Goal: Task Accomplishment & Management: Complete application form

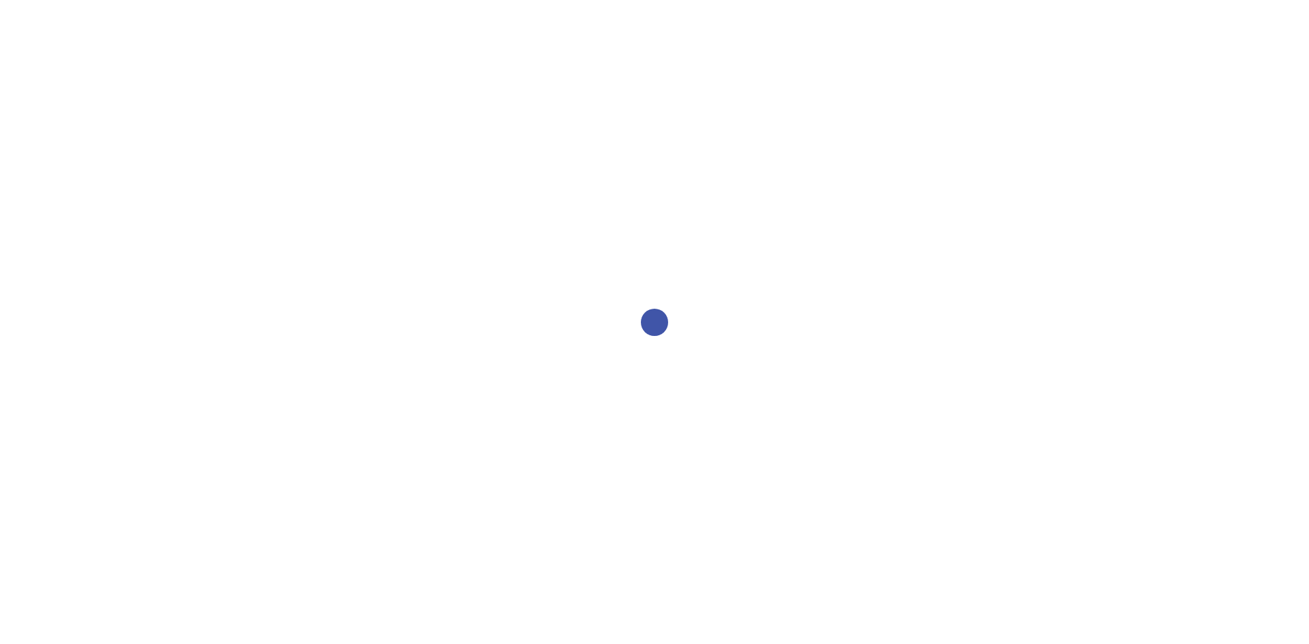
select select "2bed604d-1099-4043-b1bc-2365e8740244"
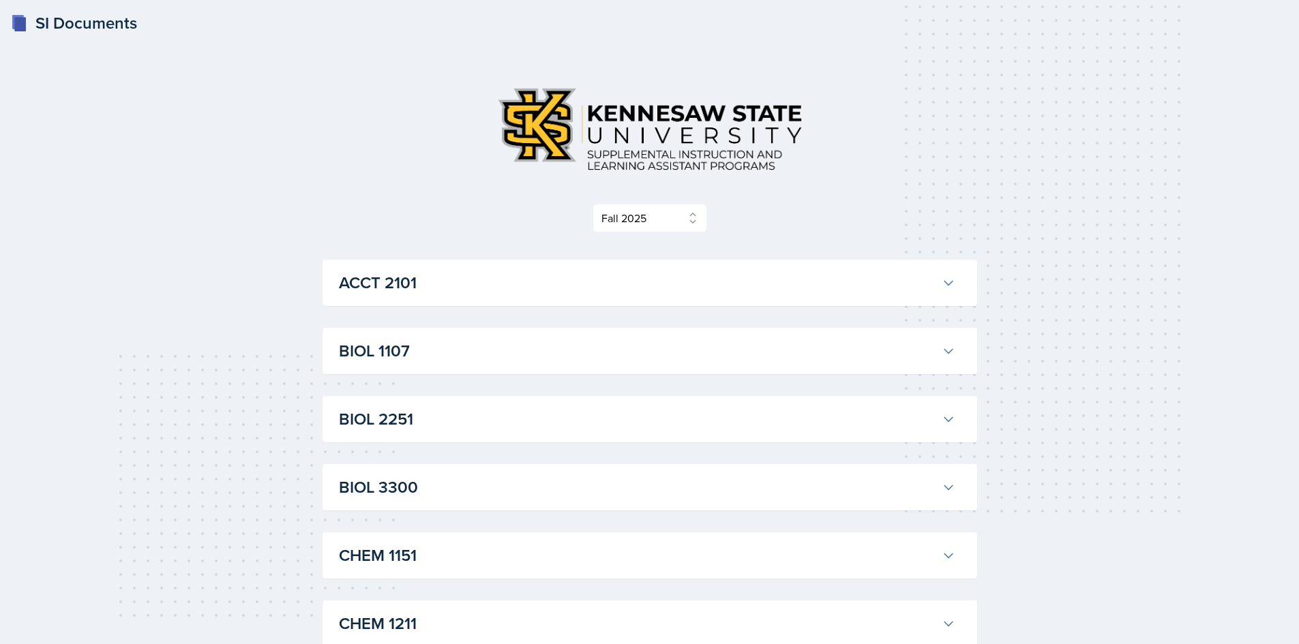
click at [37, 23] on div "SI Documents" at bounding box center [74, 23] width 126 height 25
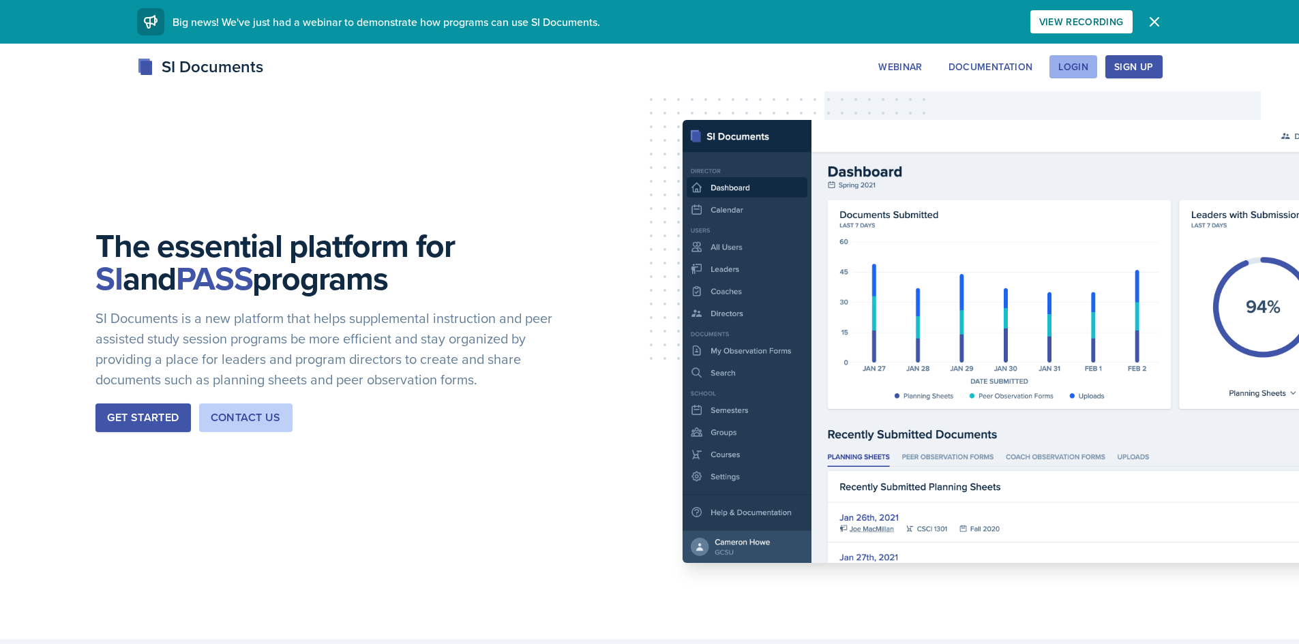
click at [1062, 65] on div "Login" at bounding box center [1073, 66] width 30 height 11
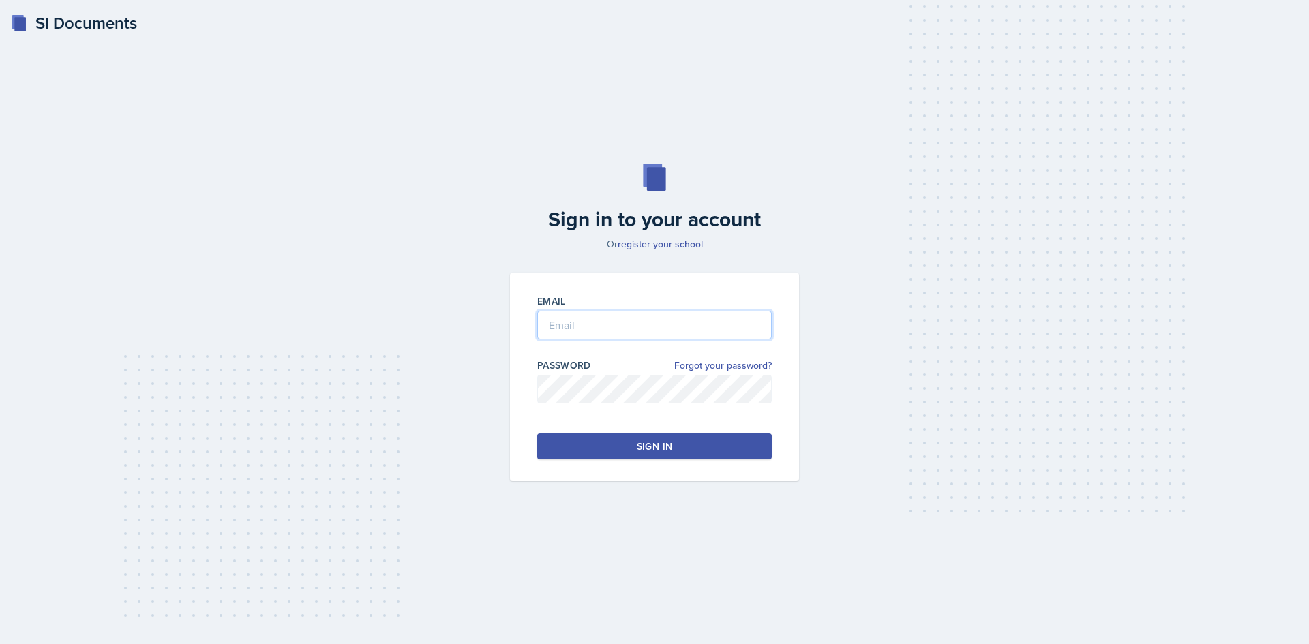
type input "[EMAIL_ADDRESS][DOMAIN_NAME]"
click at [660, 332] on input "[EMAIL_ADDRESS][DOMAIN_NAME]" at bounding box center [654, 325] width 235 height 29
drag, startPoint x: 620, startPoint y: 425, endPoint x: 620, endPoint y: 436, distance: 10.9
click at [620, 425] on div "Email [EMAIL_ADDRESS][DOMAIN_NAME] Password Forgot your password? Sign in" at bounding box center [654, 377] width 289 height 209
click at [620, 440] on button "Sign in" at bounding box center [654, 447] width 235 height 26
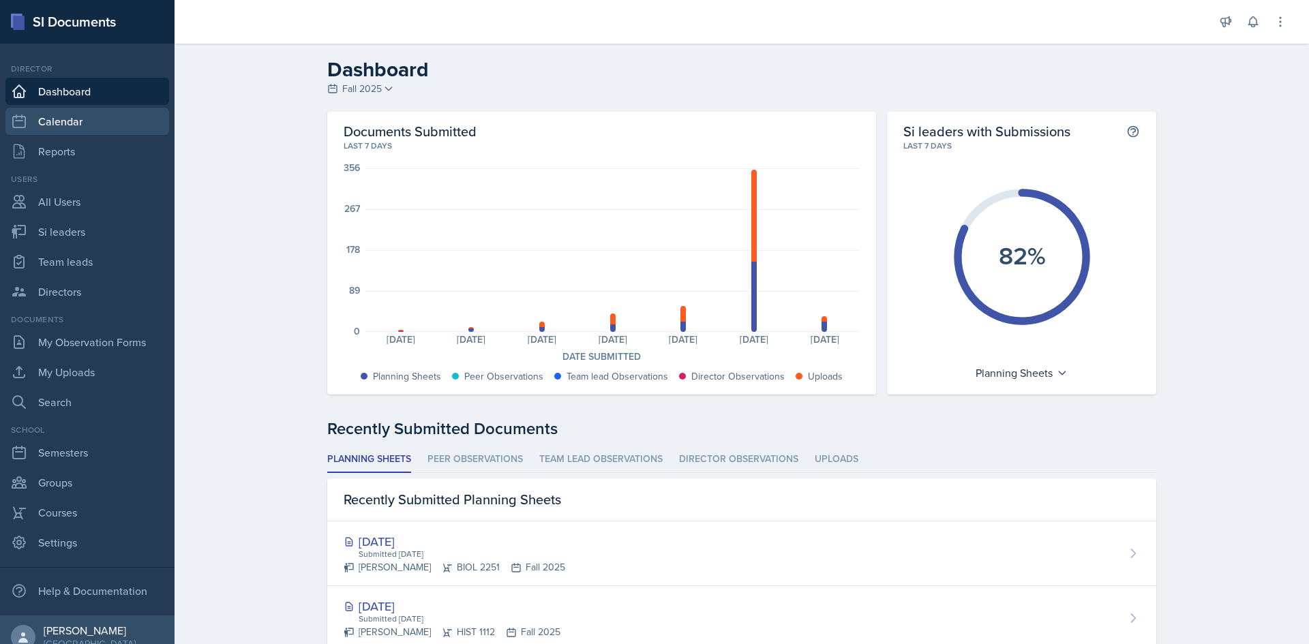
click at [78, 120] on link "Calendar" at bounding box center [87, 121] width 164 height 27
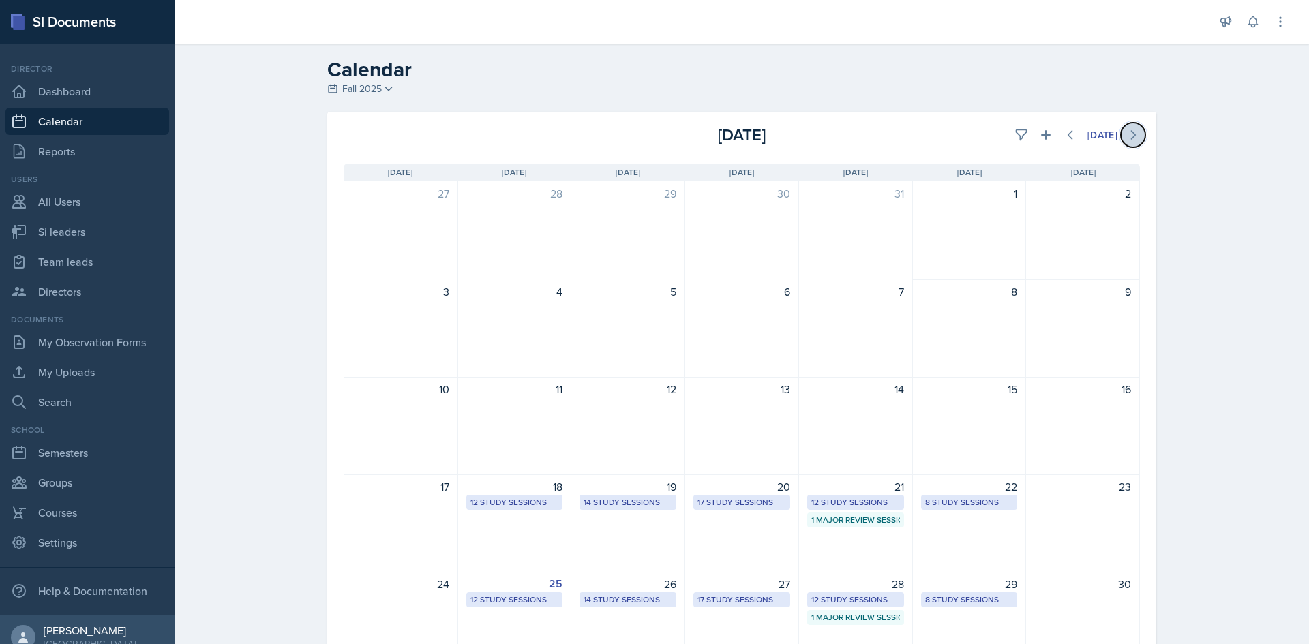
click at [1128, 130] on icon at bounding box center [1133, 135] width 14 height 14
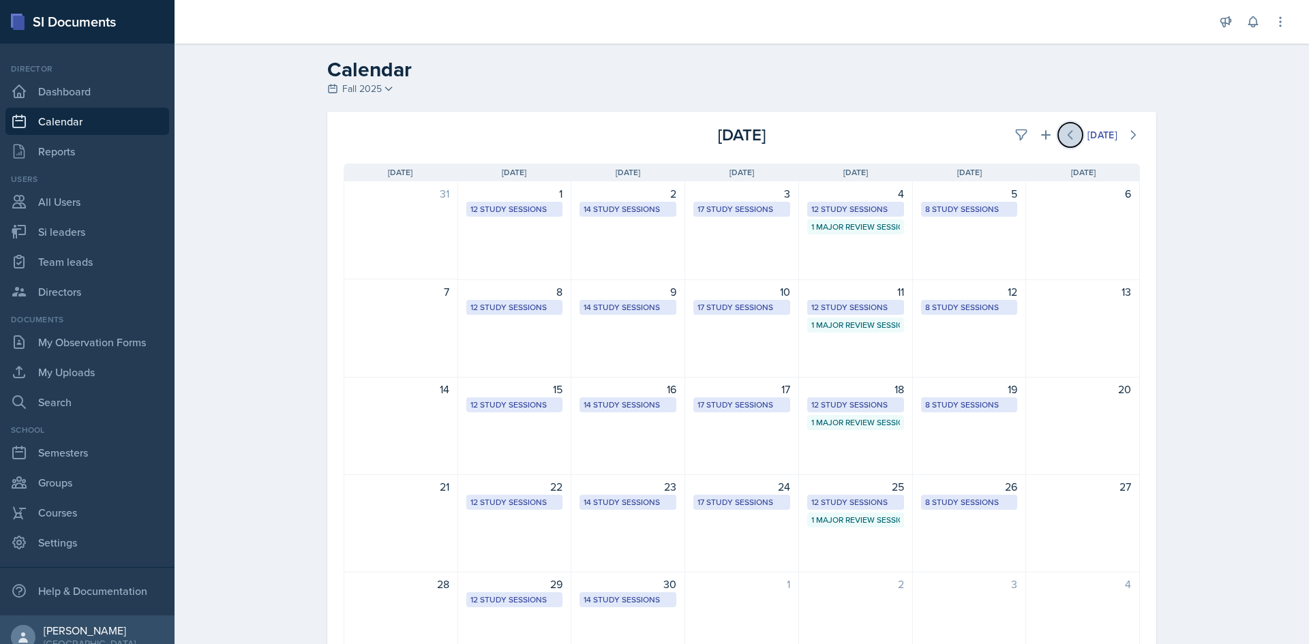
click at [1064, 138] on icon at bounding box center [1071, 135] width 14 height 14
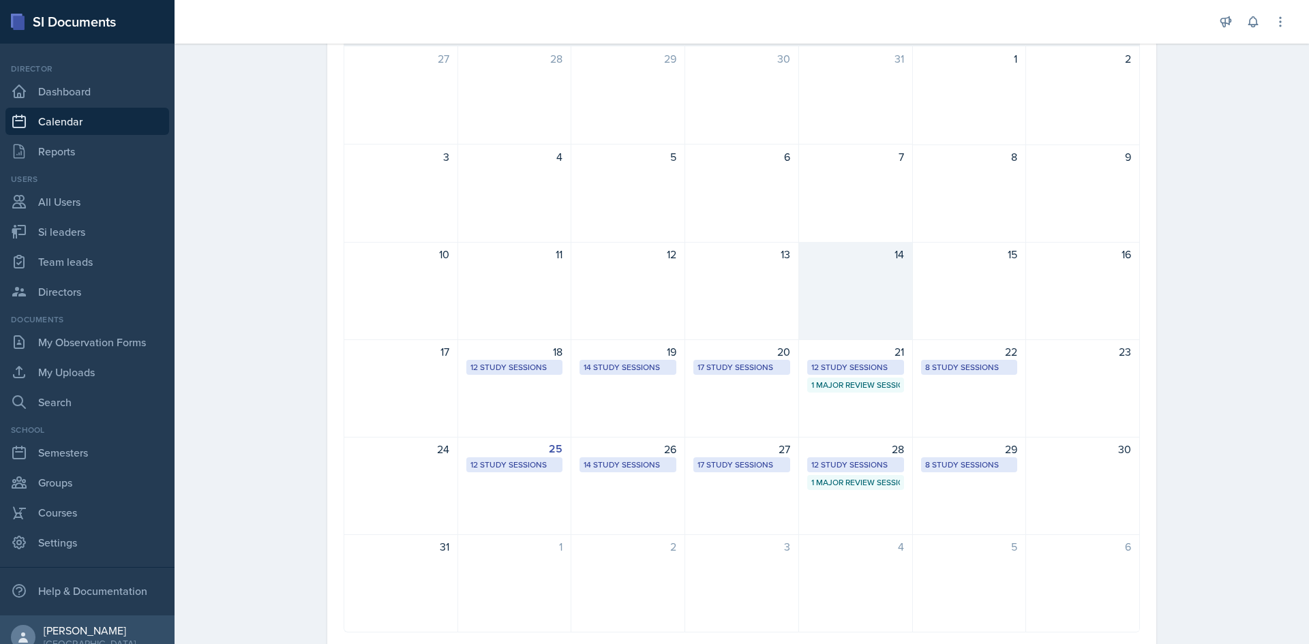
scroll to position [136, 0]
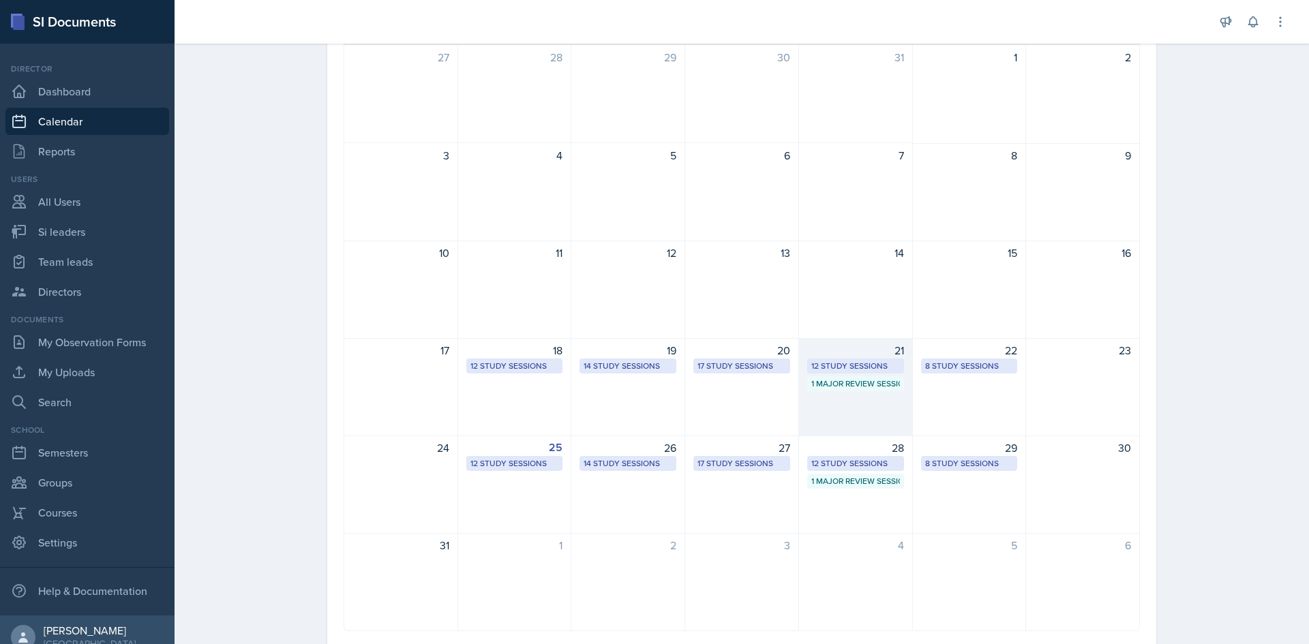
click at [859, 387] on div "1 Major Review Session" at bounding box center [855, 384] width 89 height 12
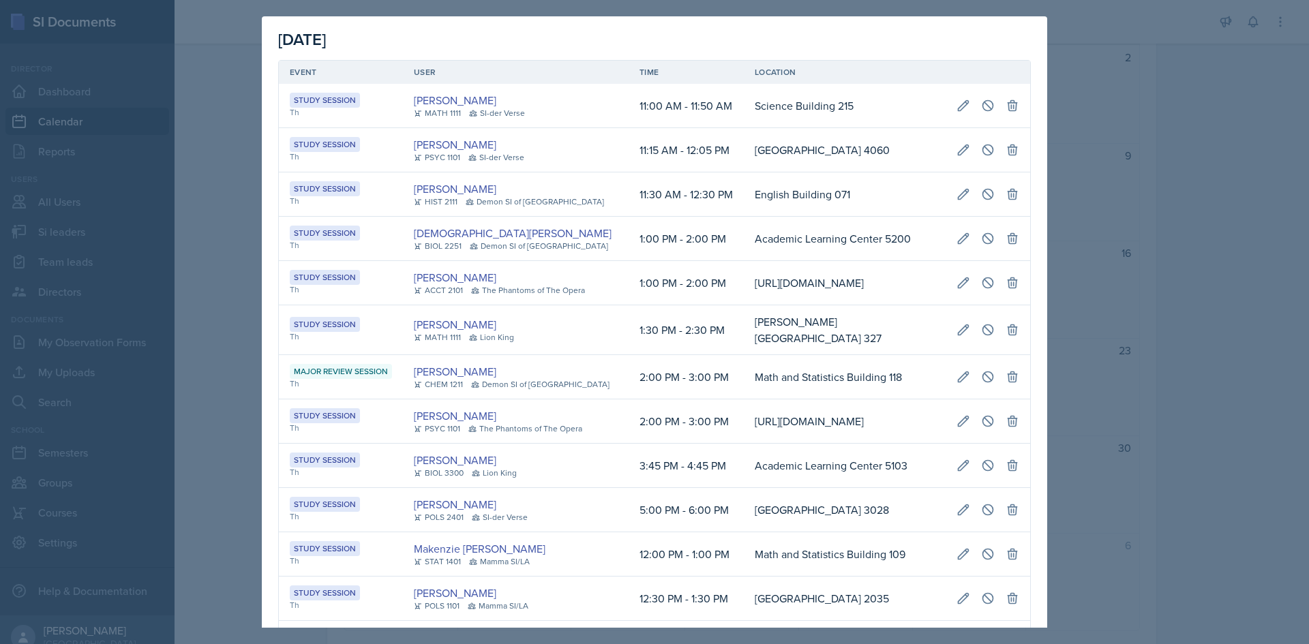
click at [1134, 348] on div at bounding box center [654, 322] width 1309 height 644
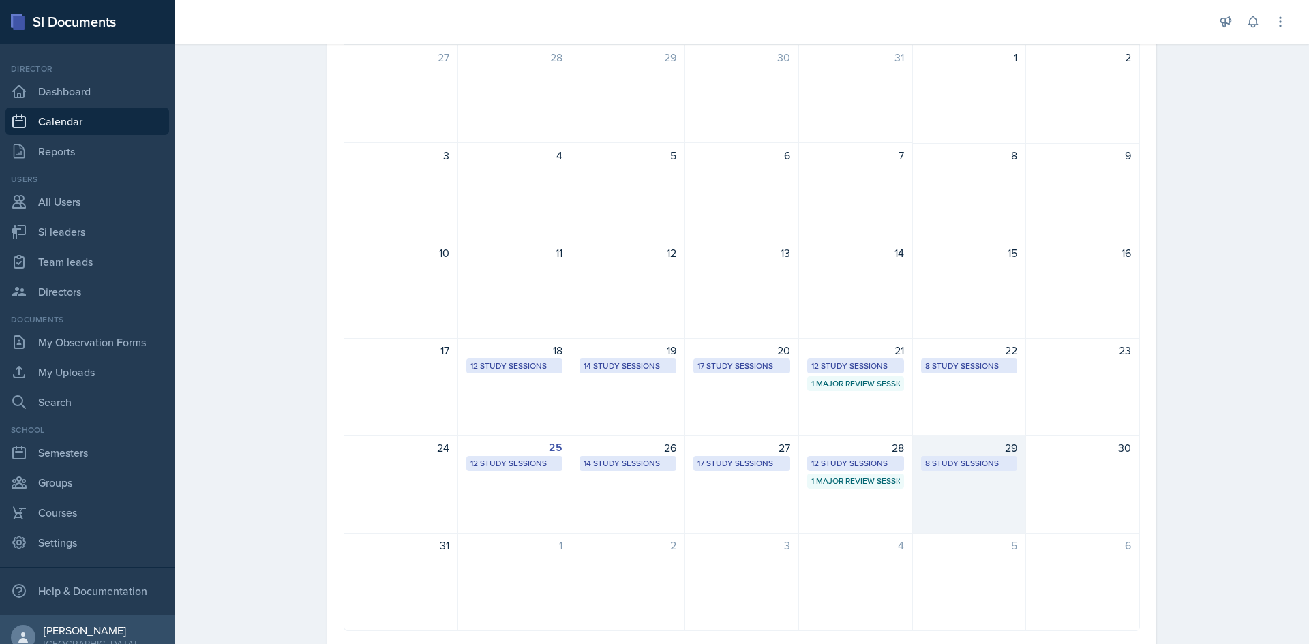
click at [954, 462] on div "8 Study Sessions" at bounding box center [969, 463] width 89 height 12
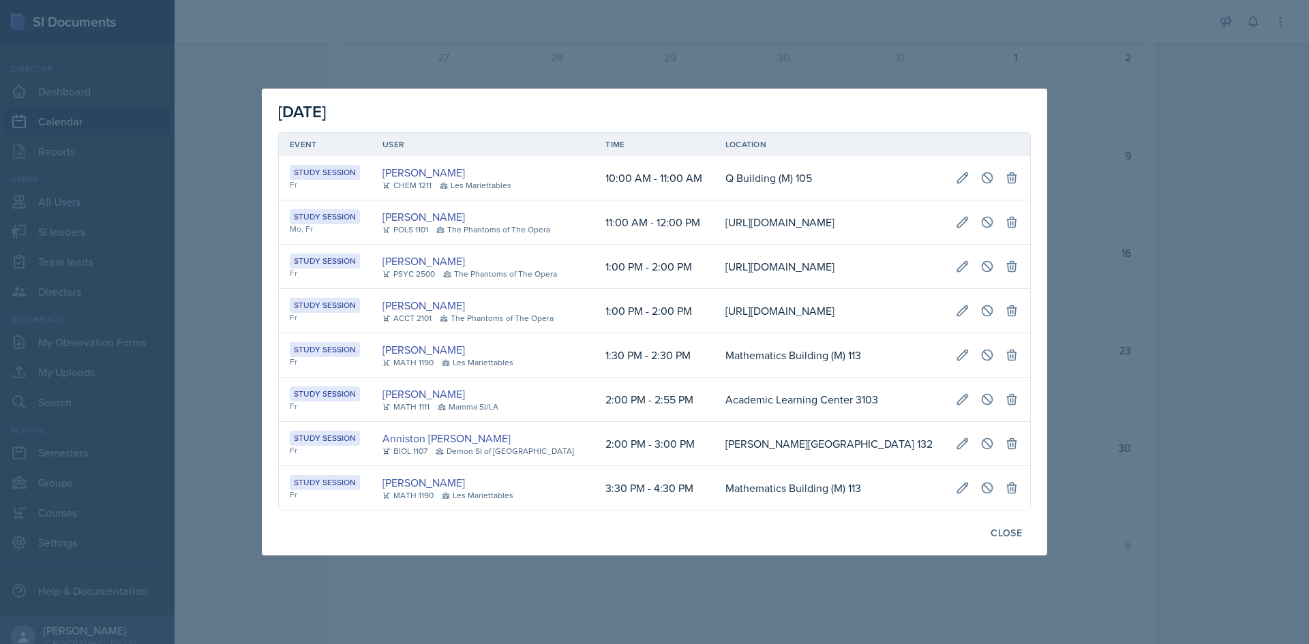
scroll to position [0, 267]
click at [990, 268] on icon at bounding box center [987, 267] width 14 height 14
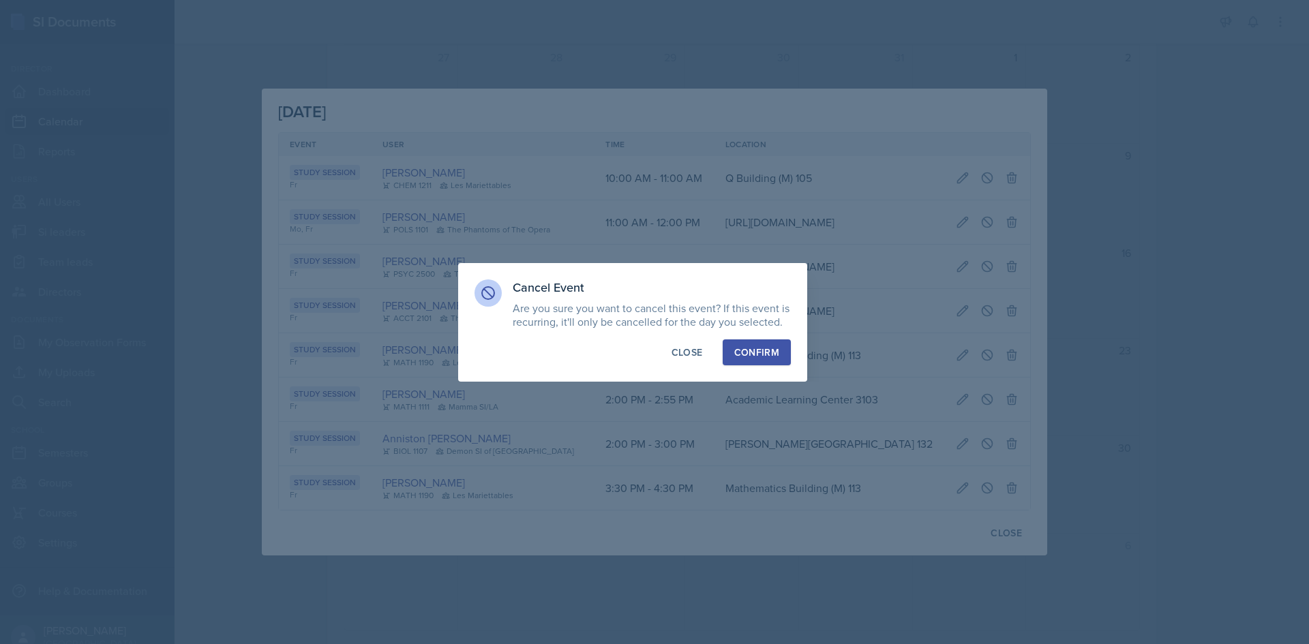
click at [769, 355] on div "Confirm" at bounding box center [756, 353] width 45 height 14
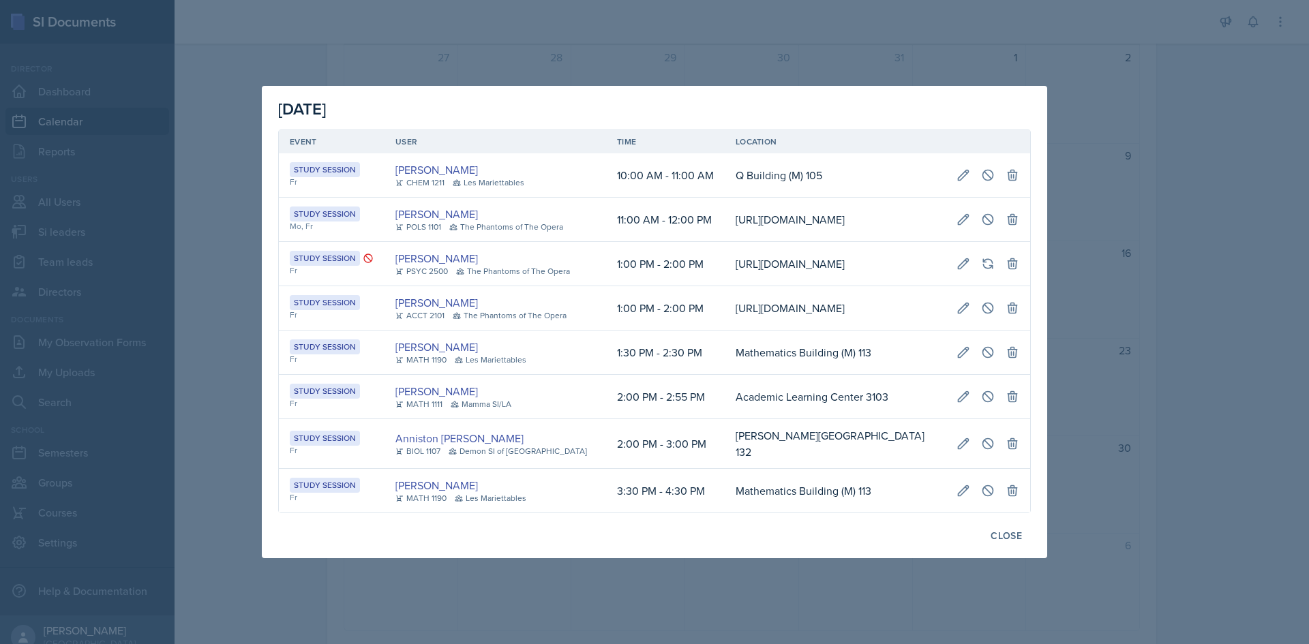
click at [1194, 453] on div at bounding box center [654, 322] width 1309 height 644
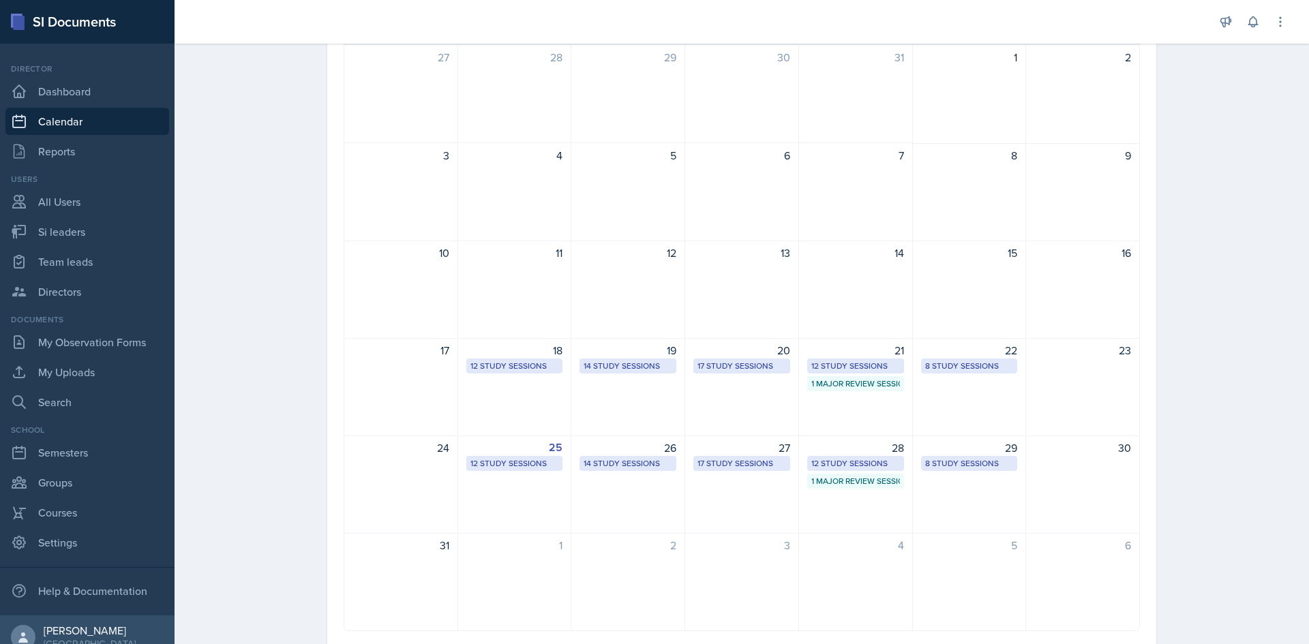
click at [859, 459] on div "12 Study Sessions" at bounding box center [855, 463] width 89 height 12
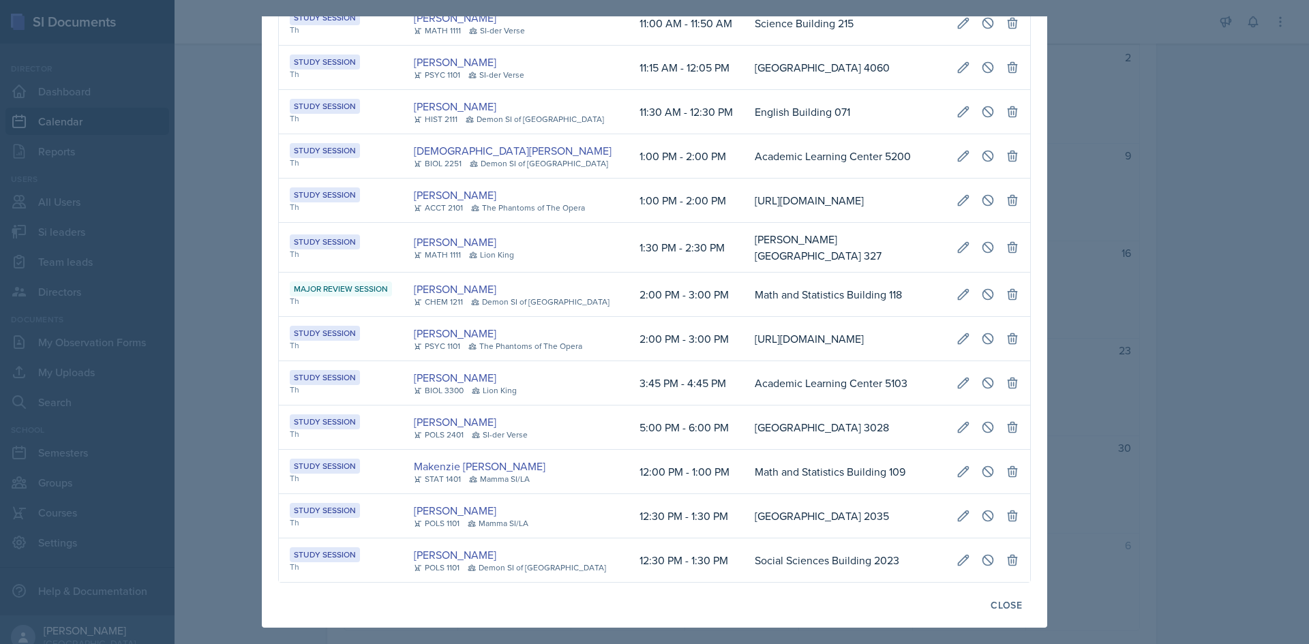
scroll to position [164, 0]
drag, startPoint x: 591, startPoint y: 571, endPoint x: 369, endPoint y: 543, distance: 223.9
click at [369, 543] on tr "Study Session Th Malk Almimar POLS 1101 Demon SI of [GEOGRAPHIC_DATA] 12:30 PM …" at bounding box center [654, 561] width 751 height 44
click at [868, 550] on td "Social Sciences Building 2023" at bounding box center [845, 561] width 202 height 44
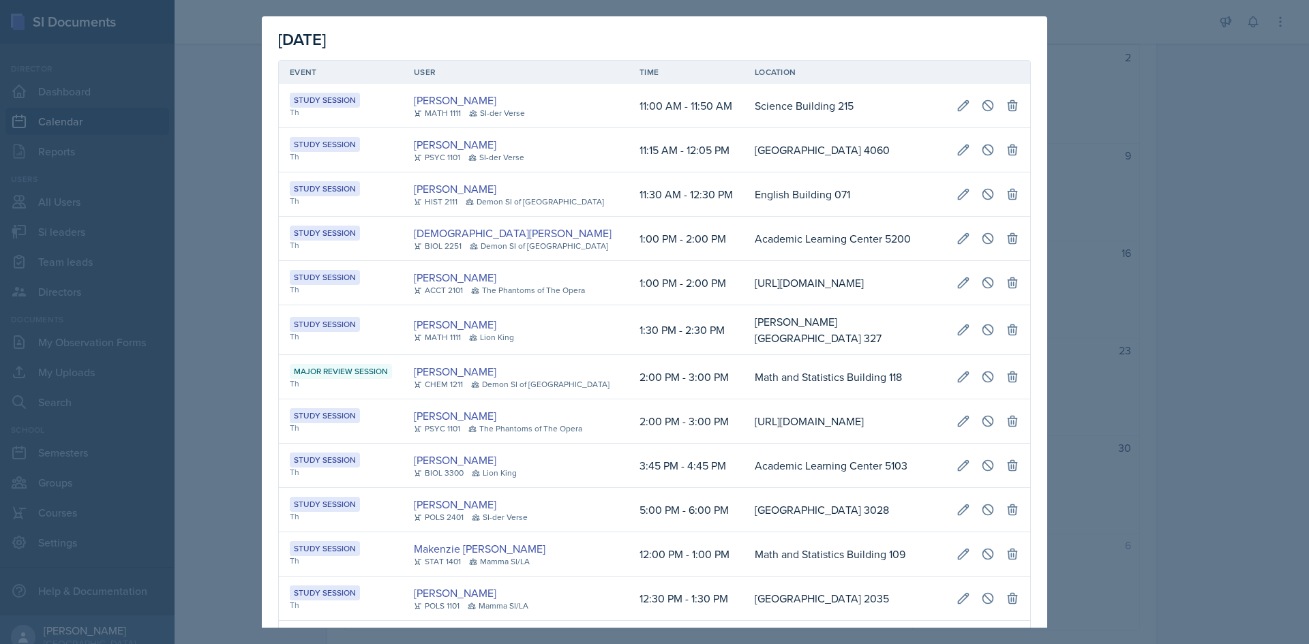
click at [210, 427] on div at bounding box center [654, 322] width 1309 height 644
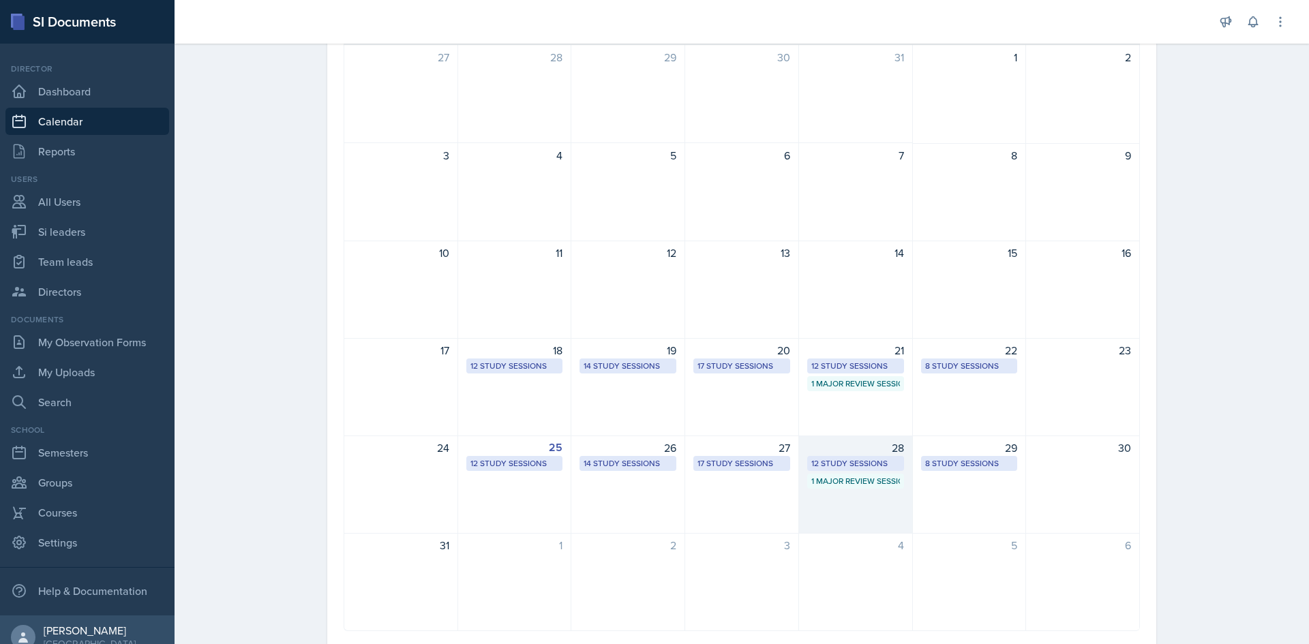
click at [837, 479] on div "1 Major Review Session" at bounding box center [855, 481] width 89 height 12
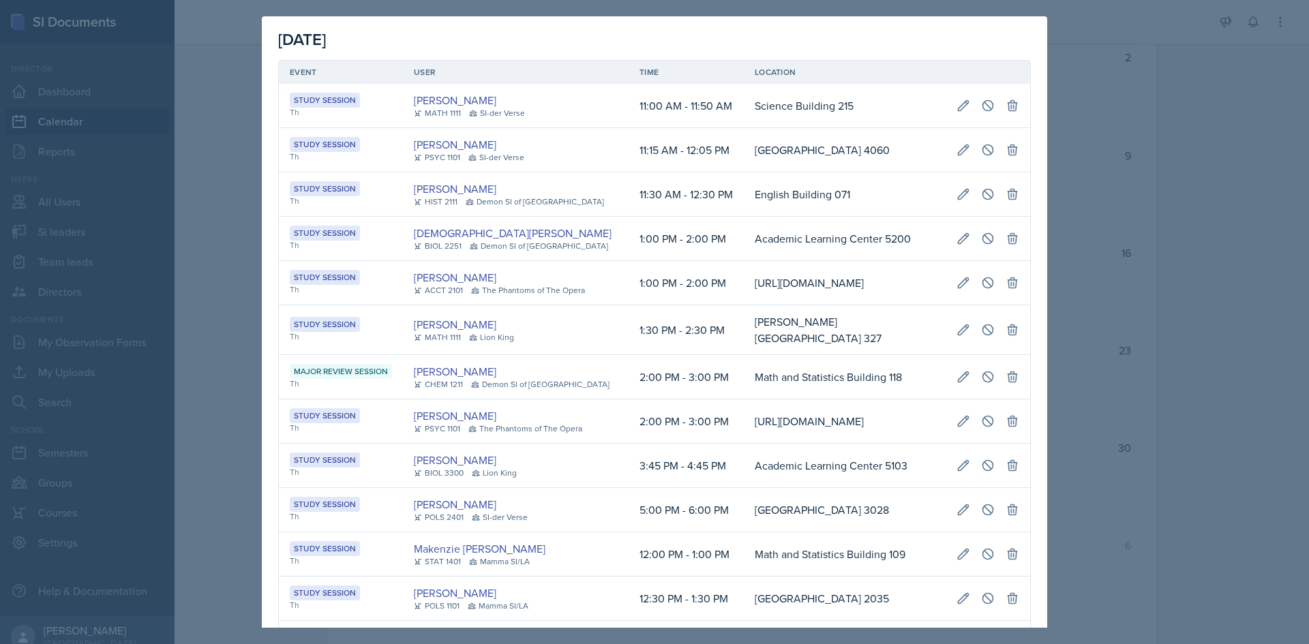
click at [245, 113] on div at bounding box center [654, 322] width 1309 height 644
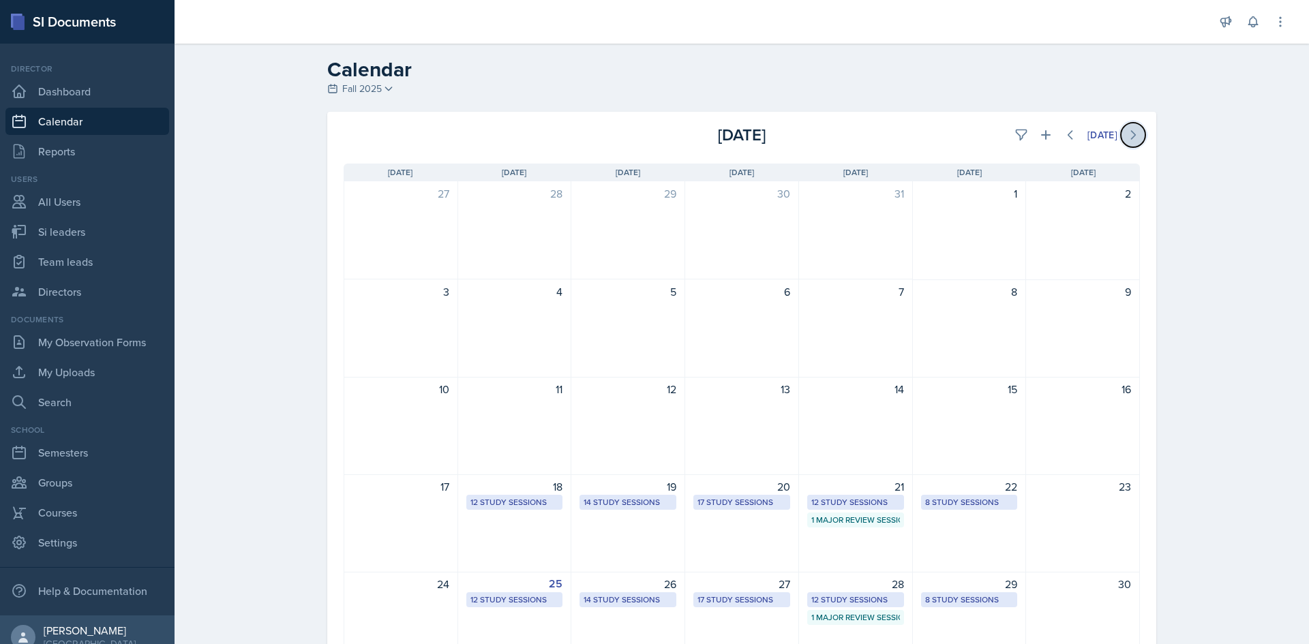
click at [1132, 134] on icon at bounding box center [1134, 135] width 4 height 8
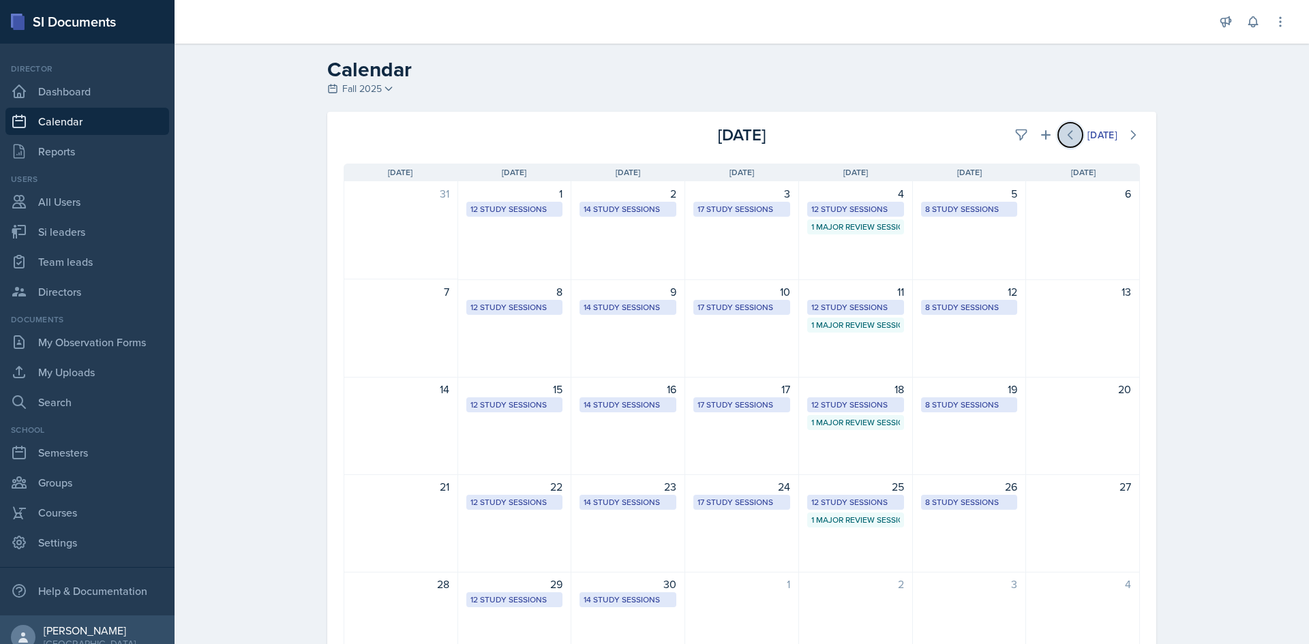
click at [1058, 139] on button at bounding box center [1070, 135] width 25 height 25
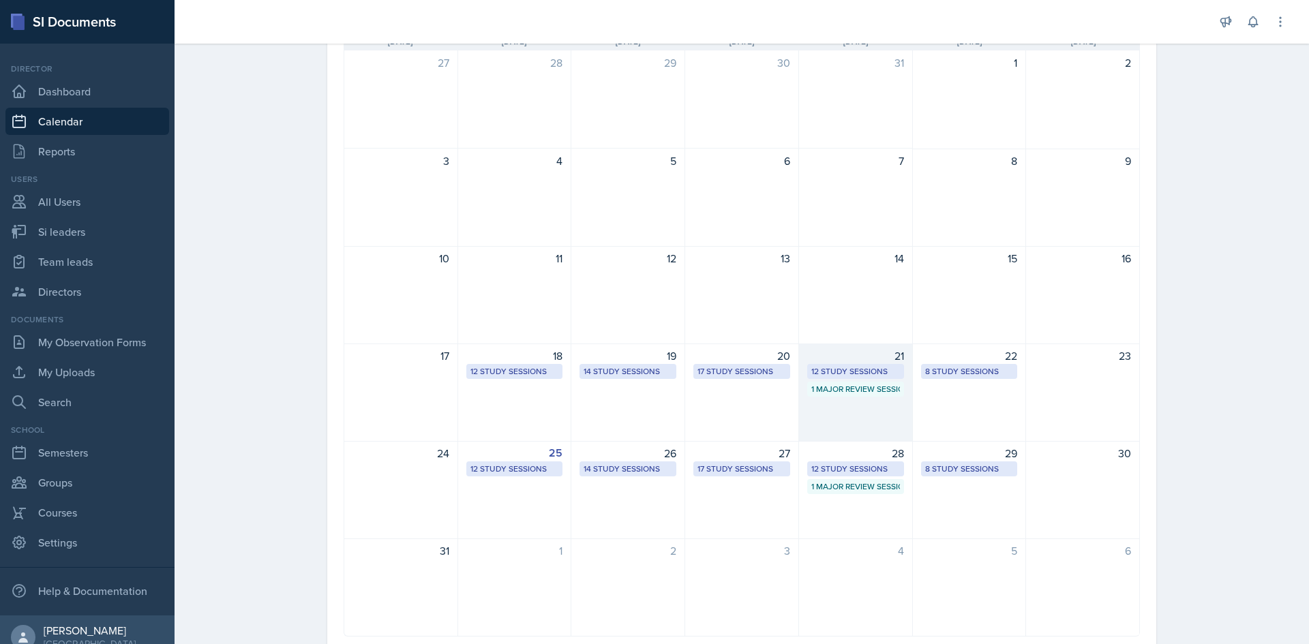
scroll to position [136, 0]
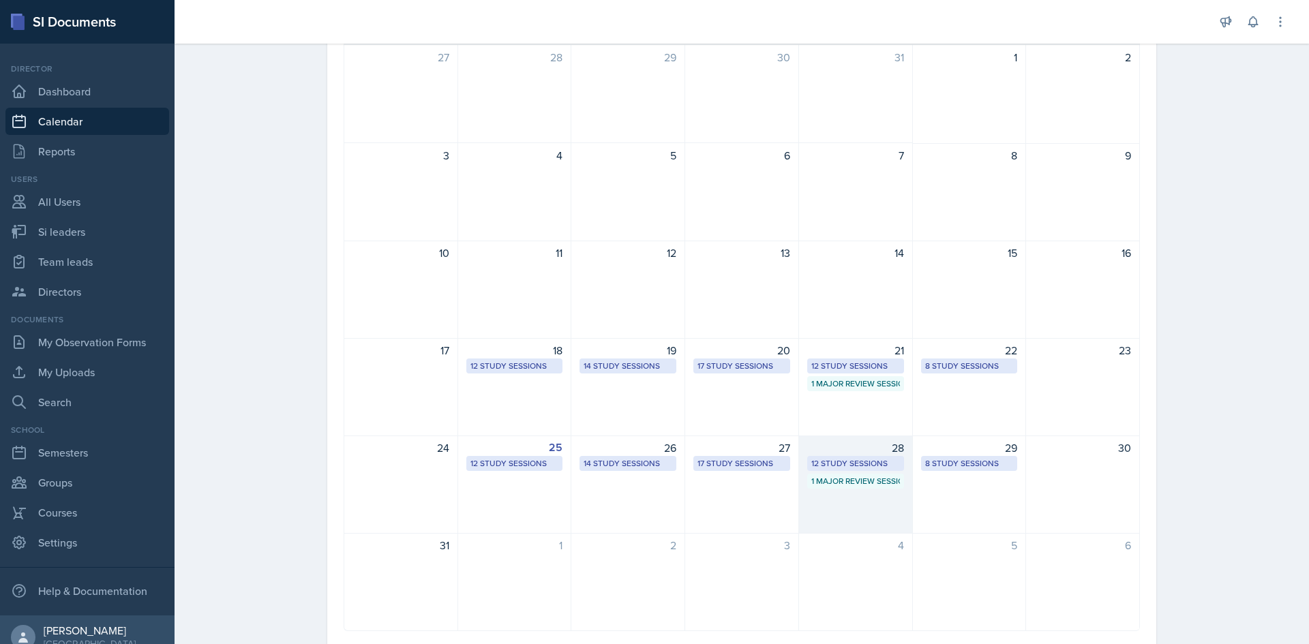
click at [864, 463] on div "12 Study Sessions" at bounding box center [855, 463] width 89 height 12
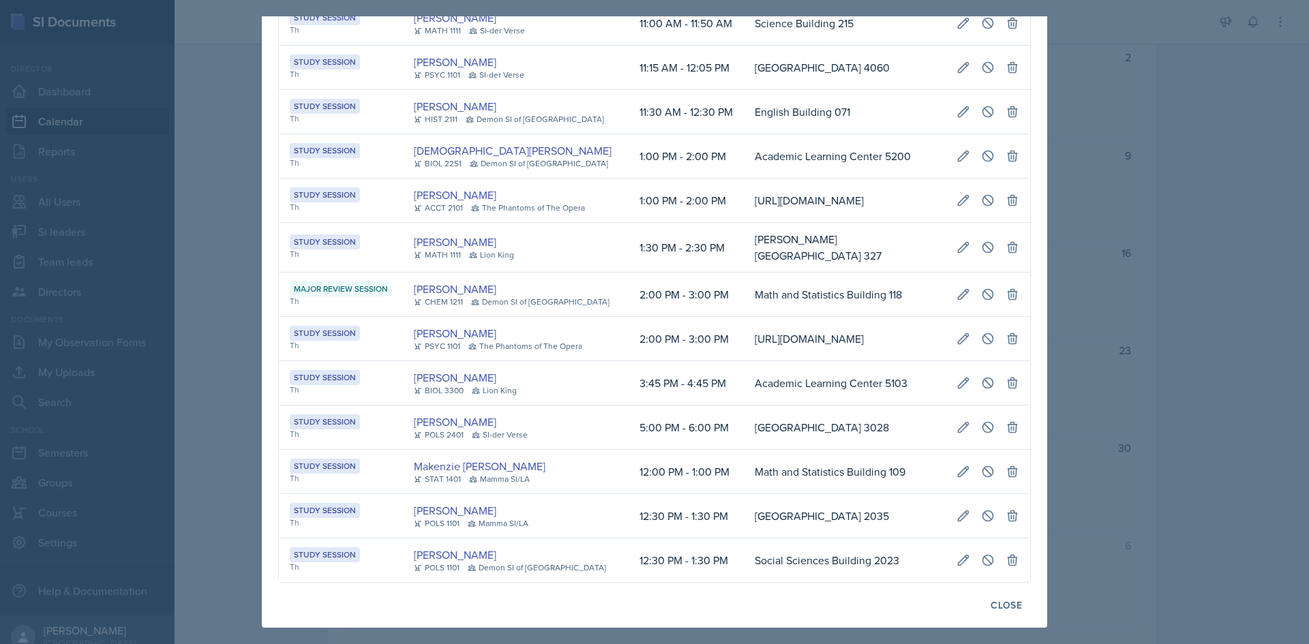
scroll to position [164, 0]
drag, startPoint x: 605, startPoint y: 585, endPoint x: 537, endPoint y: 589, distance: 68.3
click at [539, 589] on div "[DATE] Event User Time Location Study Session Th [PERSON_NAME] MATH 1111 SI-der…" at bounding box center [654, 281] width 785 height 694
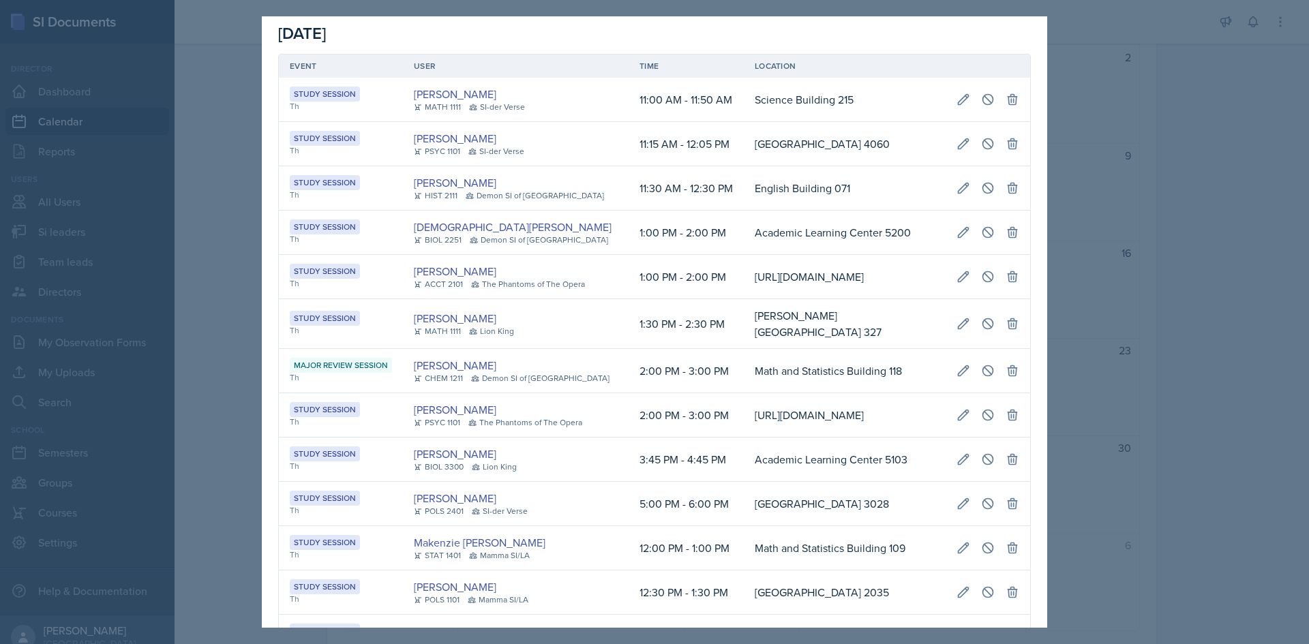
scroll to position [0, 0]
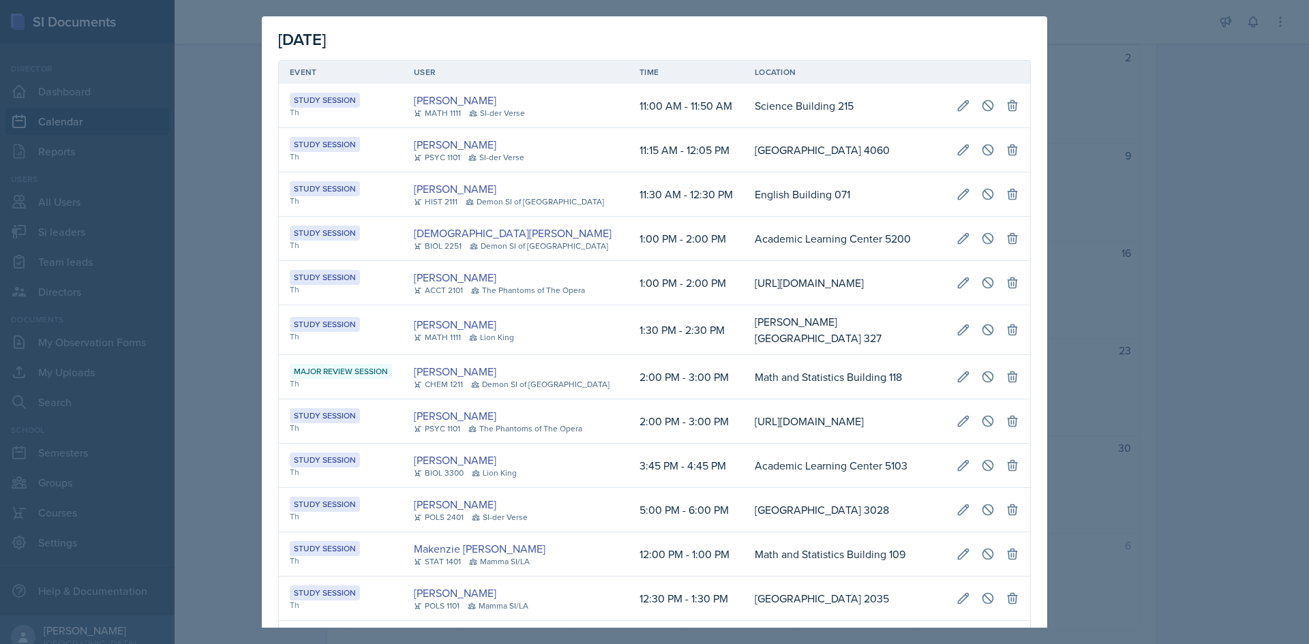
click at [186, 487] on div at bounding box center [654, 322] width 1309 height 644
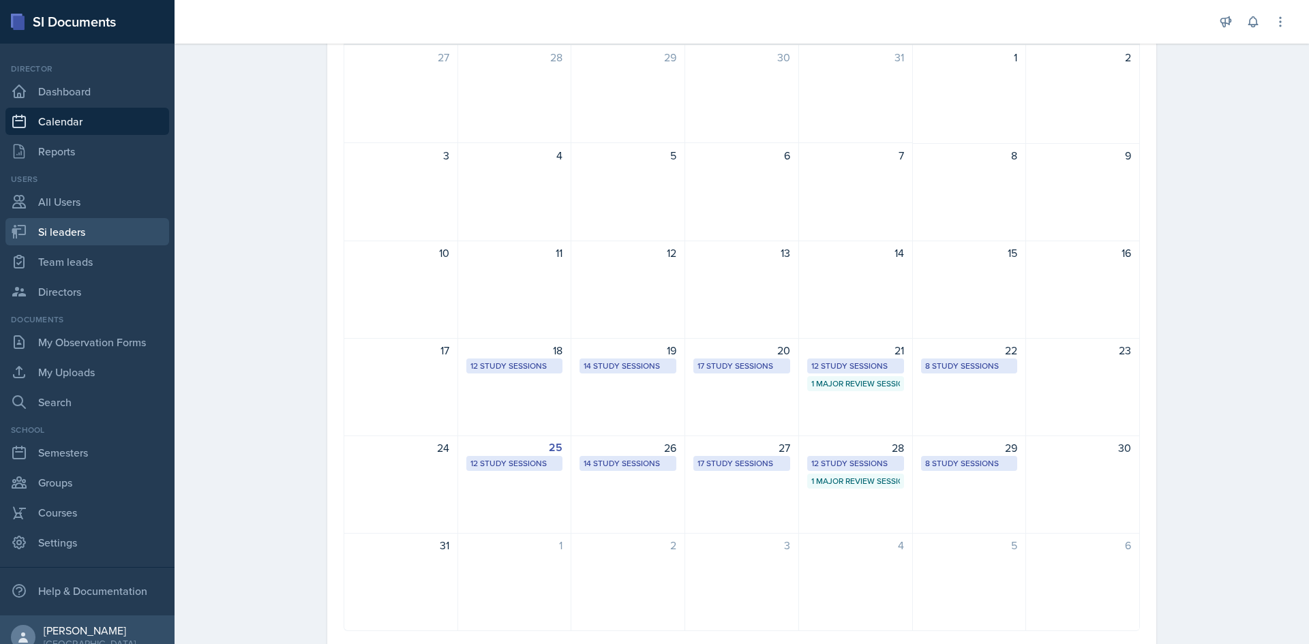
click at [88, 226] on link "Si leaders" at bounding box center [87, 231] width 164 height 27
select select "2bed604d-1099-4043-b1bc-2365e8740244"
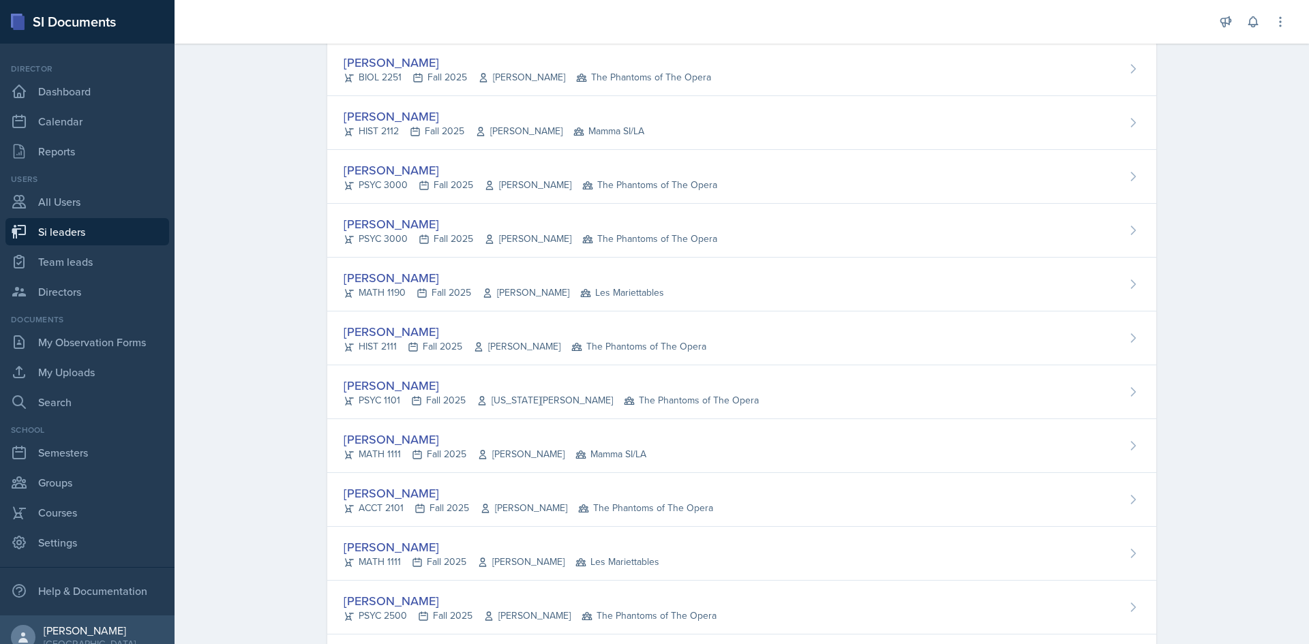
scroll to position [2591, 0]
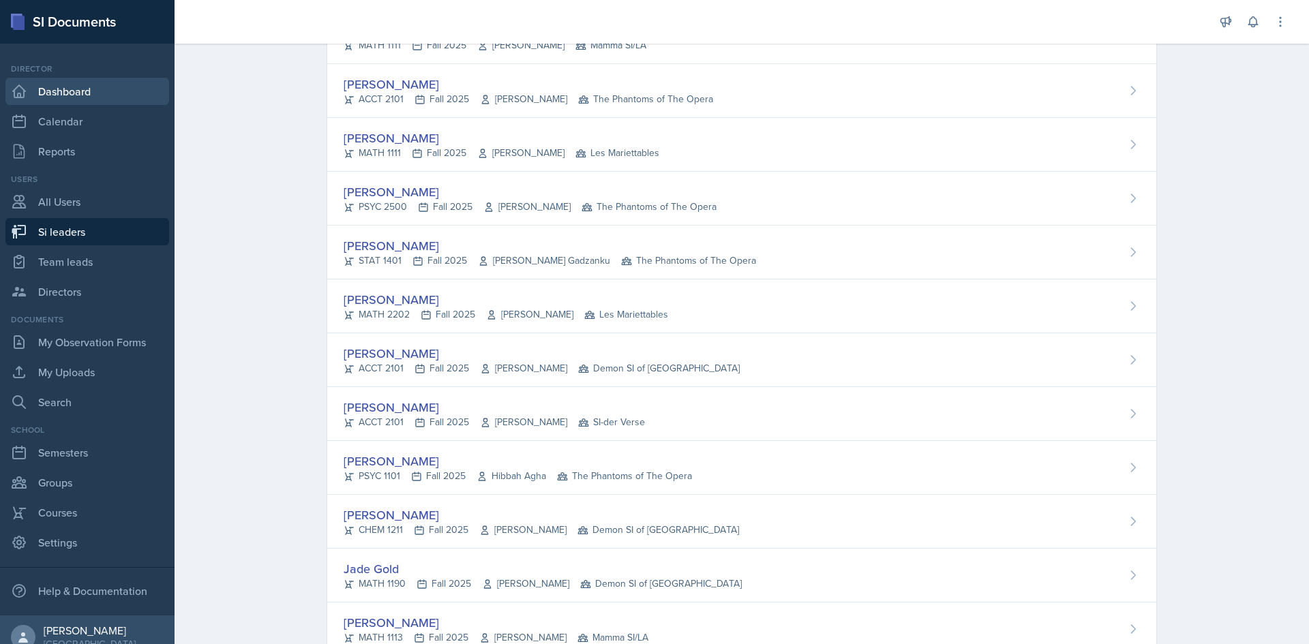
click at [88, 96] on link "Dashboard" at bounding box center [87, 91] width 164 height 27
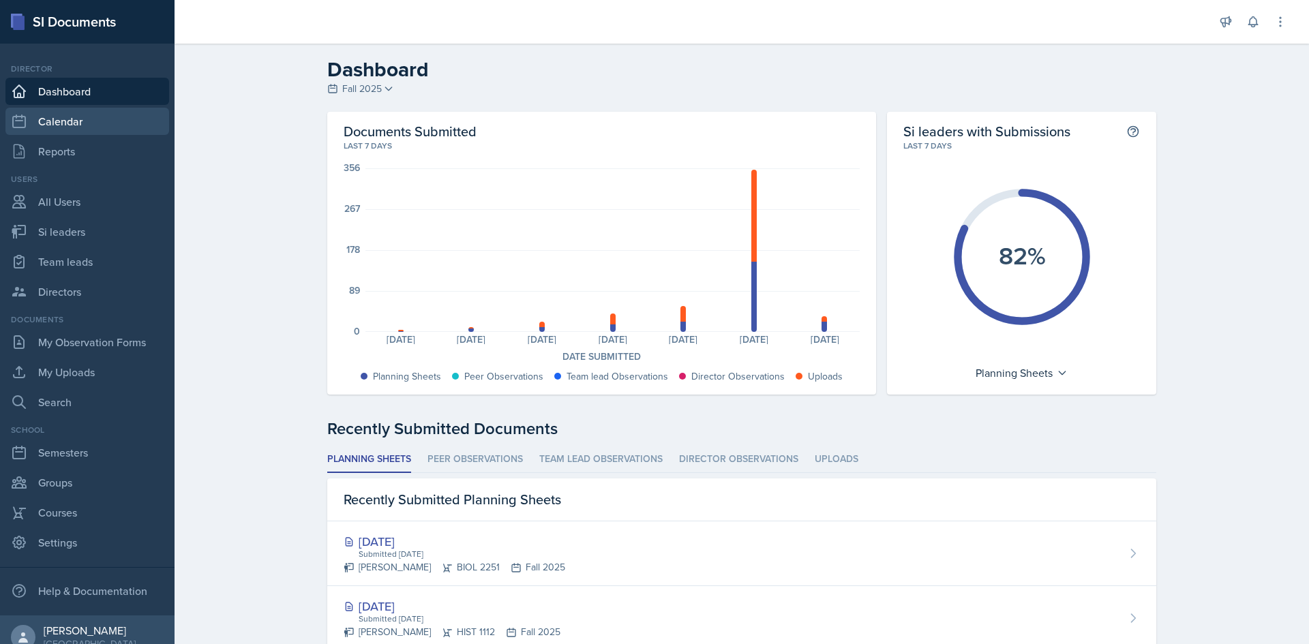
click at [63, 133] on link "Calendar" at bounding box center [87, 121] width 164 height 27
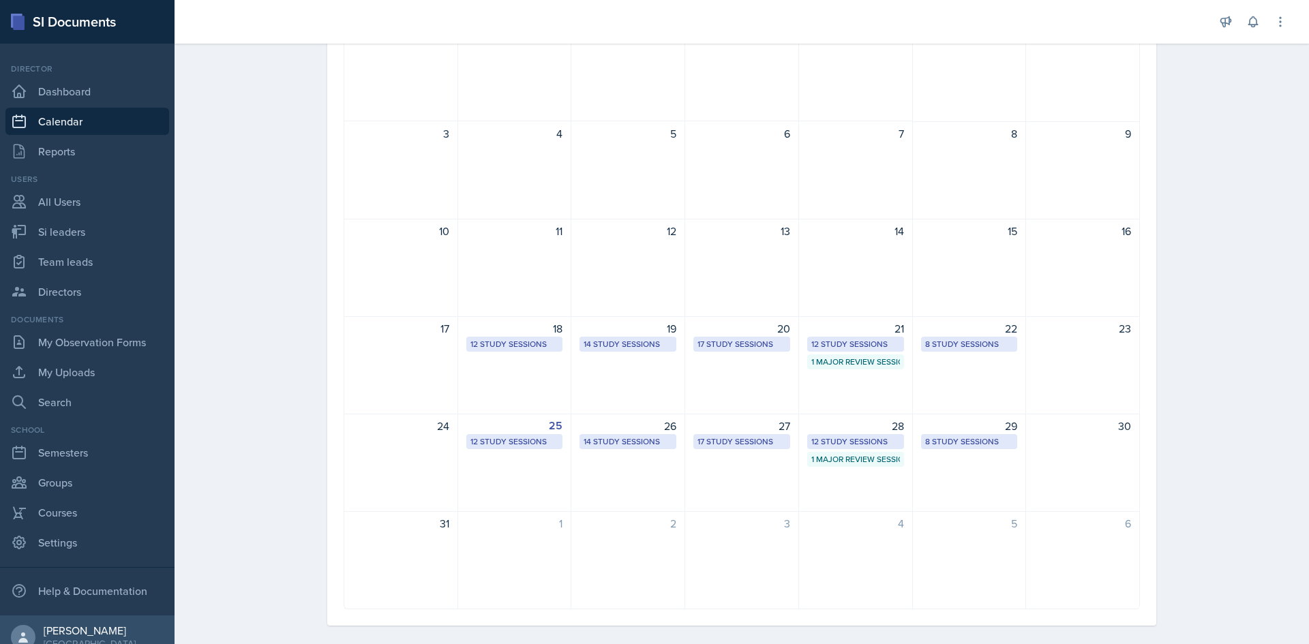
scroll to position [172, 0]
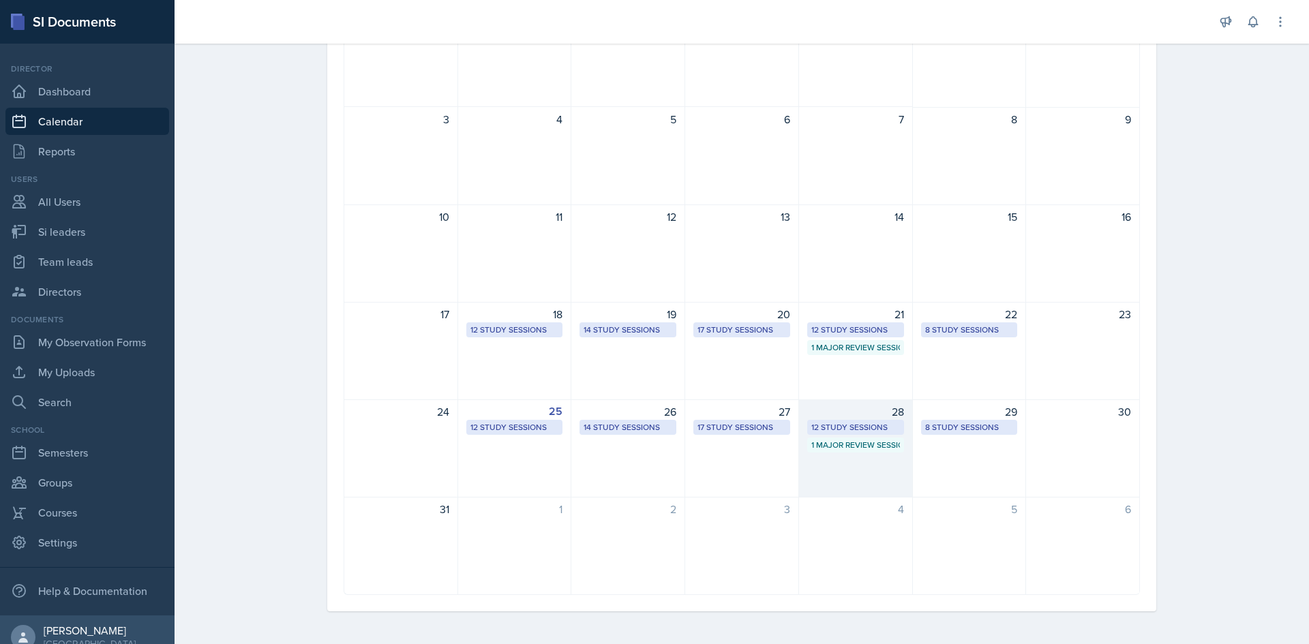
click at [839, 447] on div "1 Major Review Session" at bounding box center [855, 445] width 89 height 12
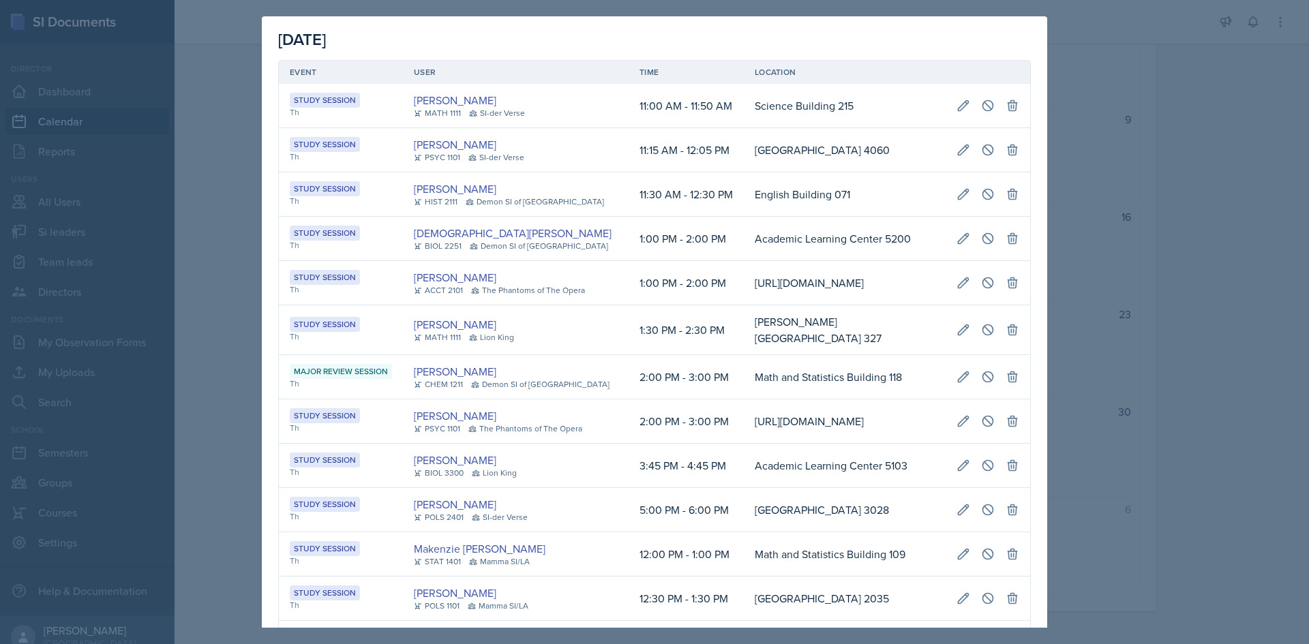
click at [1216, 207] on div at bounding box center [654, 322] width 1309 height 644
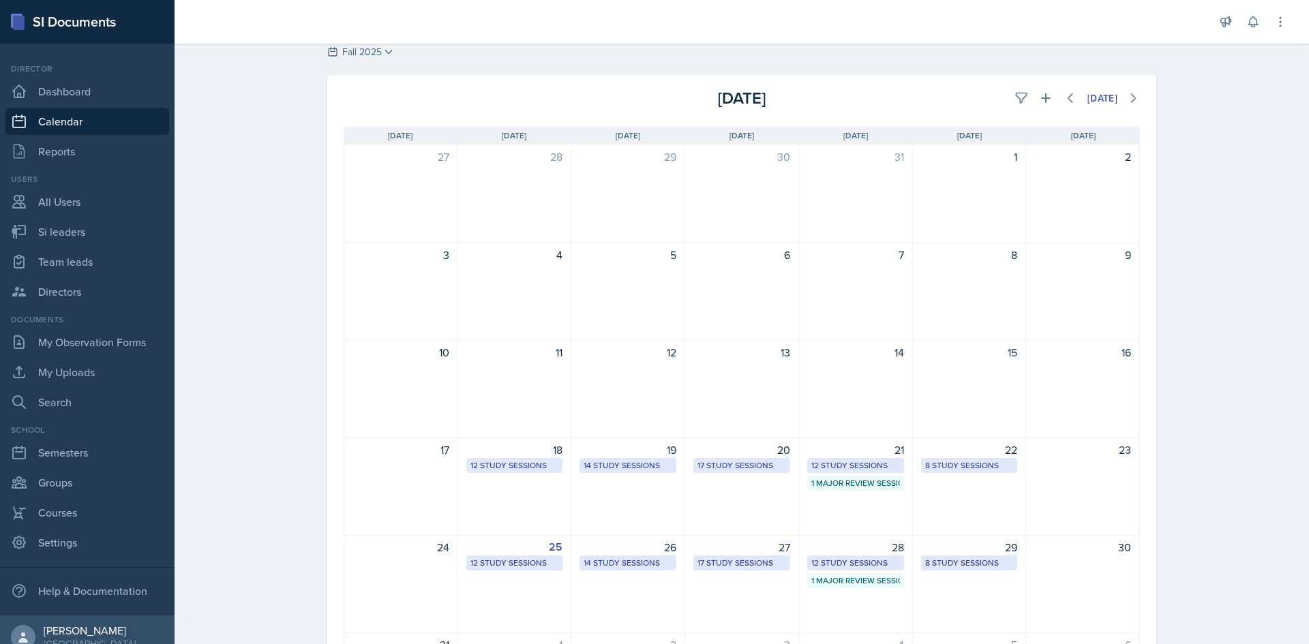
scroll to position [36, 0]
click at [1137, 103] on button at bounding box center [1133, 99] width 25 height 25
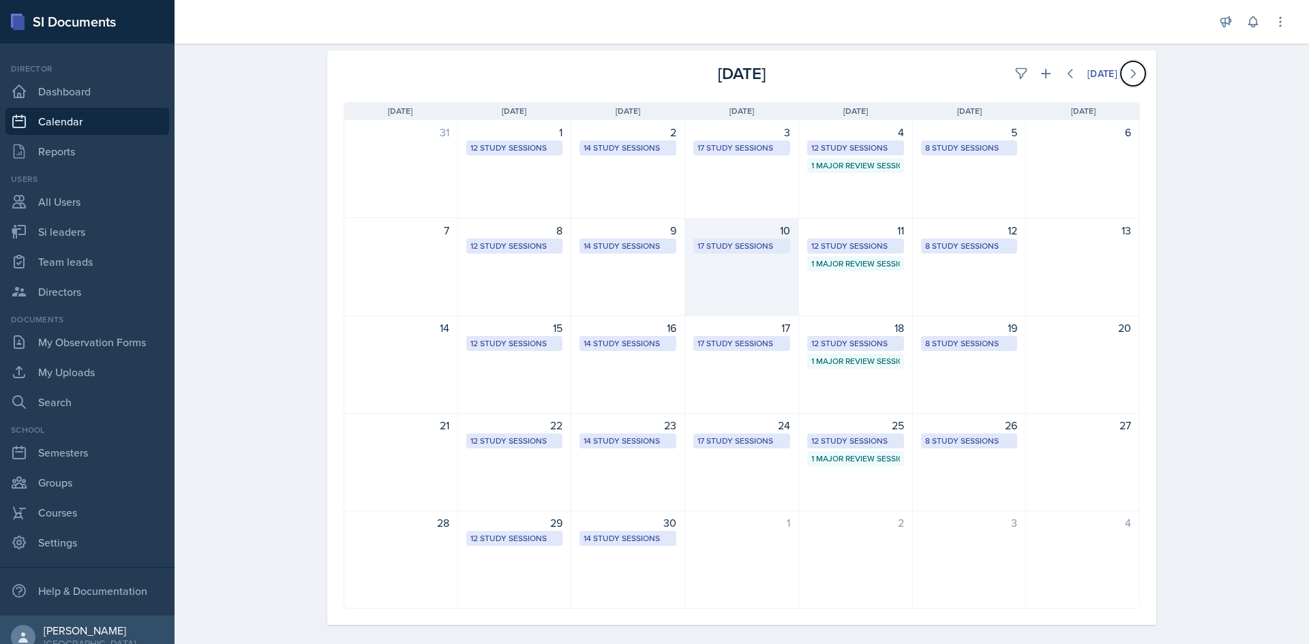
scroll to position [75, 0]
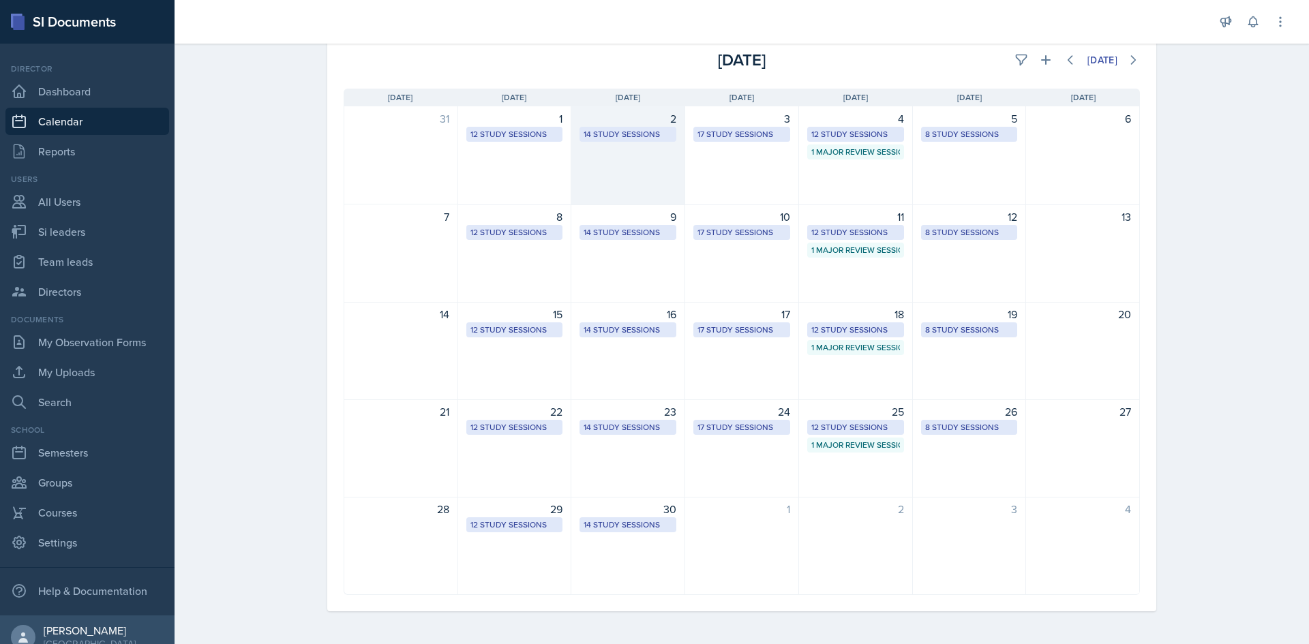
click at [648, 152] on div "2 14 Study Sessions" at bounding box center [628, 155] width 114 height 99
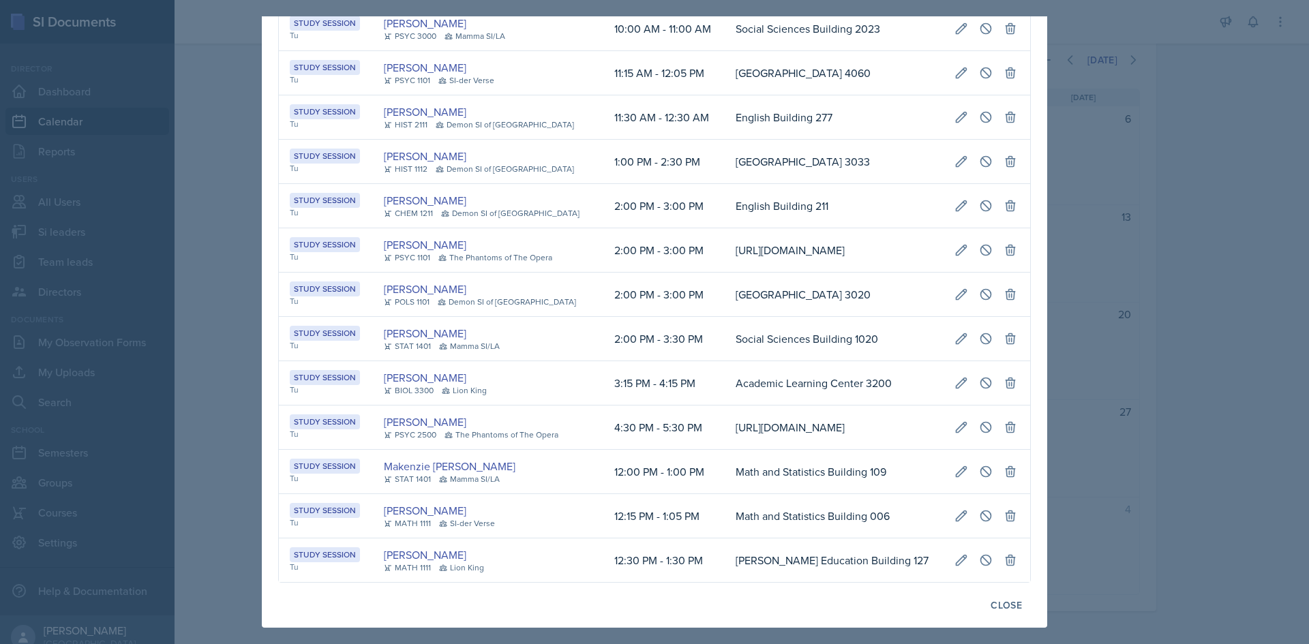
scroll to position [208, 0]
click at [1291, 512] on div at bounding box center [654, 322] width 1309 height 644
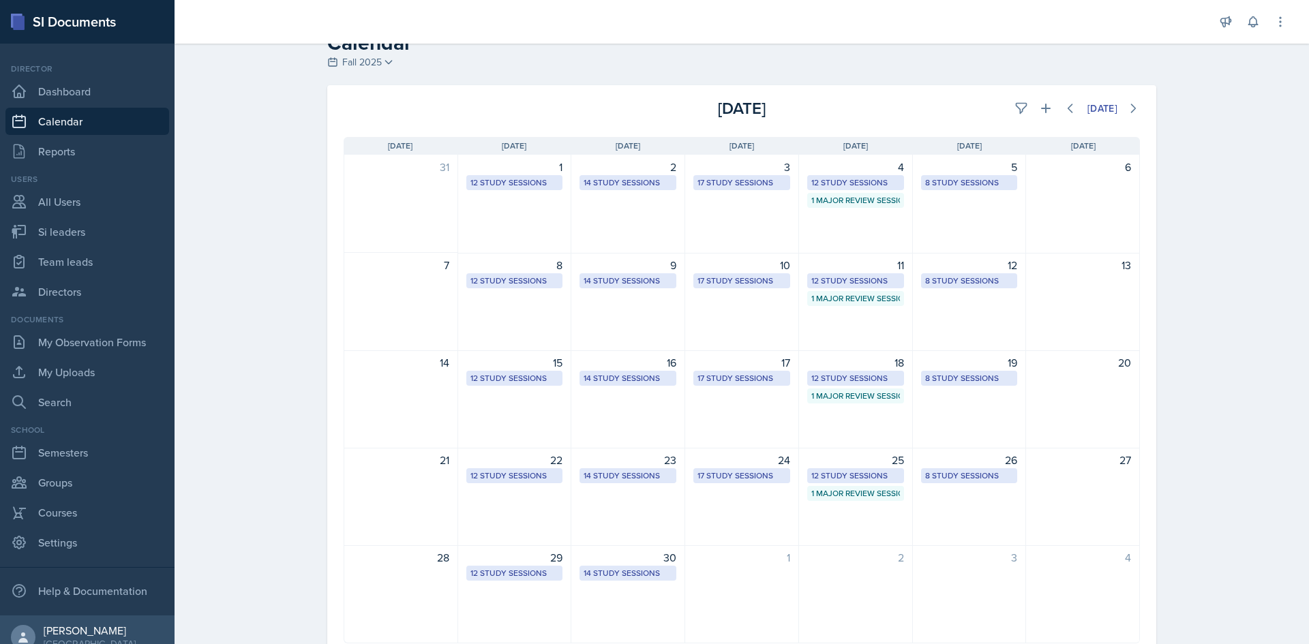
scroll to position [0, 0]
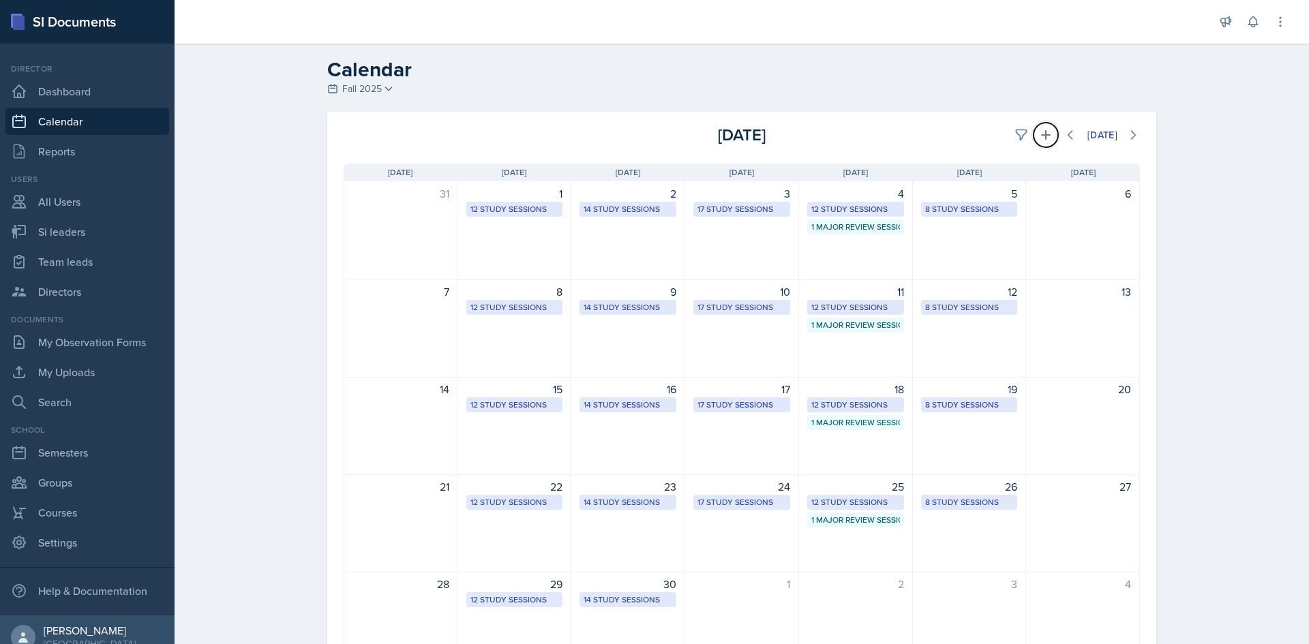
click at [1041, 135] on icon at bounding box center [1046, 135] width 10 height 10
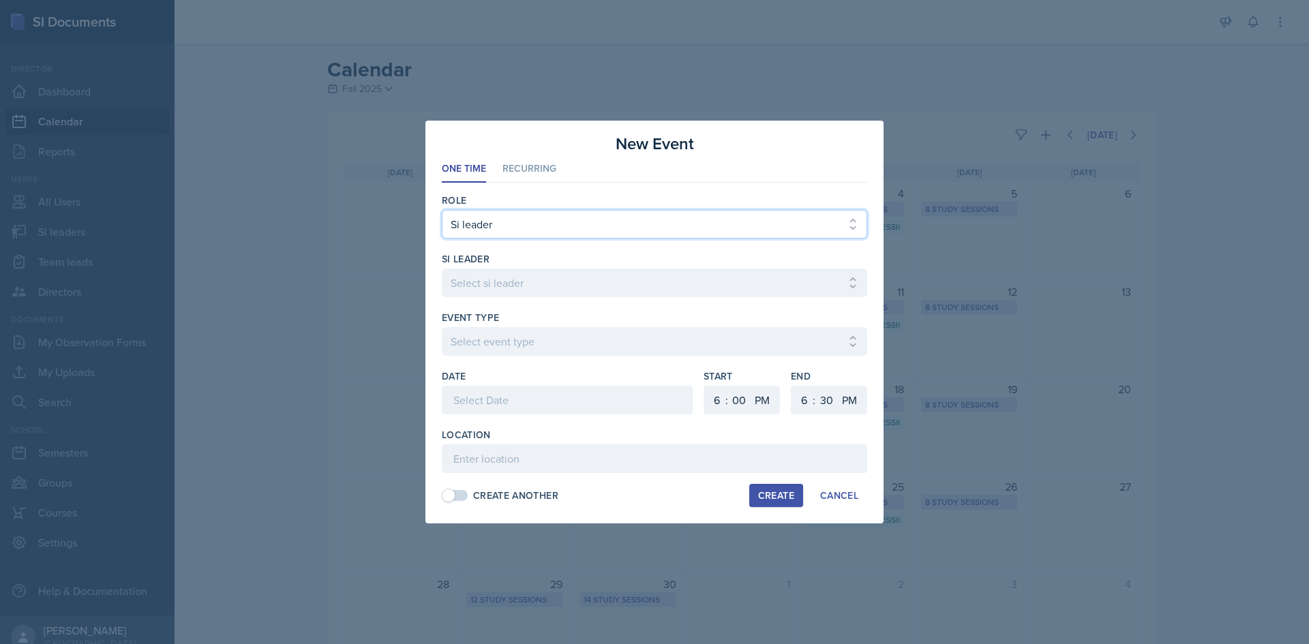
click at [534, 222] on select "Select Role Si leader Team lead Director" at bounding box center [654, 224] width 425 height 29
click at [511, 277] on select "Select si leader [PERSON_NAME] [PERSON_NAME] [PERSON_NAME] [PERSON_NAME] [PERSO…" at bounding box center [654, 283] width 425 height 29
click at [543, 287] on select "Select si leader [PERSON_NAME] [PERSON_NAME] [PERSON_NAME] [PERSON_NAME] [PERSO…" at bounding box center [654, 283] width 425 height 29
click at [543, 282] on select "Select si leader [PERSON_NAME] [PERSON_NAME] [PERSON_NAME] [PERSON_NAME] [PERSO…" at bounding box center [654, 283] width 425 height 29
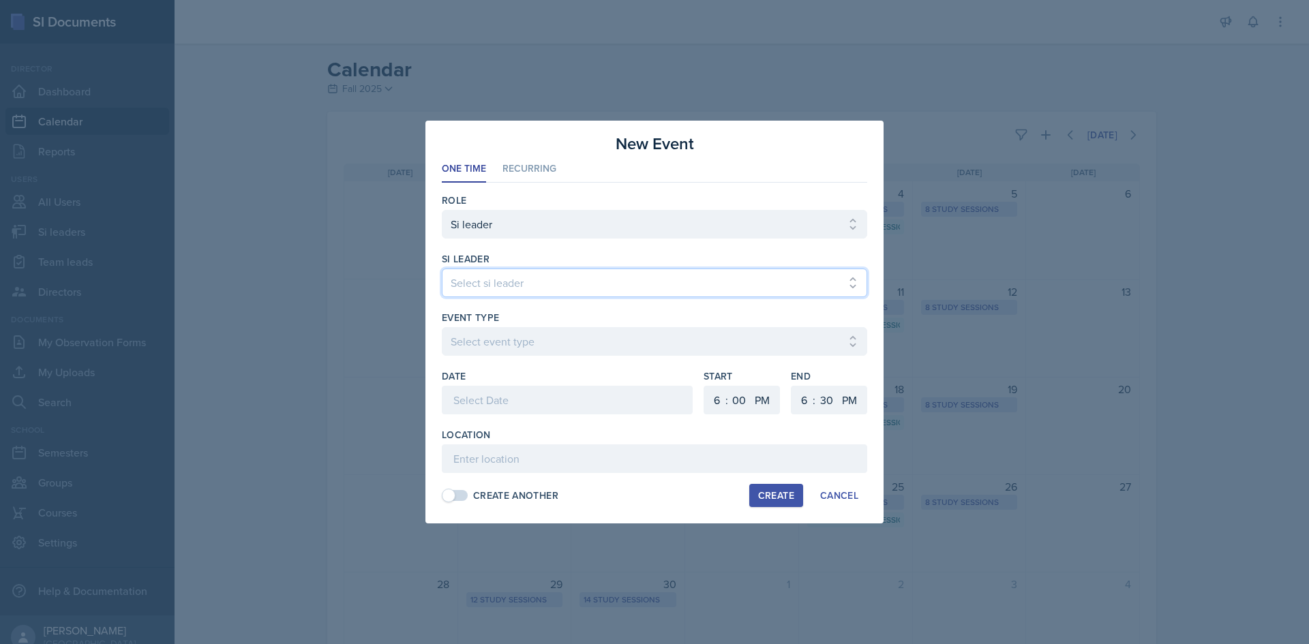
select select "58b5274f-da1c-4ee7-b786-2106467fa2db"
click at [442, 269] on select "Select si leader [PERSON_NAME] [PERSON_NAME] [PERSON_NAME] [PERSON_NAME] [PERSO…" at bounding box center [654, 283] width 425 height 29
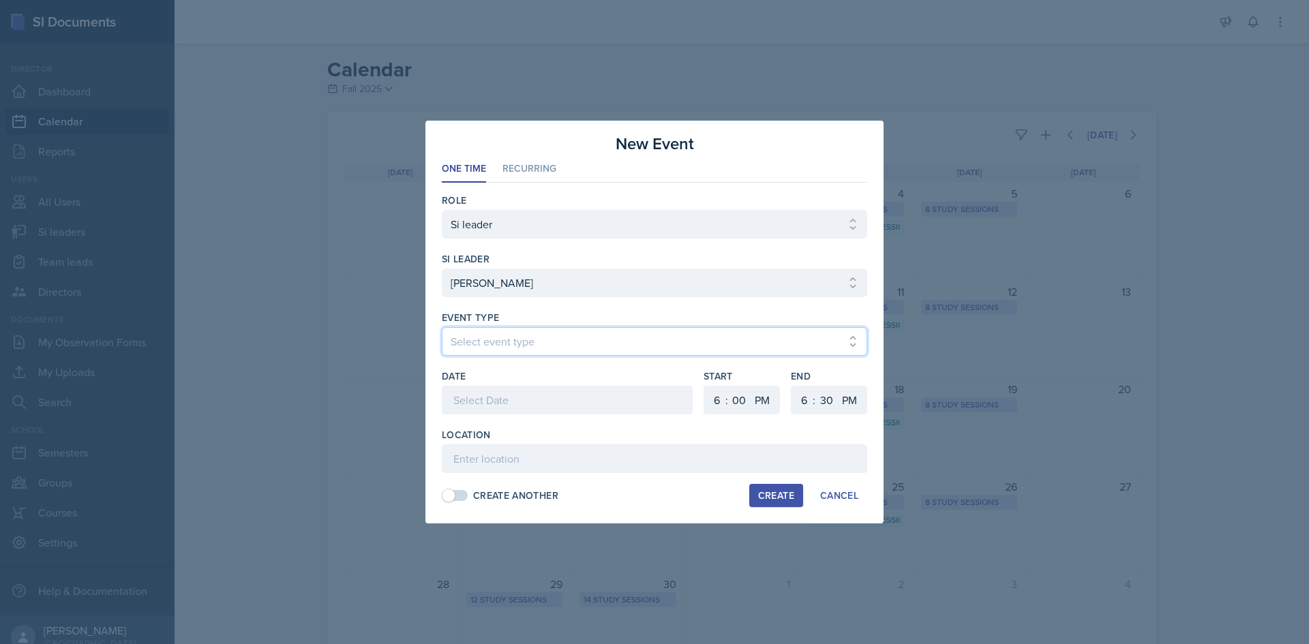
click at [547, 329] on select "Select event type Major Review Session Study Session" at bounding box center [654, 341] width 425 height 29
select select "d66089cd-5ee7-4f89-a345-f1bdd1643066"
click at [442, 327] on select "Select event type Major Review Session Study Session" at bounding box center [654, 341] width 425 height 29
click at [536, 404] on div at bounding box center [567, 400] width 251 height 29
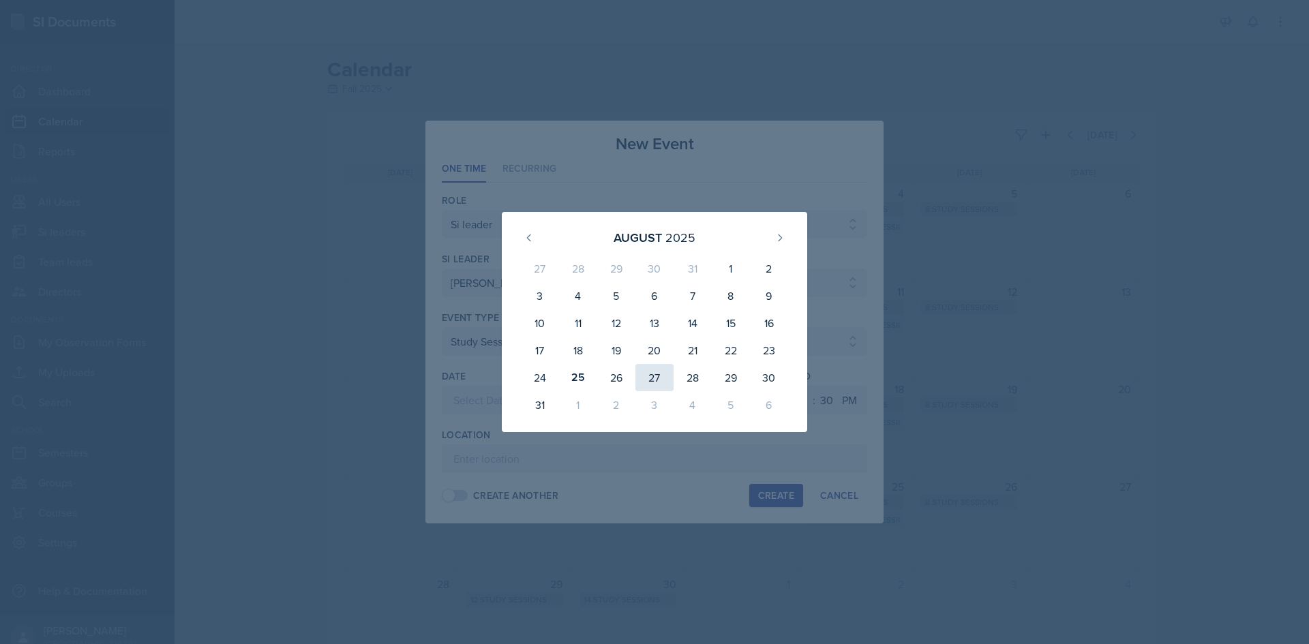
click at [648, 378] on div "27" at bounding box center [654, 377] width 38 height 27
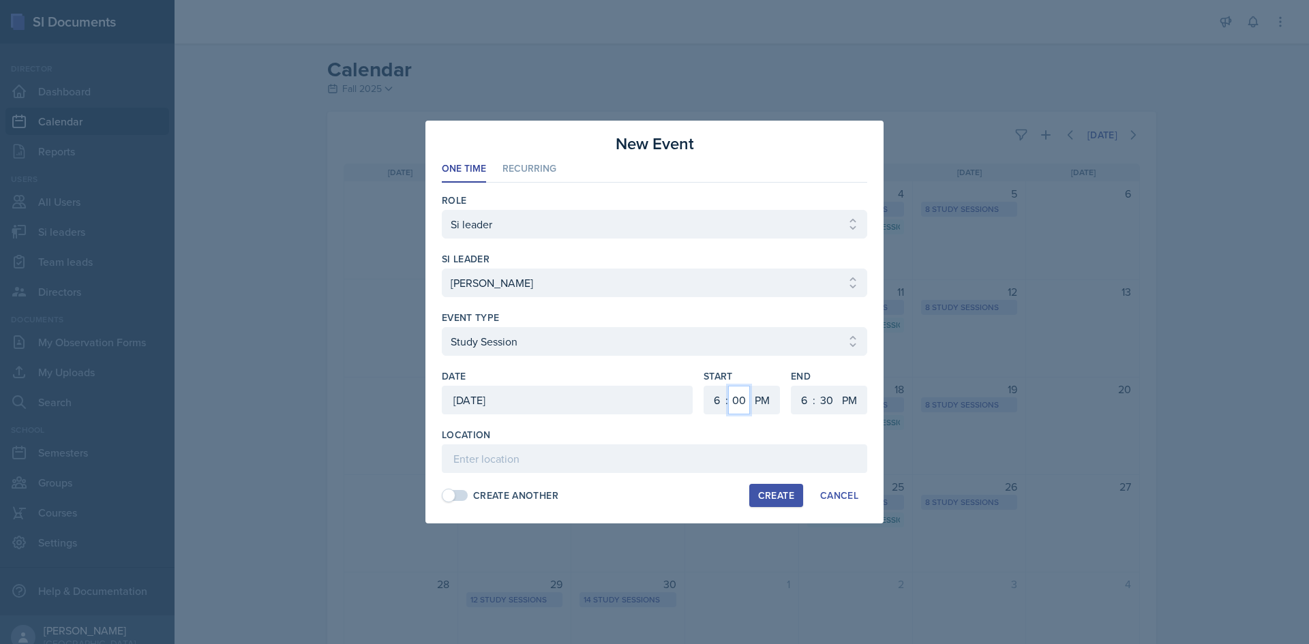
click at [746, 400] on select "00 05 10 15 20 25 30 35 40 45 50 55" at bounding box center [739, 400] width 22 height 29
click at [783, 442] on div "Location" at bounding box center [654, 450] width 425 height 45
click at [838, 494] on div "Cancel" at bounding box center [839, 495] width 38 height 11
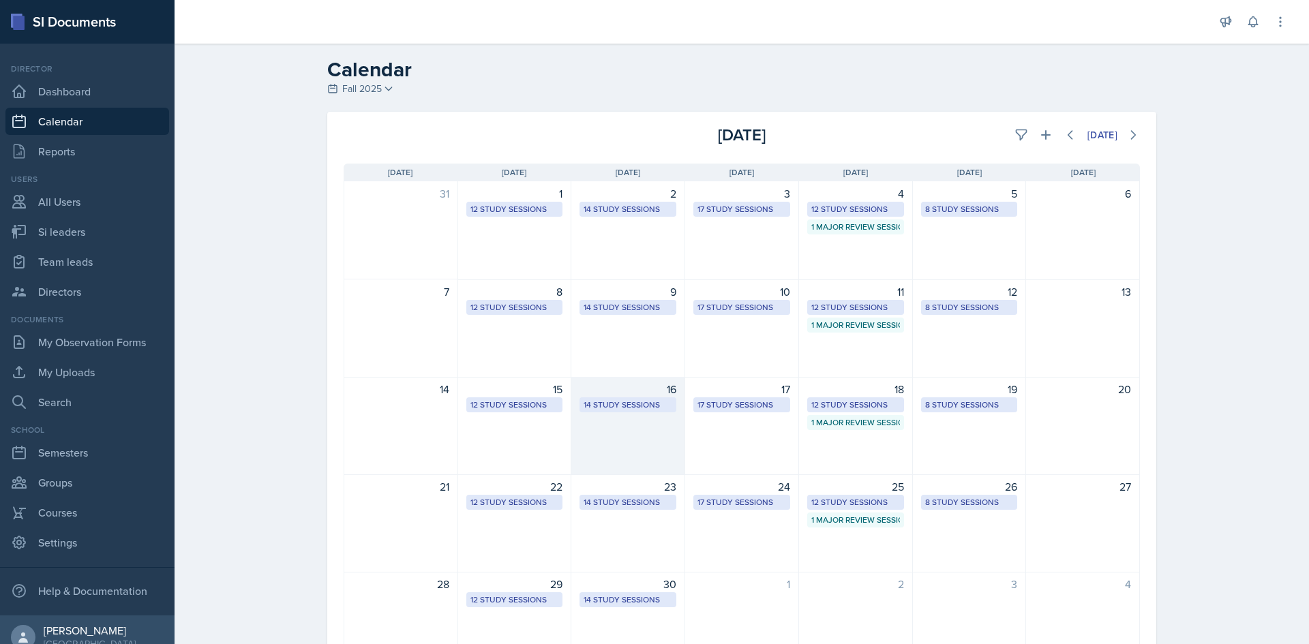
click at [624, 406] on div "14 Study Sessions" at bounding box center [628, 405] width 89 height 12
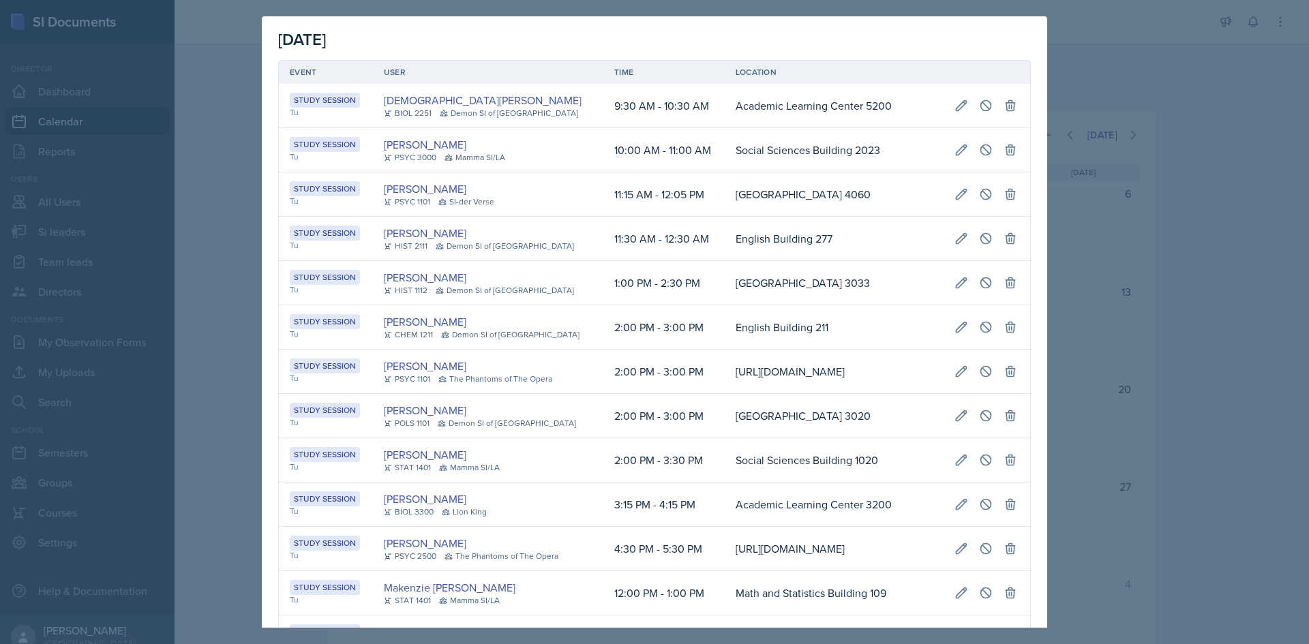
scroll to position [208, 0]
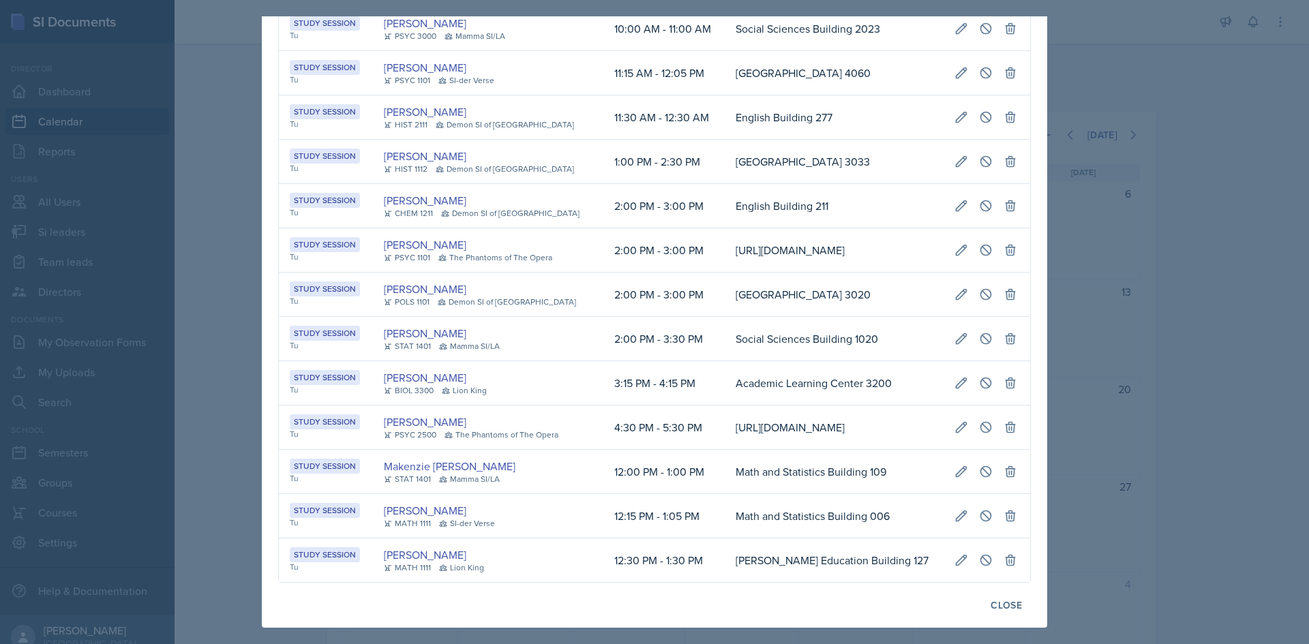
click at [250, 373] on div at bounding box center [654, 322] width 1309 height 644
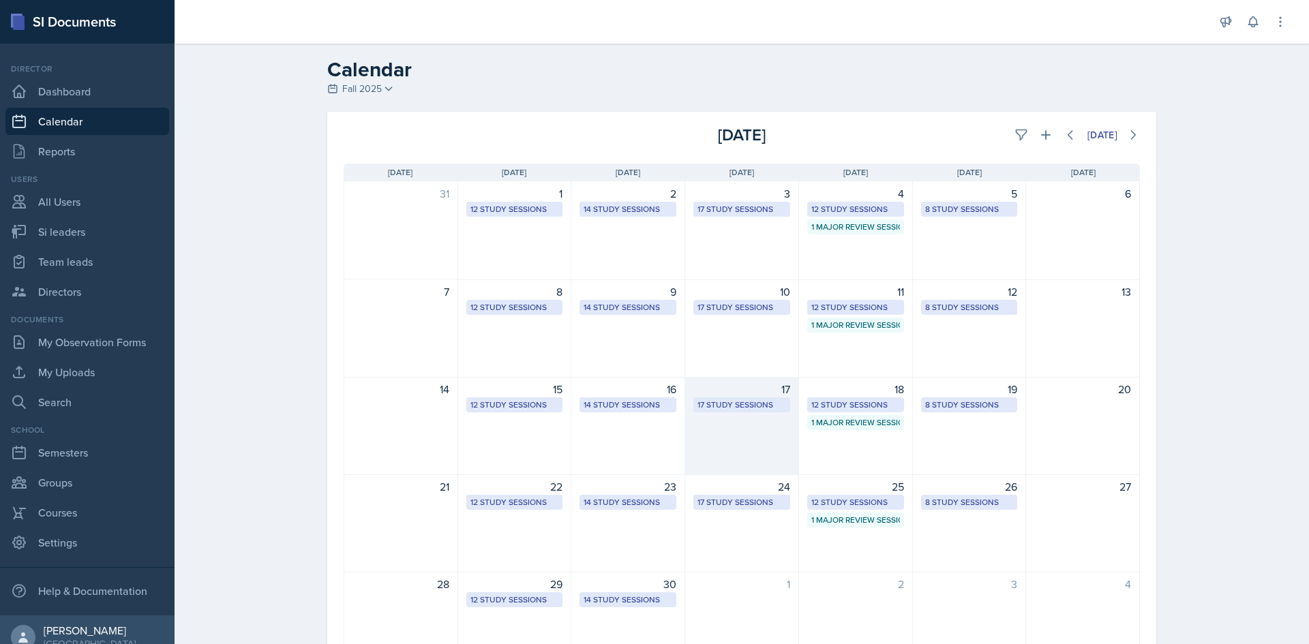
click at [748, 406] on div "17 Study Sessions" at bounding box center [741, 405] width 89 height 12
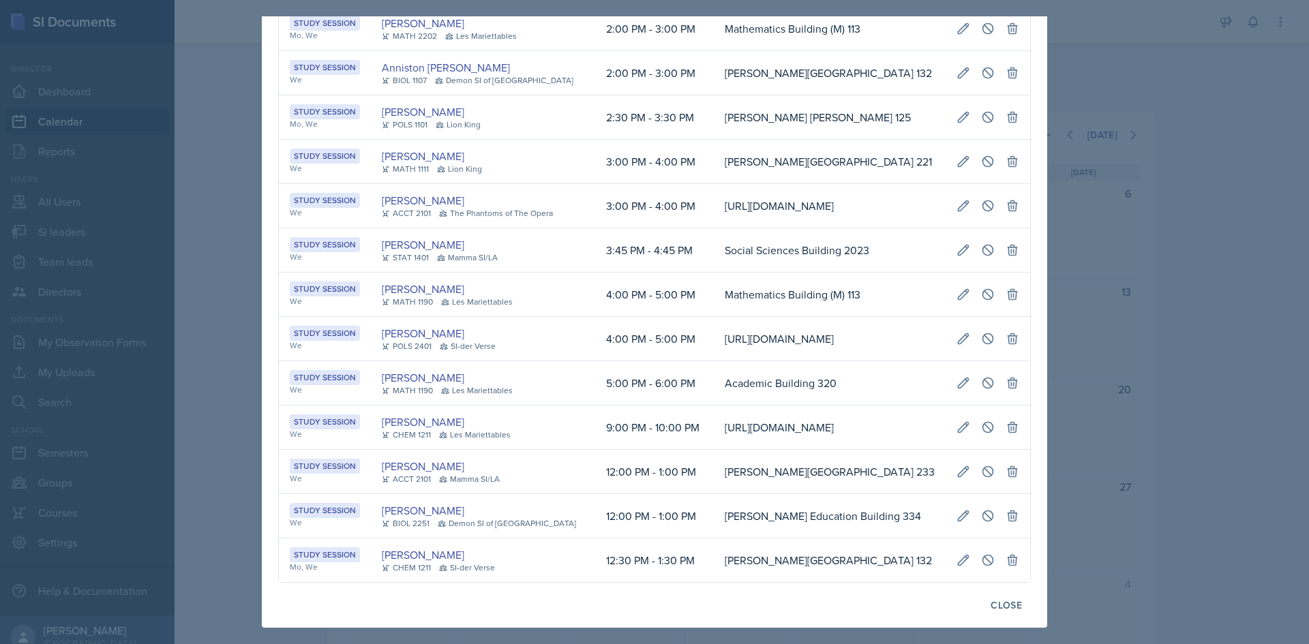
scroll to position [379, 0]
click at [1150, 517] on div at bounding box center [654, 322] width 1309 height 644
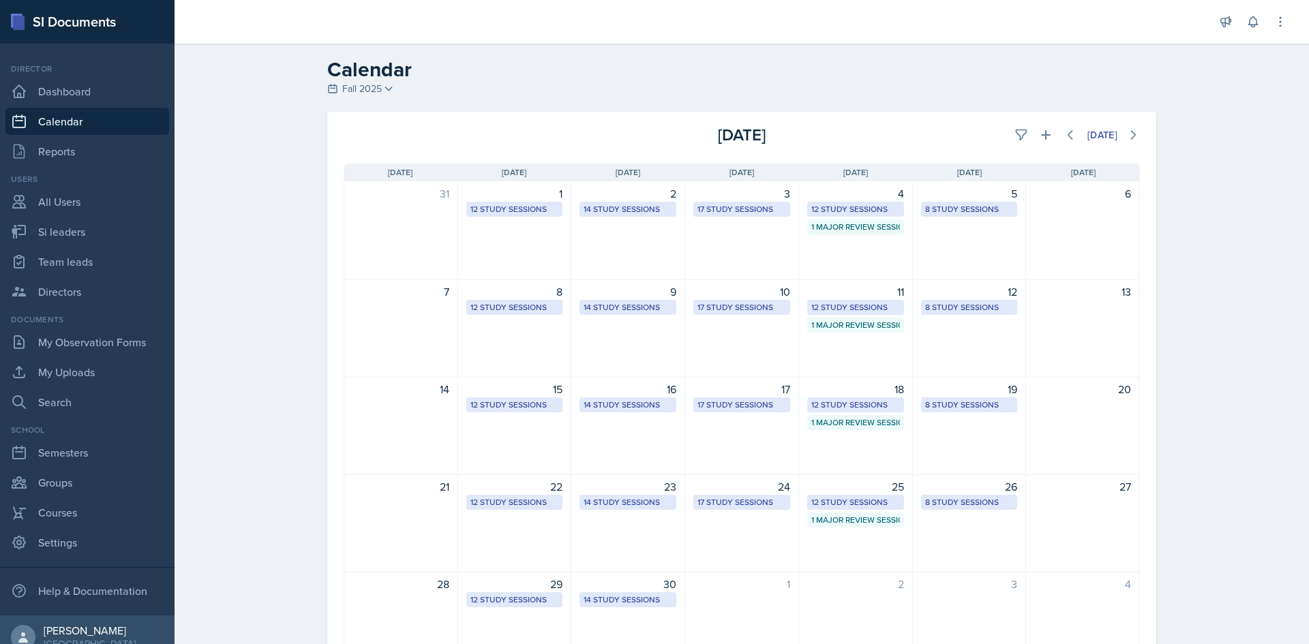
click at [1049, 145] on div "[DATE]" at bounding box center [1007, 135] width 265 height 25
click at [1039, 140] on icon at bounding box center [1046, 135] width 14 height 14
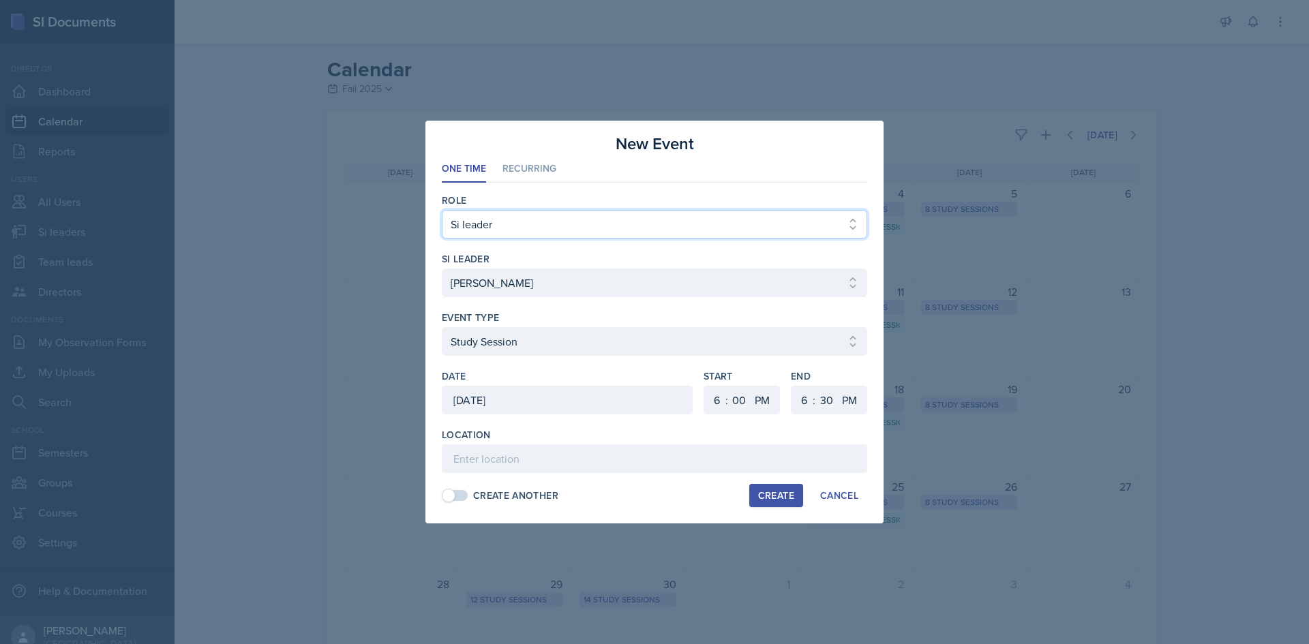
click at [540, 224] on select "Select Role Si leader Team lead Director" at bounding box center [654, 224] width 425 height 29
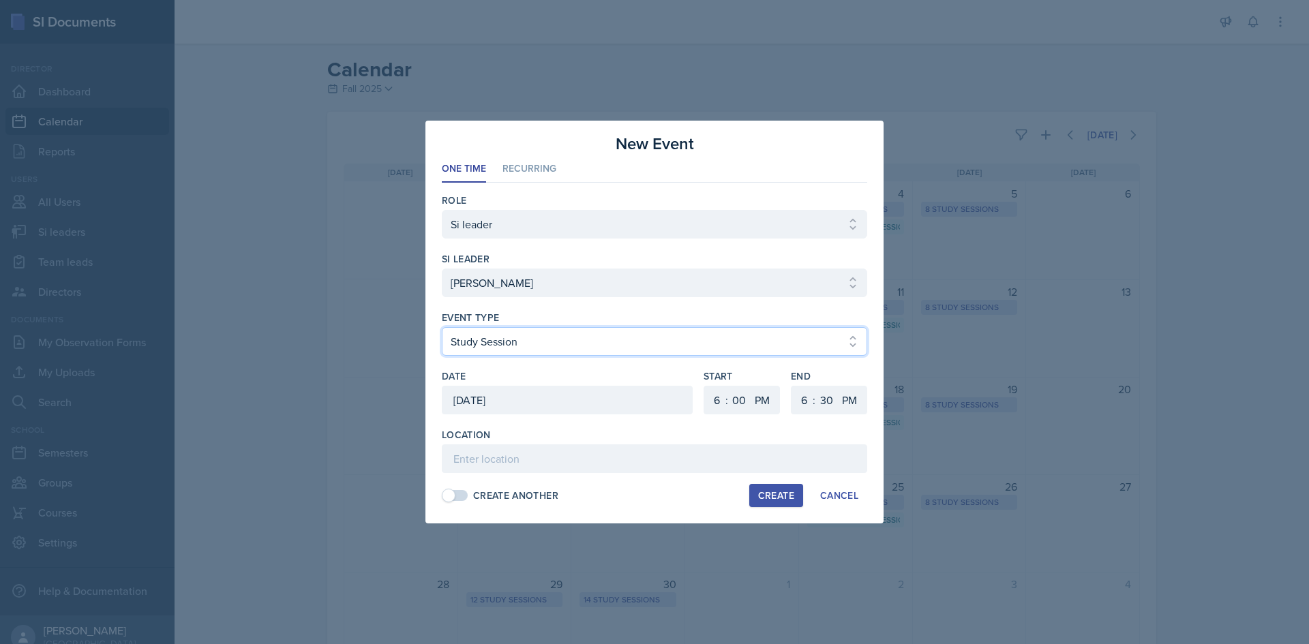
click at [517, 333] on select "Select event type Major Review Session Study Session" at bounding box center [654, 341] width 425 height 29
click at [528, 336] on select "Select event type Major Review Session Study Session" at bounding box center [654, 341] width 425 height 29
click at [629, 395] on div "[DATE]" at bounding box center [567, 400] width 251 height 29
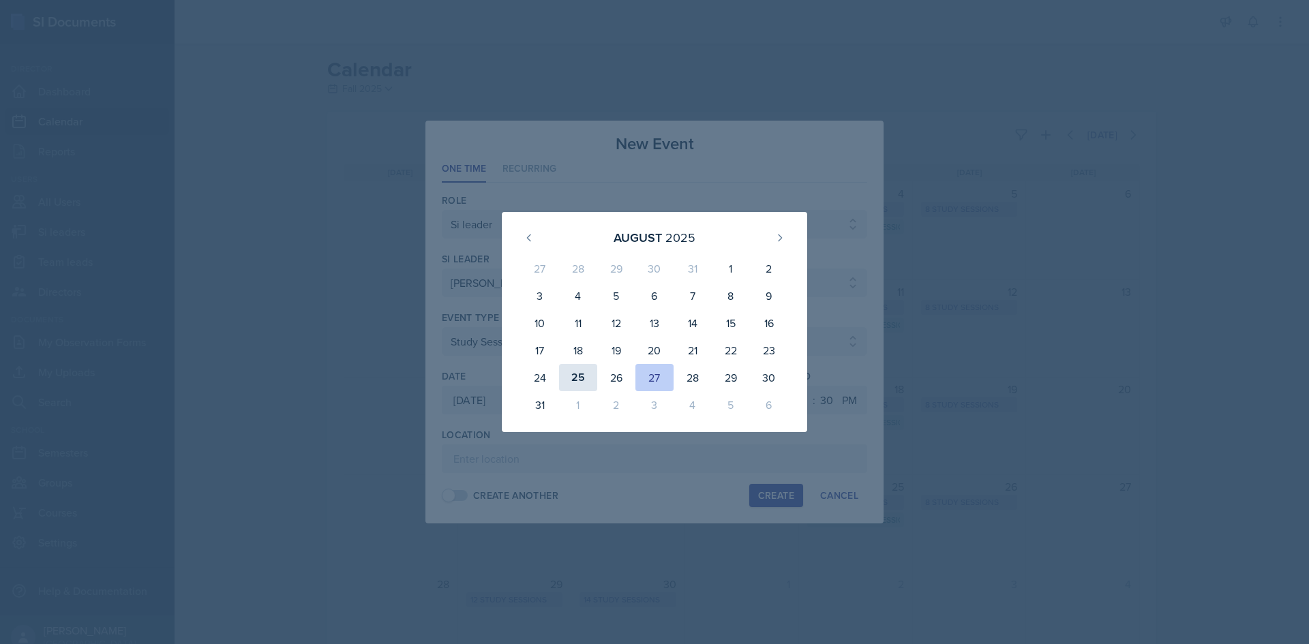
click at [590, 380] on div "25" at bounding box center [578, 377] width 38 height 27
type input "[DATE]"
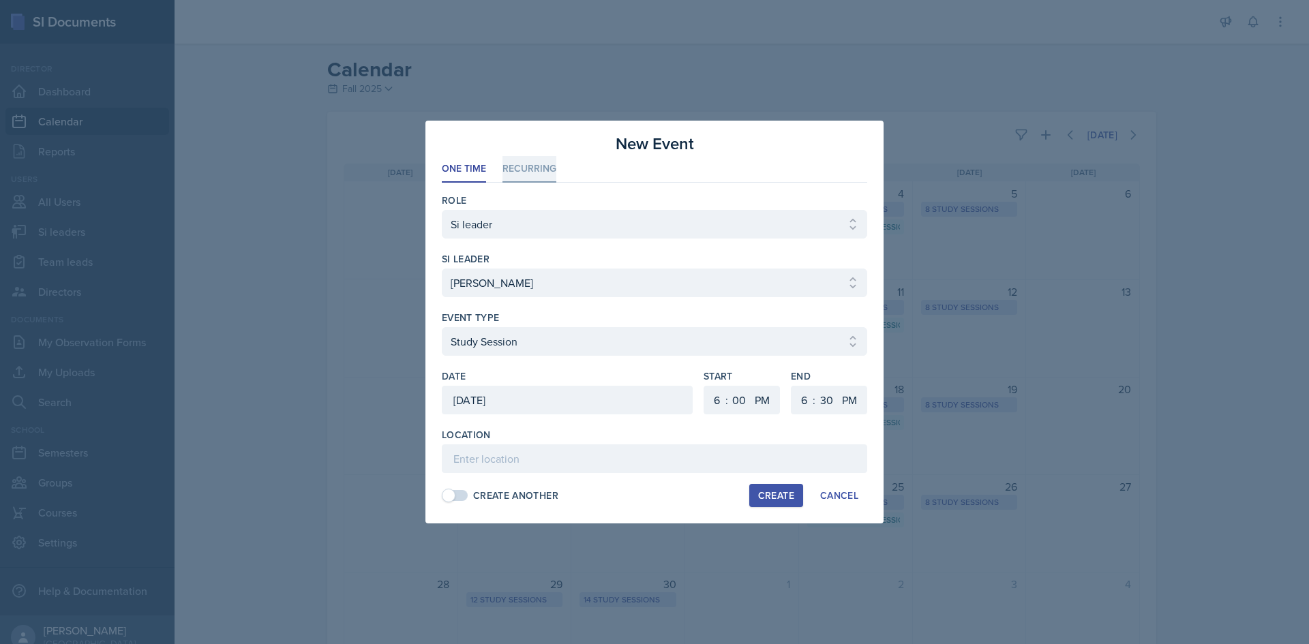
click at [527, 164] on li "Recurring" at bounding box center [529, 169] width 54 height 27
click at [489, 398] on button "Mo" at bounding box center [491, 400] width 35 height 27
drag, startPoint x: 554, startPoint y: 398, endPoint x: 572, endPoint y: 398, distance: 17.7
click at [555, 398] on button "We" at bounding box center [557, 400] width 35 height 27
click at [744, 398] on select "00 05 10 15 20 25 30 35 40 45 50 55" at bounding box center [739, 400] width 22 height 29
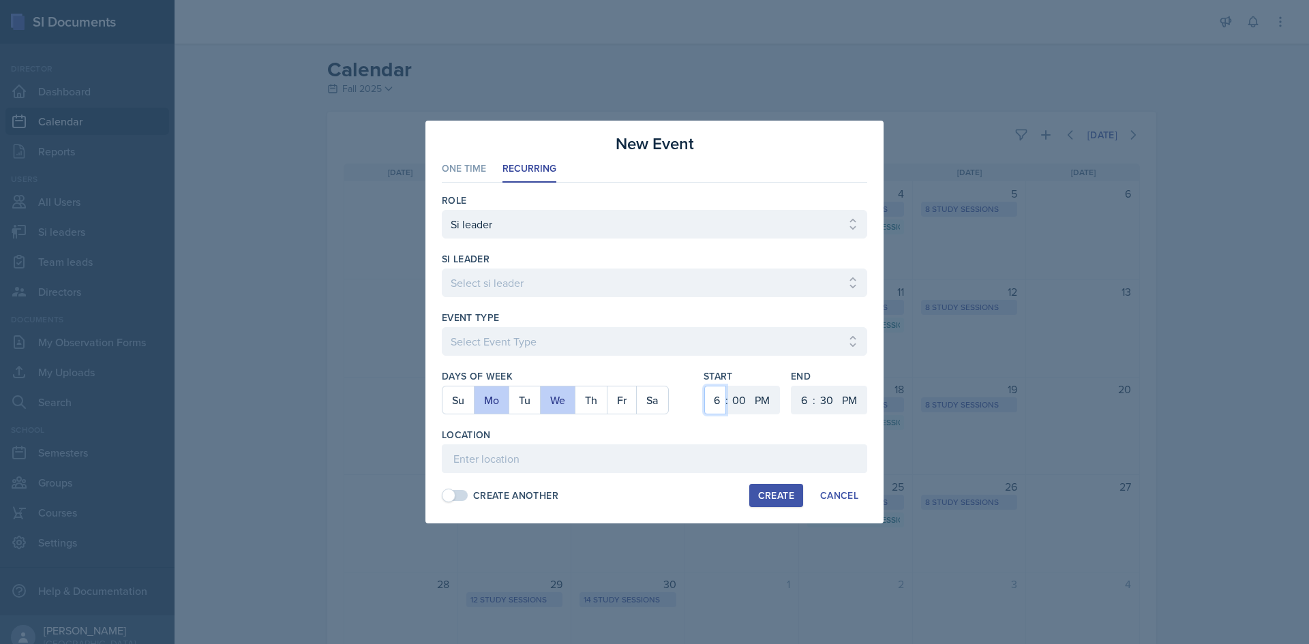
click at [719, 409] on select "1 2 3 4 5 6 7 8 9 10 11 12" at bounding box center [715, 400] width 22 height 29
select select "5"
click at [704, 386] on select "1 2 3 4 5 6 7 8 9 10 11 12" at bounding box center [715, 400] width 22 height 29
click at [825, 402] on select "00 05 10 15 20 25 30 35 40 45 50 55" at bounding box center [826, 400] width 22 height 29
select select "0"
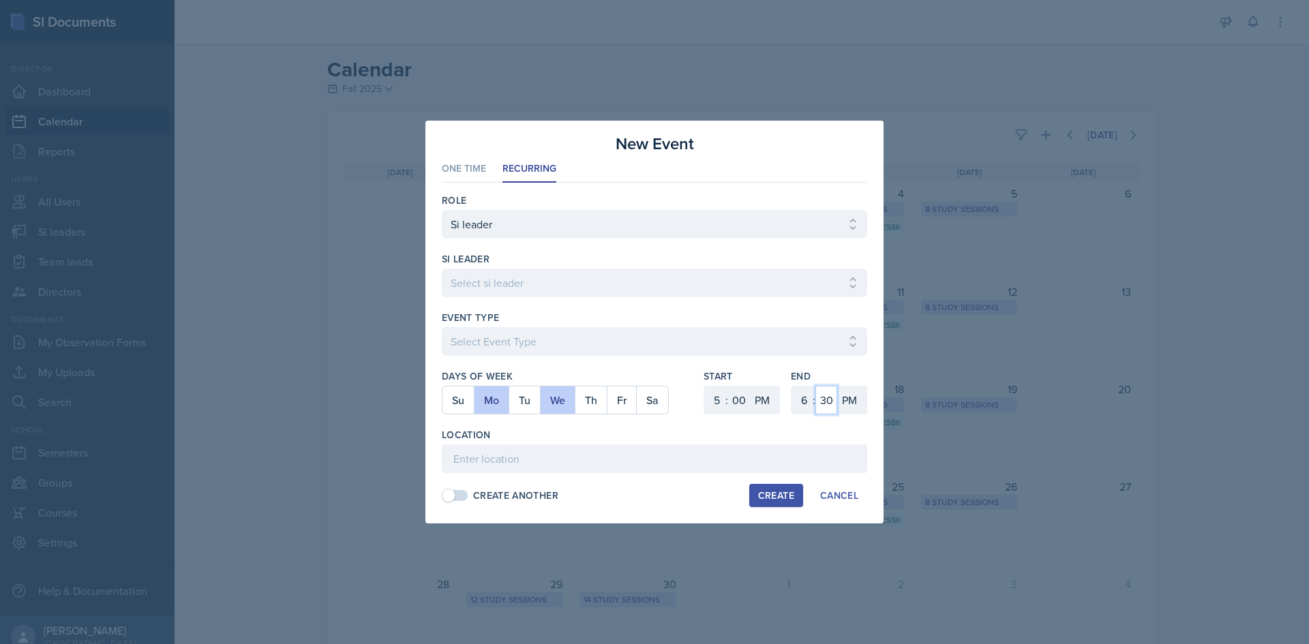
click at [815, 386] on select "00 05 10 15 20 25 30 35 40 45 50 55" at bounding box center [826, 400] width 22 height 29
click at [588, 461] on input at bounding box center [654, 459] width 425 height 29
click at [517, 460] on input at bounding box center [654, 459] width 425 height 29
click at [535, 279] on select "Select si leader [PERSON_NAME] [PERSON_NAME] [PERSON_NAME] [PERSON_NAME] [PERSO…" at bounding box center [654, 283] width 425 height 29
select select "58b5274f-da1c-4ee7-b786-2106467fa2db"
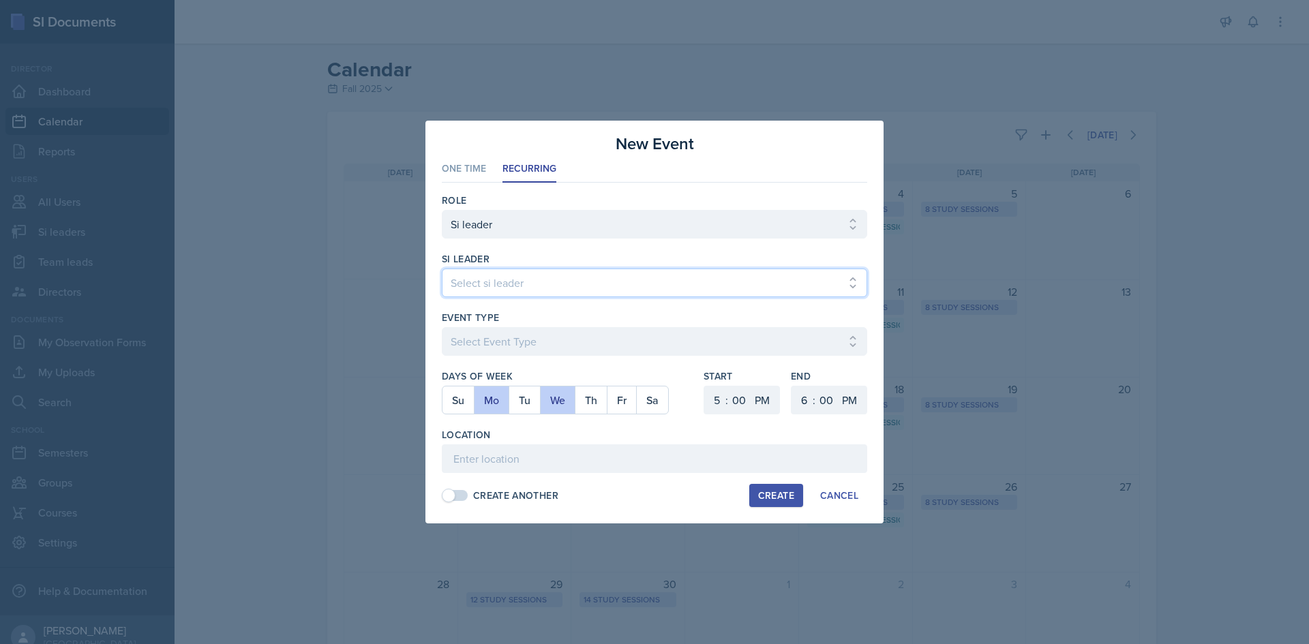
click at [442, 269] on select "Select si leader [PERSON_NAME] [PERSON_NAME] [PERSON_NAME] [PERSON_NAME] [PERSO…" at bounding box center [654, 283] width 425 height 29
click at [517, 327] on div "Event Type Select Event Type Major Review Session Study Session" at bounding box center [654, 340] width 425 height 59
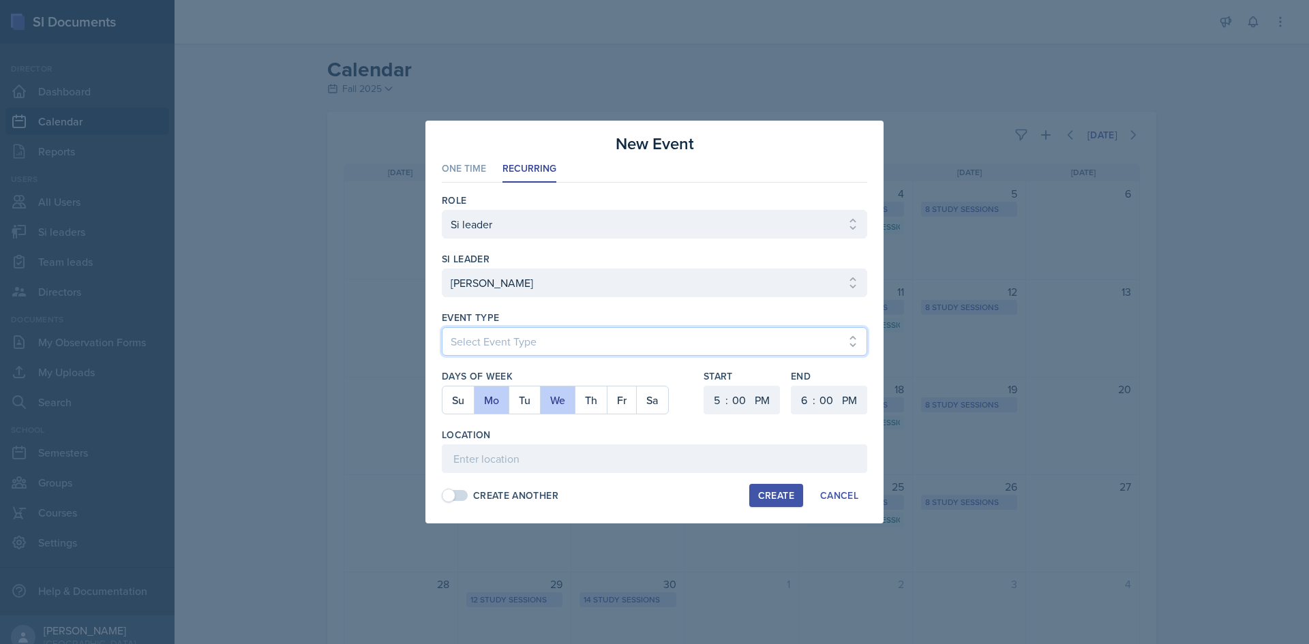
click at [517, 327] on select "Select Event Type Major Review Session Study Session" at bounding box center [654, 341] width 425 height 29
select select "d66089cd-5ee7-4f89-a345-f1bdd1643066"
click at [442, 327] on select "Select Event Type Major Review Session Study Session" at bounding box center [654, 341] width 425 height 29
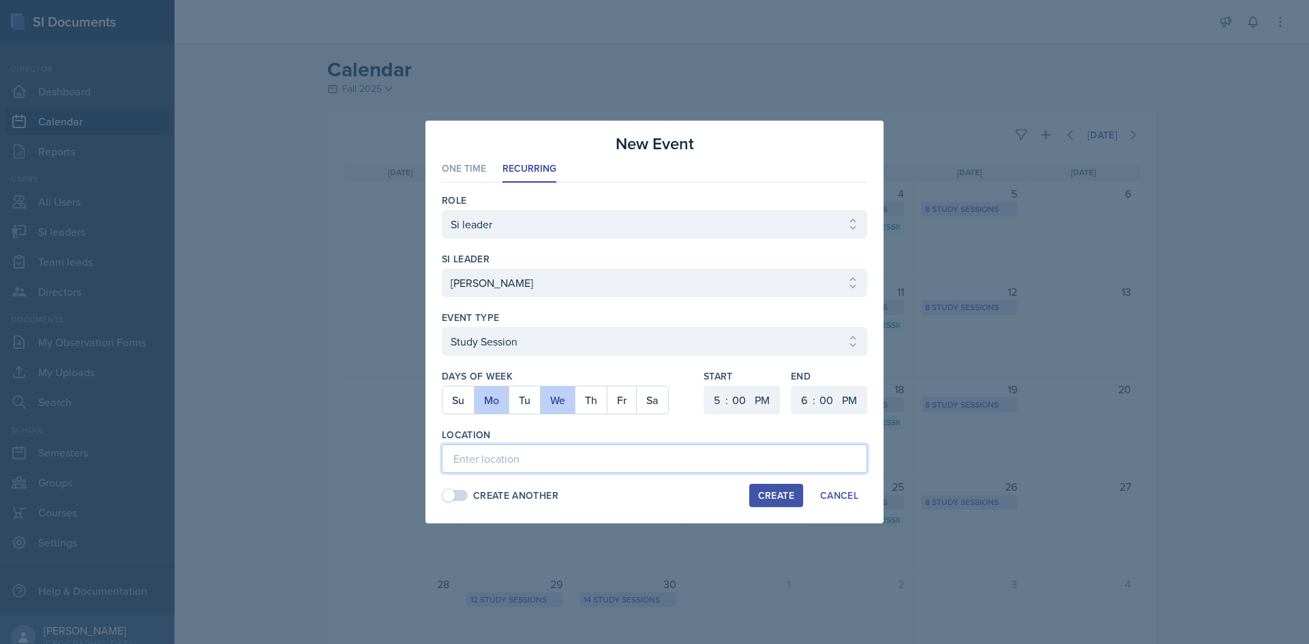
click at [701, 462] on input at bounding box center [654, 459] width 425 height 29
click at [526, 460] on input at bounding box center [654, 459] width 425 height 29
type input "Math Building 209"
click at [756, 497] on button "Create" at bounding box center [776, 495] width 54 height 23
select select
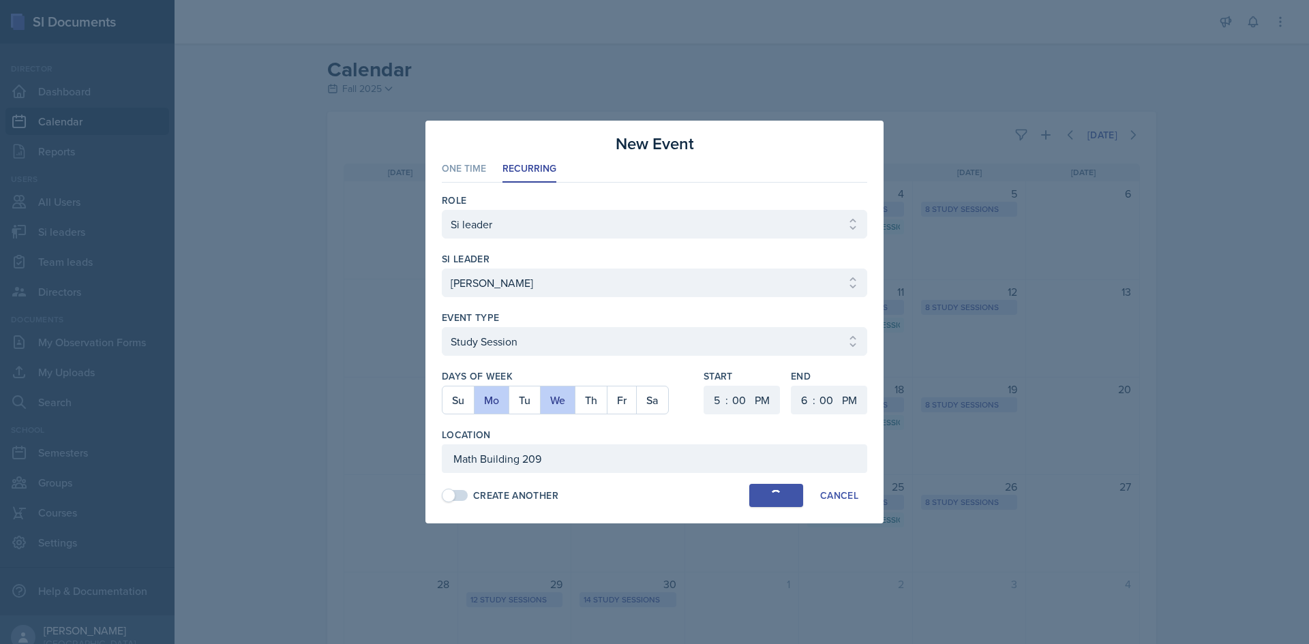
select select
select select "6"
select select "30"
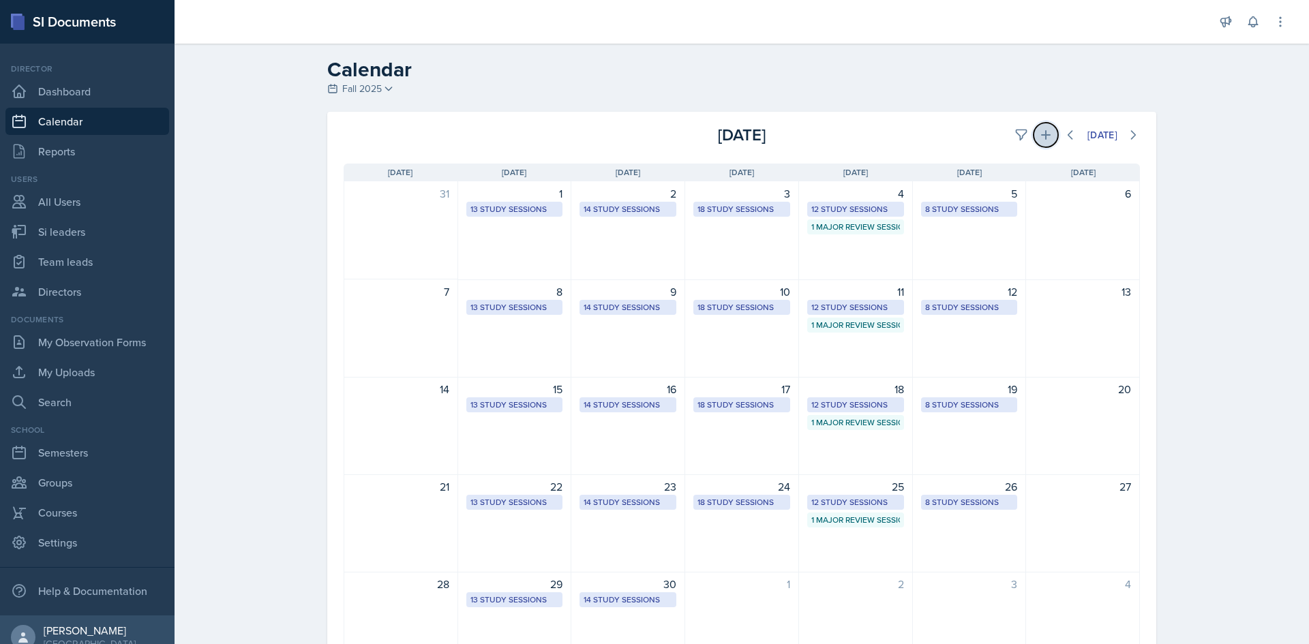
click at [1038, 127] on button at bounding box center [1046, 135] width 25 height 25
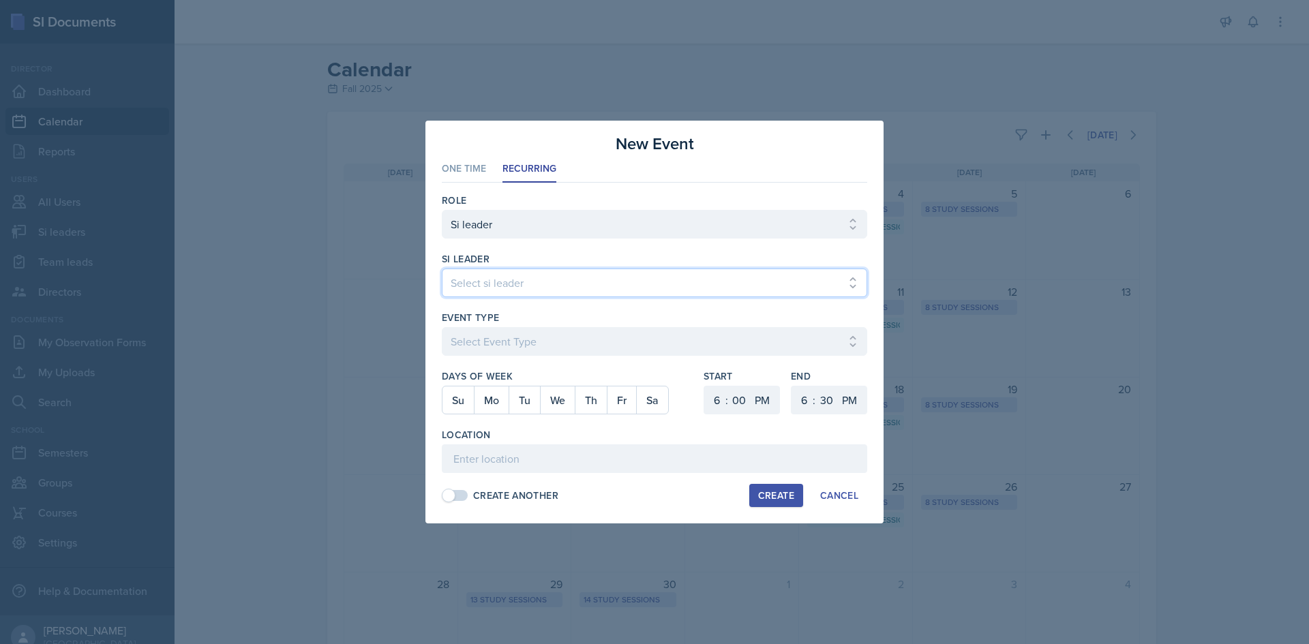
click at [487, 286] on select "Select si leader [PERSON_NAME] [PERSON_NAME] [PERSON_NAME] [PERSON_NAME] [PERSO…" at bounding box center [654, 283] width 425 height 29
select select "c5b6720a-aa63-49ea-a50e-0e71a71a2a8e"
click at [442, 269] on select "Select si leader [PERSON_NAME] [PERSON_NAME] [PERSON_NAME] [PERSON_NAME] [PERSO…" at bounding box center [654, 283] width 425 height 29
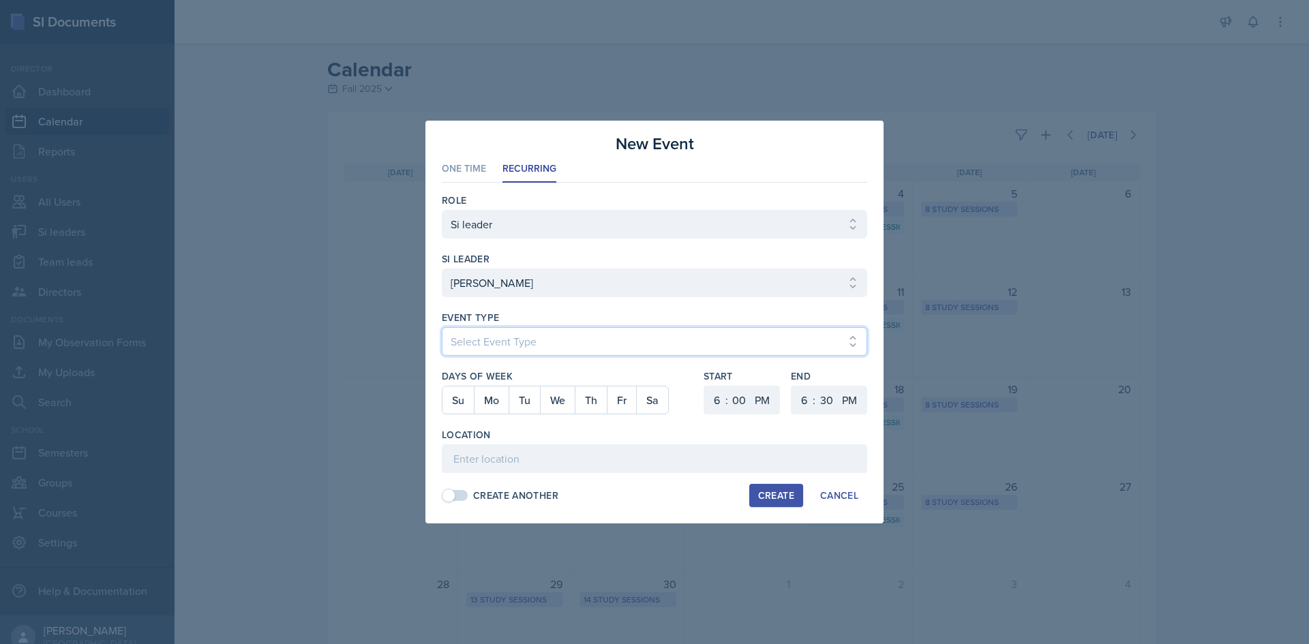
click at [505, 346] on select "Select Event Type Major Review Session Study Session" at bounding box center [654, 341] width 425 height 29
click at [442, 327] on select "Select Event Type Major Review Session Study Session" at bounding box center [654, 341] width 425 height 29
click at [524, 340] on select "Select Event Type Major Review Session Study Session" at bounding box center [654, 341] width 425 height 29
select select "d66089cd-5ee7-4f89-a345-f1bdd1643066"
click at [442, 327] on select "Select Event Type Major Review Session Study Session" at bounding box center [654, 341] width 425 height 29
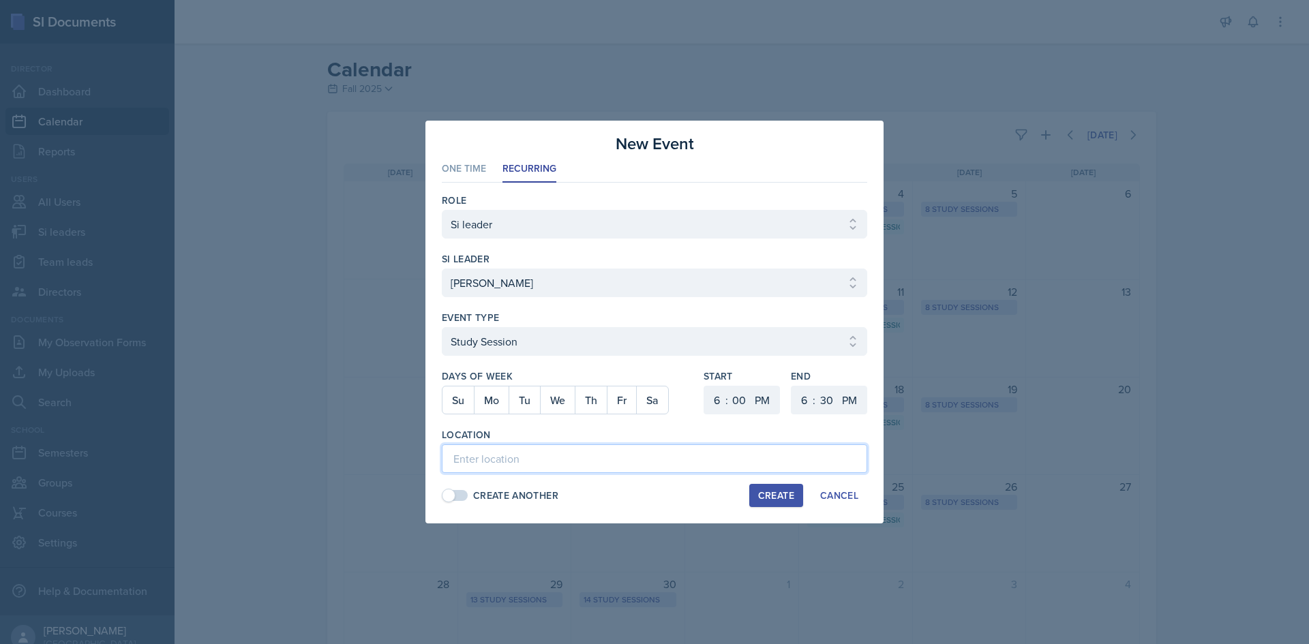
click at [511, 447] on input at bounding box center [654, 459] width 425 height 29
click at [504, 406] on button "Mo" at bounding box center [491, 400] width 35 height 27
click at [601, 400] on button "Th" at bounding box center [591, 400] width 32 height 27
click at [722, 398] on select "1 2 3 4 5 6 7 8 9 10 11 12" at bounding box center [715, 400] width 22 height 29
select select "12"
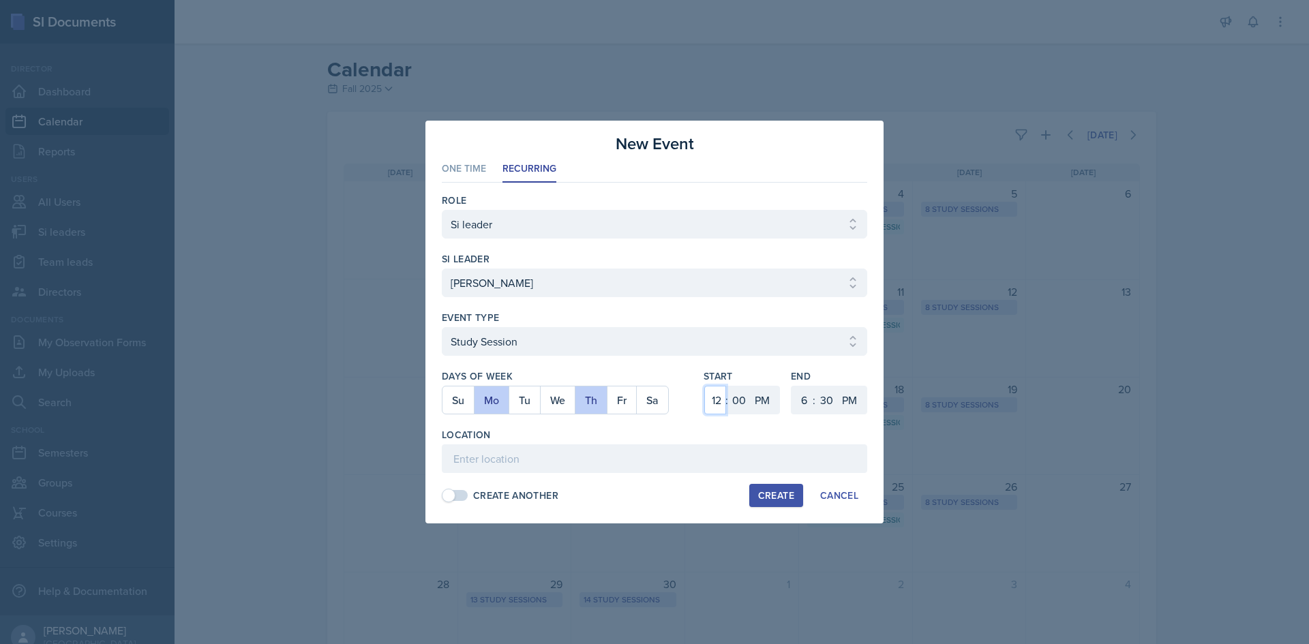
click at [704, 386] on select "1 2 3 4 5 6 7 8 9 10 11 12" at bounding box center [715, 400] width 22 height 29
click at [807, 399] on select "1 2 3 4 5 6 7 8 9 10 11 12" at bounding box center [803, 400] width 22 height 29
select select "1"
click at [792, 386] on select "1 2 3 4 5 6 7 8 9 10 11 12" at bounding box center [803, 400] width 22 height 29
click at [832, 399] on select "00 05 10 15 20 25 30 35 40 45 50 55" at bounding box center [826, 400] width 22 height 29
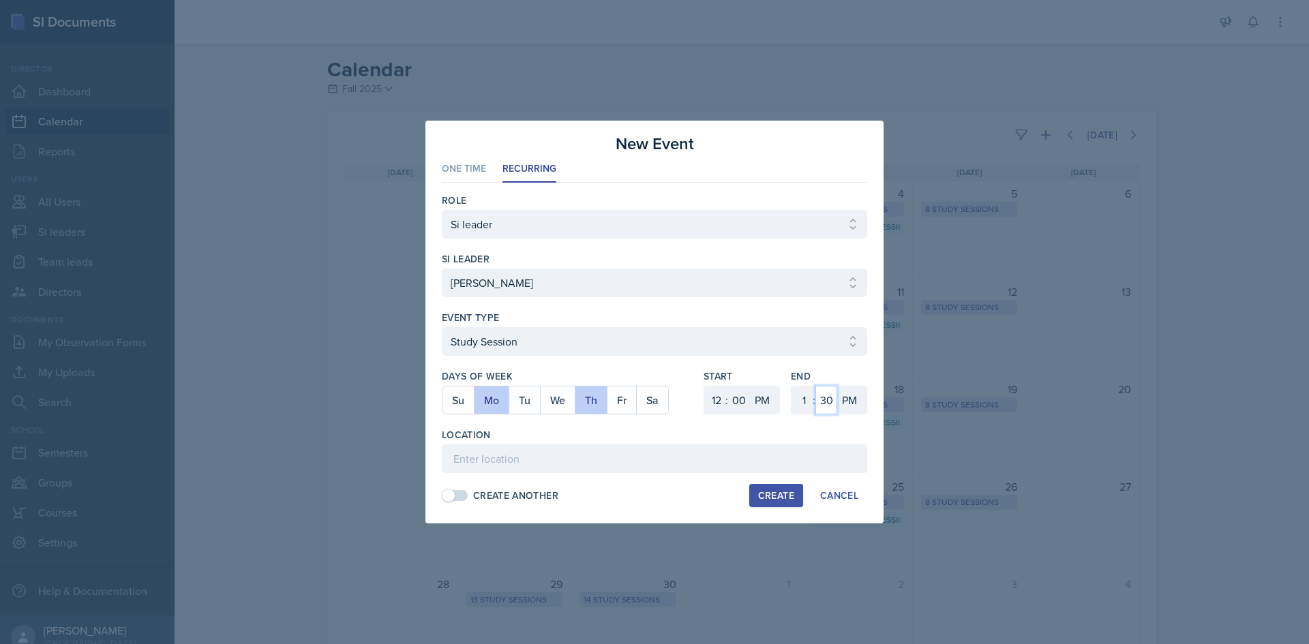
select select "0"
click at [815, 386] on select "00 05 10 15 20 25 30 35 40 45 50 55" at bounding box center [826, 400] width 22 height 29
click at [694, 462] on input at bounding box center [654, 459] width 425 height 29
click at [610, 449] on input at bounding box center [654, 459] width 425 height 29
paste input "[URL][DOMAIN_NAME][PERSON_NAME]"
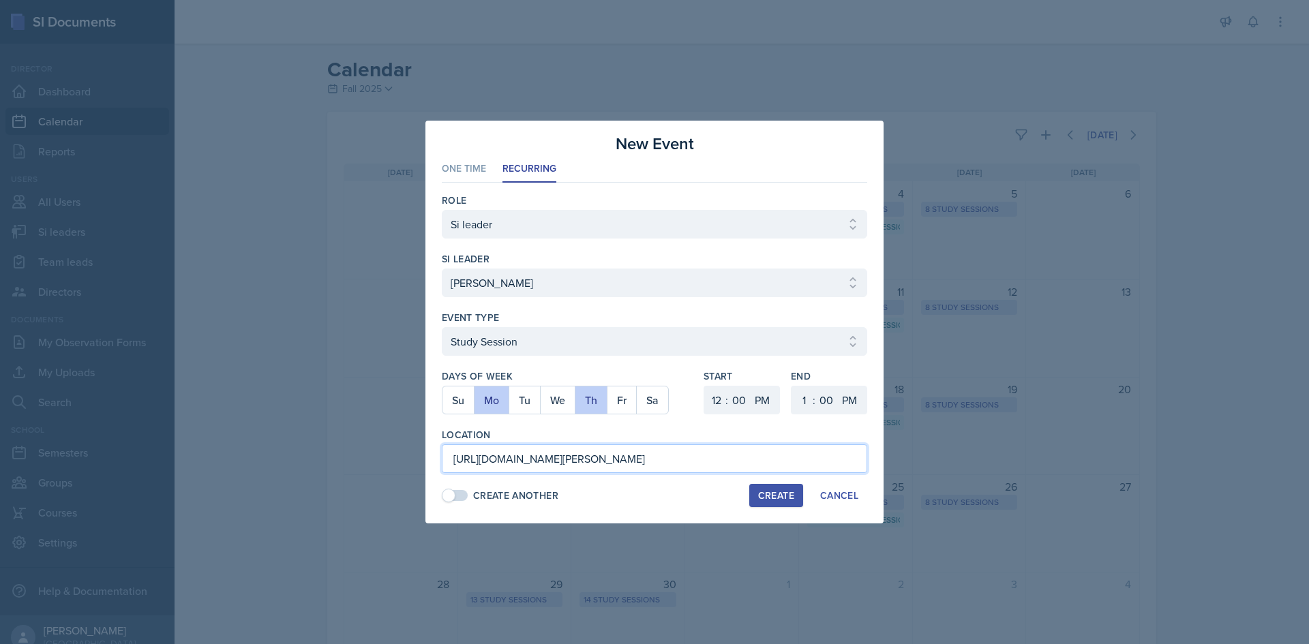
scroll to position [0, 1171]
type input "[URL][DOMAIN_NAME][PERSON_NAME]"
click at [622, 432] on div "Location" at bounding box center [654, 435] width 425 height 14
click at [764, 503] on button "Create" at bounding box center [776, 495] width 54 height 23
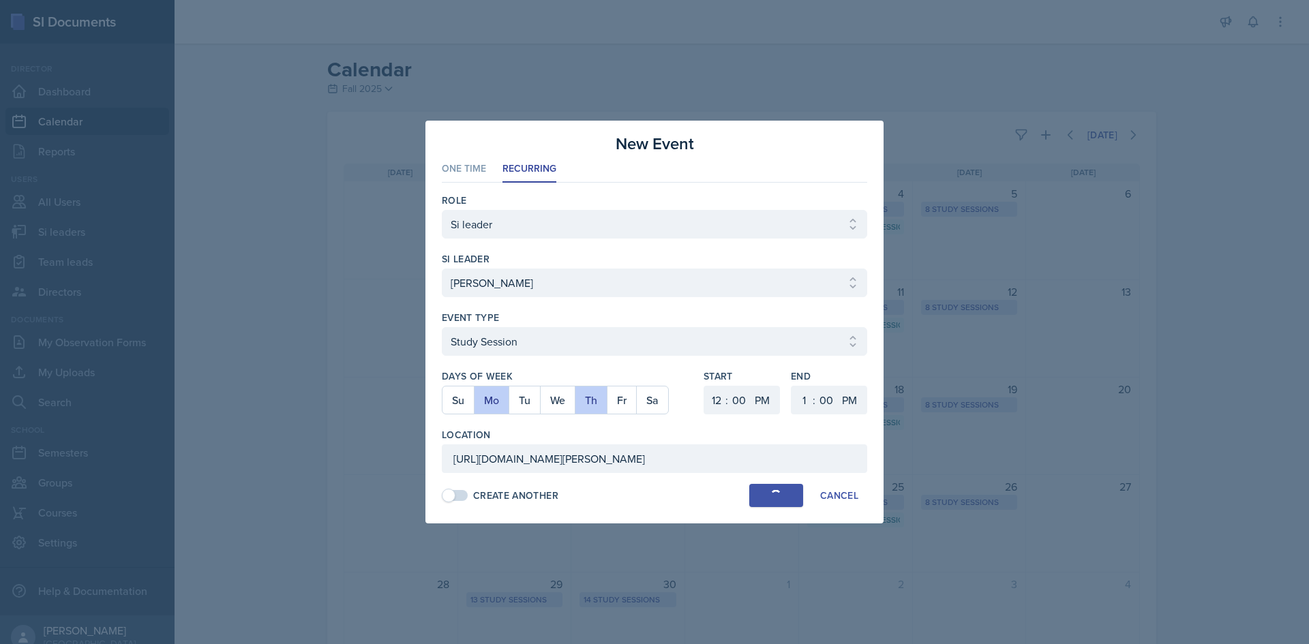
select select
select select "6"
select select "30"
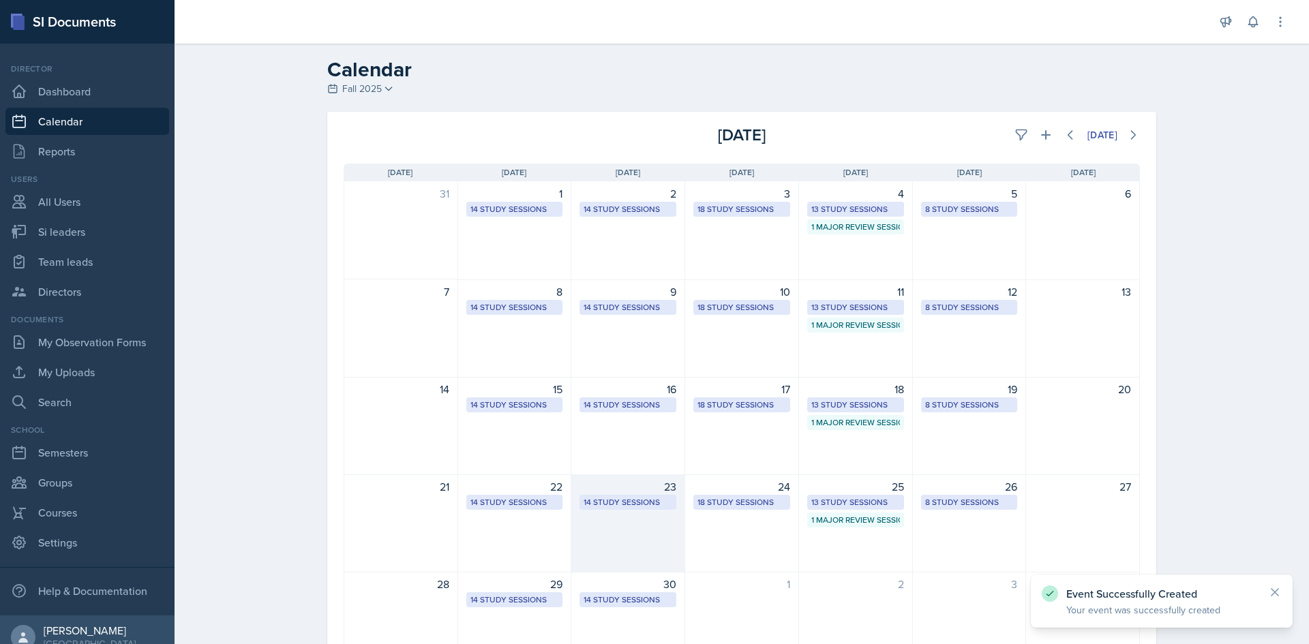
click at [605, 501] on div "14 Study Sessions" at bounding box center [628, 502] width 89 height 12
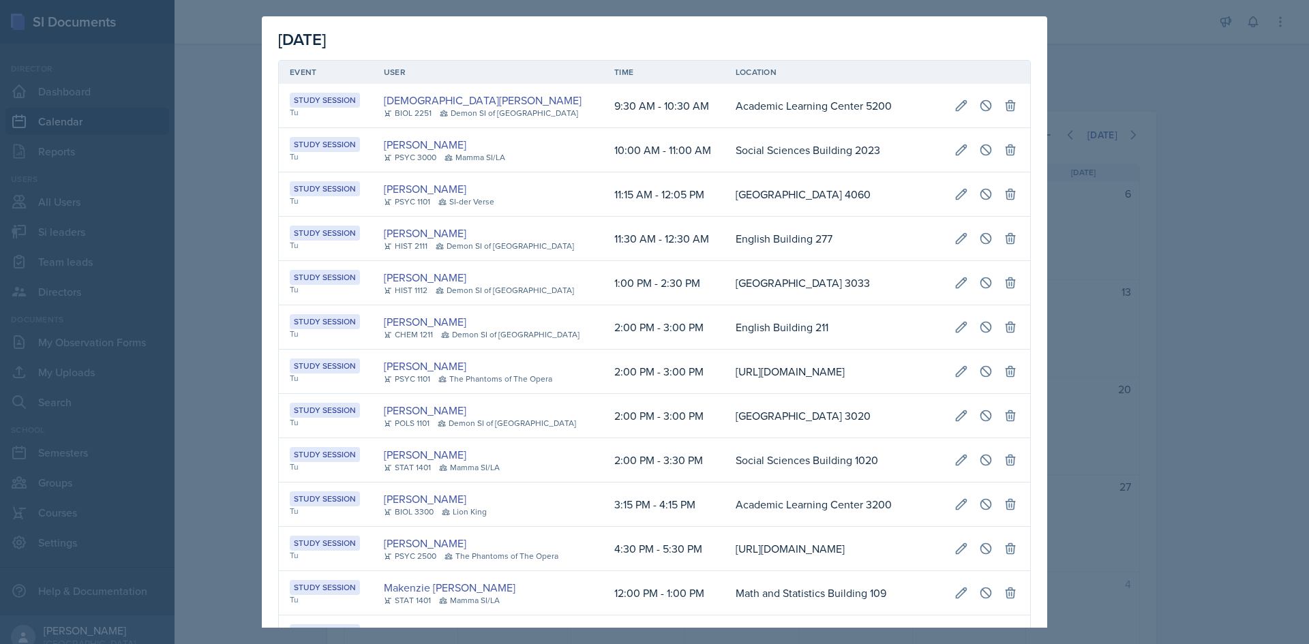
click at [230, 382] on div at bounding box center [654, 322] width 1309 height 644
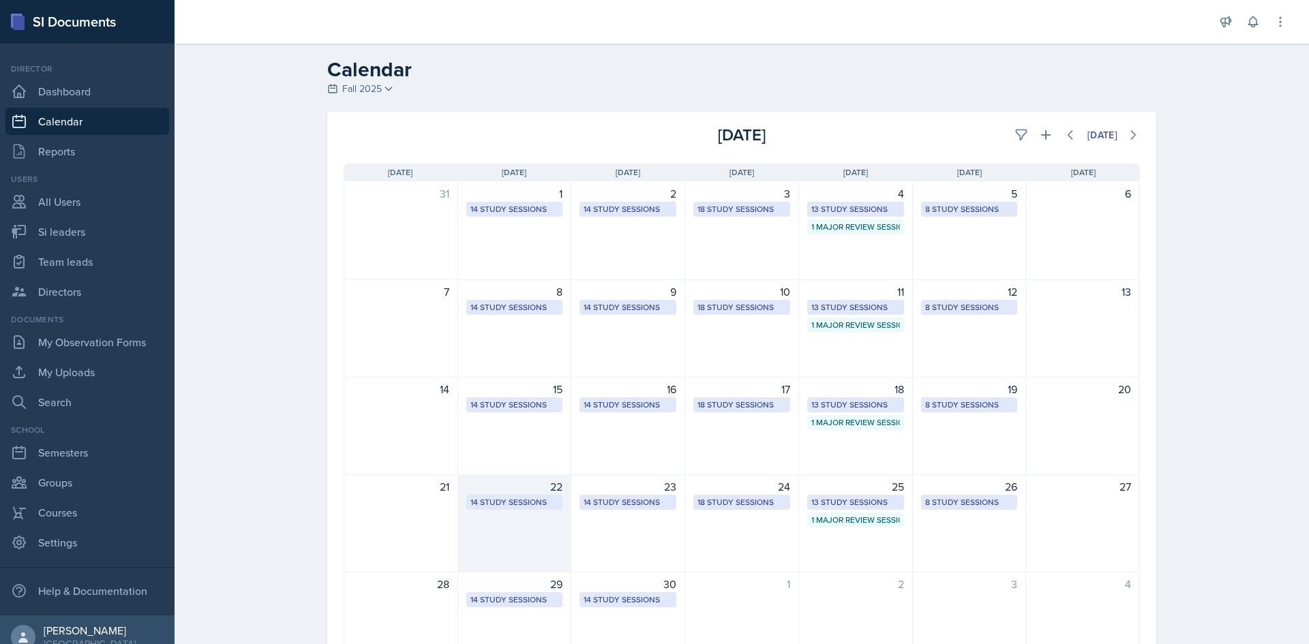
click at [500, 503] on div "14 Study Sessions" at bounding box center [514, 502] width 89 height 12
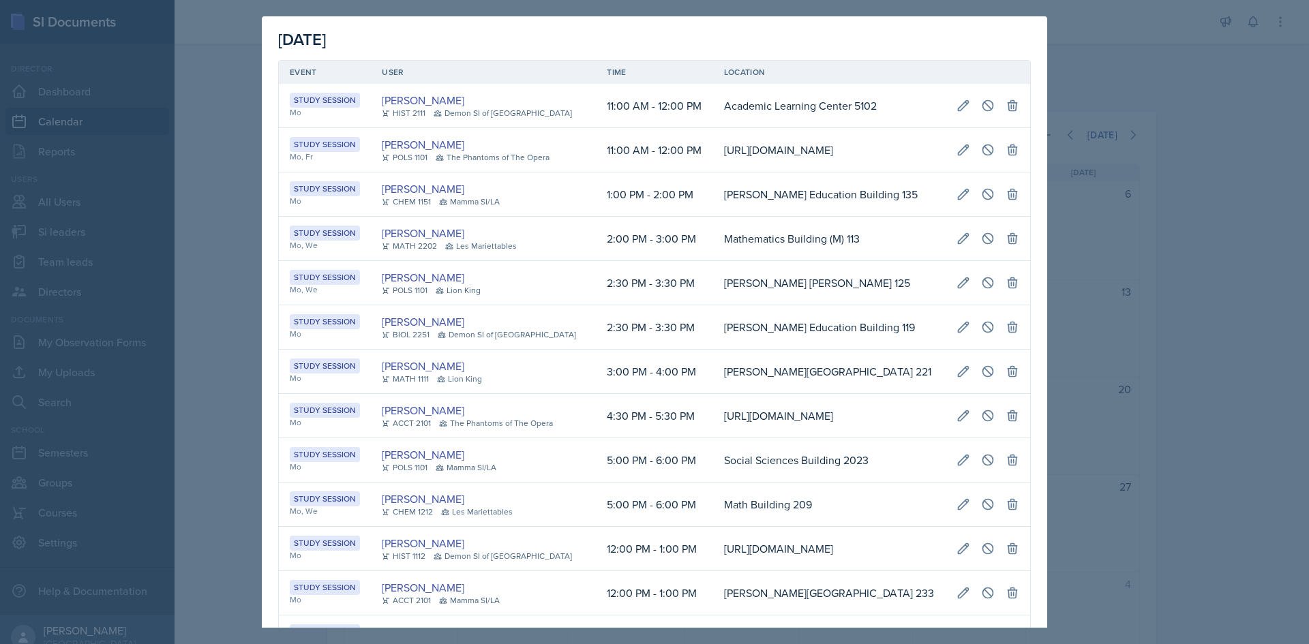
click at [170, 317] on div at bounding box center [654, 322] width 1309 height 644
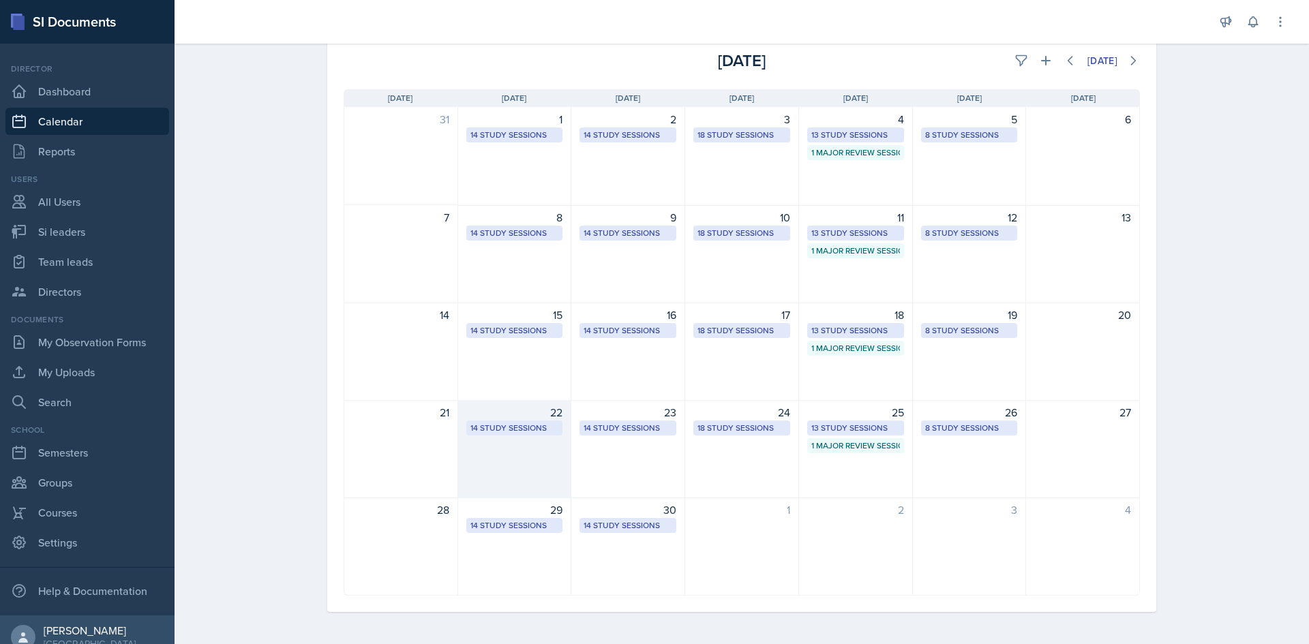
scroll to position [75, 0]
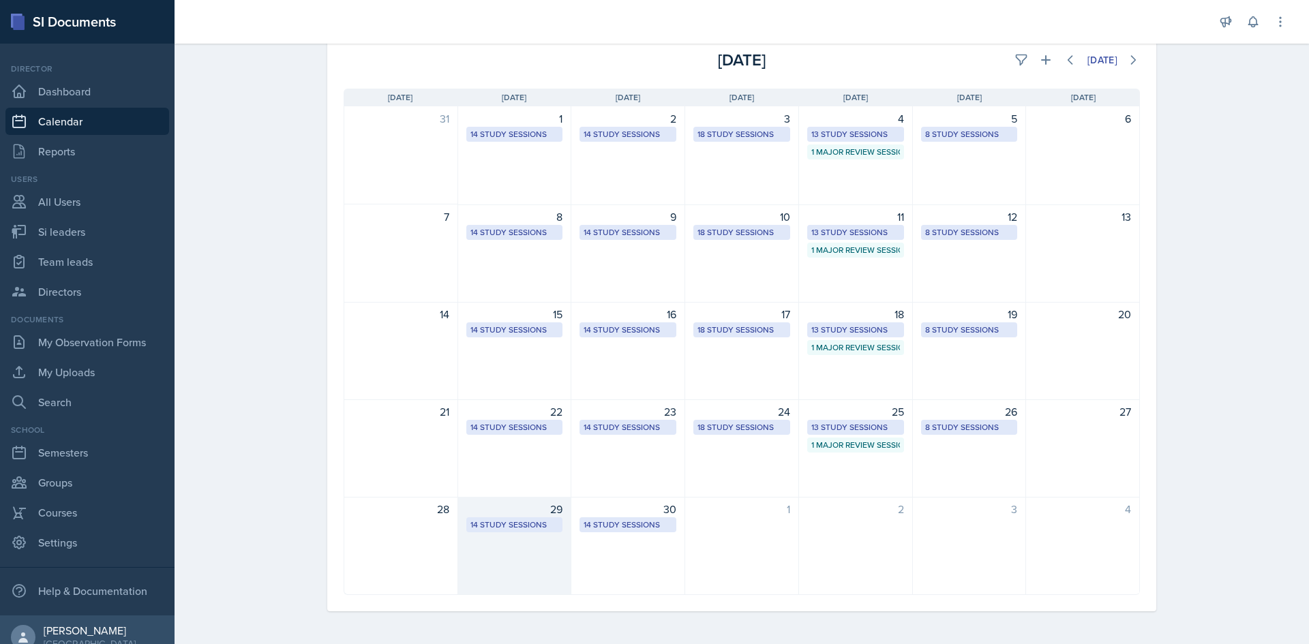
click at [516, 523] on div "14 Study Sessions" at bounding box center [514, 525] width 89 height 12
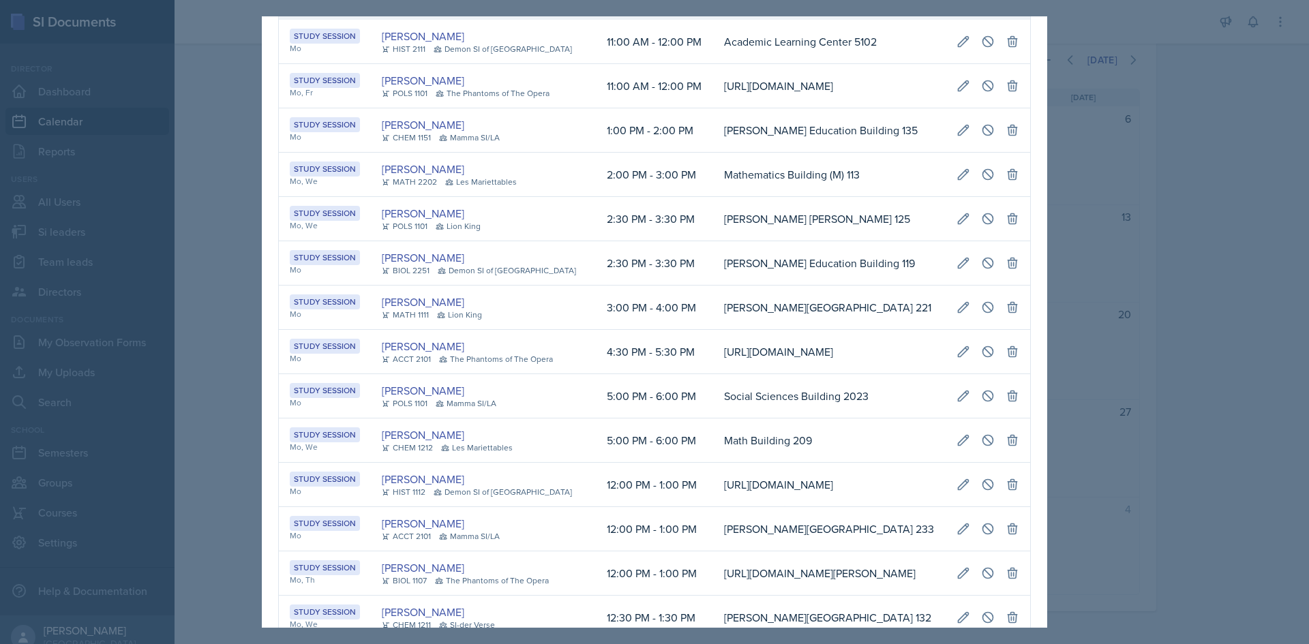
scroll to position [170, 0]
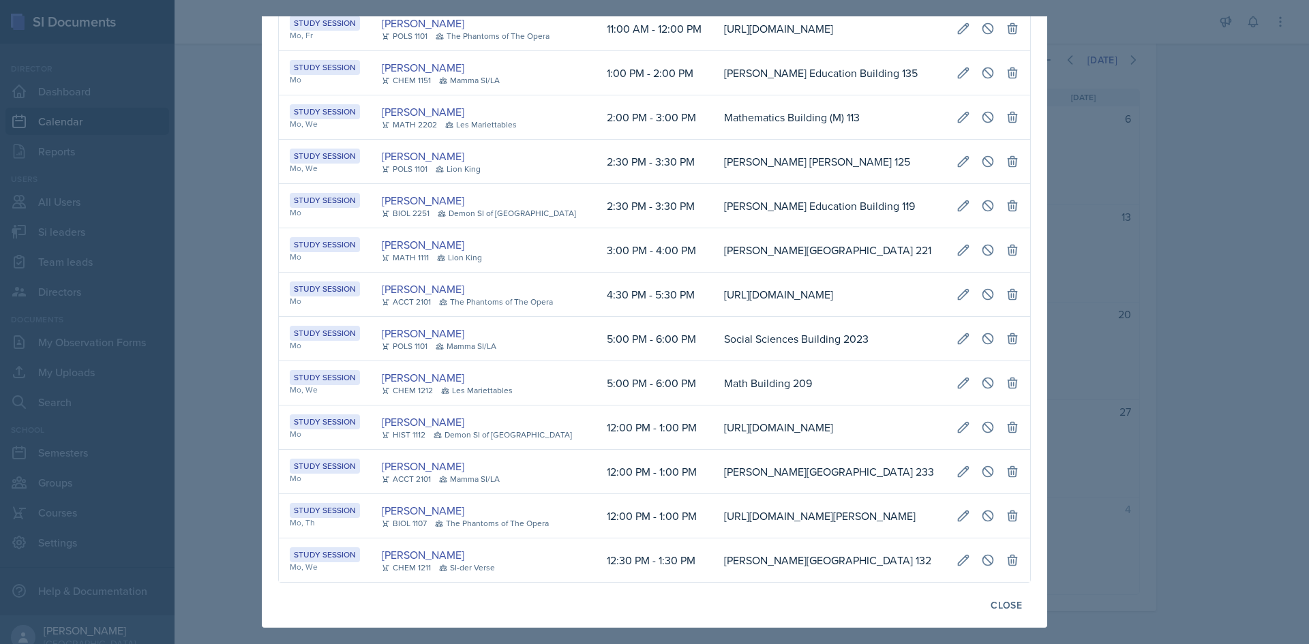
click at [221, 397] on div at bounding box center [654, 322] width 1309 height 644
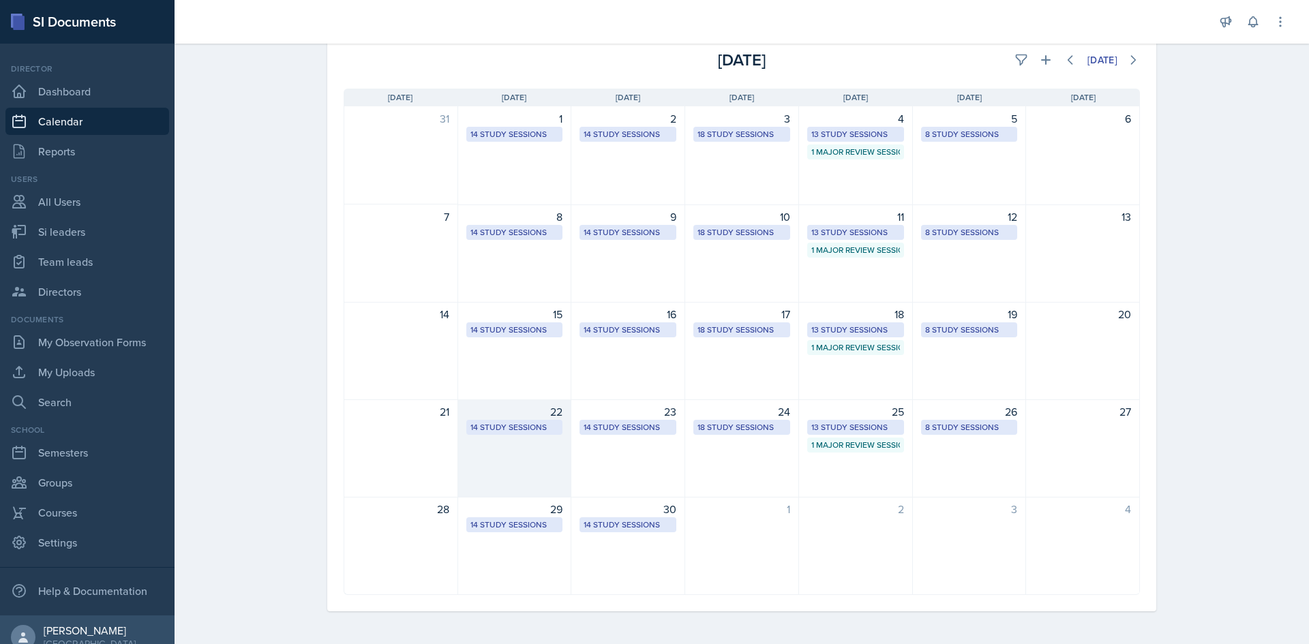
click at [526, 431] on div "14 Study Sessions" at bounding box center [514, 427] width 89 height 12
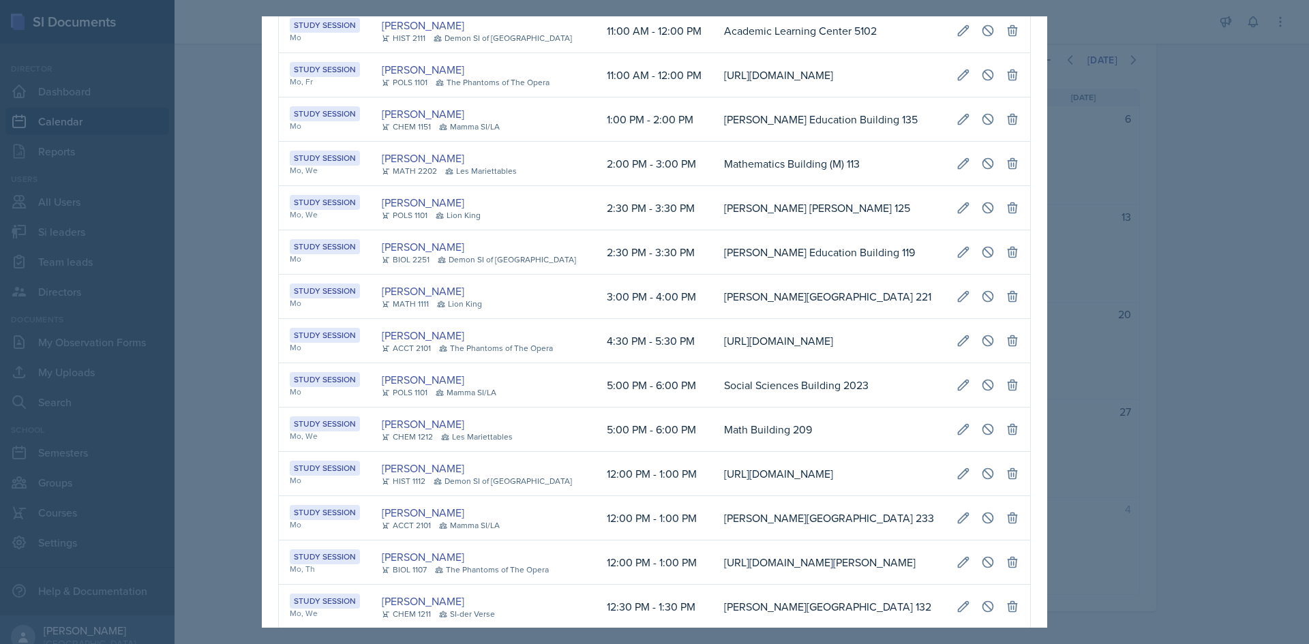
scroll to position [0, 0]
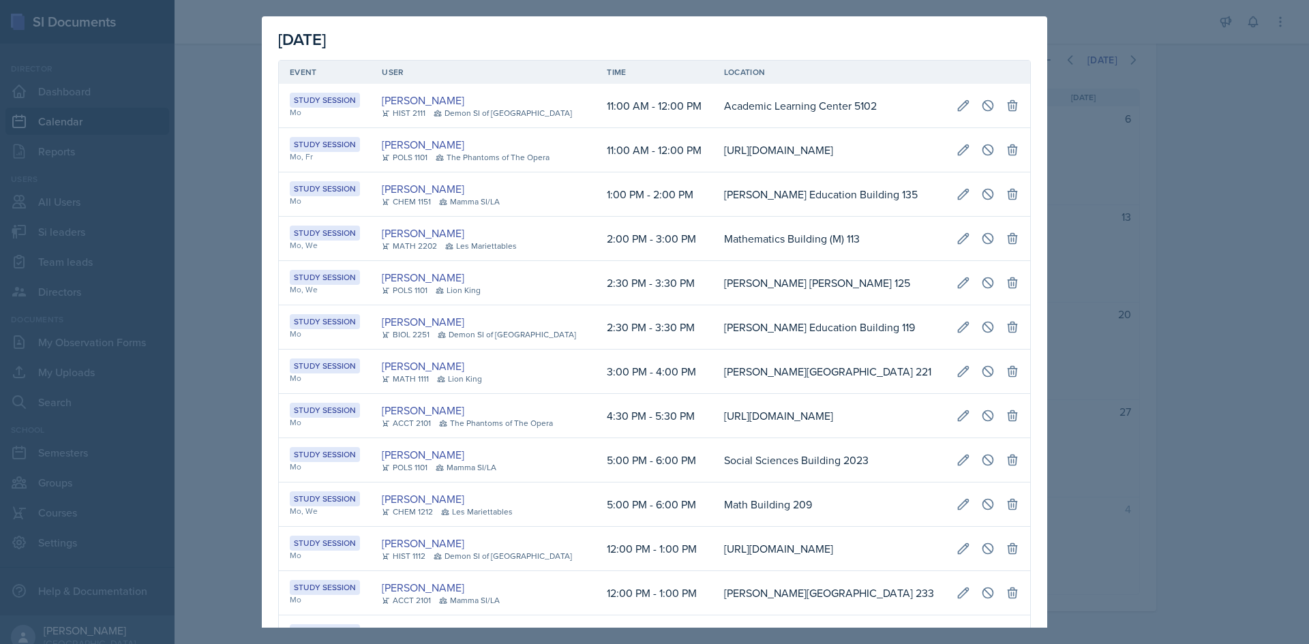
click at [277, 397] on div "[DATE] Event User Time Location Study Session Mo [PERSON_NAME] HIST 2111 Demon …" at bounding box center [654, 382] width 785 height 733
click at [239, 393] on div at bounding box center [654, 322] width 1309 height 644
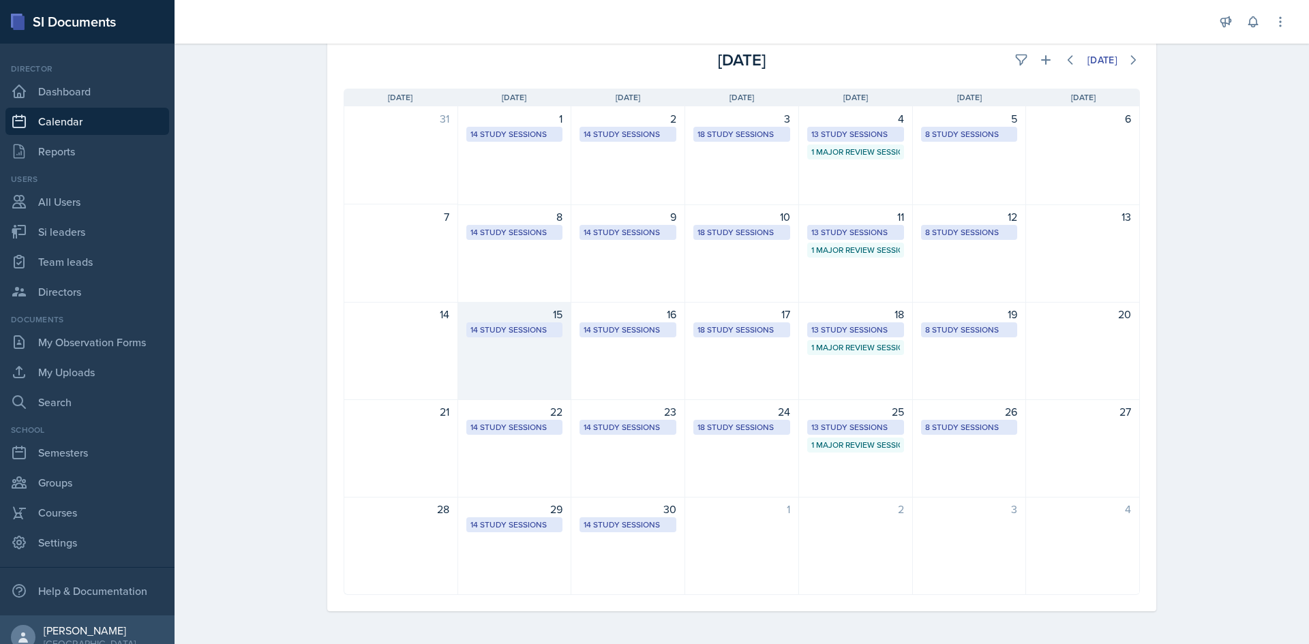
click at [520, 333] on div "14 Study Sessions" at bounding box center [514, 330] width 89 height 12
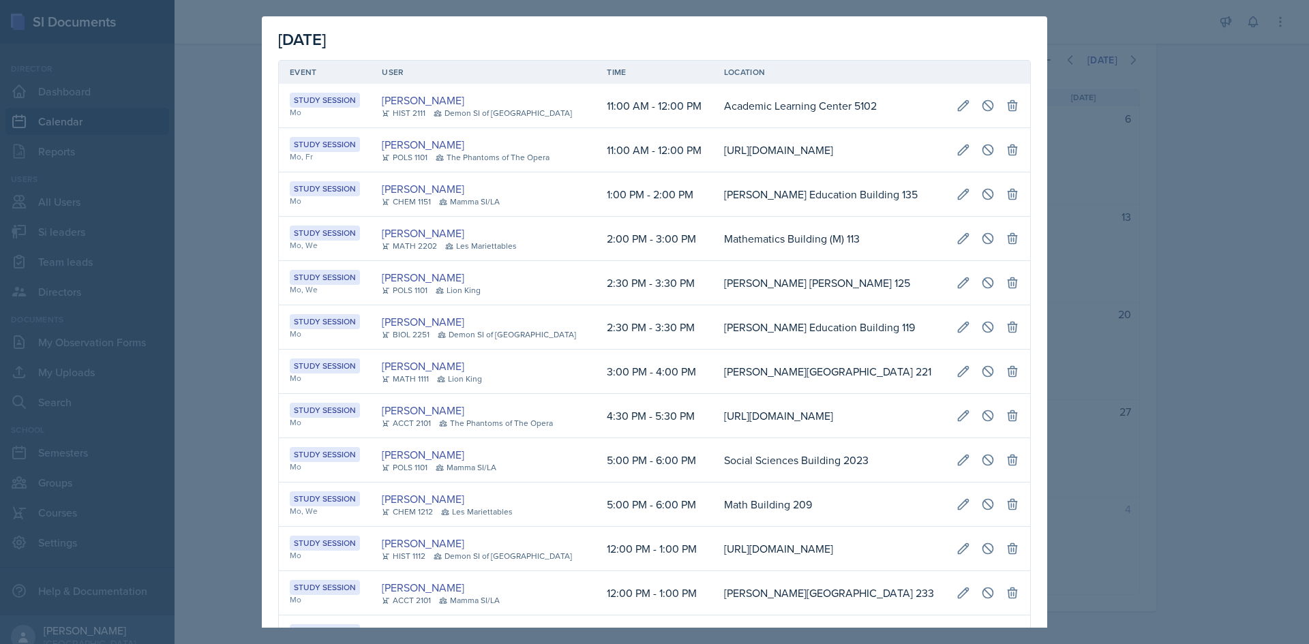
click at [217, 293] on div at bounding box center [654, 322] width 1309 height 644
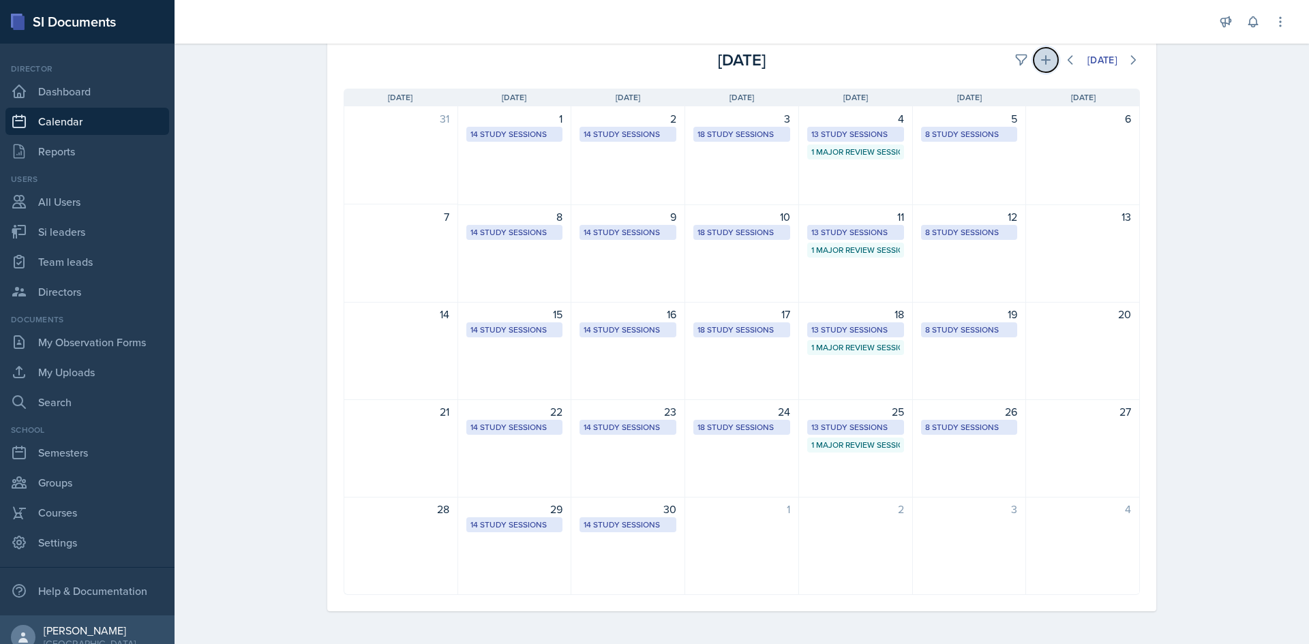
click at [1042, 57] on icon at bounding box center [1046, 60] width 14 height 14
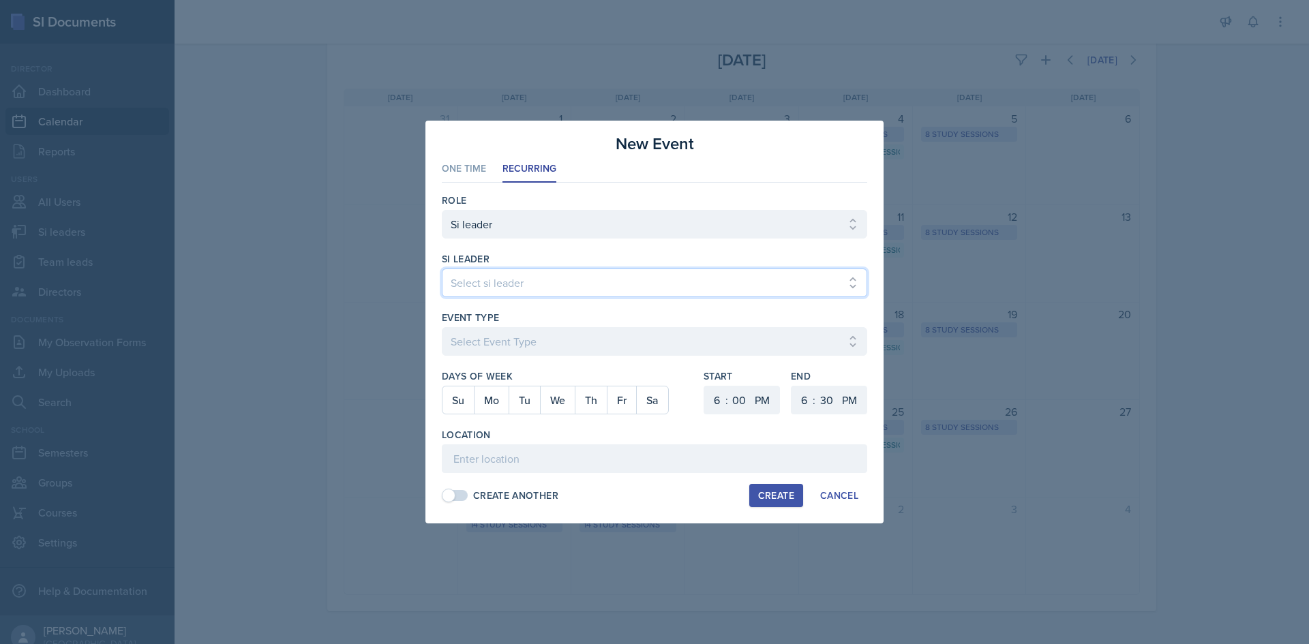
click at [600, 281] on select "Select si leader [PERSON_NAME] [PERSON_NAME] [PERSON_NAME] [PERSON_NAME] [PERSO…" at bounding box center [654, 283] width 425 height 29
select select "d119b175-be6f-42a0-b6af-c55d7d9f1e0a"
click at [442, 269] on select "Select si leader [PERSON_NAME] [PERSON_NAME] [PERSON_NAME] [PERSON_NAME] [PERSO…" at bounding box center [654, 283] width 425 height 29
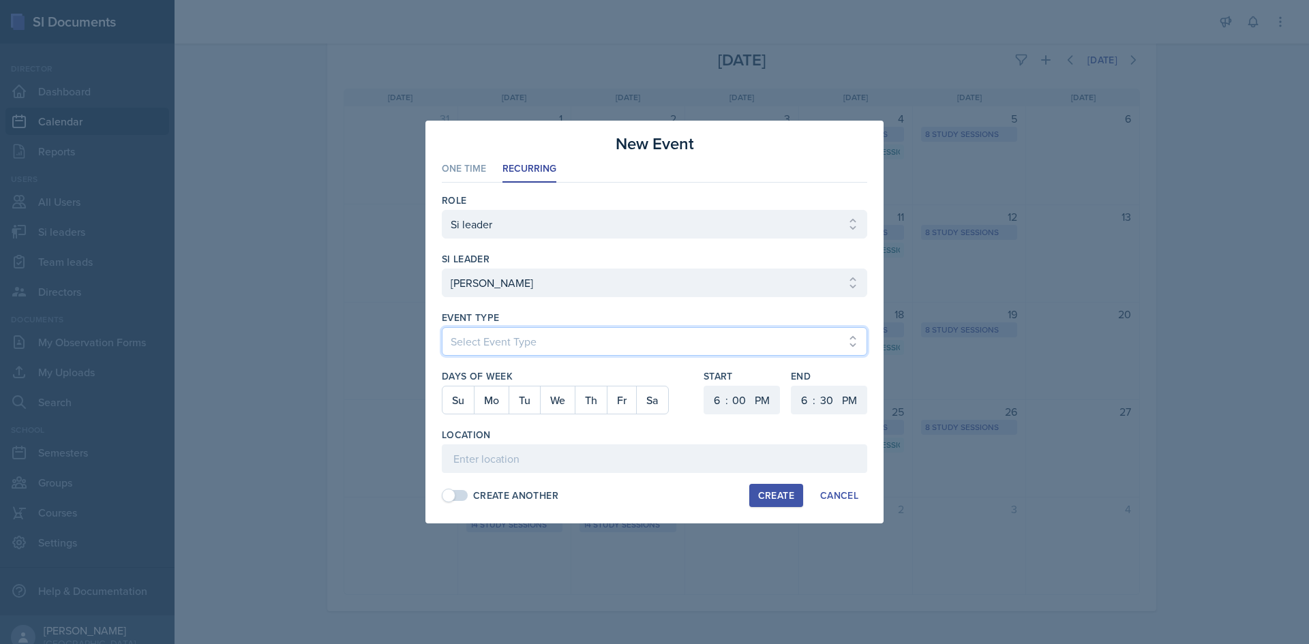
click at [592, 352] on select "Select Event Type Major Review Session Study Session" at bounding box center [654, 341] width 425 height 29
select select "d66089cd-5ee7-4f89-a345-f1bdd1643066"
click at [442, 327] on select "Select Event Type Major Review Session Study Session" at bounding box center [654, 341] width 425 height 29
click at [495, 397] on button "Mo" at bounding box center [491, 400] width 35 height 27
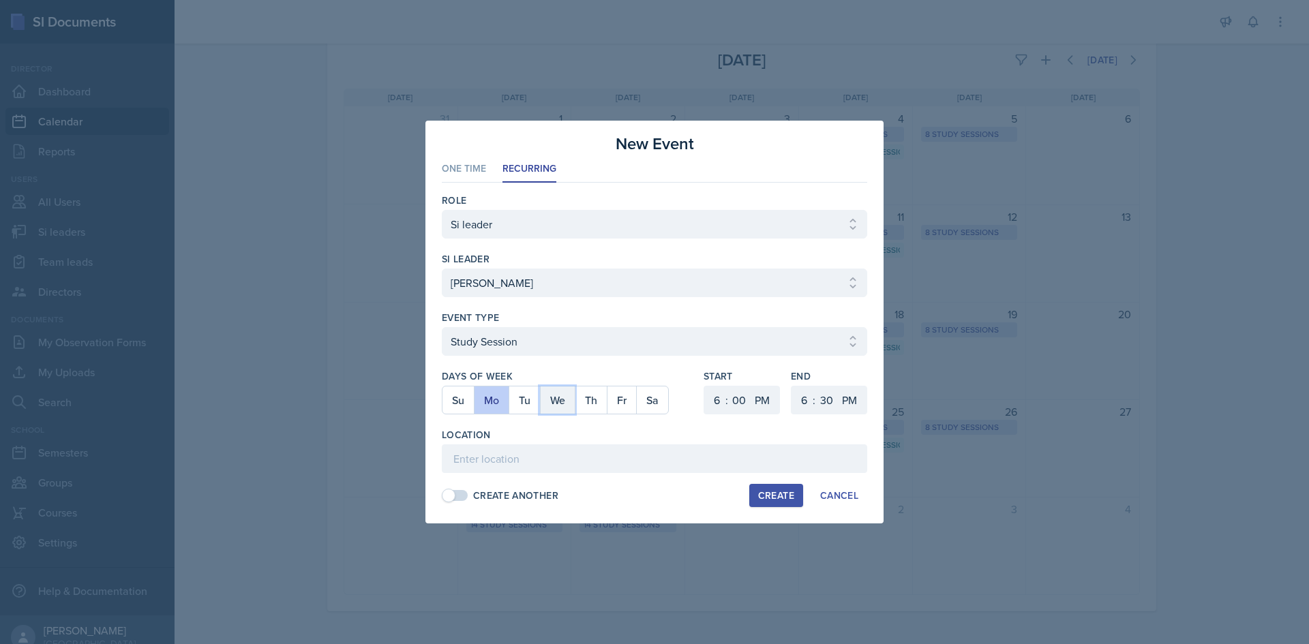
click at [554, 395] on button "We" at bounding box center [557, 400] width 35 height 27
click at [708, 397] on select "1 2 3 4 5 6 7 8 9 10 11 12" at bounding box center [715, 400] width 22 height 29
select select "2"
click at [704, 386] on select "1 2 3 4 5 6 7 8 9 10 11 12" at bounding box center [715, 400] width 22 height 29
click at [797, 404] on select "1 2 3 4 5 6 7 8 9 10 11 12" at bounding box center [803, 400] width 22 height 29
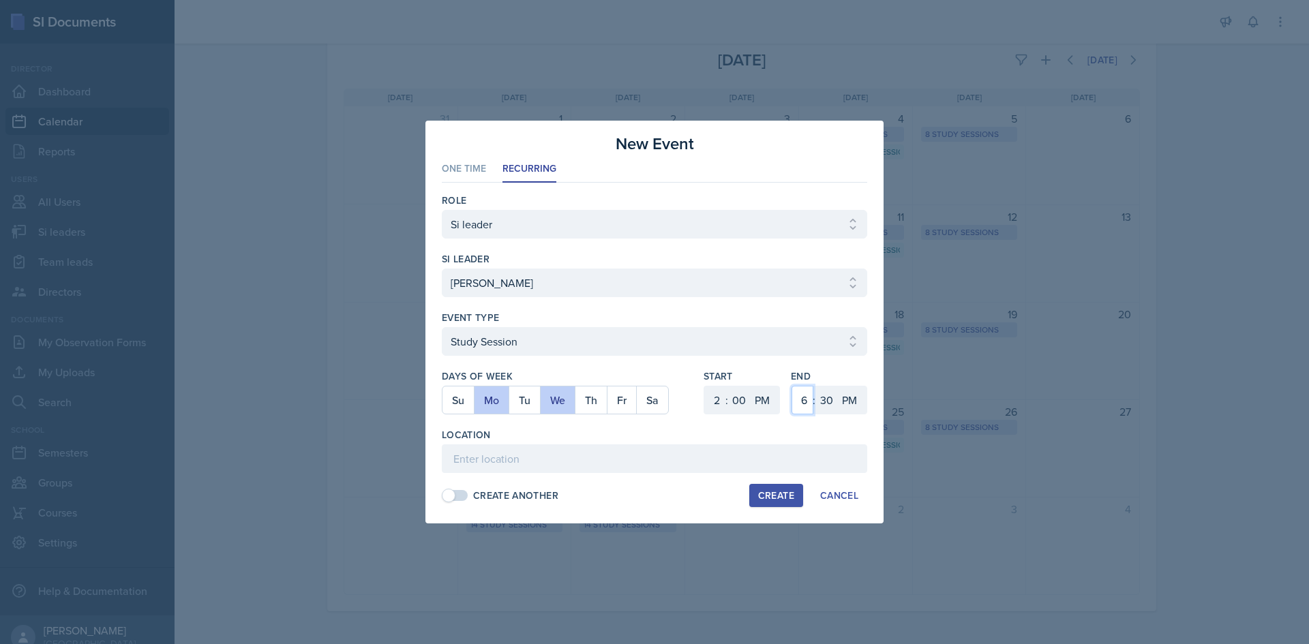
select select "3"
click at [792, 386] on select "1 2 3 4 5 6 7 8 9 10 11 12" at bounding box center [803, 400] width 22 height 29
click at [815, 404] on select "00 05 10 15 20 25 30 35 40 45 50 55" at bounding box center [826, 400] width 22 height 29
select select "0"
click at [815, 386] on select "00 05 10 15 20 25 30 35 40 45 50 55" at bounding box center [826, 400] width 22 height 29
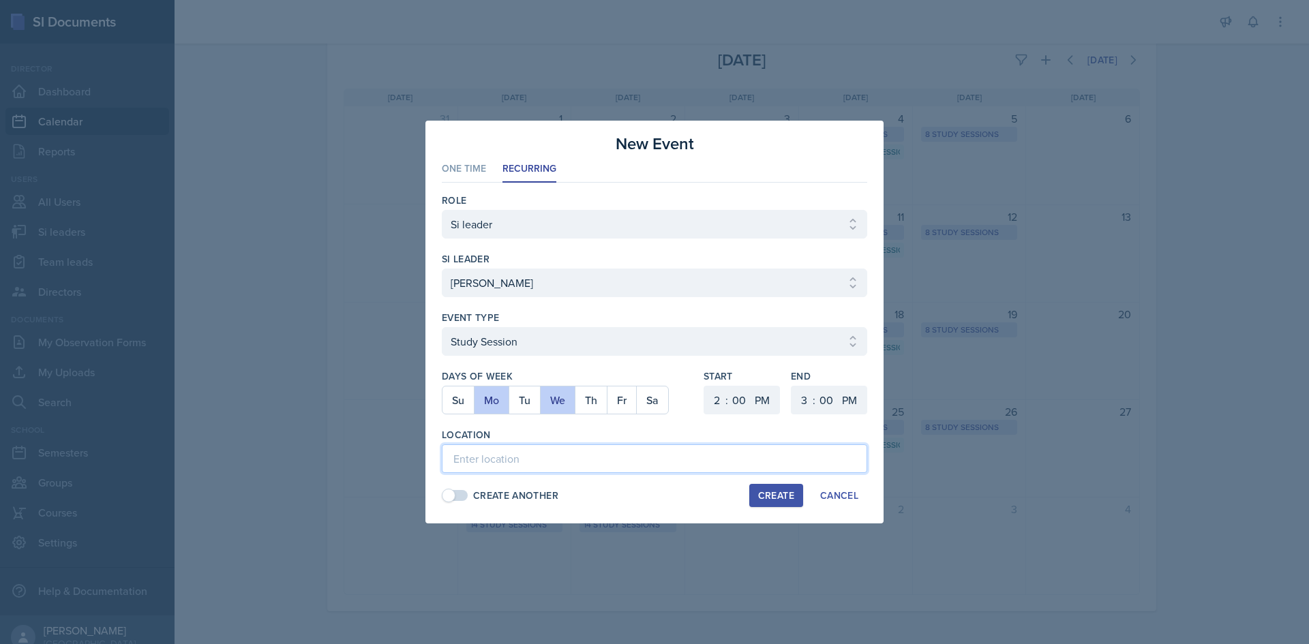
click at [558, 451] on input at bounding box center [654, 459] width 425 height 29
type input "Math Building 120"
click at [792, 490] on div "Create" at bounding box center [776, 495] width 36 height 11
select select
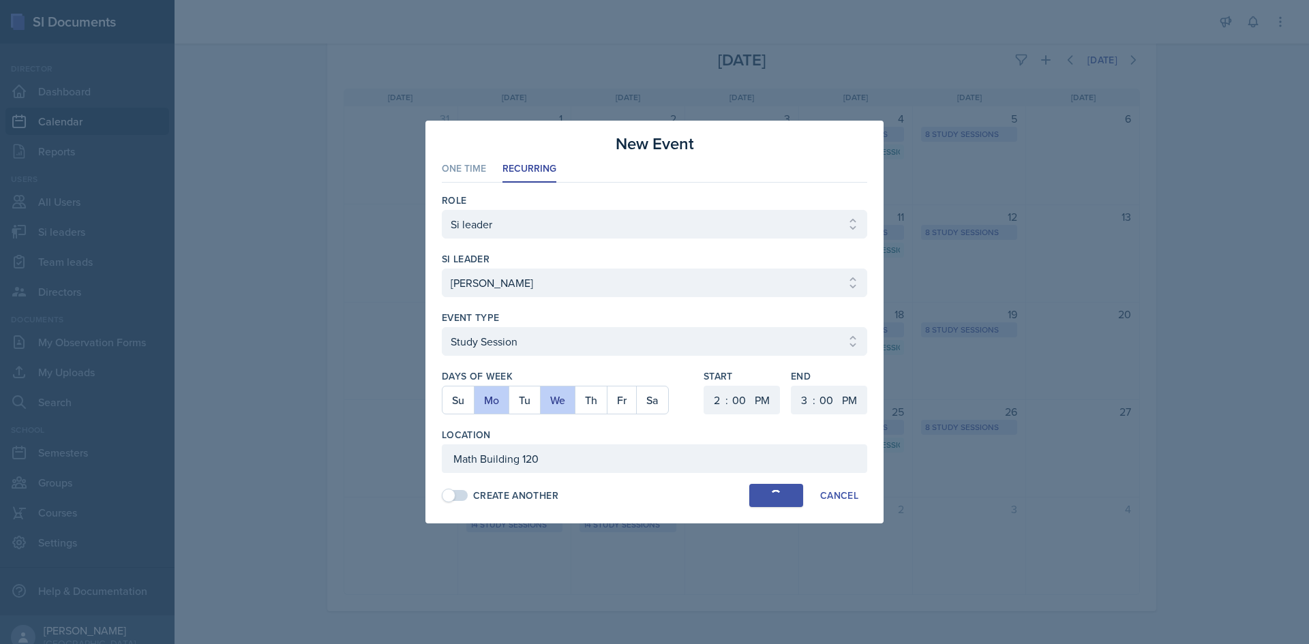
select select "6"
select select "30"
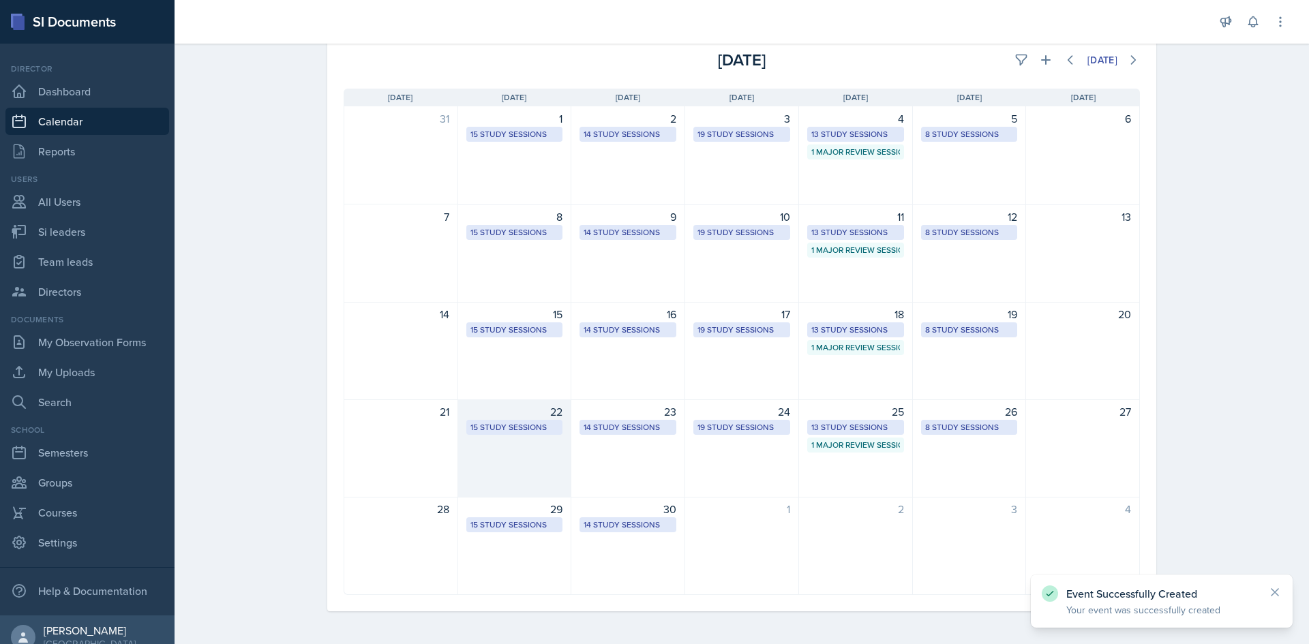
click at [531, 430] on div "15 Study Sessions" at bounding box center [514, 427] width 89 height 12
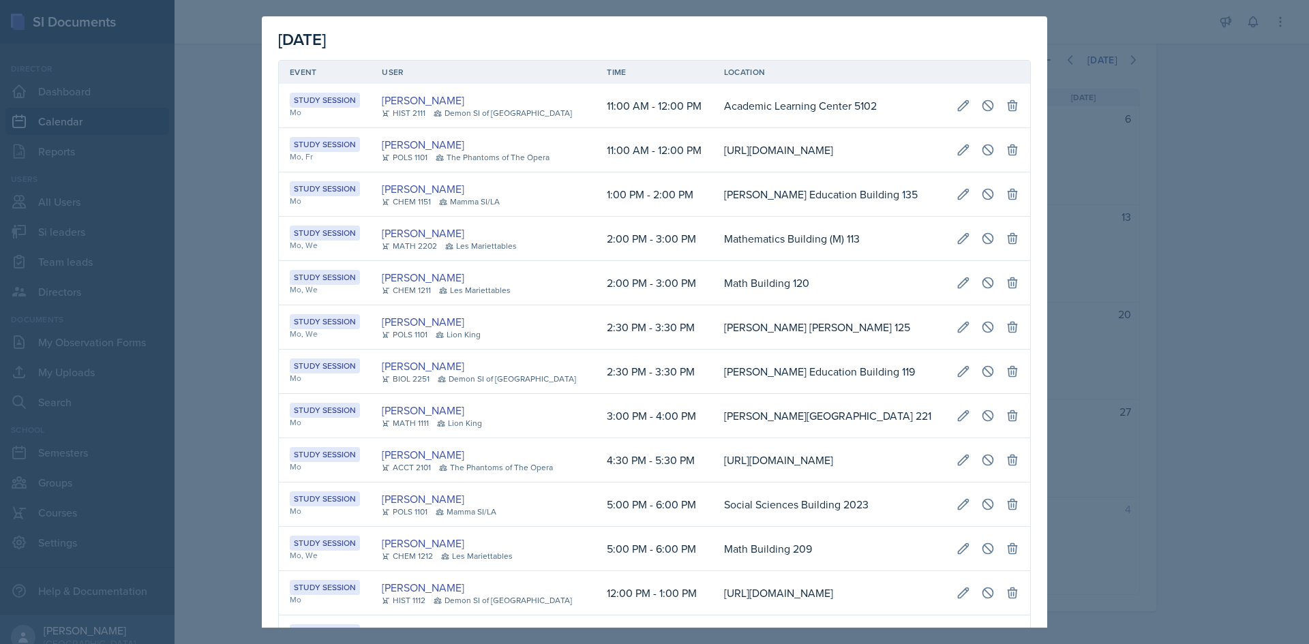
click at [202, 413] on div at bounding box center [654, 322] width 1309 height 644
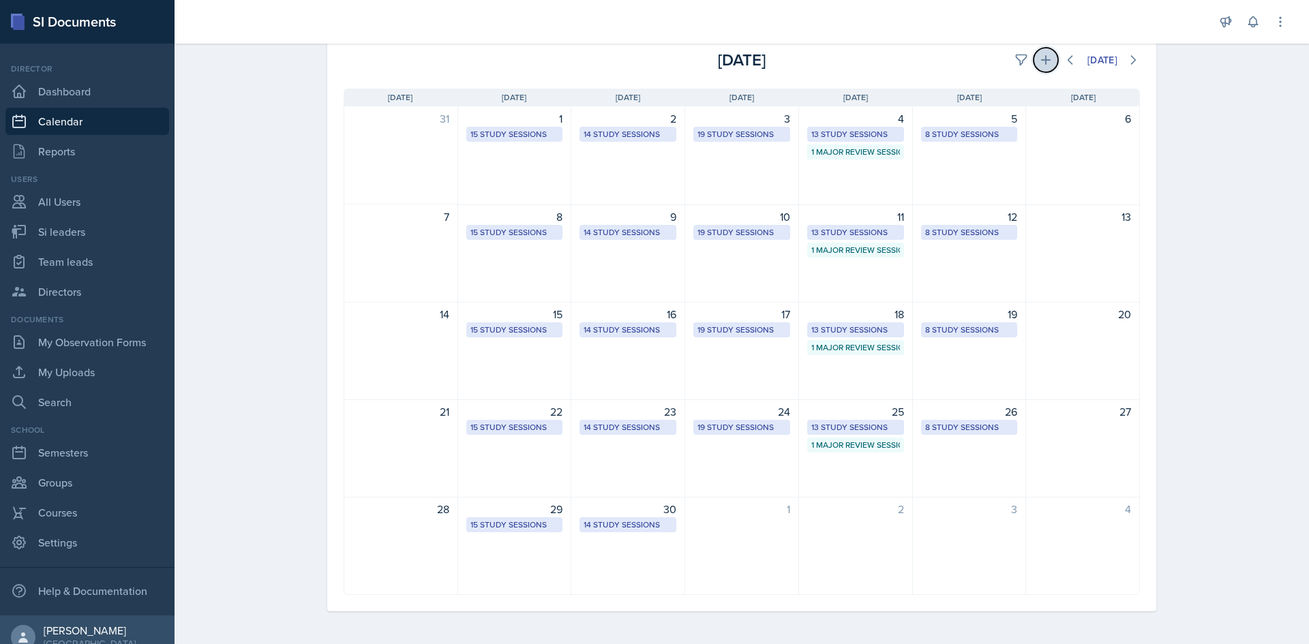
click at [1042, 55] on icon at bounding box center [1046, 60] width 14 height 14
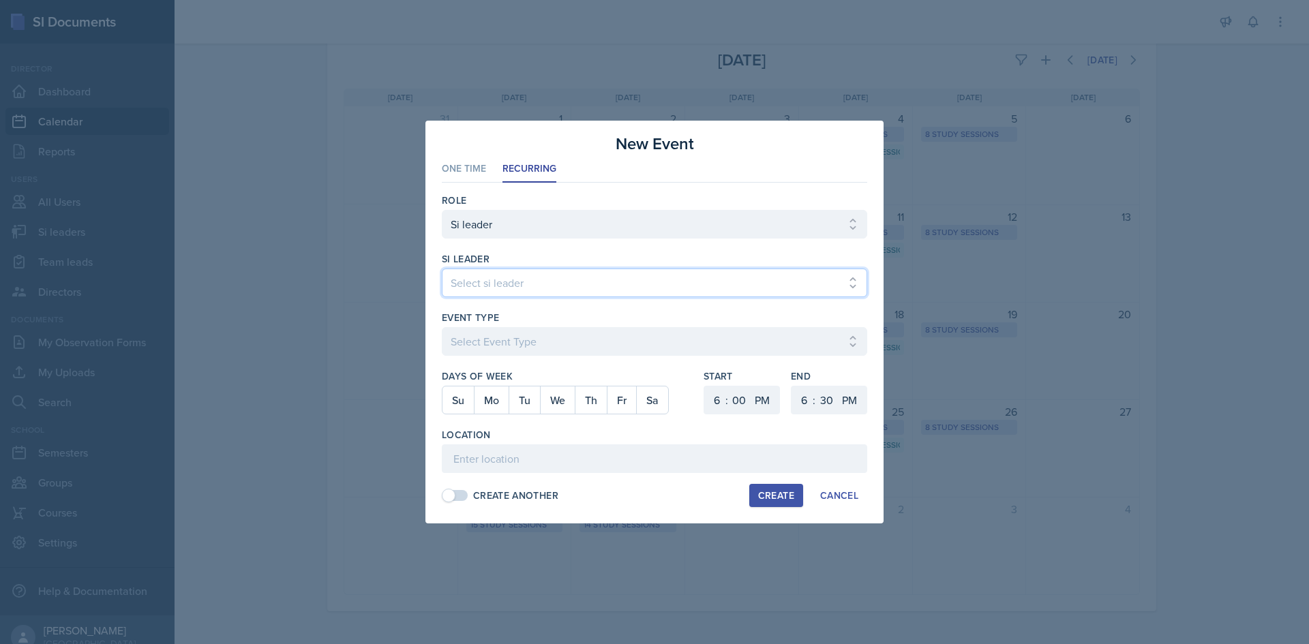
click at [477, 280] on select "Select si leader [PERSON_NAME] [PERSON_NAME] [PERSON_NAME] [PERSON_NAME] [PERSO…" at bounding box center [654, 283] width 425 height 29
select select "313e3cad-ba6f-4b5e-88d4-2bfbef329720"
click at [442, 269] on select "Select si leader [PERSON_NAME] [PERSON_NAME] [PERSON_NAME] [PERSON_NAME] [PERSO…" at bounding box center [654, 283] width 425 height 29
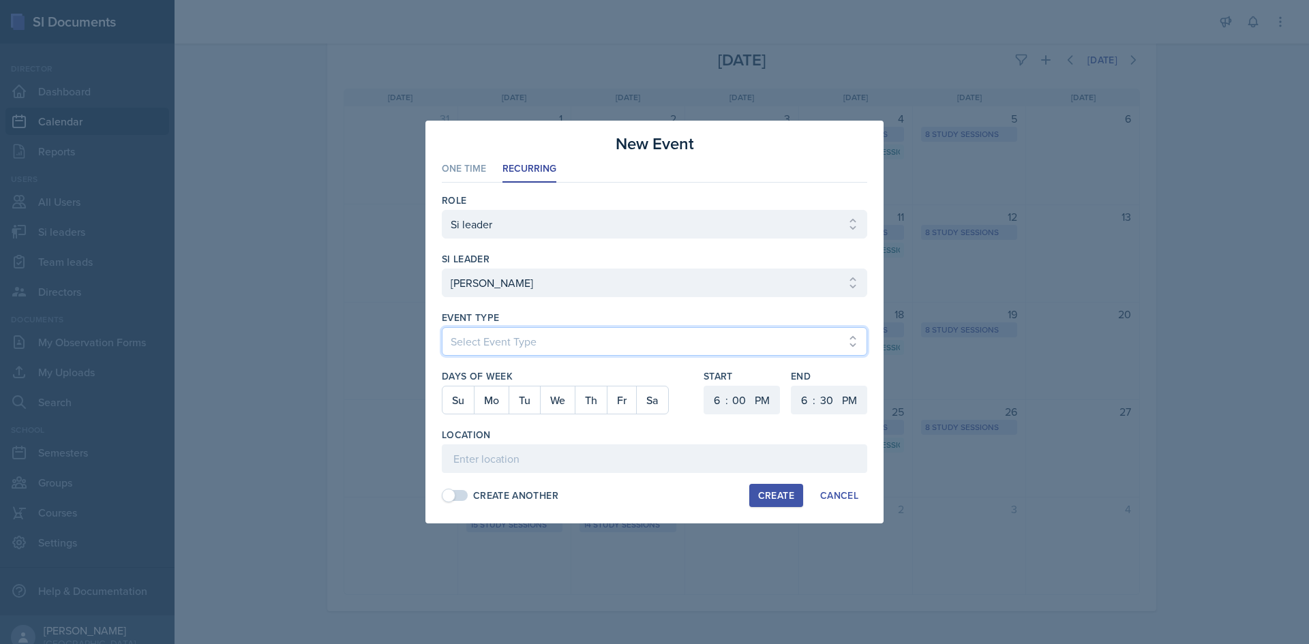
click at [514, 334] on select "Select Event Type Major Review Session Study Session" at bounding box center [654, 341] width 425 height 29
select select "d66089cd-5ee7-4f89-a345-f1bdd1643066"
click at [442, 327] on select "Select Event Type Major Review Session Study Session" at bounding box center [654, 341] width 425 height 29
click at [587, 402] on button "Th" at bounding box center [591, 400] width 32 height 27
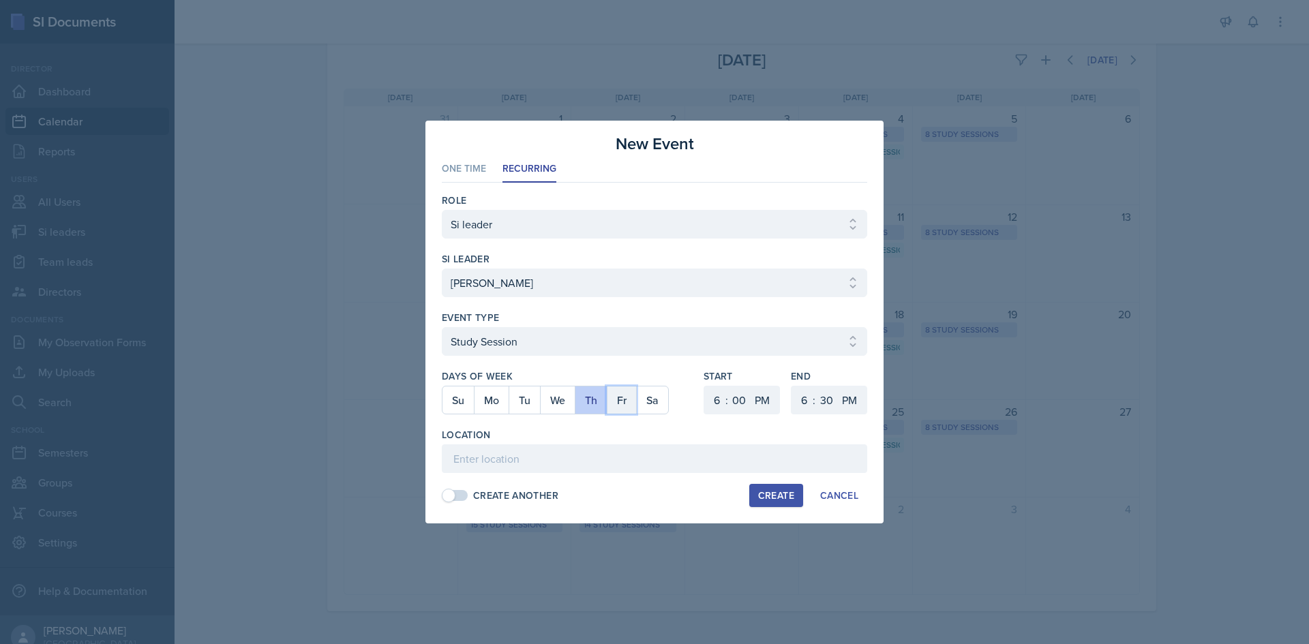
click at [627, 404] on button "Fr" at bounding box center [621, 400] width 29 height 27
click at [733, 400] on select "00 05 10 15 20 25 30 35 40 45 50 55" at bounding box center [739, 400] width 22 height 29
select select "10"
click at [728, 386] on select "00 05 10 15 20 25 30 35 40 45 50 55" at bounding box center [739, 400] width 22 height 29
click at [714, 399] on select "1 2 3 4 5 6 7 8 9 10 11 12" at bounding box center [715, 400] width 22 height 29
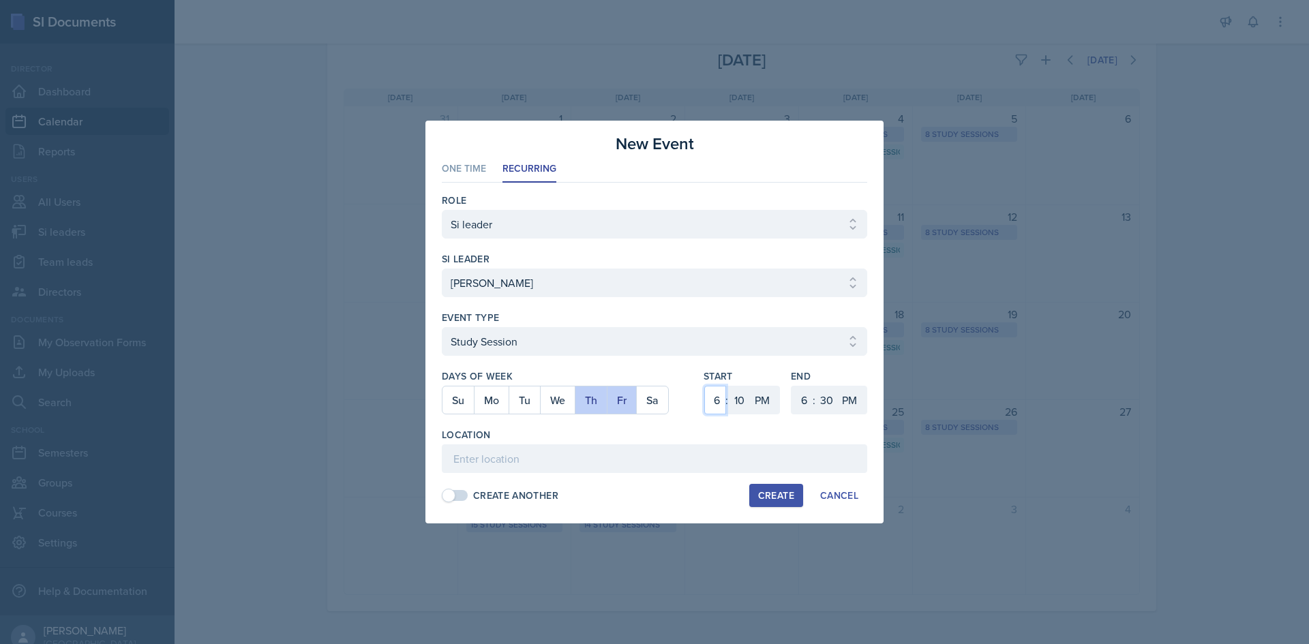
select select "10"
click at [704, 386] on select "1 2 3 4 5 6 7 8 9 10 11 12" at bounding box center [715, 400] width 22 height 29
click at [741, 400] on select "00 05 10 15 20 25 30 35 40 45 50 55" at bounding box center [739, 400] width 22 height 29
select select "0"
click at [728, 386] on select "00 05 10 15 20 25 30 35 40 45 50 55" at bounding box center [739, 400] width 22 height 29
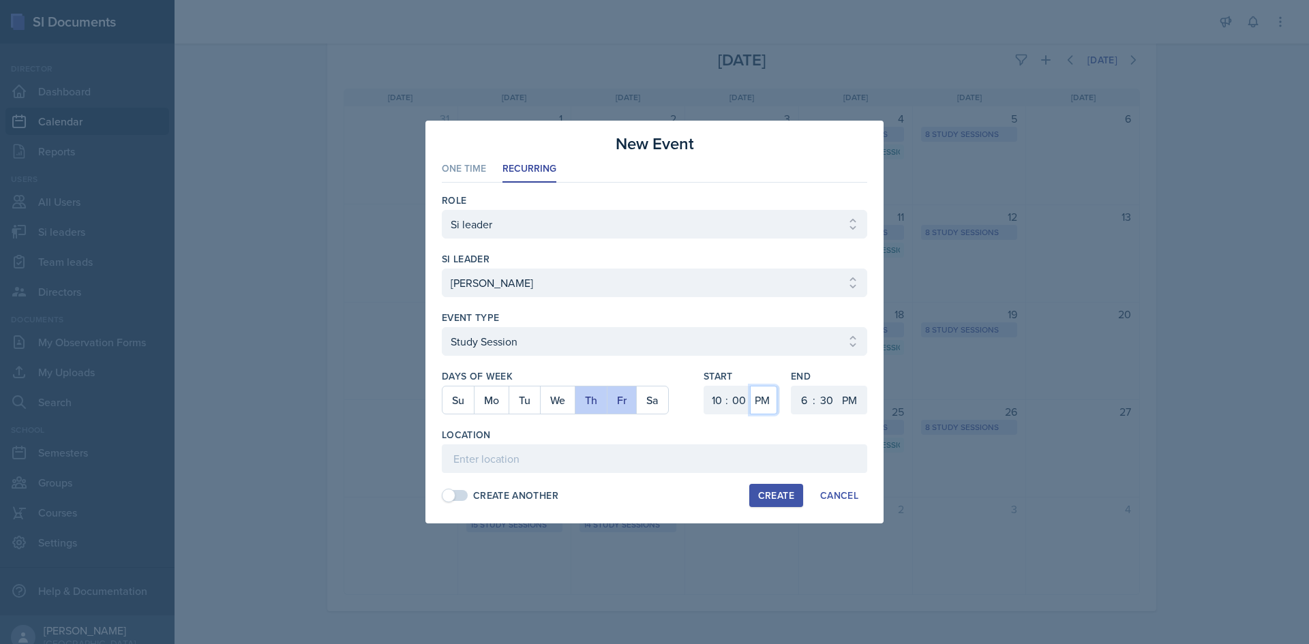
click at [764, 402] on select "AM PM" at bounding box center [763, 400] width 27 height 29
select select "AM"
click at [750, 386] on select "AM PM" at bounding box center [763, 400] width 27 height 29
click at [813, 406] on div ":" at bounding box center [814, 400] width 3 height 16
click at [804, 402] on select "1 2 3 4 5 6 7 8 9 10 11 12" at bounding box center [803, 400] width 22 height 29
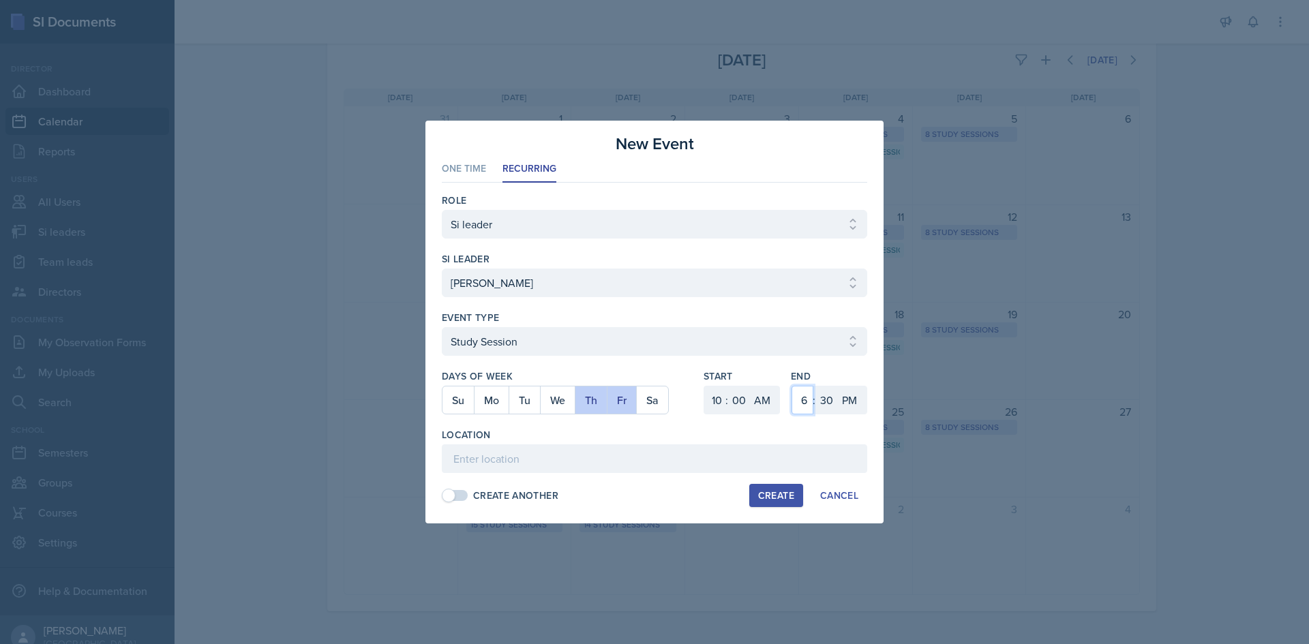
select select "11"
click at [792, 386] on select "1 2 3 4 5 6 7 8 9 10 11 12" at bounding box center [803, 400] width 22 height 29
click at [833, 400] on select "00 05 10 15 20 25 30 35 40 45 50 55" at bounding box center [826, 400] width 22 height 29
select select "0"
click at [815, 386] on select "00 05 10 15 20 25 30 35 40 45 50 55" at bounding box center [826, 400] width 22 height 29
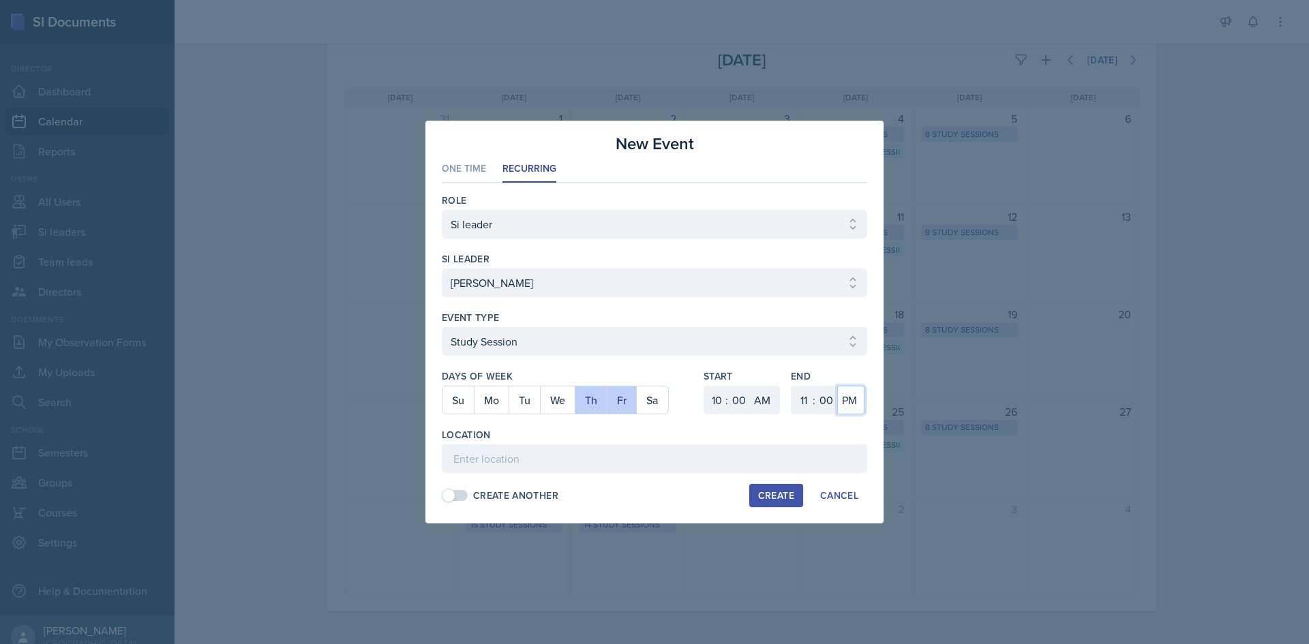
click at [852, 393] on select "AM PM" at bounding box center [850, 400] width 27 height 29
select select "AM"
click at [837, 386] on select "AM PM" at bounding box center [850, 400] width 27 height 29
click at [796, 455] on input at bounding box center [654, 459] width 425 height 29
type input "Academic Learning Center 4104"
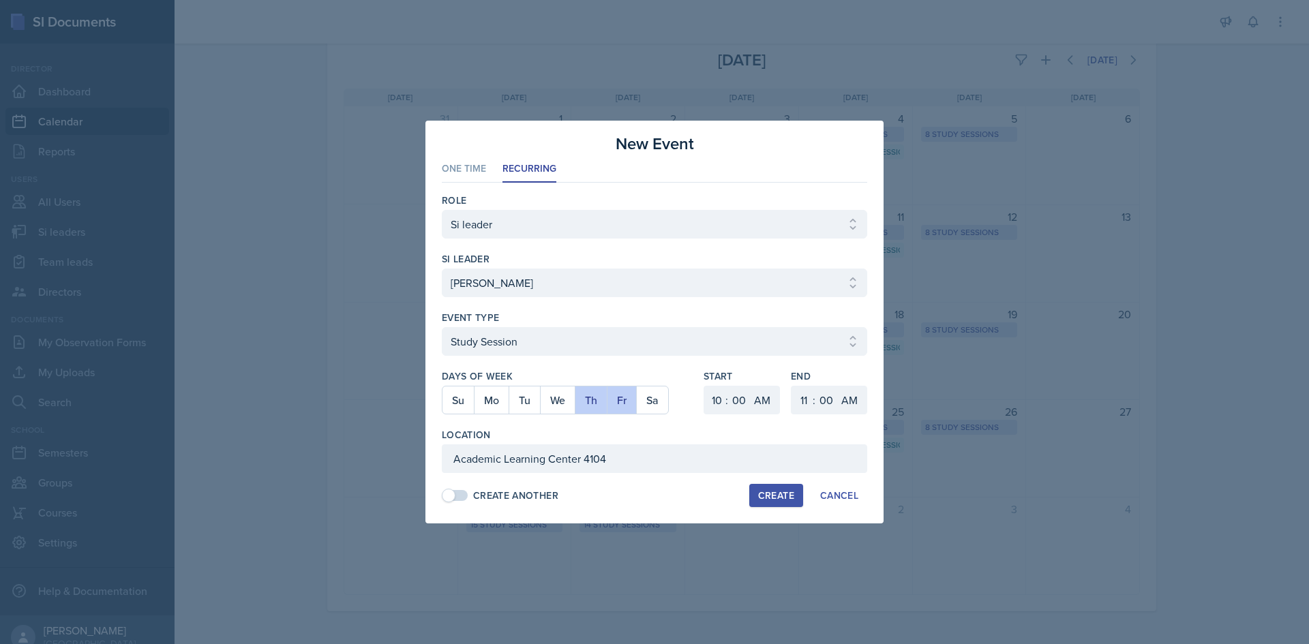
click at [761, 490] on div "Create" at bounding box center [776, 495] width 36 height 11
select select
select select "6"
select select "PM"
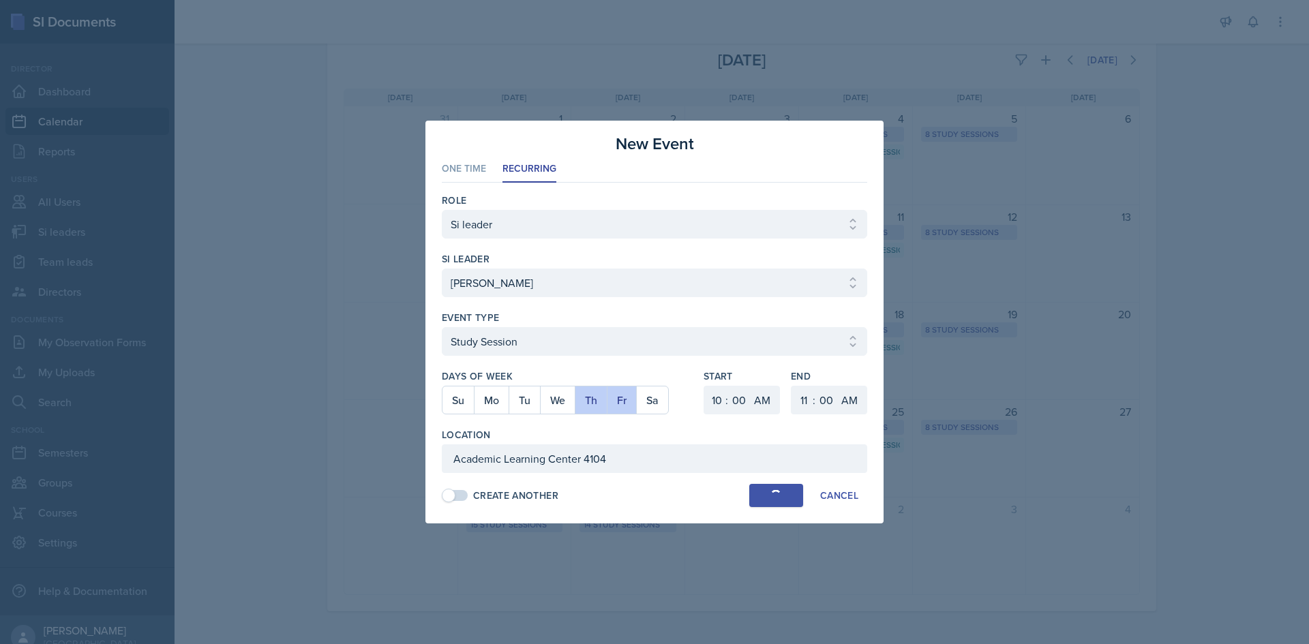
select select "6"
select select "30"
select select "PM"
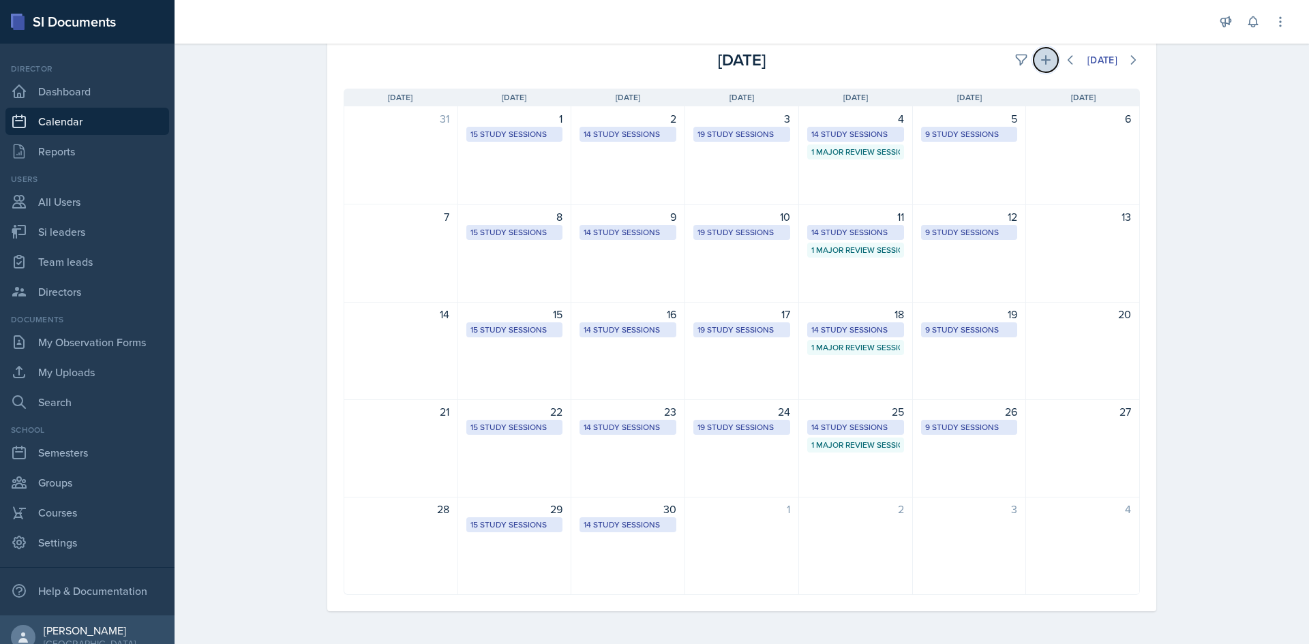
click at [1034, 52] on button at bounding box center [1046, 60] width 25 height 25
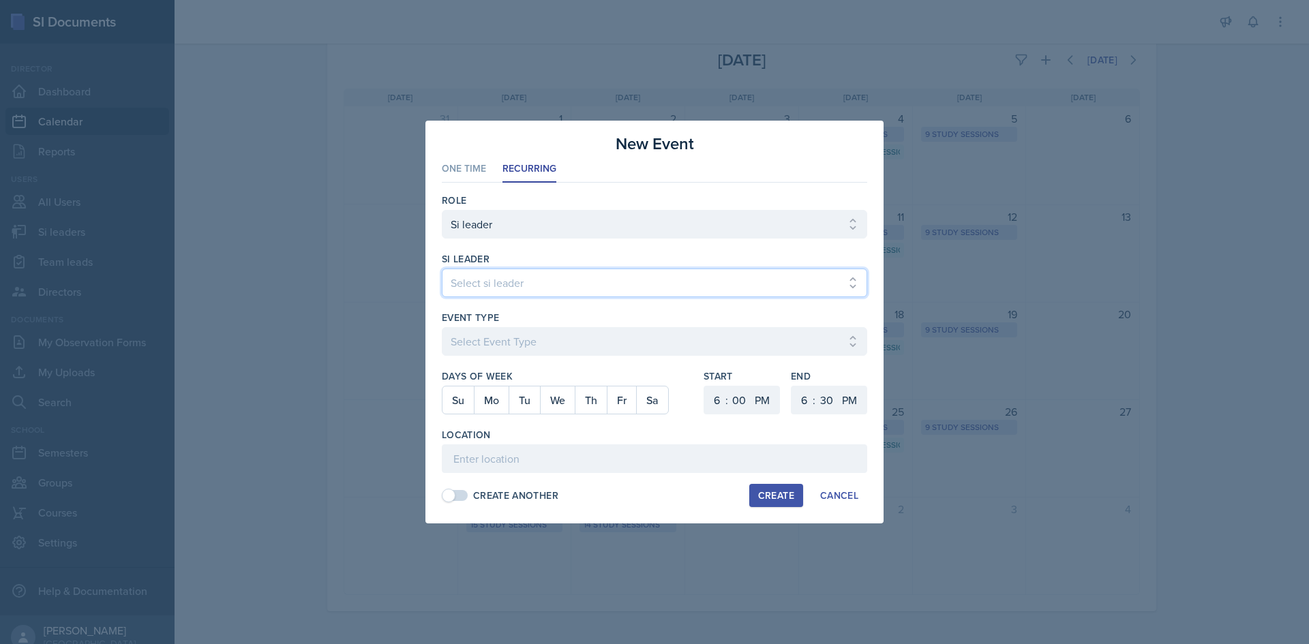
click at [537, 272] on select "Select si leader [PERSON_NAME] [PERSON_NAME] [PERSON_NAME] [PERSON_NAME] [PERSO…" at bounding box center [654, 283] width 425 height 29
select select "f7052562-8aa0-4af3-b5b2-4a9653c66532"
click at [442, 269] on select "Select si leader [PERSON_NAME] [PERSON_NAME] [PERSON_NAME] [PERSON_NAME] [PERSO…" at bounding box center [654, 283] width 425 height 29
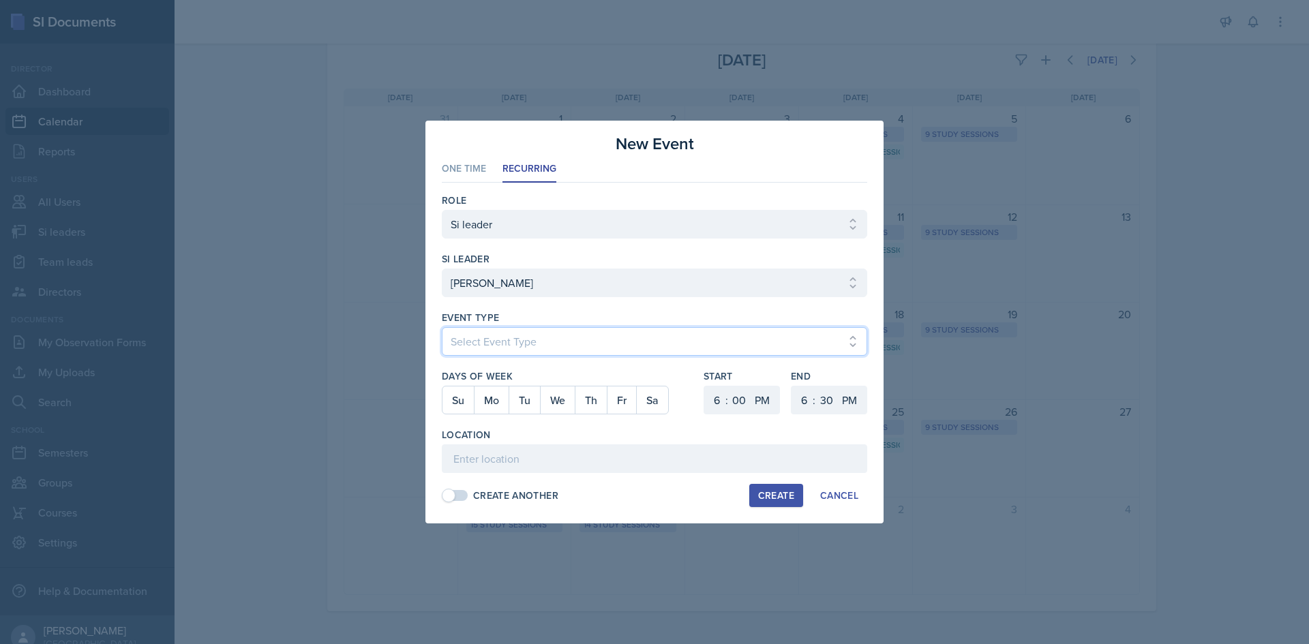
click at [552, 329] on select "Select Event Type Major Review Session Study Session" at bounding box center [654, 341] width 425 height 29
select select "d66089cd-5ee7-4f89-a345-f1bdd1643066"
click at [442, 327] on select "Select Event Type Major Review Session Study Session" at bounding box center [654, 341] width 425 height 29
click at [529, 398] on button "Tu" at bounding box center [524, 400] width 31 height 27
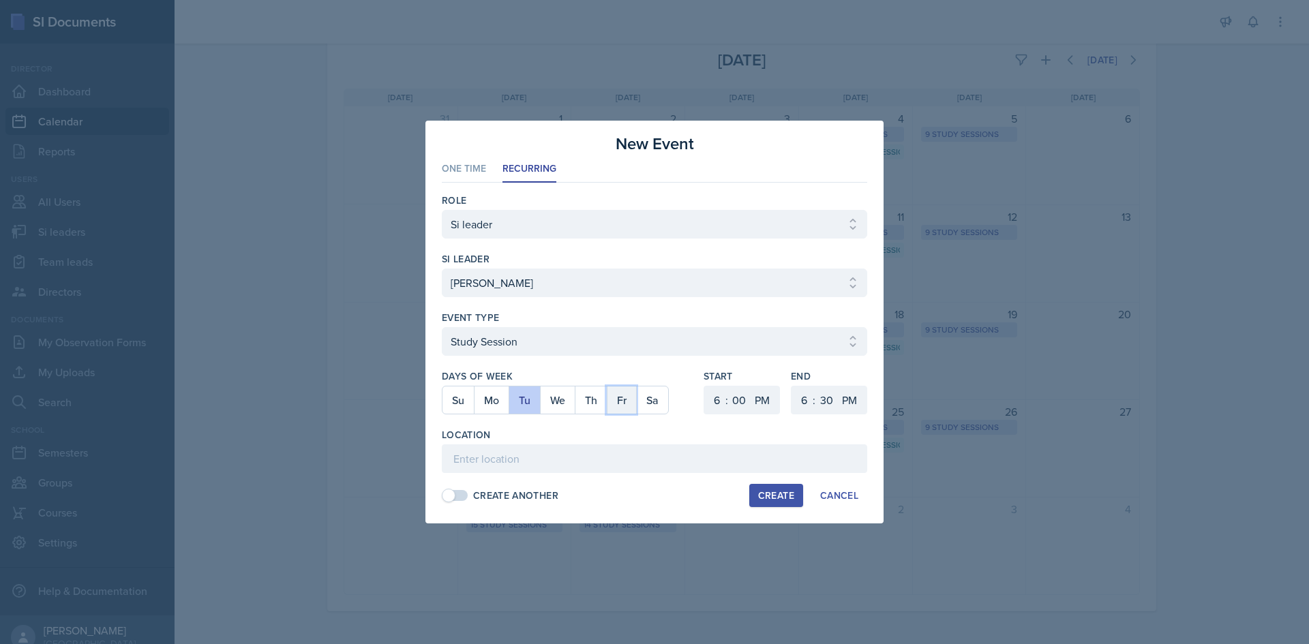
click at [618, 403] on button "Fr" at bounding box center [621, 400] width 29 height 27
click at [720, 400] on select "1 2 3 4 5 6 7 8 9 10 11 12" at bounding box center [715, 400] width 22 height 29
select select "11"
click at [704, 386] on select "1 2 3 4 5 6 7 8 9 10 11 12" at bounding box center [715, 400] width 22 height 29
click at [748, 400] on select "00 05 10 15 20 25 30 35 40 45 50 55" at bounding box center [739, 400] width 22 height 29
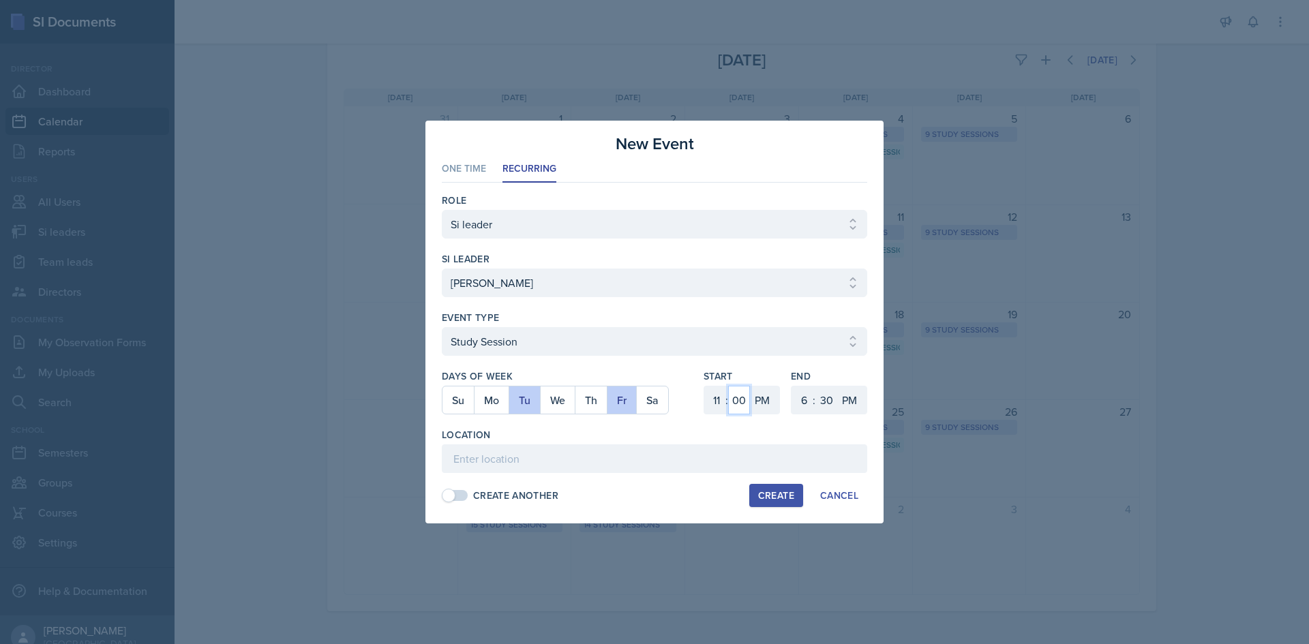
select select "30"
click at [728, 386] on select "00 05 10 15 20 25 30 35 40 45 50 55" at bounding box center [739, 400] width 22 height 29
click at [764, 400] on select "AM PM" at bounding box center [763, 400] width 27 height 29
select select "AM"
click at [750, 386] on select "AM PM" at bounding box center [763, 400] width 27 height 29
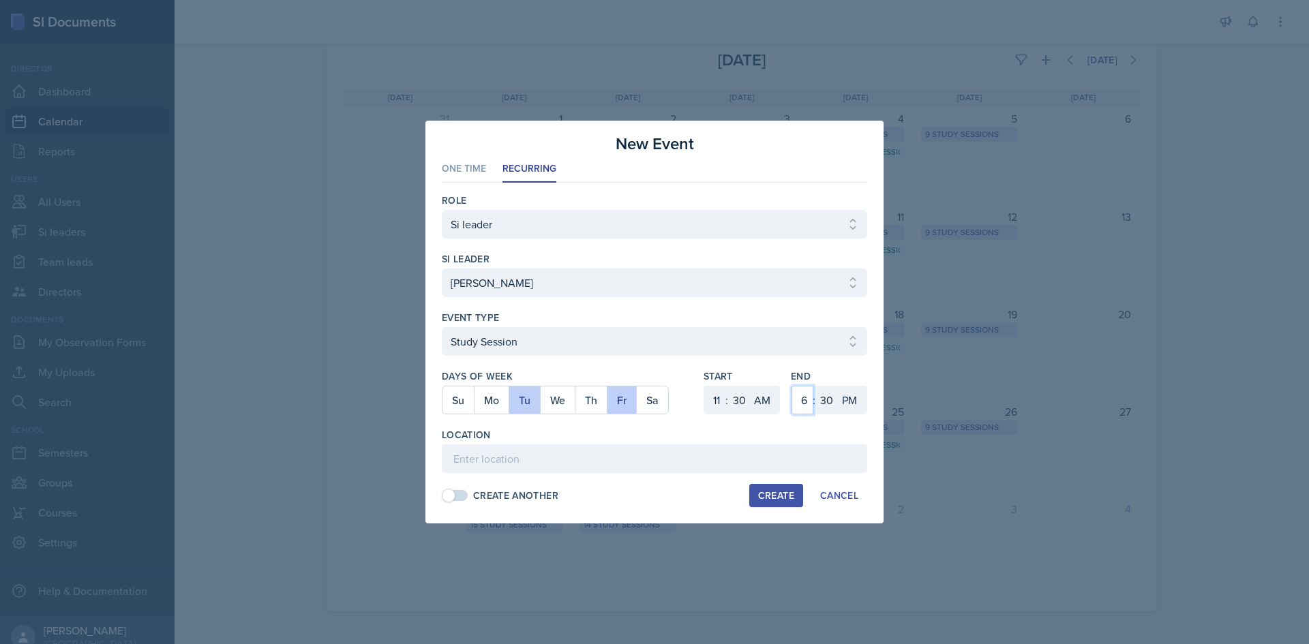
click at [803, 399] on select "1 2 3 4 5 6 7 8 9 10 11 12" at bounding box center [803, 400] width 22 height 29
select select "12"
click at [792, 386] on select "1 2 3 4 5 6 7 8 9 10 11 12" at bounding box center [803, 400] width 22 height 29
click at [639, 466] on input at bounding box center [654, 459] width 425 height 29
click at [455, 470] on input "127" at bounding box center [654, 459] width 425 height 29
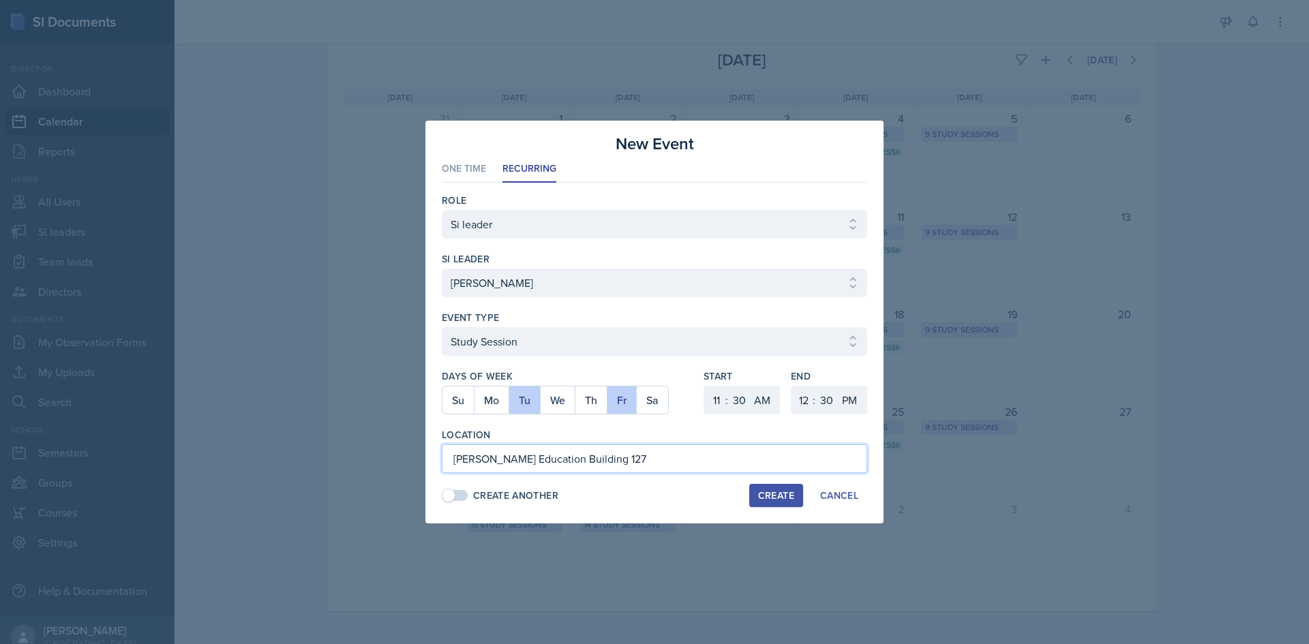
type input "[PERSON_NAME] Education Building 127"
click at [795, 506] on button "Create" at bounding box center [776, 495] width 54 height 23
select select
select select "6"
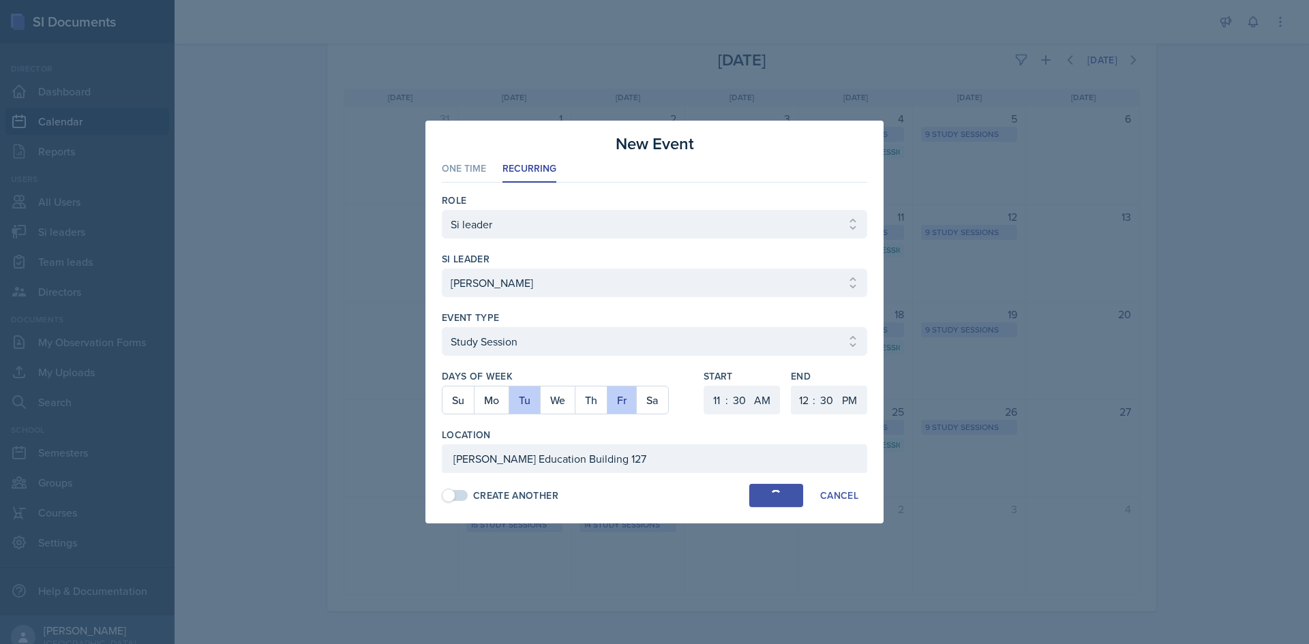
select select "0"
select select "PM"
select select "6"
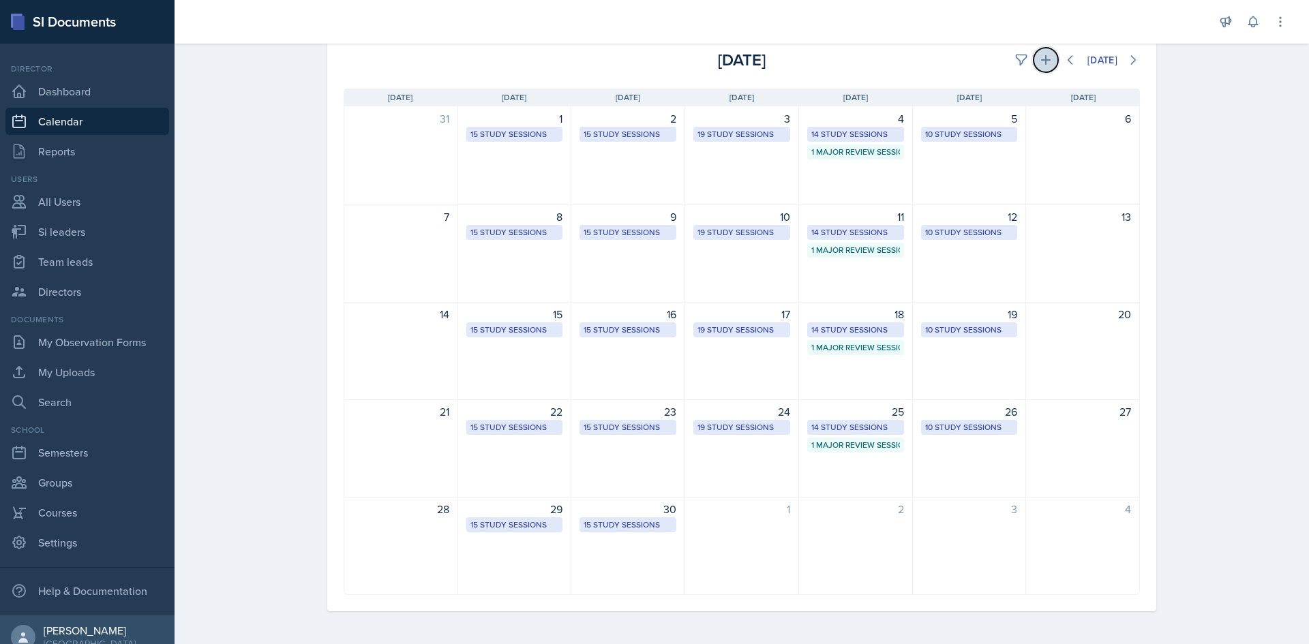
click at [1039, 61] on icon at bounding box center [1046, 60] width 14 height 14
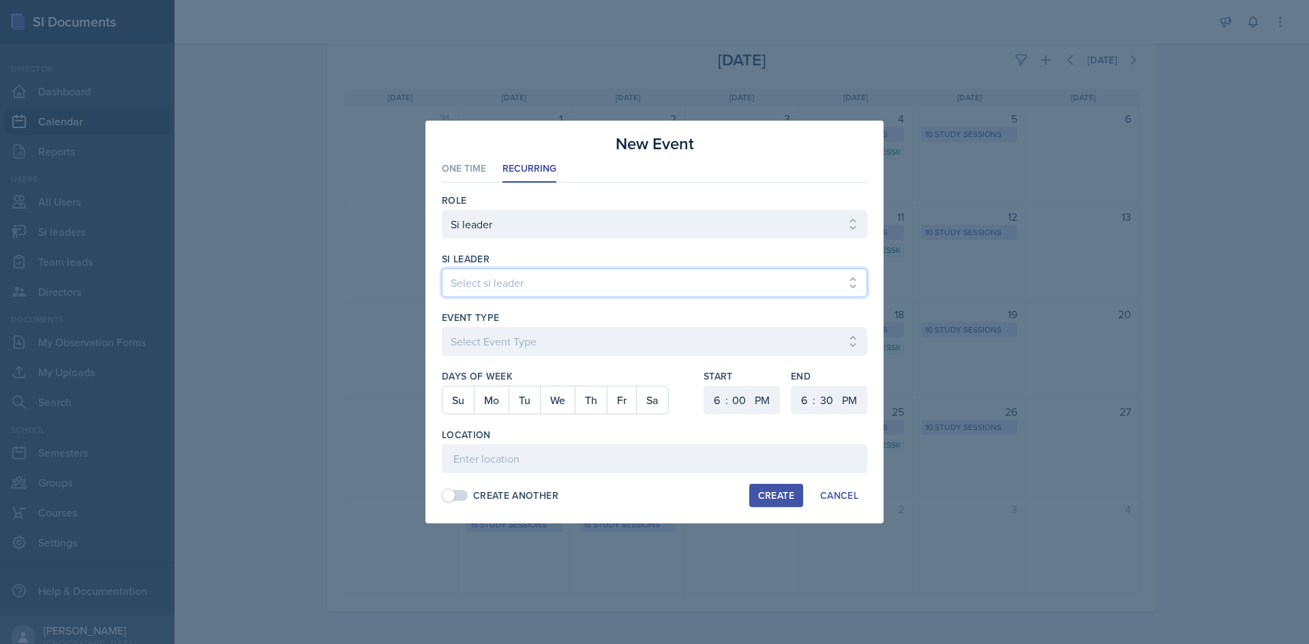
click at [466, 269] on select "Select si leader [PERSON_NAME] [PERSON_NAME] [PERSON_NAME] [PERSON_NAME] [PERSO…" at bounding box center [654, 283] width 425 height 29
select select "ba030b87-5cc2-4e80-b740-fa0852f550a0"
click at [442, 269] on select "Select si leader [PERSON_NAME] [PERSON_NAME] [PERSON_NAME] [PERSON_NAME] [PERSO…" at bounding box center [654, 283] width 425 height 29
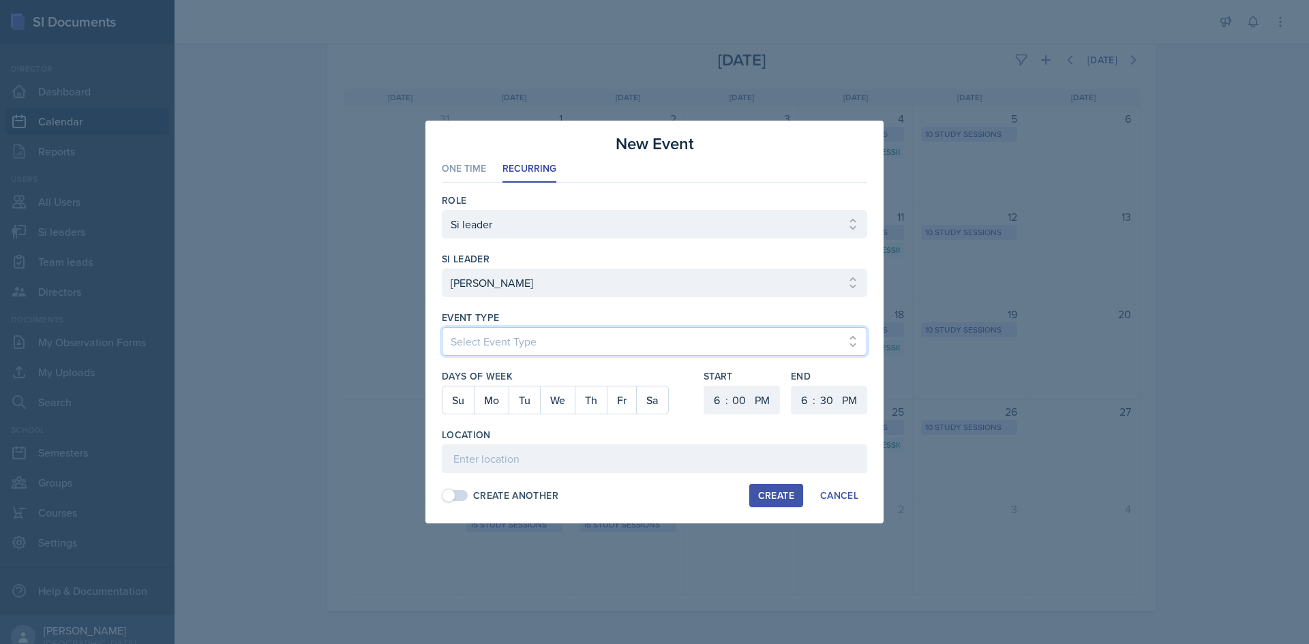
click at [650, 337] on select "Select Event Type Major Review Session Study Session" at bounding box center [654, 341] width 425 height 29
select select "d66089cd-5ee7-4f89-a345-f1bdd1643066"
click at [442, 327] on select "Select Event Type Major Review Session Study Session" at bounding box center [654, 341] width 425 height 29
click at [506, 400] on button "Mo" at bounding box center [491, 400] width 35 height 27
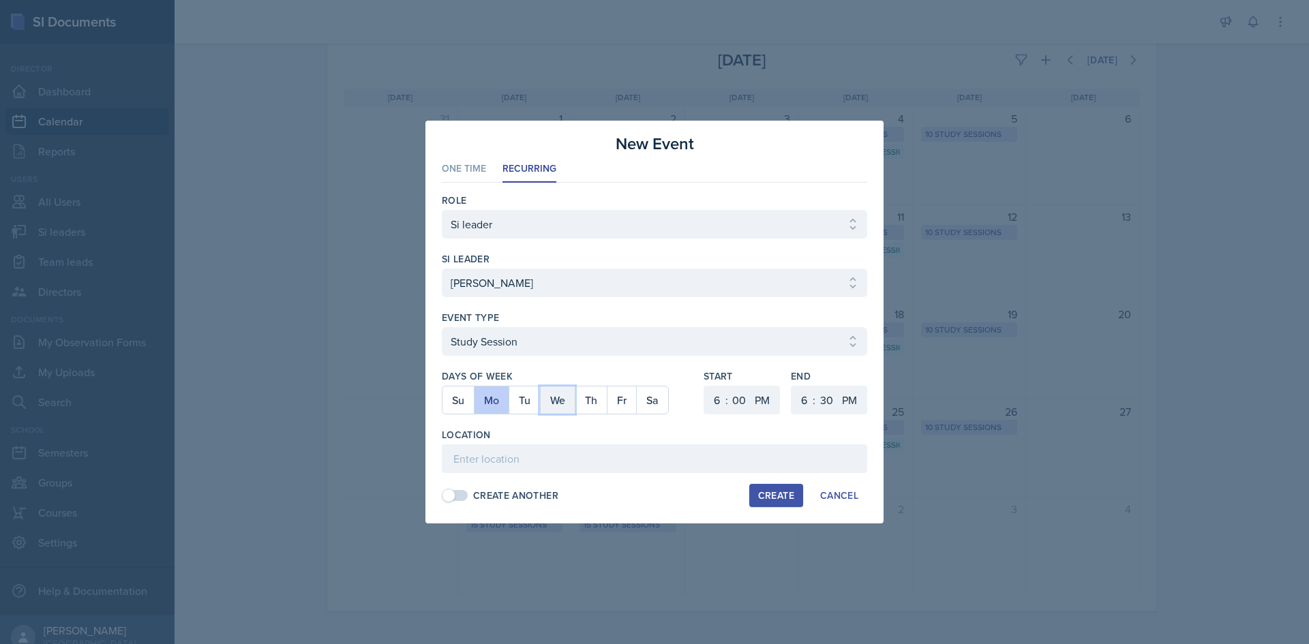
click at [565, 400] on button "We" at bounding box center [557, 400] width 35 height 27
click at [712, 397] on select "1 2 3 4 5 6 7 8 9 10 11 12" at bounding box center [715, 400] width 22 height 29
select select "2"
click at [704, 386] on select "1 2 3 4 5 6 7 8 9 10 11 12" at bounding box center [715, 400] width 22 height 29
click at [737, 409] on select "00 05 10 15 20 25 30 35 40 45 50 55" at bounding box center [739, 400] width 22 height 29
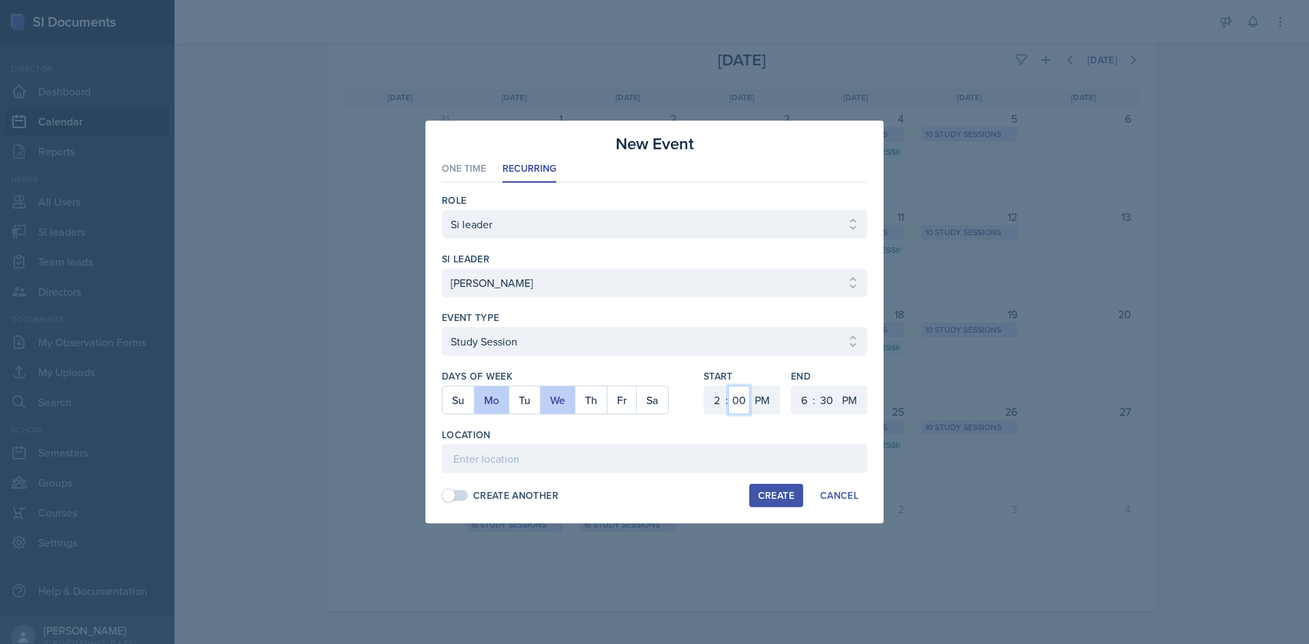
select select "30"
click at [728, 386] on select "00 05 10 15 20 25 30 35 40 45 50 55" at bounding box center [739, 400] width 22 height 29
click at [766, 371] on label "Start" at bounding box center [742, 377] width 76 height 14
click at [803, 397] on select "1 2 3 4 5 6 7 8 9 10 11 12" at bounding box center [803, 400] width 22 height 29
select select "3"
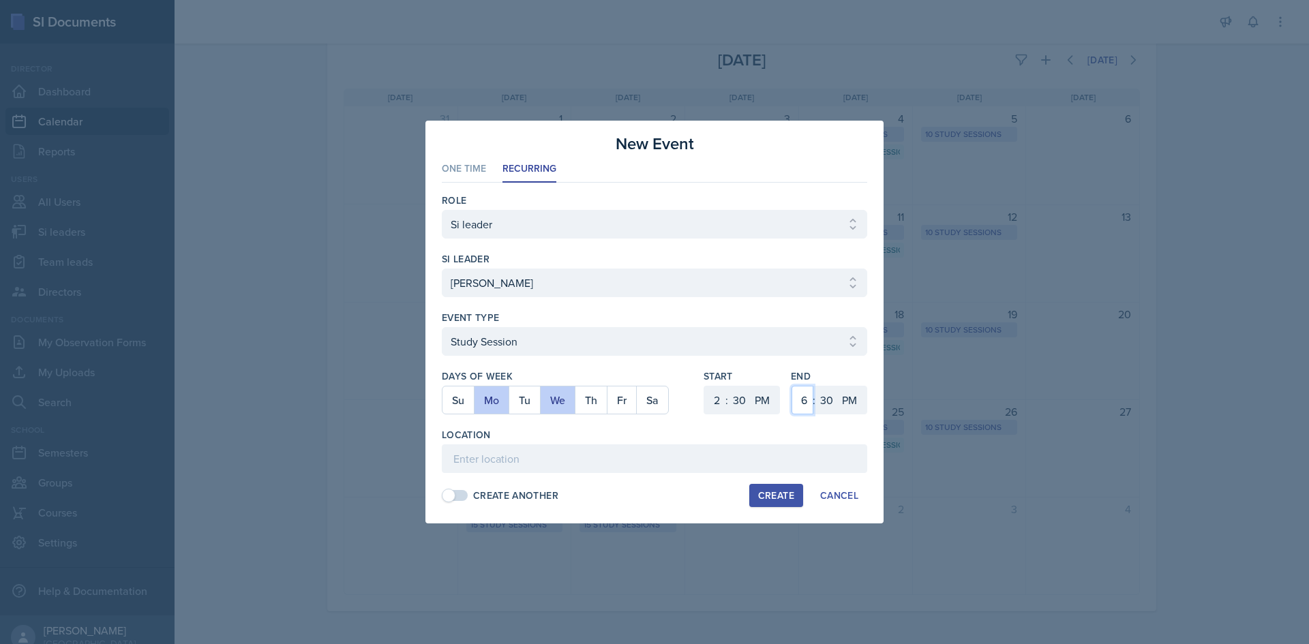
click at [792, 386] on select "1 2 3 4 5 6 7 8 9 10 11 12" at bounding box center [803, 400] width 22 height 29
click at [825, 421] on div "End 1 2 3 4 5 6 7 8 9 10 11 12 : 00 05 10 15 20 25 30 35 40 45 50 55 AM PM" at bounding box center [829, 399] width 76 height 59
click at [636, 450] on input at bounding box center [654, 459] width 425 height 29
click at [547, 437] on div "Location" at bounding box center [654, 435] width 425 height 14
click at [533, 457] on input at bounding box center [654, 459] width 425 height 29
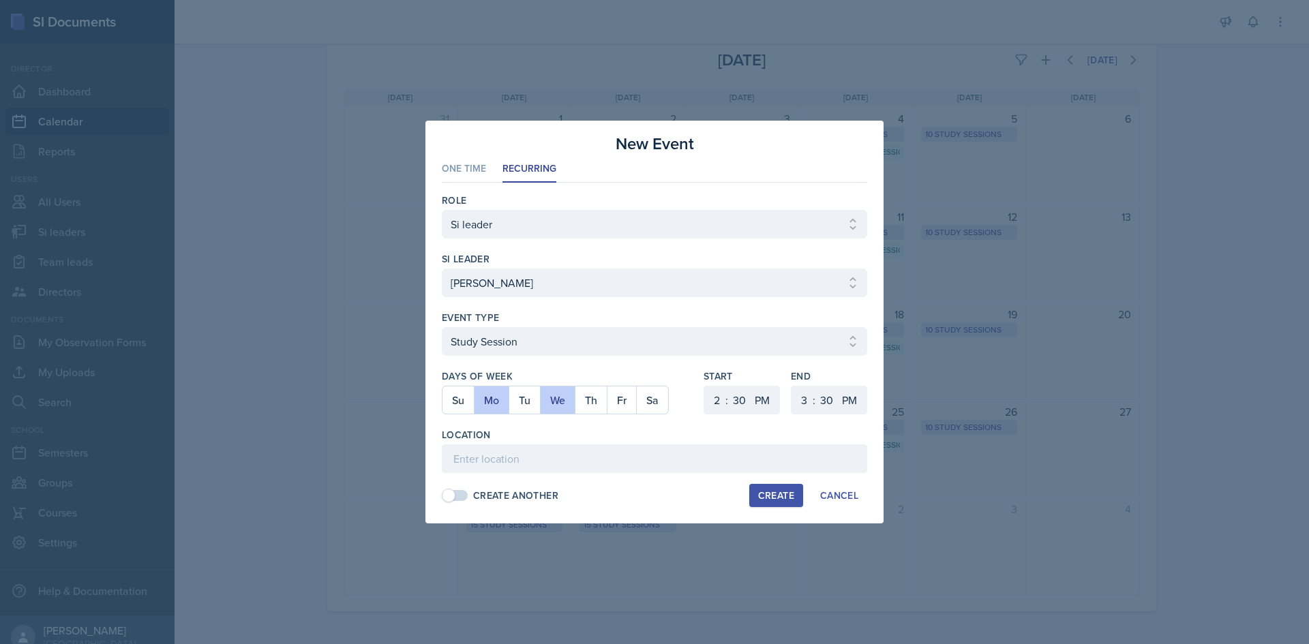
click at [307, 336] on div at bounding box center [654, 322] width 1309 height 644
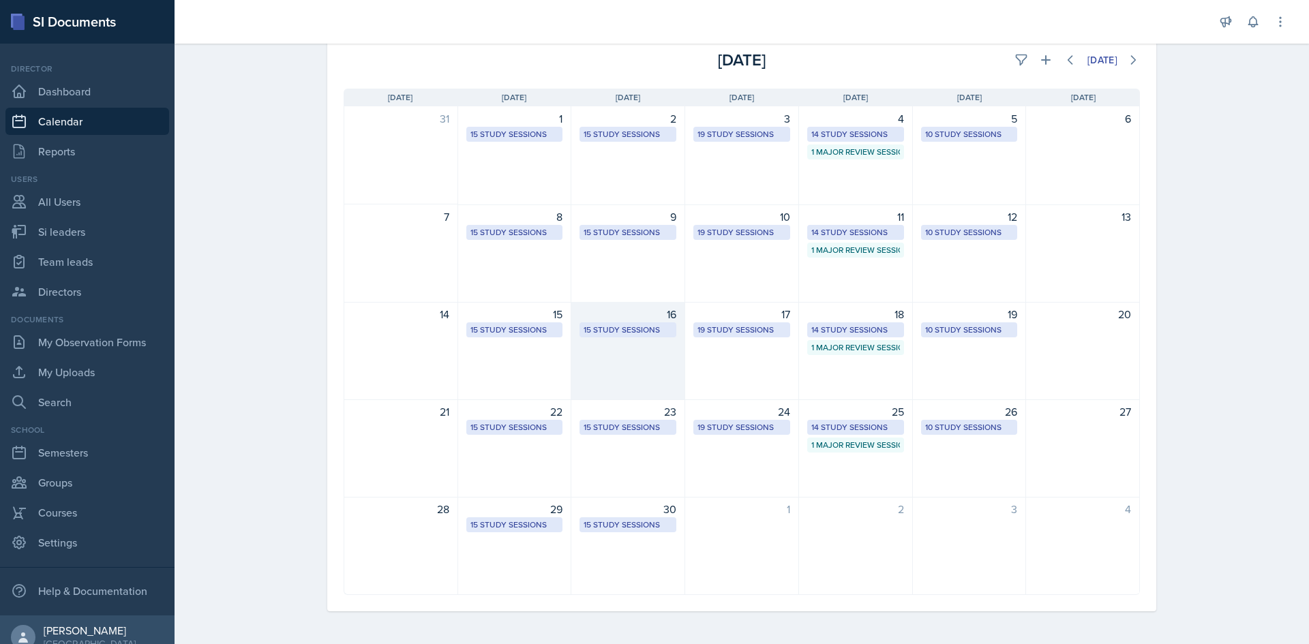
click at [608, 335] on div "15 Study Sessions" at bounding box center [628, 330] width 89 height 12
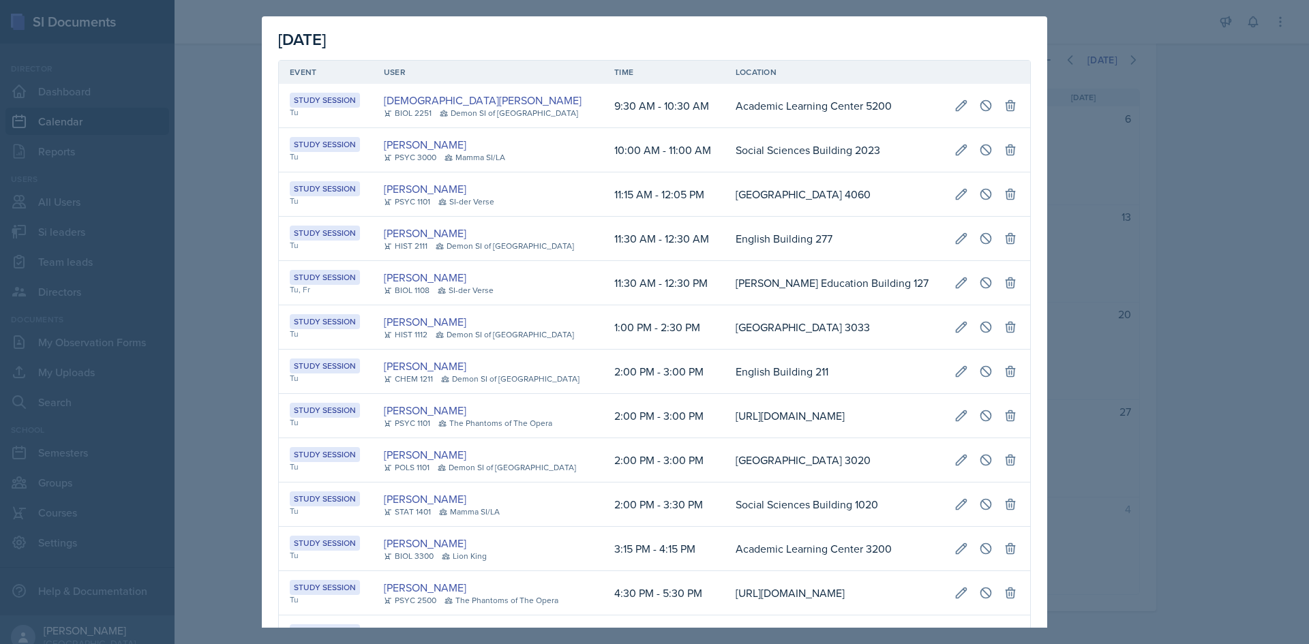
drag, startPoint x: 581, startPoint y: 285, endPoint x: 875, endPoint y: 318, distance: 295.7
click at [875, 315] on table "Event User Time Location Study Session Tu [DEMOGRAPHIC_DATA][PERSON_NAME] BIOL …" at bounding box center [654, 404] width 753 height 689
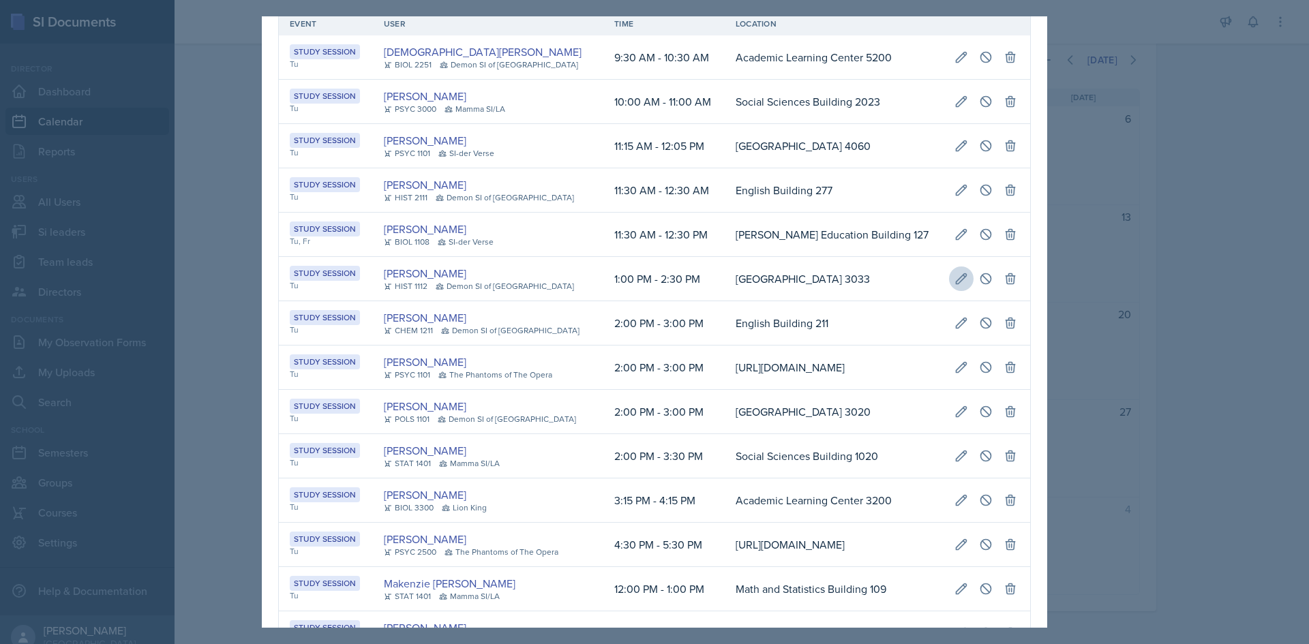
scroll to position [48, 0]
click at [1004, 239] on icon at bounding box center [1011, 235] width 14 height 14
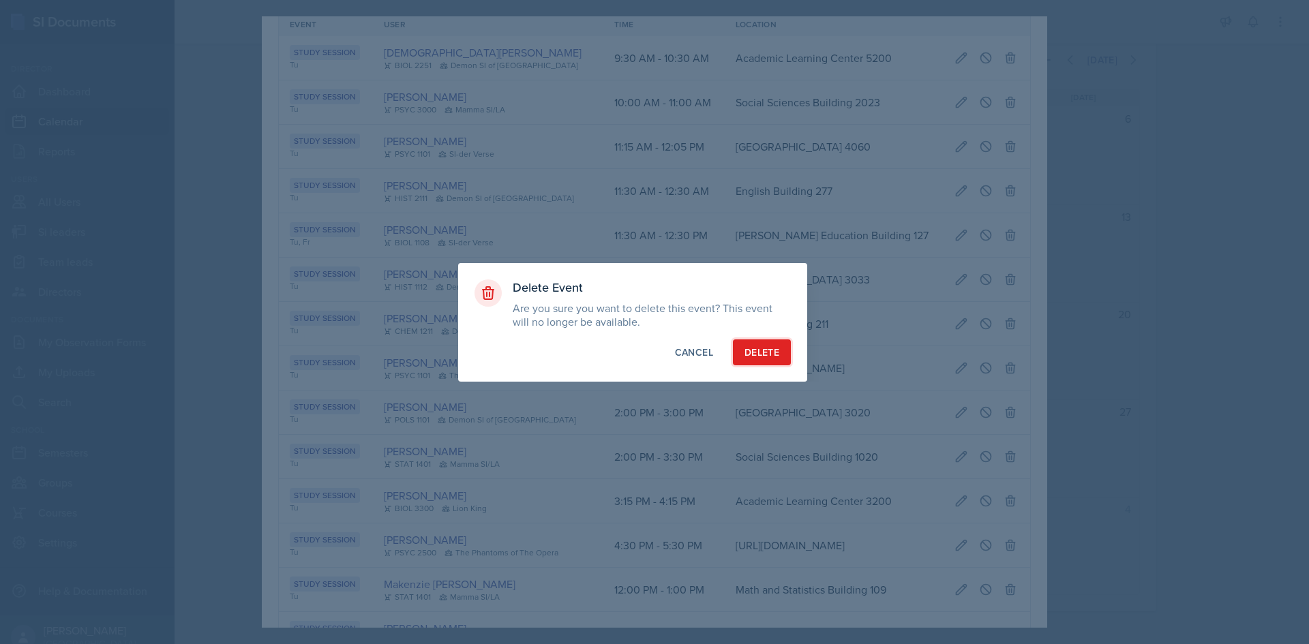
click at [762, 346] on div "Delete" at bounding box center [761, 353] width 35 height 14
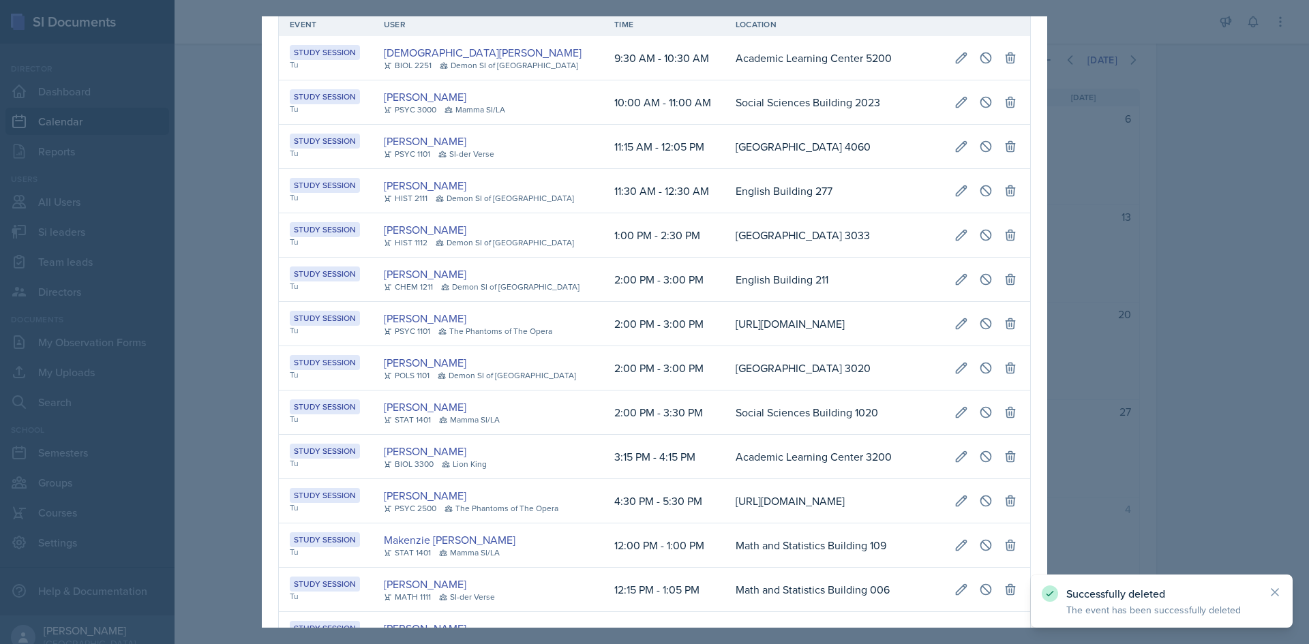
click at [1109, 349] on div at bounding box center [654, 322] width 1309 height 644
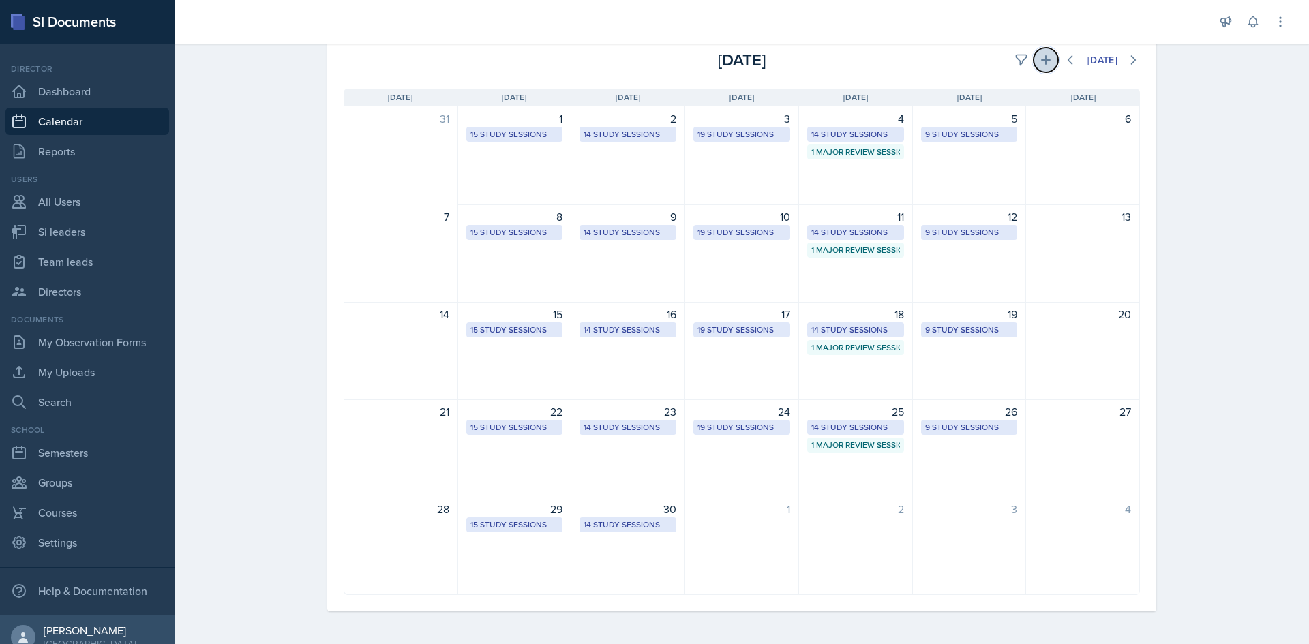
click at [1039, 59] on icon at bounding box center [1046, 60] width 14 height 14
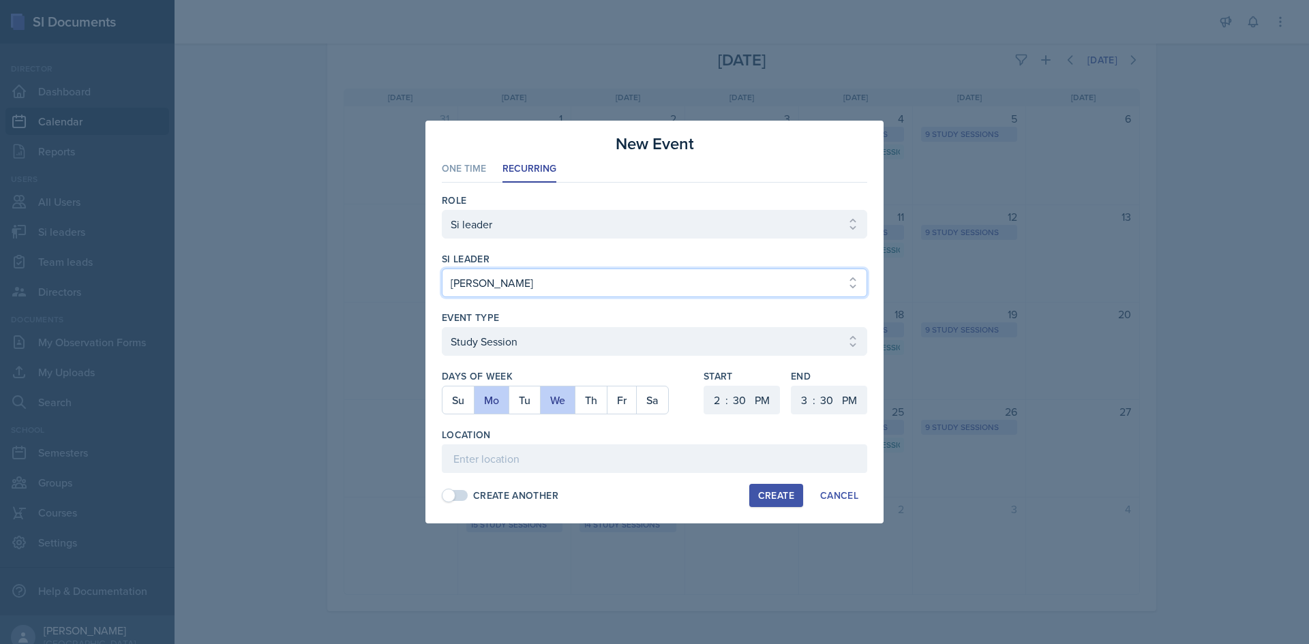
click at [546, 275] on select "Select si leader [PERSON_NAME] [PERSON_NAME] [PERSON_NAME] [PERSON_NAME] [PERSO…" at bounding box center [654, 283] width 425 height 29
select select "f7052562-8aa0-4af3-b5b2-4a9653c66532"
click at [442, 269] on select "Select si leader [PERSON_NAME] [PERSON_NAME] [PERSON_NAME] [PERSON_NAME] [PERSO…" at bounding box center [654, 283] width 425 height 29
click at [567, 404] on button "We" at bounding box center [557, 400] width 35 height 27
click at [519, 406] on button "Tu" at bounding box center [524, 400] width 31 height 27
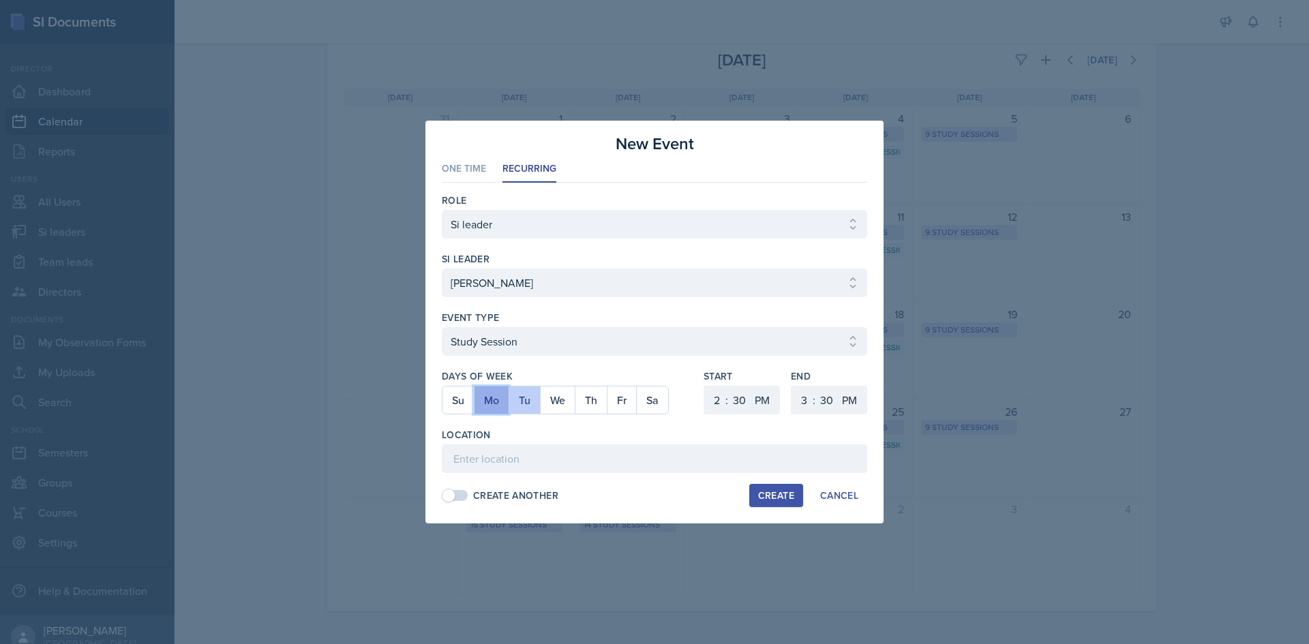
click at [490, 403] on button "Mo" at bounding box center [491, 400] width 35 height 27
click at [712, 404] on select "1 2 3 4 5 6 7 8 9 10 11 12" at bounding box center [715, 400] width 22 height 29
select select "3"
click at [704, 386] on select "1 2 3 4 5 6 7 8 9 10 11 12" at bounding box center [715, 400] width 22 height 29
click at [737, 400] on select "00 05 10 15 20 25 30 35 40 45 50 55" at bounding box center [739, 400] width 22 height 29
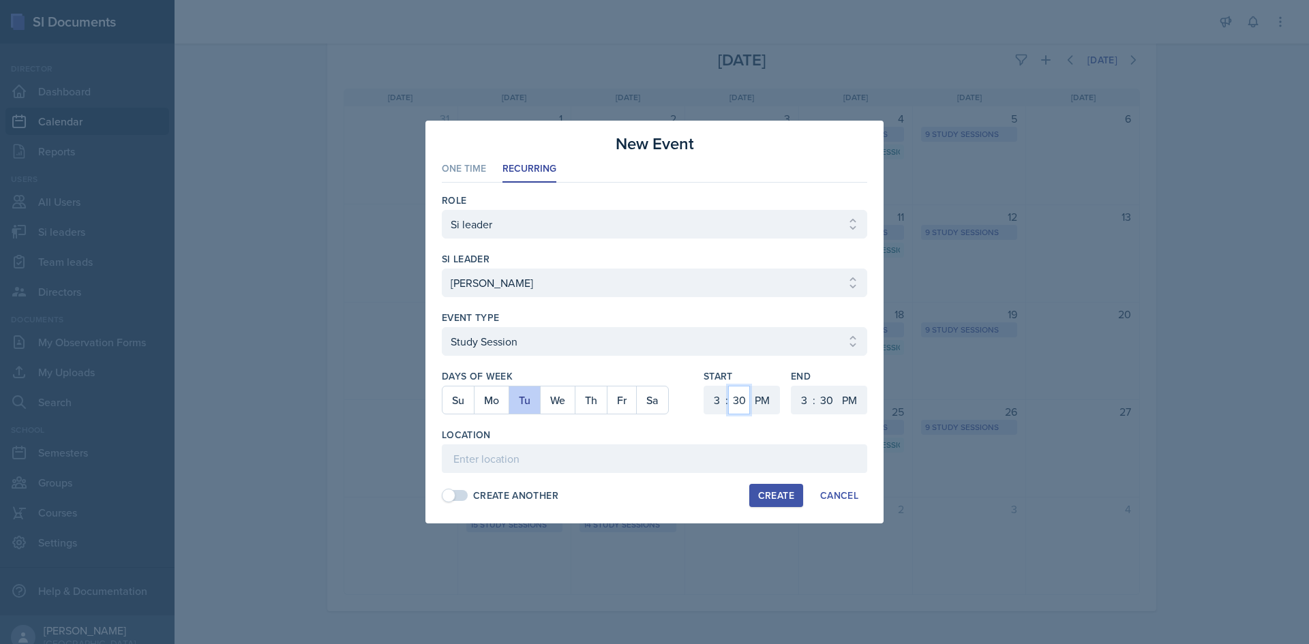
select select "0"
click at [728, 386] on select "00 05 10 15 20 25 30 35 40 45 50 55" at bounding box center [739, 400] width 22 height 29
click at [804, 395] on select "1 2 3 4 5 6 7 8 9 10 11 12" at bounding box center [803, 400] width 22 height 29
select select "4"
click at [792, 386] on select "1 2 3 4 5 6 7 8 9 10 11 12" at bounding box center [803, 400] width 22 height 29
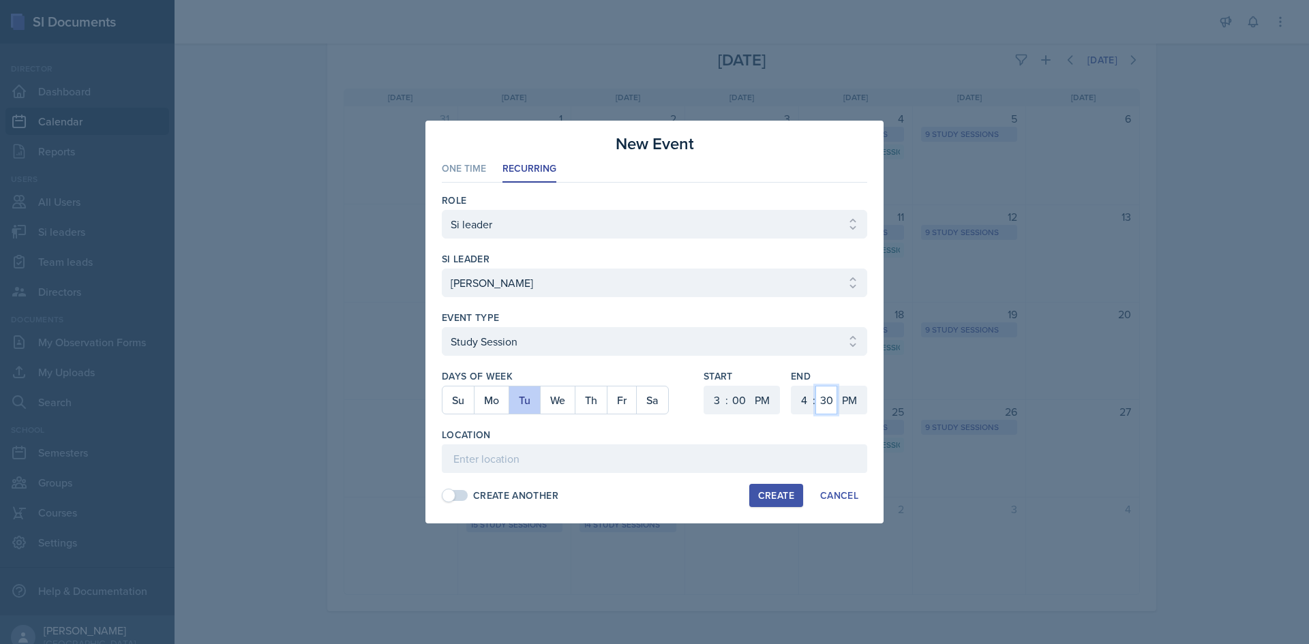
click at [826, 400] on select "00 05 10 15 20 25 30 35 40 45 50 55" at bounding box center [826, 400] width 22 height 29
select select "0"
click at [815, 386] on select "00 05 10 15 20 25 30 35 40 45 50 55" at bounding box center [826, 400] width 22 height 29
click at [734, 422] on div "Start 1 2 3 4 5 6 7 8 9 10 11 12 : 00 05 10 15 20 25 30 35 40 45 50 55 AM PM" at bounding box center [742, 399] width 76 height 59
click at [484, 451] on input at bounding box center [654, 459] width 425 height 29
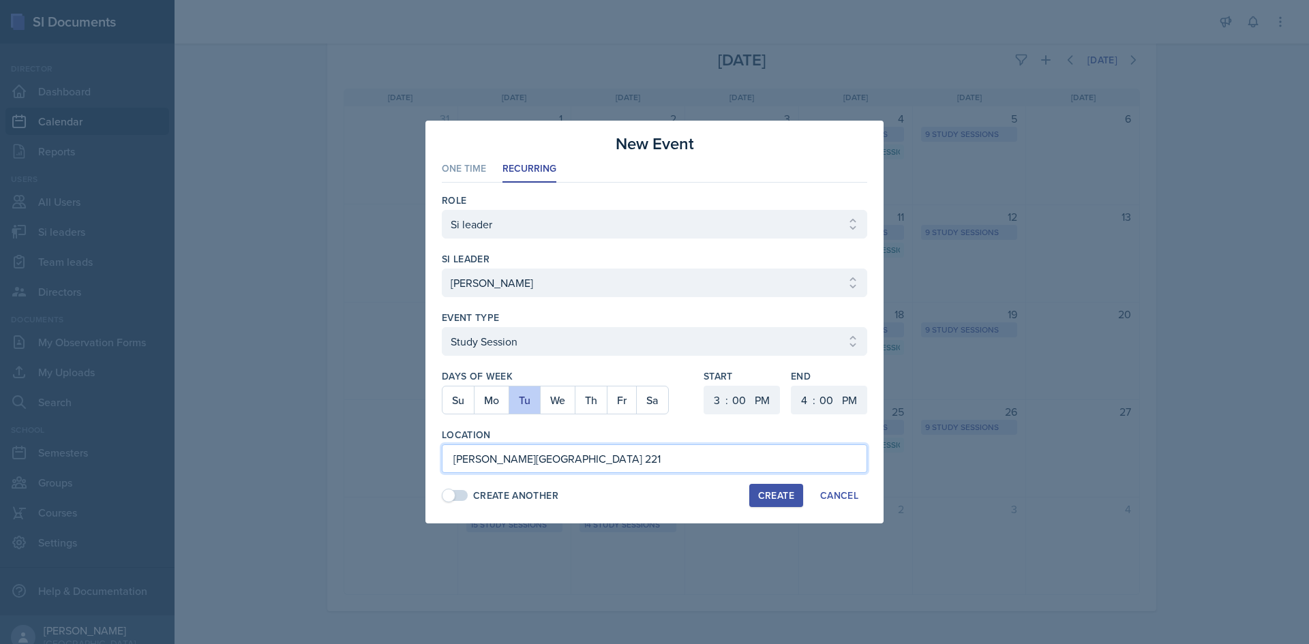
type input "[PERSON_NAME][GEOGRAPHIC_DATA] 221"
click at [779, 488] on button "Create" at bounding box center [776, 495] width 54 height 23
select select
select select "6"
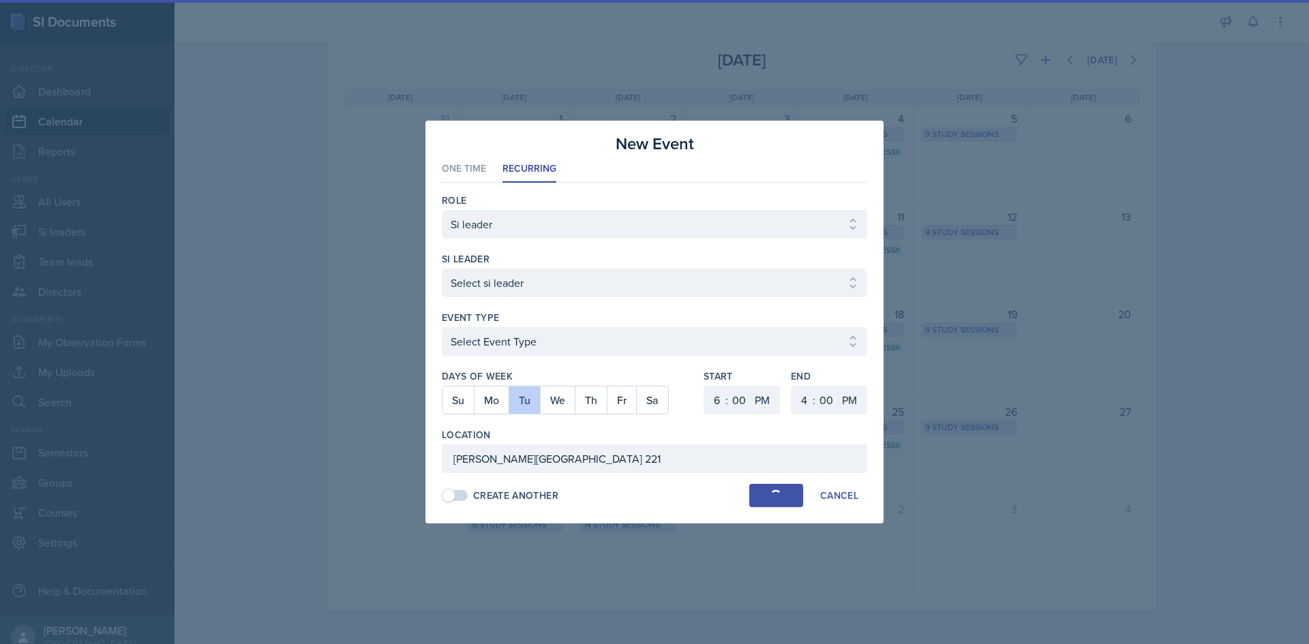
select select "6"
select select "30"
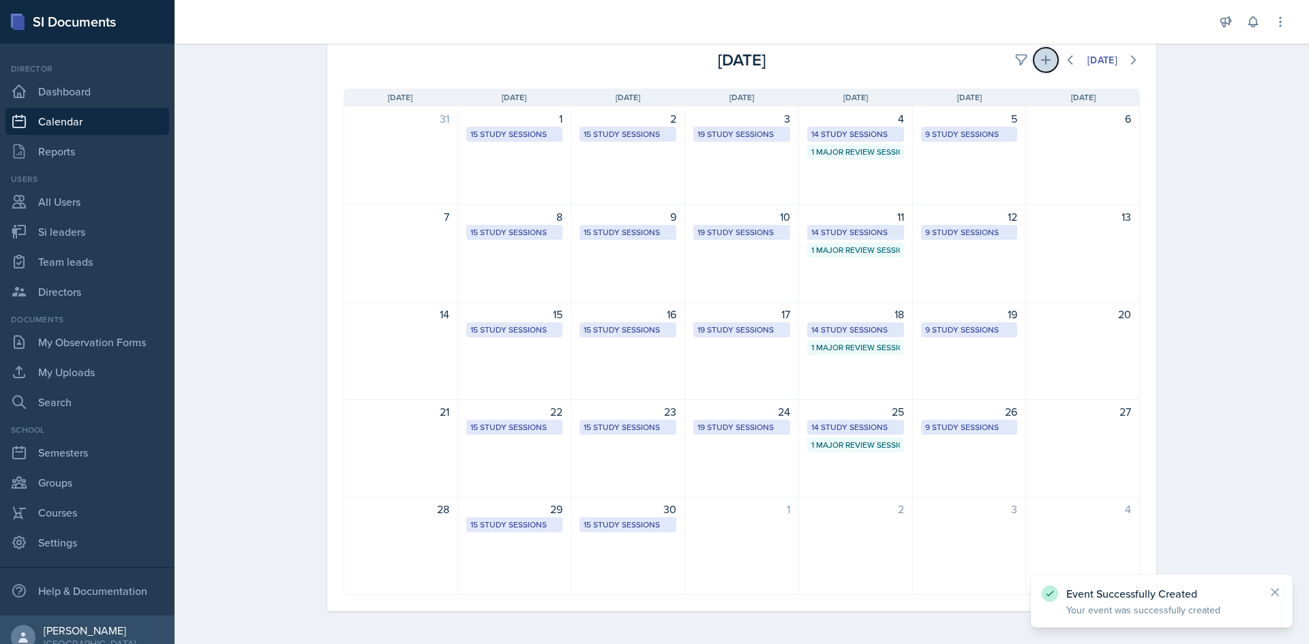
click at [1039, 58] on icon at bounding box center [1046, 60] width 14 height 14
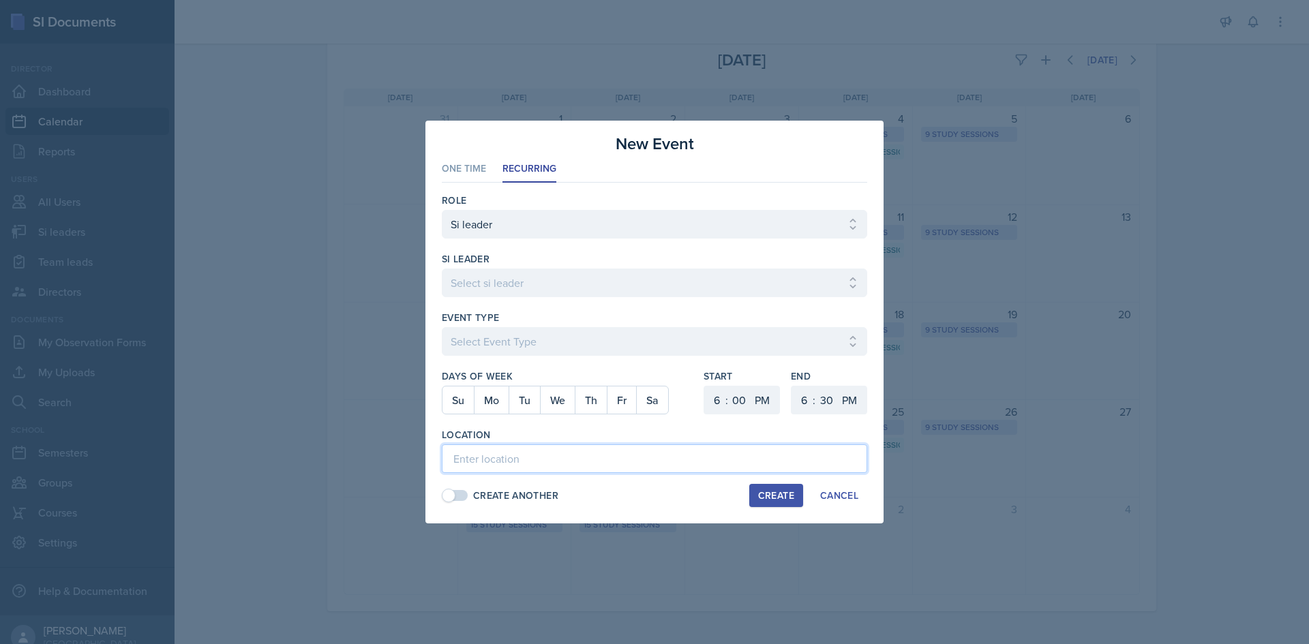
click at [528, 464] on input at bounding box center [654, 459] width 425 height 29
type input "[PERSON_NAME] Education Building 127"
click at [729, 407] on select "00 05 10 15 20 25 30 35 40 45 50 55" at bounding box center [739, 400] width 22 height 29
click at [717, 405] on select "1 2 3 4 5 6 7 8 9 10 11 12" at bounding box center [715, 400] width 22 height 29
click at [704, 386] on select "1 2 3 4 5 6 7 8 9 10 11 12" at bounding box center [715, 400] width 22 height 29
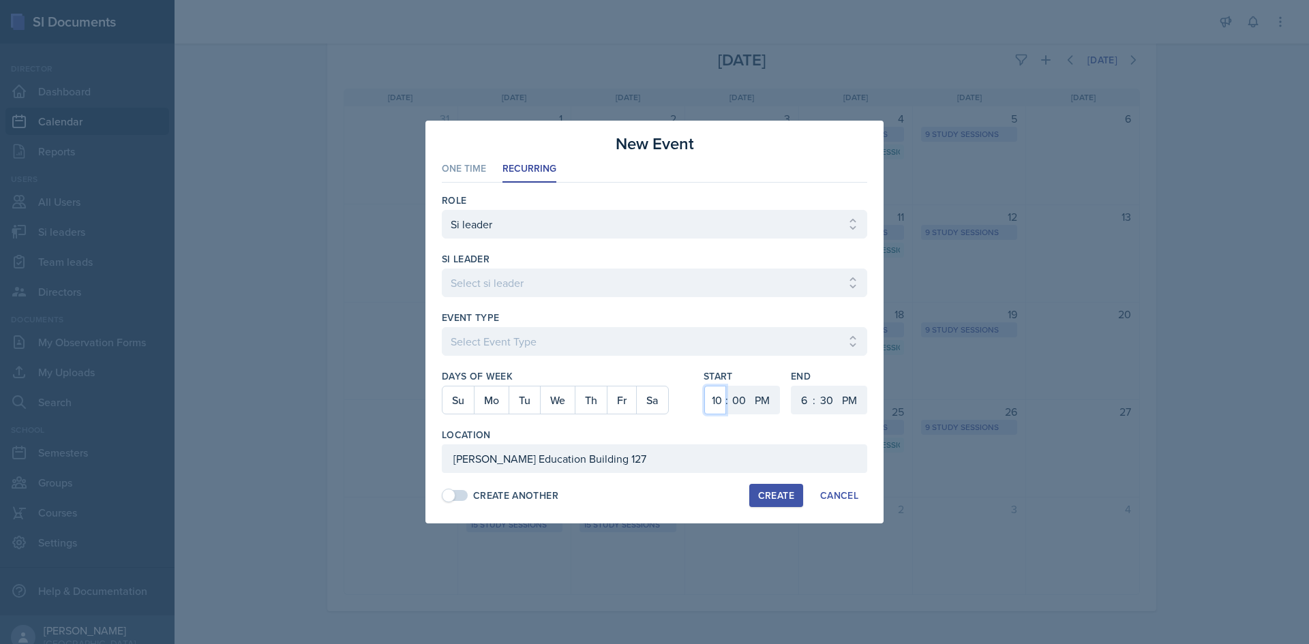
click at [725, 395] on select "1 2 3 4 5 6 7 8 9 10 11 12" at bounding box center [715, 400] width 22 height 29
select select "11"
click at [704, 386] on select "1 2 3 4 5 6 7 8 9 10 11 12" at bounding box center [715, 400] width 22 height 29
click at [736, 397] on select "00 05 10 15 20 25 30 35 40 45 50 55" at bounding box center [739, 400] width 22 height 29
select select "30"
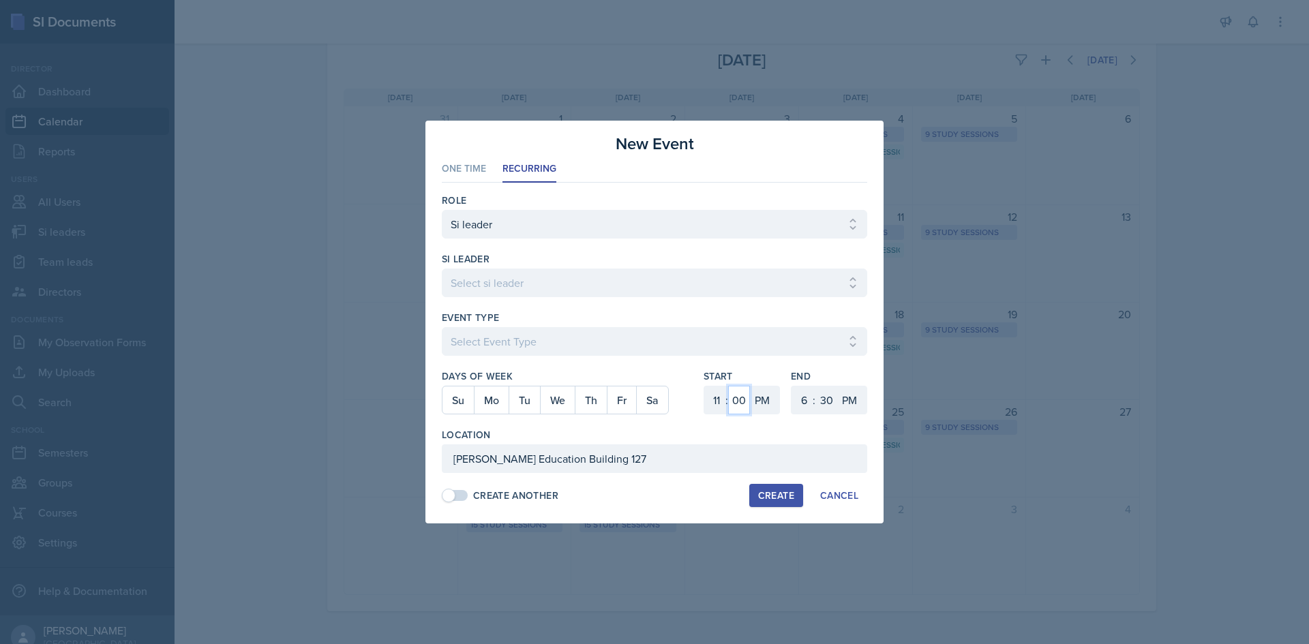
click at [728, 386] on select "00 05 10 15 20 25 30 35 40 45 50 55" at bounding box center [739, 400] width 22 height 29
click at [770, 400] on select "AM PM" at bounding box center [763, 400] width 27 height 29
select select "AM"
click at [750, 386] on select "AM PM" at bounding box center [763, 400] width 27 height 29
click at [809, 391] on select "1 2 3 4 5 6 7 8 9 10 11 12" at bounding box center [803, 400] width 22 height 29
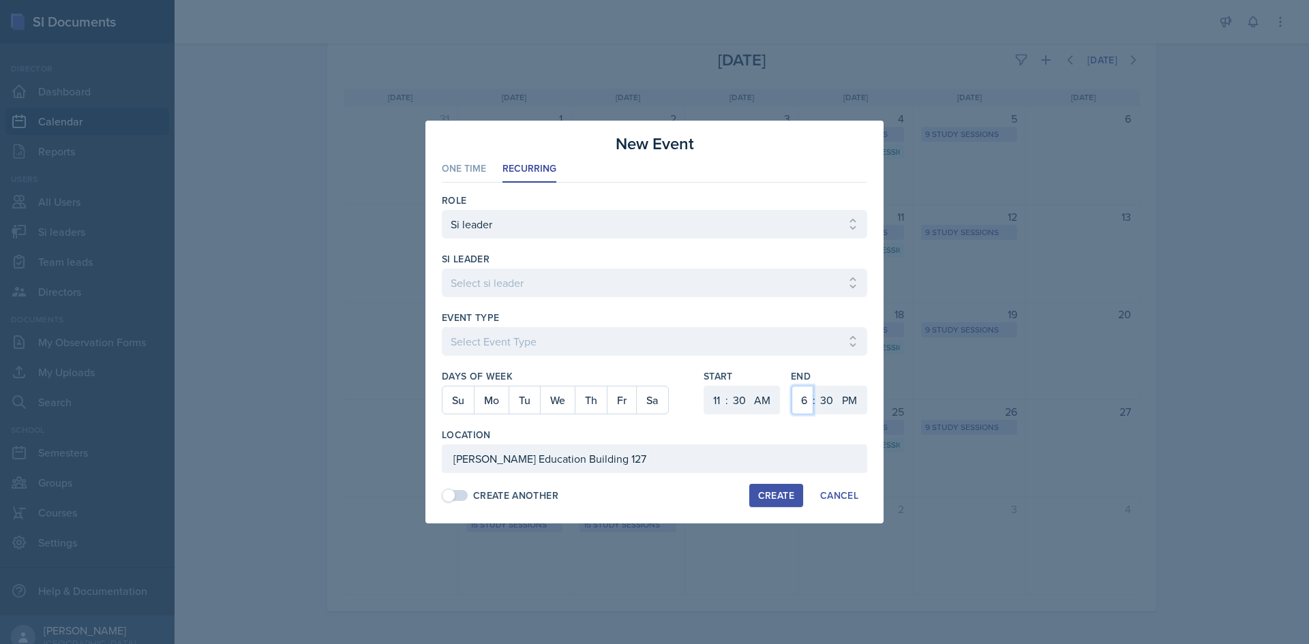
select select "12"
click at [792, 386] on select "1 2 3 4 5 6 7 8 9 10 11 12" at bounding box center [803, 400] width 22 height 29
click at [753, 460] on input "[PERSON_NAME] Education Building 127" at bounding box center [654, 459] width 425 height 29
click at [633, 263] on div "si leader" at bounding box center [654, 259] width 425 height 14
click at [629, 269] on select "Select si leader [PERSON_NAME] [PERSON_NAME] [PERSON_NAME] [PERSON_NAME] [PERSO…" at bounding box center [654, 283] width 425 height 29
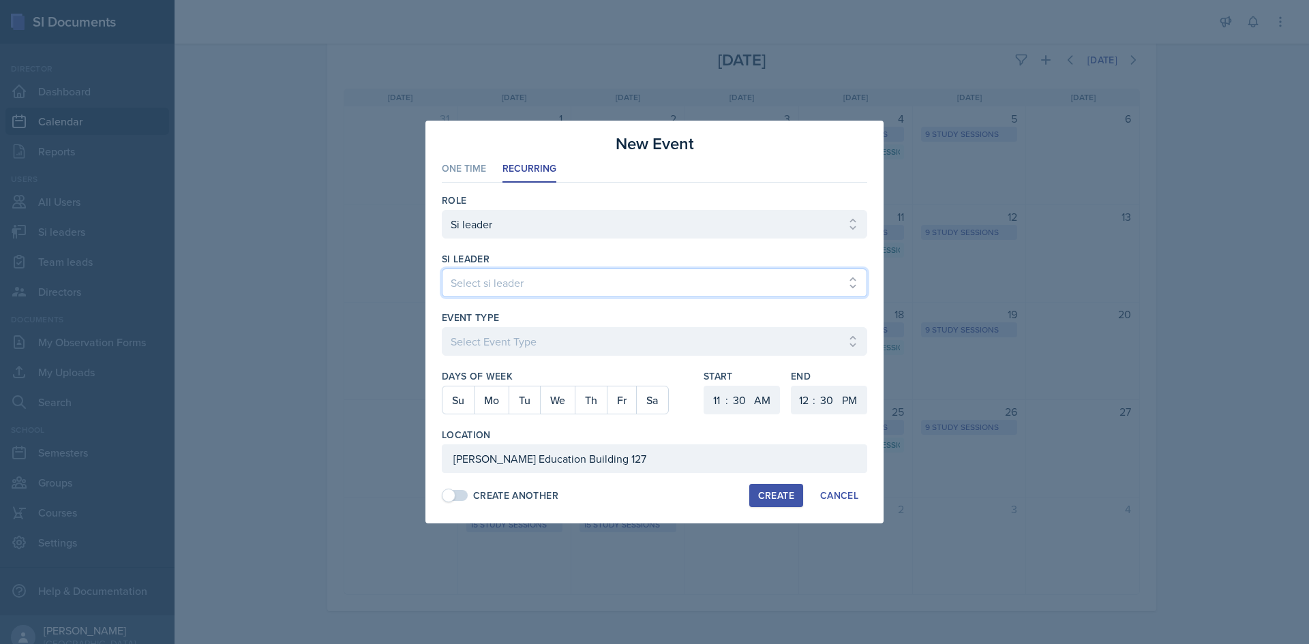
select select "f7052562-8aa0-4af3-b5b2-4a9653c66532"
click at [442, 269] on select "Select si leader [PERSON_NAME] [PERSON_NAME] [PERSON_NAME] [PERSON_NAME] [PERSO…" at bounding box center [654, 283] width 425 height 29
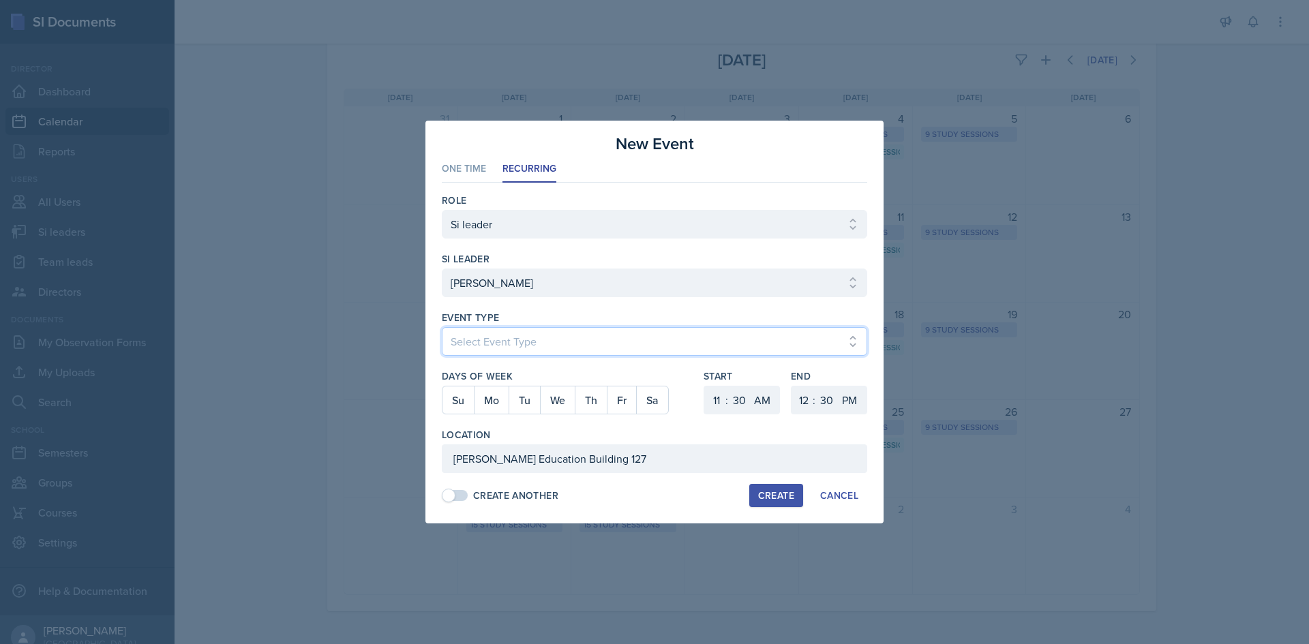
click at [502, 340] on select "Select Event Type Major Review Session Study Session" at bounding box center [654, 341] width 425 height 29
select select "d66089cd-5ee7-4f89-a345-f1bdd1643066"
click at [442, 327] on select "Select Event Type Major Review Session Study Session" at bounding box center [654, 341] width 425 height 29
click at [464, 499] on span at bounding box center [455, 495] width 25 height 11
click at [490, 494] on div "Create Another" at bounding box center [515, 496] width 85 height 14
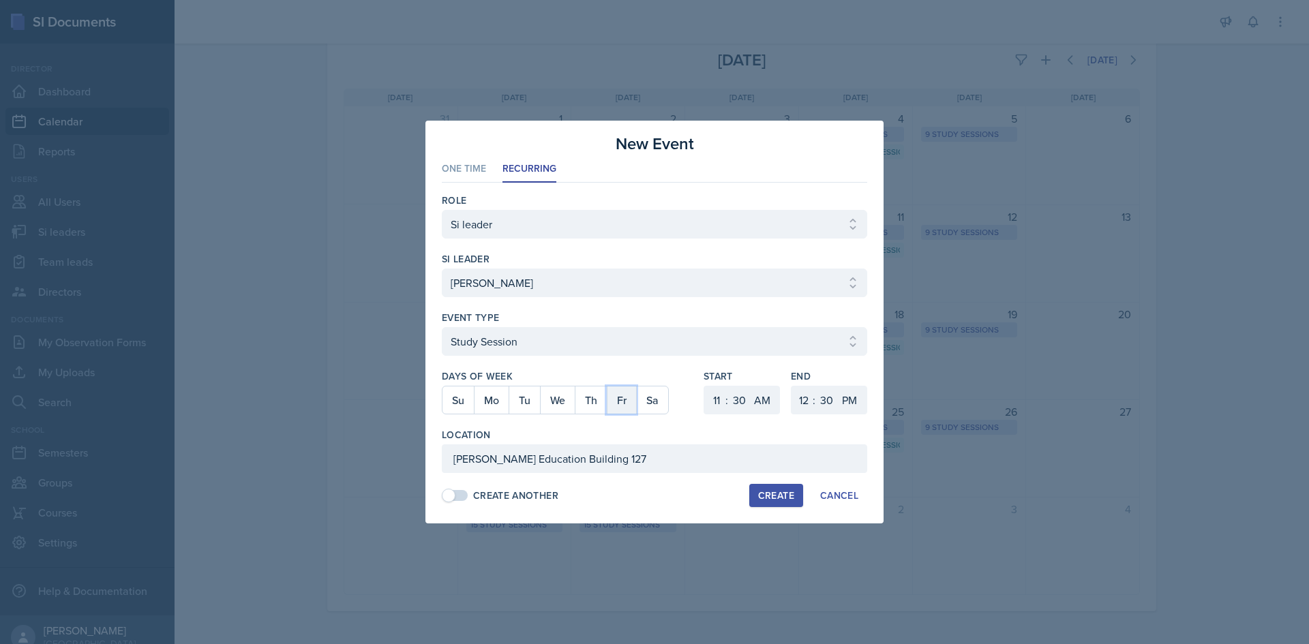
click at [623, 399] on button "Fr" at bounding box center [621, 400] width 29 height 27
click at [638, 487] on div "Create Another Create Cancel" at bounding box center [654, 495] width 425 height 23
click at [527, 496] on div "Create Another" at bounding box center [515, 496] width 85 height 14
click at [644, 497] on div "Create Another Create Cancel" at bounding box center [654, 495] width 425 height 23
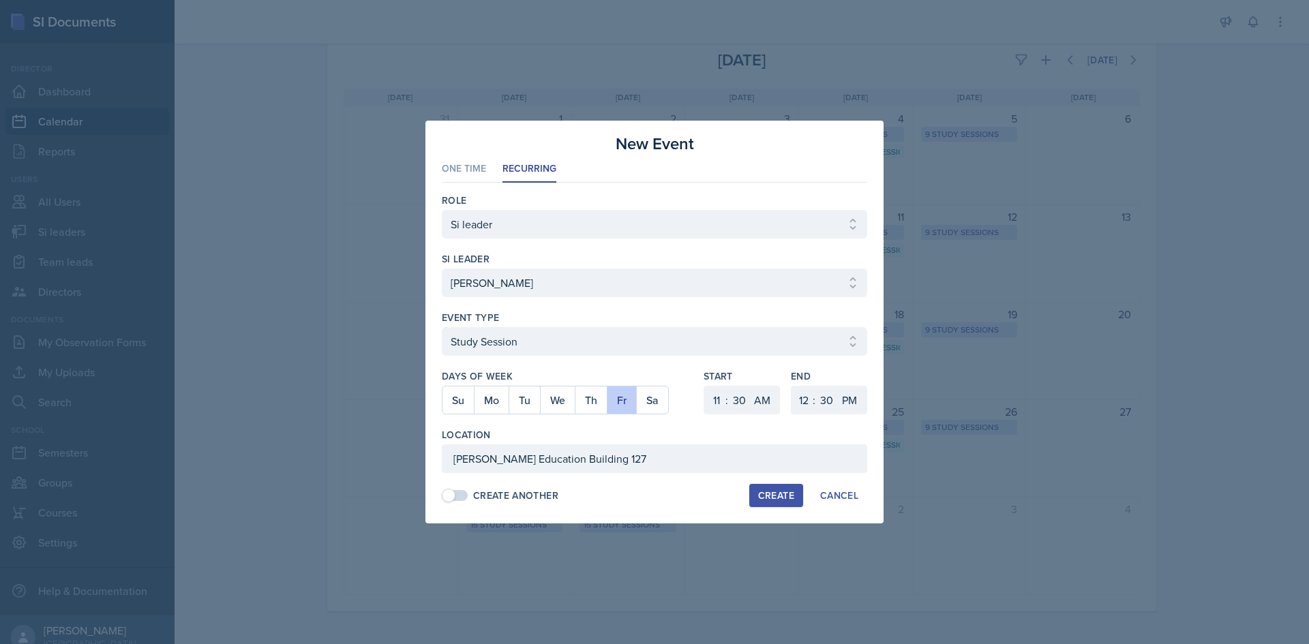
click at [784, 502] on button "Create" at bounding box center [776, 495] width 54 height 23
select select
select select "6"
select select "0"
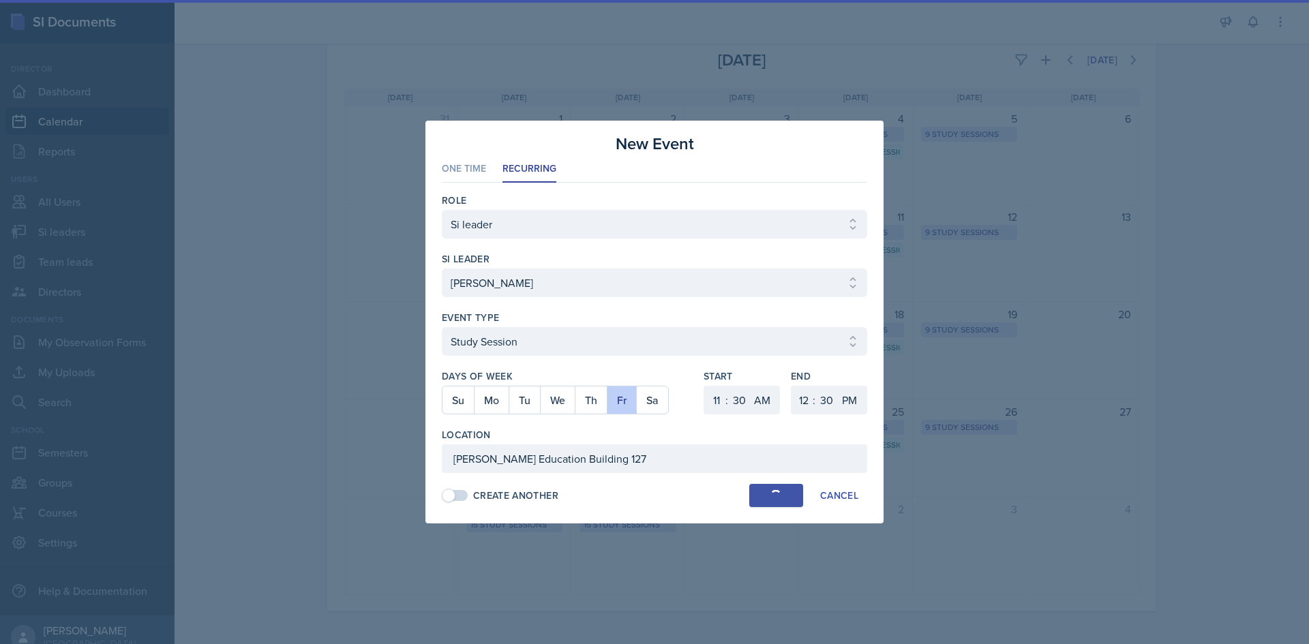
select select "PM"
select select "6"
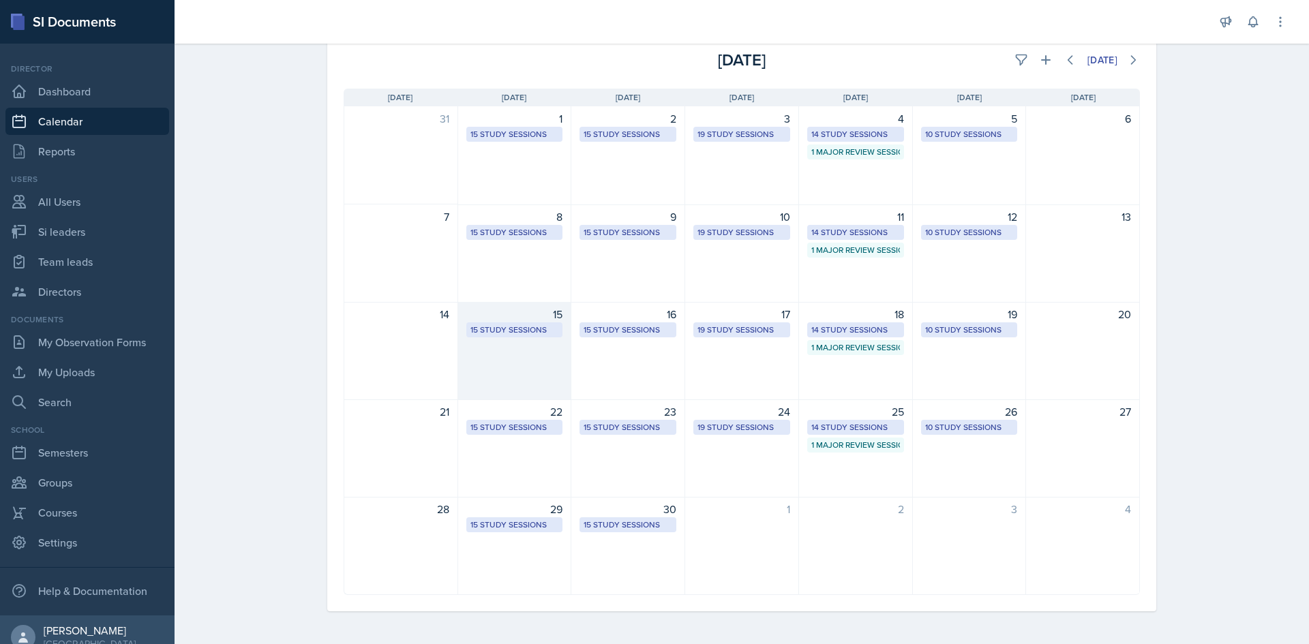
click at [543, 330] on div "15 Study Sessions" at bounding box center [514, 330] width 89 height 12
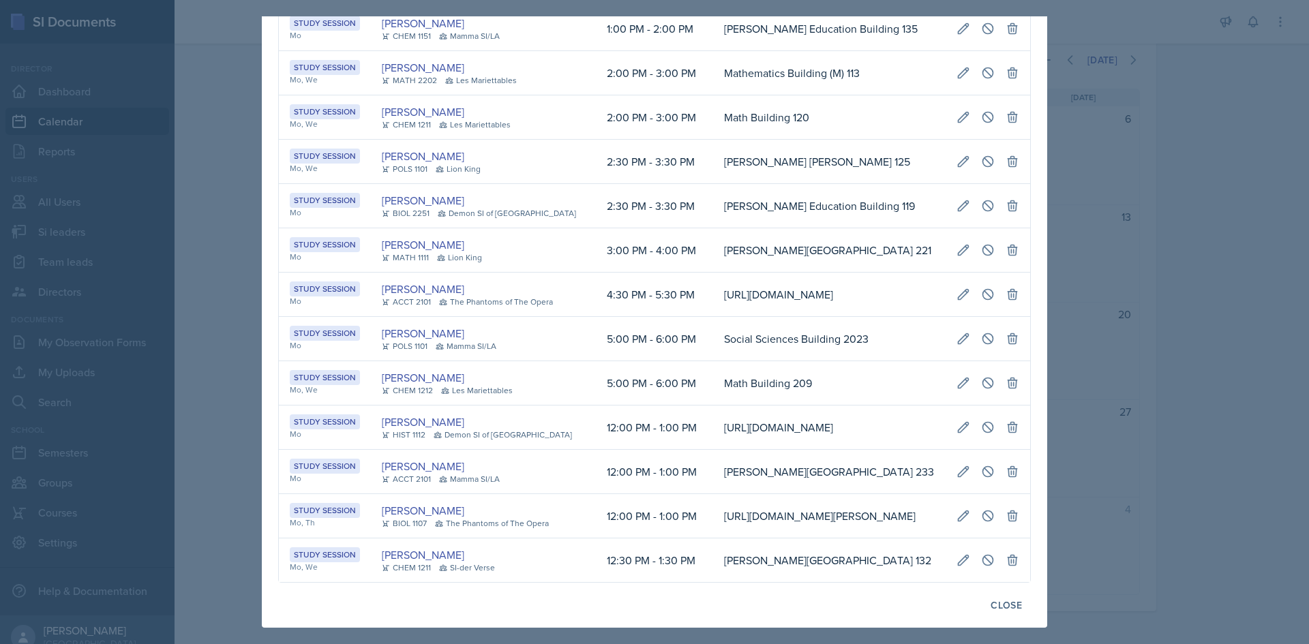
scroll to position [214, 0]
drag, startPoint x: 538, startPoint y: 585, endPoint x: 380, endPoint y: 586, distance: 157.5
click at [380, 586] on div "[DATE] Event User Time Location Study Session Mo [PERSON_NAME] HIST 2111 Demon …" at bounding box center [654, 239] width 785 height 777
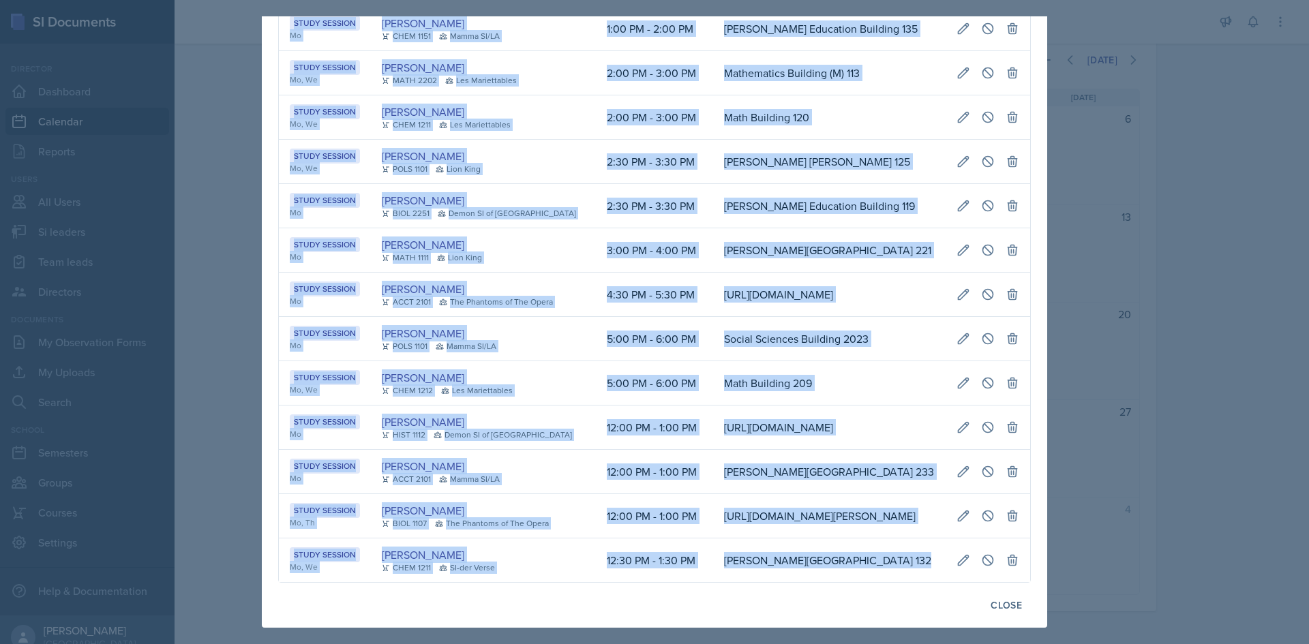
drag, startPoint x: 785, startPoint y: 583, endPoint x: 787, endPoint y: 576, distance: 7.1
click at [787, 580] on div "[DATE] Event User Time Location Study Session Mo [PERSON_NAME] HIST 2111 Demon …" at bounding box center [654, 239] width 785 height 777
click at [1006, 509] on icon at bounding box center [1013, 516] width 14 height 14
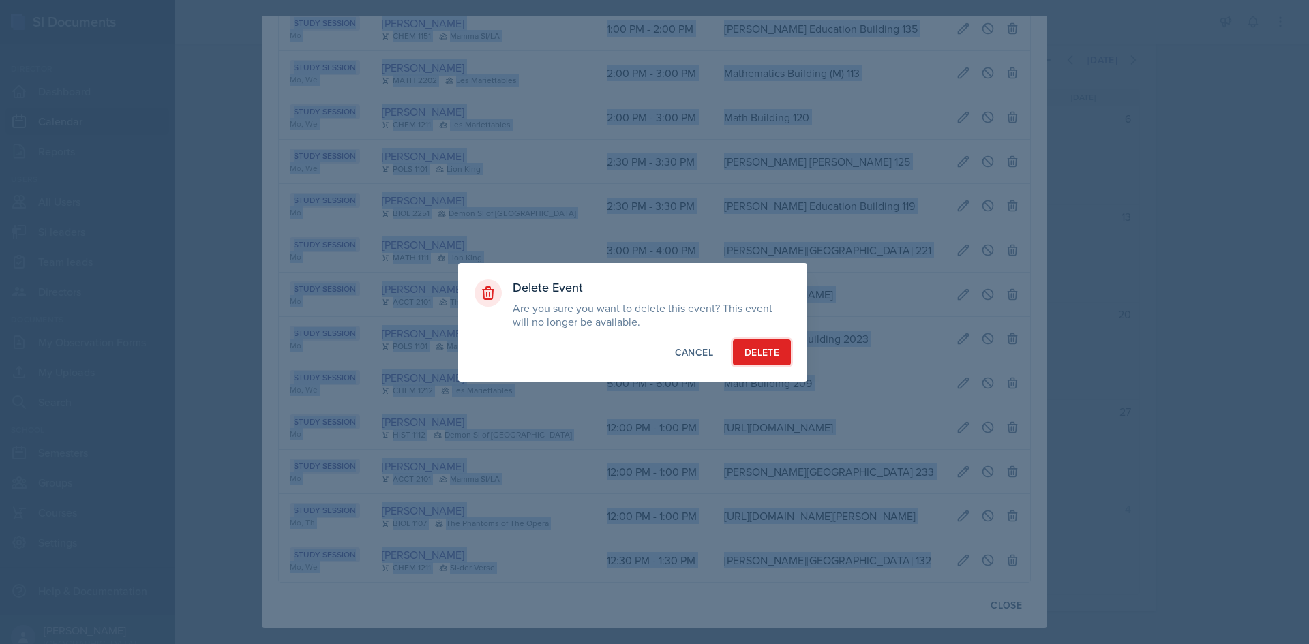
click at [749, 350] on div "Delete" at bounding box center [761, 353] width 35 height 14
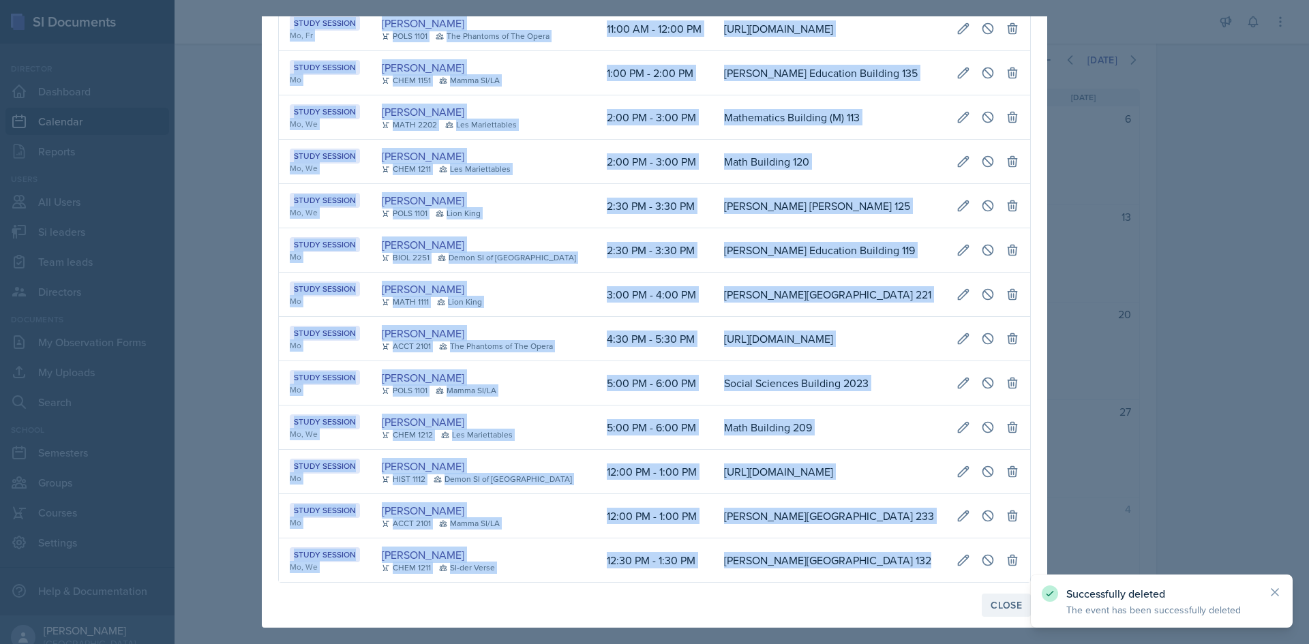
click at [996, 602] on div "Close" at bounding box center [1006, 605] width 31 height 11
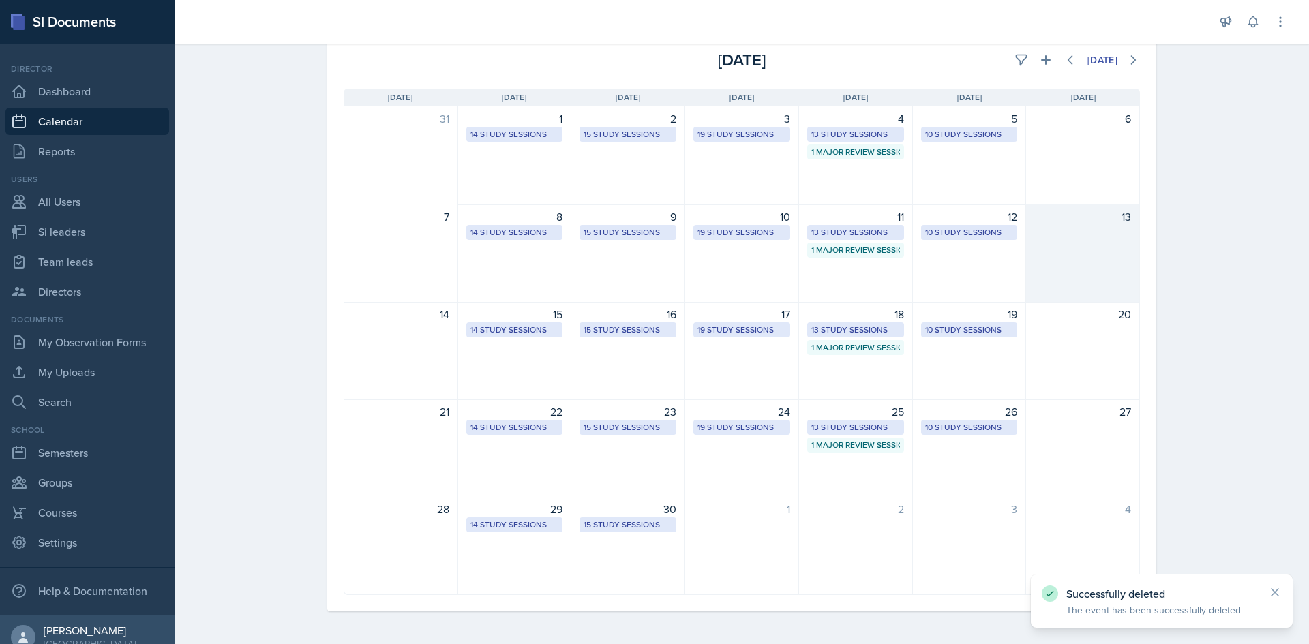
scroll to position [0, 0]
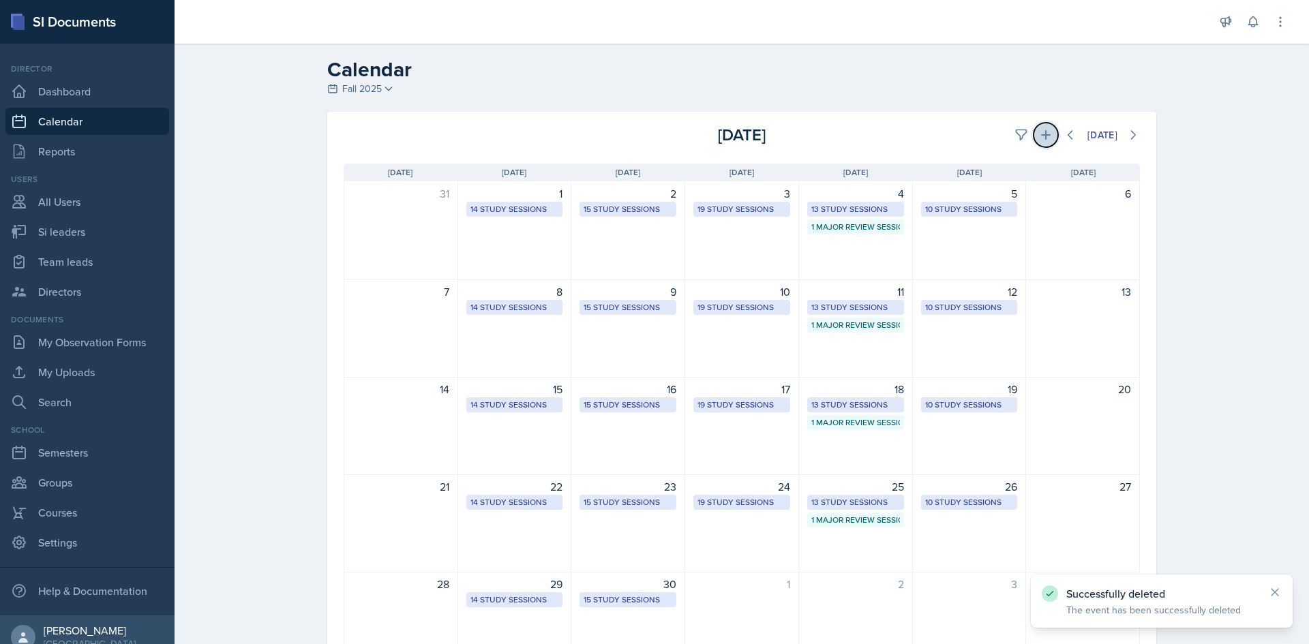
click at [1039, 134] on icon at bounding box center [1046, 135] width 14 height 14
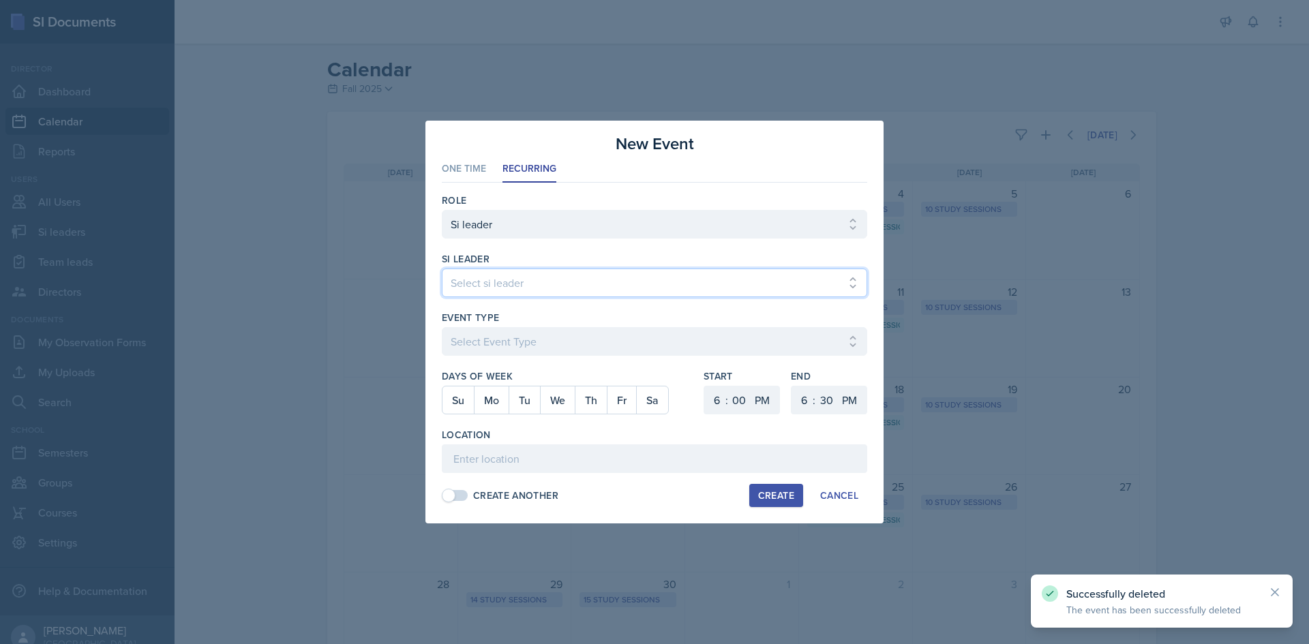
click at [526, 290] on select "Select si leader [PERSON_NAME] [PERSON_NAME] [PERSON_NAME] [PERSON_NAME] [PERSO…" at bounding box center [654, 283] width 425 height 29
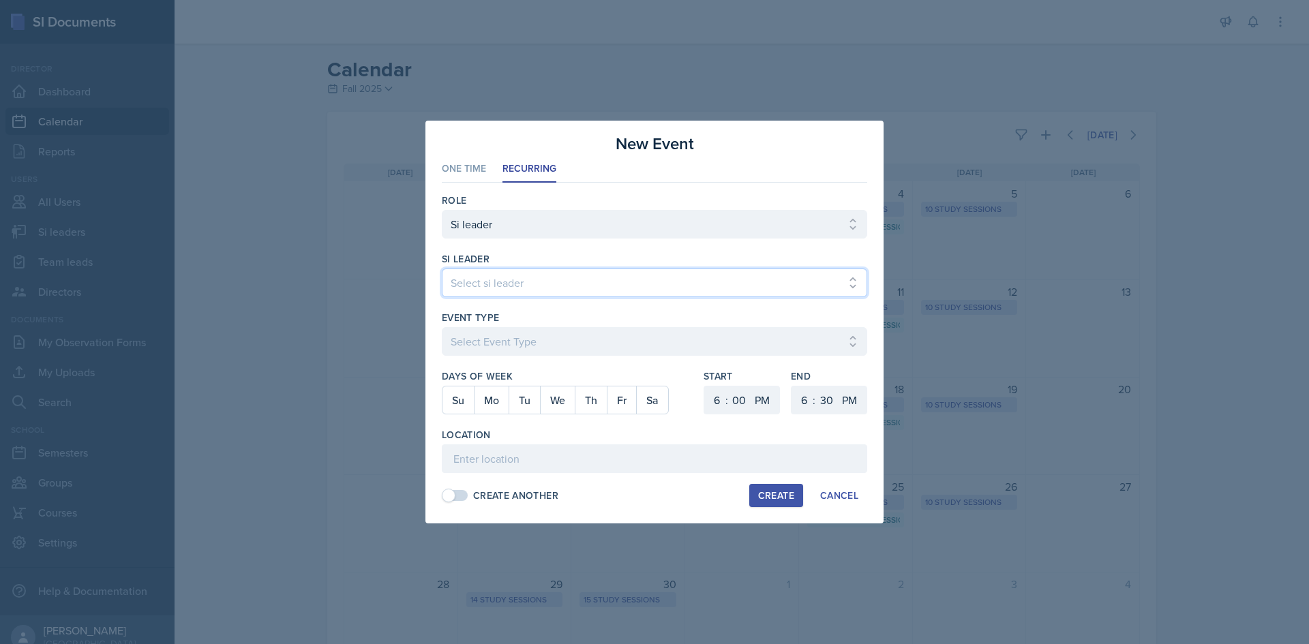
select select "c5b6720a-aa63-49ea-a50e-0e71a71a2a8e"
click at [442, 269] on select "Select si leader [PERSON_NAME] [PERSON_NAME] [PERSON_NAME] [PERSON_NAME] [PERSO…" at bounding box center [654, 283] width 425 height 29
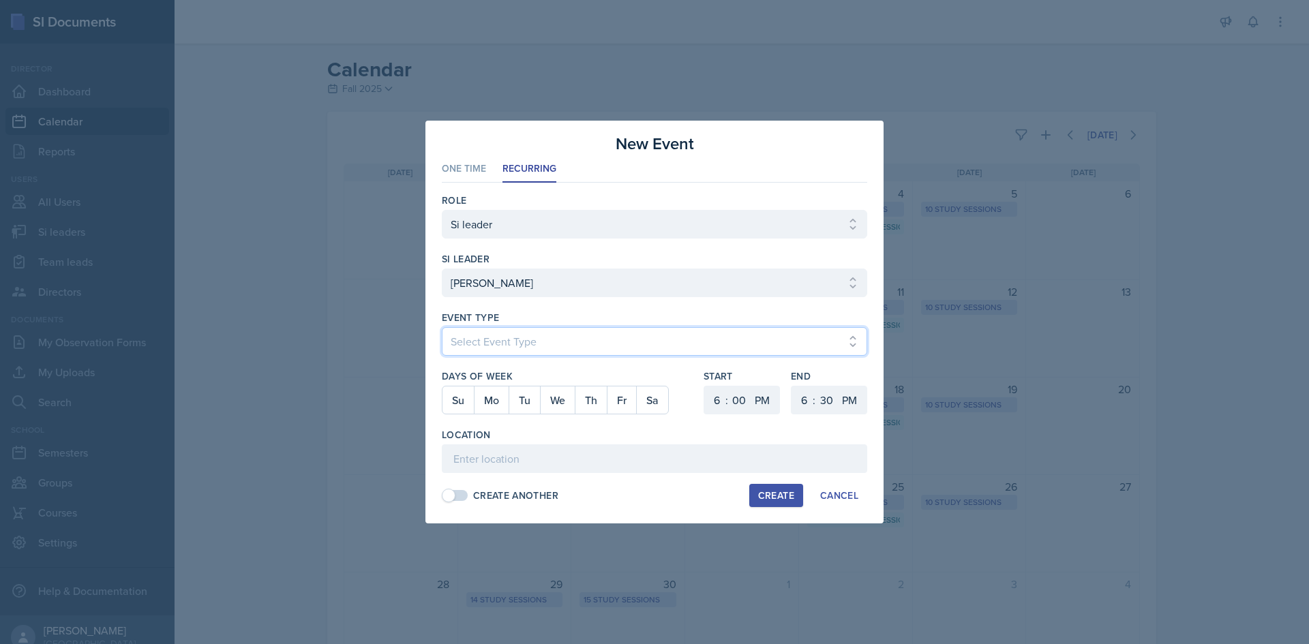
drag, startPoint x: 537, startPoint y: 329, endPoint x: 535, endPoint y: 335, distance: 7.1
click at [537, 329] on select "Select Event Type Major Review Session Study Session" at bounding box center [654, 341] width 425 height 29
select select "d66089cd-5ee7-4f89-a345-f1bdd1643066"
click at [442, 327] on select "Select Event Type Major Review Session Study Session" at bounding box center [654, 341] width 425 height 29
click at [492, 405] on button "Mo" at bounding box center [491, 400] width 35 height 27
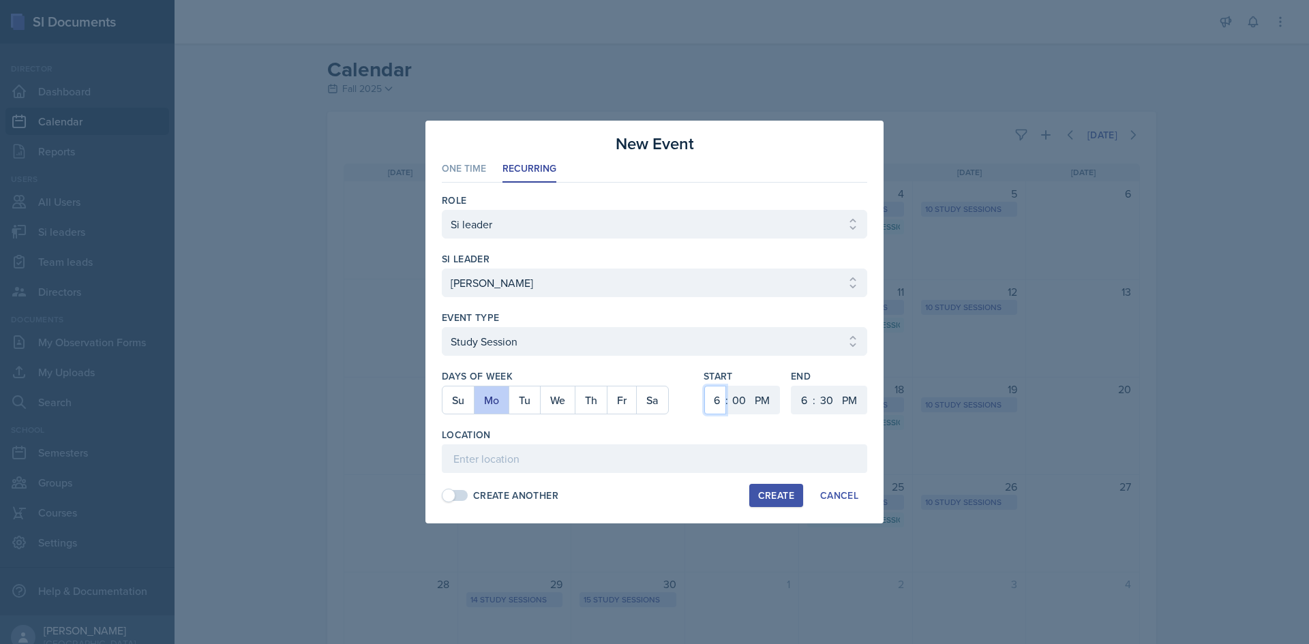
click at [719, 404] on select "1 2 3 4 5 6 7 8 9 10 11 12" at bounding box center [715, 400] width 22 height 29
select select "11"
click at [704, 386] on select "1 2 3 4 5 6 7 8 9 10 11 12" at bounding box center [715, 400] width 22 height 29
drag, startPoint x: 738, startPoint y: 398, endPoint x: 739, endPoint y: 386, distance: 12.3
click at [738, 398] on select "00 05 10 15 20 25 30 35 40 45 50 55" at bounding box center [739, 400] width 22 height 29
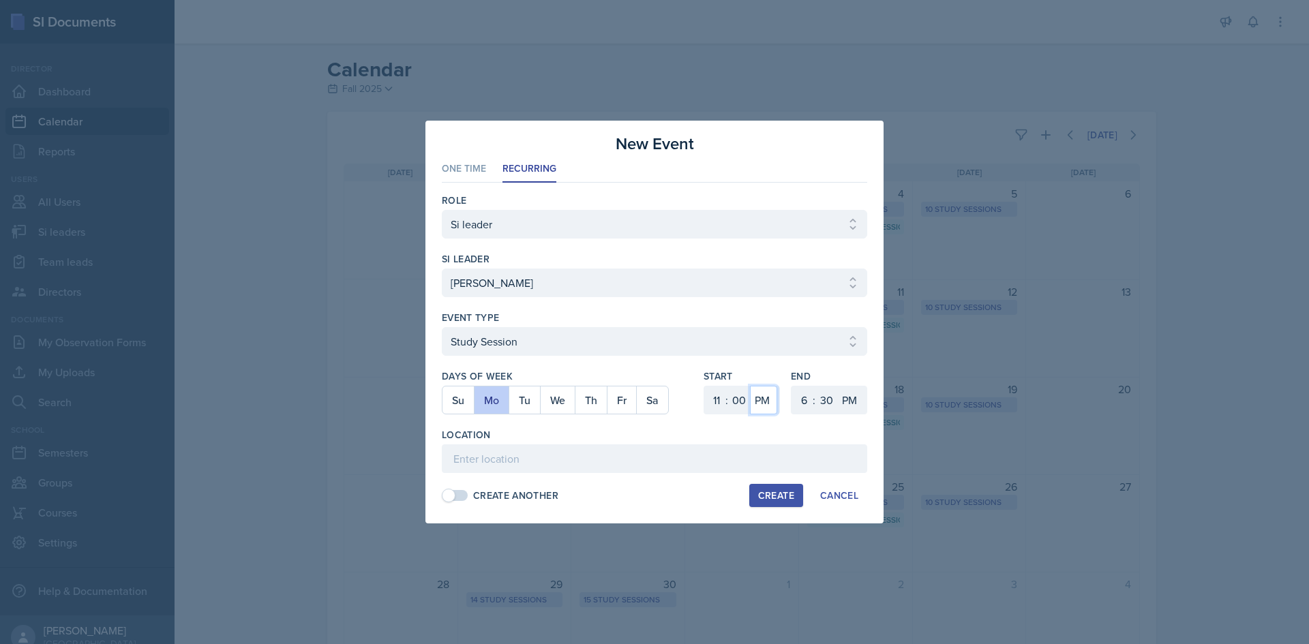
click at [768, 408] on select "AM PM" at bounding box center [763, 400] width 27 height 29
select select "AM"
click at [750, 386] on select "AM PM" at bounding box center [763, 400] width 27 height 29
click at [796, 395] on select "1 2 3 4 5 6 7 8 9 10 11 12" at bounding box center [803, 400] width 22 height 29
select select "12"
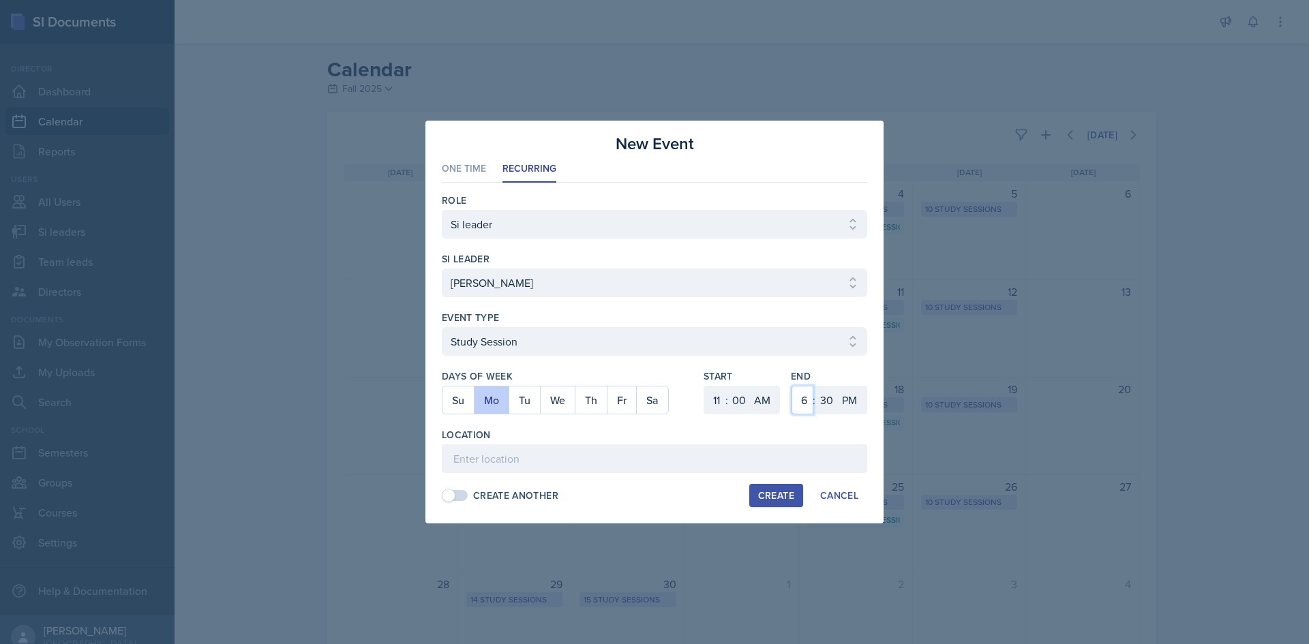
click at [792, 386] on select "1 2 3 4 5 6 7 8 9 10 11 12" at bounding box center [803, 400] width 22 height 29
click at [827, 400] on select "00 05 10 15 20 25 30 35 40 45 50 55" at bounding box center [826, 400] width 22 height 29
select select "0"
click at [815, 386] on select "00 05 10 15 20 25 30 35 40 45 50 55" at bounding box center [826, 400] width 22 height 29
click at [586, 455] on input at bounding box center [654, 459] width 425 height 29
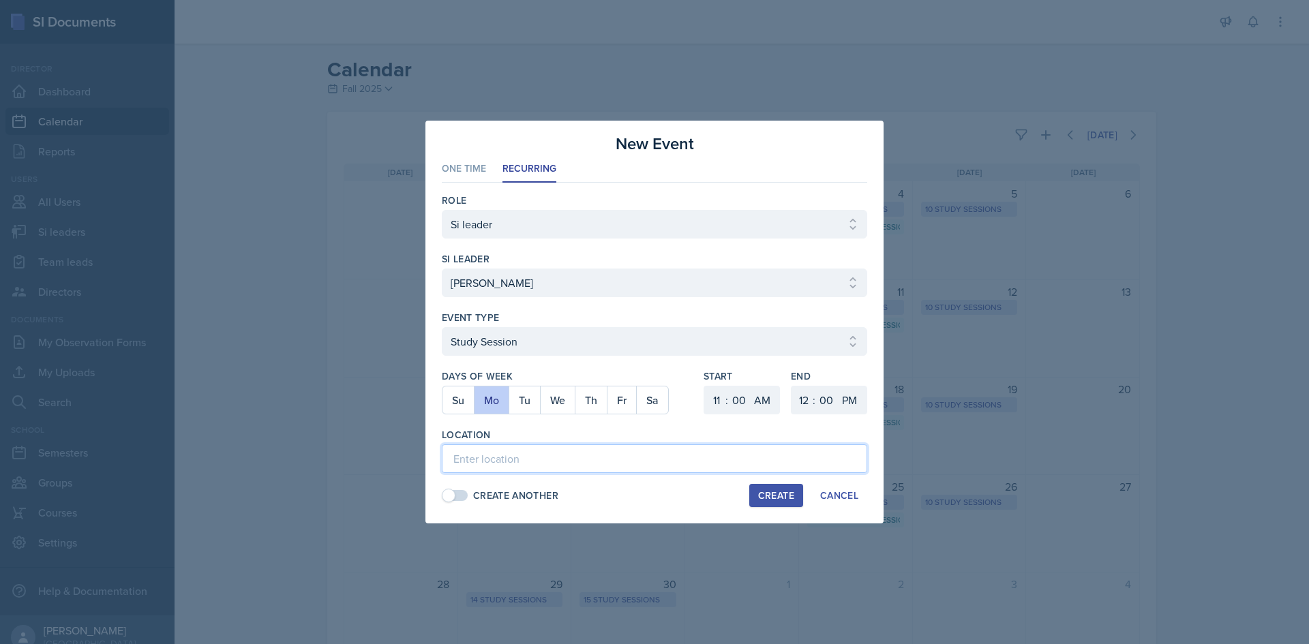
click at [480, 458] on input at bounding box center [654, 459] width 425 height 29
paste input "[URL][DOMAIN_NAME][PERSON_NAME]"
type input "[URL][DOMAIN_NAME][PERSON_NAME]"
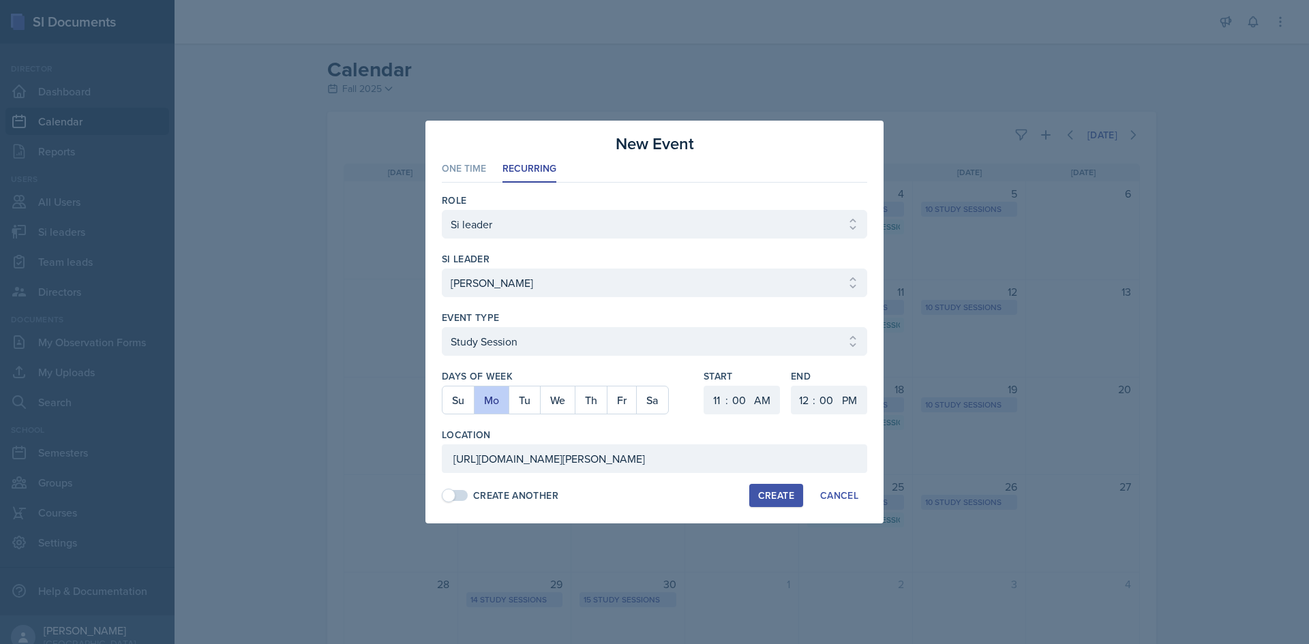
click at [786, 496] on div "Create" at bounding box center [776, 495] width 36 height 11
select select
select select "6"
select select "PM"
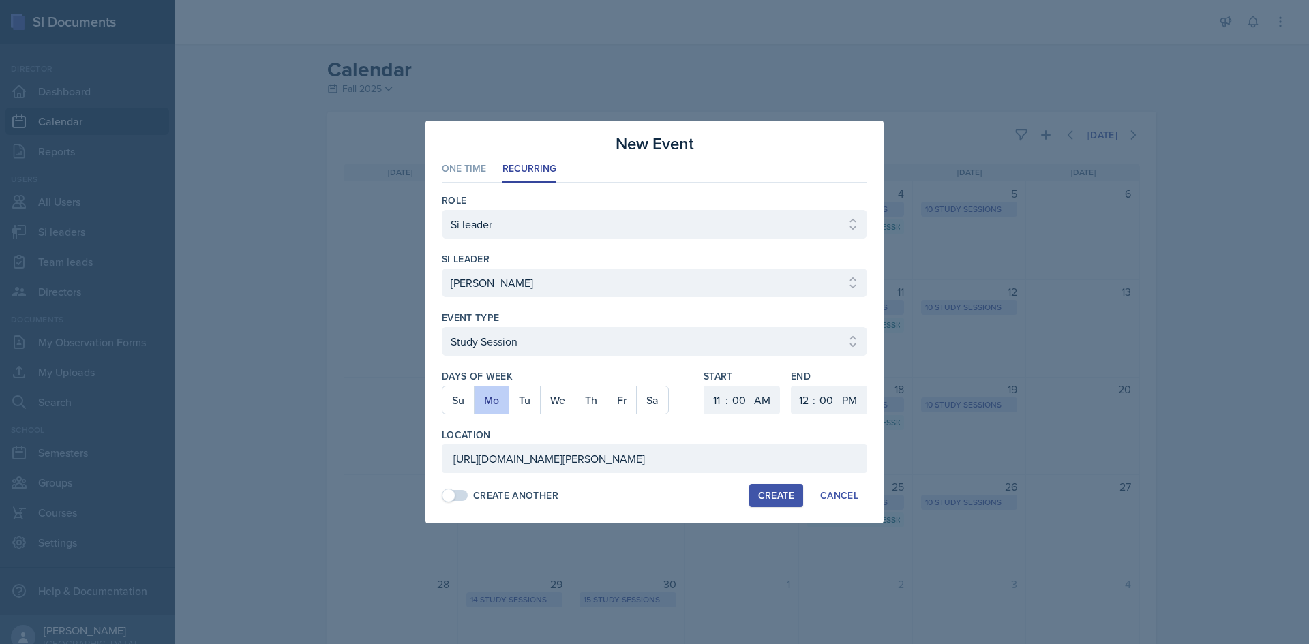
select select "6"
select select "30"
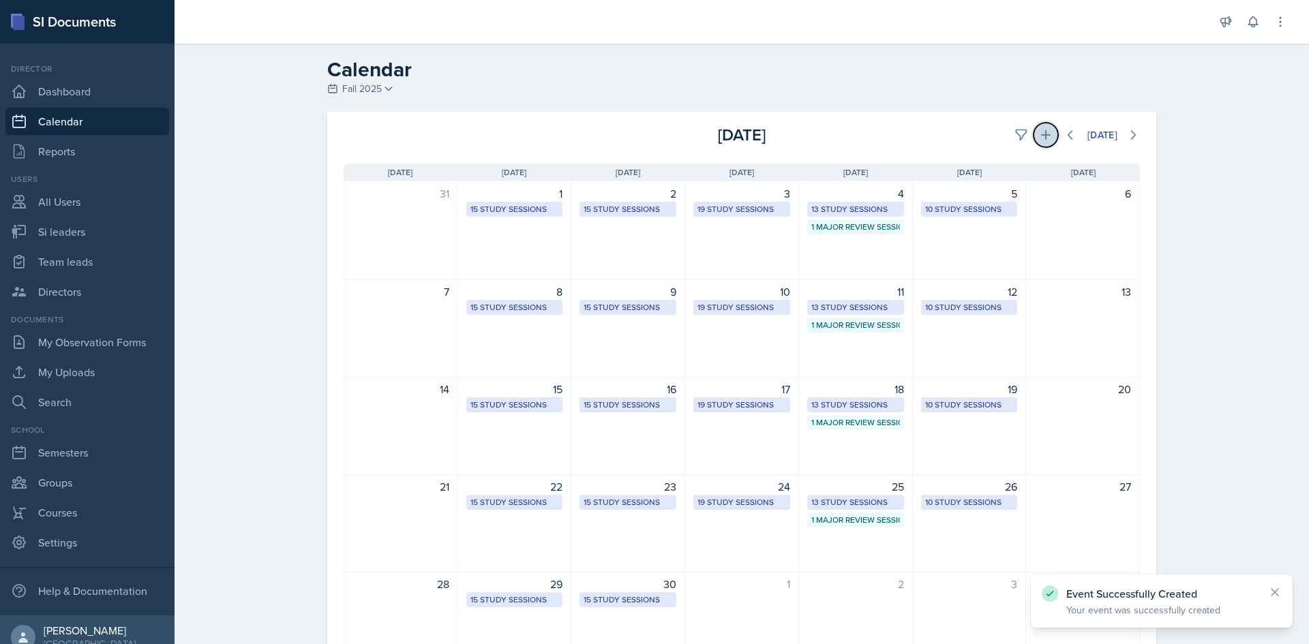
click at [1041, 136] on icon at bounding box center [1046, 135] width 10 height 10
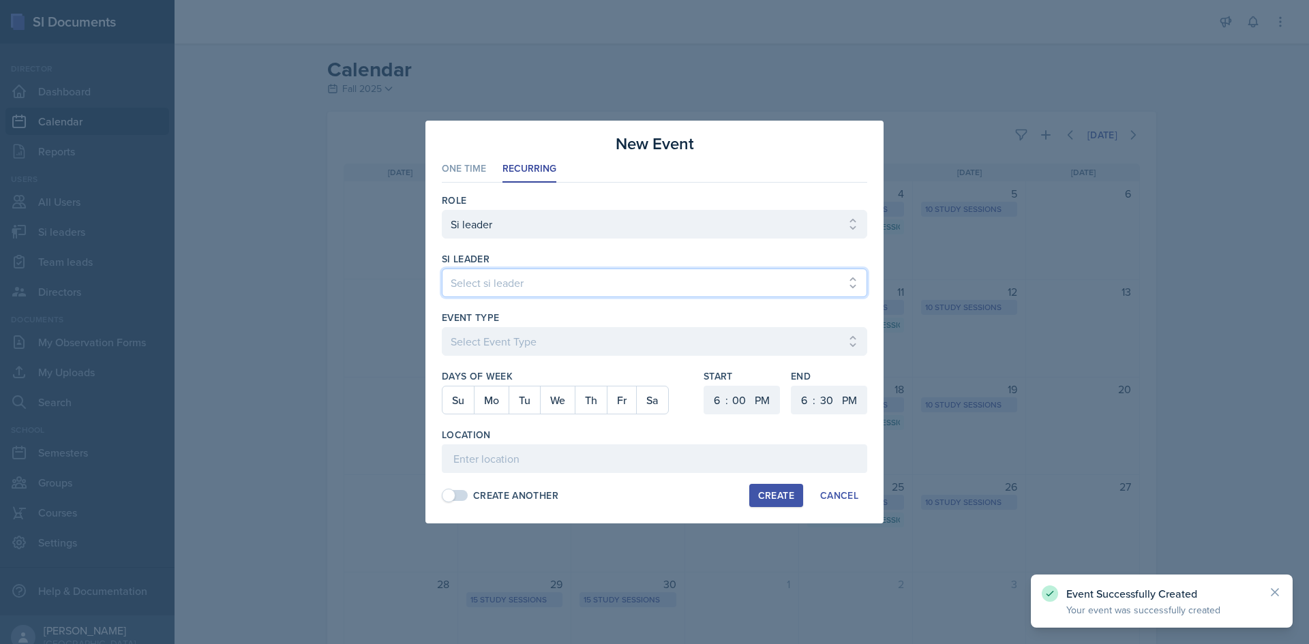
click at [570, 271] on select "Select si leader [PERSON_NAME] [PERSON_NAME] [PERSON_NAME] [PERSON_NAME] [PERSO…" at bounding box center [654, 283] width 425 height 29
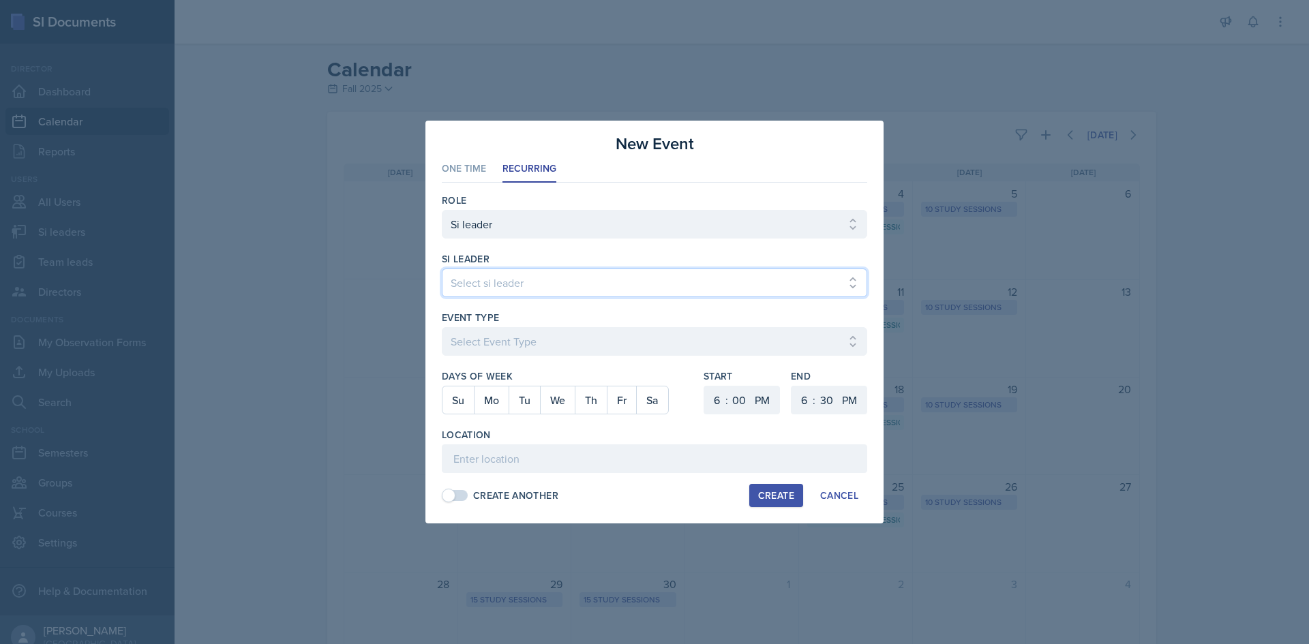
select select "c5b6720a-aa63-49ea-a50e-0e71a71a2a8e"
click at [442, 269] on select "Select si leader [PERSON_NAME] [PERSON_NAME] [PERSON_NAME] [PERSON_NAME] [PERSO…" at bounding box center [654, 283] width 425 height 29
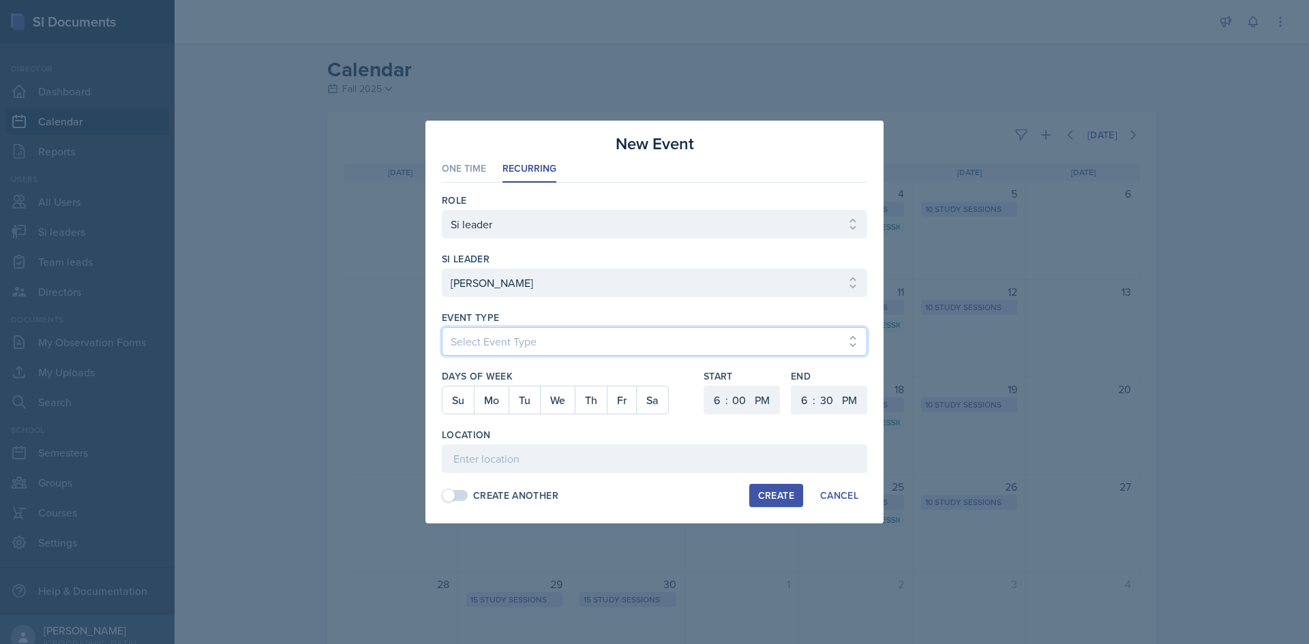
click at [545, 337] on select "Select Event Type Major Review Session Study Session" at bounding box center [654, 341] width 425 height 29
select select "d66089cd-5ee7-4f89-a345-f1bdd1643066"
click at [442, 327] on select "Select Event Type Major Review Session Study Session" at bounding box center [654, 341] width 425 height 29
click at [596, 401] on button "Th" at bounding box center [591, 400] width 32 height 27
click at [716, 404] on select "1 2 3 4 5 6 7 8 9 10 11 12" at bounding box center [715, 400] width 22 height 29
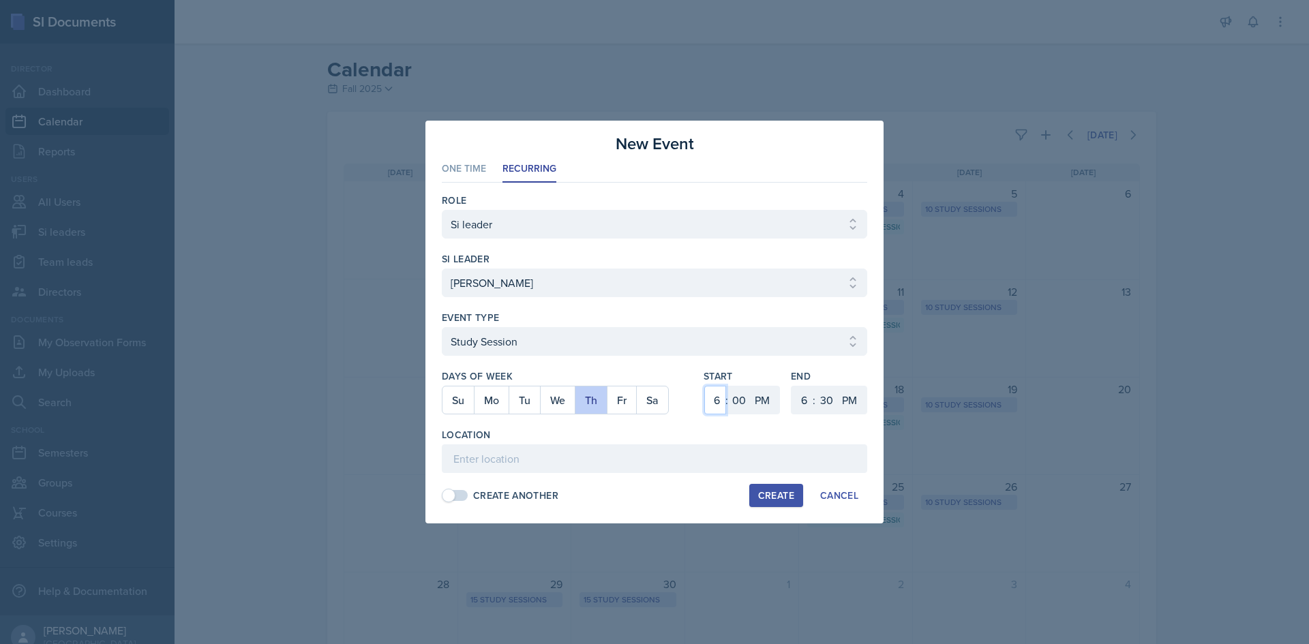
select select "12"
click at [704, 386] on select "1 2 3 4 5 6 7 8 9 10 11 12" at bounding box center [715, 400] width 22 height 29
click at [802, 398] on select "1 2 3 4 5 6 7 8 9 10 11 12" at bounding box center [803, 400] width 22 height 29
select select "1"
click at [792, 386] on select "1 2 3 4 5 6 7 8 9 10 11 12" at bounding box center [803, 400] width 22 height 29
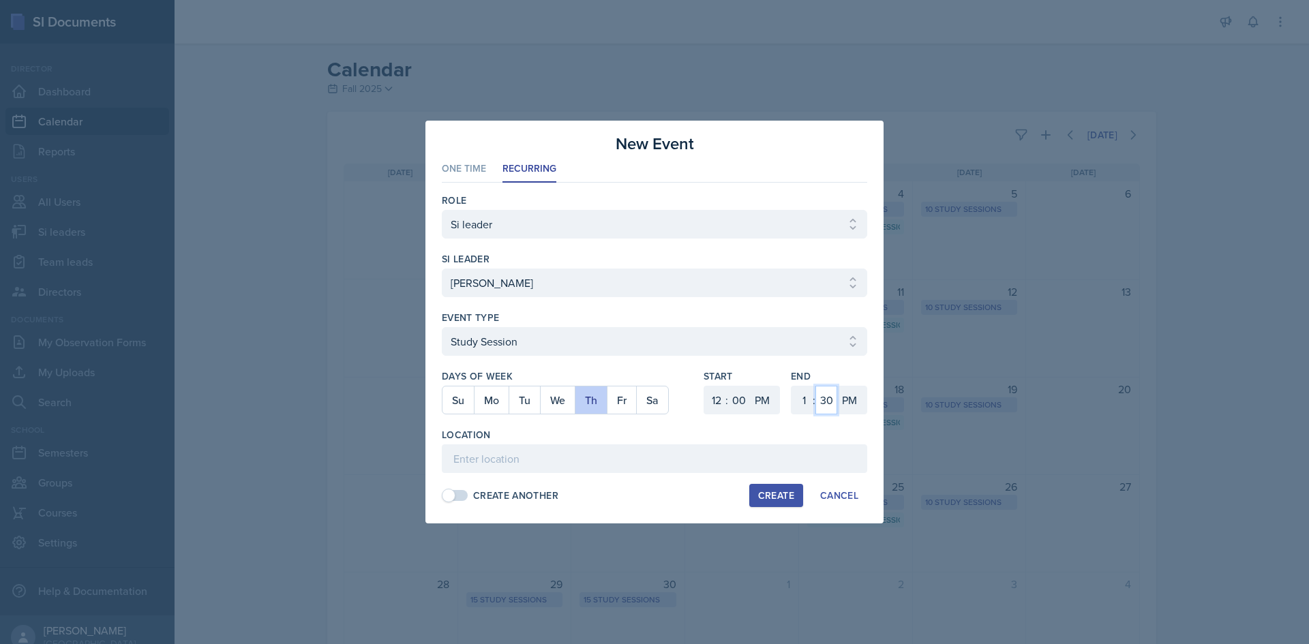
drag, startPoint x: 822, startPoint y: 404, endPoint x: 826, endPoint y: 394, distance: 11.3
click at [822, 404] on select "00 05 10 15 20 25 30 35 40 45 50 55" at bounding box center [826, 400] width 22 height 29
select select "0"
click at [815, 386] on select "00 05 10 15 20 25 30 35 40 45 50 55" at bounding box center [826, 400] width 22 height 29
click at [662, 464] on input at bounding box center [654, 459] width 425 height 29
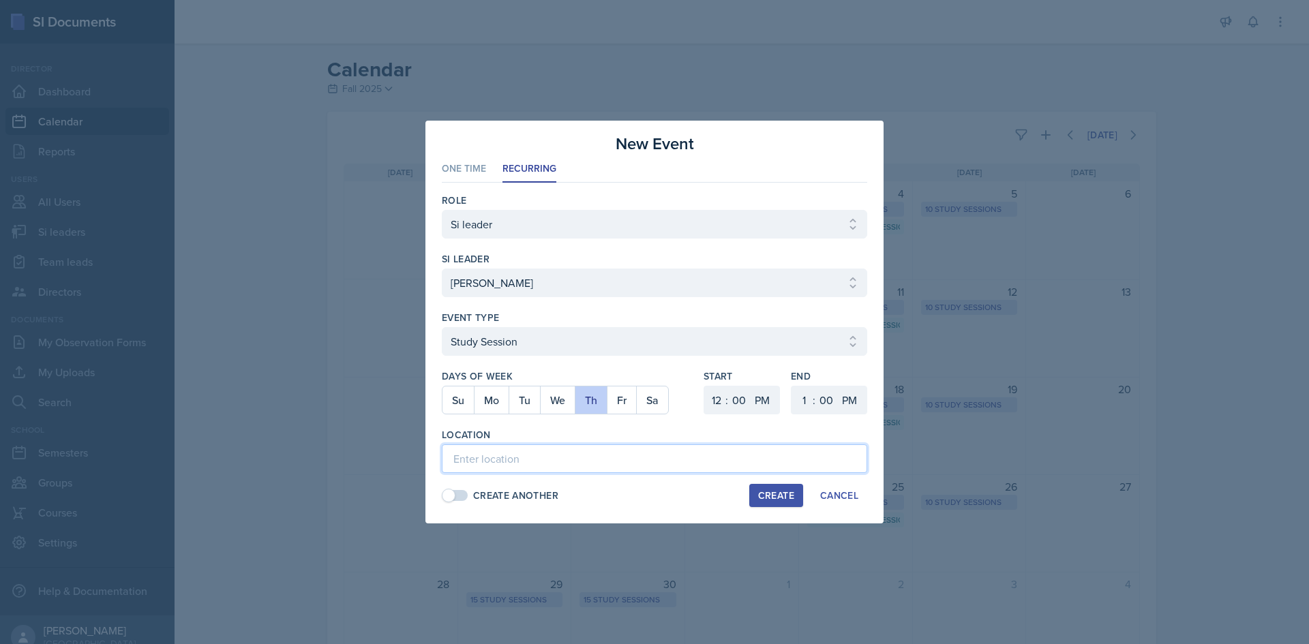
click at [595, 470] on input at bounding box center [654, 459] width 425 height 29
paste input "[URL][DOMAIN_NAME][PERSON_NAME]"
type input "[URL][DOMAIN_NAME][PERSON_NAME]"
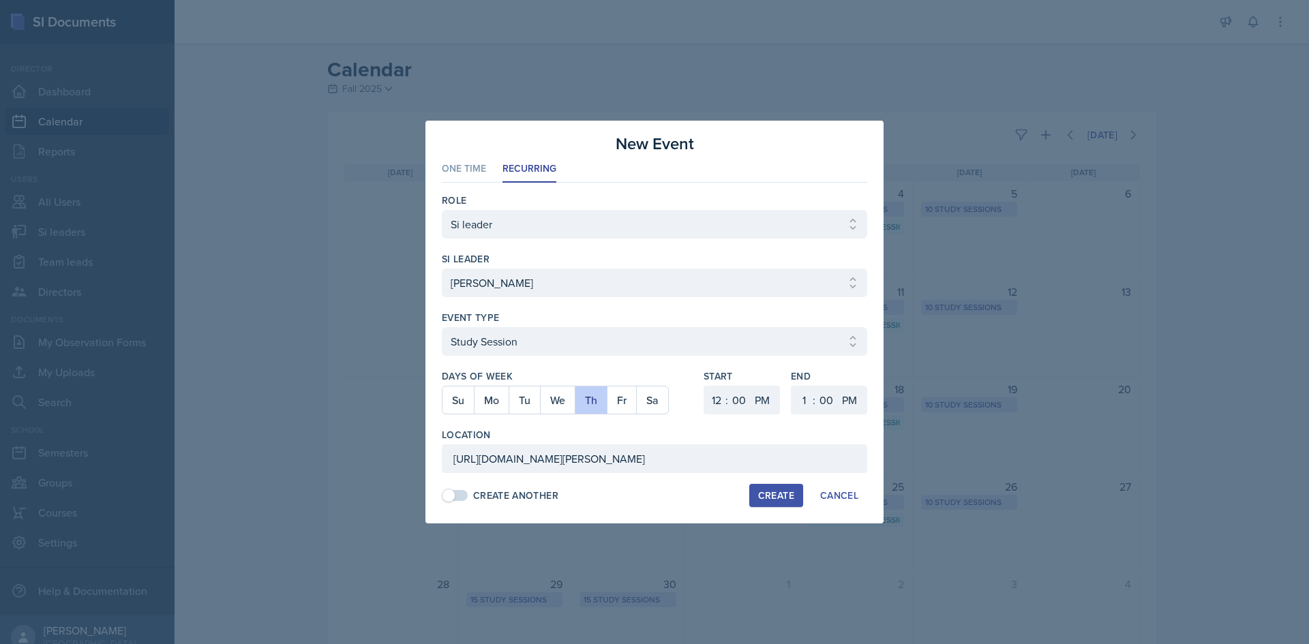
click at [596, 429] on div "Location" at bounding box center [654, 435] width 425 height 14
click at [774, 490] on div "Create" at bounding box center [776, 495] width 36 height 11
select select
select select "6"
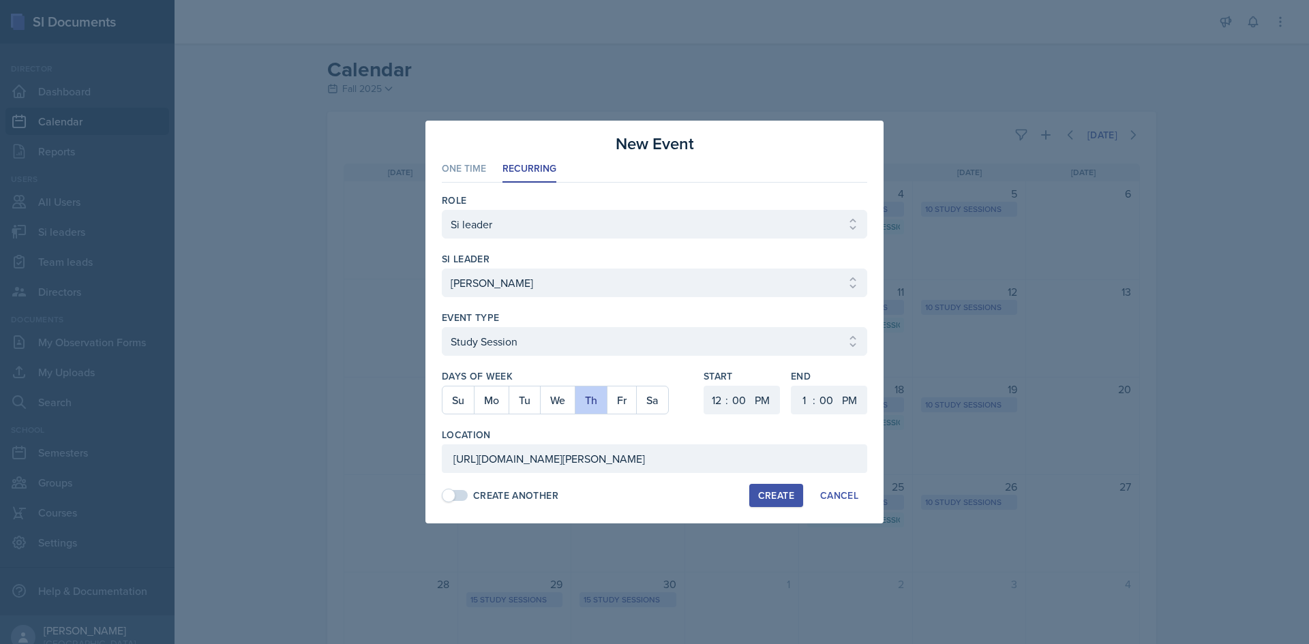
select select "6"
select select "30"
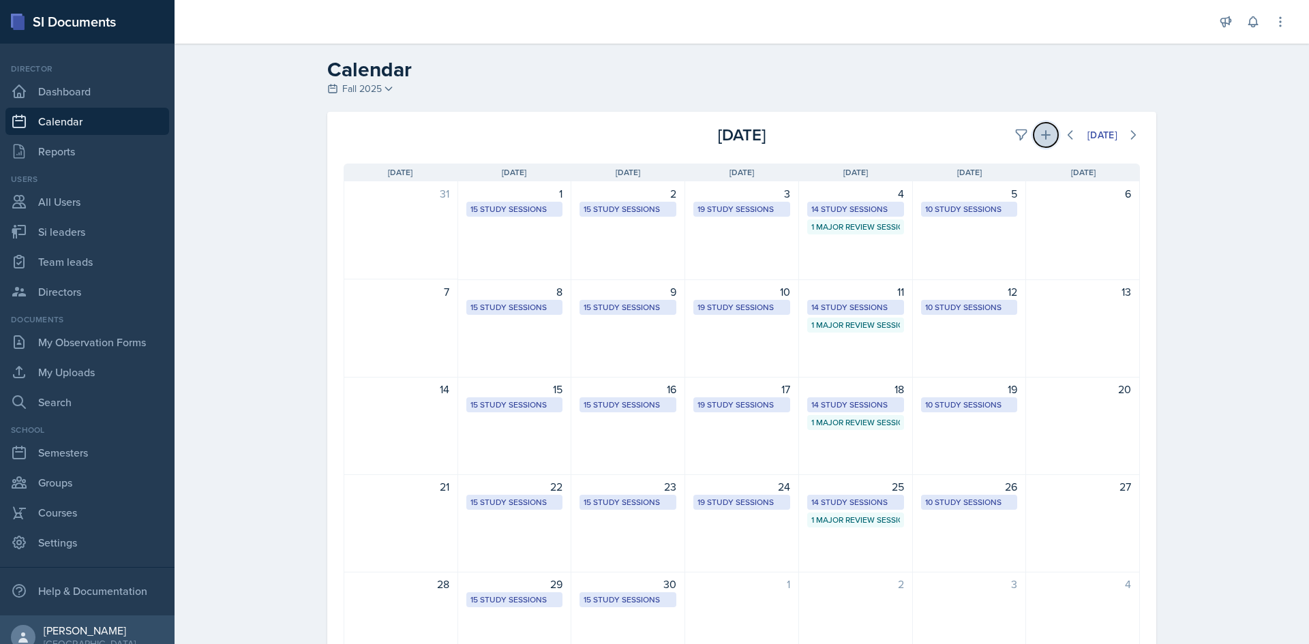
click at [1041, 134] on icon at bounding box center [1046, 135] width 10 height 10
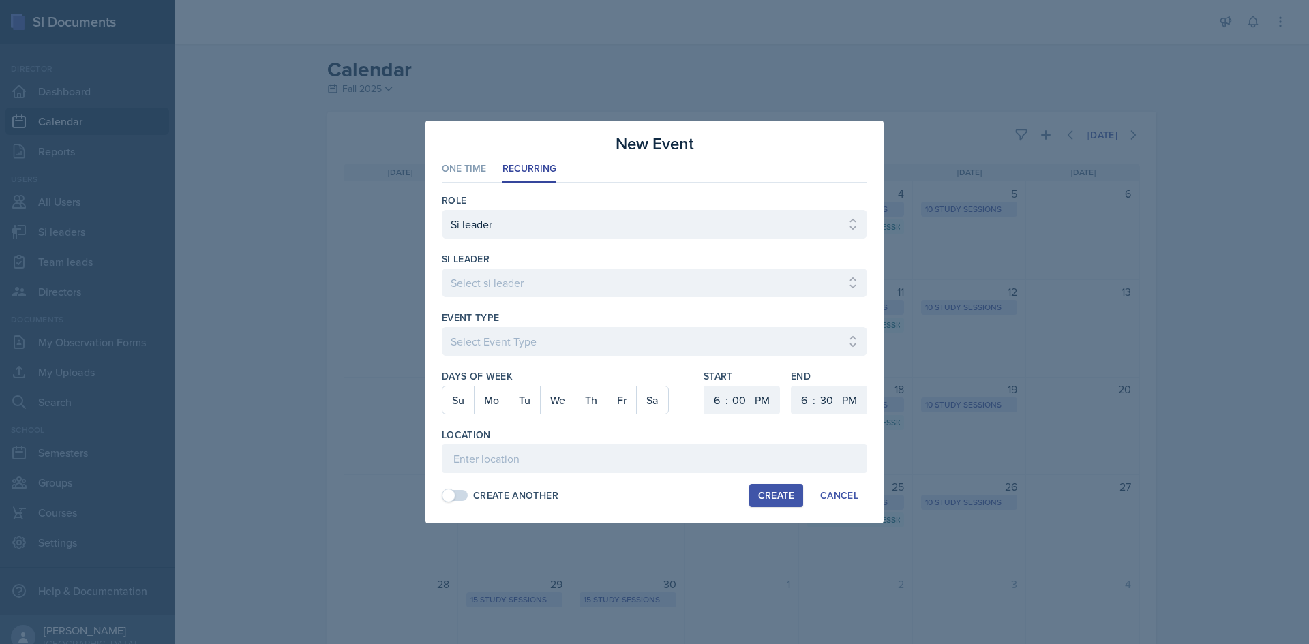
click at [535, 297] on div at bounding box center [654, 304] width 425 height 14
click at [535, 292] on select "Select si leader [PERSON_NAME] [PERSON_NAME] [PERSON_NAME] [PERSON_NAME] [PERSO…" at bounding box center [654, 283] width 425 height 29
select select "ba030b87-5cc2-4e80-b740-fa0852f550a0"
click at [442, 269] on select "Select si leader [PERSON_NAME] [PERSON_NAME] [PERSON_NAME] [PERSON_NAME] [PERSO…" at bounding box center [654, 283] width 425 height 29
click at [587, 344] on select "Select Event Type Major Review Session Study Session" at bounding box center [654, 341] width 425 height 29
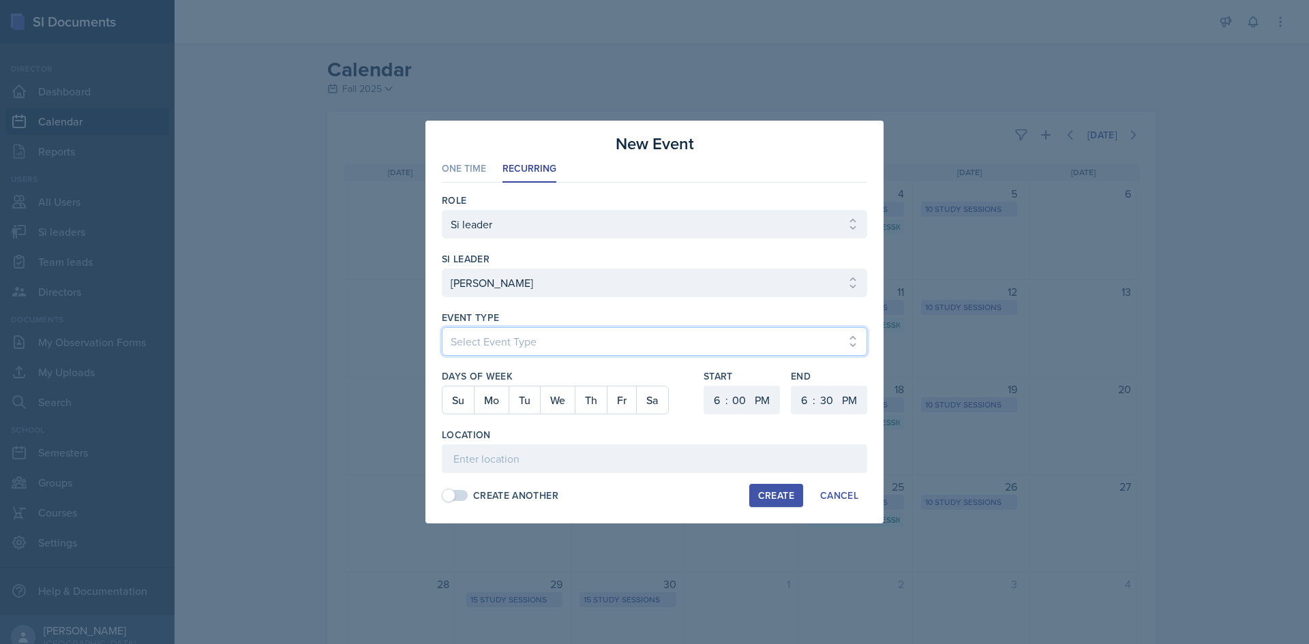
select select "d66089cd-5ee7-4f89-a345-f1bdd1643066"
click at [442, 327] on select "Select Event Type Major Review Session Study Session" at bounding box center [654, 341] width 425 height 29
click at [490, 393] on button "Mo" at bounding box center [491, 400] width 35 height 27
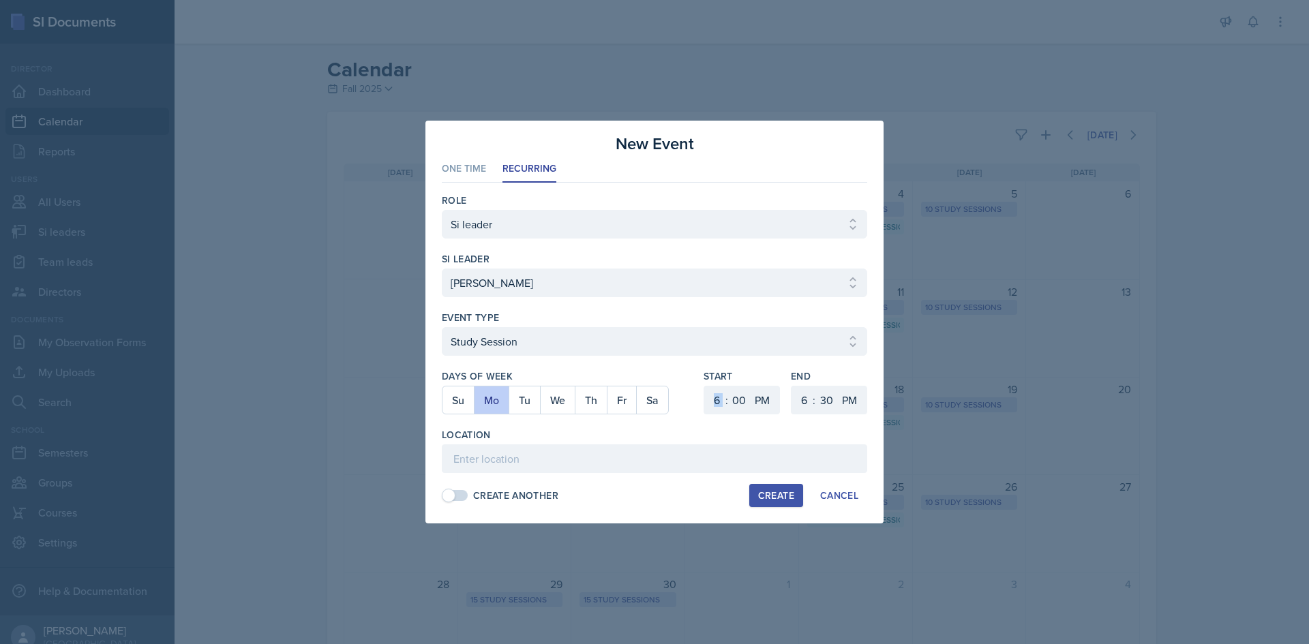
drag, startPoint x: 726, startPoint y: 400, endPoint x: 717, endPoint y: 400, distance: 9.5
click at [721, 400] on div "1 2 3 4 5 6 7 8 9 10 11 12 : 00 05 10 15 20 25 30 35 40 45 50 55 AM PM" at bounding box center [742, 400] width 76 height 29
click at [717, 400] on select "1 2 3 4 5 6 7 8 9 10 11 12" at bounding box center [715, 400] width 22 height 29
select select "1"
click at [704, 386] on select "1 2 3 4 5 6 7 8 9 10 11 12" at bounding box center [715, 400] width 22 height 29
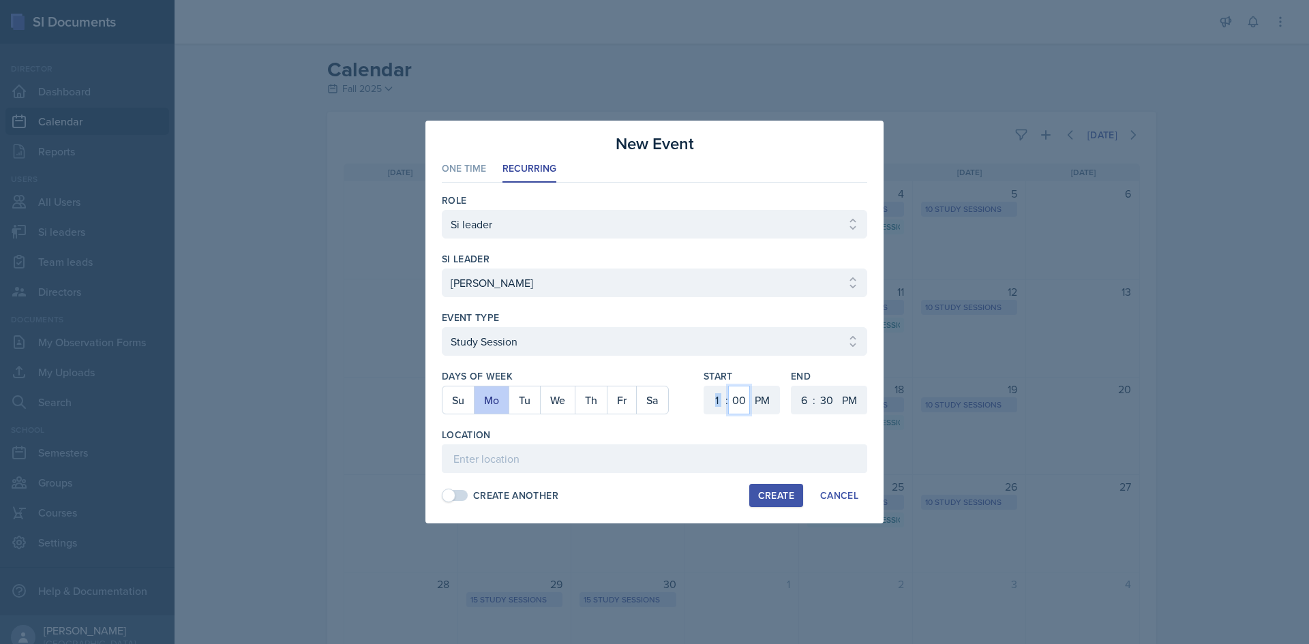
click at [729, 396] on select "00 05 10 15 20 25 30 35 40 45 50 55" at bounding box center [739, 400] width 22 height 29
select select "15"
click at [728, 386] on select "00 05 10 15 20 25 30 35 40 45 50 55" at bounding box center [739, 400] width 22 height 29
drag, startPoint x: 798, startPoint y: 406, endPoint x: 802, endPoint y: 396, distance: 10.4
click at [798, 406] on select "1 2 3 4 5 6 7 8 9 10 11 12" at bounding box center [803, 400] width 22 height 29
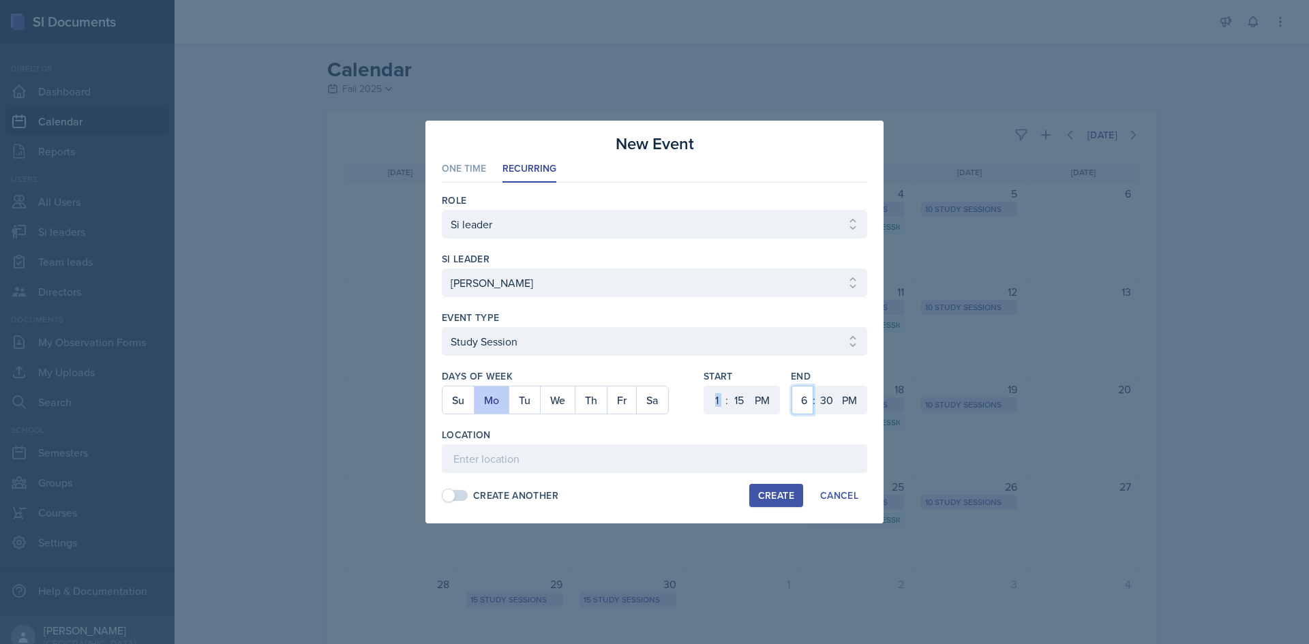
click at [792, 386] on select "1 2 3 4 5 6 7 8 9 10 11 12" at bounding box center [803, 400] width 22 height 29
drag, startPoint x: 800, startPoint y: 399, endPoint x: 802, endPoint y: 387, distance: 12.6
click at [800, 398] on select "1 2 3 4 5 6 7 8 9 10 11 12" at bounding box center [803, 400] width 22 height 29
select select "2"
click at [792, 386] on select "1 2 3 4 5 6 7 8 9 10 11 12" at bounding box center [803, 400] width 22 height 29
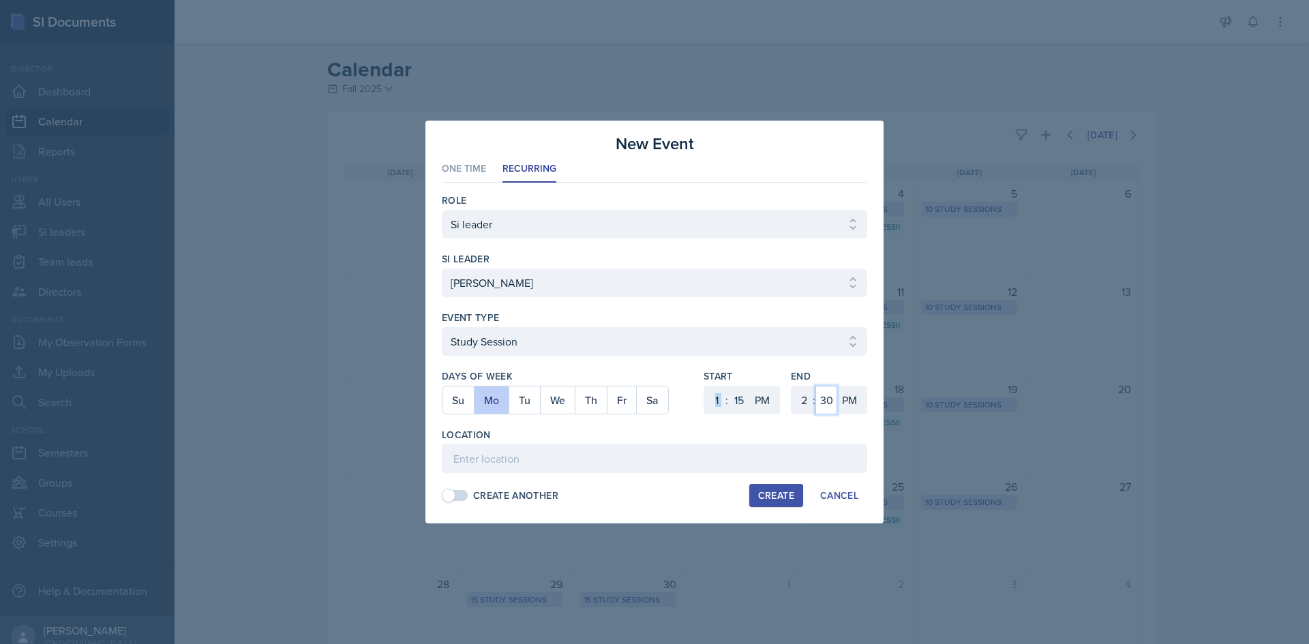
click at [828, 412] on select "00 05 10 15 20 25 30 35 40 45 50 55" at bounding box center [826, 400] width 22 height 29
select select "15"
click at [815, 386] on select "00 05 10 15 20 25 30 35 40 45 50 55" at bounding box center [826, 400] width 22 height 29
click at [556, 471] on input at bounding box center [654, 459] width 425 height 29
click at [663, 462] on input "Math" at bounding box center [654, 459] width 425 height 29
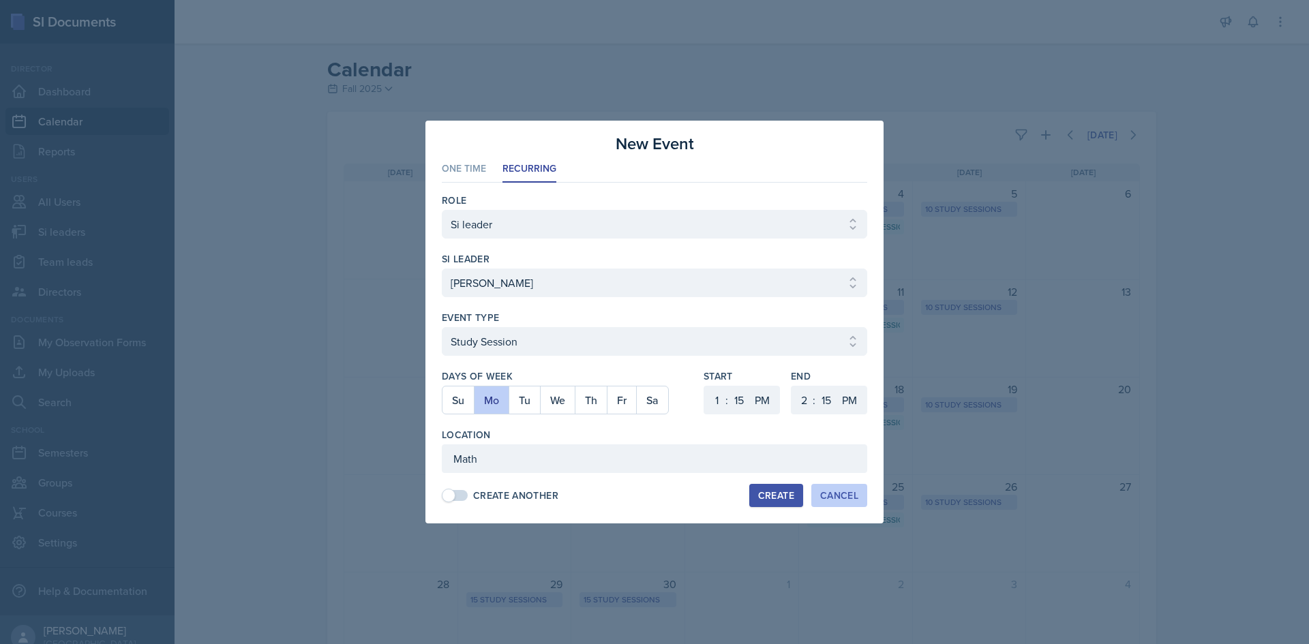
click at [849, 497] on div "Cancel" at bounding box center [839, 495] width 38 height 11
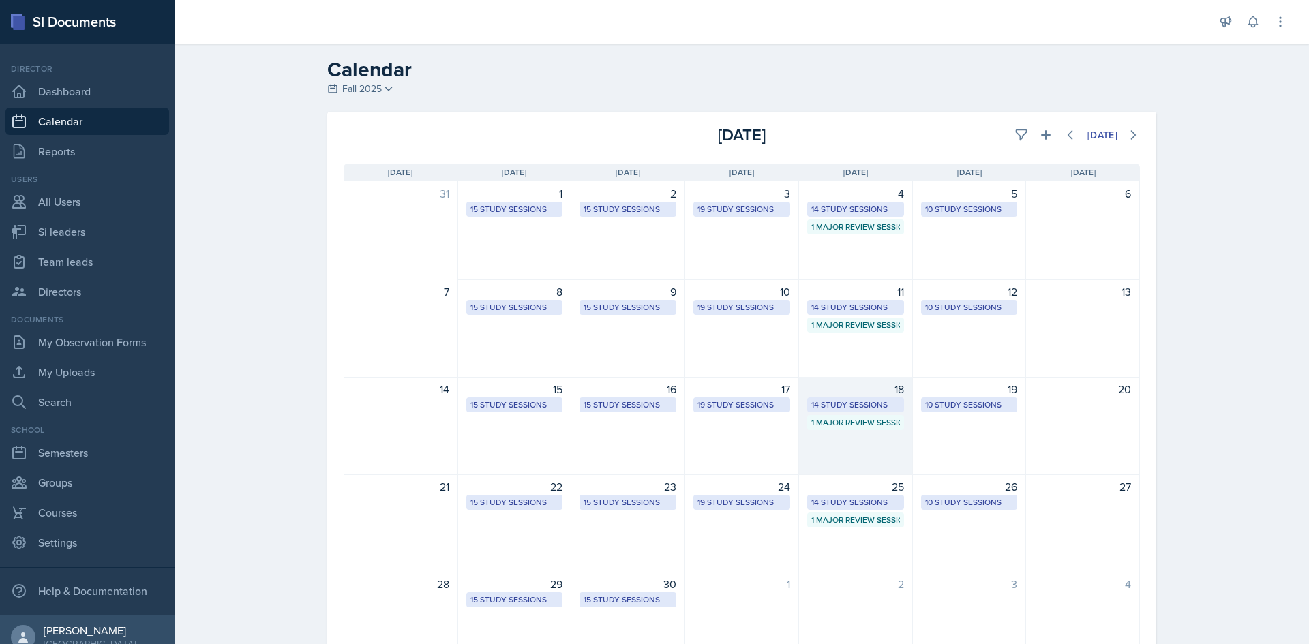
click at [868, 402] on div "14 Study Sessions" at bounding box center [855, 405] width 89 height 12
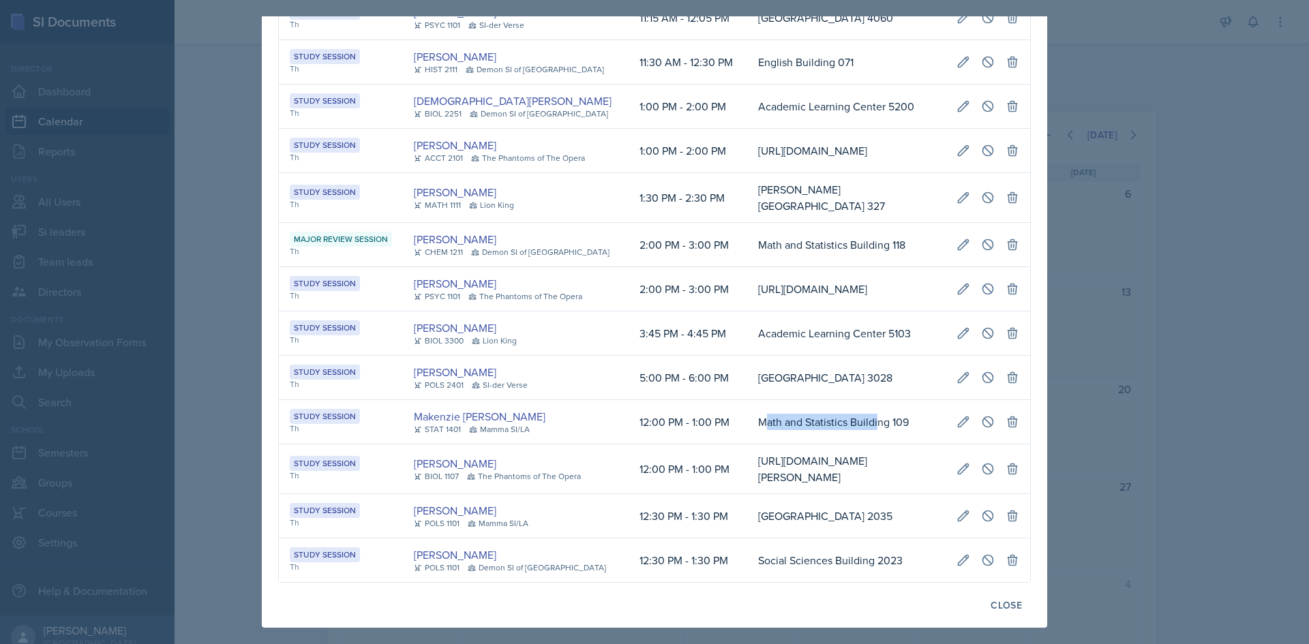
drag, startPoint x: 468, startPoint y: 393, endPoint x: 583, endPoint y: 397, distance: 115.3
click at [747, 400] on td "Math and Statistics Building 109" at bounding box center [846, 422] width 198 height 44
drag, startPoint x: 462, startPoint y: 392, endPoint x: 596, endPoint y: 395, distance: 134.3
click at [747, 400] on td "Math and Statistics Building 109" at bounding box center [846, 422] width 198 height 44
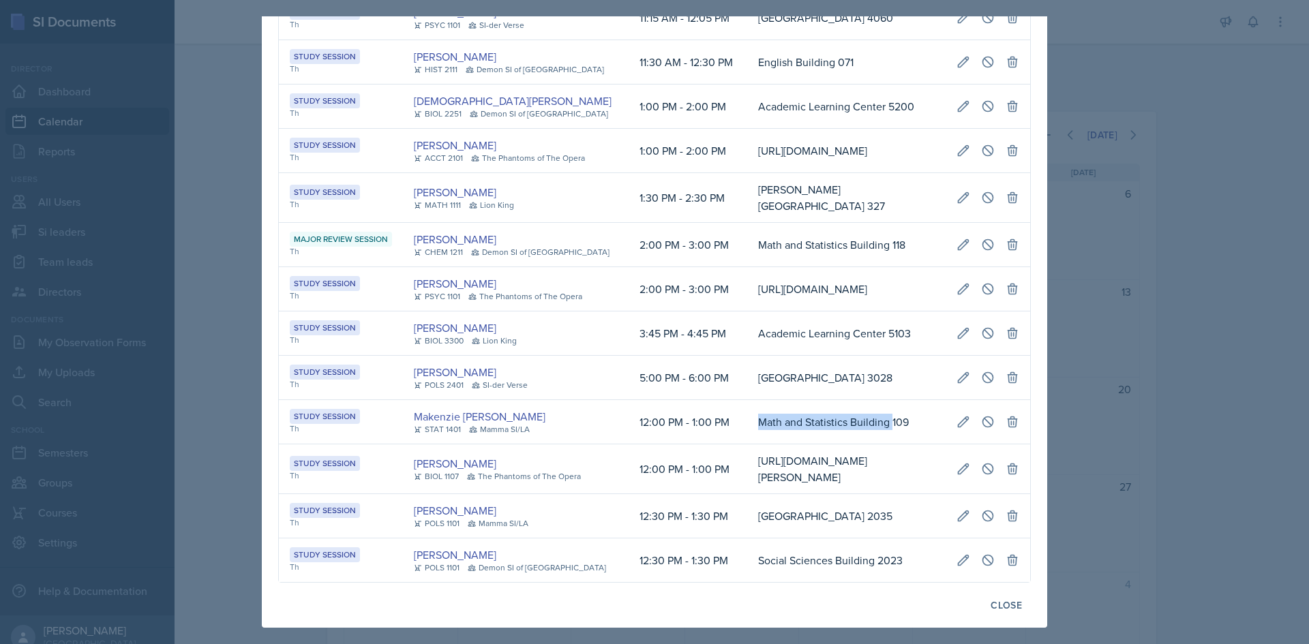
copy td "Math and Statistics Building"
click at [1308, 429] on div at bounding box center [654, 322] width 1309 height 644
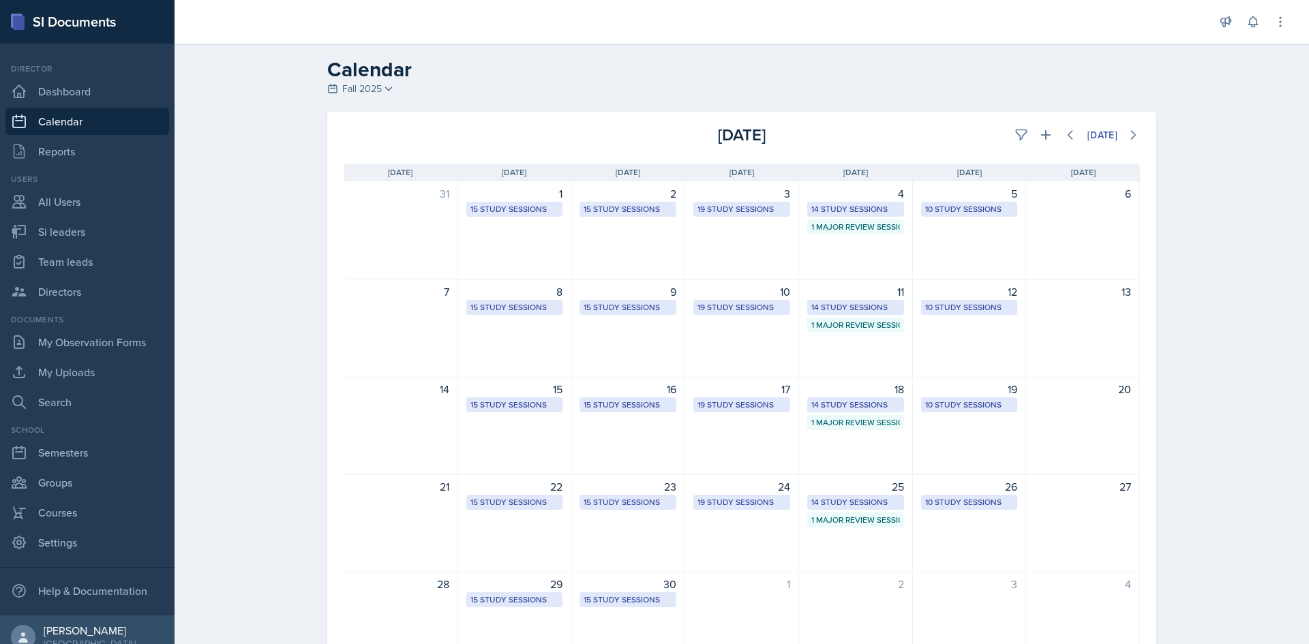
click at [1246, 412] on div "Calendar Fall 2025 Fall 2025 Summer 2025 Spring 2025 Fall 2024 Summer 2024 Spri…" at bounding box center [742, 382] width 1134 height 676
click at [1039, 132] on icon at bounding box center [1046, 135] width 14 height 14
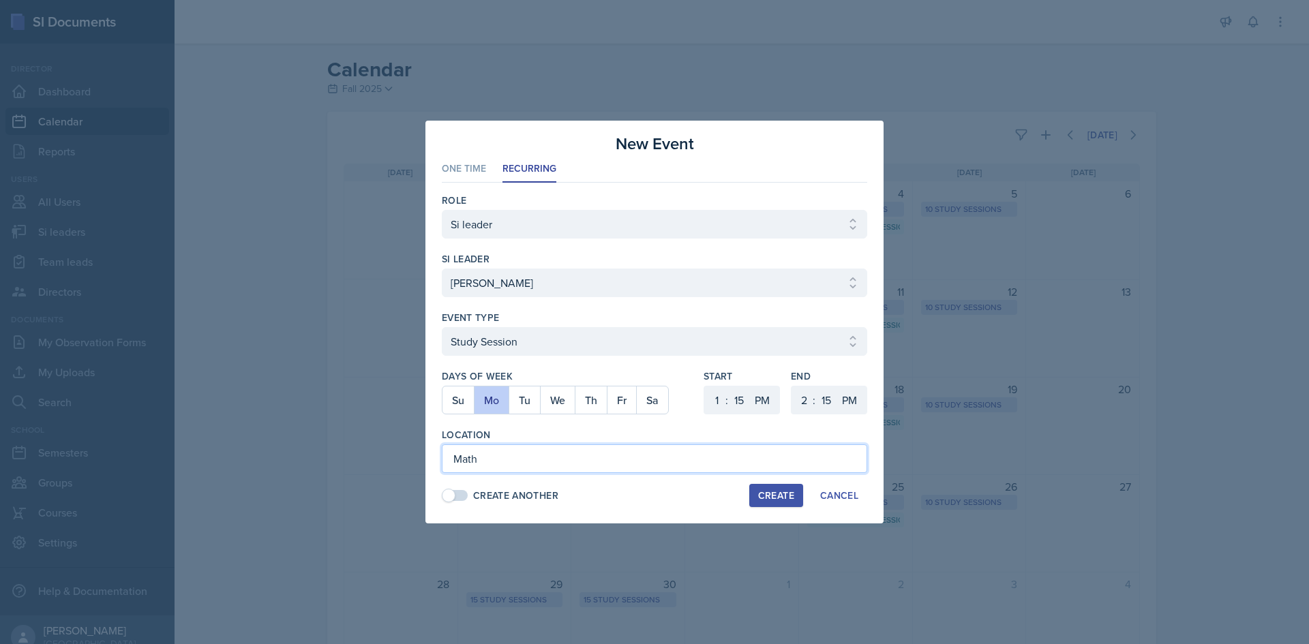
click at [568, 457] on input "Math" at bounding box center [654, 459] width 425 height 29
type input "M"
paste input "Math and Statistics Building"
click at [620, 465] on input "Math and Statistics Building" at bounding box center [654, 459] width 425 height 29
type input "Math and Statistics Building 108"
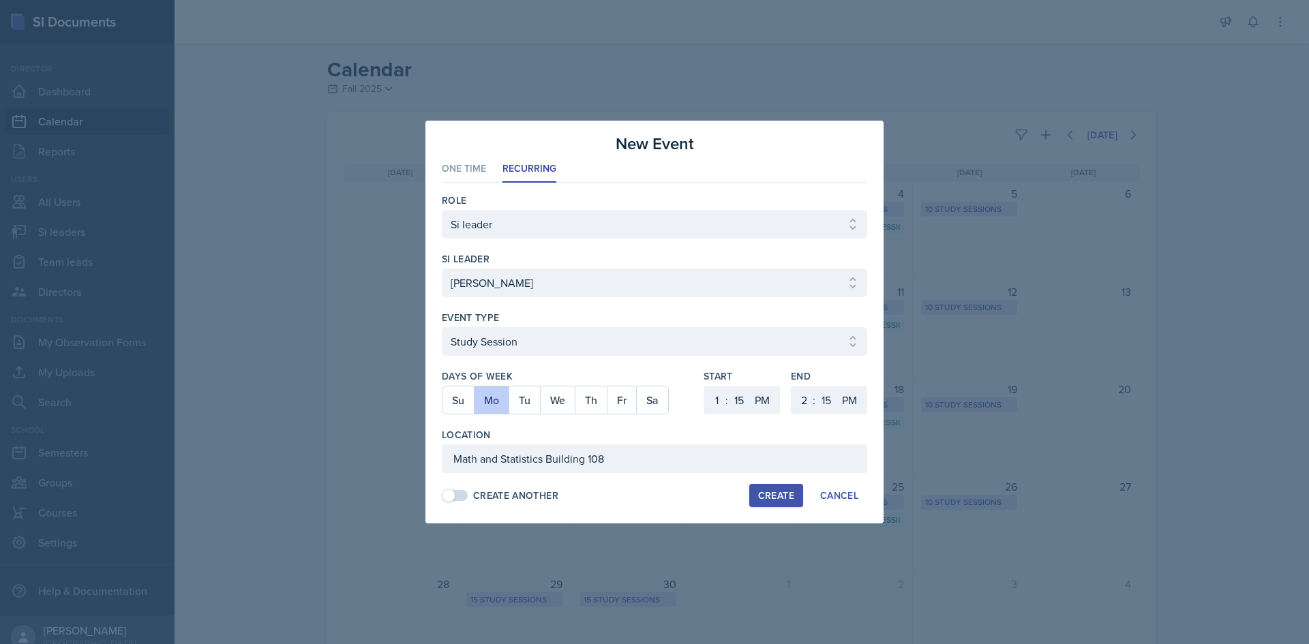
click at [781, 501] on div "Create" at bounding box center [776, 495] width 36 height 11
select select
select select "6"
select select "0"
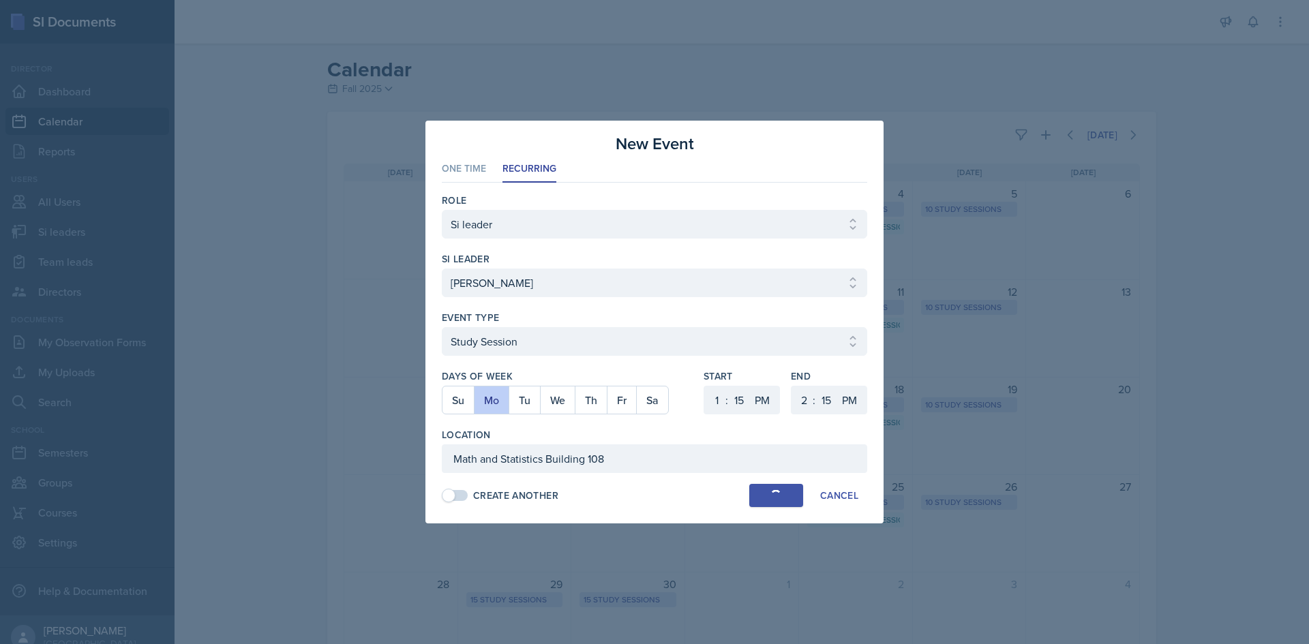
select select "6"
select select "30"
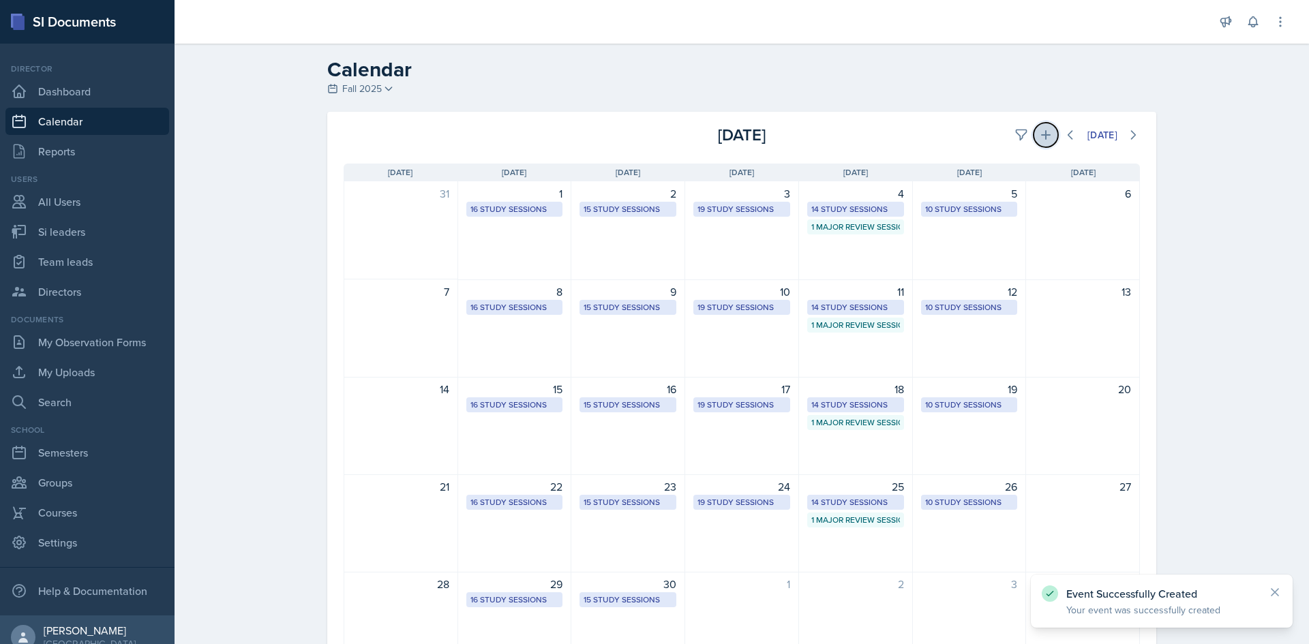
click at [1041, 131] on icon at bounding box center [1046, 135] width 14 height 14
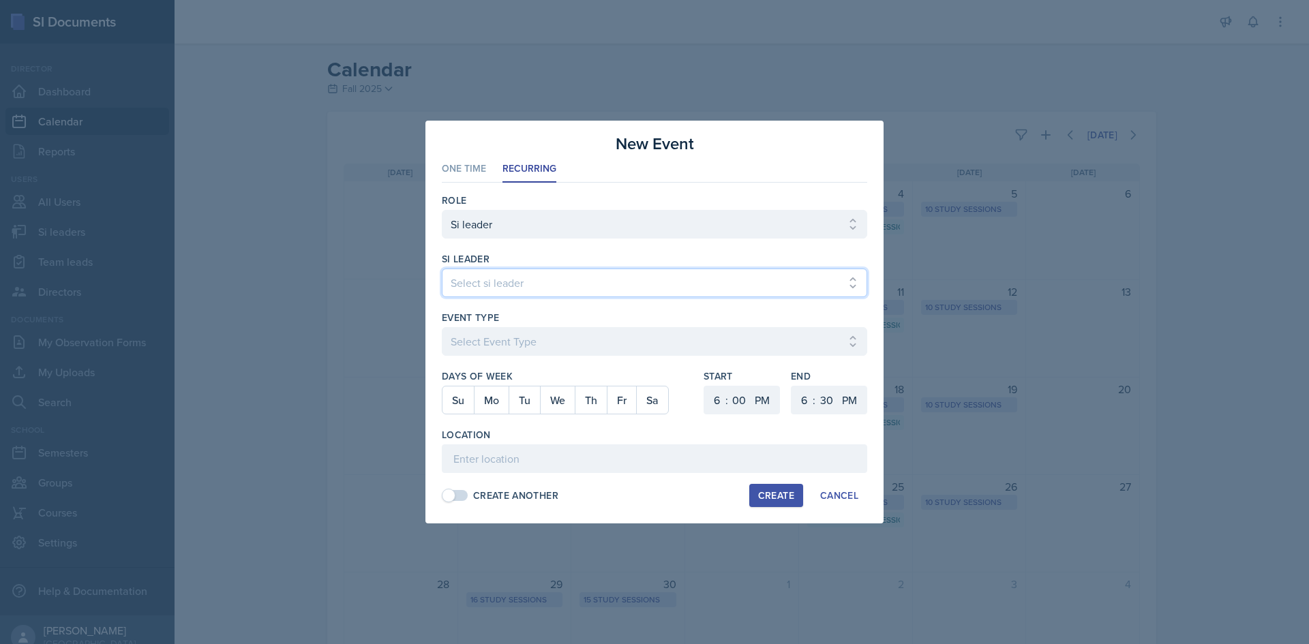
click at [526, 286] on select "Select si leader [PERSON_NAME] [PERSON_NAME] [PERSON_NAME] [PERSON_NAME] [PERSO…" at bounding box center [654, 283] width 425 height 29
select select "ba030b87-5cc2-4e80-b740-fa0852f550a0"
click at [442, 269] on select "Select si leader [PERSON_NAME] [PERSON_NAME] [PERSON_NAME] [PERSON_NAME] [PERSO…" at bounding box center [654, 283] width 425 height 29
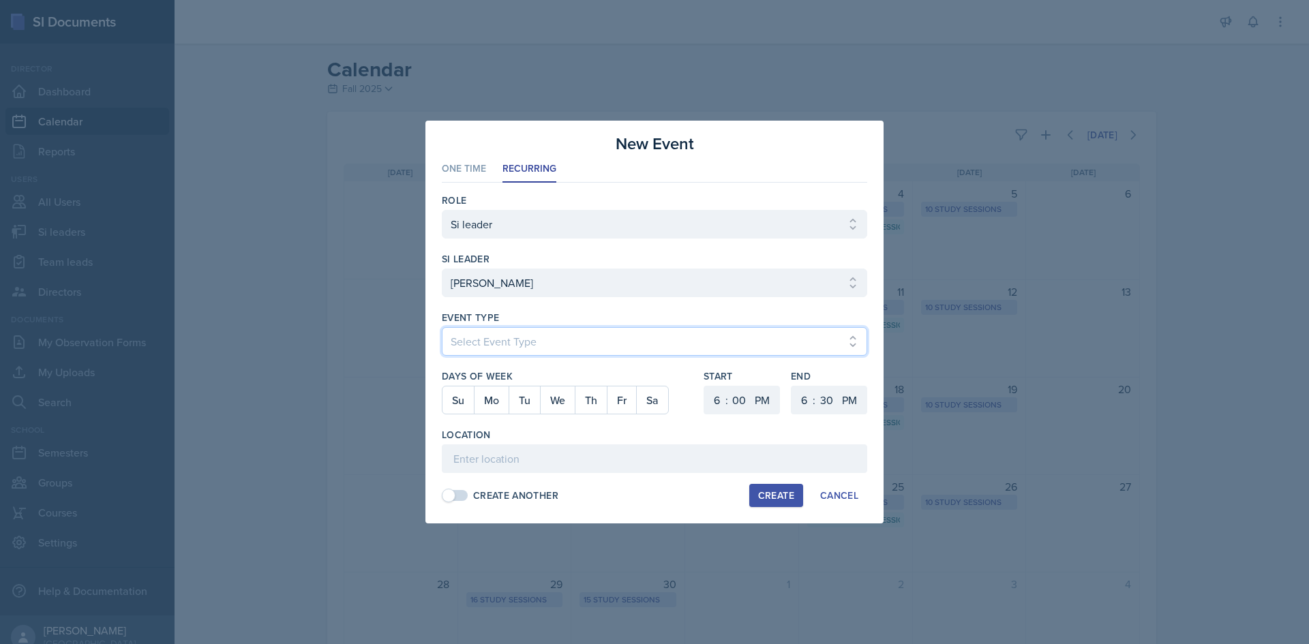
click at [530, 329] on select "Select Event Type Major Review Session Study Session" at bounding box center [654, 341] width 425 height 29
select select "d66089cd-5ee7-4f89-a345-f1bdd1643066"
click at [442, 327] on select "Select Event Type Major Review Session Study Session" at bounding box center [654, 341] width 425 height 29
click at [498, 493] on div "Create Another" at bounding box center [515, 496] width 85 height 14
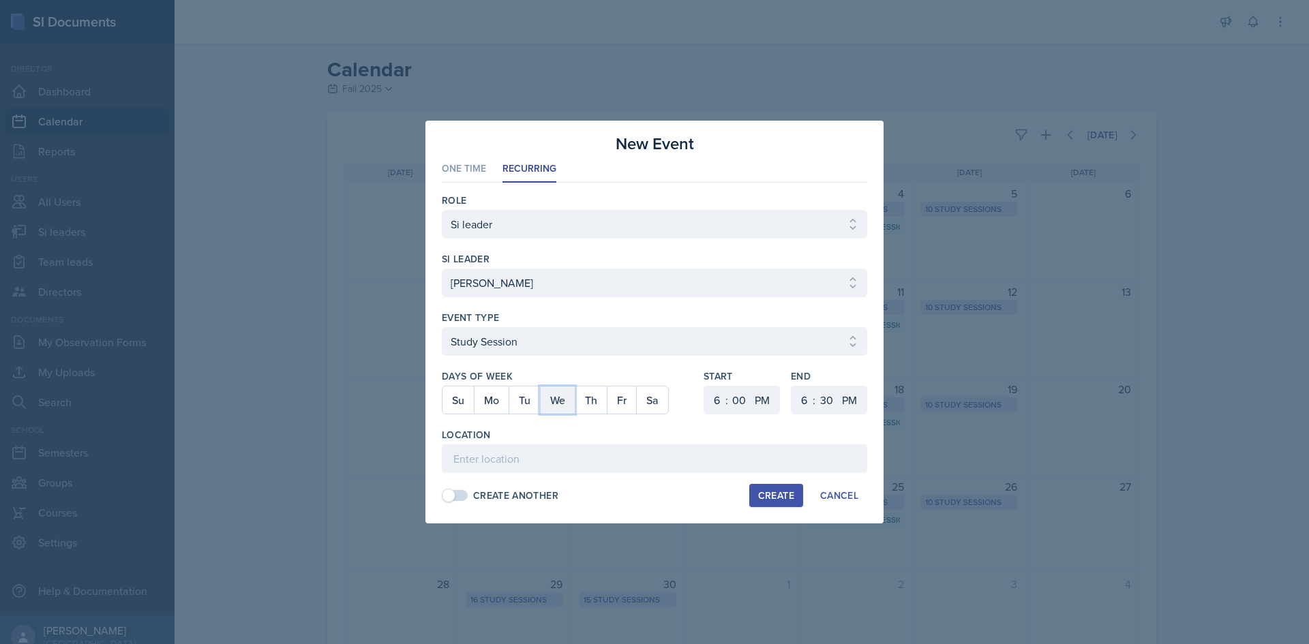
click at [560, 407] on button "We" at bounding box center [557, 400] width 35 height 27
click at [712, 402] on select "1 2 3 4 5 6 7 8 9 10 11 12" at bounding box center [715, 400] width 22 height 29
select select "2"
click at [704, 386] on select "1 2 3 4 5 6 7 8 9 10 11 12" at bounding box center [715, 400] width 22 height 29
drag, startPoint x: 732, startPoint y: 401, endPoint x: 739, endPoint y: 395, distance: 8.7
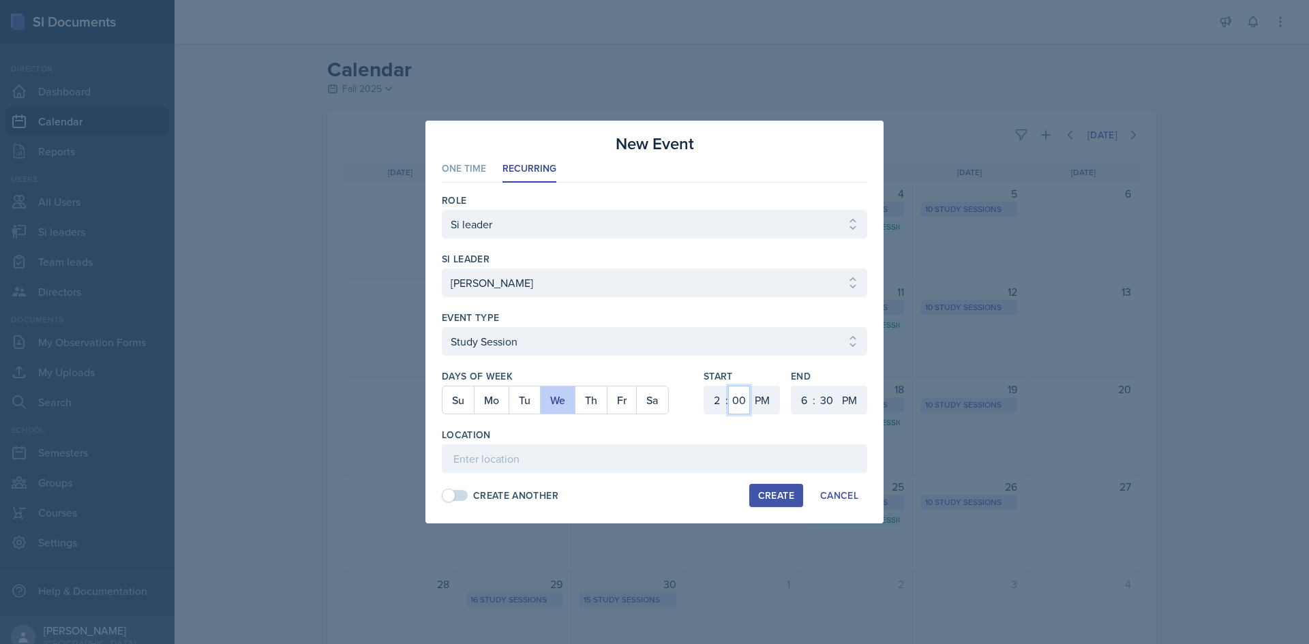
click at [733, 401] on select "00 05 10 15 20 25 30 35 40 45 50 55" at bounding box center [739, 400] width 22 height 29
select select "30"
click at [728, 386] on select "00 05 10 15 20 25 30 35 40 45 50 55" at bounding box center [739, 400] width 22 height 29
click at [807, 395] on select "1 2 3 4 5 6 7 8 9 10 11 12" at bounding box center [803, 400] width 22 height 29
select select "3"
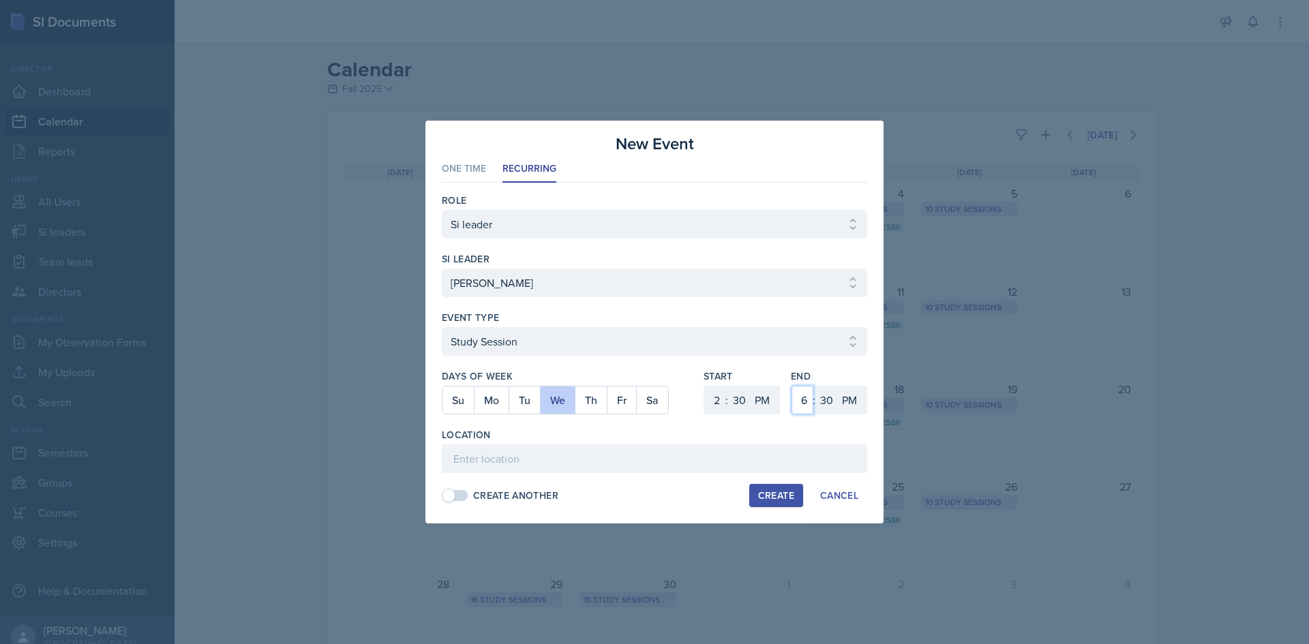
click at [792, 386] on select "1 2 3 4 5 6 7 8 9 10 11 12" at bounding box center [803, 400] width 22 height 29
click at [573, 460] on input at bounding box center [654, 459] width 425 height 29
paste input "Math and Statistics Building"
type input "Math and Statistics Building 109"
click at [452, 497] on span at bounding box center [449, 496] width 14 height 14
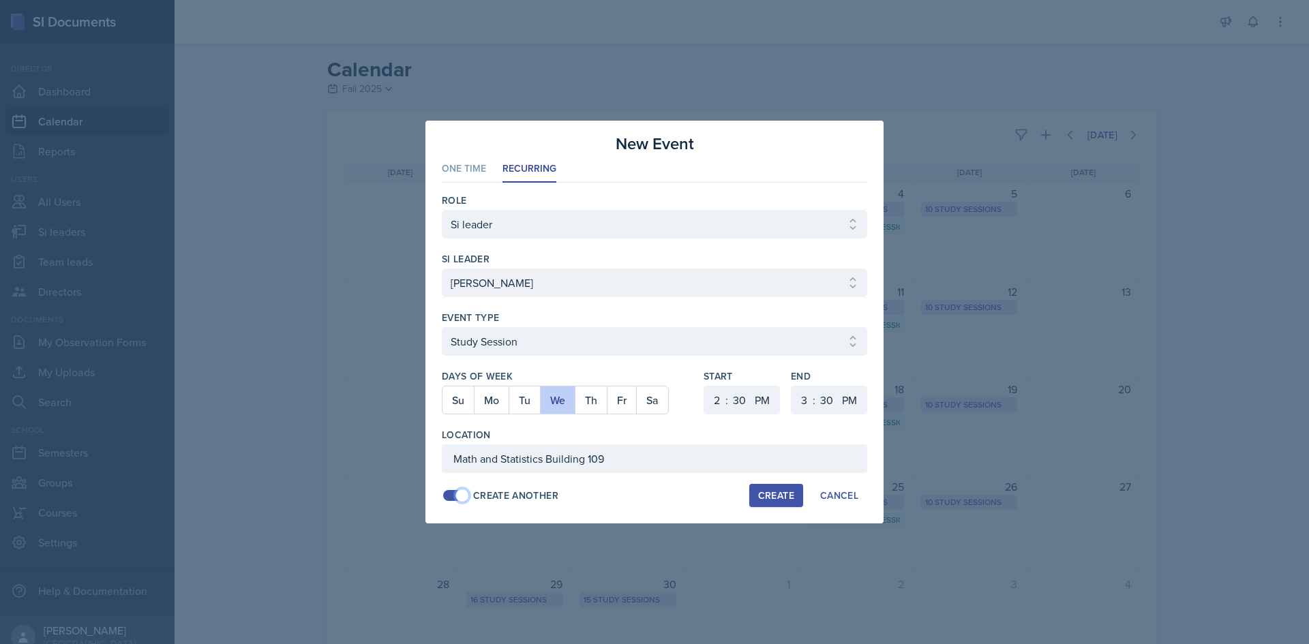
click at [482, 497] on div "Create Another" at bounding box center [515, 496] width 85 height 14
click at [767, 492] on div "Create" at bounding box center [776, 495] width 36 height 11
select select
select select "6"
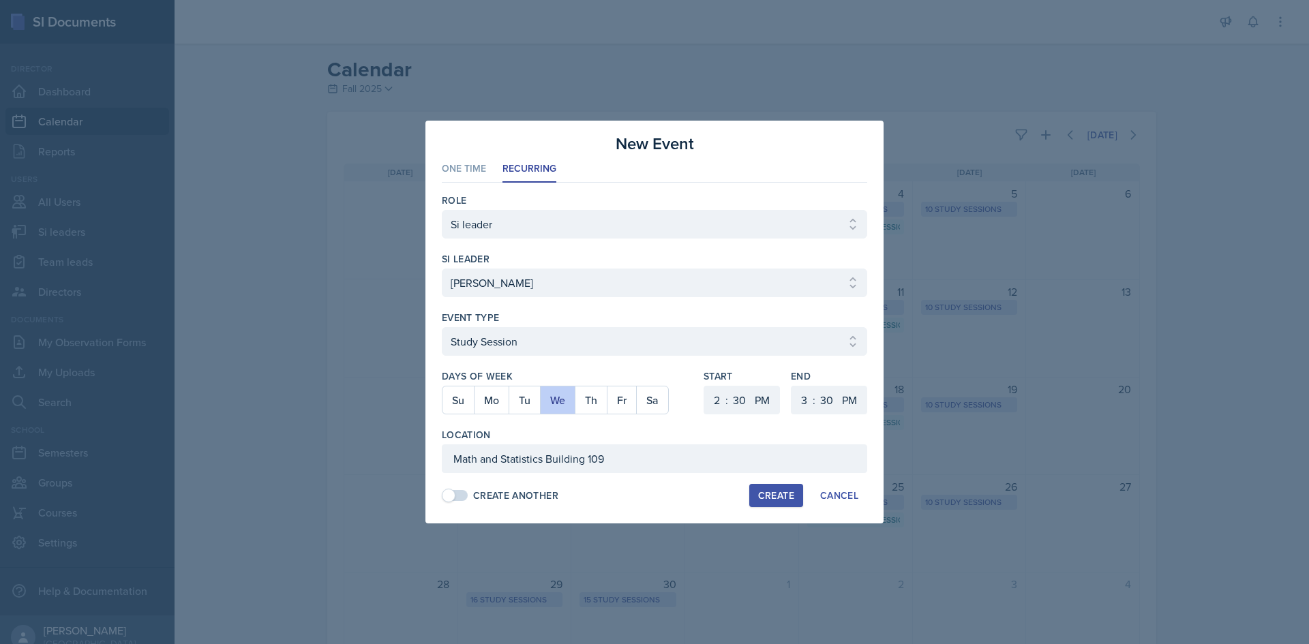
select select "0"
select select "6"
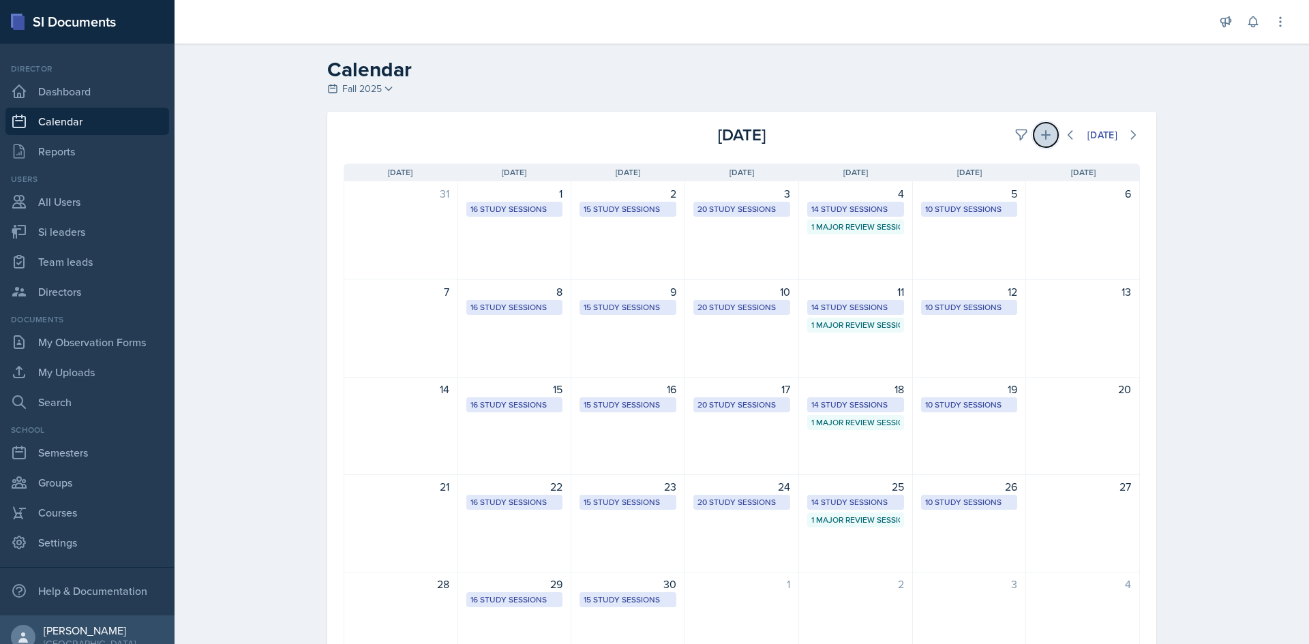
click at [1034, 127] on button at bounding box center [1046, 135] width 25 height 25
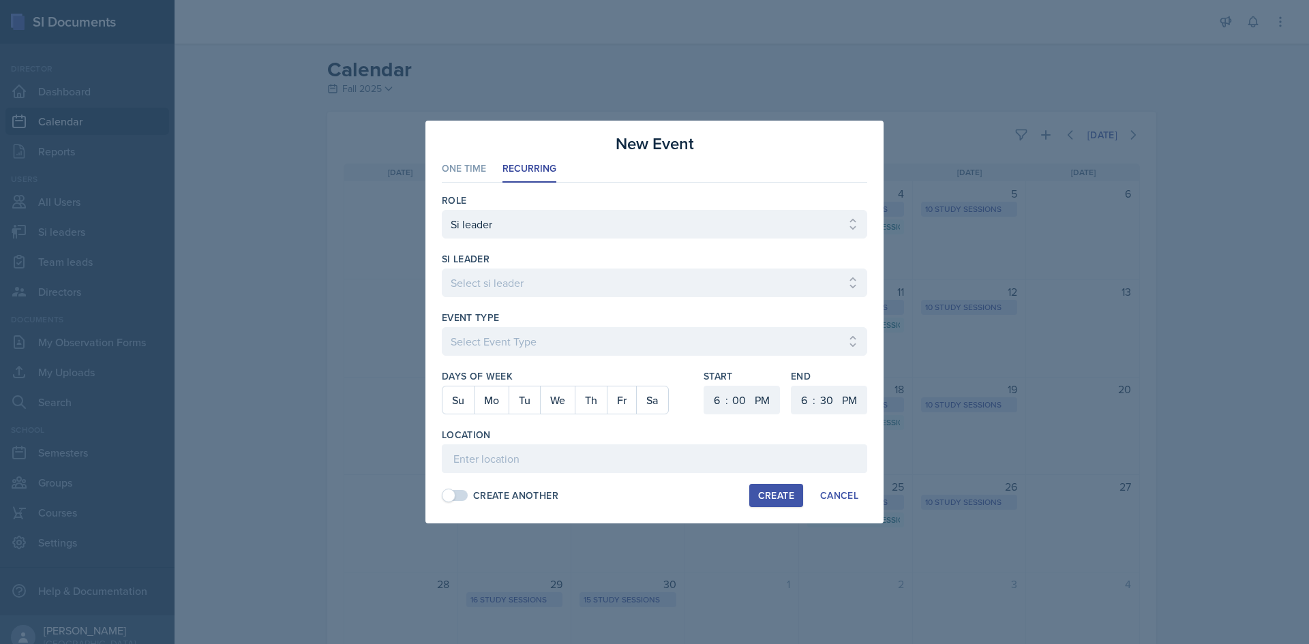
drag, startPoint x: 507, startPoint y: 267, endPoint x: 505, endPoint y: 280, distance: 13.1
click at [505, 277] on div "si leader Select si leader [PERSON_NAME] [PERSON_NAME] [PERSON_NAME] [PERSON_NA…" at bounding box center [654, 281] width 425 height 59
click at [505, 280] on select "Select si leader [PERSON_NAME] [PERSON_NAME] [PERSON_NAME] [PERSON_NAME] [PERSO…" at bounding box center [654, 283] width 425 height 29
select select "49d72e53-4f85-4919-816a-37354622ab04"
click at [442, 269] on select "Select si leader [PERSON_NAME] [PERSON_NAME] [PERSON_NAME] [PERSON_NAME] [PERSO…" at bounding box center [654, 283] width 425 height 29
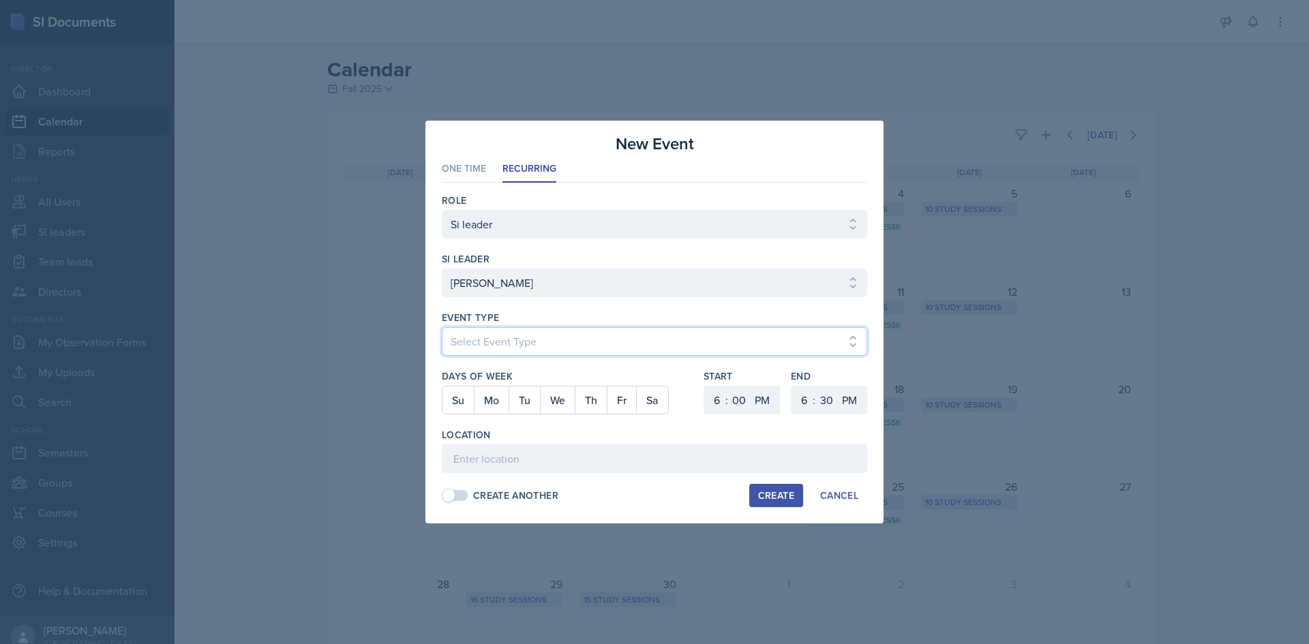
drag, startPoint x: 479, startPoint y: 335, endPoint x: 492, endPoint y: 346, distance: 16.4
click at [479, 335] on select "Select Event Type Major Review Session Study Session" at bounding box center [654, 341] width 425 height 29
select select "d66089cd-5ee7-4f89-a345-f1bdd1643066"
click at [442, 327] on select "Select Event Type Major Review Session Study Session" at bounding box center [654, 341] width 425 height 29
click at [490, 395] on button "Mo" at bounding box center [491, 400] width 35 height 27
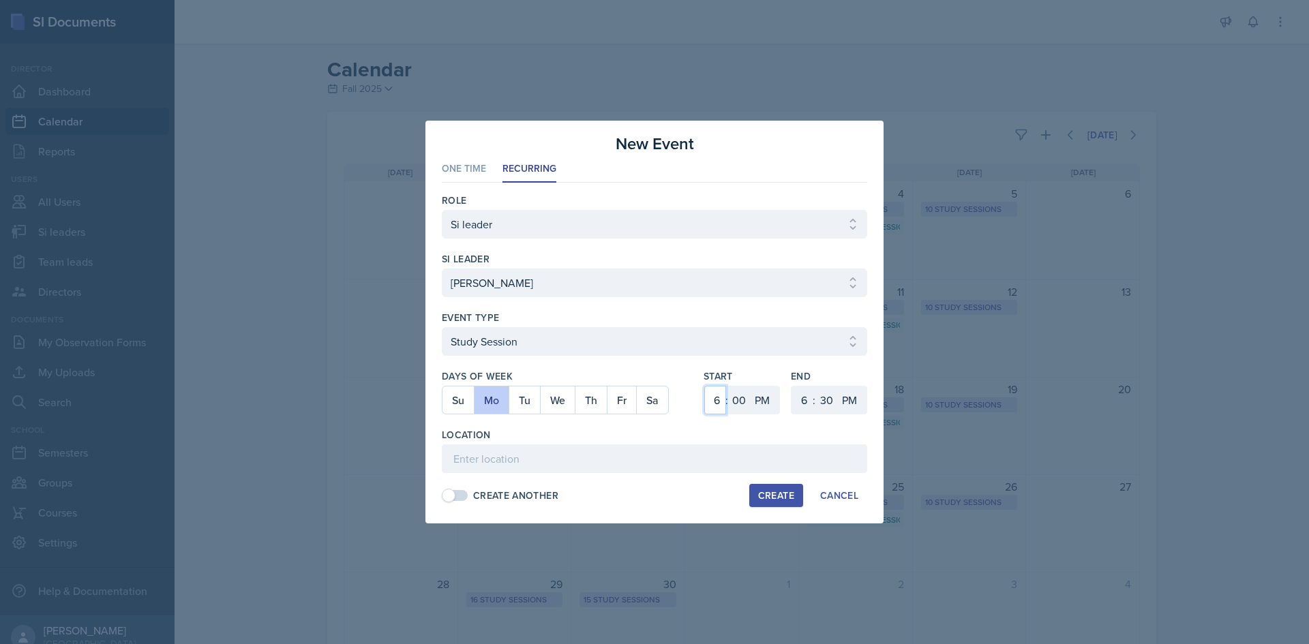
click at [722, 402] on select "1 2 3 4 5 6 7 8 9 10 11 12" at bounding box center [715, 400] width 22 height 29
select select "2"
click at [704, 386] on select "1 2 3 4 5 6 7 8 9 10 11 12" at bounding box center [715, 400] width 22 height 29
click at [808, 399] on select "1 2 3 4 5 6 7 8 9 10 11 12" at bounding box center [803, 400] width 22 height 29
select select "3"
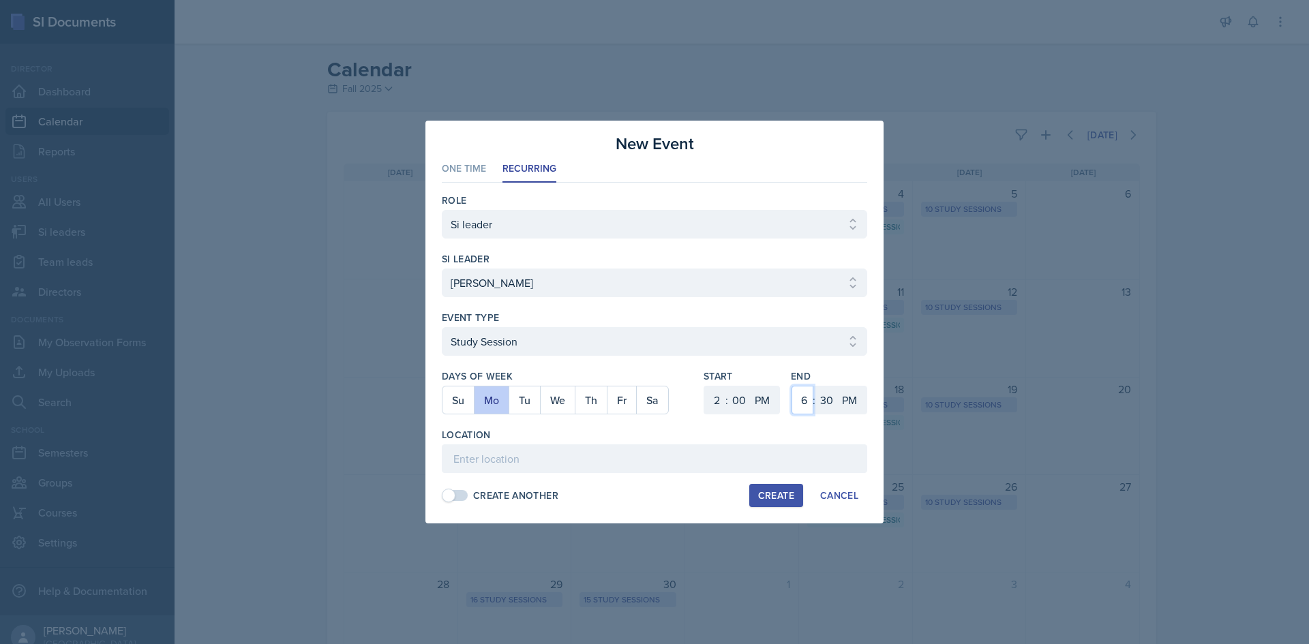
click at [792, 386] on select "1 2 3 4 5 6 7 8 9 10 11 12" at bounding box center [803, 400] width 22 height 29
click at [819, 397] on select "00 05 10 15 20 25 30 35 40 45 50 55" at bounding box center [826, 400] width 22 height 29
select select "0"
click at [815, 386] on select "00 05 10 15 20 25 30 35 40 45 50 55" at bounding box center [826, 400] width 22 height 29
click at [467, 467] on input at bounding box center [654, 459] width 425 height 29
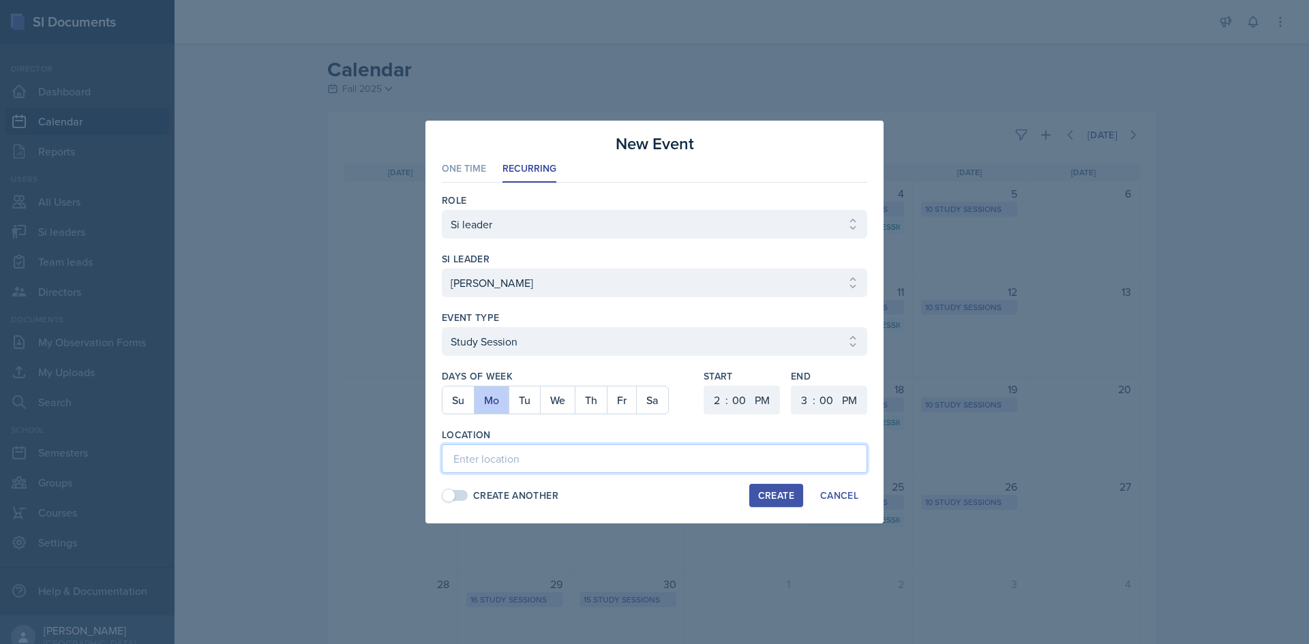
click at [498, 466] on input at bounding box center [654, 459] width 425 height 29
type input "Academic Learning Center 2105"
click at [432, 497] on div "New Event One Time Recurring One Time Recurring Role Select Role Si leader Team…" at bounding box center [654, 322] width 458 height 403
click at [772, 499] on div "Create" at bounding box center [776, 495] width 36 height 11
select select
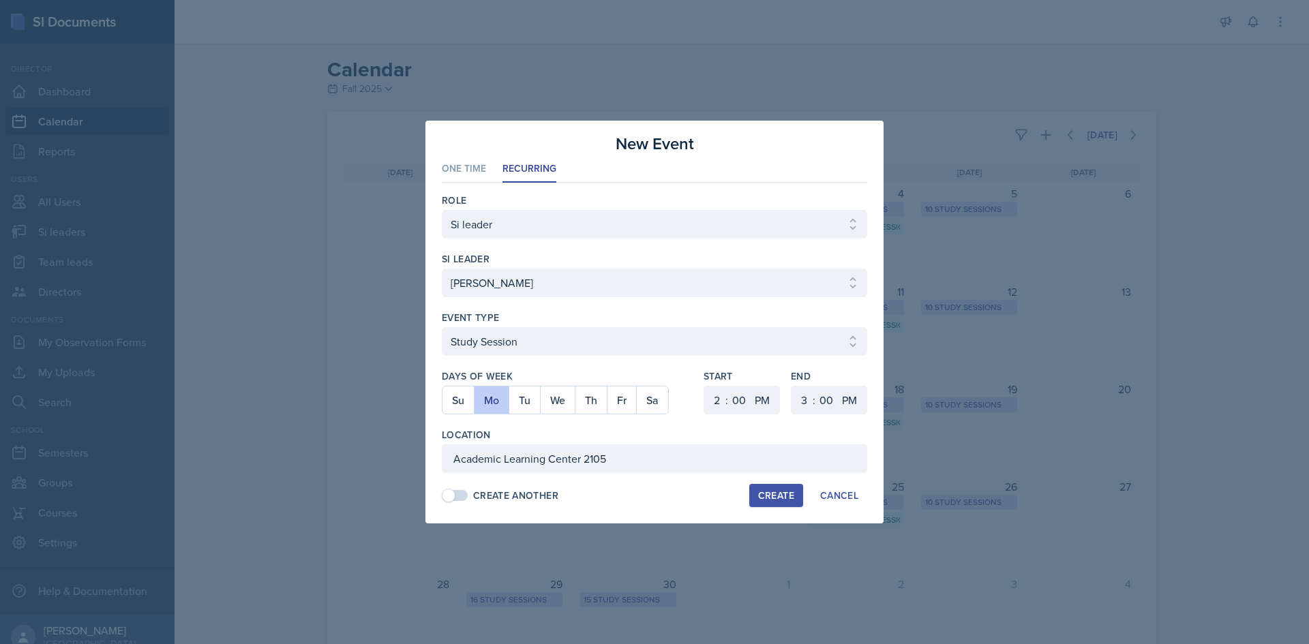
select select
select select "6"
select select "30"
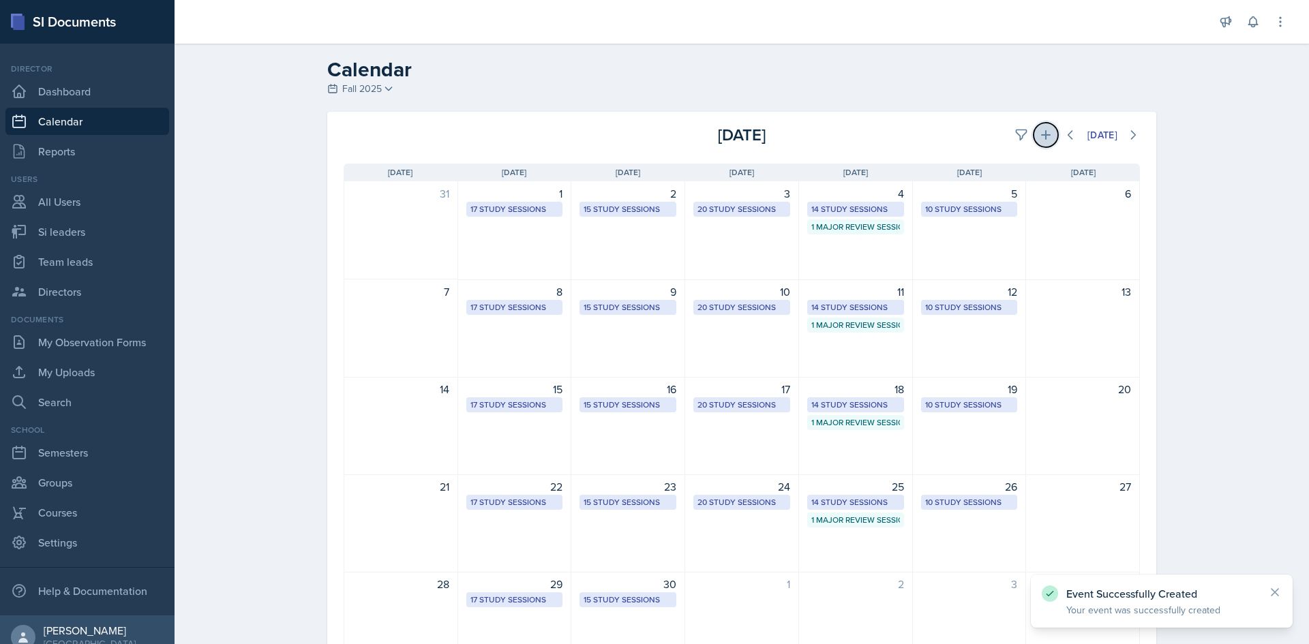
click at [1042, 128] on icon at bounding box center [1046, 135] width 14 height 14
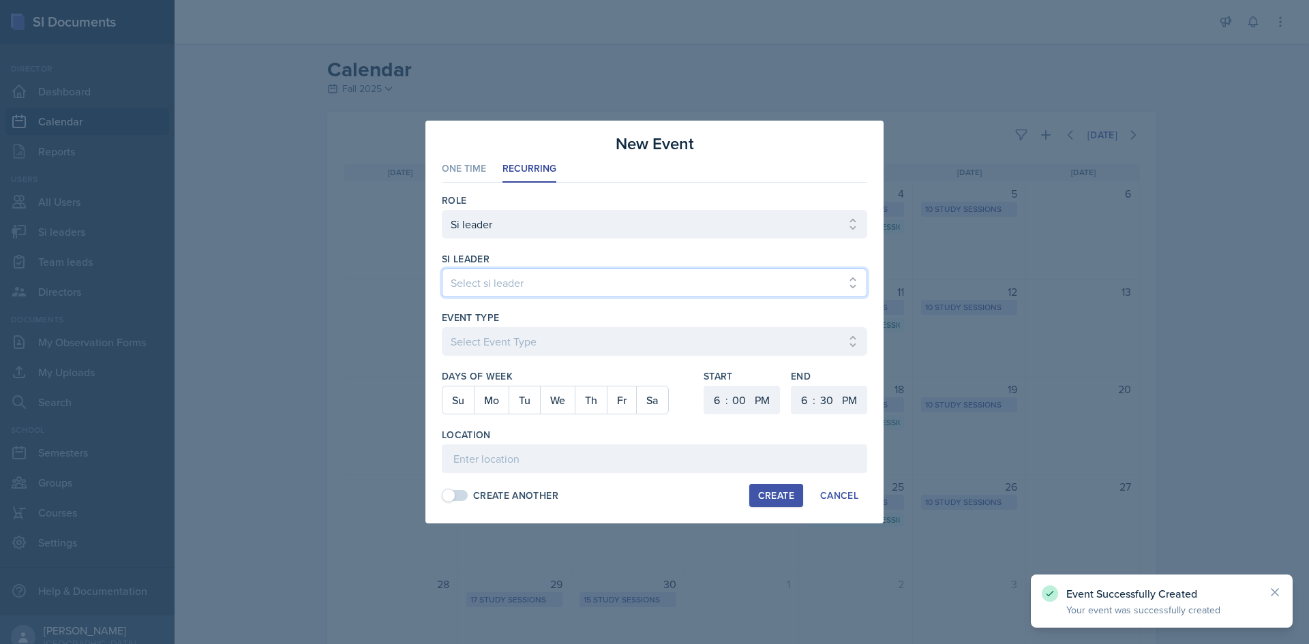
click at [535, 276] on select "Select si leader [PERSON_NAME] [PERSON_NAME] [PERSON_NAME] [PERSON_NAME] [PERSO…" at bounding box center [654, 283] width 425 height 29
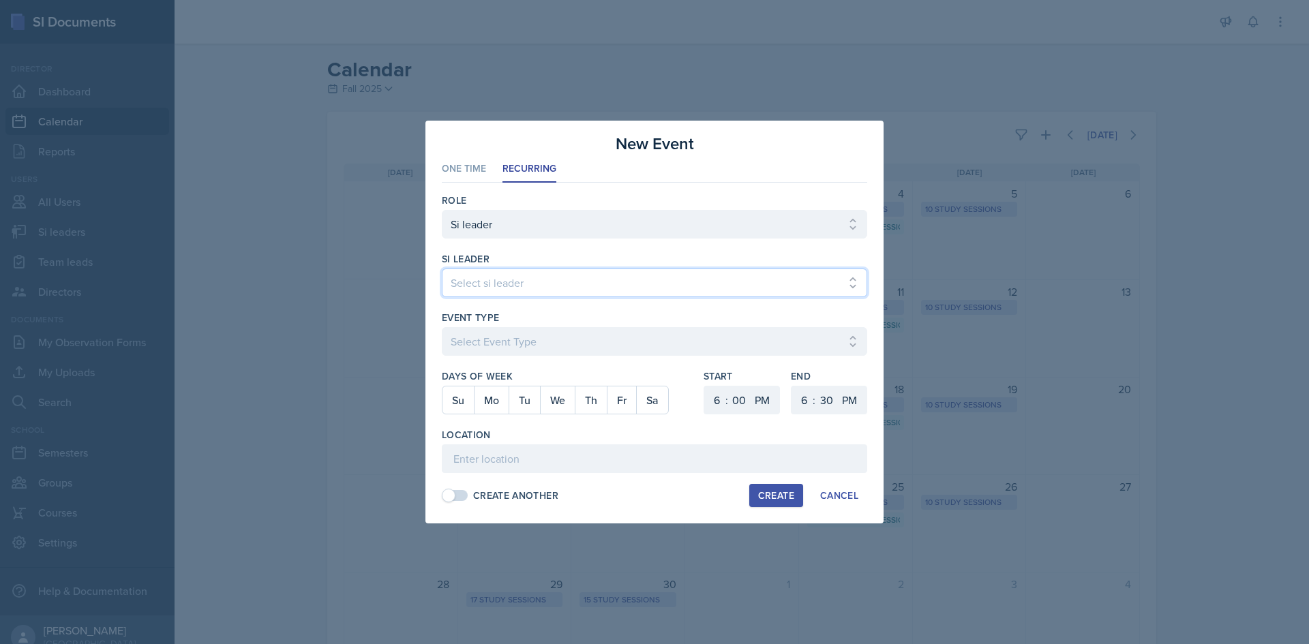
select select "49d72e53-4f85-4919-816a-37354622ab04"
click at [442, 269] on select "Select si leader [PERSON_NAME] [PERSON_NAME] [PERSON_NAME] [PERSON_NAME] [PERSO…" at bounding box center [654, 283] width 425 height 29
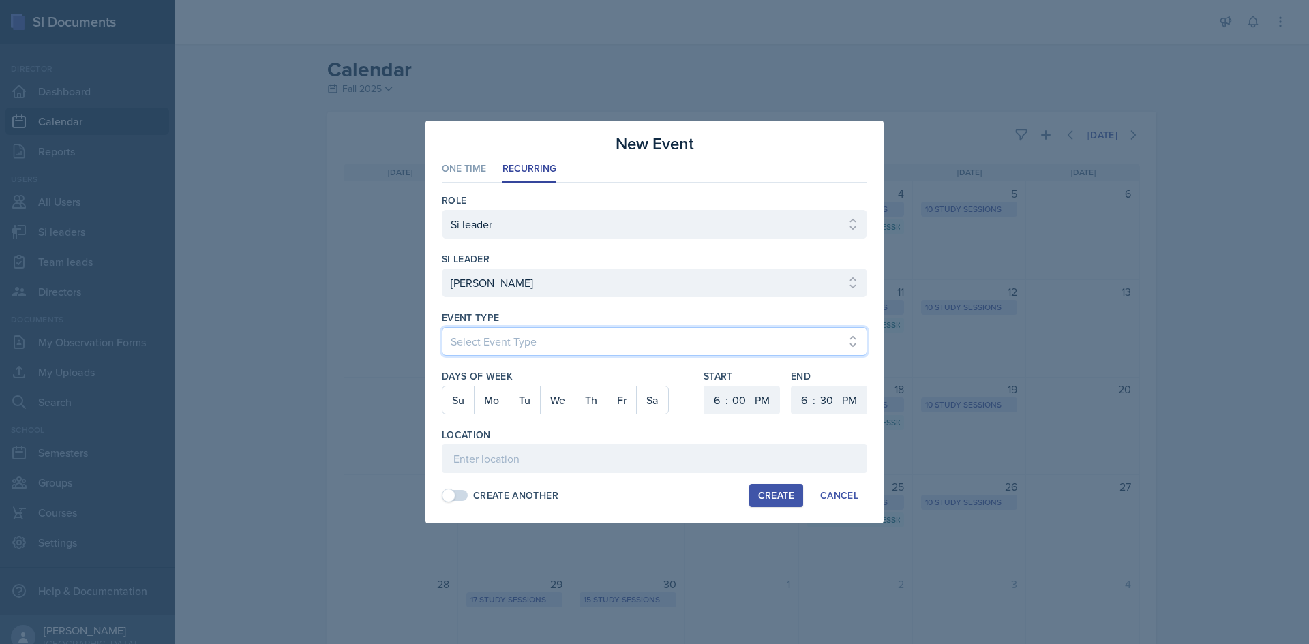
click at [526, 342] on select "Select Event Type Major Review Session Study Session" at bounding box center [654, 341] width 425 height 29
select select "d66089cd-5ee7-4f89-a345-f1bdd1643066"
click at [442, 327] on select "Select Event Type Major Review Session Study Session" at bounding box center [654, 341] width 425 height 29
click at [567, 400] on button "We" at bounding box center [557, 400] width 35 height 27
click at [719, 400] on select "1 2 3 4 5 6 7 8 9 10 11 12" at bounding box center [715, 400] width 22 height 29
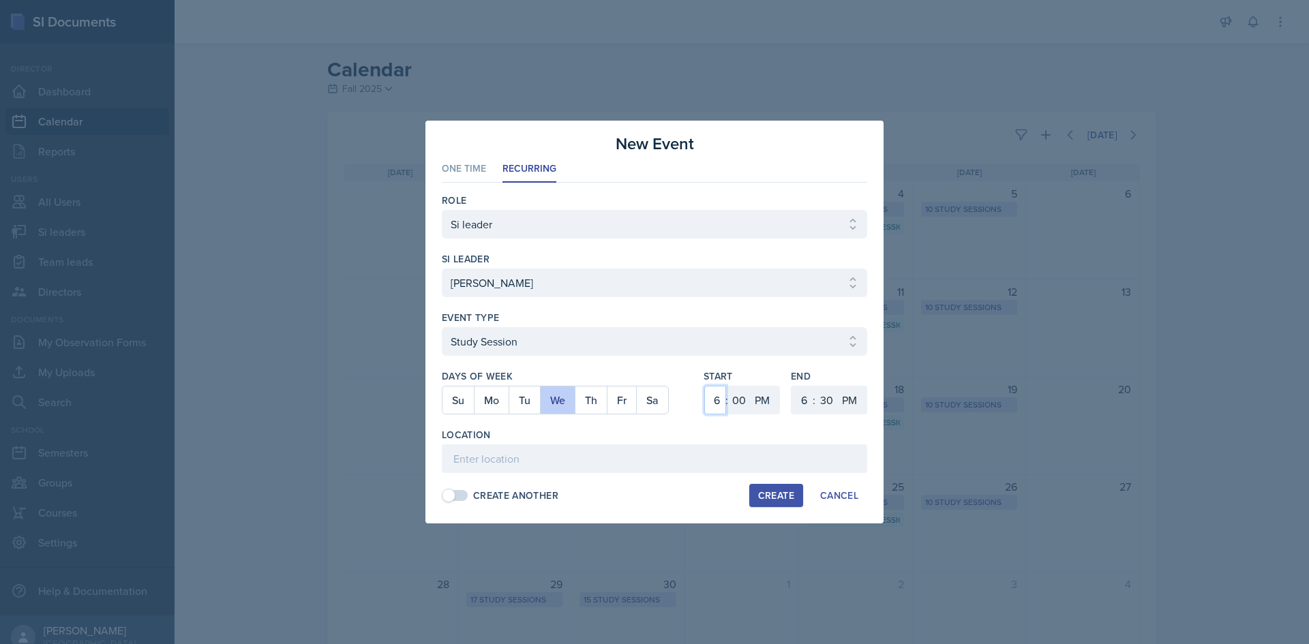
select select "2"
click at [704, 386] on select "1 2 3 4 5 6 7 8 9 10 11 12" at bounding box center [715, 400] width 22 height 29
click at [803, 406] on select "1 2 3 4 5 6 7 8 9 10 11 12" at bounding box center [803, 400] width 22 height 29
select select "3"
click at [792, 386] on select "1 2 3 4 5 6 7 8 9 10 11 12" at bounding box center [803, 400] width 22 height 29
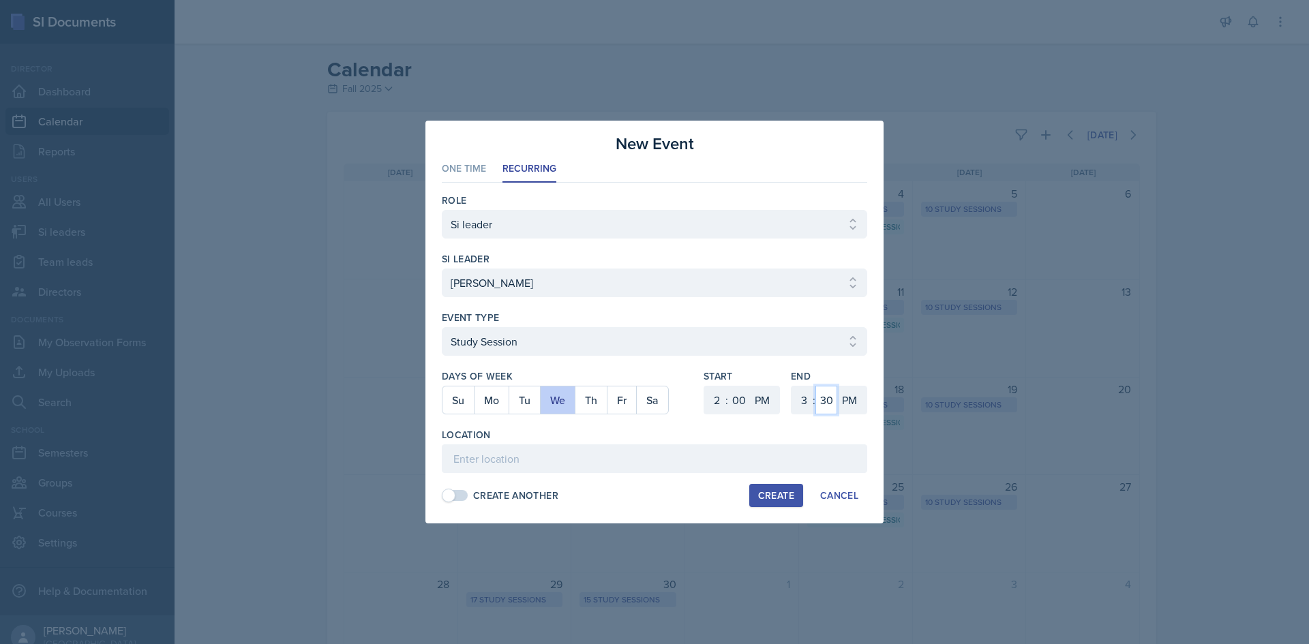
click at [826, 404] on select "00 05 10 15 20 25 30 35 40 45 50 55" at bounding box center [826, 400] width 22 height 29
select select "0"
click at [815, 386] on select "00 05 10 15 20 25 30 35 40 45 50 55" at bounding box center [826, 400] width 22 height 29
click at [633, 440] on div "Location" at bounding box center [654, 435] width 425 height 14
click at [632, 451] on input at bounding box center [654, 459] width 425 height 29
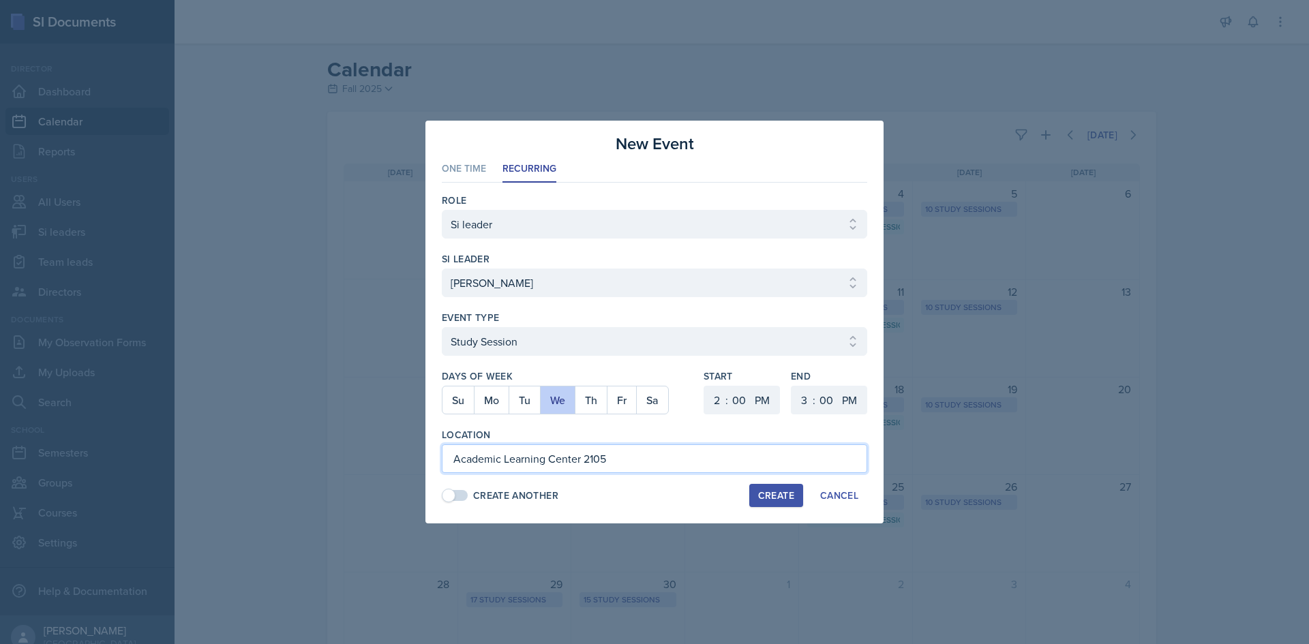
type input "Academic Learning Center 2105"
click at [679, 436] on div "Location" at bounding box center [654, 435] width 425 height 14
click at [776, 495] on div "Create" at bounding box center [776, 495] width 36 height 11
select select
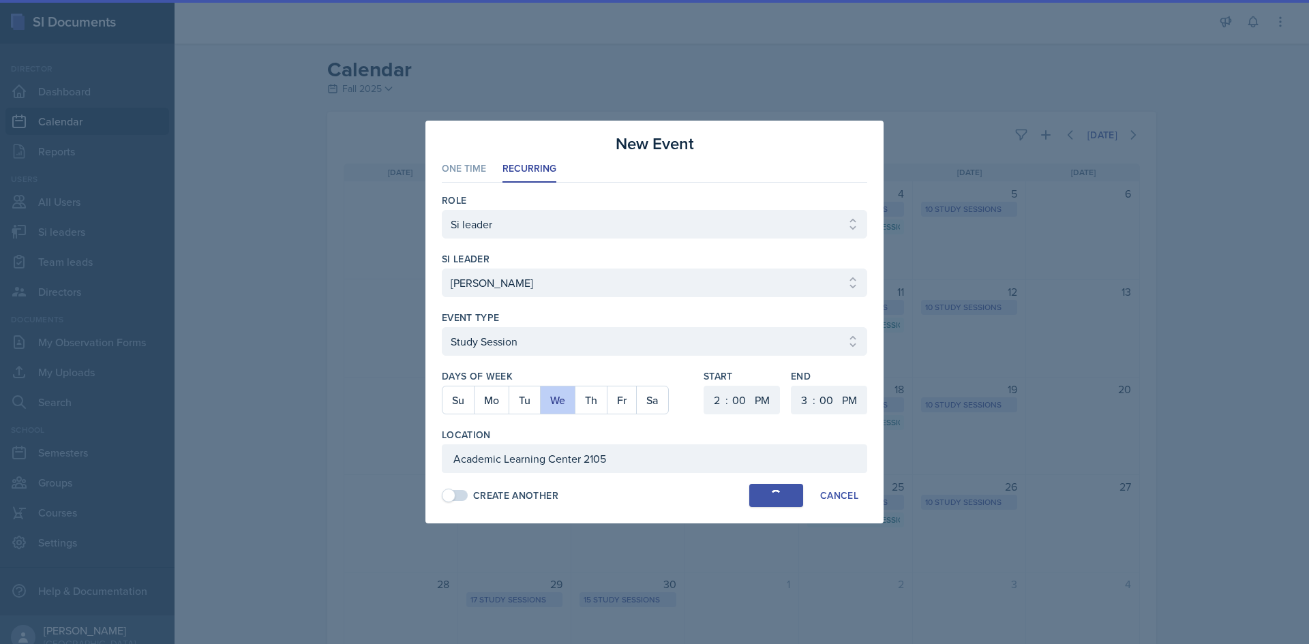
select select "6"
select select "30"
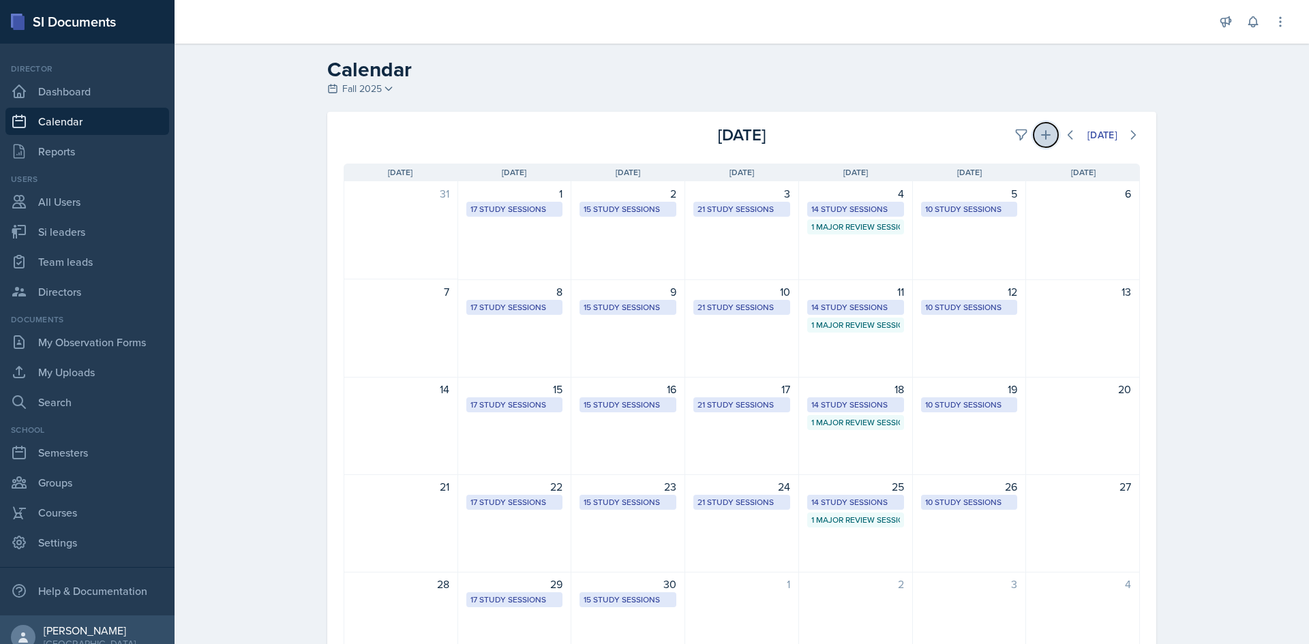
click at [1041, 136] on icon at bounding box center [1046, 135] width 10 height 10
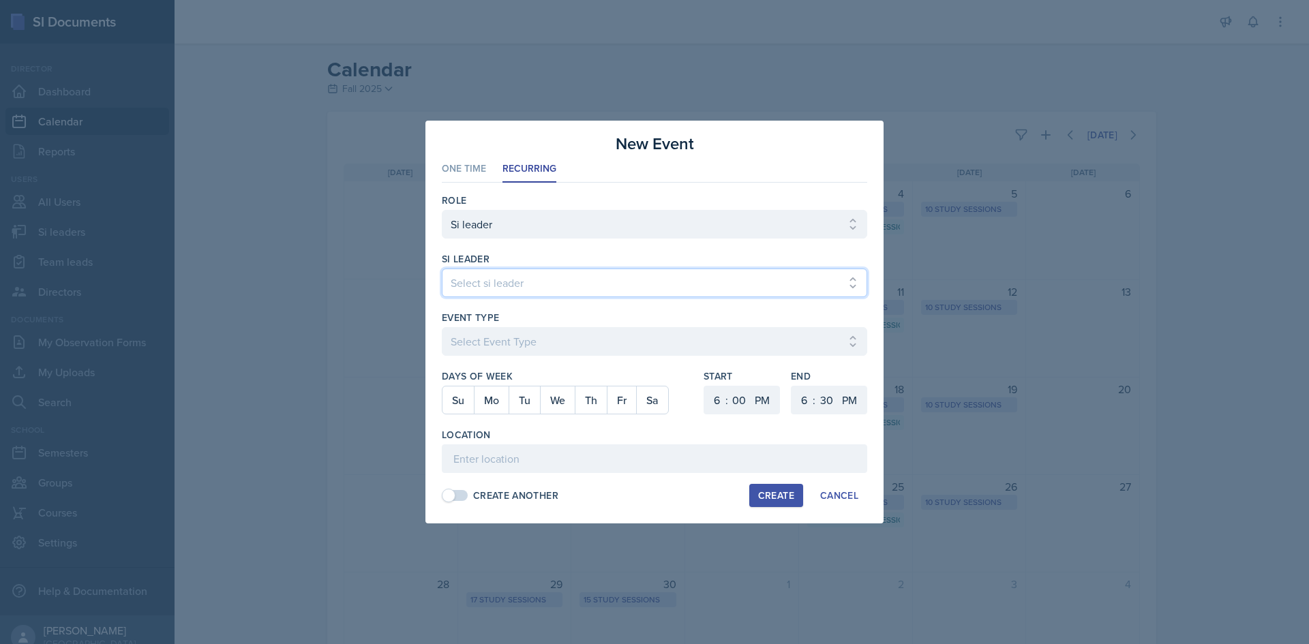
click at [751, 289] on select "Select si leader [PERSON_NAME] [PERSON_NAME] [PERSON_NAME] [PERSON_NAME] [PERSO…" at bounding box center [654, 283] width 425 height 29
select select "2ca7f89e-85ef-489e-b85e-55b135d3ae8f"
click at [442, 269] on select "Select si leader [PERSON_NAME] [PERSON_NAME] [PERSON_NAME] [PERSON_NAME] [PERSO…" at bounding box center [654, 283] width 425 height 29
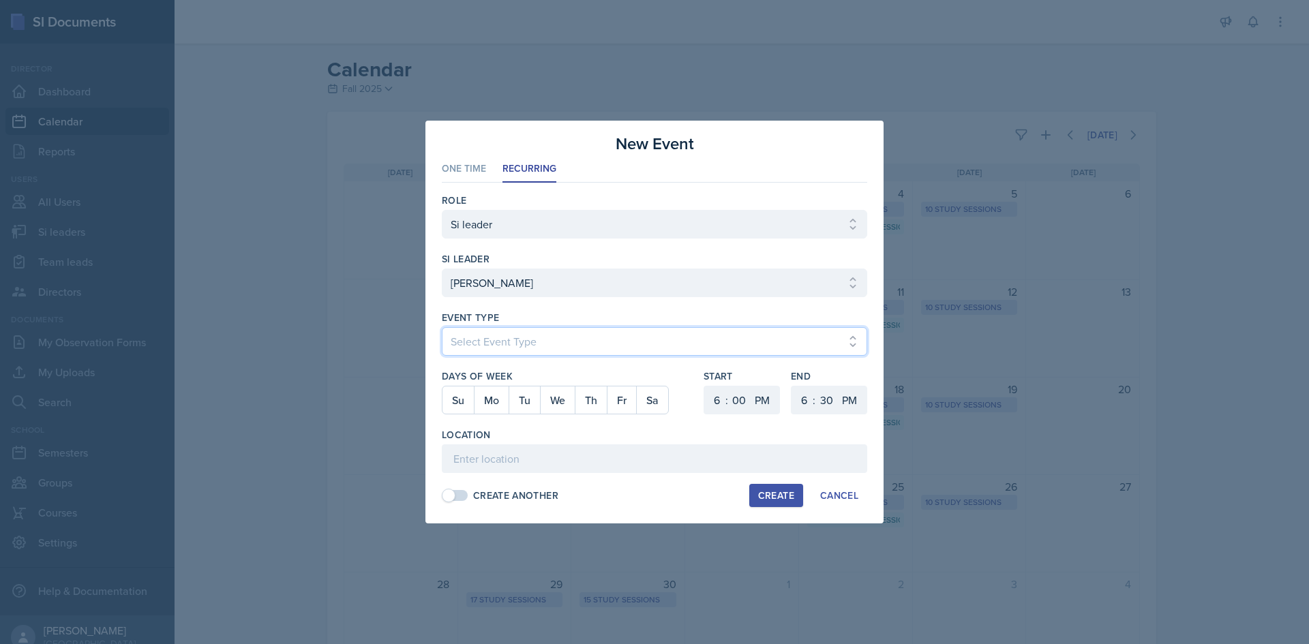
click at [723, 355] on select "Select Event Type Major Review Session Study Session" at bounding box center [654, 341] width 425 height 29
select select "d66089cd-5ee7-4f89-a345-f1bdd1643066"
click at [442, 327] on select "Select Event Type Major Review Session Study Session" at bounding box center [654, 341] width 425 height 29
click at [484, 402] on button "Mo" at bounding box center [491, 400] width 35 height 27
click at [721, 404] on select "1 2 3 4 5 6 7 8 9 10 11 12" at bounding box center [715, 400] width 22 height 29
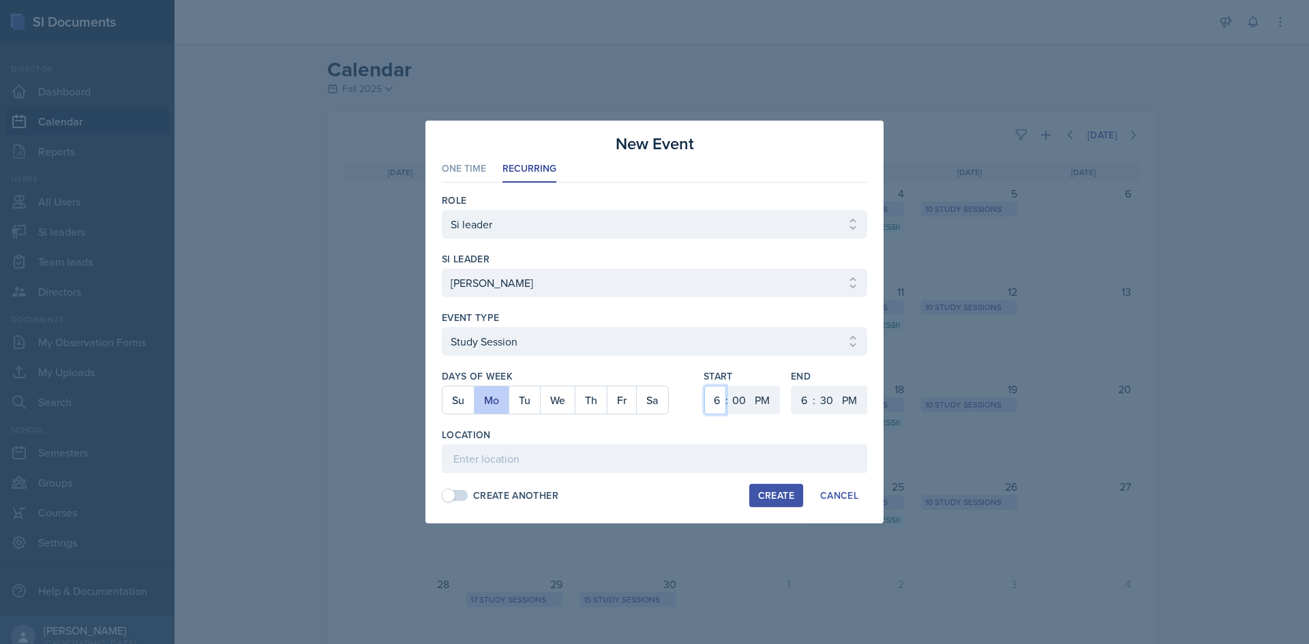
select select "4"
click at [704, 386] on select "1 2 3 4 5 6 7 8 9 10 11 12" at bounding box center [715, 400] width 22 height 29
click at [746, 397] on select "00 05 10 15 20 25 30 35 40 45 50 55" at bounding box center [739, 400] width 22 height 29
select select "30"
click at [728, 386] on select "00 05 10 15 20 25 30 35 40 45 50 55" at bounding box center [739, 400] width 22 height 29
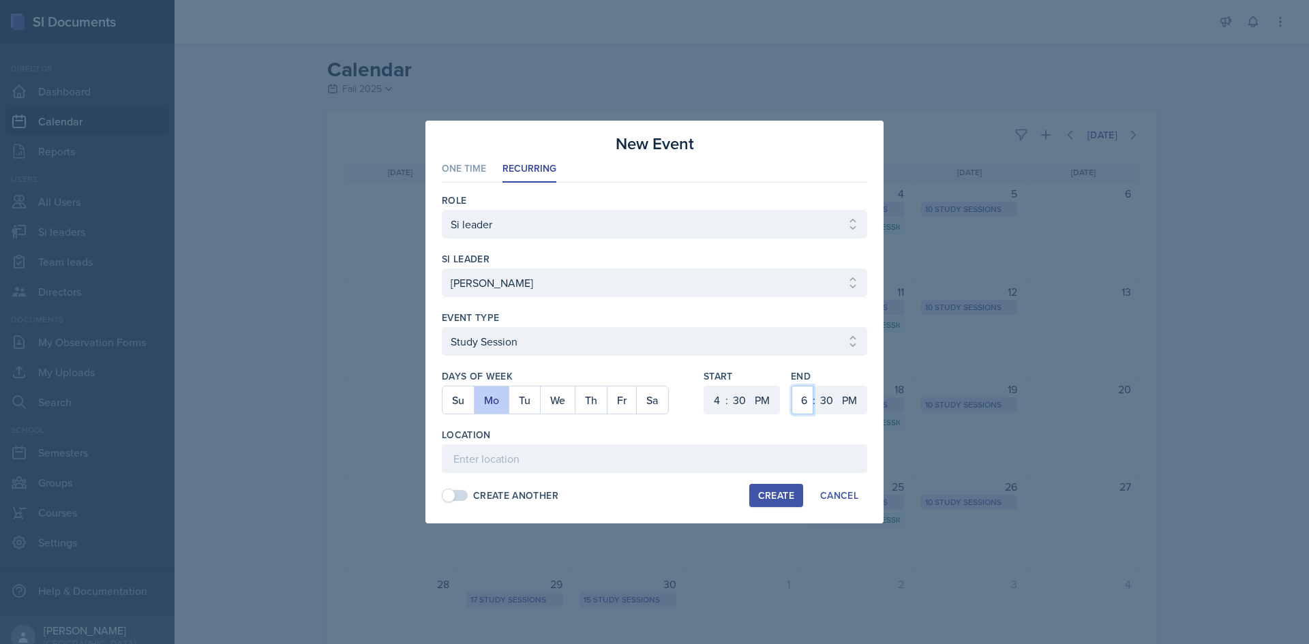
click at [800, 401] on select "1 2 3 4 5 6 7 8 9 10 11 12" at bounding box center [803, 400] width 22 height 29
select select "5"
click at [792, 386] on select "1 2 3 4 5 6 7 8 9 10 11 12" at bounding box center [803, 400] width 22 height 29
click at [647, 470] on input at bounding box center [654, 459] width 425 height 29
click at [455, 459] on input "3007" at bounding box center [654, 459] width 425 height 29
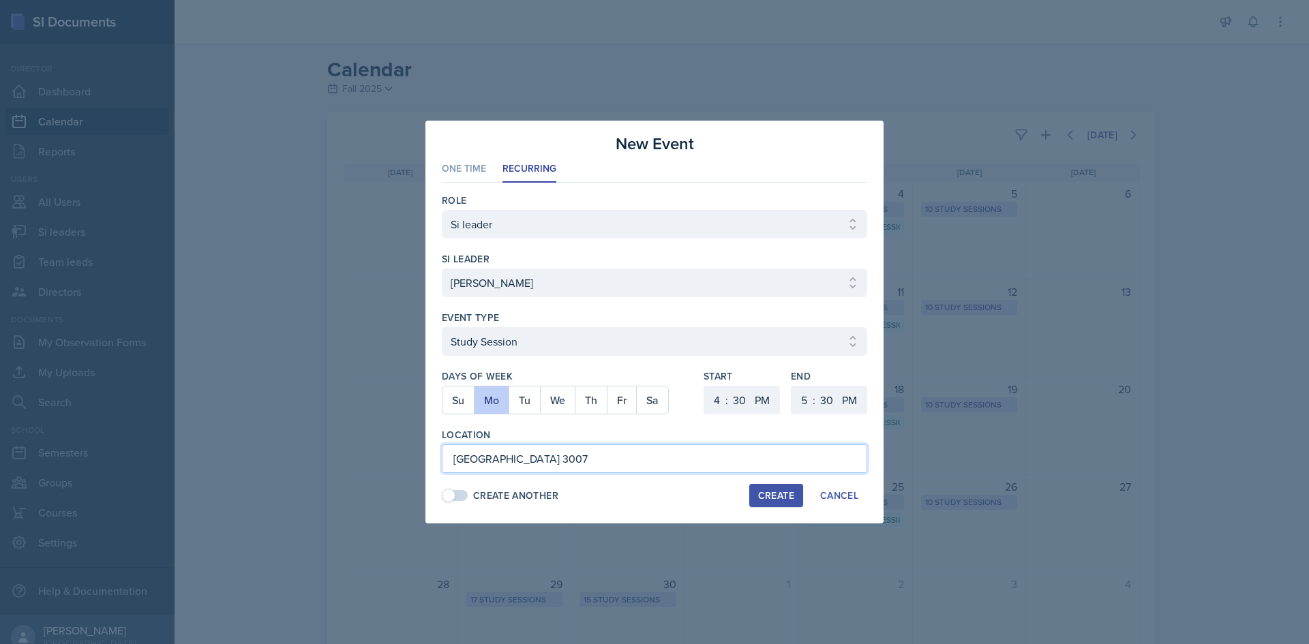
type input "[GEOGRAPHIC_DATA] 3007"
click at [779, 497] on div "Create" at bounding box center [776, 495] width 36 height 11
select select
select select "6"
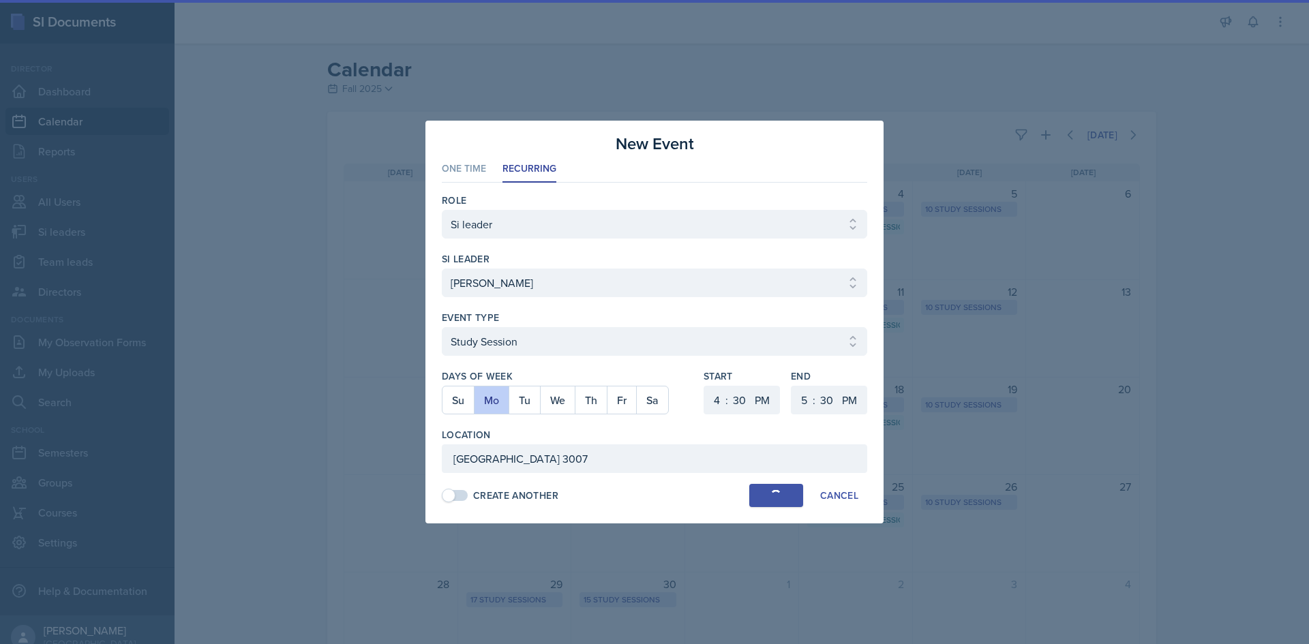
select select "0"
select select "6"
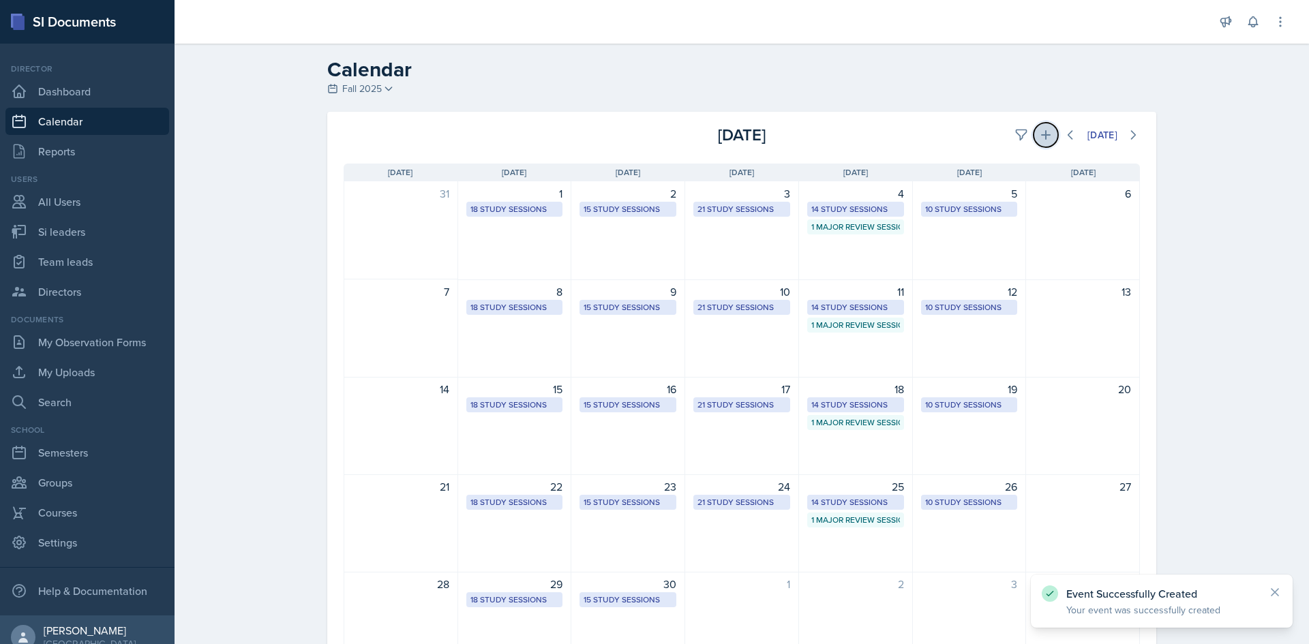
click at [1039, 134] on icon at bounding box center [1046, 135] width 14 height 14
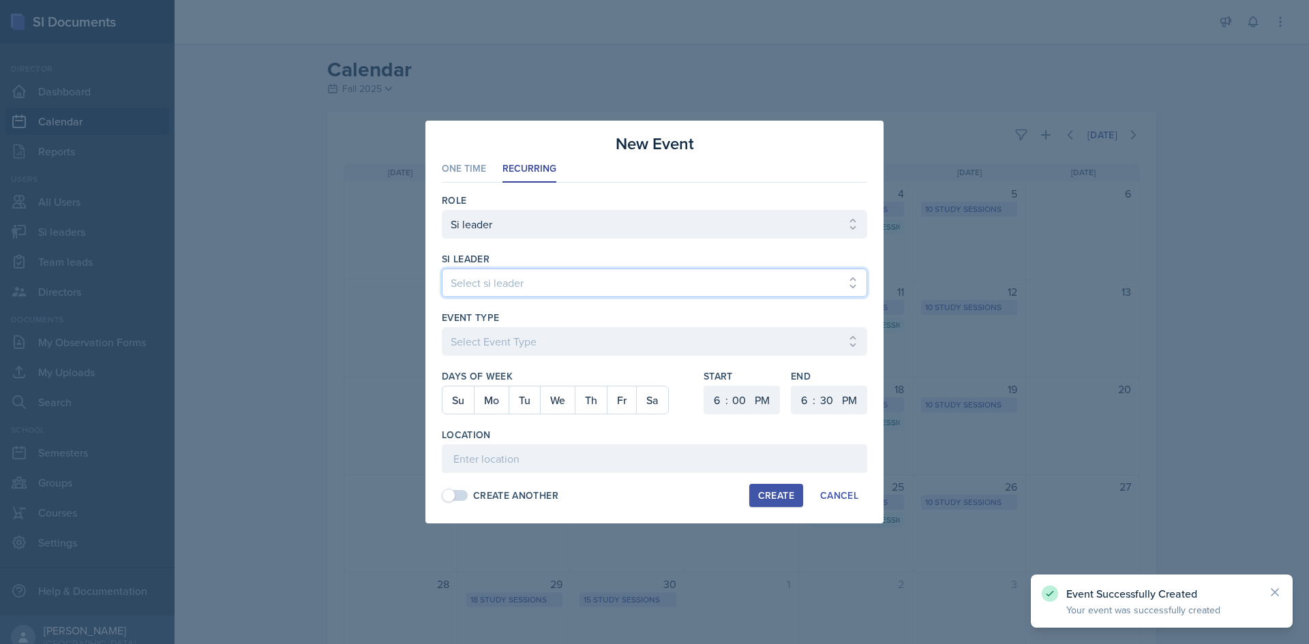
click at [629, 287] on select "Select si leader [PERSON_NAME] [PERSON_NAME] [PERSON_NAME] [PERSON_NAME] [PERSO…" at bounding box center [654, 283] width 425 height 29
select select "2ca7f89e-85ef-489e-b85e-55b135d3ae8f"
click at [442, 269] on select "Select si leader [PERSON_NAME] [PERSON_NAME] [PERSON_NAME] [PERSON_NAME] [PERSO…" at bounding box center [654, 283] width 425 height 29
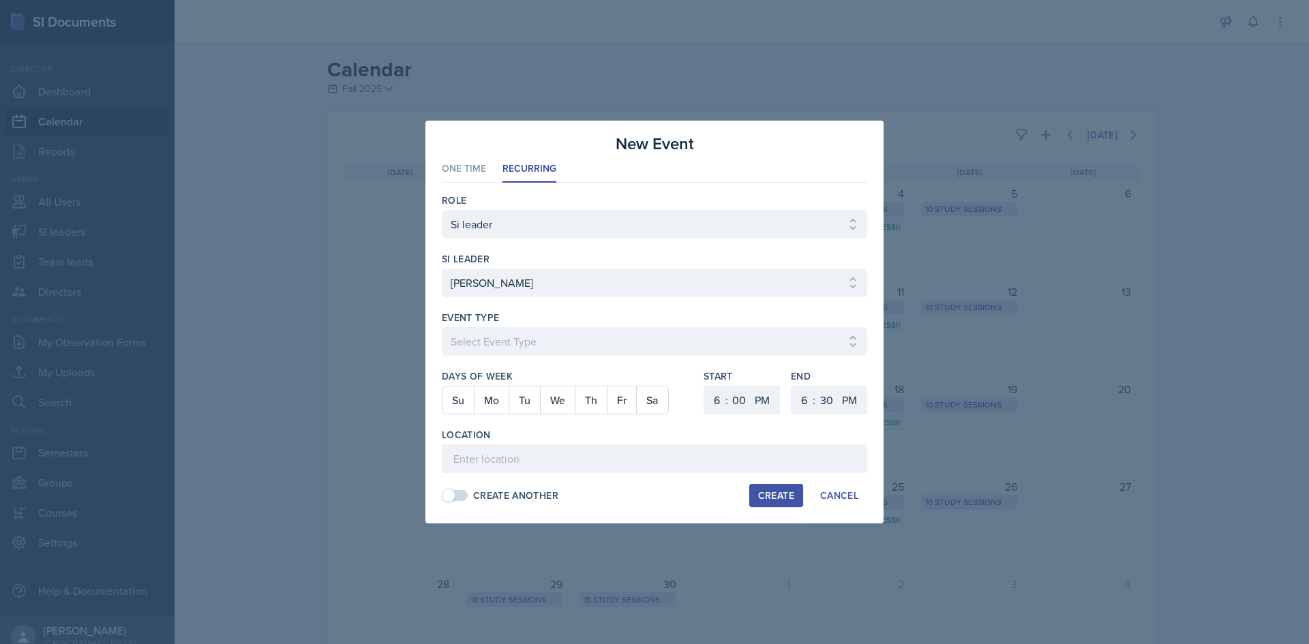
click at [607, 358] on div at bounding box center [654, 363] width 425 height 14
click at [603, 339] on select "Select Event Type Major Review Session Study Session" at bounding box center [654, 341] width 425 height 29
click at [442, 327] on select "Select Event Type Major Review Session Study Session" at bounding box center [654, 341] width 425 height 29
click at [537, 361] on div at bounding box center [654, 363] width 425 height 14
click at [539, 346] on select "Select Event Type Major Review Session Study Session" at bounding box center [654, 341] width 425 height 29
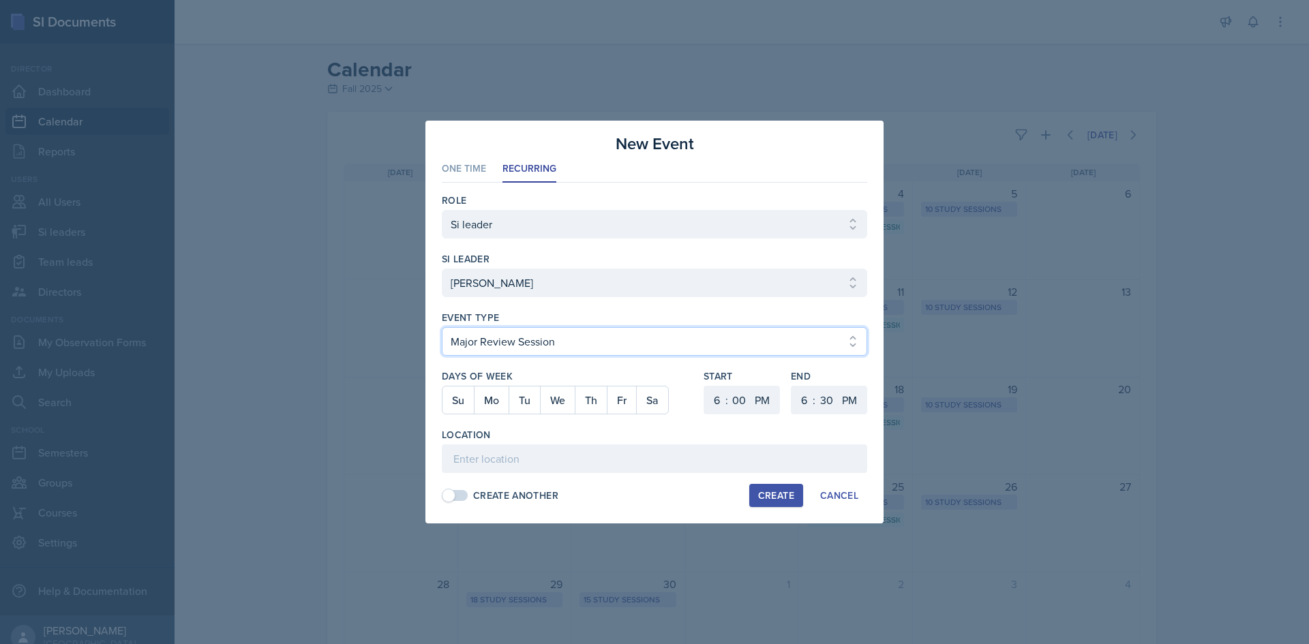
select select "d66089cd-5ee7-4f89-a345-f1bdd1643066"
click at [442, 327] on select "Select Event Type Major Review Session Study Session" at bounding box center [654, 341] width 425 height 29
click at [569, 400] on button "We" at bounding box center [557, 400] width 35 height 27
click at [704, 392] on select "1 2 3 4 5 6 7 8 9 10 11 12" at bounding box center [715, 400] width 22 height 29
select select "5"
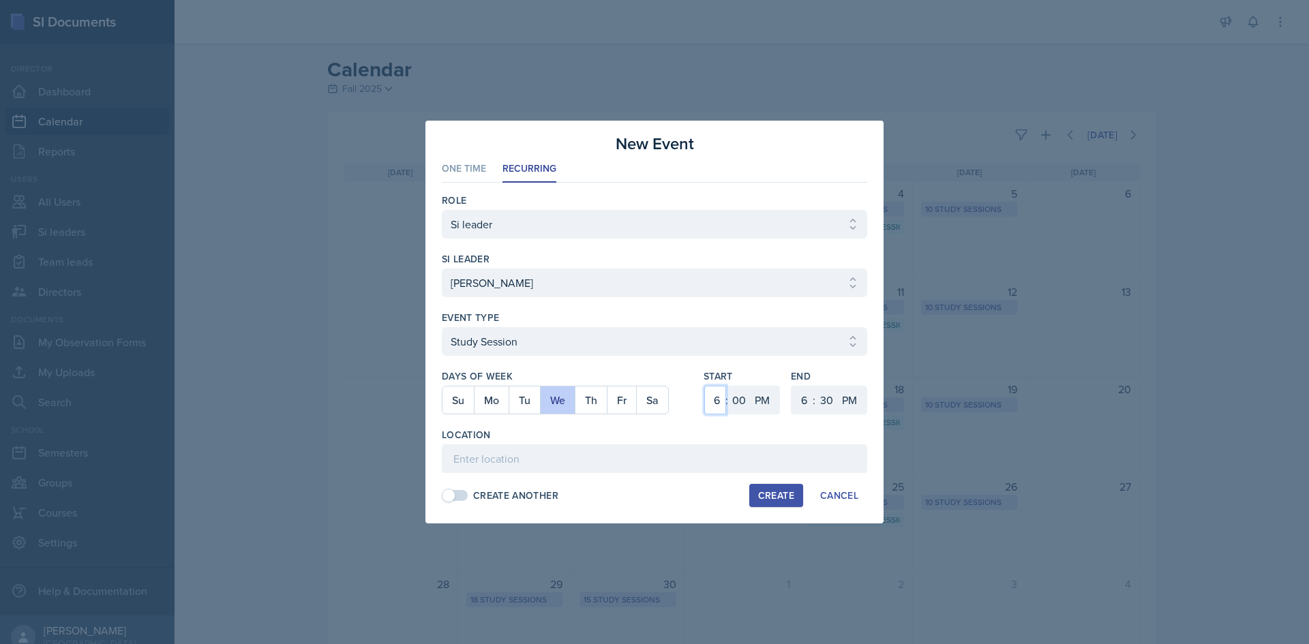
click at [704, 386] on select "1 2 3 4 5 6 7 8 9 10 11 12" at bounding box center [715, 400] width 22 height 29
click at [740, 400] on select "00 05 10 15 20 25 30 35 40 45 50 55" at bounding box center [739, 400] width 22 height 29
select select "45"
click at [728, 386] on select "00 05 10 15 20 25 30 35 40 45 50 55" at bounding box center [739, 400] width 22 height 29
click at [803, 398] on select "1 2 3 4 5 6 7 8 9 10 11 12" at bounding box center [803, 400] width 22 height 29
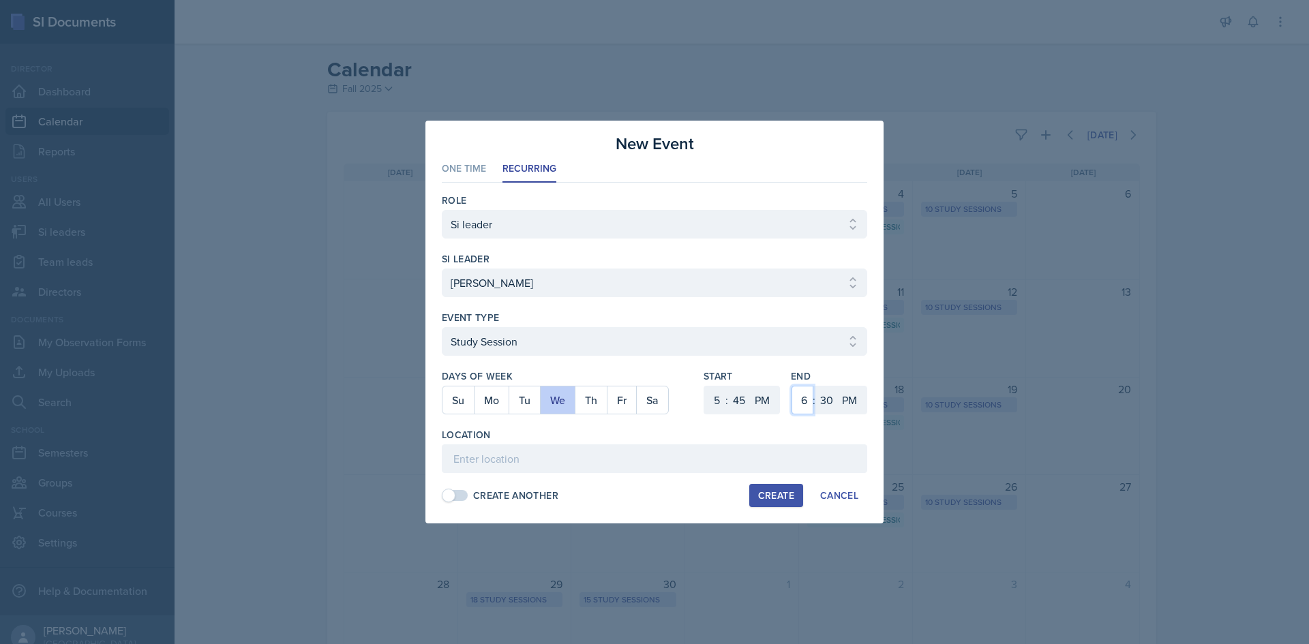
click at [792, 386] on select "1 2 3 4 5 6 7 8 9 10 11 12" at bounding box center [803, 400] width 22 height 29
click at [828, 400] on select "00 05 10 15 20 25 30 35 40 45 50 55" at bounding box center [826, 400] width 22 height 29
select select "45"
click at [815, 386] on select "00 05 10 15 20 25 30 35 40 45 50 55" at bounding box center [826, 400] width 22 height 29
click at [713, 449] on input at bounding box center [654, 459] width 425 height 29
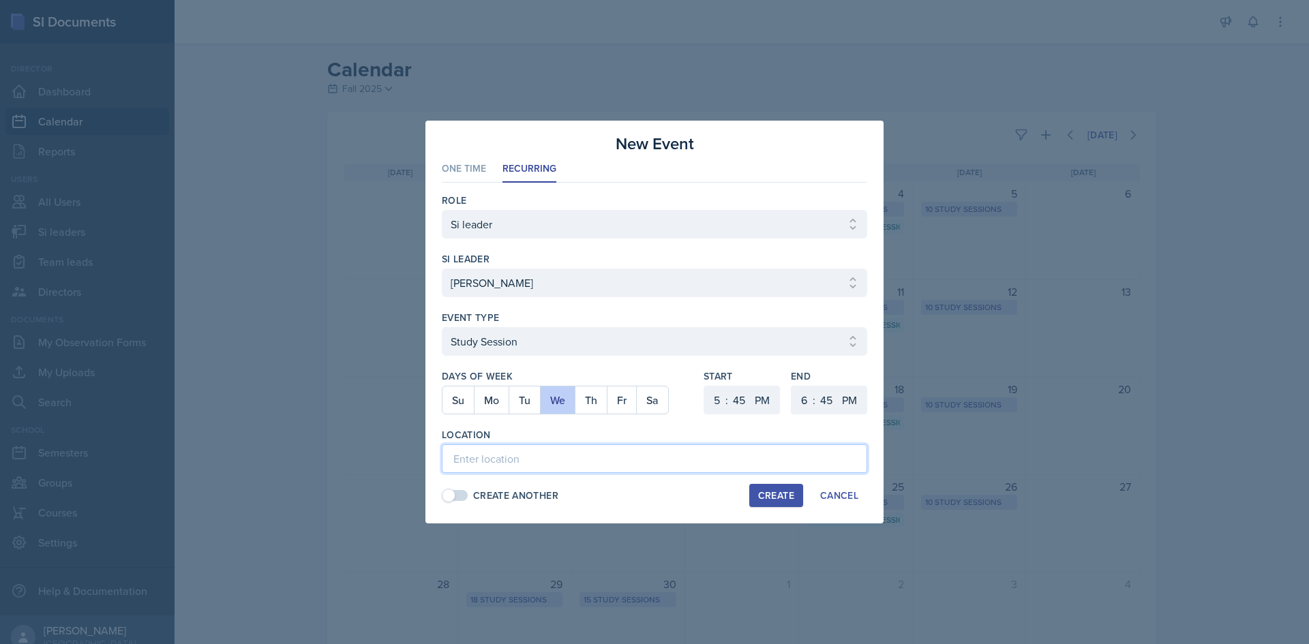
click at [568, 455] on input at bounding box center [654, 459] width 425 height 29
paste input "Math and Statistics Building"
type input "Math and Statistics Building"
drag, startPoint x: 664, startPoint y: 451, endPoint x: 395, endPoint y: 441, distance: 269.5
click at [395, 441] on div "New Event One Time Recurring One Time Recurring Role Select Role Si leader Team…" at bounding box center [654, 322] width 1309 height 644
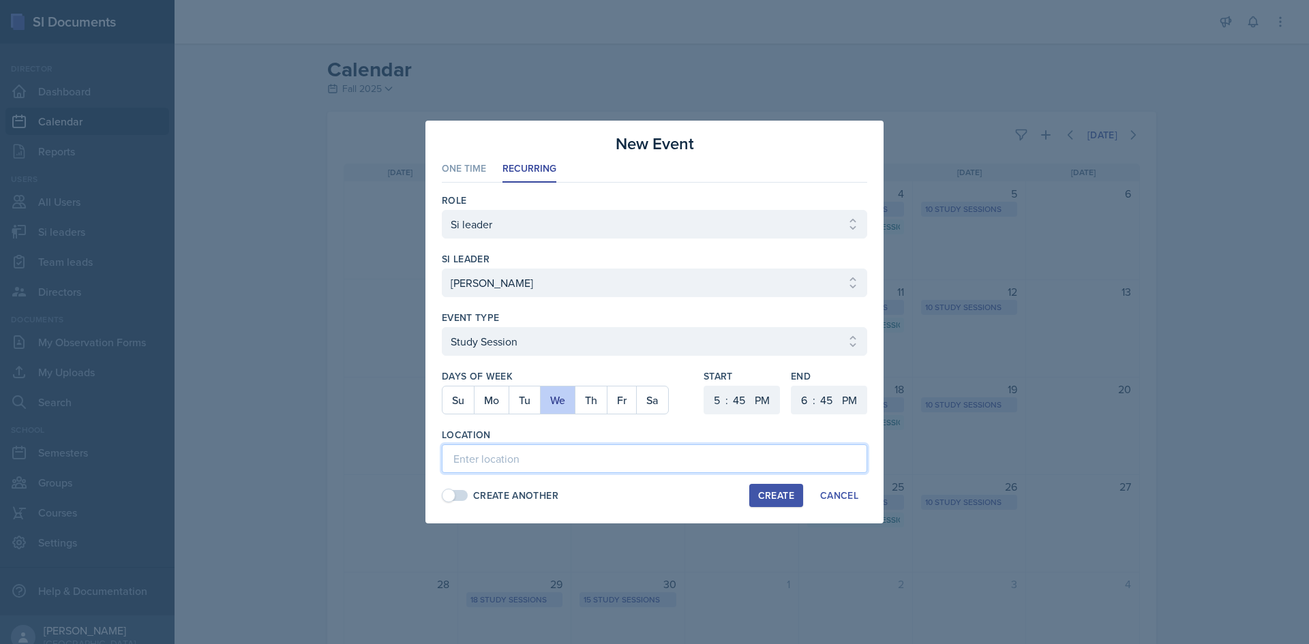
click at [658, 463] on input at bounding box center [654, 459] width 425 height 29
paste input "Math and Statistics Building"
type input "Math and Statistics Building"
drag, startPoint x: 595, startPoint y: 453, endPoint x: 296, endPoint y: 447, distance: 298.7
click at [297, 447] on div "New Event One Time Recurring One Time Recurring Role Select Role Si leader Team…" at bounding box center [654, 322] width 1309 height 644
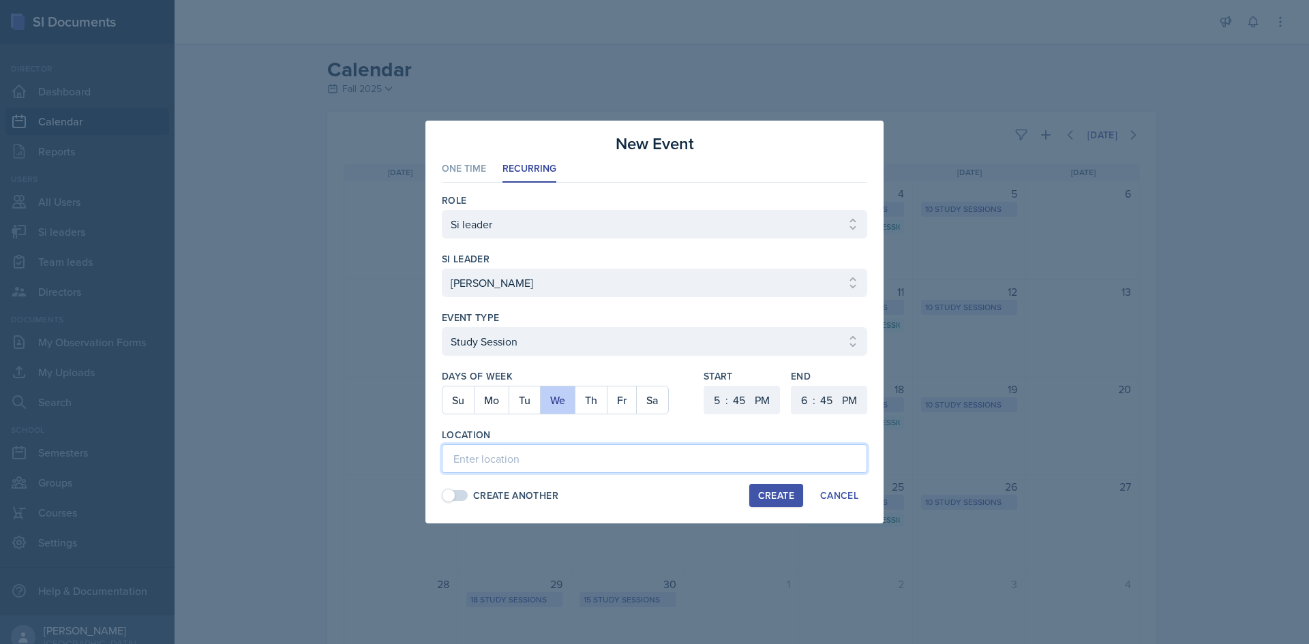
click at [505, 464] on input at bounding box center [654, 459] width 425 height 29
paste input "Math and Statistics Building"
type input "Math and Statistics Building"
drag, startPoint x: 605, startPoint y: 450, endPoint x: 237, endPoint y: 436, distance: 368.4
click at [239, 436] on div "New Event One Time Recurring One Time Recurring Role Select Role Si leader Team…" at bounding box center [654, 322] width 1309 height 644
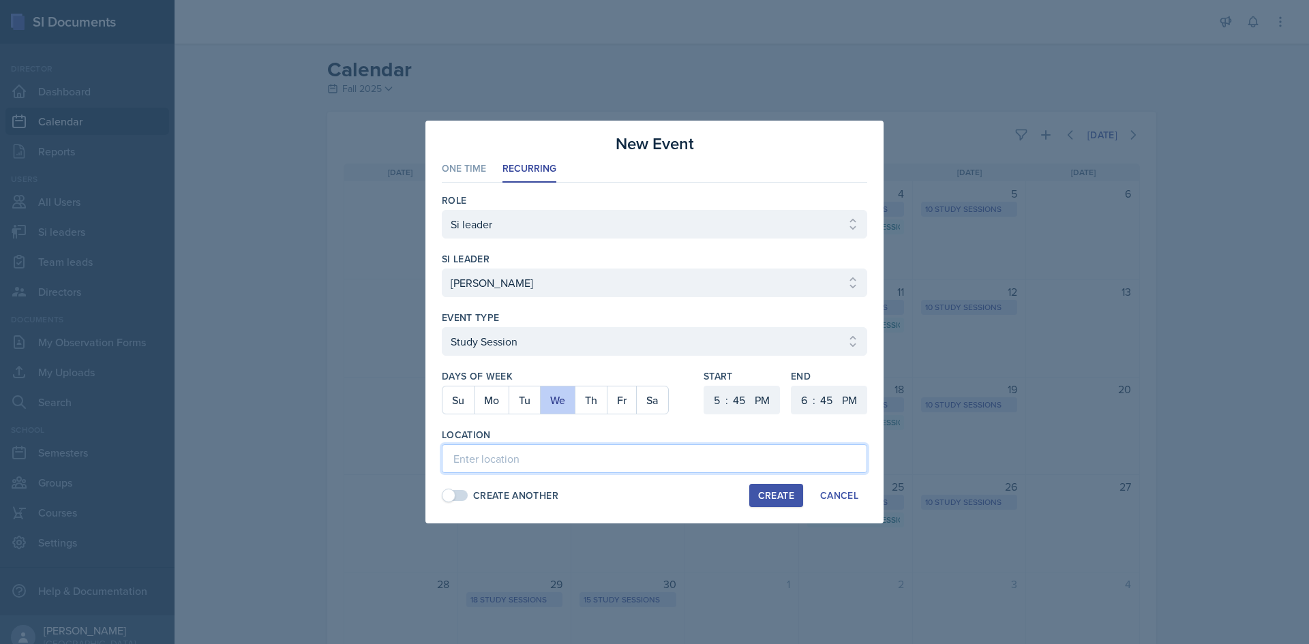
click at [536, 455] on input at bounding box center [654, 459] width 425 height 29
paste input "[URL][DOMAIN_NAME]"
click at [767, 498] on div "Create" at bounding box center [776, 495] width 36 height 11
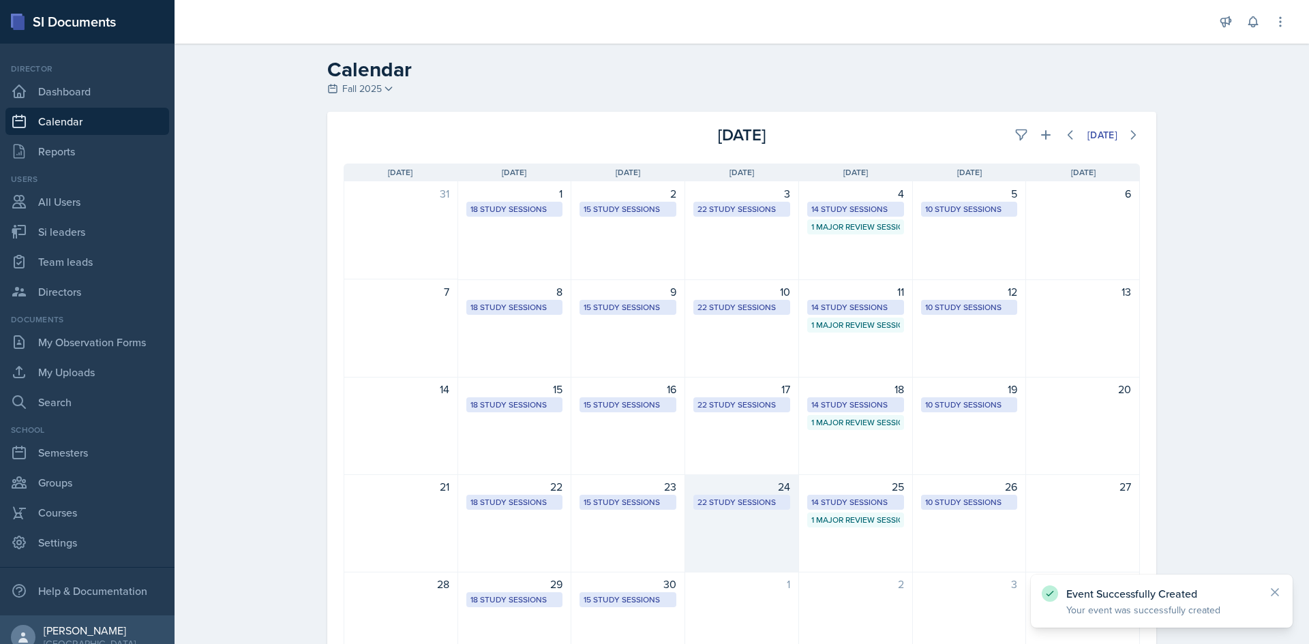
click at [733, 498] on div "22 Study Sessions" at bounding box center [741, 502] width 89 height 12
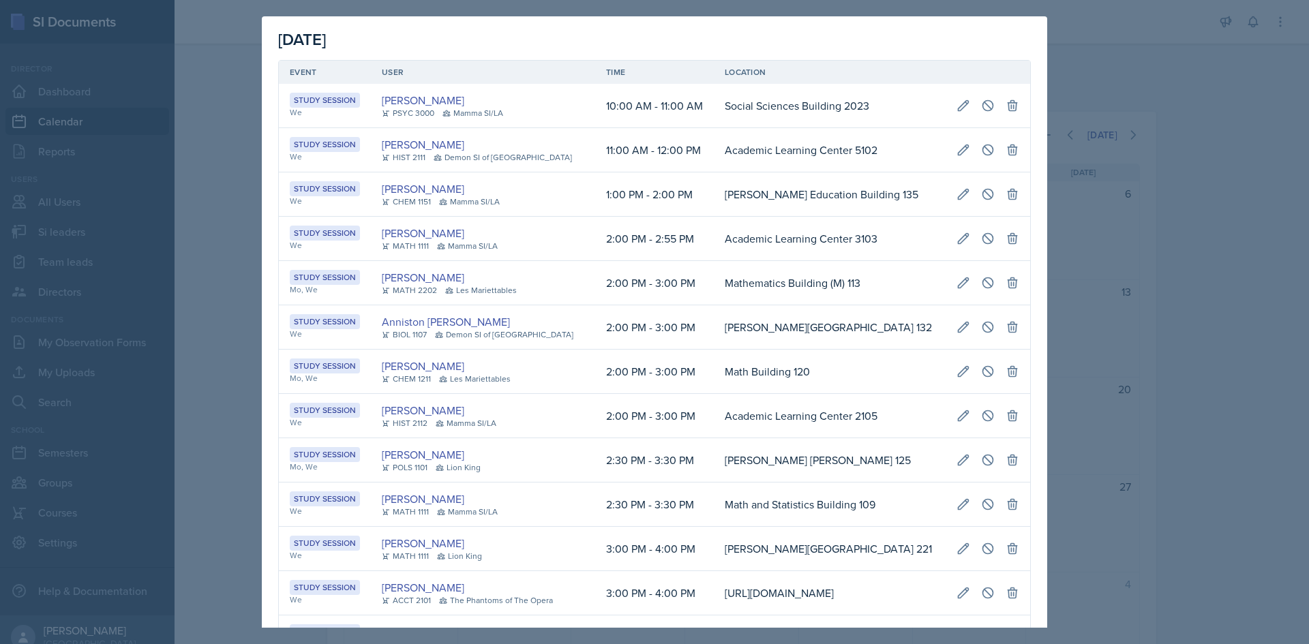
click at [1147, 456] on div at bounding box center [654, 322] width 1309 height 644
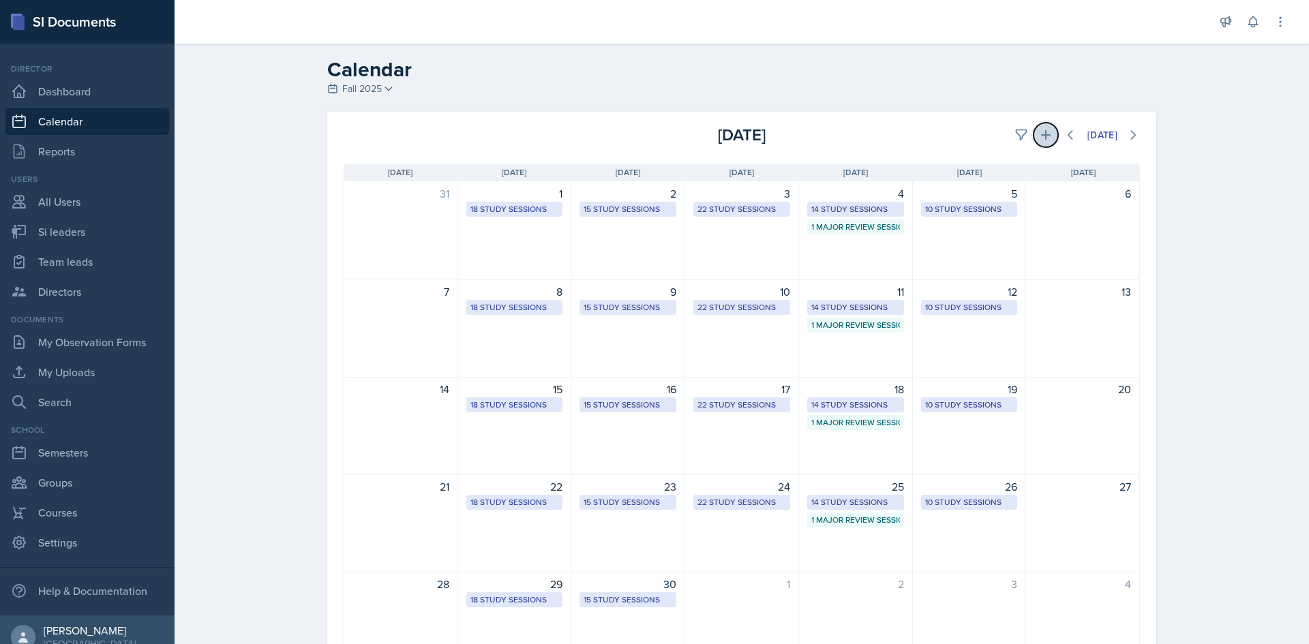
click at [1039, 140] on icon at bounding box center [1046, 135] width 14 height 14
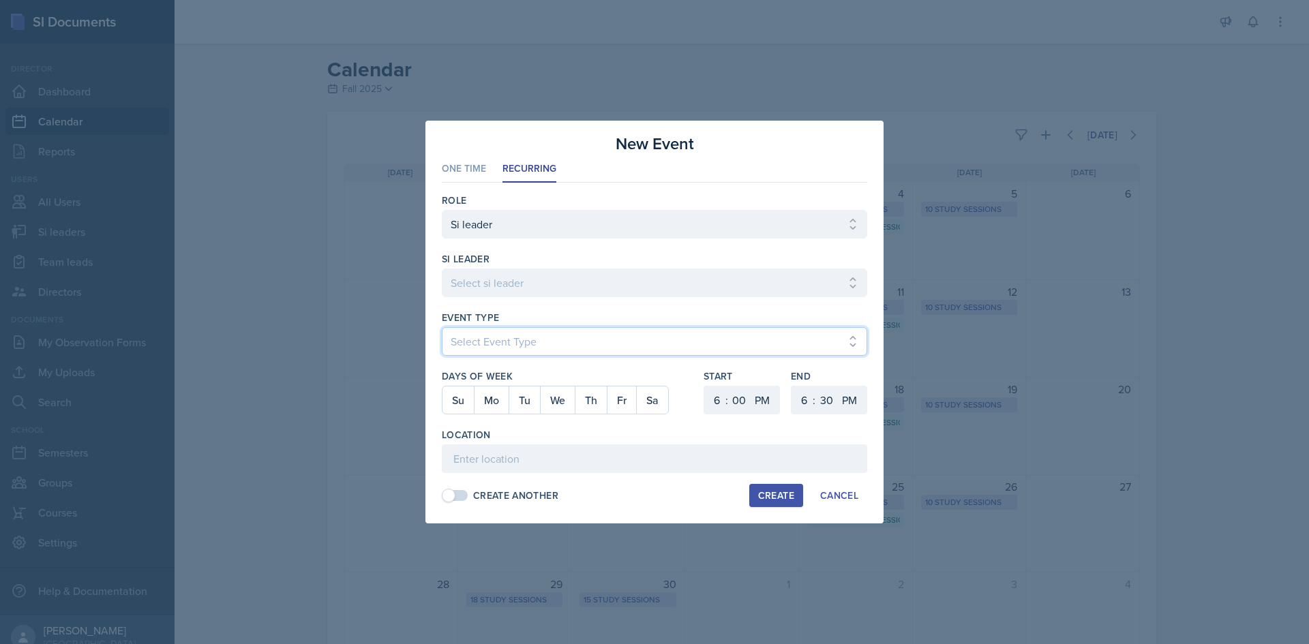
click at [575, 331] on select "Select Event Type Major Review Session Study Session" at bounding box center [654, 341] width 425 height 29
click at [442, 327] on select "Select Event Type Major Review Session Study Session" at bounding box center [654, 341] width 425 height 29
click at [590, 402] on button "Th" at bounding box center [591, 400] width 32 height 27
click at [717, 406] on select "1 2 3 4 5 6 7 8 9 10 11 12" at bounding box center [715, 400] width 22 height 29
click at [704, 386] on select "1 2 3 4 5 6 7 8 9 10 11 12" at bounding box center [715, 400] width 22 height 29
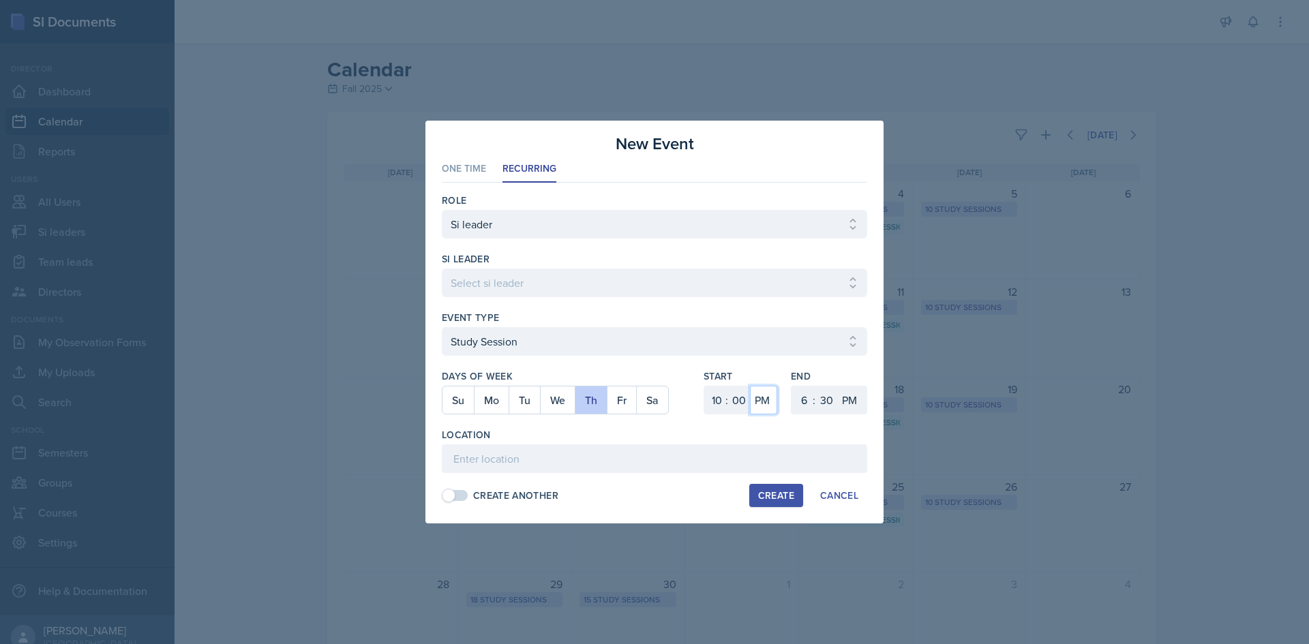
click at [764, 401] on select "AM PM" at bounding box center [763, 400] width 27 height 29
click at [750, 386] on select "AM PM" at bounding box center [763, 400] width 27 height 29
click at [820, 391] on select "00 05 10 15 20 25 30 35 40 45 50 55" at bounding box center [826, 400] width 22 height 29
click at [800, 393] on select "1 2 3 4 5 6 7 8 9 10 11 12" at bounding box center [803, 400] width 22 height 29
click at [792, 386] on select "1 2 3 4 5 6 7 8 9 10 11 12" at bounding box center [803, 400] width 22 height 29
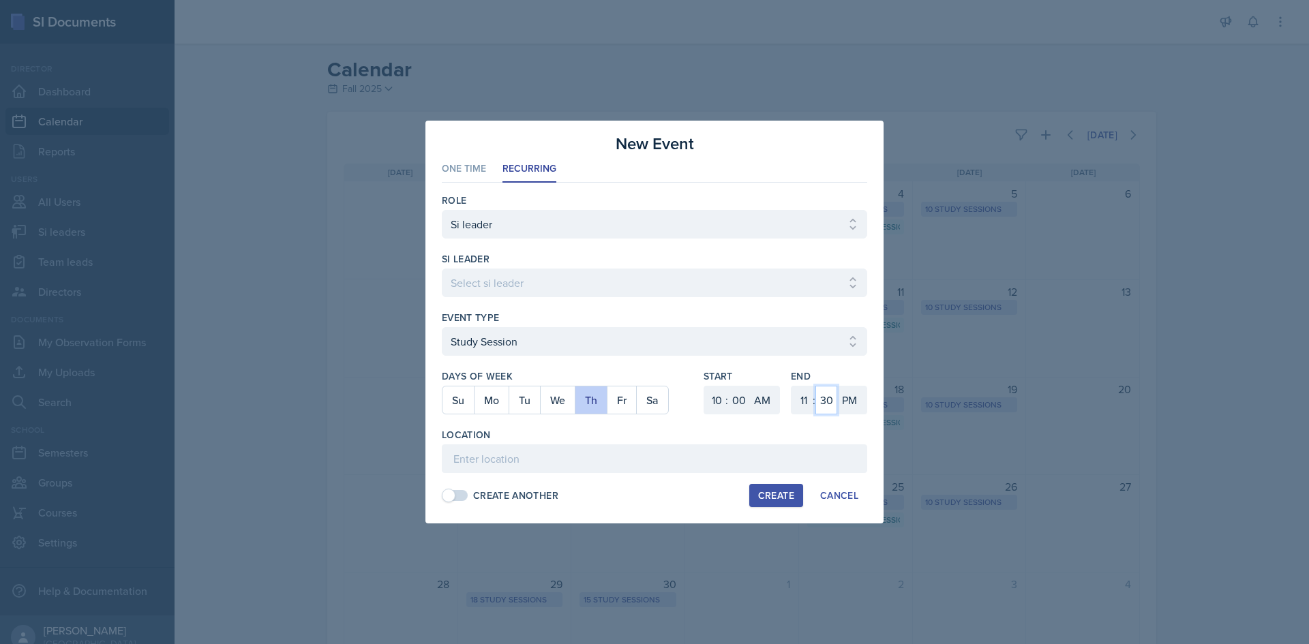
click at [823, 390] on select "00 05 10 15 20 25 30 35 40 45 50 55" at bounding box center [826, 400] width 22 height 29
click at [815, 386] on select "00 05 10 15 20 25 30 35 40 45 50 55" at bounding box center [826, 400] width 22 height 29
drag, startPoint x: 858, startPoint y: 396, endPoint x: 853, endPoint y: 334, distance: 62.2
click at [857, 396] on select "AM PM" at bounding box center [850, 400] width 27 height 29
click at [837, 386] on select "AM PM" at bounding box center [850, 400] width 27 height 29
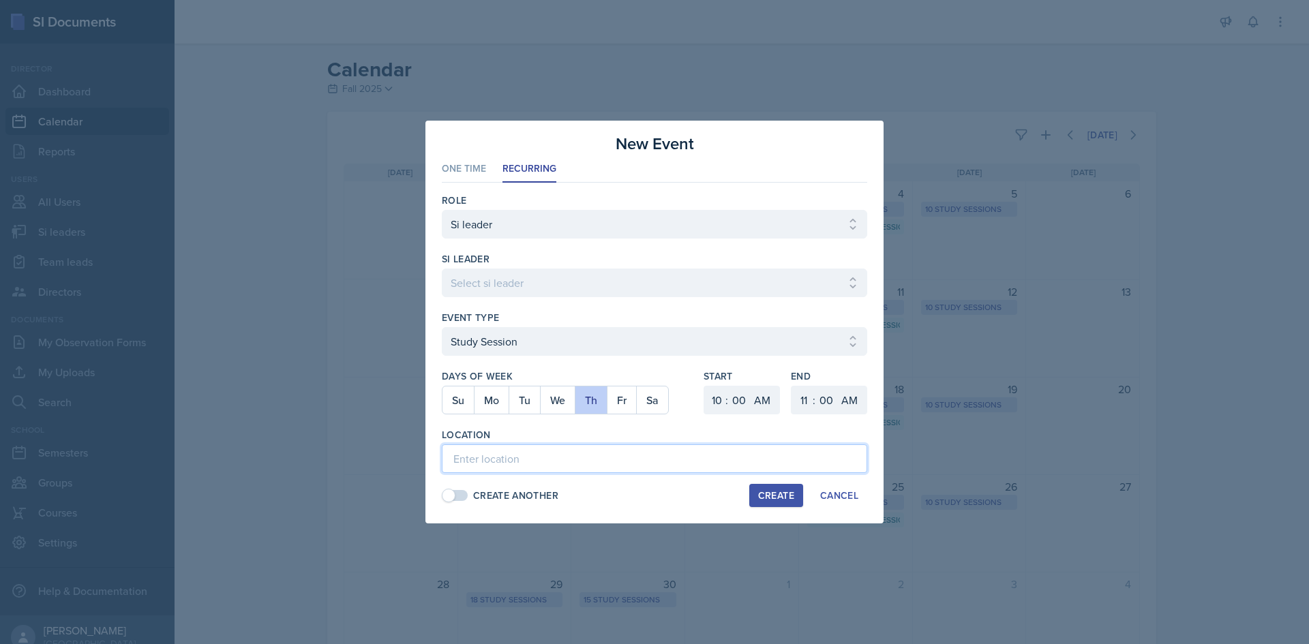
click at [806, 453] on input at bounding box center [654, 459] width 425 height 29
click at [769, 500] on div "Create" at bounding box center [776, 495] width 36 height 11
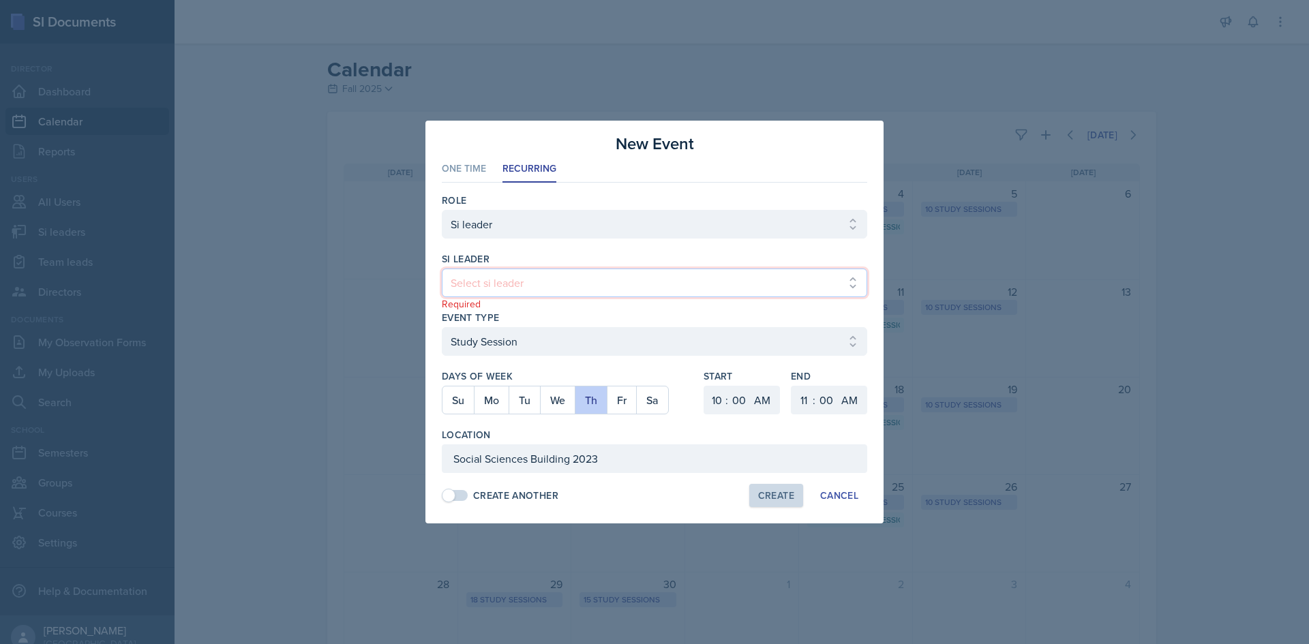
click at [483, 273] on select "Select si leader [PERSON_NAME] [PERSON_NAME] [PERSON_NAME] [PERSON_NAME] [PERSO…" at bounding box center [654, 283] width 425 height 29
click at [442, 269] on select "Select si leader [PERSON_NAME] [PERSON_NAME] [PERSON_NAME] [PERSON_NAME] [PERSO…" at bounding box center [654, 283] width 425 height 29
click at [783, 503] on button "Create" at bounding box center [776, 495] width 54 height 23
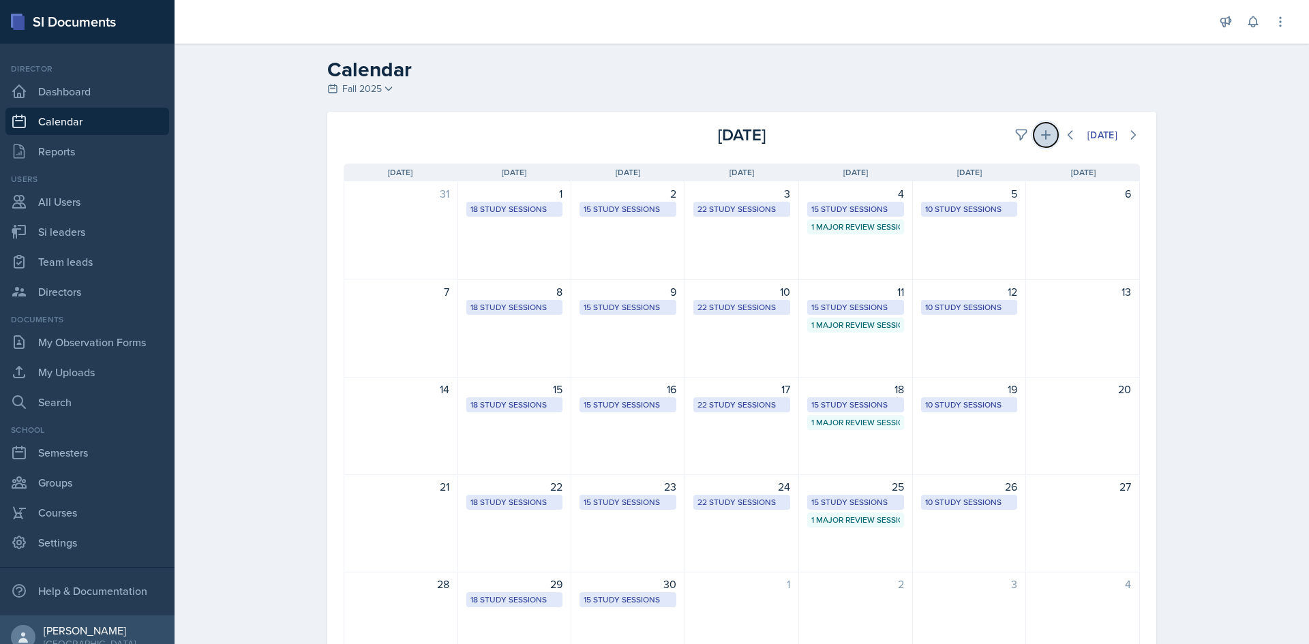
click at [1039, 133] on icon at bounding box center [1046, 135] width 14 height 14
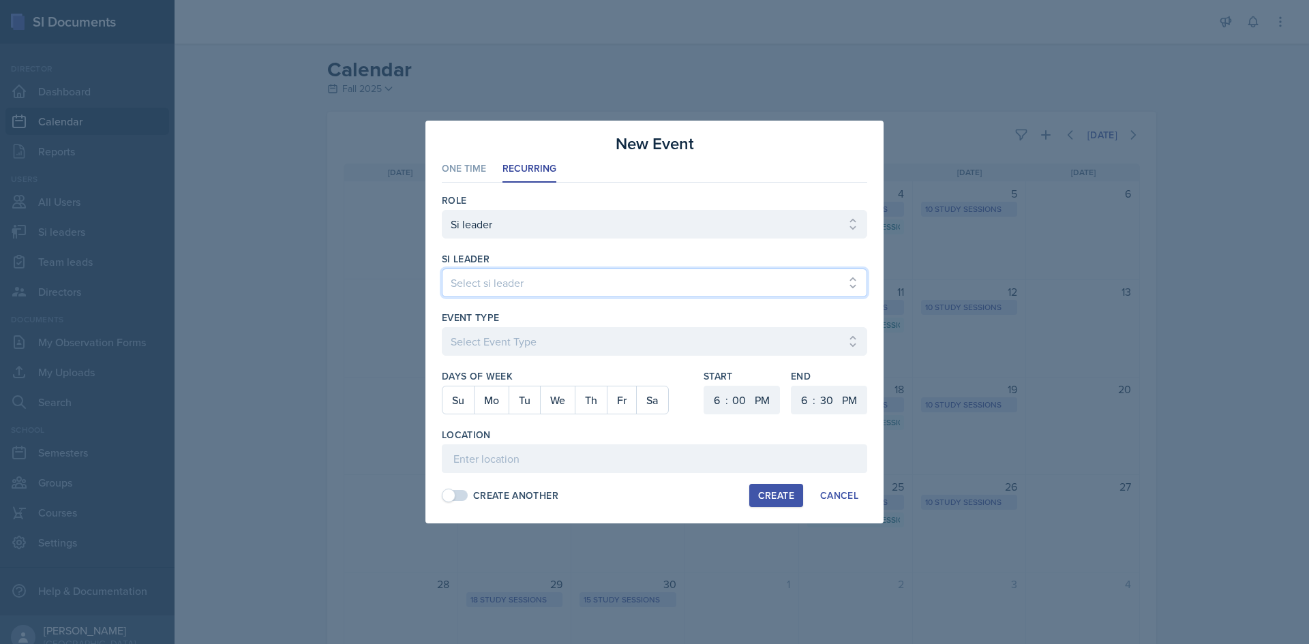
click at [594, 284] on select "Select si leader [PERSON_NAME] [PERSON_NAME] [PERSON_NAME] [PERSON_NAME] [PERSO…" at bounding box center [654, 283] width 425 height 29
click at [442, 269] on select "Select si leader [PERSON_NAME] [PERSON_NAME] [PERSON_NAME] [PERSON_NAME] [PERSO…" at bounding box center [654, 283] width 425 height 29
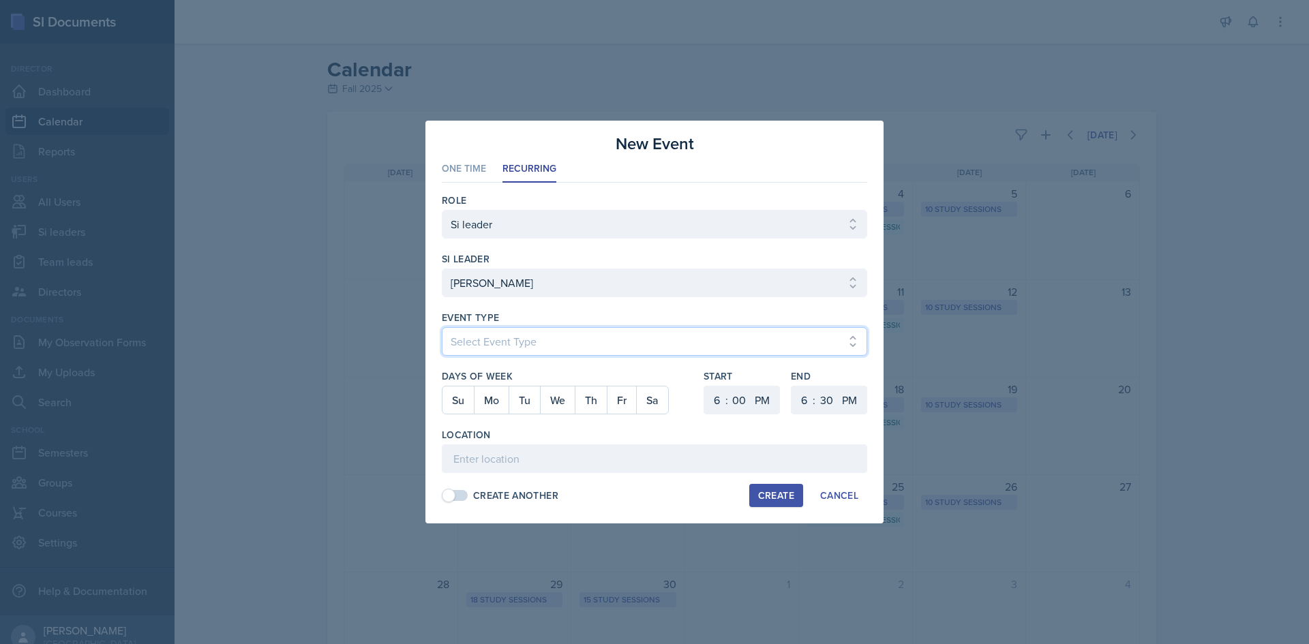
click at [587, 346] on select "Select Event Type Major Review Session Study Session" at bounding box center [654, 341] width 425 height 29
click at [442, 327] on select "Select Event Type Major Review Session Study Session" at bounding box center [654, 341] width 425 height 29
click at [517, 405] on button "Tu" at bounding box center [524, 400] width 31 height 27
click at [720, 402] on select "1 2 3 4 5 6 7 8 9 10 11 12" at bounding box center [715, 400] width 22 height 29
click at [704, 386] on select "1 2 3 4 5 6 7 8 9 10 11 12" at bounding box center [715, 400] width 22 height 29
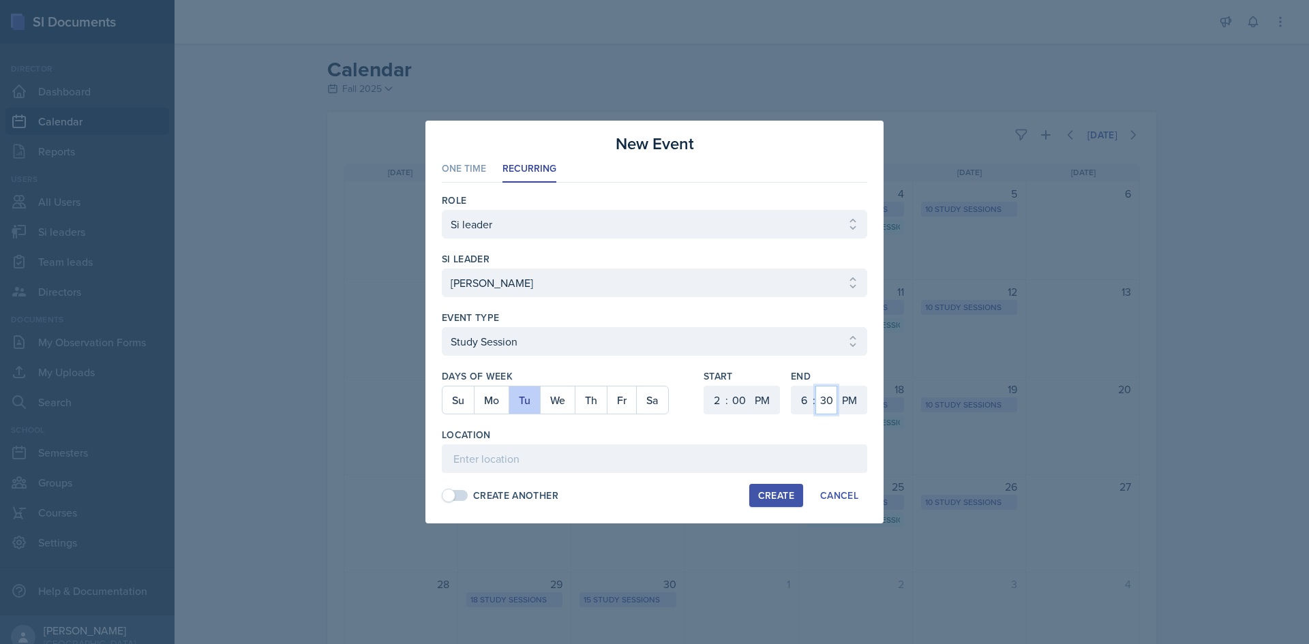
click at [815, 389] on select "00 05 10 15 20 25 30 35 40 45 50 55" at bounding box center [826, 400] width 22 height 29
click at [804, 397] on select "1 2 3 4 5 6 7 8 9 10 11 12" at bounding box center [803, 400] width 22 height 29
click at [792, 386] on select "1 2 3 4 5 6 7 8 9 10 11 12" at bounding box center [803, 400] width 22 height 29
click at [824, 400] on select "00 05 10 15 20 25 30 35 40 45 50 55" at bounding box center [826, 400] width 22 height 29
click at [815, 386] on select "00 05 10 15 20 25 30 35 40 45 50 55" at bounding box center [826, 400] width 22 height 29
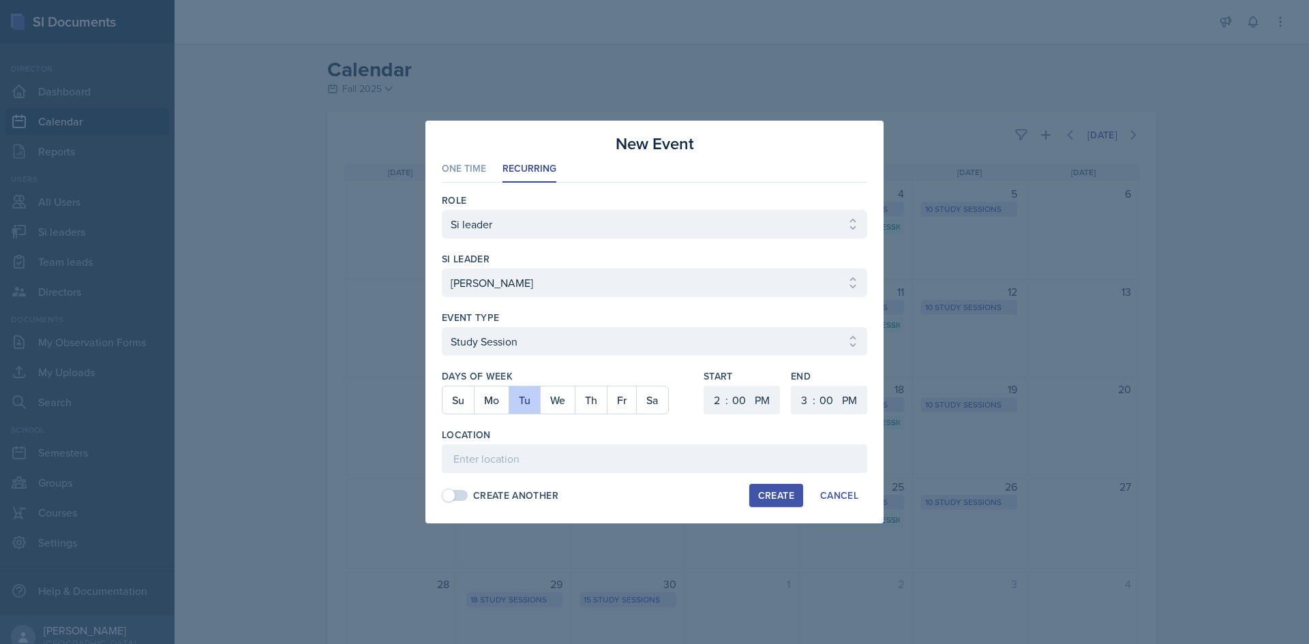
click at [552, 475] on div "Role Select Role Si leader Team lead Director si leader Select si leader [PERSO…" at bounding box center [654, 348] width 425 height 330
click at [553, 468] on input at bounding box center [654, 459] width 425 height 29
click at [791, 501] on div "Create" at bounding box center [776, 495] width 36 height 11
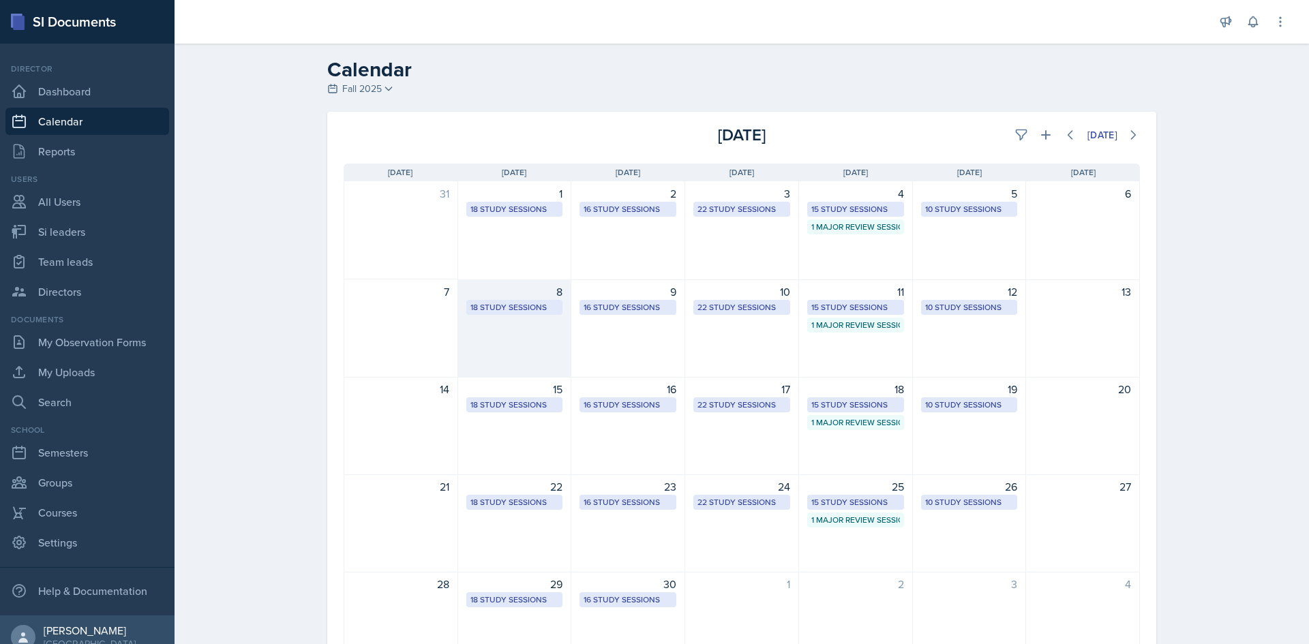
click at [515, 307] on div "18 Study Sessions" at bounding box center [514, 307] width 89 height 12
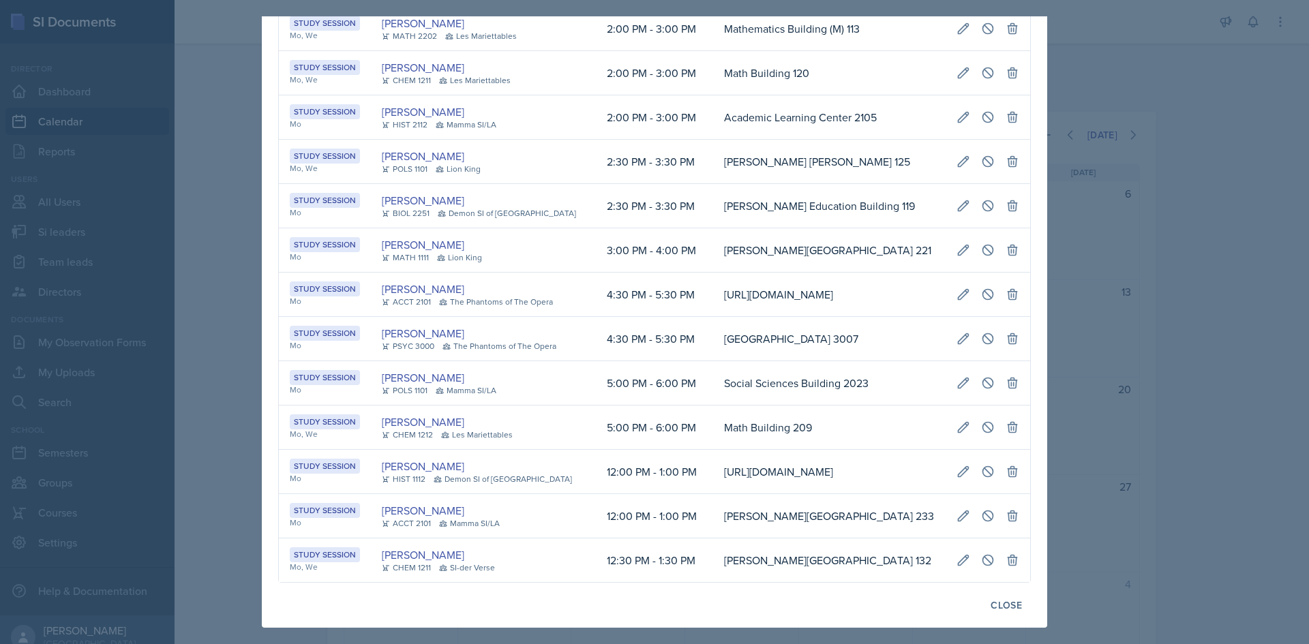
scroll to position [347, 0]
click at [1245, 533] on div at bounding box center [654, 322] width 1309 height 644
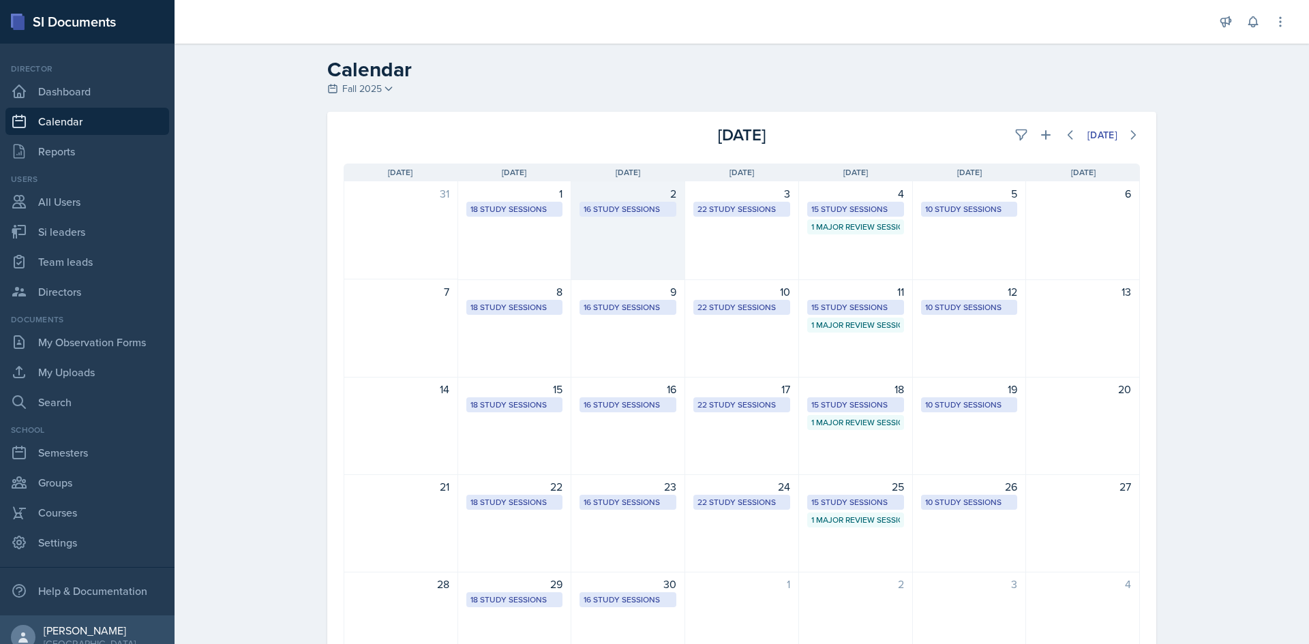
click at [591, 203] on div "16 Study Sessions" at bounding box center [628, 209] width 89 height 12
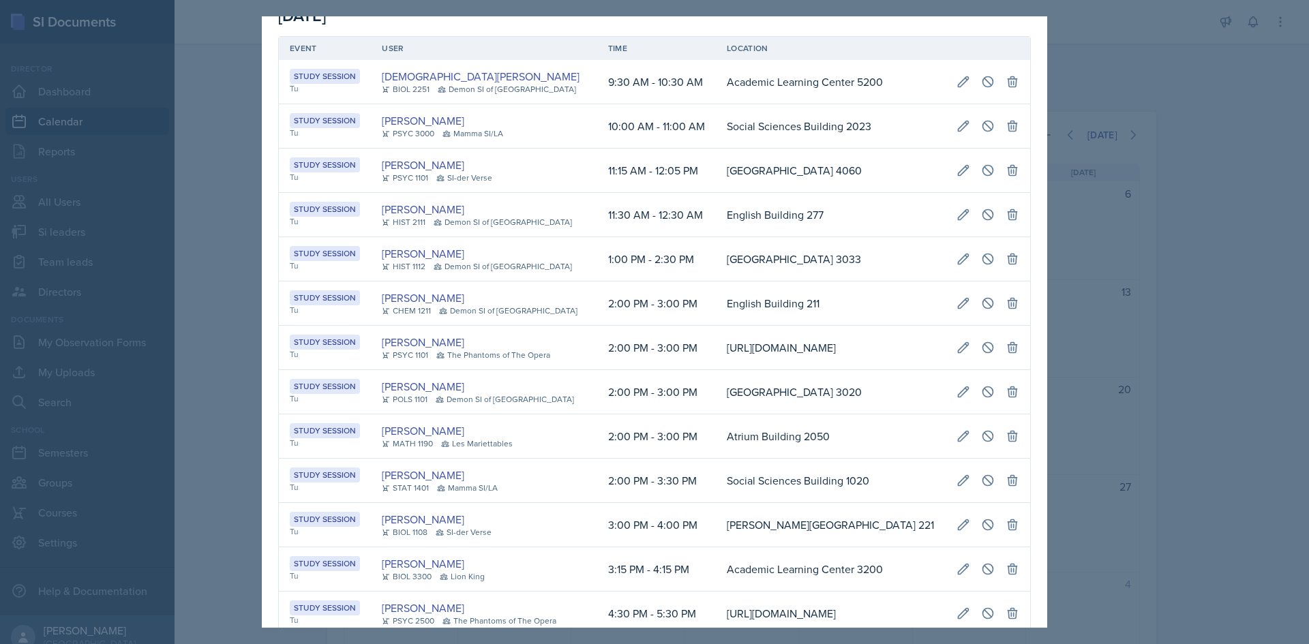
scroll to position [297, 0]
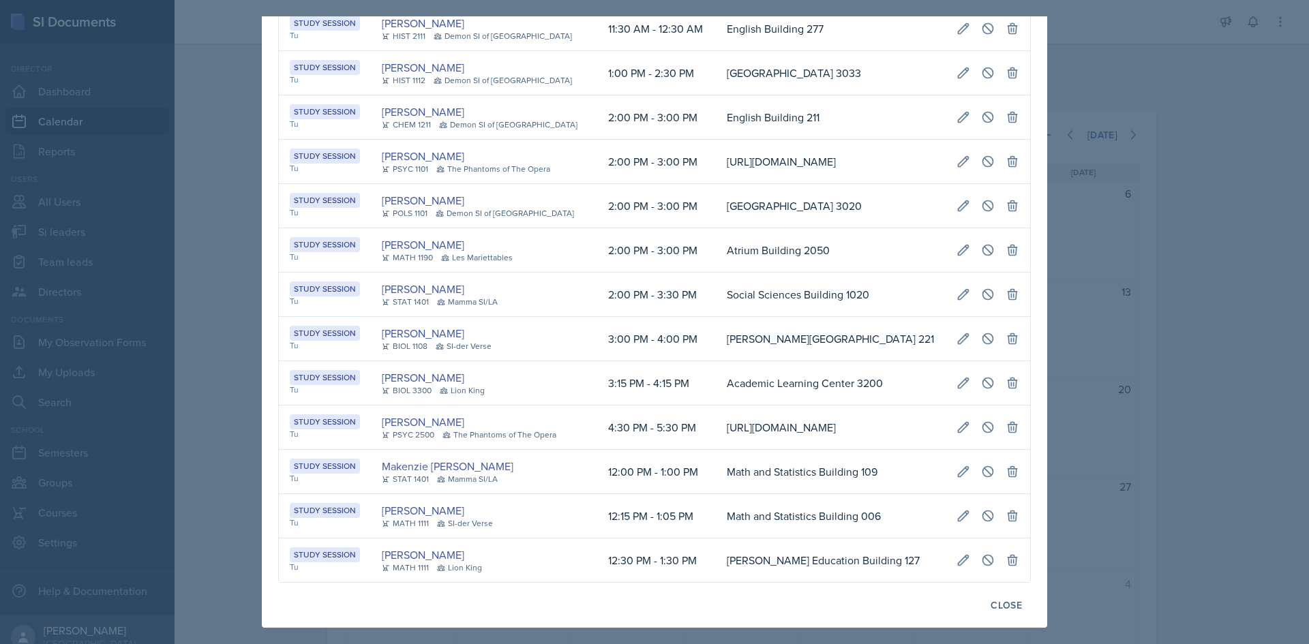
click at [1298, 394] on div at bounding box center [654, 322] width 1309 height 644
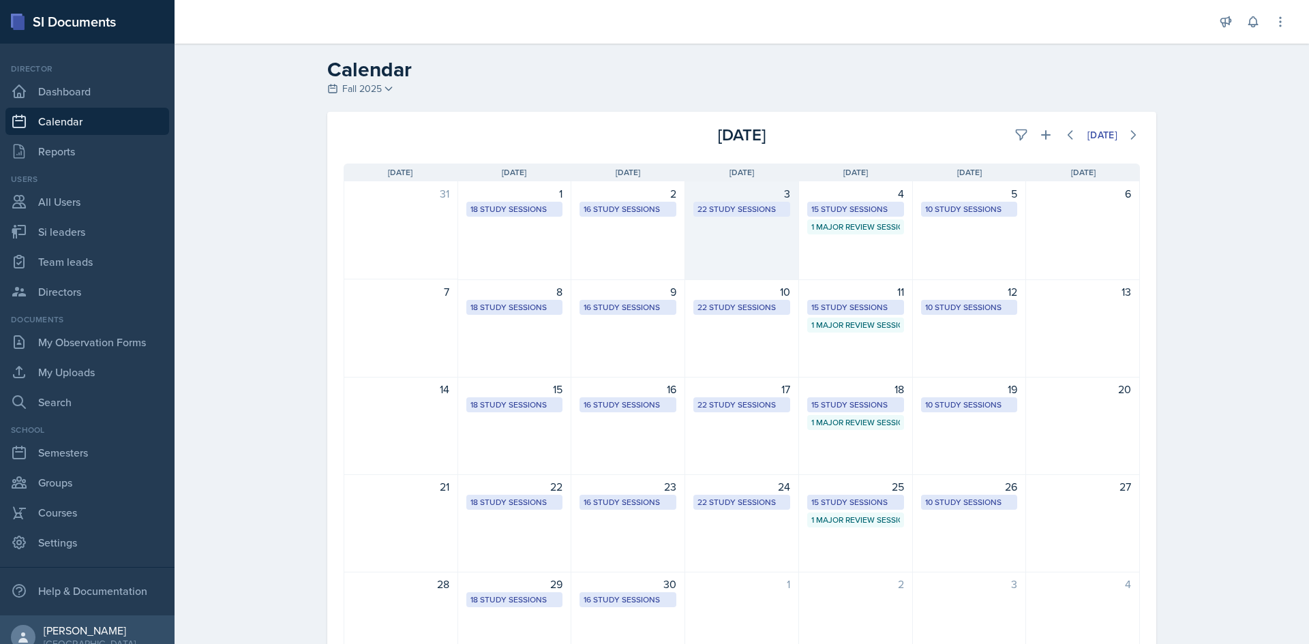
click at [754, 205] on div "22 Study Sessions" at bounding box center [741, 209] width 89 height 12
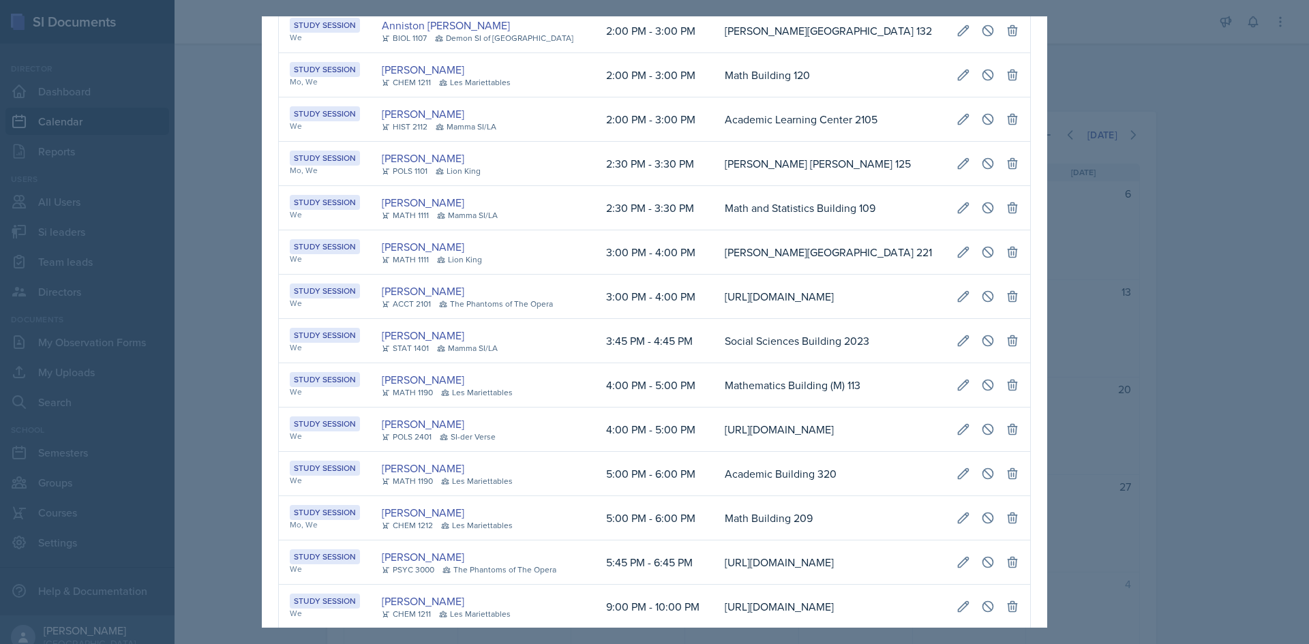
click at [1141, 410] on div at bounding box center [654, 322] width 1309 height 644
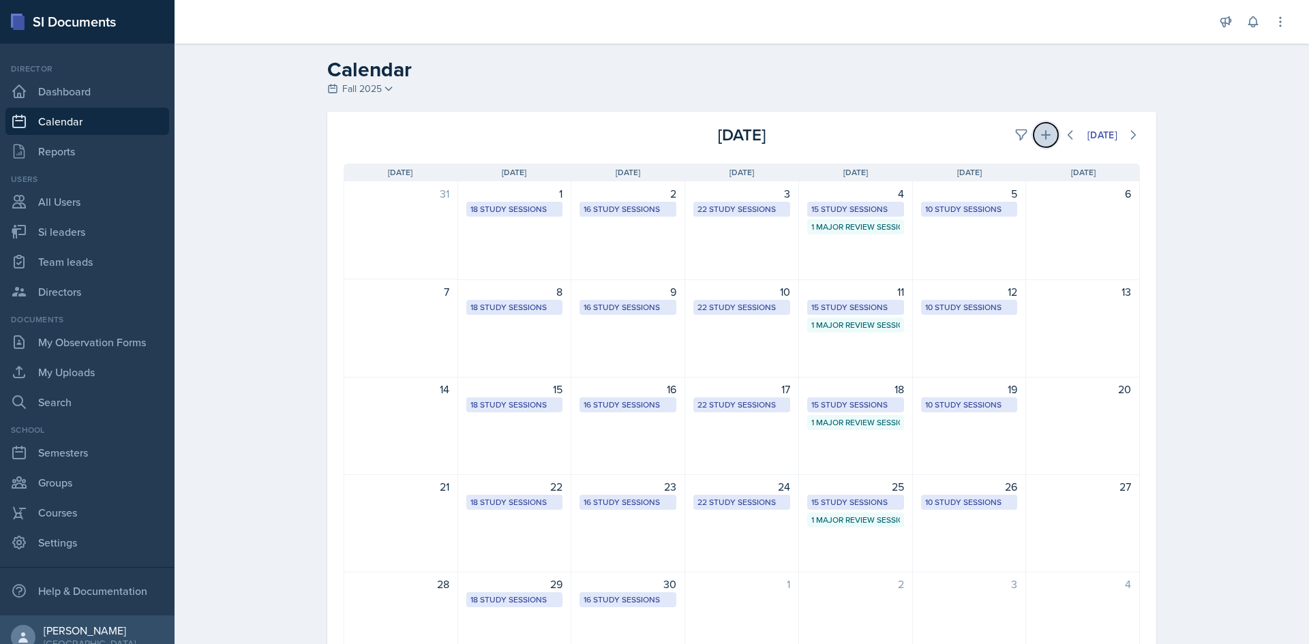
click at [1045, 135] on icon at bounding box center [1046, 135] width 14 height 14
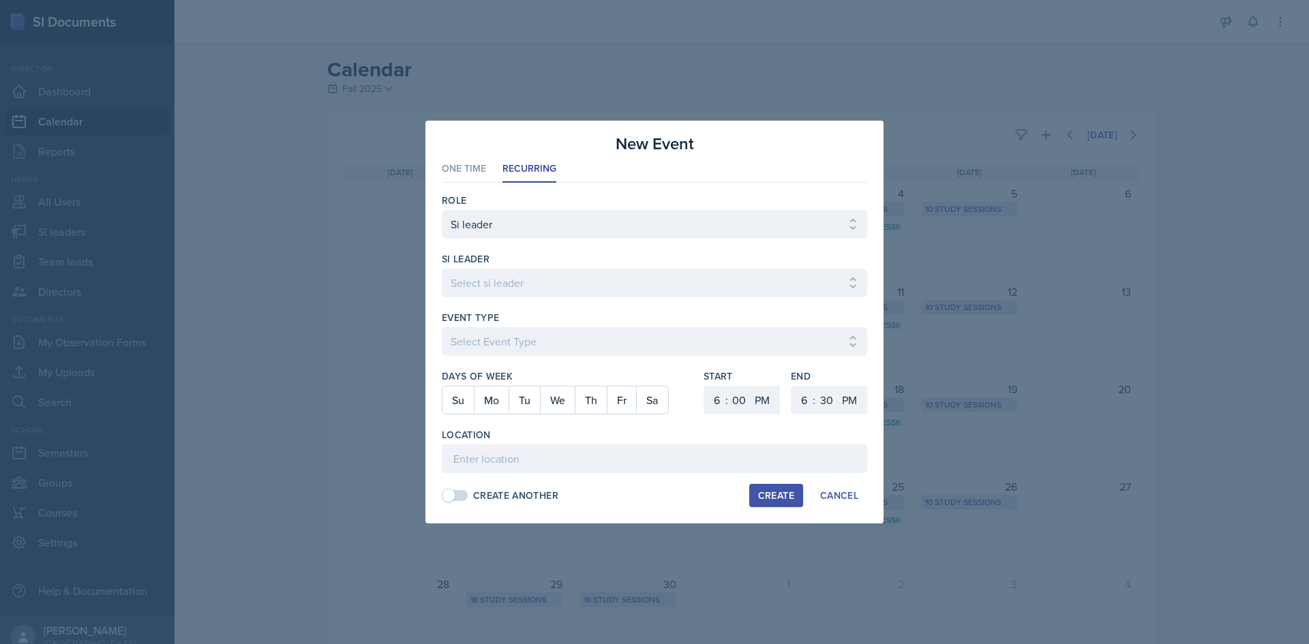
click at [597, 264] on div "si leader" at bounding box center [654, 259] width 425 height 14
click at [601, 269] on select "Select si leader [PERSON_NAME] [PERSON_NAME] [PERSON_NAME] [PERSON_NAME] [PERSO…" at bounding box center [654, 283] width 425 height 29
click at [442, 269] on select "Select si leader [PERSON_NAME] [PERSON_NAME] [PERSON_NAME] [PERSON_NAME] [PERSO…" at bounding box center [654, 283] width 425 height 29
click at [527, 345] on select "Select Event Type Major Review Session Study Session" at bounding box center [654, 341] width 425 height 29
click at [442, 327] on select "Select Event Type Major Review Session Study Session" at bounding box center [654, 341] width 425 height 29
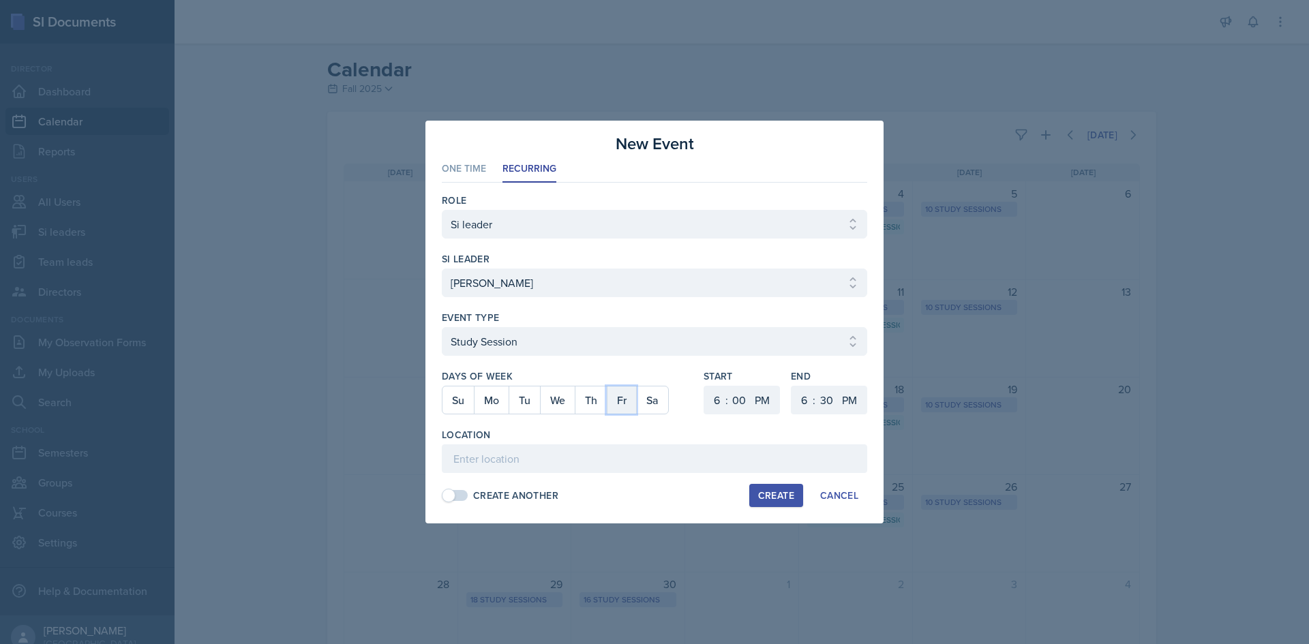
click at [618, 402] on button "Fr" at bounding box center [621, 400] width 29 height 27
click at [719, 396] on select "1 2 3 4 5 6 7 8 9 10 11 12" at bounding box center [715, 400] width 22 height 29
click at [704, 386] on select "1 2 3 4 5 6 7 8 9 10 11 12" at bounding box center [715, 400] width 22 height 29
click at [807, 397] on select "1 2 3 4 5 6 7 8 9 10 11 12" at bounding box center [803, 400] width 22 height 29
click at [792, 386] on select "1 2 3 4 5 6 7 8 9 10 11 12" at bounding box center [803, 400] width 22 height 29
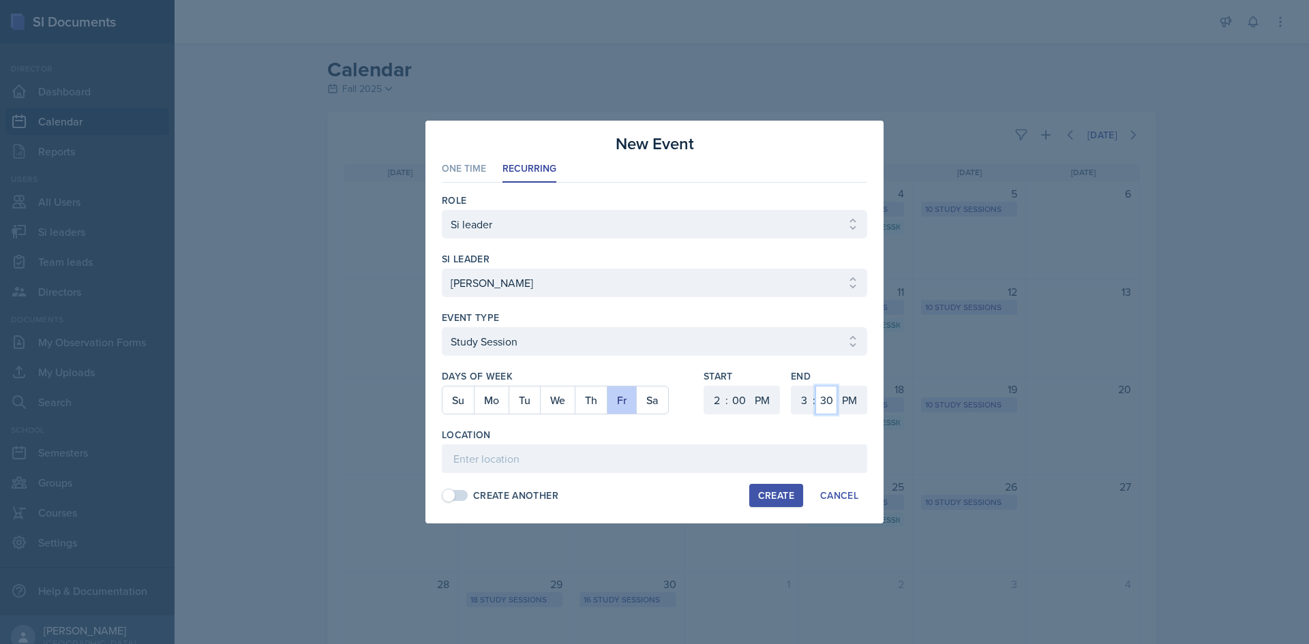
click at [826, 402] on select "00 05 10 15 20 25 30 35 40 45 50 55" at bounding box center [826, 400] width 22 height 29
click at [815, 386] on select "00 05 10 15 20 25 30 35 40 45 50 55" at bounding box center [826, 400] width 22 height 29
click at [491, 457] on input at bounding box center [654, 459] width 425 height 29
click at [771, 505] on button "Create" at bounding box center [776, 495] width 54 height 23
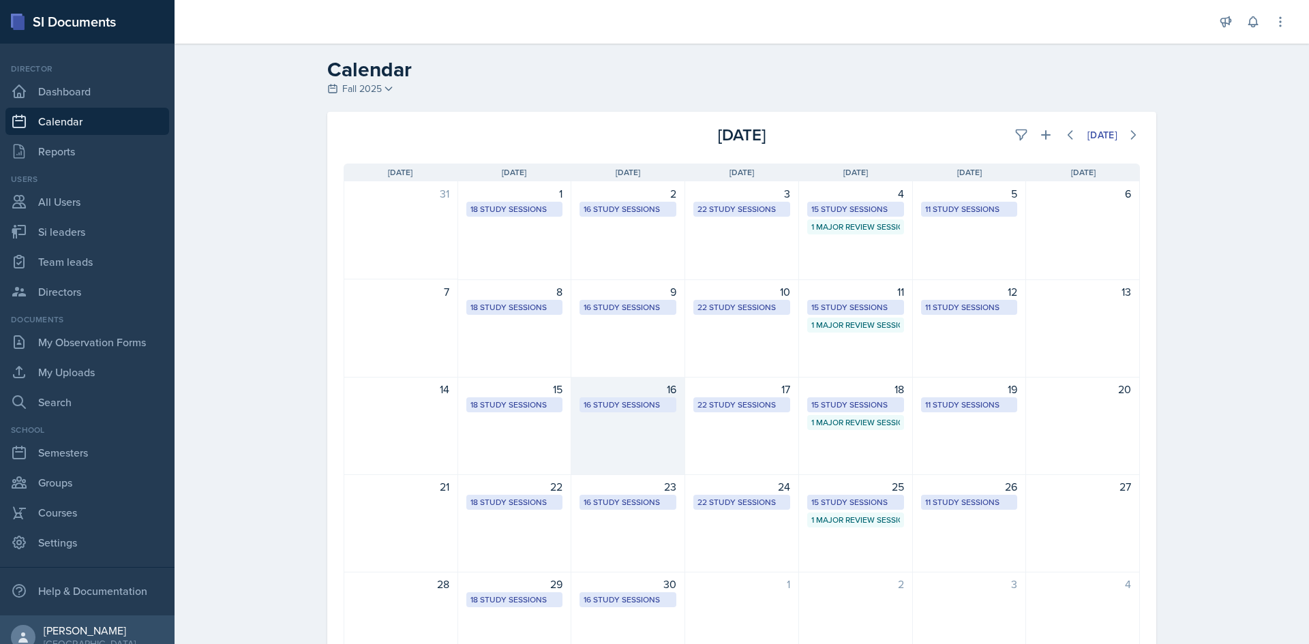
click at [642, 408] on div "16 Study Sessions" at bounding box center [628, 405] width 89 height 12
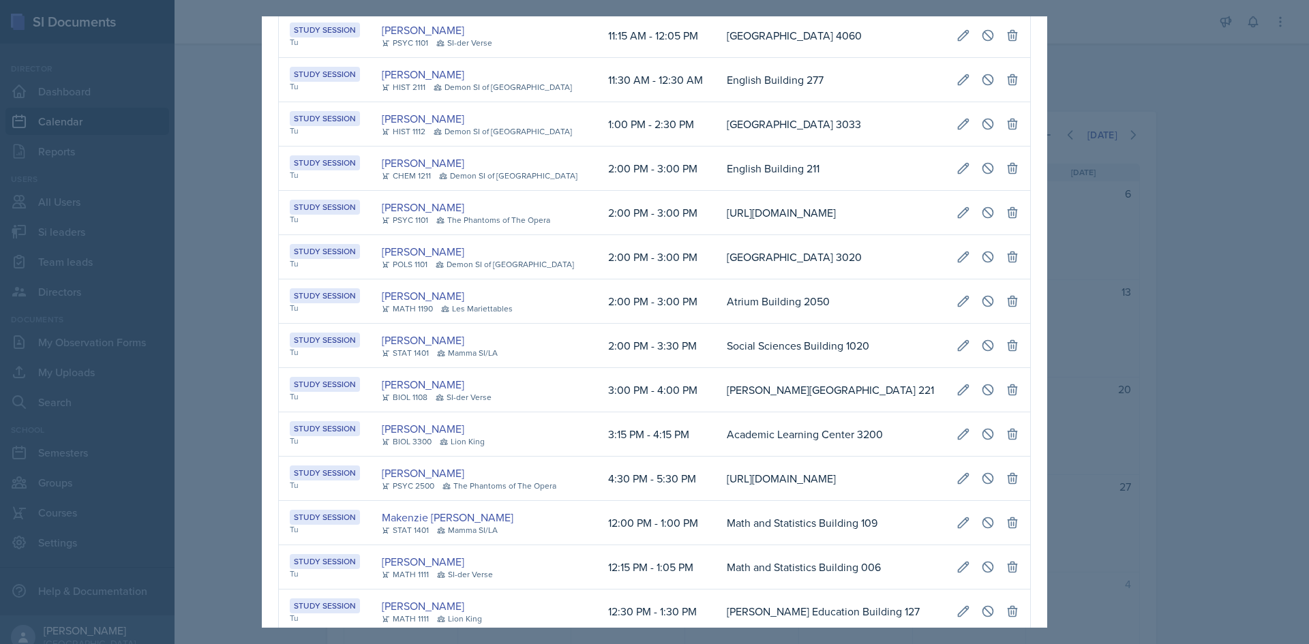
scroll to position [160, 0]
click at [198, 342] on div at bounding box center [654, 322] width 1309 height 644
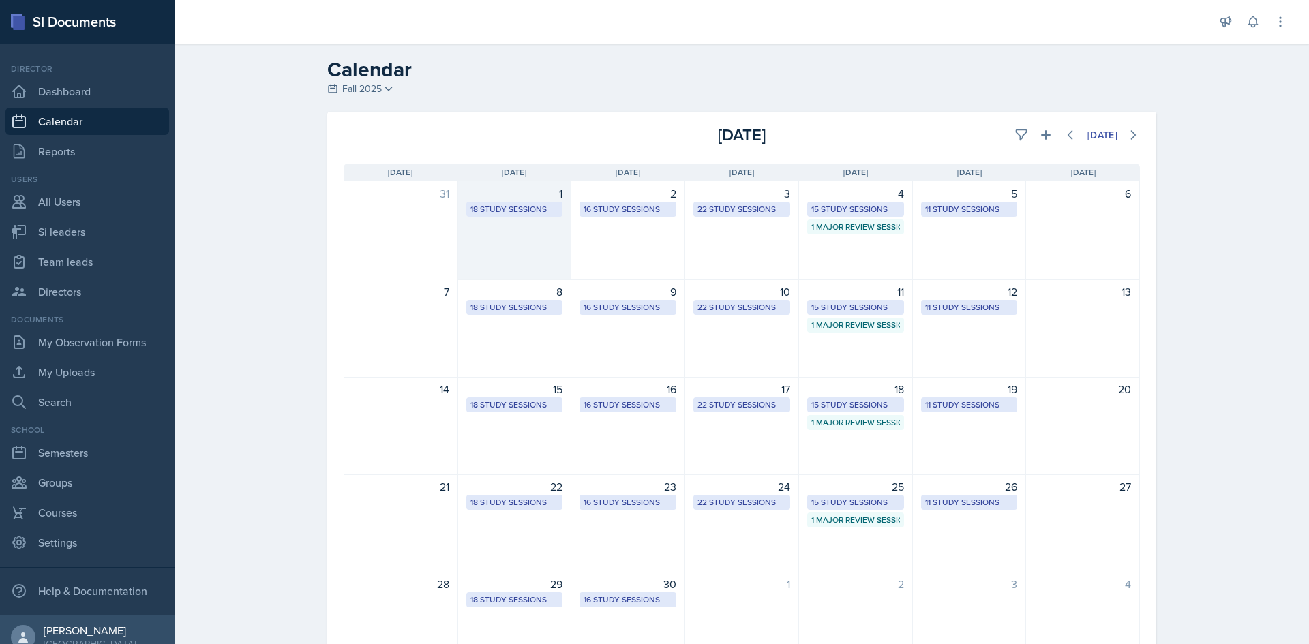
click at [490, 202] on div "18 Study Sessions" at bounding box center [514, 209] width 97 height 15
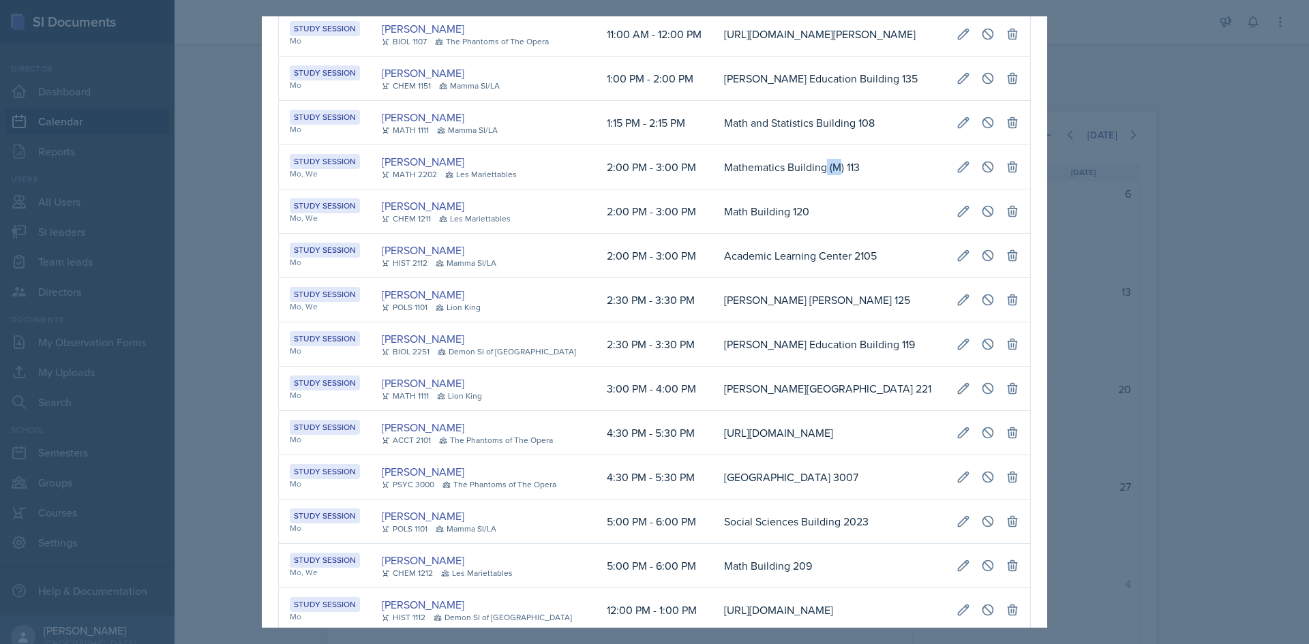
drag, startPoint x: 524, startPoint y: 193, endPoint x: 541, endPoint y: 194, distance: 16.4
click at [713, 190] on td "Mathematics Building (M) 113" at bounding box center [829, 167] width 232 height 44
drag, startPoint x: 529, startPoint y: 194, endPoint x: 547, endPoint y: 195, distance: 18.4
click at [713, 190] on td "Mathematics Building (M) 113" at bounding box center [829, 167] width 232 height 44
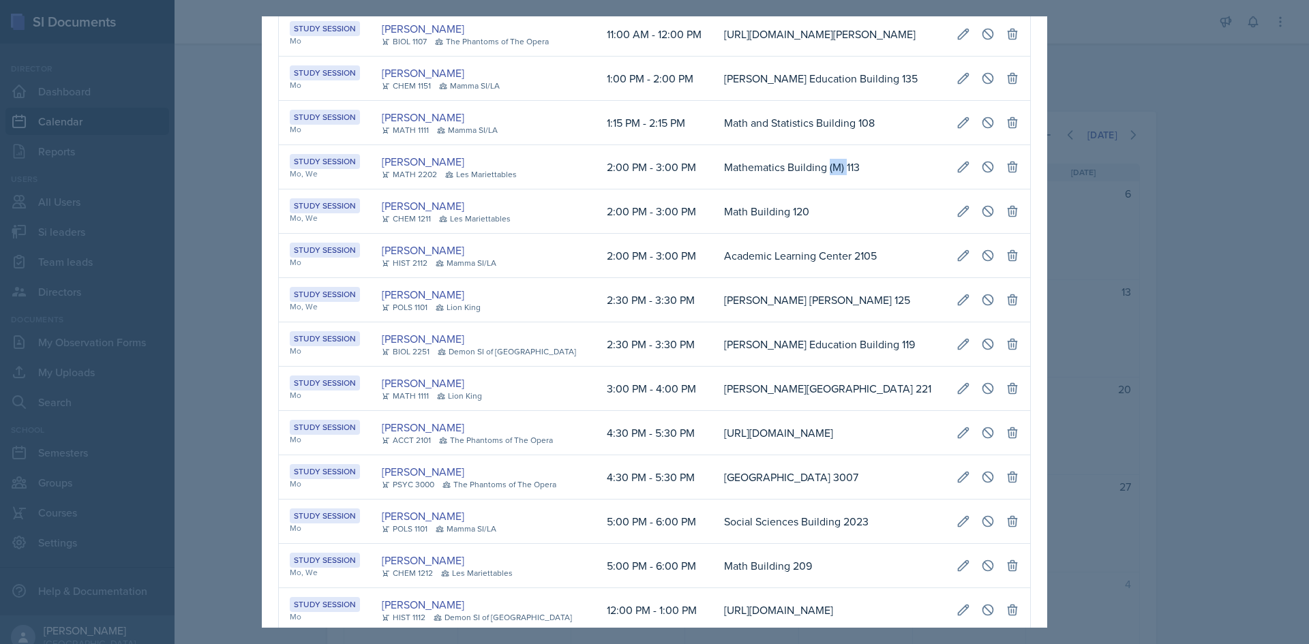
copy td "(M)"
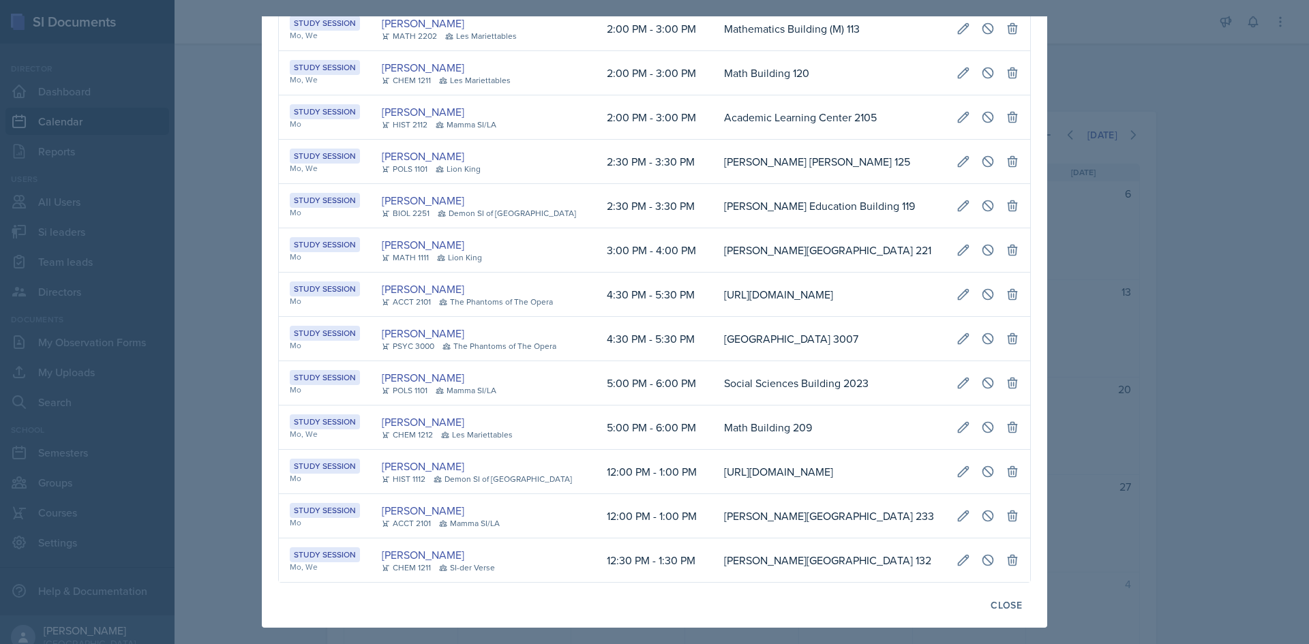
click at [1199, 399] on div at bounding box center [654, 322] width 1309 height 644
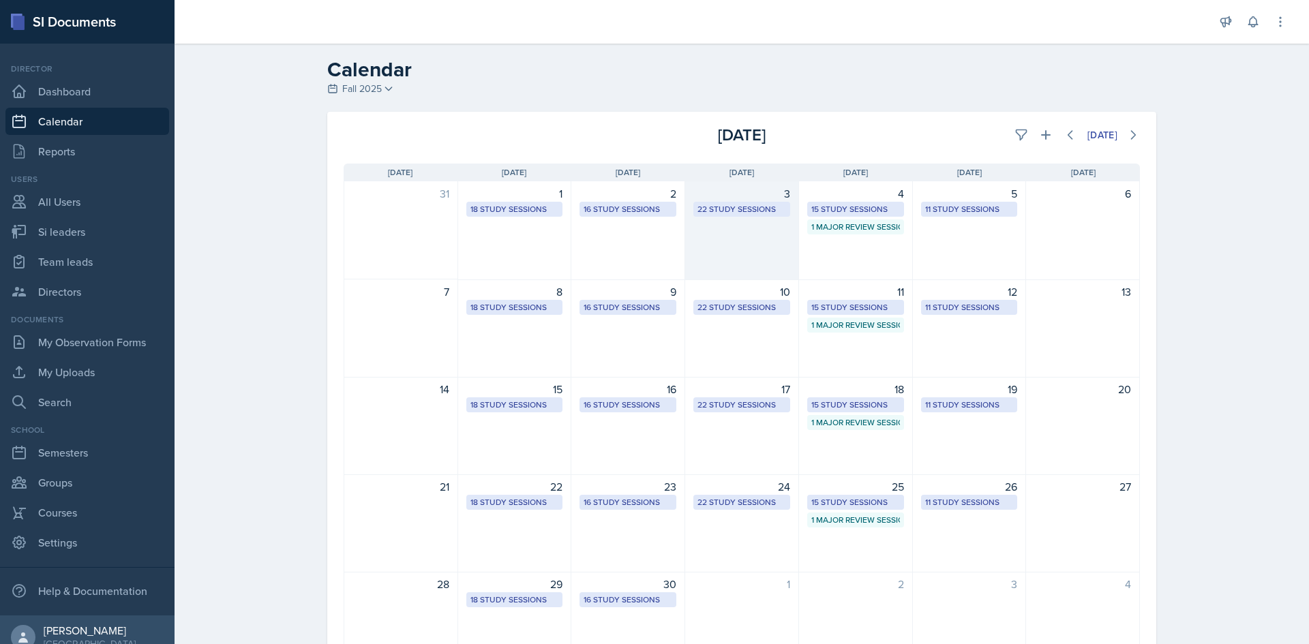
click at [729, 211] on div "22 Study Sessions" at bounding box center [741, 209] width 89 height 12
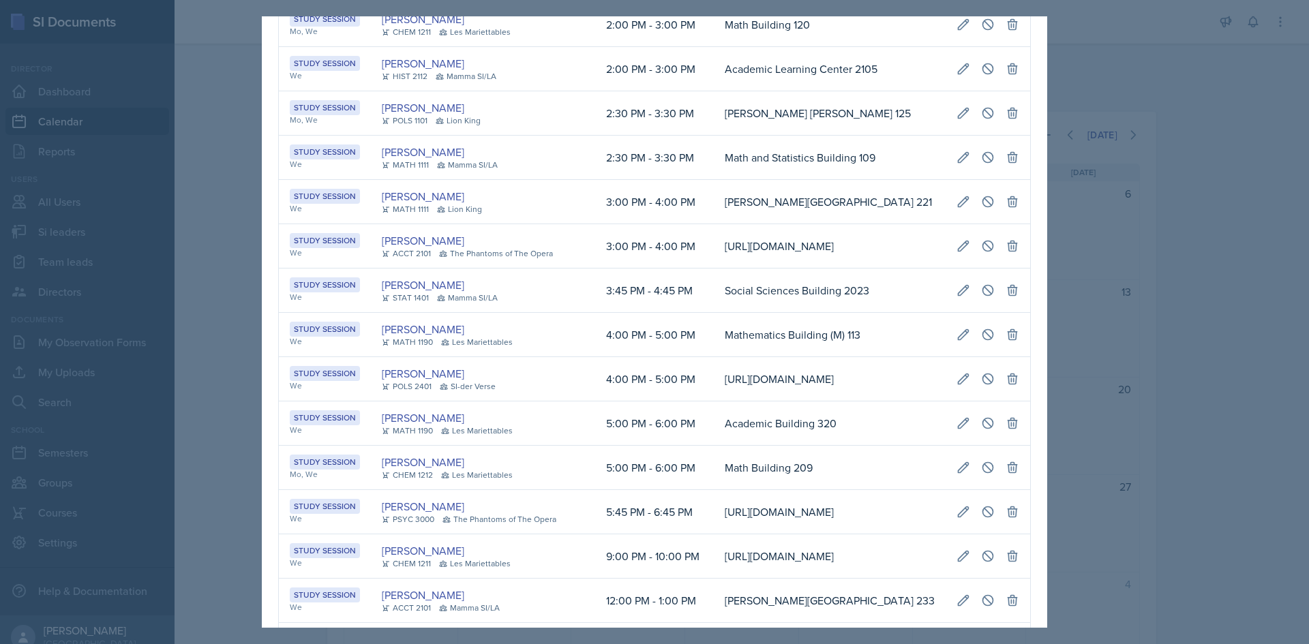
click at [138, 284] on div at bounding box center [654, 322] width 1309 height 644
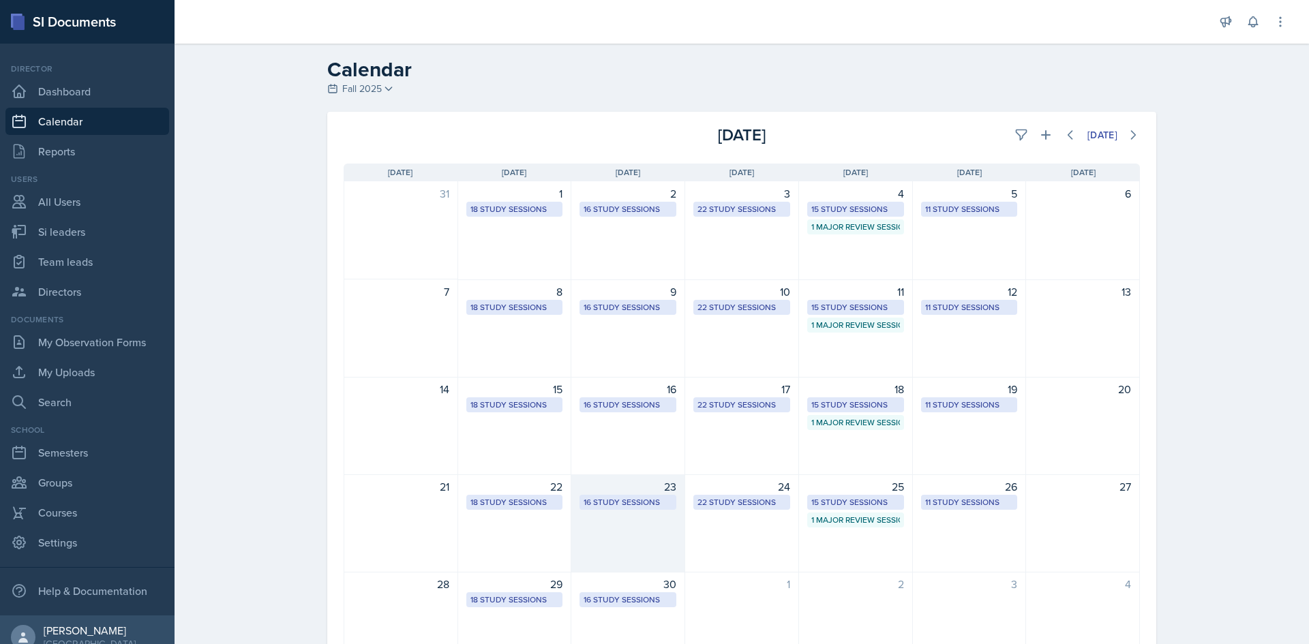
click at [602, 511] on div "23 16 Study Sessions" at bounding box center [628, 524] width 114 height 98
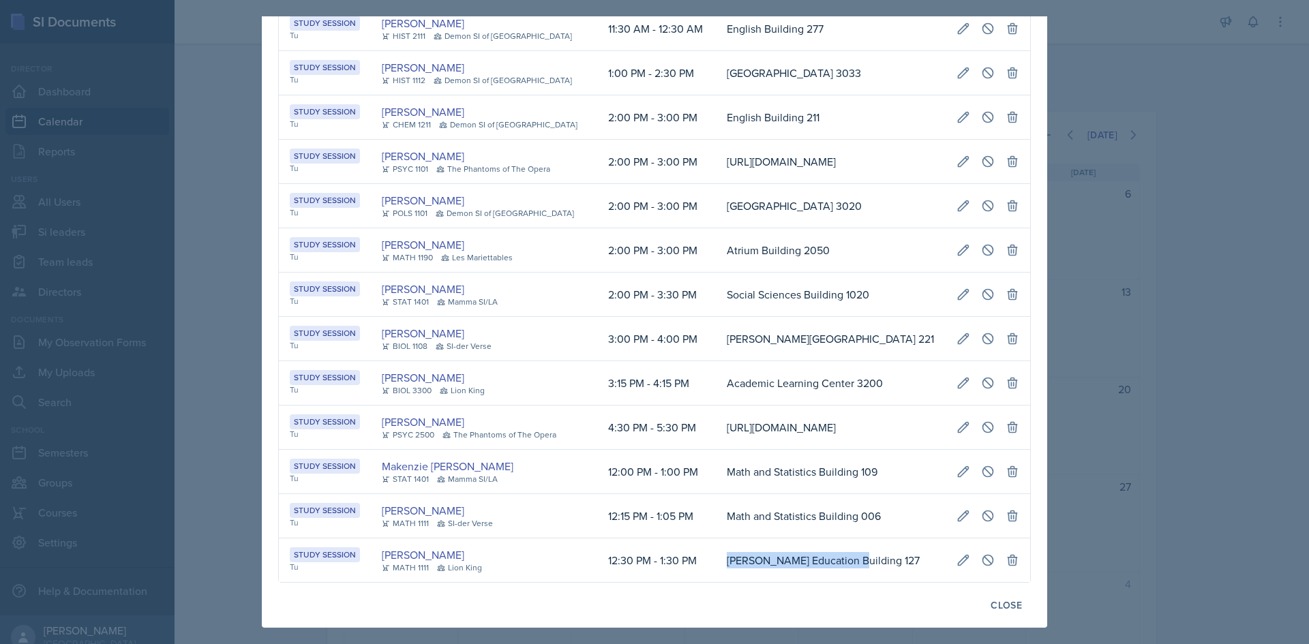
drag, startPoint x: 554, startPoint y: 570, endPoint x: 404, endPoint y: 558, distance: 150.4
click at [404, 558] on tr "Study Session Tu [PERSON_NAME] MATH 1111 Lion King 12:30 PM - 1:30 PM [PERSON_N…" at bounding box center [654, 561] width 751 height 44
click at [716, 549] on td "[PERSON_NAME] Education Building 127" at bounding box center [831, 561] width 230 height 44
drag, startPoint x: 601, startPoint y: 571, endPoint x: 650, endPoint y: 569, distance: 48.4
click at [650, 569] on td "12:30 PM - 1:30 PM" at bounding box center [656, 561] width 119 height 44
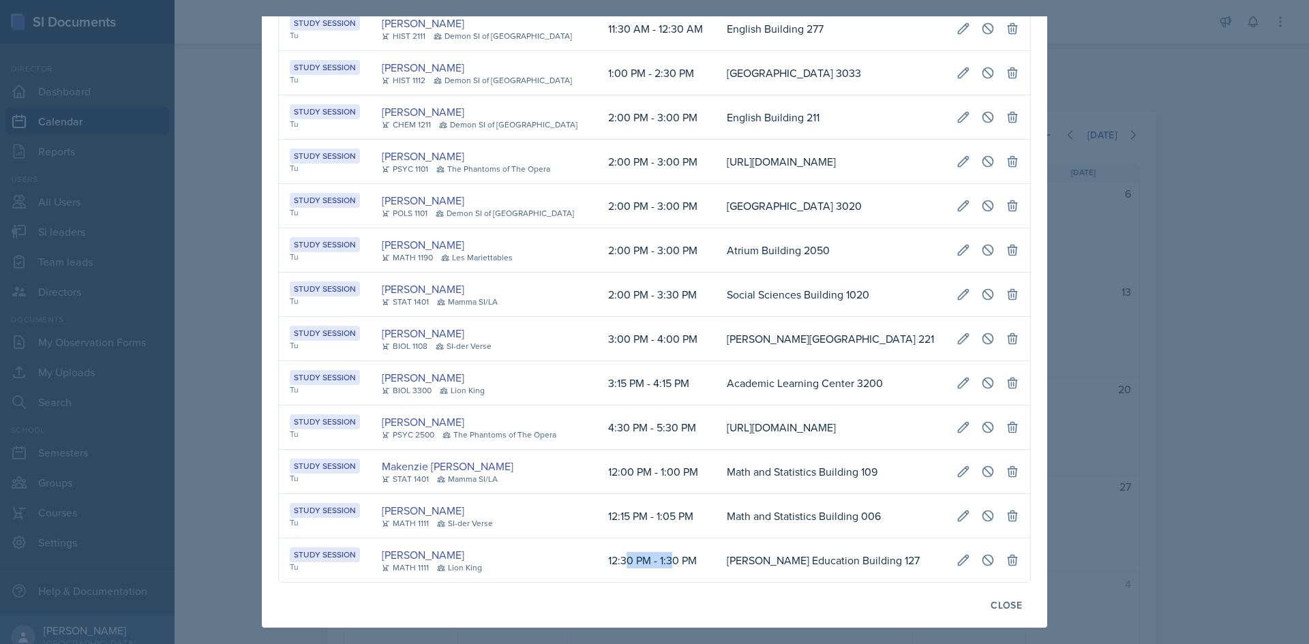
scroll to position [0, 277]
click at [957, 243] on icon at bounding box center [964, 250] width 14 height 14
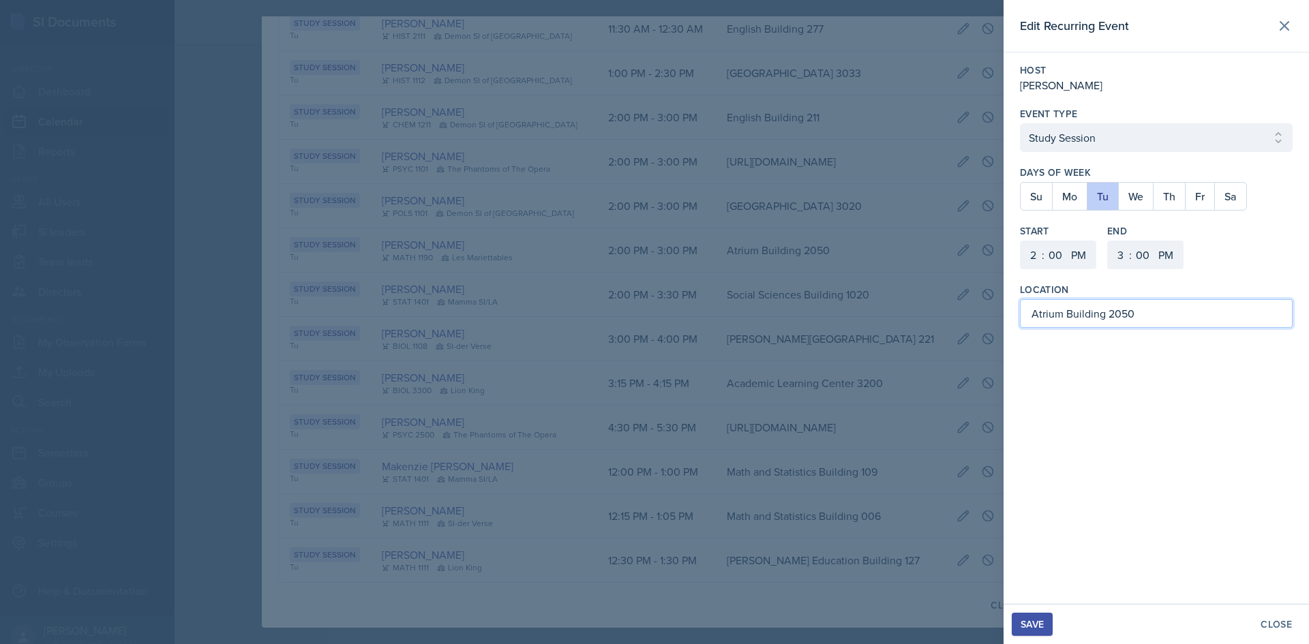
click at [1105, 309] on input "Atrium Building 2050" at bounding box center [1156, 313] width 273 height 29
paste input "(M)"
click at [1033, 626] on div "Save" at bounding box center [1032, 624] width 23 height 11
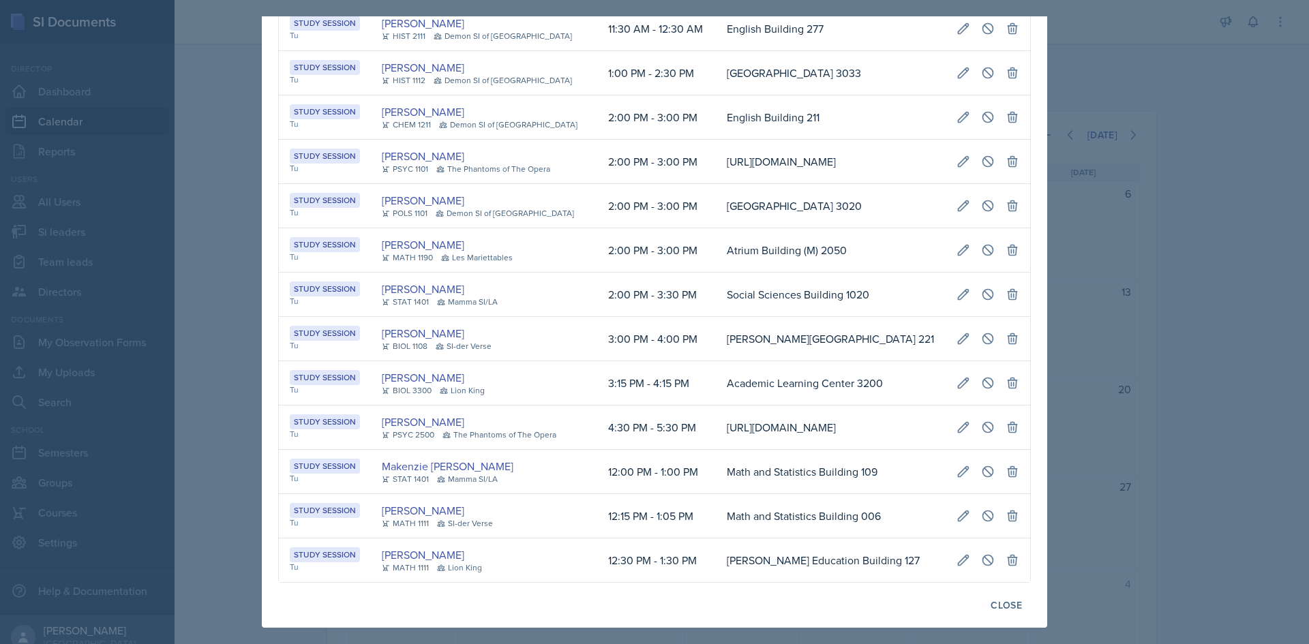
click at [235, 376] on div at bounding box center [654, 322] width 1309 height 644
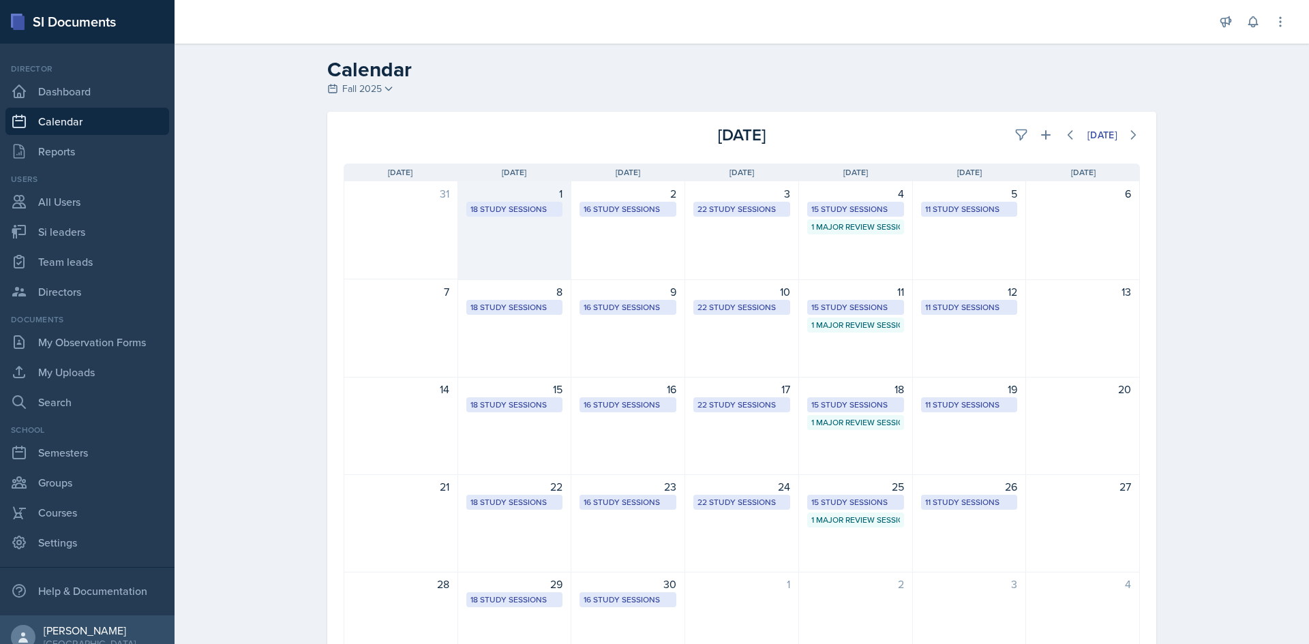
click at [504, 205] on div "18 Study Sessions" at bounding box center [514, 209] width 89 height 12
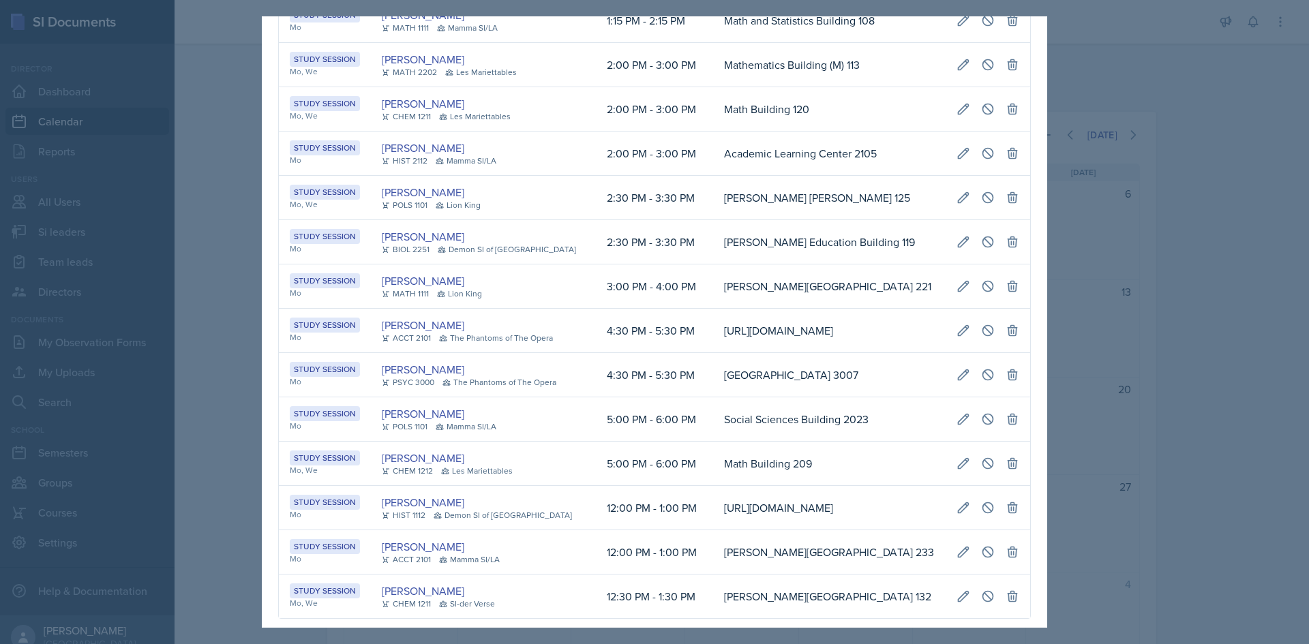
scroll to position [347, 0]
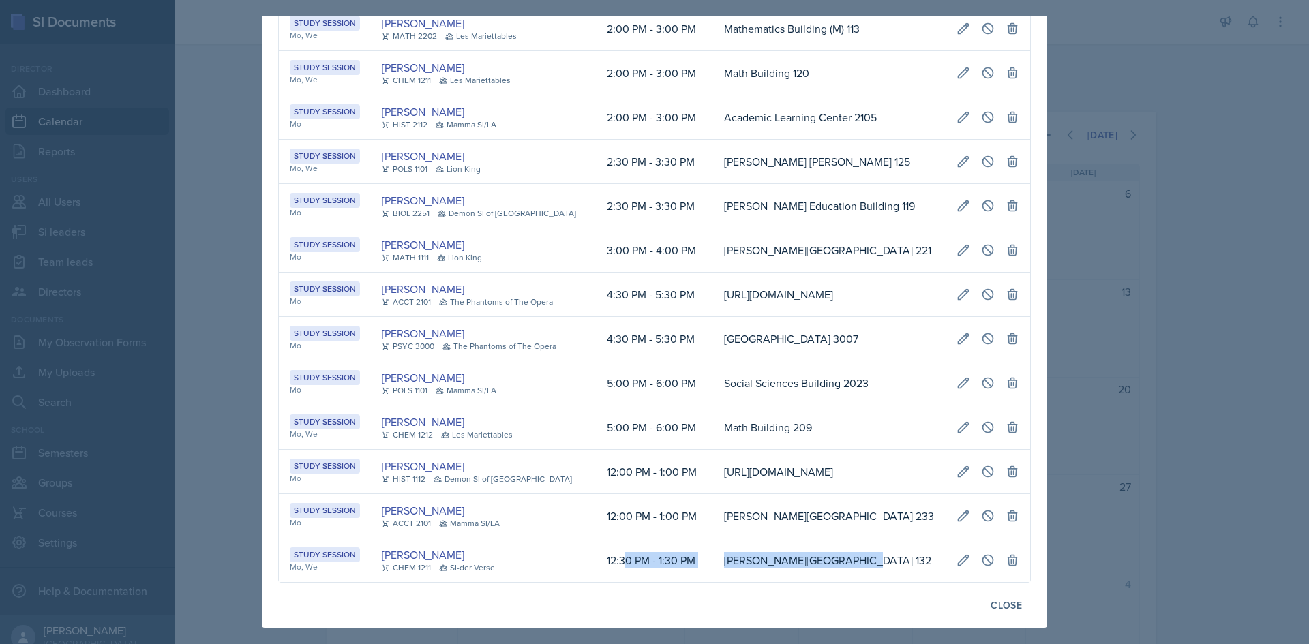
drag, startPoint x: 550, startPoint y: 571, endPoint x: 323, endPoint y: 548, distance: 227.5
click at [323, 548] on tr "Study Session Mo, We [PERSON_NAME] CHEM 1211 SI-der Verse 12:30 PM - 1:30 PM [P…" at bounding box center [654, 561] width 751 height 44
click at [957, 66] on icon at bounding box center [964, 73] width 14 height 14
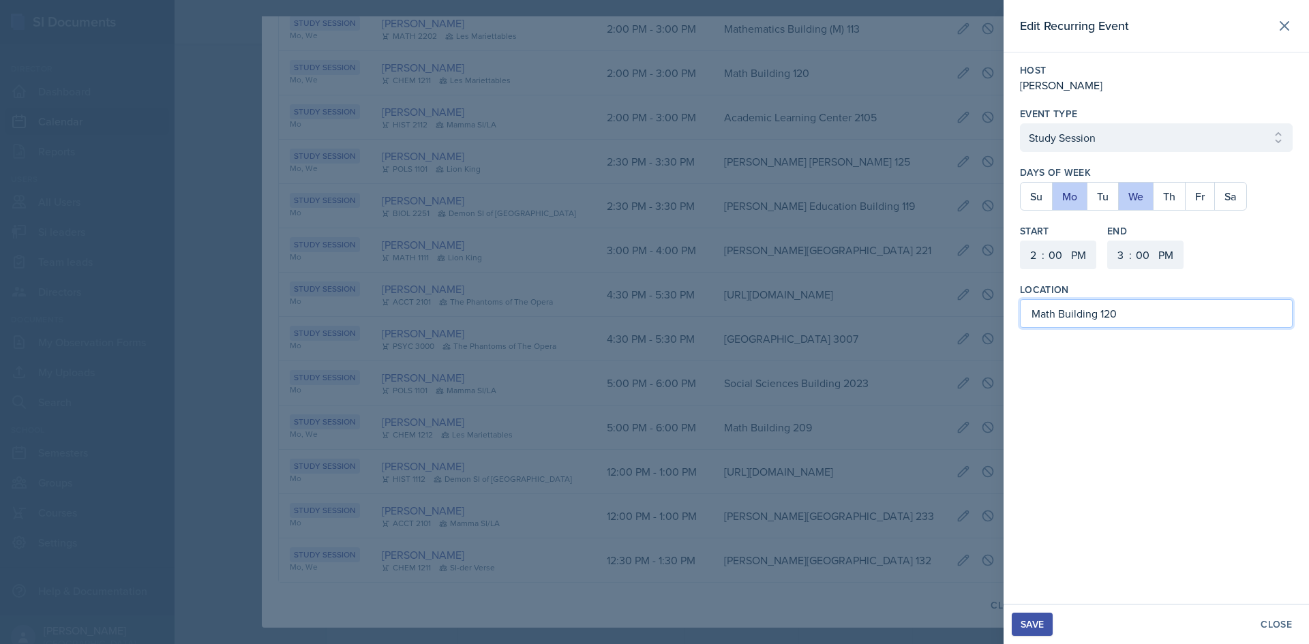
click at [1099, 313] on input "Math Building 120" at bounding box center [1156, 313] width 273 height 29
paste input "(M)"
click at [1040, 626] on div "Save" at bounding box center [1032, 624] width 23 height 11
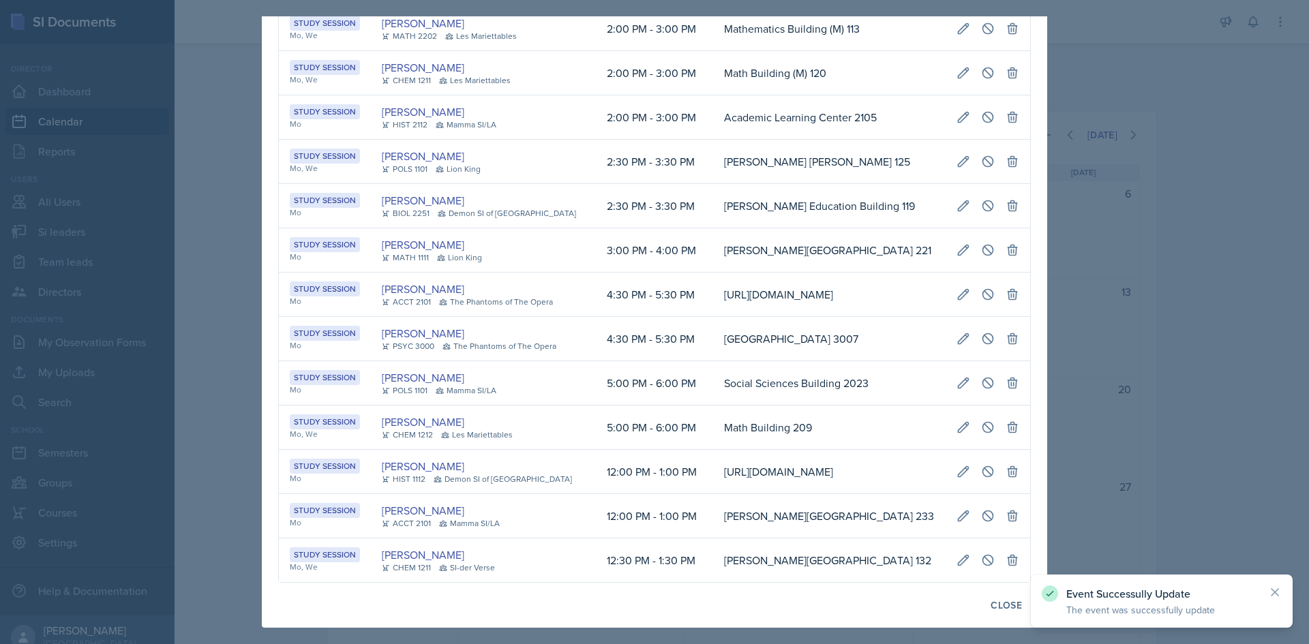
click at [1145, 397] on div at bounding box center [654, 322] width 1309 height 644
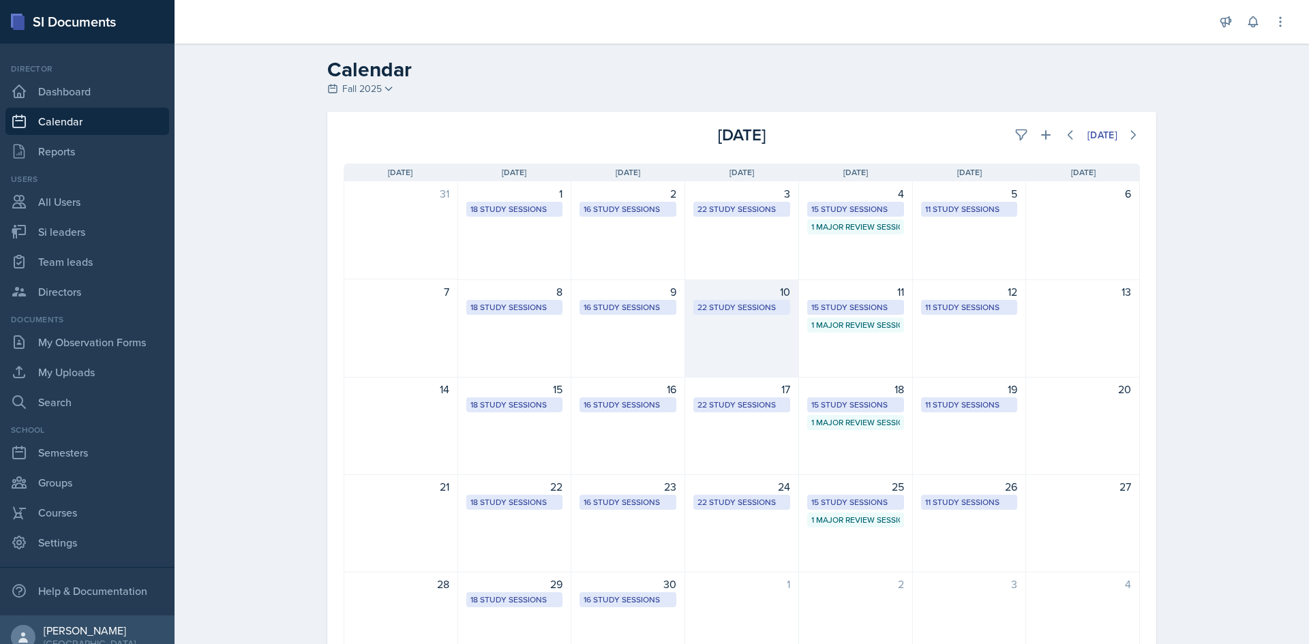
click at [739, 303] on div "22 Study Sessions" at bounding box center [741, 307] width 89 height 12
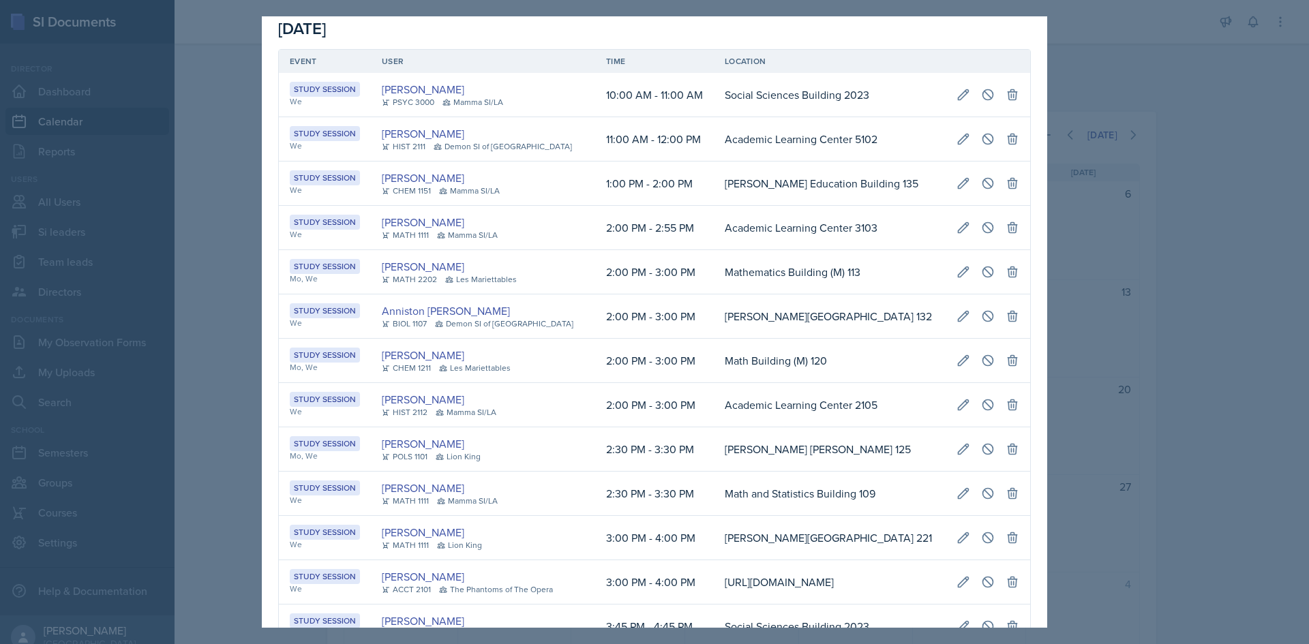
scroll to position [0, 0]
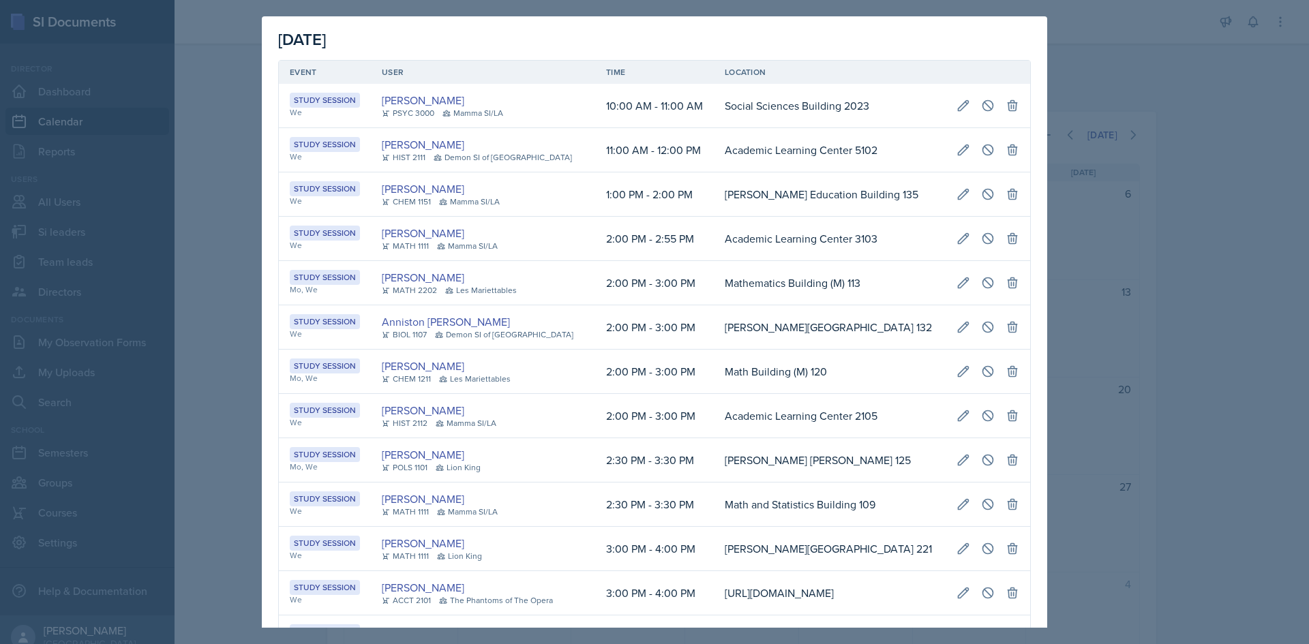
click at [1244, 403] on div at bounding box center [654, 322] width 1309 height 644
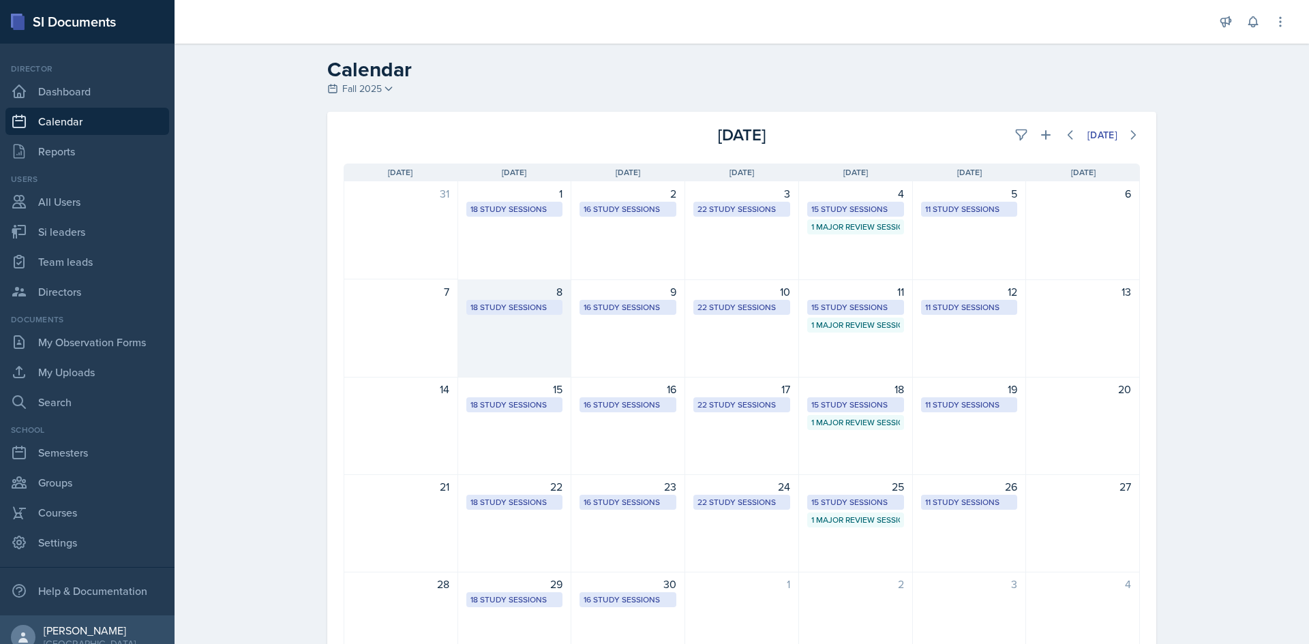
click at [498, 303] on div "18 Study Sessions" at bounding box center [514, 307] width 89 height 12
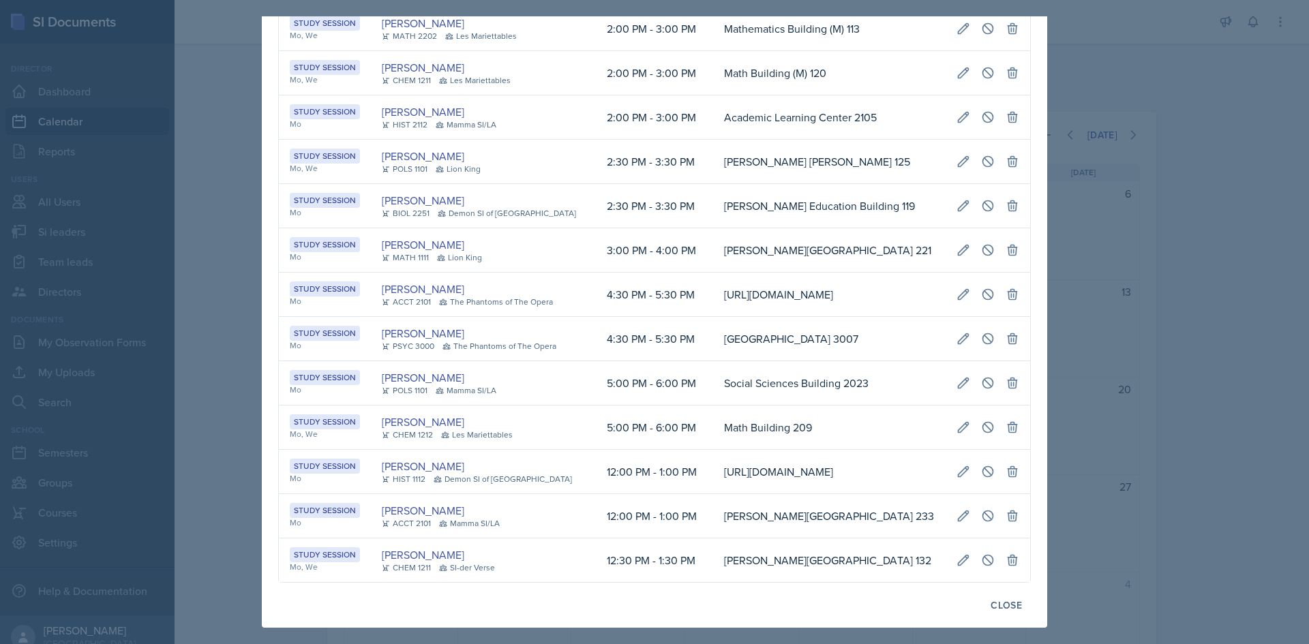
scroll to position [0, 732]
click at [951, 422] on button at bounding box center [963, 427] width 25 height 25
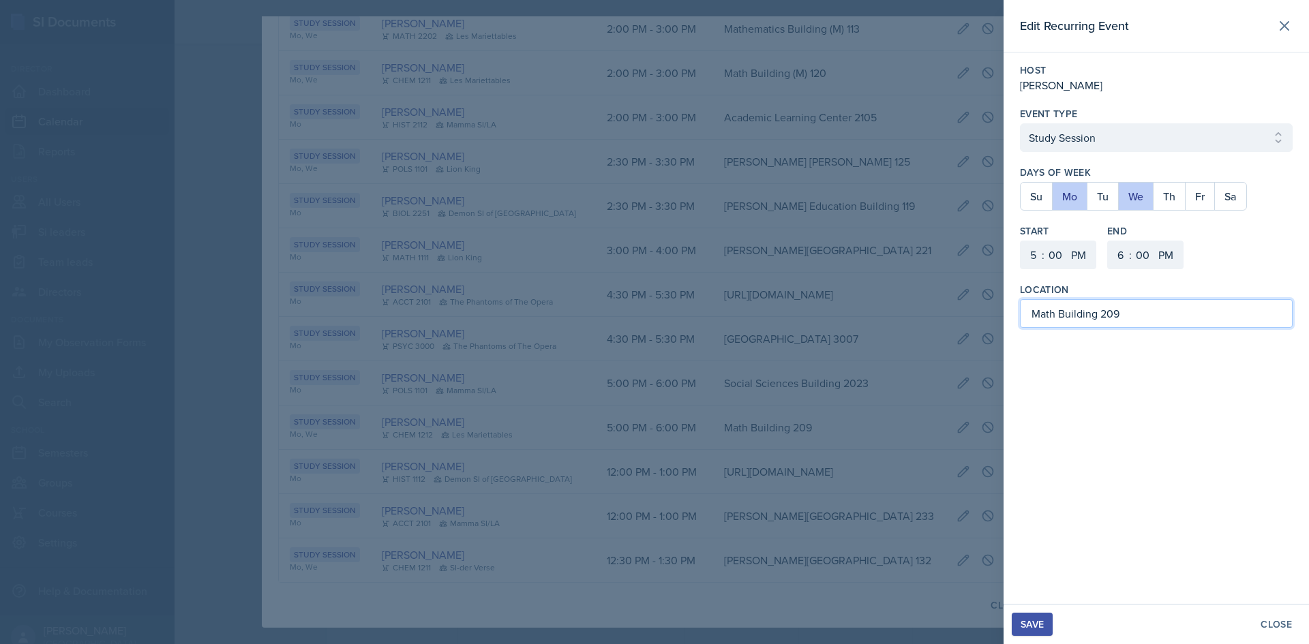
click at [1101, 312] on input "Math Building 209" at bounding box center [1156, 313] width 273 height 29
paste input "(M)"
click at [1041, 612] on div "Save Close" at bounding box center [1156, 624] width 305 height 40
click at [1038, 621] on div "Save" at bounding box center [1032, 624] width 23 height 11
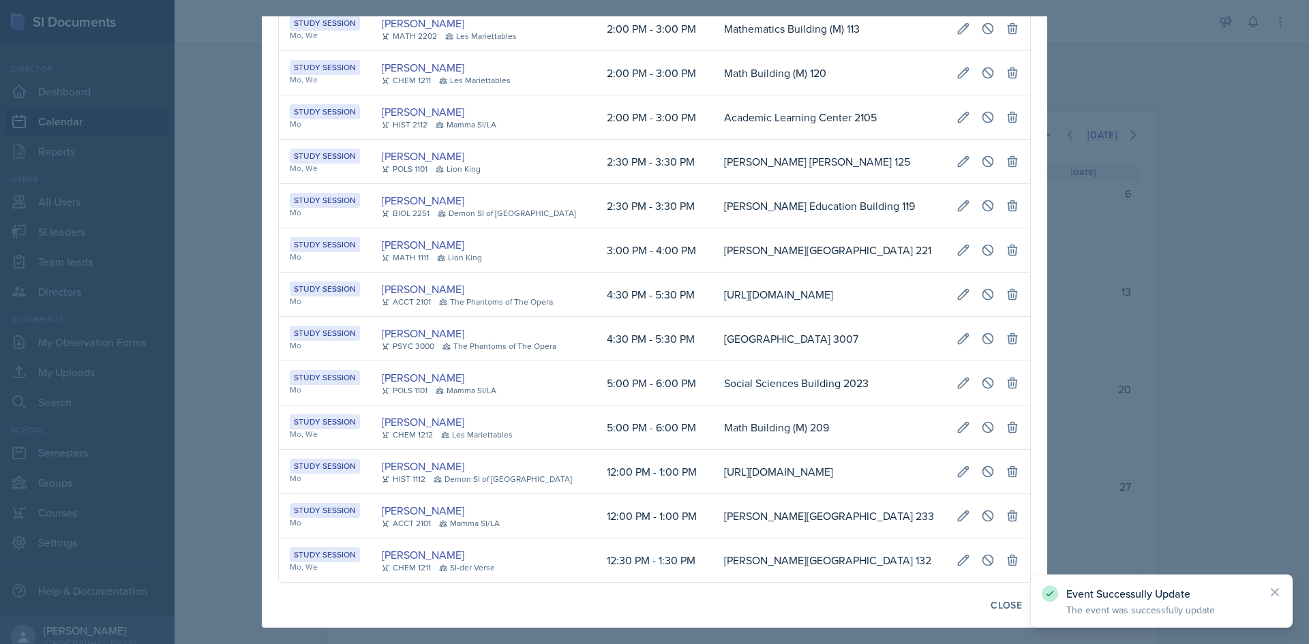
click at [1144, 442] on div at bounding box center [654, 322] width 1309 height 644
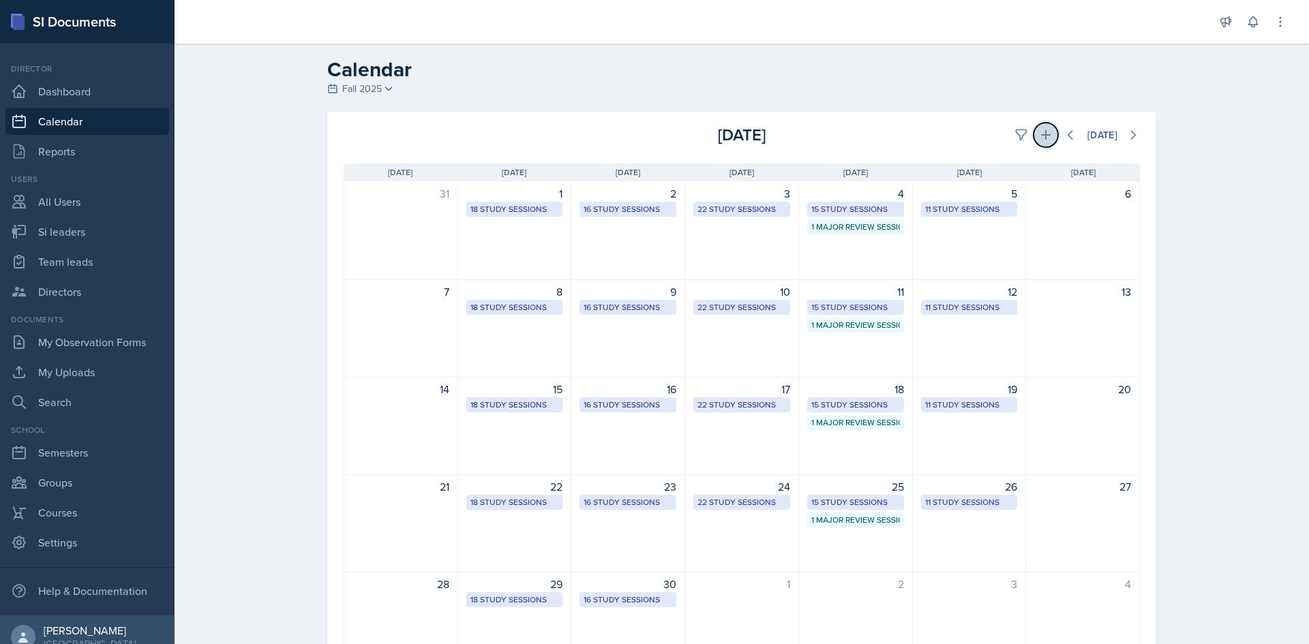
click at [1034, 143] on button at bounding box center [1046, 135] width 25 height 25
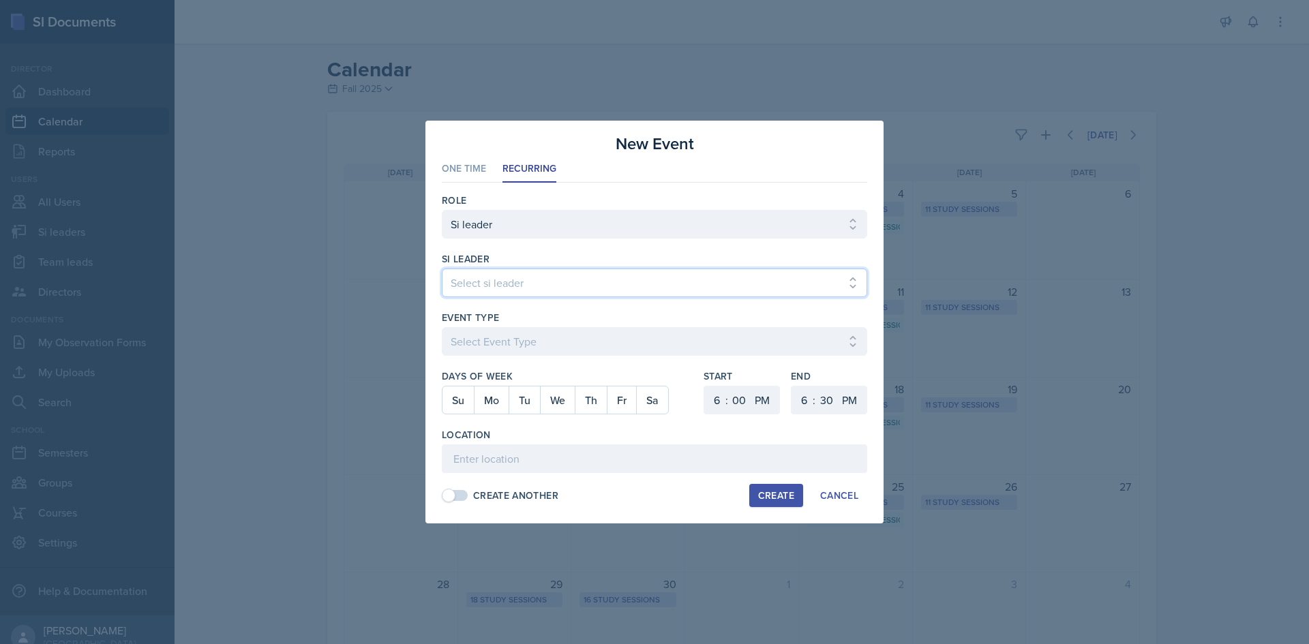
click at [603, 292] on select "Select si leader [PERSON_NAME] [PERSON_NAME] [PERSON_NAME] [PERSON_NAME] [PERSO…" at bounding box center [654, 283] width 425 height 29
click at [442, 269] on select "Select si leader [PERSON_NAME] [PERSON_NAME] [PERSON_NAME] [PERSON_NAME] [PERSO…" at bounding box center [654, 283] width 425 height 29
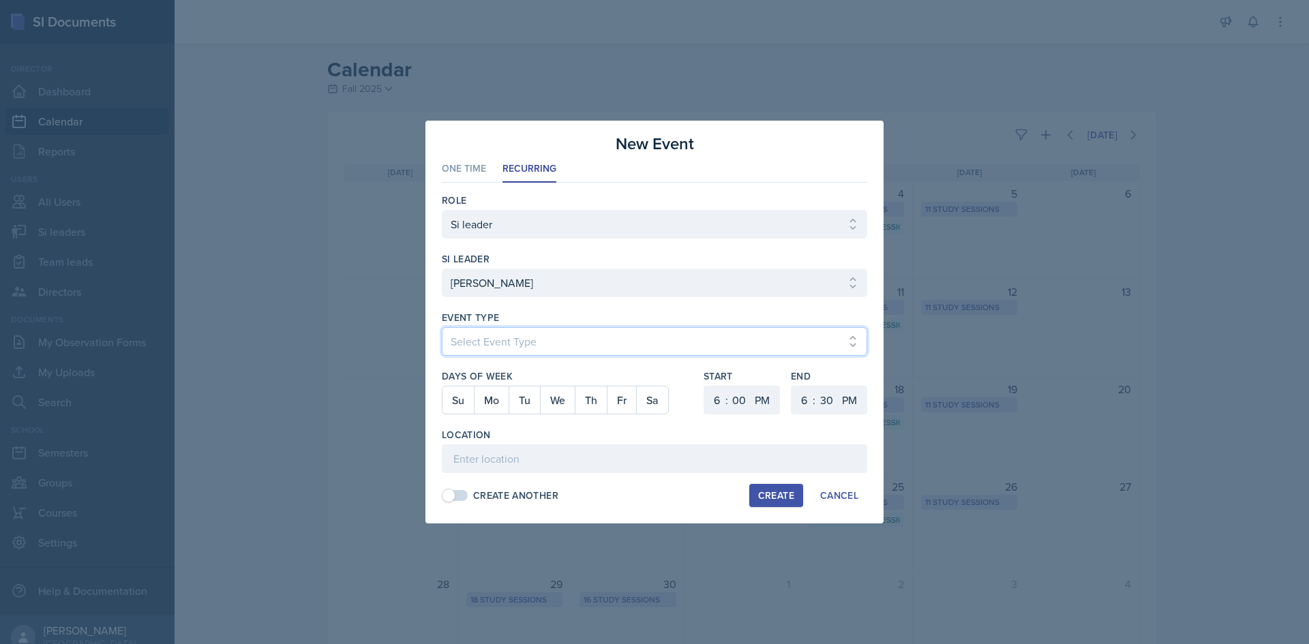
click at [592, 345] on select "Select Event Type Major Review Session Study Session" at bounding box center [654, 341] width 425 height 29
click at [442, 327] on select "Select Event Type Major Review Session Study Session" at bounding box center [654, 341] width 425 height 29
click at [480, 401] on button "Mo" at bounding box center [491, 400] width 35 height 27
click at [713, 400] on select "1 2 3 4 5 6 7 8 9 10 11 12" at bounding box center [715, 400] width 22 height 29
click at [704, 386] on select "1 2 3 4 5 6 7 8 9 10 11 12" at bounding box center [715, 400] width 22 height 29
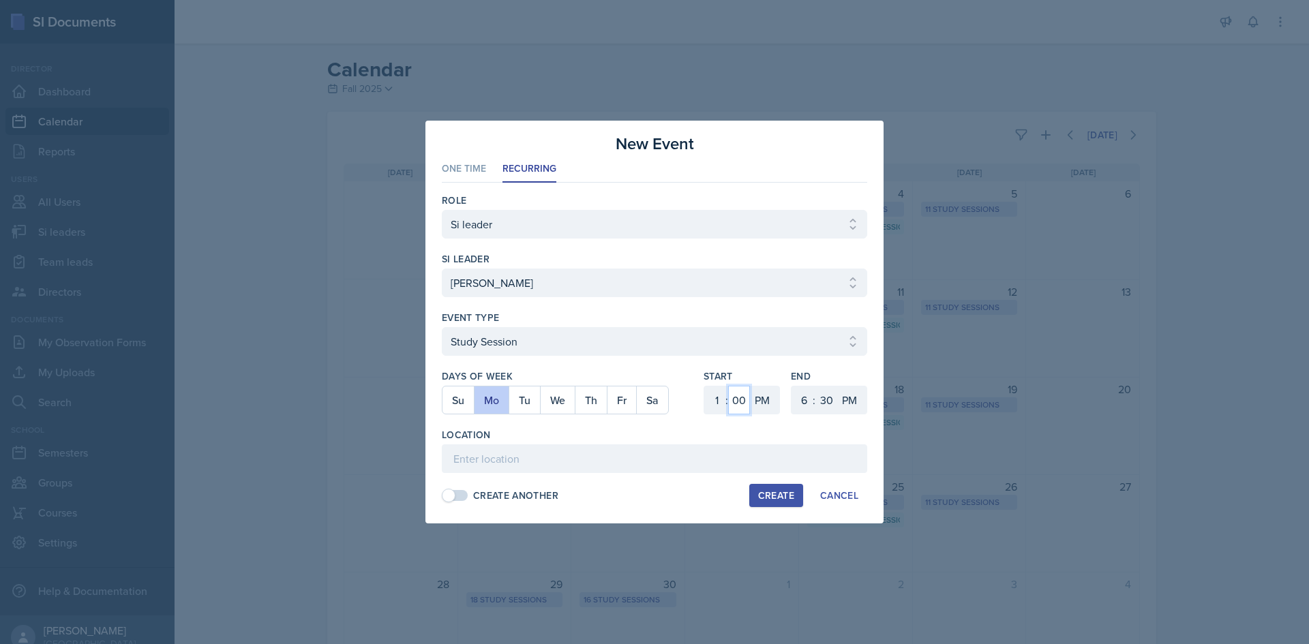
click at [736, 403] on select "00 05 10 15 20 25 30 35 40 45 50 55" at bounding box center [739, 400] width 22 height 29
click at [803, 397] on select "1 2 3 4 5 6 7 8 9 10 11 12" at bounding box center [803, 400] width 22 height 29
click at [792, 386] on select "1 2 3 4 5 6 7 8 9 10 11 12" at bounding box center [803, 400] width 22 height 29
click at [819, 399] on select "00 05 10 15 20 25 30 35 40 45 50 55" at bounding box center [826, 400] width 22 height 29
click at [815, 386] on select "00 05 10 15 20 25 30 35 40 45 50 55" at bounding box center [826, 400] width 22 height 29
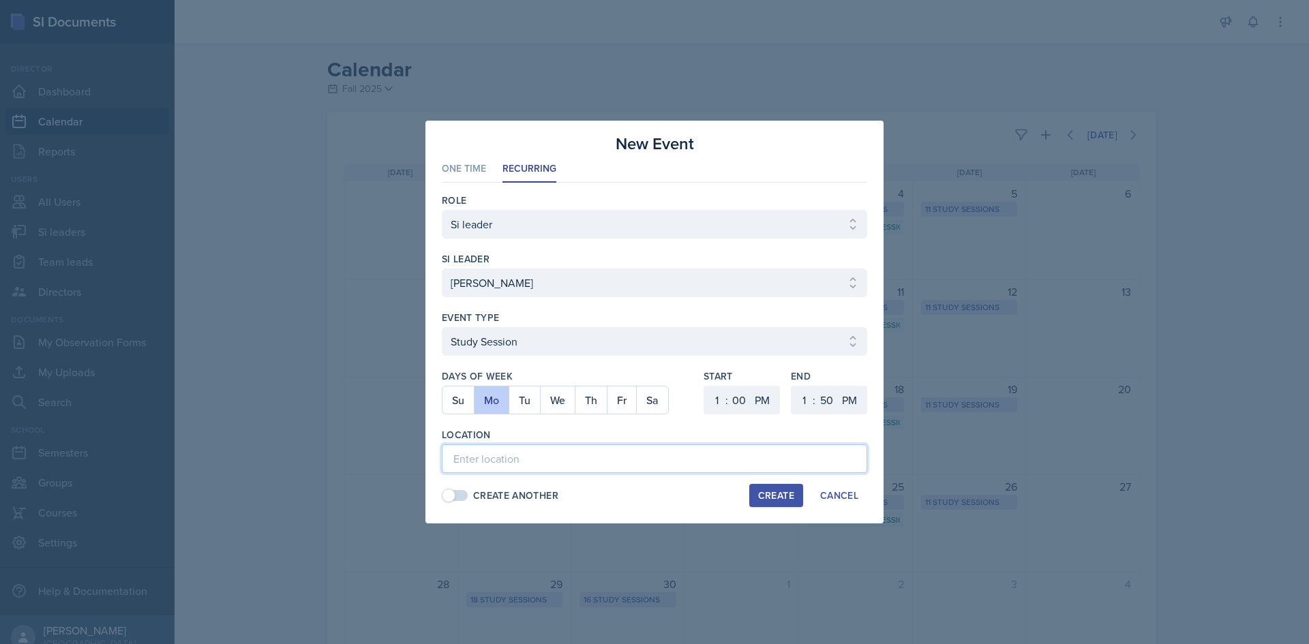
click at [736, 445] on input at bounding box center [654, 459] width 425 height 29
click at [639, 449] on input at bounding box center [654, 459] width 425 height 29
paste input "[URL][DOMAIN_NAME]"
click at [764, 494] on div "Create" at bounding box center [776, 495] width 36 height 11
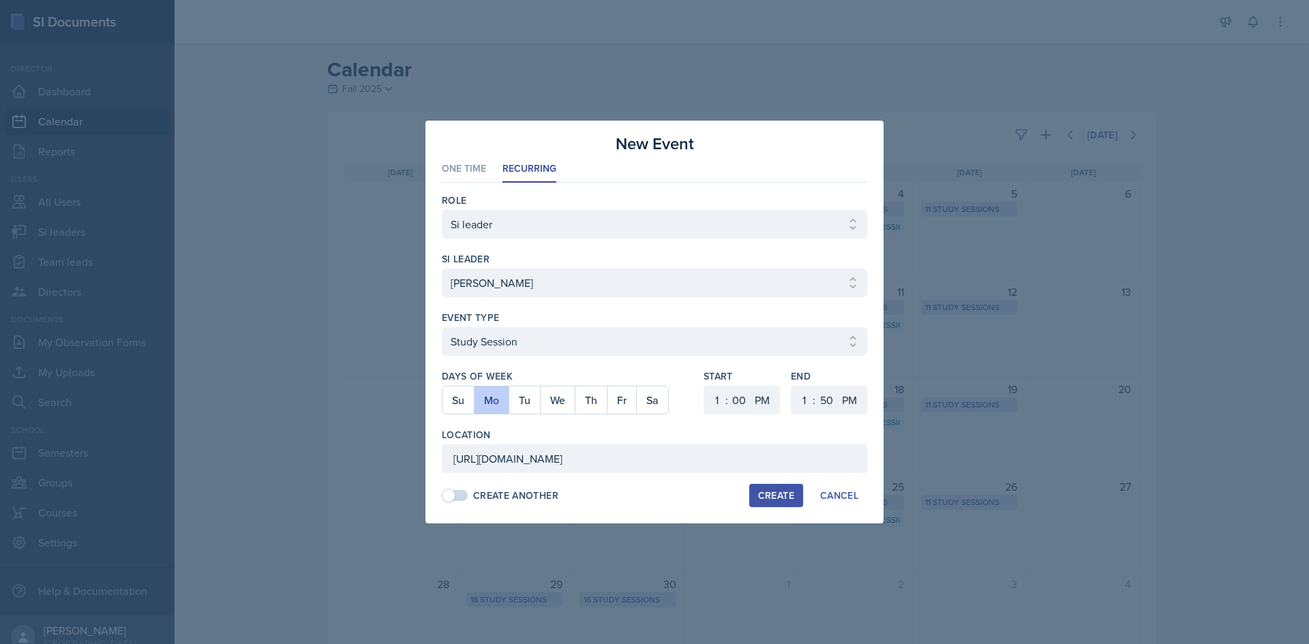
scroll to position [0, 0]
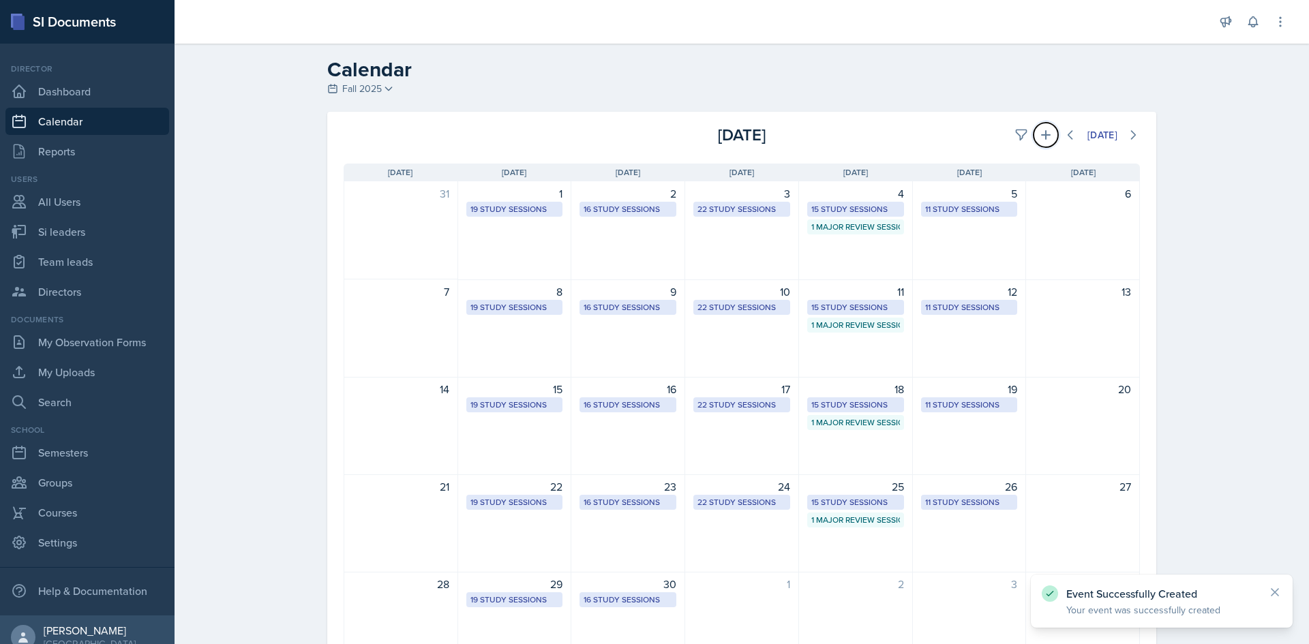
click at [1040, 130] on icon at bounding box center [1046, 135] width 14 height 14
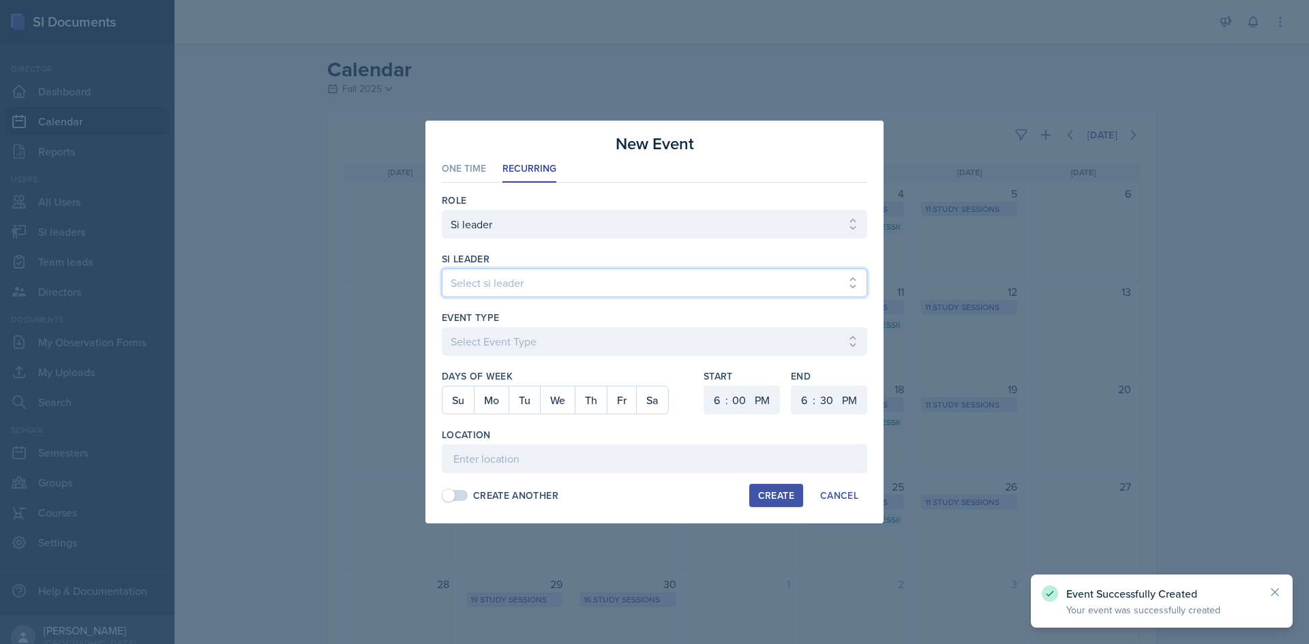
click at [621, 283] on select "Select si leader [PERSON_NAME] [PERSON_NAME] [PERSON_NAME] [PERSON_NAME] [PERSO…" at bounding box center [654, 283] width 425 height 29
click at [442, 269] on select "Select si leader [PERSON_NAME] [PERSON_NAME] [PERSON_NAME] [PERSON_NAME] [PERSO…" at bounding box center [654, 283] width 425 height 29
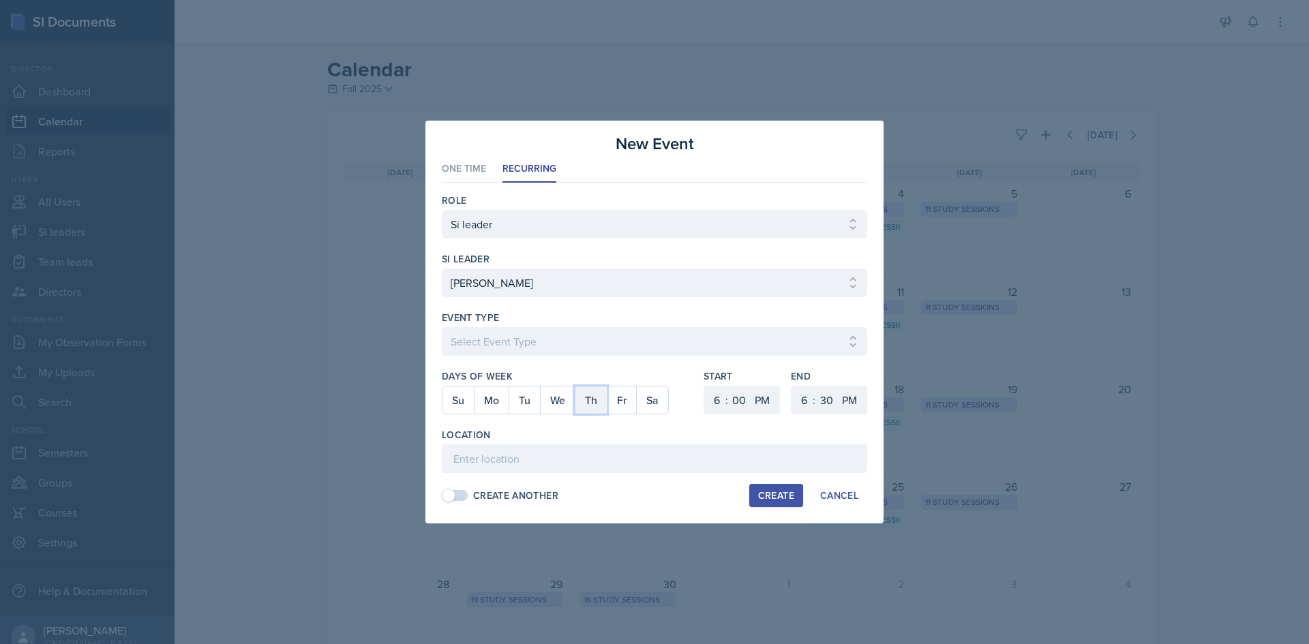
click at [594, 400] on button "Th" at bounding box center [591, 400] width 32 height 27
click at [710, 397] on select "1 2 3 4 5 6 7 8 9 10 11 12" at bounding box center [715, 400] width 22 height 29
click at [704, 386] on select "1 2 3 4 5 6 7 8 9 10 11 12" at bounding box center [715, 400] width 22 height 29
click at [712, 404] on select "1 2 3 4 5 6 7 8 9 10 11 12" at bounding box center [715, 400] width 22 height 29
click at [704, 386] on select "1 2 3 4 5 6 7 8 9 10 11 12" at bounding box center [715, 400] width 22 height 29
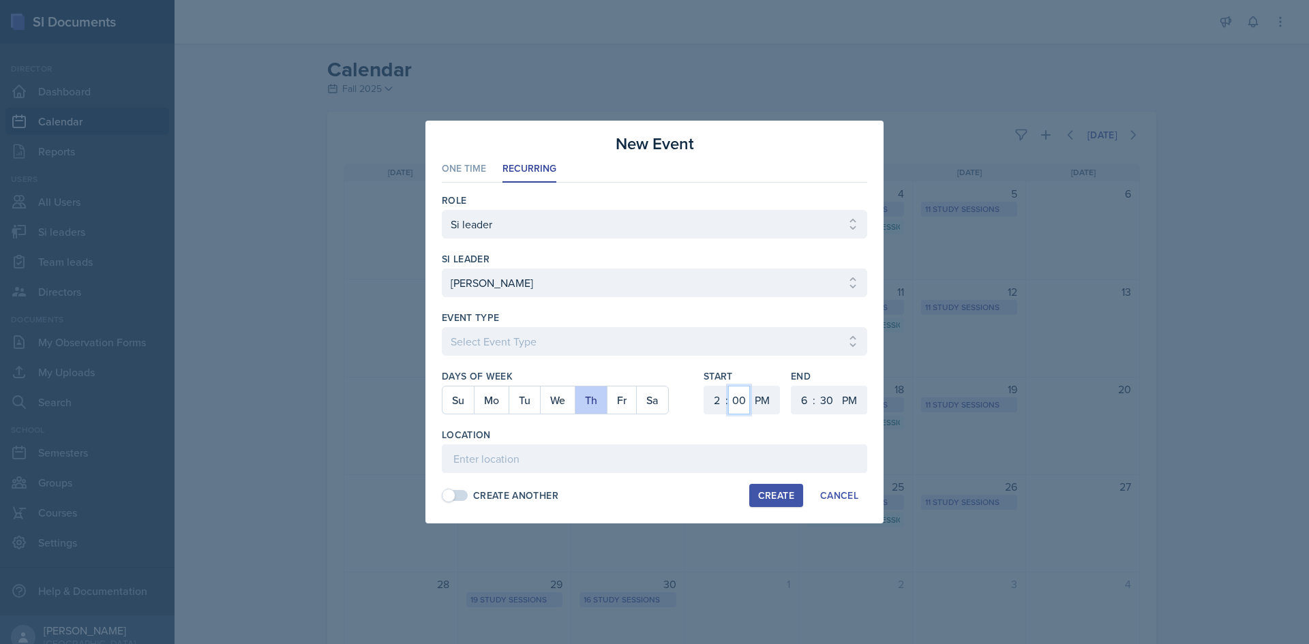
drag, startPoint x: 736, startPoint y: 398, endPoint x: 736, endPoint y: 389, distance: 8.9
click at [736, 398] on select "00 05 10 15 20 25 30 35 40 45 50 55" at bounding box center [739, 400] width 22 height 29
click at [728, 386] on select "00 05 10 15 20 25 30 35 40 45 50 55" at bounding box center [739, 400] width 22 height 29
click at [798, 395] on select "1 2 3 4 5 6 7 8 9 10 11 12" at bounding box center [803, 400] width 22 height 29
click at [704, 396] on div "1 2 3 4 5 6 7 8 9 10 11 12 : 00 05 10 15 20 25 30 35 40 45 50 55 AM PM" at bounding box center [742, 400] width 76 height 29
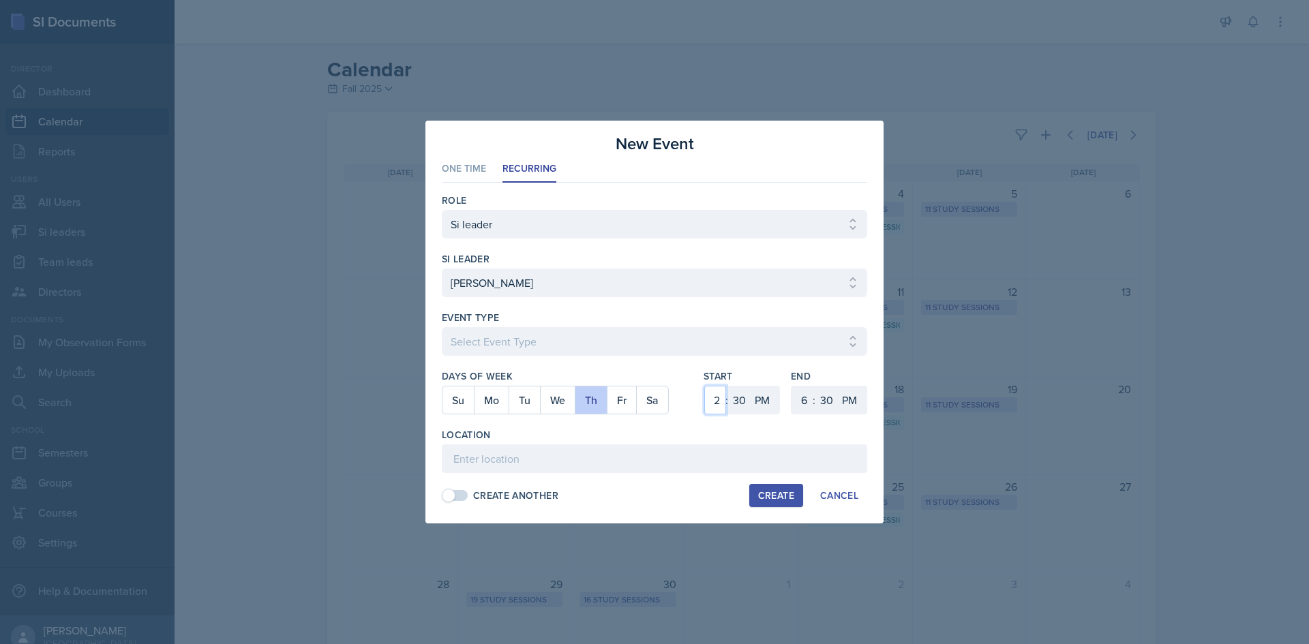
click at [704, 386] on select "1 2 3 4 5 6 7 8 9 10 11 12" at bounding box center [715, 400] width 22 height 29
click at [736, 402] on select "00 05 10 15 20 25 30 35 40 45 50 55" at bounding box center [739, 400] width 22 height 29
click at [728, 386] on select "00 05 10 15 20 25 30 35 40 45 50 55" at bounding box center [739, 400] width 22 height 29
click at [742, 397] on select "00 05 10 15 20 25 30 35 40 45 50 55" at bounding box center [739, 400] width 22 height 29
click at [728, 386] on select "00 05 10 15 20 25 30 35 40 45 50 55" at bounding box center [739, 400] width 22 height 29
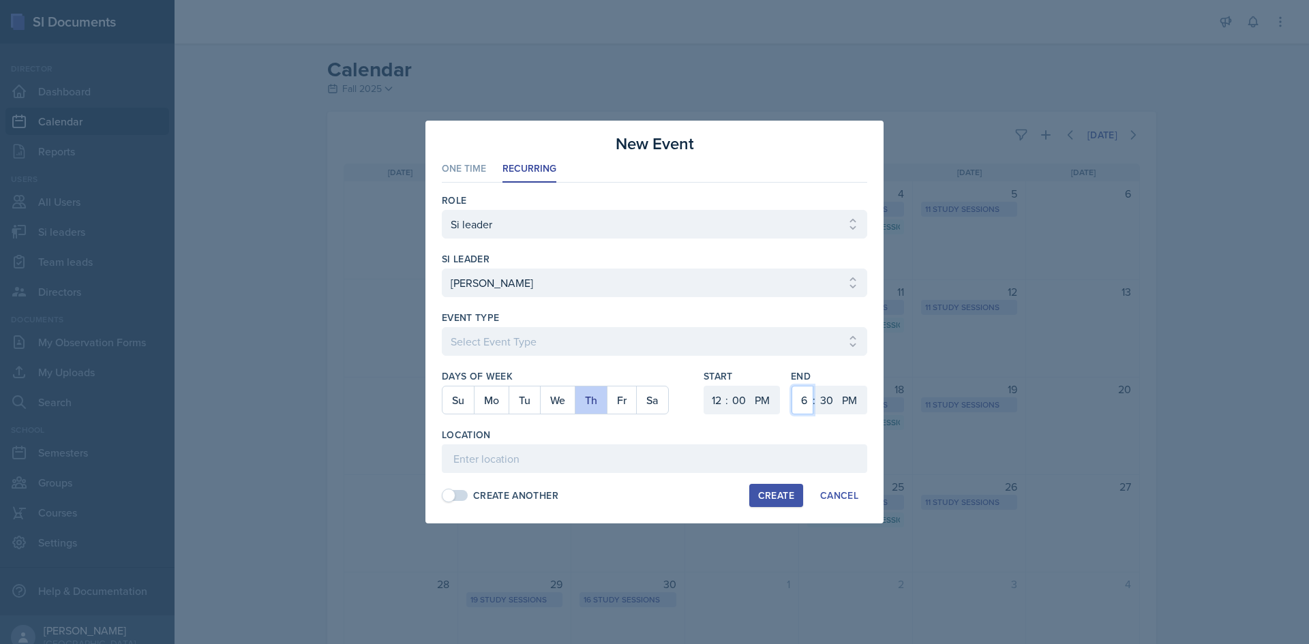
drag, startPoint x: 798, startPoint y: 400, endPoint x: 800, endPoint y: 393, distance: 7.8
click at [798, 400] on select "1 2 3 4 5 6 7 8 9 10 11 12" at bounding box center [803, 400] width 22 height 29
click at [792, 386] on select "1 2 3 4 5 6 7 8 9 10 11 12" at bounding box center [803, 400] width 22 height 29
click at [817, 390] on select "00 05 10 15 20 25 30 35 40 45 50 55" at bounding box center [826, 400] width 22 height 29
click at [815, 386] on select "00 05 10 15 20 25 30 35 40 45 50 55" at bounding box center [826, 400] width 22 height 29
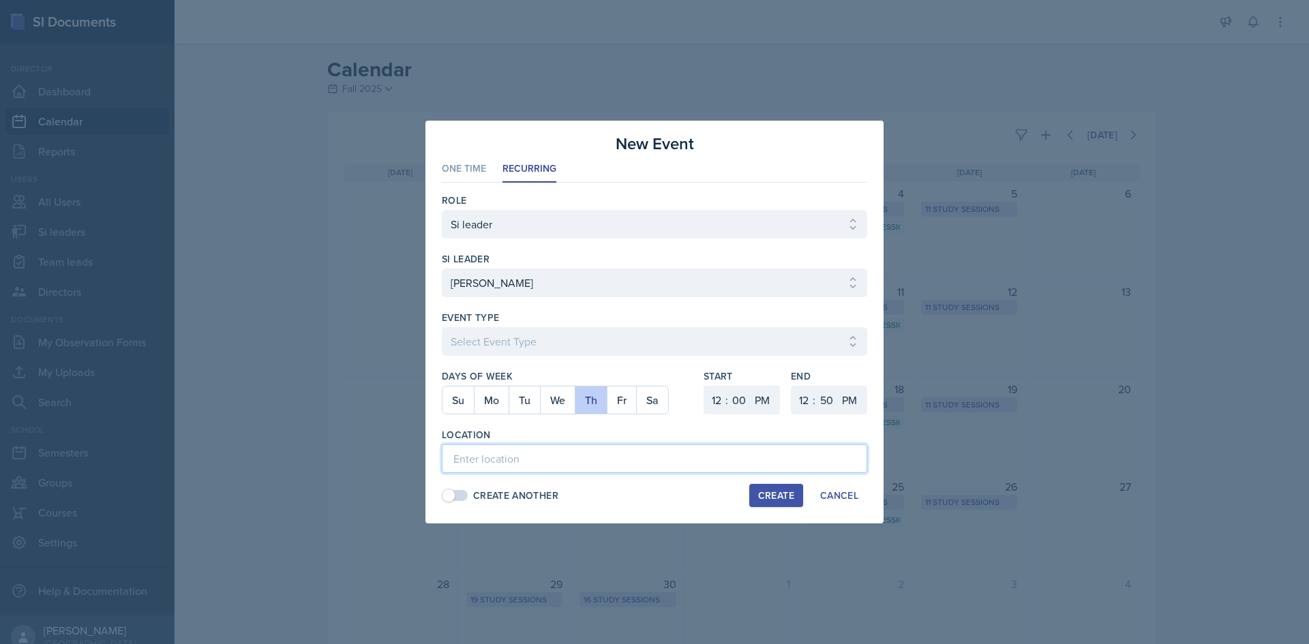
click at [727, 446] on input at bounding box center [654, 459] width 425 height 29
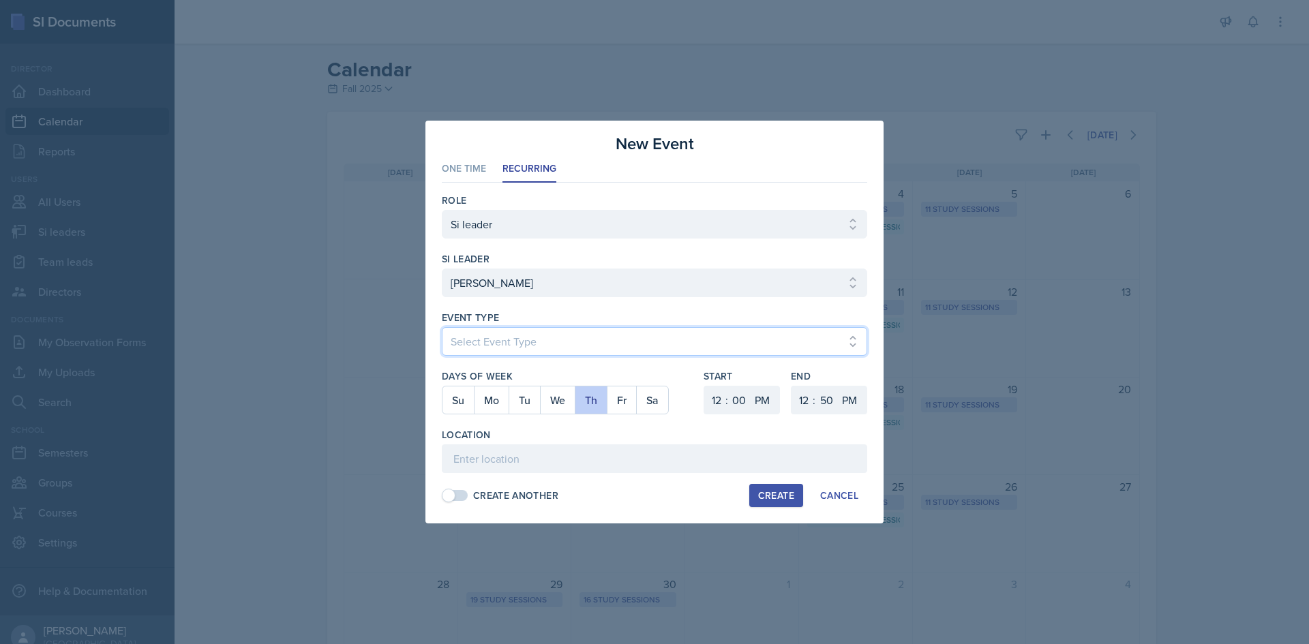
click at [558, 340] on select "Select Event Type Major Review Session Study Session" at bounding box center [654, 341] width 425 height 29
click at [442, 327] on select "Select Event Type Major Review Session Study Session" at bounding box center [654, 341] width 425 height 29
click at [513, 437] on div "Location" at bounding box center [654, 435] width 425 height 14
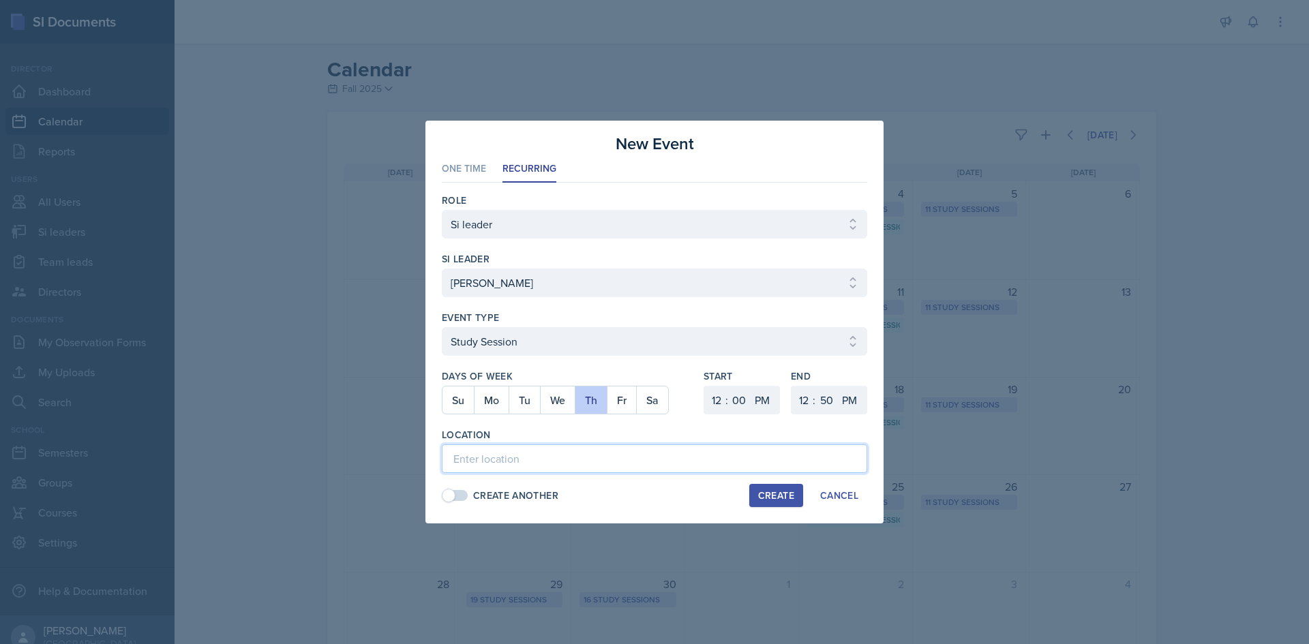
click at [510, 449] on input at bounding box center [654, 459] width 425 height 29
paste input "[URL][DOMAIN_NAME]"
click at [783, 490] on div "Create" at bounding box center [776, 495] width 36 height 11
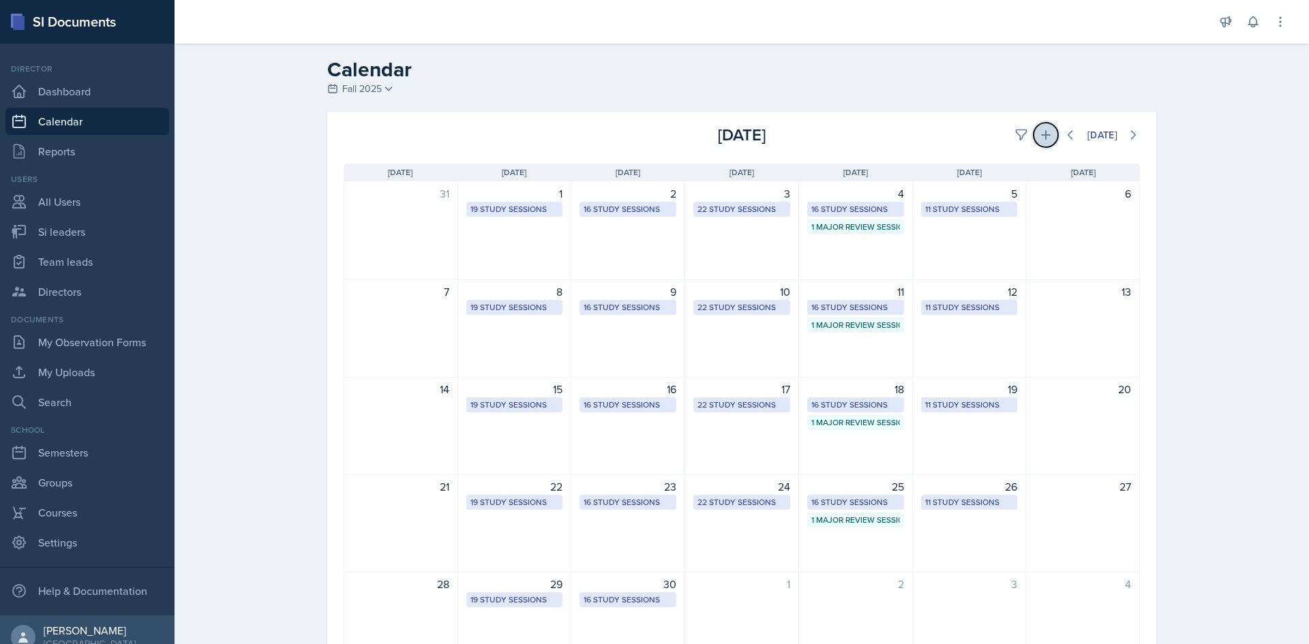
click at [1048, 134] on button at bounding box center [1046, 135] width 25 height 25
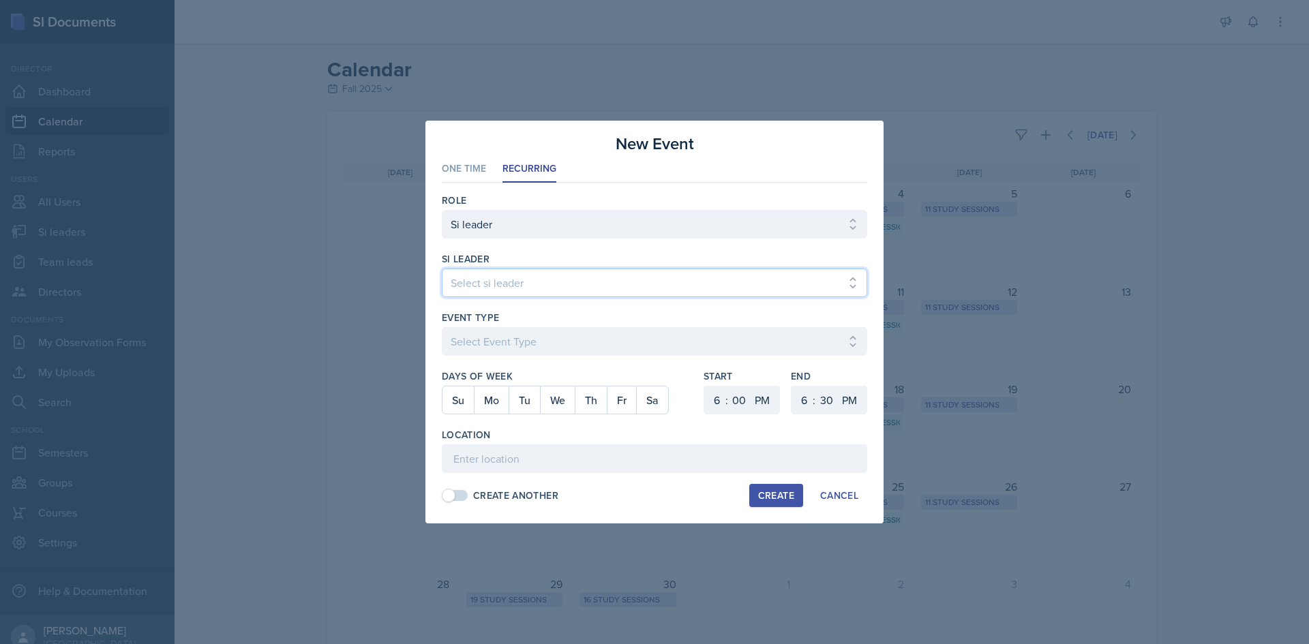
click at [549, 274] on select "Select si leader [PERSON_NAME] [PERSON_NAME] [PERSON_NAME] [PERSON_NAME] [PERSO…" at bounding box center [654, 283] width 425 height 29
click at [442, 269] on select "Select si leader [PERSON_NAME] [PERSON_NAME] [PERSON_NAME] [PERSON_NAME] [PERSO…" at bounding box center [654, 283] width 425 height 29
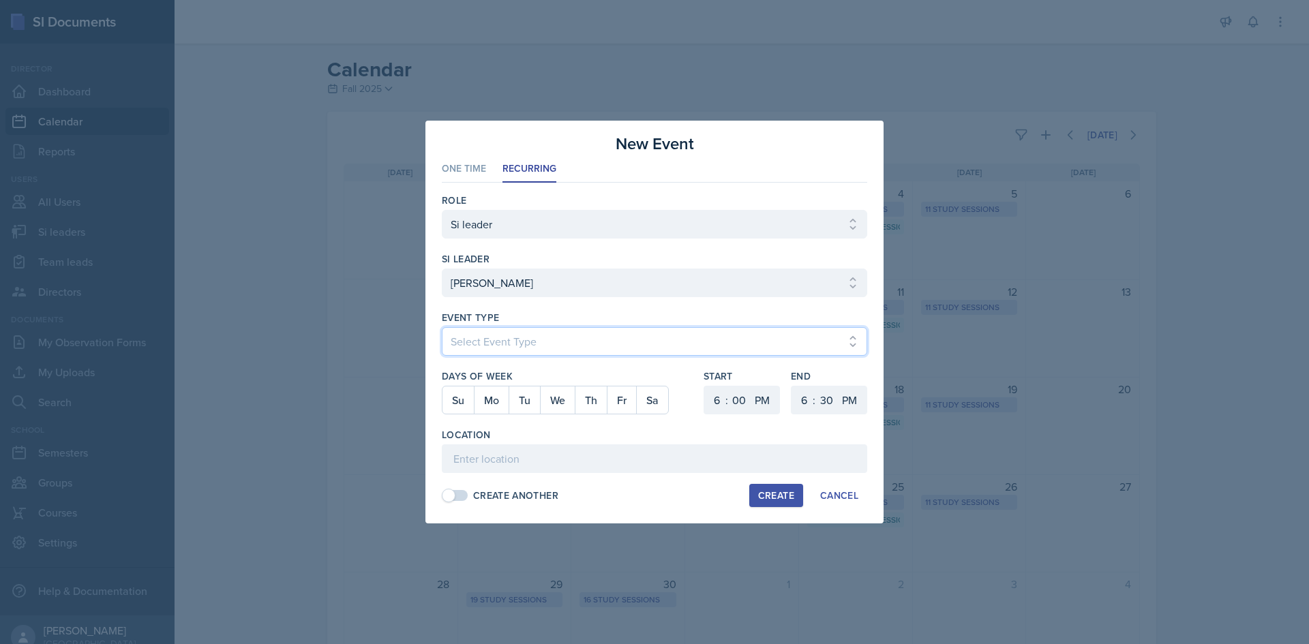
click at [506, 337] on select "Select Event Type Major Review Session Study Session" at bounding box center [654, 341] width 425 height 29
click at [442, 327] on select "Select Event Type Major Review Session Study Session" at bounding box center [654, 341] width 425 height 29
click at [511, 403] on button "Tu" at bounding box center [524, 400] width 31 height 27
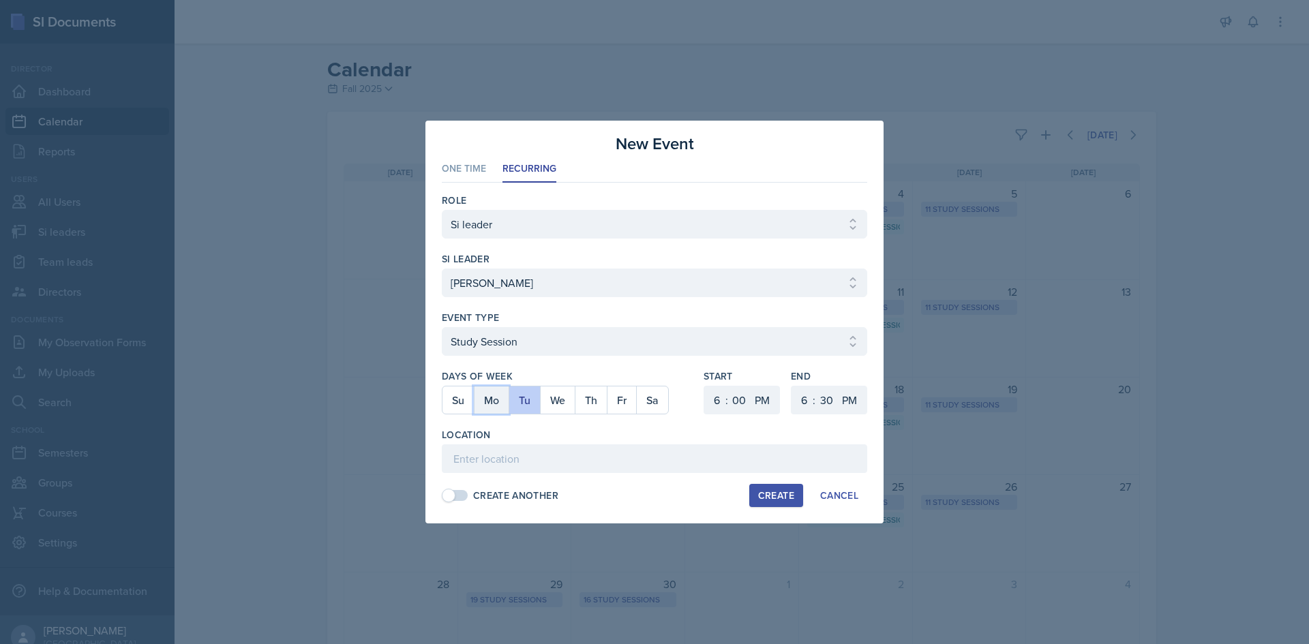
click at [501, 404] on button "Mo" at bounding box center [491, 400] width 35 height 27
click at [524, 402] on button "Tu" at bounding box center [524, 400] width 31 height 27
click at [715, 400] on select "1 2 3 4 5 6 7 8 9 10 11 12" at bounding box center [715, 400] width 22 height 29
click at [704, 386] on select "1 2 3 4 5 6 7 8 9 10 11 12" at bounding box center [715, 400] width 22 height 29
click at [811, 395] on select "1 2 3 4 5 6 7 8 9 10 11 12" at bounding box center [803, 400] width 22 height 29
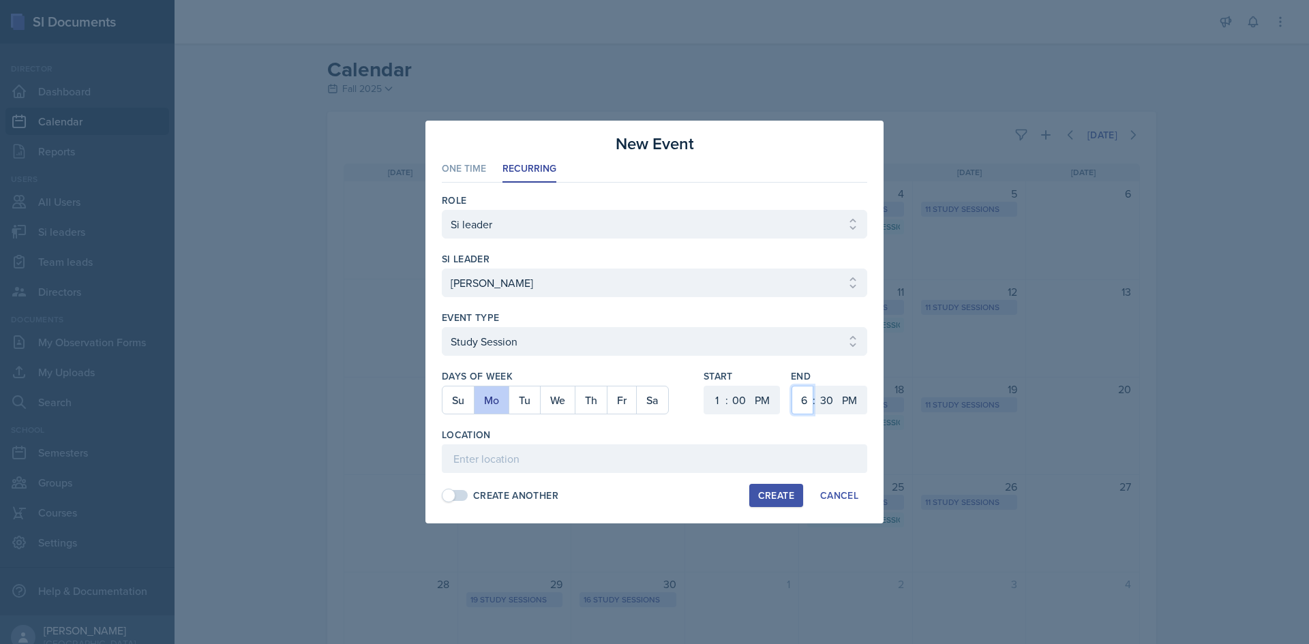
click at [792, 386] on select "1 2 3 4 5 6 7 8 9 10 11 12" at bounding box center [803, 400] width 22 height 29
click at [829, 395] on select "00 05 10 15 20 25 30 35 40 45 50 55" at bounding box center [826, 400] width 22 height 29
click at [815, 386] on select "00 05 10 15 20 25 30 35 40 45 50 55" at bounding box center [826, 400] width 22 height 29
click at [720, 457] on input at bounding box center [654, 459] width 425 height 29
click at [565, 441] on div "Location" at bounding box center [654, 435] width 425 height 14
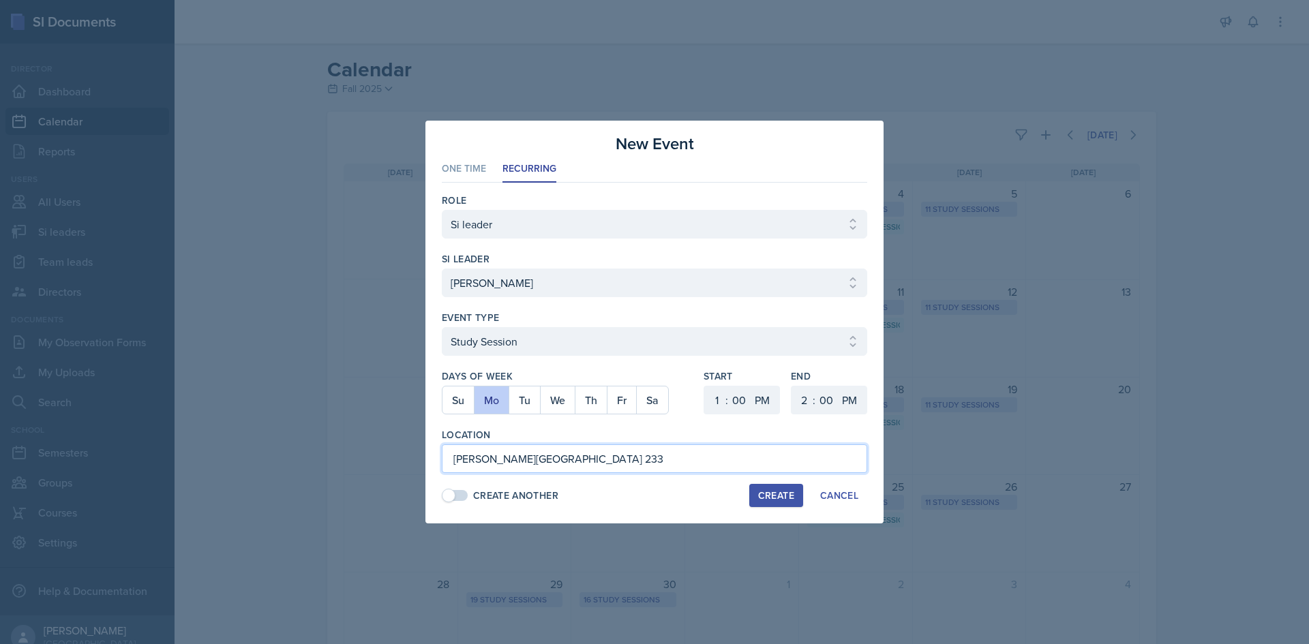
click at [575, 453] on input "[PERSON_NAME][GEOGRAPHIC_DATA] 233" at bounding box center [654, 459] width 425 height 29
click at [670, 430] on div "Location" at bounding box center [654, 435] width 425 height 14
click at [768, 500] on div "Create" at bounding box center [776, 495] width 36 height 11
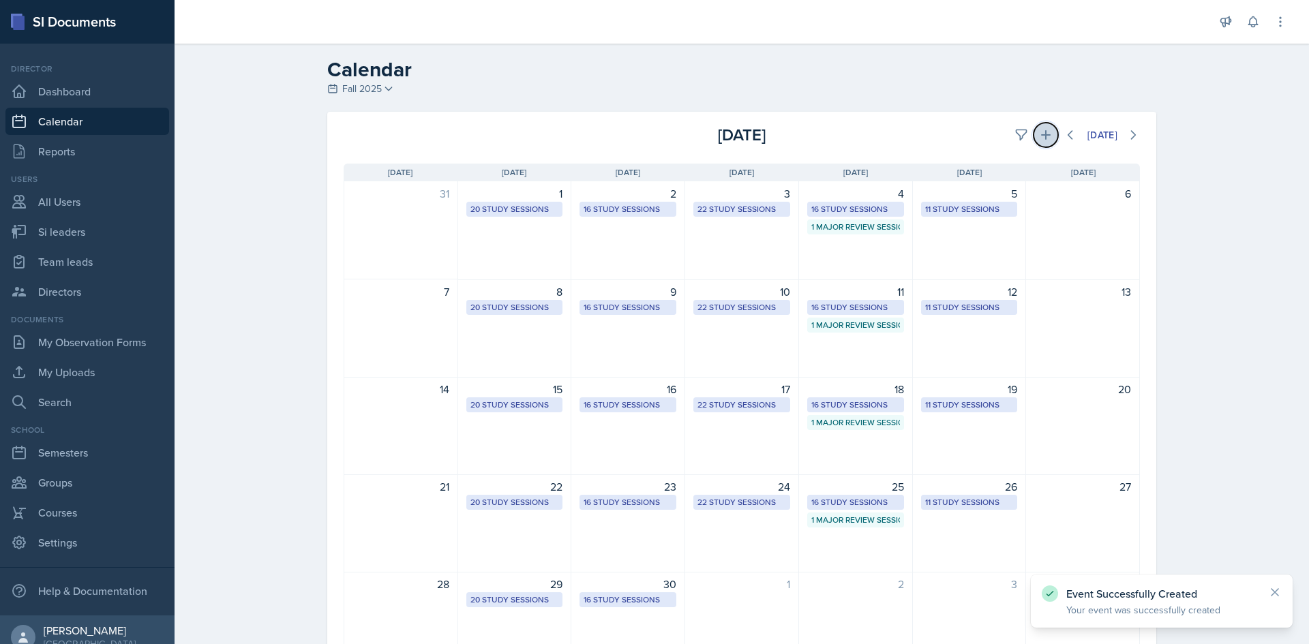
click at [1041, 135] on icon at bounding box center [1046, 135] width 10 height 10
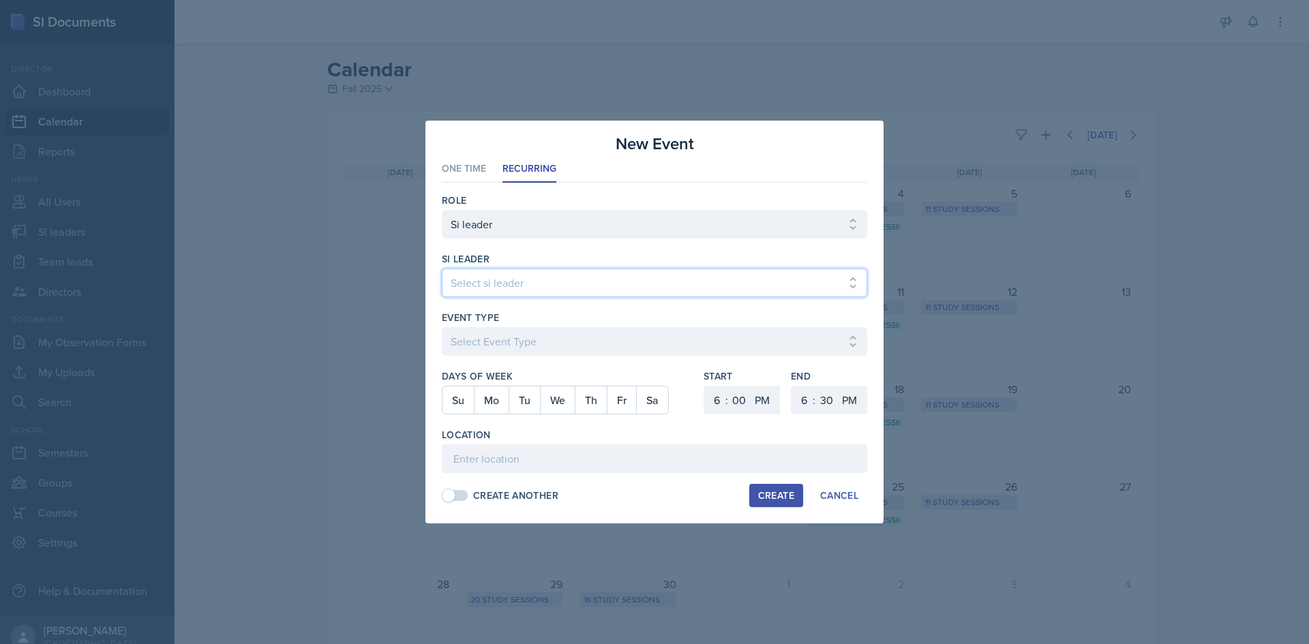
click at [509, 286] on select "Select si leader [PERSON_NAME] [PERSON_NAME] [PERSON_NAME] [PERSON_NAME] [PERSO…" at bounding box center [654, 283] width 425 height 29
click at [442, 269] on select "Select si leader [PERSON_NAME] [PERSON_NAME] [PERSON_NAME] [PERSON_NAME] [PERSO…" at bounding box center [654, 283] width 425 height 29
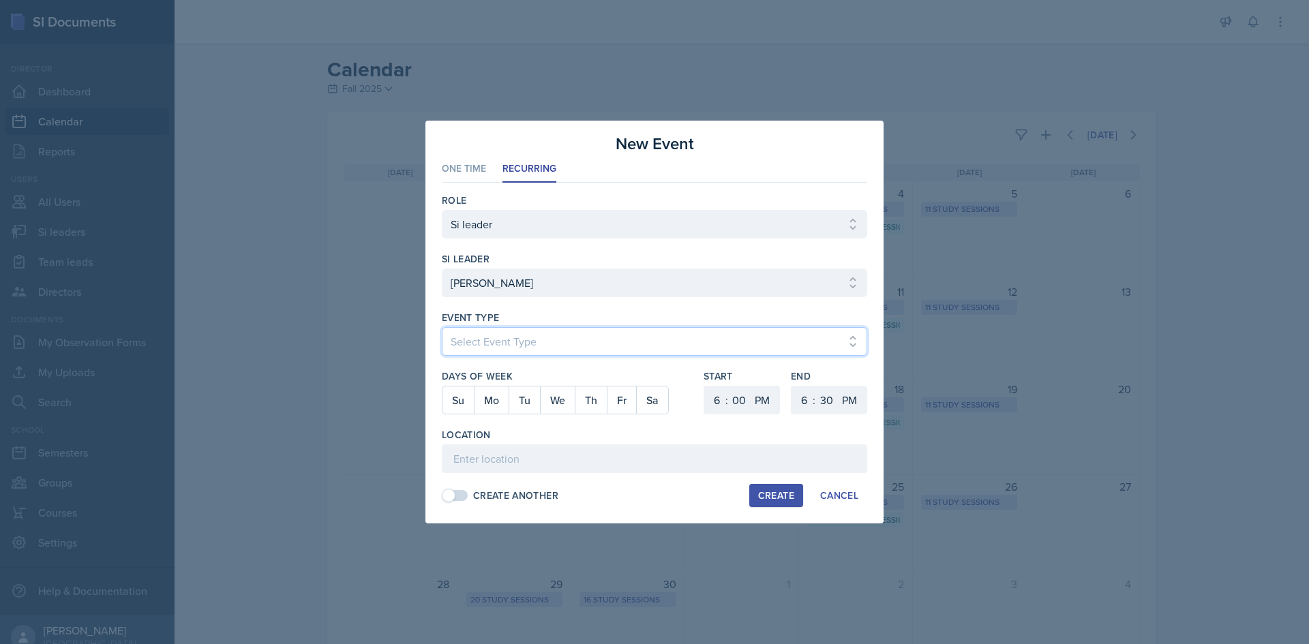
click at [485, 345] on select "Select Event Type Major Review Session Study Session" at bounding box center [654, 341] width 425 height 29
click at [442, 327] on select "Select Event Type Major Review Session Study Session" at bounding box center [654, 341] width 425 height 29
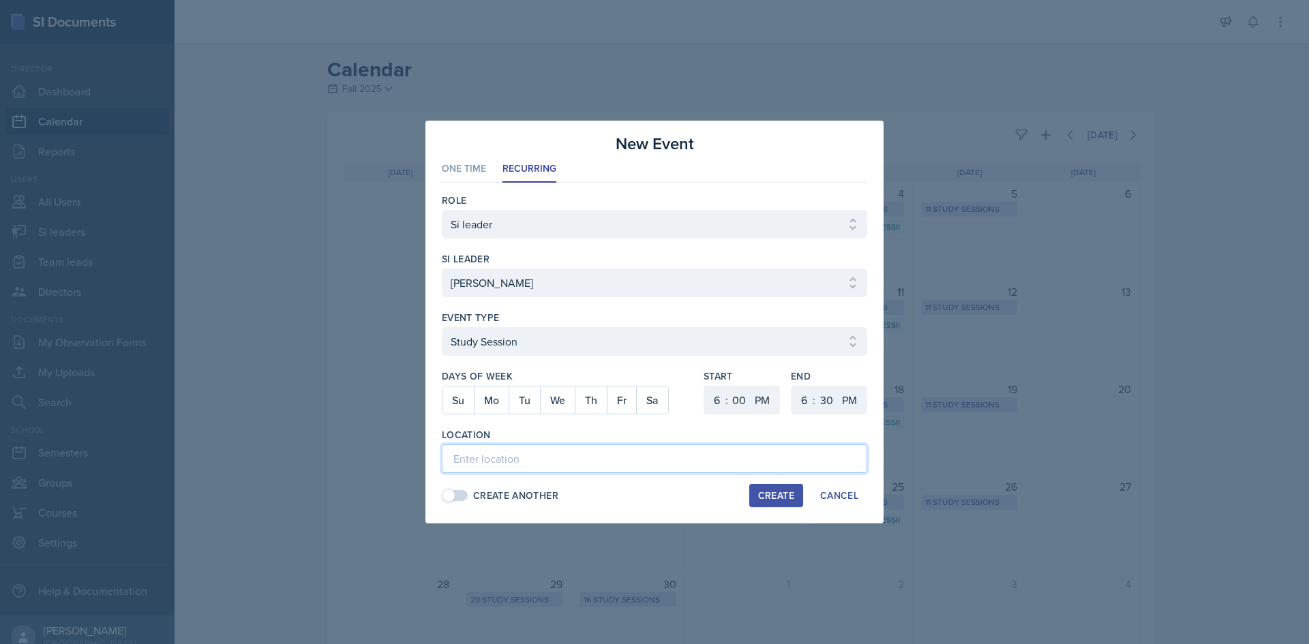
click at [485, 463] on input at bounding box center [654, 459] width 425 height 29
paste input "[PERSON_NAME][GEOGRAPHIC_DATA] 233"
click at [563, 403] on button "We" at bounding box center [557, 400] width 35 height 27
click at [719, 402] on select "1 2 3 4 5 6 7 8 9 10 11 12" at bounding box center [715, 400] width 22 height 29
click at [704, 386] on select "1 2 3 4 5 6 7 8 9 10 11 12" at bounding box center [715, 400] width 22 height 29
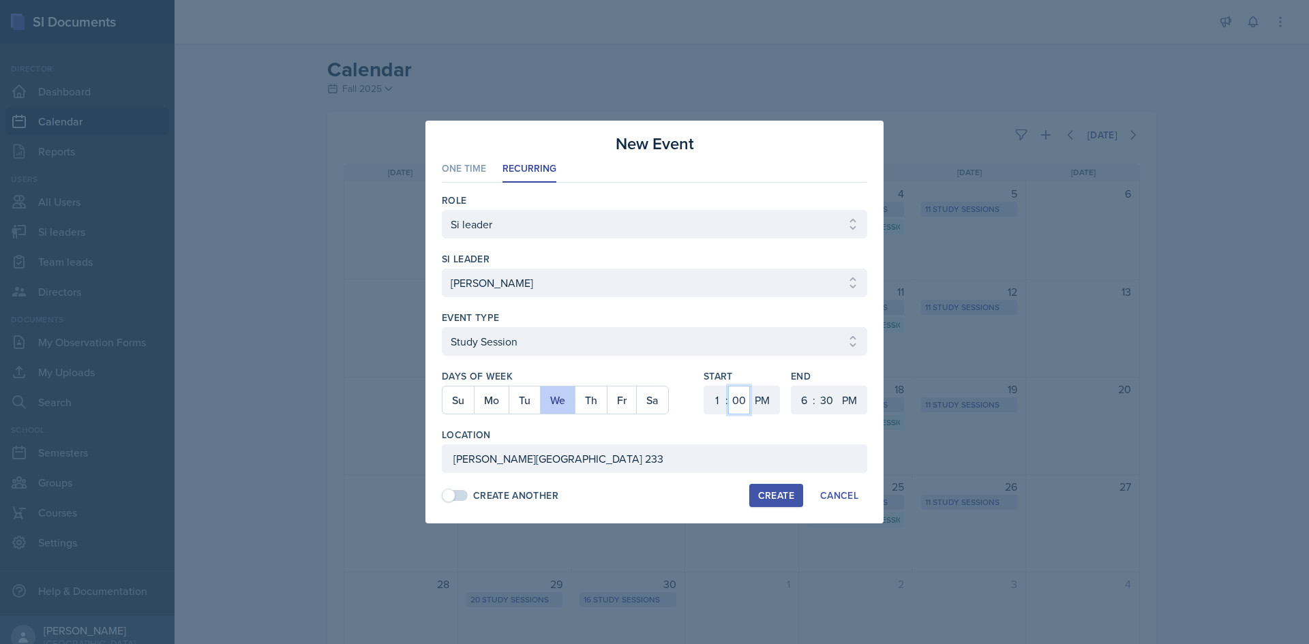
click at [734, 396] on select "00 05 10 15 20 25 30 35 40 45 50 55" at bounding box center [739, 400] width 22 height 29
click at [810, 404] on select "1 2 3 4 5 6 7 8 9 10 11 12" at bounding box center [803, 400] width 22 height 29
click at [792, 386] on select "1 2 3 4 5 6 7 8 9 10 11 12" at bounding box center [803, 400] width 22 height 29
click at [841, 383] on div "End 1 2 3 4 5 6 7 8 9 10 11 12 : 00 05 10 15 20 25 30 35 40 45 50 55 AM PM" at bounding box center [829, 399] width 76 height 59
click at [824, 397] on select "00 05 10 15 20 25 30 35 40 45 50 55" at bounding box center [826, 400] width 22 height 29
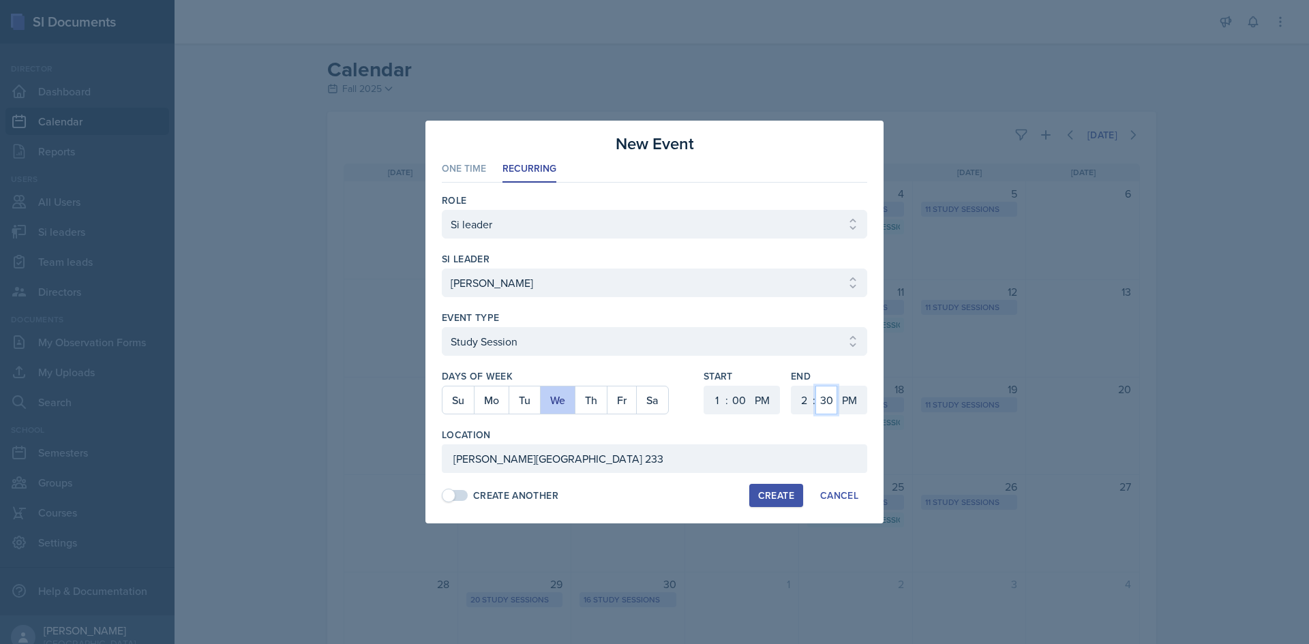
click at [815, 386] on select "00 05 10 15 20 25 30 35 40 45 50 55" at bounding box center [826, 400] width 22 height 29
click at [756, 493] on button "Create" at bounding box center [776, 495] width 54 height 23
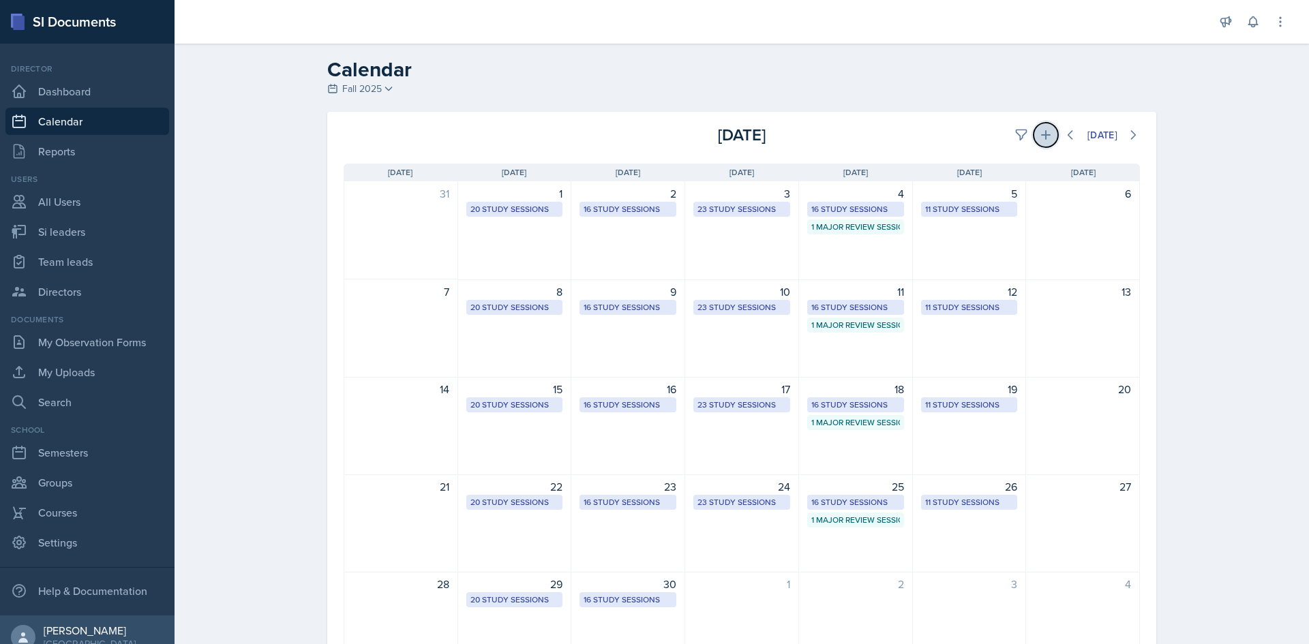
click at [1039, 133] on icon at bounding box center [1046, 135] width 14 height 14
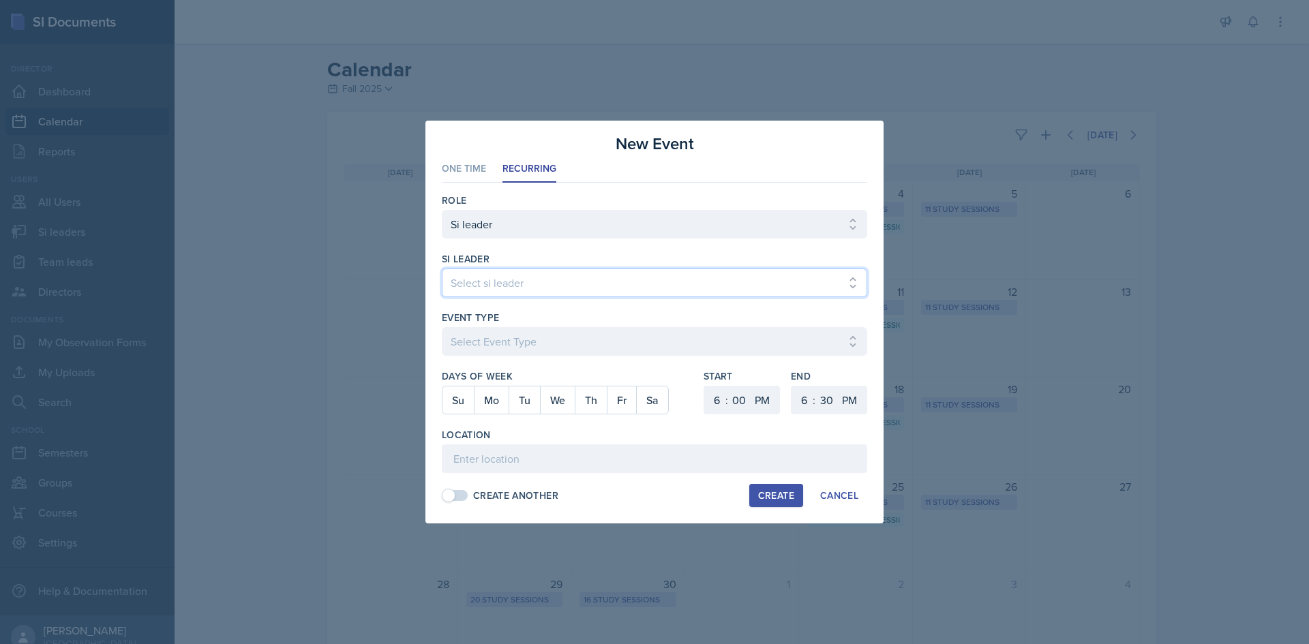
click at [530, 287] on select "Select si leader [PERSON_NAME] [PERSON_NAME] [PERSON_NAME] [PERSON_NAME] [PERSO…" at bounding box center [654, 283] width 425 height 29
click at [442, 269] on select "Select si leader [PERSON_NAME] [PERSON_NAME] [PERSON_NAME] [PERSON_NAME] [PERSO…" at bounding box center [654, 283] width 425 height 29
click at [520, 326] on div "Event Type Select Event Type Major Review Session Study Session" at bounding box center [654, 340] width 425 height 59
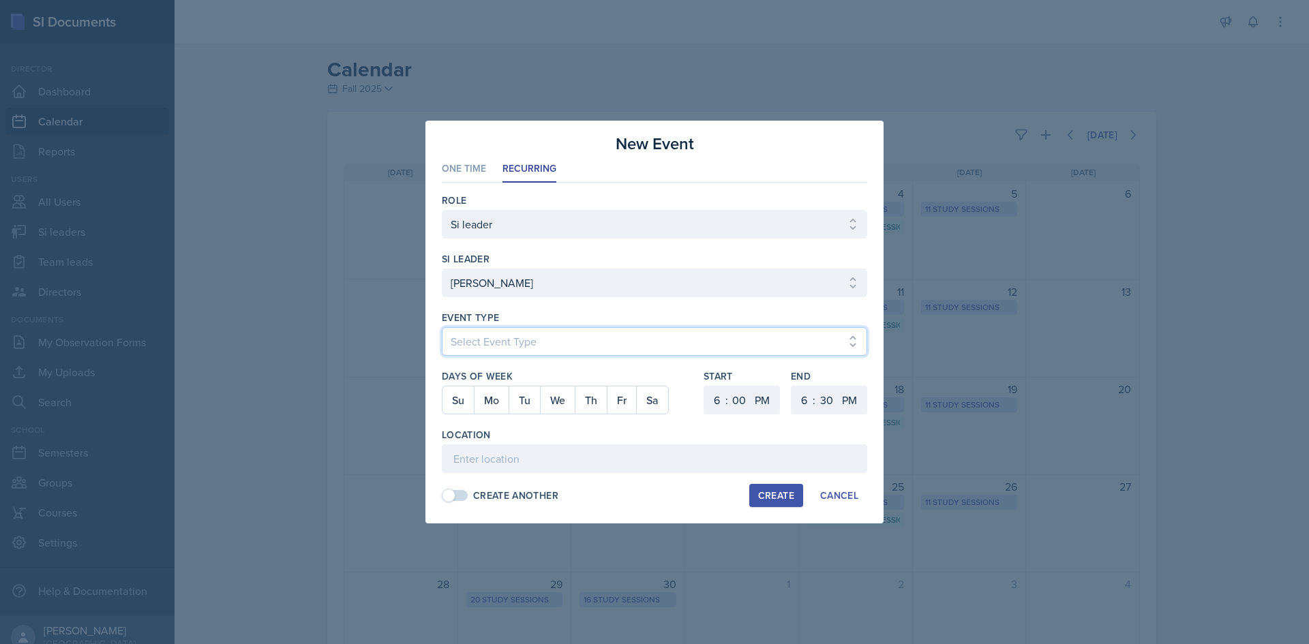
click at [520, 335] on select "Select Event Type Major Review Session Study Session" at bounding box center [654, 341] width 425 height 29
click at [442, 327] on select "Select Event Type Major Review Session Study Session" at bounding box center [654, 341] width 425 height 29
click at [515, 401] on button "Tu" at bounding box center [524, 400] width 31 height 27
click at [704, 402] on select "1 2 3 4 5 6 7 8 9 10 11 12" at bounding box center [715, 400] width 22 height 29
click at [704, 386] on select "1 2 3 4 5 6 7 8 9 10 11 12" at bounding box center [715, 400] width 22 height 29
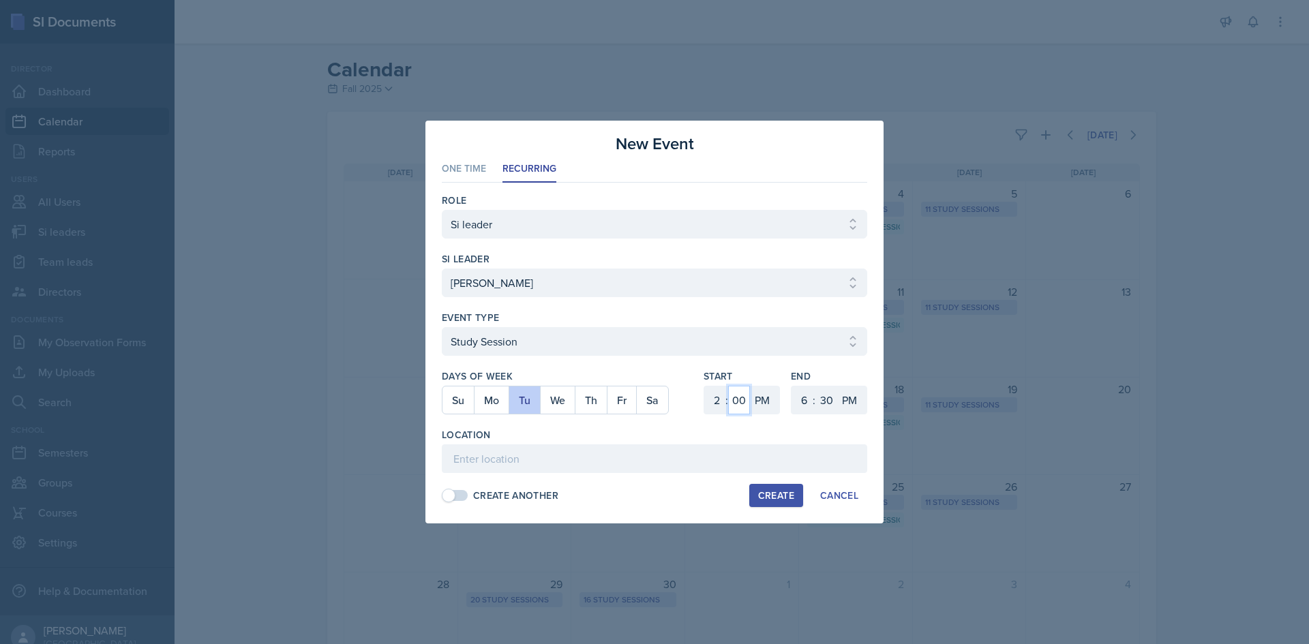
drag, startPoint x: 731, startPoint y: 404, endPoint x: 736, endPoint y: 389, distance: 15.1
click at [732, 402] on select "00 05 10 15 20 25 30 35 40 45 50 55" at bounding box center [739, 400] width 22 height 29
click at [728, 386] on select "00 05 10 15 20 25 30 35 40 45 50 55" at bounding box center [739, 400] width 22 height 29
click at [804, 397] on select "1 2 3 4 5 6 7 8 9 10 11 12" at bounding box center [803, 400] width 22 height 29
click at [792, 386] on select "1 2 3 4 5 6 7 8 9 10 11 12" at bounding box center [803, 400] width 22 height 29
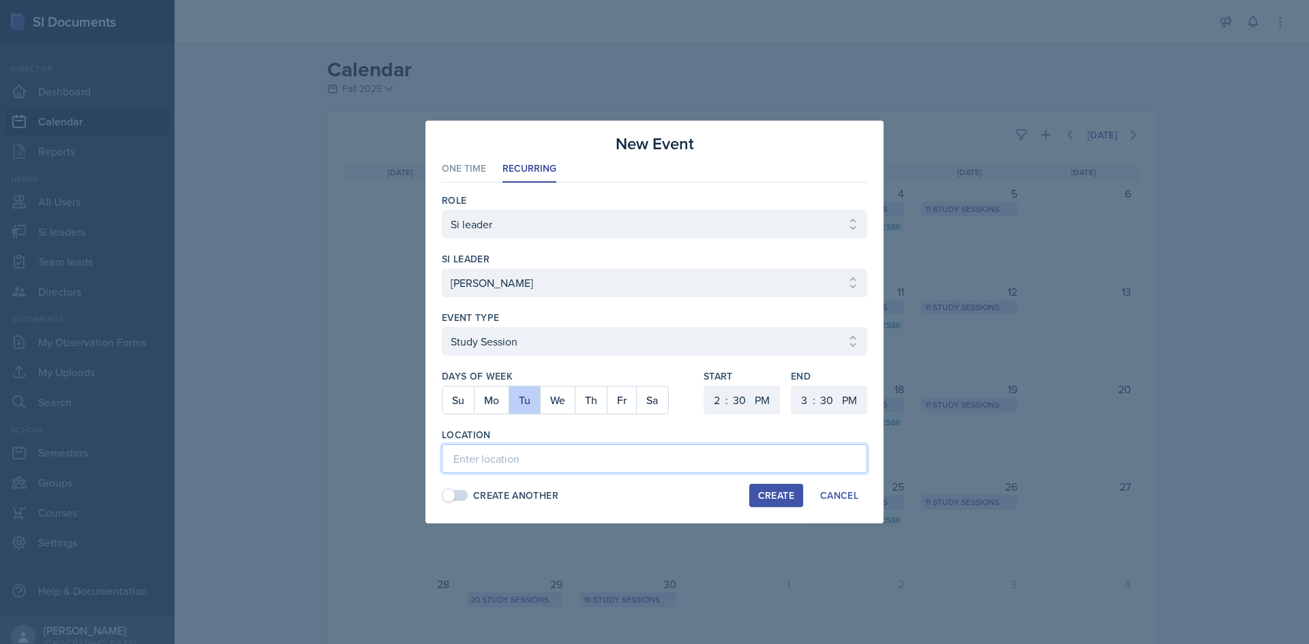
click at [563, 464] on input at bounding box center [654, 459] width 425 height 29
paste input "[PERSON_NAME][GEOGRAPHIC_DATA] 233"
click at [602, 450] on input "[PERSON_NAME][GEOGRAPHIC_DATA] 233" at bounding box center [654, 459] width 425 height 29
drag, startPoint x: 584, startPoint y: 452, endPoint x: 374, endPoint y: 448, distance: 210.0
click at [374, 448] on div "New Event One Time Recurring One Time Recurring Role Select Role Si leader Team…" at bounding box center [654, 322] width 1309 height 644
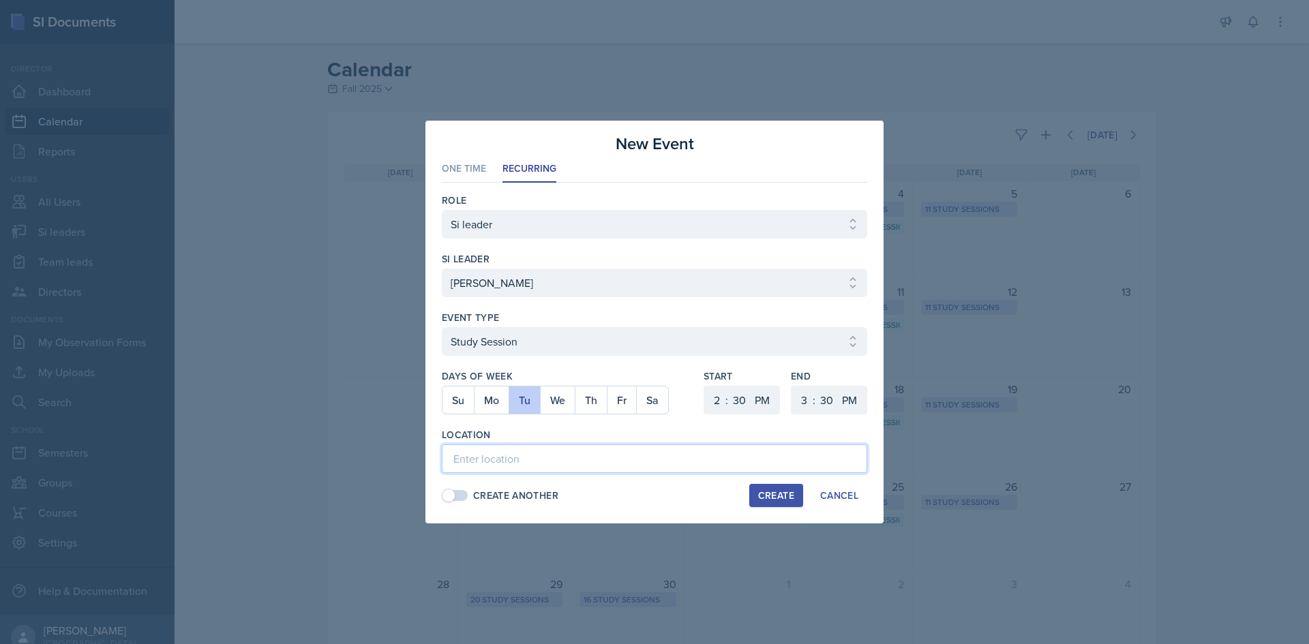
click at [589, 470] on input at bounding box center [654, 459] width 425 height 29
paste input "[URL][DOMAIN_NAME]"
click at [785, 490] on div "Create" at bounding box center [776, 495] width 36 height 11
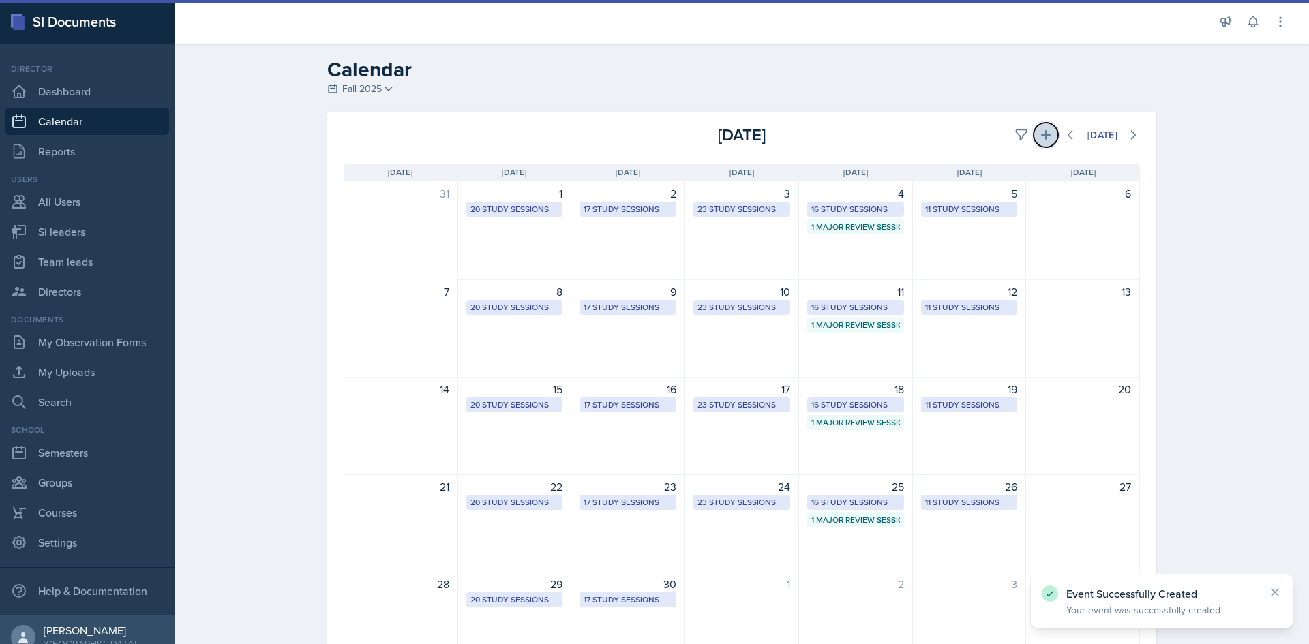
click at [1039, 130] on icon at bounding box center [1046, 135] width 14 height 14
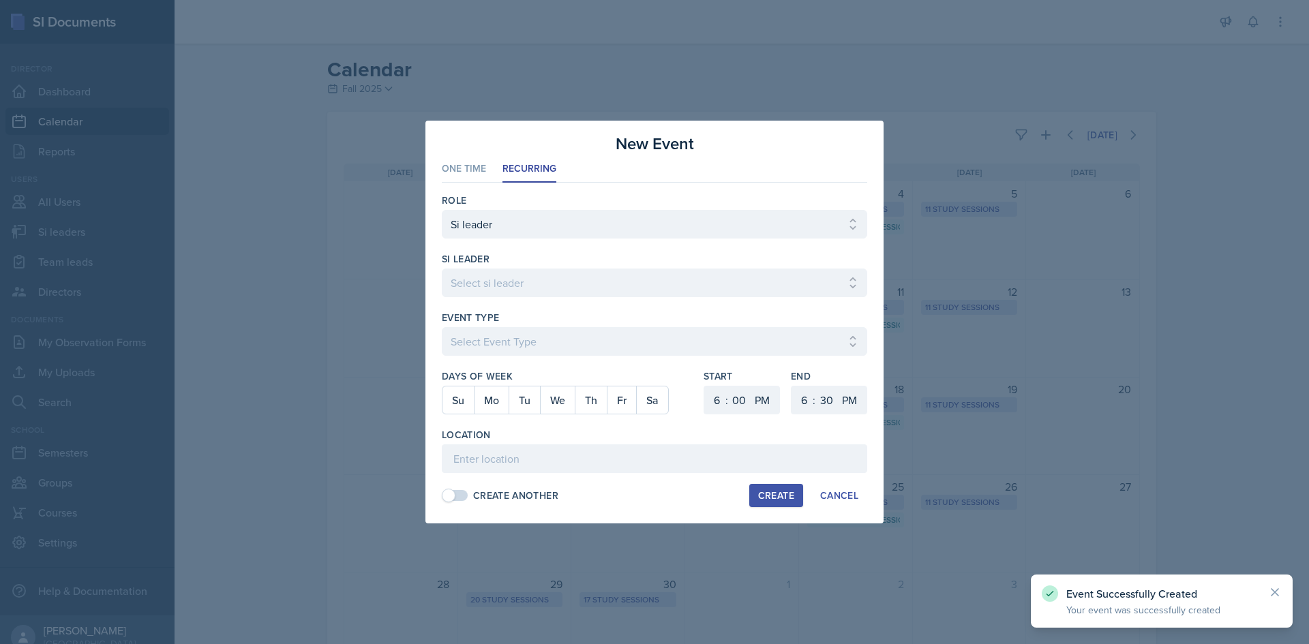
drag, startPoint x: 491, startPoint y: 261, endPoint x: 489, endPoint y: 278, distance: 17.2
click at [491, 262] on div "si leader" at bounding box center [654, 259] width 425 height 14
click at [487, 287] on select "Select si leader [PERSON_NAME] [PERSON_NAME] [PERSON_NAME] [PERSON_NAME] [PERSO…" at bounding box center [654, 283] width 425 height 29
click at [442, 269] on select "Select si leader [PERSON_NAME] [PERSON_NAME] [PERSON_NAME] [PERSON_NAME] [PERSO…" at bounding box center [654, 283] width 425 height 29
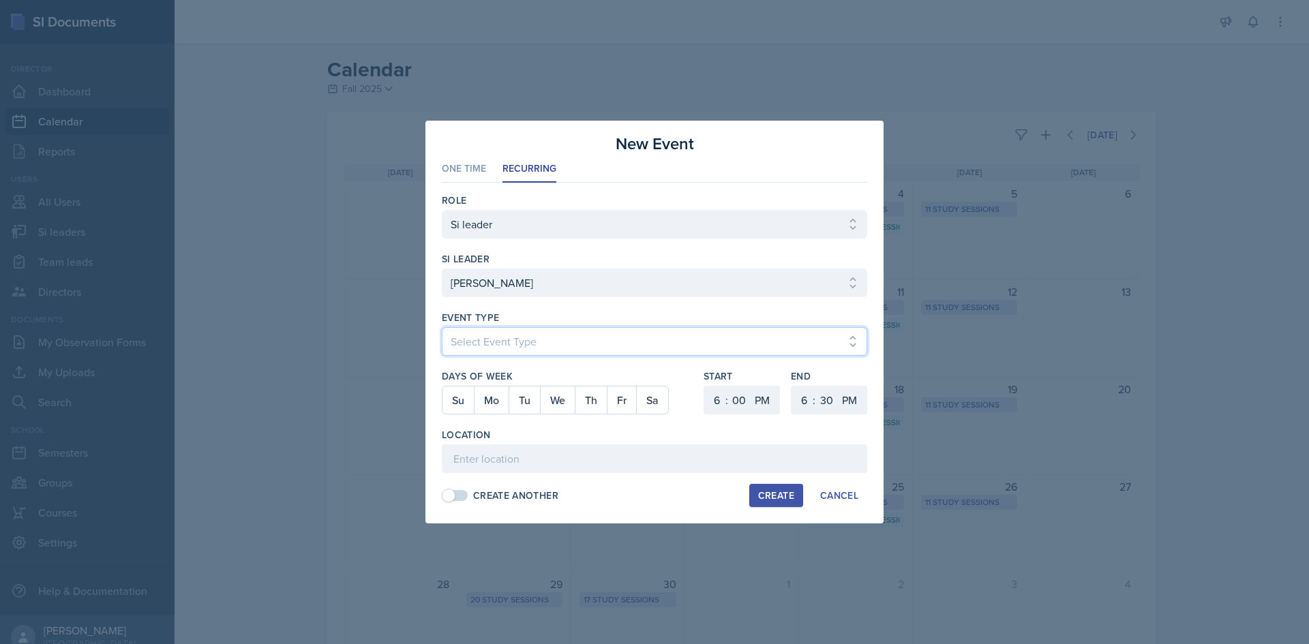
click at [482, 337] on select "Select Event Type Major Review Session Study Session" at bounding box center [654, 341] width 425 height 29
click at [442, 327] on select "Select Event Type Major Review Session Study Session" at bounding box center [654, 341] width 425 height 29
click at [582, 401] on button "Th" at bounding box center [591, 400] width 32 height 27
click at [715, 398] on select "1 2 3 4 5 6 7 8 9 10 11 12" at bounding box center [715, 400] width 22 height 29
click at [704, 386] on select "1 2 3 4 5 6 7 8 9 10 11 12" at bounding box center [715, 400] width 22 height 29
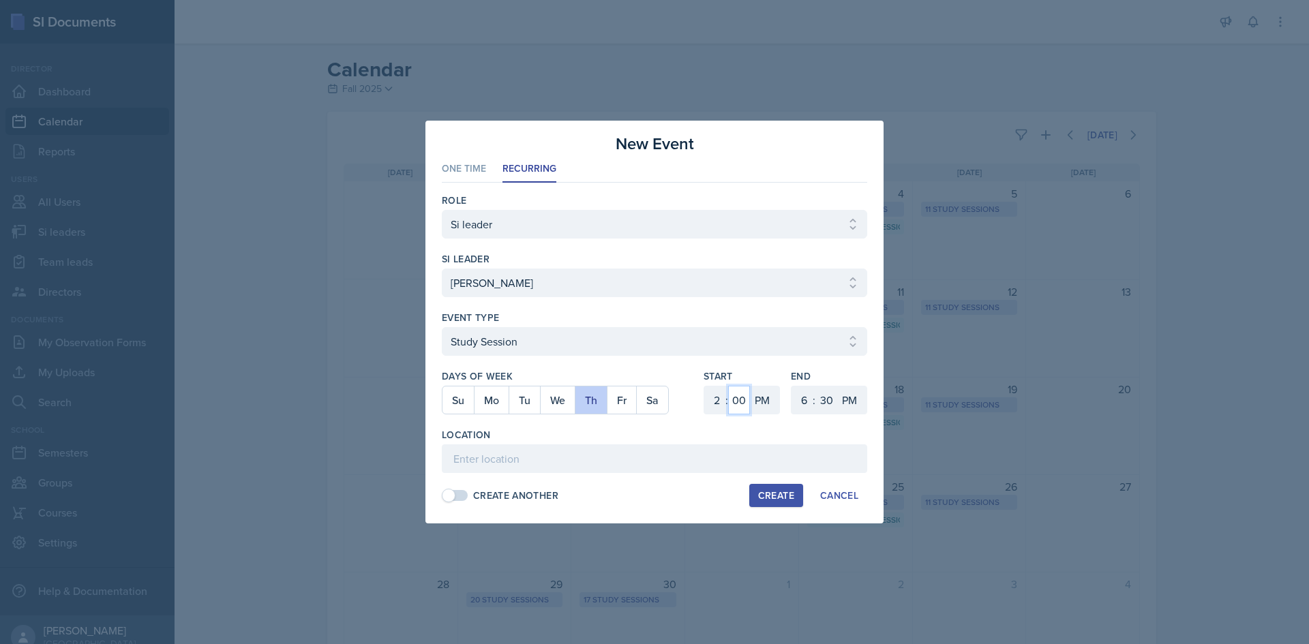
click at [745, 398] on select "00 05 10 15 20 25 30 35 40 45 50 55" at bounding box center [739, 400] width 22 height 29
click at [728, 386] on select "00 05 10 15 20 25 30 35 40 45 50 55" at bounding box center [739, 400] width 22 height 29
click at [800, 397] on select "1 2 3 4 5 6 7 8 9 10 11 12" at bounding box center [803, 400] width 22 height 29
click at [792, 386] on select "1 2 3 4 5 6 7 8 9 10 11 12" at bounding box center [803, 400] width 22 height 29
click at [697, 447] on input at bounding box center [654, 459] width 425 height 29
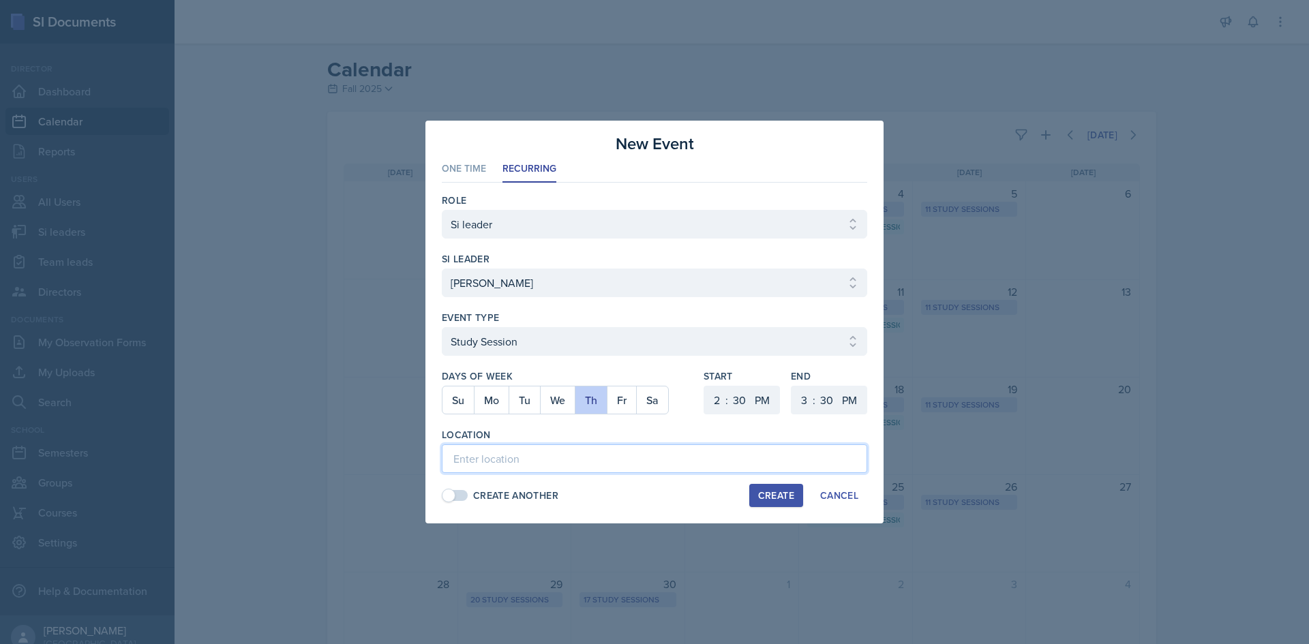
paste input "[URL][DOMAIN_NAME]"
click at [786, 498] on div "Create" at bounding box center [776, 495] width 36 height 11
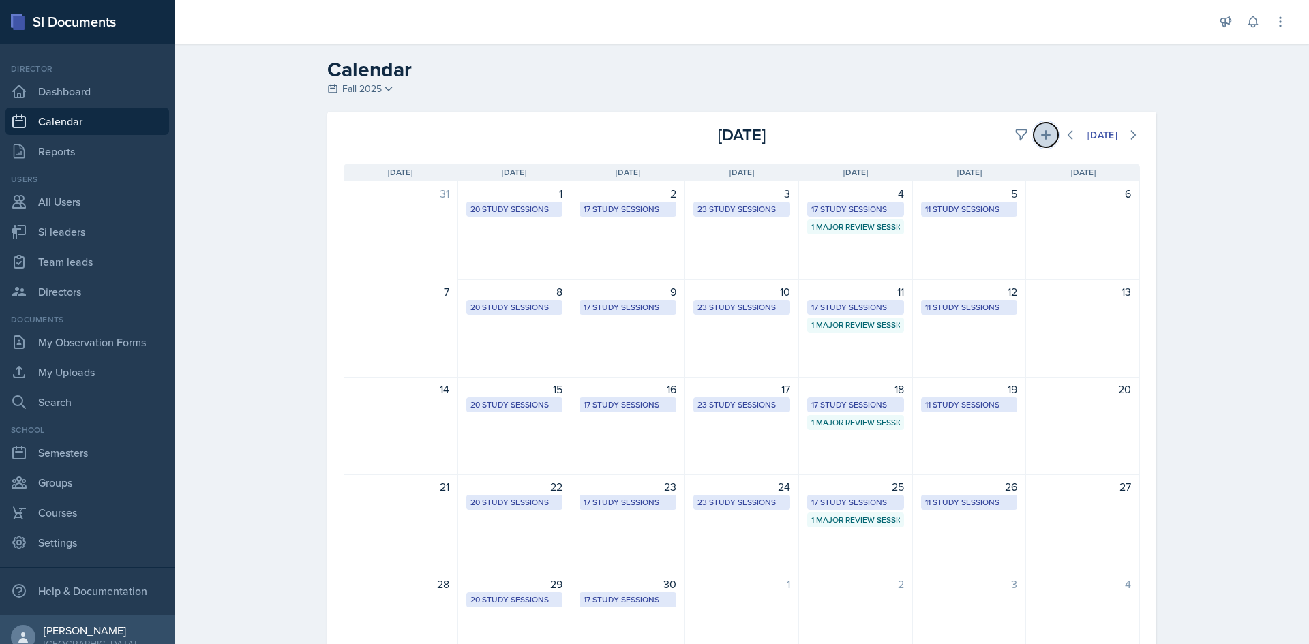
click at [1042, 132] on icon at bounding box center [1046, 135] width 14 height 14
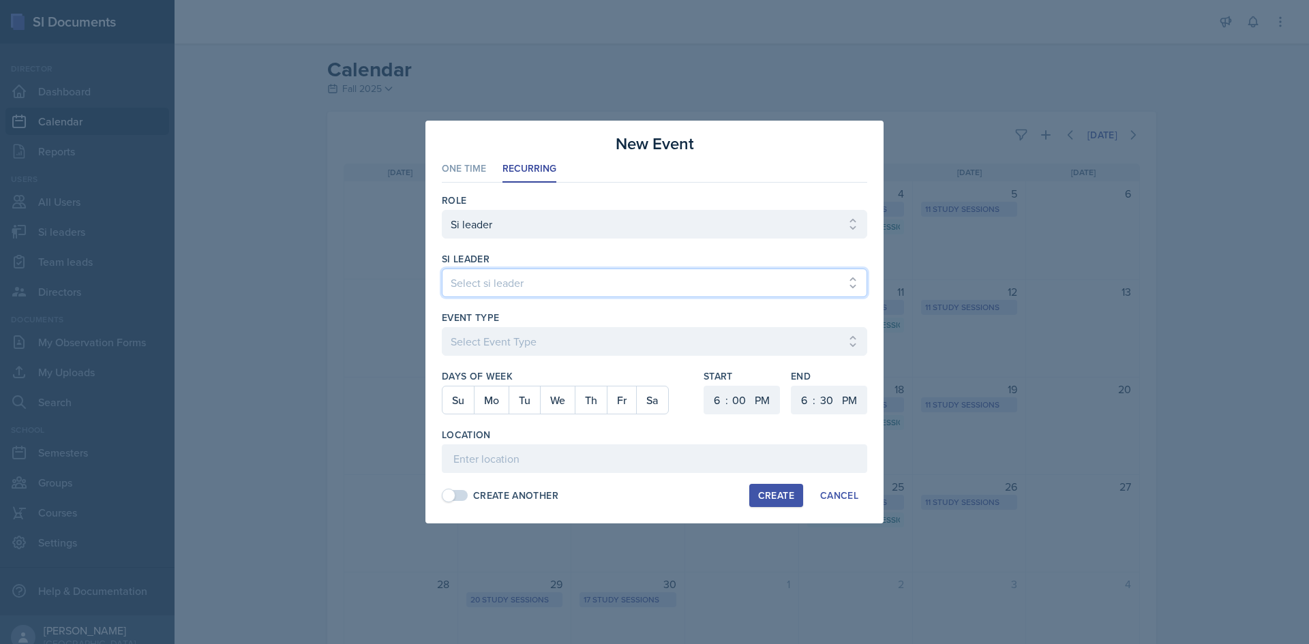
click at [629, 275] on select "Select si leader [PERSON_NAME] [PERSON_NAME] [PERSON_NAME] [PERSON_NAME] [PERSO…" at bounding box center [654, 283] width 425 height 29
click at [442, 269] on select "Select si leader [PERSON_NAME] [PERSON_NAME] [PERSON_NAME] [PERSON_NAME] [PERSO…" at bounding box center [654, 283] width 425 height 29
drag, startPoint x: 658, startPoint y: 318, endPoint x: 655, endPoint y: 325, distance: 7.3
click at [657, 320] on div "Event Type" at bounding box center [654, 318] width 425 height 14
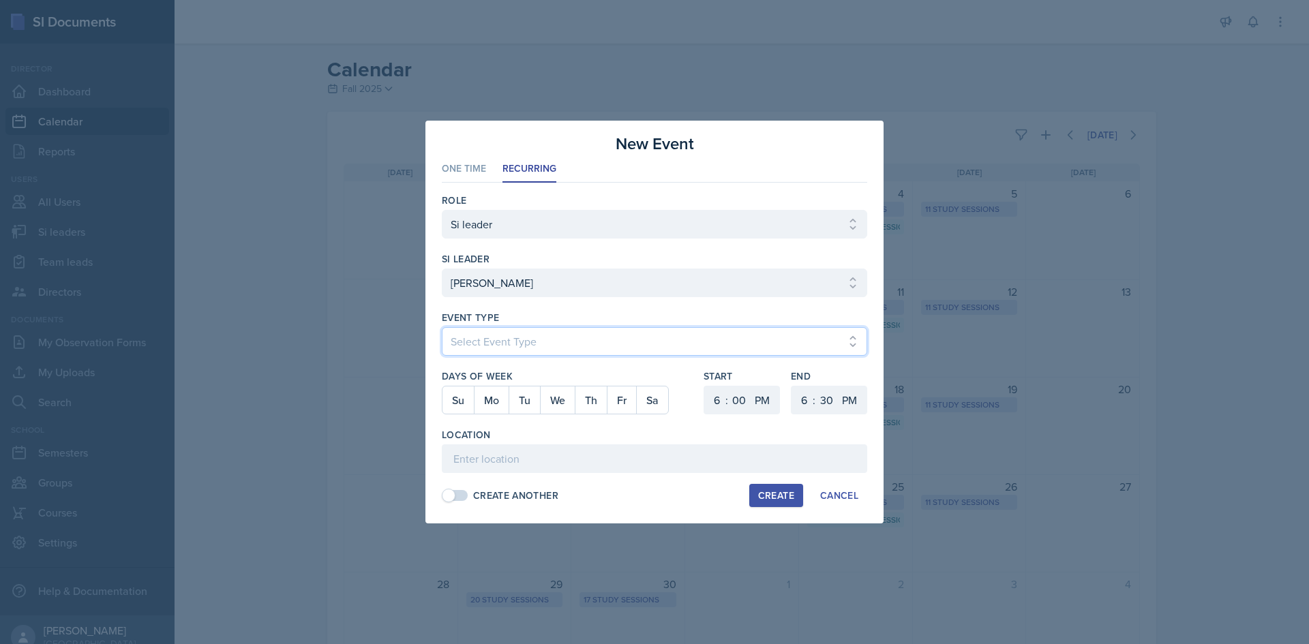
click at [652, 334] on select "Select Event Type Major Review Session Study Session" at bounding box center [654, 341] width 425 height 29
click at [442, 327] on select "Select Event Type Major Review Session Study Session" at bounding box center [654, 341] width 425 height 29
click at [536, 400] on button "Tu" at bounding box center [524, 400] width 31 height 27
click at [723, 404] on select "1 2 3 4 5 6 7 8 9 10 11 12" at bounding box center [715, 400] width 22 height 29
click at [704, 386] on select "1 2 3 4 5 6 7 8 9 10 11 12" at bounding box center [715, 400] width 22 height 29
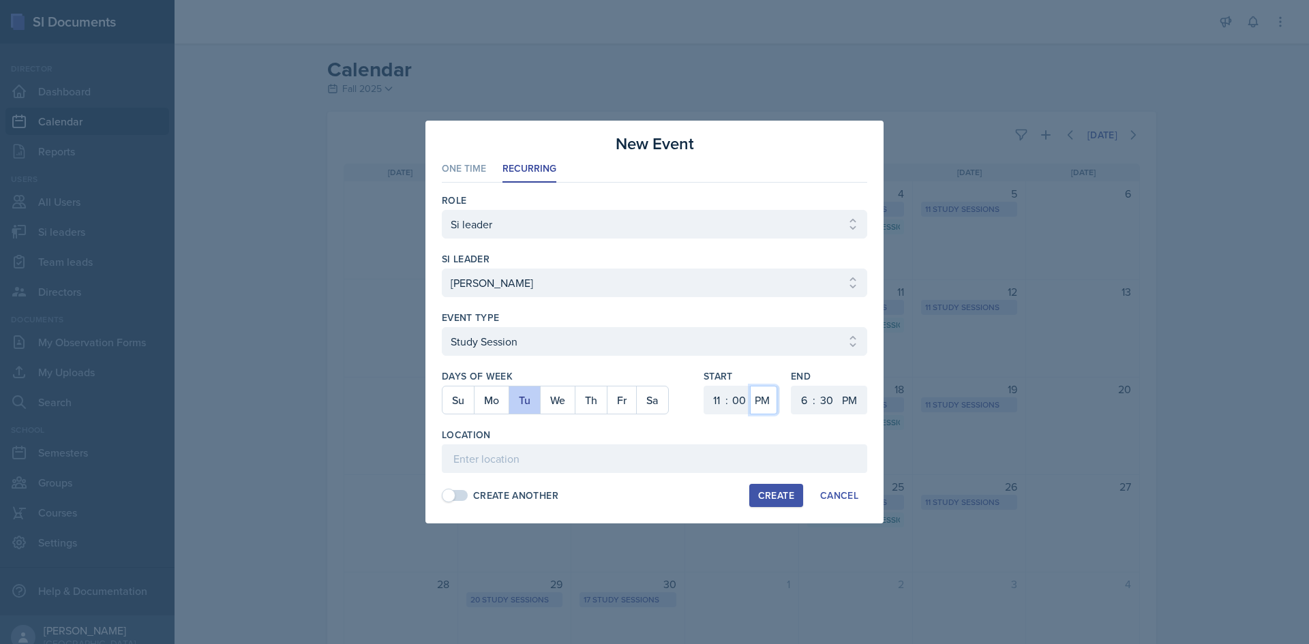
drag, startPoint x: 760, startPoint y: 402, endPoint x: 764, endPoint y: 372, distance: 30.3
click at [761, 402] on select "AM PM" at bounding box center [763, 400] width 27 height 29
click at [750, 386] on select "AM PM" at bounding box center [763, 400] width 27 height 29
drag, startPoint x: 800, startPoint y: 407, endPoint x: 802, endPoint y: 393, distance: 13.7
click at [800, 407] on select "1 2 3 4 5 6 7 8 9 10 11 12" at bounding box center [803, 400] width 22 height 29
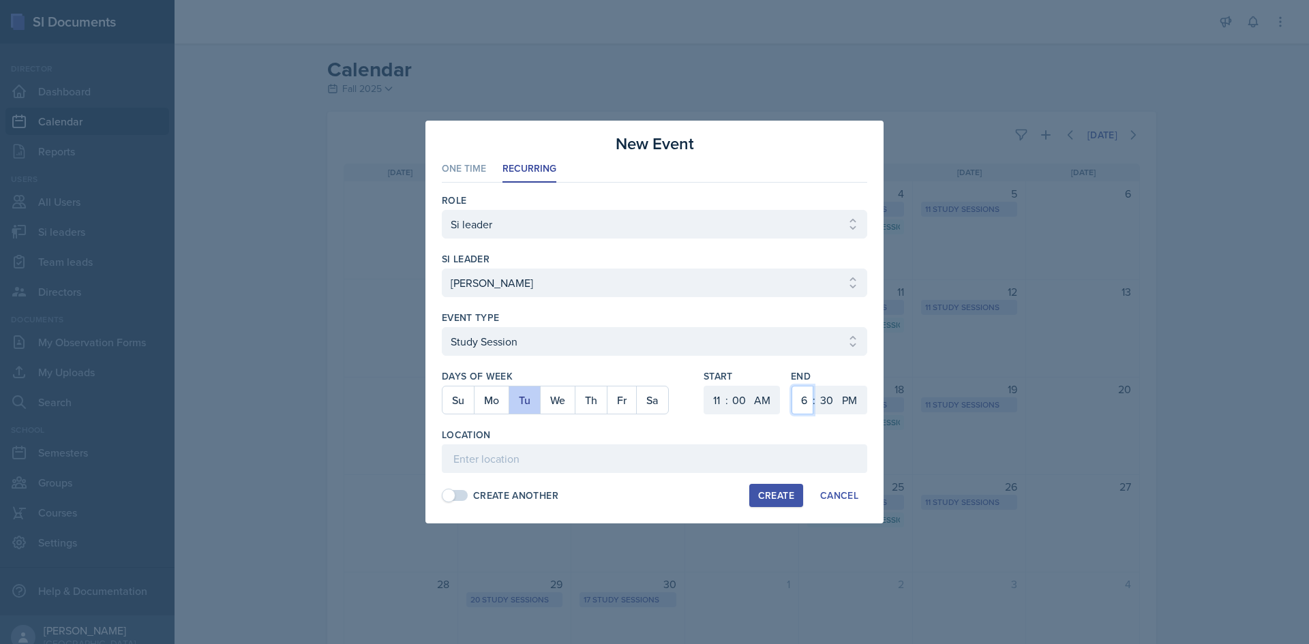
click at [792, 386] on select "1 2 3 4 5 6 7 8 9 10 11 12" at bounding box center [803, 400] width 22 height 29
drag, startPoint x: 821, startPoint y: 397, endPoint x: 824, endPoint y: 389, distance: 8.9
click at [821, 397] on select "00 05 10 15 20 25 30 35 40 45 50 55" at bounding box center [826, 400] width 22 height 29
click at [815, 386] on select "00 05 10 15 20 25 30 35 40 45 50 55" at bounding box center [826, 400] width 22 height 29
click at [560, 447] on input at bounding box center [654, 459] width 425 height 29
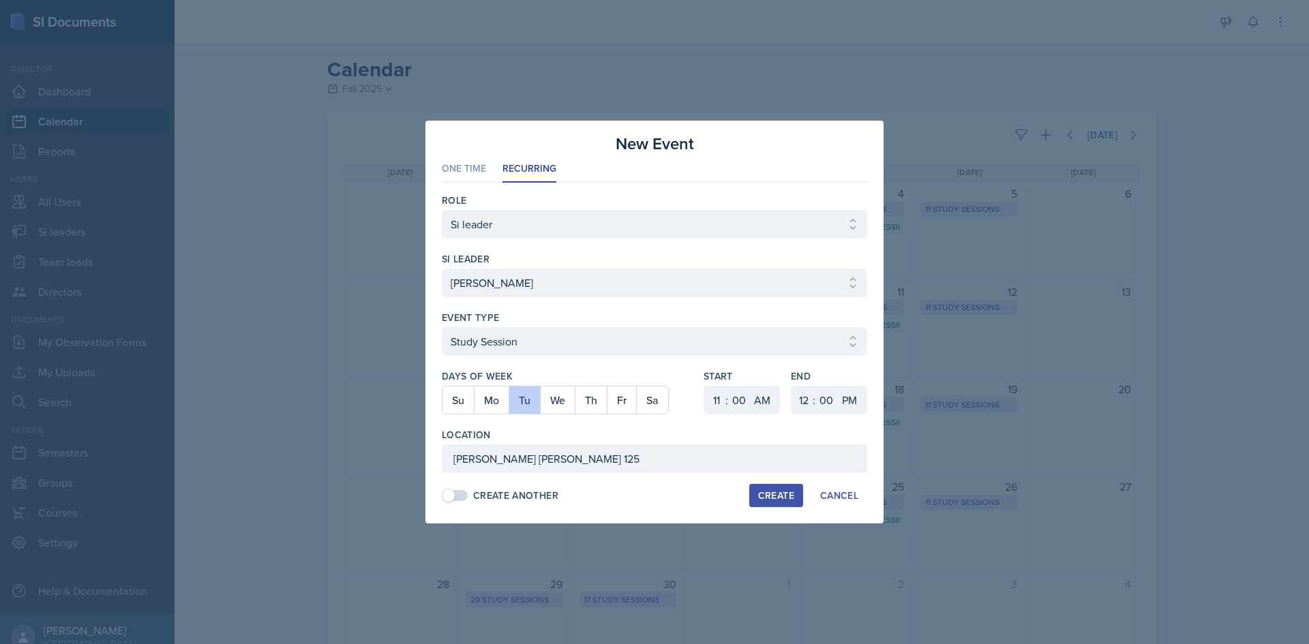
click at [779, 496] on div "Create" at bounding box center [776, 495] width 36 height 11
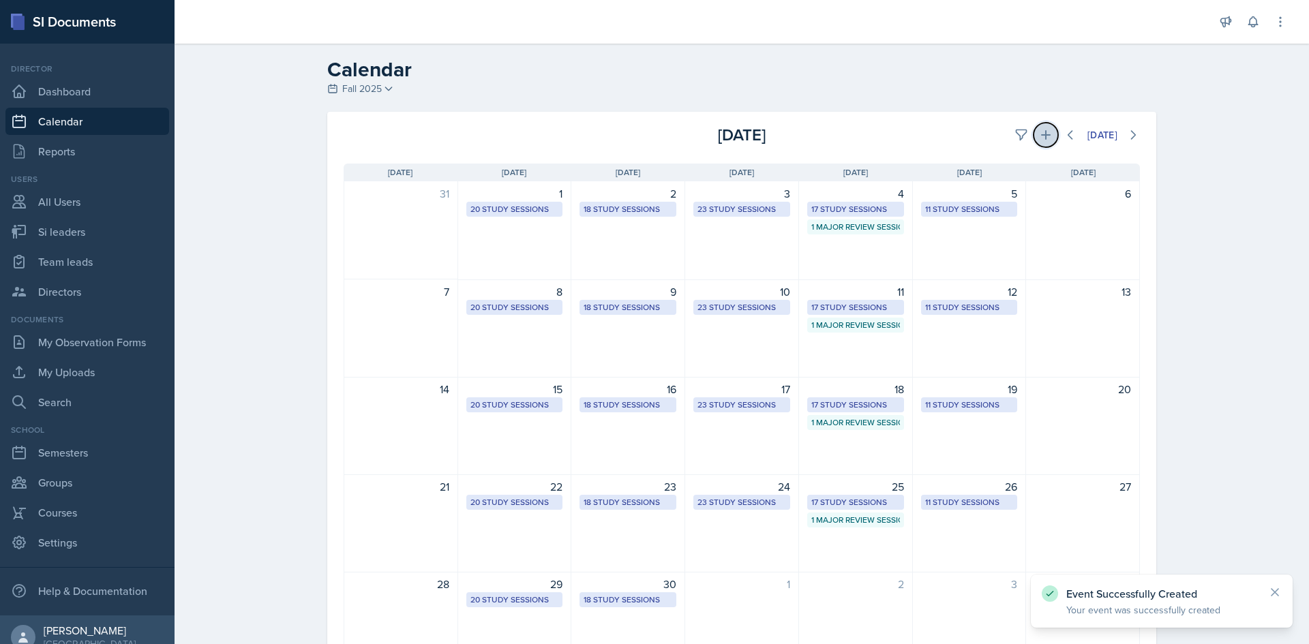
click at [1047, 140] on button at bounding box center [1046, 135] width 25 height 25
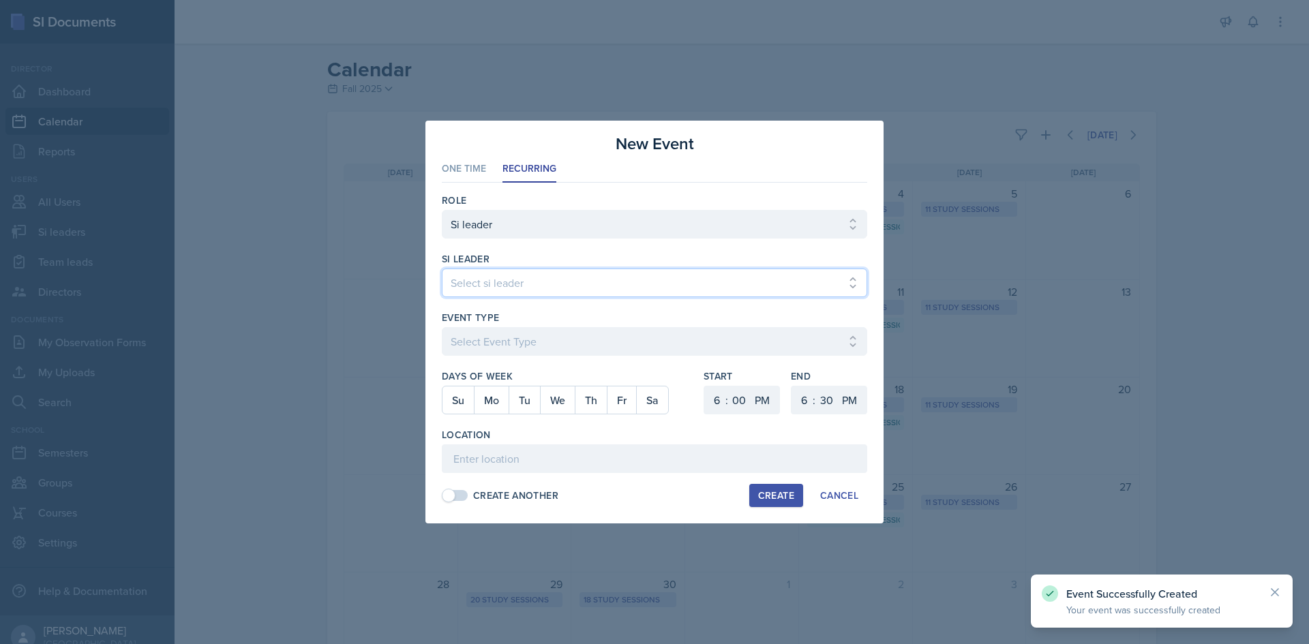
click at [607, 274] on select "Select si leader [PERSON_NAME] [PERSON_NAME] [PERSON_NAME] [PERSON_NAME] [PERSO…" at bounding box center [654, 283] width 425 height 29
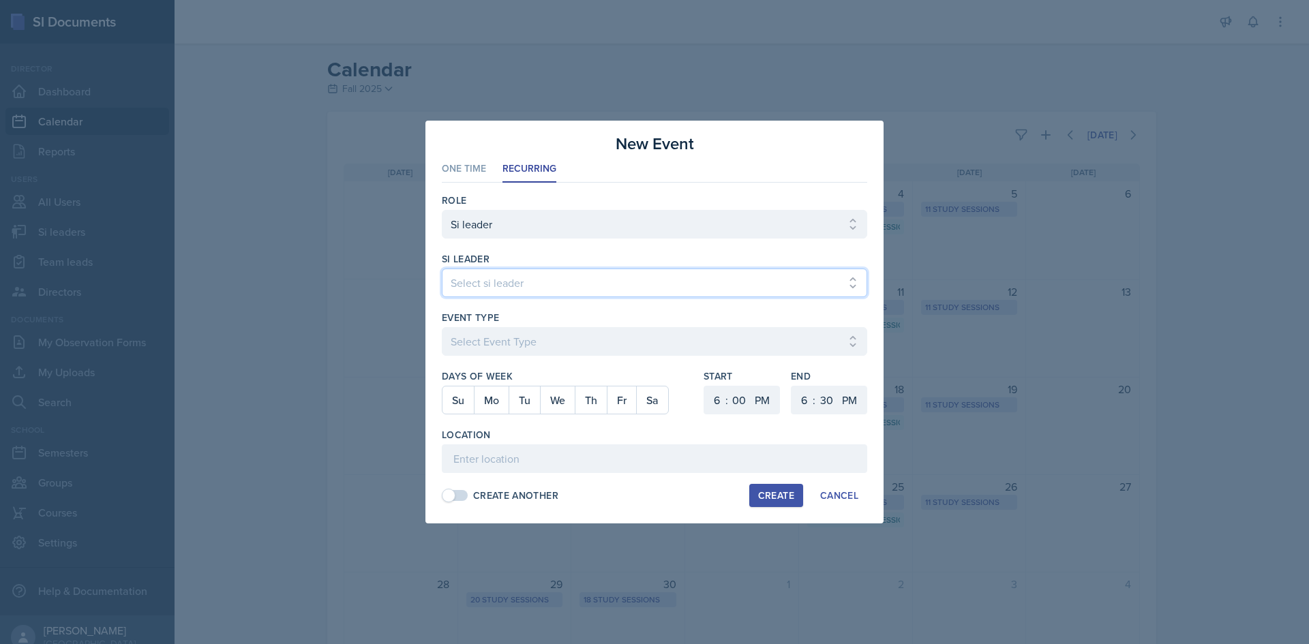
click at [442, 269] on select "Select si leader [PERSON_NAME] [PERSON_NAME] [PERSON_NAME] [PERSON_NAME] [PERSO…" at bounding box center [654, 283] width 425 height 29
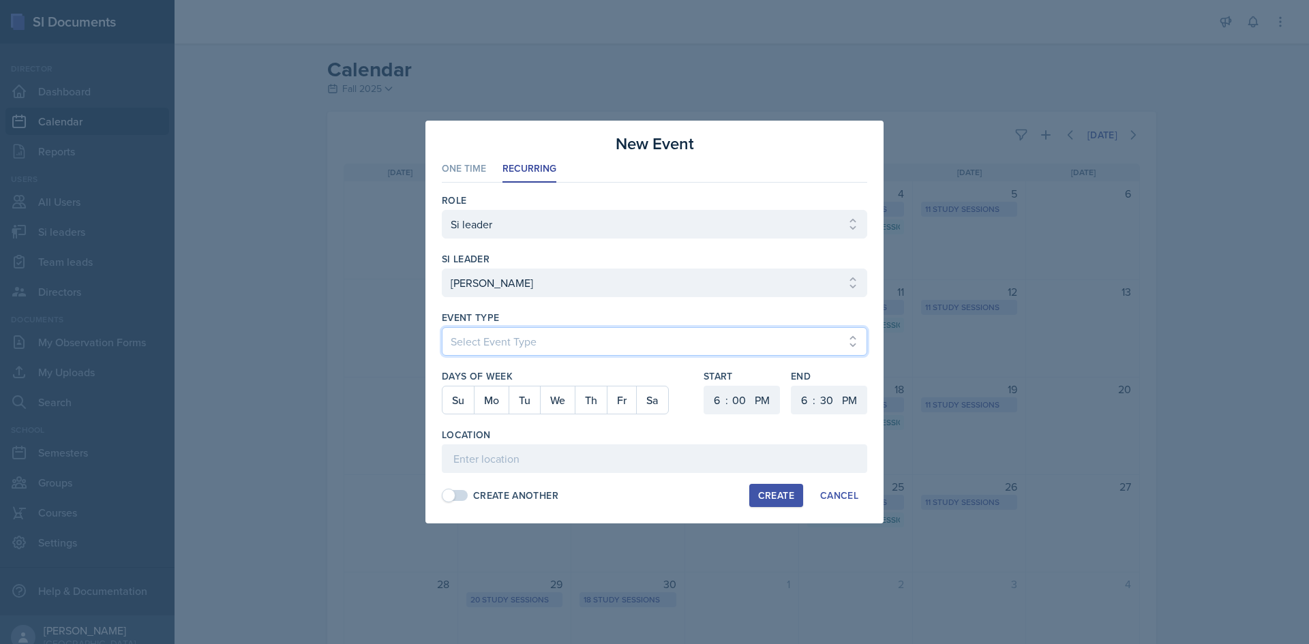
click at [599, 340] on select "Select Event Type Major Review Session Study Session" at bounding box center [654, 341] width 425 height 29
click at [442, 327] on select "Select Event Type Major Review Session Study Session" at bounding box center [654, 341] width 425 height 29
click at [590, 401] on button "Th" at bounding box center [591, 400] width 32 height 27
click at [721, 403] on select "1 2 3 4 5 6 7 8 9 10 11 12" at bounding box center [715, 400] width 22 height 29
click at [704, 386] on select "1 2 3 4 5 6 7 8 9 10 11 12" at bounding box center [715, 400] width 22 height 29
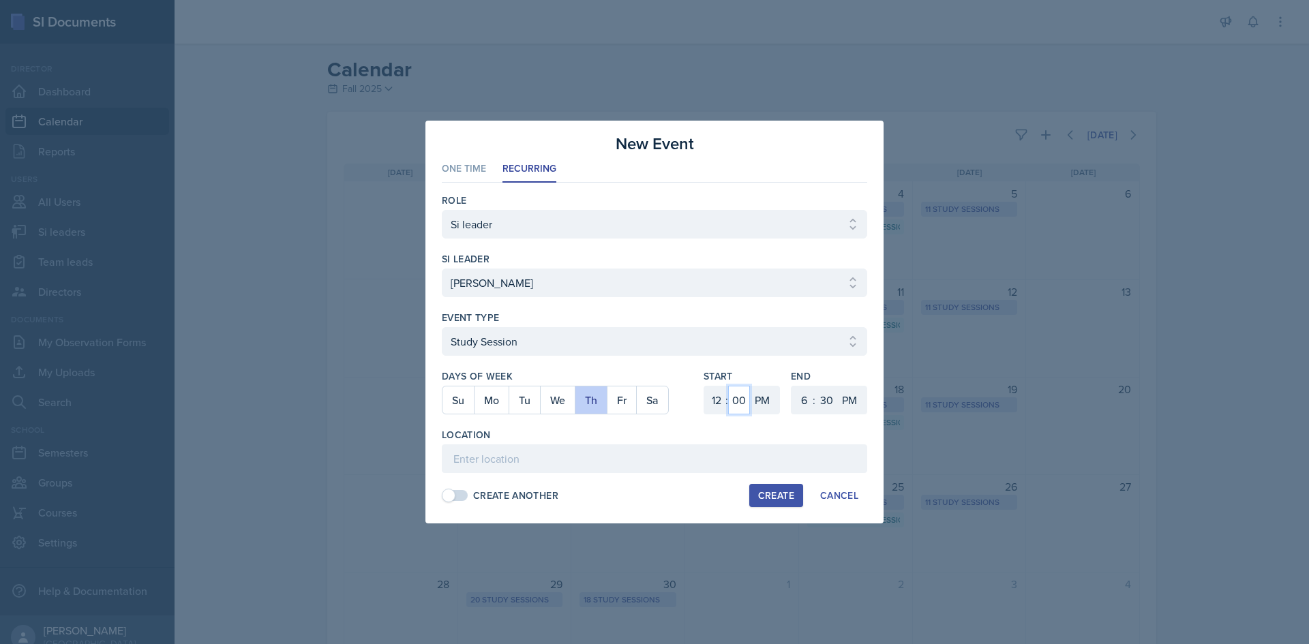
click at [731, 393] on select "00 05 10 15 20 25 30 35 40 45 50 55" at bounding box center [739, 400] width 22 height 29
click at [728, 386] on select "00 05 10 15 20 25 30 35 40 45 50 55" at bounding box center [739, 400] width 22 height 29
click at [800, 396] on select "1 2 3 4 5 6 7 8 9 10 11 12" at bounding box center [803, 400] width 22 height 29
click at [792, 386] on select "1 2 3 4 5 6 7 8 9 10 11 12" at bounding box center [803, 400] width 22 height 29
click at [834, 393] on select "00 05 10 15 20 25 30 35 40 45 50 55" at bounding box center [826, 400] width 22 height 29
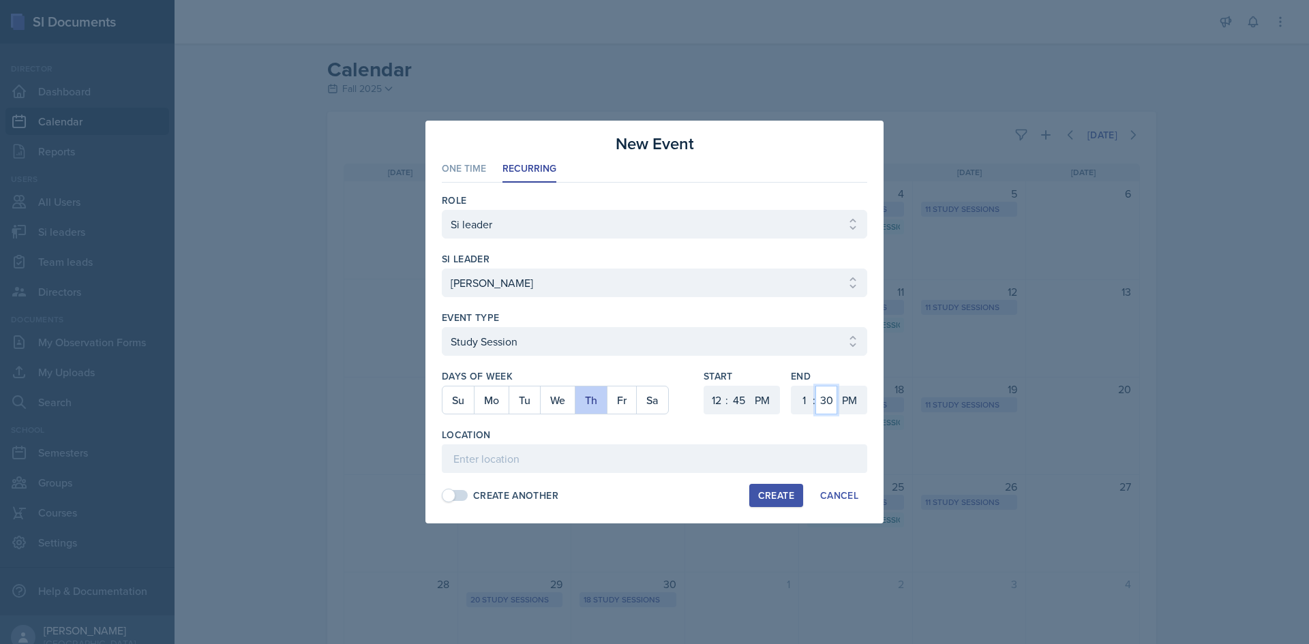
click at [815, 386] on select "00 05 10 15 20 25 30 35 40 45 50 55" at bounding box center [826, 400] width 22 height 29
click at [680, 452] on input at bounding box center [654, 459] width 425 height 29
click at [777, 490] on div "Create" at bounding box center [776, 495] width 36 height 11
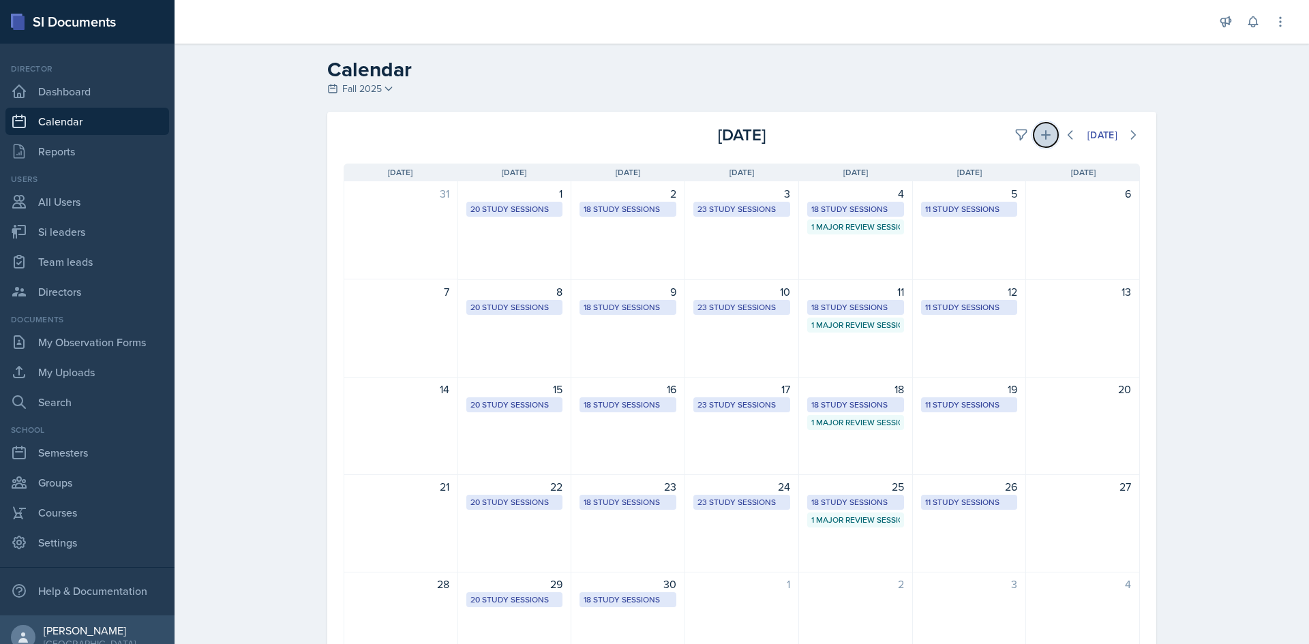
click at [1039, 131] on icon at bounding box center [1046, 135] width 14 height 14
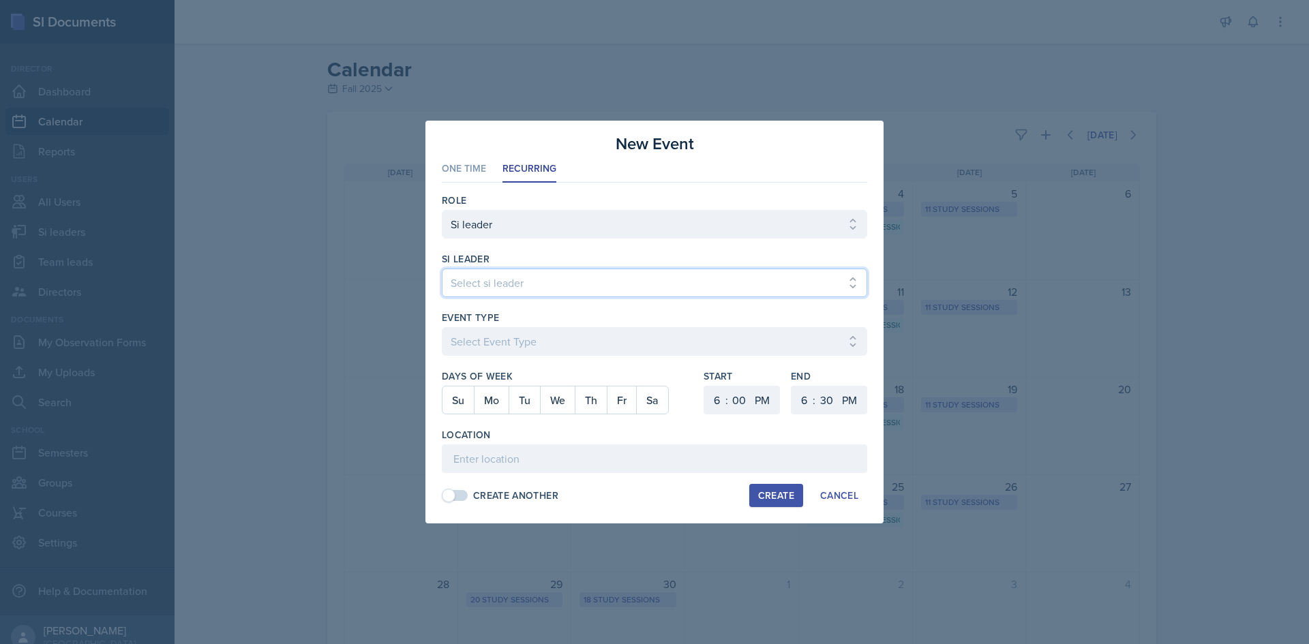
click at [479, 286] on select "Select si leader [PERSON_NAME] [PERSON_NAME] [PERSON_NAME] [PERSON_NAME] [PERSO…" at bounding box center [654, 283] width 425 height 29
click at [442, 269] on select "Select si leader [PERSON_NAME] [PERSON_NAME] [PERSON_NAME] [PERSON_NAME] [PERSO…" at bounding box center [654, 283] width 425 height 29
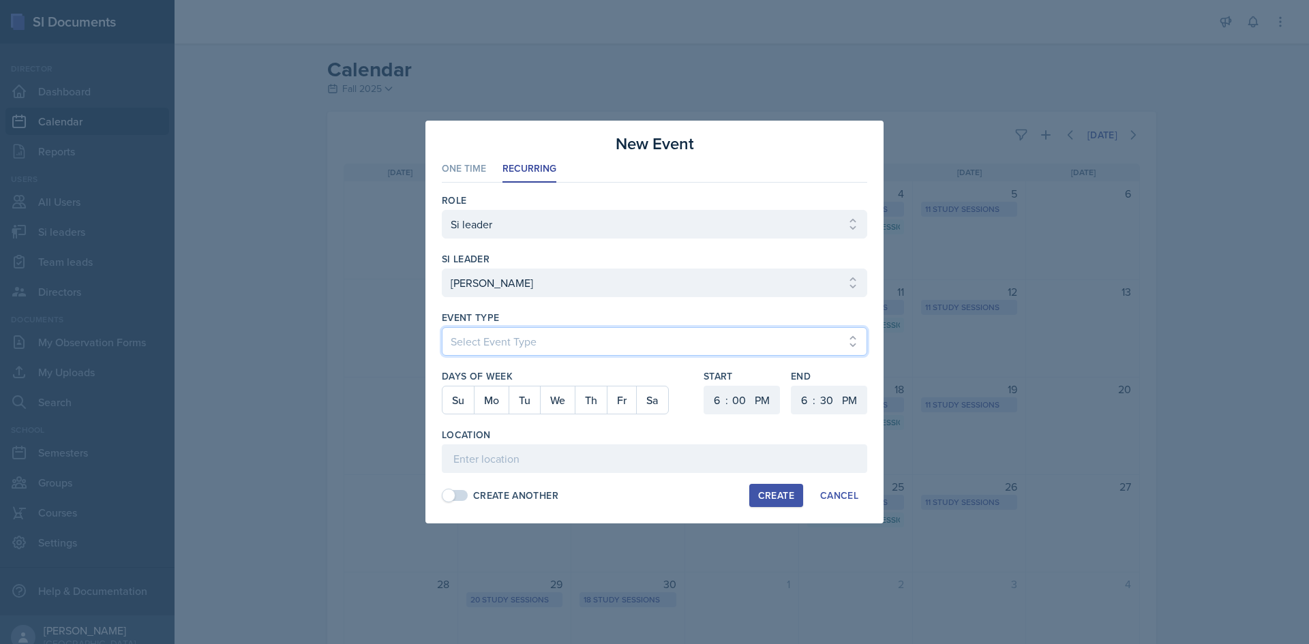
click at [541, 341] on select "Select Event Type Major Review Session Study Session" at bounding box center [654, 341] width 425 height 29
click at [442, 327] on select "Select Event Type Major Review Session Study Session" at bounding box center [654, 341] width 425 height 29
click at [520, 404] on button "Tu" at bounding box center [524, 400] width 31 height 27
click at [719, 400] on select "1 2 3 4 5 6 7 8 9 10 11 12" at bounding box center [715, 400] width 22 height 29
click at [704, 386] on select "1 2 3 4 5 6 7 8 9 10 11 12" at bounding box center [715, 400] width 22 height 29
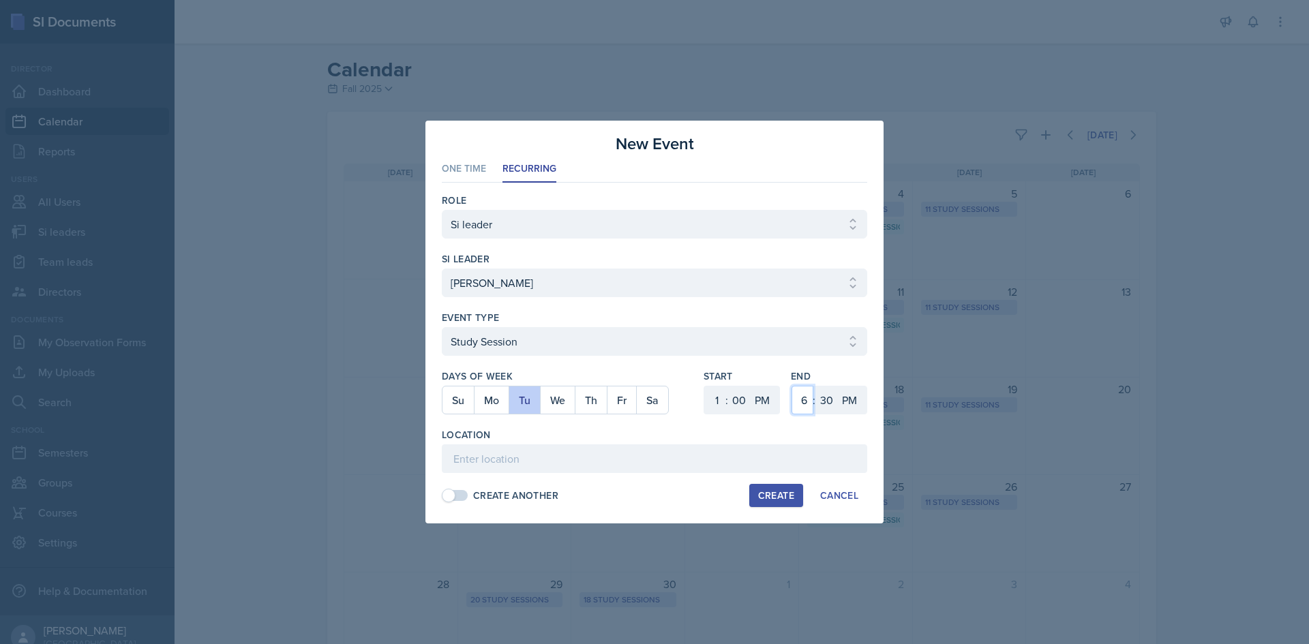
click at [808, 399] on select "1 2 3 4 5 6 7 8 9 10 11 12" at bounding box center [803, 400] width 22 height 29
click at [792, 386] on select "1 2 3 4 5 6 7 8 9 10 11 12" at bounding box center [803, 400] width 22 height 29
click at [821, 401] on select "00 05 10 15 20 25 30 35 40 45 50 55" at bounding box center [826, 400] width 22 height 29
click at [815, 386] on select "00 05 10 15 20 25 30 35 40 45 50 55" at bounding box center [826, 400] width 22 height 29
click at [541, 455] on input at bounding box center [654, 459] width 425 height 29
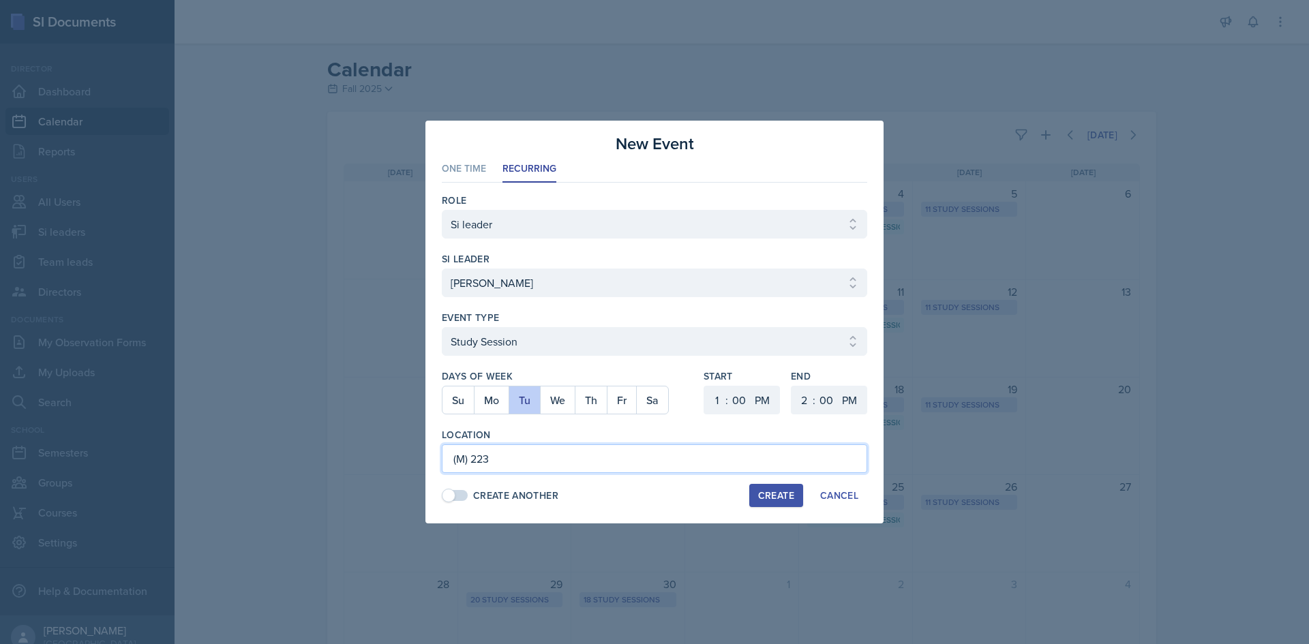
click at [454, 459] on input "(M) 223" at bounding box center [654, 459] width 425 height 29
click at [450, 453] on input "(M) 223" at bounding box center [654, 459] width 425 height 29
click at [766, 494] on div "Create" at bounding box center [776, 495] width 36 height 11
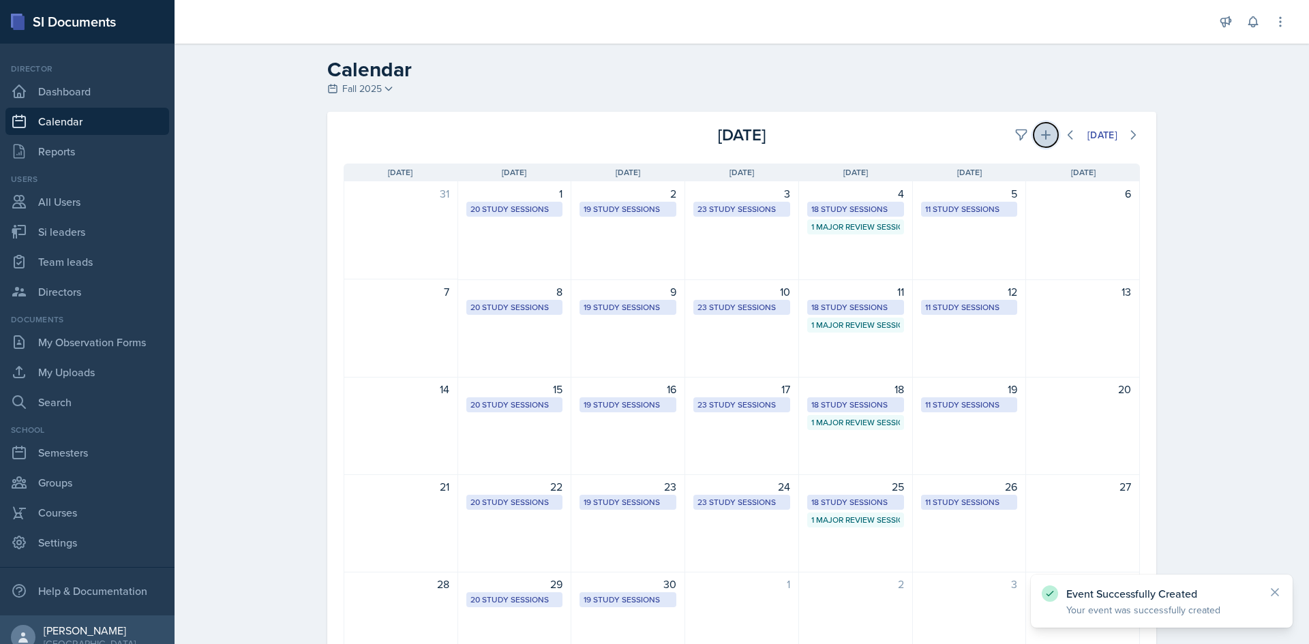
click at [1039, 133] on icon at bounding box center [1046, 135] width 14 height 14
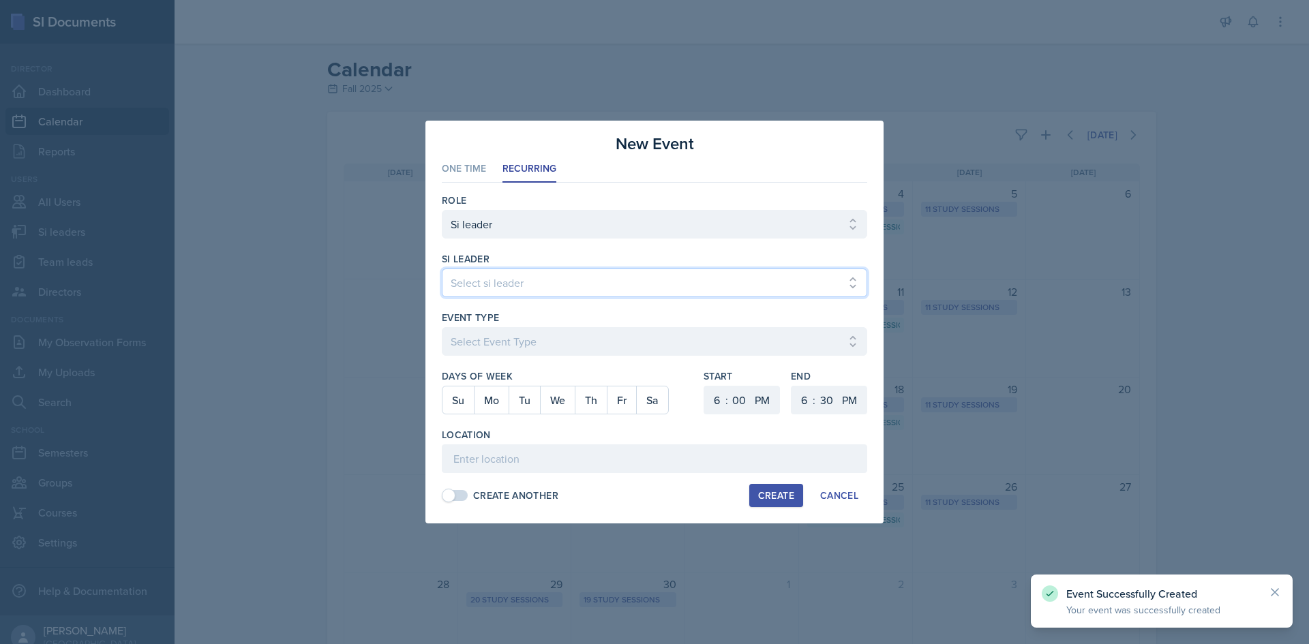
click at [500, 288] on select "Select si leader [PERSON_NAME] [PERSON_NAME] [PERSON_NAME] [PERSON_NAME] [PERSO…" at bounding box center [654, 283] width 425 height 29
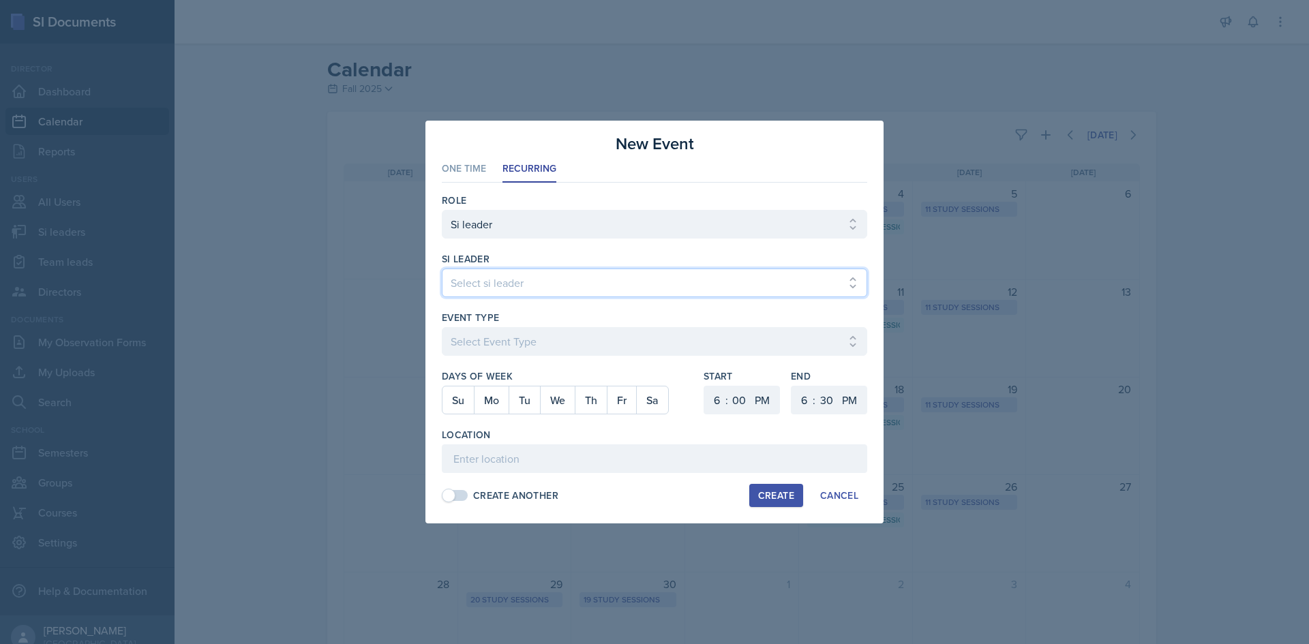
click at [442, 269] on select "Select si leader [PERSON_NAME] [PERSON_NAME] [PERSON_NAME] [PERSON_NAME] [PERSO…" at bounding box center [654, 283] width 425 height 29
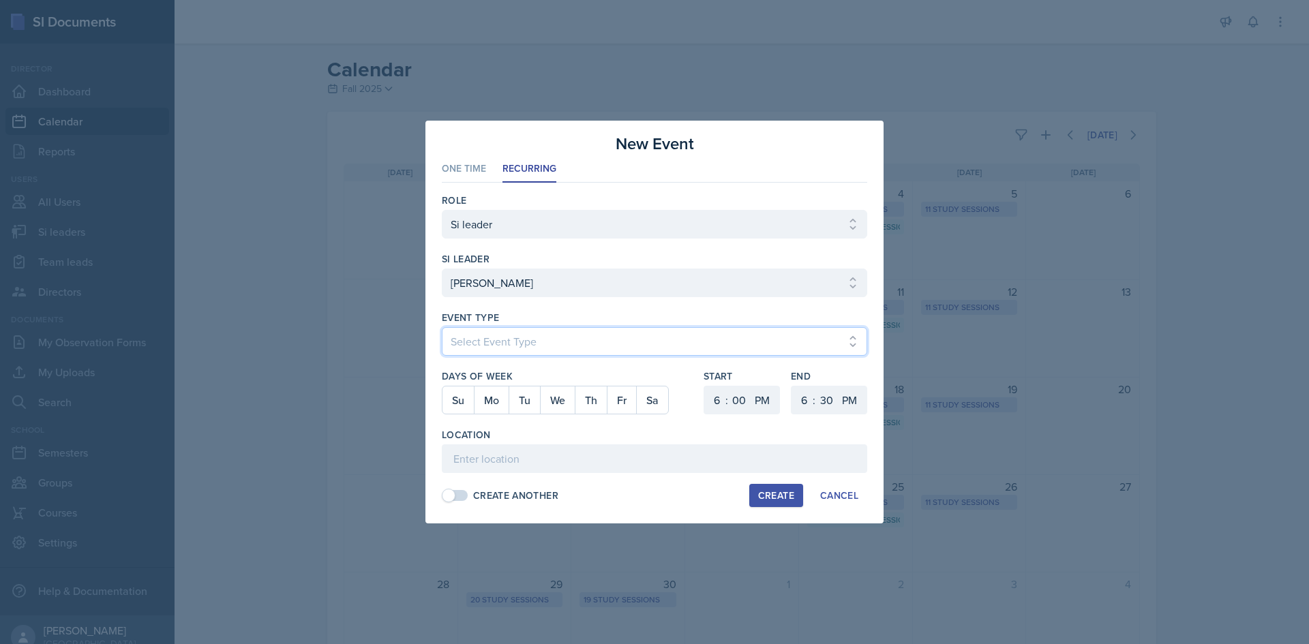
click at [481, 340] on select "Select Event Type Major Review Session Study Session" at bounding box center [654, 341] width 425 height 29
click at [442, 327] on select "Select Event Type Major Review Session Study Session" at bounding box center [654, 341] width 425 height 29
click at [630, 400] on button "Fr" at bounding box center [621, 400] width 29 height 27
click at [717, 401] on select "1 2 3 4 5 6 7 8 9 10 11 12" at bounding box center [715, 400] width 22 height 29
click at [704, 386] on select "1 2 3 4 5 6 7 8 9 10 11 12" at bounding box center [715, 400] width 22 height 29
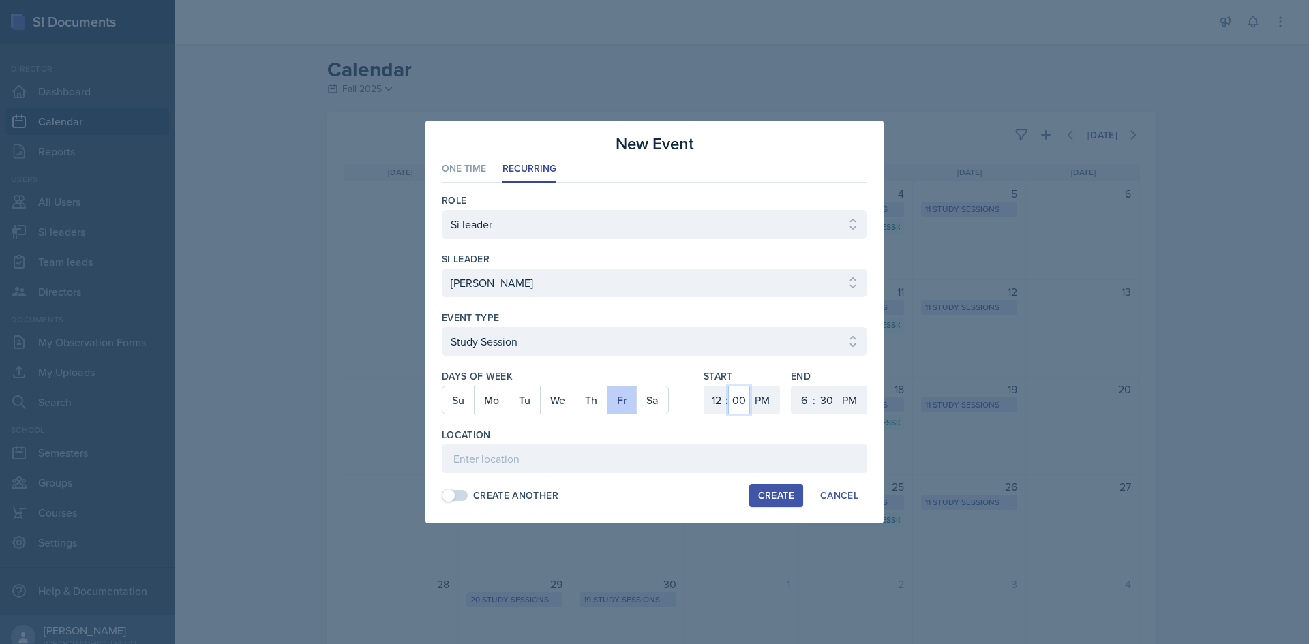
click at [736, 393] on select "00 05 10 15 20 25 30 35 40 45 50 55" at bounding box center [739, 400] width 22 height 29
click at [728, 386] on select "00 05 10 15 20 25 30 35 40 45 50 55" at bounding box center [739, 400] width 22 height 29
click at [759, 402] on select "AM PM" at bounding box center [763, 400] width 27 height 29
click at [813, 434] on div "Location" at bounding box center [654, 435] width 425 height 14
click at [809, 408] on select "1 2 3 4 5 6 7 8 9 10 11 12" at bounding box center [803, 400] width 22 height 29
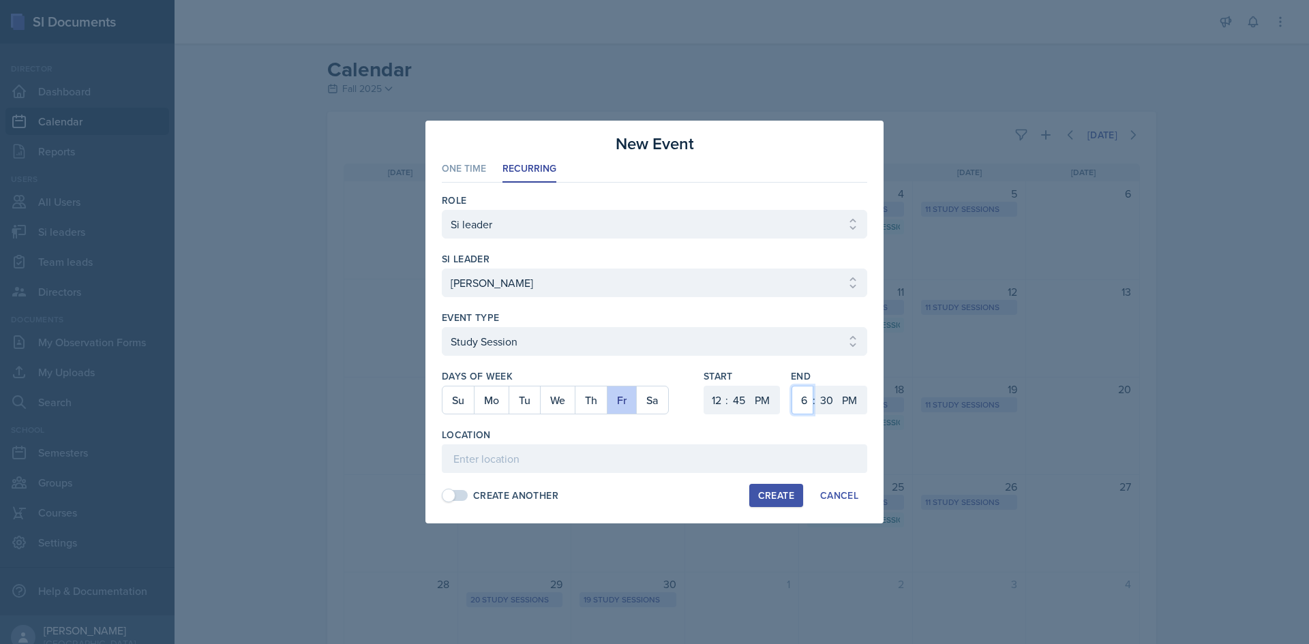
click at [792, 386] on select "1 2 3 4 5 6 7 8 9 10 11 12" at bounding box center [803, 400] width 22 height 29
click at [830, 398] on select "00 05 10 15 20 25 30 35 40 45 50 55" at bounding box center [826, 400] width 22 height 29
click at [815, 386] on select "00 05 10 15 20 25 30 35 40 45 50 55" at bounding box center [826, 400] width 22 height 29
click at [675, 469] on input at bounding box center [654, 459] width 425 height 29
click at [471, 457] on input "(M) 117" at bounding box center [654, 459] width 425 height 29
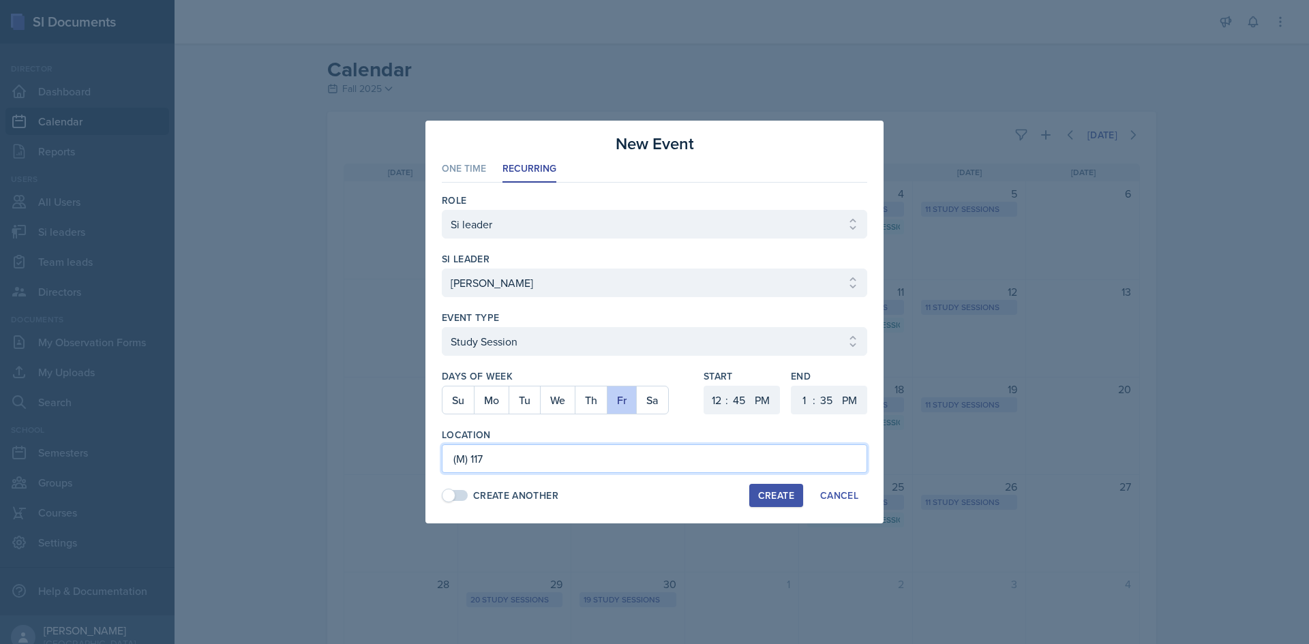
click at [449, 455] on input "(M) 117" at bounding box center [654, 459] width 425 height 29
click at [648, 500] on div "Create Another Create Cancel" at bounding box center [654, 495] width 425 height 23
click at [764, 493] on div "Create" at bounding box center [776, 495] width 36 height 11
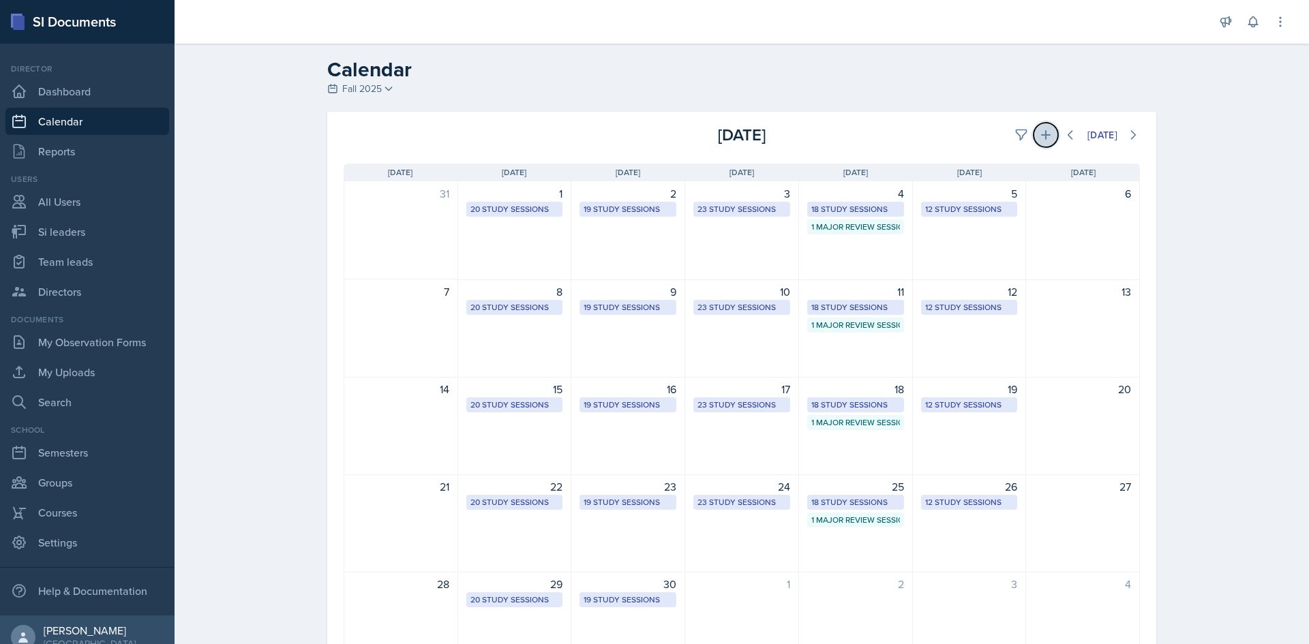
click at [1038, 143] on button at bounding box center [1046, 135] width 25 height 25
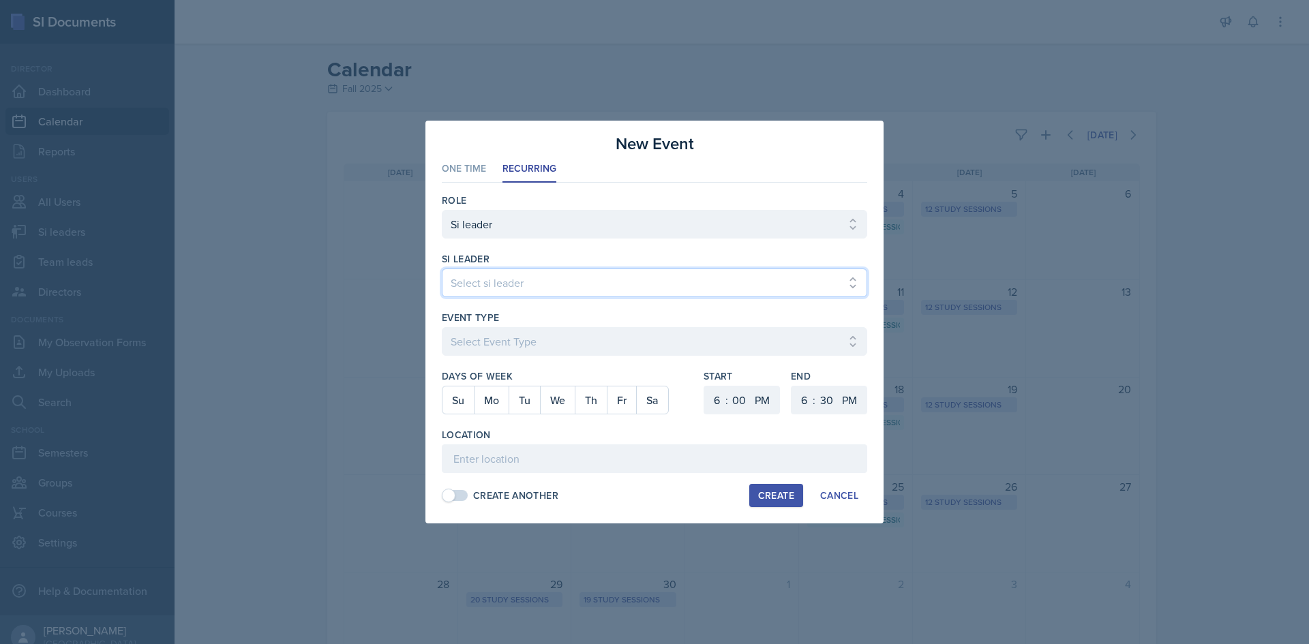
click at [560, 283] on select "Select si leader [PERSON_NAME] [PERSON_NAME] [PERSON_NAME] [PERSON_NAME] [PERSO…" at bounding box center [654, 283] width 425 height 29
click at [442, 269] on select "Select si leader [PERSON_NAME] [PERSON_NAME] [PERSON_NAME] [PERSON_NAME] [PERSO…" at bounding box center [654, 283] width 425 height 29
click at [544, 318] on div "Event Type" at bounding box center [654, 318] width 425 height 14
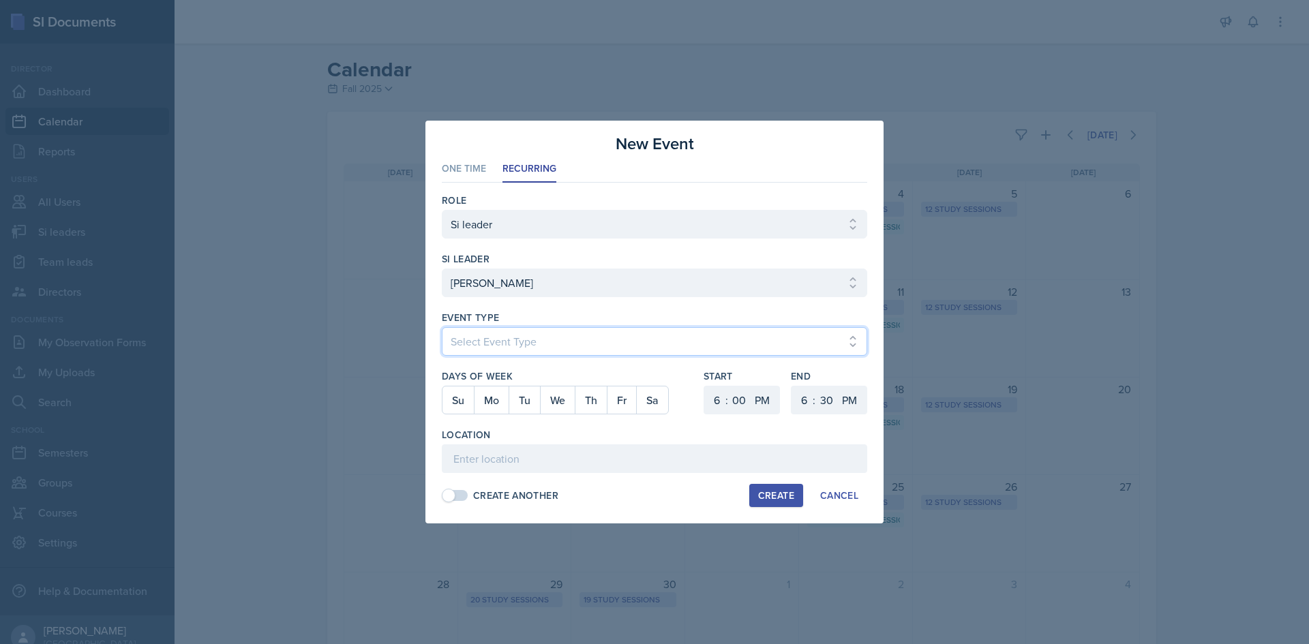
click at [541, 336] on select "Select Event Type Major Review Session Study Session" at bounding box center [654, 341] width 425 height 29
click at [442, 327] on select "Select Event Type Major Review Session Study Session" at bounding box center [654, 341] width 425 height 29
click at [496, 402] on button "Mo" at bounding box center [491, 400] width 35 height 27
click at [740, 399] on select "00 05 10 15 20 25 30 35 40 45 50 55" at bounding box center [739, 400] width 22 height 29
click at [728, 386] on select "00 05 10 15 20 25 30 35 40 45 50 55" at bounding box center [739, 400] width 22 height 29
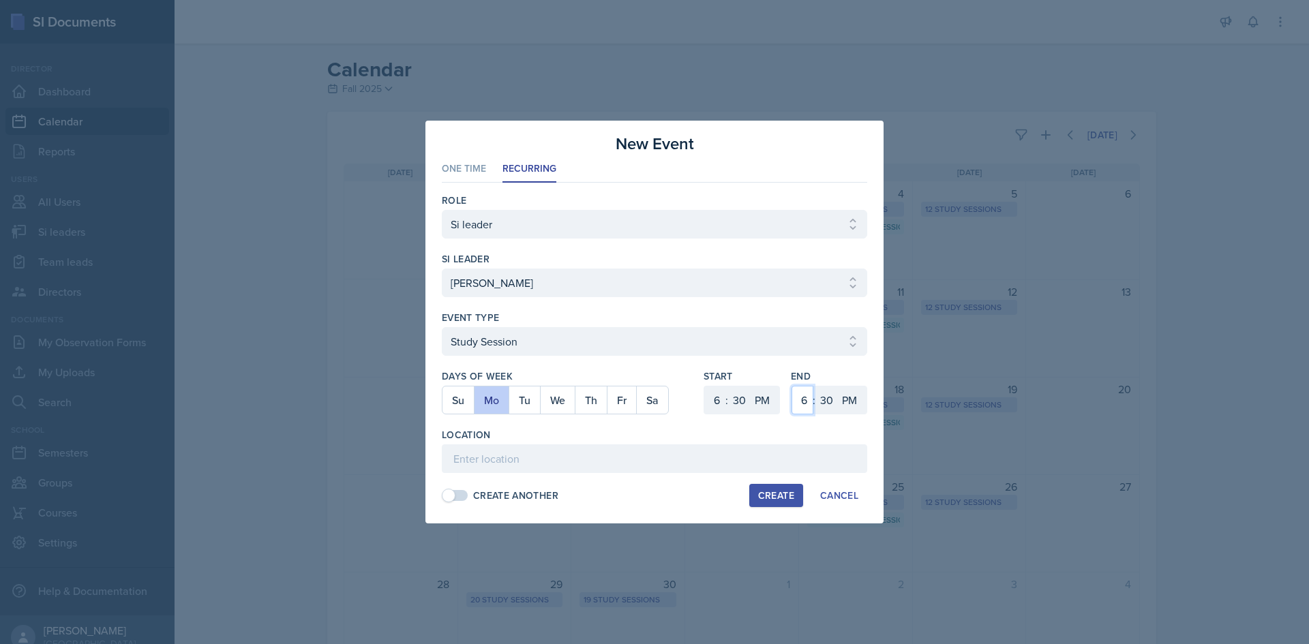
click at [803, 402] on select "1 2 3 4 5 6 7 8 9 10 11 12" at bounding box center [803, 400] width 22 height 29
click at [792, 386] on select "1 2 3 4 5 6 7 8 9 10 11 12" at bounding box center [803, 400] width 22 height 29
click at [819, 400] on select "00 05 10 15 20 25 30 35 40 45 50 55" at bounding box center [826, 400] width 22 height 29
click at [815, 386] on select "00 05 10 15 20 25 30 35 40 45 50 55" at bounding box center [826, 400] width 22 height 29
click at [562, 456] on input at bounding box center [654, 459] width 425 height 29
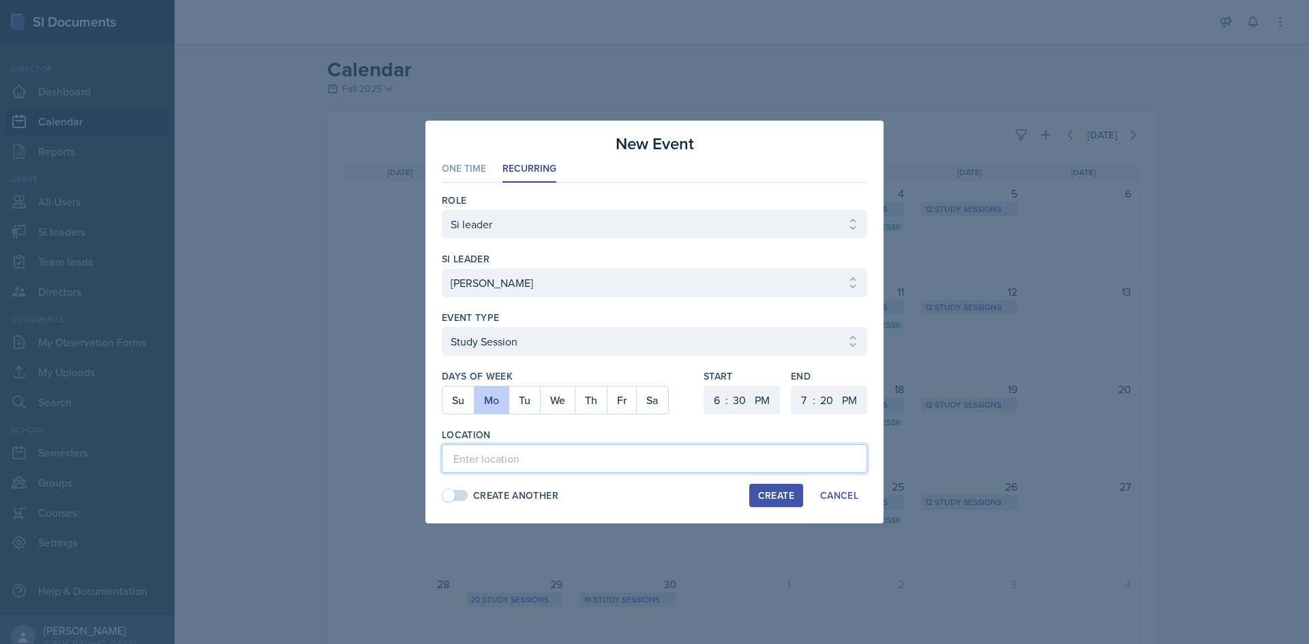
click at [455, 456] on input at bounding box center [654, 459] width 425 height 29
paste input "[URL][DOMAIN_NAME]"
click at [524, 431] on div "Location" at bounding box center [654, 435] width 425 height 14
click at [786, 494] on div "Create" at bounding box center [776, 495] width 36 height 11
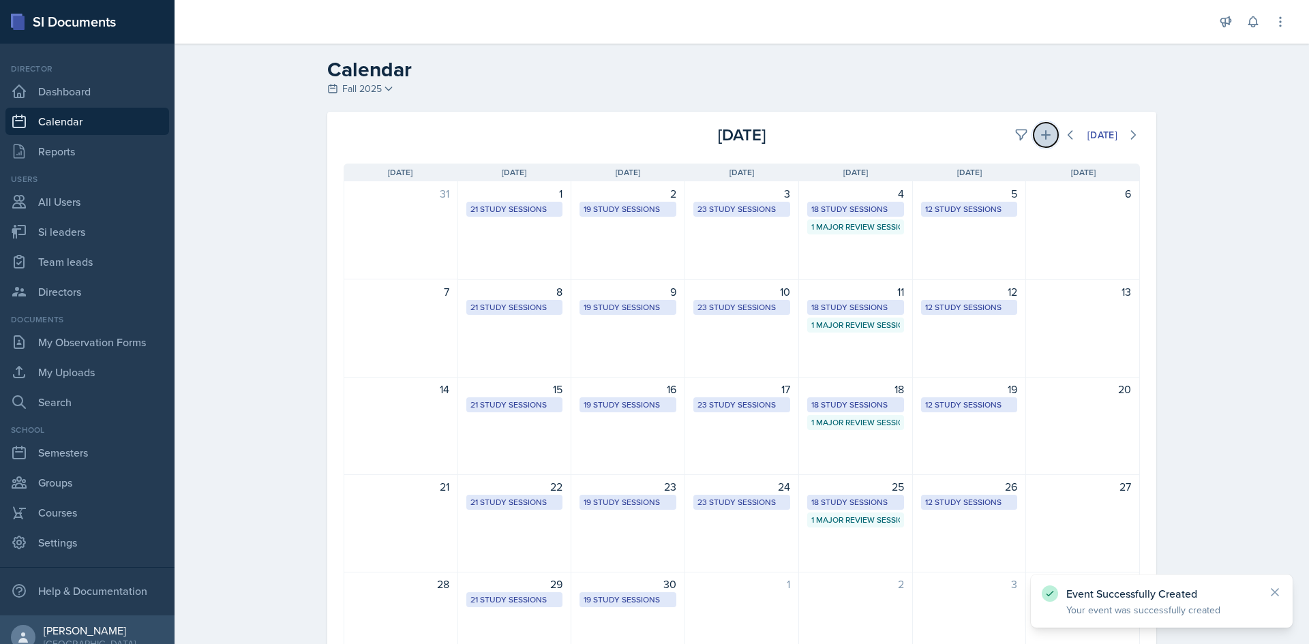
click at [1044, 129] on icon at bounding box center [1046, 135] width 14 height 14
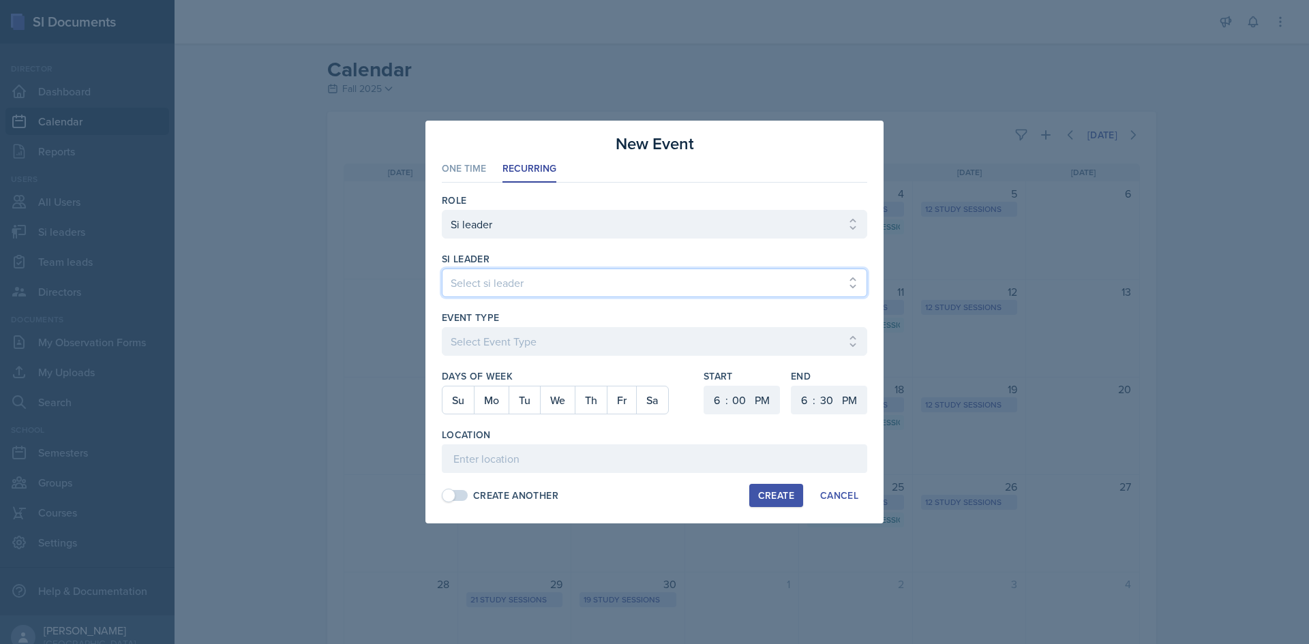
click at [514, 276] on select "Select si leader [PERSON_NAME] [PERSON_NAME] [PERSON_NAME] [PERSON_NAME] [PERSO…" at bounding box center [654, 283] width 425 height 29
click at [442, 269] on select "Select si leader [PERSON_NAME] [PERSON_NAME] [PERSON_NAME] [PERSON_NAME] [PERSO…" at bounding box center [654, 283] width 425 height 29
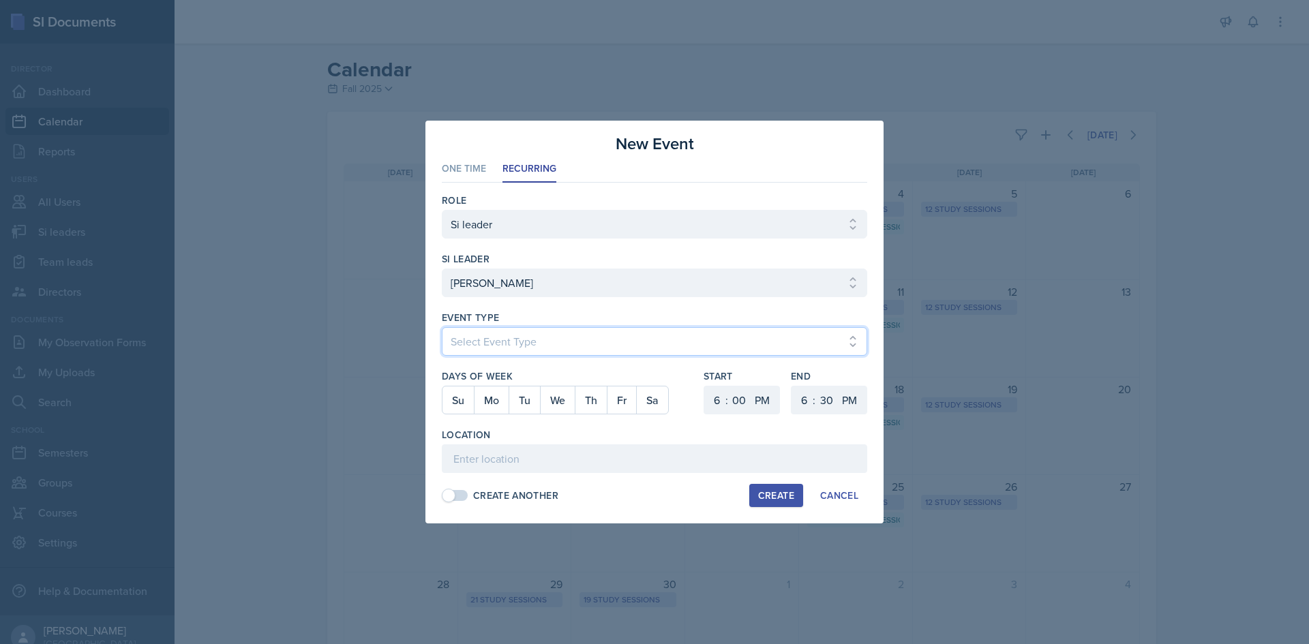
click at [510, 328] on select "Select Event Type Major Review Session Study Session" at bounding box center [654, 341] width 425 height 29
click at [442, 327] on select "Select Event Type Major Review Session Study Session" at bounding box center [654, 341] width 425 height 29
click at [591, 396] on button "Th" at bounding box center [591, 400] width 32 height 27
click at [744, 402] on select "00 05 10 15 20 25 30 35 40 45 50 55" at bounding box center [739, 400] width 22 height 29
click at [728, 386] on select "00 05 10 15 20 25 30 35 40 45 50 55" at bounding box center [739, 400] width 22 height 29
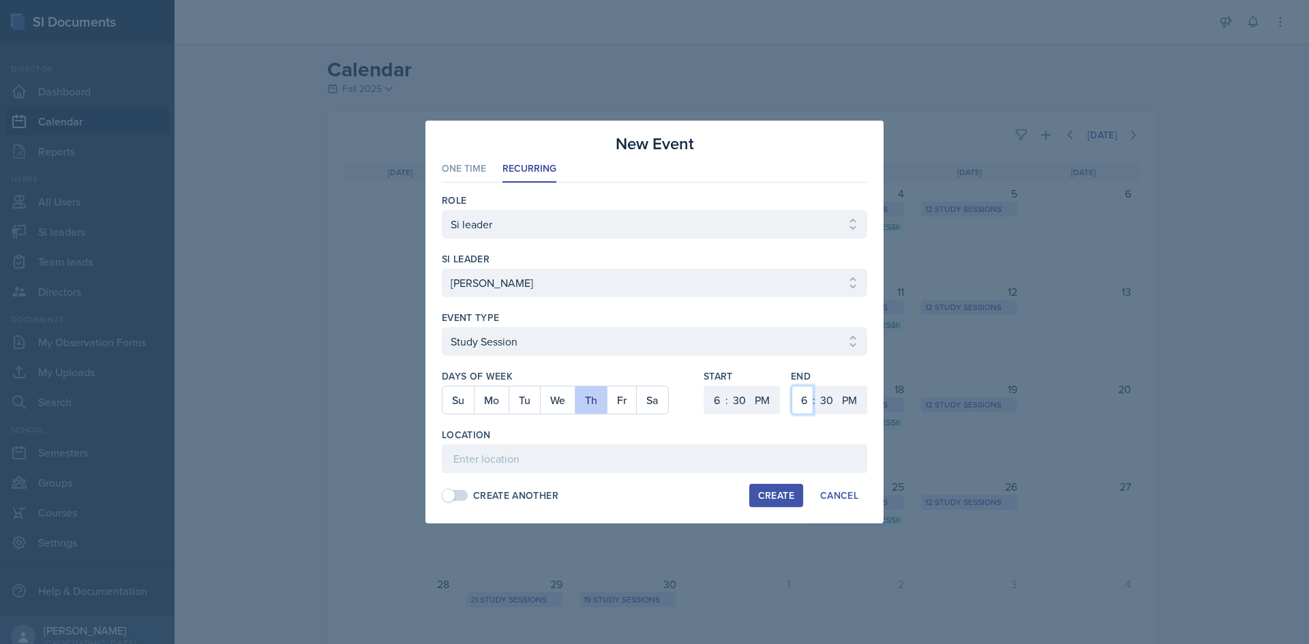
click at [801, 396] on select "1 2 3 4 5 6 7 8 9 10 11 12" at bounding box center [803, 400] width 22 height 29
click at [792, 386] on select "1 2 3 4 5 6 7 8 9 10 11 12" at bounding box center [803, 400] width 22 height 29
click at [823, 393] on select "00 05 10 15 20 25 30 35 40 45 50 55" at bounding box center [826, 400] width 22 height 29
click at [815, 386] on select "00 05 10 15 20 25 30 35 40 45 50 55" at bounding box center [826, 400] width 22 height 29
click at [571, 450] on input at bounding box center [654, 459] width 425 height 29
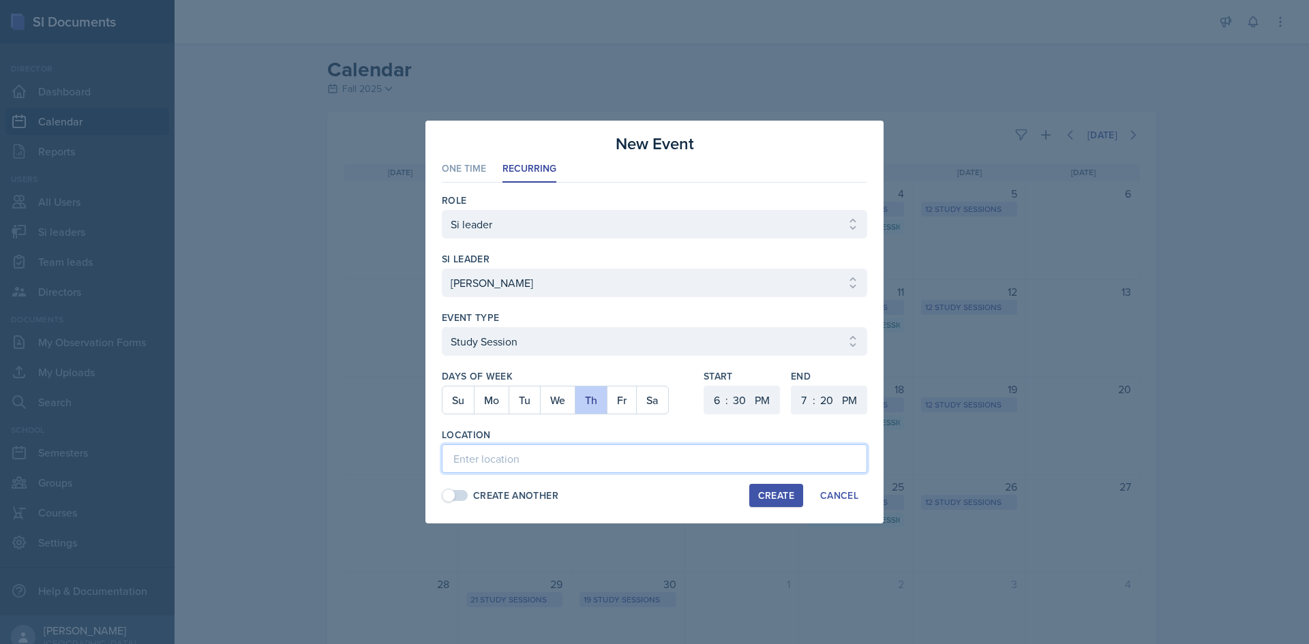
paste input "[URL][DOMAIN_NAME]"
click at [771, 498] on div "Create" at bounding box center [776, 495] width 36 height 11
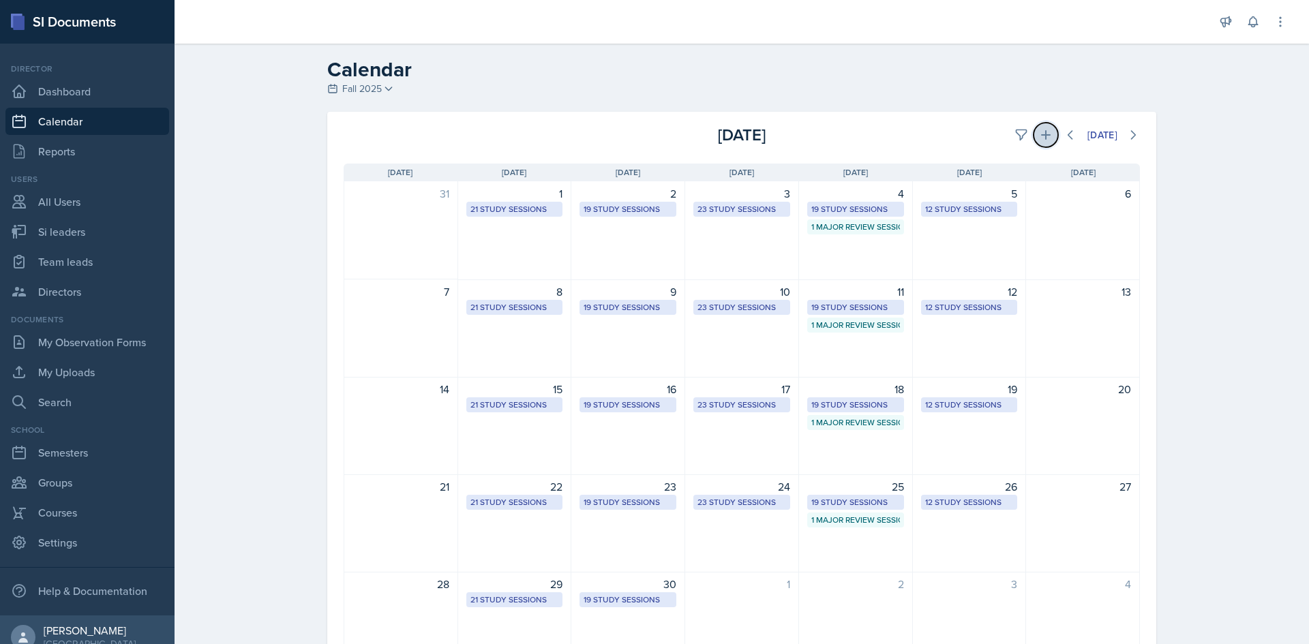
click at [1040, 140] on icon at bounding box center [1046, 135] width 14 height 14
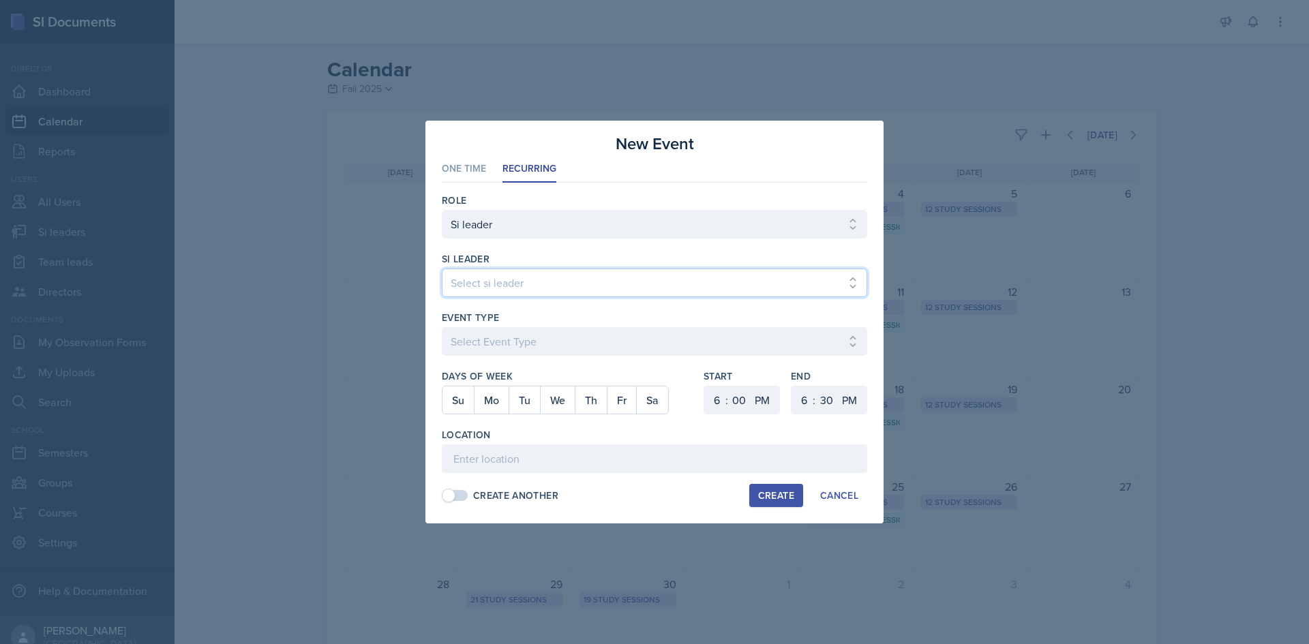
click at [448, 279] on select "Select si leader [PERSON_NAME] [PERSON_NAME] [PERSON_NAME] [PERSON_NAME] [PERSO…" at bounding box center [654, 283] width 425 height 29
click at [442, 269] on select "Select si leader [PERSON_NAME] [PERSON_NAME] [PERSON_NAME] [PERSON_NAME] [PERSO…" at bounding box center [654, 283] width 425 height 29
drag, startPoint x: 487, startPoint y: 326, endPoint x: 490, endPoint y: 337, distance: 11.2
click at [487, 333] on div "Event Type Select Event Type Major Review Session Study Session" at bounding box center [654, 340] width 425 height 59
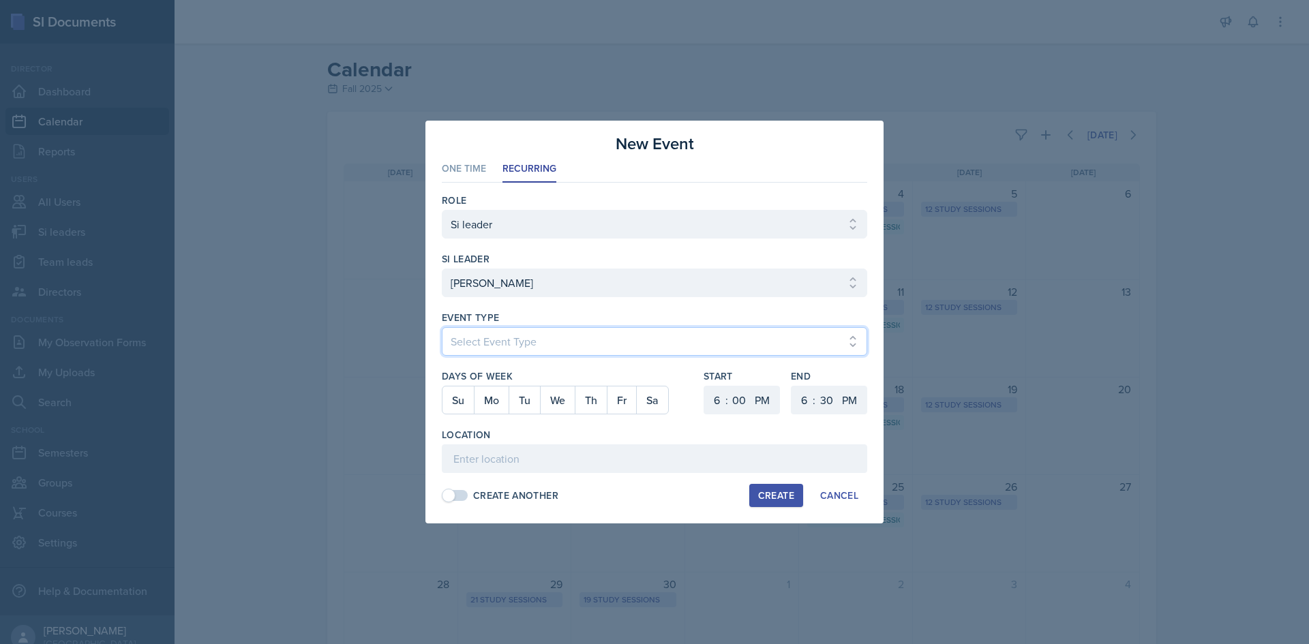
click at [490, 337] on select "Select Event Type Major Review Session Study Session" at bounding box center [654, 341] width 425 height 29
click at [442, 327] on select "Select Event Type Major Review Session Study Session" at bounding box center [654, 341] width 425 height 29
click at [492, 398] on button "Mo" at bounding box center [491, 400] width 35 height 27
click at [725, 399] on select "1 2 3 4 5 6 7 8 9 10 11 12" at bounding box center [715, 400] width 22 height 29
click at [704, 386] on select "1 2 3 4 5 6 7 8 9 10 11 12" at bounding box center [715, 400] width 22 height 29
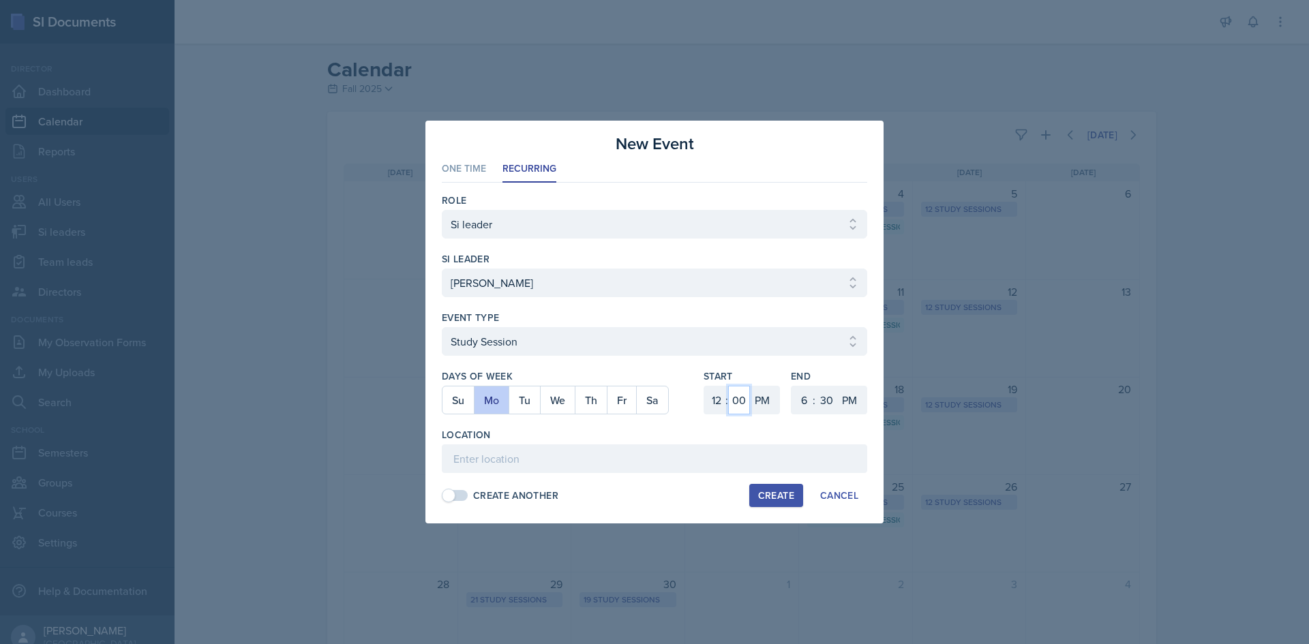
drag, startPoint x: 741, startPoint y: 406, endPoint x: 742, endPoint y: 387, distance: 19.8
click at [741, 406] on select "00 05 10 15 20 25 30 35 40 45 50 55" at bounding box center [739, 400] width 22 height 29
click at [728, 386] on select "00 05 10 15 20 25 30 35 40 45 50 55" at bounding box center [739, 400] width 22 height 29
click at [811, 388] on select "1 2 3 4 5 6 7 8 9 10 11 12" at bounding box center [803, 400] width 22 height 29
click at [792, 386] on select "1 2 3 4 5 6 7 8 9 10 11 12" at bounding box center [803, 400] width 22 height 29
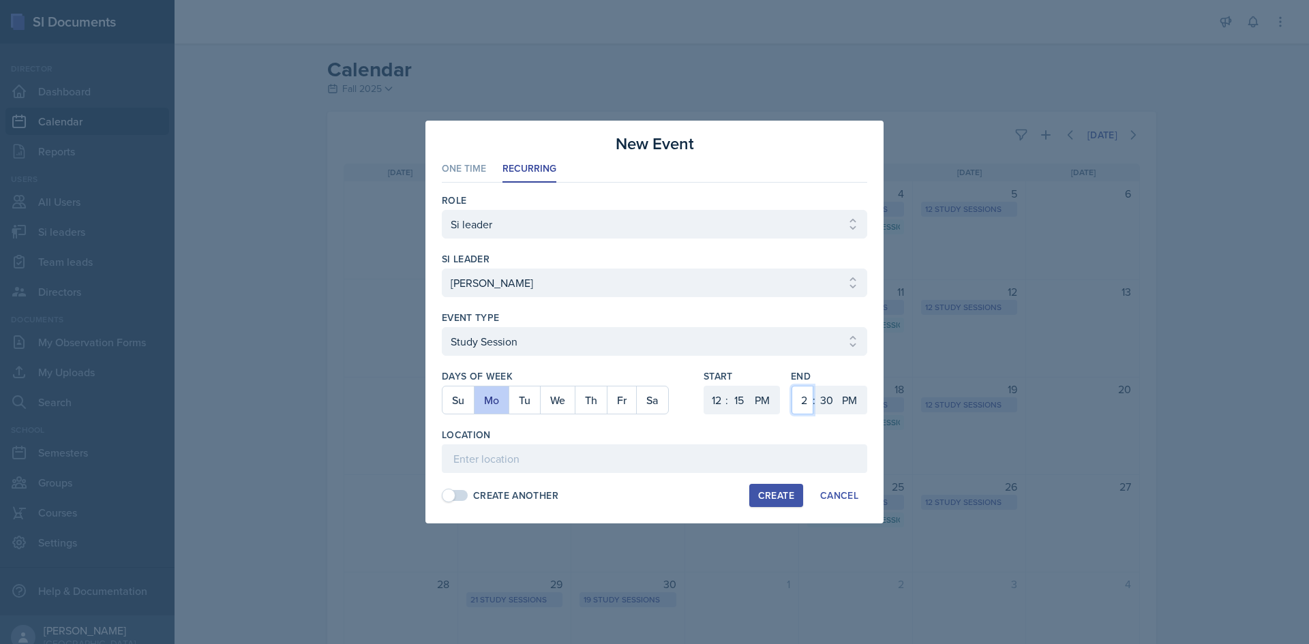
drag, startPoint x: 807, startPoint y: 402, endPoint x: 807, endPoint y: 387, distance: 15.7
click at [807, 402] on select "1 2 3 4 5 6 7 8 9 10 11 12" at bounding box center [803, 400] width 22 height 29
click at [792, 386] on select "1 2 3 4 5 6 7 8 9 10 11 12" at bounding box center [803, 400] width 22 height 29
click at [828, 417] on div "End 1 2 3 4 5 6 7 8 9 10 11 12 : 00 05 10 15 20 25 30 35 40 45 50 55 AM PM" at bounding box center [829, 399] width 76 height 59
click at [828, 403] on select "00 05 10 15 20 25 30 35 40 45 50 55" at bounding box center [826, 400] width 22 height 29
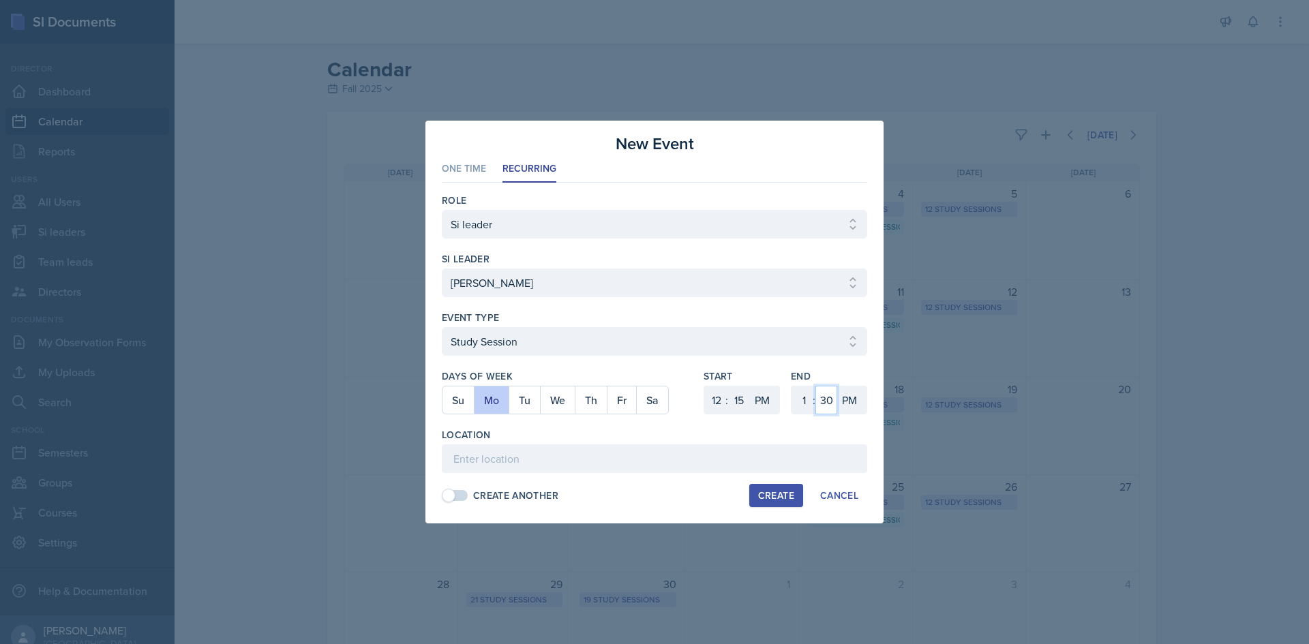
click at [815, 386] on select "00 05 10 15 20 25 30 35 40 45 50 55" at bounding box center [826, 400] width 22 height 29
click at [482, 467] on input at bounding box center [654, 459] width 425 height 29
paste input "[URL][DOMAIN_NAME]"
click at [529, 435] on div "Location" at bounding box center [654, 435] width 425 height 14
click at [764, 493] on div "Create" at bounding box center [776, 495] width 36 height 11
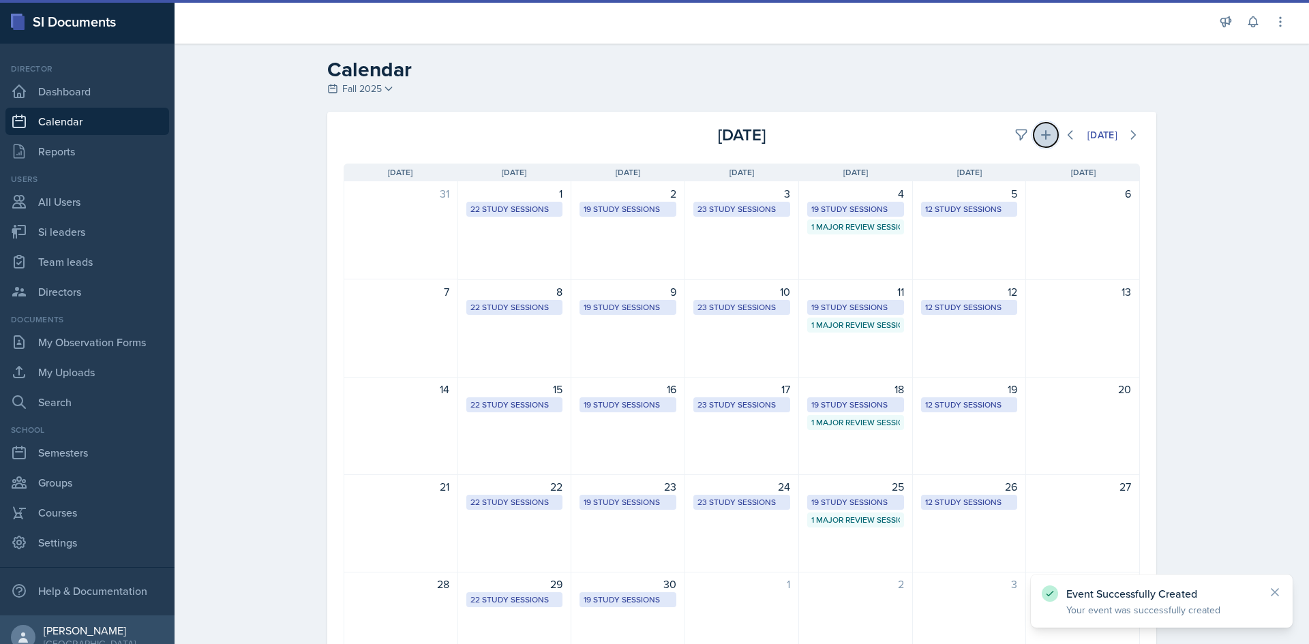
click at [1034, 143] on button at bounding box center [1046, 135] width 25 height 25
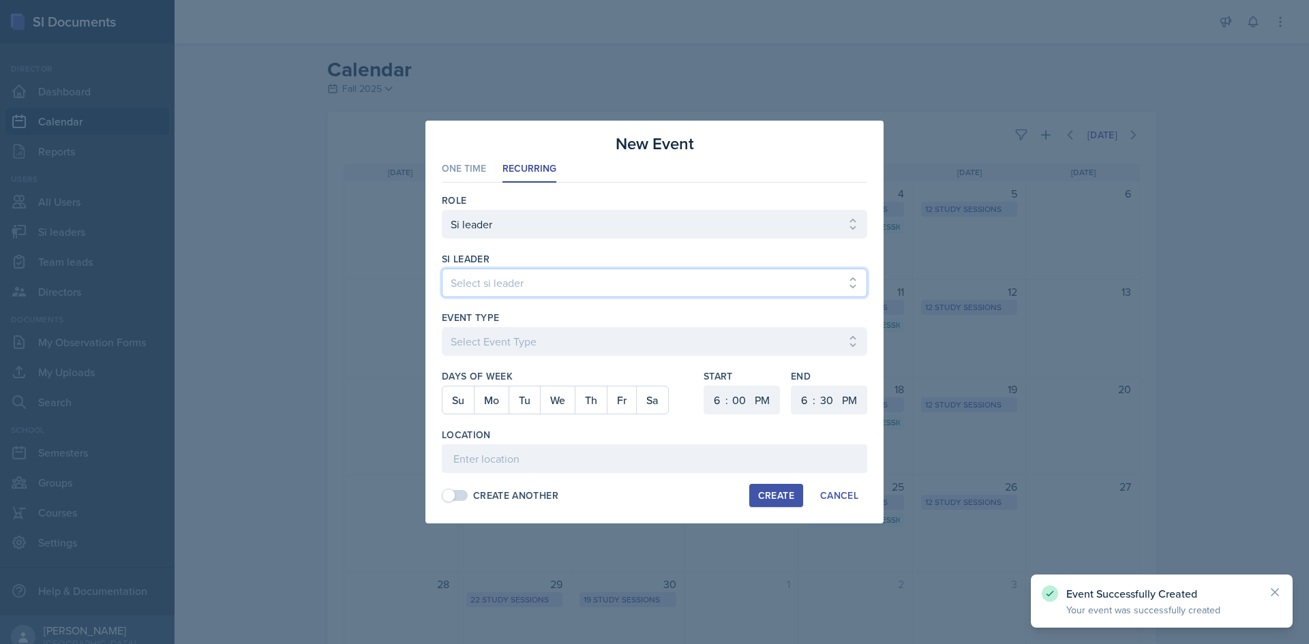
click at [573, 275] on select "Select si leader [PERSON_NAME] [PERSON_NAME] [PERSON_NAME] [PERSON_NAME] [PERSO…" at bounding box center [654, 283] width 425 height 29
click at [442, 269] on select "Select si leader [PERSON_NAME] [PERSON_NAME] [PERSON_NAME] [PERSON_NAME] [PERSO…" at bounding box center [654, 283] width 425 height 29
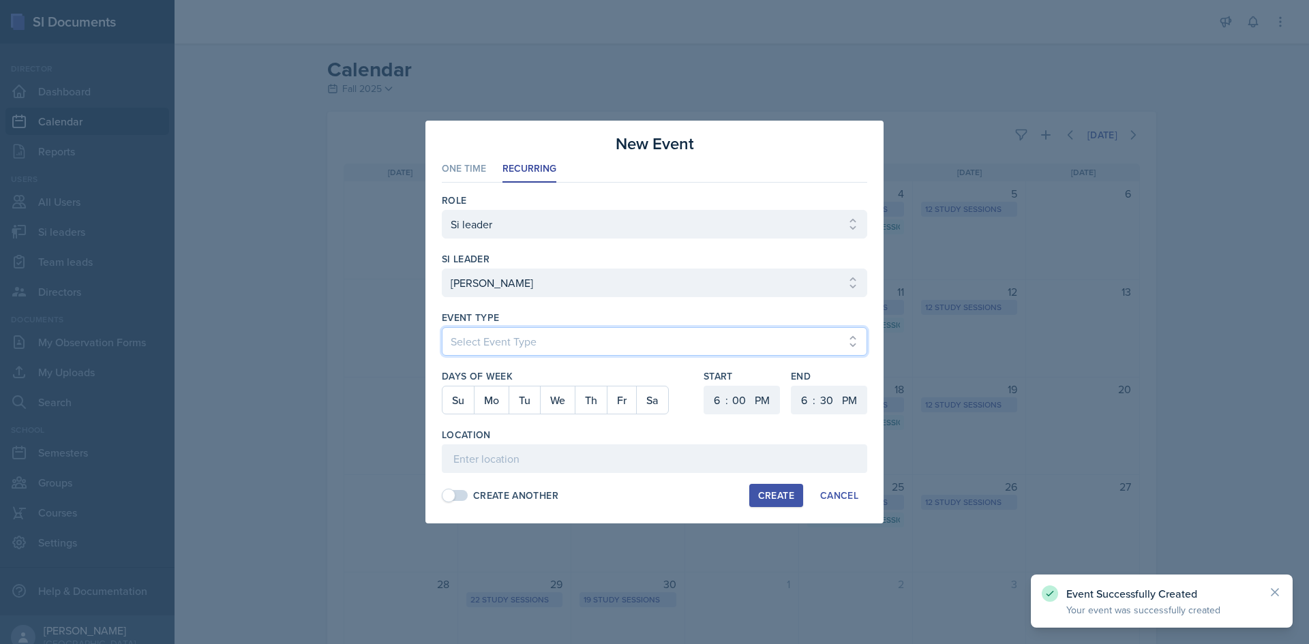
click at [541, 333] on select "Select Event Type Major Review Session Study Session" at bounding box center [654, 341] width 425 height 29
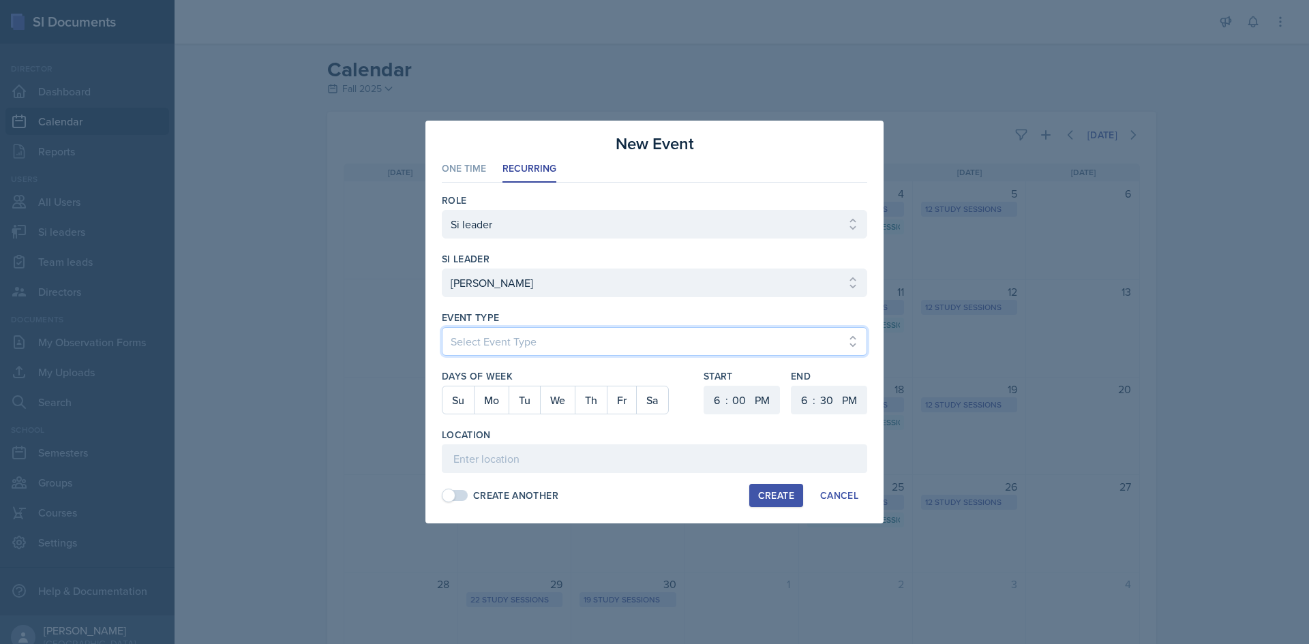
click at [442, 327] on select "Select Event Type Major Review Session Study Session" at bounding box center [654, 341] width 425 height 29
click at [601, 396] on button "Th" at bounding box center [591, 400] width 32 height 27
click at [718, 391] on select "1 2 3 4 5 6 7 8 9 10 11 12" at bounding box center [715, 400] width 22 height 29
click at [704, 386] on select "1 2 3 4 5 6 7 8 9 10 11 12" at bounding box center [715, 400] width 22 height 29
click at [738, 399] on select "00 05 10 15 20 25 30 35 40 45 50 55" at bounding box center [739, 400] width 22 height 29
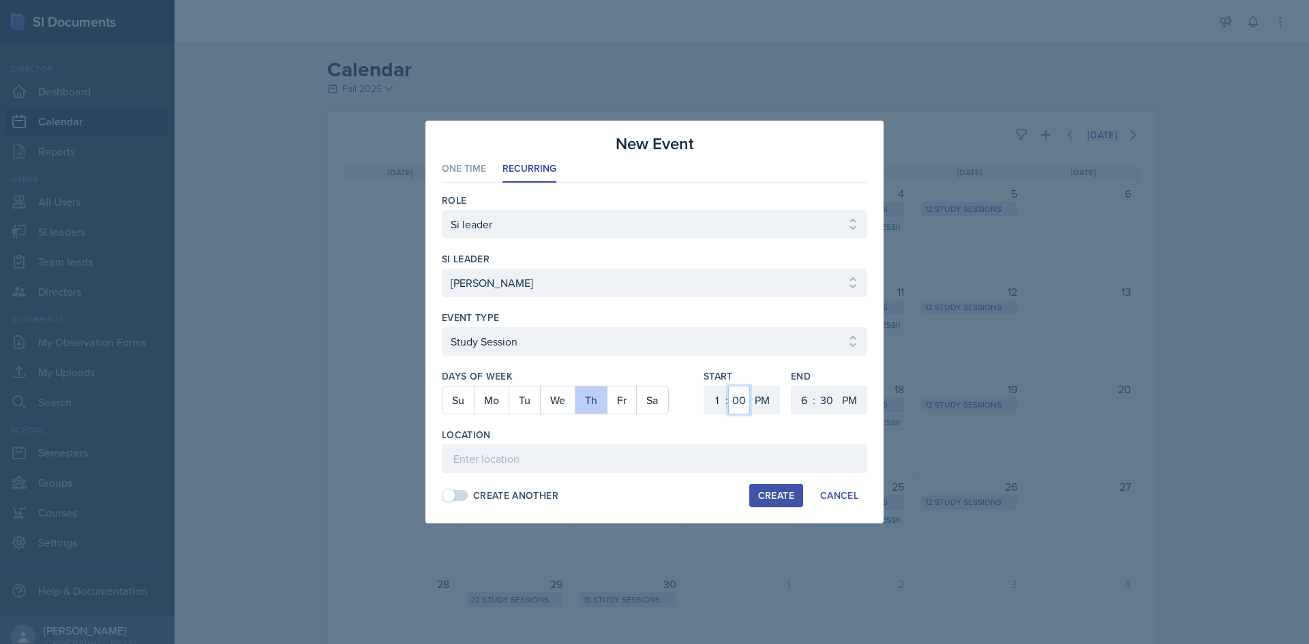
click at [728, 386] on select "00 05 10 15 20 25 30 35 40 45 50 55" at bounding box center [739, 400] width 22 height 29
click at [797, 395] on select "1 2 3 4 5 6 7 8 9 10 11 12" at bounding box center [803, 400] width 22 height 29
click at [792, 386] on select "1 2 3 4 5 6 7 8 9 10 11 12" at bounding box center [803, 400] width 22 height 29
click at [809, 393] on select "1 2 3 4 5 6 7 8 9 10 11 12" at bounding box center [803, 400] width 22 height 29
click at [792, 386] on select "1 2 3 4 5 6 7 8 9 10 11 12" at bounding box center [803, 400] width 22 height 29
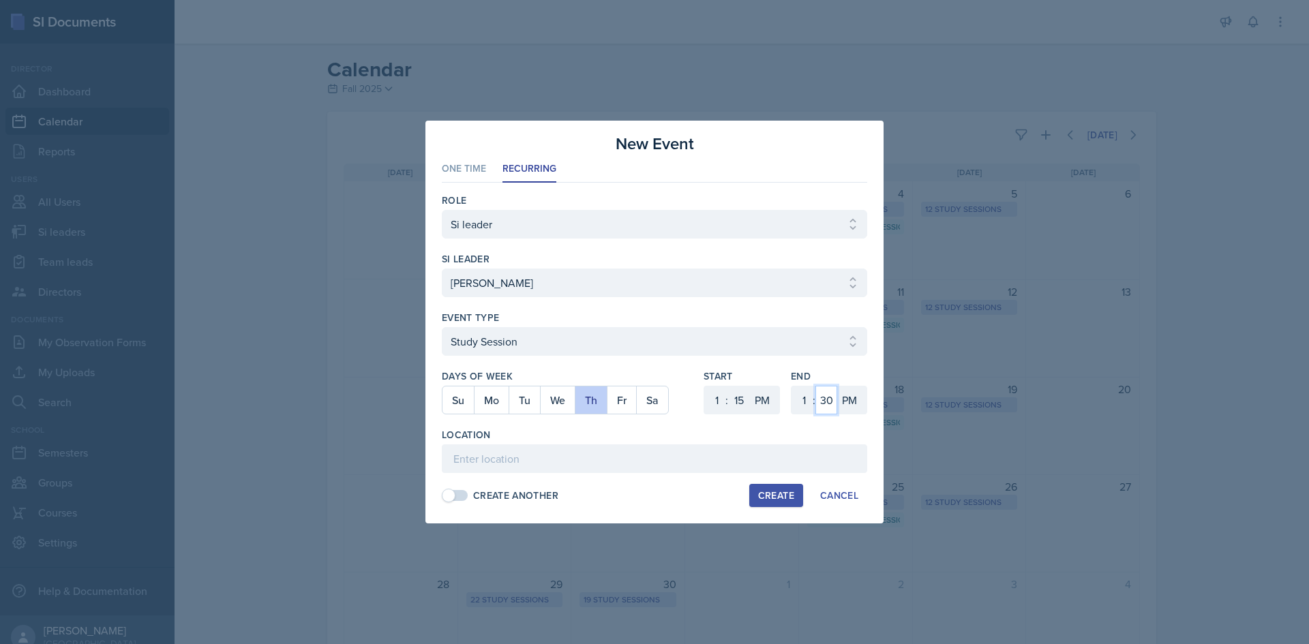
click at [831, 400] on select "00 05 10 15 20 25 30 35 40 45 50 55" at bounding box center [826, 400] width 22 height 29
click at [815, 386] on select "00 05 10 15 20 25 30 35 40 45 50 55" at bounding box center [826, 400] width 22 height 29
click at [760, 459] on input at bounding box center [654, 459] width 425 height 29
paste input "[URL][DOMAIN_NAME]"
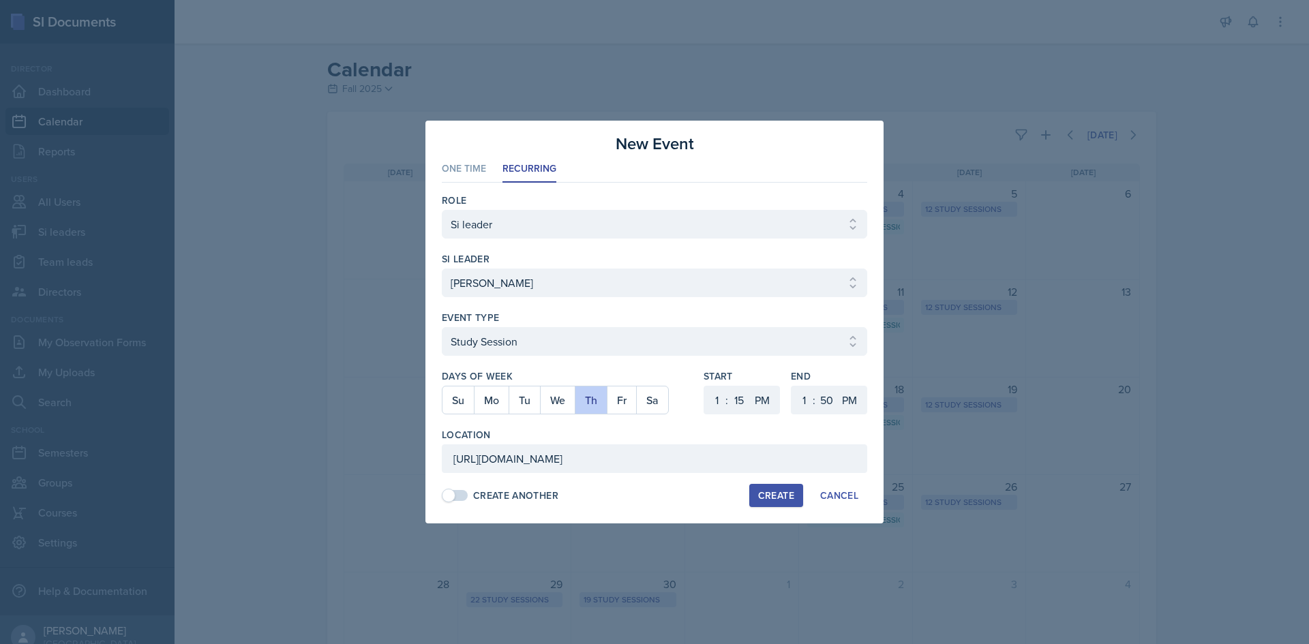
click at [774, 506] on button "Create" at bounding box center [776, 495] width 54 height 23
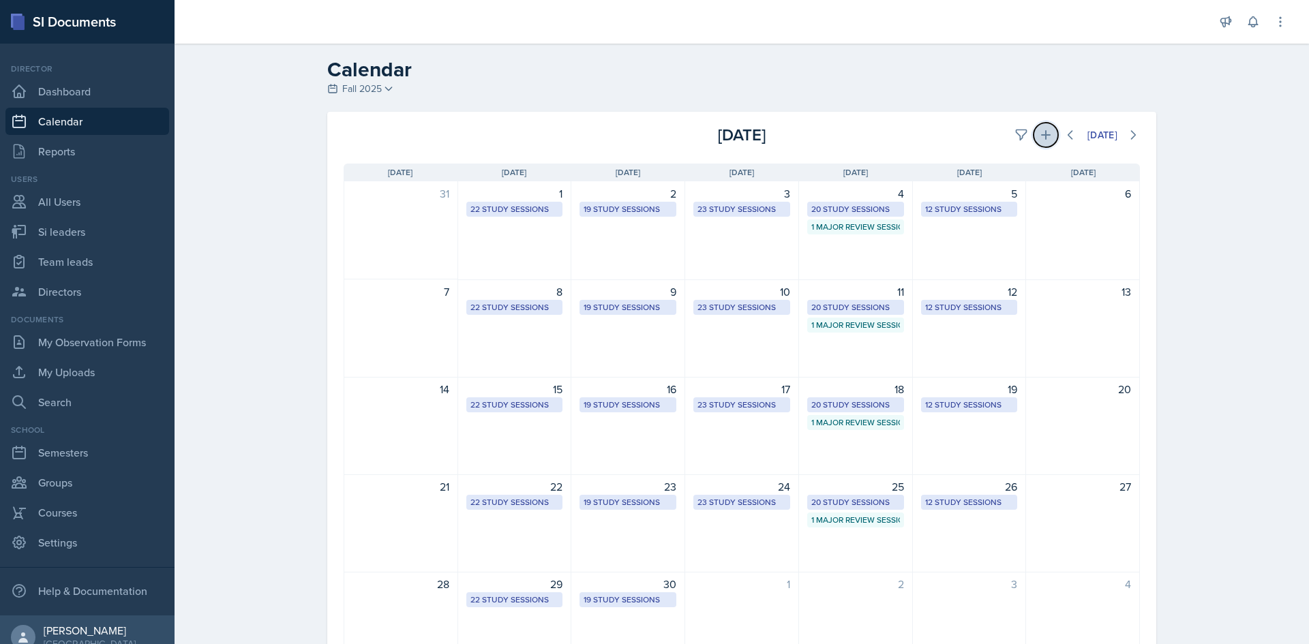
click at [1039, 132] on icon at bounding box center [1046, 135] width 14 height 14
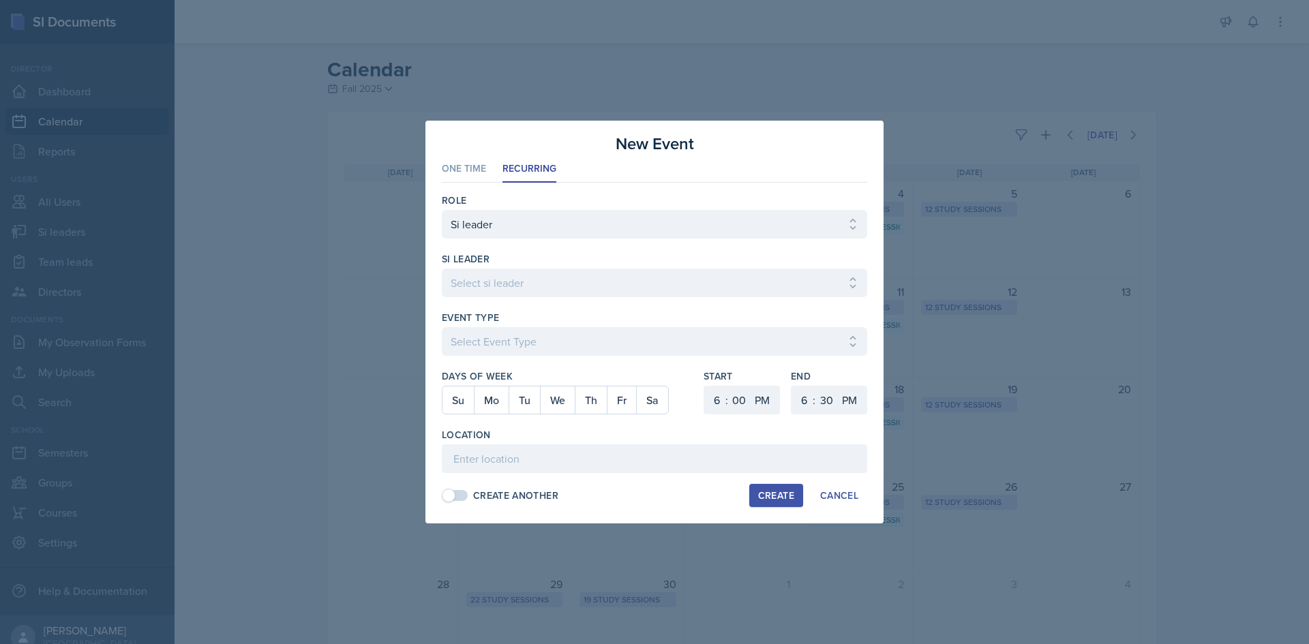
click at [583, 301] on div at bounding box center [654, 304] width 425 height 14
click at [599, 284] on select "Select si leader [PERSON_NAME] [PERSON_NAME] [PERSON_NAME] [PERSON_NAME] [PERSO…" at bounding box center [654, 283] width 425 height 29
click at [442, 269] on select "Select si leader [PERSON_NAME] [PERSON_NAME] [PERSON_NAME] [PERSON_NAME] [PERSO…" at bounding box center [654, 283] width 425 height 29
click at [596, 333] on select "Select Event Type Major Review Session Study Session" at bounding box center [654, 341] width 425 height 29
click at [442, 327] on select "Select Event Type Major Review Session Study Session" at bounding box center [654, 341] width 425 height 29
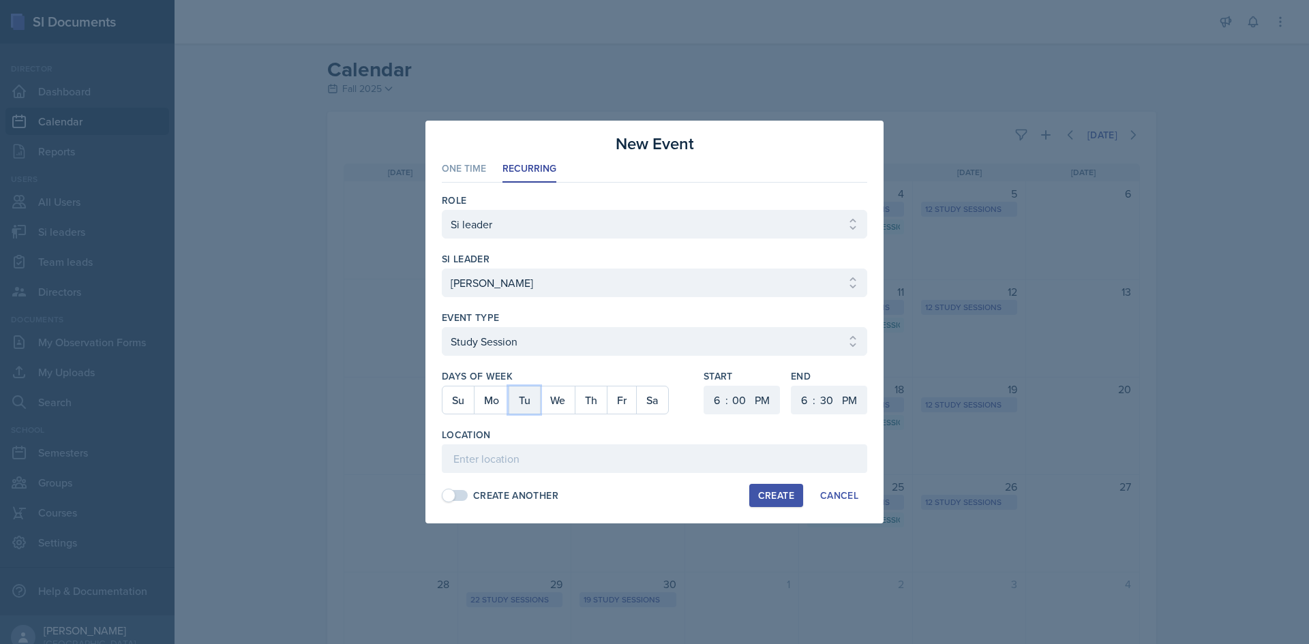
click at [528, 402] on button "Tu" at bounding box center [524, 400] width 31 height 27
click at [756, 398] on select "AM PM" at bounding box center [763, 400] width 27 height 29
click at [718, 404] on select "1 2 3 4 5 6 7 8 9 10 11 12" at bounding box center [715, 400] width 22 height 29
click at [704, 386] on select "1 2 3 4 5 6 7 8 9 10 11 12" at bounding box center [715, 400] width 22 height 29
click at [749, 391] on select "00 05 10 15 20 25 30 35 40 45 50 55" at bounding box center [739, 400] width 22 height 29
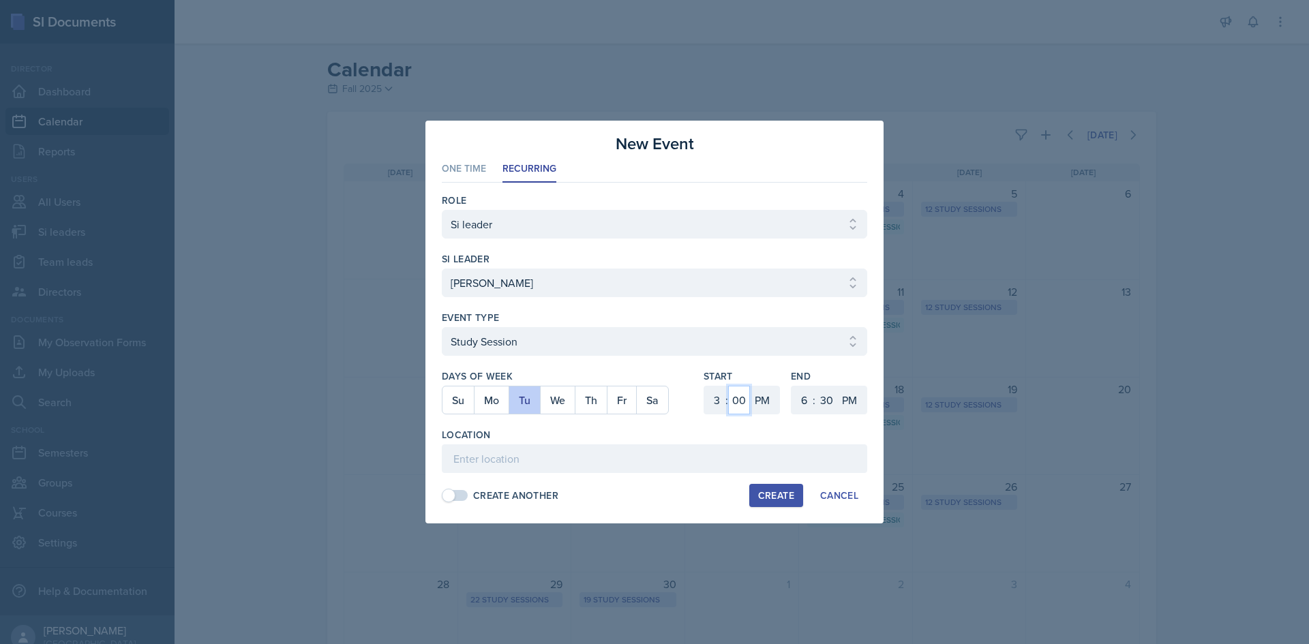
click at [728, 386] on select "00 05 10 15 20 25 30 35 40 45 50 55" at bounding box center [739, 400] width 22 height 29
click at [803, 397] on select "1 2 3 4 5 6 7 8 9 10 11 12" at bounding box center [803, 400] width 22 height 29
click at [792, 386] on select "1 2 3 4 5 6 7 8 9 10 11 12" at bounding box center [803, 400] width 22 height 29
click at [832, 402] on select "00 05 10 15 20 25 30 35 40 45 50 55" at bounding box center [826, 400] width 22 height 29
click at [815, 386] on select "00 05 10 15 20 25 30 35 40 45 50 55" at bounding box center [826, 400] width 22 height 29
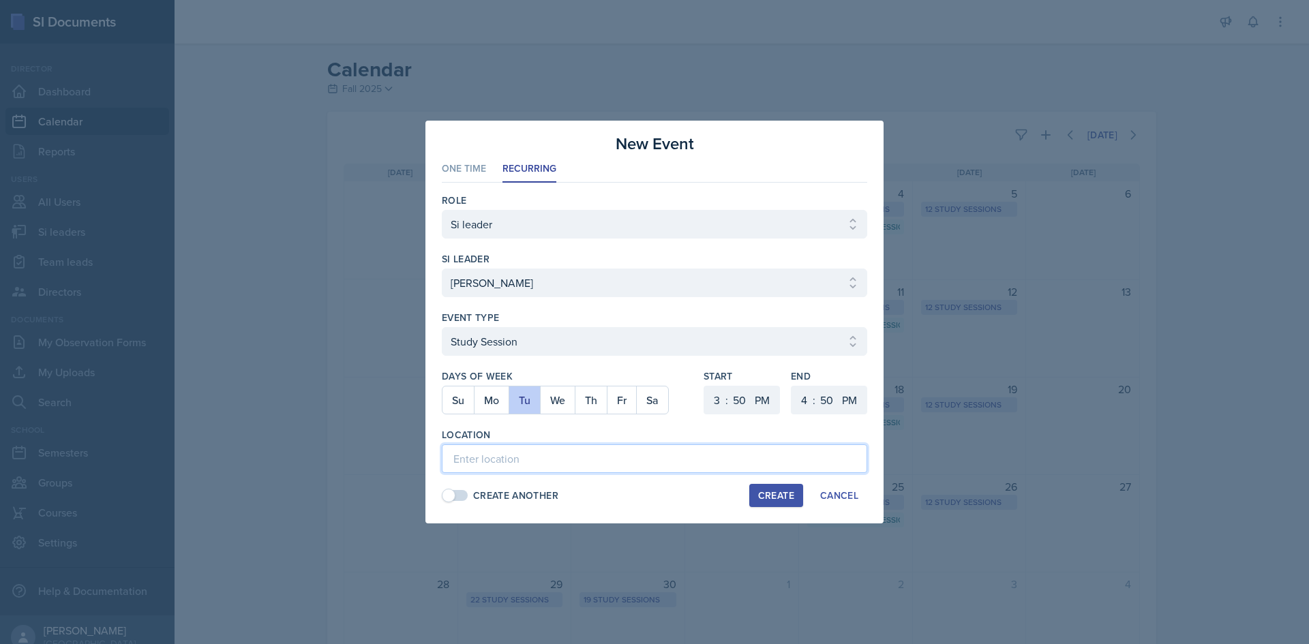
click at [567, 449] on input at bounding box center [654, 459] width 425 height 29
click at [775, 492] on div "Create" at bounding box center [776, 495] width 36 height 11
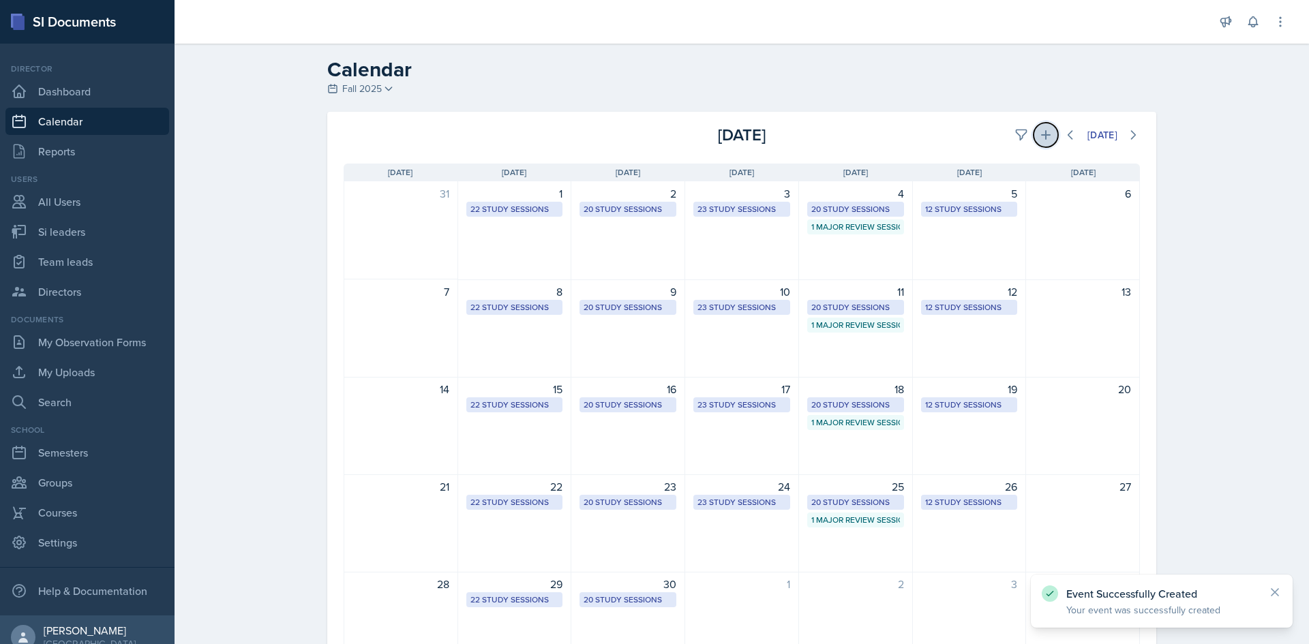
click at [1044, 131] on icon at bounding box center [1046, 135] width 14 height 14
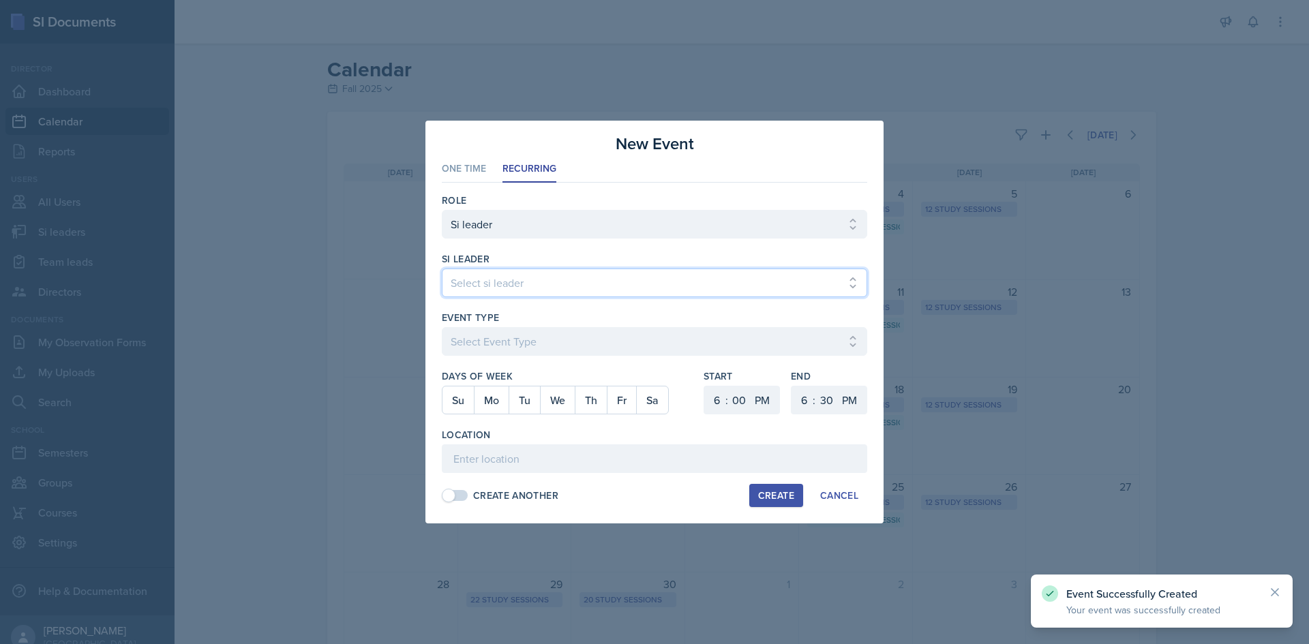
click at [513, 270] on select "Select si leader [PERSON_NAME] [PERSON_NAME] [PERSON_NAME] [PERSON_NAME] [PERSO…" at bounding box center [654, 283] width 425 height 29
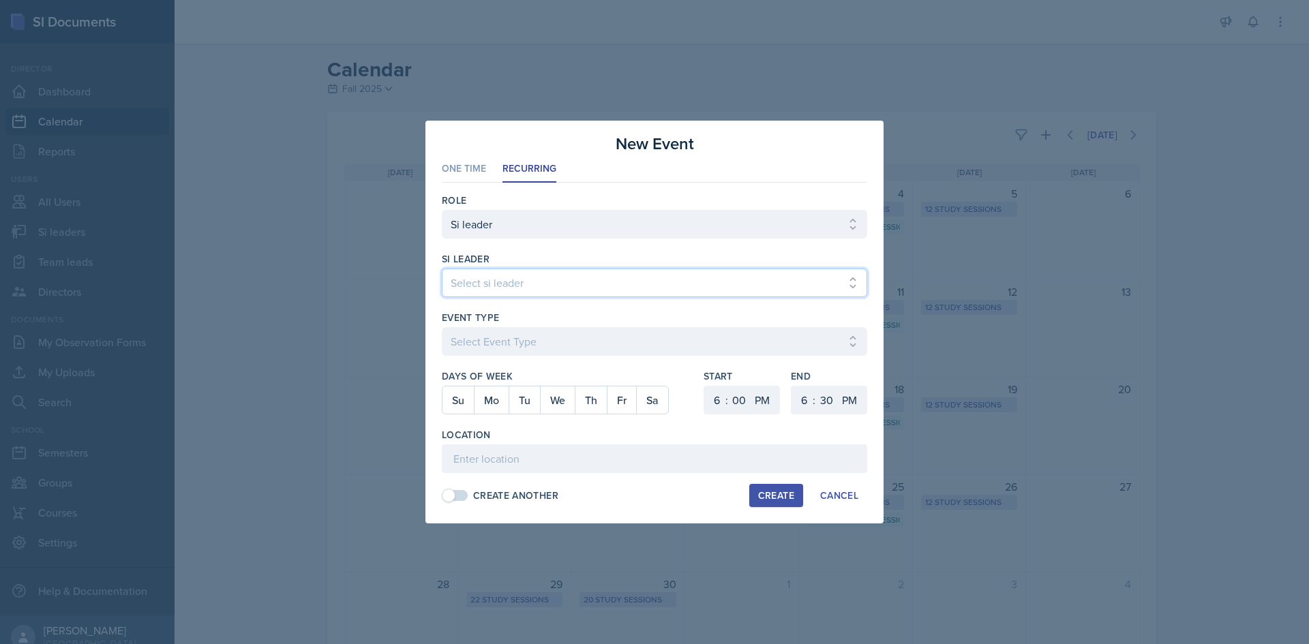
click at [442, 269] on select "Select si leader [PERSON_NAME] [PERSON_NAME] [PERSON_NAME] [PERSON_NAME] [PERSO…" at bounding box center [654, 283] width 425 height 29
click at [517, 357] on div at bounding box center [654, 363] width 425 height 14
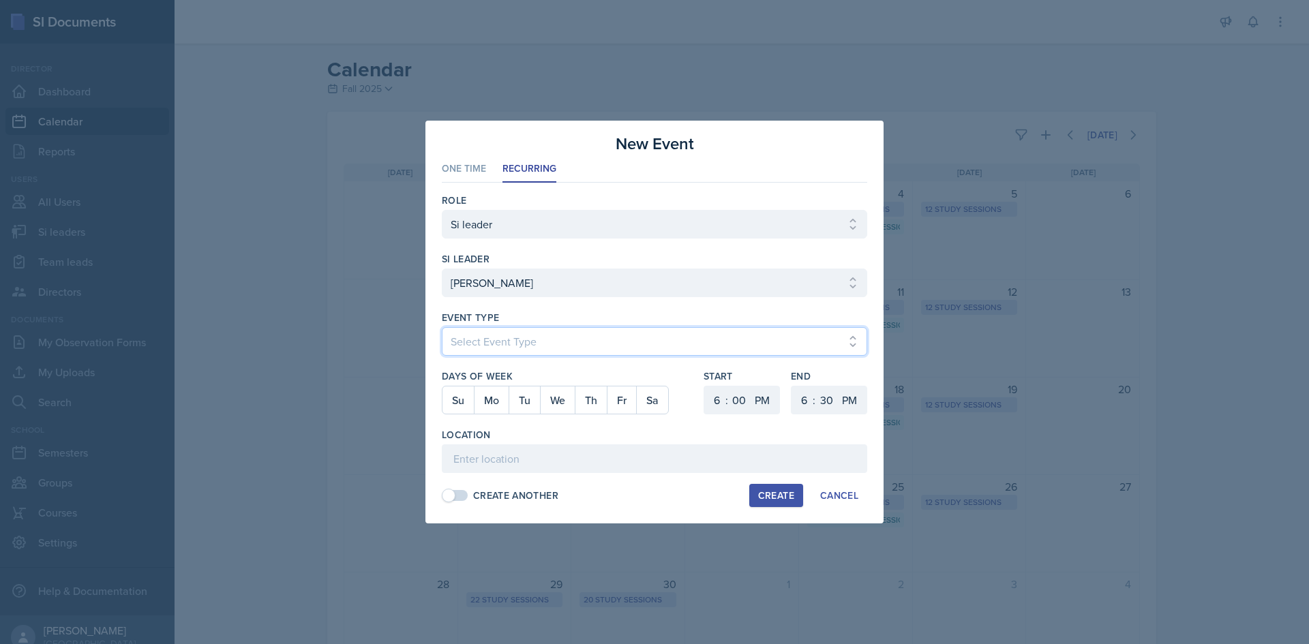
click at [530, 350] on select "Select Event Type Major Review Session Study Session" at bounding box center [654, 341] width 425 height 29
click at [442, 327] on select "Select Event Type Major Review Session Study Session" at bounding box center [654, 341] width 425 height 29
click at [592, 399] on button "Th" at bounding box center [591, 400] width 32 height 27
click at [719, 399] on select "1 2 3 4 5 6 7 8 9 10 11 12" at bounding box center [715, 400] width 22 height 29
click at [704, 386] on select "1 2 3 4 5 6 7 8 9 10 11 12" at bounding box center [715, 400] width 22 height 29
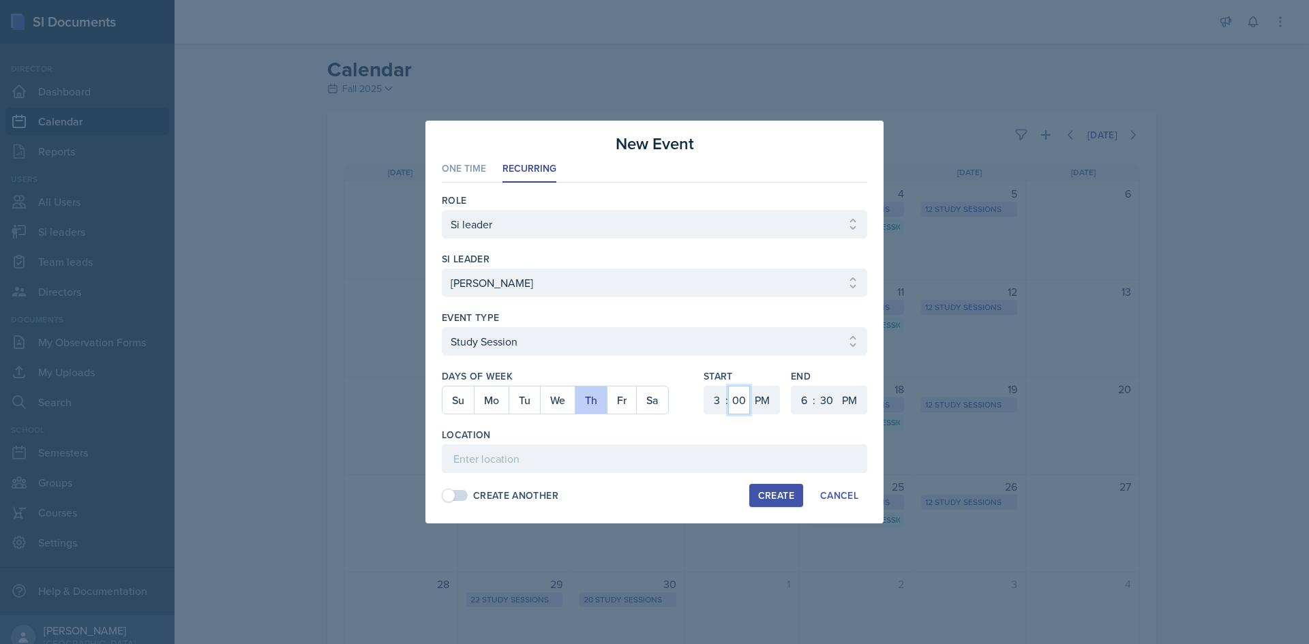
click at [739, 400] on select "00 05 10 15 20 25 30 35 40 45 50 55" at bounding box center [739, 400] width 22 height 29
click at [728, 386] on select "00 05 10 15 20 25 30 35 40 45 50 55" at bounding box center [739, 400] width 22 height 29
click at [793, 397] on select "1 2 3 4 5 6 7 8 9 10 11 12" at bounding box center [803, 400] width 22 height 29
click at [792, 386] on select "1 2 3 4 5 6 7 8 9 10 11 12" at bounding box center [803, 400] width 22 height 29
click at [822, 397] on select "00 05 10 15 20 25 30 35 40 45 50 55" at bounding box center [826, 400] width 22 height 29
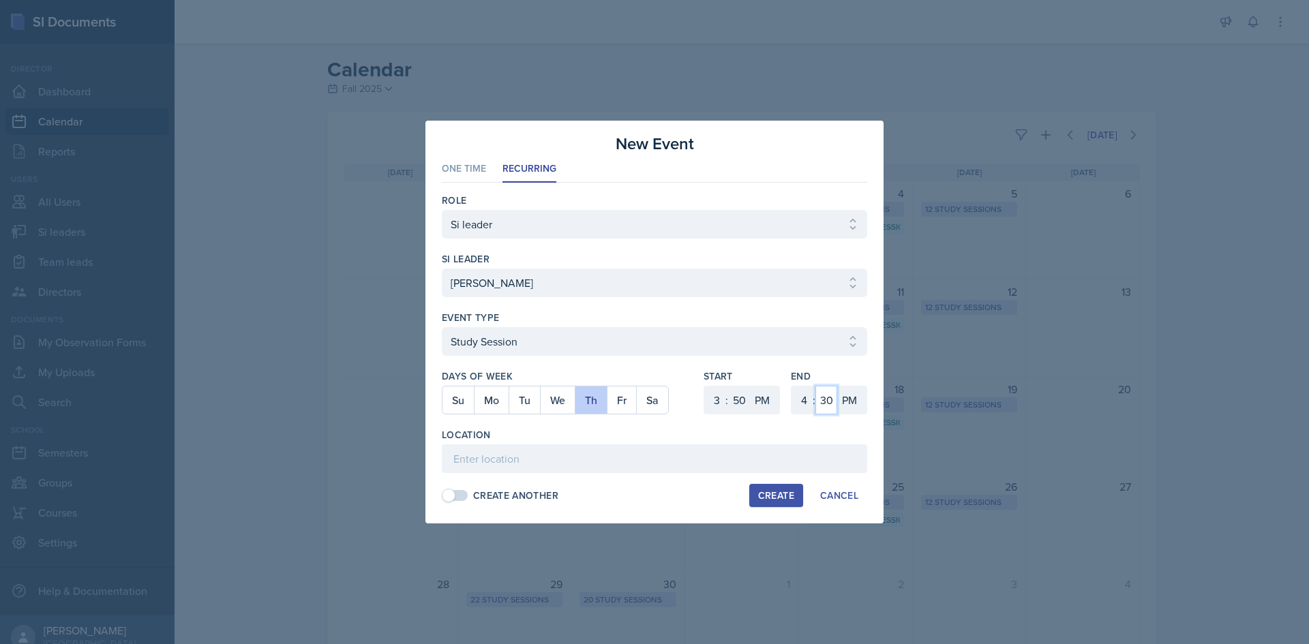
click at [815, 386] on select "00 05 10 15 20 25 30 35 40 45 50 55" at bounding box center [826, 400] width 22 height 29
click at [777, 432] on div "Location" at bounding box center [654, 435] width 425 height 14
click at [726, 457] on input at bounding box center [654, 459] width 425 height 29
click at [443, 460] on input "(M) 113" at bounding box center [654, 459] width 425 height 29
click at [797, 496] on button "Create" at bounding box center [776, 495] width 54 height 23
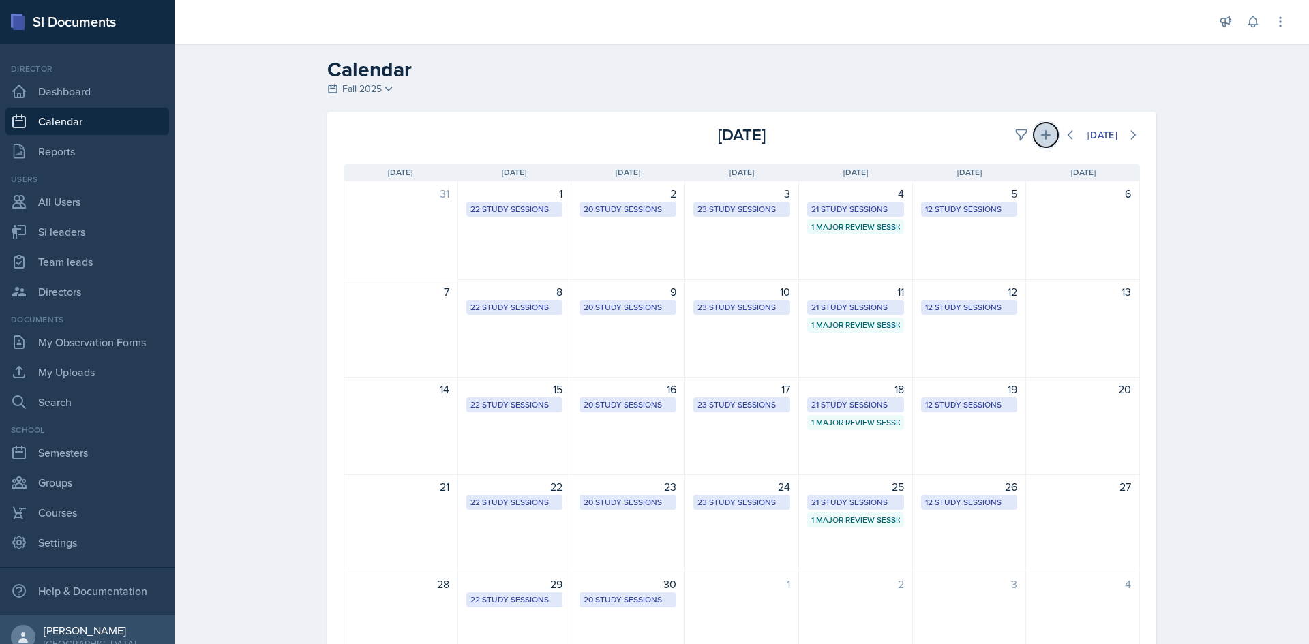
click at [1044, 132] on icon at bounding box center [1046, 135] width 14 height 14
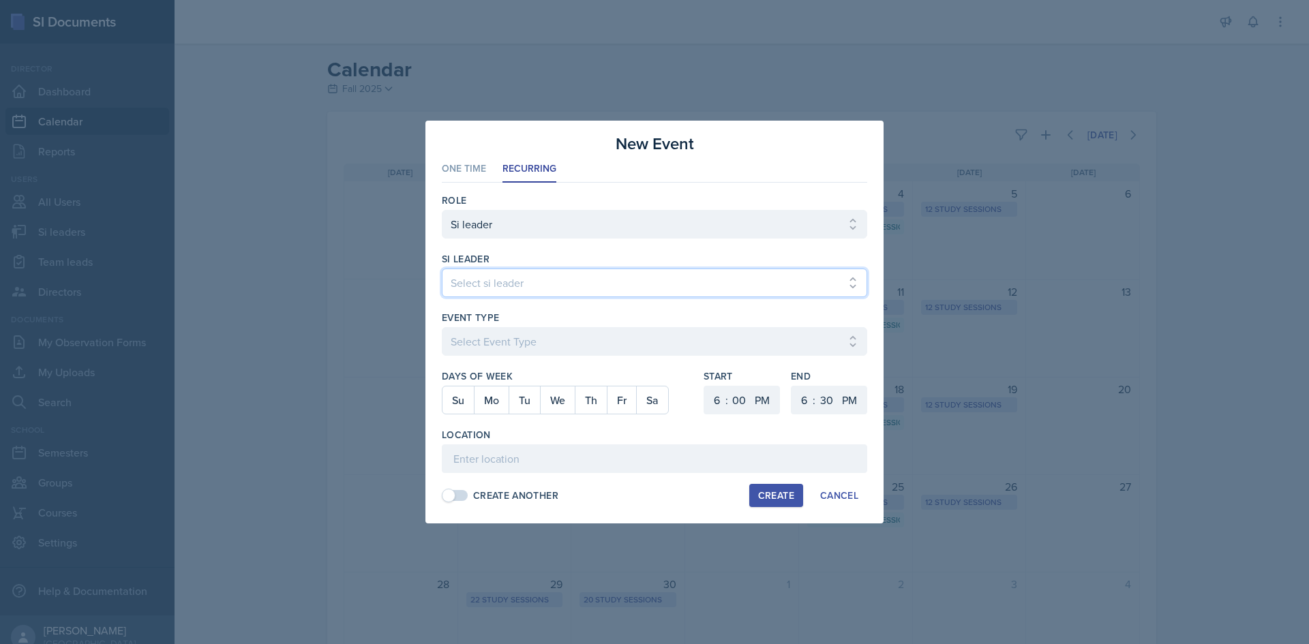
click at [719, 284] on select "Select si leader [PERSON_NAME] [PERSON_NAME] [PERSON_NAME] [PERSON_NAME] [PERSO…" at bounding box center [654, 283] width 425 height 29
click at [442, 269] on select "Select si leader [PERSON_NAME] [PERSON_NAME] [PERSON_NAME] [PERSON_NAME] [PERSO…" at bounding box center [654, 283] width 425 height 29
click at [488, 406] on button "Mo" at bounding box center [491, 400] width 35 height 27
click at [727, 404] on div ":" at bounding box center [726, 400] width 3 height 16
click at [719, 400] on select "1 2 3 4 5 6 7 8 9 10 11 12" at bounding box center [715, 400] width 22 height 29
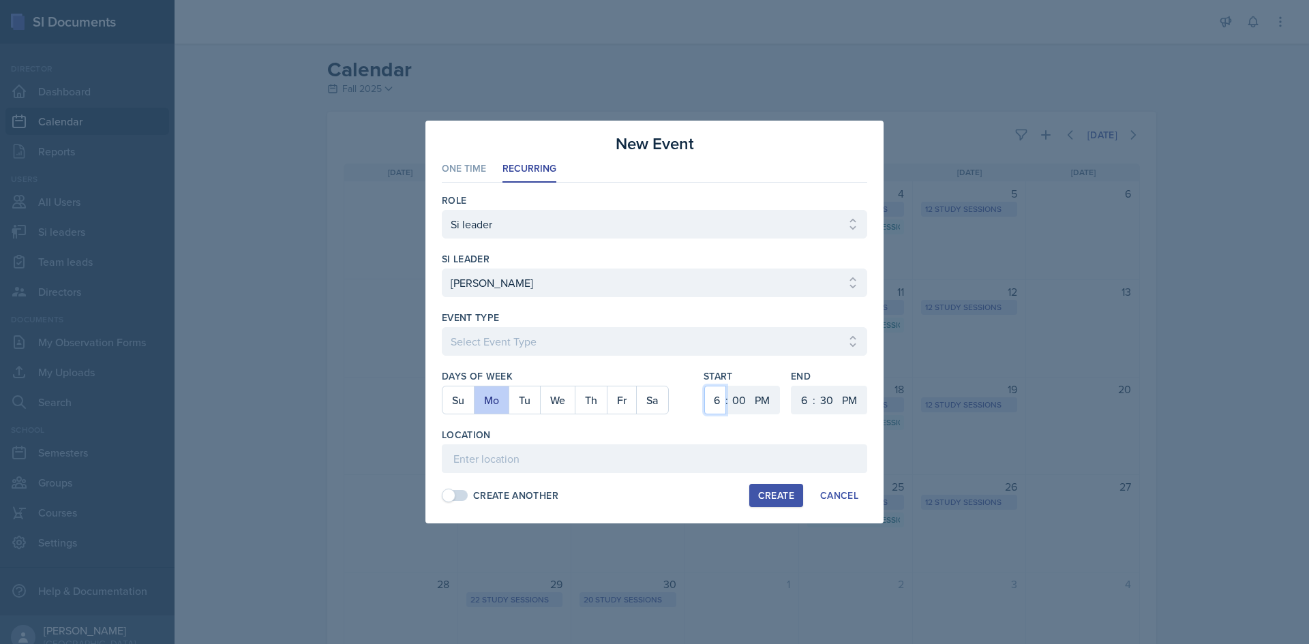
click at [704, 386] on select "1 2 3 4 5 6 7 8 9 10 11 12" at bounding box center [715, 400] width 22 height 29
click at [786, 393] on div "Start 1 2 3 4 5 6 7 8 9 10 11 12 : 00 05 10 15 20 25 30 35 40 45 50 55 AM PM En…" at bounding box center [786, 399] width 164 height 59
drag, startPoint x: 795, startPoint y: 397, endPoint x: 798, endPoint y: 386, distance: 12.1
click at [795, 397] on select "1 2 3 4 5 6 7 8 9 10 11 12" at bounding box center [803, 400] width 22 height 29
click at [792, 386] on select "1 2 3 4 5 6 7 8 9 10 11 12" at bounding box center [803, 400] width 22 height 29
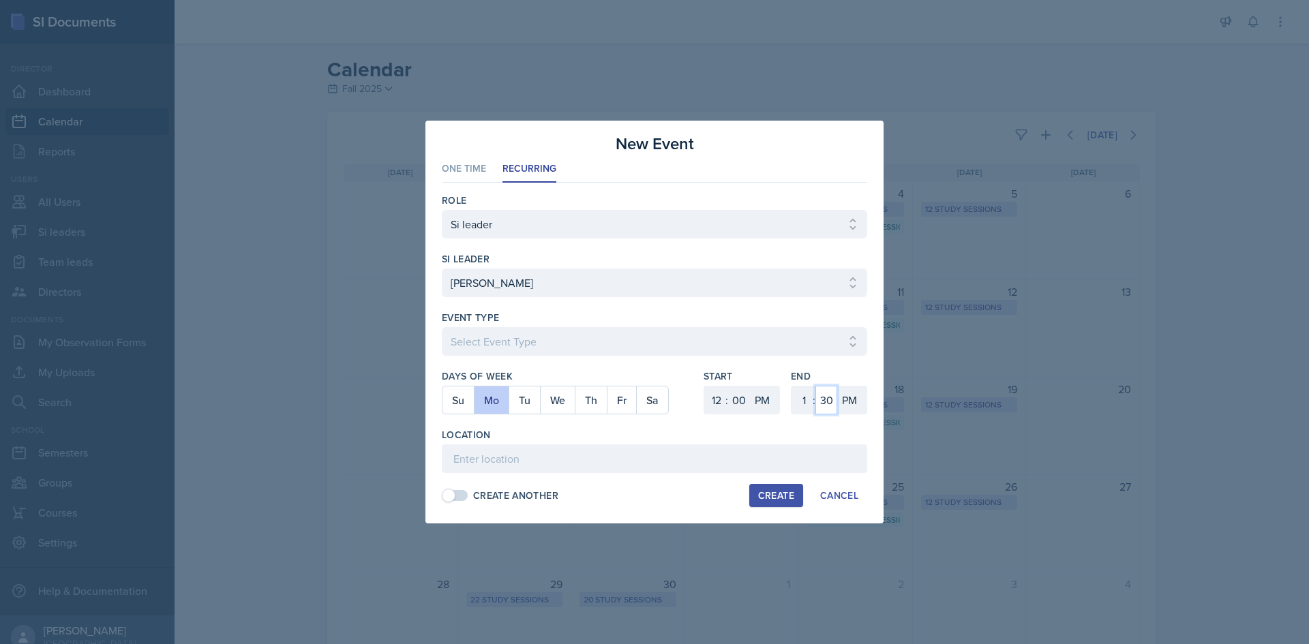
click at [828, 394] on select "00 05 10 15 20 25 30 35 40 45 50 55" at bounding box center [826, 400] width 22 height 29
click at [815, 386] on select "00 05 10 15 20 25 30 35 40 45 50 55" at bounding box center [826, 400] width 22 height 29
click at [736, 464] on input at bounding box center [654, 459] width 425 height 29
click at [774, 493] on div "Create" at bounding box center [776, 495] width 36 height 11
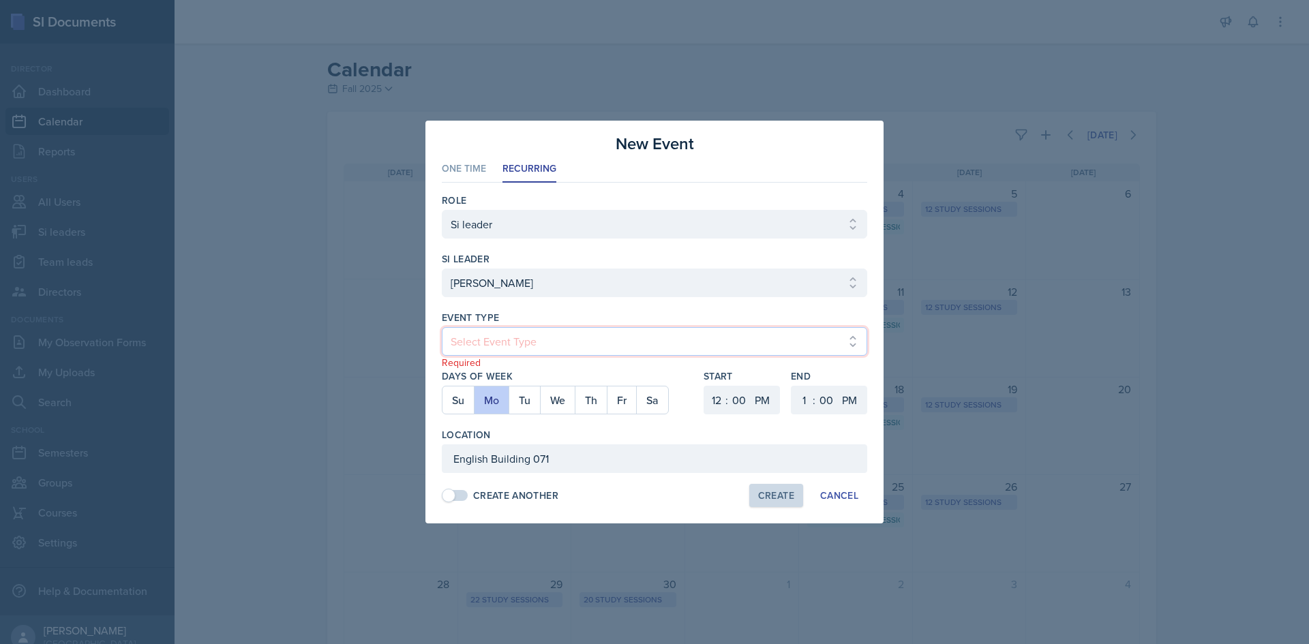
click at [577, 348] on select "Select Event Type Major Review Session Study Session" at bounding box center [654, 341] width 425 height 29
click at [442, 327] on select "Select Event Type Major Review Session Study Session" at bounding box center [654, 341] width 425 height 29
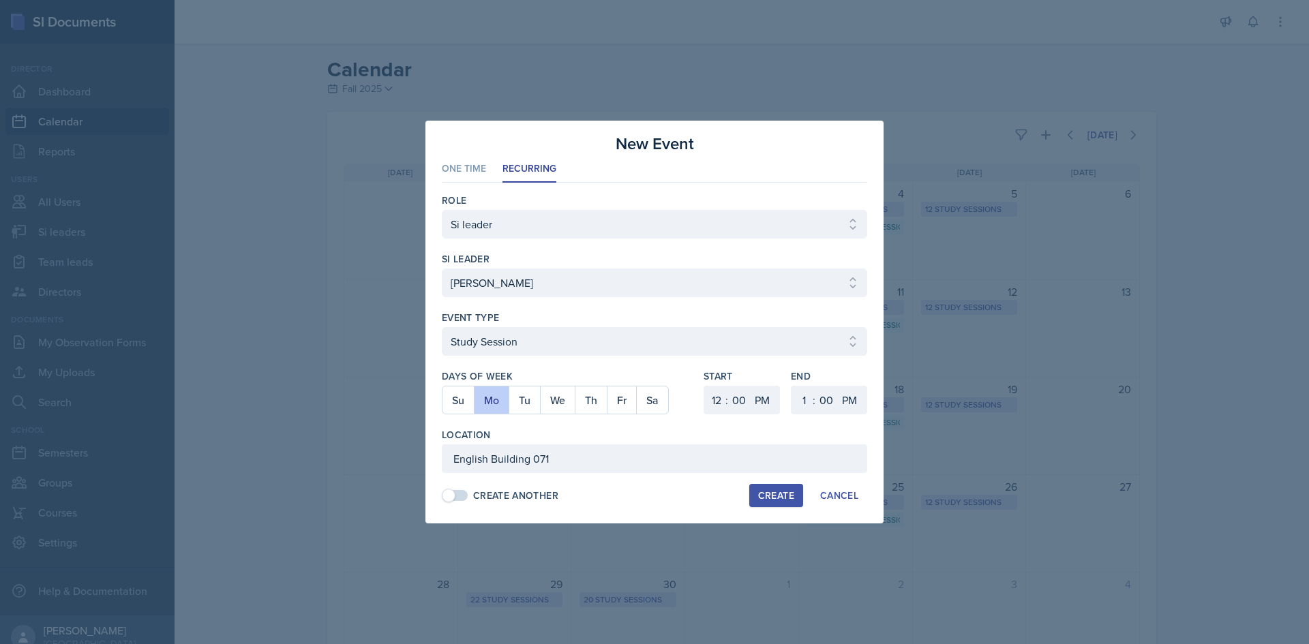
click at [777, 501] on div "Create" at bounding box center [776, 495] width 36 height 11
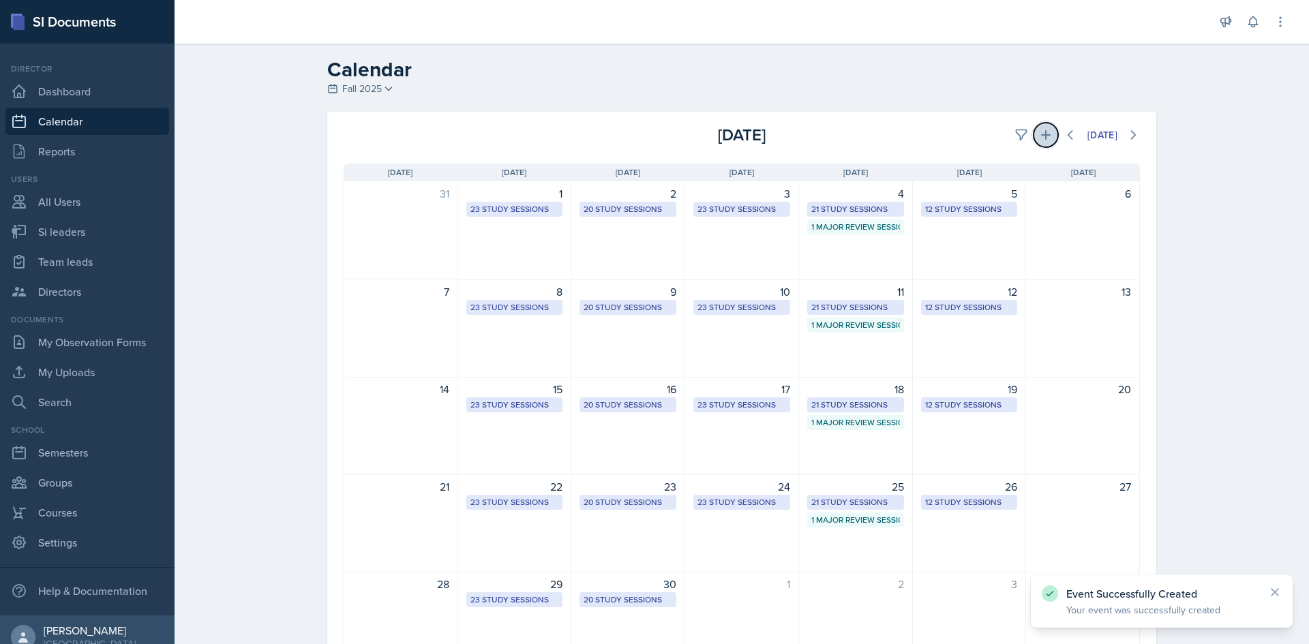
click at [1044, 139] on icon at bounding box center [1046, 135] width 14 height 14
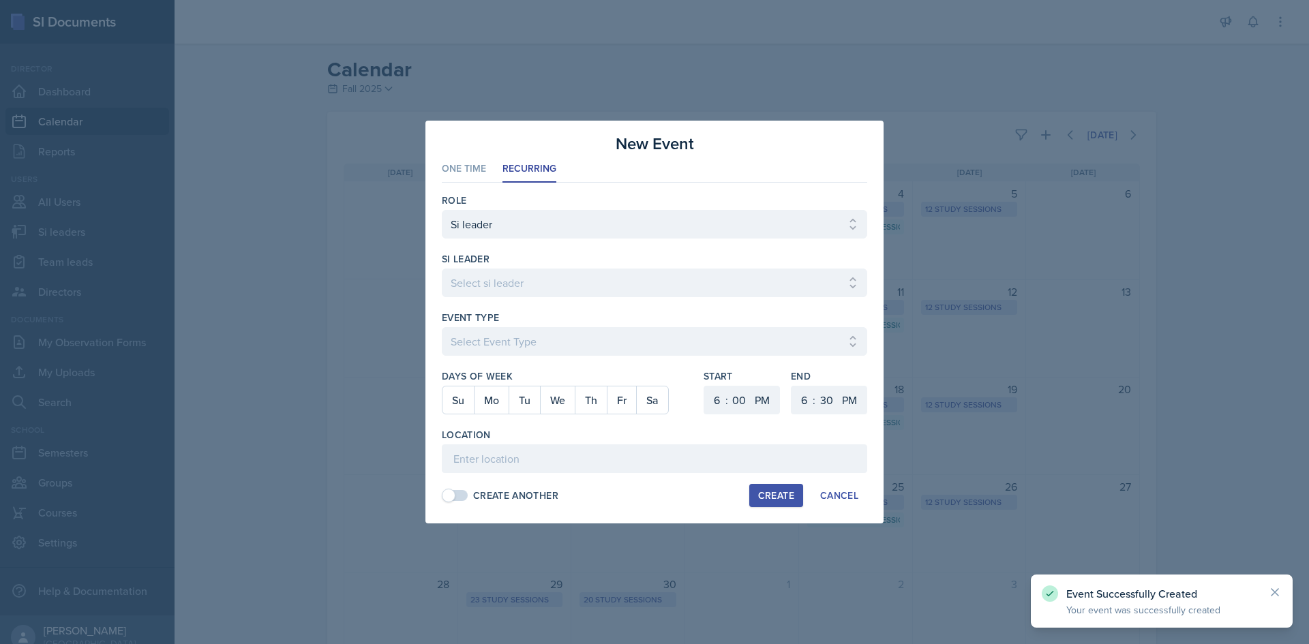
click at [525, 267] on div "si leader Select si leader [PERSON_NAME] [PERSON_NAME] [PERSON_NAME] [PERSON_NA…" at bounding box center [654, 281] width 425 height 59
click at [522, 275] on select "Select si leader [PERSON_NAME] [PERSON_NAME] [PERSON_NAME] [PERSON_NAME] [PERSO…" at bounding box center [654, 283] width 425 height 29
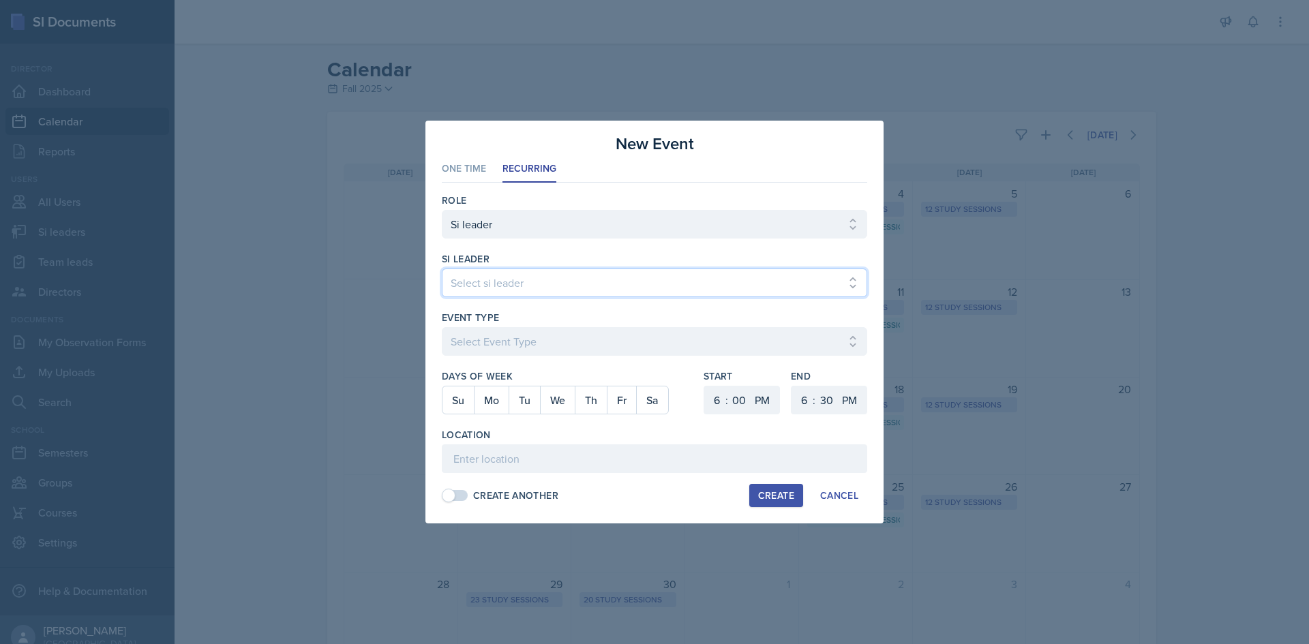
click at [442, 269] on select "Select si leader [PERSON_NAME] [PERSON_NAME] [PERSON_NAME] [PERSON_NAME] [PERSO…" at bounding box center [654, 283] width 425 height 29
drag, startPoint x: 502, startPoint y: 320, endPoint x: 495, endPoint y: 350, distance: 30.3
click at [499, 337] on div "Event Type Select Event Type Major Review Session Study Session" at bounding box center [654, 340] width 425 height 59
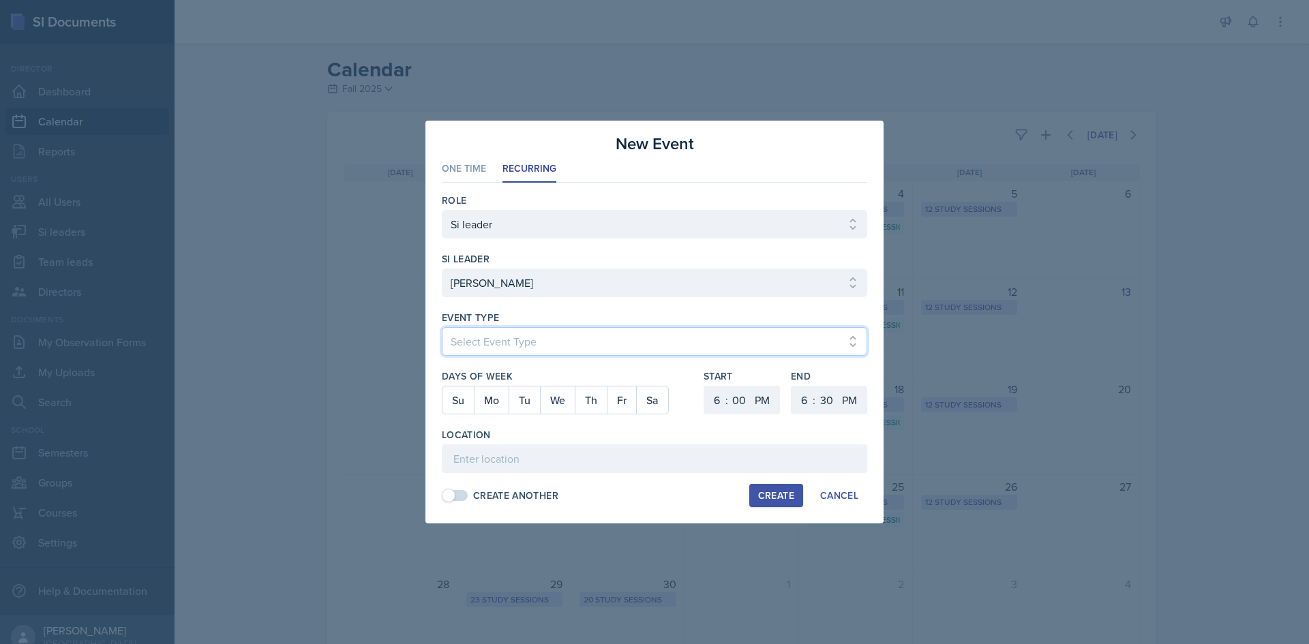
click at [495, 350] on select "Select Event Type Major Review Session Study Session" at bounding box center [654, 341] width 425 height 29
click at [442, 327] on select "Select Event Type Major Review Session Study Session" at bounding box center [654, 341] width 425 height 29
click at [547, 399] on button "We" at bounding box center [557, 400] width 35 height 27
click at [716, 402] on select "1 2 3 4 5 6 7 8 9 10 11 12" at bounding box center [715, 400] width 22 height 29
click at [704, 386] on select "1 2 3 4 5 6 7 8 9 10 11 12" at bounding box center [715, 400] width 22 height 29
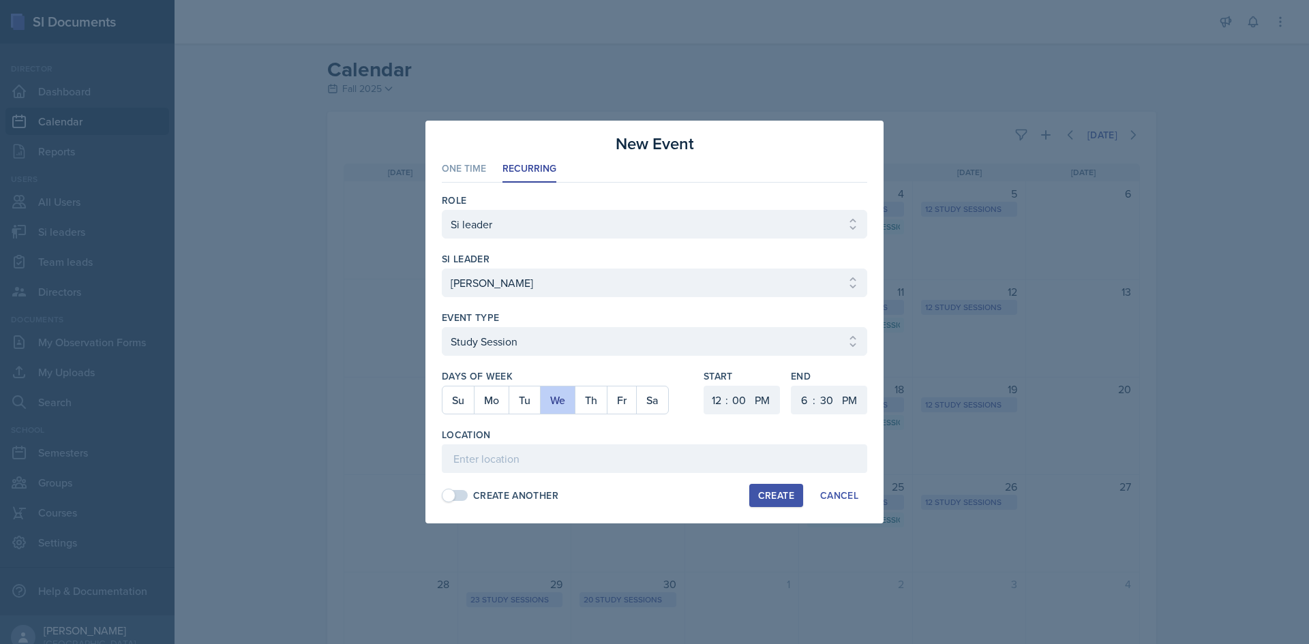
click at [789, 395] on div "Start 1 2 3 4 5 6 7 8 9 10 11 12 : 00 05 10 15 20 25 30 35 40 45 50 55 AM PM En…" at bounding box center [786, 399] width 164 height 59
click at [802, 395] on select "1 2 3 4 5 6 7 8 9 10 11 12" at bounding box center [803, 400] width 22 height 29
click at [792, 386] on select "1 2 3 4 5 6 7 8 9 10 11 12" at bounding box center [803, 400] width 22 height 29
click at [818, 392] on select "00 05 10 15 20 25 30 35 40 45 50 55" at bounding box center [826, 400] width 22 height 29
click at [815, 386] on select "00 05 10 15 20 25 30 35 40 45 50 55" at bounding box center [826, 400] width 22 height 29
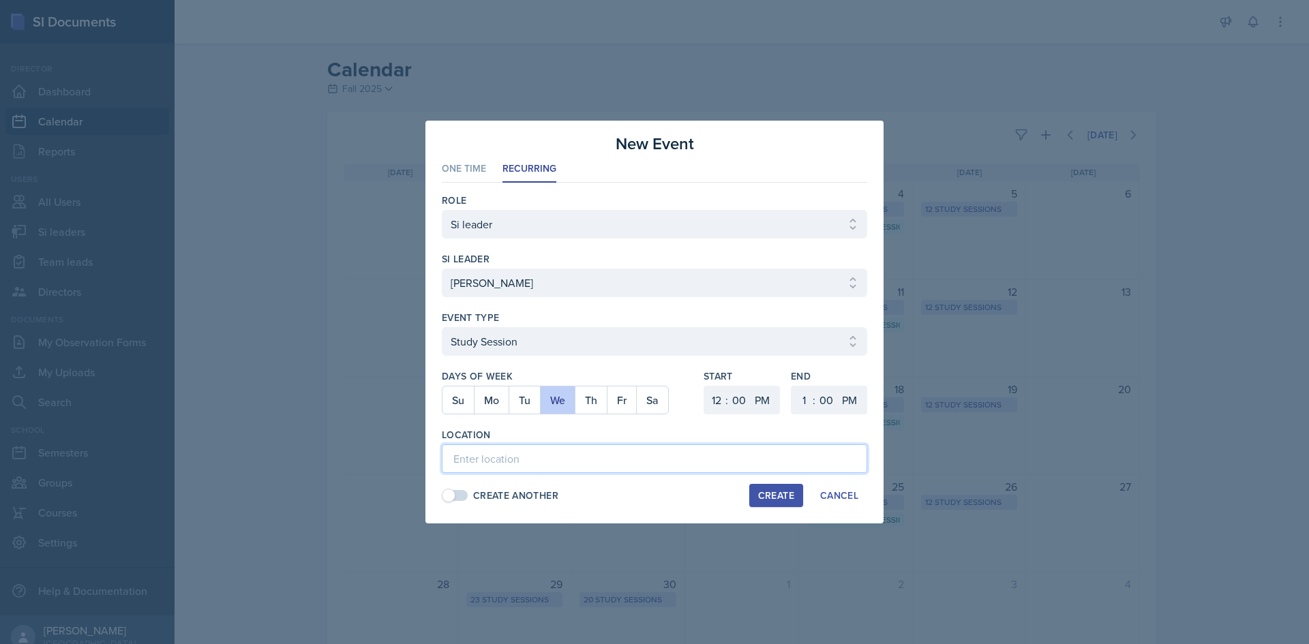
click at [564, 469] on input at bounding box center [654, 459] width 425 height 29
click at [787, 500] on div "Create" at bounding box center [776, 495] width 36 height 11
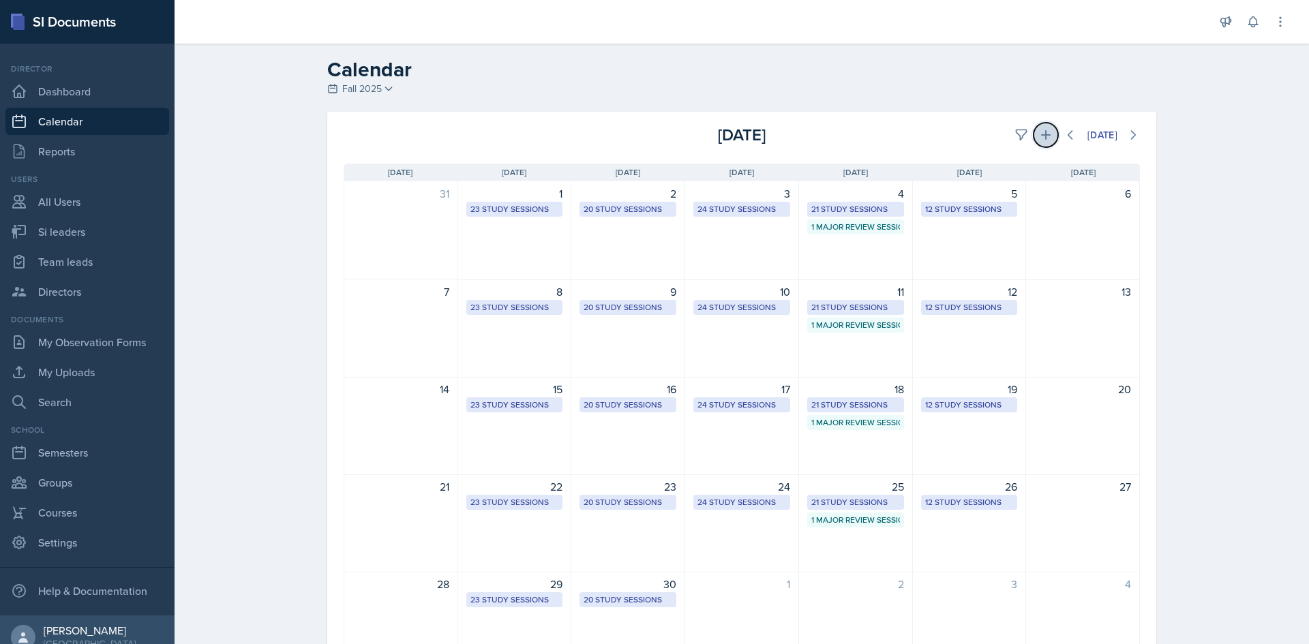
click at [1034, 132] on button at bounding box center [1046, 135] width 25 height 25
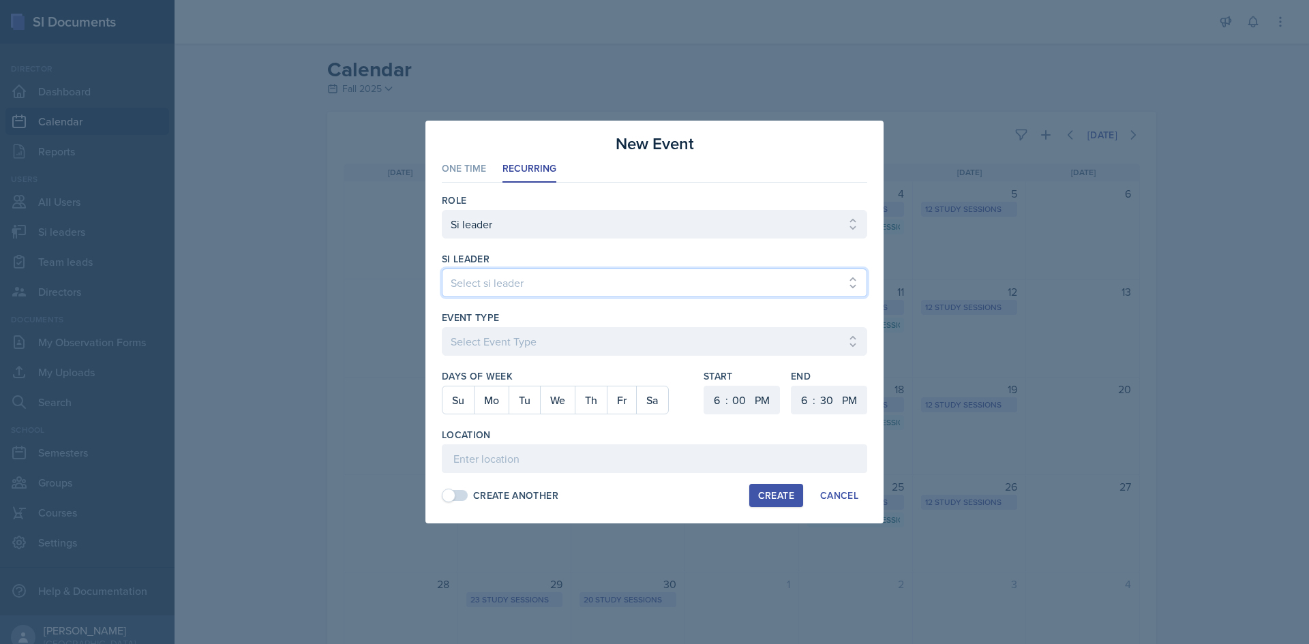
click at [763, 275] on select "Select si leader [PERSON_NAME] [PERSON_NAME] [PERSON_NAME] [PERSON_NAME] [PERSO…" at bounding box center [654, 283] width 425 height 29
click at [442, 269] on select "Select si leader [PERSON_NAME] [PERSON_NAME] [PERSON_NAME] [PERSON_NAME] [PERSO…" at bounding box center [654, 283] width 425 height 29
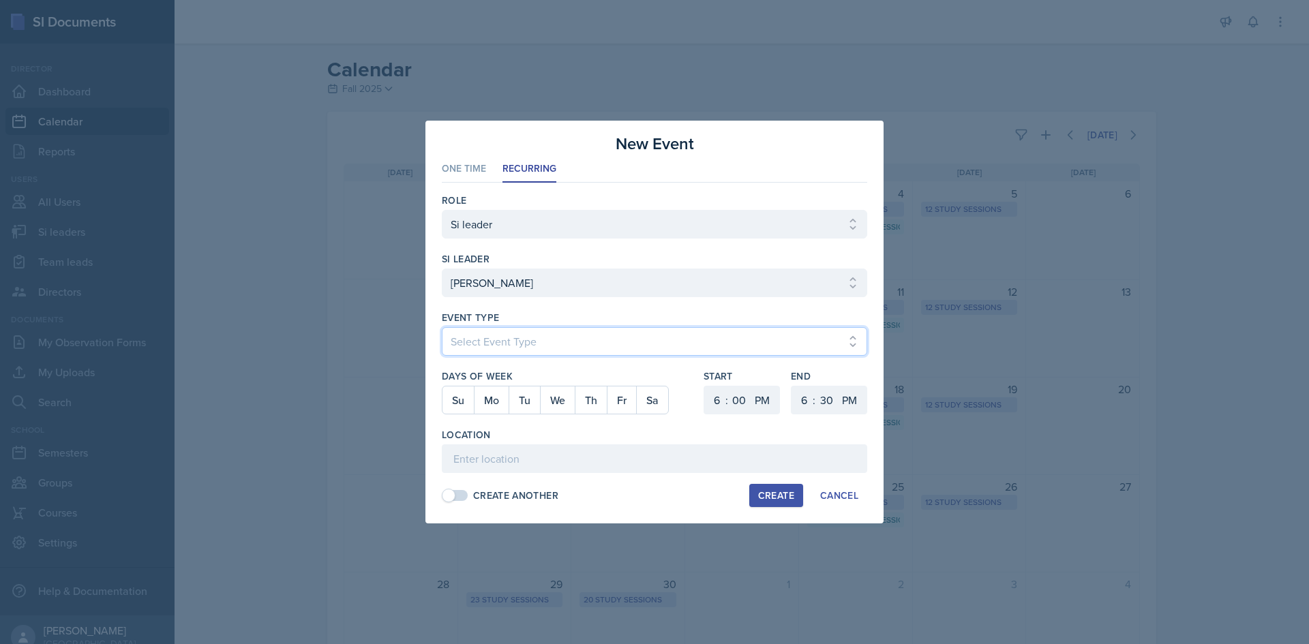
click at [641, 339] on select "Select Event Type Major Review Session Study Session" at bounding box center [654, 341] width 425 height 29
click at [442, 327] on select "Select Event Type Major Review Session Study Session" at bounding box center [654, 341] width 425 height 29
click at [484, 402] on button "Mo" at bounding box center [491, 400] width 35 height 27
click at [723, 404] on select "1 2 3 4 5 6 7 8 9 10 11 12" at bounding box center [715, 400] width 22 height 29
click at [704, 386] on select "1 2 3 4 5 6 7 8 9 10 11 12" at bounding box center [715, 400] width 22 height 29
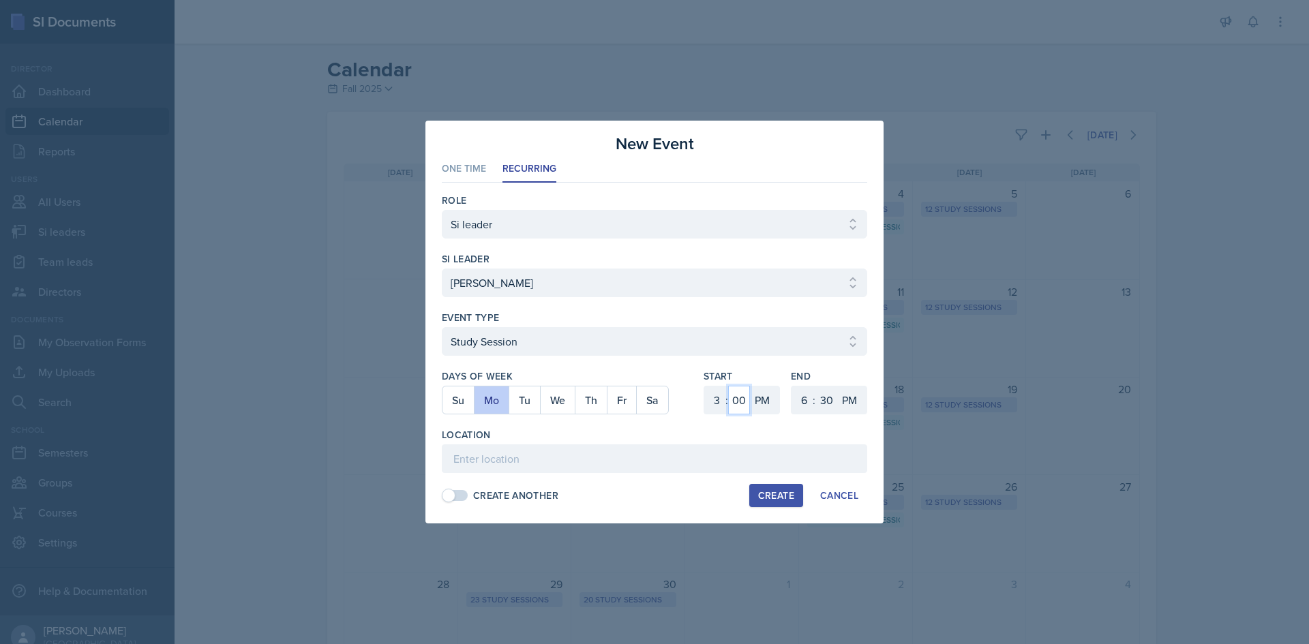
click at [736, 404] on select "00 05 10 15 20 25 30 35 40 45 50 55" at bounding box center [739, 400] width 22 height 29
click at [728, 386] on select "00 05 10 15 20 25 30 35 40 45 50 55" at bounding box center [739, 400] width 22 height 29
click at [801, 391] on select "1 2 3 4 5 6 7 8 9 10 11 12" at bounding box center [803, 400] width 22 height 29
click at [792, 386] on select "1 2 3 4 5 6 7 8 9 10 11 12" at bounding box center [803, 400] width 22 height 29
click at [826, 393] on select "00 05 10 15 20 25 30 35 40 45 50 55" at bounding box center [826, 400] width 22 height 29
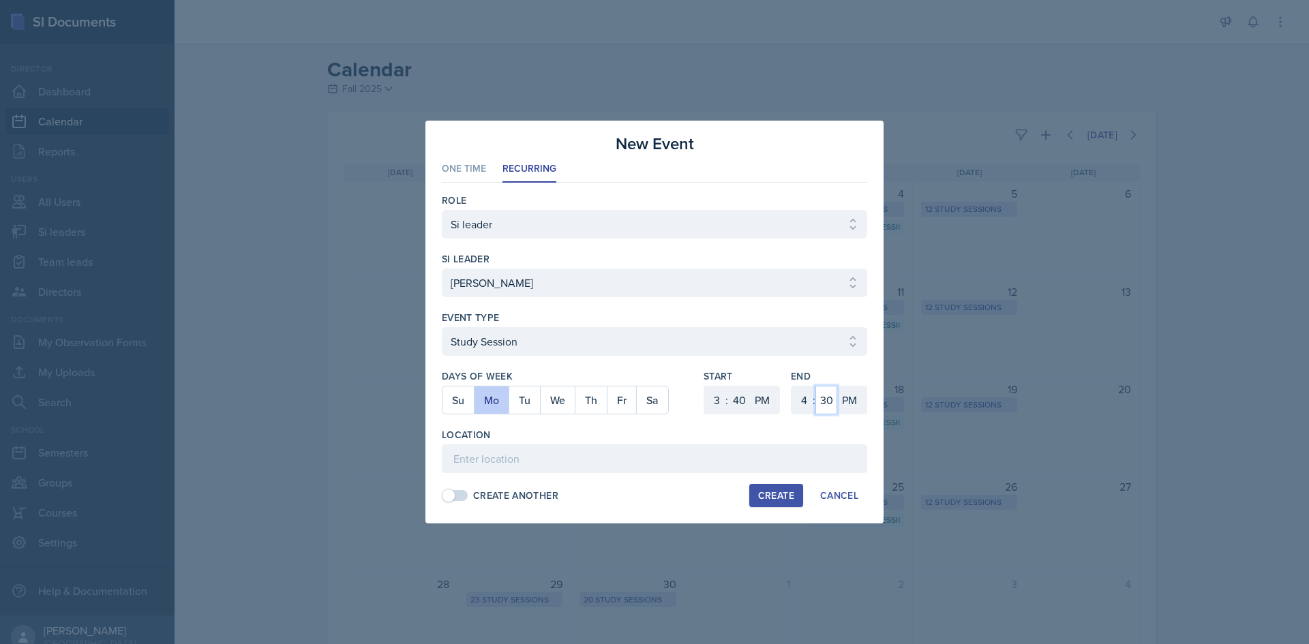
click at [815, 386] on select "00 05 10 15 20 25 30 35 40 45 50 55" at bounding box center [826, 400] width 22 height 29
click at [716, 457] on input at bounding box center [654, 459] width 425 height 29
click at [759, 490] on div "Create" at bounding box center [776, 495] width 36 height 11
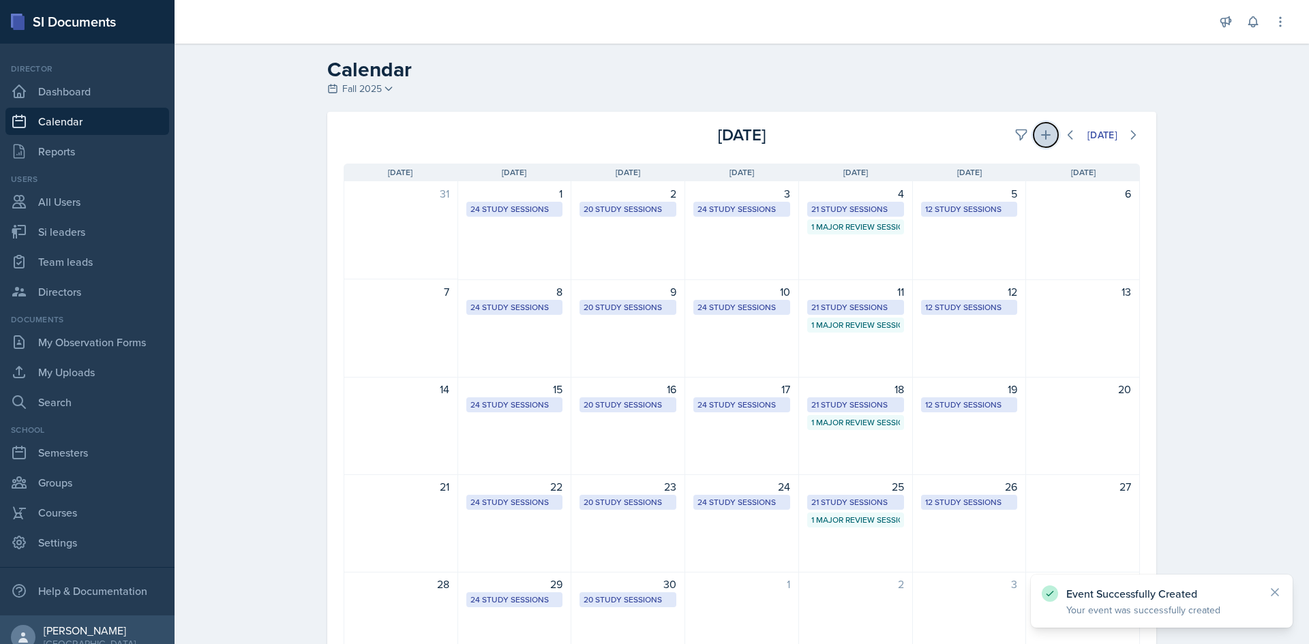
click at [1044, 140] on icon at bounding box center [1046, 135] width 14 height 14
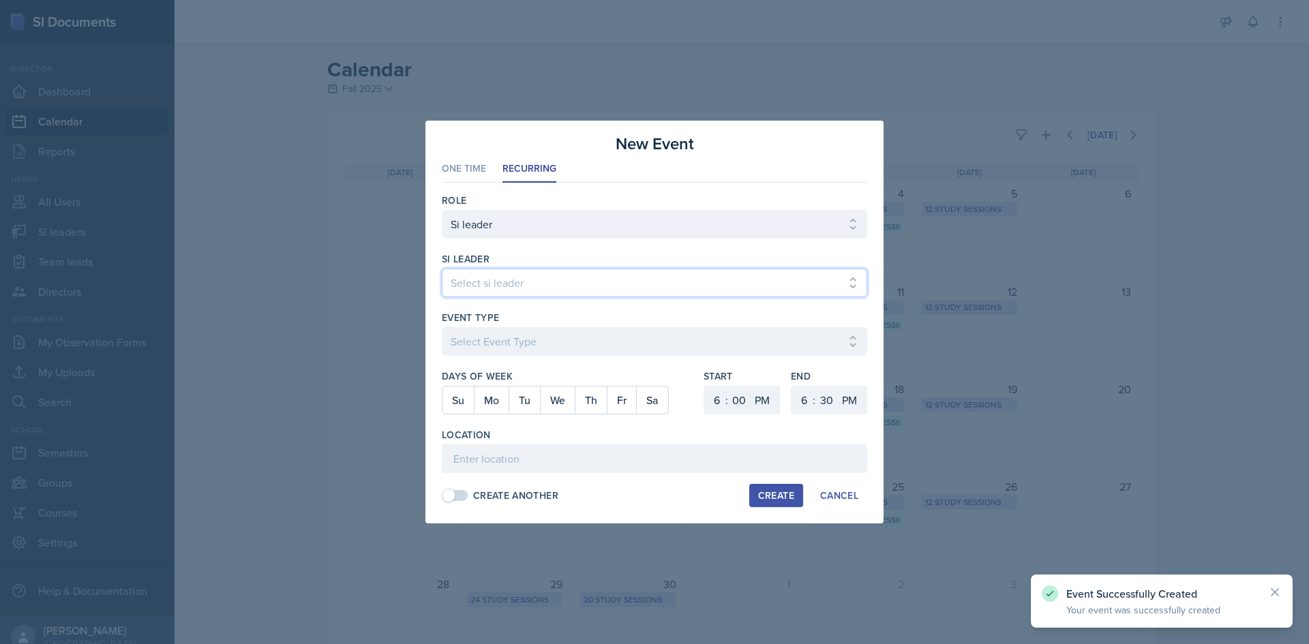
click at [558, 289] on select "Select si leader [PERSON_NAME] [PERSON_NAME] [PERSON_NAME] [PERSON_NAME] [PERSO…" at bounding box center [654, 283] width 425 height 29
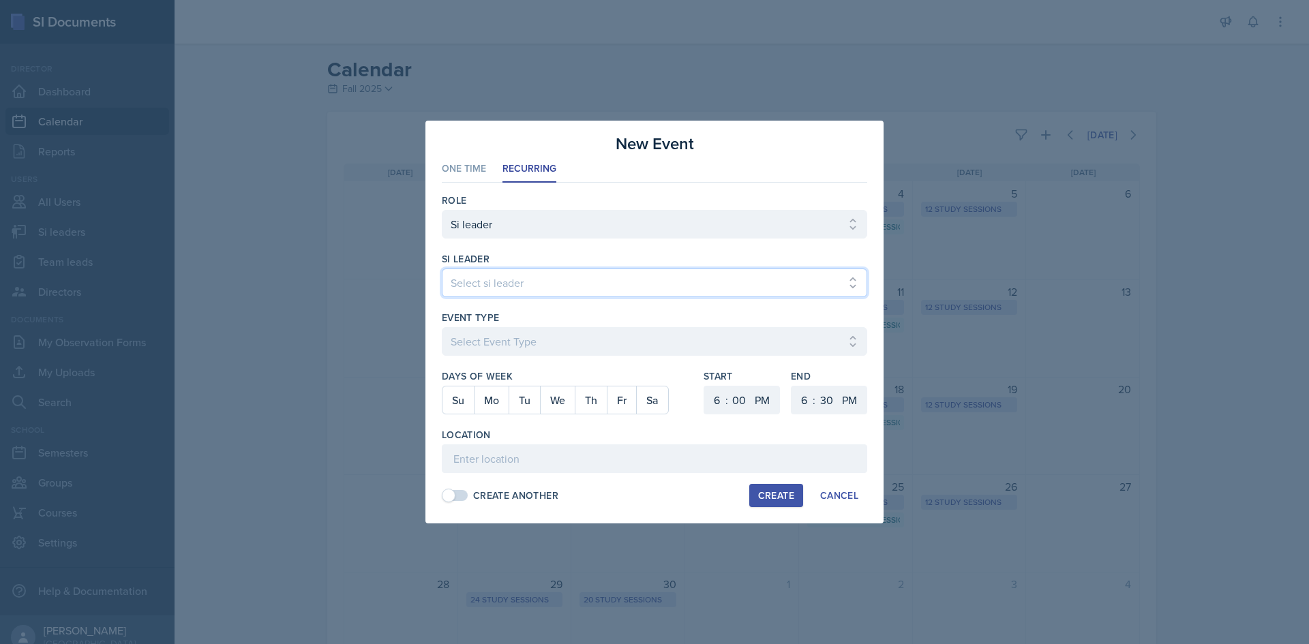
click at [442, 269] on select "Select si leader [PERSON_NAME] [PERSON_NAME] [PERSON_NAME] [PERSON_NAME] [PERSO…" at bounding box center [654, 283] width 425 height 29
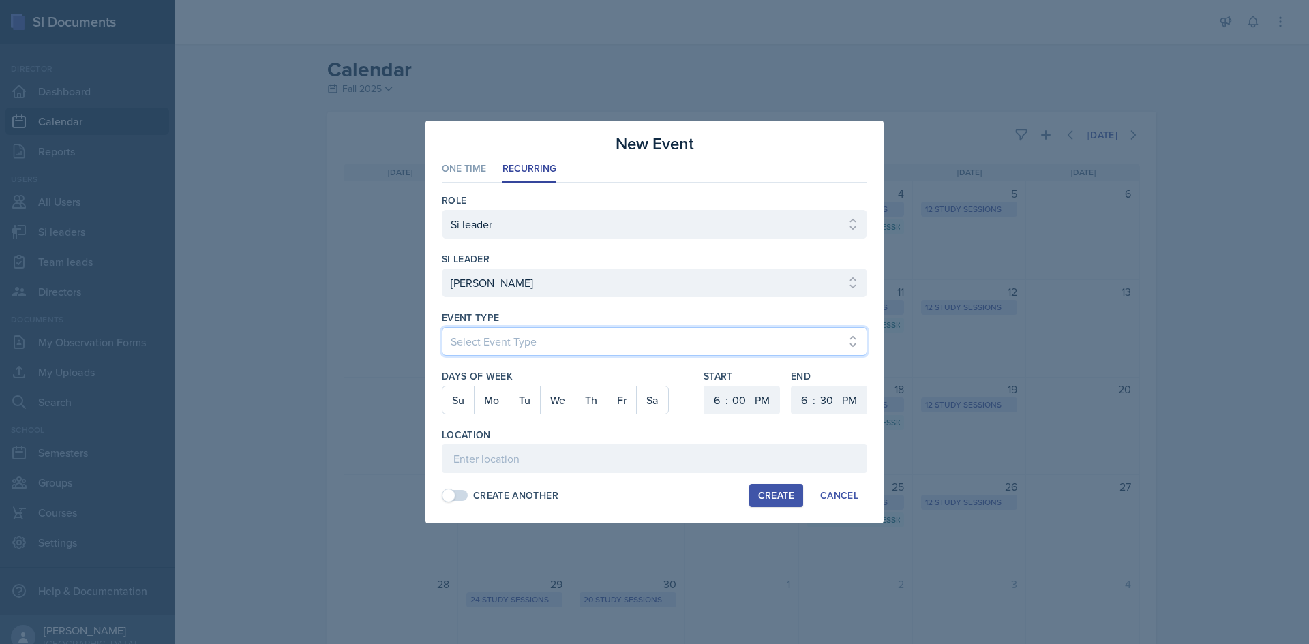
click at [607, 348] on select "Select Event Type Major Review Session Study Session" at bounding box center [654, 341] width 425 height 29
click at [442, 327] on select "Select Event Type Major Review Session Study Session" at bounding box center [654, 341] width 425 height 29
click at [547, 405] on button "We" at bounding box center [557, 400] width 35 height 27
click at [719, 399] on select "1 2 3 4 5 6 7 8 9 10 11 12" at bounding box center [715, 400] width 22 height 29
click at [704, 386] on select "1 2 3 4 5 6 7 8 9 10 11 12" at bounding box center [715, 400] width 22 height 29
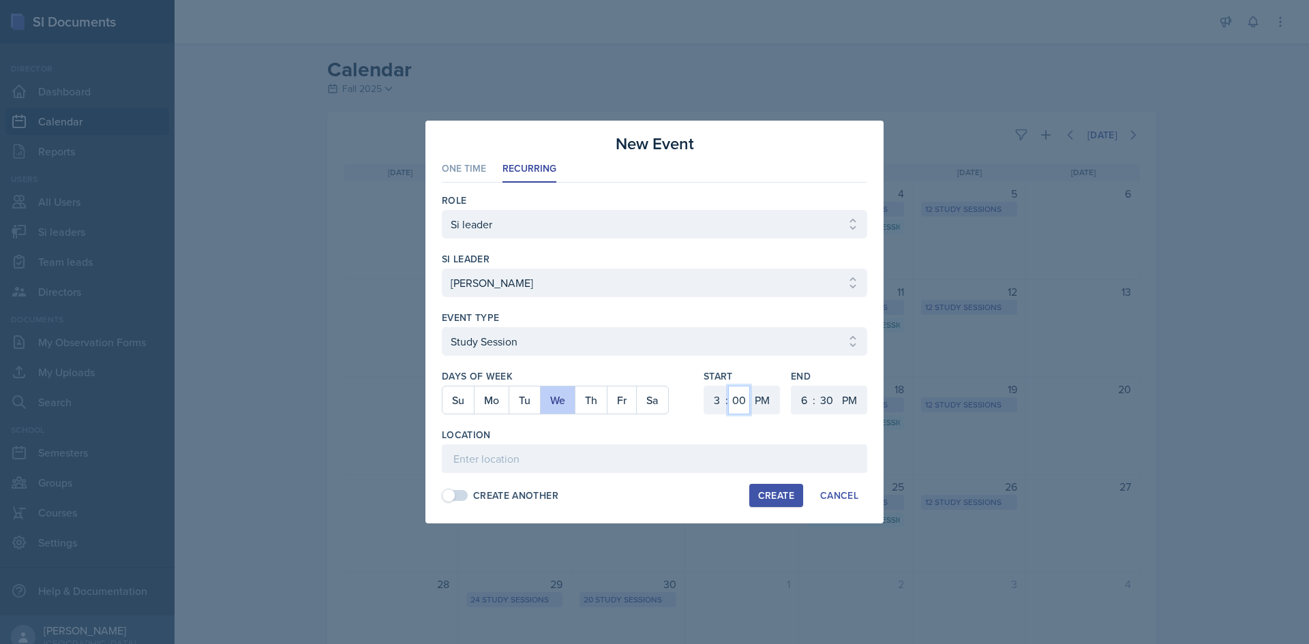
click at [731, 398] on select "00 05 10 15 20 25 30 35 40 45 50 55" at bounding box center [739, 400] width 22 height 29
click at [728, 386] on select "00 05 10 15 20 25 30 35 40 45 50 55" at bounding box center [739, 400] width 22 height 29
drag, startPoint x: 796, startPoint y: 394, endPoint x: 805, endPoint y: 395, distance: 9.6
click at [801, 395] on select "1 2 3 4 5 6 7 8 9 10 11 12" at bounding box center [803, 400] width 22 height 29
click at [792, 386] on select "1 2 3 4 5 6 7 8 9 10 11 12" at bounding box center [803, 400] width 22 height 29
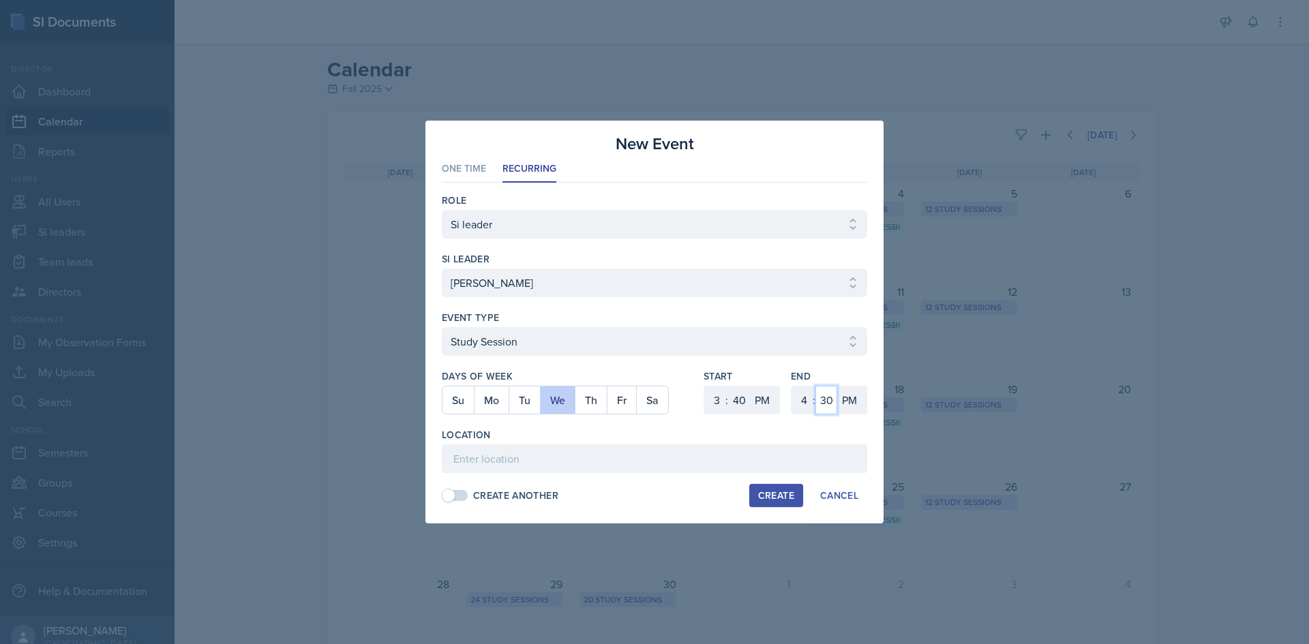
click at [825, 400] on select "00 05 10 15 20 25 30 35 40 45 50 55" at bounding box center [826, 400] width 22 height 29
click at [815, 386] on select "00 05 10 15 20 25 30 35 40 45 50 55" at bounding box center [826, 400] width 22 height 29
click at [594, 462] on input at bounding box center [654, 459] width 425 height 29
click at [777, 499] on div "Create" at bounding box center [776, 495] width 36 height 11
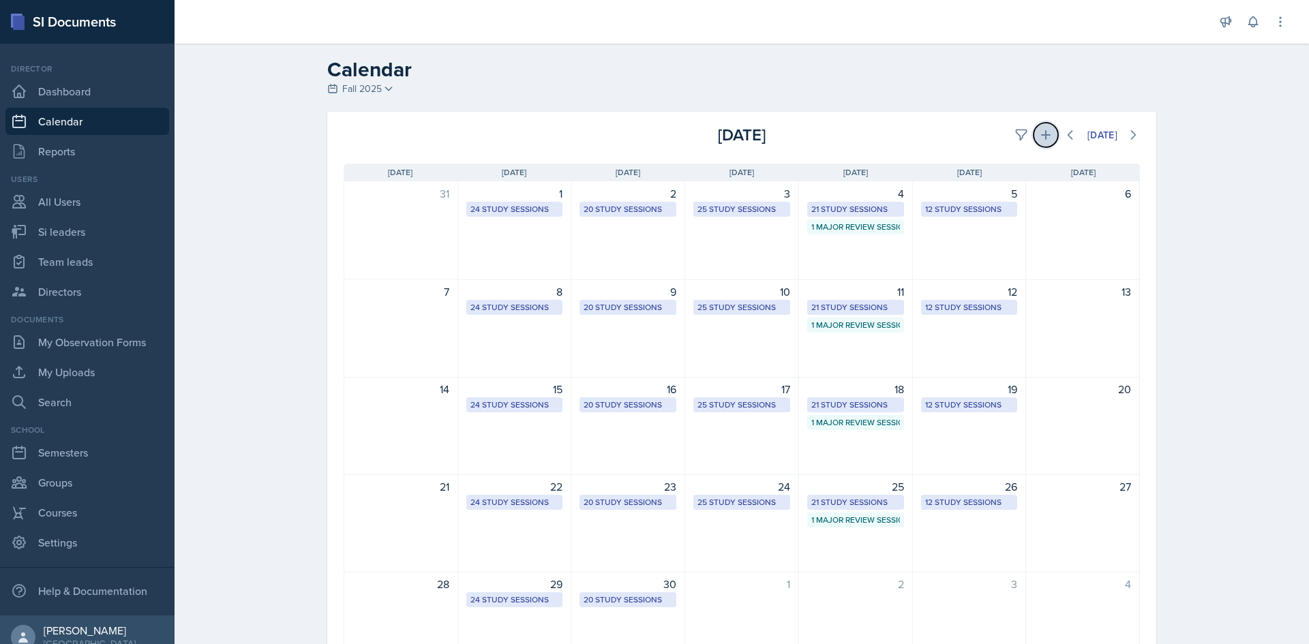
click at [1043, 127] on button at bounding box center [1046, 135] width 25 height 25
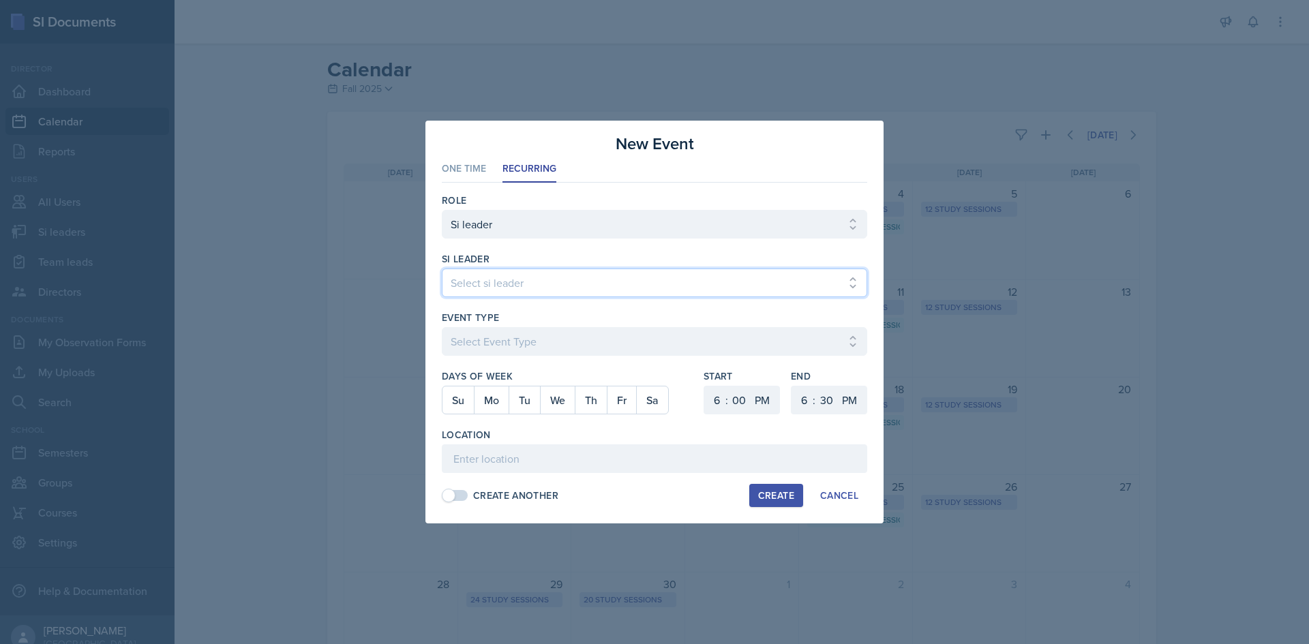
click at [464, 297] on select "Select si leader [PERSON_NAME] [PERSON_NAME] [PERSON_NAME] [PERSON_NAME] [PERSO…" at bounding box center [654, 283] width 425 height 29
click at [442, 269] on select "Select si leader [PERSON_NAME] [PERSON_NAME] [PERSON_NAME] [PERSON_NAME] [PERSO…" at bounding box center [654, 283] width 425 height 29
click at [562, 326] on div "Event Type Select Event Type Major Review Session Study Session" at bounding box center [654, 340] width 425 height 59
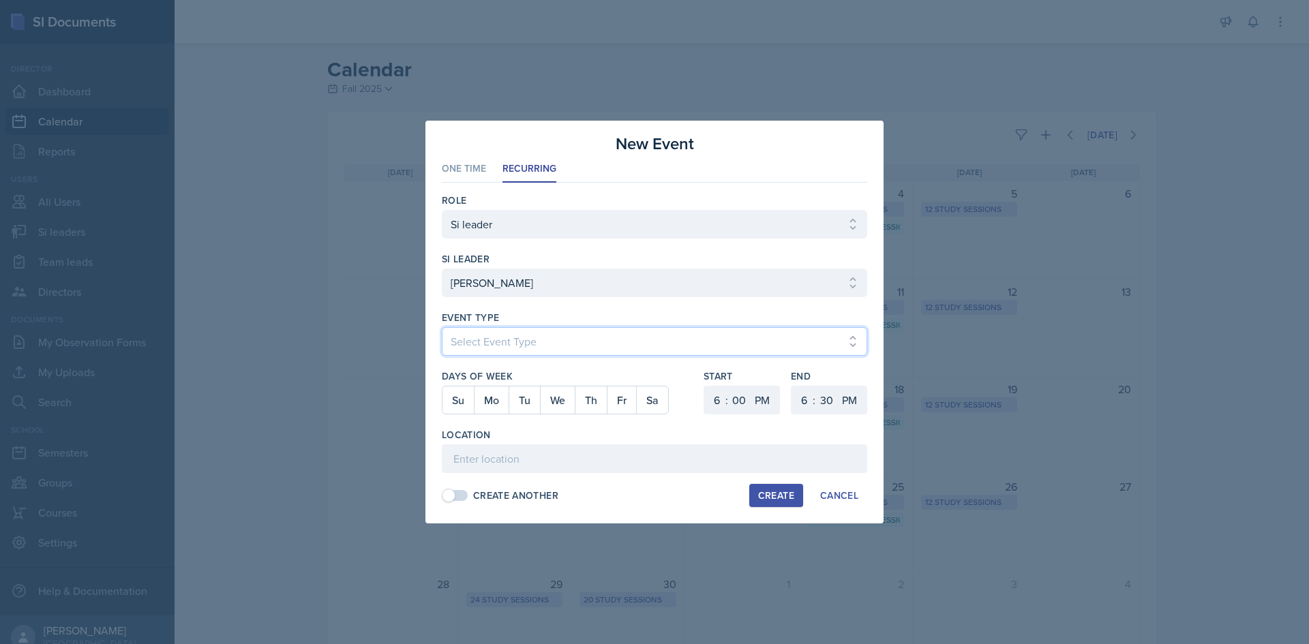
click at [565, 337] on select "Select Event Type Major Review Session Study Session" at bounding box center [654, 341] width 425 height 29
click at [442, 327] on select "Select Event Type Major Review Session Study Session" at bounding box center [654, 341] width 425 height 29
click at [511, 398] on button "Tu" at bounding box center [524, 400] width 31 height 27
click at [722, 399] on select "1 2 3 4 5 6 7 8 9 10 11 12" at bounding box center [715, 400] width 22 height 29
click at [704, 386] on select "1 2 3 4 5 6 7 8 9 10 11 12" at bounding box center [715, 400] width 22 height 29
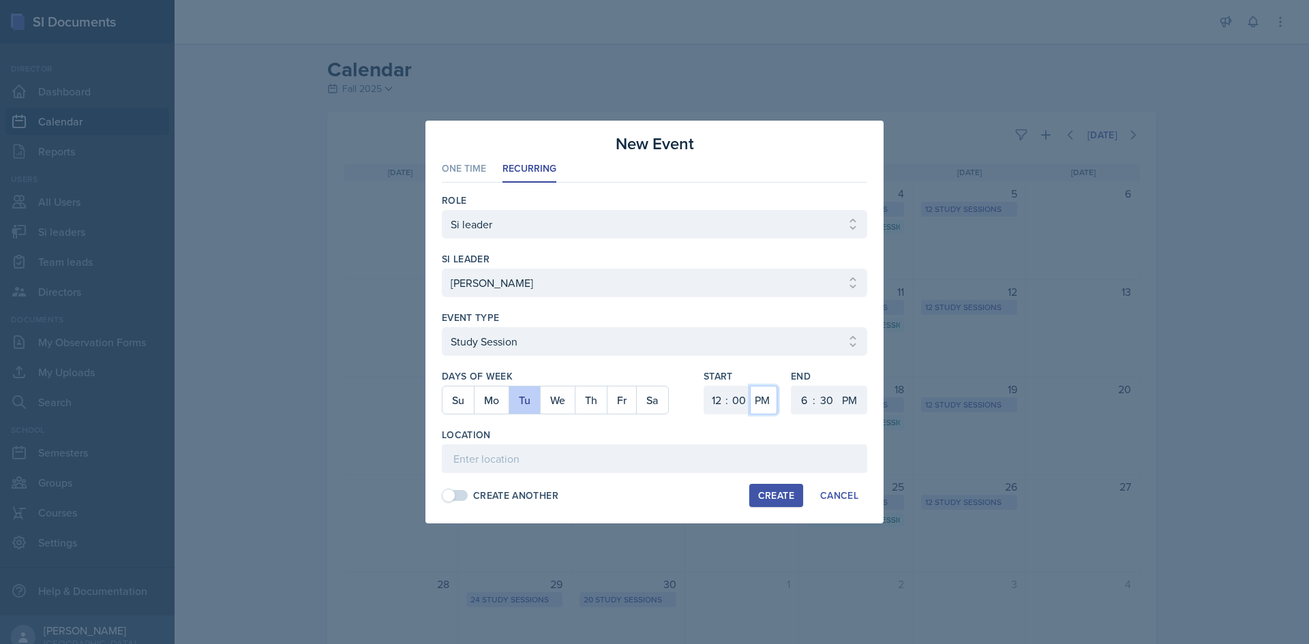
click at [750, 408] on select "AM PM" at bounding box center [763, 400] width 27 height 29
click at [742, 402] on select "00 05 10 15 20 25 30 35 40 45 50 55" at bounding box center [739, 400] width 22 height 29
click at [728, 386] on select "00 05 10 15 20 25 30 35 40 45 50 55" at bounding box center [739, 400] width 22 height 29
drag, startPoint x: 794, startPoint y: 393, endPoint x: 799, endPoint y: 400, distance: 8.7
click at [794, 395] on select "1 2 3 4 5 6 7 8 9 10 11 12" at bounding box center [803, 400] width 22 height 29
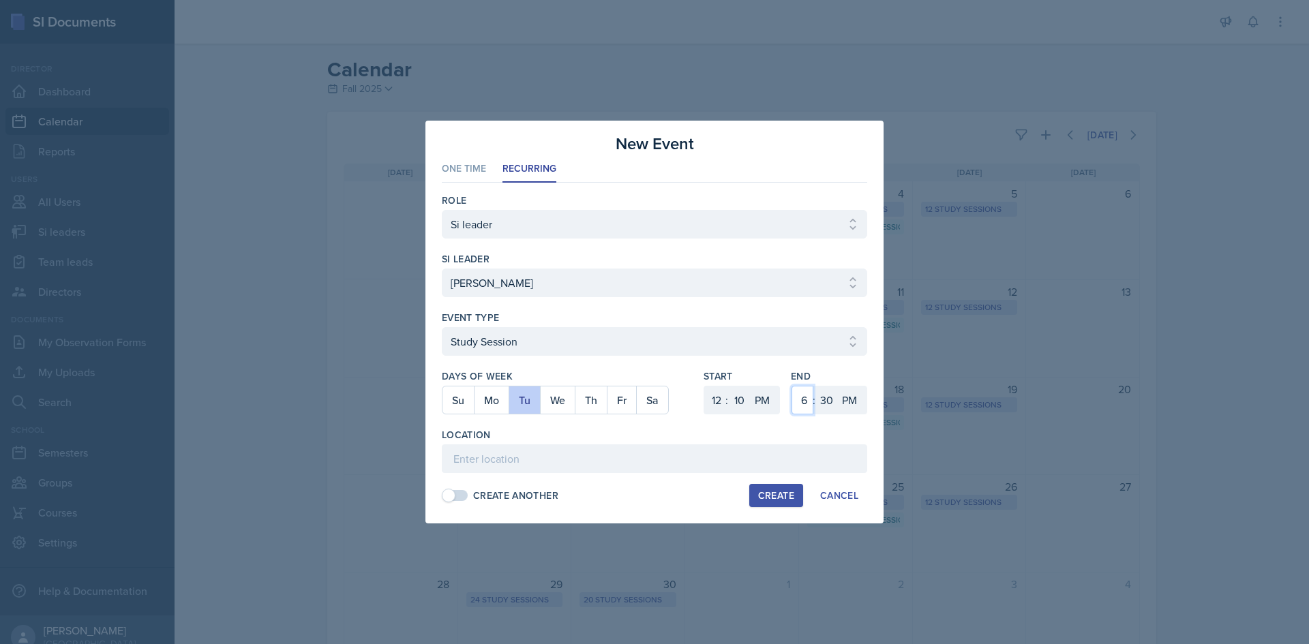
click at [792, 386] on select "1 2 3 4 5 6 7 8 9 10 11 12" at bounding box center [803, 400] width 22 height 29
click at [819, 390] on select "00 05 10 15 20 25 30 35 40 45 50 55" at bounding box center [826, 400] width 22 height 29
click at [815, 386] on select "00 05 10 15 20 25 30 35 40 45 50 55" at bounding box center [826, 400] width 22 height 29
click at [661, 457] on input at bounding box center [654, 459] width 425 height 29
click at [664, 465] on input at bounding box center [654, 459] width 425 height 29
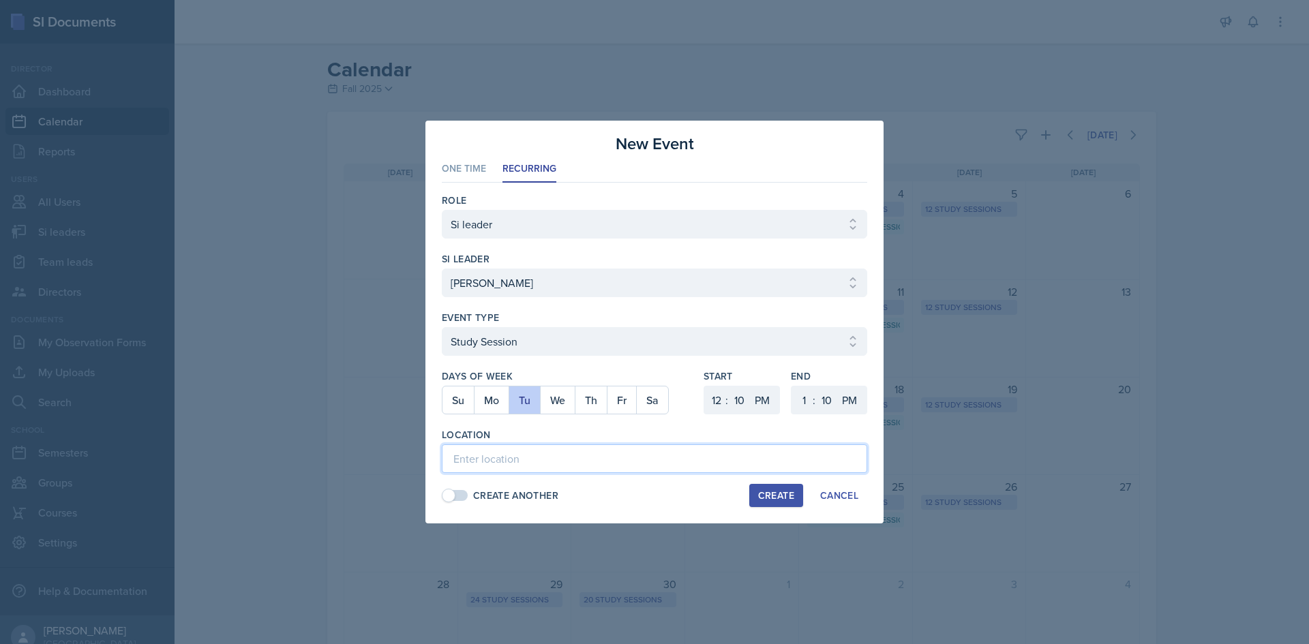
paste input "[PERSON_NAME] PSYC 1101 [DATE] Online - Teams session 12:10-1:10pm TEAMS [DATE]…"
click at [602, 410] on button "Th" at bounding box center [591, 400] width 32 height 27
click at [597, 404] on button "Th" at bounding box center [591, 400] width 32 height 27
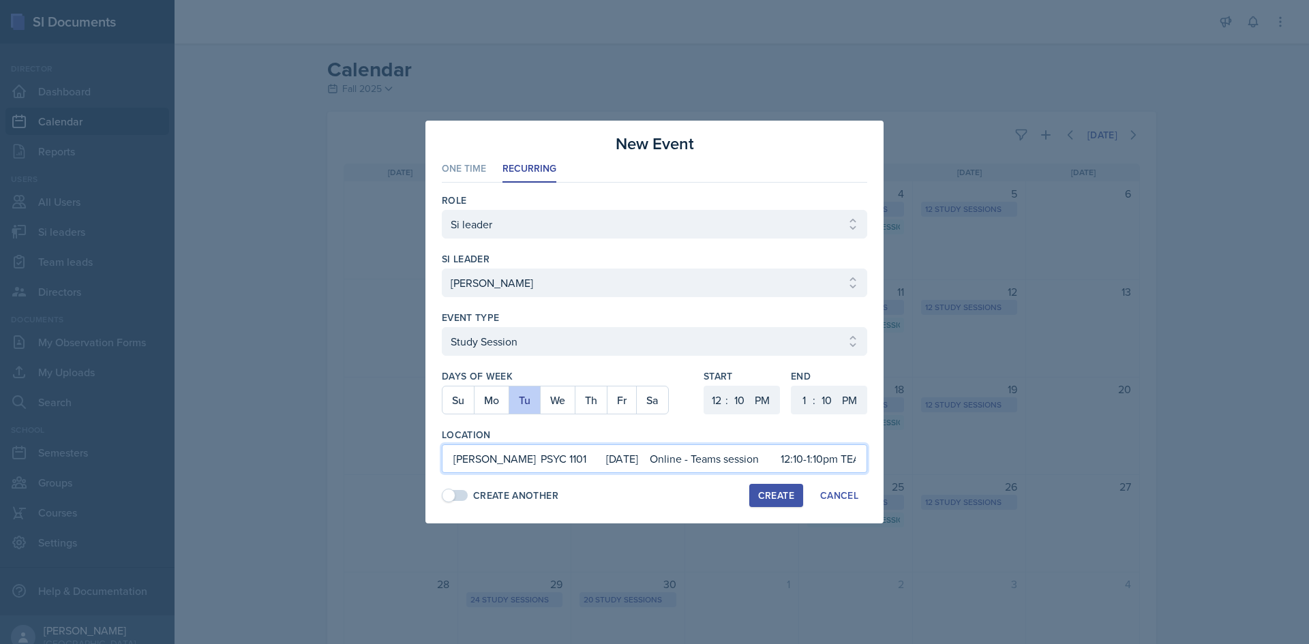
click at [558, 457] on input "[PERSON_NAME] PSYC 1101 [DATE] Online - Teams session 12:10-1:10pm TEAMS [DATE]…" at bounding box center [654, 459] width 425 height 29
click at [490, 463] on input at bounding box center [654, 459] width 425 height 29
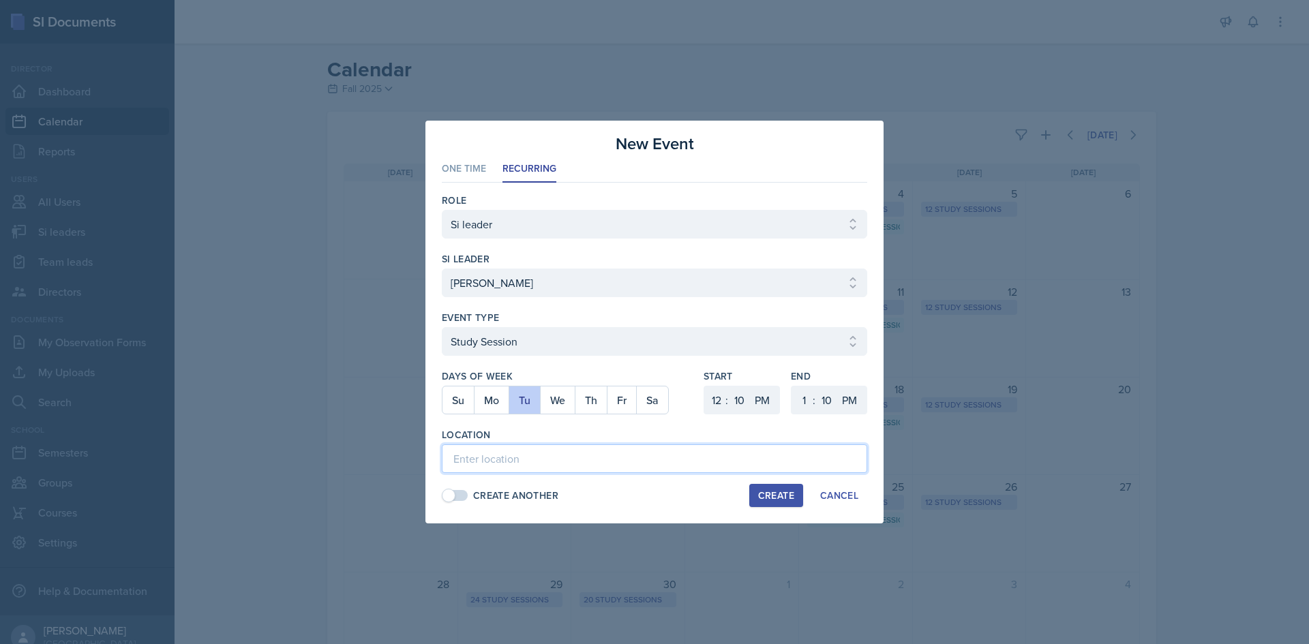
paste input "[URL][DOMAIN_NAME]"
click at [741, 490] on div "Create Cancel" at bounding box center [804, 495] width 126 height 23
click at [759, 498] on div "Create" at bounding box center [776, 495] width 36 height 11
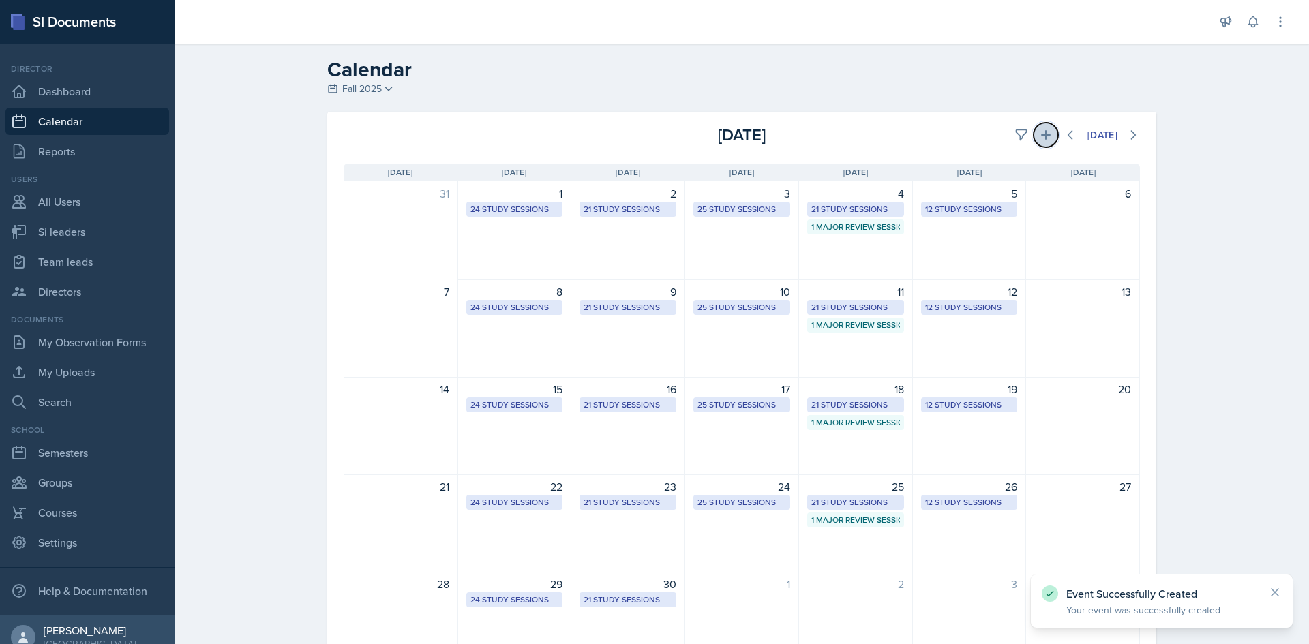
click at [1039, 140] on icon at bounding box center [1046, 135] width 14 height 14
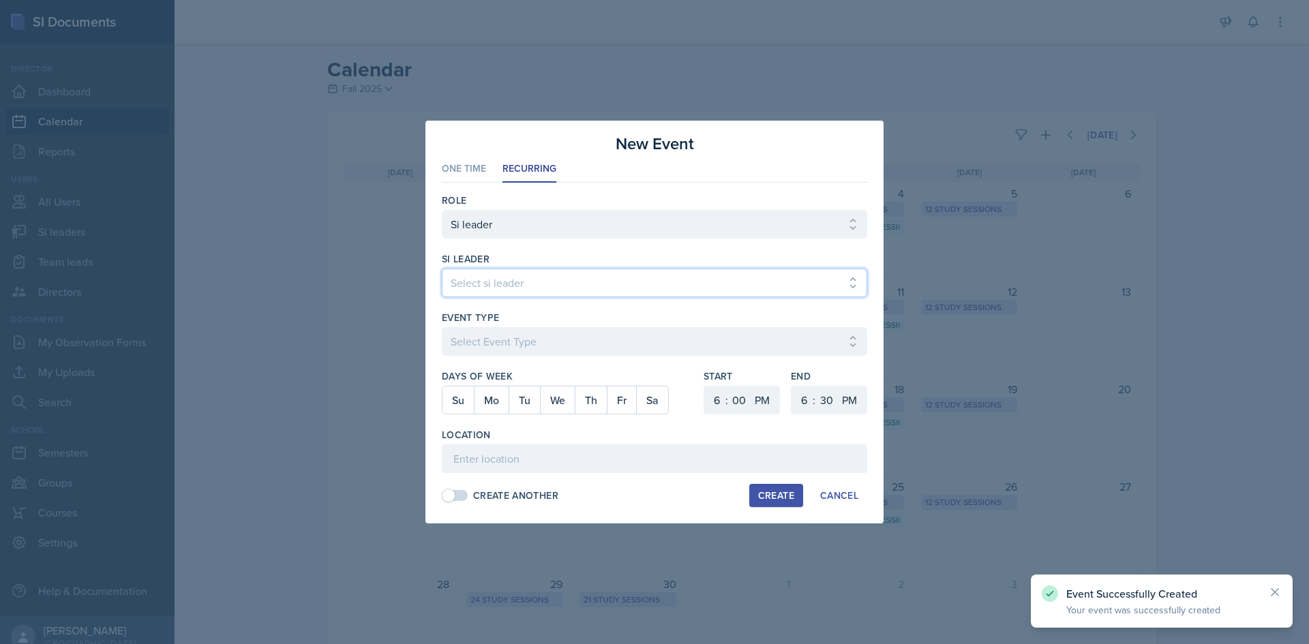
click at [552, 281] on select "Select si leader [PERSON_NAME] [PERSON_NAME] [PERSON_NAME] [PERSON_NAME] [PERSO…" at bounding box center [654, 283] width 425 height 29
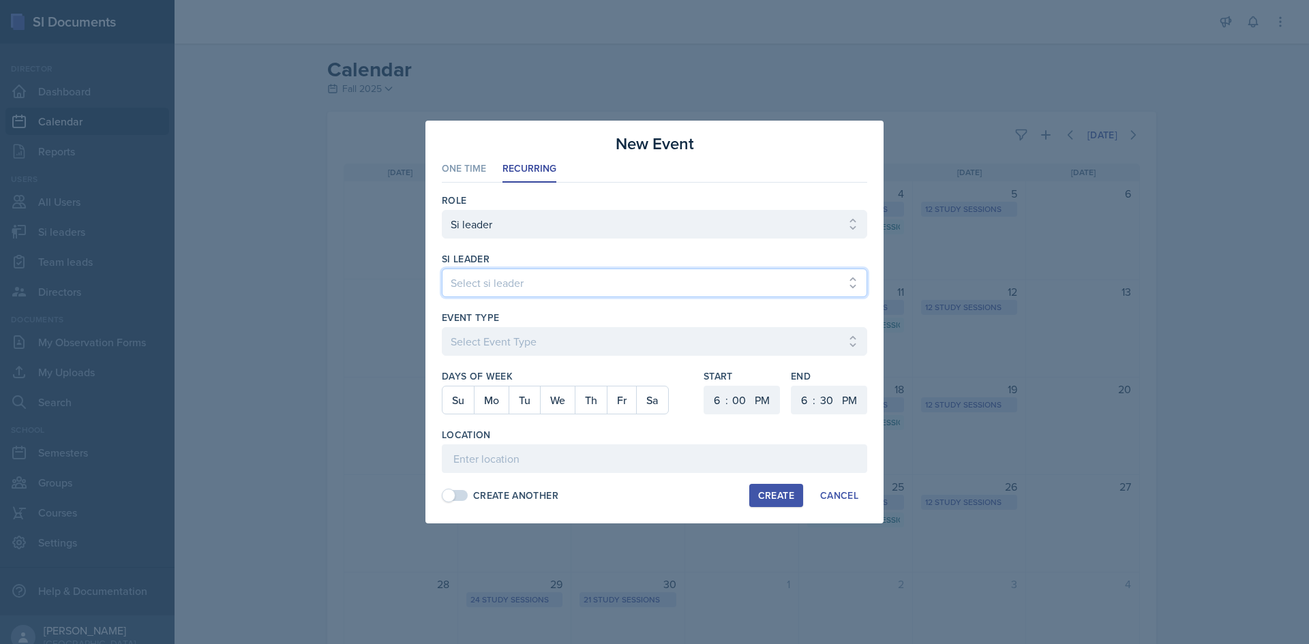
click at [442, 269] on select "Select si leader [PERSON_NAME] [PERSON_NAME] [PERSON_NAME] [PERSON_NAME] [PERSO…" at bounding box center [654, 283] width 425 height 29
click at [541, 320] on div "Event Type" at bounding box center [654, 318] width 425 height 14
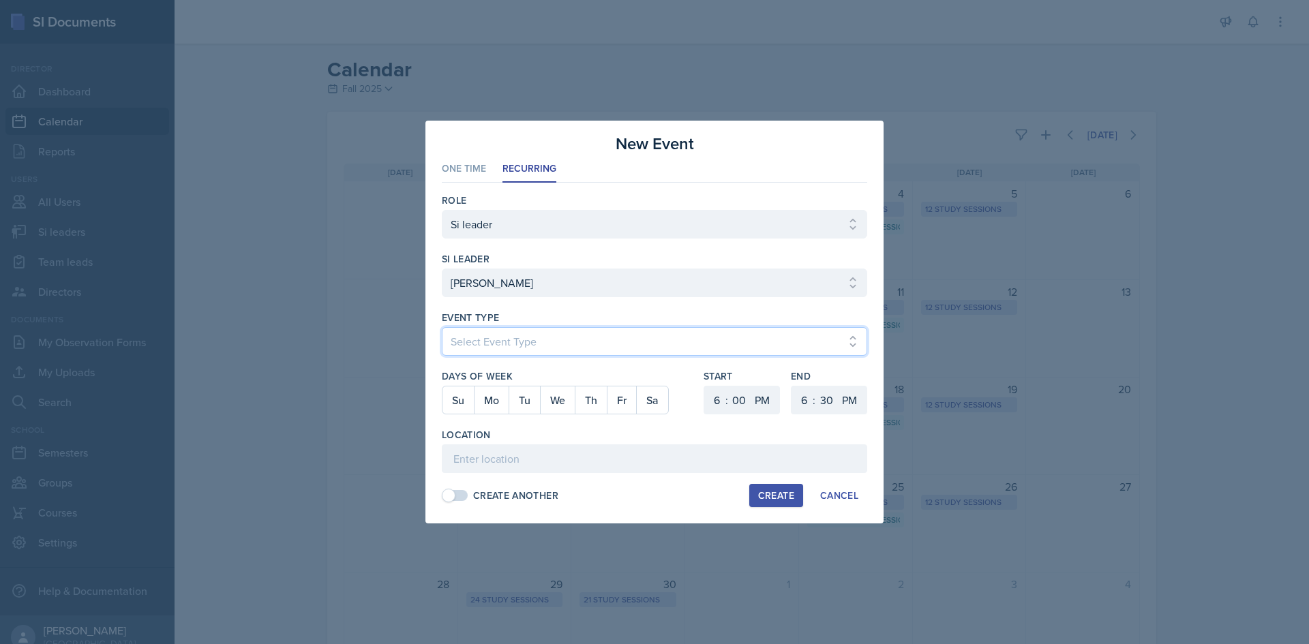
click at [538, 330] on select "Select Event Type Major Review Session Study Session" at bounding box center [654, 341] width 425 height 29
click at [442, 327] on select "Select Event Type Major Review Session Study Session" at bounding box center [654, 341] width 425 height 29
click at [591, 409] on button "Th" at bounding box center [591, 400] width 32 height 27
click at [694, 388] on div "Days of Week Su Mo Tu We Th Fr Sa Start 1 2 3 4 5 6 7 8 9 10 11 12 : 00 05 10 1…" at bounding box center [654, 399] width 425 height 59
click at [703, 394] on div "Days of Week Su Mo Tu We Th Fr Sa Start 1 2 3 4 5 6 7 8 9 10 11 12 : 00 05 10 1…" at bounding box center [654, 399] width 425 height 59
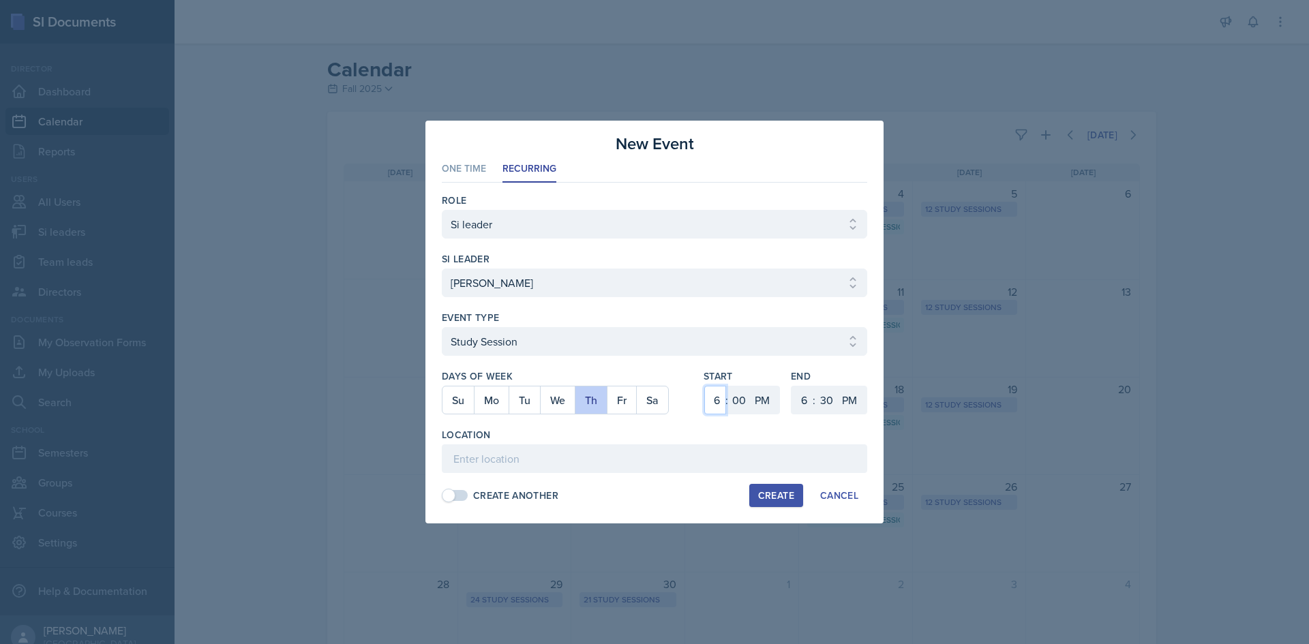
click at [706, 397] on select "1 2 3 4 5 6 7 8 9 10 11 12" at bounding box center [715, 400] width 22 height 29
click at [704, 386] on select "1 2 3 4 5 6 7 8 9 10 11 12" at bounding box center [715, 400] width 22 height 29
click at [740, 405] on select "00 05 10 15 20 25 30 35 40 45 50 55" at bounding box center [739, 400] width 22 height 29
click at [728, 386] on select "00 05 10 15 20 25 30 35 40 45 50 55" at bounding box center [739, 400] width 22 height 29
click at [797, 400] on select "1 2 3 4 5 6 7 8 9 10 11 12" at bounding box center [803, 400] width 22 height 29
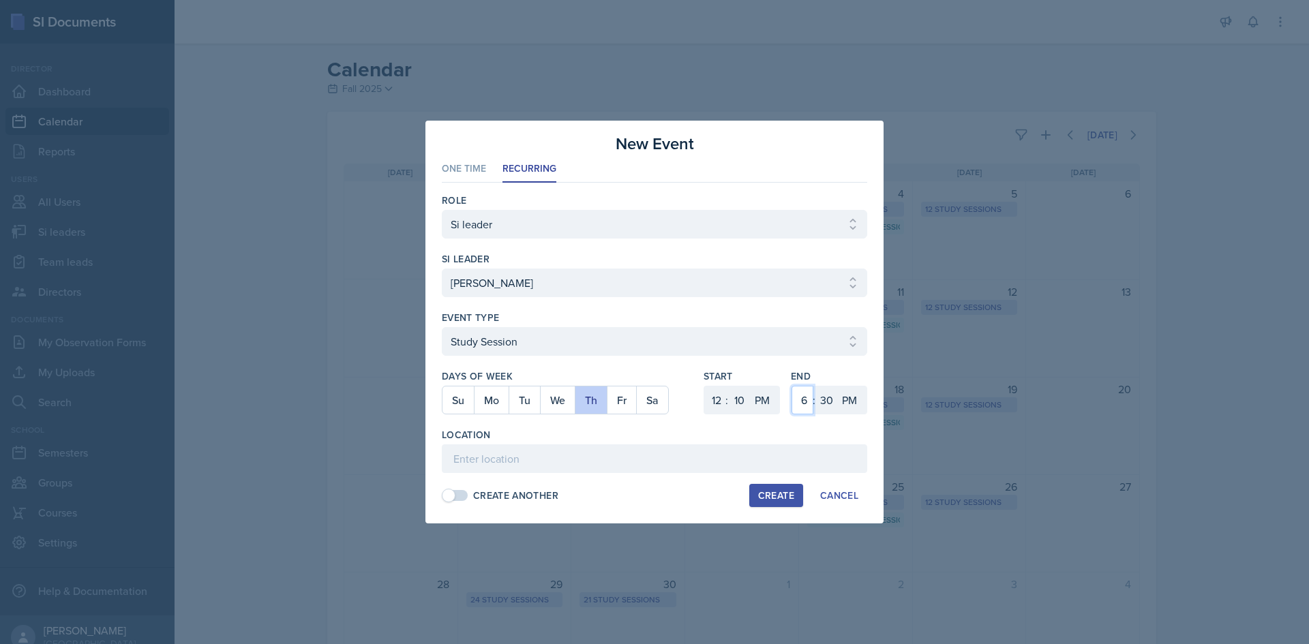
click at [792, 386] on select "1 2 3 4 5 6 7 8 9 10 11 12" at bounding box center [803, 400] width 22 height 29
click at [817, 392] on select "00 05 10 15 20 25 30 35 40 45 50 55" at bounding box center [826, 400] width 22 height 29
click at [815, 386] on select "00 05 10 15 20 25 30 35 40 45 50 55" at bounding box center [826, 400] width 22 height 29
click at [738, 446] on input at bounding box center [654, 459] width 425 height 29
paste input "[URL][DOMAIN_NAME]"
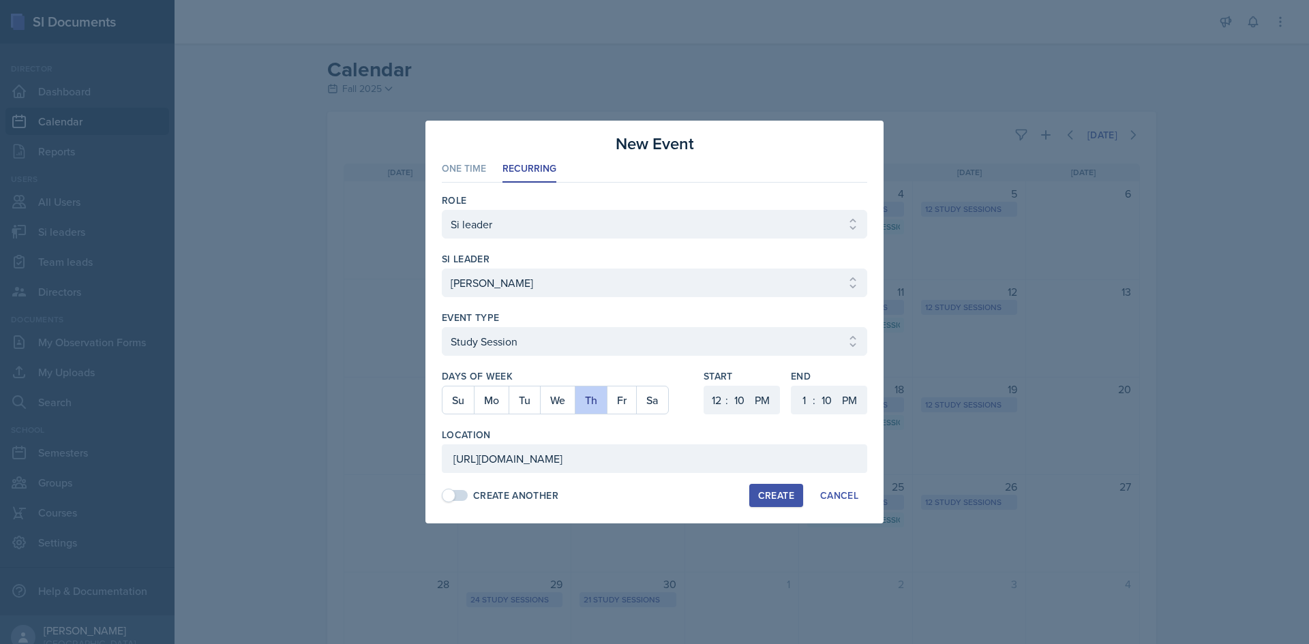
click at [734, 425] on div "Start 1 2 3 4 5 6 7 8 9 10 11 12 : 00 05 10 15 20 25 30 35 40 45 50 55 AM PM" at bounding box center [742, 399] width 76 height 59
click at [759, 494] on div "Create" at bounding box center [776, 495] width 36 height 11
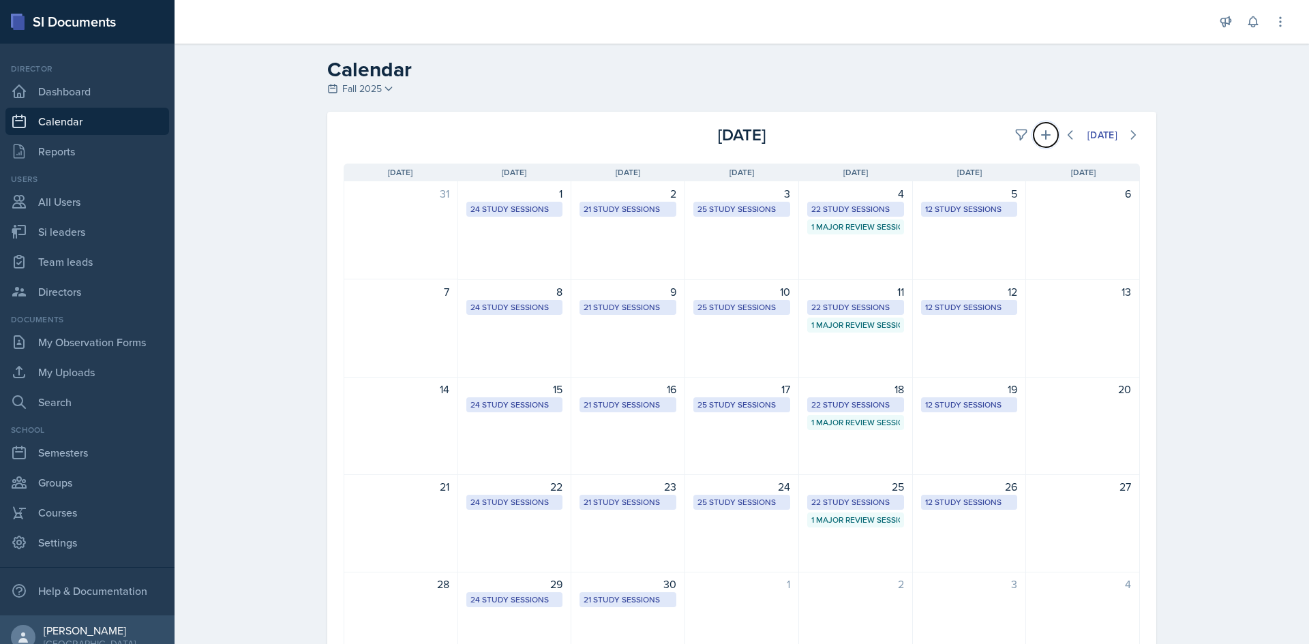
click at [1042, 132] on icon at bounding box center [1046, 135] width 14 height 14
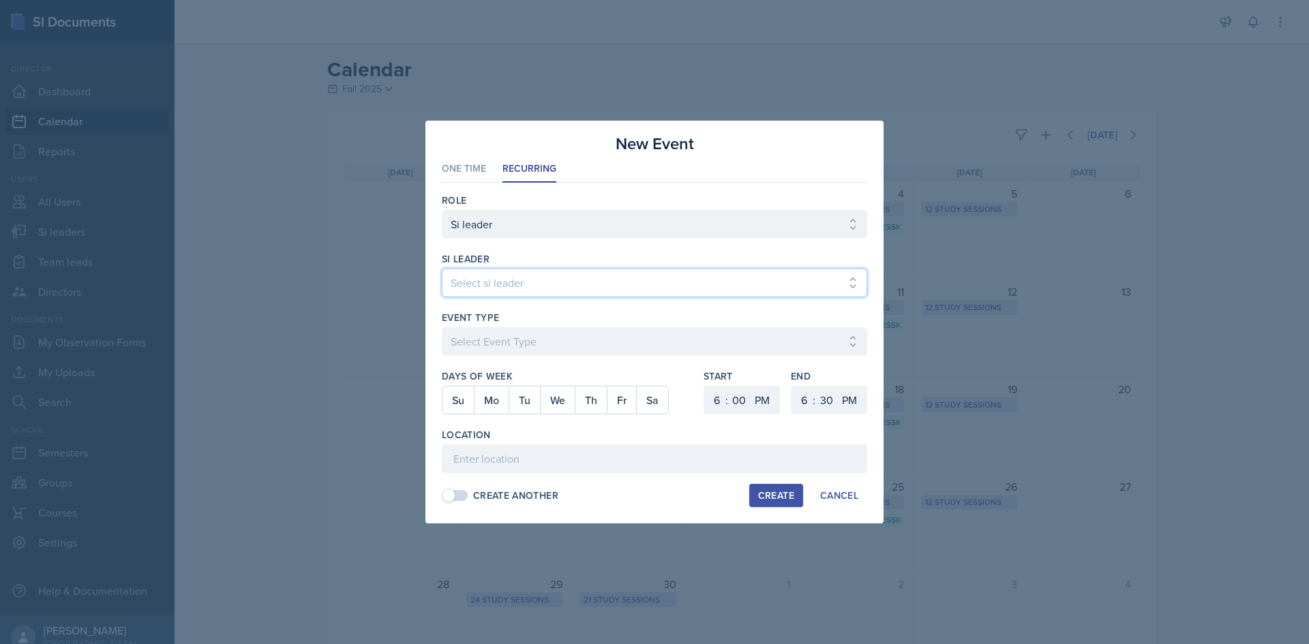
click at [492, 275] on select "Select si leader [PERSON_NAME] [PERSON_NAME] [PERSON_NAME] [PERSON_NAME] [PERSO…" at bounding box center [654, 283] width 425 height 29
click at [442, 269] on select "Select si leader [PERSON_NAME] [PERSON_NAME] [PERSON_NAME] [PERSON_NAME] [PERSO…" at bounding box center [654, 283] width 425 height 29
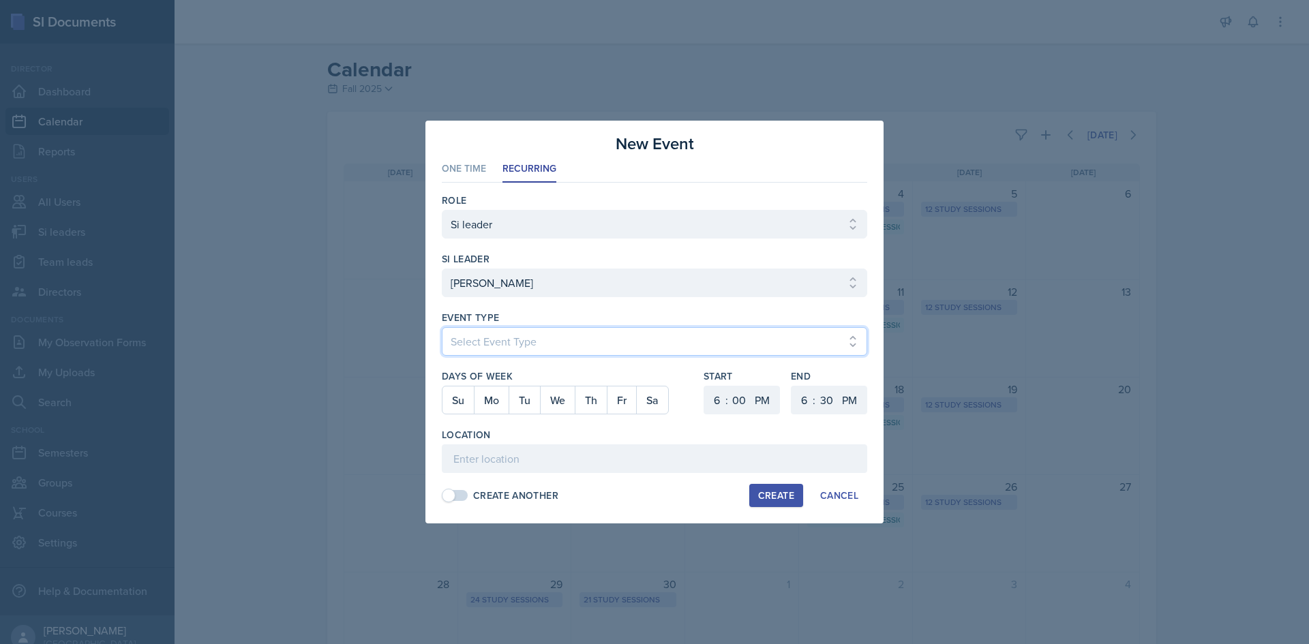
click at [497, 341] on select "Select Event Type Major Review Session Study Session" at bounding box center [654, 341] width 425 height 29
click at [442, 327] on select "Select Event Type Major Review Session Study Session" at bounding box center [654, 341] width 425 height 29
click at [480, 405] on button "Mo" at bounding box center [491, 400] width 35 height 27
click at [704, 399] on div "1 2 3 4 5 6 7 8 9 10 11 12 : 00 05 10 15 20 25 30 35 40 45 50 55 AM PM" at bounding box center [742, 400] width 76 height 29
click at [710, 398] on select "1 2 3 4 5 6 7 8 9 10 11 12" at bounding box center [715, 400] width 22 height 29
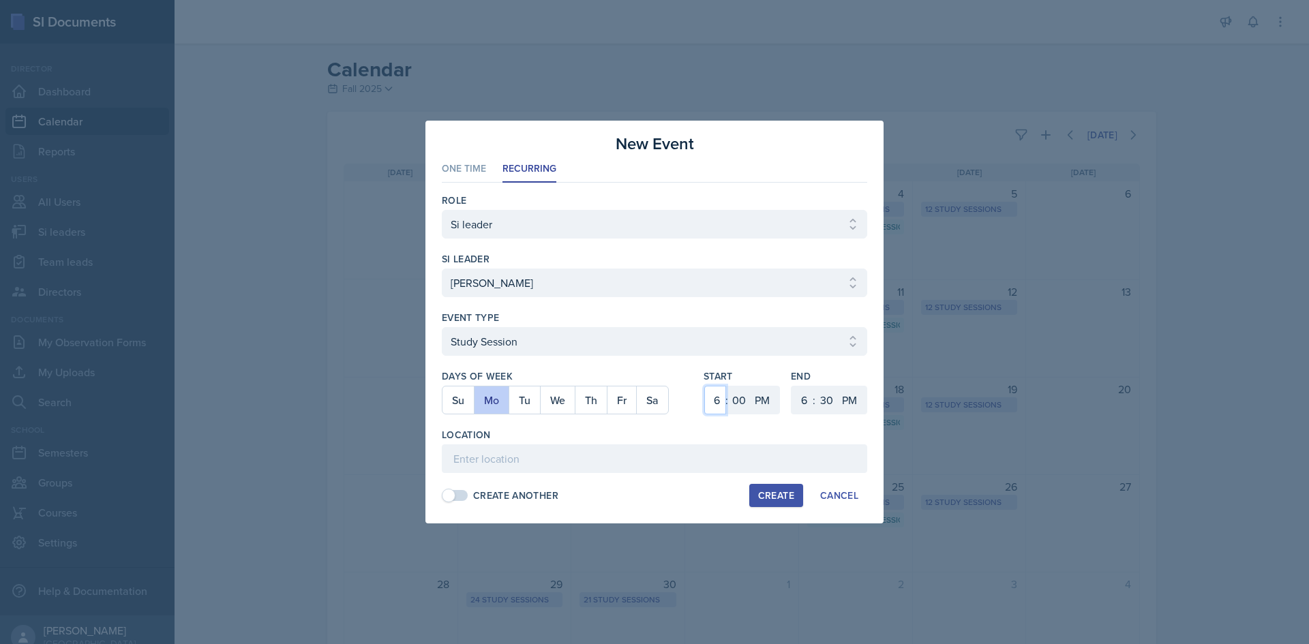
click at [704, 386] on select "1 2 3 4 5 6 7 8 9 10 11 12" at bounding box center [715, 400] width 22 height 29
drag, startPoint x: 804, startPoint y: 403, endPoint x: 805, endPoint y: 387, distance: 15.7
click at [804, 403] on select "1 2 3 4 5 6 7 8 9 10 11 12" at bounding box center [803, 400] width 22 height 29
click at [792, 386] on select "1 2 3 4 5 6 7 8 9 10 11 12" at bounding box center [803, 400] width 22 height 29
click at [605, 461] on input at bounding box center [654, 459] width 425 height 29
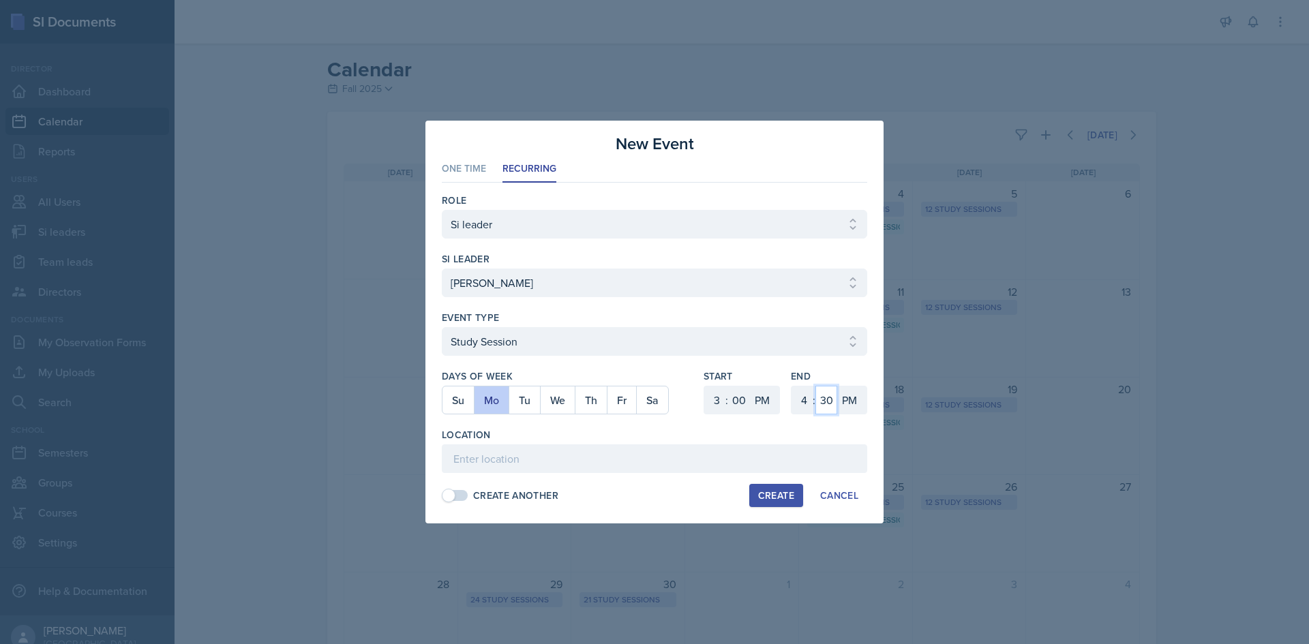
click at [828, 399] on select "00 05 10 15 20 25 30 35 40 45 50 55" at bounding box center [826, 400] width 22 height 29
click at [815, 386] on select "00 05 10 15 20 25 30 35 40 45 50 55" at bounding box center [826, 400] width 22 height 29
click at [573, 468] on input at bounding box center [654, 459] width 425 height 29
click at [781, 507] on button "Create" at bounding box center [776, 495] width 54 height 23
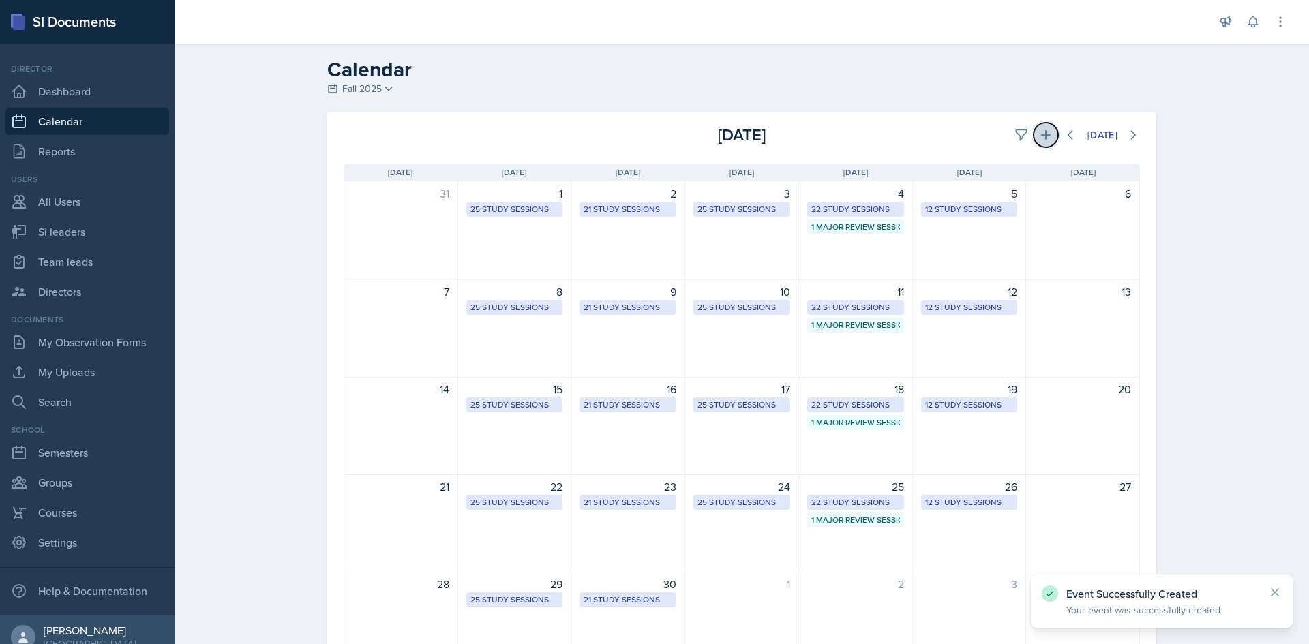
click at [1042, 136] on icon at bounding box center [1046, 135] width 10 height 10
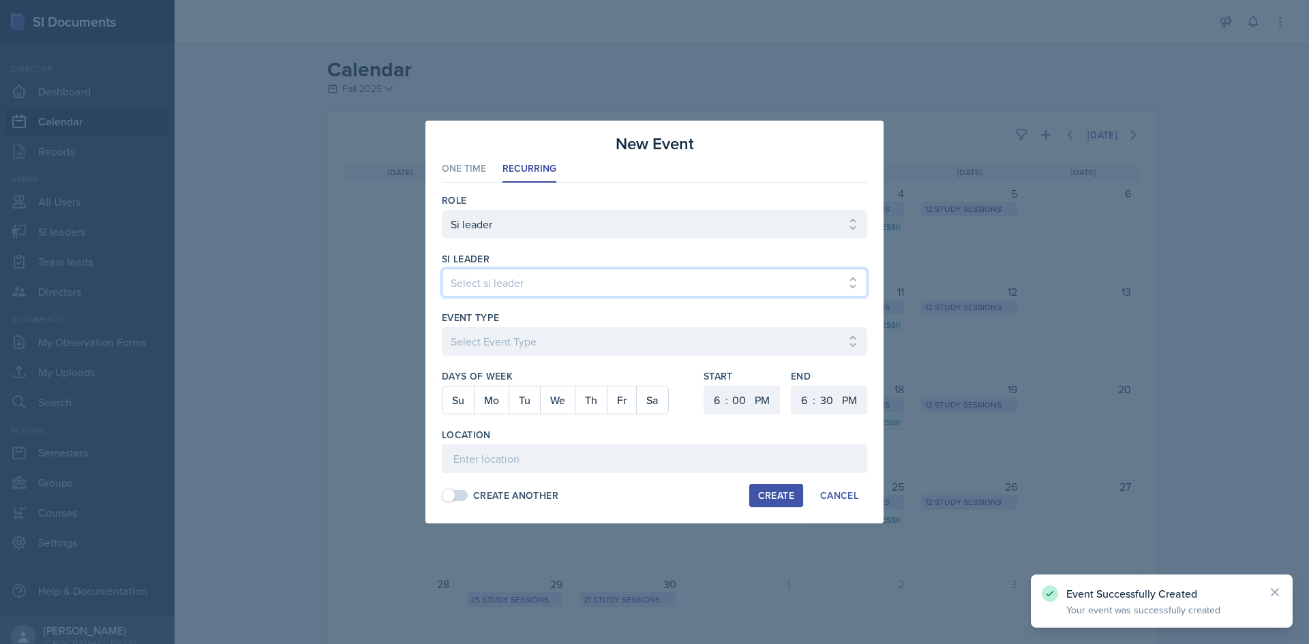
drag, startPoint x: 687, startPoint y: 269, endPoint x: 683, endPoint y: 277, distance: 8.9
click at [684, 275] on select "Select si leader [PERSON_NAME] [PERSON_NAME] [PERSON_NAME] [PERSON_NAME] [PERSO…" at bounding box center [654, 283] width 425 height 29
click at [442, 269] on select "Select si leader [PERSON_NAME] [PERSON_NAME] [PERSON_NAME] [PERSON_NAME] [PERSO…" at bounding box center [654, 283] width 425 height 29
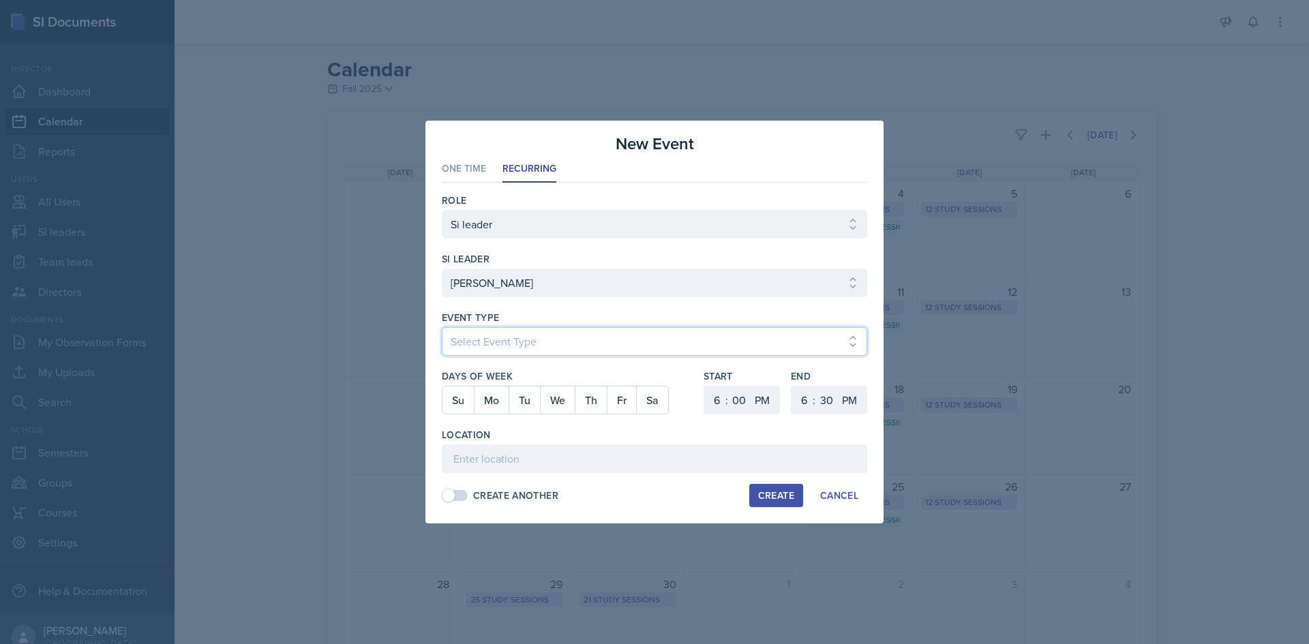
click at [652, 333] on select "Select Event Type Major Review Session Study Session" at bounding box center [654, 341] width 425 height 29
click at [442, 327] on select "Select Event Type Major Review Session Study Session" at bounding box center [654, 341] width 425 height 29
click at [585, 399] on button "Th" at bounding box center [591, 400] width 32 height 27
click at [717, 399] on select "1 2 3 4 5 6 7 8 9 10 11 12" at bounding box center [715, 400] width 22 height 29
click at [704, 386] on select "1 2 3 4 5 6 7 8 9 10 11 12" at bounding box center [715, 400] width 22 height 29
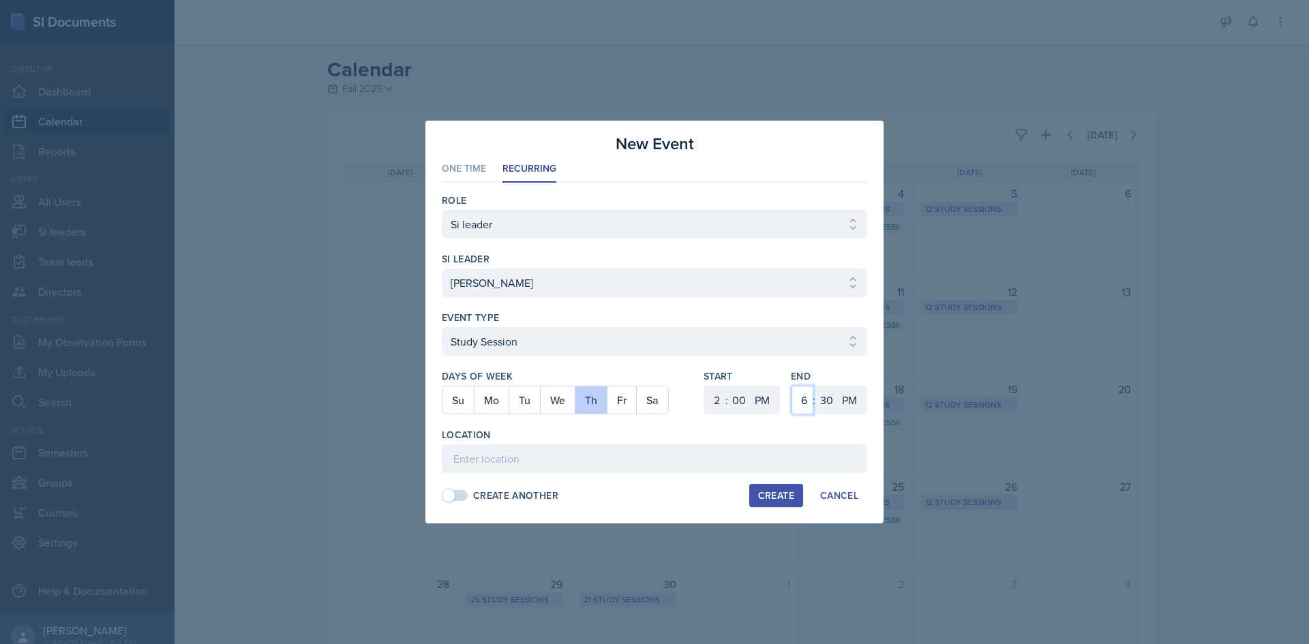
click at [802, 396] on select "1 2 3 4 5 6 7 8 9 10 11 12" at bounding box center [803, 400] width 22 height 29
click at [792, 386] on select "1 2 3 4 5 6 7 8 9 10 11 12" at bounding box center [803, 400] width 22 height 29
click at [825, 397] on select "00 05 10 15 20 25 30 35 40 45 50 55" at bounding box center [826, 400] width 22 height 29
click at [815, 386] on select "00 05 10 15 20 25 30 35 40 45 50 55" at bounding box center [826, 400] width 22 height 29
click at [702, 455] on input at bounding box center [654, 459] width 425 height 29
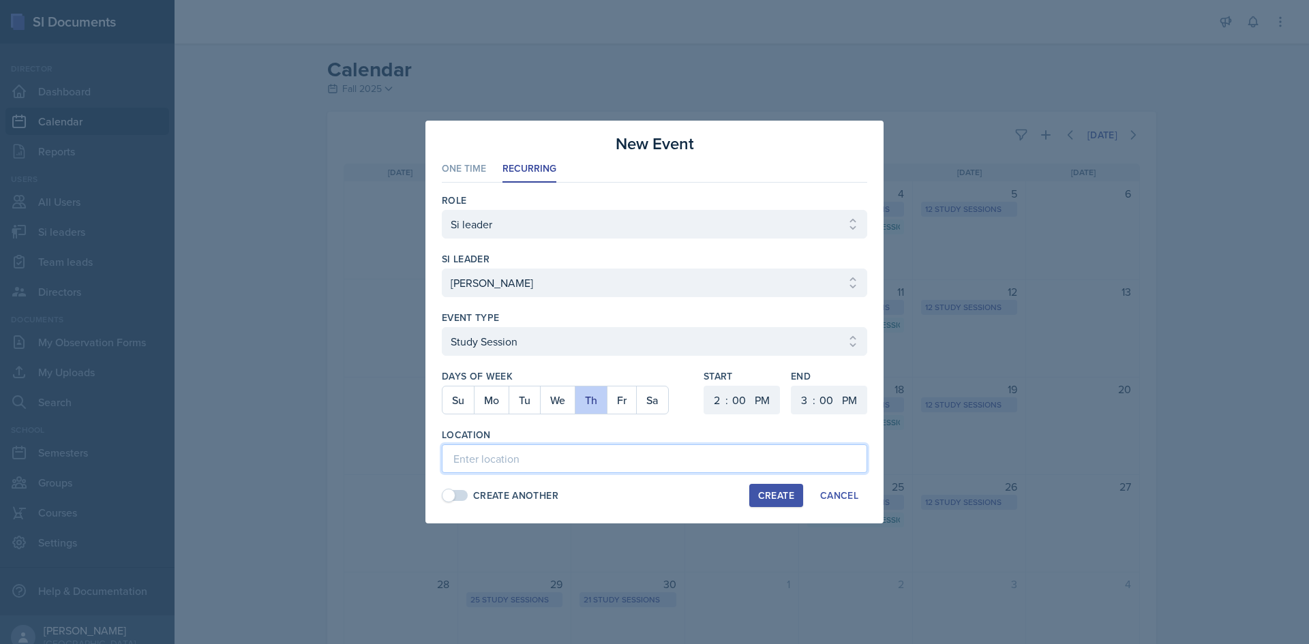
click at [617, 454] on input at bounding box center [654, 459] width 425 height 29
click at [818, 498] on button "Cancel" at bounding box center [839, 495] width 56 height 23
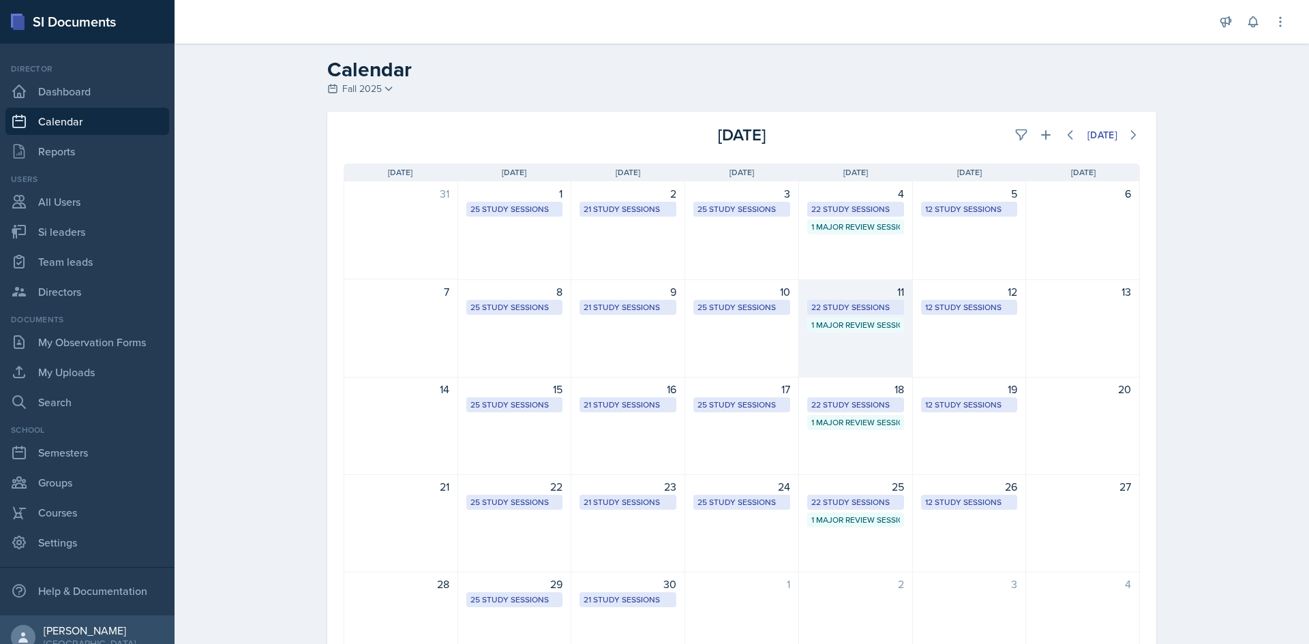
click at [851, 297] on div "11" at bounding box center [855, 292] width 97 height 16
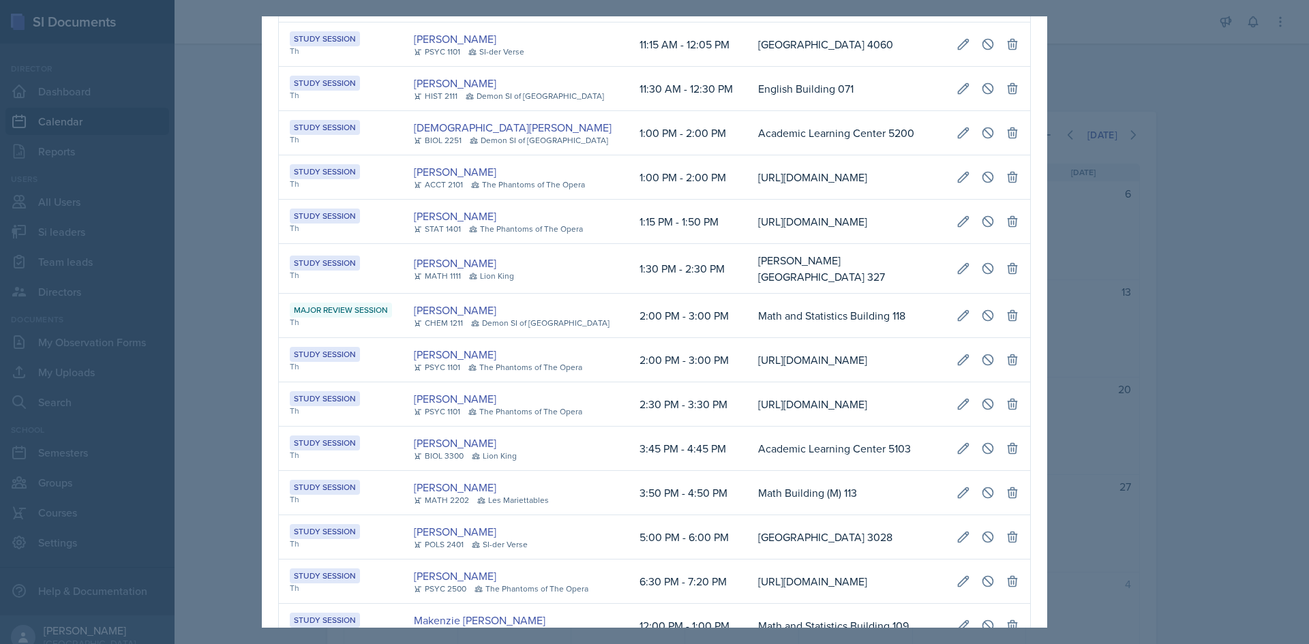
scroll to position [181, 0]
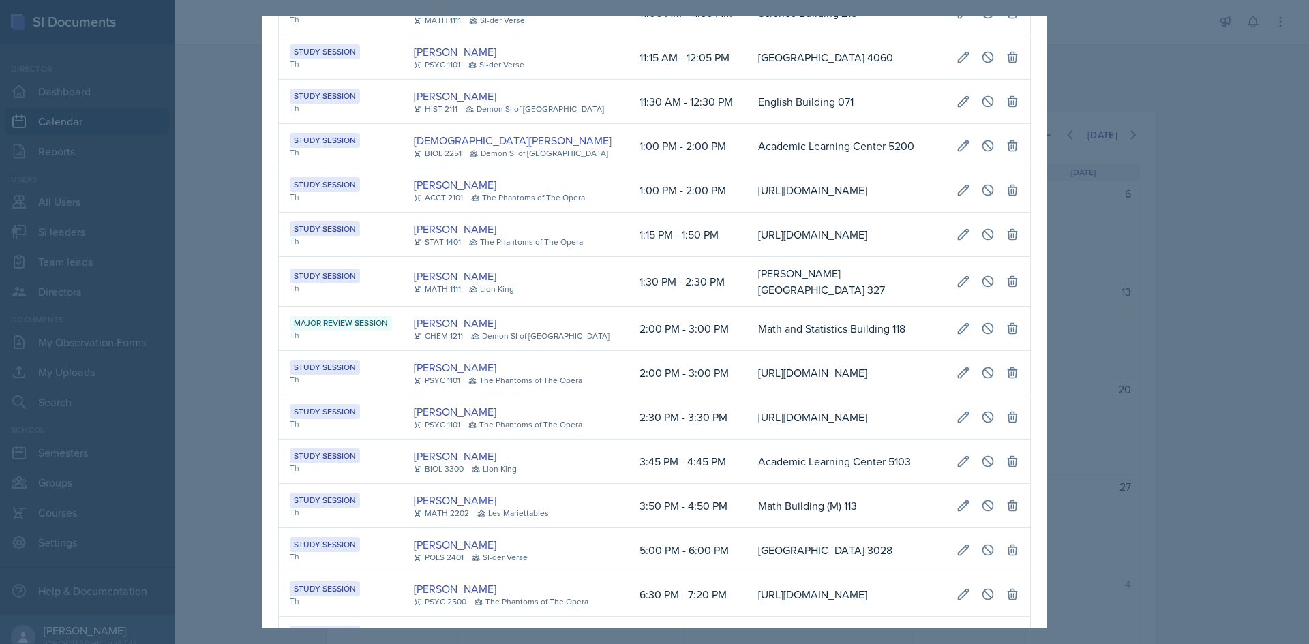
click at [1162, 472] on div at bounding box center [654, 322] width 1309 height 644
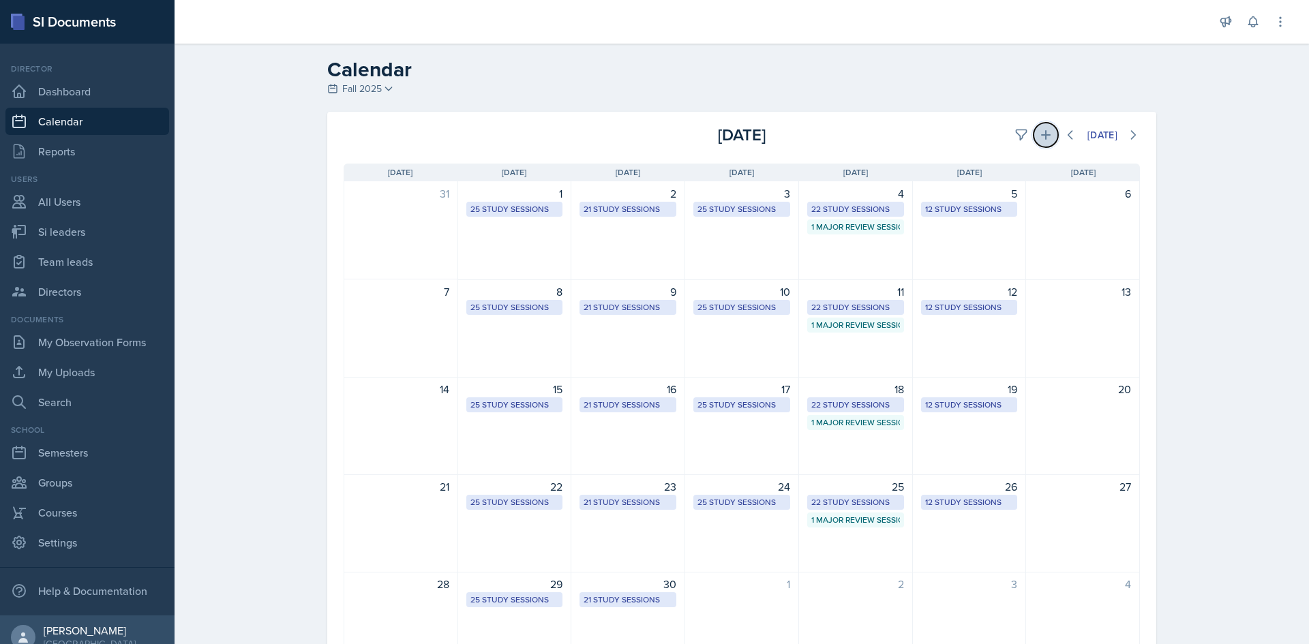
click at [1034, 136] on button at bounding box center [1046, 135] width 25 height 25
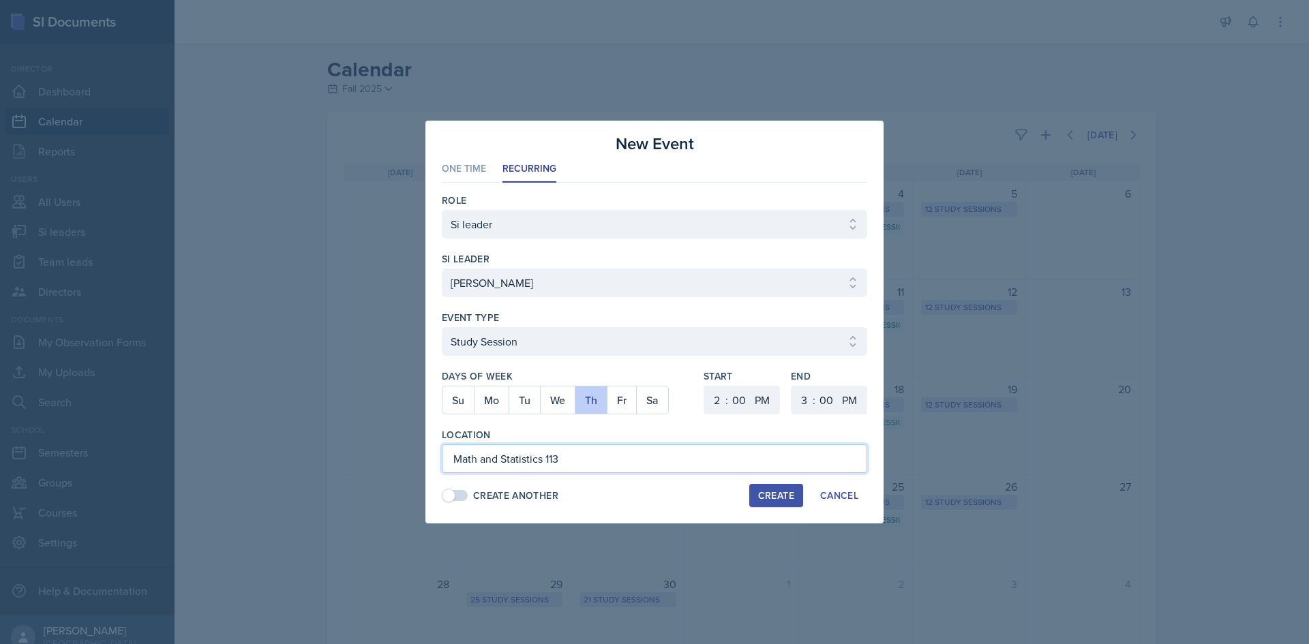
click at [543, 460] on input "Math and Statistics 113" at bounding box center [654, 459] width 425 height 29
click at [631, 491] on div "Create Another Create Cancel" at bounding box center [654, 495] width 425 height 23
click at [762, 500] on div "Create" at bounding box center [776, 495] width 36 height 11
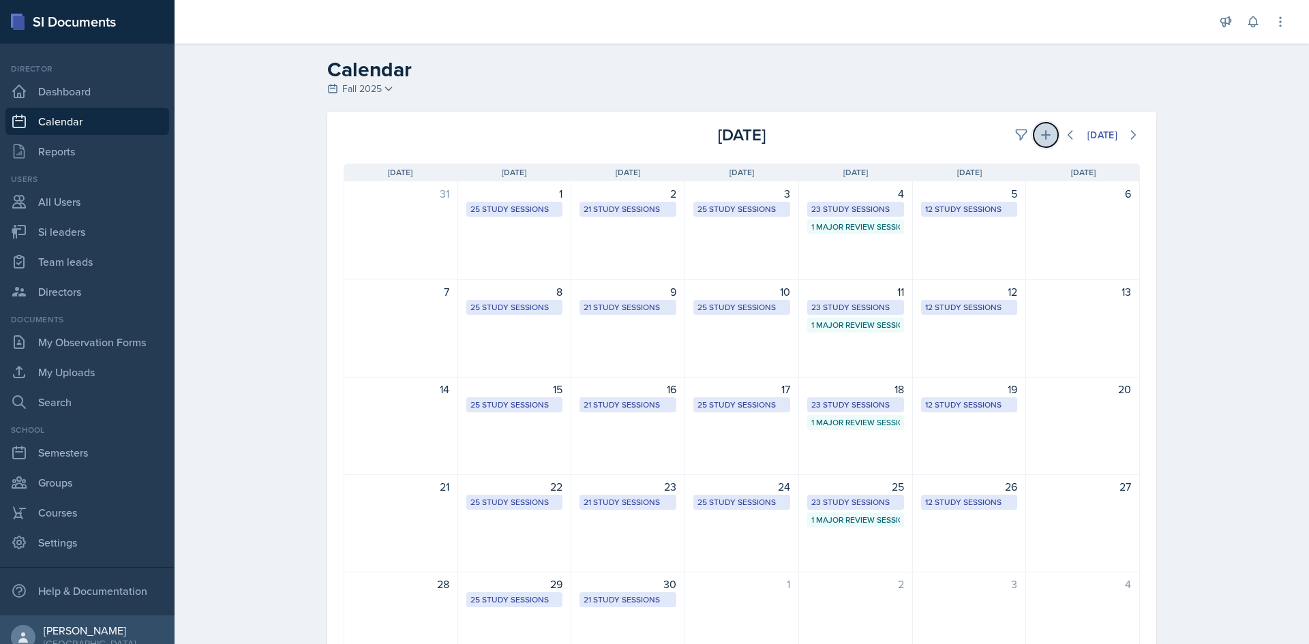
click at [1041, 134] on icon at bounding box center [1046, 135] width 10 height 10
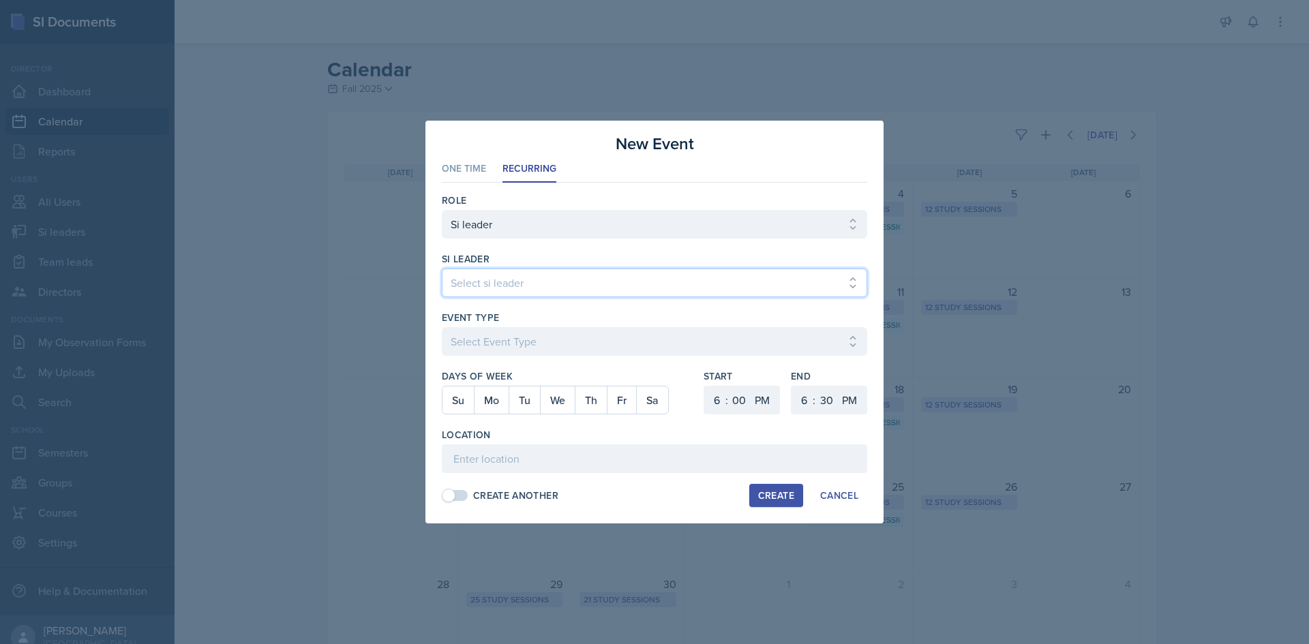
click at [734, 293] on select "Select si leader [PERSON_NAME] [PERSON_NAME] [PERSON_NAME] [PERSON_NAME] [PERSO…" at bounding box center [654, 283] width 425 height 29
click at [442, 269] on select "Select si leader [PERSON_NAME] [PERSON_NAME] [PERSON_NAME] [PERSON_NAME] [PERSO…" at bounding box center [654, 283] width 425 height 29
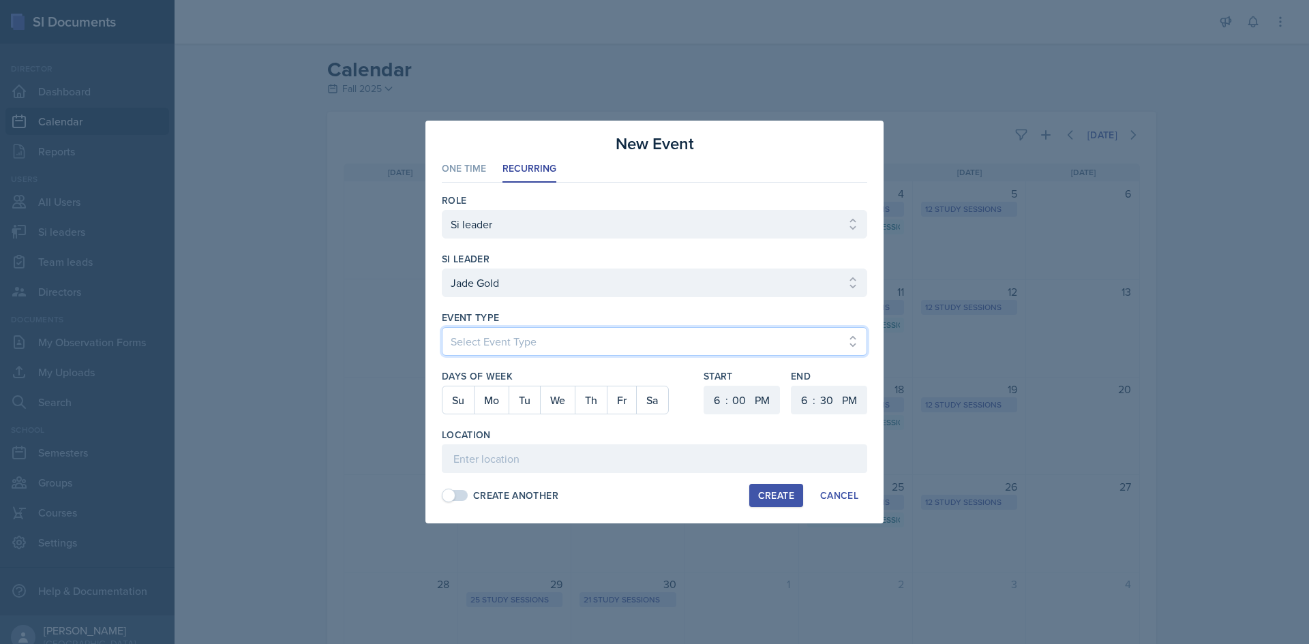
drag, startPoint x: 704, startPoint y: 329, endPoint x: 680, endPoint y: 346, distance: 29.5
click at [704, 329] on select "Select Event Type Major Review Session Study Session" at bounding box center [654, 341] width 425 height 29
click at [442, 327] on select "Select Event Type Major Review Session Study Session" at bounding box center [654, 341] width 425 height 29
click at [516, 398] on button "Tu" at bounding box center [524, 400] width 31 height 27
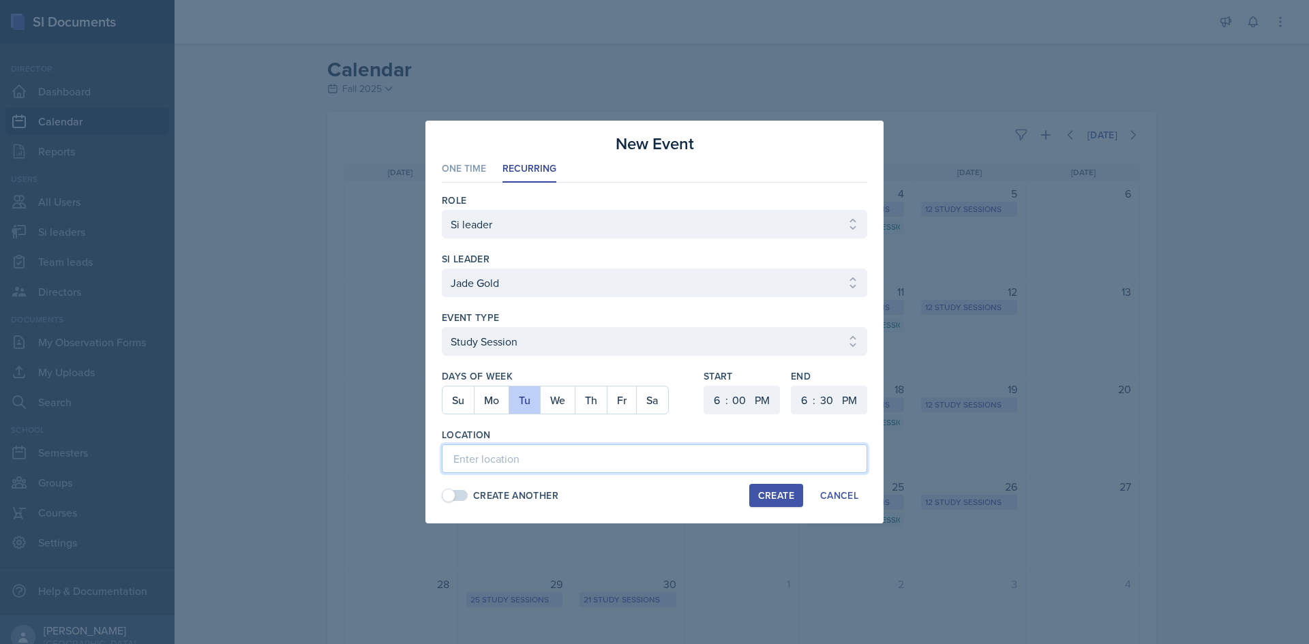
click at [661, 453] on input at bounding box center [654, 459] width 425 height 29
click at [665, 453] on input "Math and Statistics Building 113" at bounding box center [654, 459] width 425 height 29
click at [680, 438] on div "Location" at bounding box center [654, 435] width 425 height 14
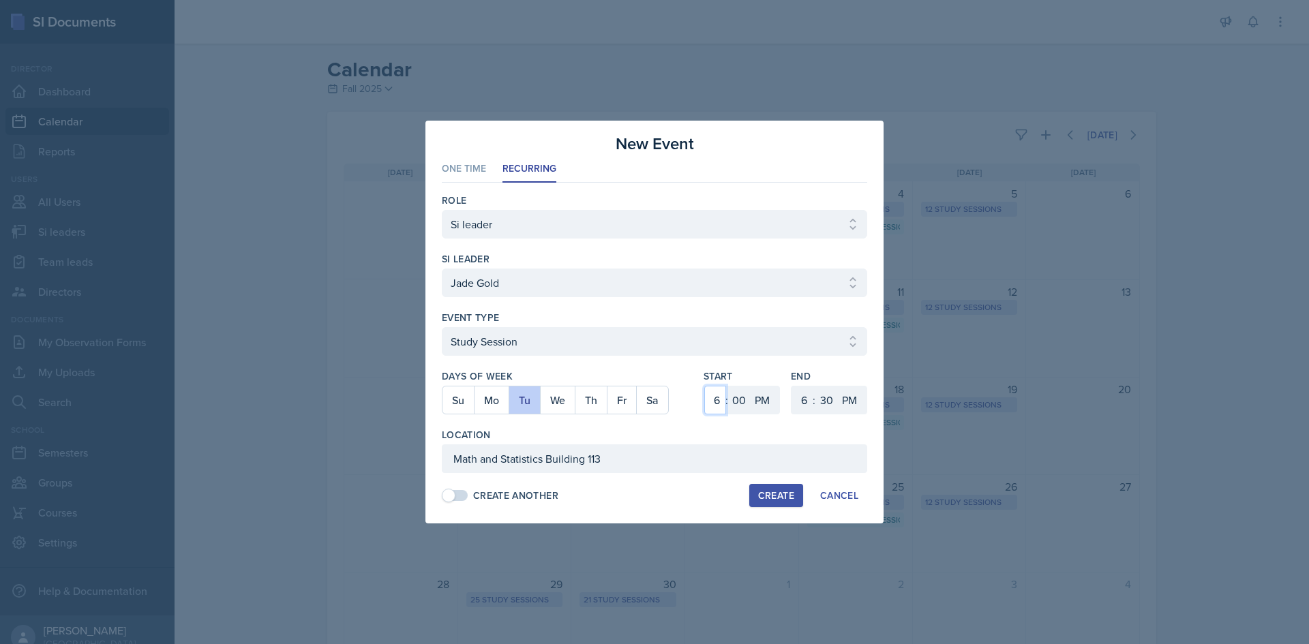
click at [714, 397] on select "1 2 3 4 5 6 7 8 9 10 11 12" at bounding box center [715, 400] width 22 height 29
click at [806, 404] on select "1 2 3 4 5 6 7 8 9 10 11 12" at bounding box center [803, 400] width 22 height 29
click at [792, 386] on select "1 2 3 4 5 6 7 8 9 10 11 12" at bounding box center [803, 400] width 22 height 29
click at [832, 399] on select "00 05 10 15 20 25 30 35 40 45 50 55" at bounding box center [826, 400] width 22 height 29
click at [815, 386] on select "00 05 10 15 20 25 30 35 40 45 50 55" at bounding box center [826, 400] width 22 height 29
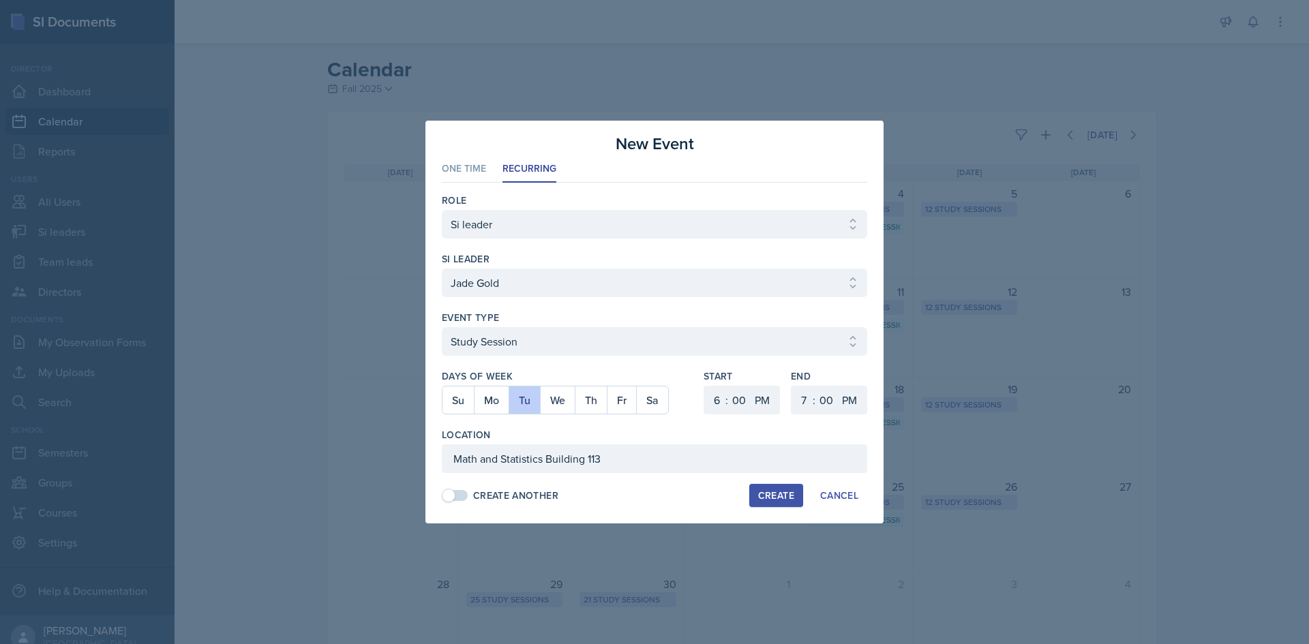
click at [768, 505] on button "Create" at bounding box center [776, 495] width 54 height 23
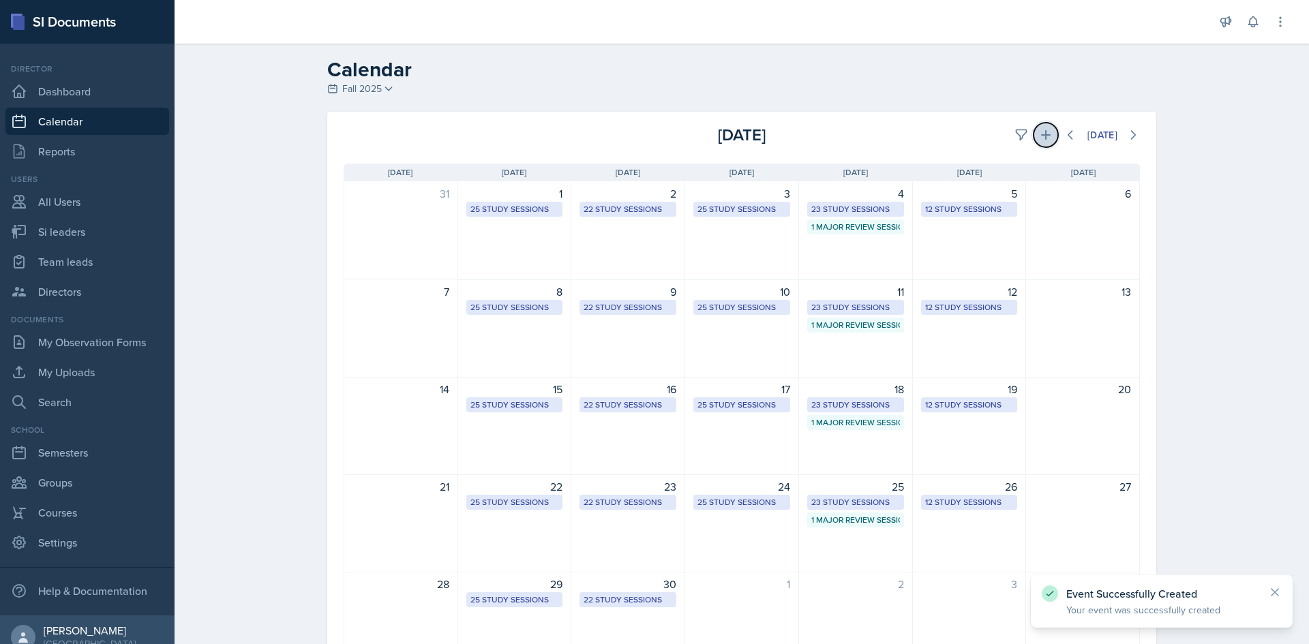
click at [1043, 136] on icon at bounding box center [1046, 135] width 14 height 14
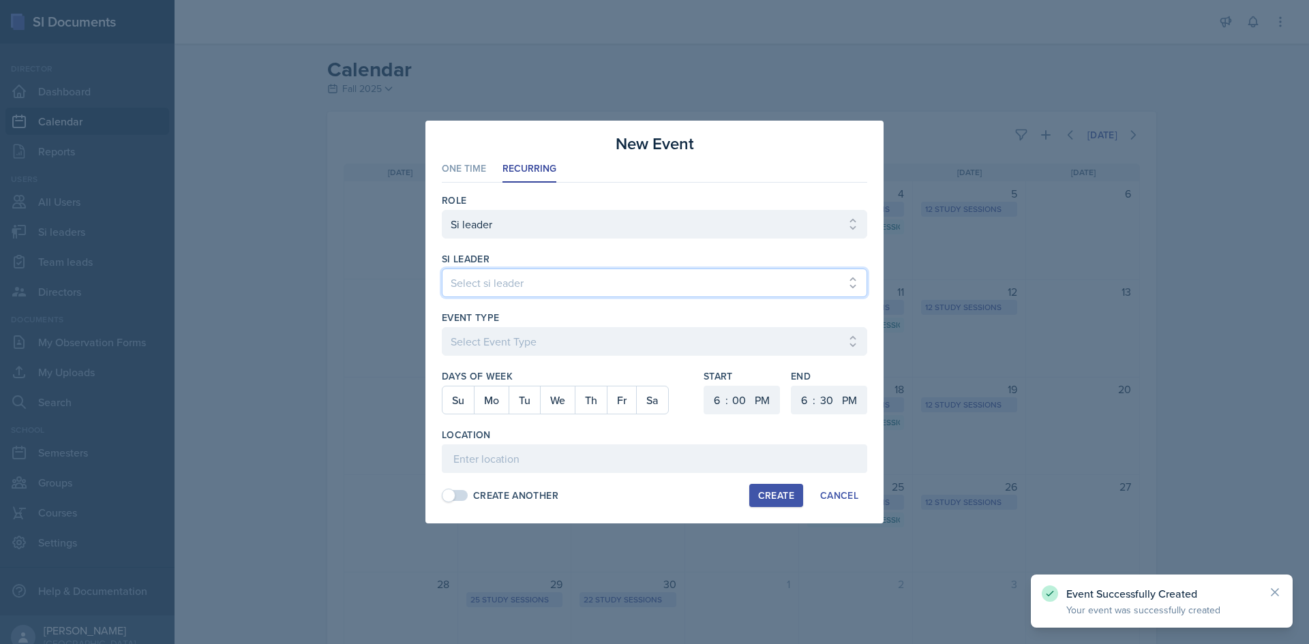
click at [678, 292] on select "Select si leader [PERSON_NAME] [PERSON_NAME] [PERSON_NAME] [PERSON_NAME] [PERSO…" at bounding box center [654, 283] width 425 height 29
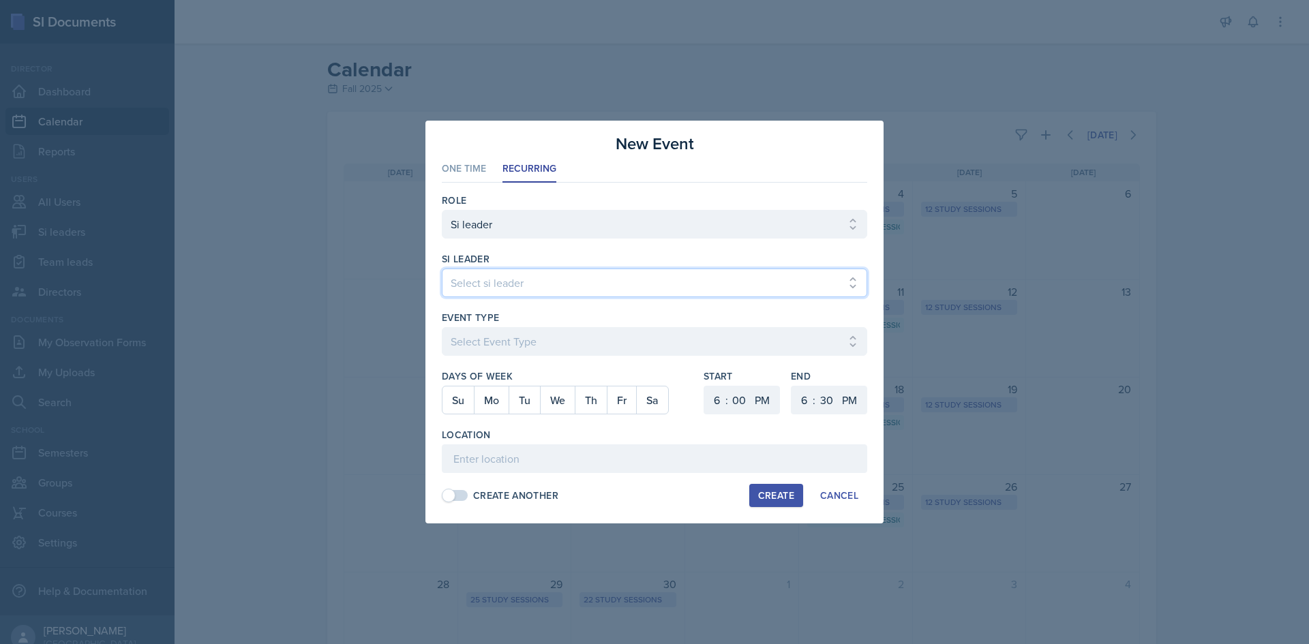
click at [442, 269] on select "Select si leader [PERSON_NAME] [PERSON_NAME] [PERSON_NAME] [PERSON_NAME] [PERSO…" at bounding box center [654, 283] width 425 height 29
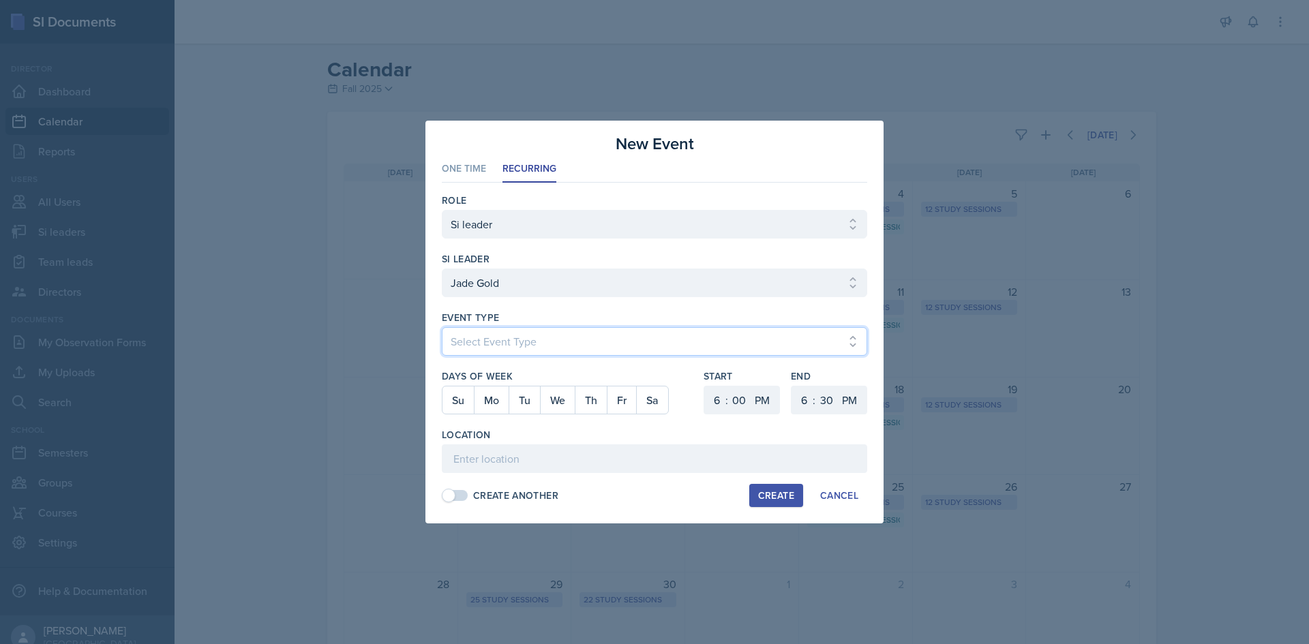
click at [675, 331] on select "Select Event Type Major Review Session Study Session" at bounding box center [654, 341] width 425 height 29
click at [442, 327] on select "Select Event Type Major Review Session Study Session" at bounding box center [654, 341] width 425 height 29
click at [578, 400] on button "Th" at bounding box center [591, 400] width 32 height 27
click at [719, 392] on select "1 2 3 4 5 6 7 8 9 10 11 12" at bounding box center [715, 400] width 22 height 29
click at [797, 393] on select "1 2 3 4 5 6 7 8 9 10 11 12" at bounding box center [803, 400] width 22 height 29
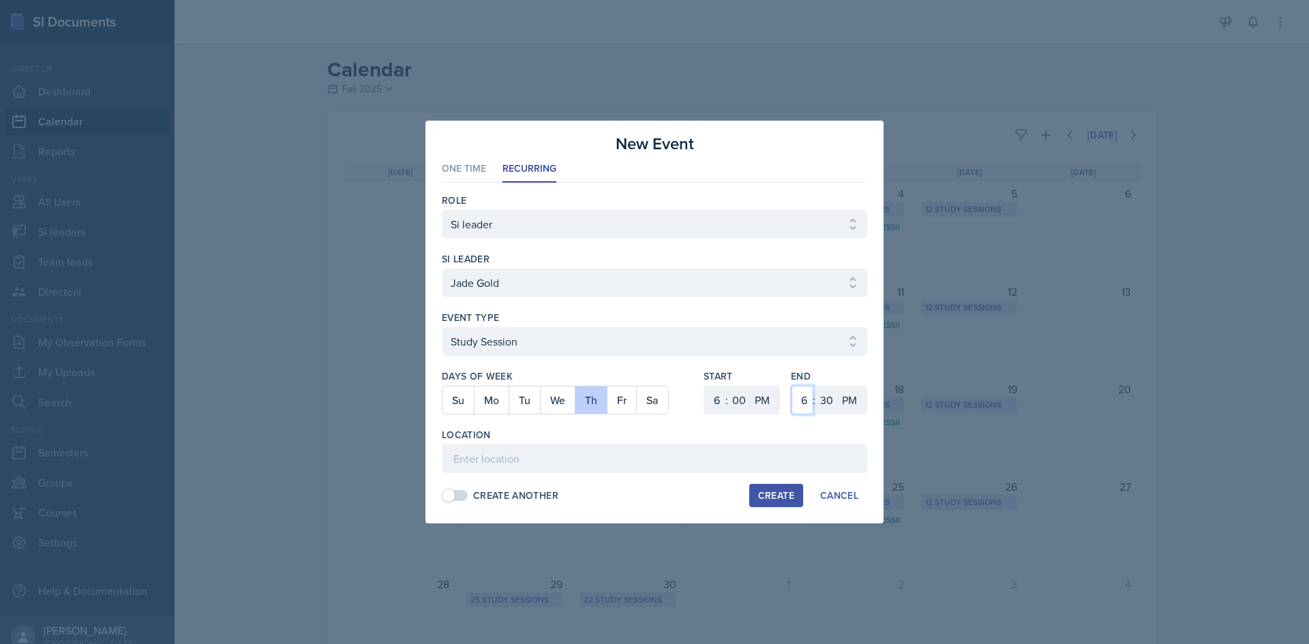
click at [792, 386] on select "1 2 3 4 5 6 7 8 9 10 11 12" at bounding box center [803, 400] width 22 height 29
click at [822, 386] on div "End 1 2 3 4 5 6 7 8 9 10 11 12 : 00 05 10 15 20 25 30 35 40 45 50 55 AM PM" at bounding box center [829, 399] width 76 height 59
click at [822, 393] on select "00 05 10 15 20 25 30 35 40 45 50 55" at bounding box center [826, 400] width 22 height 29
click at [815, 386] on select "00 05 10 15 20 25 30 35 40 45 50 55" at bounding box center [826, 400] width 22 height 29
click at [734, 469] on input at bounding box center [654, 459] width 425 height 29
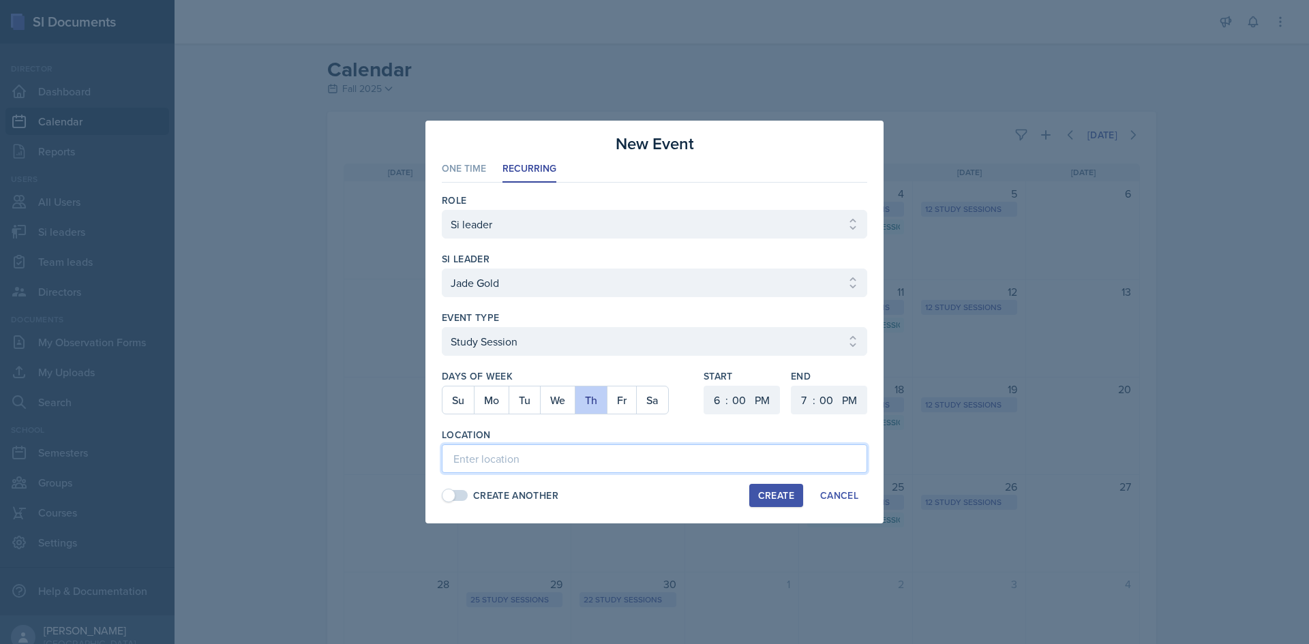
paste input "Math and Statistics Building 113"
click at [755, 502] on button "Create" at bounding box center [776, 495] width 54 height 23
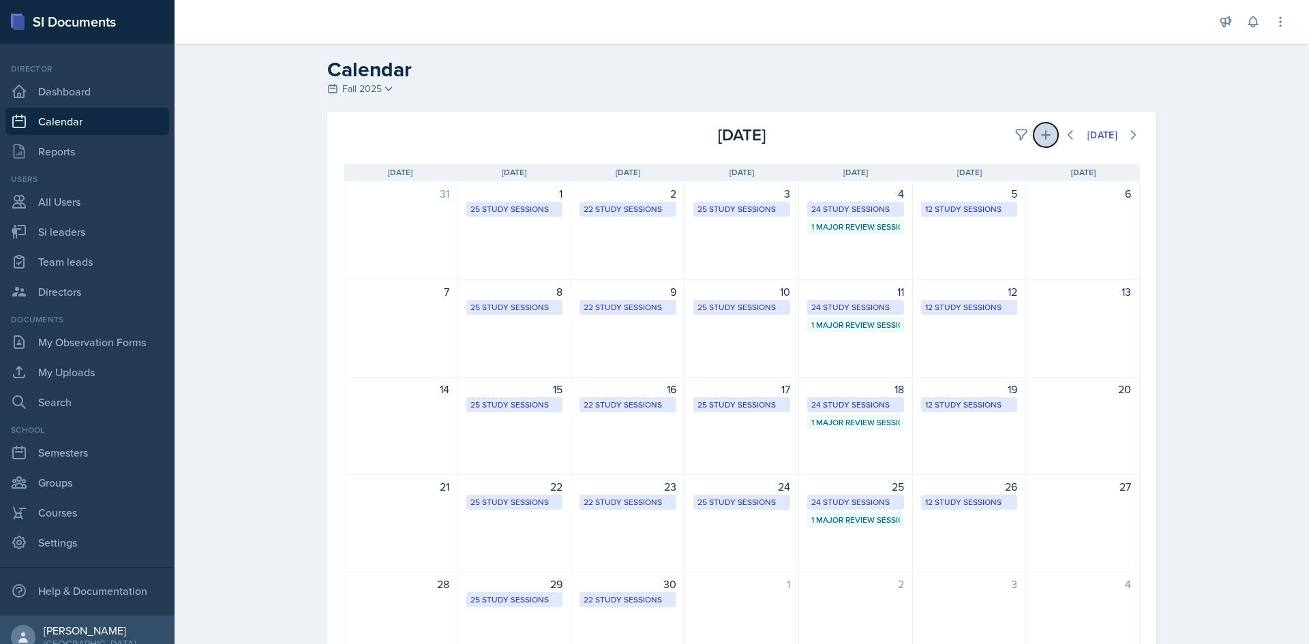
click at [1034, 143] on button at bounding box center [1046, 135] width 25 height 25
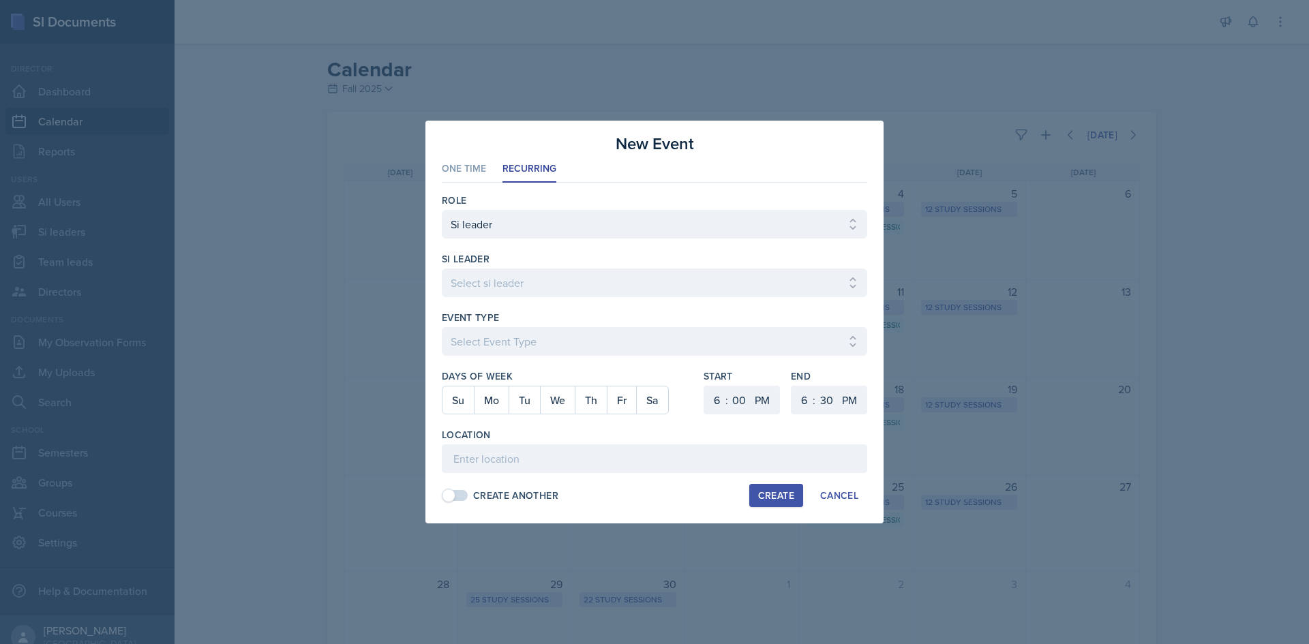
click at [541, 301] on div at bounding box center [654, 304] width 425 height 14
click at [543, 291] on select "Select si leader [PERSON_NAME] [PERSON_NAME] [PERSON_NAME] [PERSON_NAME] [PERSO…" at bounding box center [654, 283] width 425 height 29
click at [442, 269] on select "Select si leader [PERSON_NAME] [PERSON_NAME] [PERSON_NAME] [PERSON_NAME] [PERSO…" at bounding box center [654, 283] width 425 height 29
click at [544, 362] on div at bounding box center [654, 363] width 425 height 14
click at [547, 350] on select "Select Event Type Major Review Session Study Session" at bounding box center [654, 341] width 425 height 29
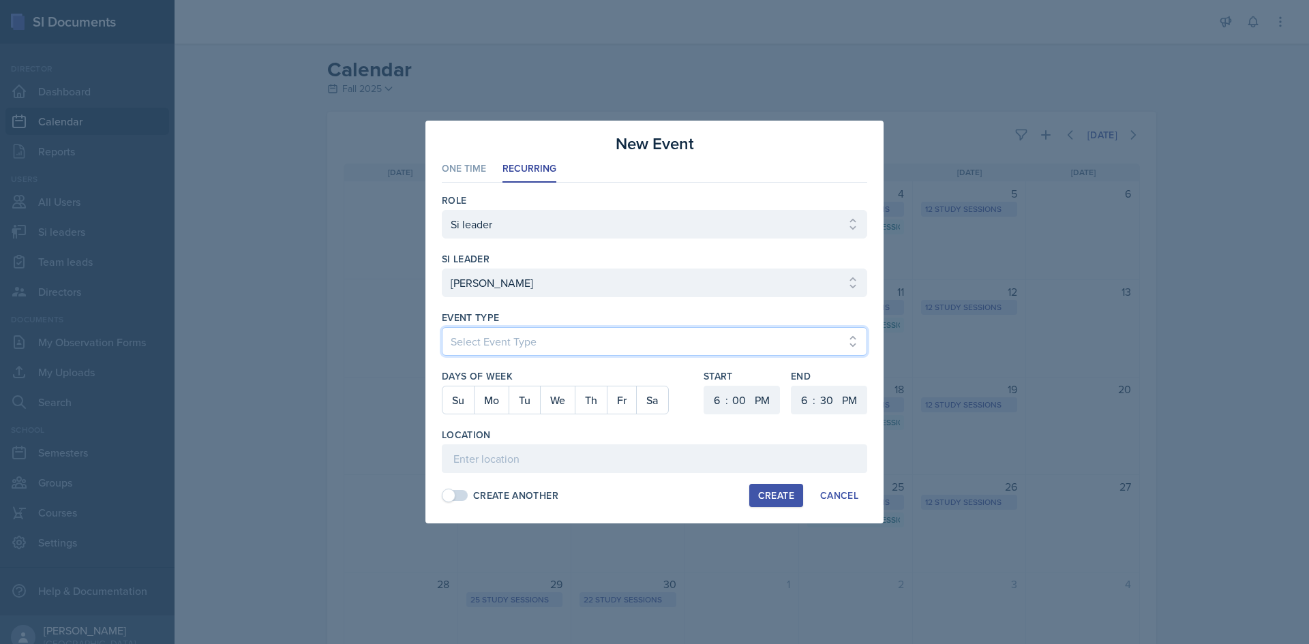
click at [442, 327] on select "Select Event Type Major Review Session Study Session" at bounding box center [654, 341] width 425 height 29
click at [495, 406] on button "Mo" at bounding box center [491, 400] width 35 height 27
click at [798, 397] on select "1 2 3 4 5 6 7 8 9 10 11 12" at bounding box center [803, 400] width 22 height 29
click at [792, 386] on select "1 2 3 4 5 6 7 8 9 10 11 12" at bounding box center [803, 400] width 22 height 29
click at [832, 406] on select "00 05 10 15 20 25 30 35 40 45 50 55" at bounding box center [826, 400] width 22 height 29
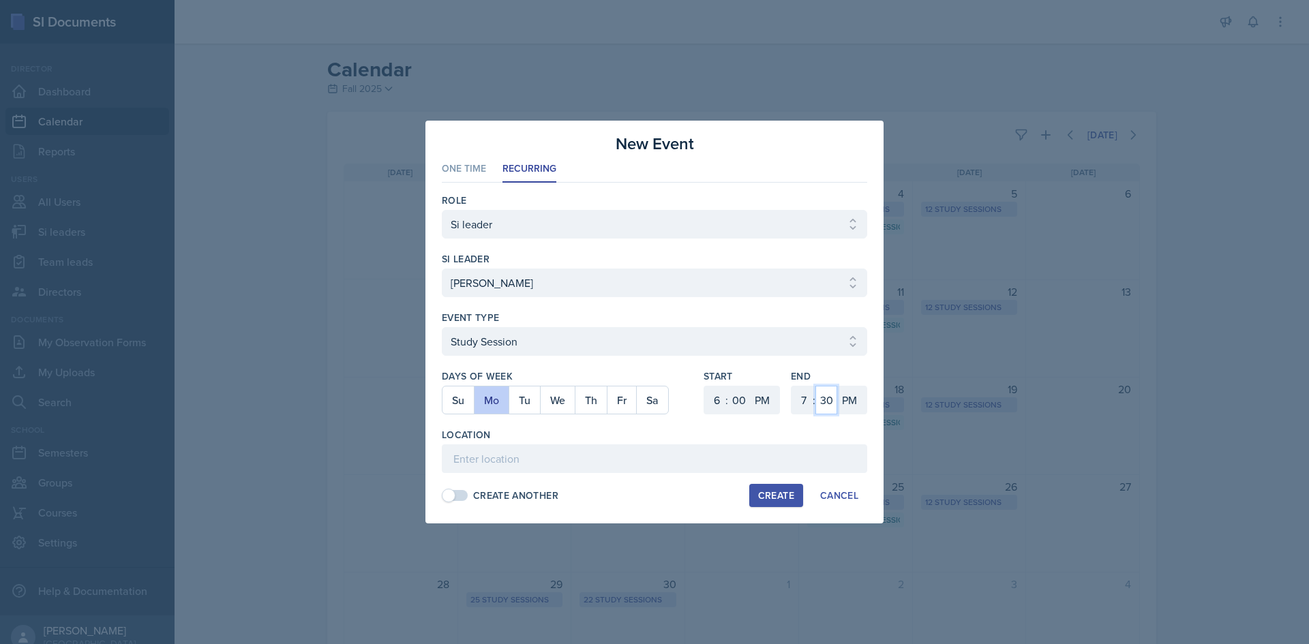
click at [815, 386] on select "00 05 10 15 20 25 30 35 40 45 50 55" at bounding box center [826, 400] width 22 height 29
click at [646, 446] on input at bounding box center [654, 459] width 425 height 29
click at [686, 453] on input "[PERSON_NAME] Education Building 119" at bounding box center [654, 459] width 425 height 29
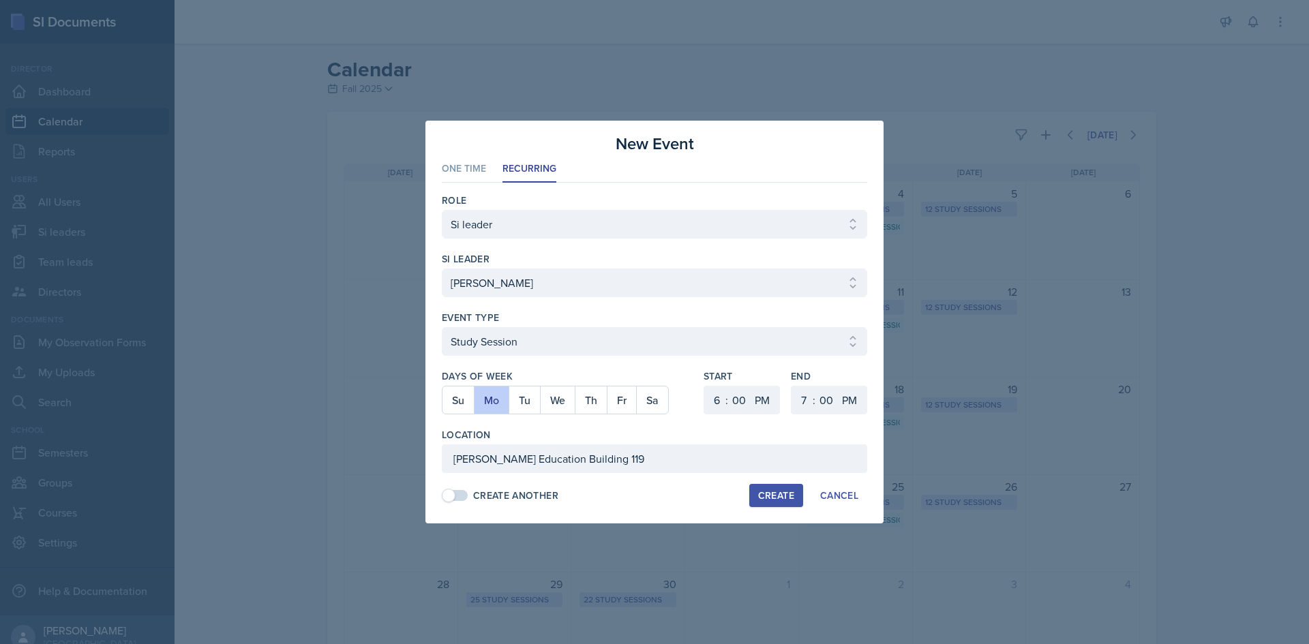
click at [689, 434] on div "Location" at bounding box center [654, 435] width 425 height 14
click at [759, 504] on button "Create" at bounding box center [776, 495] width 54 height 23
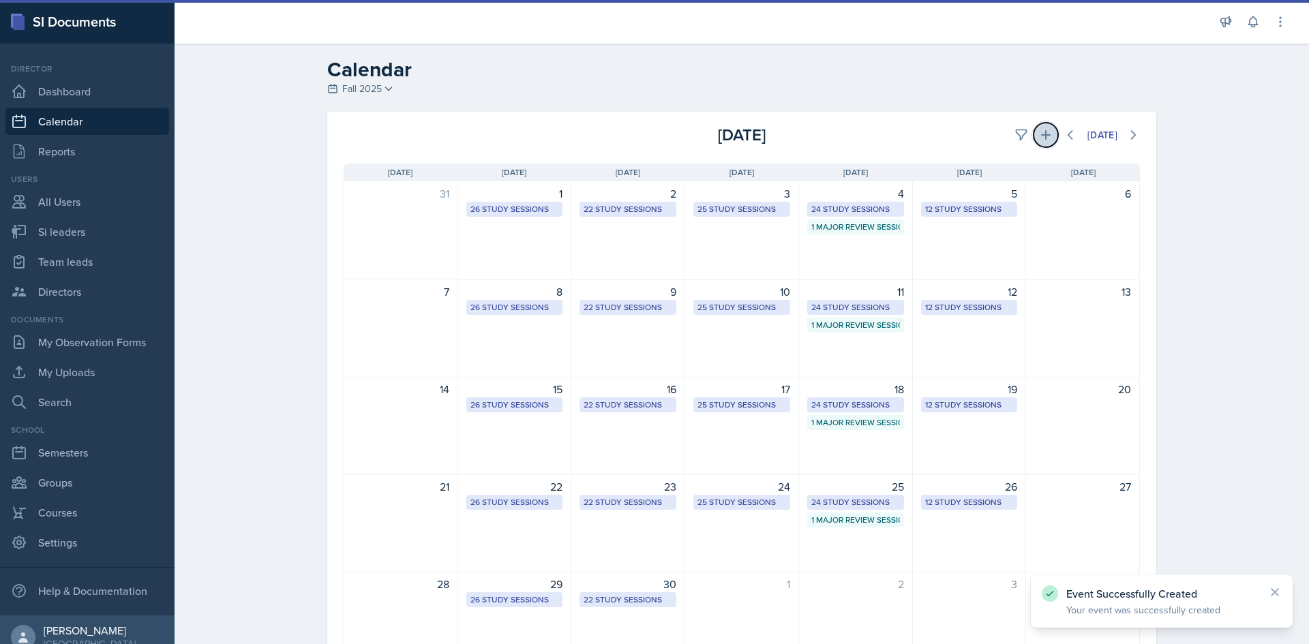
click at [1040, 138] on icon at bounding box center [1046, 135] width 14 height 14
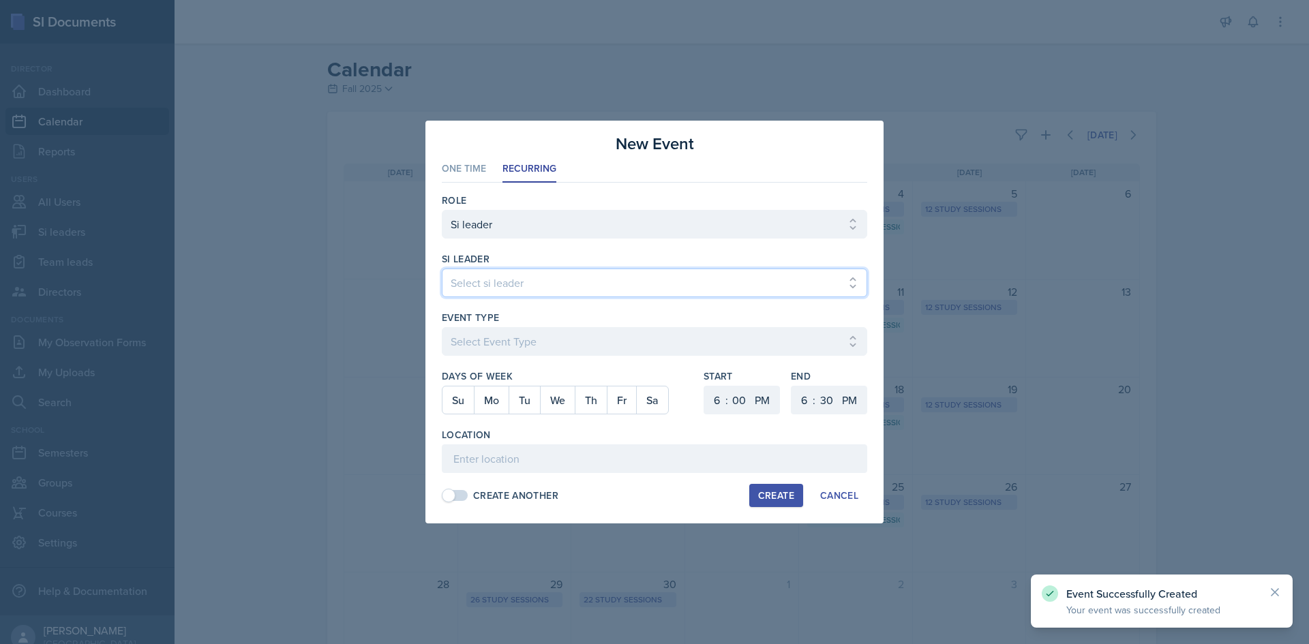
click at [612, 274] on select "Select si leader [PERSON_NAME] [PERSON_NAME] [PERSON_NAME] [PERSON_NAME] [PERSO…" at bounding box center [654, 283] width 425 height 29
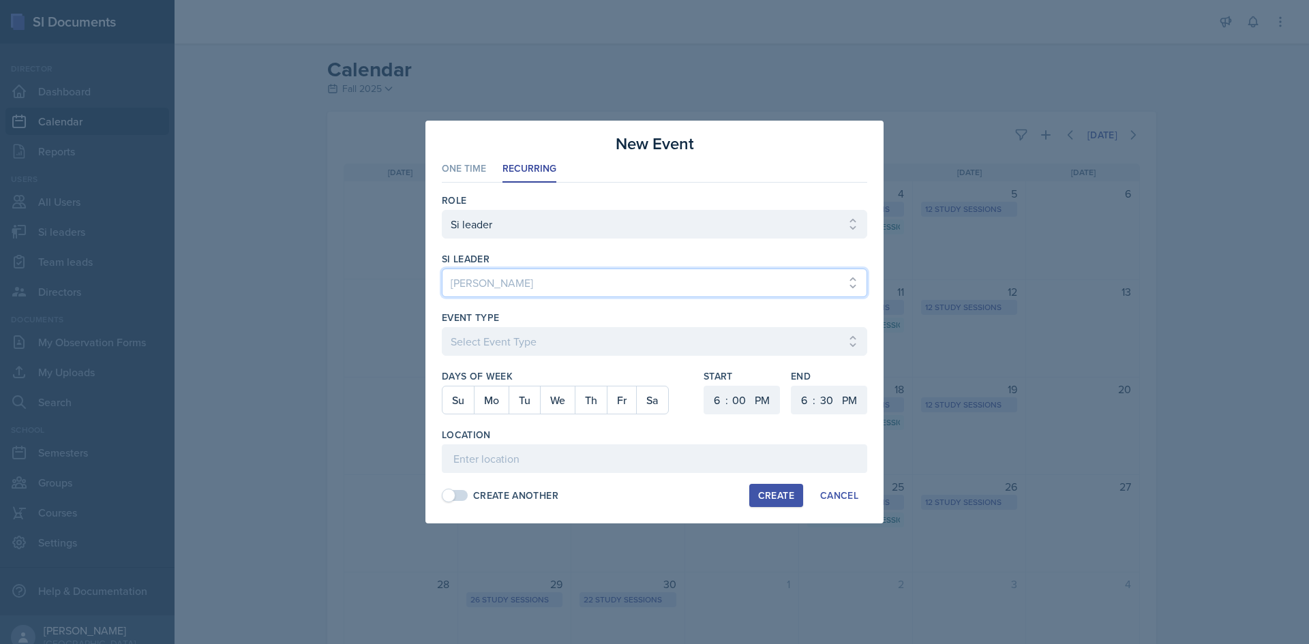
click at [442, 269] on select "Select si leader [PERSON_NAME] [PERSON_NAME] [PERSON_NAME] [PERSON_NAME] [PERSO…" at bounding box center [654, 283] width 425 height 29
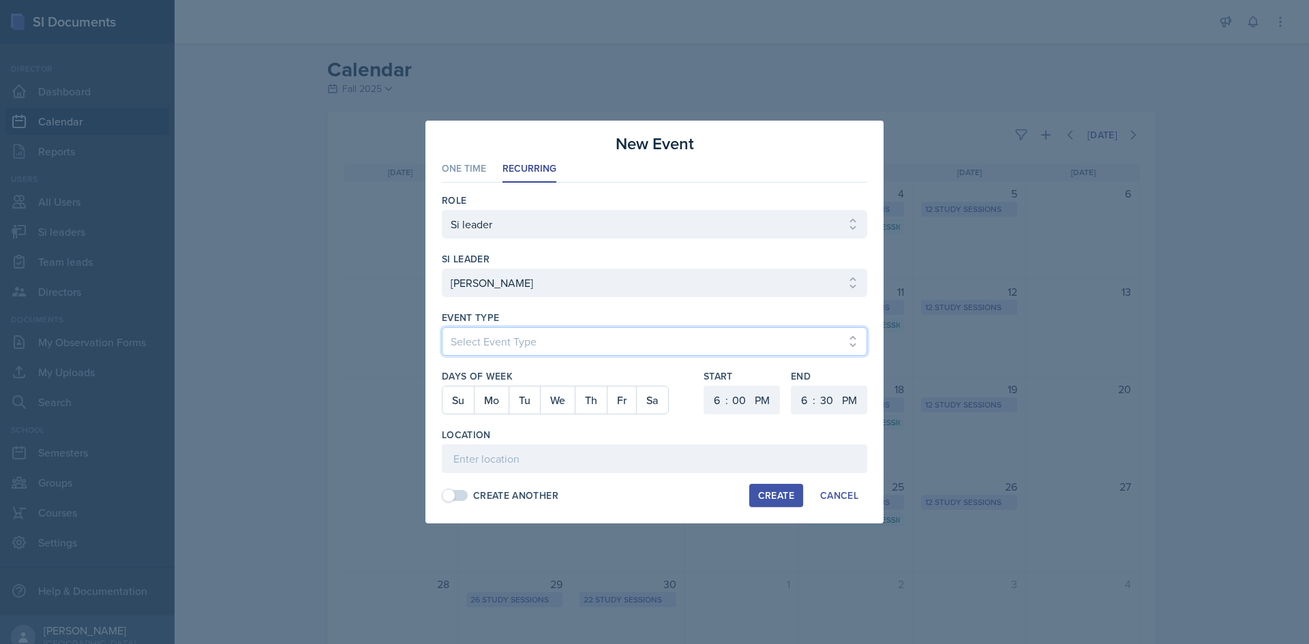
click at [576, 337] on select "Select Event Type Major Review Session Study Session" at bounding box center [654, 341] width 425 height 29
click at [442, 327] on select "Select Event Type Major Review Session Study Session" at bounding box center [654, 341] width 425 height 29
click at [608, 397] on button "Fr" at bounding box center [621, 400] width 29 height 27
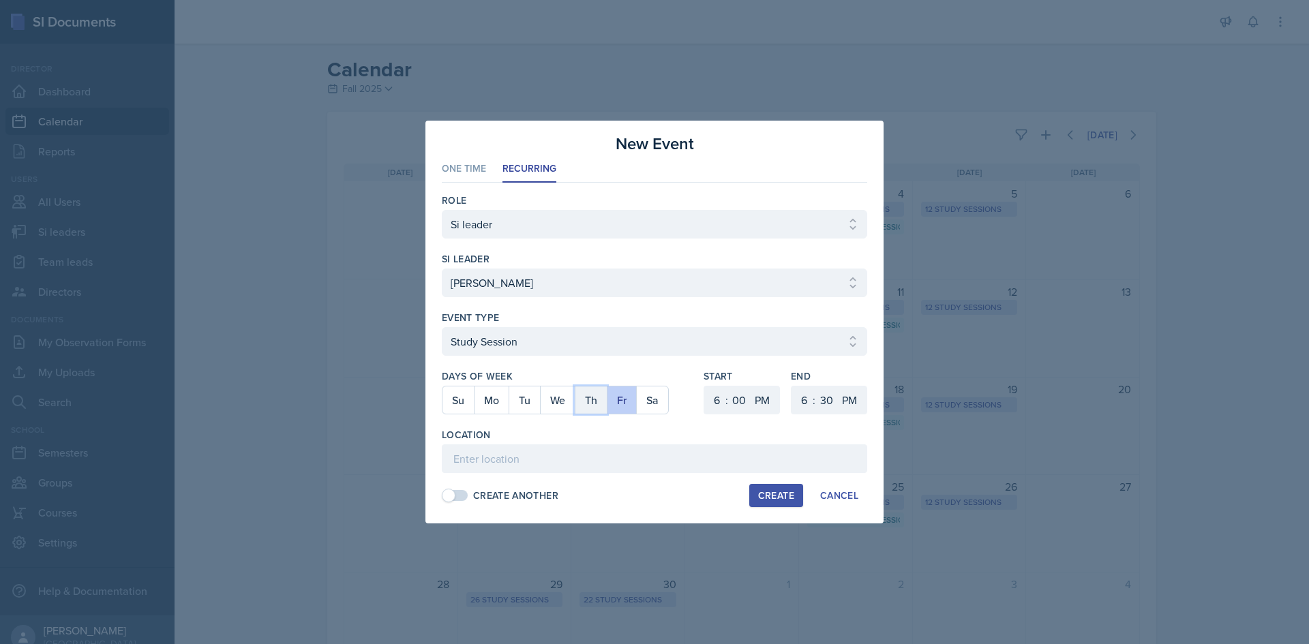
click at [594, 397] on button "Th" at bounding box center [591, 400] width 32 height 27
click at [613, 399] on button "Fr" at bounding box center [621, 400] width 29 height 27
click at [725, 404] on select "1 2 3 4 5 6 7 8 9 10 11 12" at bounding box center [715, 400] width 22 height 29
click at [704, 386] on select "1 2 3 4 5 6 7 8 9 10 11 12" at bounding box center [715, 400] width 22 height 29
click at [807, 404] on select "1 2 3 4 5 6 7 8 9 10 11 12" at bounding box center [803, 400] width 22 height 29
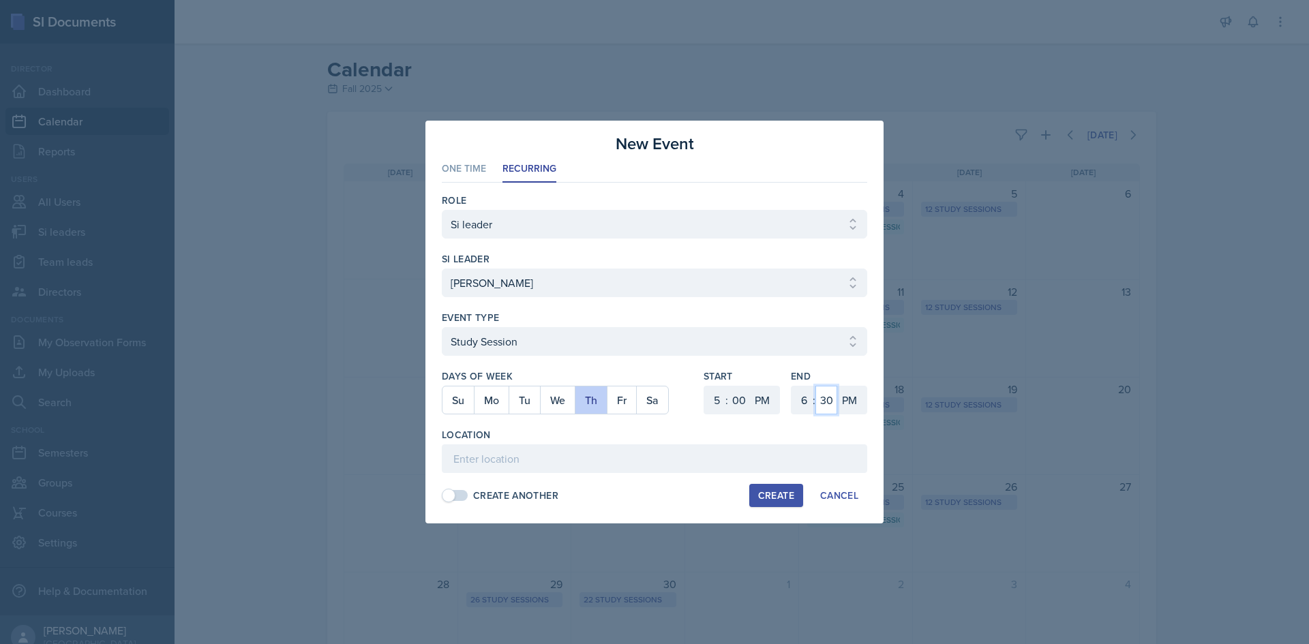
click at [828, 399] on select "00 05 10 15 20 25 30 35 40 45 50 55" at bounding box center [826, 400] width 22 height 29
click at [815, 386] on select "00 05 10 15 20 25 30 35 40 45 50 55" at bounding box center [826, 400] width 22 height 29
click at [627, 462] on input at bounding box center [654, 459] width 425 height 29
paste input "[PERSON_NAME] Education Building 119"
click at [769, 495] on div "Create" at bounding box center [776, 495] width 36 height 11
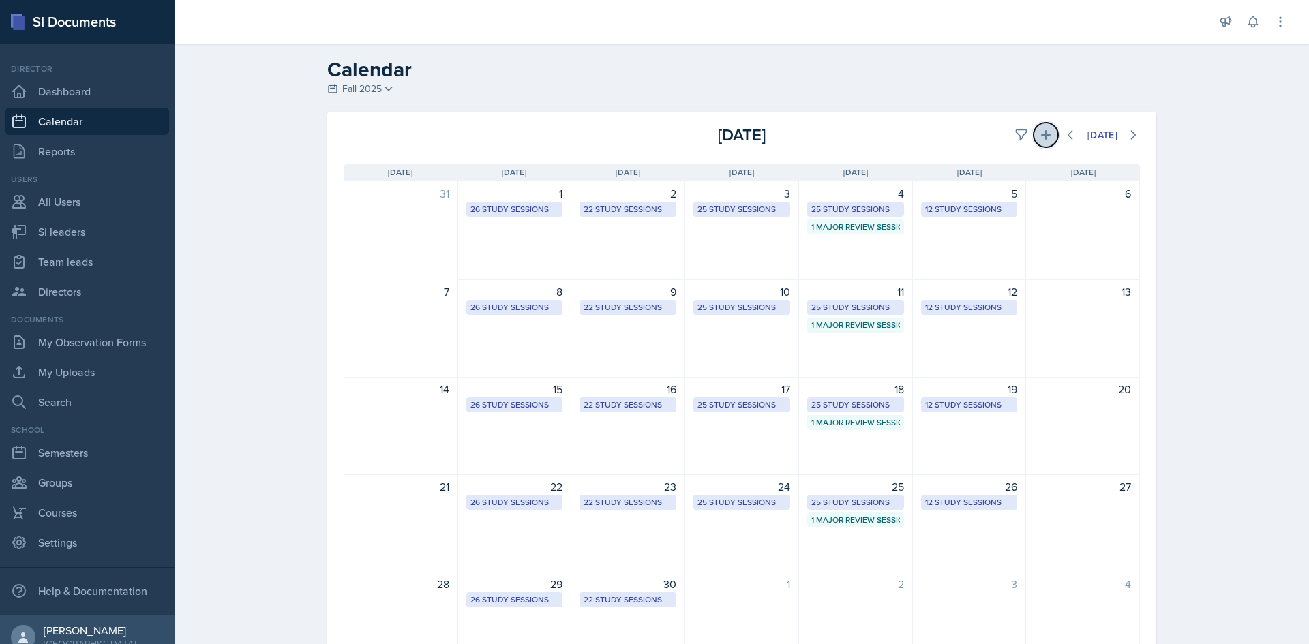
click at [1041, 136] on icon at bounding box center [1046, 135] width 10 height 10
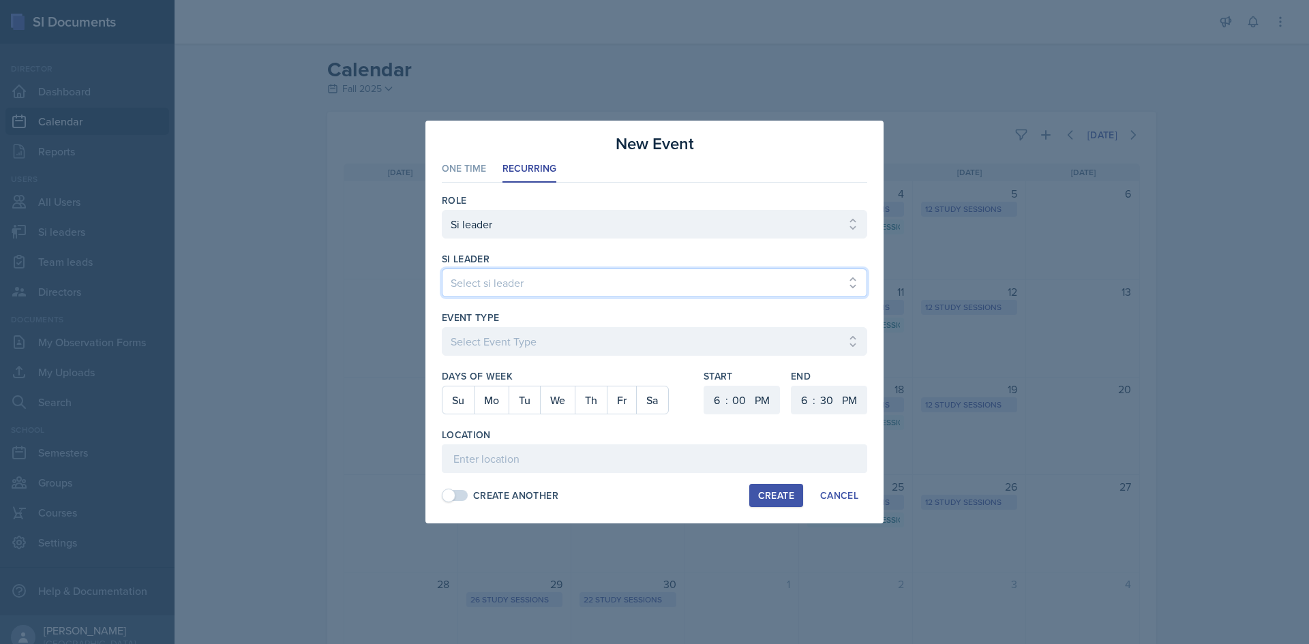
click at [609, 282] on select "Select si leader [PERSON_NAME] [PERSON_NAME] [PERSON_NAME] [PERSON_NAME] [PERSO…" at bounding box center [654, 283] width 425 height 29
click at [442, 269] on select "Select si leader [PERSON_NAME] [PERSON_NAME] [PERSON_NAME] [PERSON_NAME] [PERSO…" at bounding box center [654, 283] width 425 height 29
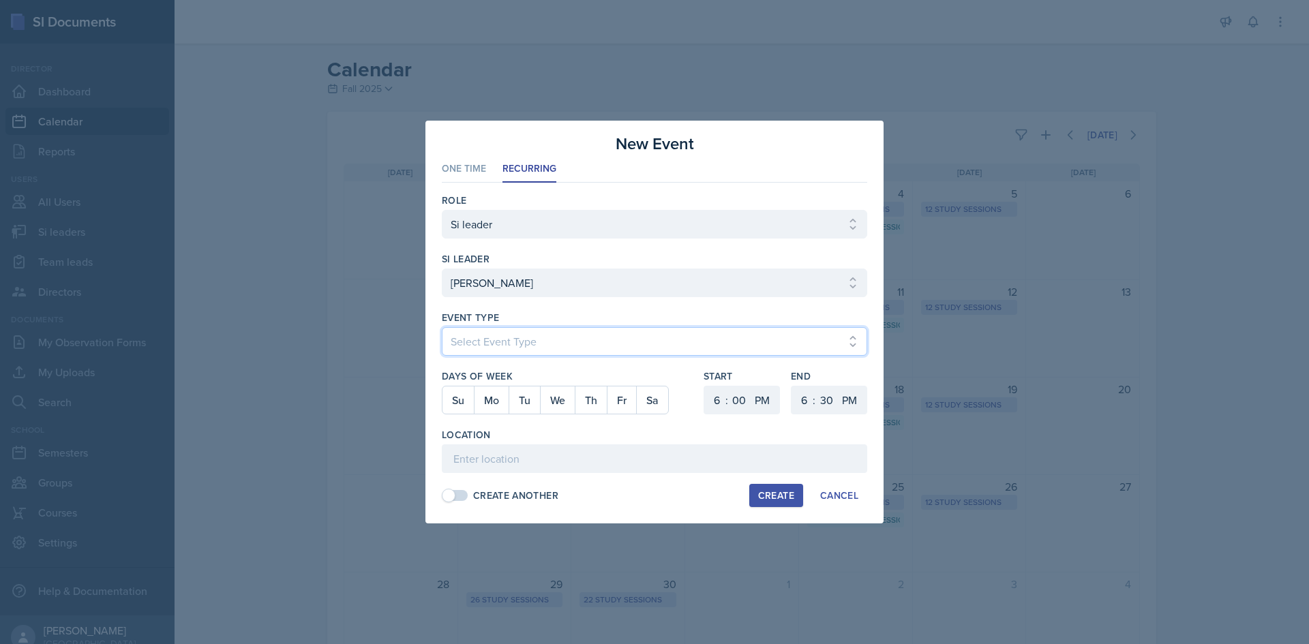
click at [615, 337] on select "Select Event Type Major Review Session Study Session" at bounding box center [654, 341] width 425 height 29
click at [442, 327] on select "Select Event Type Major Review Session Study Session" at bounding box center [654, 341] width 425 height 29
click at [524, 395] on button "Tu" at bounding box center [524, 400] width 31 height 27
click at [719, 405] on select "1 2 3 4 5 6 7 8 9 10 11 12" at bounding box center [715, 400] width 22 height 29
click at [704, 386] on select "1 2 3 4 5 6 7 8 9 10 11 12" at bounding box center [715, 400] width 22 height 29
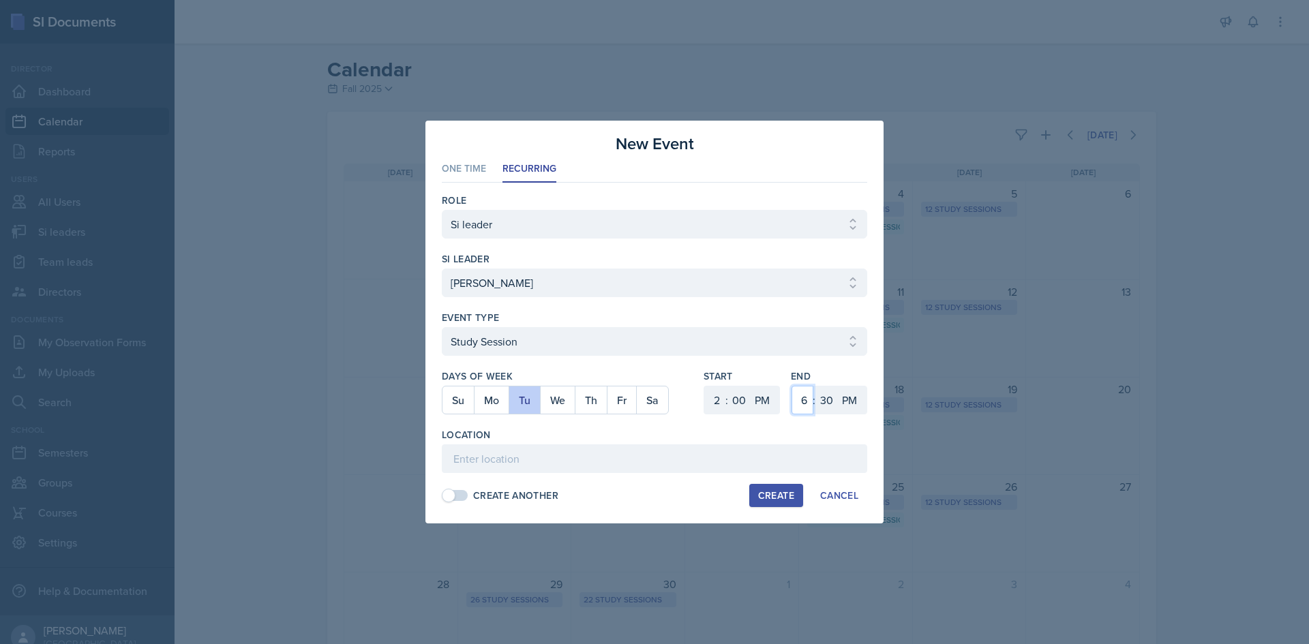
drag, startPoint x: 807, startPoint y: 395, endPoint x: 809, endPoint y: 387, distance: 9.1
click at [807, 395] on select "1 2 3 4 5 6 7 8 9 10 11 12" at bounding box center [803, 400] width 22 height 29
click at [792, 386] on select "1 2 3 4 5 6 7 8 9 10 11 12" at bounding box center [803, 400] width 22 height 29
click at [825, 401] on select "00 05 10 15 20 25 30 35 40 45 50 55" at bounding box center [826, 400] width 22 height 29
click at [815, 386] on select "00 05 10 15 20 25 30 35 40 45 50 55" at bounding box center [826, 400] width 22 height 29
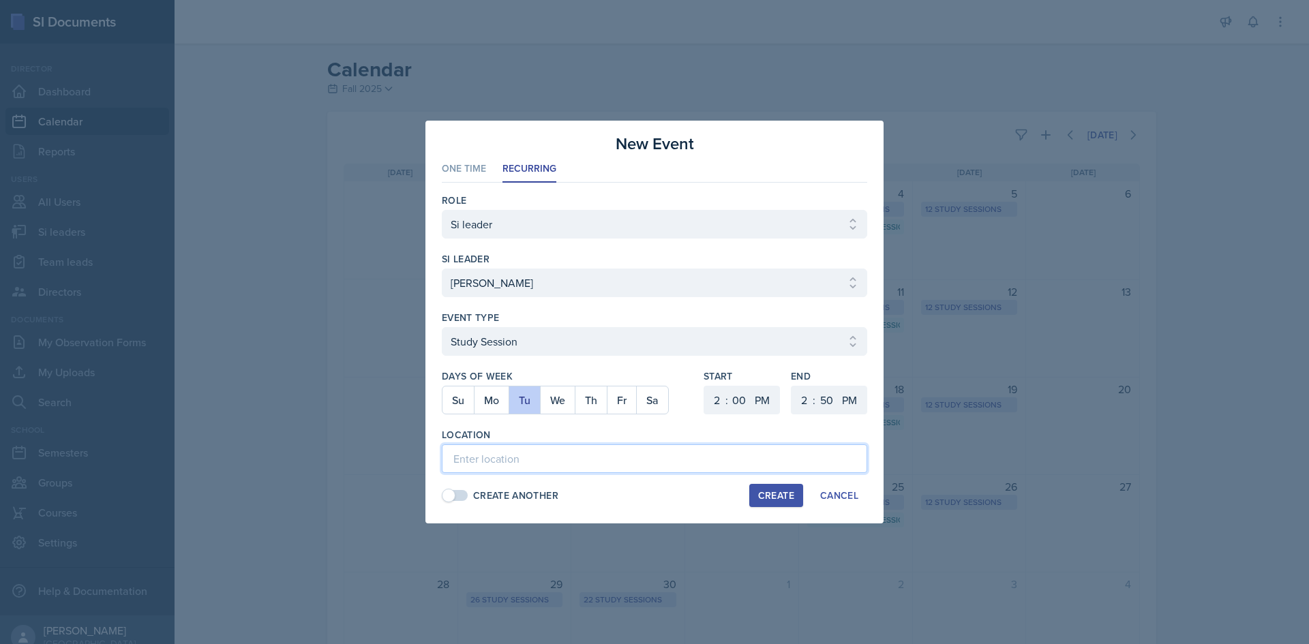
click at [697, 456] on input at bounding box center [654, 459] width 425 height 29
click at [529, 460] on input "[GEOGRAPHIC_DATA] 4060" at bounding box center [654, 459] width 425 height 29
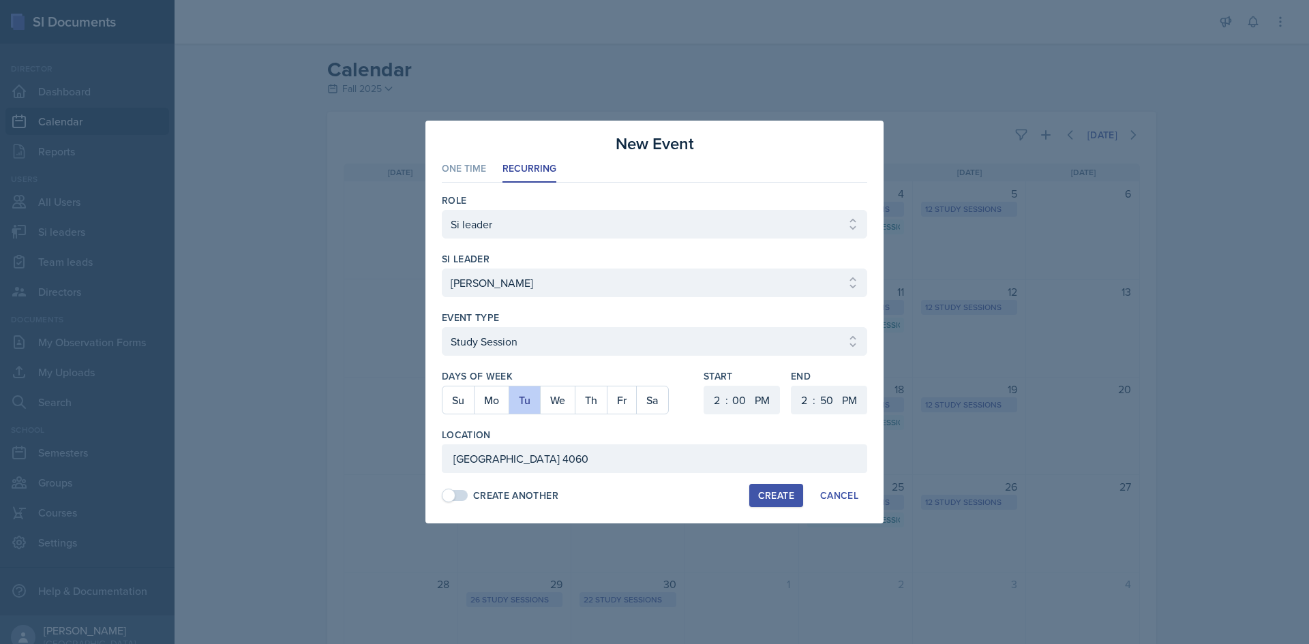
click at [644, 434] on div "Location" at bounding box center [654, 435] width 425 height 14
click at [772, 490] on div "Create" at bounding box center [776, 495] width 36 height 11
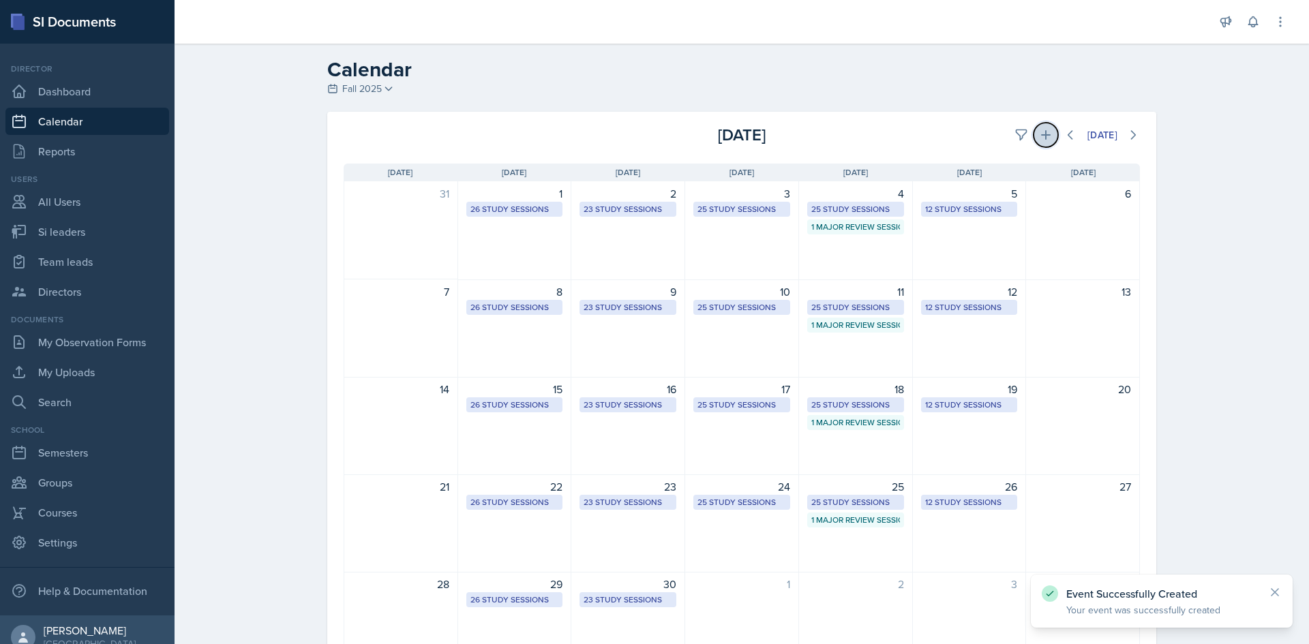
click at [1039, 135] on icon at bounding box center [1046, 135] width 14 height 14
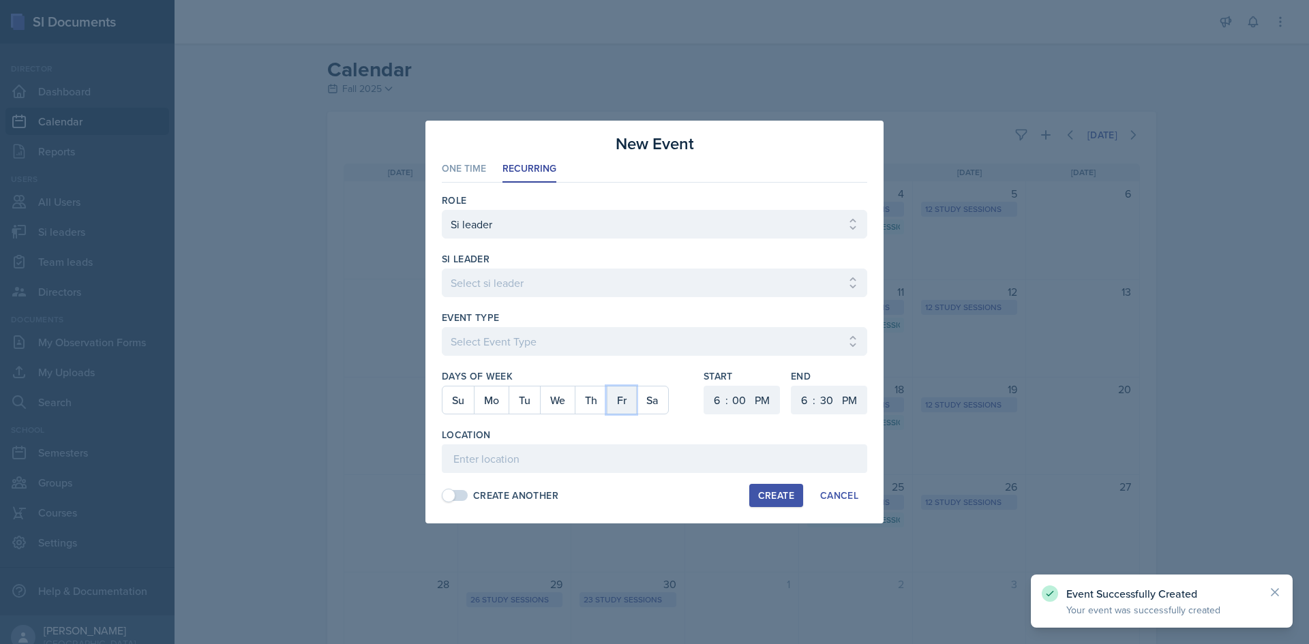
click at [630, 405] on button "Fr" at bounding box center [621, 400] width 29 height 27
click at [606, 396] on button "Th" at bounding box center [591, 400] width 32 height 27
click at [620, 397] on button "Fr" at bounding box center [621, 400] width 29 height 27
drag, startPoint x: 568, startPoint y: 477, endPoint x: 569, endPoint y: 454, distance: 22.5
click at [568, 476] on div "Role Select Role Si leader Team lead Director si leader Select si leader [PERSO…" at bounding box center [654, 348] width 425 height 330
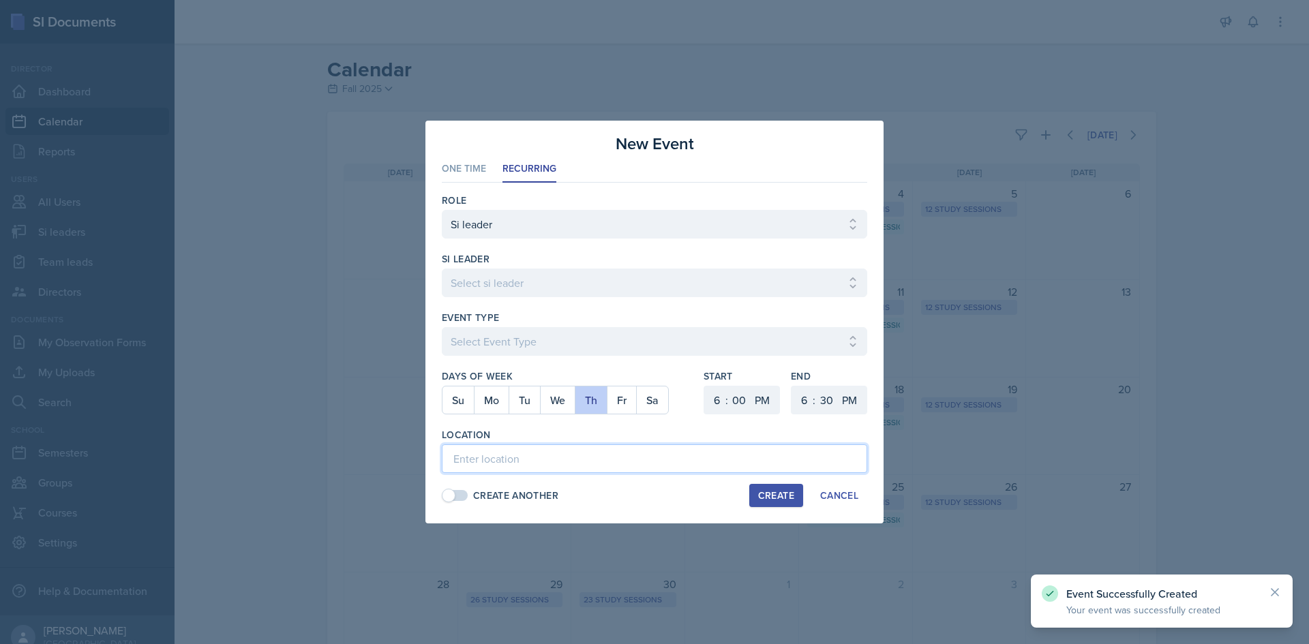
click at [569, 454] on input at bounding box center [654, 459] width 425 height 29
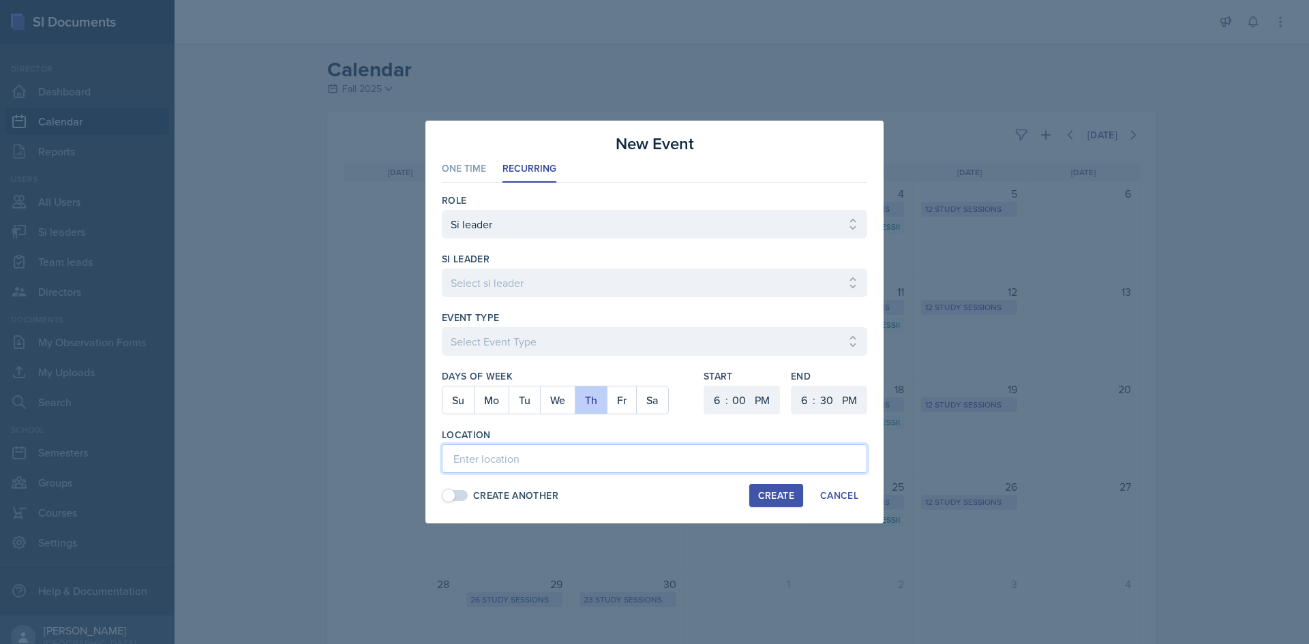
paste input "[GEOGRAPHIC_DATA] 4060"
click at [723, 400] on select "1 2 3 4 5 6 7 8 9 10 11 12" at bounding box center [715, 400] width 22 height 29
click at [704, 386] on select "1 2 3 4 5 6 7 8 9 10 11 12" at bounding box center [715, 400] width 22 height 29
click at [803, 397] on select "1 2 3 4 5 6 7 8 9 10 11 12" at bounding box center [803, 400] width 22 height 29
click at [792, 386] on select "1 2 3 4 5 6 7 8 9 10 11 12" at bounding box center [803, 400] width 22 height 29
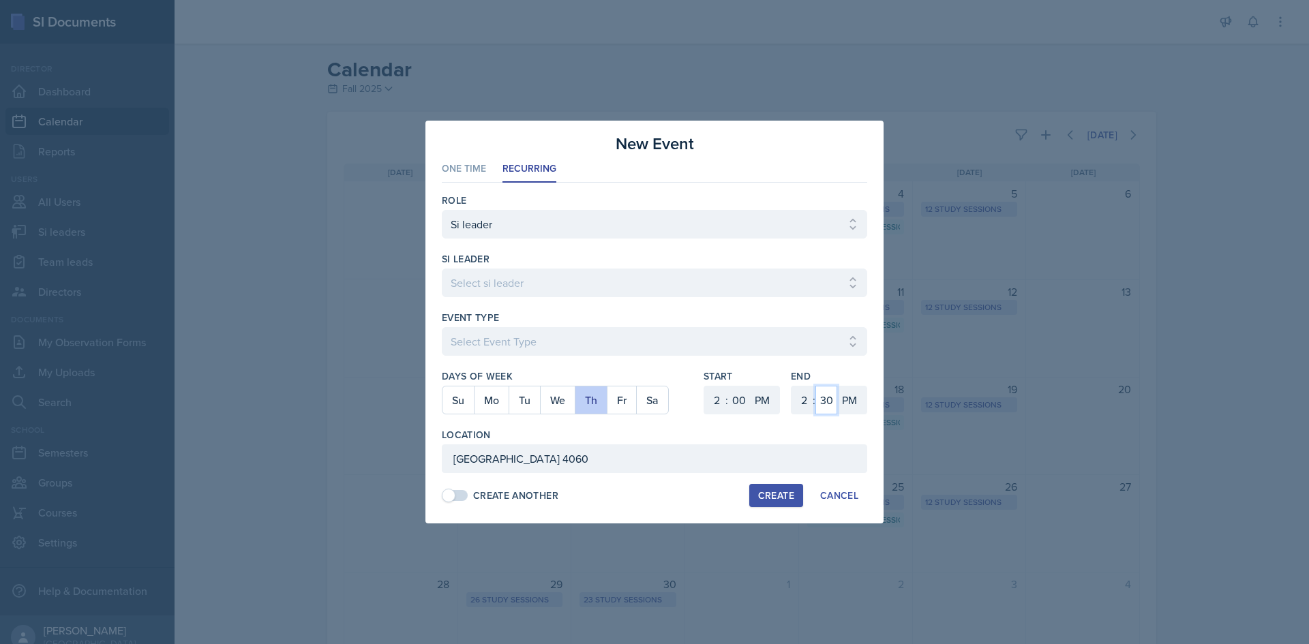
drag, startPoint x: 819, startPoint y: 400, endPoint x: 819, endPoint y: 391, distance: 8.9
click at [819, 400] on select "00 05 10 15 20 25 30 35 40 45 50 55" at bounding box center [826, 400] width 22 height 29
click at [815, 386] on select "00 05 10 15 20 25 30 35 40 45 50 55" at bounding box center [826, 400] width 22 height 29
click at [728, 290] on select "Select si leader [PERSON_NAME] [PERSON_NAME] [PERSON_NAME] [PERSON_NAME] [PERSO…" at bounding box center [654, 283] width 425 height 29
click at [442, 269] on select "Select si leader [PERSON_NAME] [PERSON_NAME] [PERSON_NAME] [PERSON_NAME] [PERSO…" at bounding box center [654, 283] width 425 height 29
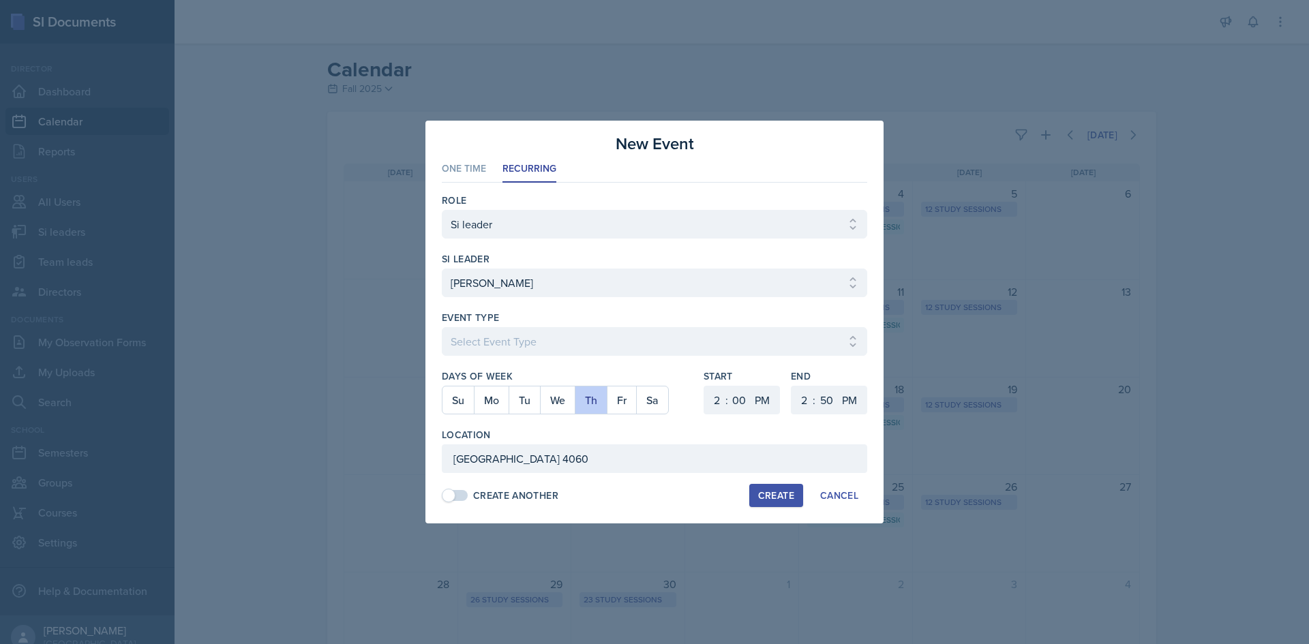
click at [705, 366] on div at bounding box center [654, 363] width 425 height 14
click at [702, 341] on select "Select Event Type Major Review Session Study Session" at bounding box center [654, 341] width 425 height 29
click at [442, 327] on select "Select Event Type Major Review Session Study Session" at bounding box center [654, 341] width 425 height 29
click at [760, 488] on button "Create" at bounding box center [776, 495] width 54 height 23
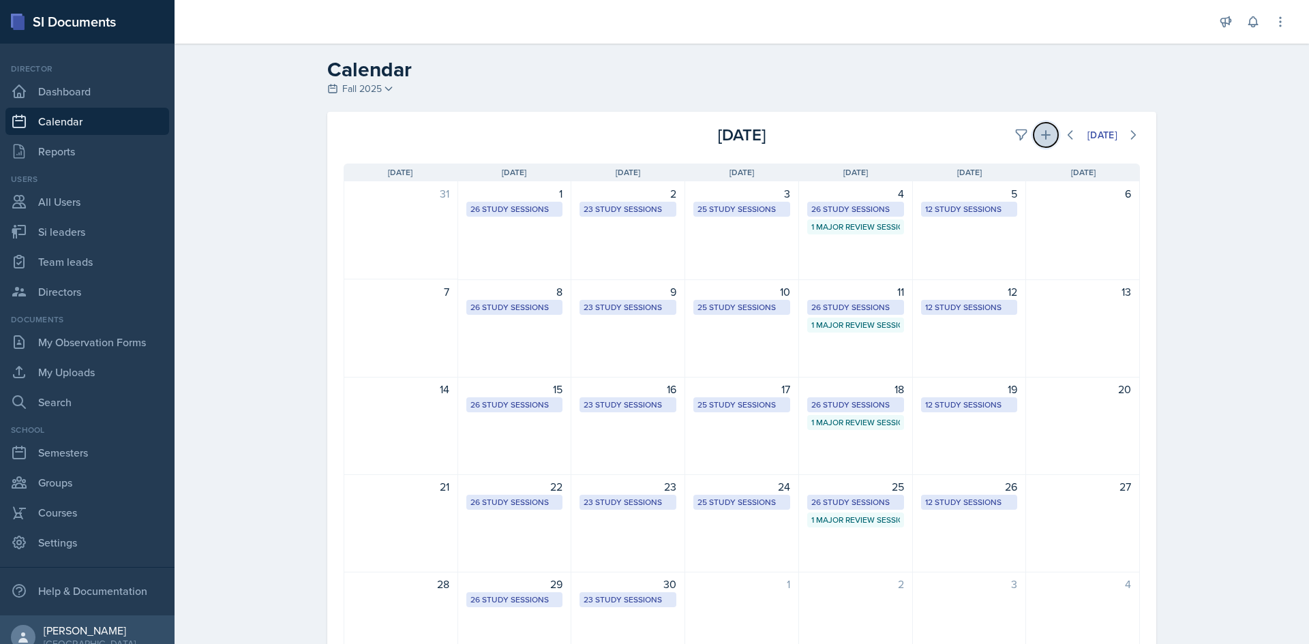
click at [1039, 138] on icon at bounding box center [1046, 135] width 14 height 14
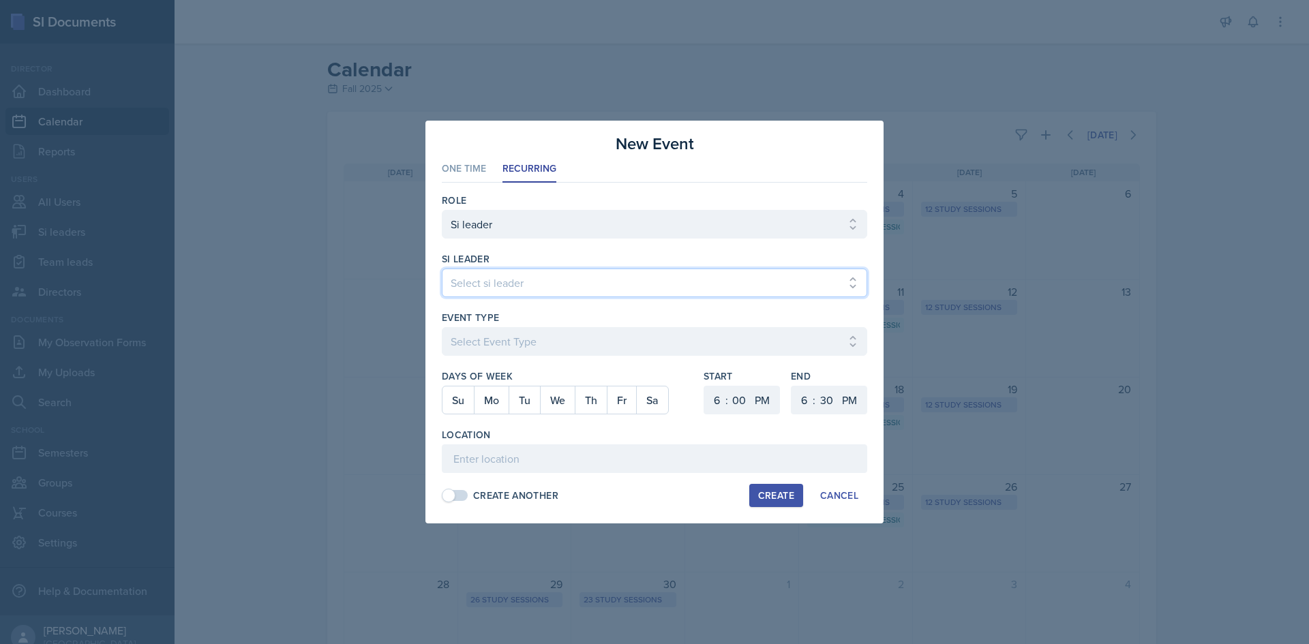
click at [532, 282] on select "Select si leader [PERSON_NAME] [PERSON_NAME] [PERSON_NAME] [PERSON_NAME] [PERSO…" at bounding box center [654, 283] width 425 height 29
click at [442, 269] on select "Select si leader [PERSON_NAME] [PERSON_NAME] [PERSON_NAME] [PERSON_NAME] [PERSO…" at bounding box center [654, 283] width 425 height 29
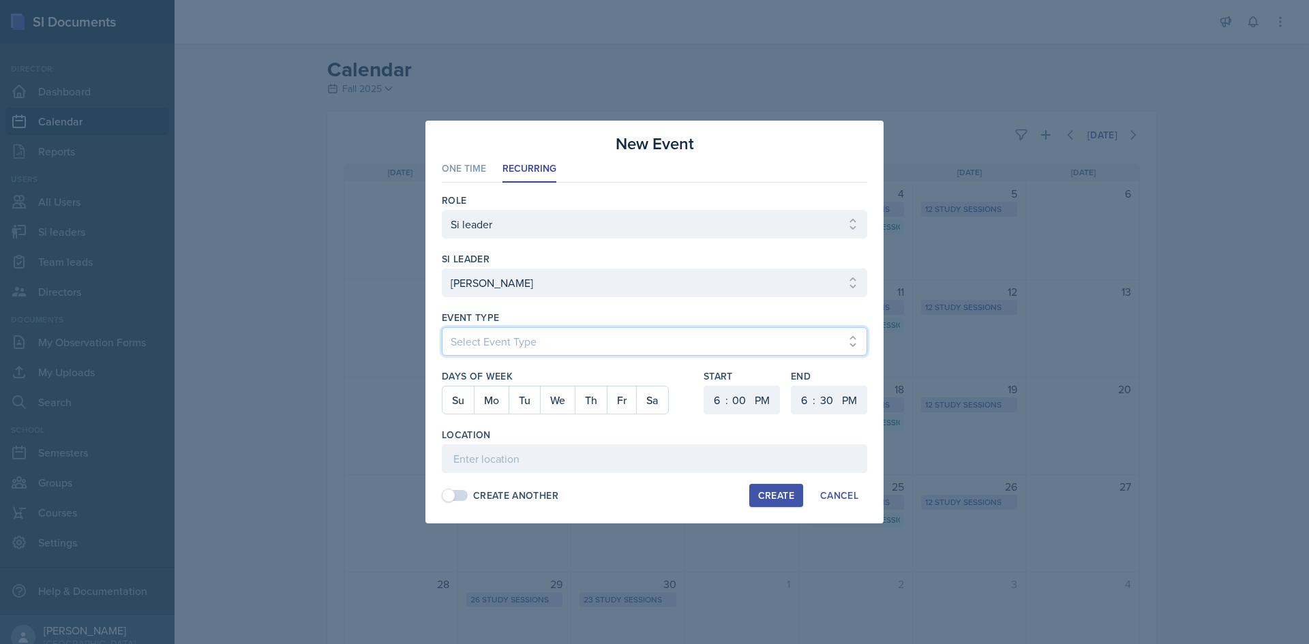
click at [476, 334] on select "Select Event Type Major Review Session Study Session" at bounding box center [654, 341] width 425 height 29
click at [442, 327] on select "Select Event Type Major Review Session Study Session" at bounding box center [654, 341] width 425 height 29
click at [515, 404] on button "Tu" at bounding box center [524, 400] width 31 height 27
click at [727, 401] on div ":" at bounding box center [726, 400] width 3 height 16
click at [721, 400] on select "1 2 3 4 5 6 7 8 9 10 11 12" at bounding box center [715, 400] width 22 height 29
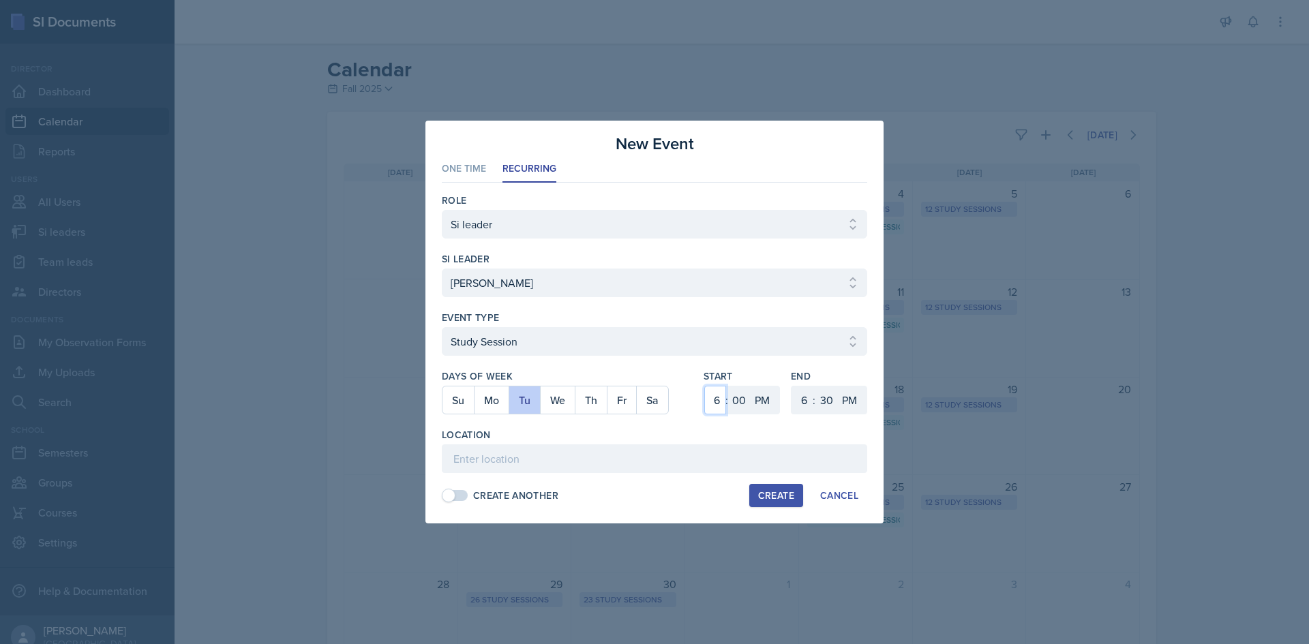
click at [704, 386] on select "1 2 3 4 5 6 7 8 9 10 11 12" at bounding box center [715, 400] width 22 height 29
click at [796, 391] on select "1 2 3 4 5 6 7 8 9 10 11 12" at bounding box center [803, 400] width 22 height 29
click at [792, 386] on select "1 2 3 4 5 6 7 8 9 10 11 12" at bounding box center [803, 400] width 22 height 29
click at [822, 387] on select "00 05 10 15 20 25 30 35 40 45 50 55" at bounding box center [826, 400] width 22 height 29
click at [815, 386] on select "00 05 10 15 20 25 30 35 40 45 50 55" at bounding box center [826, 400] width 22 height 29
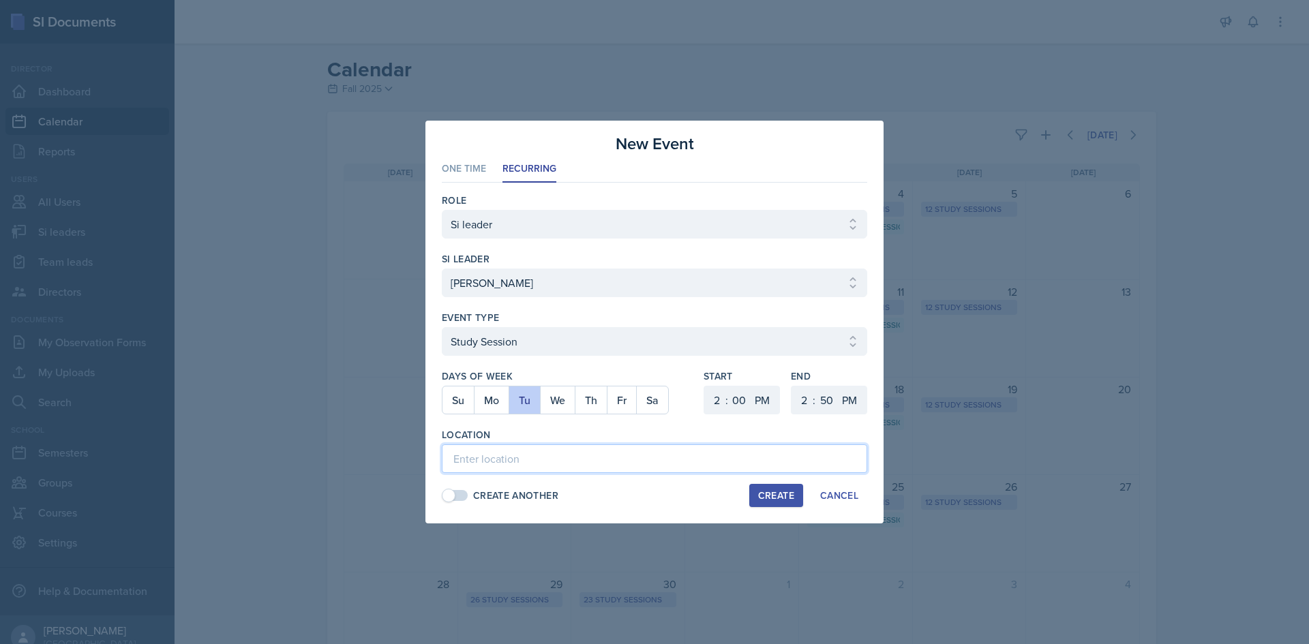
click at [680, 449] on input at bounding box center [654, 459] width 425 height 29
click at [568, 455] on input "English Building 252" at bounding box center [654, 459] width 425 height 29
paste input "[GEOGRAPHIC_DATA] 4060"
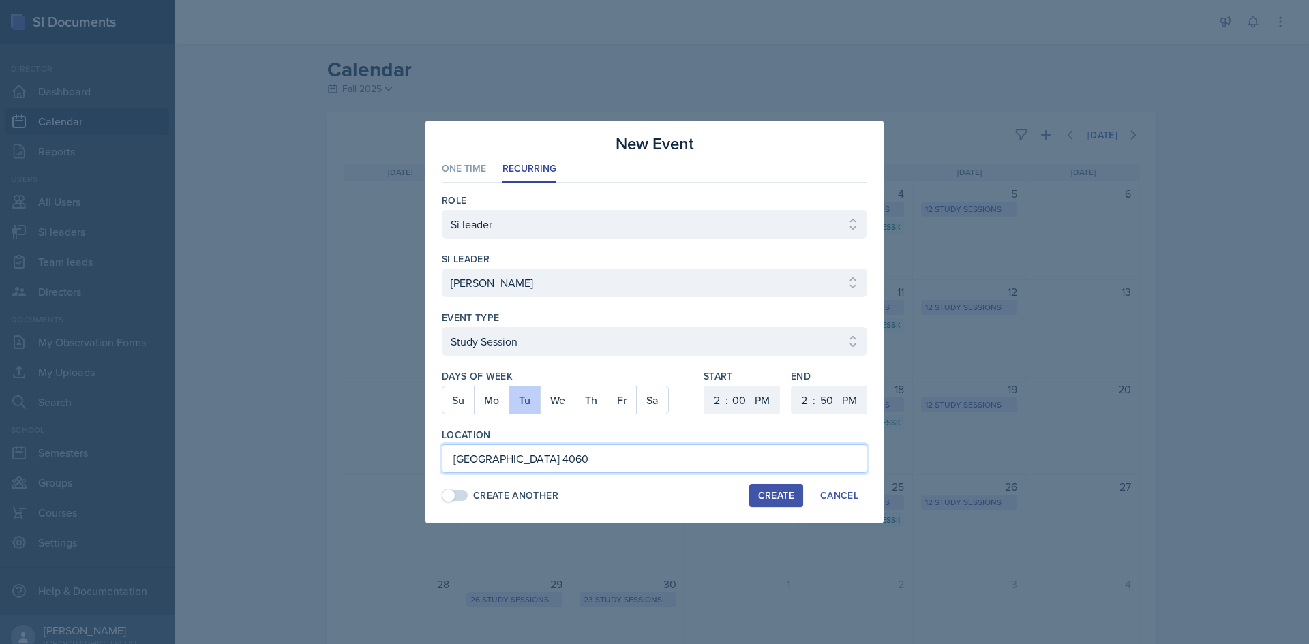
drag, startPoint x: 615, startPoint y: 455, endPoint x: 68, endPoint y: 470, distance: 547.0
click at [68, 470] on div "New Event One Time Recurring One Time Recurring Role Select Role Si leader Team…" at bounding box center [654, 322] width 1309 height 644
click at [541, 456] on input "English Building 252" at bounding box center [654, 459] width 425 height 29
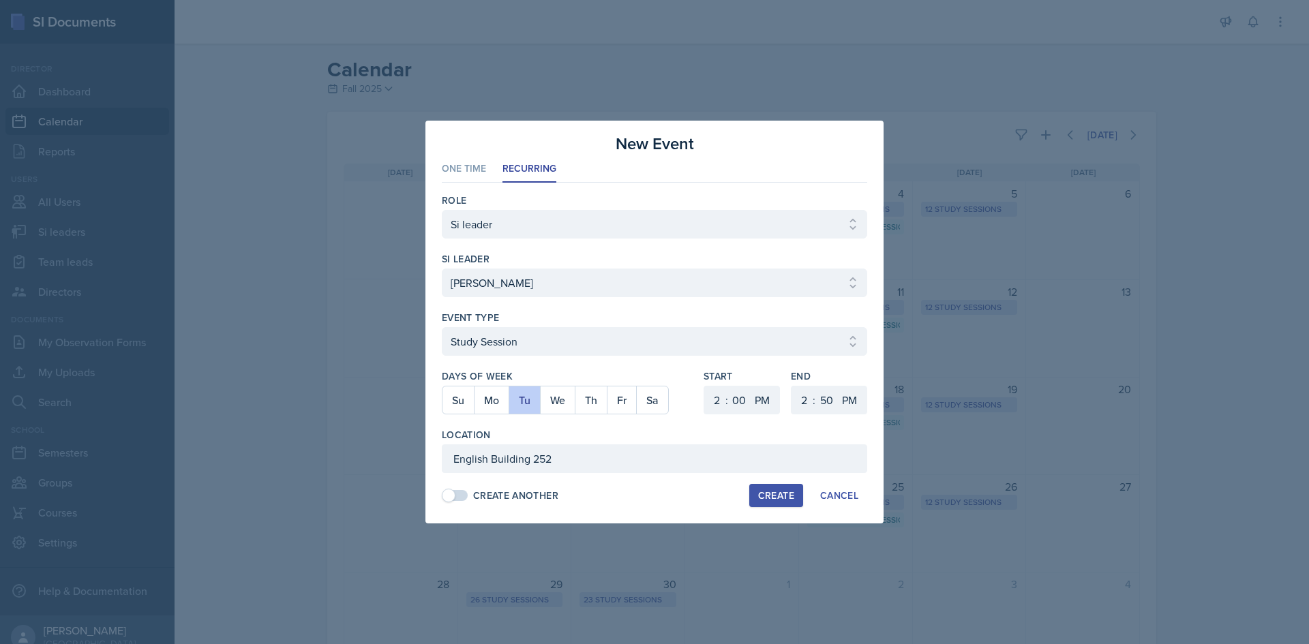
click at [671, 436] on div "Location" at bounding box center [654, 435] width 425 height 14
click at [759, 487] on button "Create" at bounding box center [776, 495] width 54 height 23
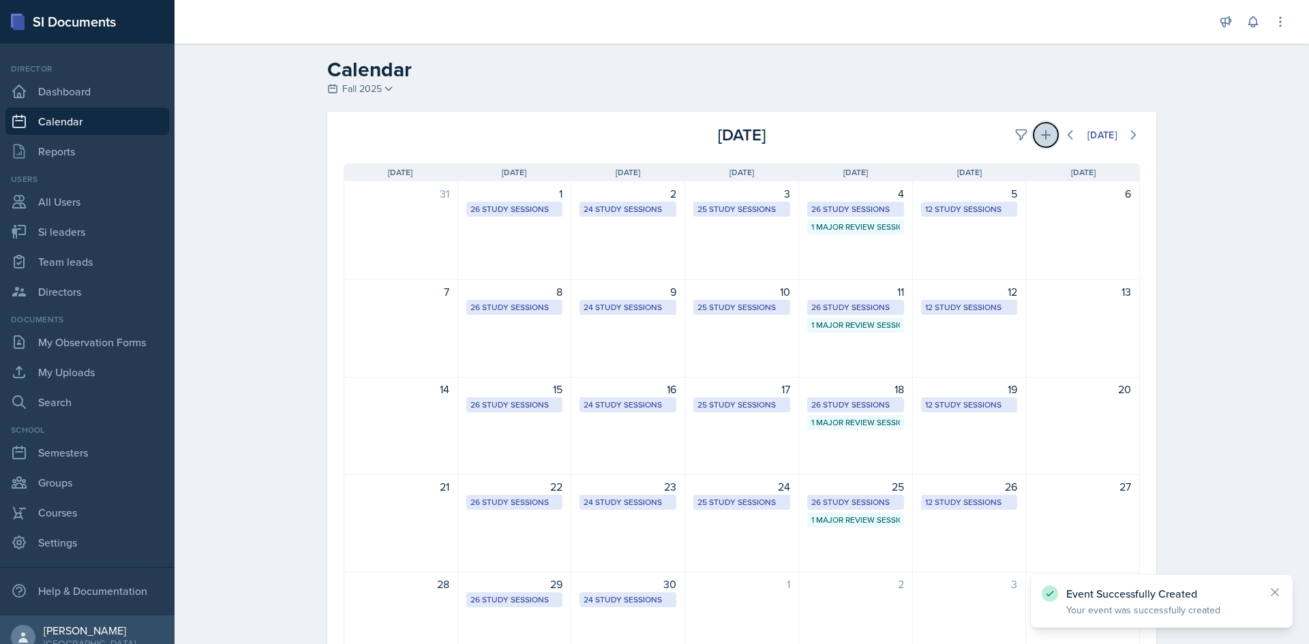
click at [1044, 130] on icon at bounding box center [1046, 135] width 14 height 14
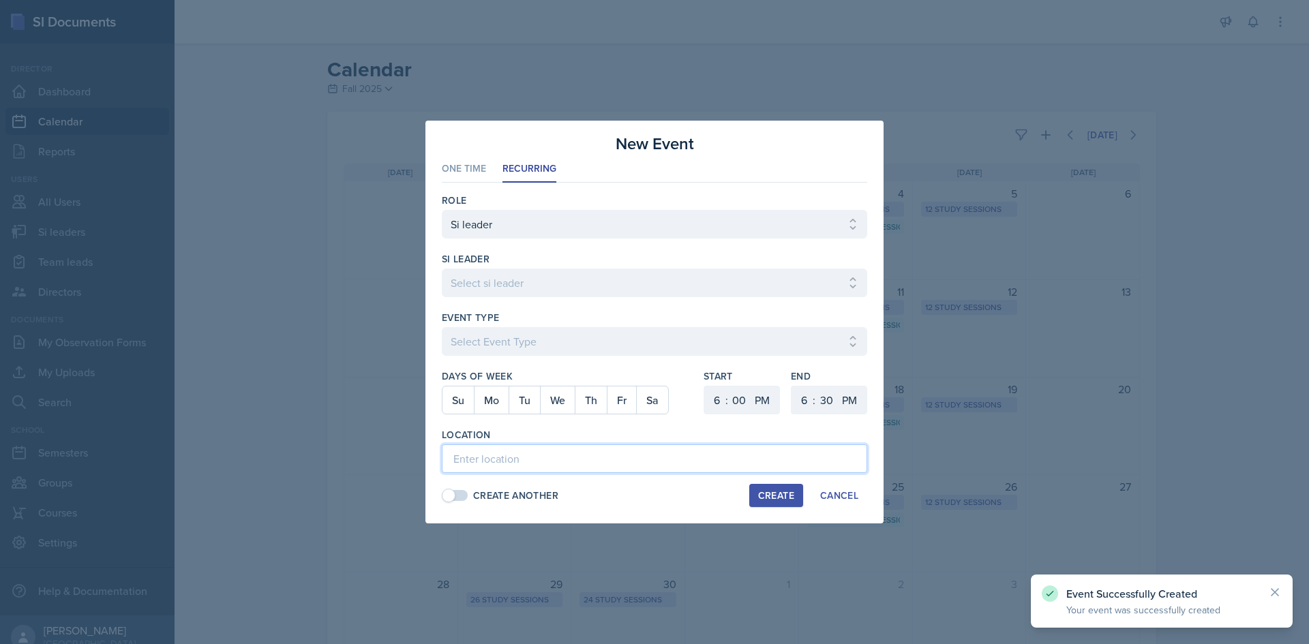
click at [509, 447] on input at bounding box center [654, 459] width 425 height 29
paste input "English Building 252"
click at [616, 398] on button "Fr" at bounding box center [621, 400] width 29 height 27
click at [708, 400] on select "1 2 3 4 5 6 7 8 9 10 11 12" at bounding box center [715, 400] width 22 height 29
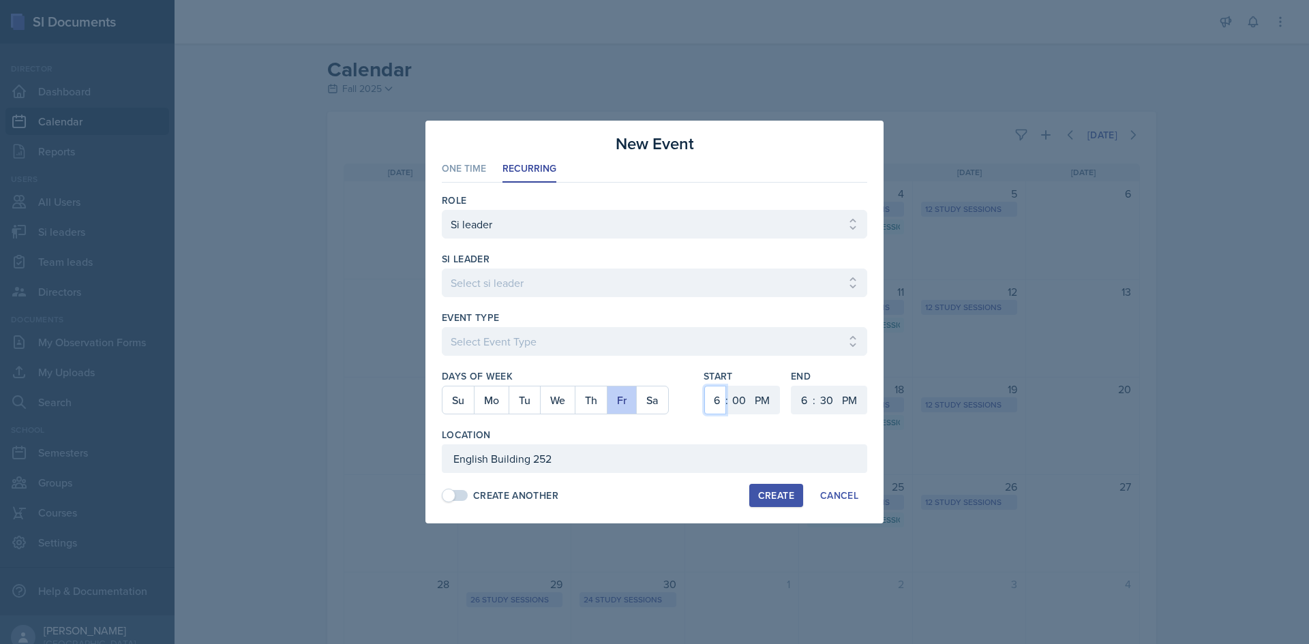
click at [704, 386] on select "1 2 3 4 5 6 7 8 9 10 11 12" at bounding box center [715, 400] width 22 height 29
click at [807, 404] on select "1 2 3 4 5 6 7 8 9 10 11 12" at bounding box center [803, 400] width 22 height 29
click at [792, 386] on select "1 2 3 4 5 6 7 8 9 10 11 12" at bounding box center [803, 400] width 22 height 29
click at [819, 403] on select "00 05 10 15 20 25 30 35 40 45 50 55" at bounding box center [826, 400] width 22 height 29
click at [815, 386] on select "00 05 10 15 20 25 30 35 40 45 50 55" at bounding box center [826, 400] width 22 height 29
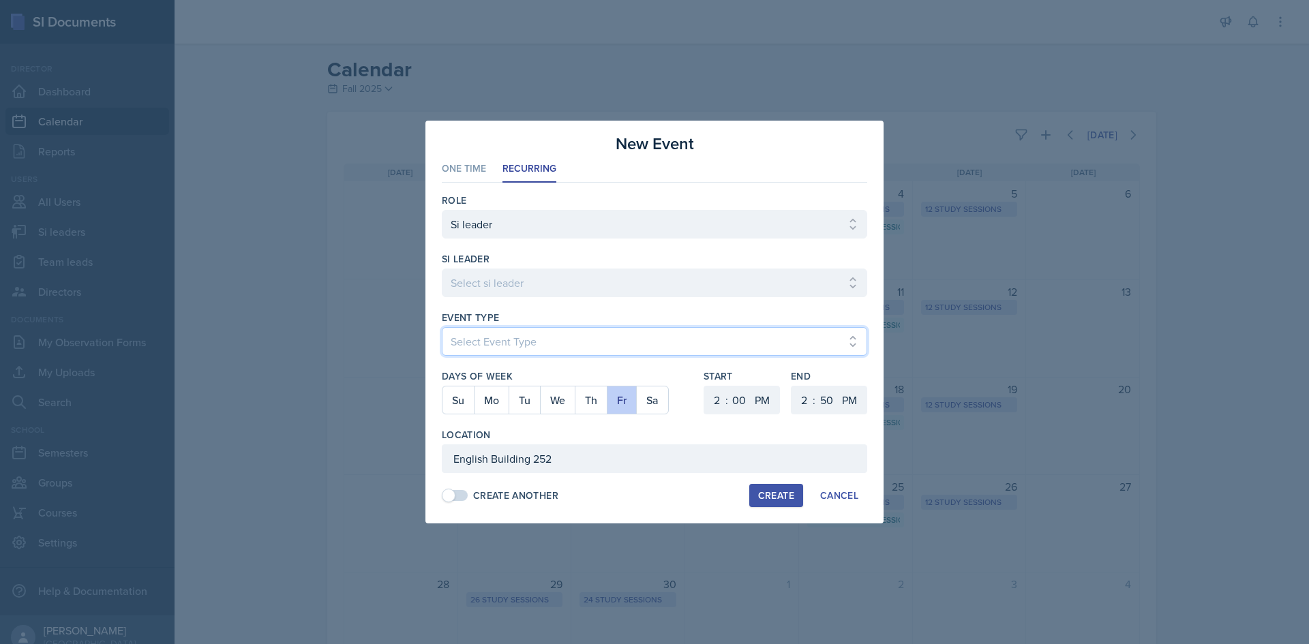
click at [676, 346] on select "Select Event Type Major Review Session Study Session" at bounding box center [654, 341] width 425 height 29
click at [442, 327] on select "Select Event Type Major Review Session Study Session" at bounding box center [654, 341] width 425 height 29
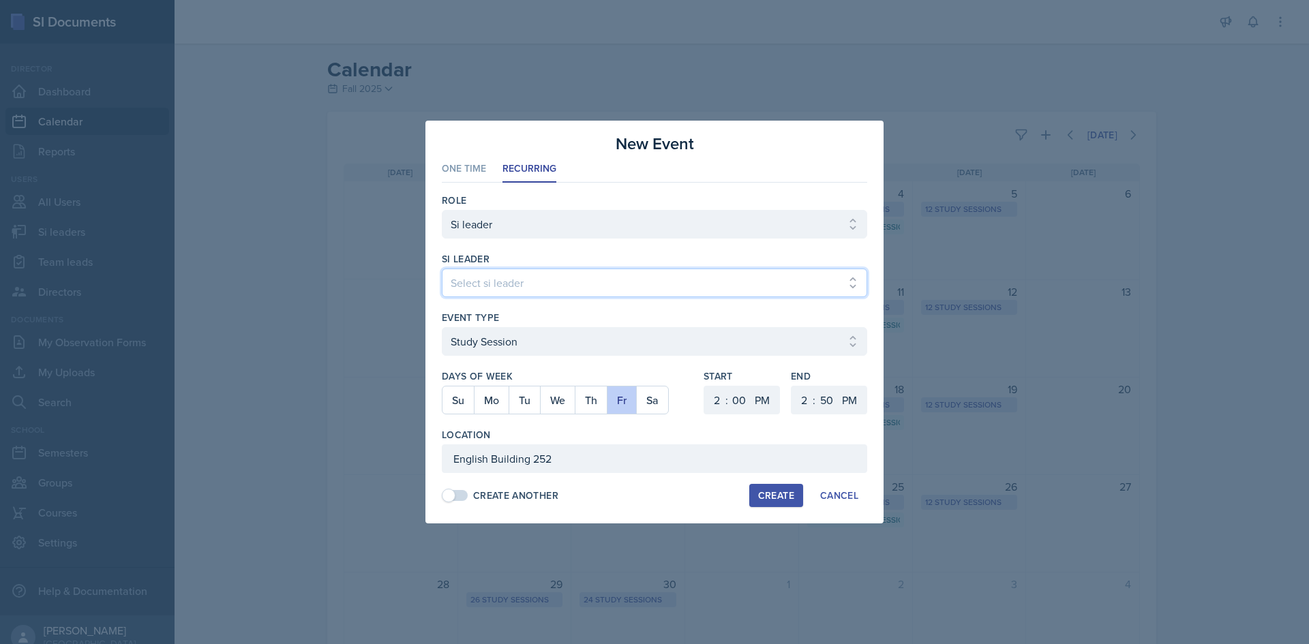
click at [510, 290] on select "Select si leader [PERSON_NAME] [PERSON_NAME] [PERSON_NAME] [PERSON_NAME] [PERSO…" at bounding box center [654, 283] width 425 height 29
click at [442, 269] on select "Select si leader [PERSON_NAME] [PERSON_NAME] [PERSON_NAME] [PERSON_NAME] [PERSO…" at bounding box center [654, 283] width 425 height 29
click at [779, 505] on button "Create" at bounding box center [776, 495] width 54 height 23
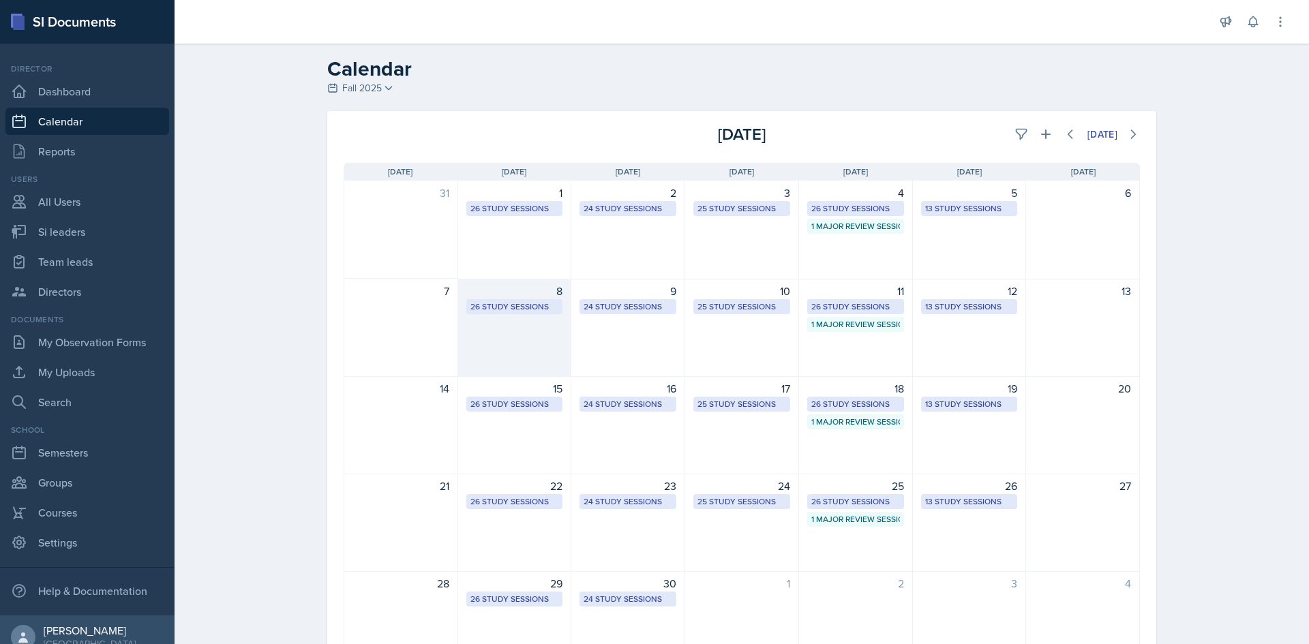
scroll to position [0, 0]
click at [1041, 136] on icon at bounding box center [1046, 135] width 14 height 14
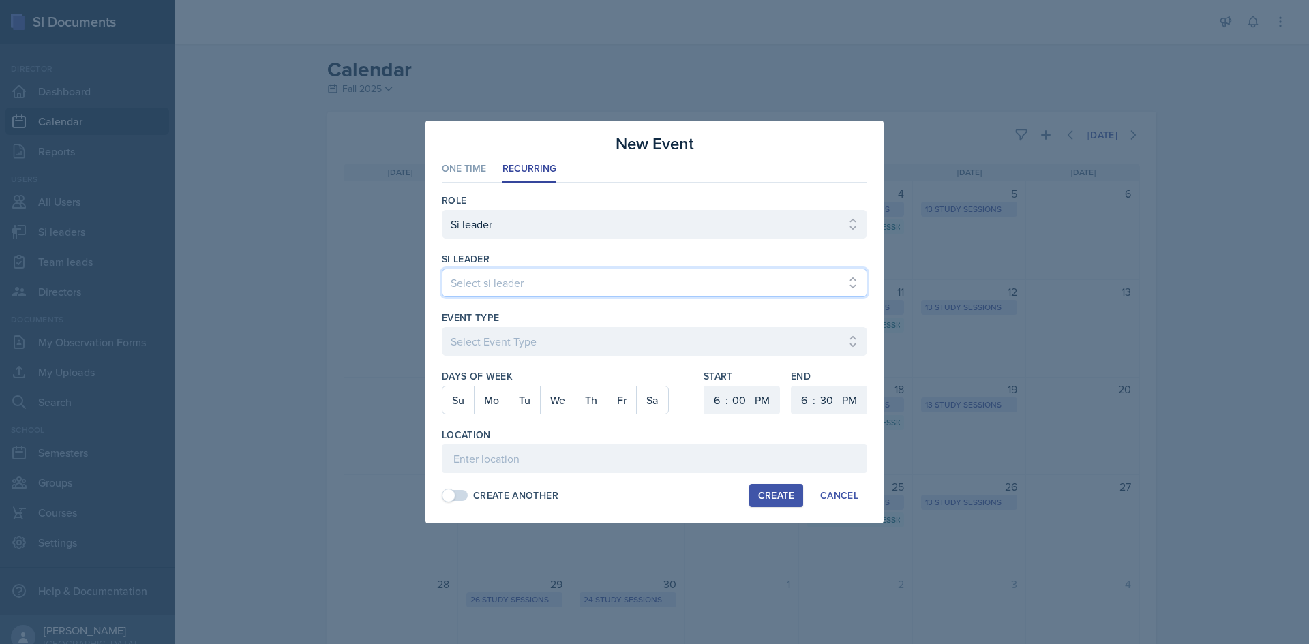
click at [568, 285] on select "Select si leader [PERSON_NAME] [PERSON_NAME] [PERSON_NAME] [PERSON_NAME] [PERSO…" at bounding box center [654, 283] width 425 height 29
click at [442, 269] on select "Select si leader [PERSON_NAME] [PERSON_NAME] [PERSON_NAME] [PERSON_NAME] [PERSO…" at bounding box center [654, 283] width 425 height 29
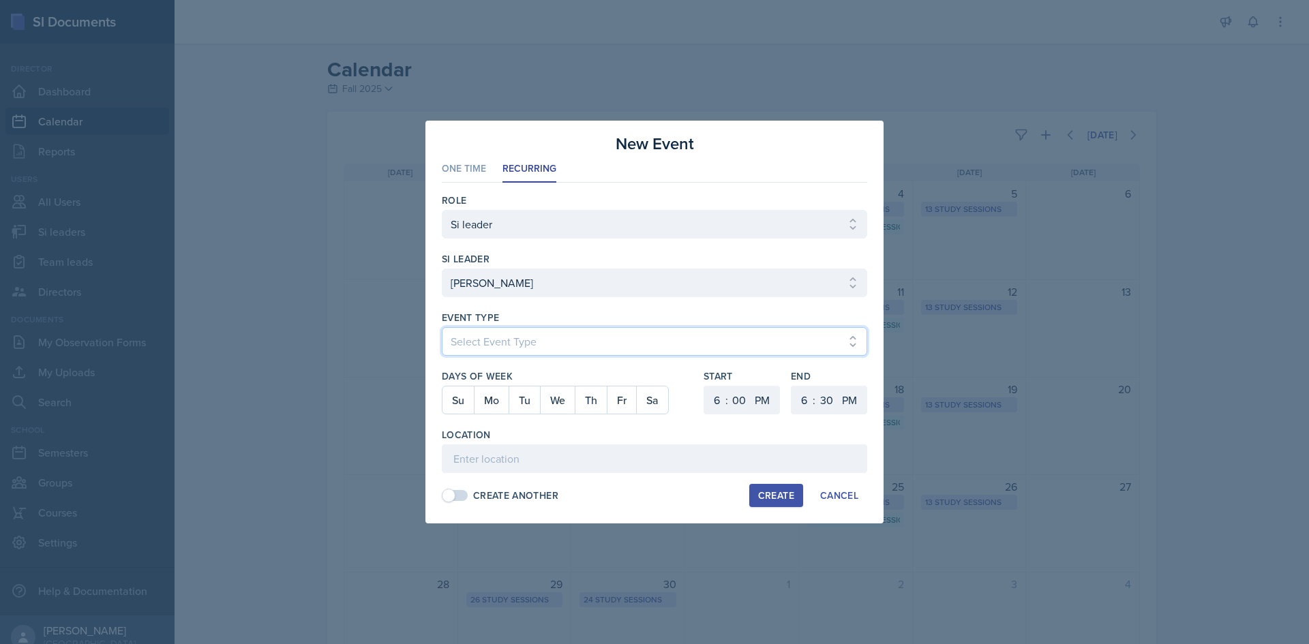
click at [558, 335] on select "Select Event Type Major Review Session Study Session" at bounding box center [654, 341] width 425 height 29
click at [442, 327] on select "Select Event Type Major Review Session Study Session" at bounding box center [654, 341] width 425 height 29
click at [479, 389] on button "Mo" at bounding box center [491, 400] width 35 height 27
click at [719, 402] on select "1 2 3 4 5 6 7 8 9 10 11 12" at bounding box center [715, 400] width 22 height 29
click at [704, 386] on select "1 2 3 4 5 6 7 8 9 10 11 12" at bounding box center [715, 400] width 22 height 29
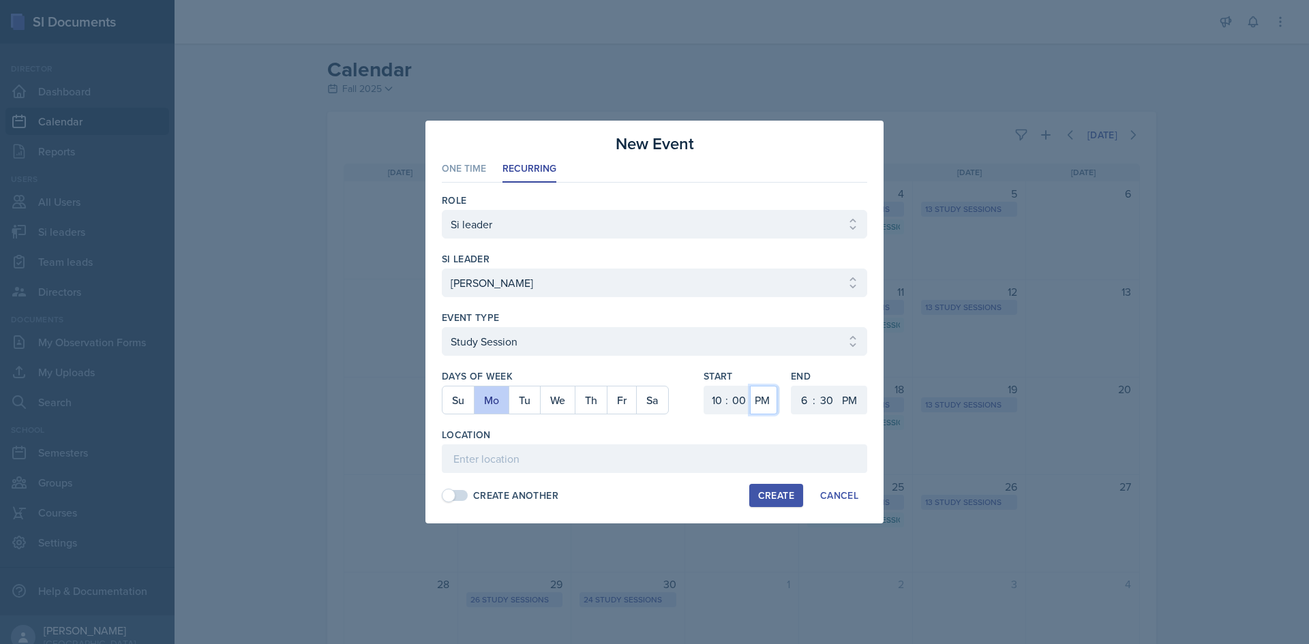
click at [766, 395] on select "AM PM" at bounding box center [763, 400] width 27 height 29
click at [750, 386] on select "AM PM" at bounding box center [763, 400] width 27 height 29
click at [807, 401] on select "1 2 3 4 5 6 7 8 9 10 11 12" at bounding box center [803, 400] width 22 height 29
click at [792, 386] on select "1 2 3 4 5 6 7 8 9 10 11 12" at bounding box center [803, 400] width 22 height 29
click at [824, 400] on select "00 05 10 15 20 25 30 35 40 45 50 55" at bounding box center [826, 400] width 22 height 29
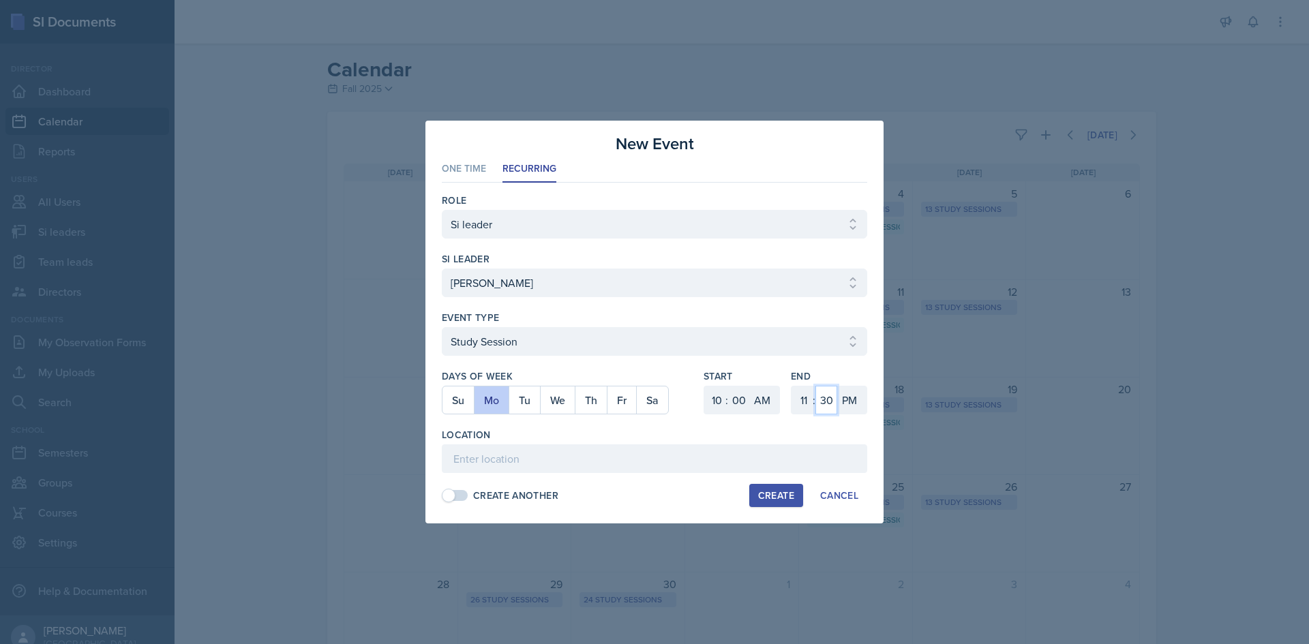
click at [815, 386] on select "00 05 10 15 20 25 30 35 40 45 50 55" at bounding box center [826, 400] width 22 height 29
drag, startPoint x: 851, startPoint y: 412, endPoint x: 851, endPoint y: 402, distance: 10.2
click at [851, 412] on select "AM PM" at bounding box center [850, 400] width 27 height 29
click at [837, 386] on select "AM PM" at bounding box center [850, 400] width 27 height 29
click at [788, 455] on input at bounding box center [654, 459] width 425 height 29
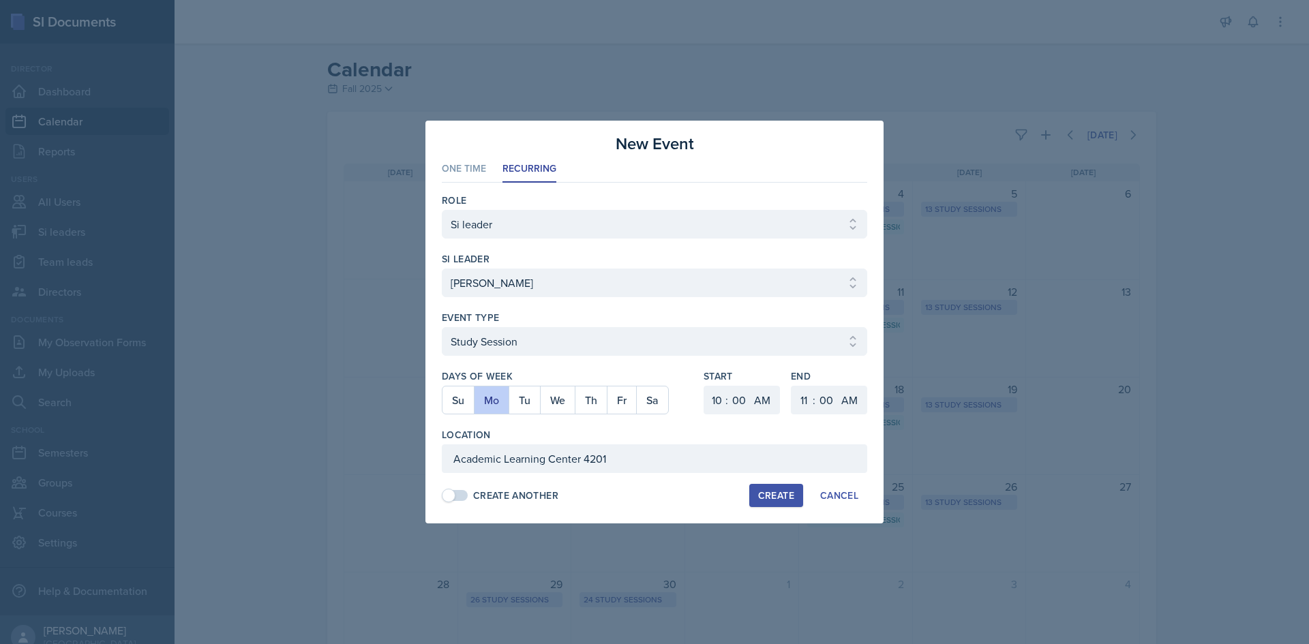
click at [783, 496] on div "Create" at bounding box center [776, 495] width 36 height 11
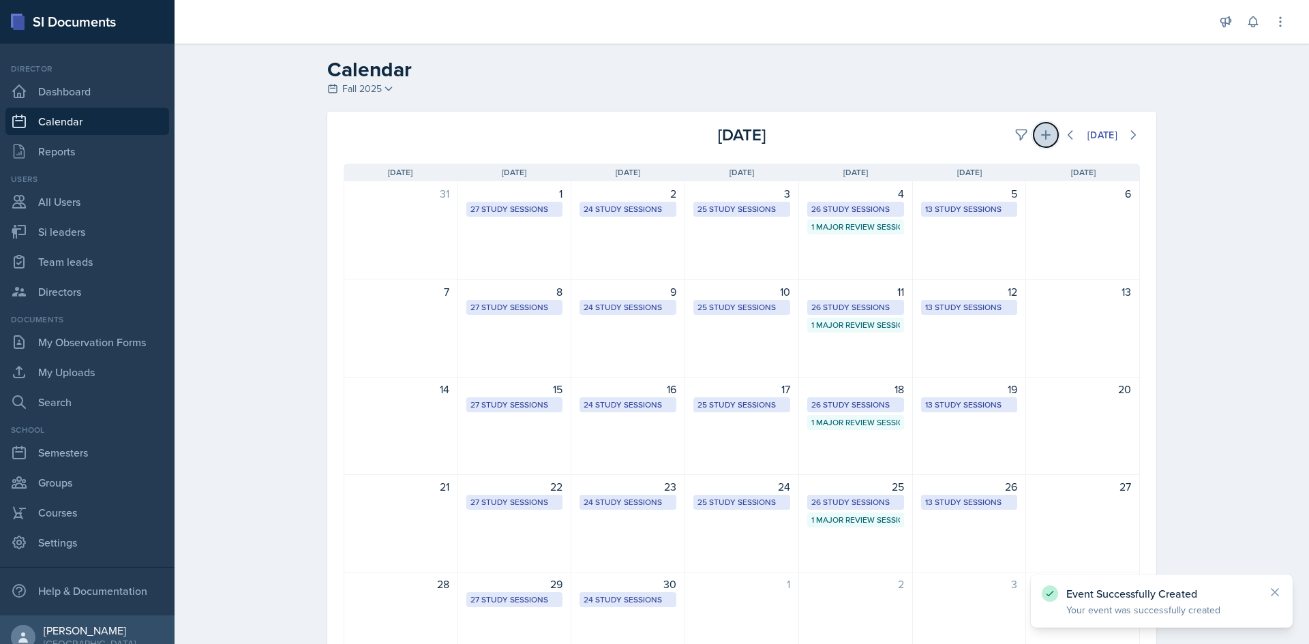
click at [1034, 134] on button at bounding box center [1046, 135] width 25 height 25
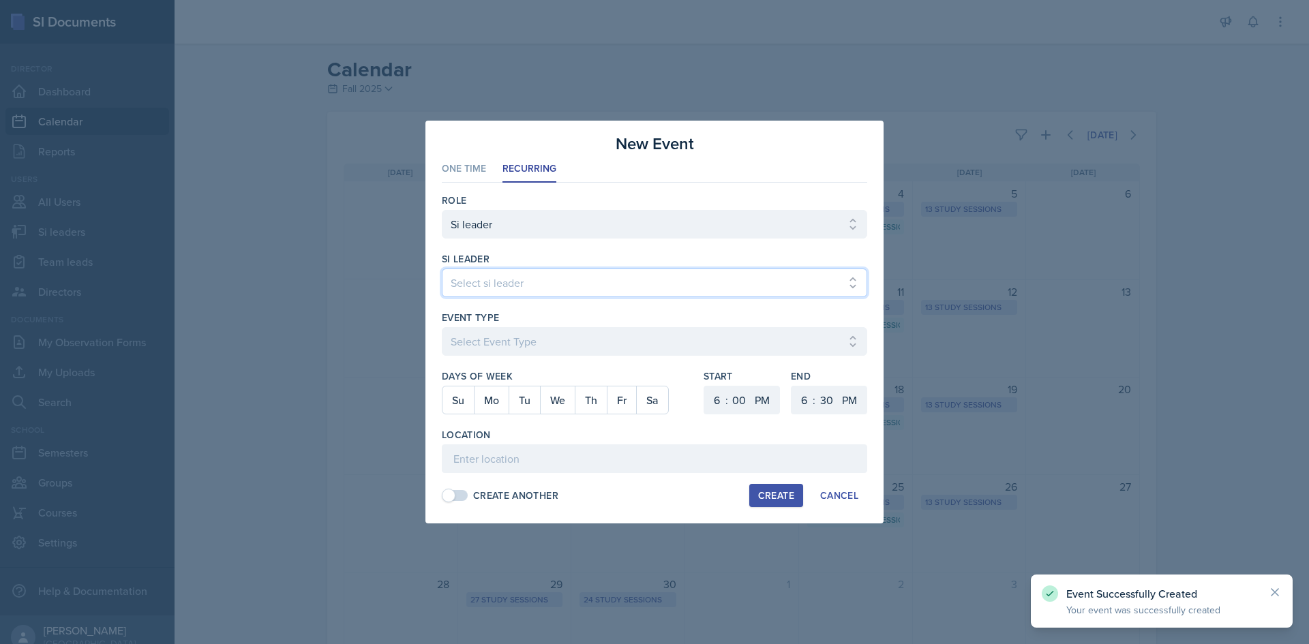
click at [513, 289] on select "Select si leader [PERSON_NAME] [PERSON_NAME] [PERSON_NAME] [PERSON_NAME] [PERSO…" at bounding box center [654, 283] width 425 height 29
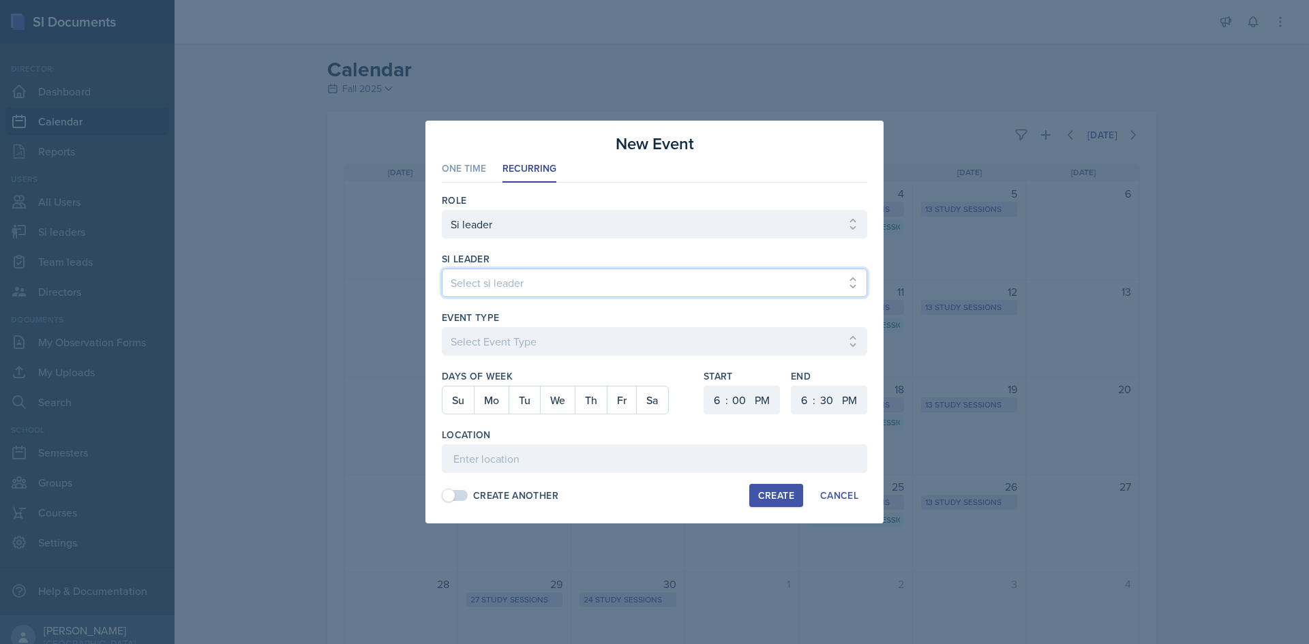
click at [442, 269] on select "Select si leader [PERSON_NAME] [PERSON_NAME] [PERSON_NAME] [PERSON_NAME] [PERSO…" at bounding box center [654, 283] width 425 height 29
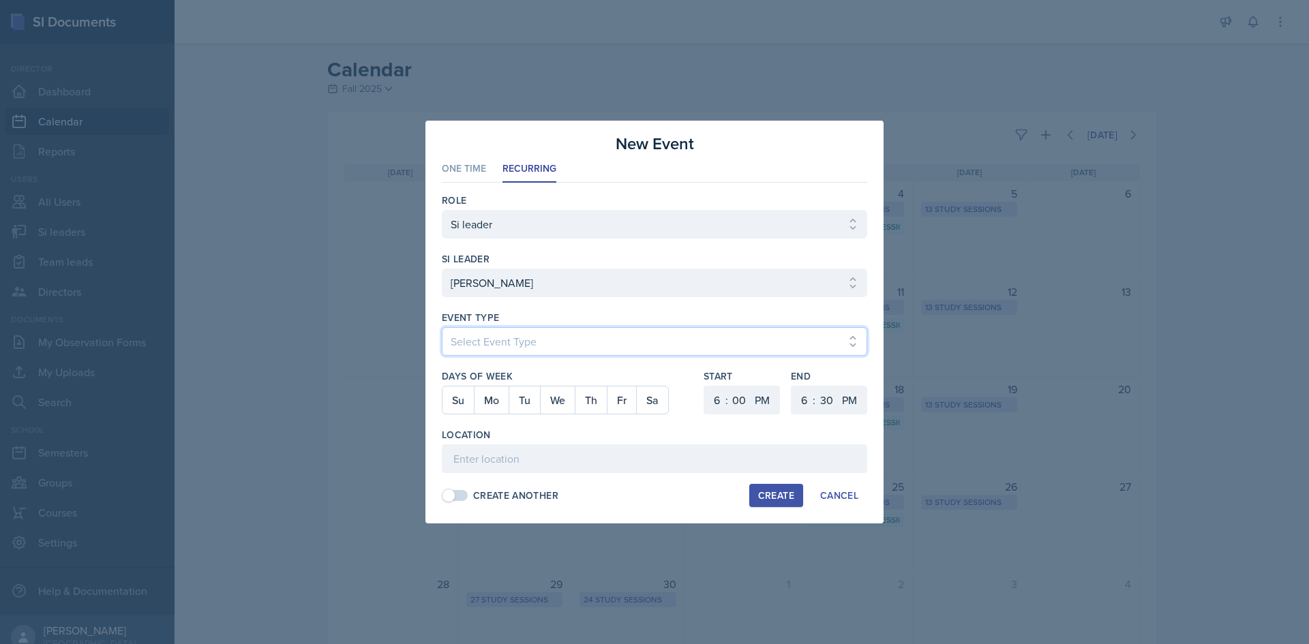
click at [506, 338] on select "Select Event Type Major Review Session Study Session" at bounding box center [654, 341] width 425 height 29
click at [442, 327] on select "Select Event Type Major Review Session Study Session" at bounding box center [654, 341] width 425 height 29
click at [590, 403] on button "Th" at bounding box center [591, 400] width 32 height 27
click at [716, 398] on select "1 2 3 4 5 6 7 8 9 10 11 12" at bounding box center [715, 400] width 22 height 29
click at [704, 386] on select "1 2 3 4 5 6 7 8 9 10 11 12" at bounding box center [715, 400] width 22 height 29
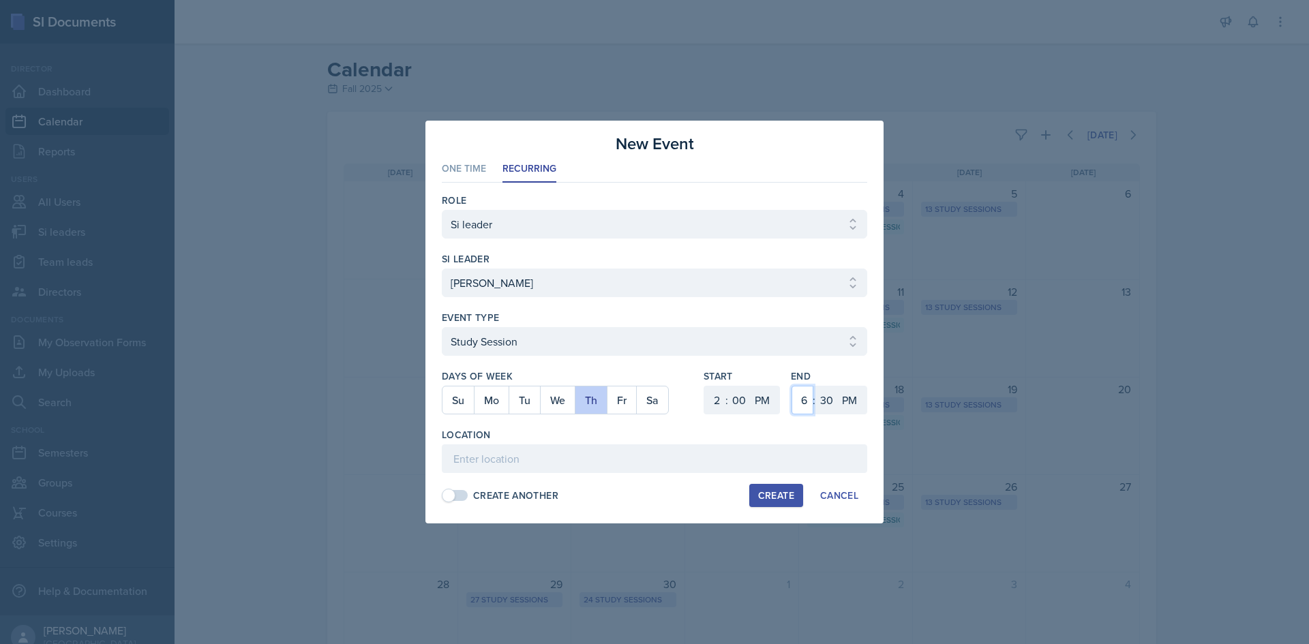
click at [807, 403] on select "1 2 3 4 5 6 7 8 9 10 11 12" at bounding box center [803, 400] width 22 height 29
click at [792, 386] on select "1 2 3 4 5 6 7 8 9 10 11 12" at bounding box center [803, 400] width 22 height 29
click at [824, 391] on select "00 05 10 15 20 25 30 35 40 45 50 55" at bounding box center [826, 400] width 22 height 29
click at [815, 386] on select "00 05 10 15 20 25 30 35 40 45 50 55" at bounding box center [826, 400] width 22 height 29
click at [678, 432] on div "Location" at bounding box center [654, 435] width 425 height 14
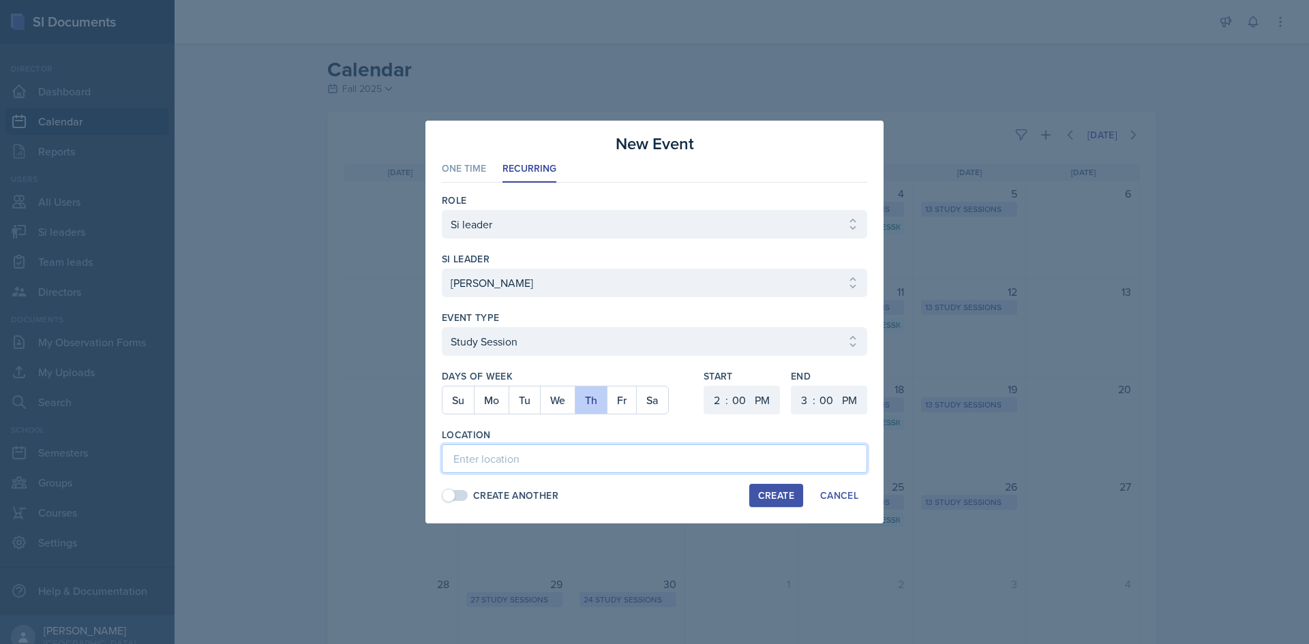
click at [660, 460] on input at bounding box center [654, 459] width 425 height 29
click at [662, 423] on div at bounding box center [567, 422] width 251 height 14
click at [759, 499] on div "Create" at bounding box center [776, 495] width 36 height 11
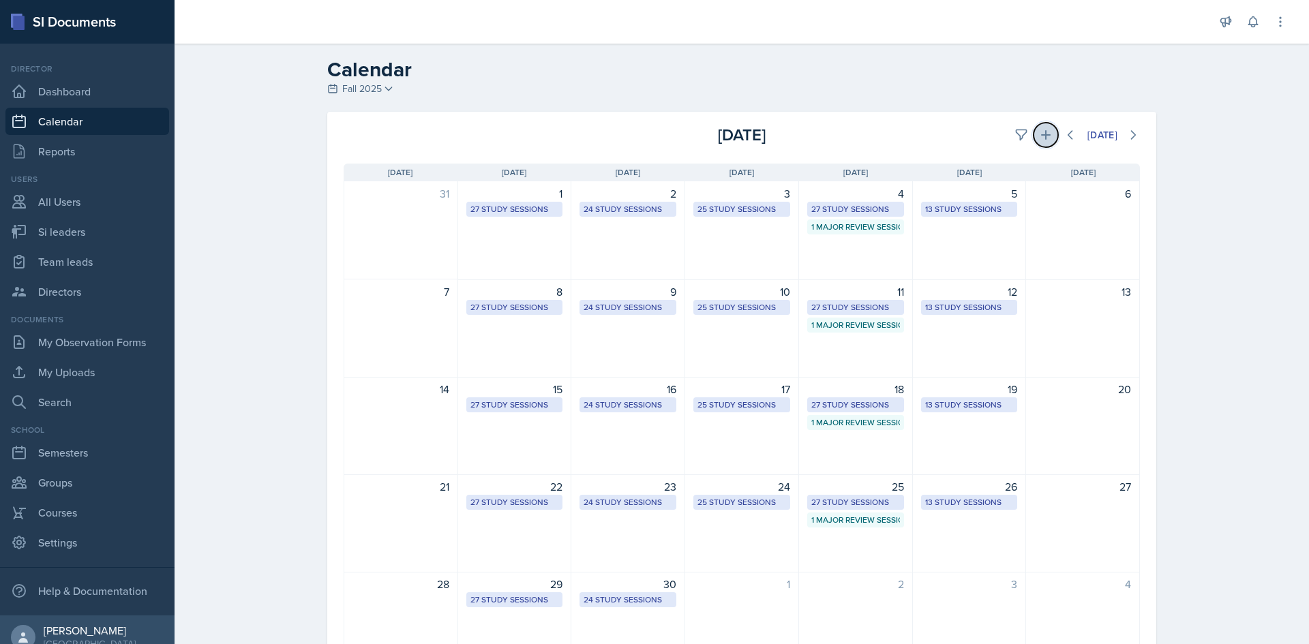
click at [1041, 137] on icon at bounding box center [1046, 135] width 10 height 10
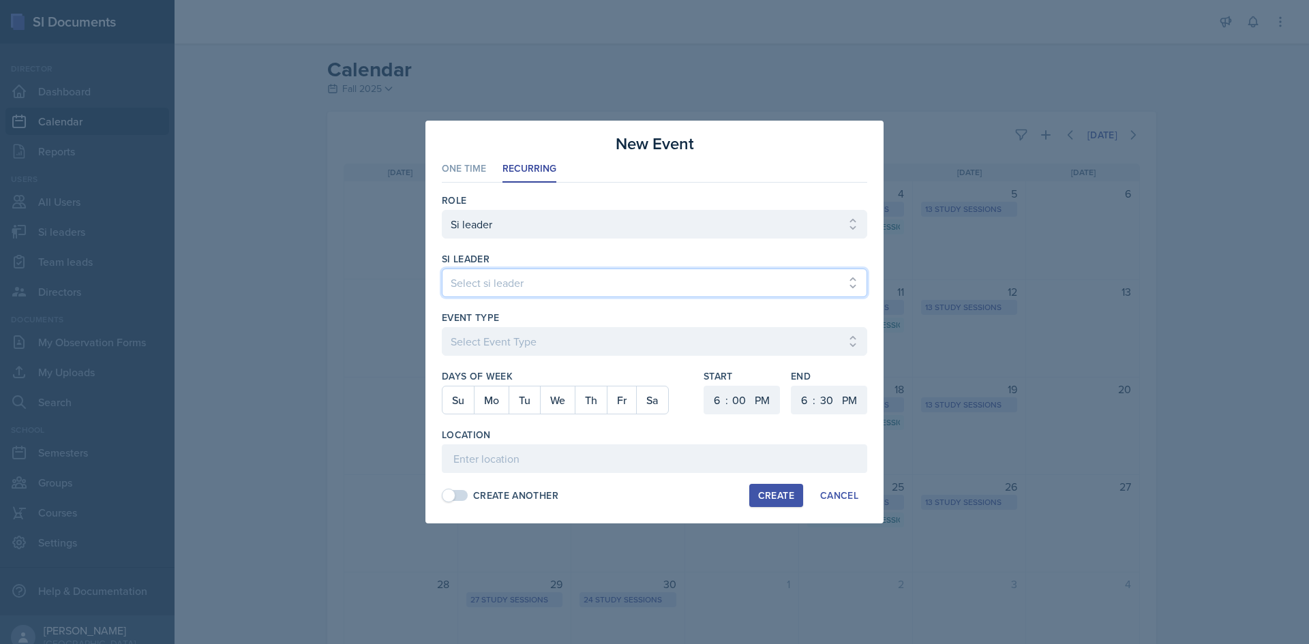
click at [611, 269] on select "Select si leader [PERSON_NAME] [PERSON_NAME] [PERSON_NAME] [PERSON_NAME] [PERSO…" at bounding box center [654, 283] width 425 height 29
click at [442, 269] on select "Select si leader [PERSON_NAME] [PERSON_NAME] [PERSON_NAME] [PERSON_NAME] [PERSO…" at bounding box center [654, 283] width 425 height 29
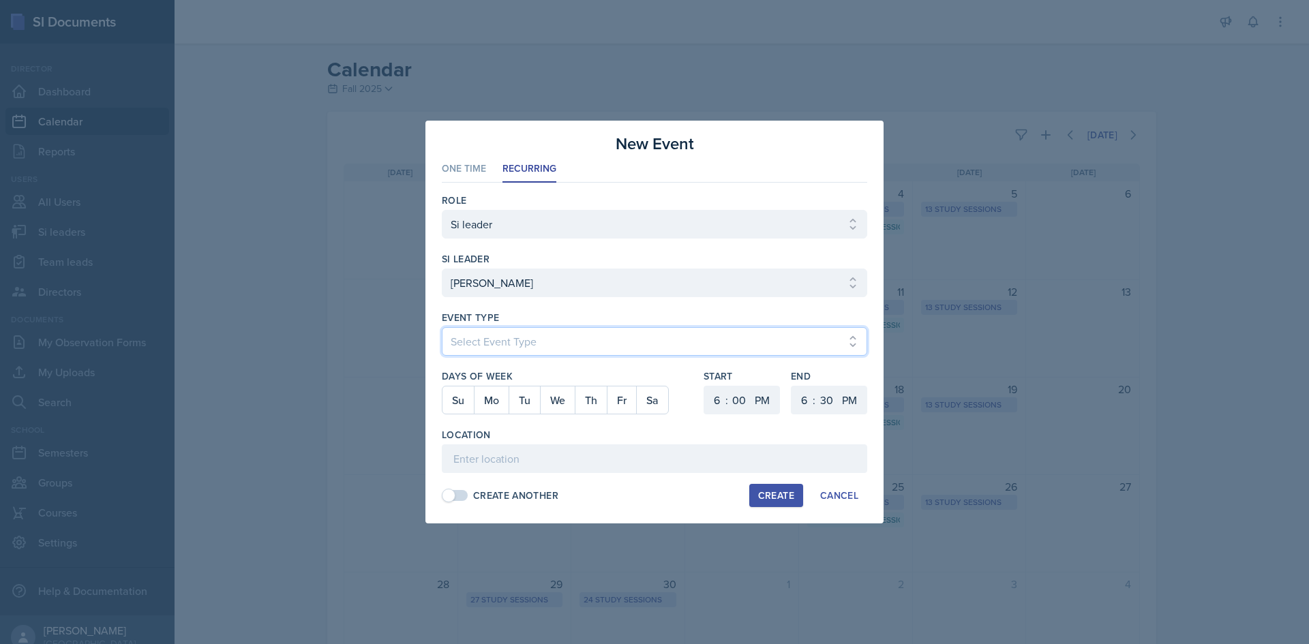
click at [572, 351] on select "Select Event Type Major Review Session Study Session" at bounding box center [654, 341] width 425 height 29
click at [442, 327] on select "Select Event Type Major Review Session Study Session" at bounding box center [654, 341] width 425 height 29
click at [599, 405] on button "Th" at bounding box center [591, 400] width 32 height 27
click at [734, 395] on select "00 05 10 15 20 25 30 35 40 45 50 55" at bounding box center [739, 400] width 22 height 29
click at [713, 397] on select "1 2 3 4 5 6 7 8 9 10 11 12" at bounding box center [715, 400] width 22 height 29
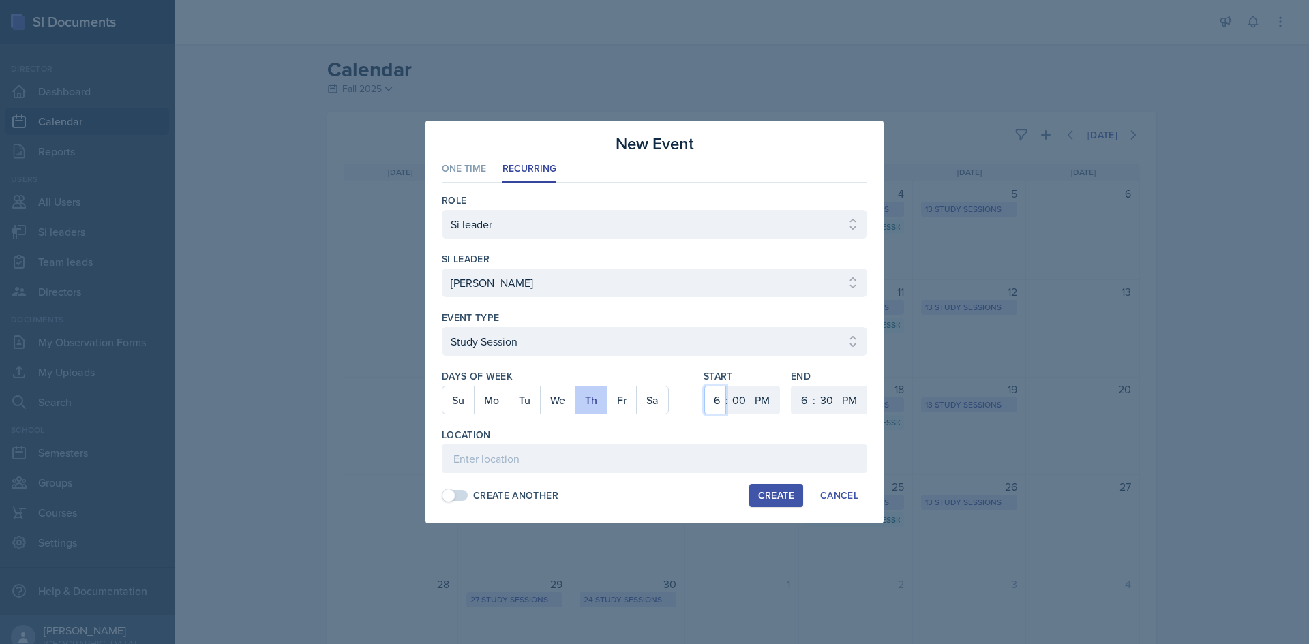
click at [704, 386] on select "1 2 3 4 5 6 7 8 9 10 11 12" at bounding box center [715, 400] width 22 height 29
click at [798, 396] on select "1 2 3 4 5 6 7 8 9 10 11 12" at bounding box center [803, 400] width 22 height 29
click at [792, 386] on select "1 2 3 4 5 6 7 8 9 10 11 12" at bounding box center [803, 400] width 22 height 29
drag, startPoint x: 826, startPoint y: 401, endPoint x: 827, endPoint y: 389, distance: 11.7
click at [826, 400] on select "00 05 10 15 20 25 30 35 40 45 50 55" at bounding box center [826, 400] width 22 height 29
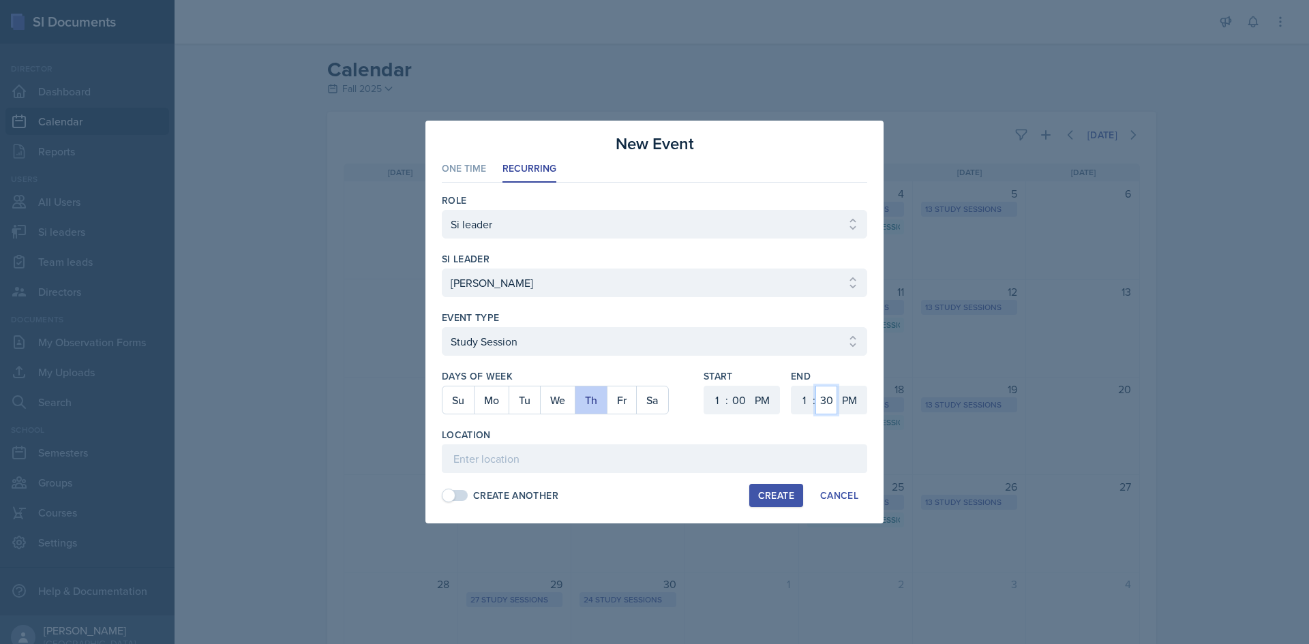
click at [815, 386] on select "00 05 10 15 20 25 30 35 40 45 50 55" at bounding box center [826, 400] width 22 height 29
click at [718, 468] on input at bounding box center [654, 459] width 425 height 29
click at [688, 463] on input "[GEOGRAPHIC_DATA] 2031" at bounding box center [654, 459] width 425 height 29
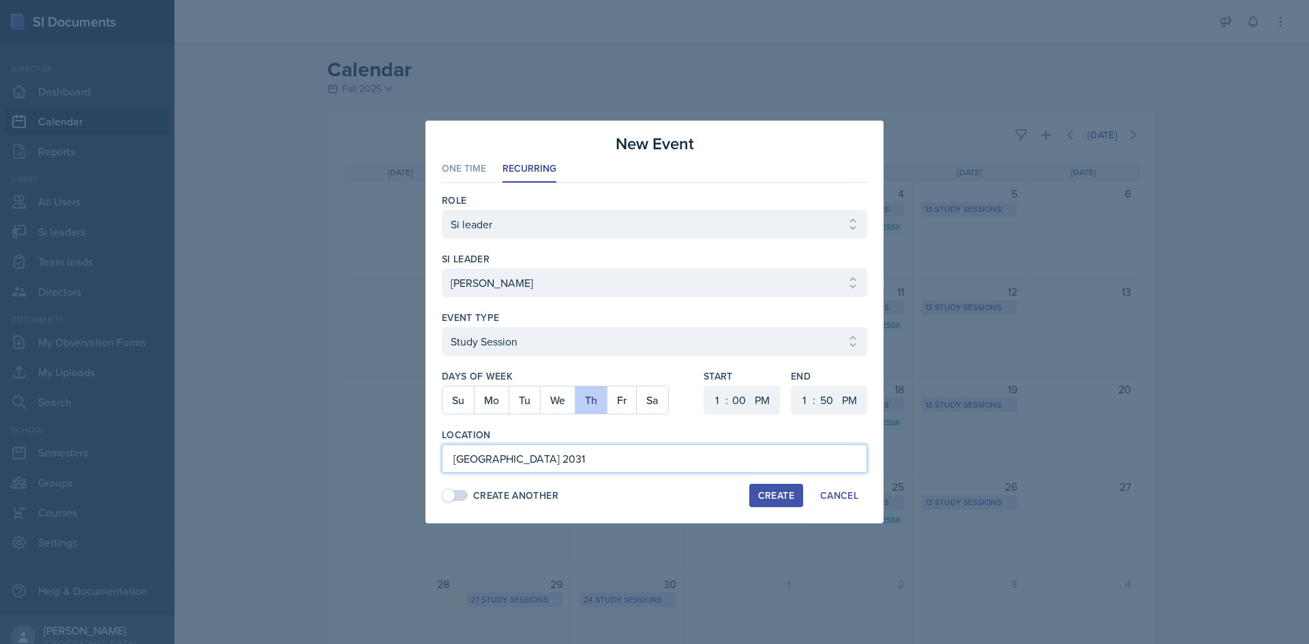
click at [692, 446] on input "[GEOGRAPHIC_DATA] 2031" at bounding box center [654, 459] width 425 height 29
click at [762, 494] on div "Create" at bounding box center [776, 495] width 36 height 11
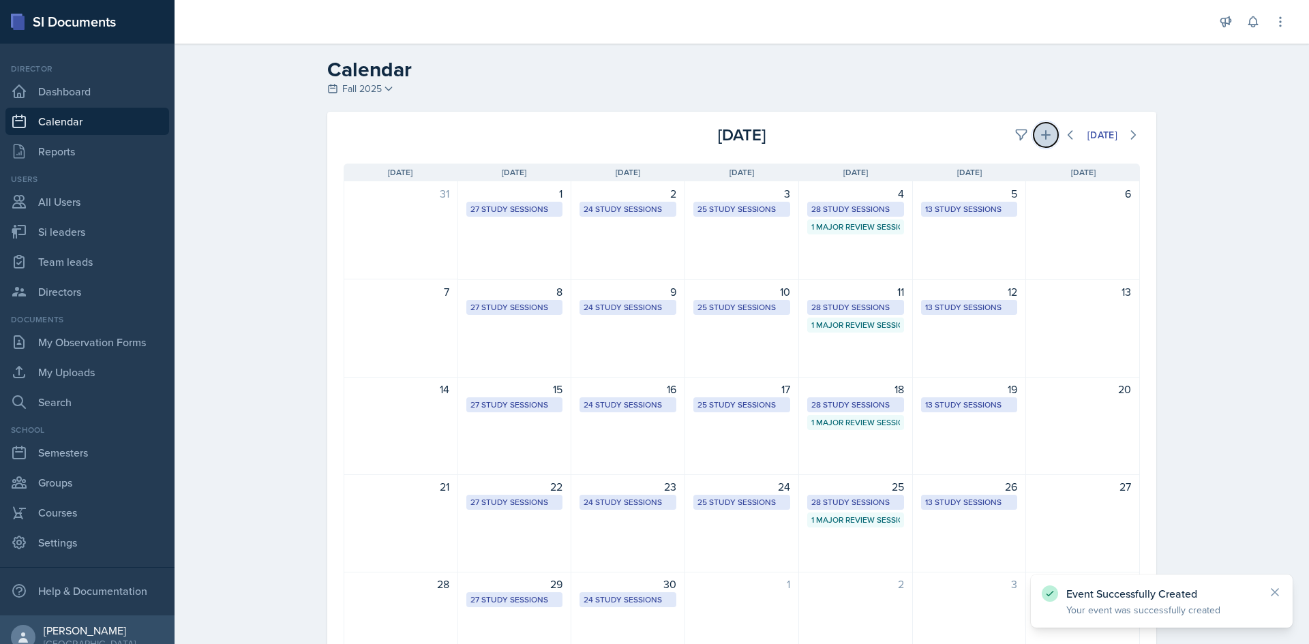
click at [1038, 123] on button at bounding box center [1046, 135] width 25 height 25
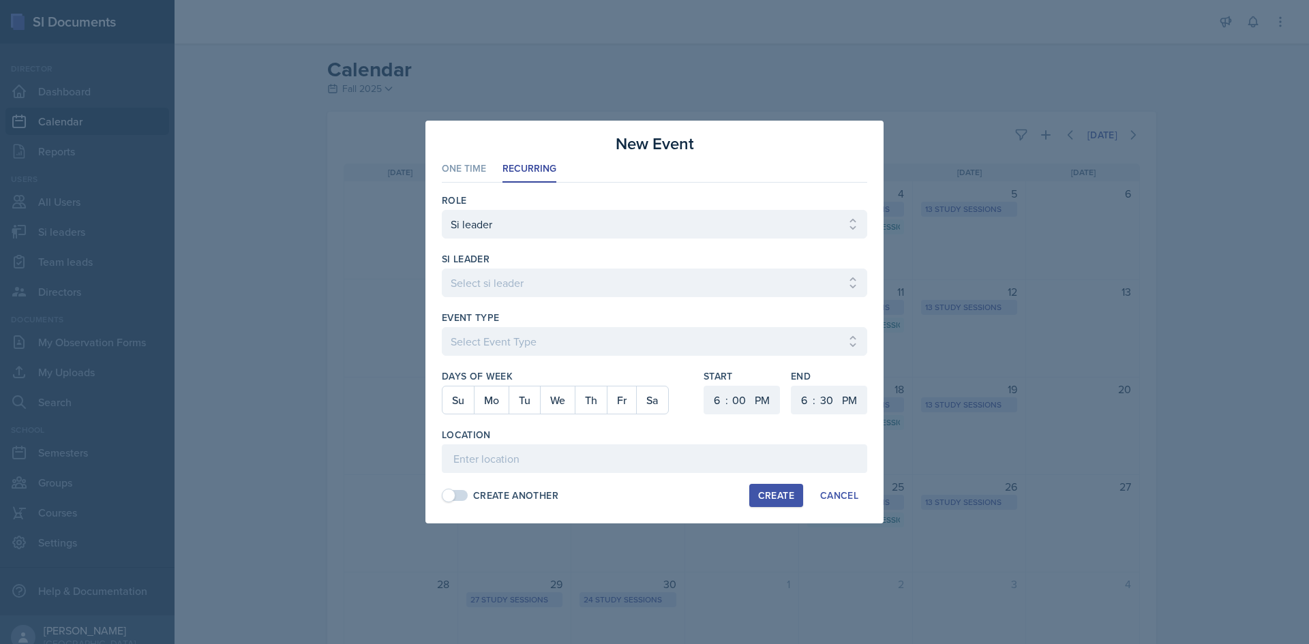
click at [654, 299] on div at bounding box center [654, 304] width 425 height 14
click at [655, 289] on select "Select si leader [PERSON_NAME] [PERSON_NAME] [PERSON_NAME] [PERSON_NAME] [PERSO…" at bounding box center [654, 283] width 425 height 29
click at [442, 269] on select "Select si leader [PERSON_NAME] [PERSON_NAME] [PERSON_NAME] [PERSON_NAME] [PERSO…" at bounding box center [654, 283] width 425 height 29
click at [612, 467] on input at bounding box center [654, 459] width 425 height 29
paste input "[GEOGRAPHIC_DATA] 2031"
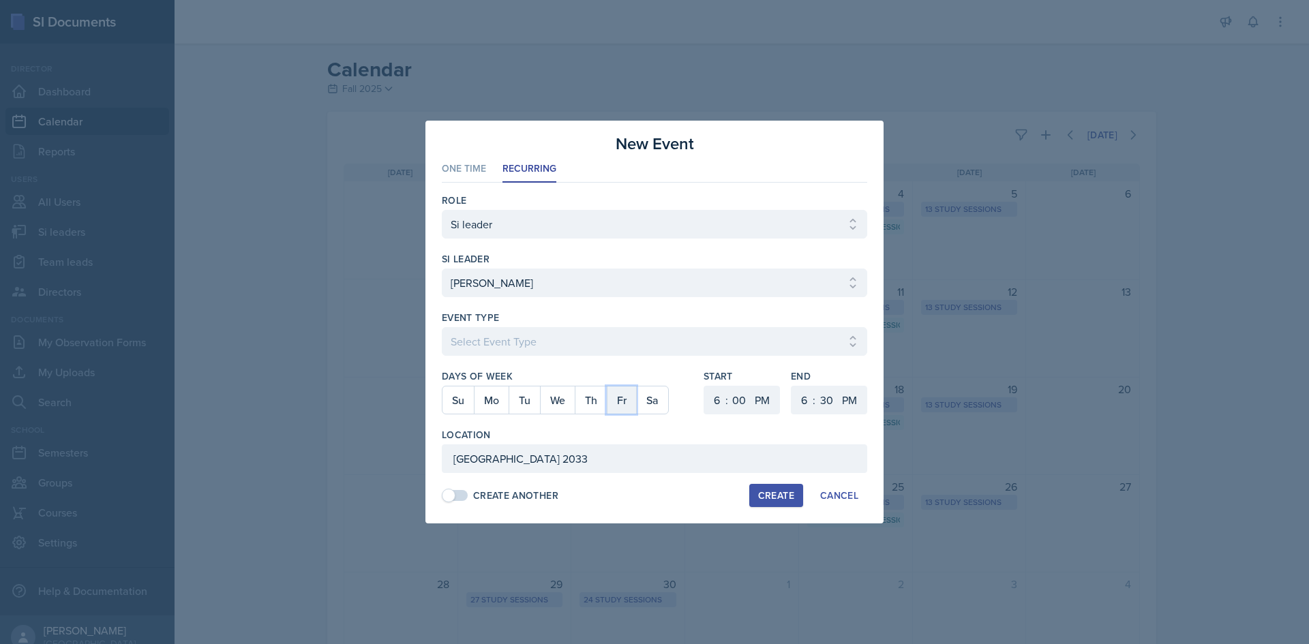
click at [631, 413] on button "Fr" at bounding box center [621, 400] width 29 height 27
click at [718, 403] on select "1 2 3 4 5 6 7 8 9 10 11 12" at bounding box center [715, 400] width 22 height 29
click at [704, 386] on select "1 2 3 4 5 6 7 8 9 10 11 12" at bounding box center [715, 400] width 22 height 29
drag, startPoint x: 708, startPoint y: 400, endPoint x: 712, endPoint y: 388, distance: 12.9
click at [708, 400] on select "1 2 3 4 5 6 7 8 9 10 11 12" at bounding box center [715, 400] width 22 height 29
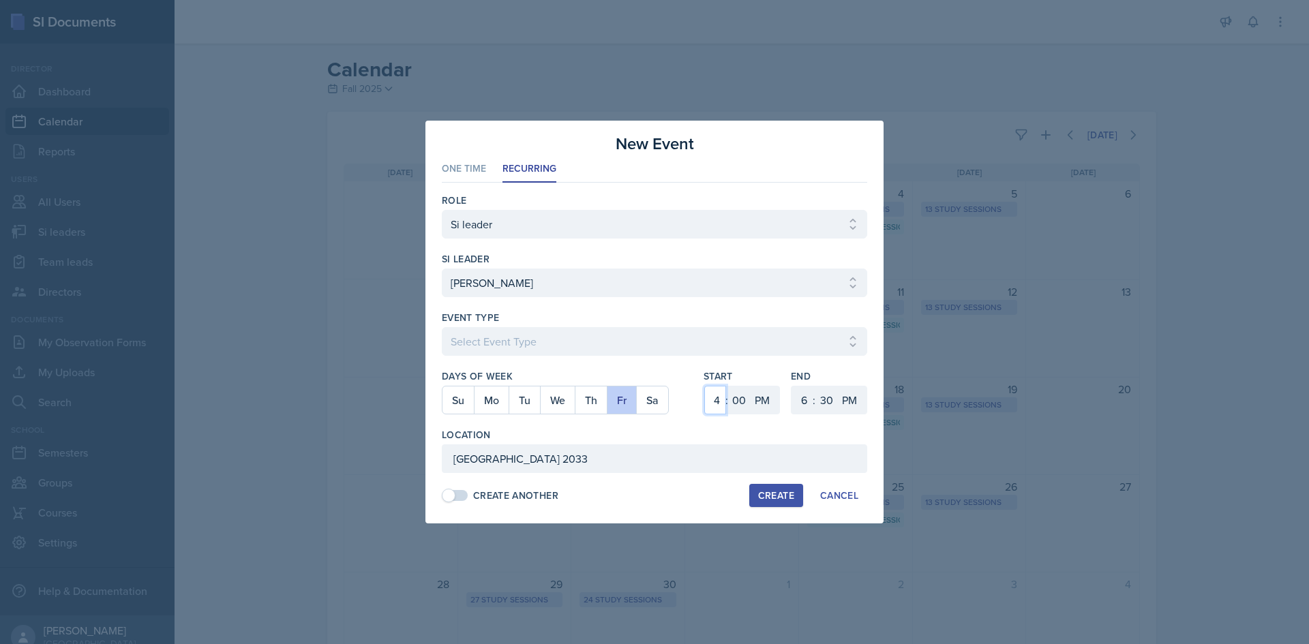
click at [704, 386] on select "1 2 3 4 5 6 7 8 9 10 11 12" at bounding box center [715, 400] width 22 height 29
click at [742, 404] on select "00 05 10 15 20 25 30 35 40 45 50 55" at bounding box center [739, 400] width 22 height 29
click at [728, 386] on select "00 05 10 15 20 25 30 35 40 45 50 55" at bounding box center [739, 400] width 22 height 29
click at [804, 408] on select "1 2 3 4 5 6 7 8 9 10 11 12" at bounding box center [803, 400] width 22 height 29
click at [792, 386] on select "1 2 3 4 5 6 7 8 9 10 11 12" at bounding box center [803, 400] width 22 height 29
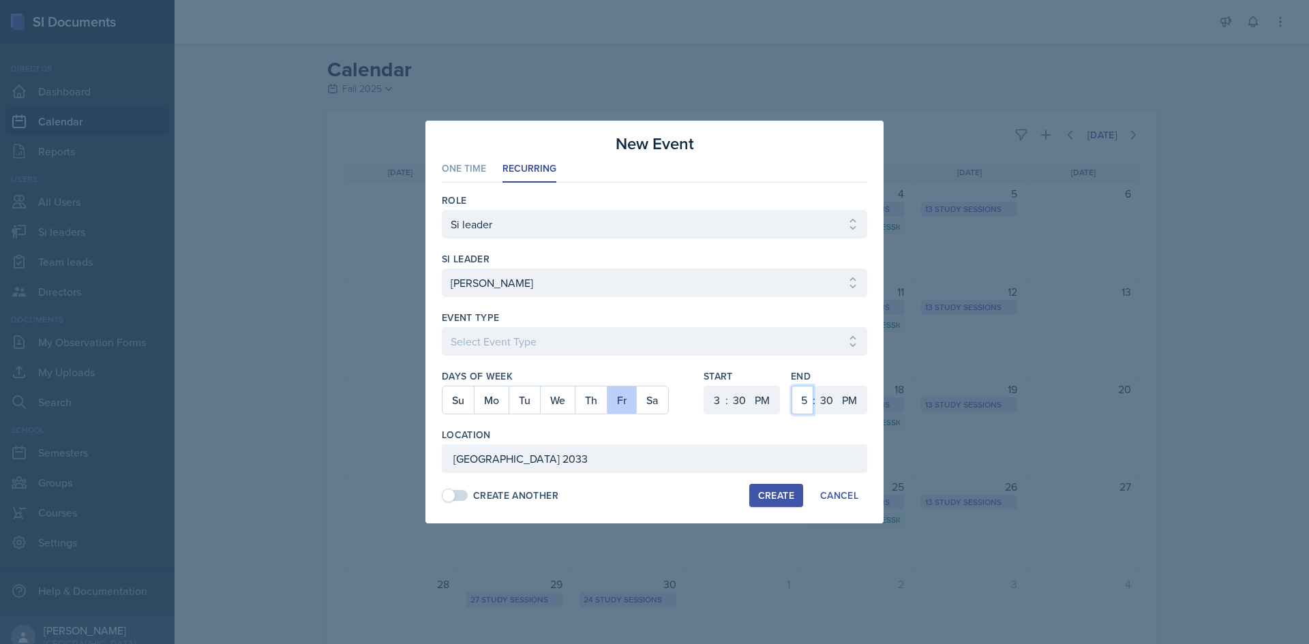
click at [800, 393] on select "1 2 3 4 5 6 7 8 9 10 11 12" at bounding box center [803, 400] width 22 height 29
click at [792, 386] on select "1 2 3 4 5 6 7 8 9 10 11 12" at bounding box center [803, 400] width 22 height 29
drag, startPoint x: 794, startPoint y: 400, endPoint x: 798, endPoint y: 389, distance: 11.0
click at [794, 400] on select "1 2 3 4 5 6 7 8 9 10 11 12" at bounding box center [803, 400] width 22 height 29
click at [792, 386] on select "1 2 3 4 5 6 7 8 9 10 11 12" at bounding box center [803, 400] width 22 height 29
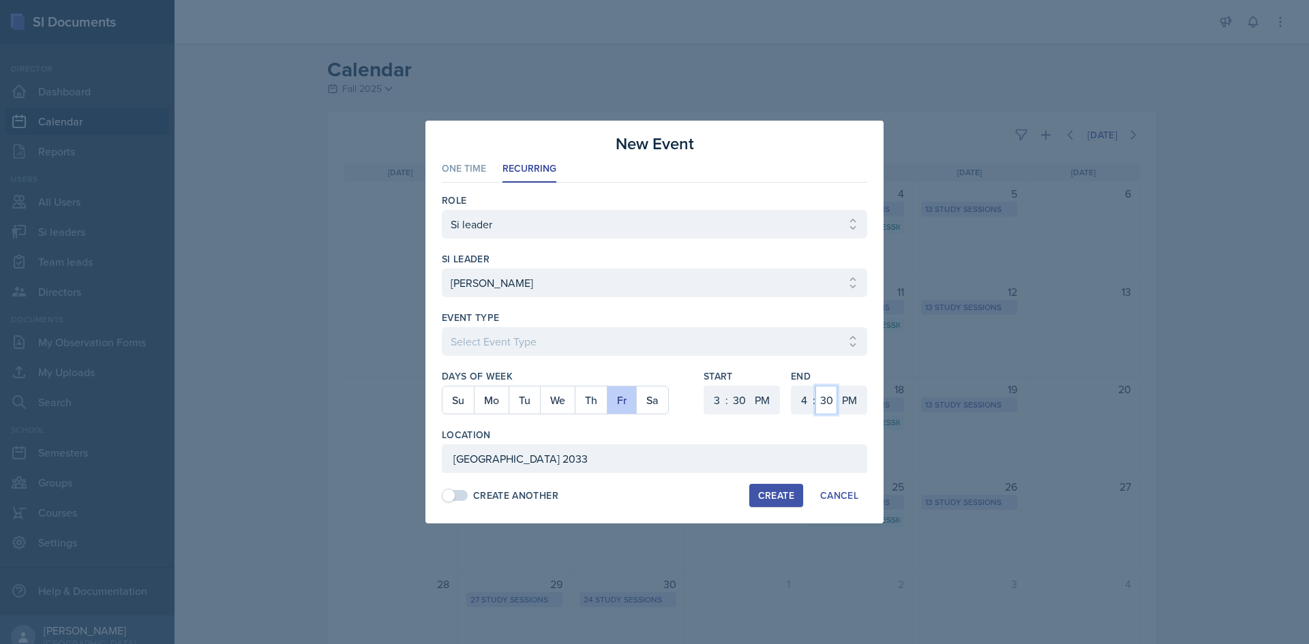
drag, startPoint x: 820, startPoint y: 413, endPoint x: 822, endPoint y: 392, distance: 21.2
click at [820, 413] on select "00 05 10 15 20 25 30 35 40 45 50 55" at bounding box center [826, 400] width 22 height 29
click at [815, 386] on select "00 05 10 15 20 25 30 35 40 45 50 55" at bounding box center [826, 400] width 22 height 29
drag, startPoint x: 611, startPoint y: 303, endPoint x: 605, endPoint y: 314, distance: 11.9
click at [610, 307] on div at bounding box center [654, 304] width 425 height 14
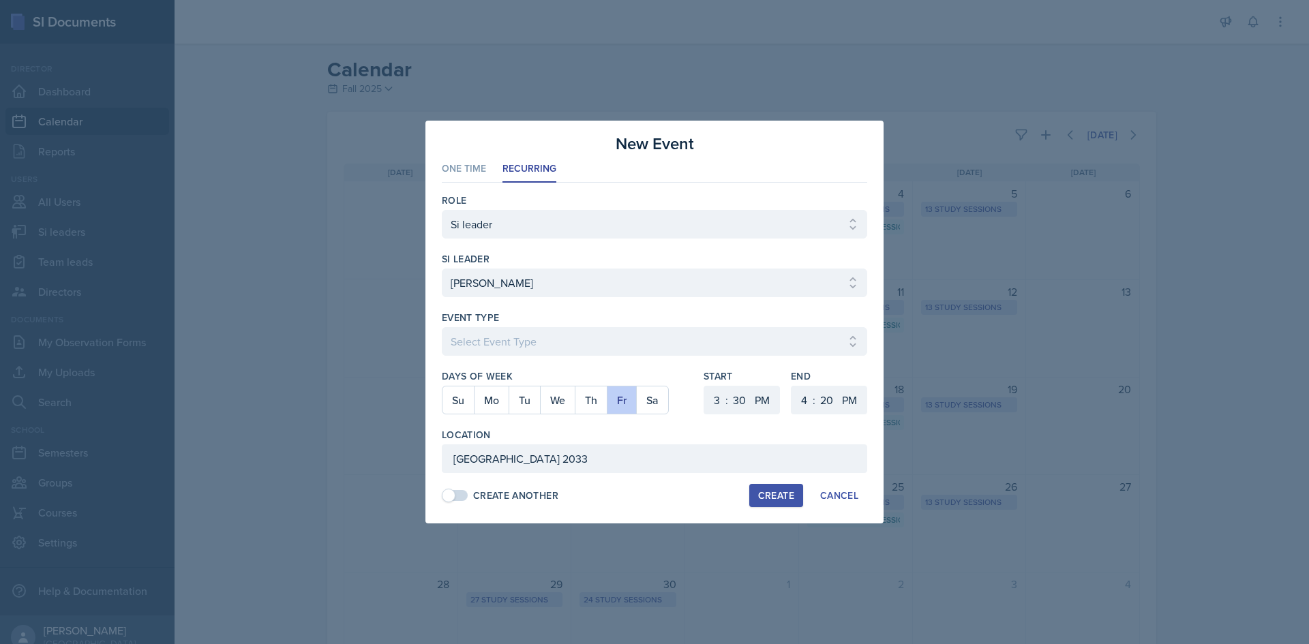
click at [598, 325] on div "Event Type Select Event Type Major Review Session Study Session" at bounding box center [654, 340] width 425 height 59
click at [588, 346] on select "Select Event Type Major Review Session Study Session" at bounding box center [654, 341] width 425 height 29
click at [442, 327] on select "Select Event Type Major Review Session Study Session" at bounding box center [654, 341] width 425 height 29
click at [769, 498] on div "Create" at bounding box center [776, 495] width 36 height 11
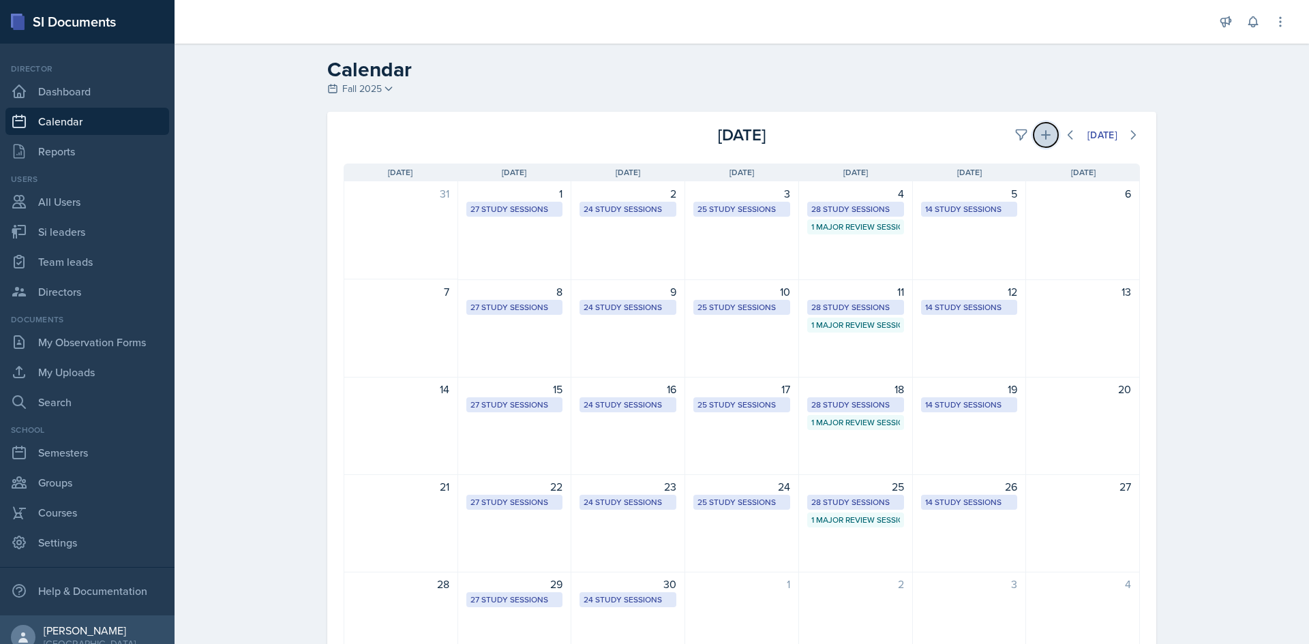
click at [1045, 134] on icon at bounding box center [1046, 135] width 14 height 14
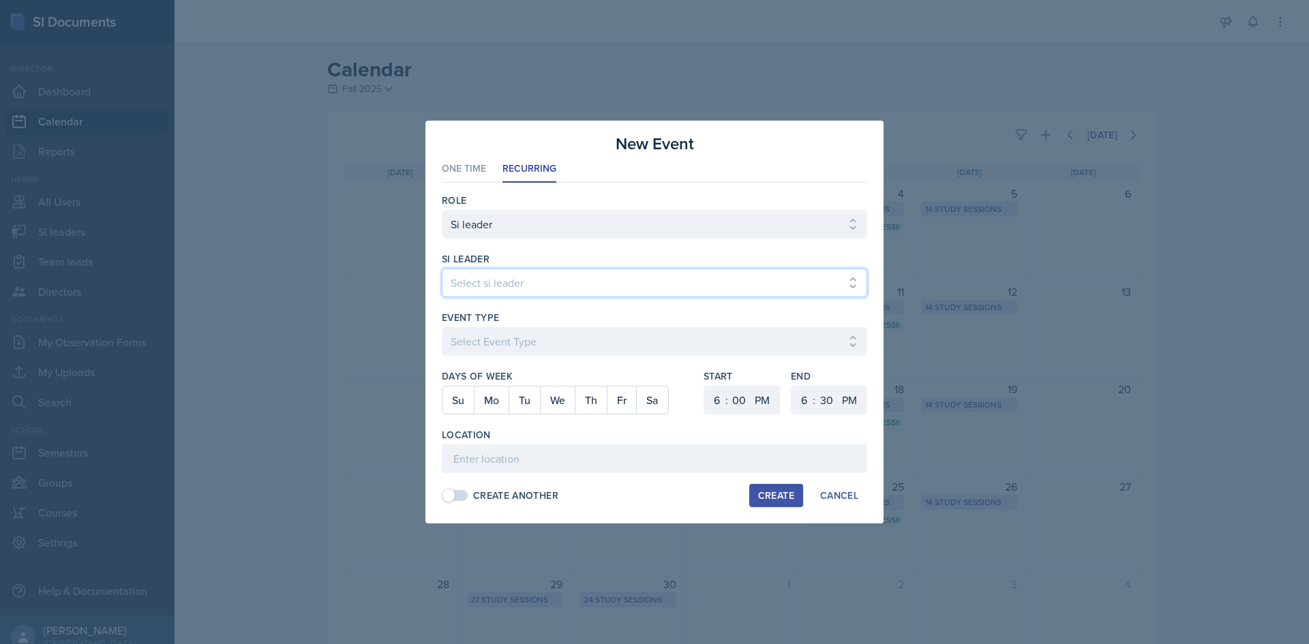
click at [618, 283] on select "Select si leader [PERSON_NAME] [PERSON_NAME] [PERSON_NAME] [PERSON_NAME] [PERSO…" at bounding box center [654, 283] width 425 height 29
click at [442, 269] on select "Select si leader [PERSON_NAME] [PERSON_NAME] [PERSON_NAME] [PERSON_NAME] [PERSO…" at bounding box center [654, 283] width 425 height 29
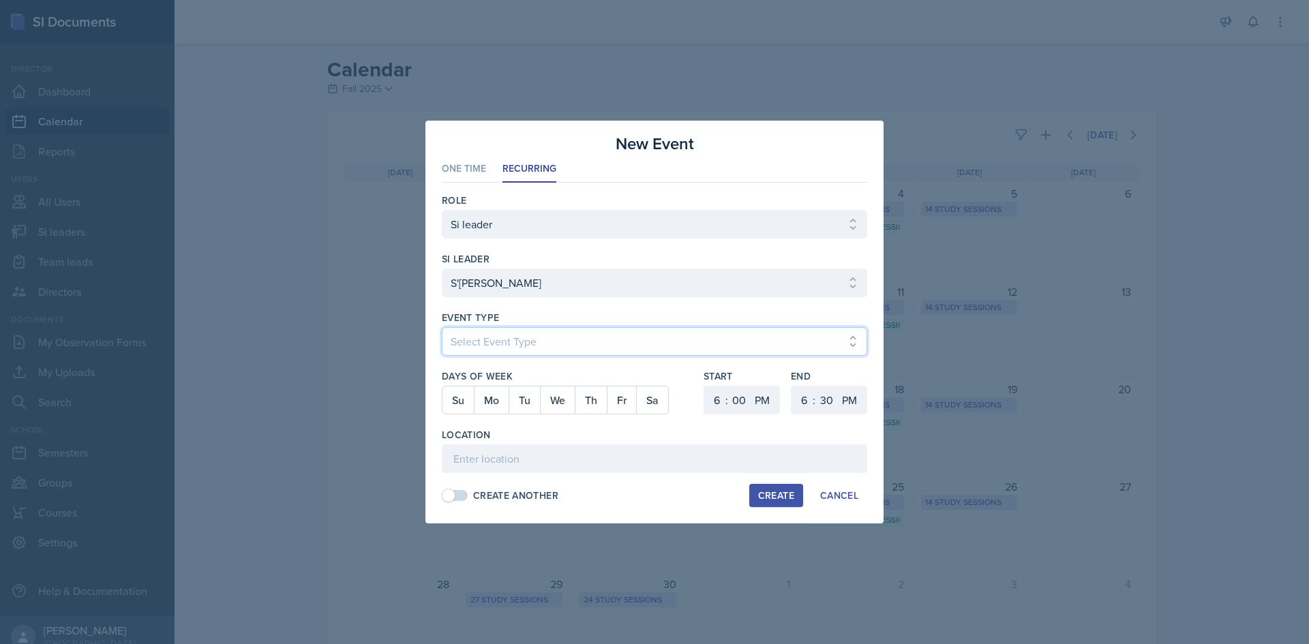
click at [602, 343] on select "Select Event Type Major Review Session Study Session" at bounding box center [654, 341] width 425 height 29
click at [442, 327] on select "Select Event Type Major Review Session Study Session" at bounding box center [654, 341] width 425 height 29
click at [531, 402] on button "Tu" at bounding box center [524, 400] width 31 height 27
click at [721, 394] on select "1 2 3 4 5 6 7 8 9 10 11 12" at bounding box center [715, 400] width 22 height 29
click at [704, 386] on select "1 2 3 4 5 6 7 8 9 10 11 12" at bounding box center [715, 400] width 22 height 29
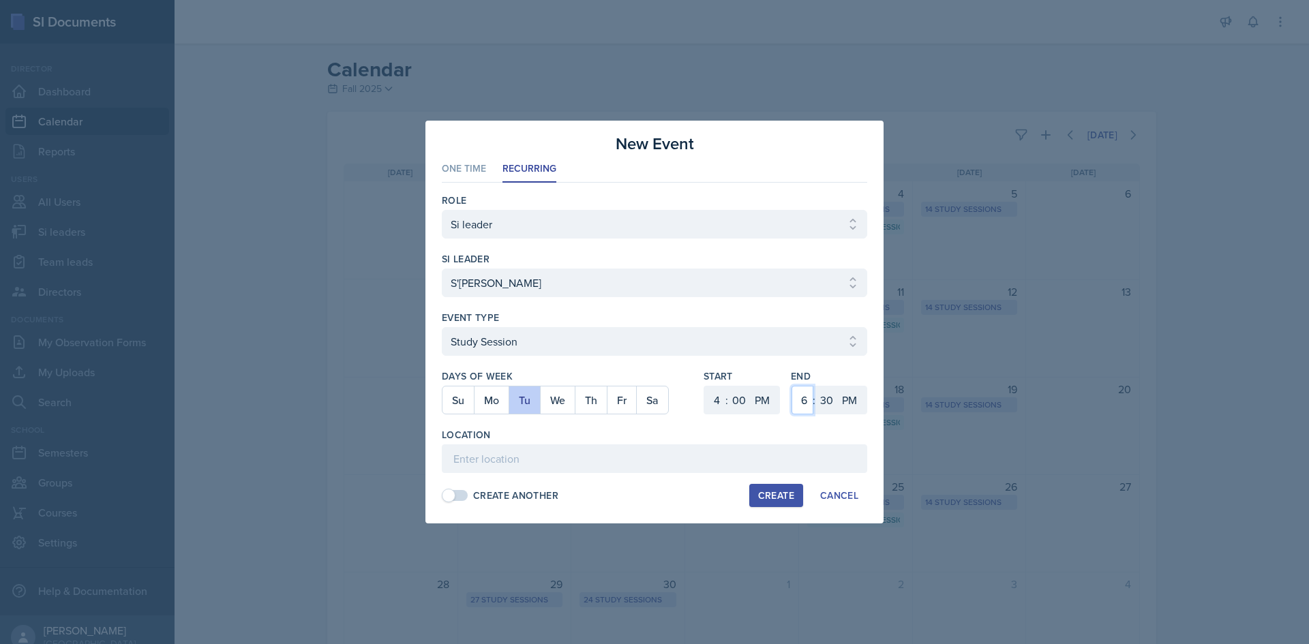
drag, startPoint x: 799, startPoint y: 400, endPoint x: 800, endPoint y: 393, distance: 7.0
click at [800, 400] on select "1 2 3 4 5 6 7 8 9 10 11 12" at bounding box center [803, 400] width 22 height 29
click at [792, 386] on select "1 2 3 4 5 6 7 8 9 10 11 12" at bounding box center [803, 400] width 22 height 29
drag, startPoint x: 828, startPoint y: 399, endPoint x: 828, endPoint y: 390, distance: 8.9
click at [828, 399] on select "00 05 10 15 20 25 30 35 40 45 50 55" at bounding box center [826, 400] width 22 height 29
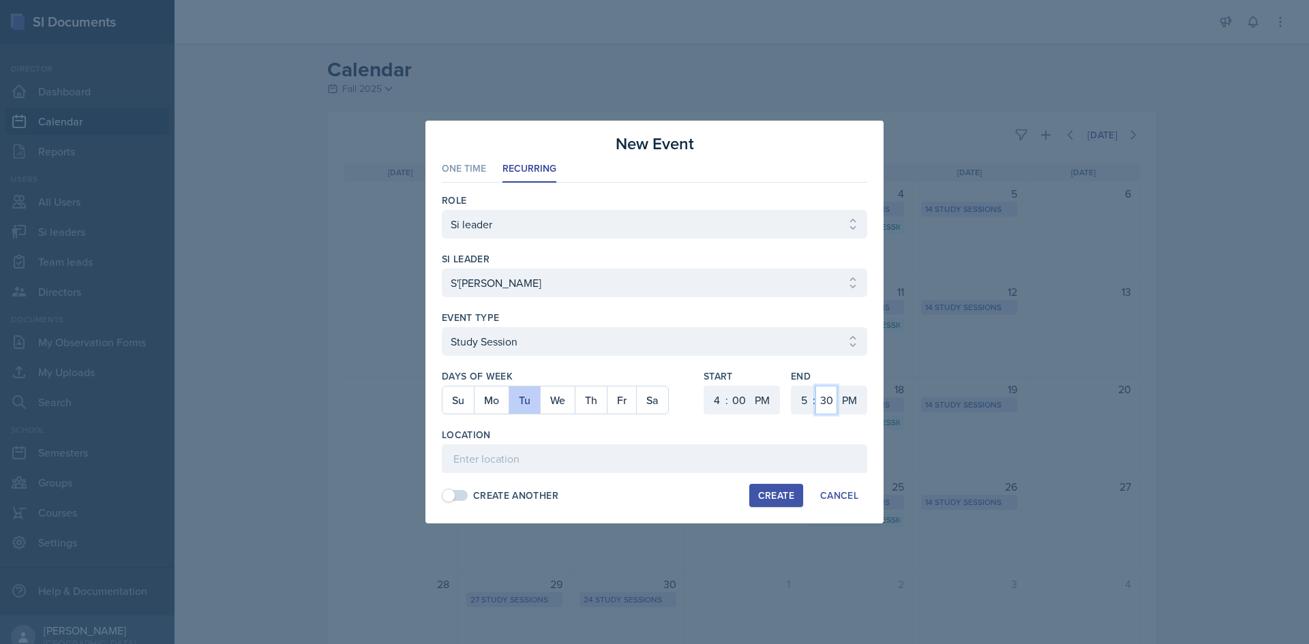
click at [815, 386] on select "00 05 10 15 20 25 30 35 40 45 50 55" at bounding box center [826, 400] width 22 height 29
click at [687, 460] on input at bounding box center [654, 459] width 425 height 29
click at [450, 460] on input "(M) 250" at bounding box center [654, 459] width 425 height 29
click at [557, 456] on input "Math Building (M) 250" at bounding box center [654, 459] width 425 height 29
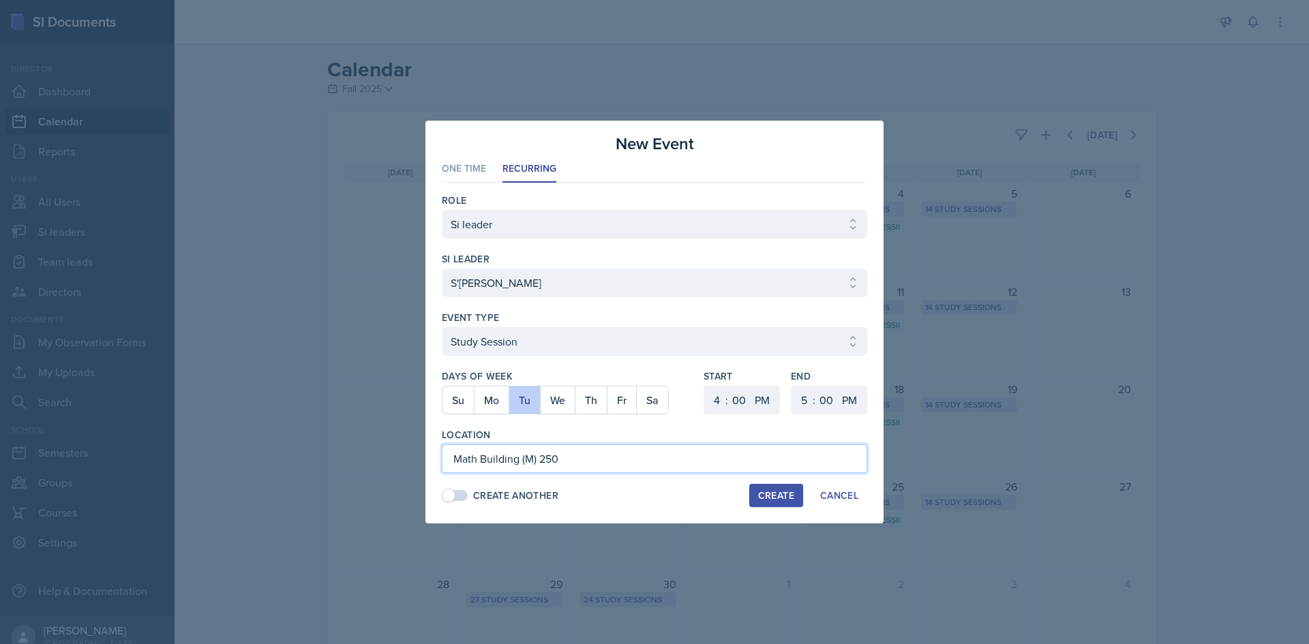
click at [557, 456] on input "Math Building (M) 250" at bounding box center [654, 459] width 425 height 29
click at [631, 194] on div "Role" at bounding box center [654, 201] width 425 height 14
click at [782, 499] on div "Create" at bounding box center [776, 495] width 36 height 11
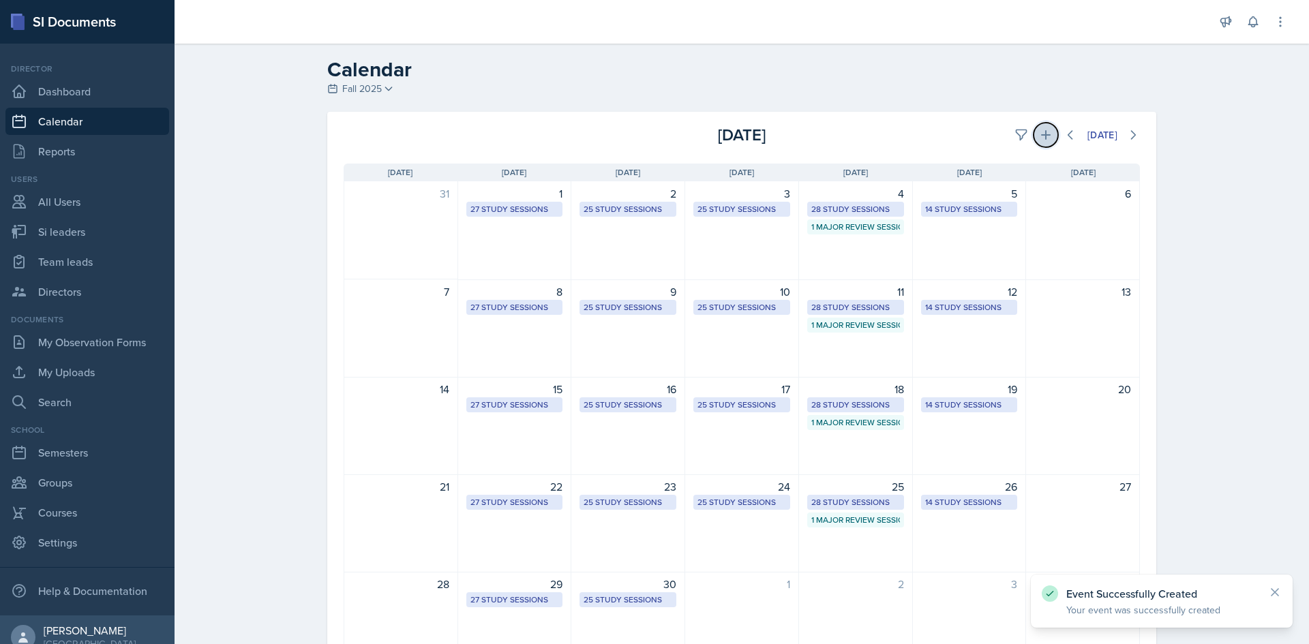
click at [1049, 133] on button at bounding box center [1046, 135] width 25 height 25
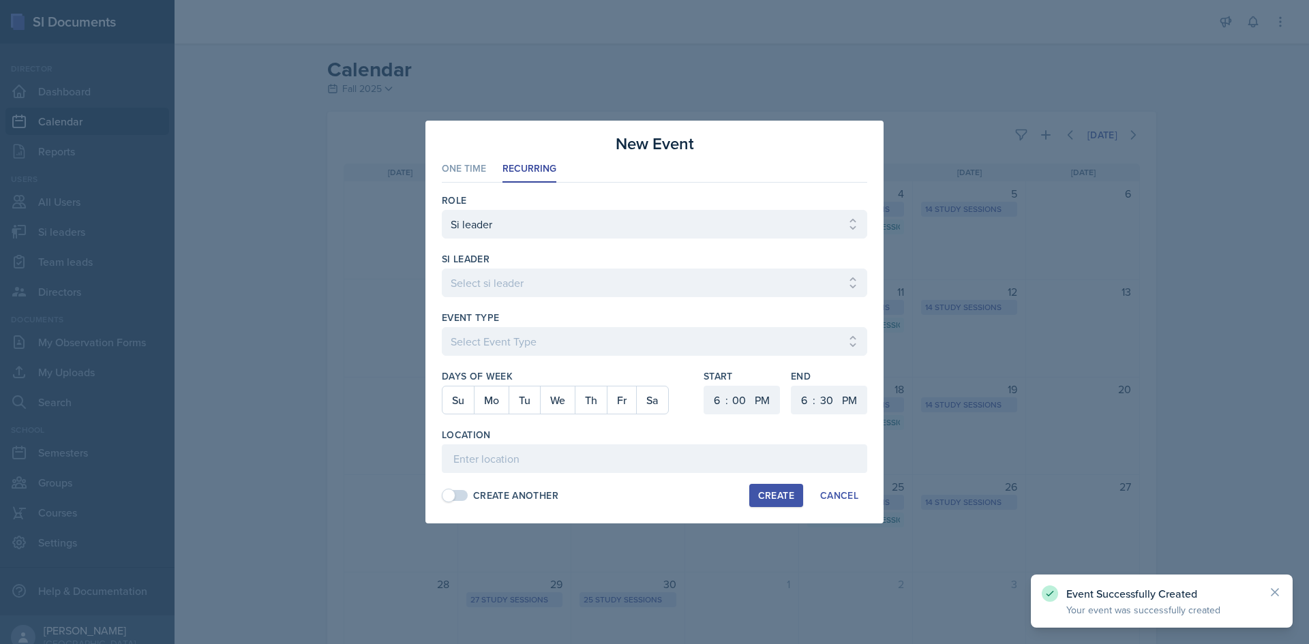
click at [481, 258] on label "si leader" at bounding box center [466, 259] width 48 height 14
click at [481, 278] on select "Select si leader [PERSON_NAME] [PERSON_NAME] [PERSON_NAME] [PERSON_NAME] [PERSO…" at bounding box center [654, 283] width 425 height 29
click at [442, 269] on select "Select si leader [PERSON_NAME] [PERSON_NAME] [PERSON_NAME] [PERSON_NAME] [PERSO…" at bounding box center [654, 283] width 425 height 29
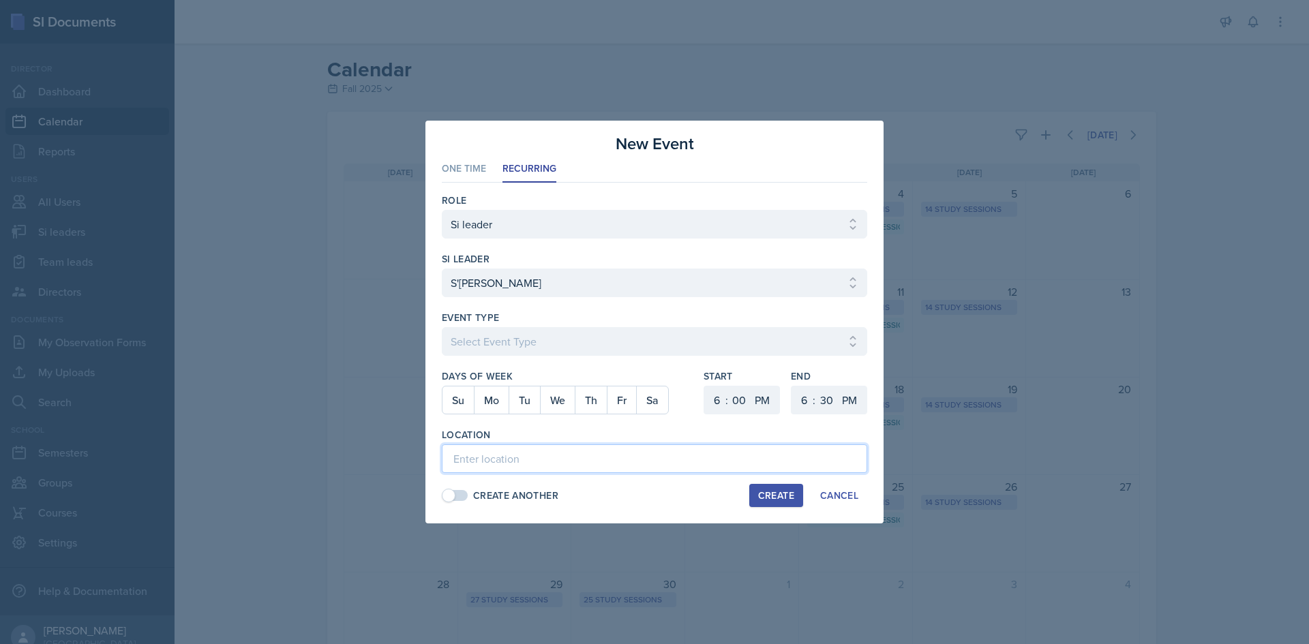
click at [483, 451] on input at bounding box center [654, 459] width 425 height 29
paste input "Math Building (M) 250"
click at [714, 405] on select "1 2 3 4 5 6 7 8 9 10 11 12" at bounding box center [715, 400] width 22 height 29
click at [704, 386] on select "1 2 3 4 5 6 7 8 9 10 11 12" at bounding box center [715, 400] width 22 height 29
click at [806, 402] on select "1 2 3 4 5 6 7 8 9 10 11 12" at bounding box center [803, 400] width 22 height 29
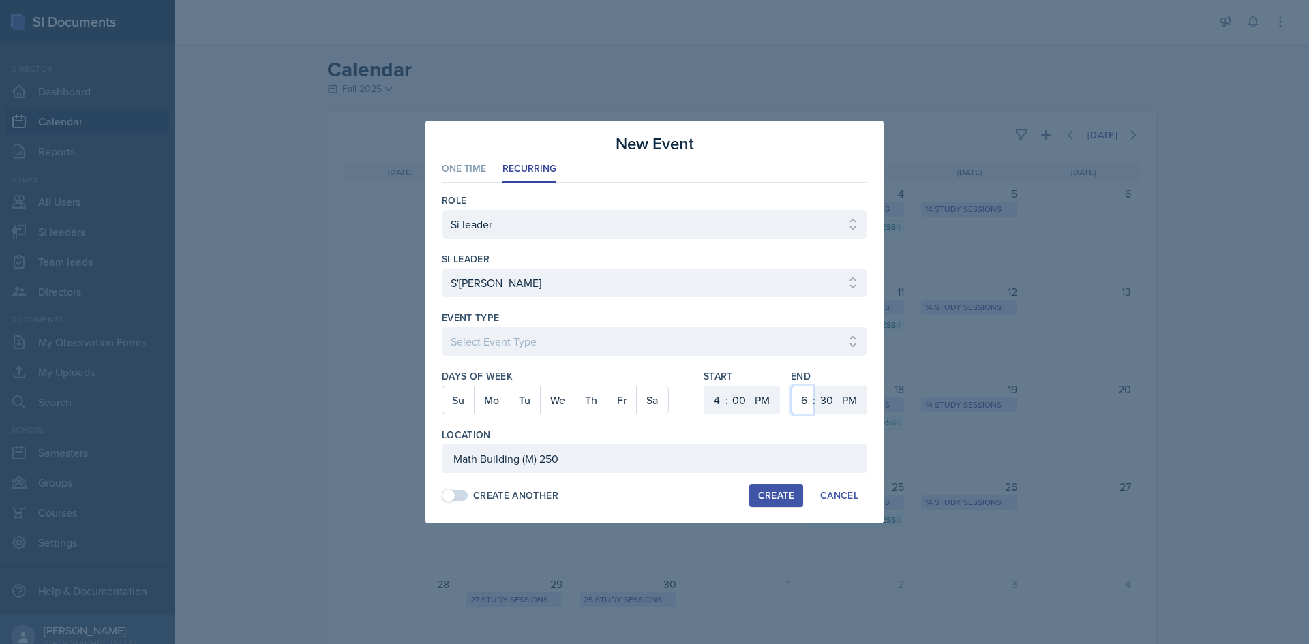
click at [792, 386] on select "1 2 3 4 5 6 7 8 9 10 11 12" at bounding box center [803, 400] width 22 height 29
click at [818, 398] on select "00 05 10 15 20 25 30 35 40 45 50 55" at bounding box center [826, 400] width 22 height 29
click at [815, 386] on select "00 05 10 15 20 25 30 35 40 45 50 55" at bounding box center [826, 400] width 22 height 29
click at [714, 329] on select "Select Event Type Major Review Session Study Session" at bounding box center [654, 341] width 425 height 29
click at [442, 327] on select "Select Event Type Major Review Session Study Session" at bounding box center [654, 341] width 425 height 29
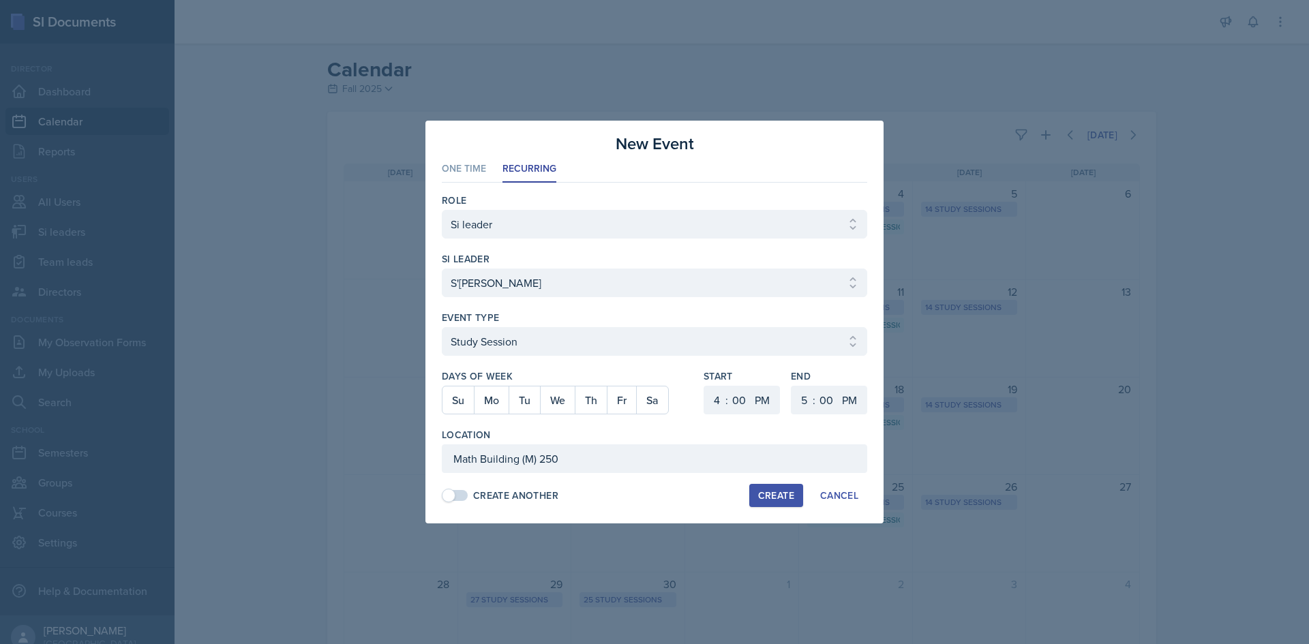
click at [767, 488] on button "Create" at bounding box center [776, 495] width 54 height 23
click at [605, 396] on button "Th" at bounding box center [591, 400] width 32 height 27
click at [764, 490] on div "Create" at bounding box center [776, 495] width 36 height 11
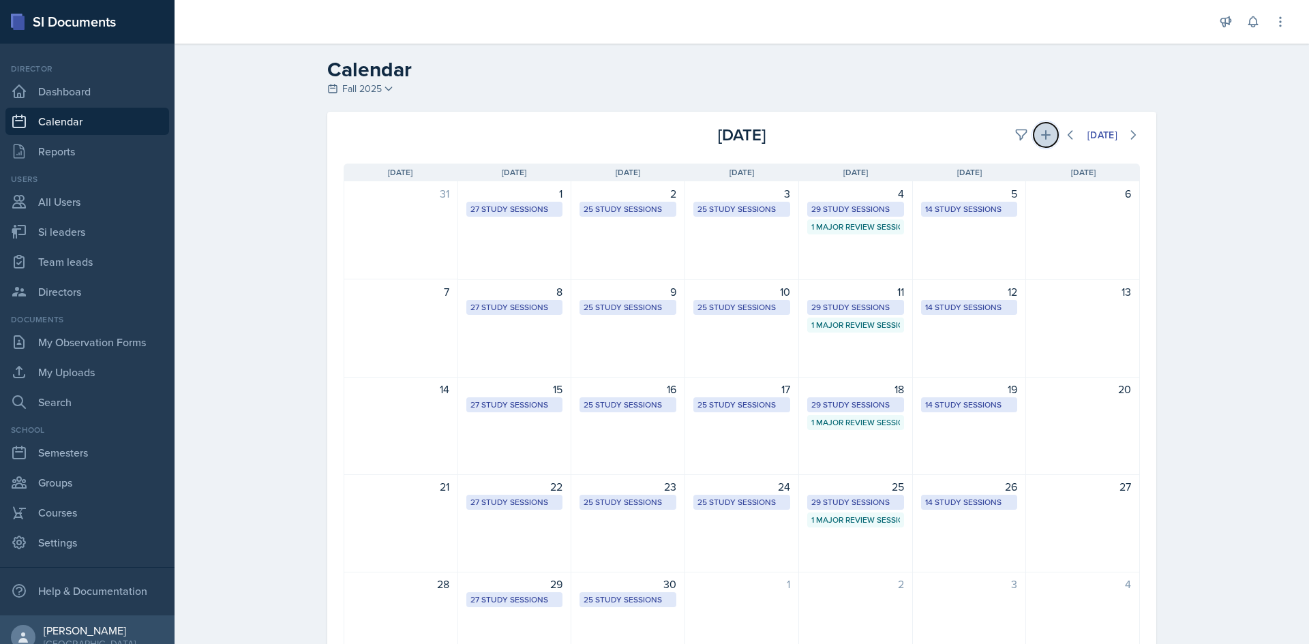
click at [1034, 138] on button at bounding box center [1046, 135] width 25 height 25
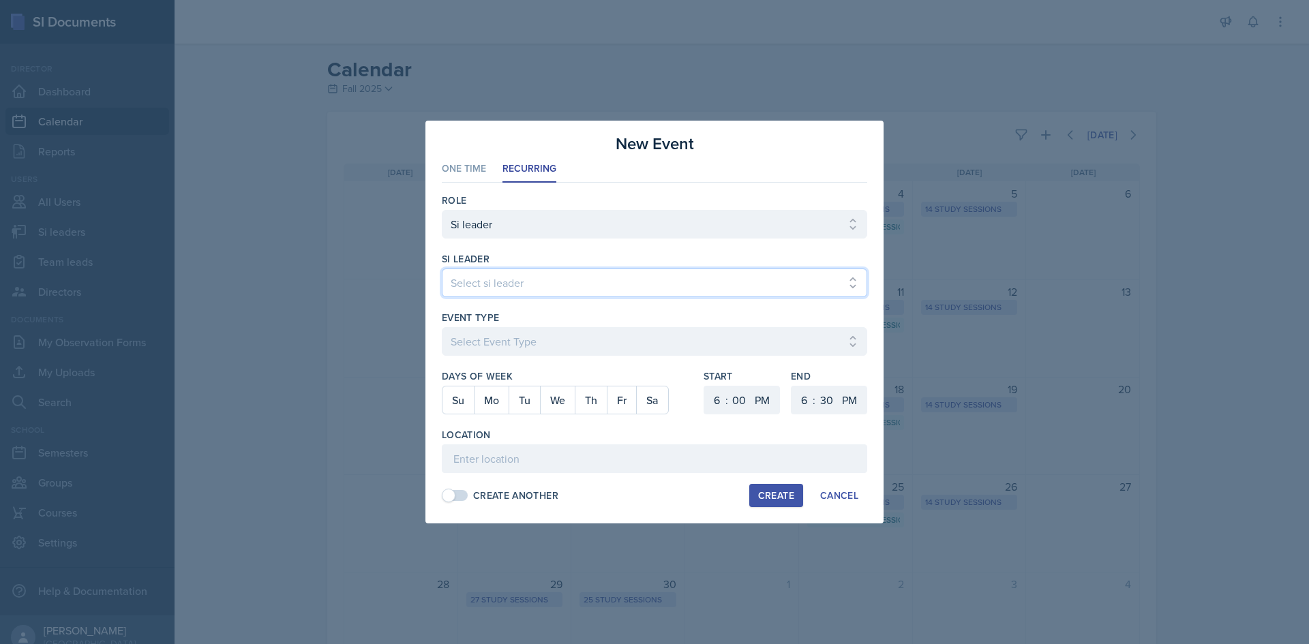
click at [574, 286] on select "Select si leader [PERSON_NAME] [PERSON_NAME] [PERSON_NAME] [PERSON_NAME] [PERSO…" at bounding box center [654, 283] width 425 height 29
click at [595, 281] on select "Select si leader [PERSON_NAME] [PERSON_NAME] [PERSON_NAME] [PERSON_NAME] [PERSO…" at bounding box center [654, 283] width 425 height 29
click at [596, 281] on select "Select si leader [PERSON_NAME] [PERSON_NAME] [PERSON_NAME] [PERSON_NAME] [PERSO…" at bounding box center [654, 283] width 425 height 29
click at [442, 269] on select "Select si leader [PERSON_NAME] [PERSON_NAME] [PERSON_NAME] [PERSON_NAME] [PERSO…" at bounding box center [654, 283] width 425 height 29
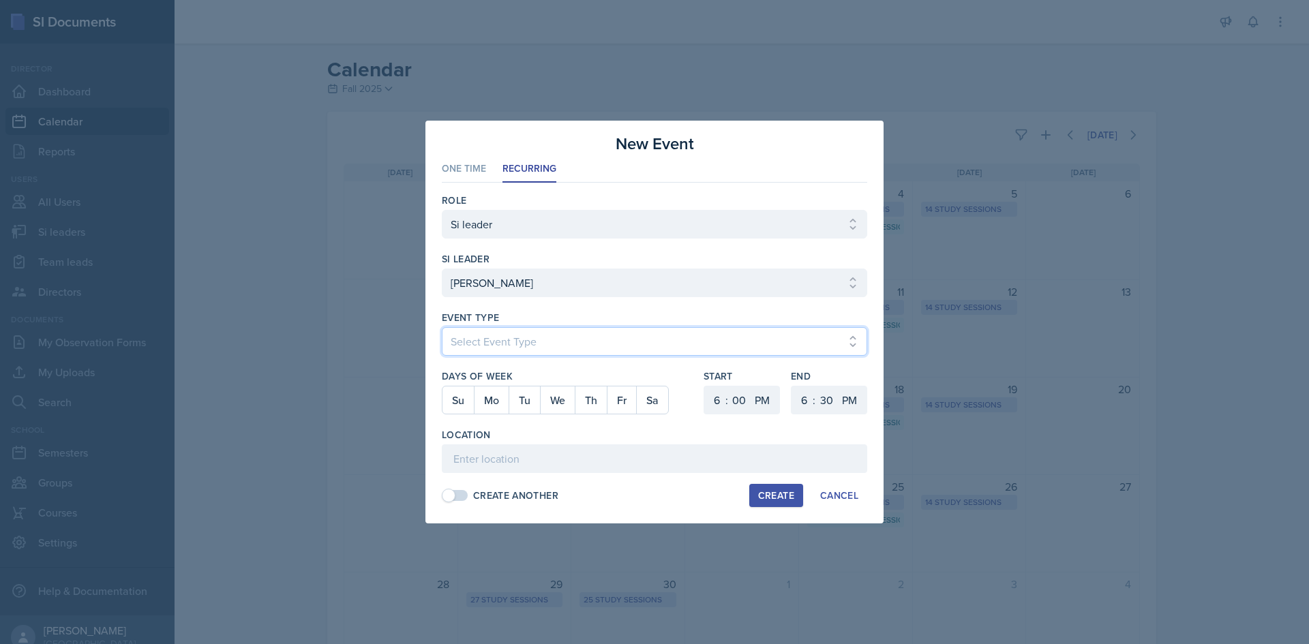
click at [498, 350] on select "Select Event Type Major Review Session Study Session" at bounding box center [654, 341] width 425 height 29
click at [442, 327] on select "Select Event Type Major Review Session Study Session" at bounding box center [654, 341] width 425 height 29
click at [507, 399] on button "Mo" at bounding box center [491, 400] width 35 height 27
click at [707, 401] on select "1 2 3 4 5 6 7 8 9 10 11 12" at bounding box center [715, 400] width 22 height 29
click at [704, 386] on select "1 2 3 4 5 6 7 8 9 10 11 12" at bounding box center [715, 400] width 22 height 29
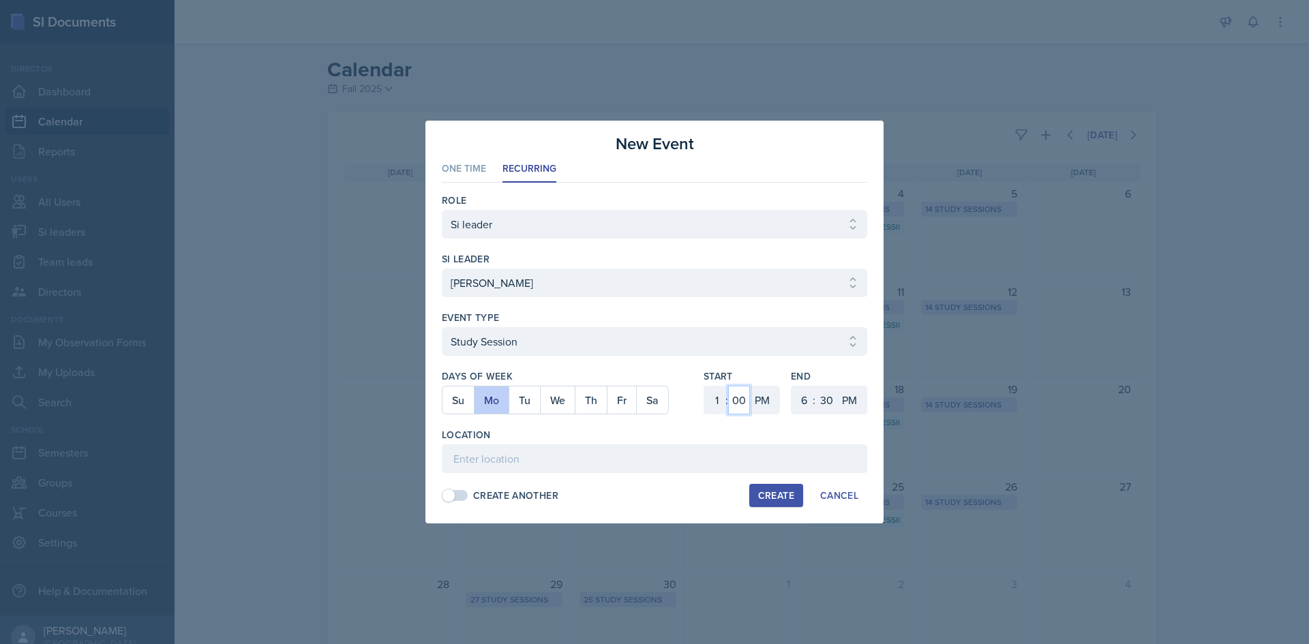
click at [737, 406] on select "00 05 10 15 20 25 30 35 40 45 50 55" at bounding box center [739, 400] width 22 height 29
click at [728, 386] on select "00 05 10 15 20 25 30 35 40 45 50 55" at bounding box center [739, 400] width 22 height 29
click at [801, 398] on select "1 2 3 4 5 6 7 8 9 10 11 12" at bounding box center [803, 400] width 22 height 29
click at [792, 386] on select "1 2 3 4 5 6 7 8 9 10 11 12" at bounding box center [803, 400] width 22 height 29
click at [835, 400] on select "00 05 10 15 20 25 30 35 40 45 50 55" at bounding box center [826, 400] width 22 height 29
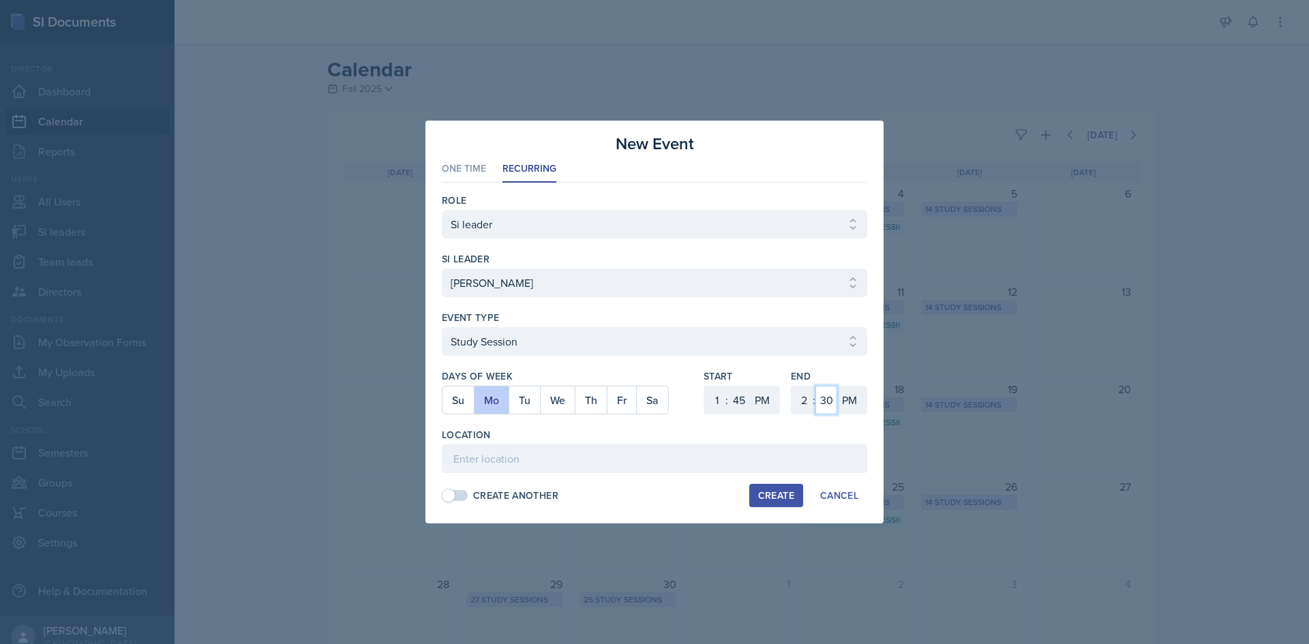
click at [815, 386] on select "00 05 10 15 20 25 30 35 40 45 50 55" at bounding box center [826, 400] width 22 height 29
click at [778, 415] on div "Start 1 2 3 4 5 6 7 8 9 10 11 12 : 00 05 10 15 20 25 30 35 40 45 50 55 AM PM" at bounding box center [742, 399] width 76 height 59
click at [661, 447] on input at bounding box center [654, 459] width 425 height 29
click at [545, 466] on input "[PERSON_NAME] Lab (M) 110" at bounding box center [654, 459] width 425 height 29
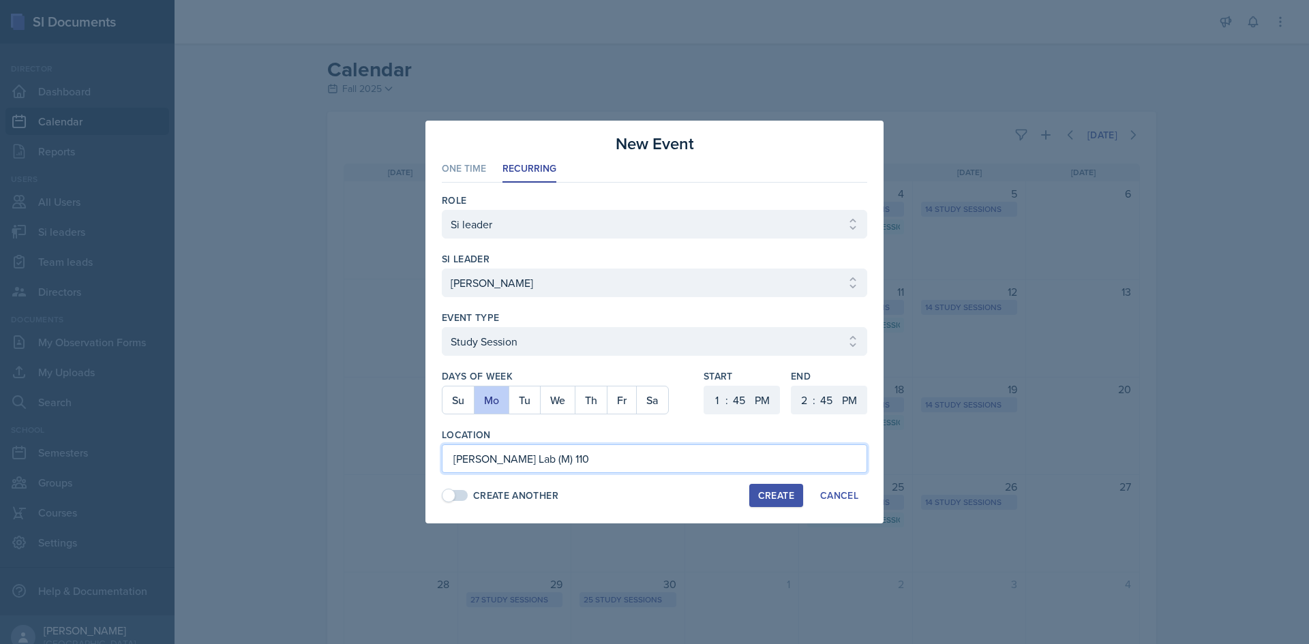
click at [545, 466] on input "[PERSON_NAME] Lab (M) 110" at bounding box center [654, 459] width 425 height 29
click at [585, 432] on div "Location" at bounding box center [654, 435] width 425 height 14
click at [741, 496] on div "Create Cancel" at bounding box center [804, 495] width 126 height 23
click at [765, 495] on div "Create" at bounding box center [776, 495] width 36 height 11
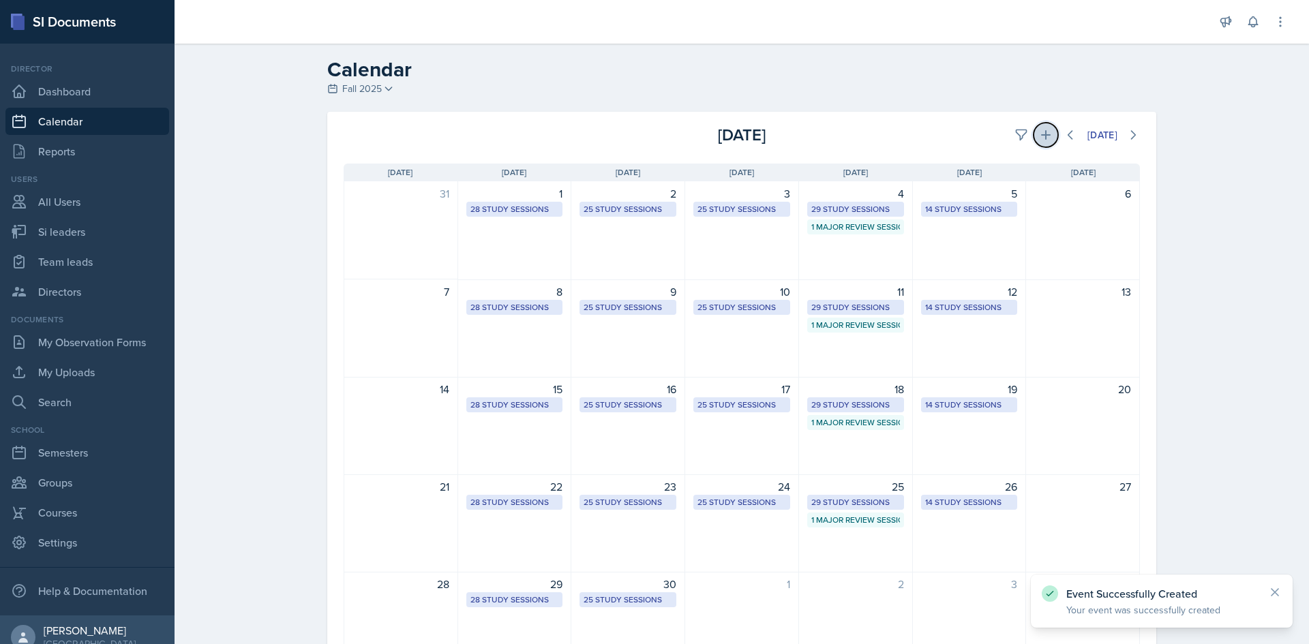
click at [1042, 135] on icon at bounding box center [1046, 135] width 10 height 10
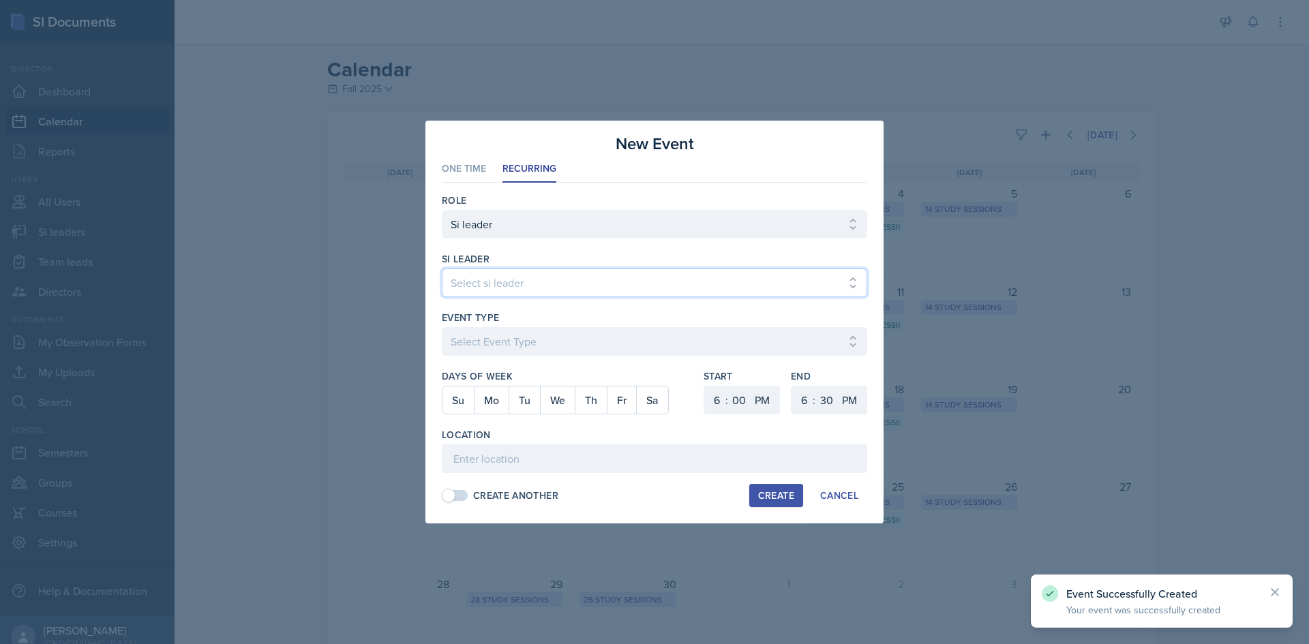
click at [771, 282] on select "Select si leader [PERSON_NAME] [PERSON_NAME] [PERSON_NAME] [PERSON_NAME] [PERSO…" at bounding box center [654, 283] width 425 height 29
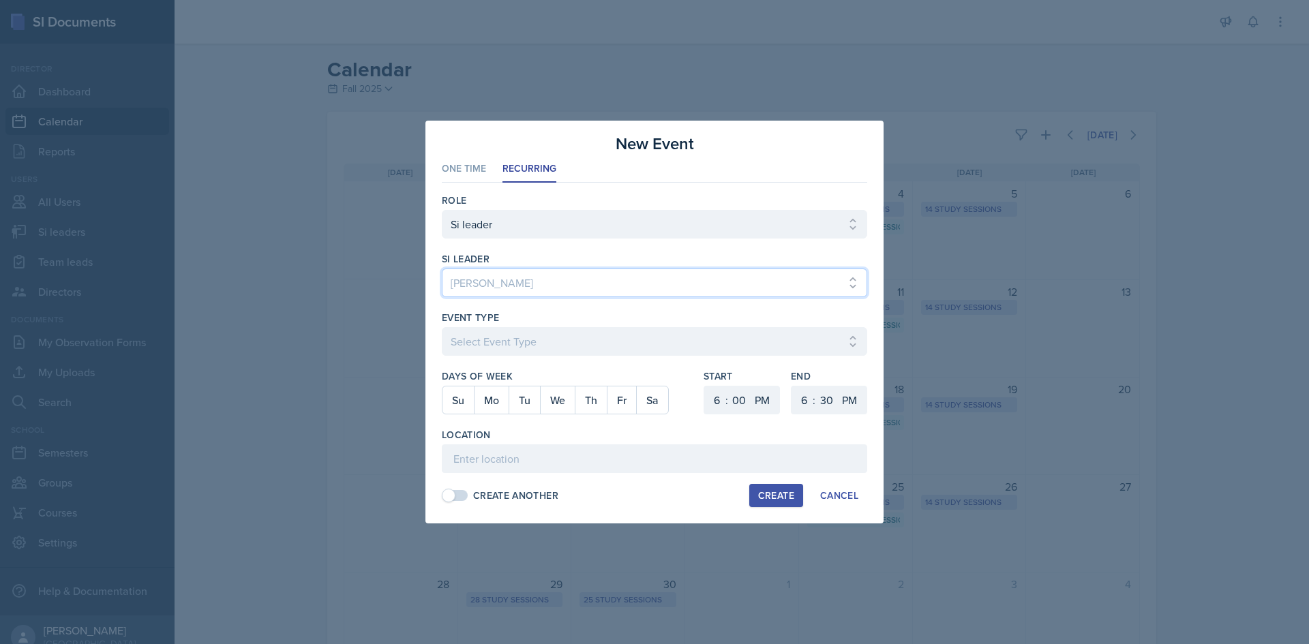
click at [770, 284] on select "Select si leader [PERSON_NAME] [PERSON_NAME] [PERSON_NAME] [PERSON_NAME] [PERSO…" at bounding box center [654, 283] width 425 height 29
click at [442, 269] on select "Select si leader [PERSON_NAME] [PERSON_NAME] [PERSON_NAME] [PERSON_NAME] [PERSO…" at bounding box center [654, 283] width 425 height 29
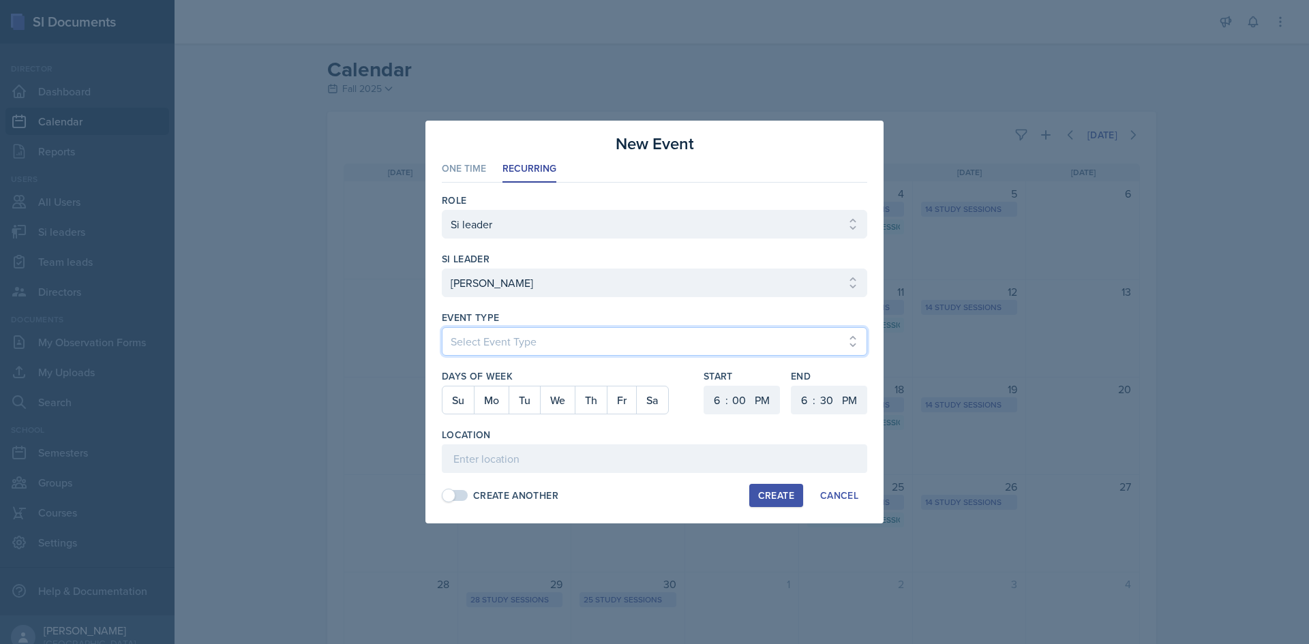
click at [530, 355] on select "Select Event Type Major Review Session Study Session" at bounding box center [654, 341] width 425 height 29
click at [442, 327] on select "Select Event Type Major Review Session Study Session" at bounding box center [654, 341] width 425 height 29
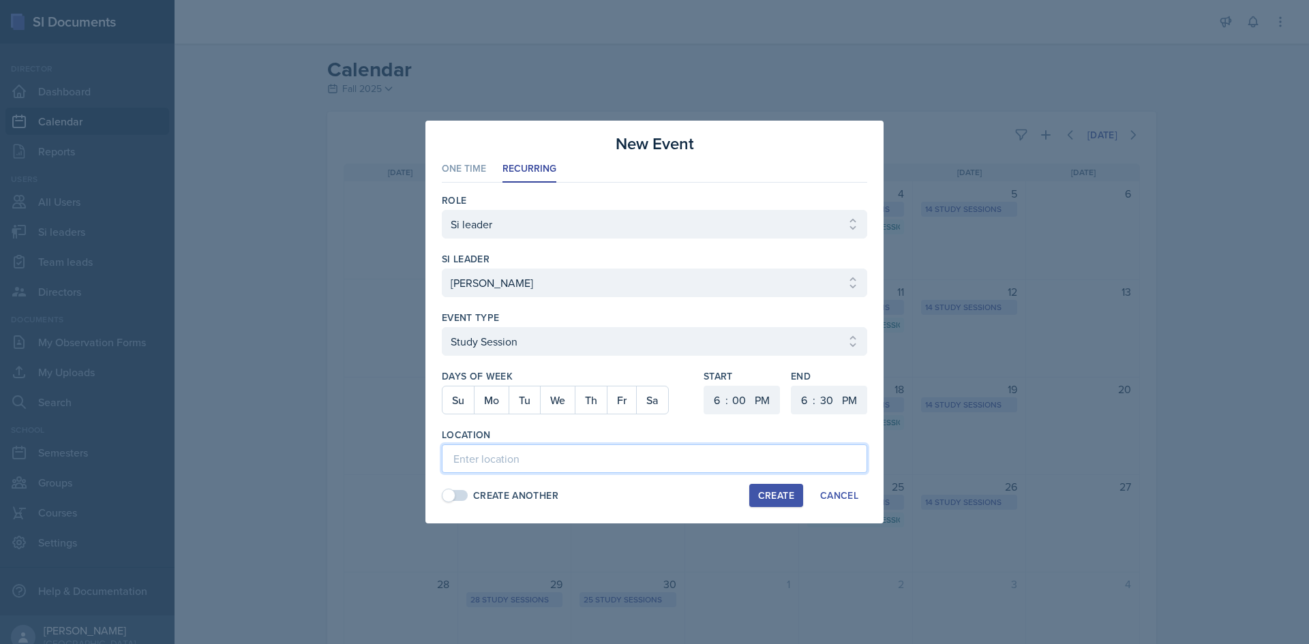
click at [500, 451] on input at bounding box center [654, 459] width 425 height 29
paste input "[PERSON_NAME] Lab (M) 110"
click at [566, 399] on button "We" at bounding box center [557, 400] width 35 height 27
click at [723, 404] on select "1 2 3 4 5 6 7 8 9 10 11 12" at bounding box center [715, 400] width 22 height 29
click at [704, 386] on select "1 2 3 4 5 6 7 8 9 10 11 12" at bounding box center [715, 400] width 22 height 29
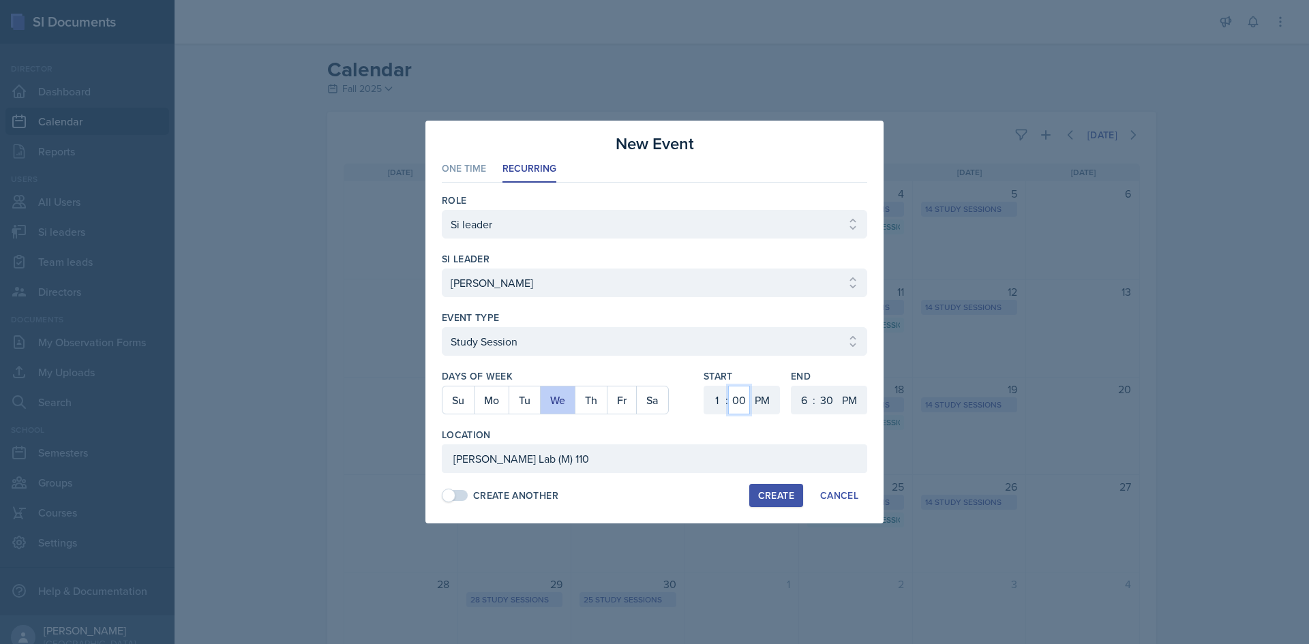
click at [737, 407] on select "00 05 10 15 20 25 30 35 40 45 50 55" at bounding box center [739, 400] width 22 height 29
click at [728, 386] on select "00 05 10 15 20 25 30 35 40 45 50 55" at bounding box center [739, 400] width 22 height 29
click at [796, 390] on select "1 2 3 4 5 6 7 8 9 10 11 12" at bounding box center [803, 400] width 22 height 29
click at [792, 386] on select "1 2 3 4 5 6 7 8 9 10 11 12" at bounding box center [803, 400] width 22 height 29
drag, startPoint x: 830, startPoint y: 397, endPoint x: 831, endPoint y: 391, distance: 6.9
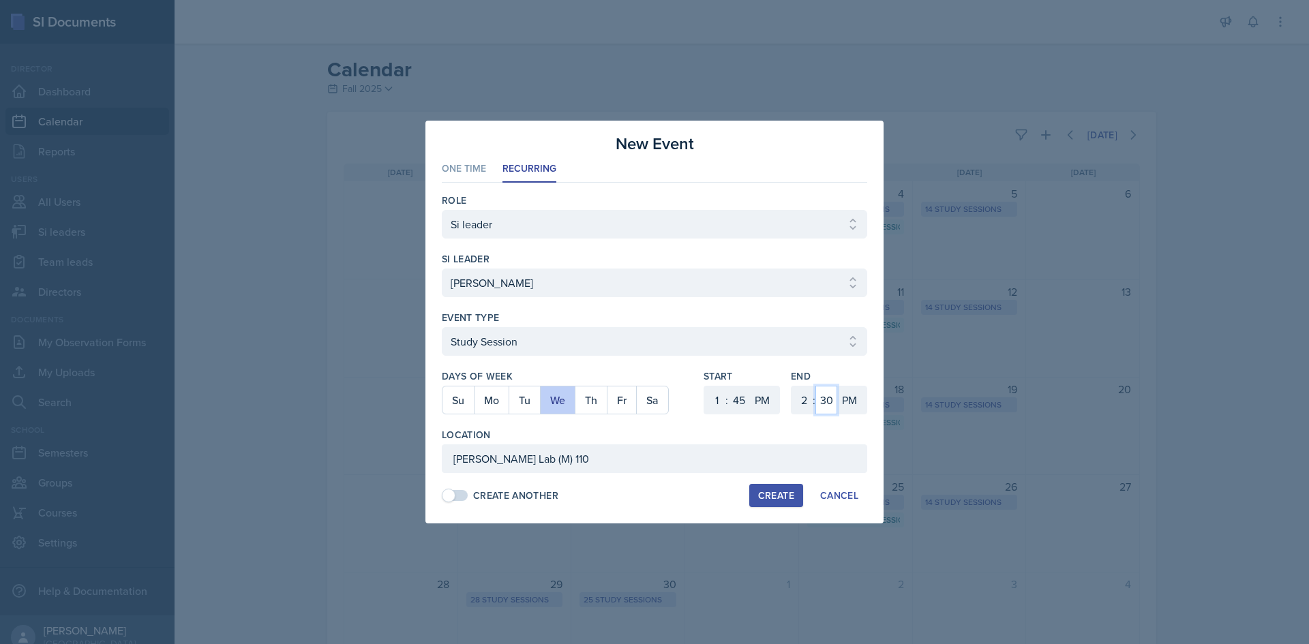
click at [830, 397] on select "00 05 10 15 20 25 30 35 40 45 50 55" at bounding box center [826, 400] width 22 height 29
click at [815, 386] on select "00 05 10 15 20 25 30 35 40 45 50 55" at bounding box center [826, 400] width 22 height 29
click at [773, 486] on button "Create" at bounding box center [776, 495] width 54 height 23
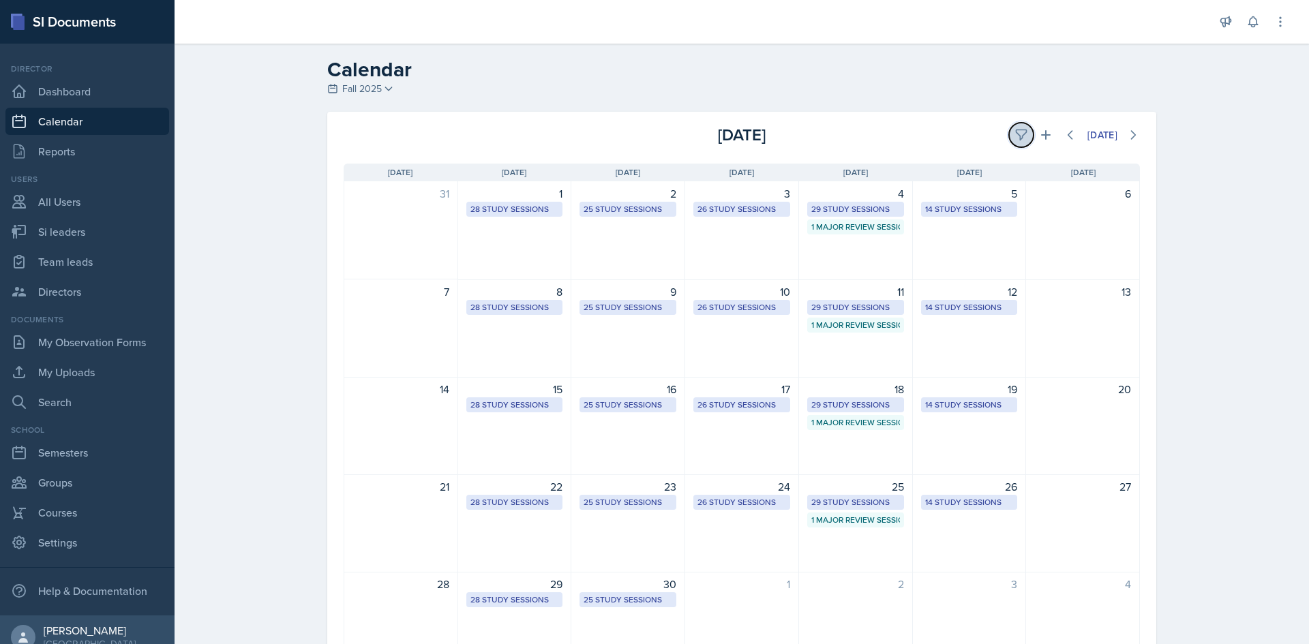
click at [1023, 134] on button at bounding box center [1021, 135] width 25 height 25
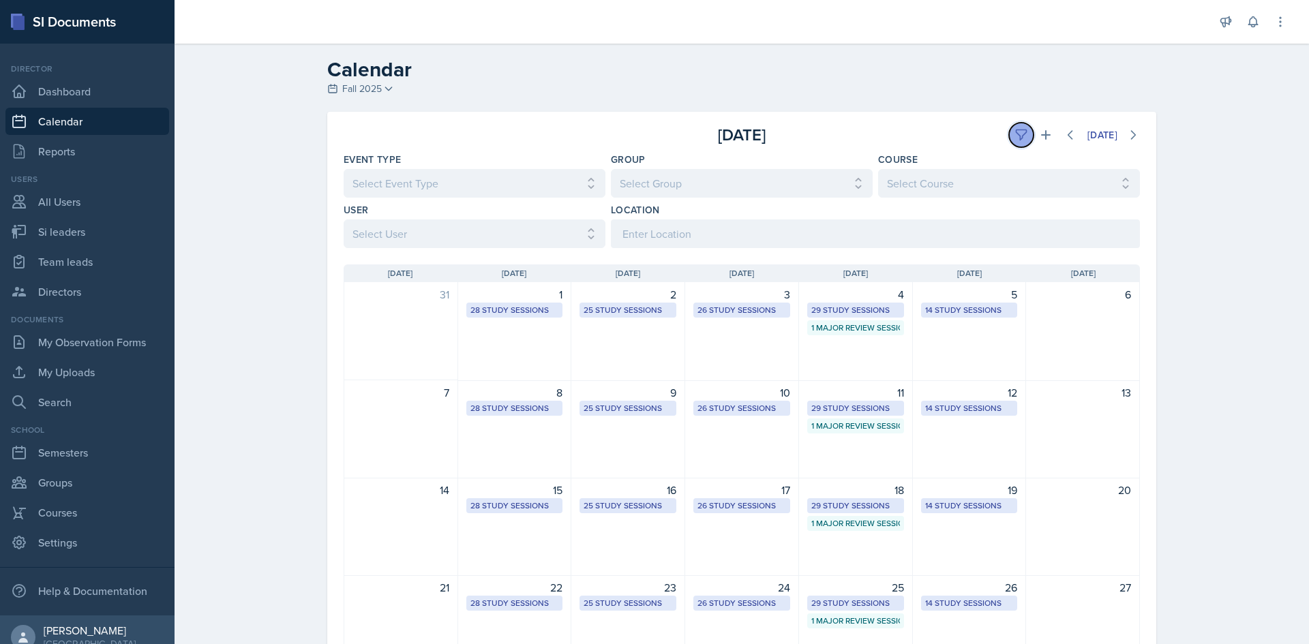
click at [1020, 132] on icon at bounding box center [1021, 135] width 14 height 14
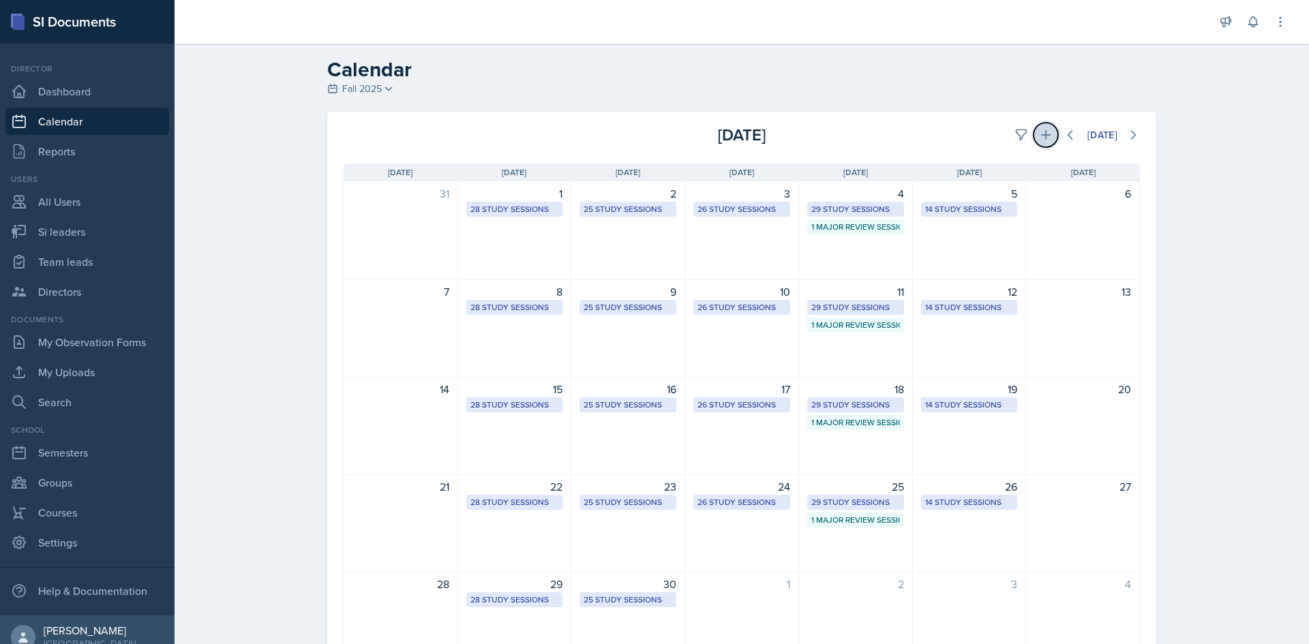
click at [1034, 132] on button at bounding box center [1046, 135] width 25 height 25
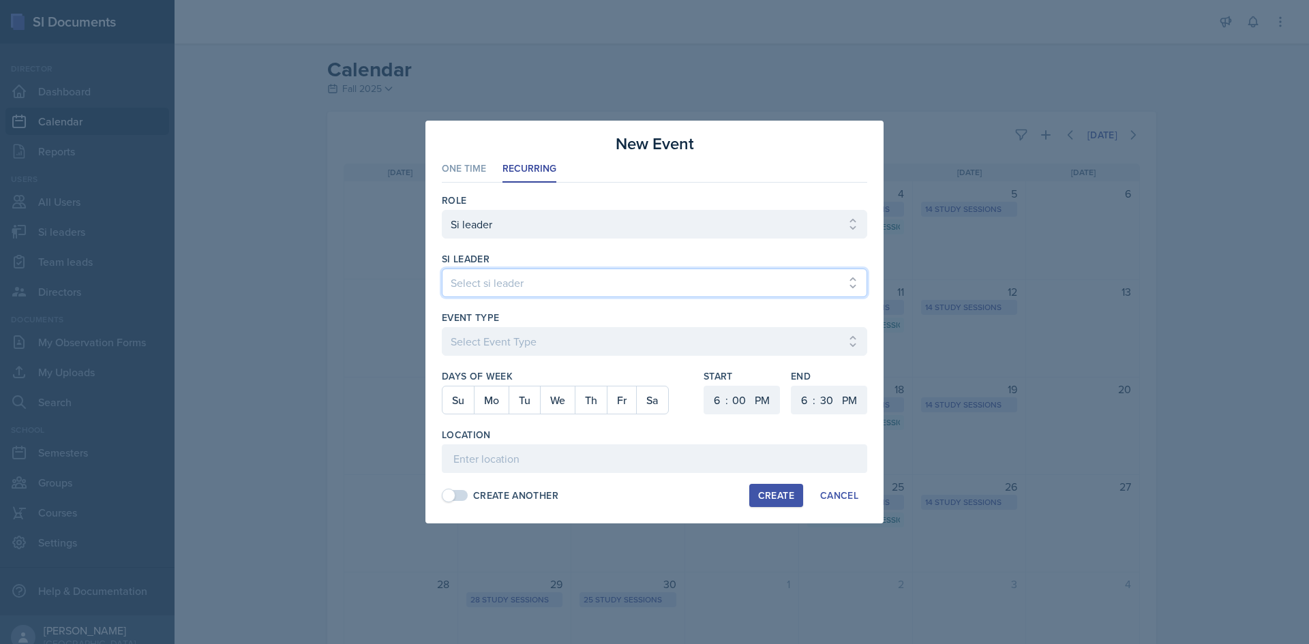
click at [669, 295] on select "Select si leader [PERSON_NAME] [PERSON_NAME] [PERSON_NAME] [PERSON_NAME] [PERSO…" at bounding box center [654, 283] width 425 height 29
click at [442, 269] on select "Select si leader [PERSON_NAME] [PERSON_NAME] [PERSON_NAME] [PERSON_NAME] [PERSO…" at bounding box center [654, 283] width 425 height 29
click at [531, 400] on button "Tu" at bounding box center [524, 400] width 31 height 27
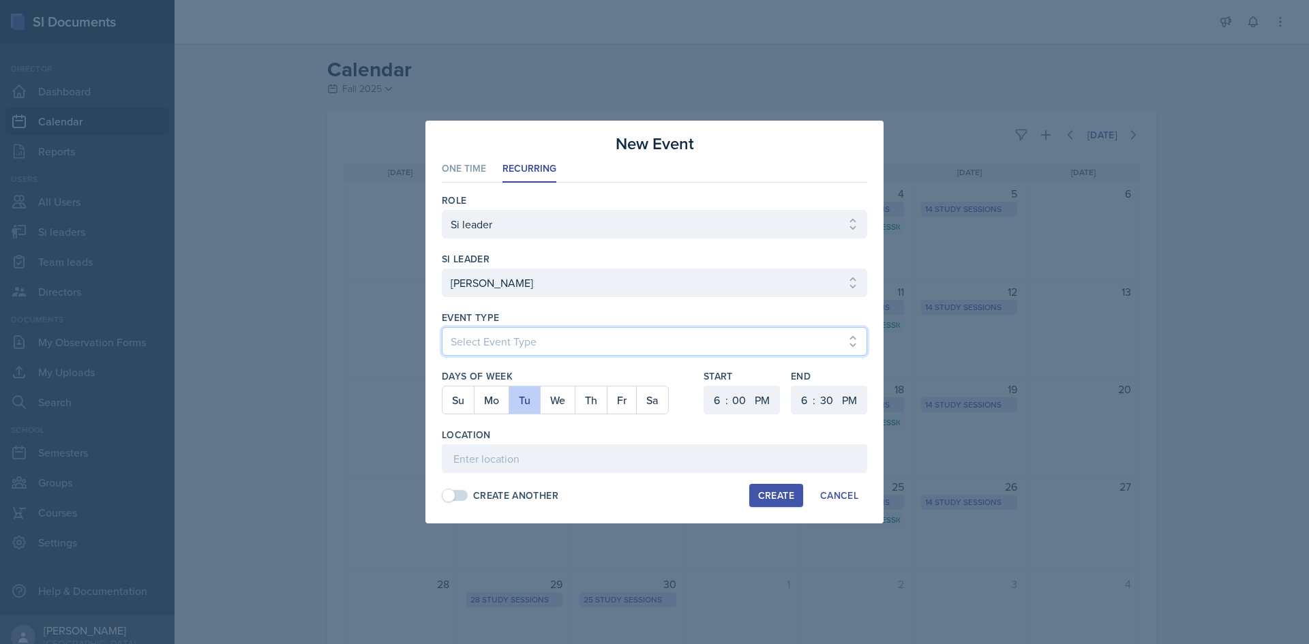
click at [530, 352] on select "Select Event Type Major Review Session Study Session" at bounding box center [654, 341] width 425 height 29
click at [442, 327] on select "Select Event Type Major Review Session Study Session" at bounding box center [654, 341] width 425 height 29
click at [707, 404] on select "1 2 3 4 5 6 7 8 9 10 11 12" at bounding box center [715, 400] width 22 height 29
click at [704, 386] on select "1 2 3 4 5 6 7 8 9 10 11 12" at bounding box center [715, 400] width 22 height 29
click at [739, 396] on select "00 05 10 15 20 25 30 35 40 45 50 55" at bounding box center [739, 400] width 22 height 29
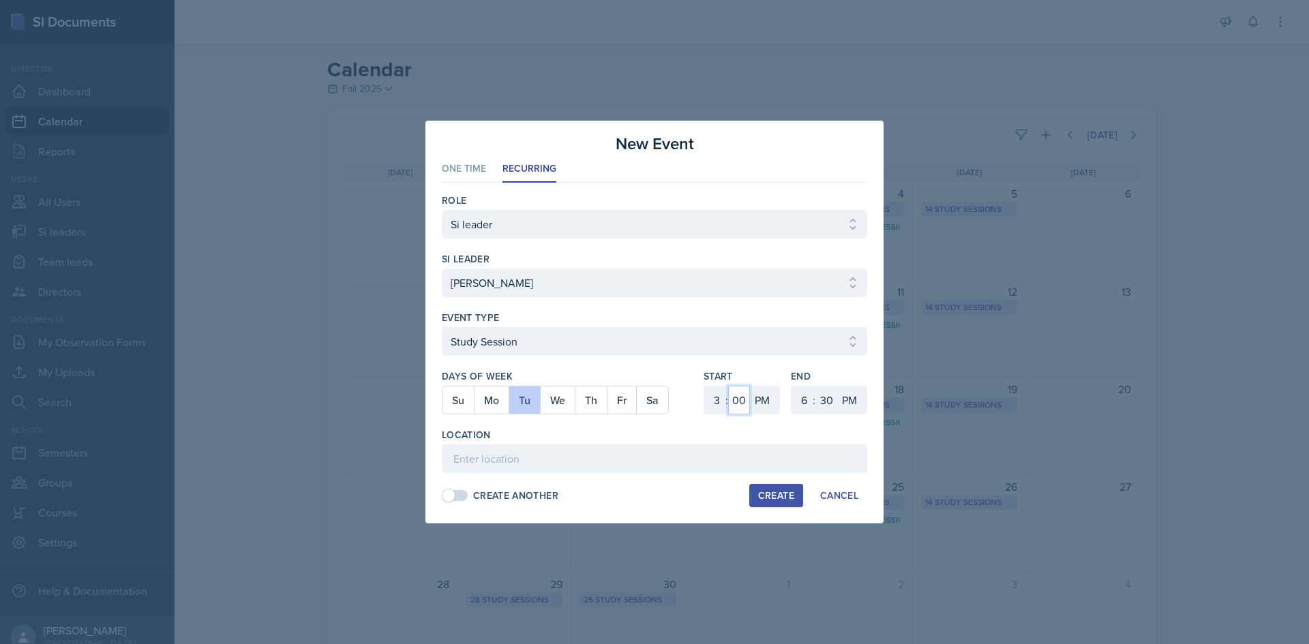
click at [728, 386] on select "00 05 10 15 20 25 30 35 40 45 50 55" at bounding box center [739, 400] width 22 height 29
click at [794, 397] on select "1 2 3 4 5 6 7 8 9 10 11 12" at bounding box center [803, 400] width 22 height 29
click at [792, 386] on select "1 2 3 4 5 6 7 8 9 10 11 12" at bounding box center [803, 400] width 22 height 29
click at [509, 471] on input at bounding box center [654, 459] width 425 height 29
click at [509, 471] on input "Academic Learning Center 5200" at bounding box center [654, 459] width 425 height 29
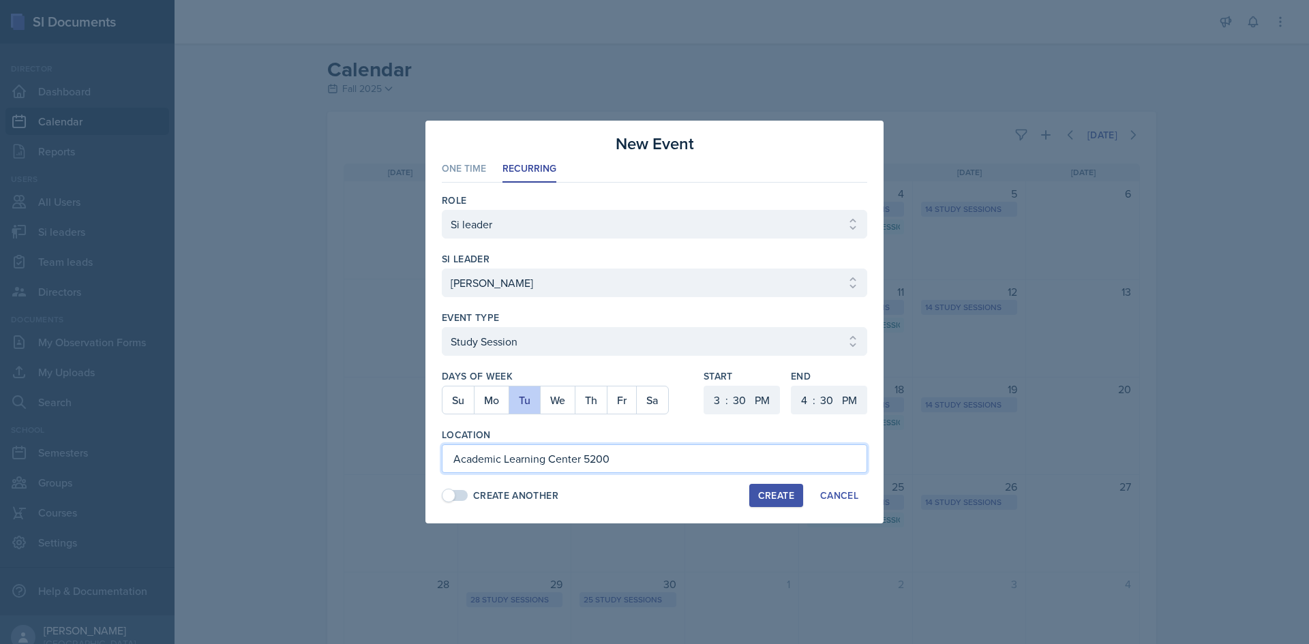
click at [509, 471] on input "Academic Learning Center 5200" at bounding box center [654, 459] width 425 height 29
click at [612, 430] on div "Location" at bounding box center [654, 435] width 425 height 14
click at [754, 493] on button "Create" at bounding box center [776, 495] width 54 height 23
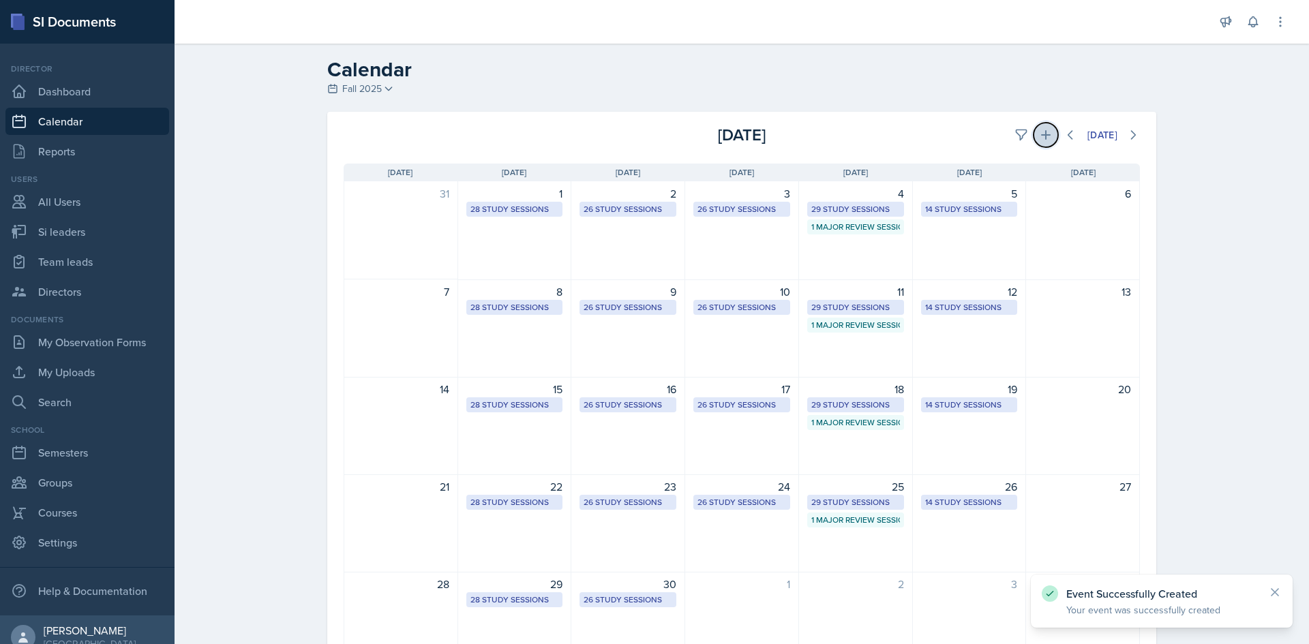
click at [1041, 134] on icon at bounding box center [1046, 135] width 10 height 10
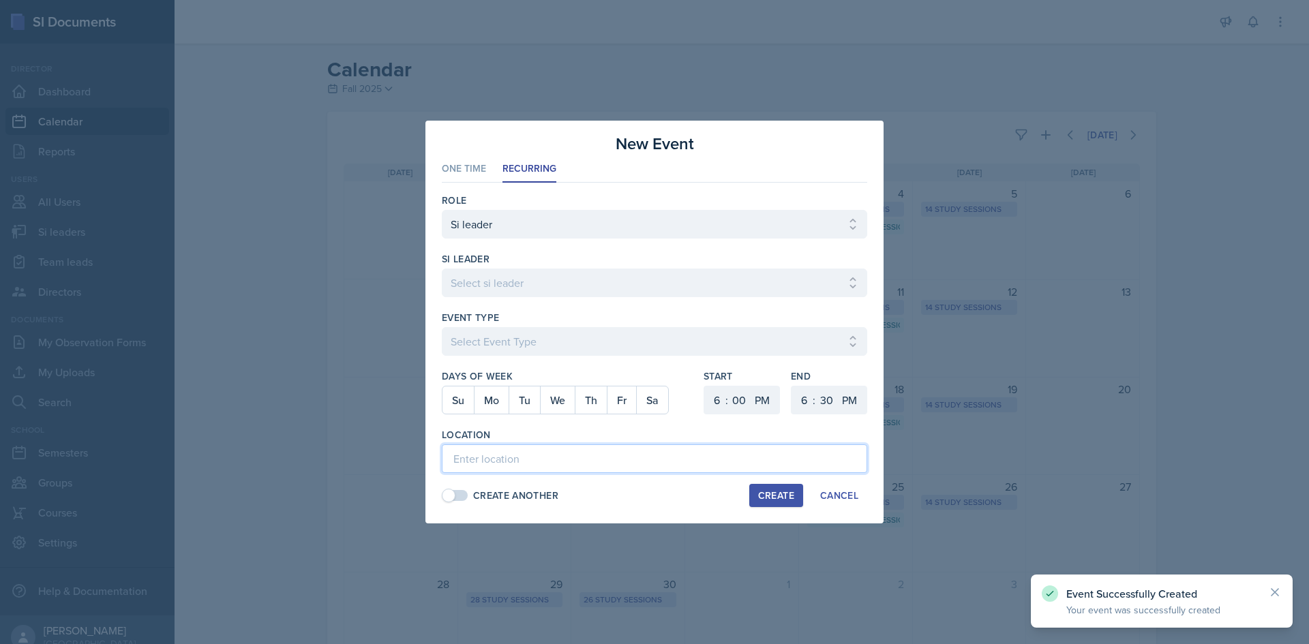
click at [558, 447] on input at bounding box center [654, 459] width 425 height 29
paste input "Academic Learning Center 5200"
click at [587, 395] on button "Th" at bounding box center [591, 400] width 32 height 27
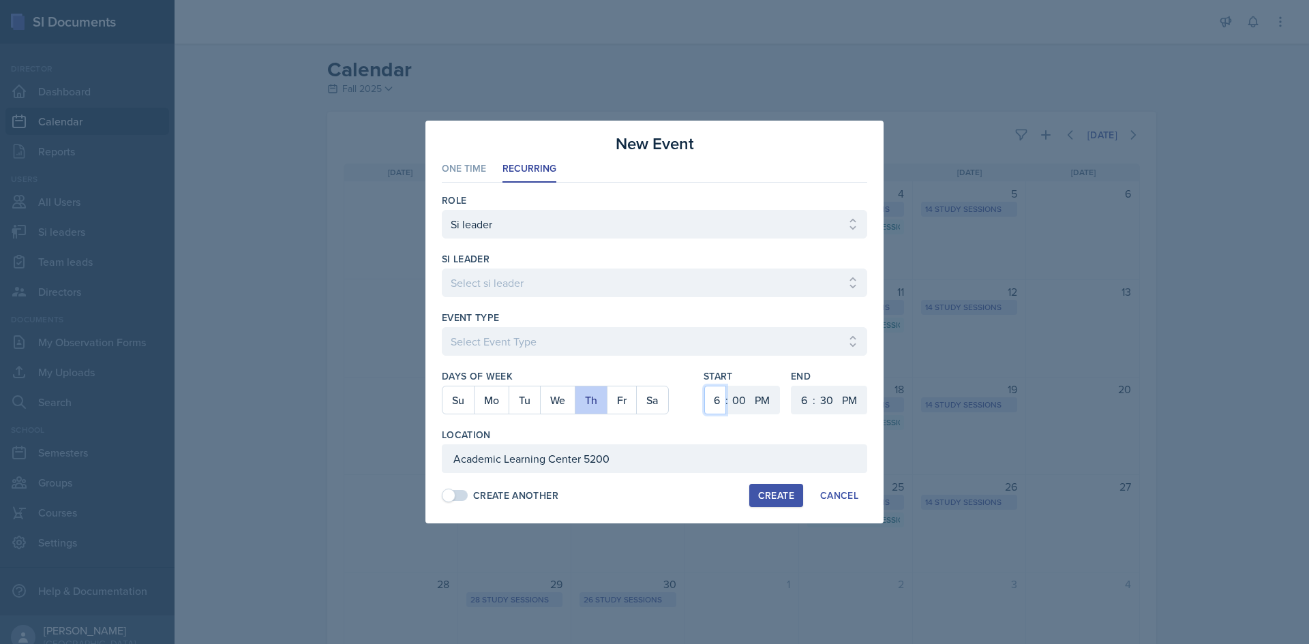
click at [711, 395] on select "1 2 3 4 5 6 7 8 9 10 11 12" at bounding box center [715, 400] width 22 height 29
click at [704, 386] on select "1 2 3 4 5 6 7 8 9 10 11 12" at bounding box center [715, 400] width 22 height 29
drag, startPoint x: 734, startPoint y: 402, endPoint x: 734, endPoint y: 393, distance: 9.5
click at [734, 402] on select "00 05 10 15 20 25 30 35 40 45 50 55" at bounding box center [739, 400] width 22 height 29
click at [728, 386] on select "00 05 10 15 20 25 30 35 40 45 50 55" at bounding box center [739, 400] width 22 height 29
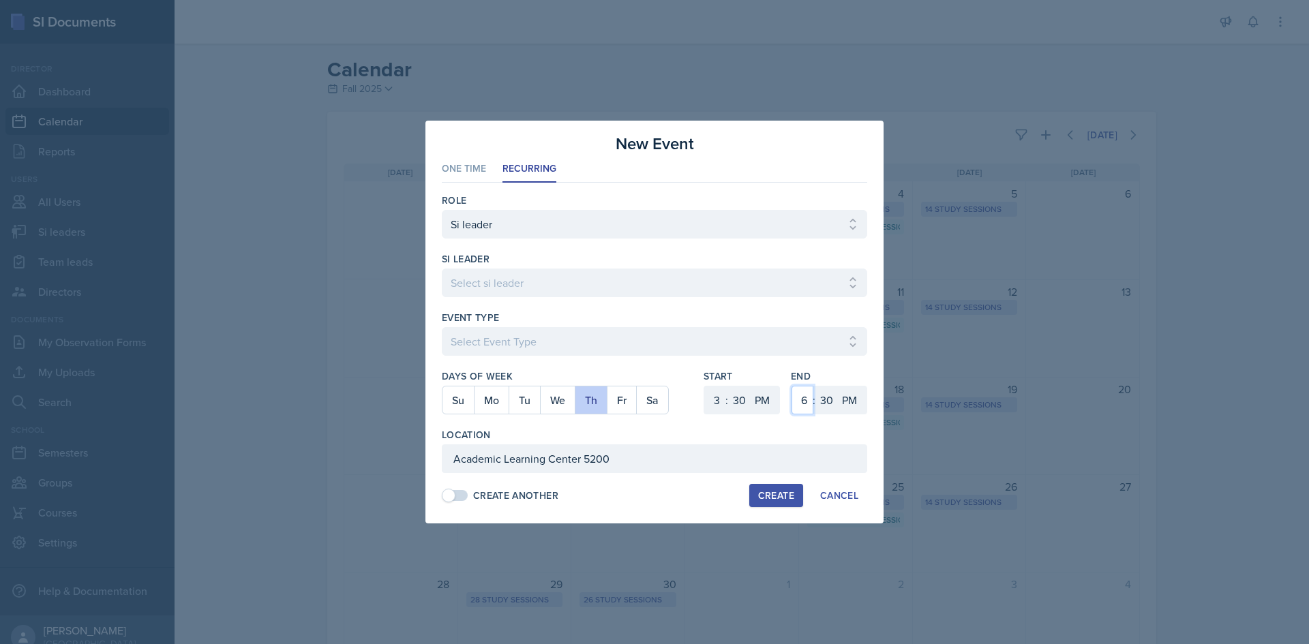
drag, startPoint x: 802, startPoint y: 402, endPoint x: 804, endPoint y: 387, distance: 14.4
click at [802, 402] on select "1 2 3 4 5 6 7 8 9 10 11 12" at bounding box center [803, 400] width 22 height 29
click at [792, 386] on select "1 2 3 4 5 6 7 8 9 10 11 12" at bounding box center [803, 400] width 22 height 29
click at [626, 330] on select "Select Event Type Major Review Session Study Session" at bounding box center [654, 341] width 425 height 29
click at [442, 327] on select "Select Event Type Major Review Session Study Session" at bounding box center [654, 341] width 425 height 29
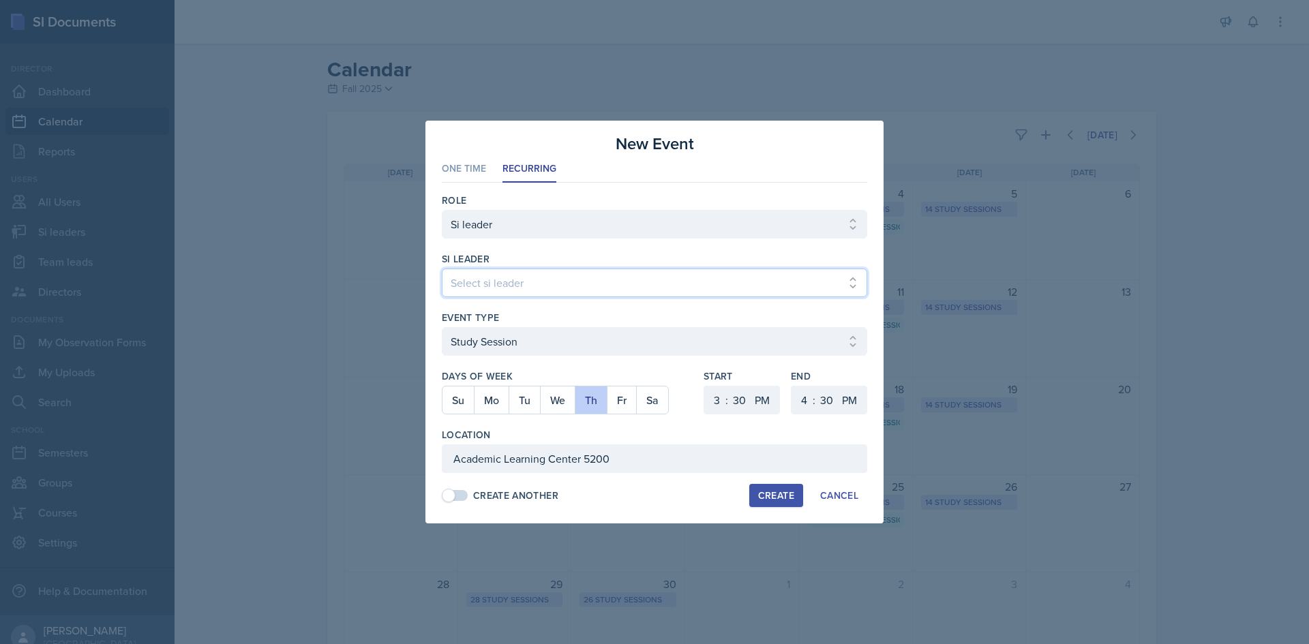
click at [530, 295] on select "Select si leader [PERSON_NAME] [PERSON_NAME] [PERSON_NAME] [PERSON_NAME] [PERSO…" at bounding box center [654, 283] width 425 height 29
click at [442, 269] on select "Select si leader [PERSON_NAME] [PERSON_NAME] [PERSON_NAME] [PERSON_NAME] [PERSO…" at bounding box center [654, 283] width 425 height 29
click at [756, 499] on button "Create" at bounding box center [776, 495] width 54 height 23
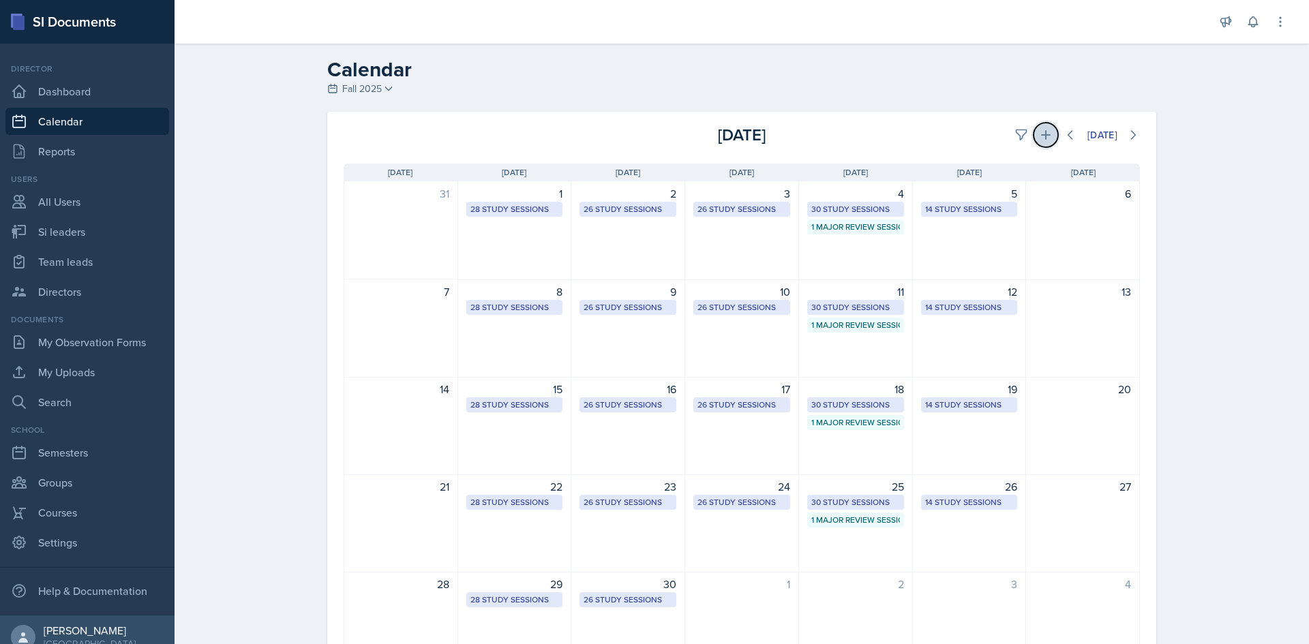
click at [1039, 141] on icon at bounding box center [1046, 135] width 14 height 14
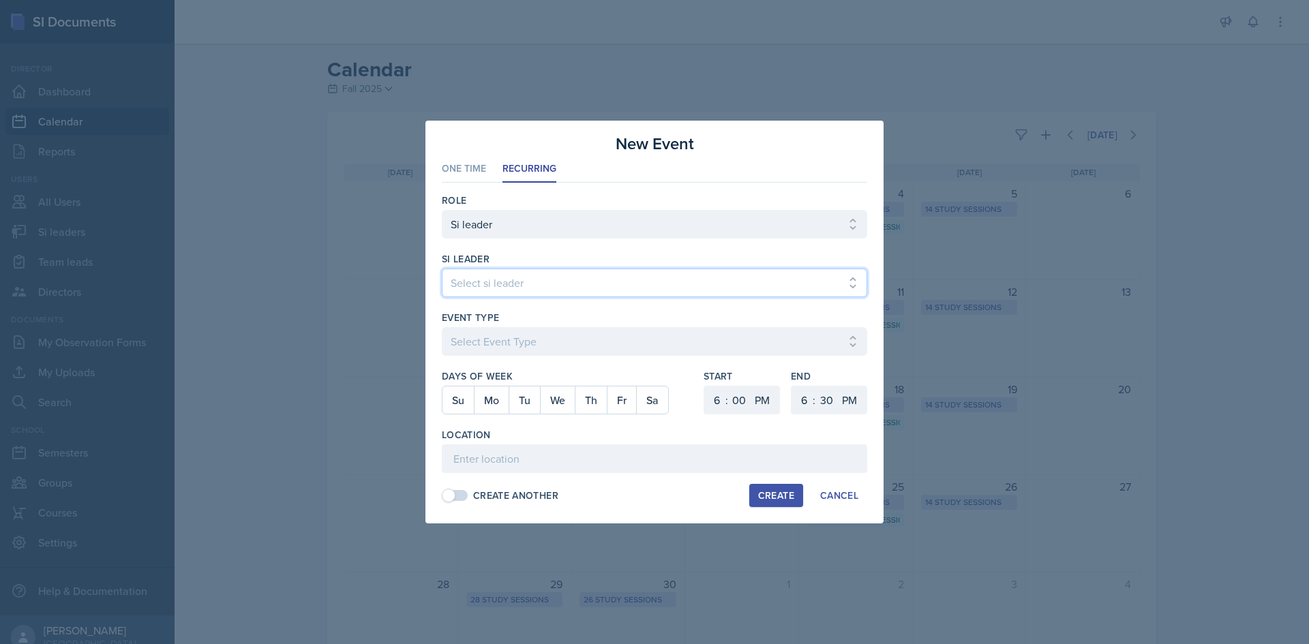
click at [573, 286] on select "Select si leader [PERSON_NAME] [PERSON_NAME] [PERSON_NAME] [PERSON_NAME] [PERSO…" at bounding box center [654, 283] width 425 height 29
click at [442, 269] on select "Select si leader [PERSON_NAME] [PERSON_NAME] [PERSON_NAME] [PERSON_NAME] [PERSO…" at bounding box center [654, 283] width 425 height 29
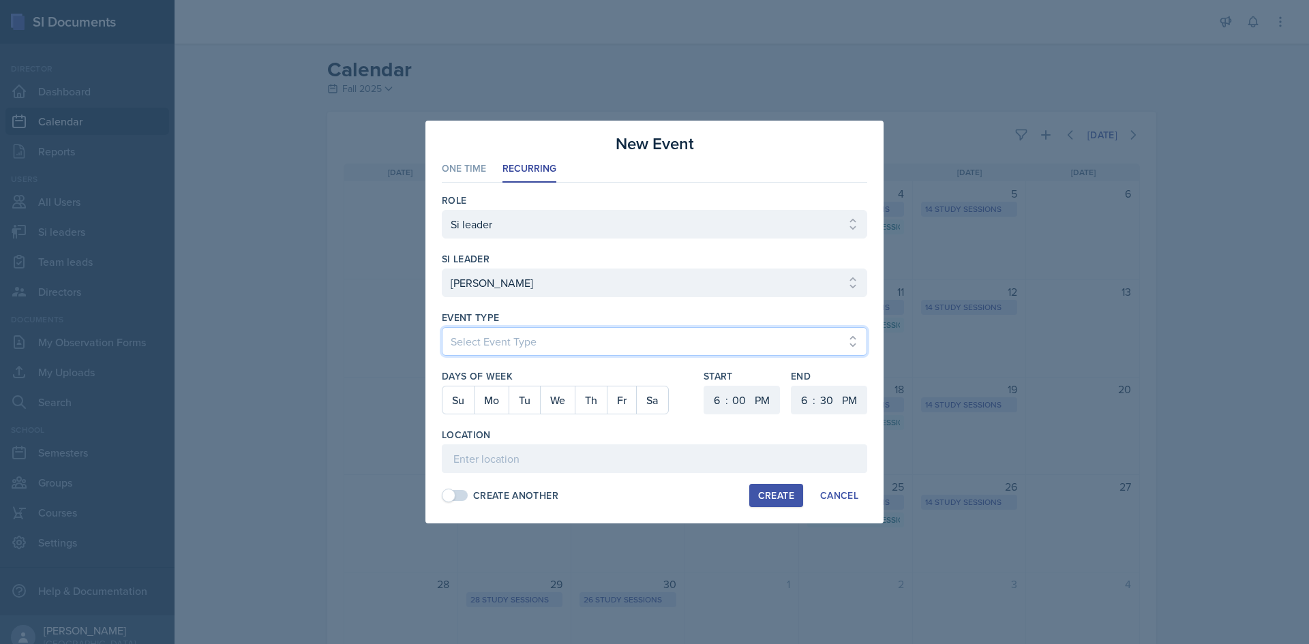
drag, startPoint x: 616, startPoint y: 330, endPoint x: 612, endPoint y: 336, distance: 7.4
click at [616, 330] on select "Select Event Type Major Review Session Study Session" at bounding box center [654, 341] width 425 height 29
click at [442, 327] on select "Select Event Type Major Review Session Study Session" at bounding box center [654, 341] width 425 height 29
click at [517, 400] on button "Tu" at bounding box center [524, 400] width 31 height 27
drag, startPoint x: 734, startPoint y: 402, endPoint x: 723, endPoint y: 401, distance: 11.0
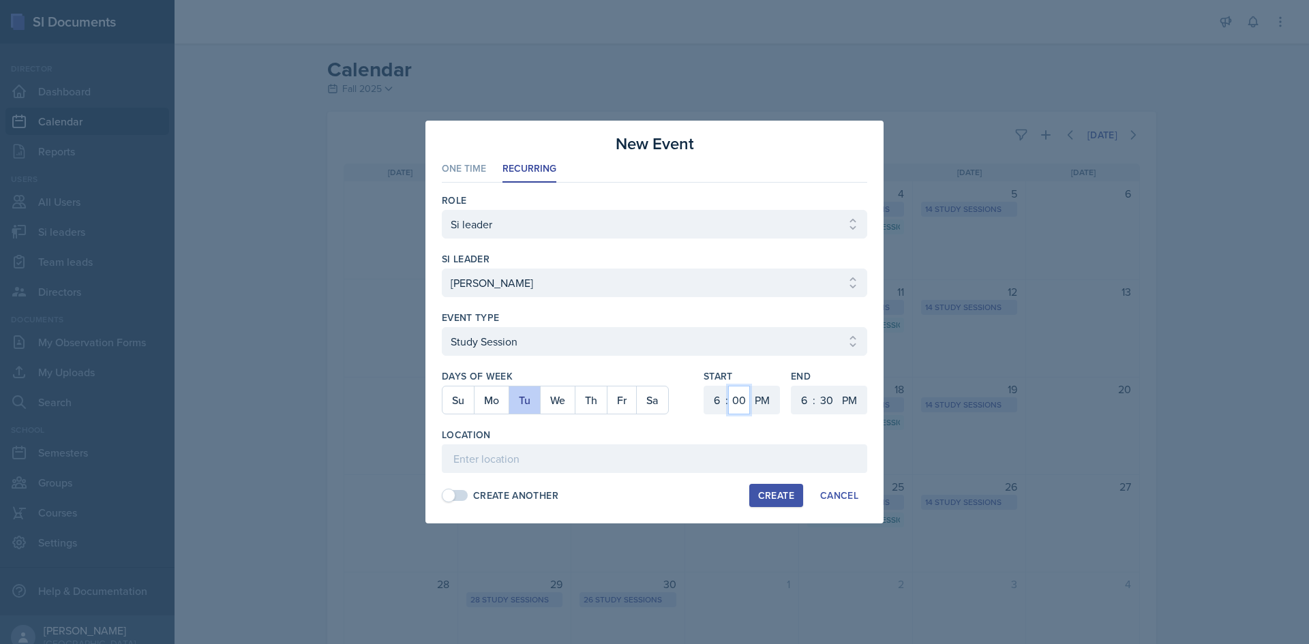
click at [734, 402] on select "00 05 10 15 20 25 30 35 40 45 50 55" at bounding box center [739, 400] width 22 height 29
click at [720, 400] on select "1 2 3 4 5 6 7 8 9 10 11 12" at bounding box center [715, 400] width 22 height 29
click at [704, 386] on select "1 2 3 4 5 6 7 8 9 10 11 12" at bounding box center [715, 400] width 22 height 29
click at [738, 402] on select "00 05 10 15 20 25 30 35 40 45 50 55" at bounding box center [739, 400] width 22 height 29
click at [728, 386] on select "00 05 10 15 20 25 30 35 40 45 50 55" at bounding box center [739, 400] width 22 height 29
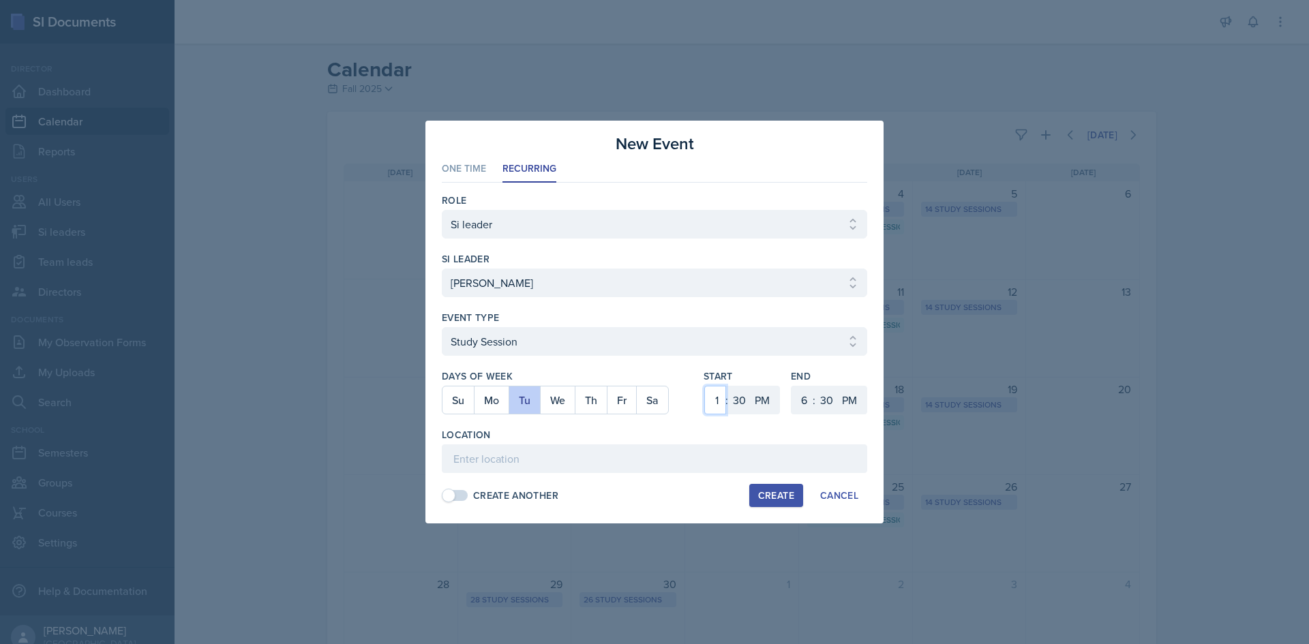
click at [716, 401] on select "1 2 3 4 5 6 7 8 9 10 11 12" at bounding box center [715, 400] width 22 height 29
click at [704, 386] on select "1 2 3 4 5 6 7 8 9 10 11 12" at bounding box center [715, 400] width 22 height 29
drag, startPoint x: 784, startPoint y: 404, endPoint x: 796, endPoint y: 406, distance: 12.4
click at [787, 406] on div "Start 1 2 3 4 5 6 7 8 9 10 11 12 : 00 05 10 15 20 25 30 35 40 45 50 55 AM PM En…" at bounding box center [786, 399] width 164 height 59
click at [800, 406] on select "1 2 3 4 5 6 7 8 9 10 11 12" at bounding box center [803, 400] width 22 height 29
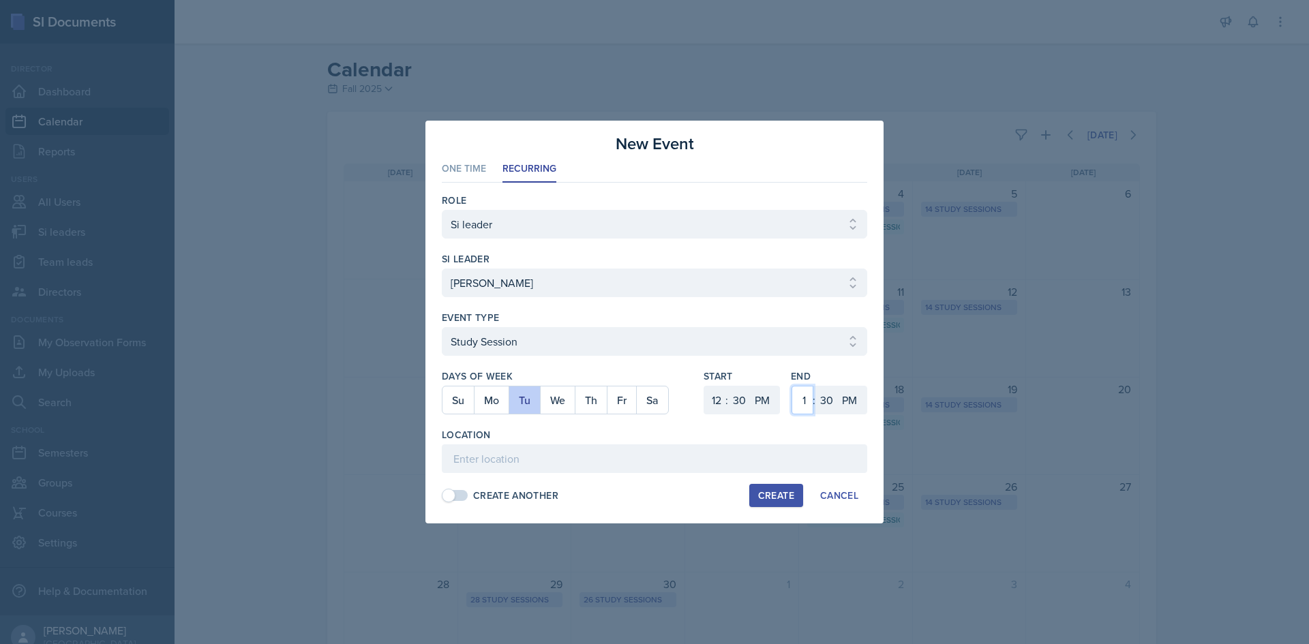
click at [792, 386] on select "1 2 3 4 5 6 7 8 9 10 11 12" at bounding box center [803, 400] width 22 height 29
click at [739, 466] on input at bounding box center [654, 459] width 425 height 29
click at [453, 445] on input at bounding box center [654, 459] width 425 height 29
click at [759, 490] on div "Create" at bounding box center [776, 495] width 36 height 11
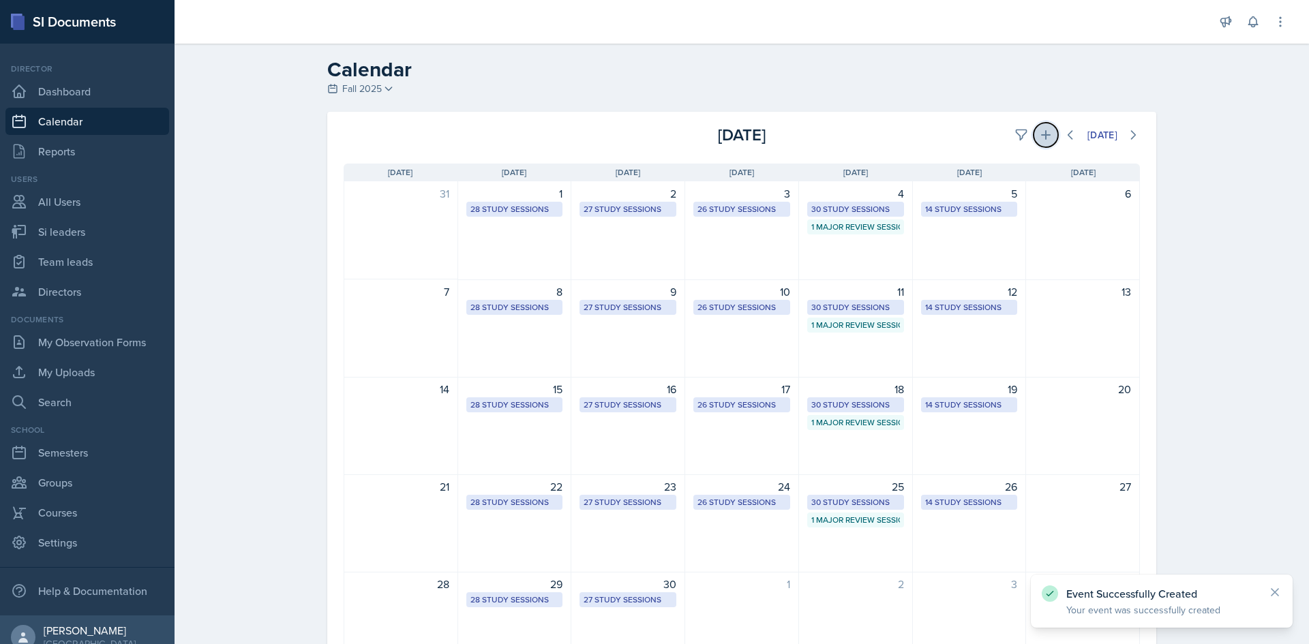
click at [1040, 131] on icon at bounding box center [1046, 135] width 14 height 14
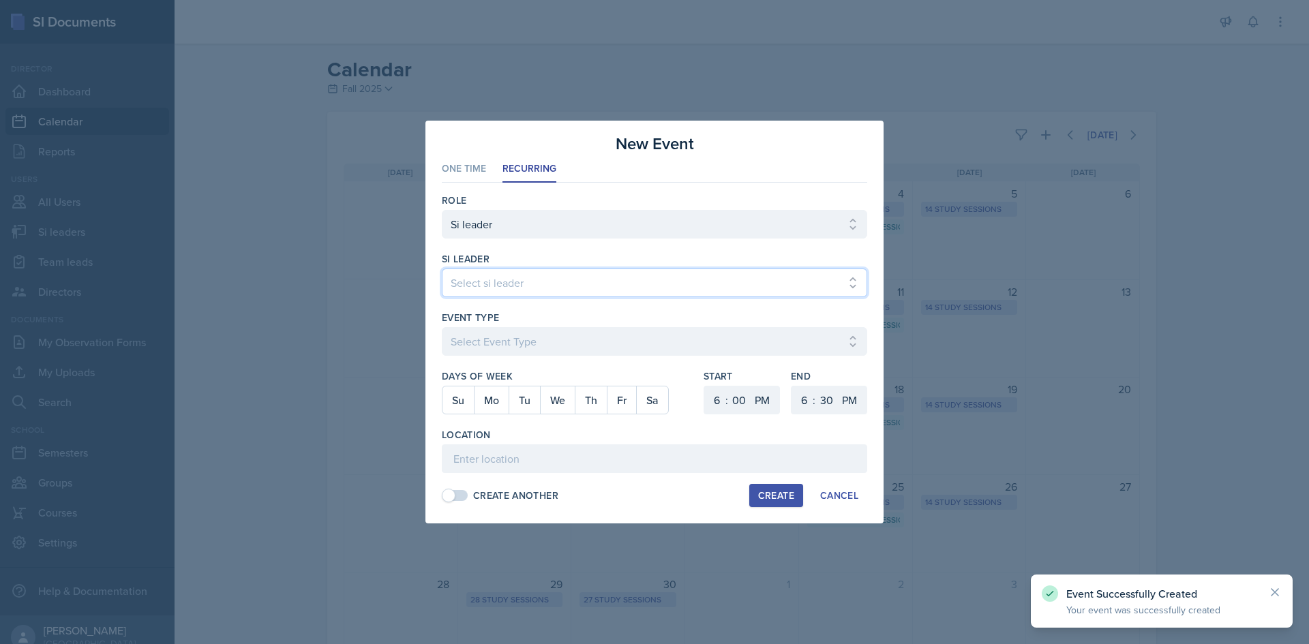
click at [583, 282] on select "Select si leader [PERSON_NAME] [PERSON_NAME] [PERSON_NAME] [PERSON_NAME] [PERSO…" at bounding box center [654, 283] width 425 height 29
click at [442, 269] on select "Select si leader [PERSON_NAME] [PERSON_NAME] [PERSON_NAME] [PERSON_NAME] [PERSO…" at bounding box center [654, 283] width 425 height 29
click at [565, 360] on div at bounding box center [654, 363] width 425 height 14
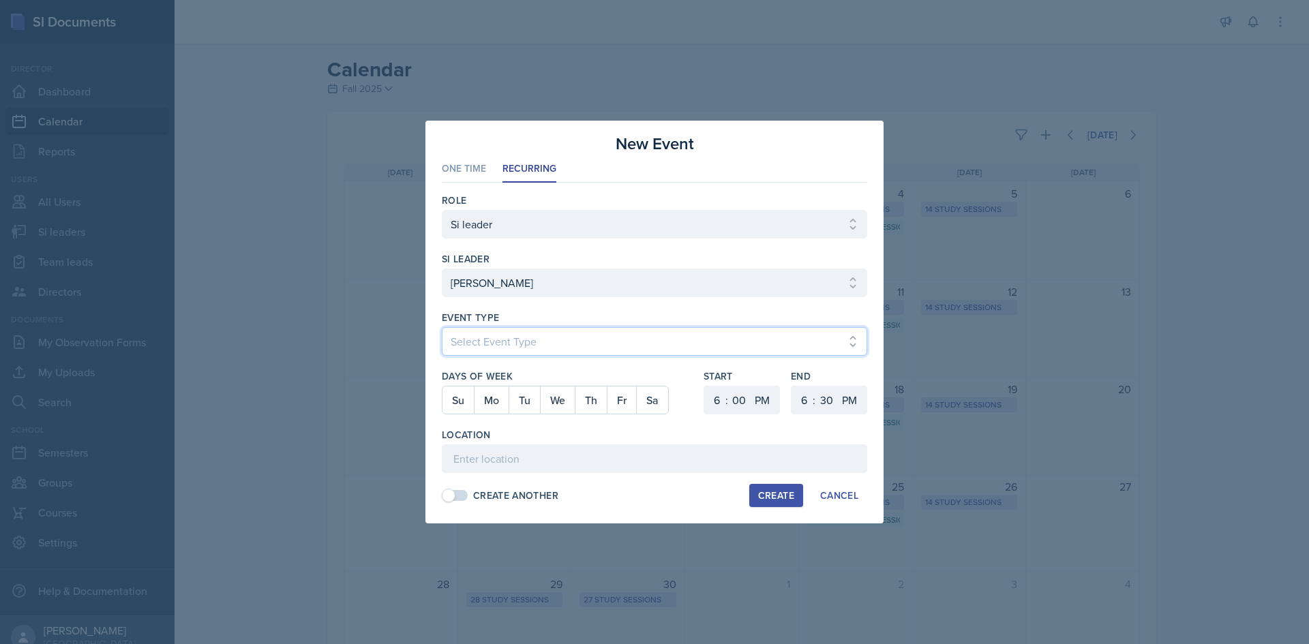
click at [545, 344] on select "Select Event Type Major Review Session Study Session" at bounding box center [654, 341] width 425 height 29
click at [442, 327] on select "Select Event Type Major Review Session Study Session" at bounding box center [654, 341] width 425 height 29
click at [537, 335] on select "Select Event Type Major Review Session Study Session" at bounding box center [654, 341] width 425 height 29
click at [442, 327] on select "Select Event Type Major Review Session Study Session" at bounding box center [654, 341] width 425 height 29
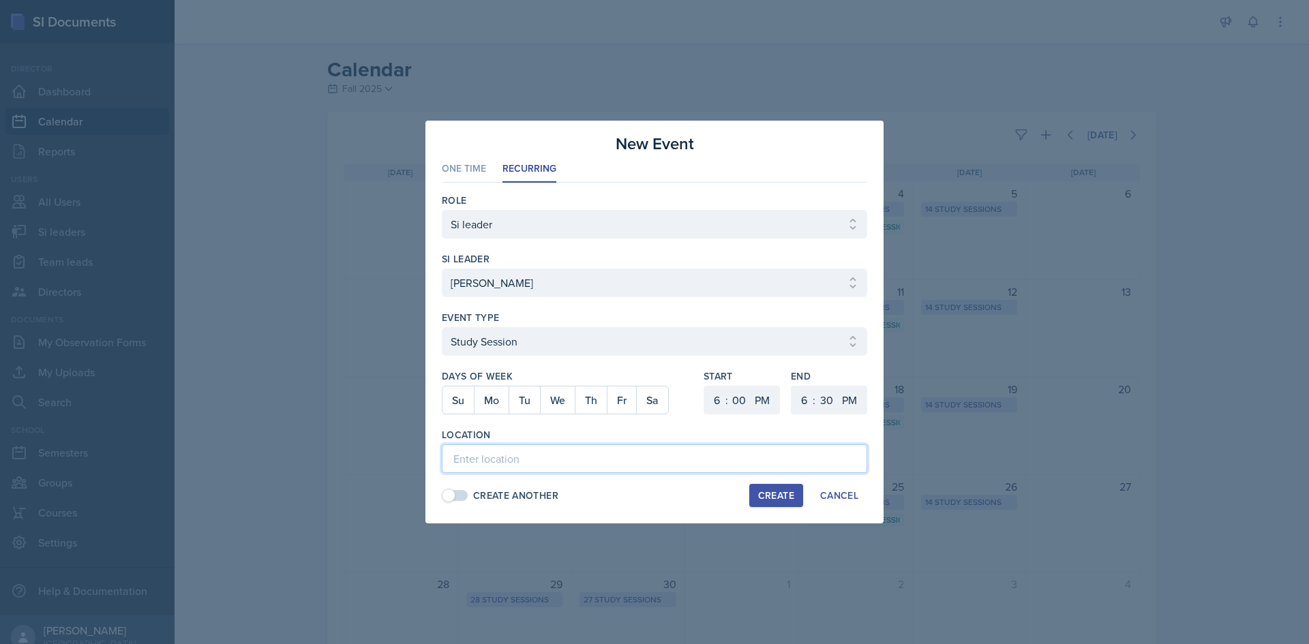
click at [576, 471] on input at bounding box center [654, 459] width 425 height 29
click at [598, 409] on button "Th" at bounding box center [591, 400] width 32 height 27
click at [717, 402] on select "1 2 3 4 5 6 7 8 9 10 11 12" at bounding box center [715, 400] width 22 height 29
click at [704, 386] on select "1 2 3 4 5 6 7 8 9 10 11 12" at bounding box center [715, 400] width 22 height 29
click at [732, 395] on select "00 05 10 15 20 25 30 35 40 45 50 55" at bounding box center [739, 400] width 22 height 29
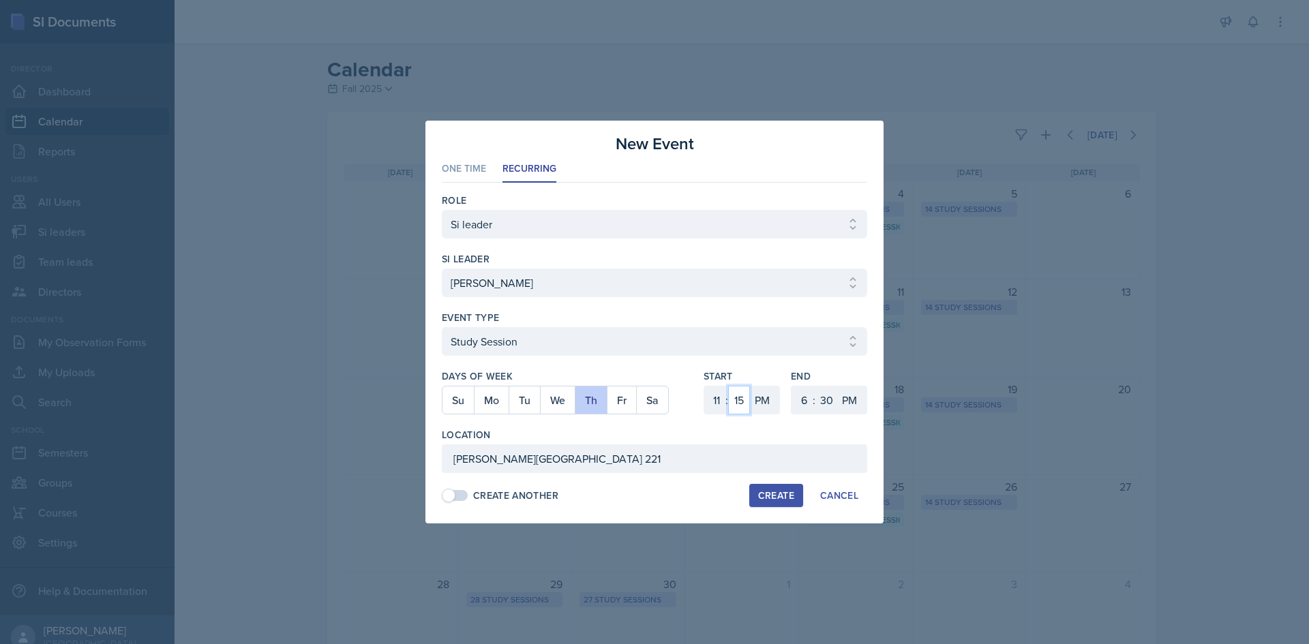
click at [728, 386] on select "00 05 10 15 20 25 30 35 40 45 50 55" at bounding box center [739, 400] width 22 height 29
click at [771, 404] on select "AM PM" at bounding box center [763, 400] width 27 height 29
click at [750, 386] on select "AM PM" at bounding box center [763, 400] width 27 height 29
click at [792, 402] on select "1 2 3 4 5 6 7 8 9 10 11 12" at bounding box center [803, 400] width 22 height 29
click at [792, 386] on select "1 2 3 4 5 6 7 8 9 10 11 12" at bounding box center [803, 400] width 22 height 29
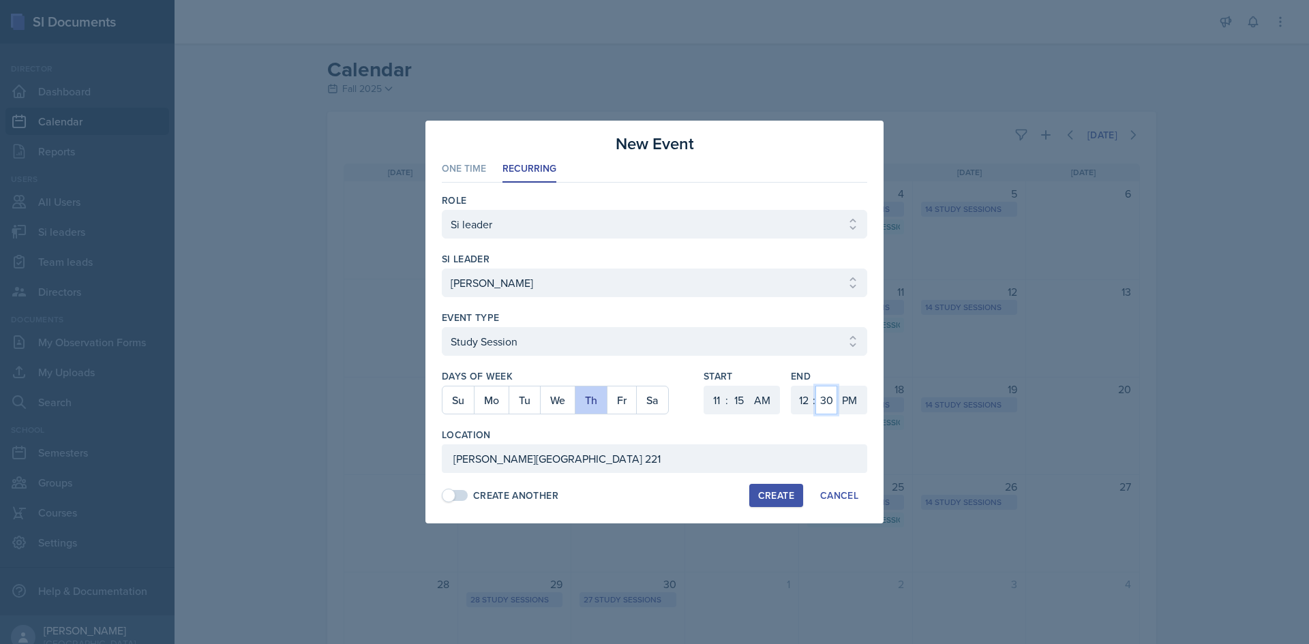
click at [819, 393] on select "00 05 10 15 20 25 30 35 40 45 50 55" at bounding box center [826, 400] width 22 height 29
click at [815, 386] on select "00 05 10 15 20 25 30 35 40 45 50 55" at bounding box center [826, 400] width 22 height 29
click at [781, 491] on div "Create" at bounding box center [776, 495] width 36 height 11
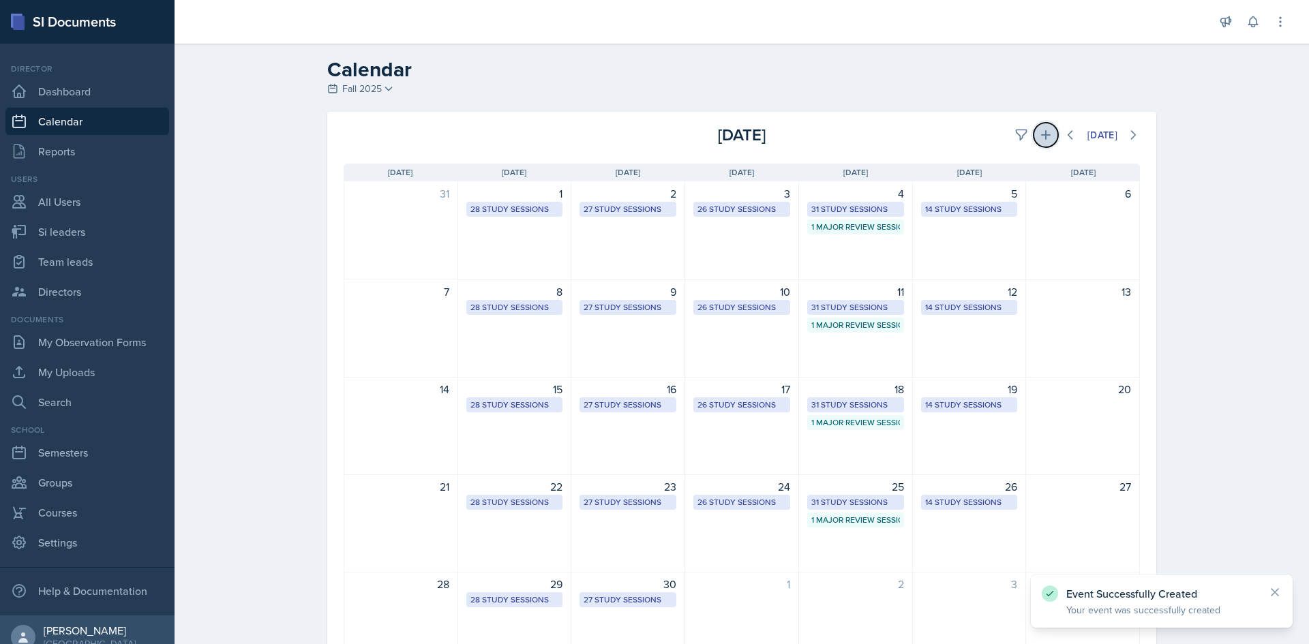
click at [1039, 136] on icon at bounding box center [1046, 135] width 14 height 14
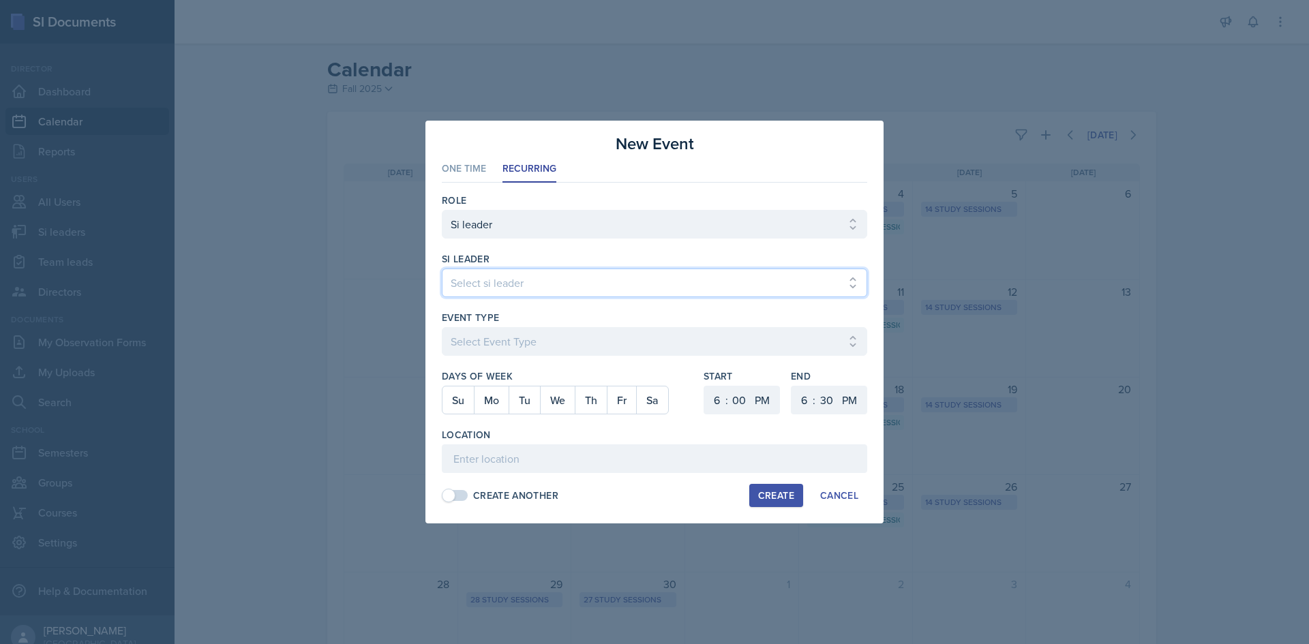
click at [678, 286] on select "Select si leader [PERSON_NAME] [PERSON_NAME] [PERSON_NAME] [PERSON_NAME] [PERSO…" at bounding box center [654, 283] width 425 height 29
click at [442, 269] on select "Select si leader [PERSON_NAME] [PERSON_NAME] [PERSON_NAME] [PERSON_NAME] [PERSO…" at bounding box center [654, 283] width 425 height 29
drag, startPoint x: 663, startPoint y: 320, endPoint x: 659, endPoint y: 342, distance: 22.2
click at [663, 325] on div "Event Type Select Event Type Major Review Session Study Session" at bounding box center [654, 340] width 425 height 59
click at [653, 360] on div at bounding box center [654, 363] width 425 height 14
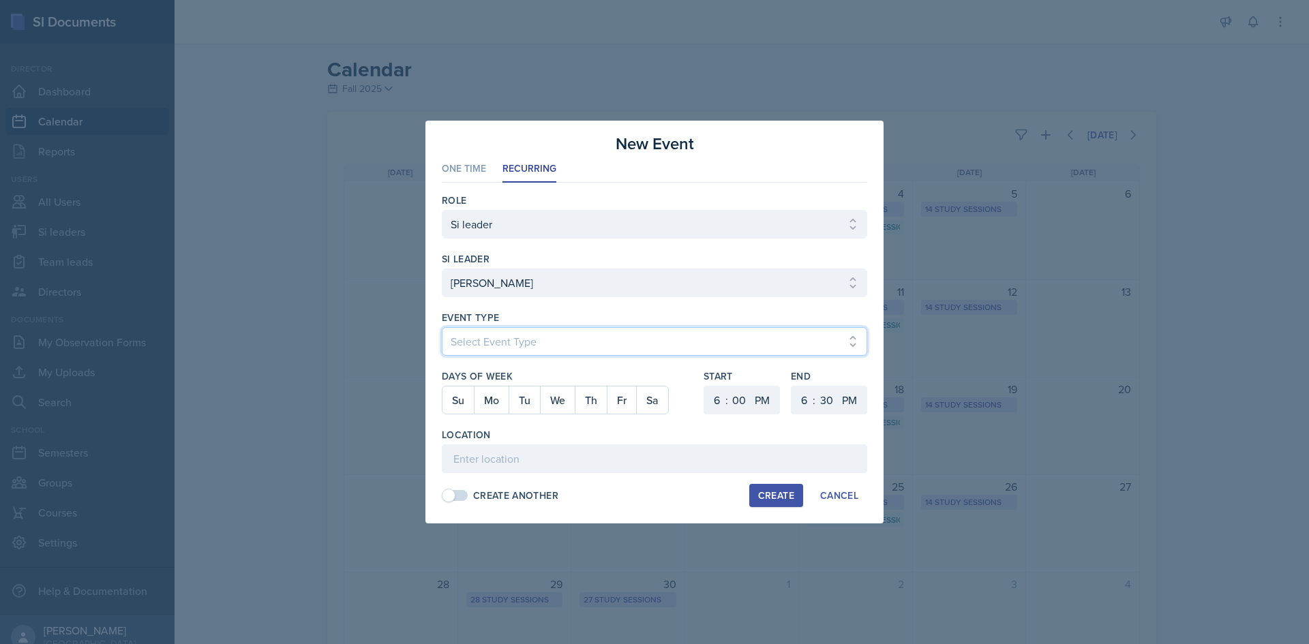
click at [647, 348] on select "Select Event Type Major Review Session Study Session" at bounding box center [654, 341] width 425 height 29
click at [442, 327] on select "Select Event Type Major Review Session Study Session" at bounding box center [654, 341] width 425 height 29
click at [525, 402] on button "Tu" at bounding box center [524, 400] width 31 height 27
drag, startPoint x: 738, startPoint y: 406, endPoint x: 729, endPoint y: 406, distance: 8.9
click at [738, 406] on select "00 05 10 15 20 25 30 35 40 45 50 55" at bounding box center [739, 400] width 22 height 29
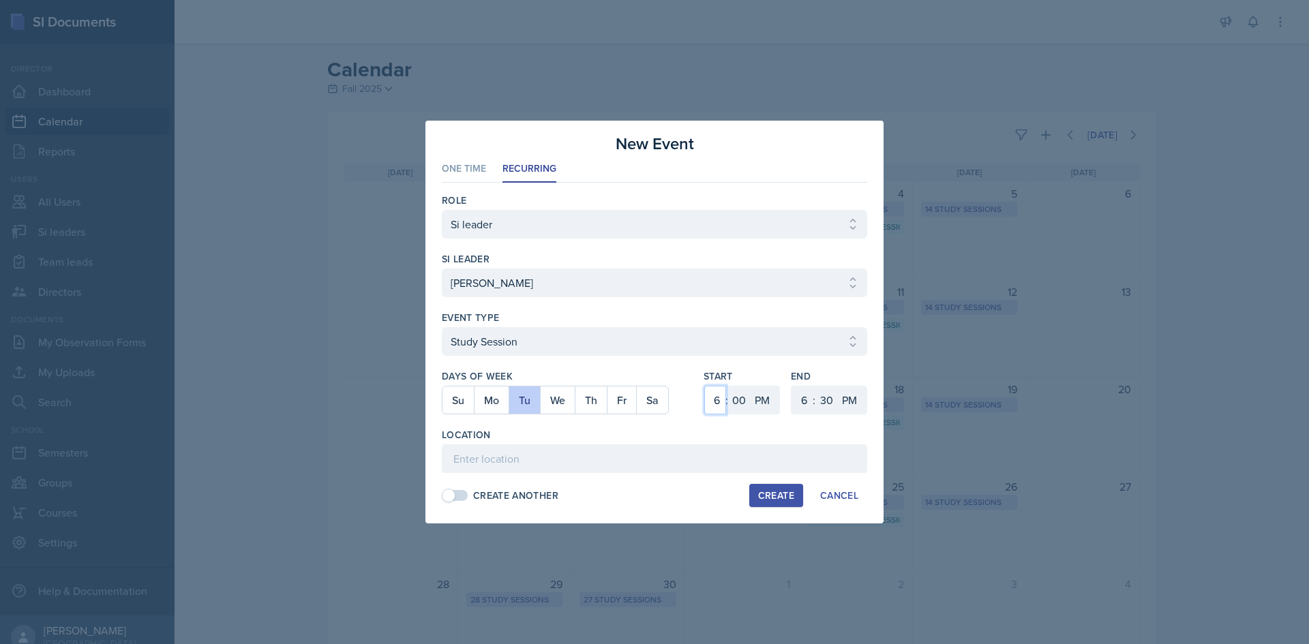
click at [721, 404] on select "1 2 3 4 5 6 7 8 9 10 11 12" at bounding box center [715, 400] width 22 height 29
click at [704, 386] on select "1 2 3 4 5 6 7 8 9 10 11 12" at bounding box center [715, 400] width 22 height 29
click at [802, 398] on select "1 2 3 4 5 6 7 8 9 10 11 12" at bounding box center [803, 400] width 22 height 29
click at [792, 386] on select "1 2 3 4 5 6 7 8 9 10 11 12" at bounding box center [803, 400] width 22 height 29
click at [830, 404] on select "00 05 10 15 20 25 30 35 40 45 50 55" at bounding box center [826, 400] width 22 height 29
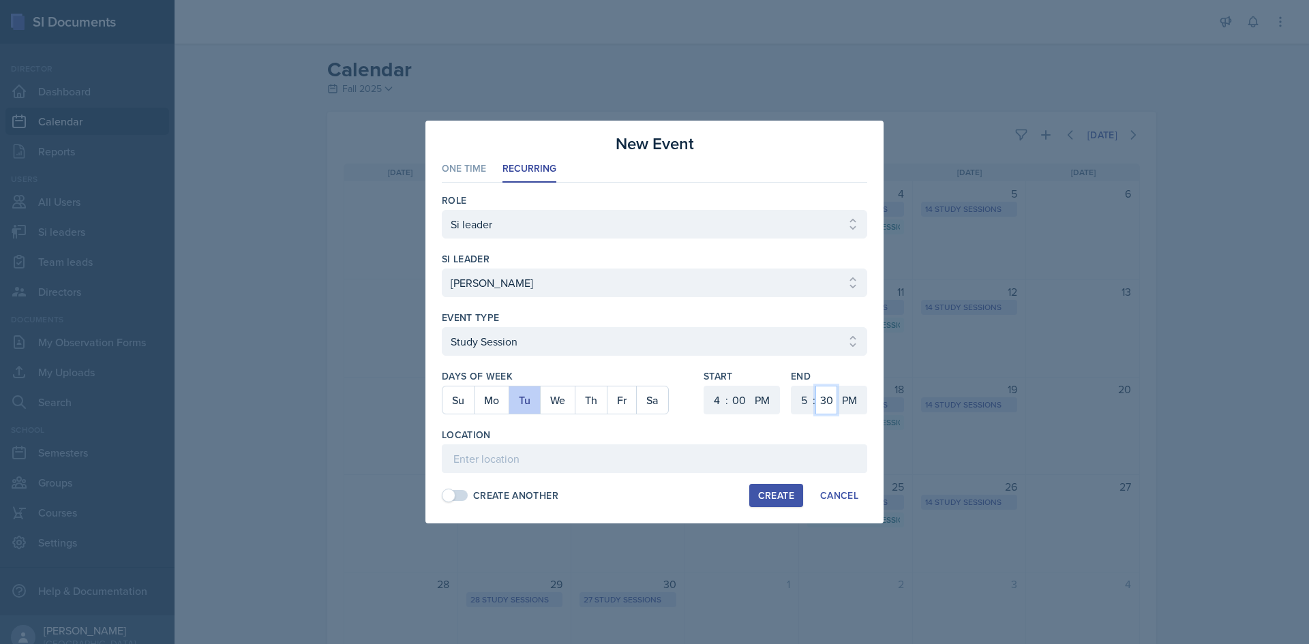
click at [815, 386] on select "00 05 10 15 20 25 30 35 40 45 50 55" at bounding box center [826, 400] width 22 height 29
click at [678, 461] on input at bounding box center [654, 459] width 425 height 29
click at [657, 454] on input at bounding box center [654, 459] width 425 height 29
paste input "[URL][DOMAIN_NAME]"
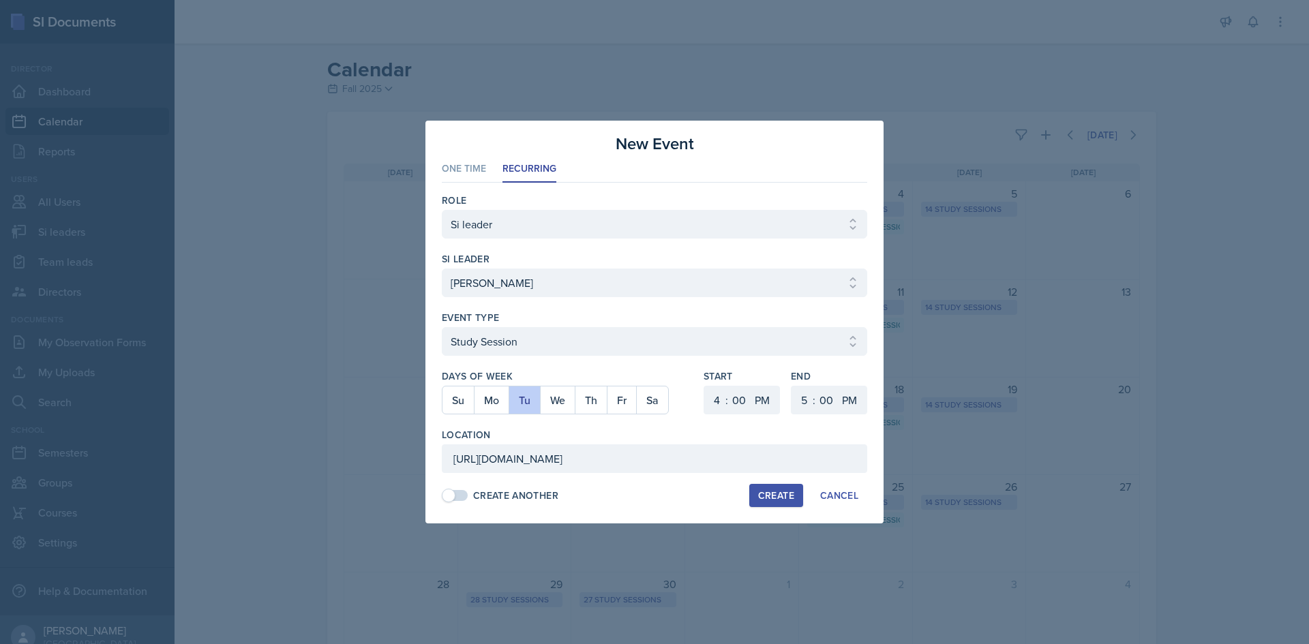
click at [774, 496] on div "Create" at bounding box center [776, 495] width 36 height 11
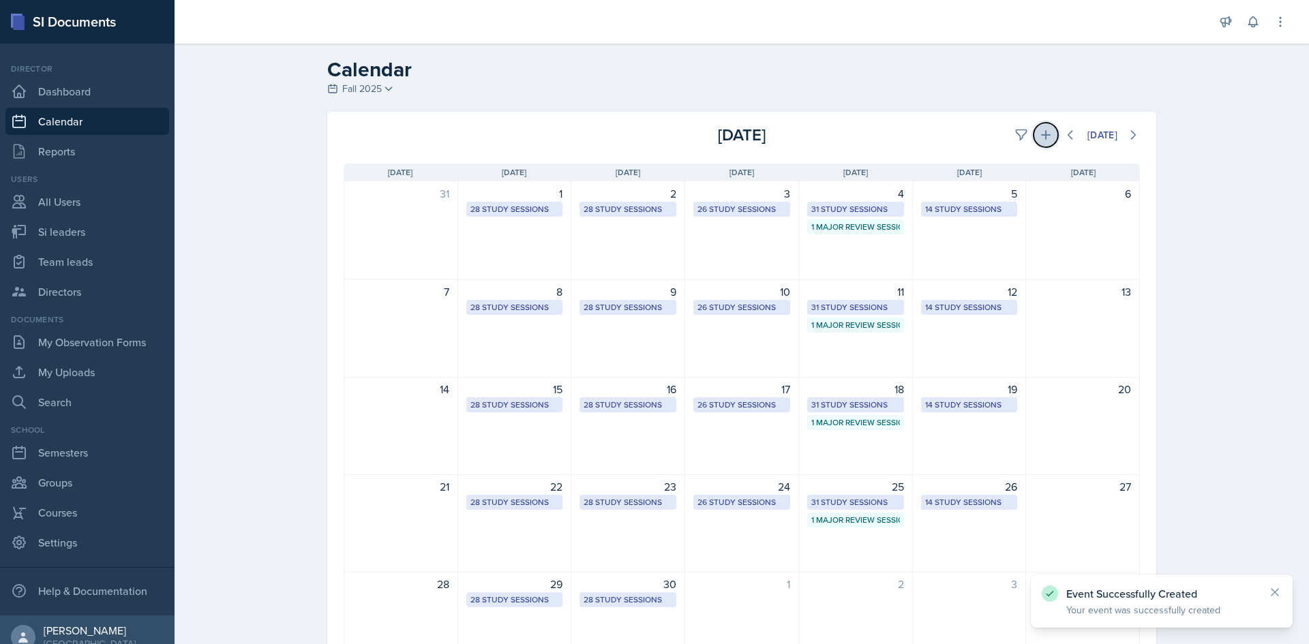
click at [1041, 135] on icon at bounding box center [1046, 135] width 10 height 10
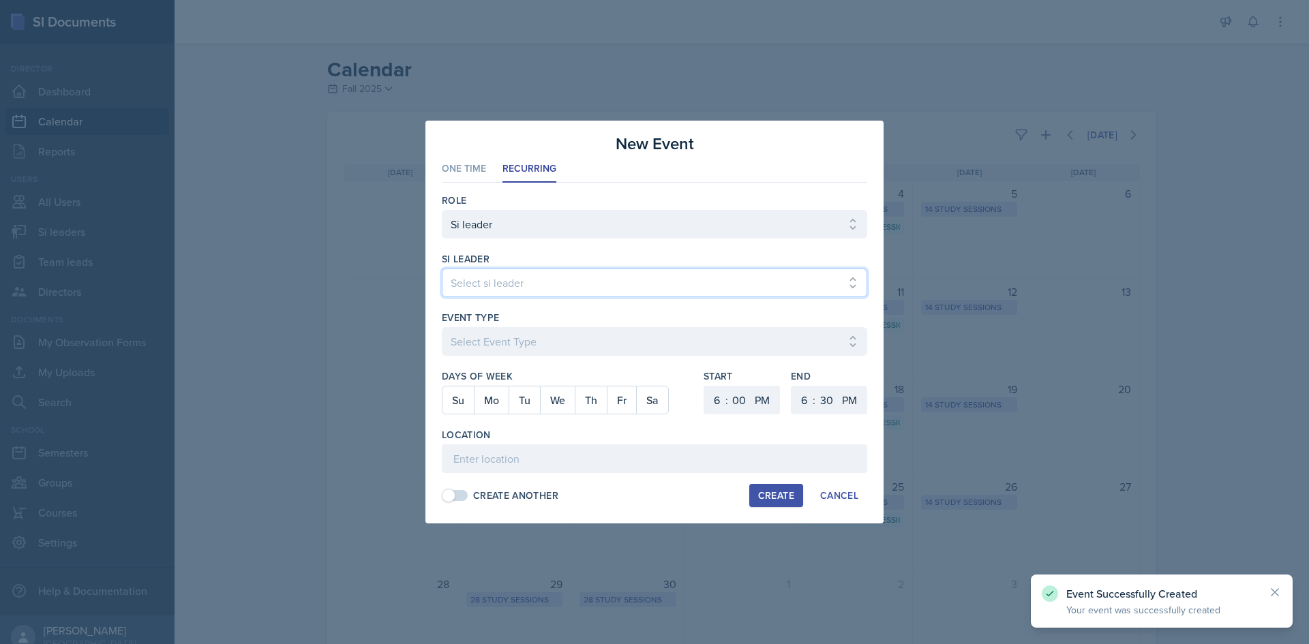
click at [547, 295] on select "Select si leader [PERSON_NAME] [PERSON_NAME] [PERSON_NAME] [PERSON_NAME] [PERSO…" at bounding box center [654, 283] width 425 height 29
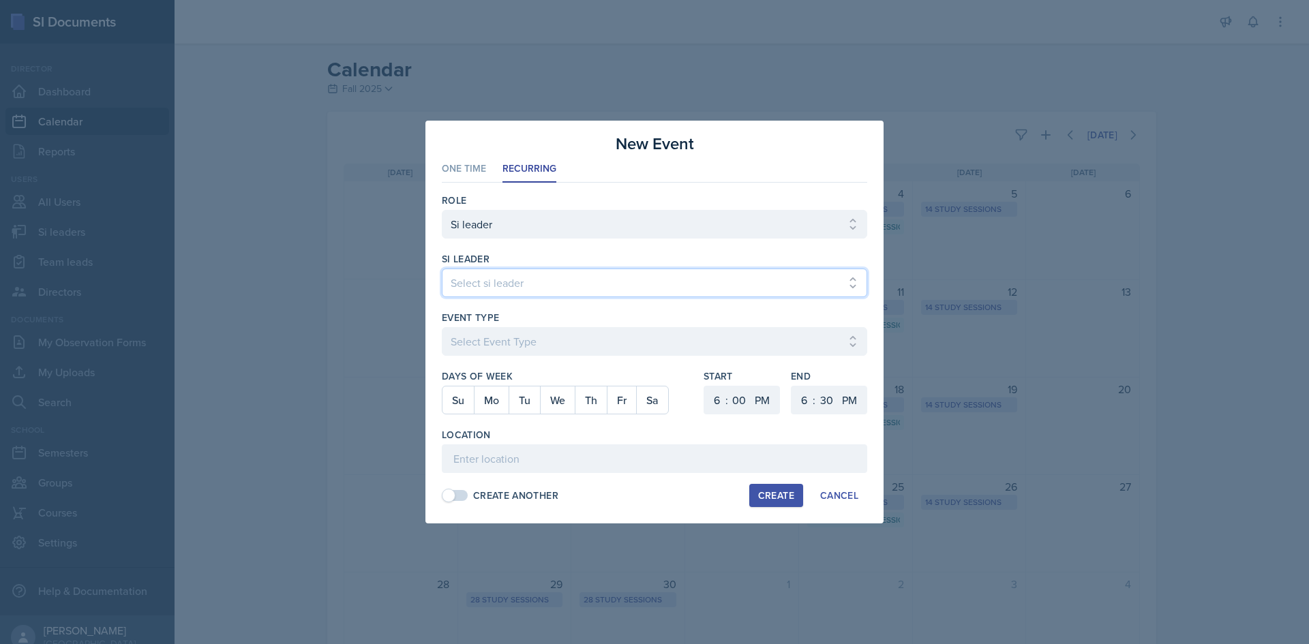
click at [442, 269] on select "Select si leader [PERSON_NAME] [PERSON_NAME] [PERSON_NAME] [PERSON_NAME] [PERSO…" at bounding box center [654, 283] width 425 height 29
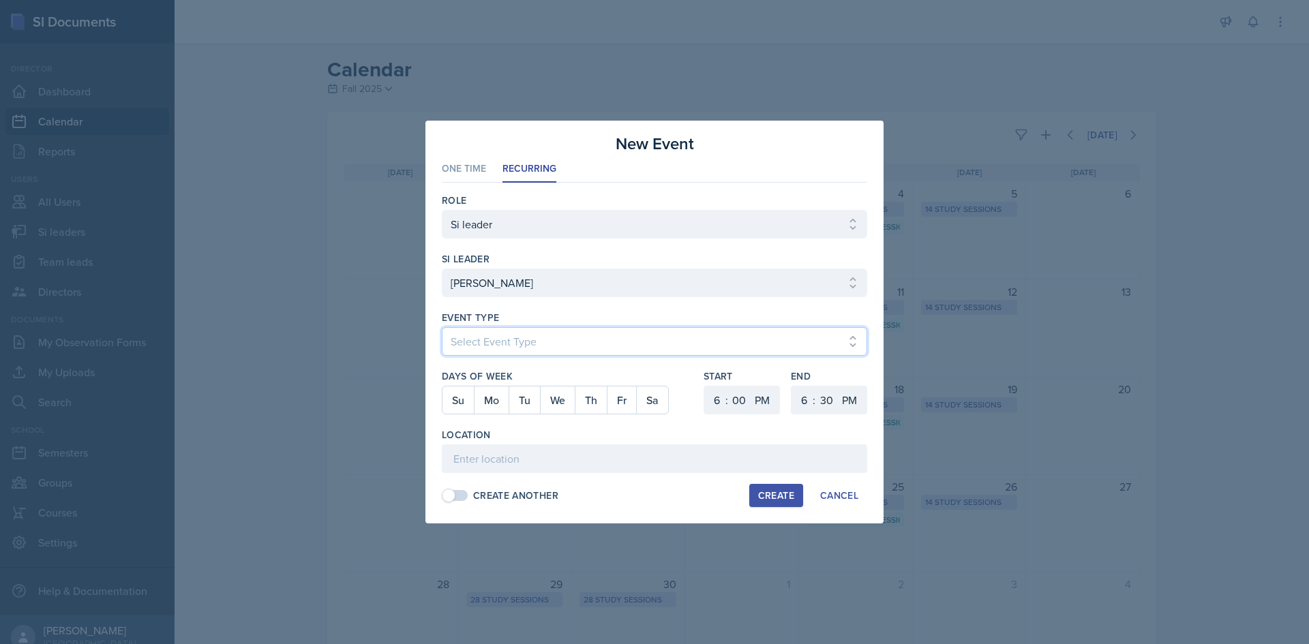
click at [545, 334] on select "Select Event Type Major Review Session Study Session" at bounding box center [654, 341] width 425 height 29
click at [442, 327] on select "Select Event Type Major Review Session Study Session" at bounding box center [654, 341] width 425 height 29
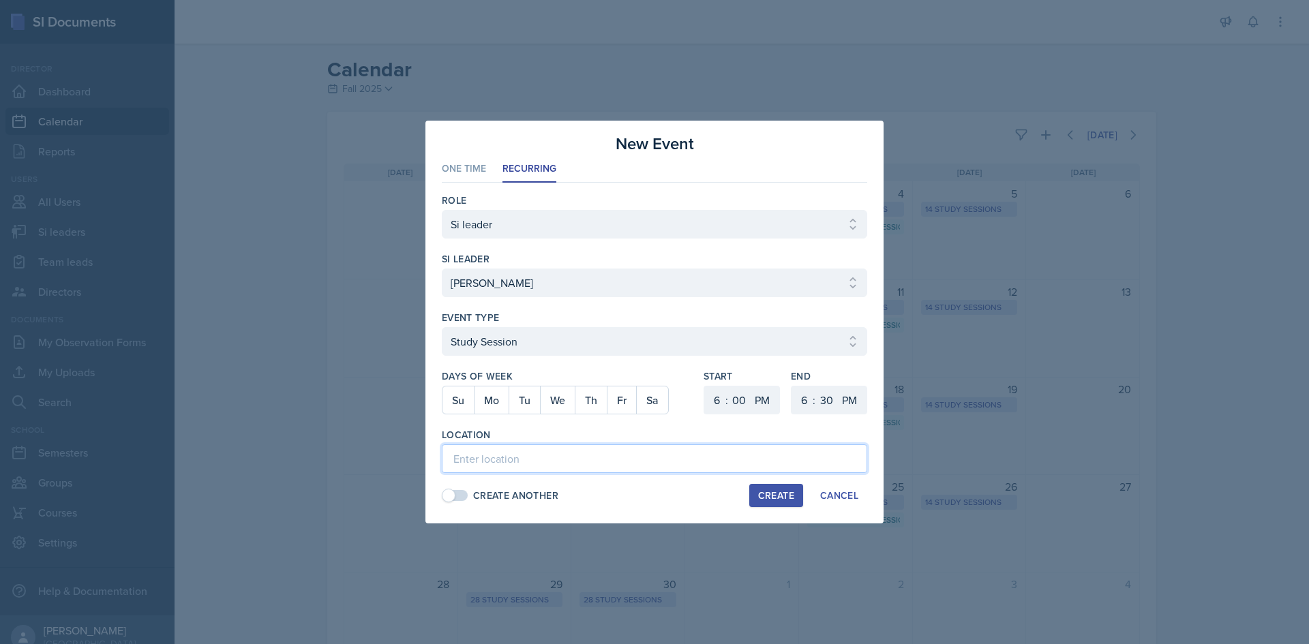
click at [505, 454] on input at bounding box center [654, 459] width 425 height 29
paste input "[URL][DOMAIN_NAME]"
click at [596, 405] on button "Th" at bounding box center [591, 400] width 32 height 27
click at [720, 398] on select "1 2 3 4 5 6 7 8 9 10 11 12" at bounding box center [715, 400] width 22 height 29
click at [704, 386] on select "1 2 3 4 5 6 7 8 9 10 11 12" at bounding box center [715, 400] width 22 height 29
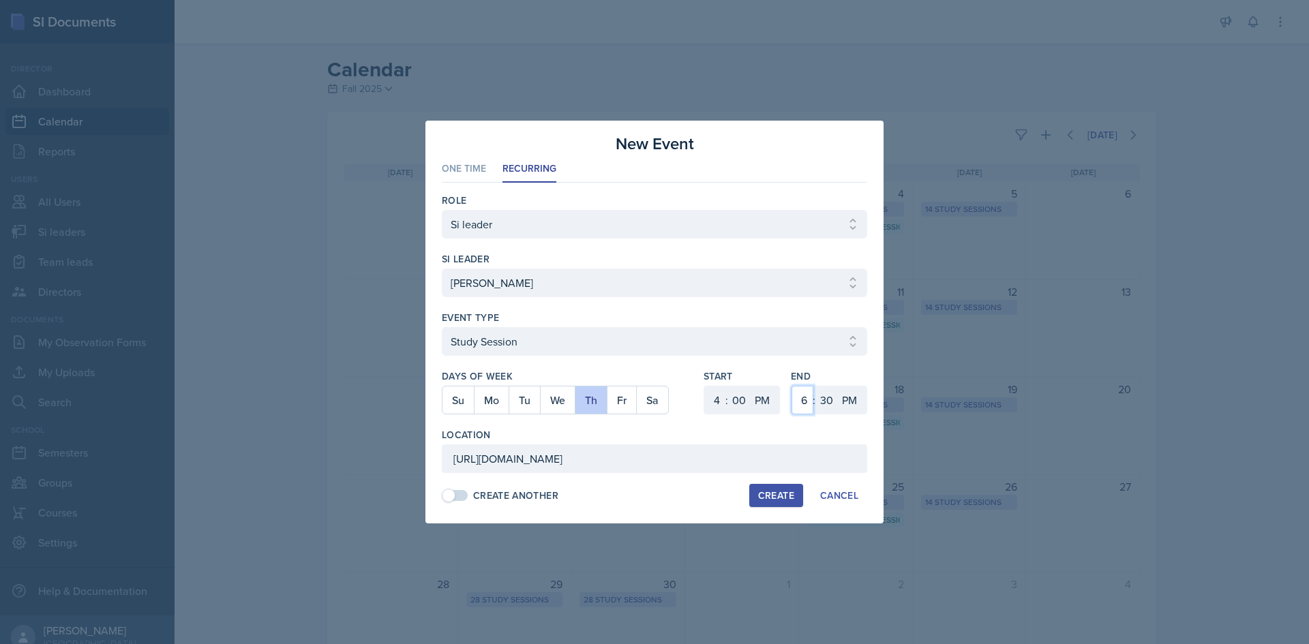
click at [804, 408] on select "1 2 3 4 5 6 7 8 9 10 11 12" at bounding box center [803, 400] width 22 height 29
click at [792, 386] on select "1 2 3 4 5 6 7 8 9 10 11 12" at bounding box center [803, 400] width 22 height 29
drag, startPoint x: 822, startPoint y: 397, endPoint x: 822, endPoint y: 388, distance: 8.9
click at [822, 397] on select "00 05 10 15 20 25 30 35 40 45 50 55" at bounding box center [826, 400] width 22 height 29
click at [815, 386] on select "00 05 10 15 20 25 30 35 40 45 50 55" at bounding box center [826, 400] width 22 height 29
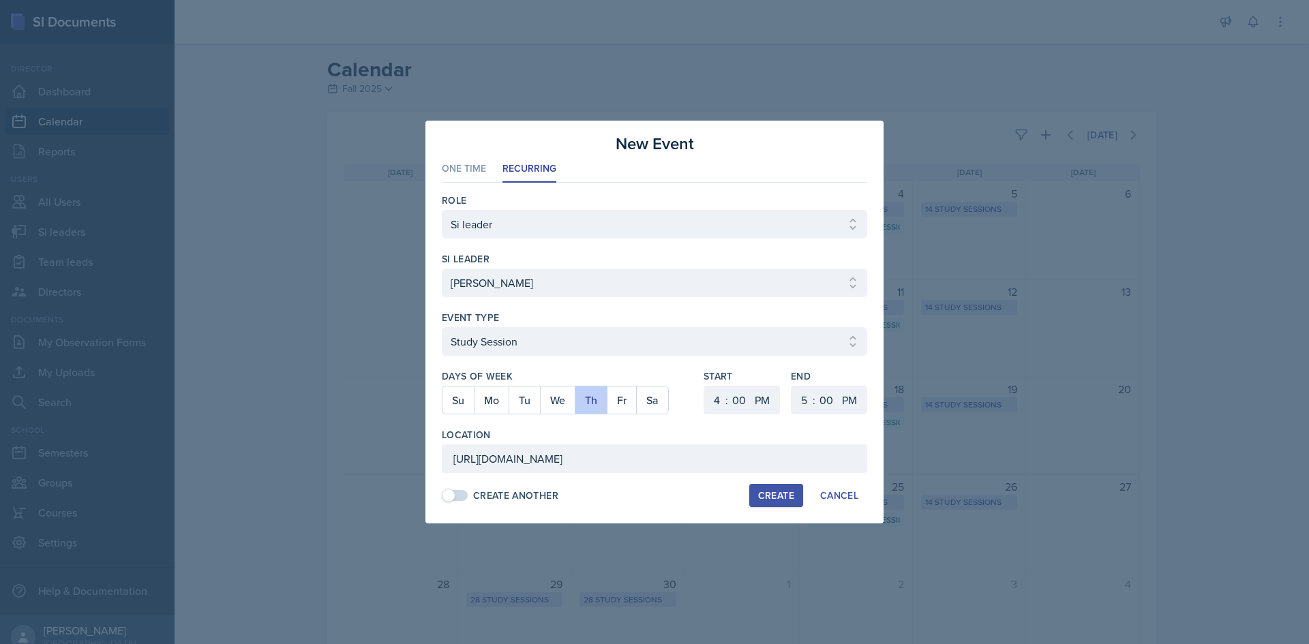
click at [795, 495] on button "Create" at bounding box center [776, 495] width 54 height 23
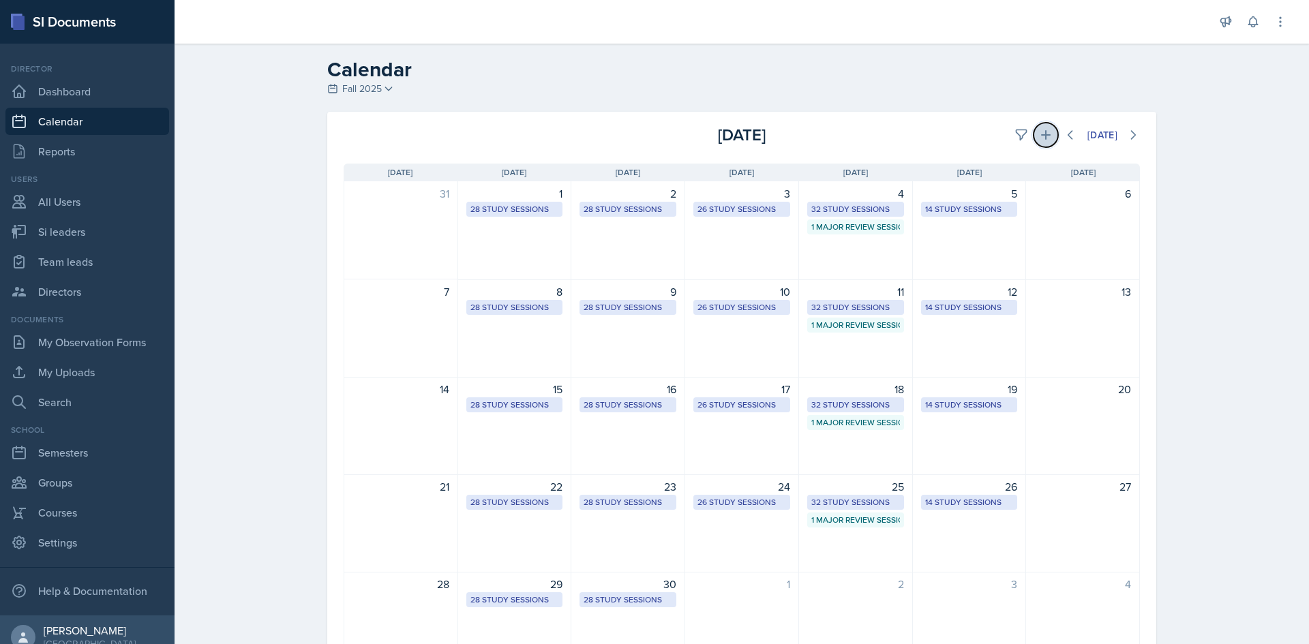
click at [1039, 136] on icon at bounding box center [1046, 135] width 14 height 14
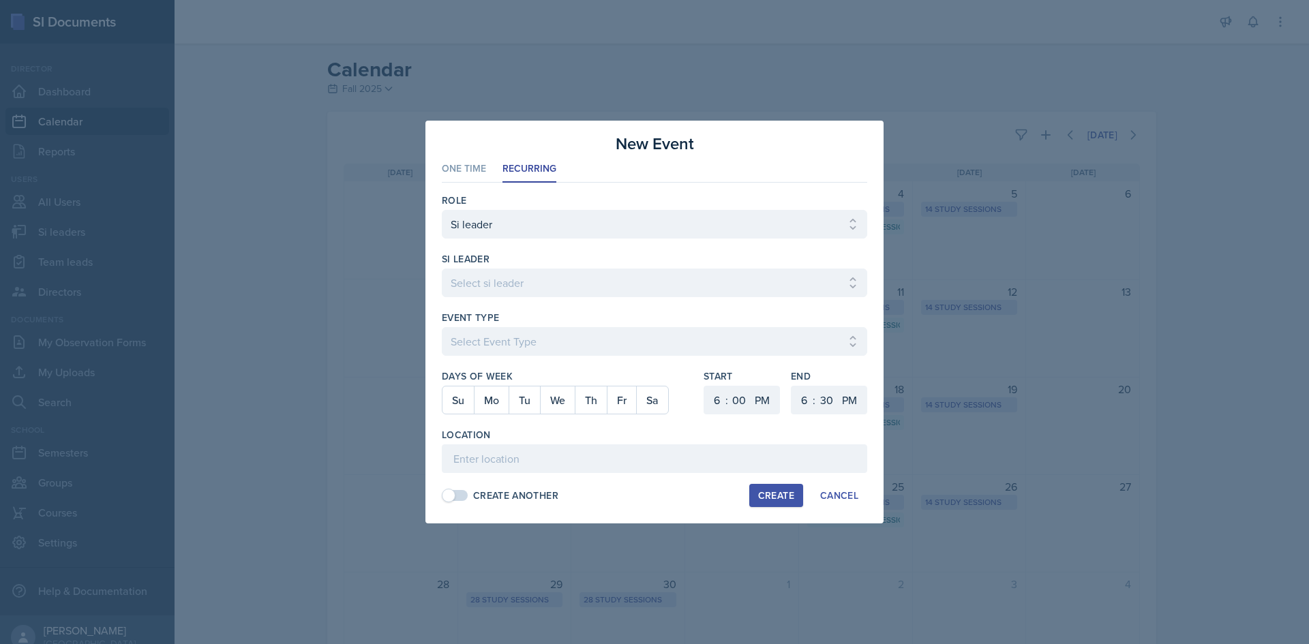
click at [622, 302] on div at bounding box center [654, 304] width 425 height 14
click at [624, 289] on select "Select si leader [PERSON_NAME] [PERSON_NAME] [PERSON_NAME] [PERSON_NAME] [PERSO…" at bounding box center [654, 283] width 425 height 29
click at [442, 269] on select "Select si leader [PERSON_NAME] [PERSON_NAME] [PERSON_NAME] [PERSON_NAME] [PERSO…" at bounding box center [654, 283] width 425 height 29
click at [528, 283] on select "Select si leader [PERSON_NAME] [PERSON_NAME] [PERSON_NAME] [PERSON_NAME] [PERSO…" at bounding box center [654, 283] width 425 height 29
click at [526, 270] on select "Select si leader [PERSON_NAME] [PERSON_NAME] [PERSON_NAME] [PERSON_NAME] [PERSO…" at bounding box center [654, 283] width 425 height 29
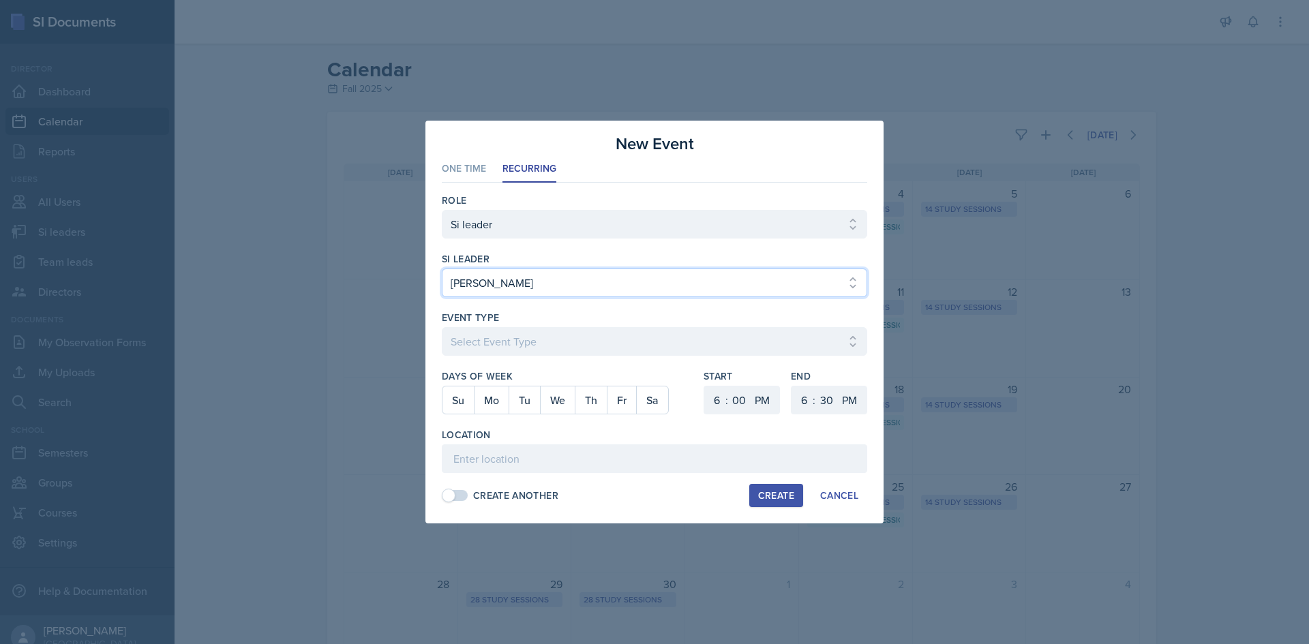
click at [526, 270] on select "Select si leader [PERSON_NAME] [PERSON_NAME] [PERSON_NAME] [PERSON_NAME] [PERSO…" at bounding box center [654, 283] width 425 height 29
click at [442, 269] on select "Select si leader [PERSON_NAME] [PERSON_NAME] [PERSON_NAME] [PERSON_NAME] [PERSO…" at bounding box center [654, 283] width 425 height 29
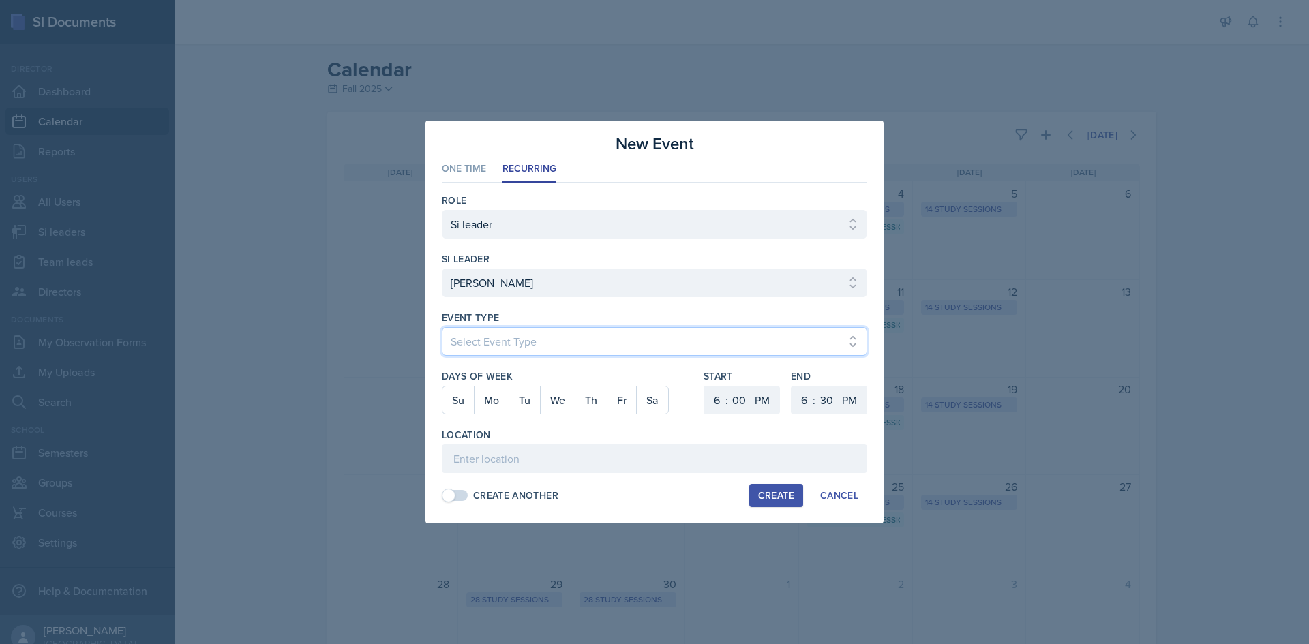
click at [475, 336] on select "Select Event Type Major Review Session Study Session" at bounding box center [654, 341] width 425 height 29
click at [442, 327] on select "Select Event Type Major Review Session Study Session" at bounding box center [654, 341] width 425 height 29
click at [495, 407] on button "Mo" at bounding box center [491, 400] width 35 height 27
click at [709, 398] on select "1 2 3 4 5 6 7 8 9 10 11 12" at bounding box center [715, 400] width 22 height 29
click at [704, 386] on select "1 2 3 4 5 6 7 8 9 10 11 12" at bounding box center [715, 400] width 22 height 29
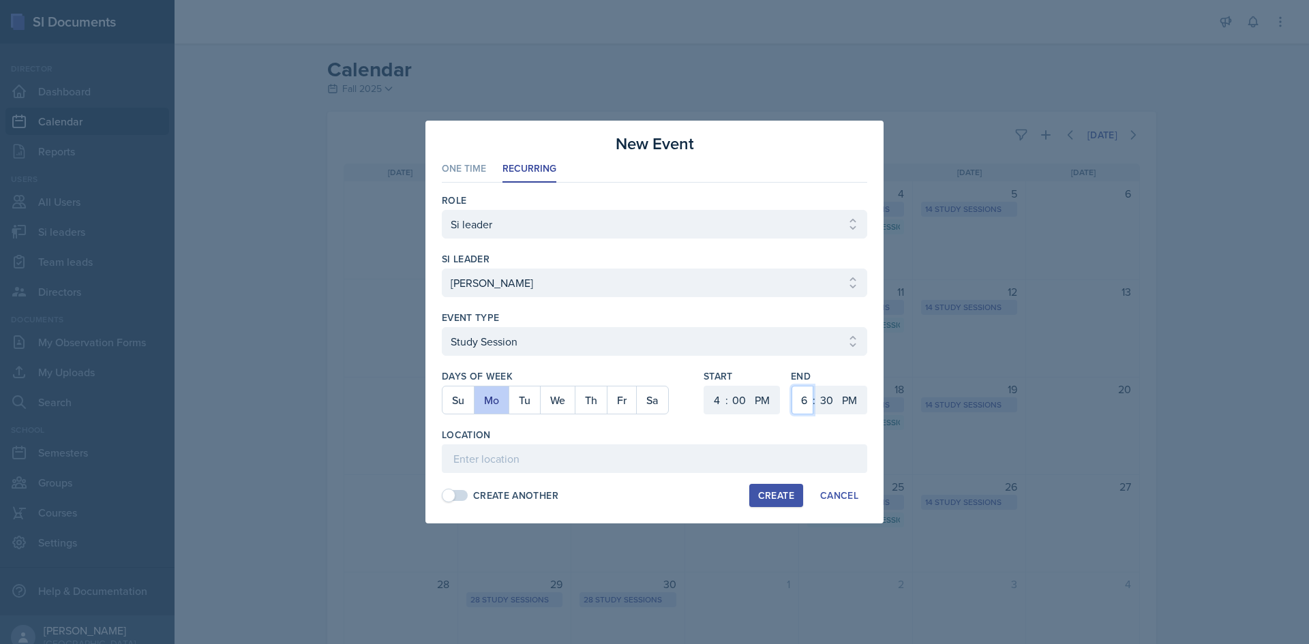
click at [800, 405] on select "1 2 3 4 5 6 7 8 9 10 11 12" at bounding box center [803, 400] width 22 height 29
click at [792, 386] on select "1 2 3 4 5 6 7 8 9 10 11 12" at bounding box center [803, 400] width 22 height 29
click at [830, 397] on select "00 05 10 15 20 25 30 35 40 45 50 55" at bounding box center [826, 400] width 22 height 29
click at [815, 386] on select "00 05 10 15 20 25 30 35 40 45 50 55" at bounding box center [826, 400] width 22 height 29
click at [763, 463] on input at bounding box center [654, 459] width 425 height 29
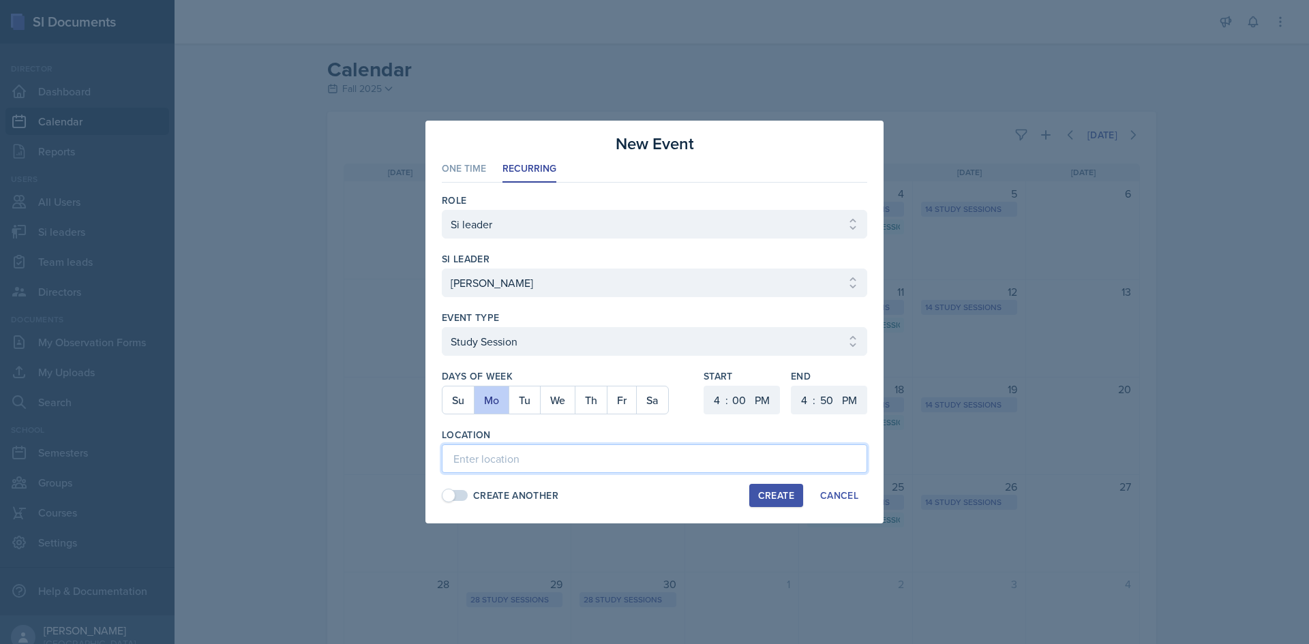
click at [655, 459] on input at bounding box center [654, 459] width 425 height 29
paste input "[URL][DOMAIN_NAME]"
click at [773, 487] on button "Create" at bounding box center [776, 495] width 54 height 23
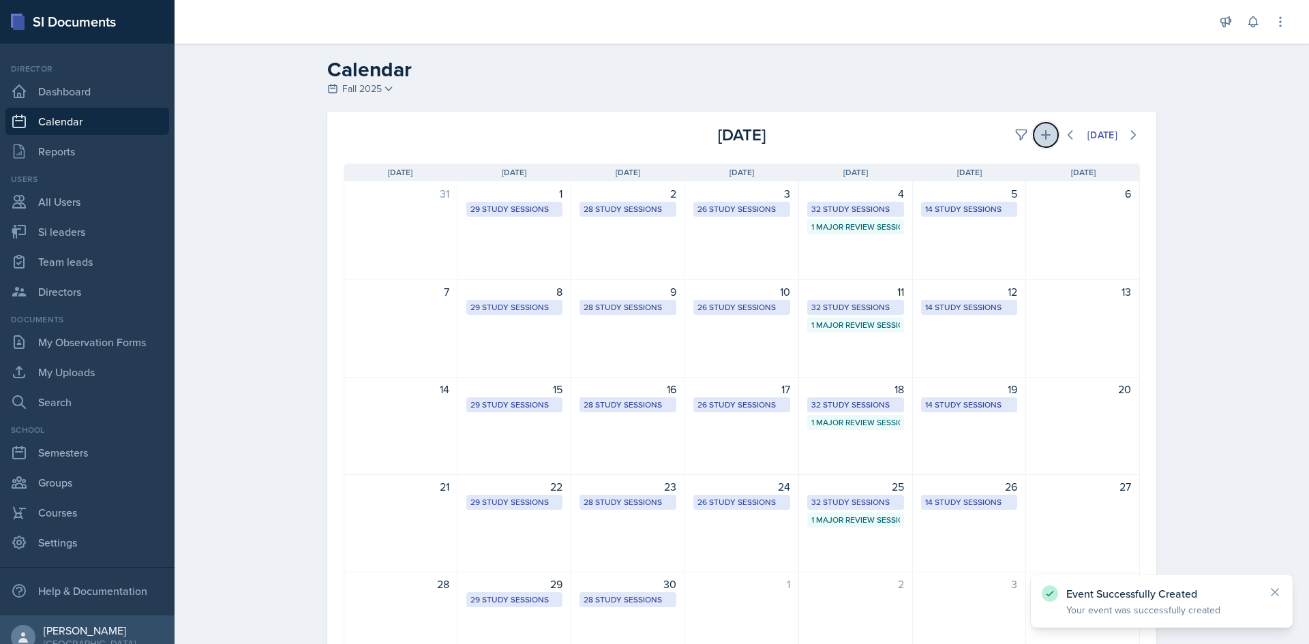
click at [1049, 129] on button at bounding box center [1046, 135] width 25 height 25
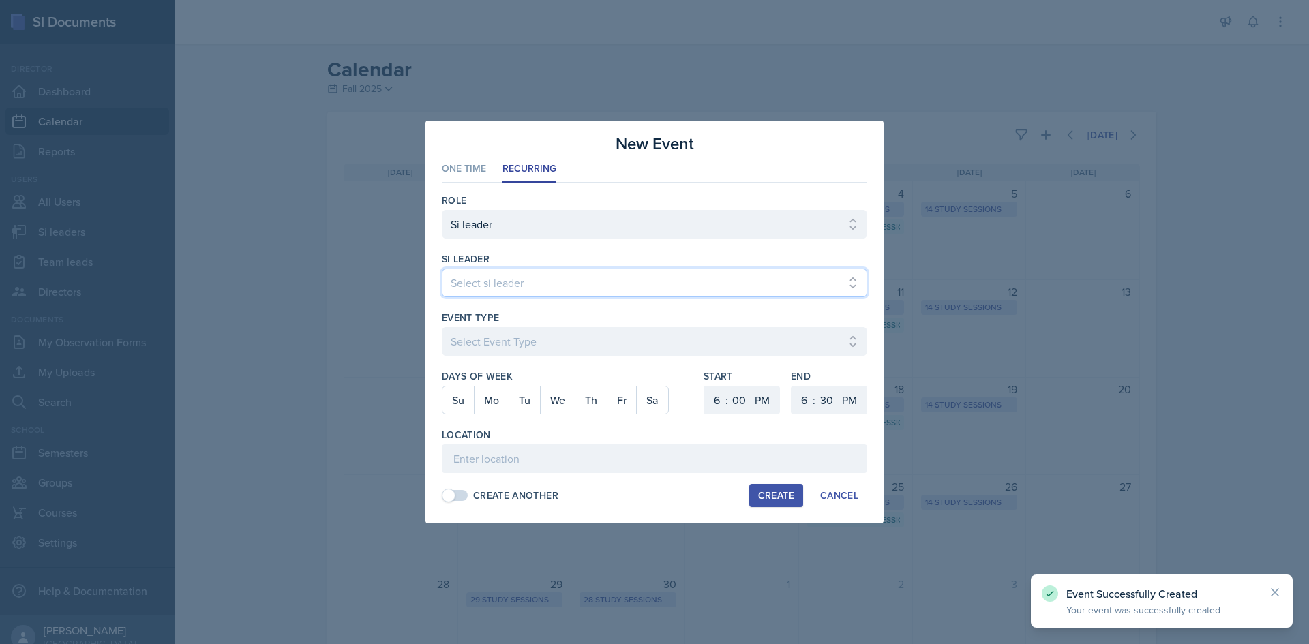
click at [616, 290] on select "Select si leader [PERSON_NAME] [PERSON_NAME] [PERSON_NAME] [PERSON_NAME] [PERSO…" at bounding box center [654, 283] width 425 height 29
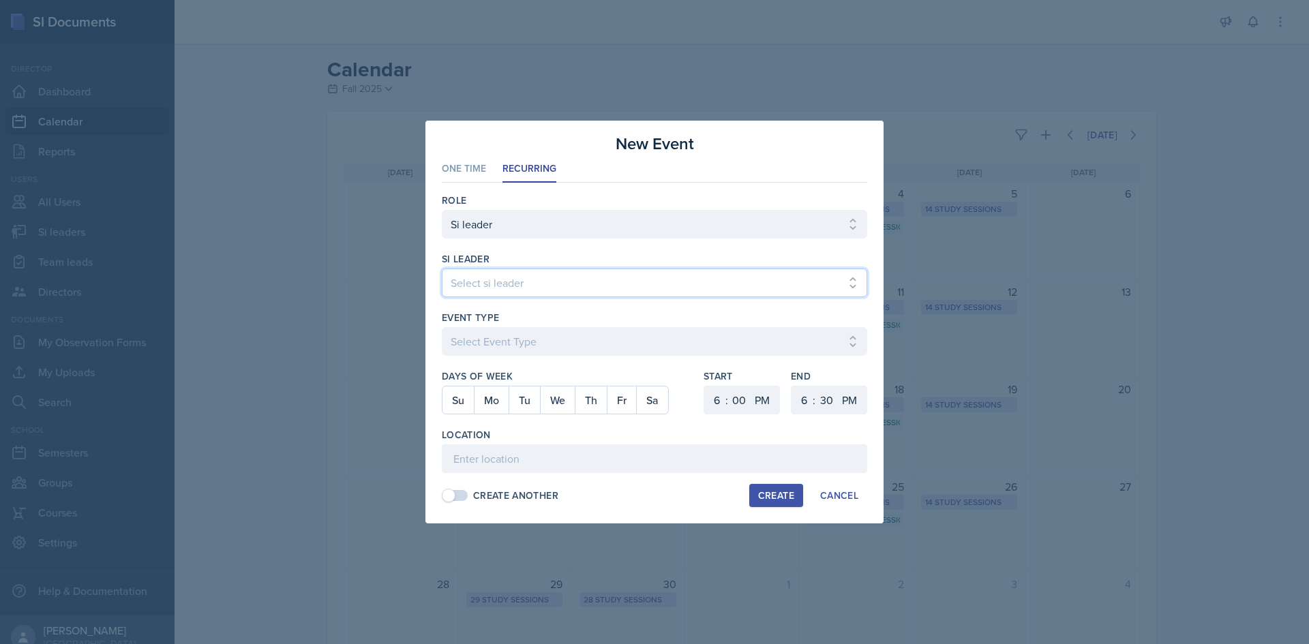
click at [442, 269] on select "Select si leader [PERSON_NAME] [PERSON_NAME] [PERSON_NAME] [PERSON_NAME] [PERSO…" at bounding box center [654, 283] width 425 height 29
click at [616, 401] on button "Fr" at bounding box center [621, 400] width 29 height 27
click at [720, 395] on select "1 2 3 4 5 6 7 8 9 10 11 12" at bounding box center [715, 400] width 22 height 29
click at [704, 386] on select "1 2 3 4 5 6 7 8 9 10 11 12" at bounding box center [715, 400] width 22 height 29
click at [805, 396] on select "1 2 3 4 5 6 7 8 9 10 11 12" at bounding box center [803, 400] width 22 height 29
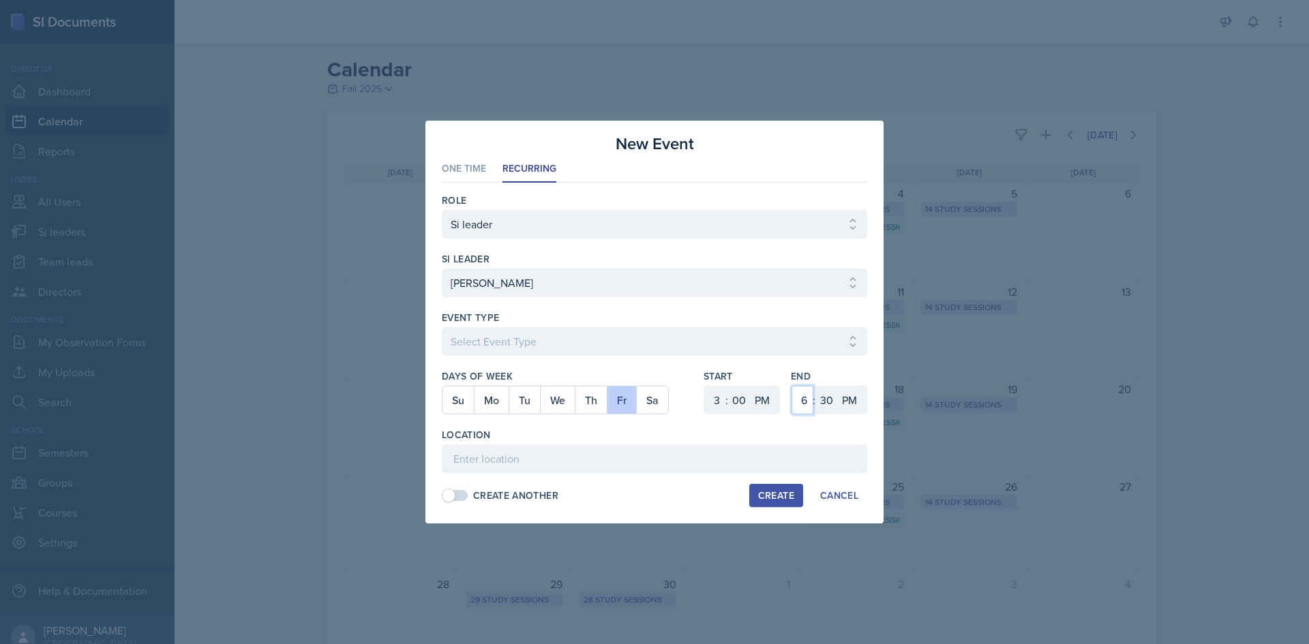
click at [792, 386] on select "1 2 3 4 5 6 7 8 9 10 11 12" at bounding box center [803, 400] width 22 height 29
drag, startPoint x: 802, startPoint y: 400, endPoint x: 802, endPoint y: 386, distance: 14.3
click at [802, 398] on select "1 2 3 4 5 6 7 8 9 10 11 12" at bounding box center [803, 400] width 22 height 29
click at [792, 386] on select "1 2 3 4 5 6 7 8 9 10 11 12" at bounding box center [803, 400] width 22 height 29
click at [823, 395] on select "00 05 10 15 20 25 30 35 40 45 50 55" at bounding box center [826, 400] width 22 height 29
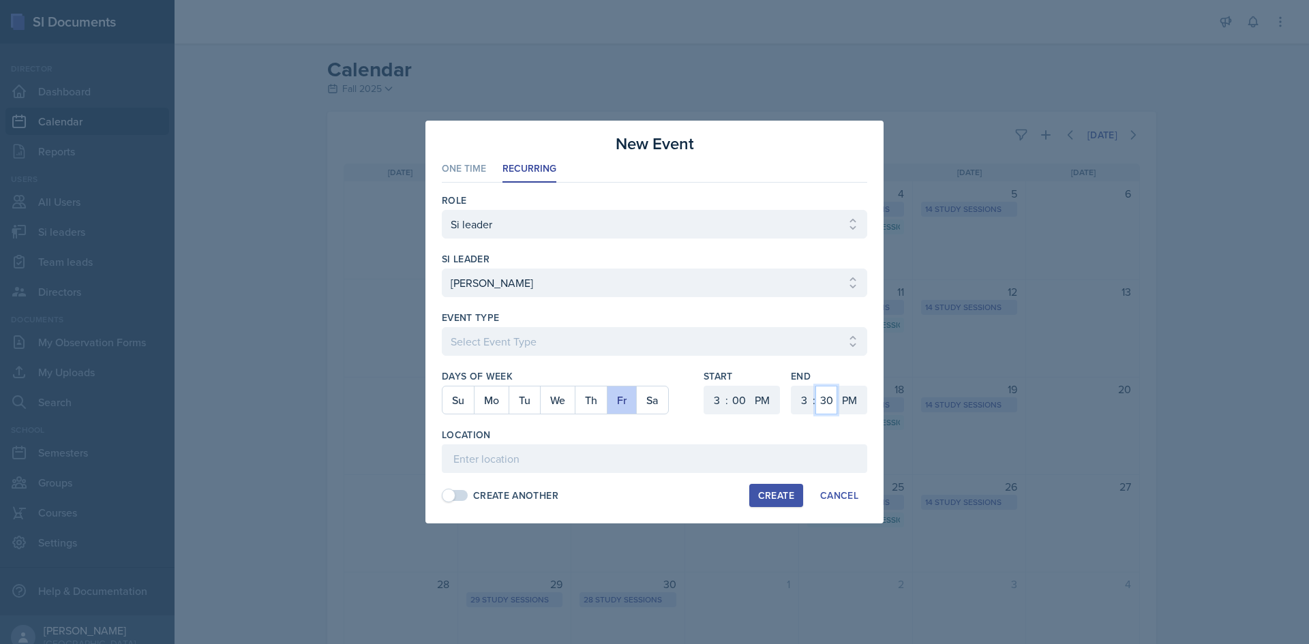
click at [815, 386] on select "00 05 10 15 20 25 30 35 40 45 50 55" at bounding box center [826, 400] width 22 height 29
click at [757, 463] on input at bounding box center [654, 459] width 425 height 29
paste input "[URL][DOMAIN_NAME]"
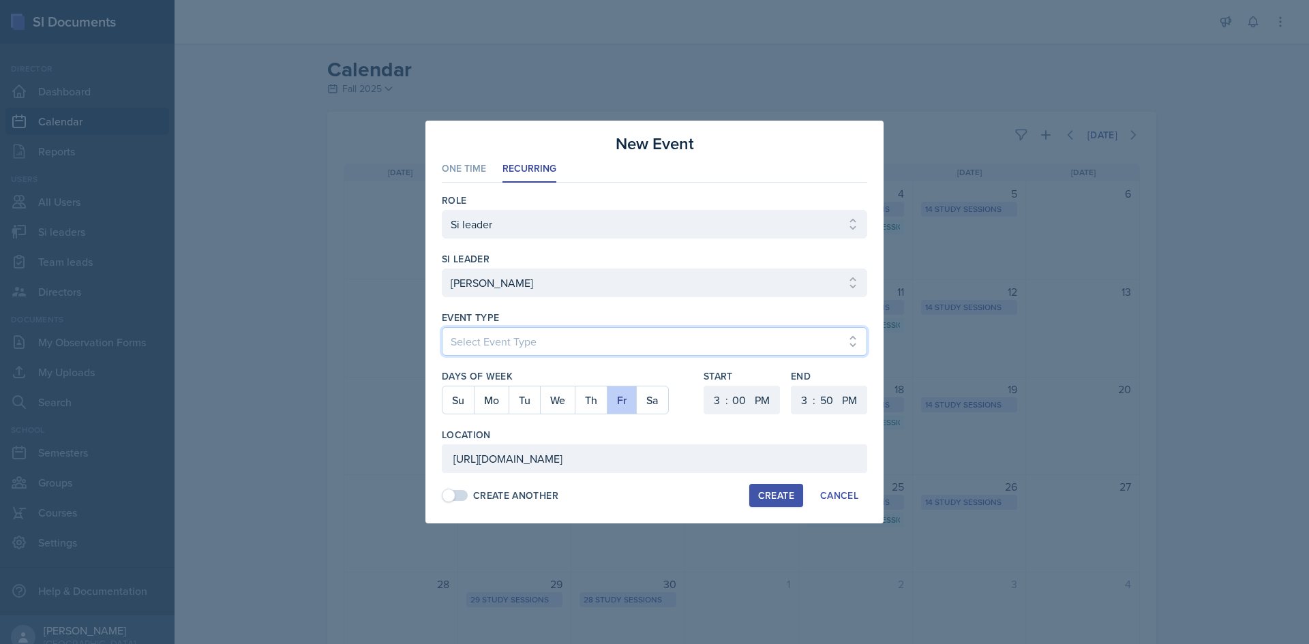
click at [698, 344] on select "Select Event Type Major Review Session Study Session" at bounding box center [654, 341] width 425 height 29
click at [442, 327] on select "Select Event Type Major Review Session Study Session" at bounding box center [654, 341] width 425 height 29
click at [789, 499] on div "Create" at bounding box center [776, 495] width 36 height 11
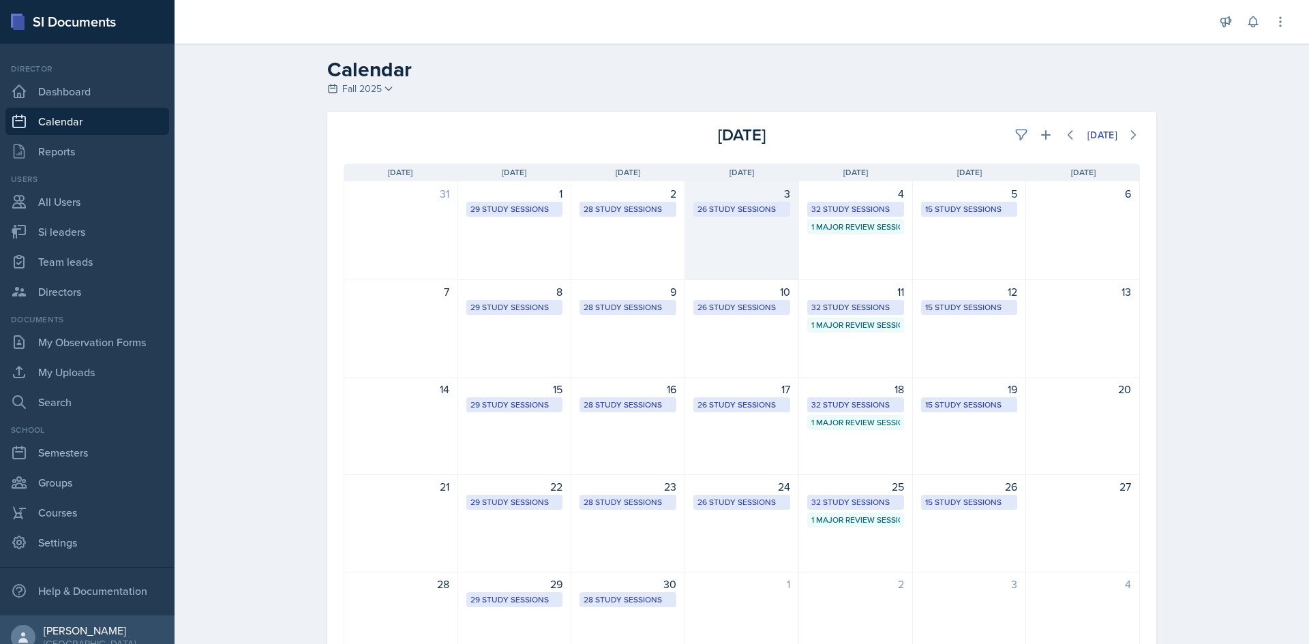
click at [735, 203] on div "26 Study Sessions" at bounding box center [741, 209] width 89 height 12
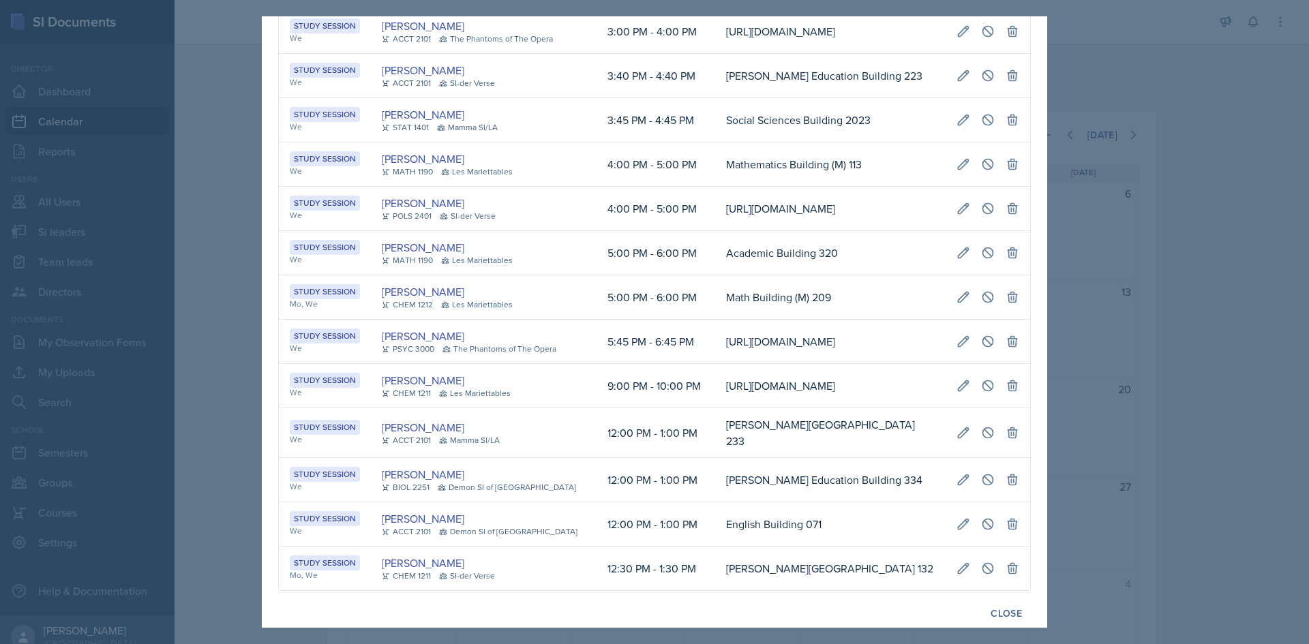
scroll to position [250, 0]
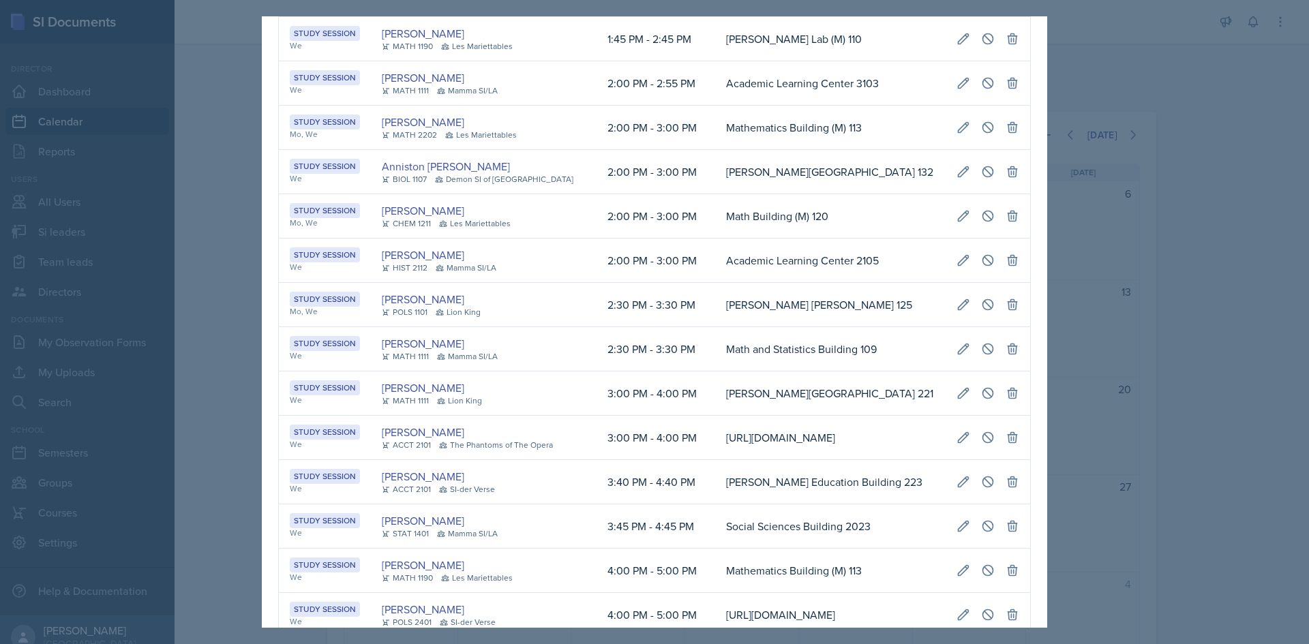
click at [1142, 92] on div at bounding box center [654, 322] width 1309 height 644
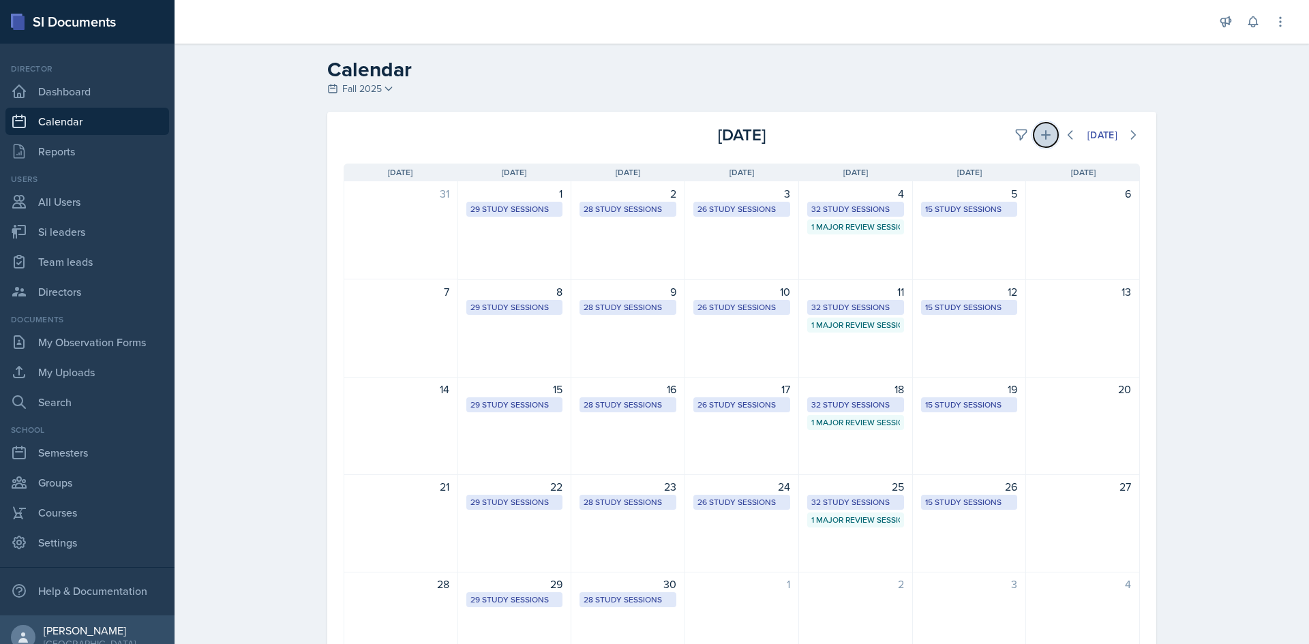
click at [1039, 136] on icon at bounding box center [1046, 135] width 14 height 14
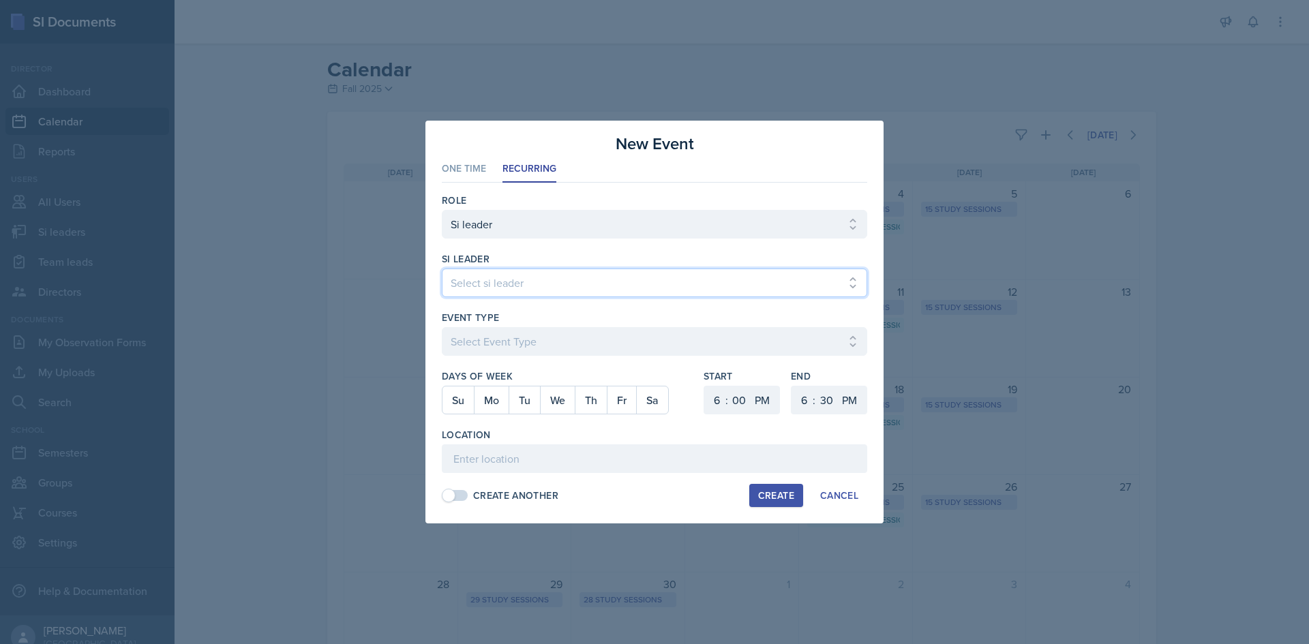
click at [512, 284] on select "Select si leader [PERSON_NAME] [PERSON_NAME] [PERSON_NAME] [PERSON_NAME] [PERSO…" at bounding box center [654, 283] width 425 height 29
click at [442, 269] on select "Select si leader [PERSON_NAME] [PERSON_NAME] [PERSON_NAME] [PERSON_NAME] [PERSO…" at bounding box center [654, 283] width 425 height 29
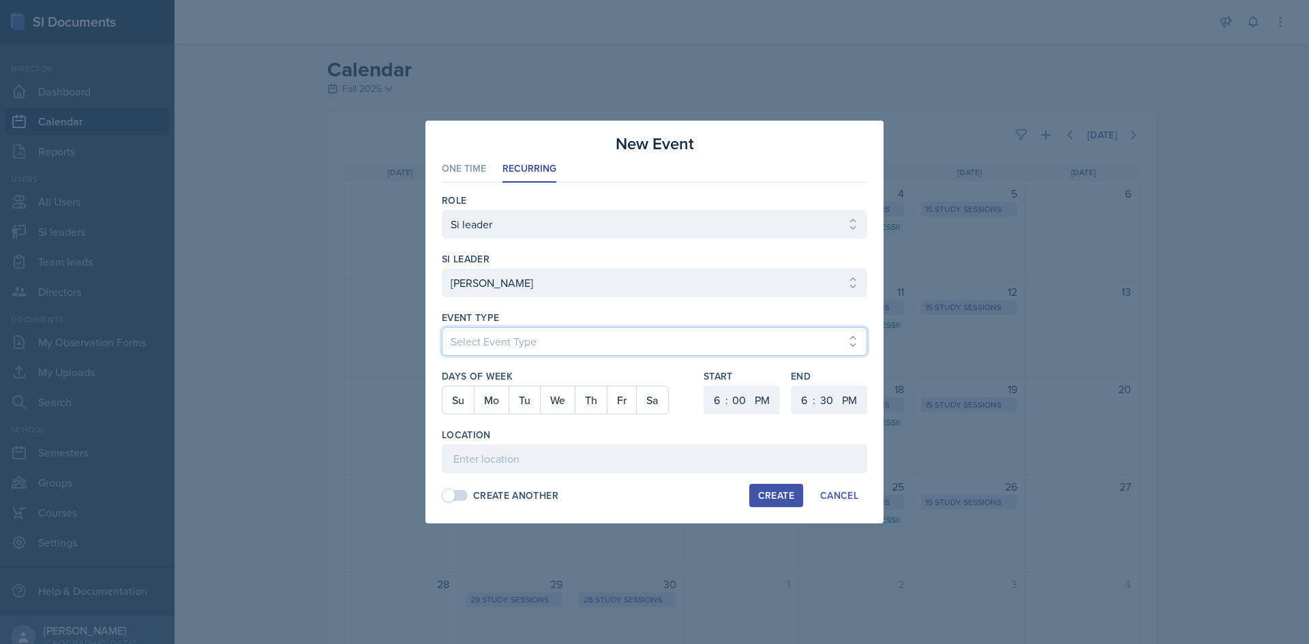
click at [484, 342] on select "Select Event Type Major Review Session Study Session" at bounding box center [654, 341] width 425 height 29
click at [442, 327] on select "Select Event Type Major Review Session Study Session" at bounding box center [654, 341] width 425 height 29
click at [488, 404] on button "Mo" at bounding box center [491, 400] width 35 height 27
click at [717, 406] on select "1 2 3 4 5 6 7 8 9 10 11 12" at bounding box center [715, 400] width 22 height 29
click at [704, 386] on select "1 2 3 4 5 6 7 8 9 10 11 12" at bounding box center [715, 400] width 22 height 29
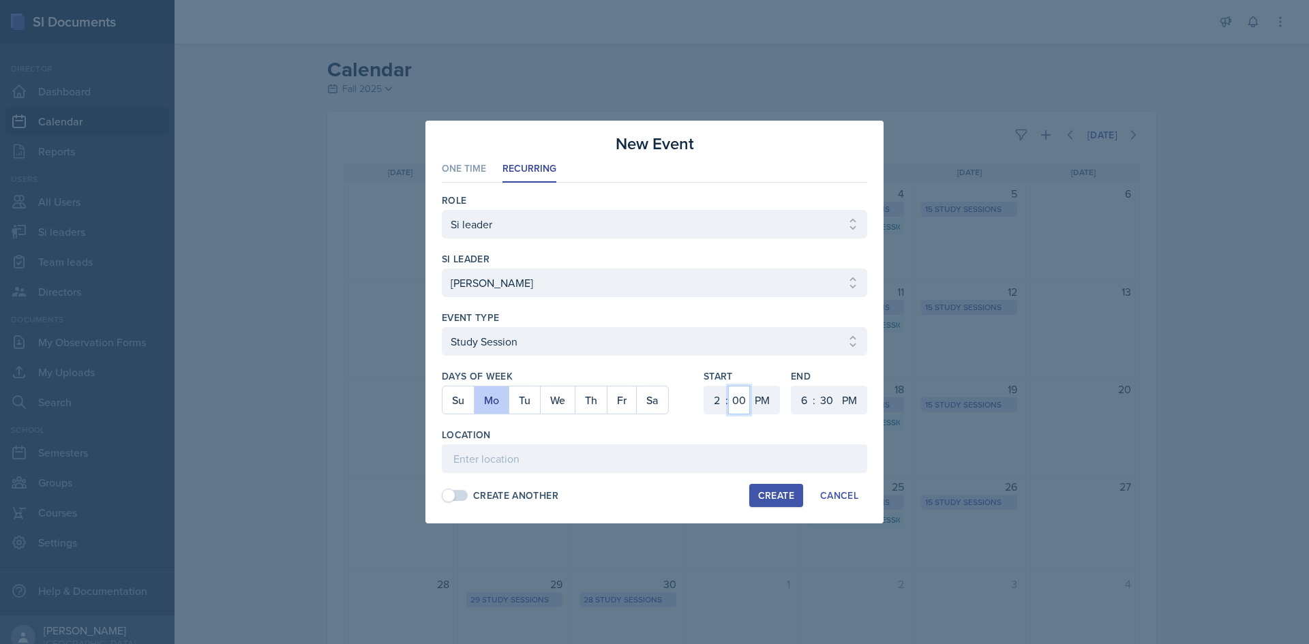
drag, startPoint x: 734, startPoint y: 400, endPoint x: 737, endPoint y: 387, distance: 13.2
click at [734, 400] on select "00 05 10 15 20 25 30 35 40 45 50 55" at bounding box center [739, 400] width 22 height 29
click at [728, 386] on select "00 05 10 15 20 25 30 35 40 45 50 55" at bounding box center [739, 400] width 22 height 29
click at [804, 398] on select "1 2 3 4 5 6 7 8 9 10 11 12" at bounding box center [803, 400] width 22 height 29
click at [792, 386] on select "1 2 3 4 5 6 7 8 9 10 11 12" at bounding box center [803, 400] width 22 height 29
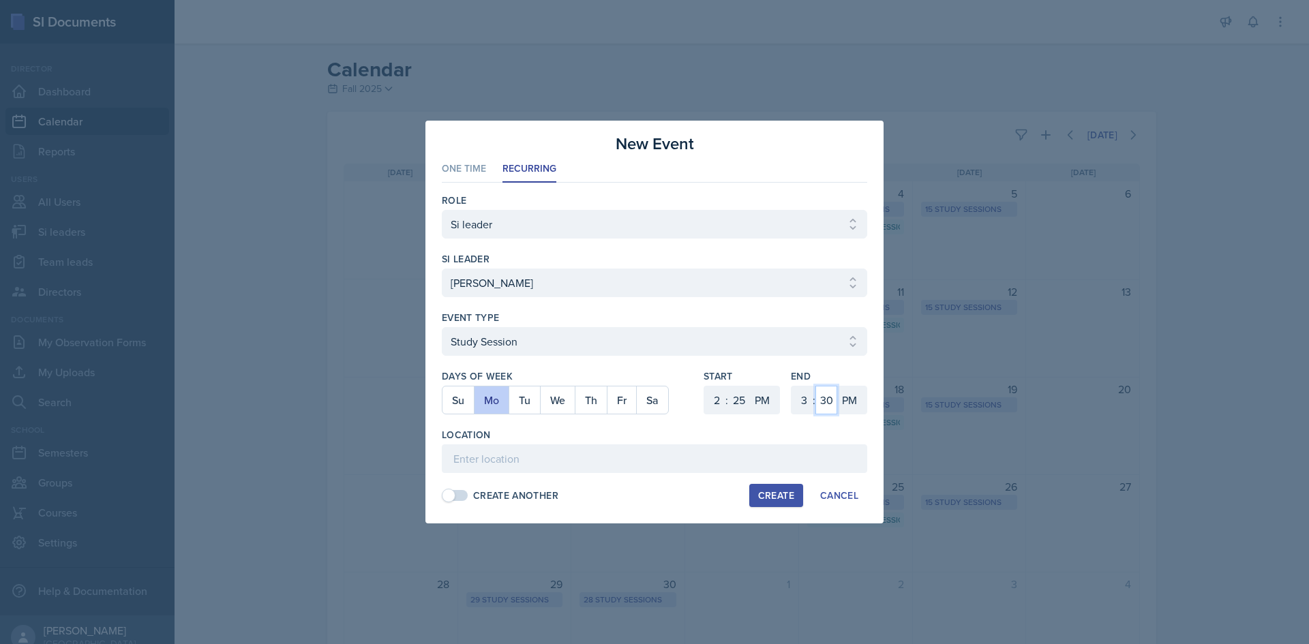
drag, startPoint x: 830, startPoint y: 404, endPoint x: 830, endPoint y: 389, distance: 15.7
click at [830, 404] on select "00 05 10 15 20 25 30 35 40 45 50 55" at bounding box center [826, 400] width 22 height 29
click at [815, 386] on select "00 05 10 15 20 25 30 35 40 45 50 55" at bounding box center [826, 400] width 22 height 29
click at [719, 479] on div "Role Select Role Si leader Team lead Director si leader Select si leader [PERSO…" at bounding box center [654, 348] width 425 height 330
click at [718, 467] on input at bounding box center [654, 459] width 425 height 29
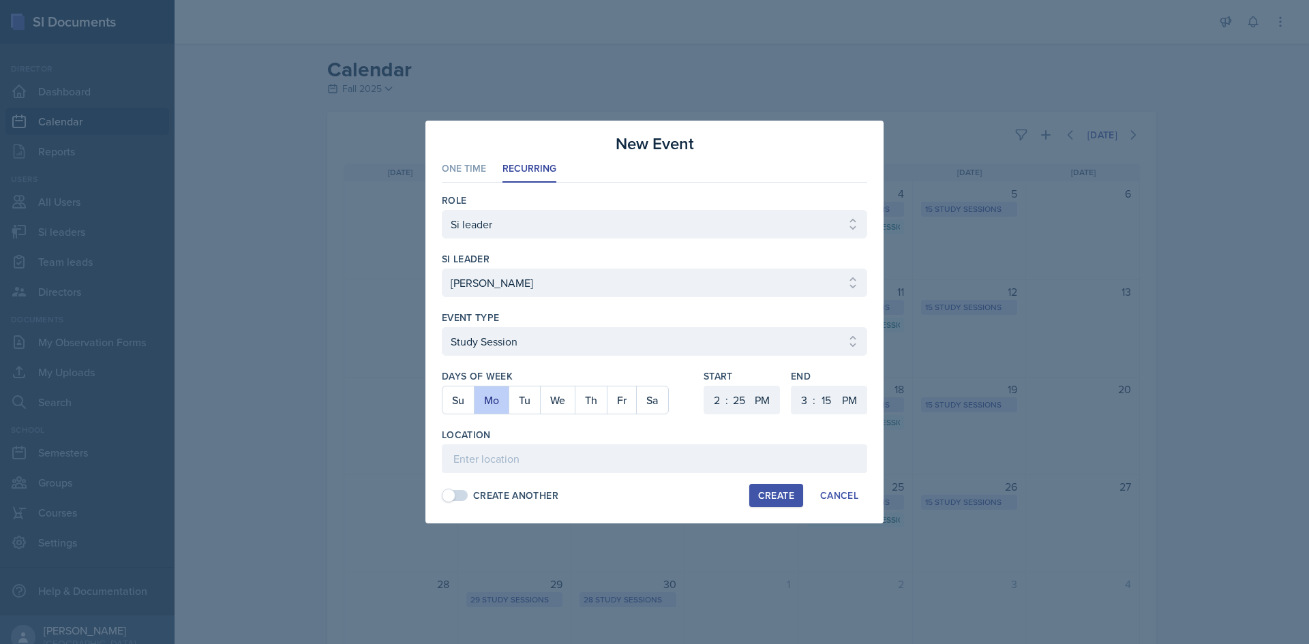
click at [498, 442] on div "Location" at bounding box center [654, 450] width 425 height 45
click at [501, 453] on input at bounding box center [654, 459] width 425 height 29
paste input "[URL][DOMAIN_NAME]"
click at [764, 491] on div "Create" at bounding box center [776, 495] width 36 height 11
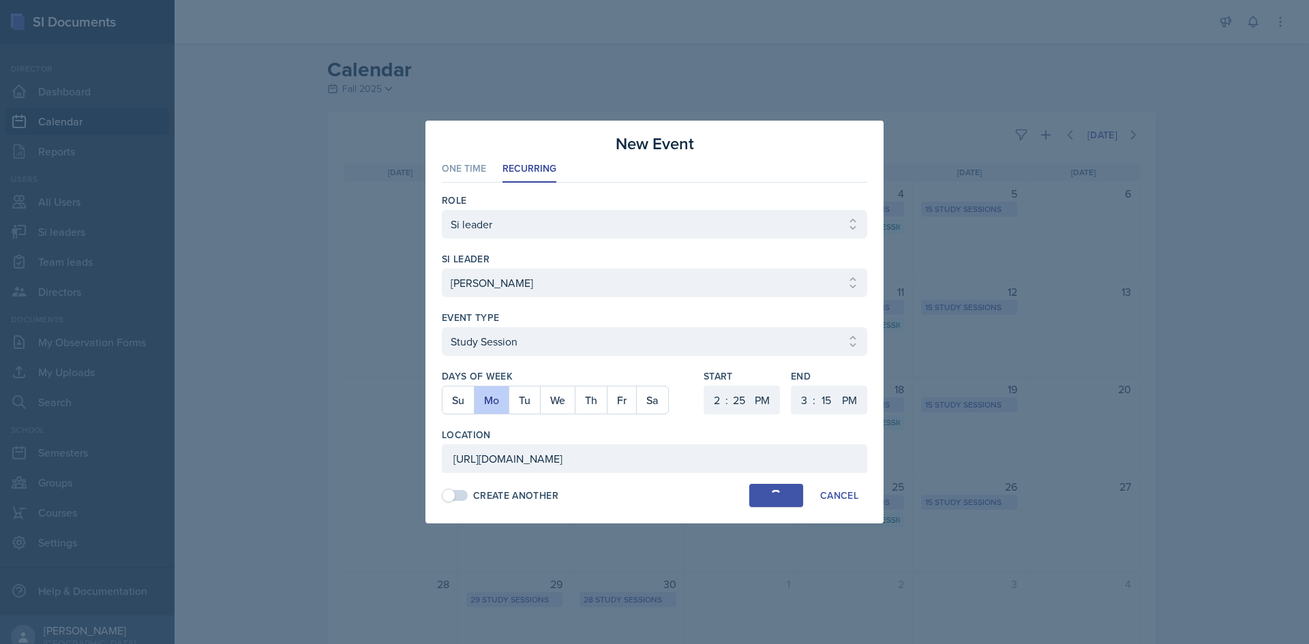
scroll to position [0, 0]
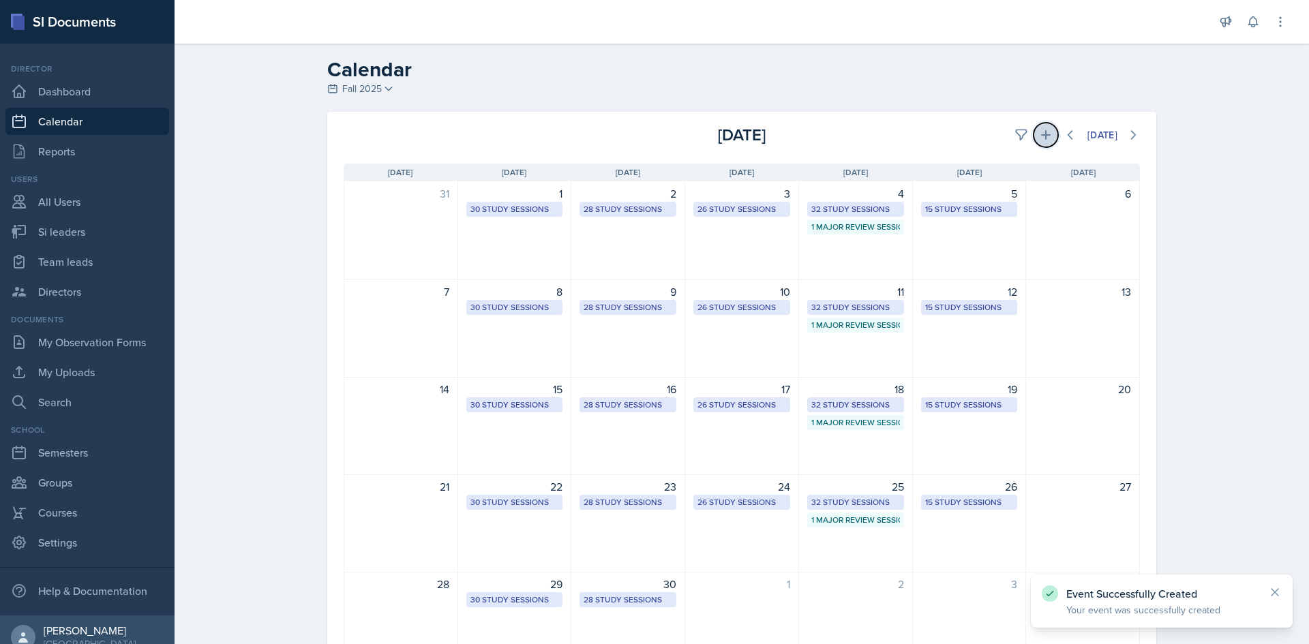
click at [1039, 132] on icon at bounding box center [1046, 135] width 14 height 14
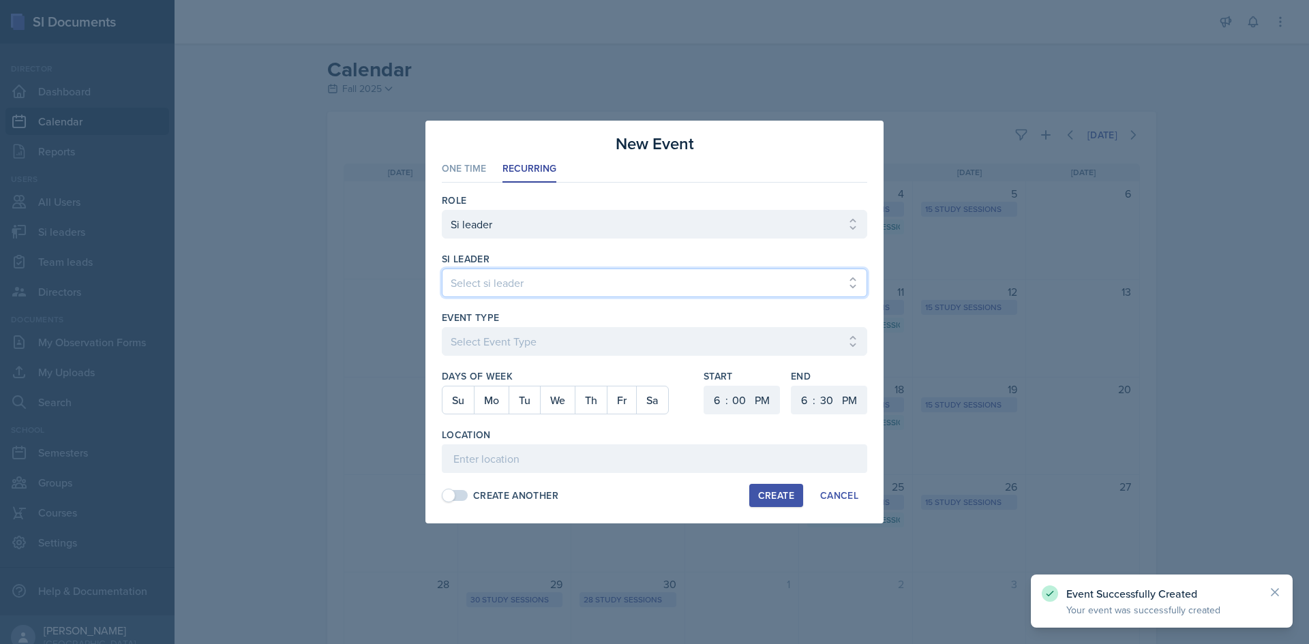
click at [495, 286] on select "Select si leader [PERSON_NAME] [PERSON_NAME] [PERSON_NAME] [PERSON_NAME] [PERSO…" at bounding box center [654, 283] width 425 height 29
click at [442, 269] on select "Select si leader [PERSON_NAME] [PERSON_NAME] [PERSON_NAME] [PERSON_NAME] [PERSO…" at bounding box center [654, 283] width 425 height 29
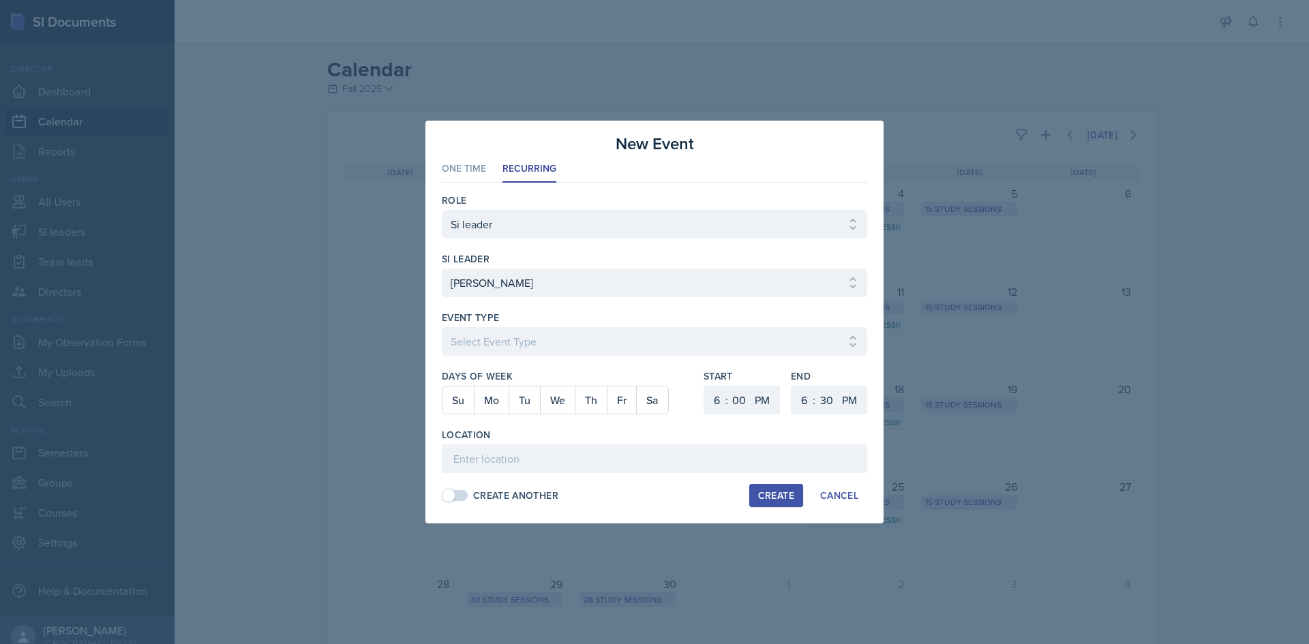
click at [483, 475] on div "Role Select Role Si leader Team lead Director si leader Select si leader [PERSO…" at bounding box center [654, 348] width 425 height 330
click at [487, 464] on input at bounding box center [654, 459] width 425 height 29
paste input "[URL][DOMAIN_NAME]"
click at [553, 397] on button "We" at bounding box center [557, 400] width 35 height 27
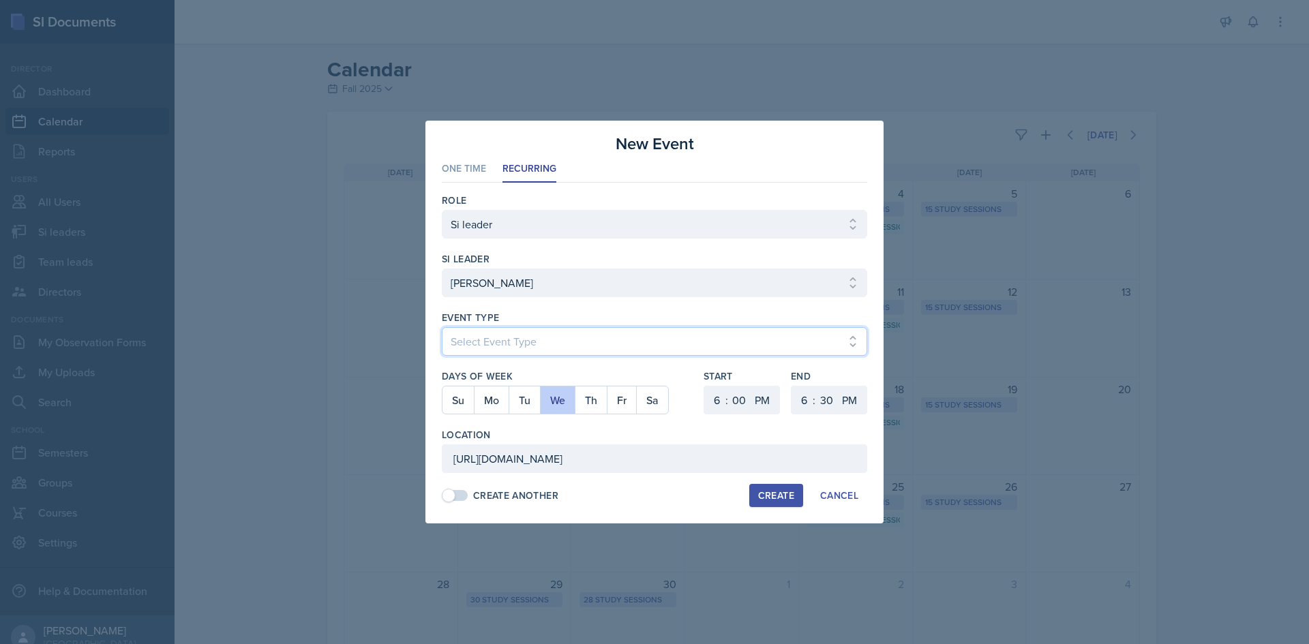
click at [606, 355] on select "Select Event Type Major Review Session Study Session" at bounding box center [654, 341] width 425 height 29
click at [442, 327] on select "Select Event Type Major Review Session Study Session" at bounding box center [654, 341] width 425 height 29
click at [715, 398] on select "1 2 3 4 5 6 7 8 9 10 11 12" at bounding box center [715, 400] width 22 height 29
click at [704, 386] on select "1 2 3 4 5 6 7 8 9 10 11 12" at bounding box center [715, 400] width 22 height 29
click at [736, 398] on select "00 05 10 15 20 25 30 35 40 45 50 55" at bounding box center [739, 400] width 22 height 29
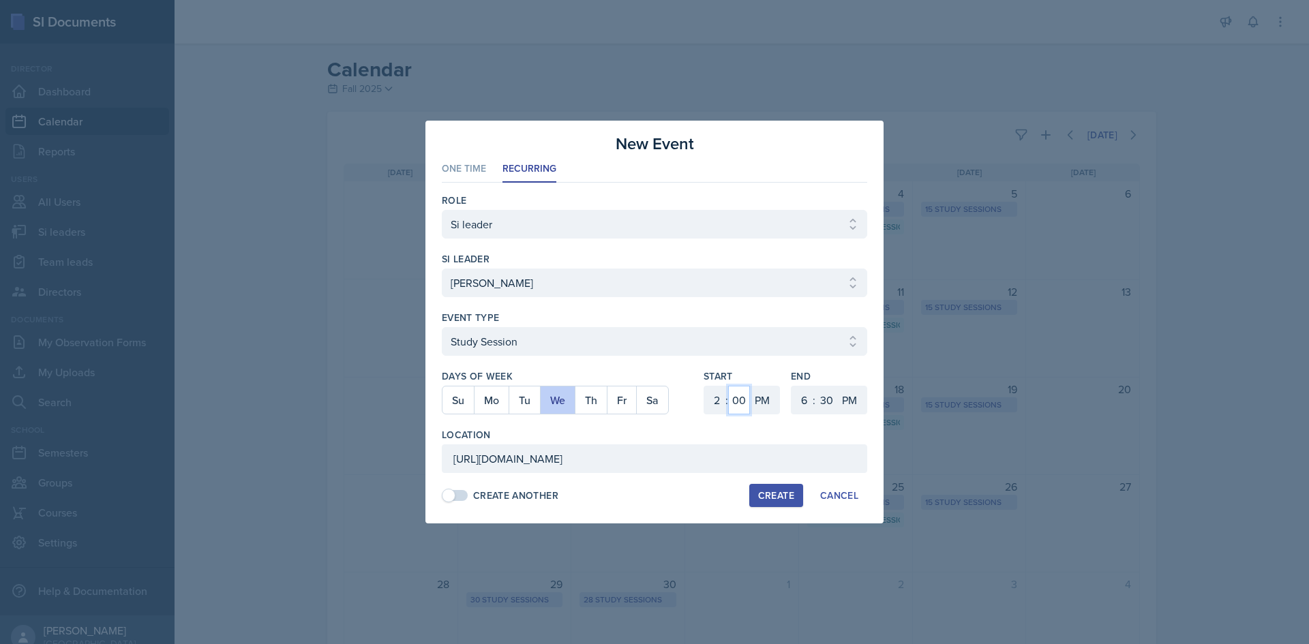
click at [728, 386] on select "00 05 10 15 20 25 30 35 40 45 50 55" at bounding box center [739, 400] width 22 height 29
click at [798, 404] on select "1 2 3 4 5 6 7 8 9 10 11 12" at bounding box center [803, 400] width 22 height 29
click at [792, 386] on select "1 2 3 4 5 6 7 8 9 10 11 12" at bounding box center [803, 400] width 22 height 29
click at [832, 394] on select "00 05 10 15 20 25 30 35 40 45 50 55" at bounding box center [826, 400] width 22 height 29
click at [815, 386] on select "00 05 10 15 20 25 30 35 40 45 50 55" at bounding box center [826, 400] width 22 height 29
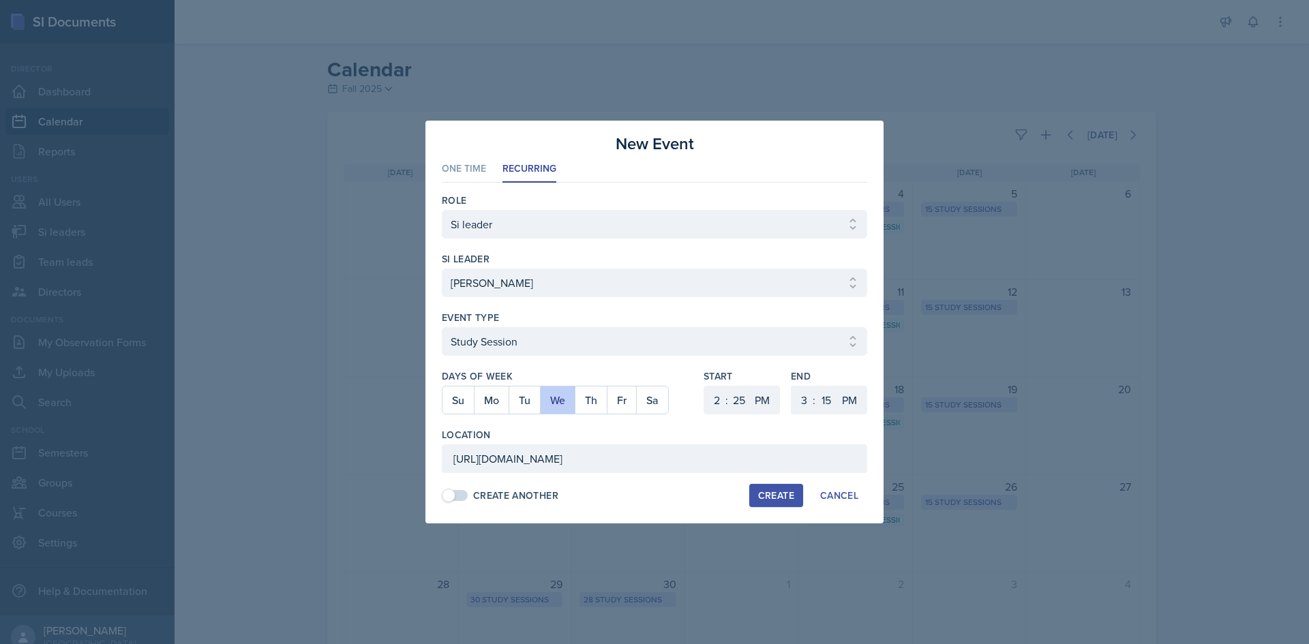
click at [781, 499] on div "Create" at bounding box center [776, 495] width 36 height 11
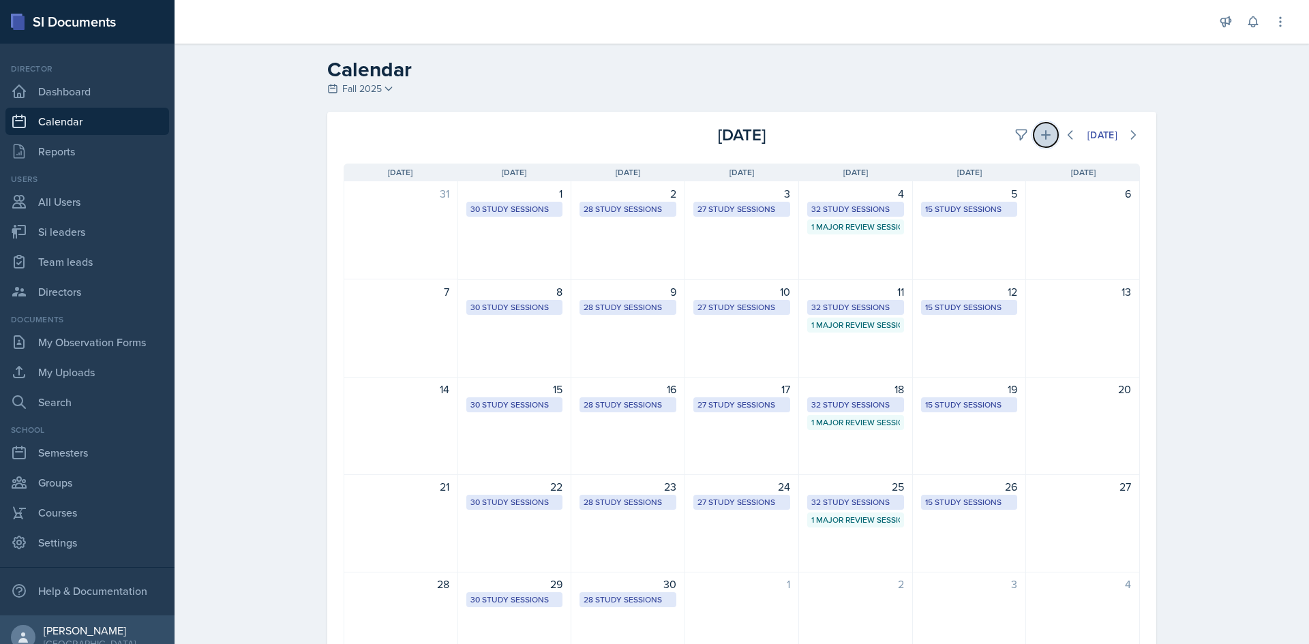
click at [1039, 128] on icon at bounding box center [1046, 135] width 14 height 14
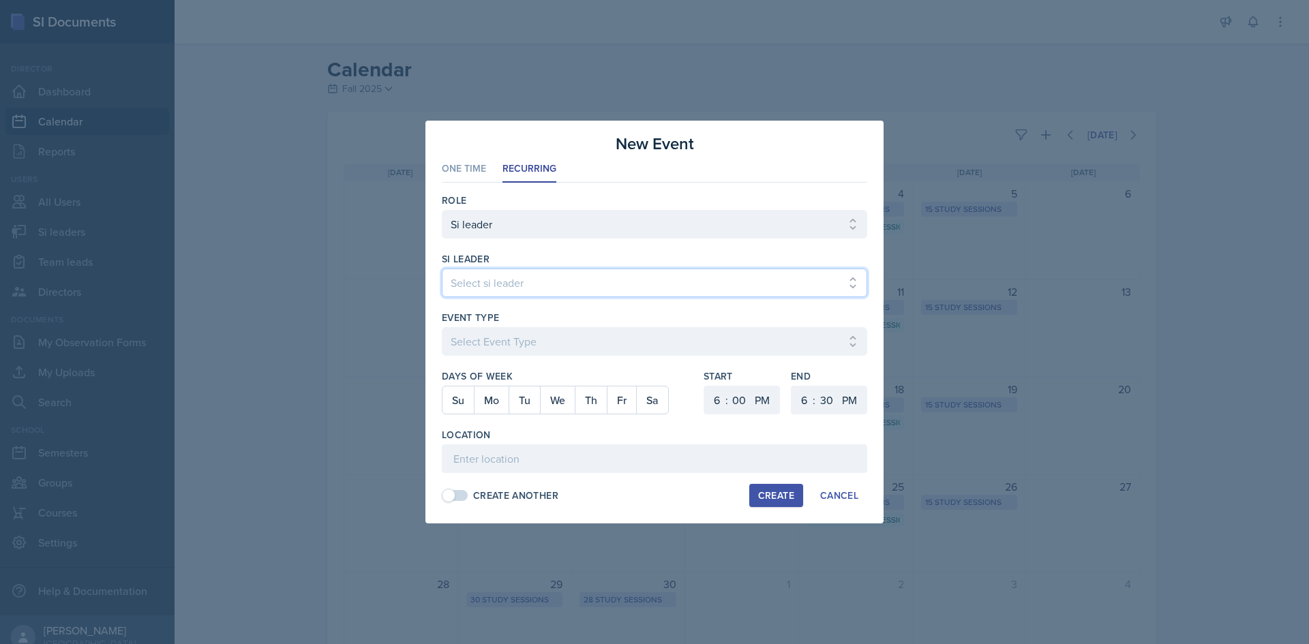
click at [587, 282] on select "Select si leader [PERSON_NAME] [PERSON_NAME] [PERSON_NAME] [PERSON_NAME] [PERSO…" at bounding box center [654, 283] width 425 height 29
click at [442, 269] on select "Select si leader [PERSON_NAME] [PERSON_NAME] [PERSON_NAME] [PERSON_NAME] [PERSO…" at bounding box center [654, 283] width 425 height 29
click at [591, 284] on select "Select si leader [PERSON_NAME] [PERSON_NAME] [PERSON_NAME] [PERSON_NAME] [PERSO…" at bounding box center [654, 283] width 425 height 29
click at [442, 269] on select "Select si leader [PERSON_NAME] [PERSON_NAME] [PERSON_NAME] [PERSON_NAME] [PERSO…" at bounding box center [654, 283] width 425 height 29
click at [575, 319] on div "Event Type" at bounding box center [654, 318] width 425 height 14
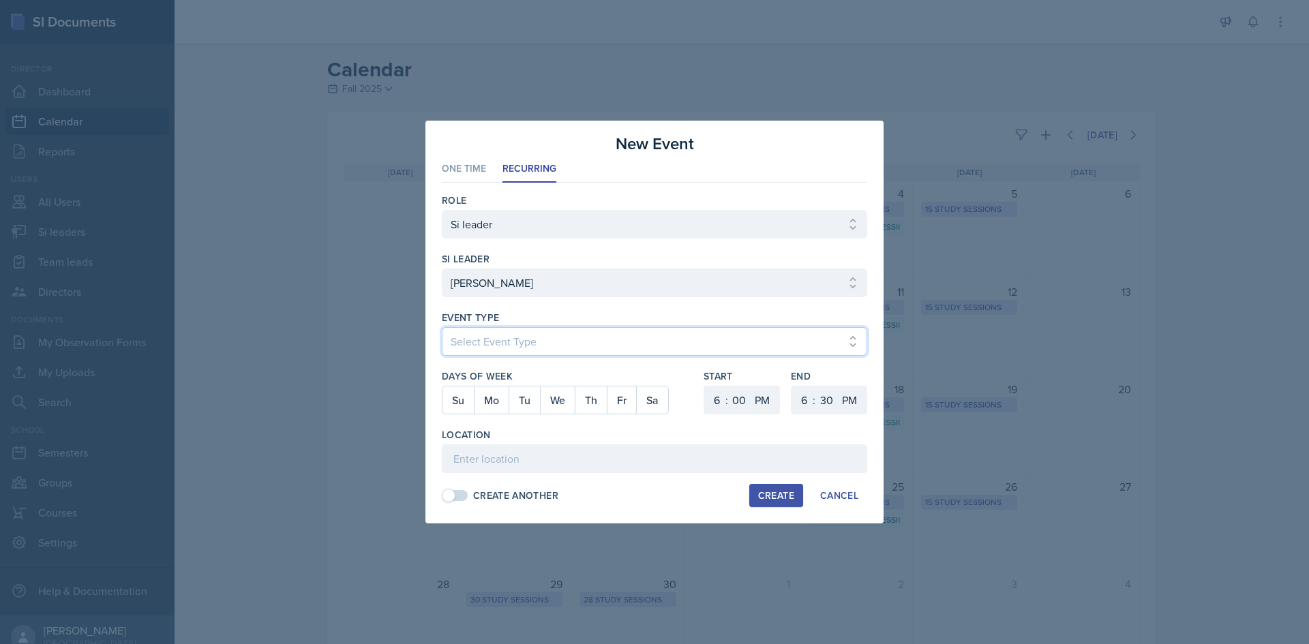
drag, startPoint x: 573, startPoint y: 335, endPoint x: 572, endPoint y: 352, distance: 17.1
click at [573, 343] on select "Select Event Type Major Review Session Study Session" at bounding box center [654, 341] width 425 height 29
click at [442, 327] on select "Select Event Type Major Review Session Study Session" at bounding box center [654, 341] width 425 height 29
click at [488, 406] on button "Mo" at bounding box center [491, 400] width 35 height 27
click at [717, 401] on select "1 2 3 4 5 6 7 8 9 10 11 12" at bounding box center [715, 400] width 22 height 29
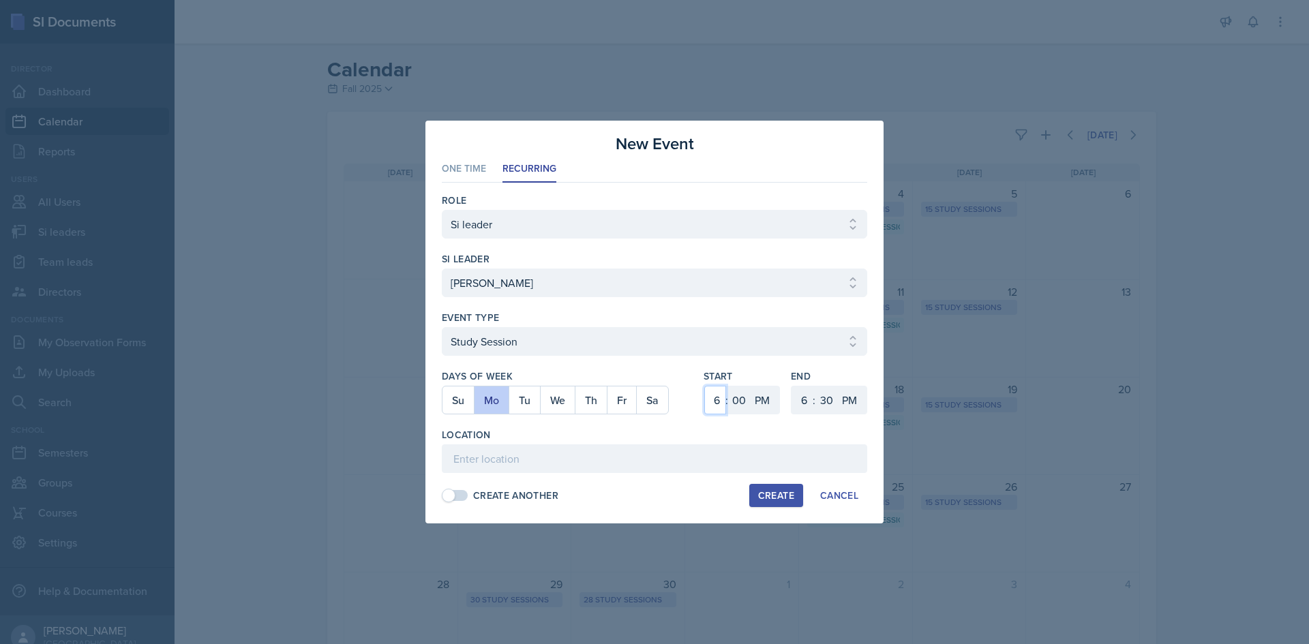
click at [704, 386] on select "1 2 3 4 5 6 7 8 9 10 11 12" at bounding box center [715, 400] width 22 height 29
click at [734, 396] on select "00 05 10 15 20 25 30 35 40 45 50 55" at bounding box center [739, 400] width 22 height 29
click at [728, 386] on select "00 05 10 15 20 25 30 35 40 45 50 55" at bounding box center [739, 400] width 22 height 29
click at [804, 400] on select "1 2 3 4 5 6 7 8 9 10 11 12" at bounding box center [803, 400] width 22 height 29
click at [792, 386] on select "1 2 3 4 5 6 7 8 9 10 11 12" at bounding box center [803, 400] width 22 height 29
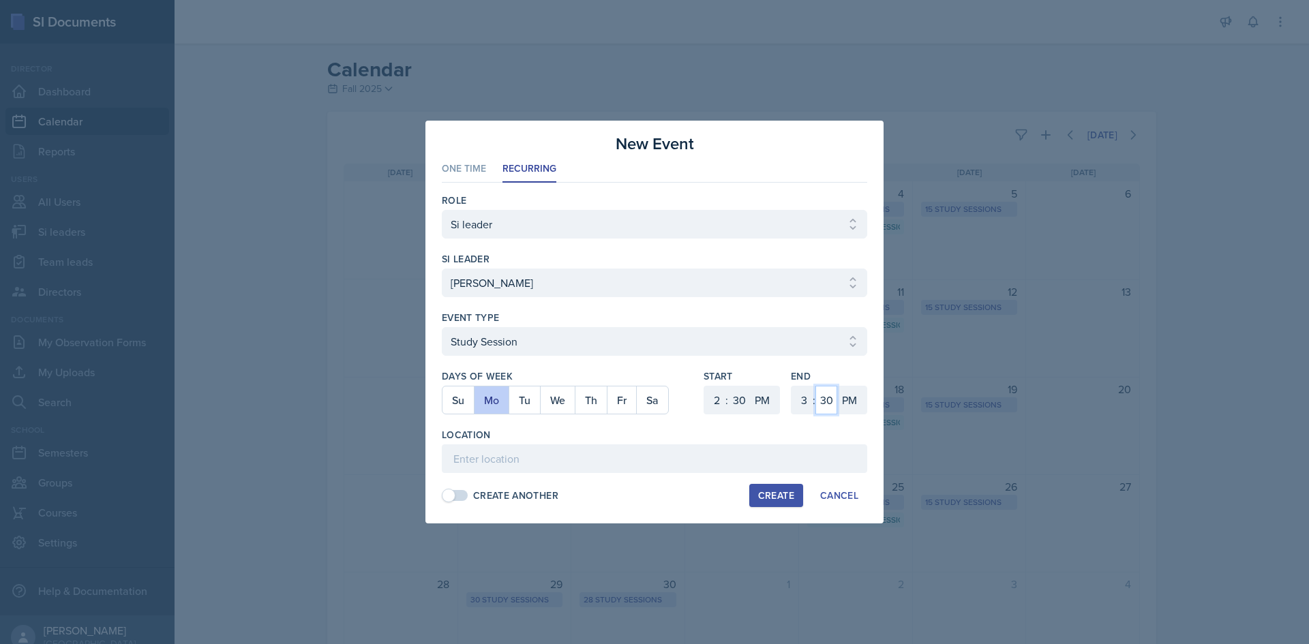
click at [830, 404] on select "00 05 10 15 20 25 30 35 40 45 50 55" at bounding box center [826, 400] width 22 height 29
click at [815, 386] on select "00 05 10 15 20 25 30 35 40 45 50 55" at bounding box center [826, 400] width 22 height 29
click at [670, 442] on div "Location" at bounding box center [654, 450] width 425 height 45
click at [667, 448] on input at bounding box center [654, 459] width 425 height 29
click at [487, 462] on input at bounding box center [654, 459] width 425 height 29
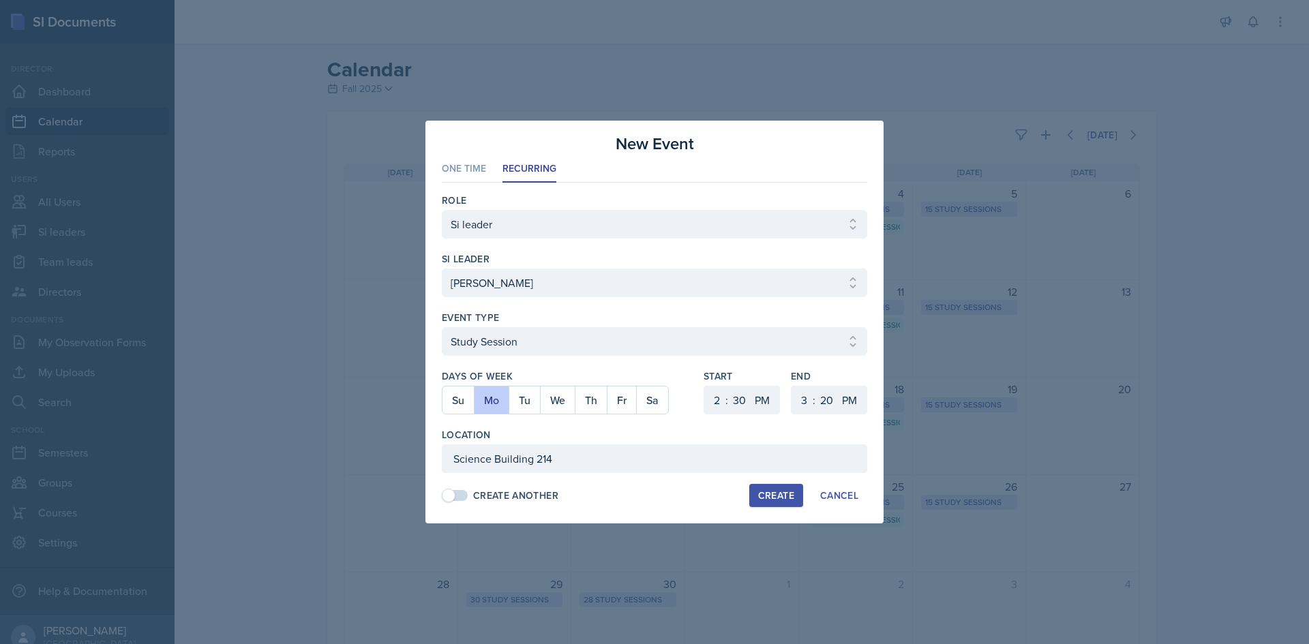
click at [772, 494] on div "Create" at bounding box center [776, 495] width 36 height 11
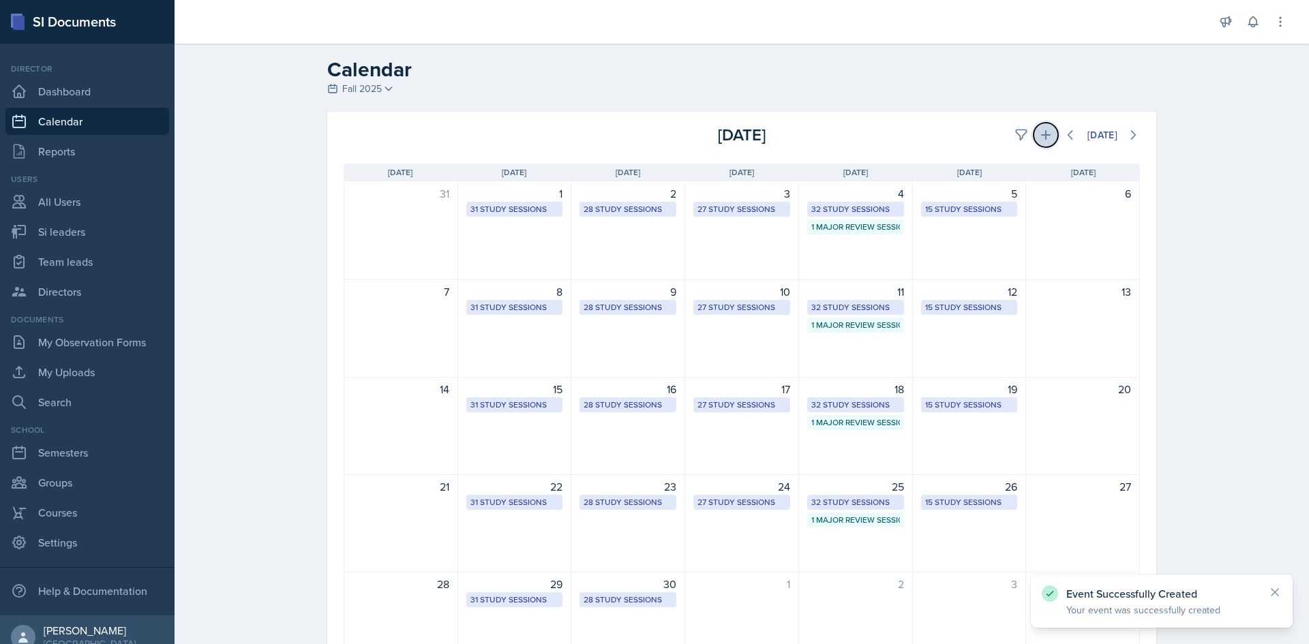
click at [1049, 134] on button at bounding box center [1046, 135] width 25 height 25
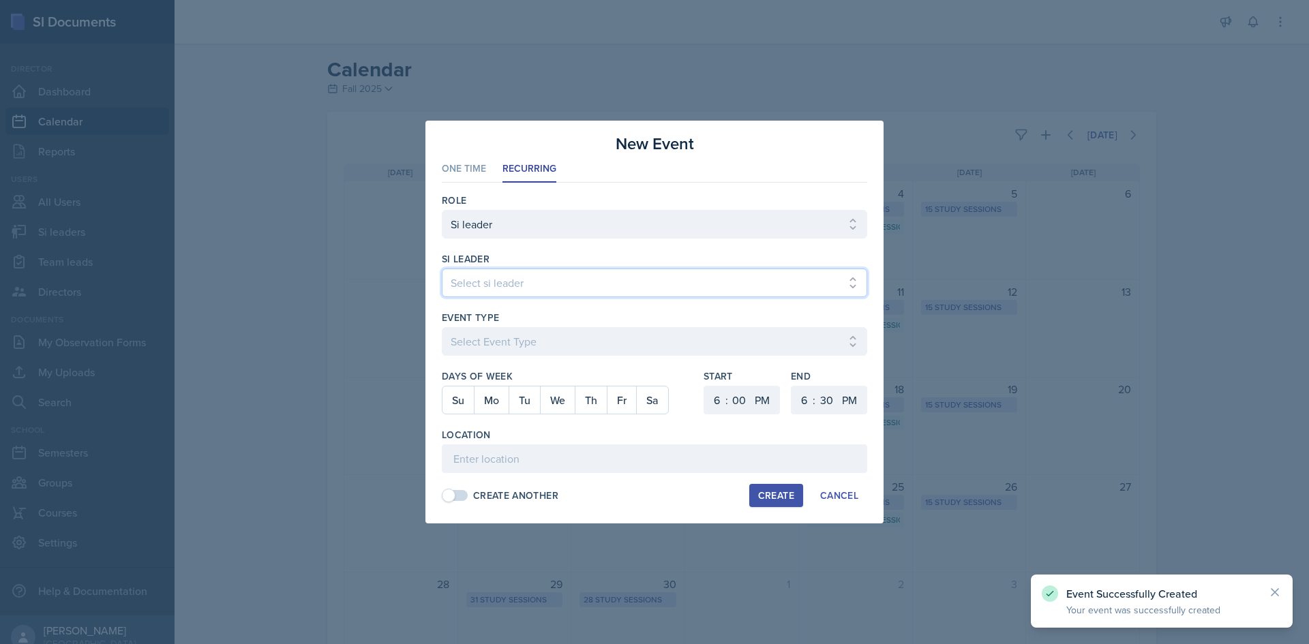
click at [513, 272] on select "Select si leader [PERSON_NAME] [PERSON_NAME] [PERSON_NAME] [PERSON_NAME] [PERSO…" at bounding box center [654, 283] width 425 height 29
click at [442, 269] on select "Select si leader [PERSON_NAME] [PERSON_NAME] [PERSON_NAME] [PERSON_NAME] [PERSO…" at bounding box center [654, 283] width 425 height 29
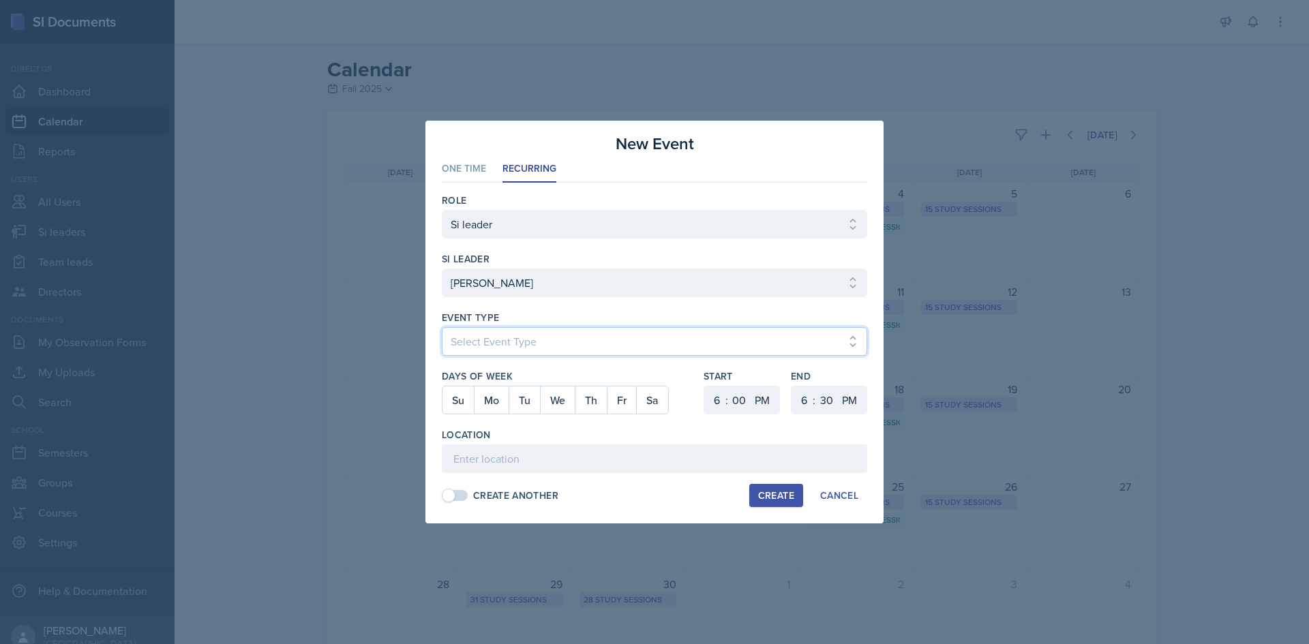
click at [515, 340] on select "Select Event Type Major Review Session Study Session" at bounding box center [654, 341] width 425 height 29
click at [442, 327] on select "Select Event Type Major Review Session Study Session" at bounding box center [654, 341] width 425 height 29
click at [563, 393] on button "We" at bounding box center [557, 400] width 35 height 27
click at [718, 395] on select "1 2 3 4 5 6 7 8 9 10 11 12" at bounding box center [715, 400] width 22 height 29
click at [704, 386] on select "1 2 3 4 5 6 7 8 9 10 11 12" at bounding box center [715, 400] width 22 height 29
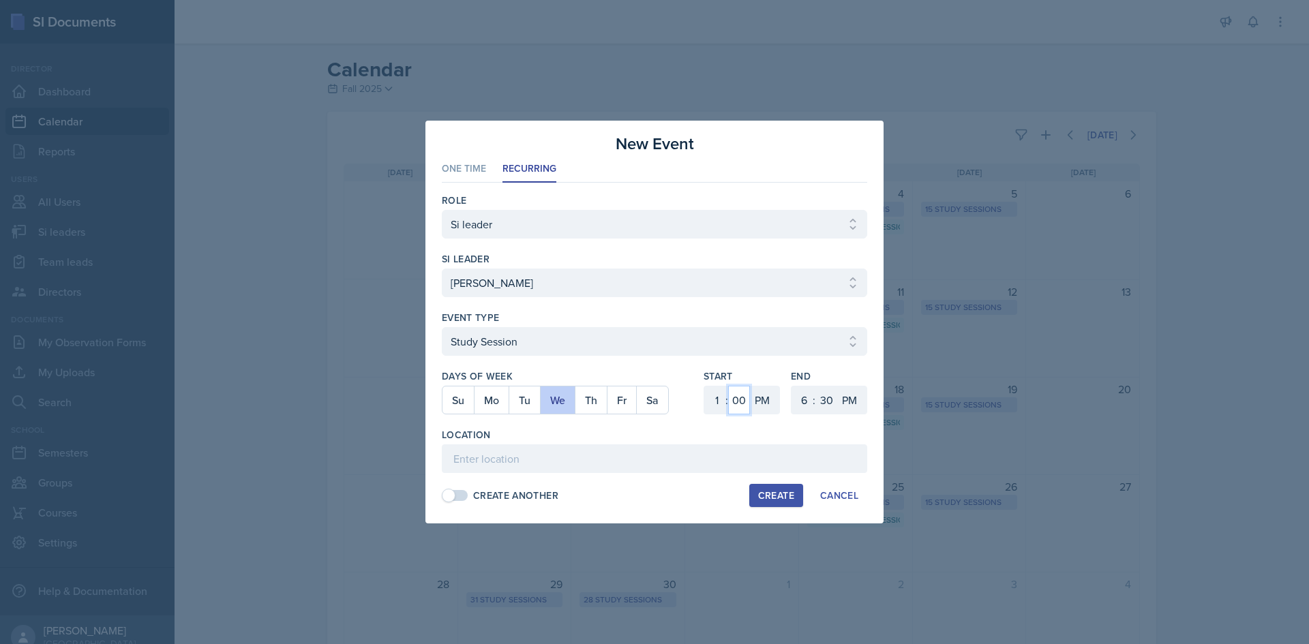
click at [742, 391] on select "00 05 10 15 20 25 30 35 40 45 50 55" at bounding box center [739, 400] width 22 height 29
click at [728, 386] on select "00 05 10 15 20 25 30 35 40 45 50 55" at bounding box center [739, 400] width 22 height 29
click at [803, 399] on select "1 2 3 4 5 6 7 8 9 10 11 12" at bounding box center [803, 400] width 22 height 29
click at [792, 386] on select "1 2 3 4 5 6 7 8 9 10 11 12" at bounding box center [803, 400] width 22 height 29
click at [828, 406] on select "00 05 10 15 20 25 30 35 40 45 50 55" at bounding box center [826, 400] width 22 height 29
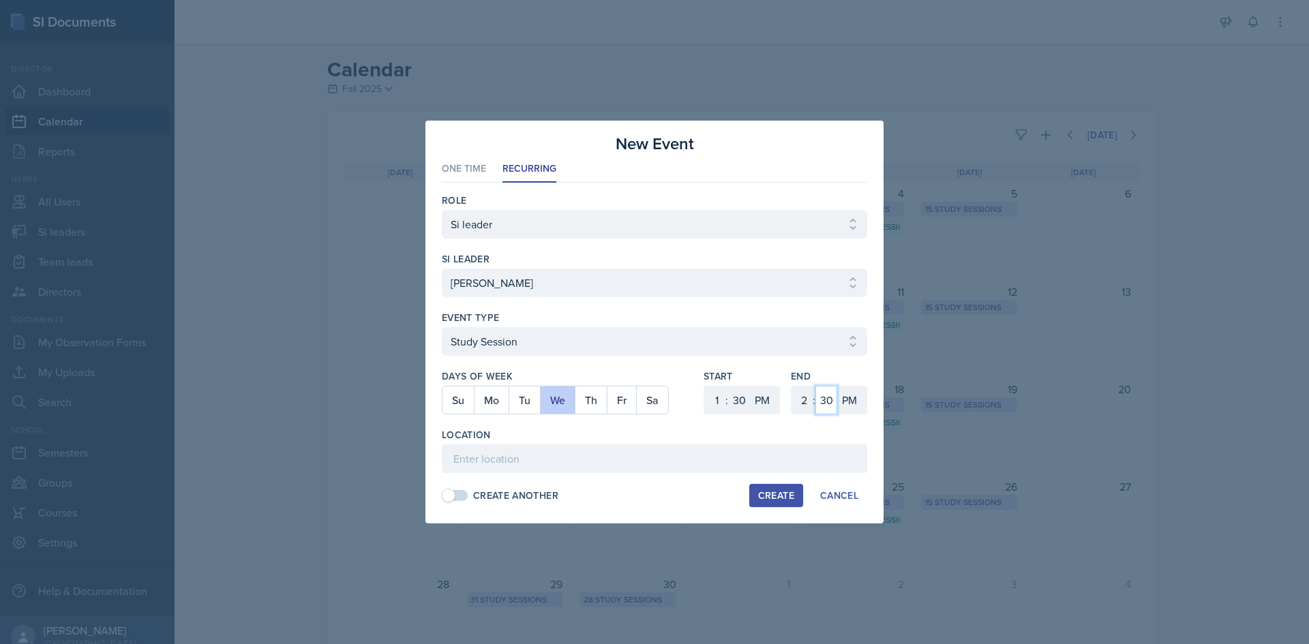
click at [815, 386] on select "00 05 10 15 20 25 30 35 40 45 50 55" at bounding box center [826, 400] width 22 height 29
click at [601, 462] on input at bounding box center [654, 459] width 425 height 29
click at [793, 496] on div "Create" at bounding box center [776, 495] width 36 height 11
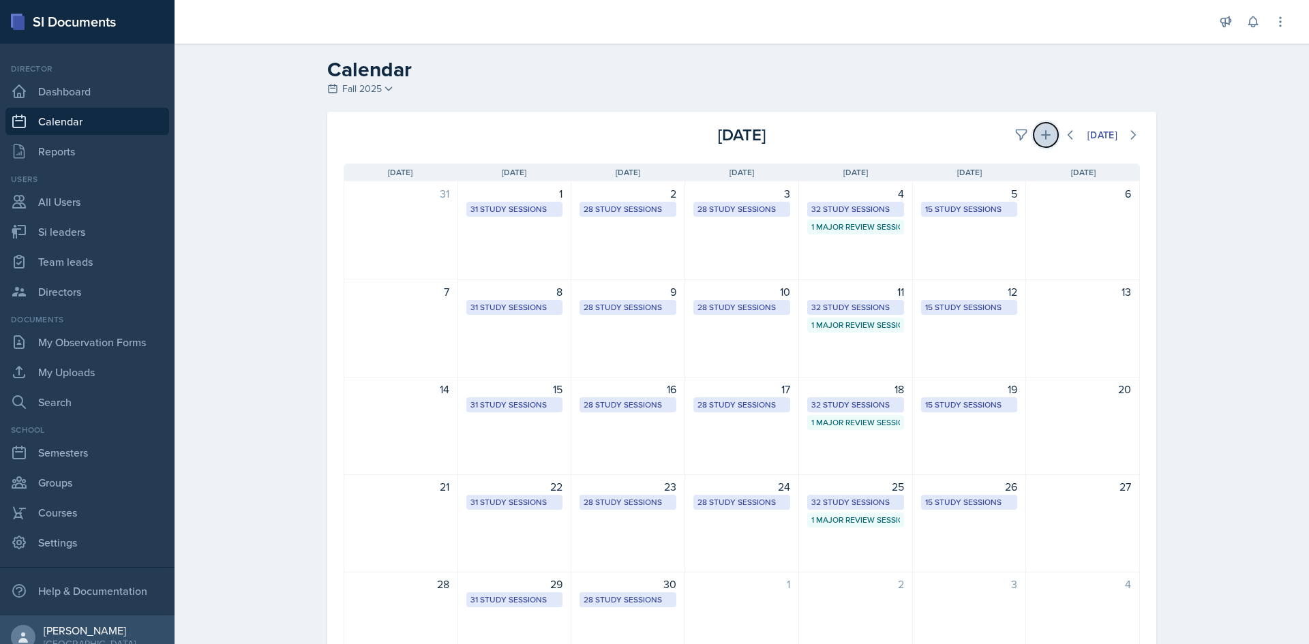
click at [1044, 131] on icon at bounding box center [1046, 135] width 14 height 14
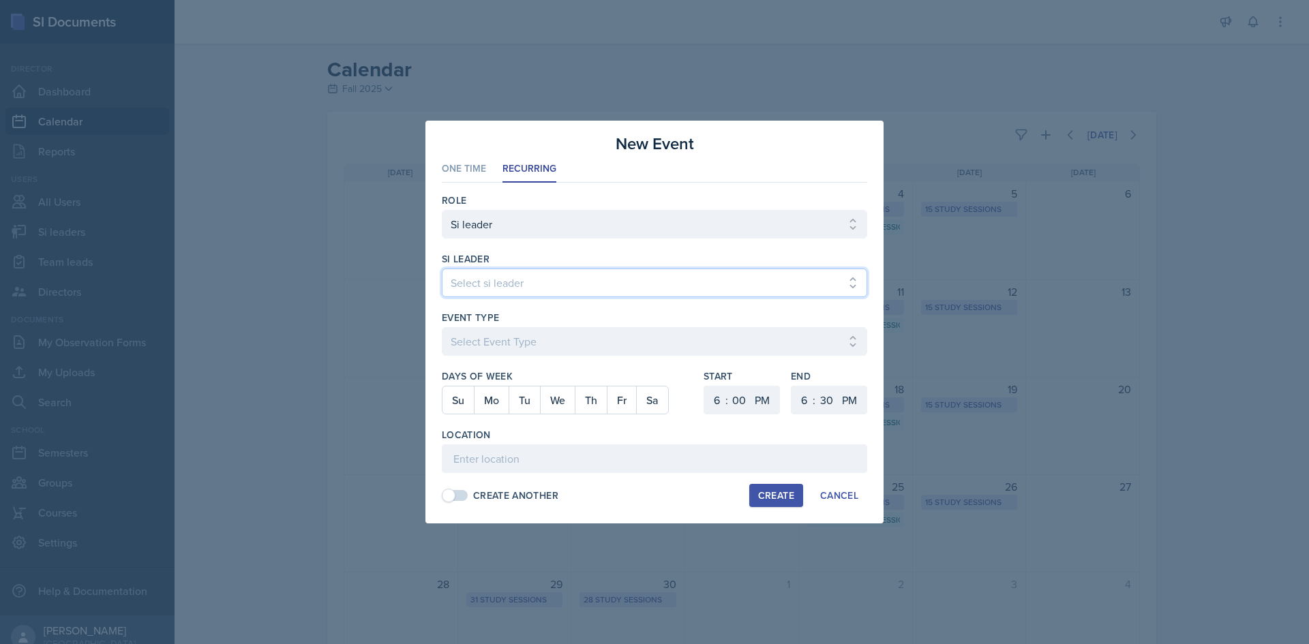
click at [556, 288] on select "Select si leader [PERSON_NAME] [PERSON_NAME] [PERSON_NAME] [PERSON_NAME] [PERSO…" at bounding box center [654, 283] width 425 height 29
click at [442, 269] on select "Select si leader [PERSON_NAME] [PERSON_NAME] [PERSON_NAME] [PERSON_NAME] [PERSO…" at bounding box center [654, 283] width 425 height 29
click at [537, 320] on div "Event Type" at bounding box center [654, 318] width 425 height 14
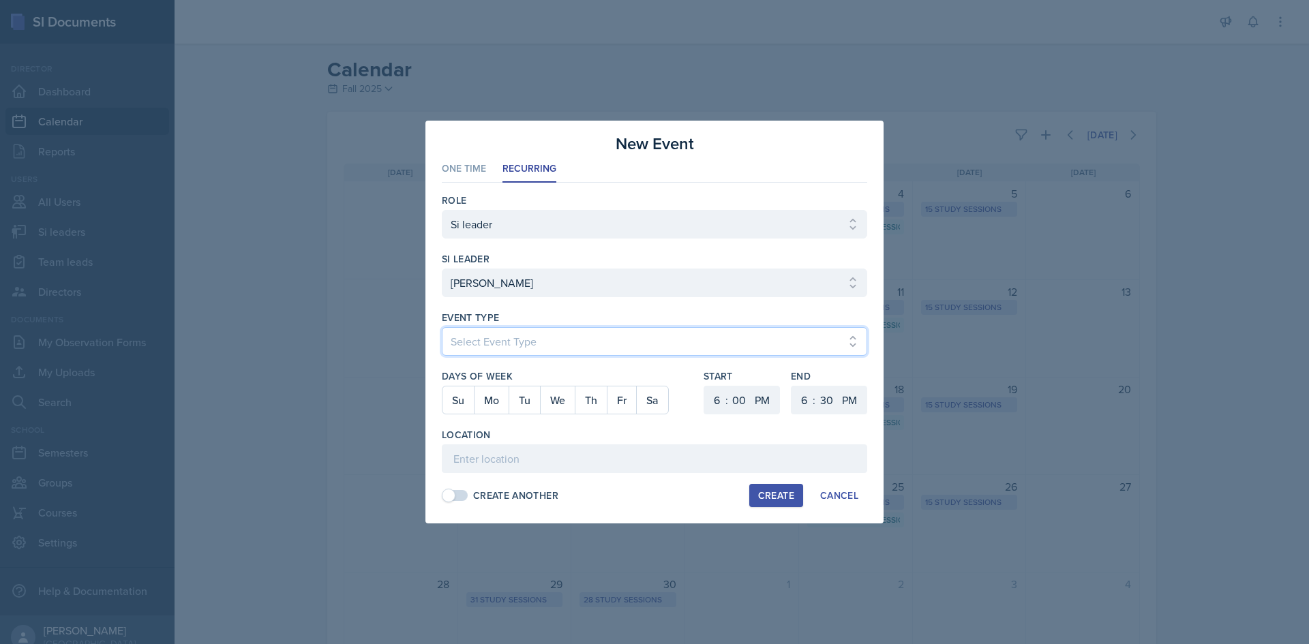
click at [530, 340] on select "Select Event Type Major Review Session Study Session" at bounding box center [654, 341] width 425 height 29
click at [442, 327] on select "Select Event Type Major Review Session Study Session" at bounding box center [654, 341] width 425 height 29
click at [582, 402] on button "Th" at bounding box center [591, 400] width 32 height 27
click at [715, 391] on select "1 2 3 4 5 6 7 8 9 10 11 12" at bounding box center [715, 400] width 22 height 29
click at [704, 386] on select "1 2 3 4 5 6 7 8 9 10 11 12" at bounding box center [715, 400] width 22 height 29
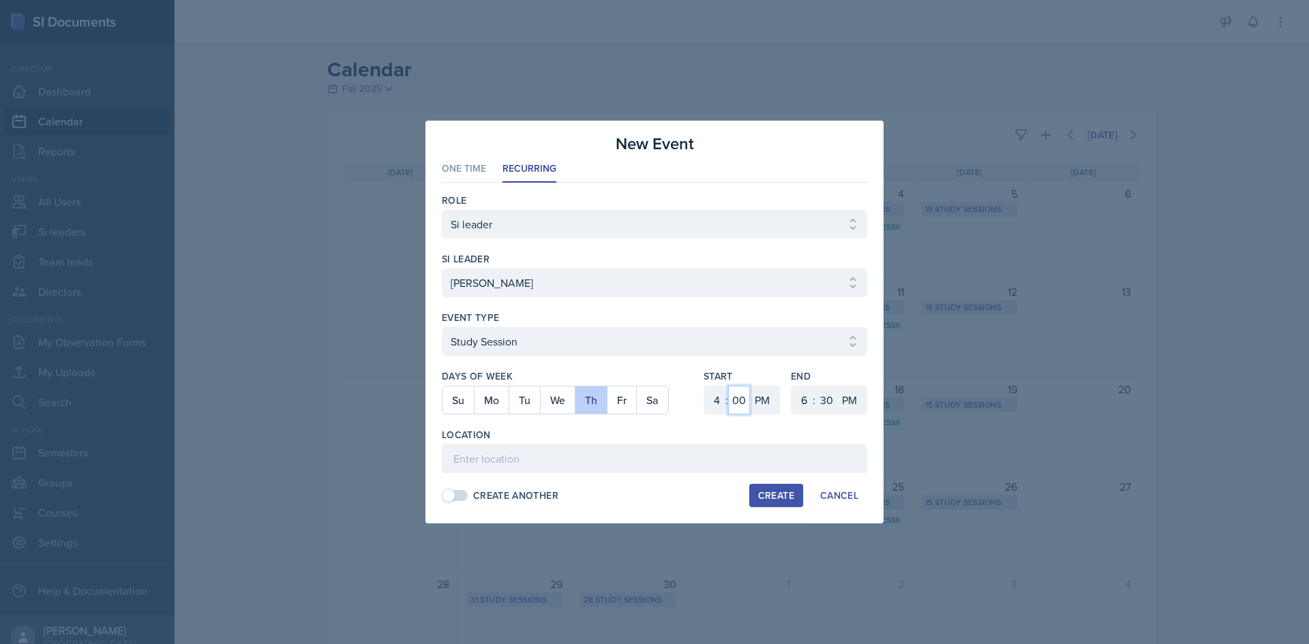
click at [731, 393] on select "00 05 10 15 20 25 30 35 40 45 50 55" at bounding box center [739, 400] width 22 height 29
click at [728, 386] on select "00 05 10 15 20 25 30 35 40 45 50 55" at bounding box center [739, 400] width 22 height 29
click at [797, 397] on select "1 2 3 4 5 6 7 8 9 10 11 12" at bounding box center [803, 400] width 22 height 29
click at [792, 386] on select "1 2 3 4 5 6 7 8 9 10 11 12" at bounding box center [803, 400] width 22 height 29
drag, startPoint x: 683, startPoint y: 421, endPoint x: 667, endPoint y: 443, distance: 27.3
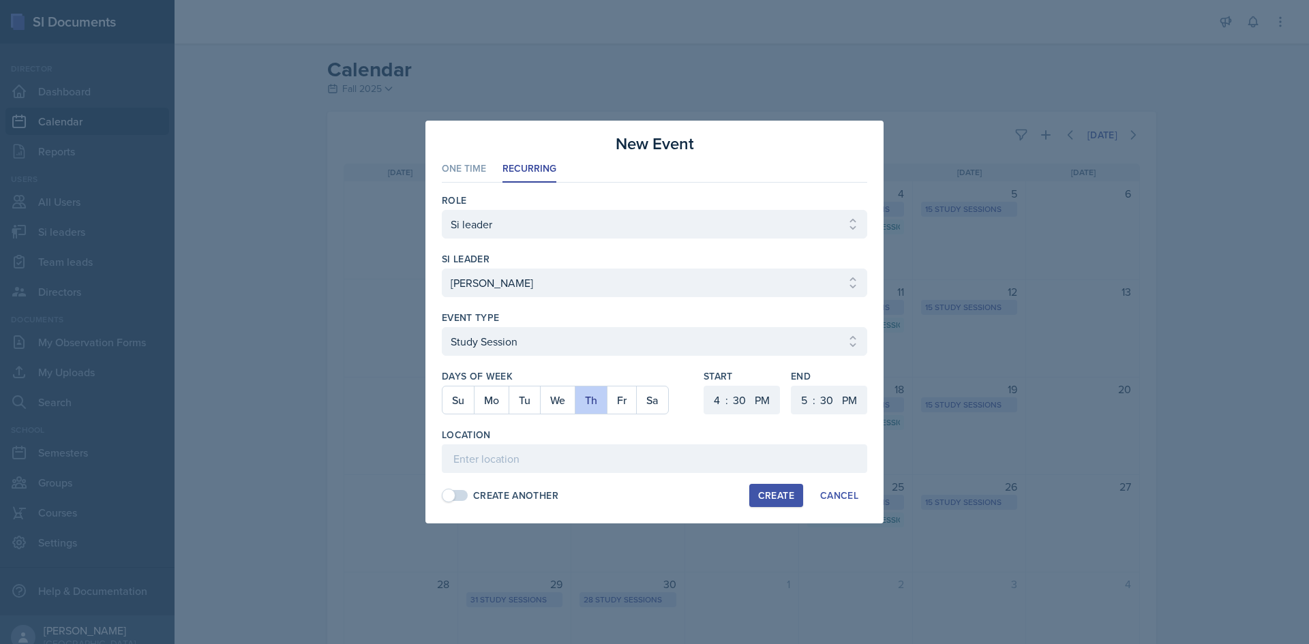
click at [682, 422] on div at bounding box center [567, 422] width 251 height 14
click at [667, 444] on div "Location" at bounding box center [654, 450] width 425 height 45
click at [664, 454] on input at bounding box center [654, 459] width 425 height 29
click at [649, 464] on input "Academic Learning Center 5200" at bounding box center [654, 459] width 425 height 29
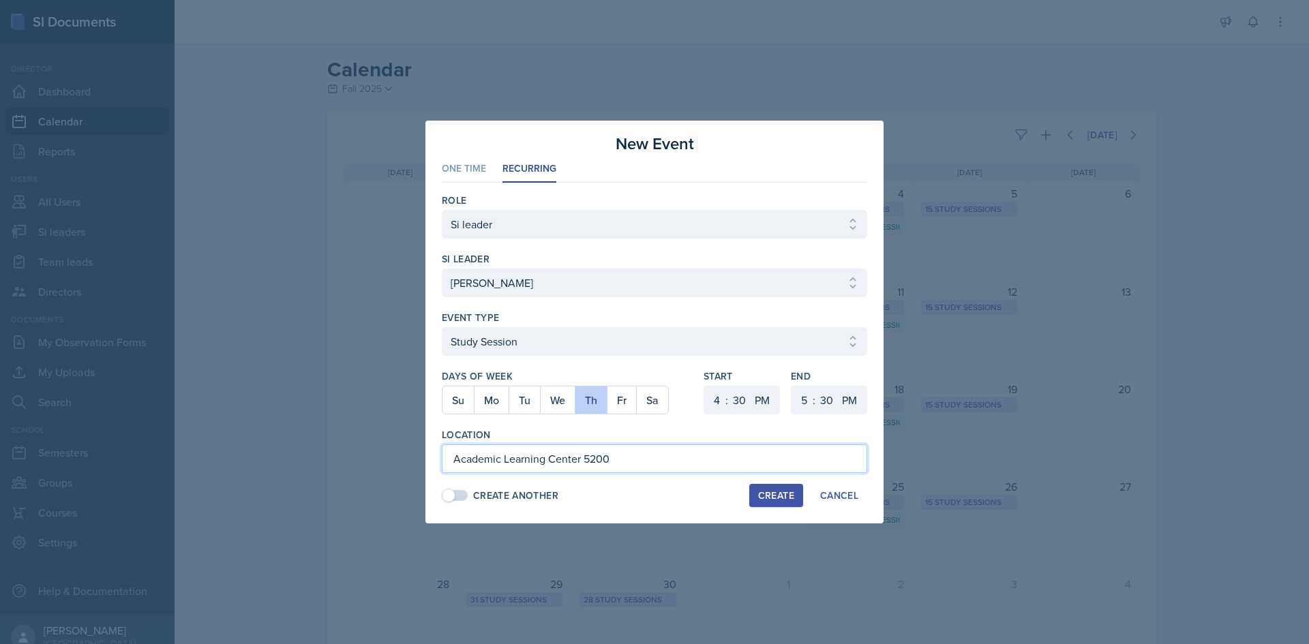
click at [649, 464] on input "Academic Learning Center 5200" at bounding box center [654, 459] width 425 height 29
click at [754, 498] on button "Create" at bounding box center [776, 495] width 54 height 23
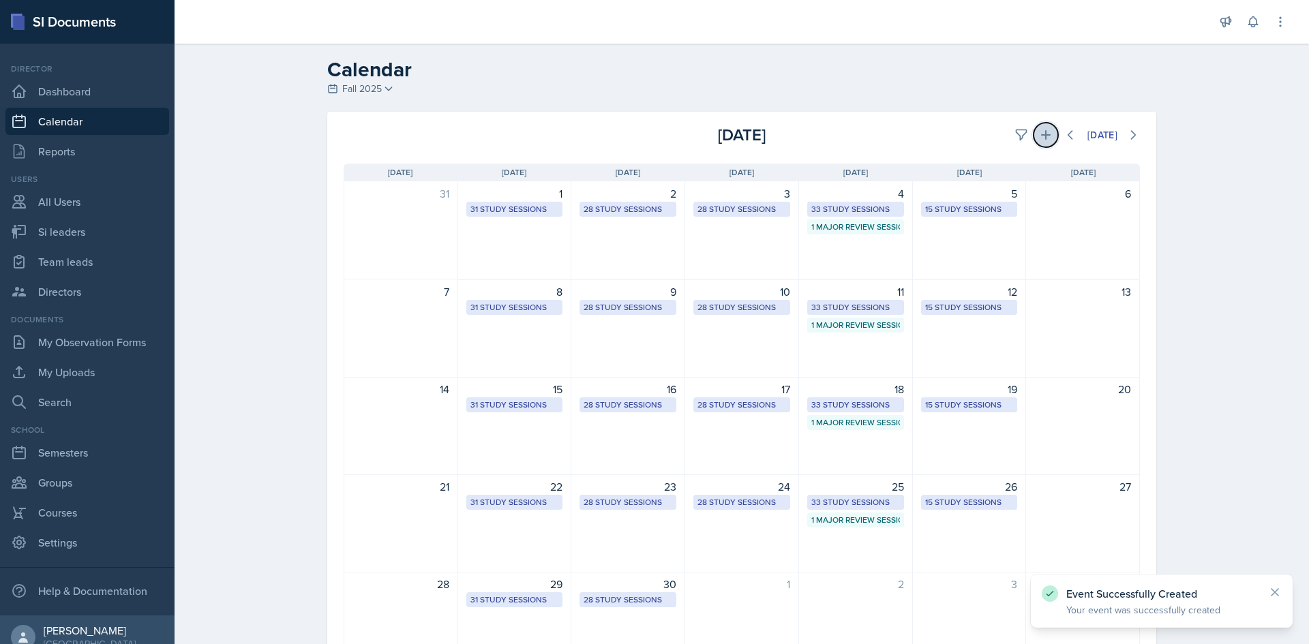
click at [1040, 130] on icon at bounding box center [1046, 135] width 14 height 14
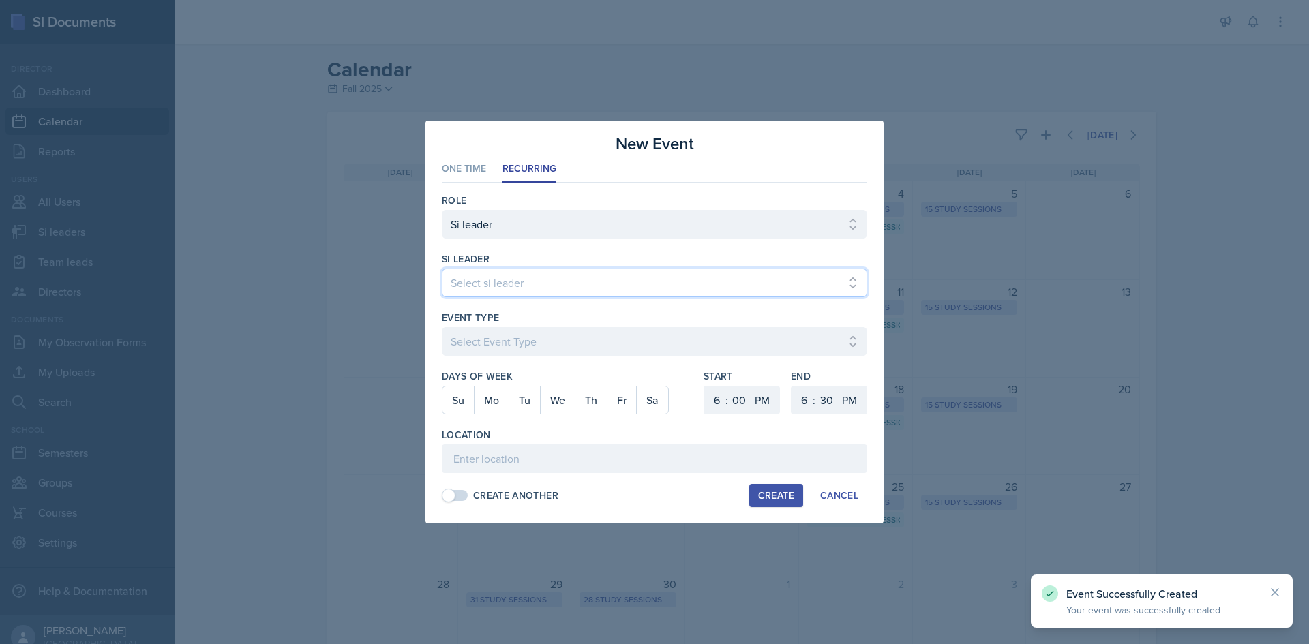
click at [552, 283] on select "Select si leader [PERSON_NAME] [PERSON_NAME] [PERSON_NAME] [PERSON_NAME] [PERSO…" at bounding box center [654, 283] width 425 height 29
click at [442, 269] on select "Select si leader [PERSON_NAME] [PERSON_NAME] [PERSON_NAME] [PERSON_NAME] [PERSO…" at bounding box center [654, 283] width 425 height 29
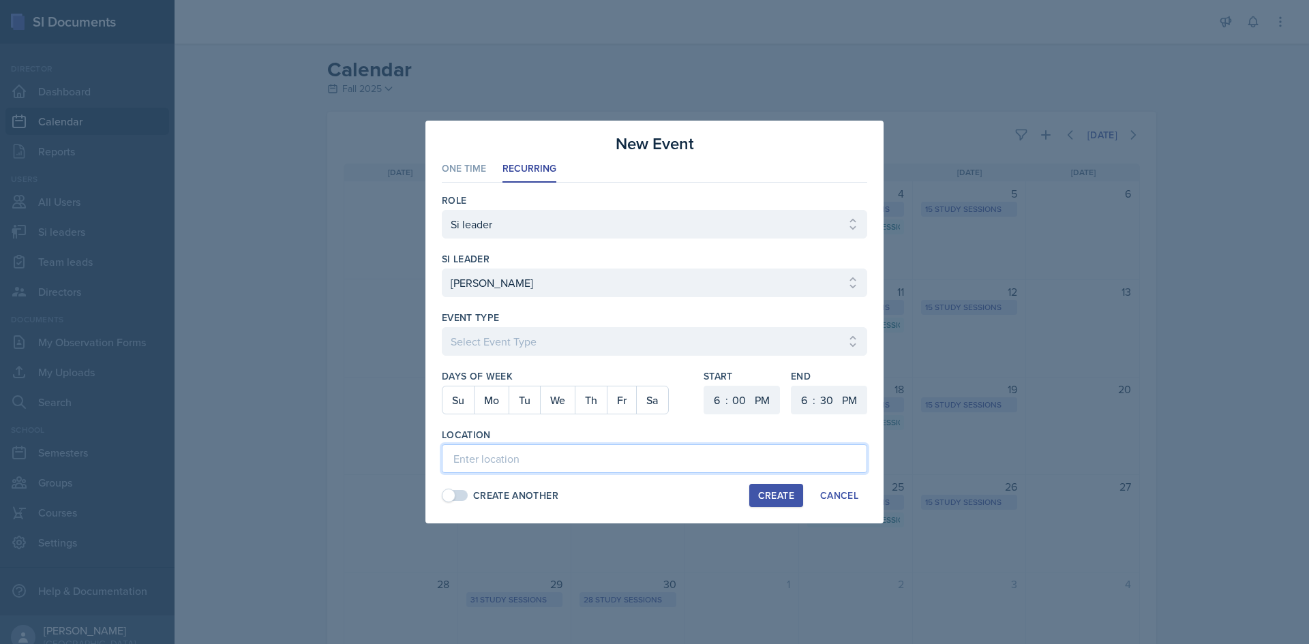
click at [515, 460] on input at bounding box center [654, 459] width 425 height 29
paste input "Academic Learning Center 5200"
click at [588, 410] on button "Th" at bounding box center [591, 400] width 32 height 27
click at [824, 494] on div "Cancel" at bounding box center [839, 495] width 38 height 11
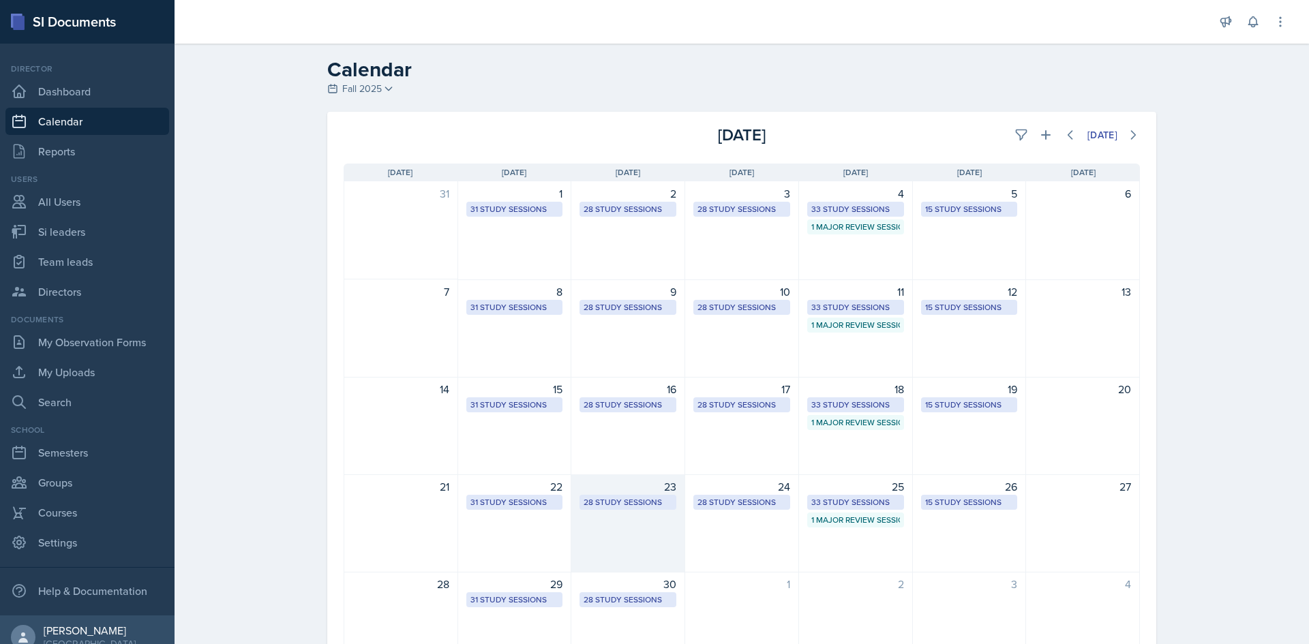
click at [630, 502] on div "28 Study Sessions" at bounding box center [628, 502] width 89 height 12
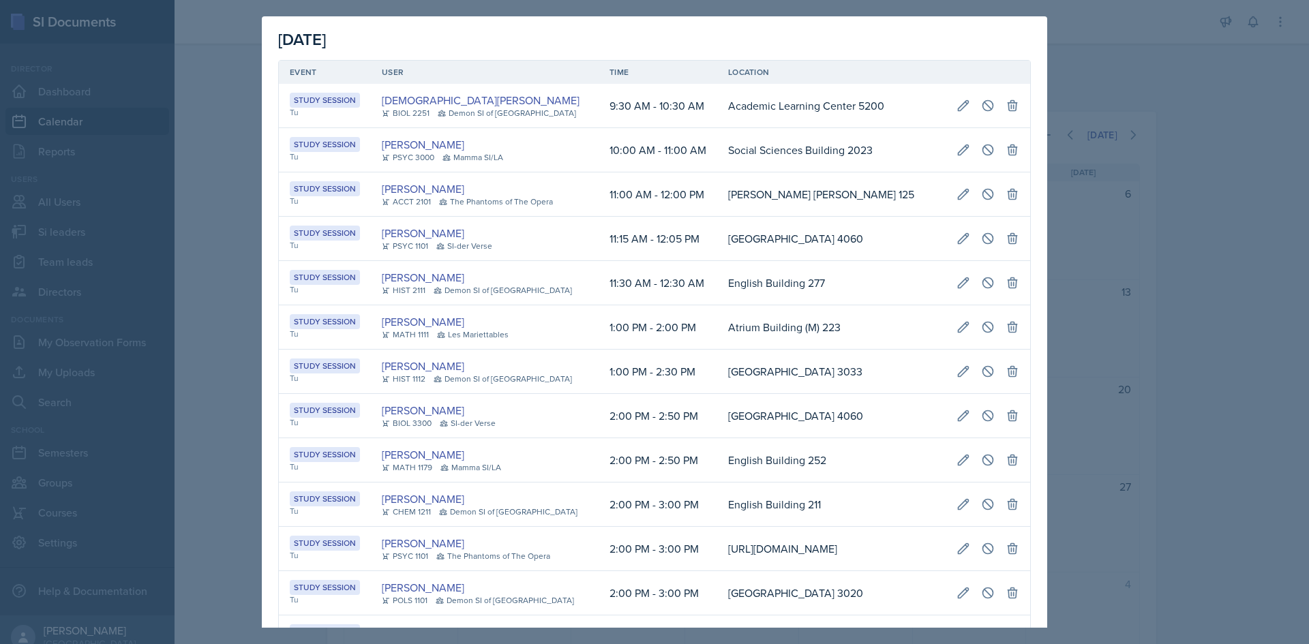
click at [1222, 421] on div at bounding box center [654, 322] width 1309 height 644
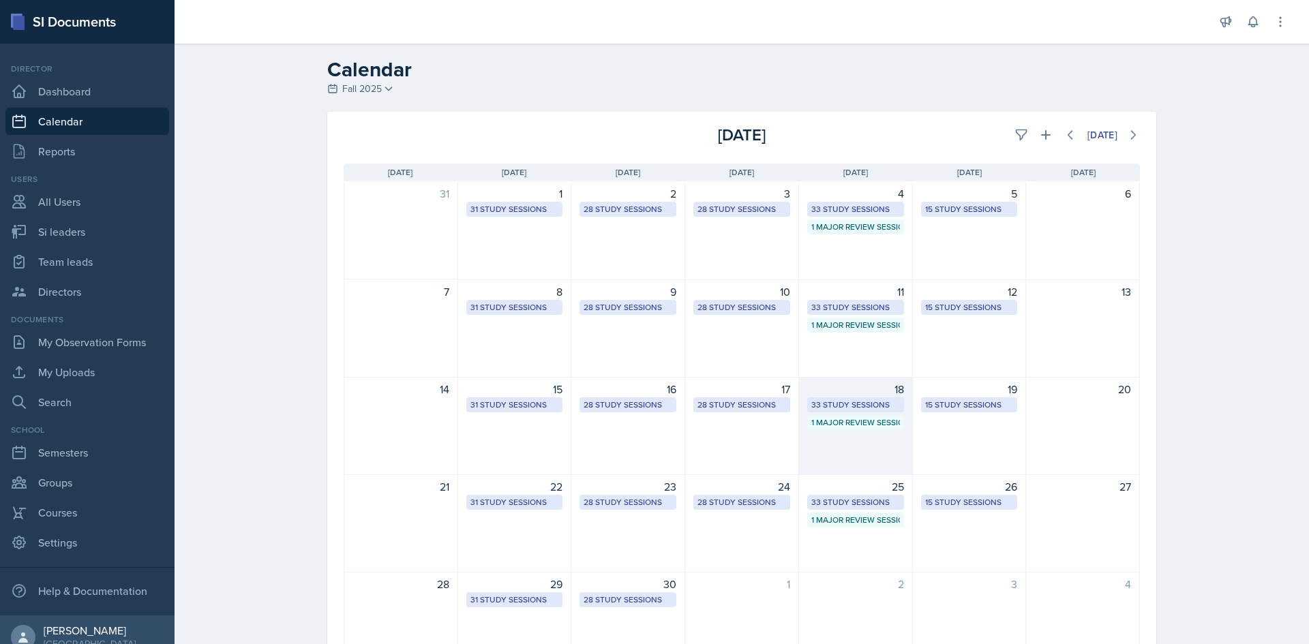
click at [824, 404] on div "33 Study Sessions" at bounding box center [855, 405] width 89 height 12
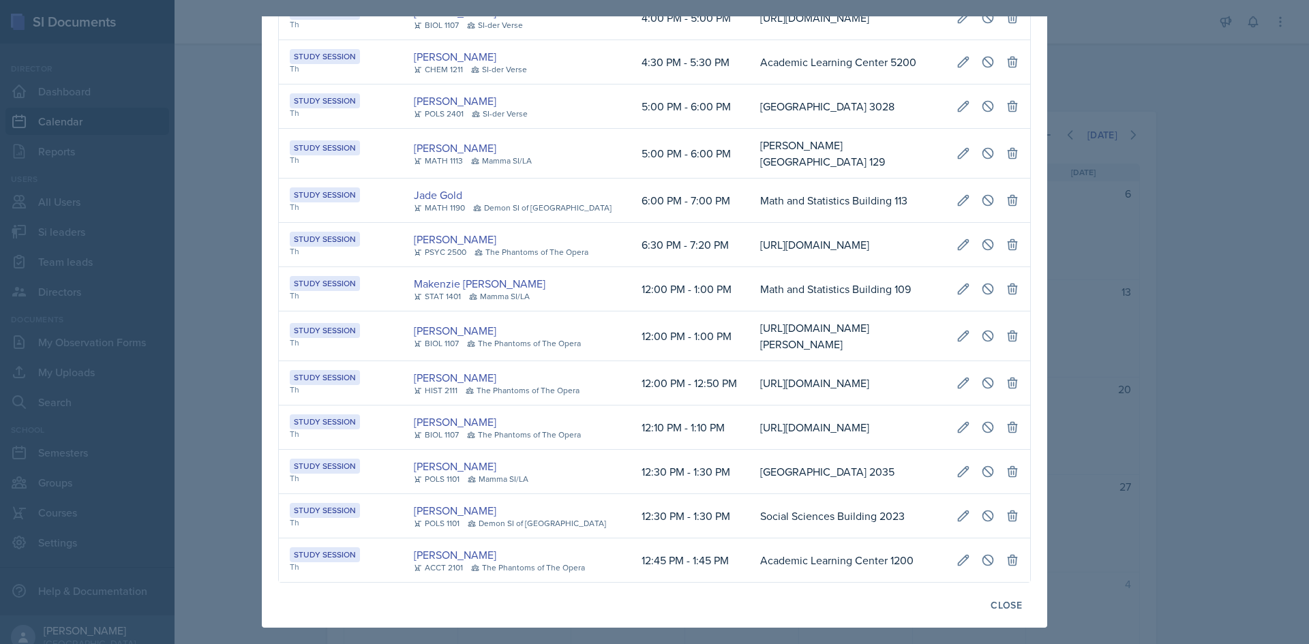
click at [1280, 520] on div at bounding box center [654, 322] width 1309 height 644
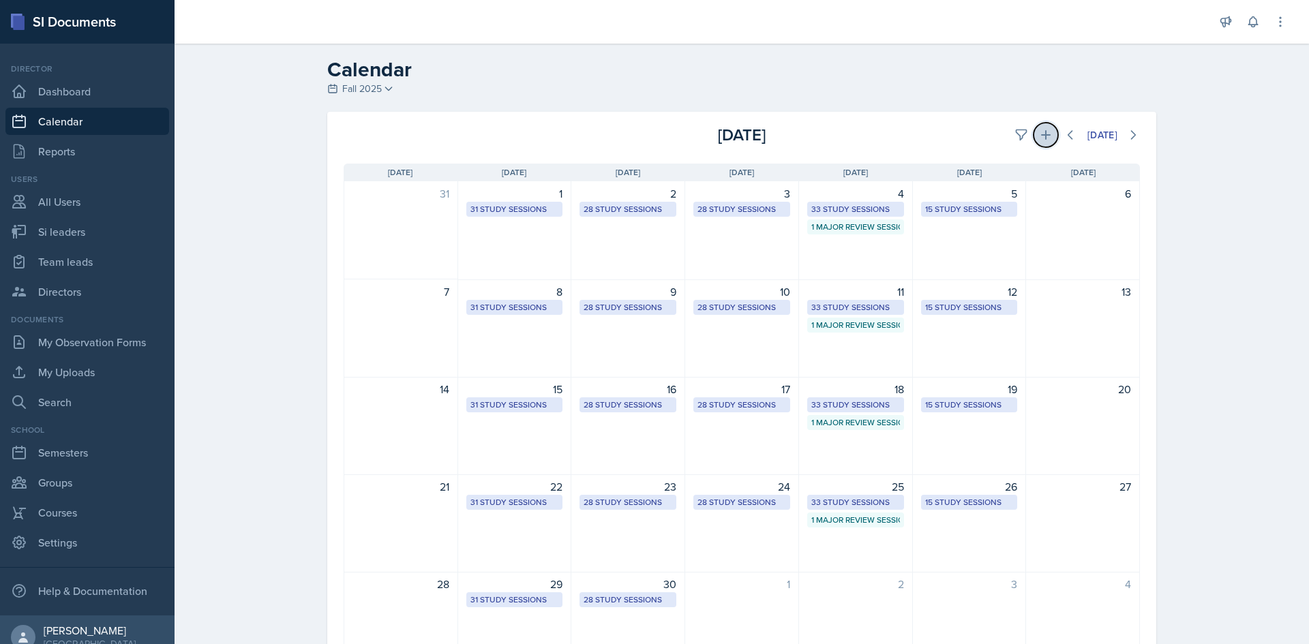
click at [1039, 133] on icon at bounding box center [1046, 135] width 14 height 14
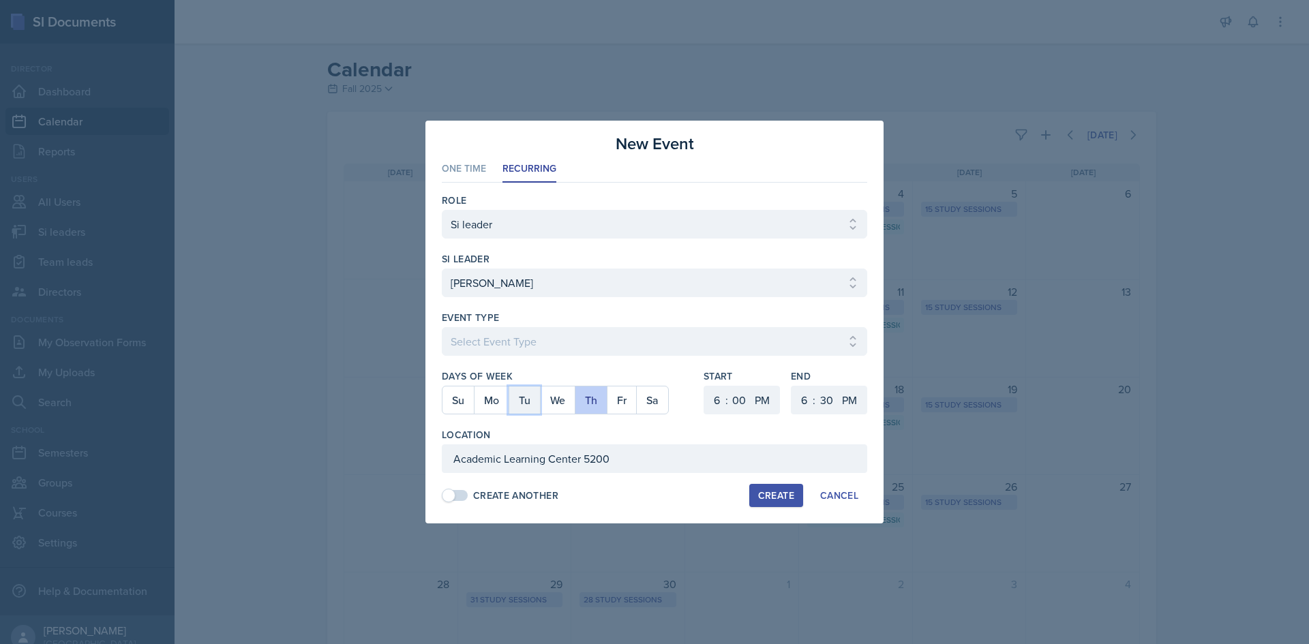
click at [518, 403] on button "Tu" at bounding box center [524, 400] width 31 height 27
click at [596, 408] on button "Th" at bounding box center [591, 400] width 32 height 27
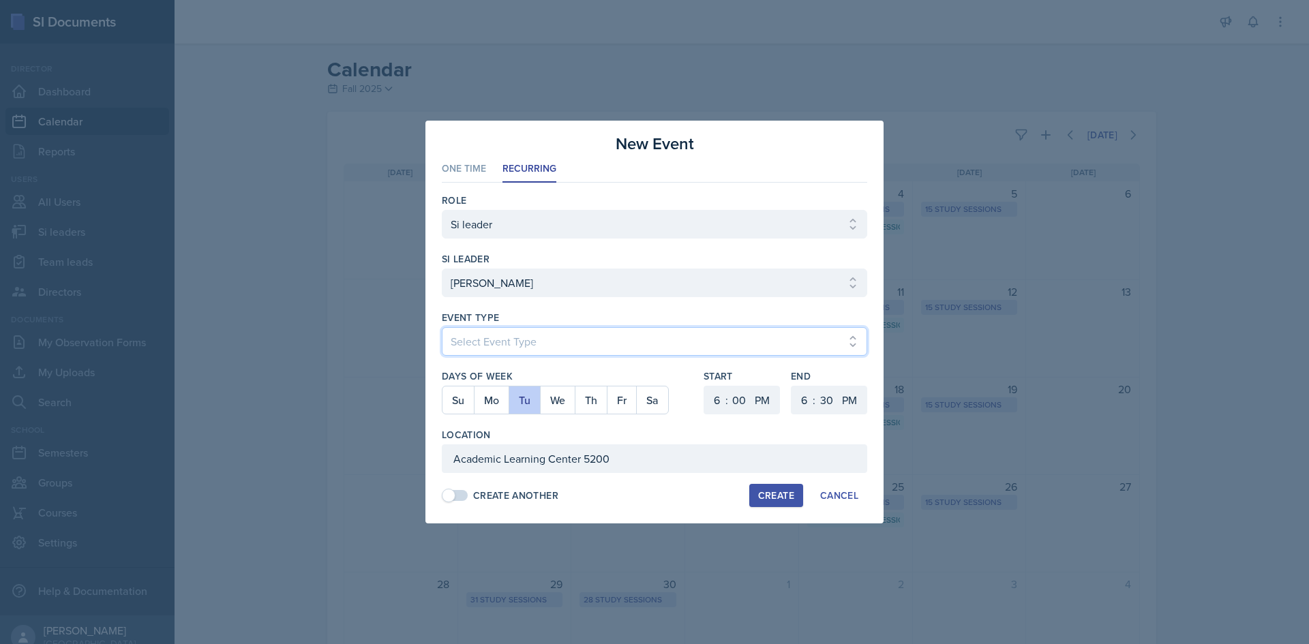
click at [576, 349] on select "Select Event Type Major Review Session Study Session" at bounding box center [654, 341] width 425 height 29
click at [442, 327] on select "Select Event Type Major Review Session Study Session" at bounding box center [654, 341] width 425 height 29
click at [714, 403] on select "1 2 3 4 5 6 7 8 9 10 11 12" at bounding box center [715, 400] width 22 height 29
click at [704, 386] on select "1 2 3 4 5 6 7 8 9 10 11 12" at bounding box center [715, 400] width 22 height 29
drag, startPoint x: 730, startPoint y: 396, endPoint x: 732, endPoint y: 388, distance: 8.4
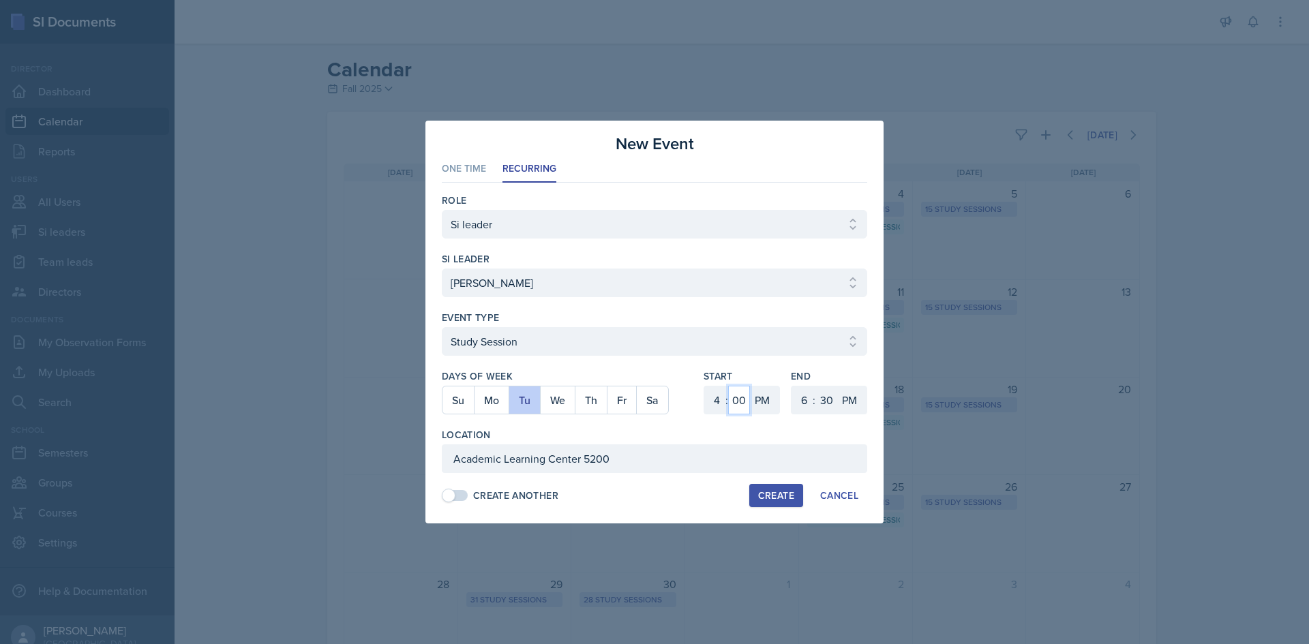
click at [730, 396] on select "00 05 10 15 20 25 30 35 40 45 50 55" at bounding box center [739, 400] width 22 height 29
click at [728, 386] on select "00 05 10 15 20 25 30 35 40 45 50 55" at bounding box center [739, 400] width 22 height 29
click at [800, 398] on select "1 2 3 4 5 6 7 8 9 10 11 12" at bounding box center [803, 400] width 22 height 29
click at [792, 386] on select "1 2 3 4 5 6 7 8 9 10 11 12" at bounding box center [803, 400] width 22 height 29
click at [652, 433] on div "Location" at bounding box center [654, 435] width 425 height 14
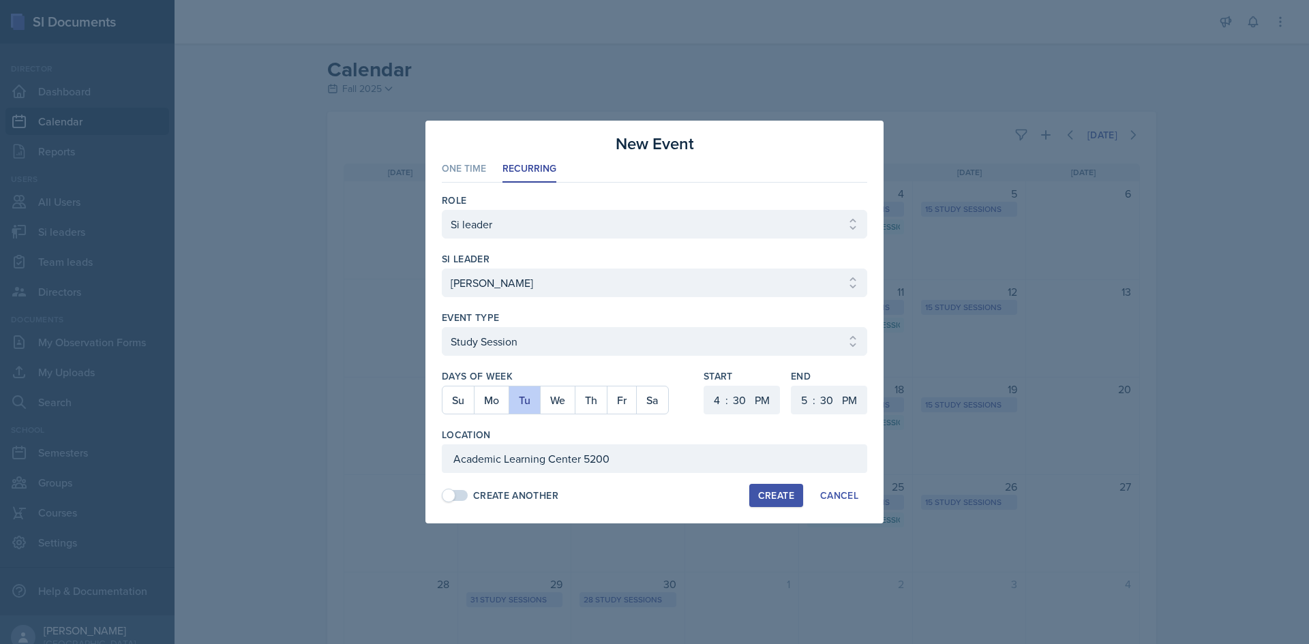
click at [768, 497] on div "Create" at bounding box center [776, 495] width 36 height 11
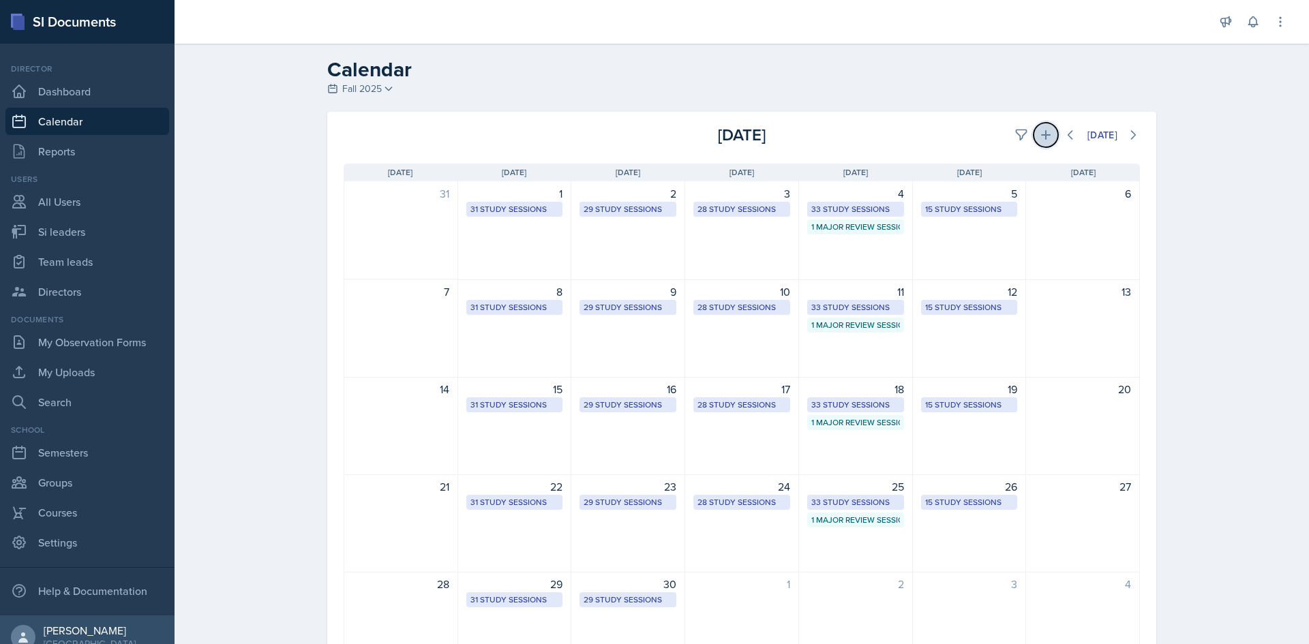
click at [1047, 136] on button at bounding box center [1046, 135] width 25 height 25
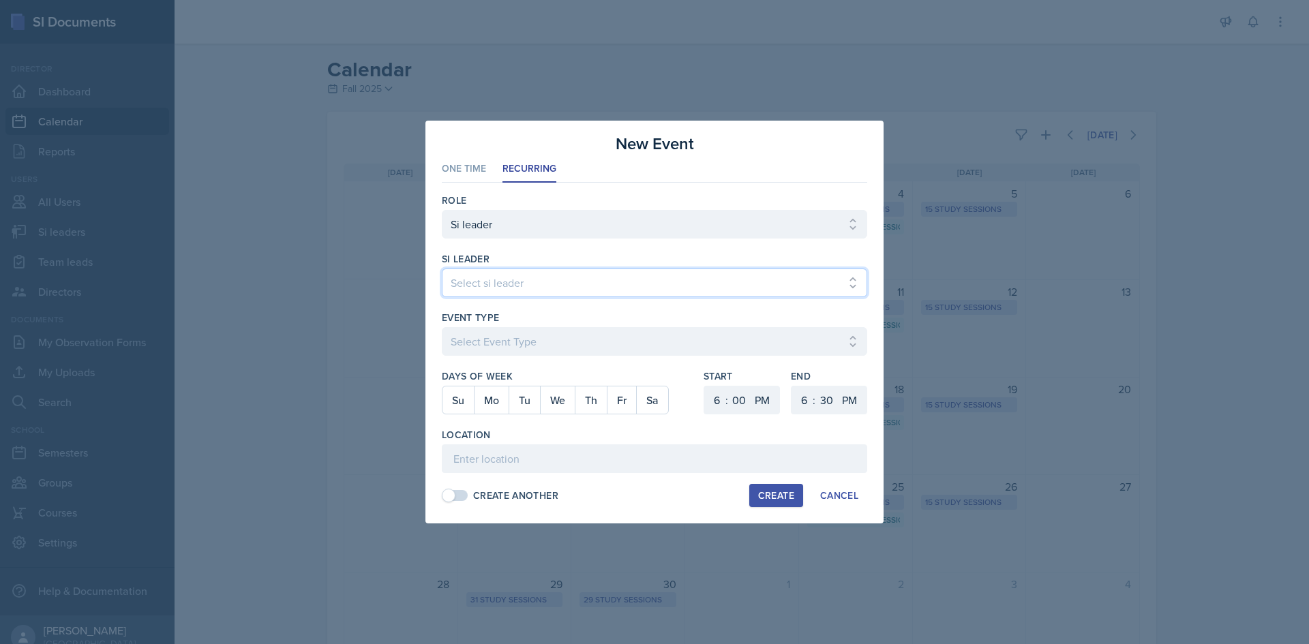
click at [590, 271] on select "Select si leader [PERSON_NAME] [PERSON_NAME] [PERSON_NAME] [PERSON_NAME] [PERSO…" at bounding box center [654, 283] width 425 height 29
click at [442, 269] on select "Select si leader [PERSON_NAME] [PERSON_NAME] [PERSON_NAME] [PERSON_NAME] [PERSO…" at bounding box center [654, 283] width 425 height 29
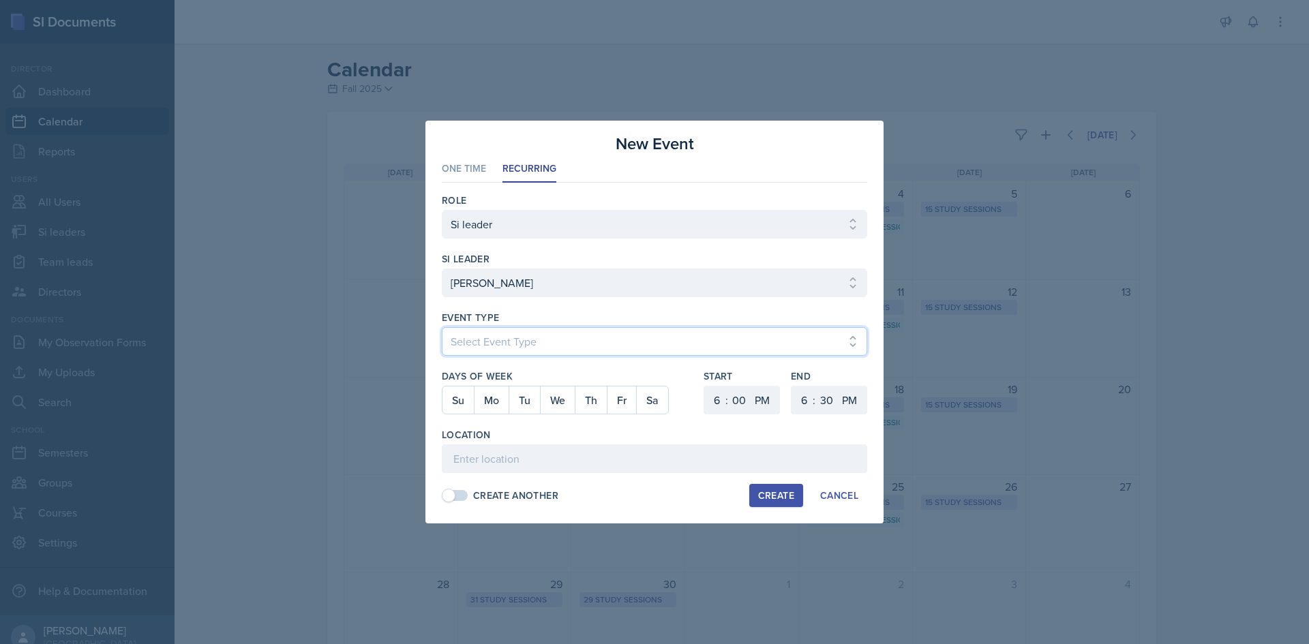
click at [547, 338] on select "Select Event Type Major Review Session Study Session" at bounding box center [654, 341] width 425 height 29
click at [442, 327] on select "Select Event Type Major Review Session Study Session" at bounding box center [654, 341] width 425 height 29
click at [513, 400] on button "Tu" at bounding box center [524, 400] width 31 height 27
click at [732, 406] on select "00 05 10 15 20 25 30 35 40 45 50 55" at bounding box center [739, 400] width 22 height 29
click at [713, 404] on select "1 2 3 4 5 6 7 8 9 10 11 12" at bounding box center [715, 400] width 22 height 29
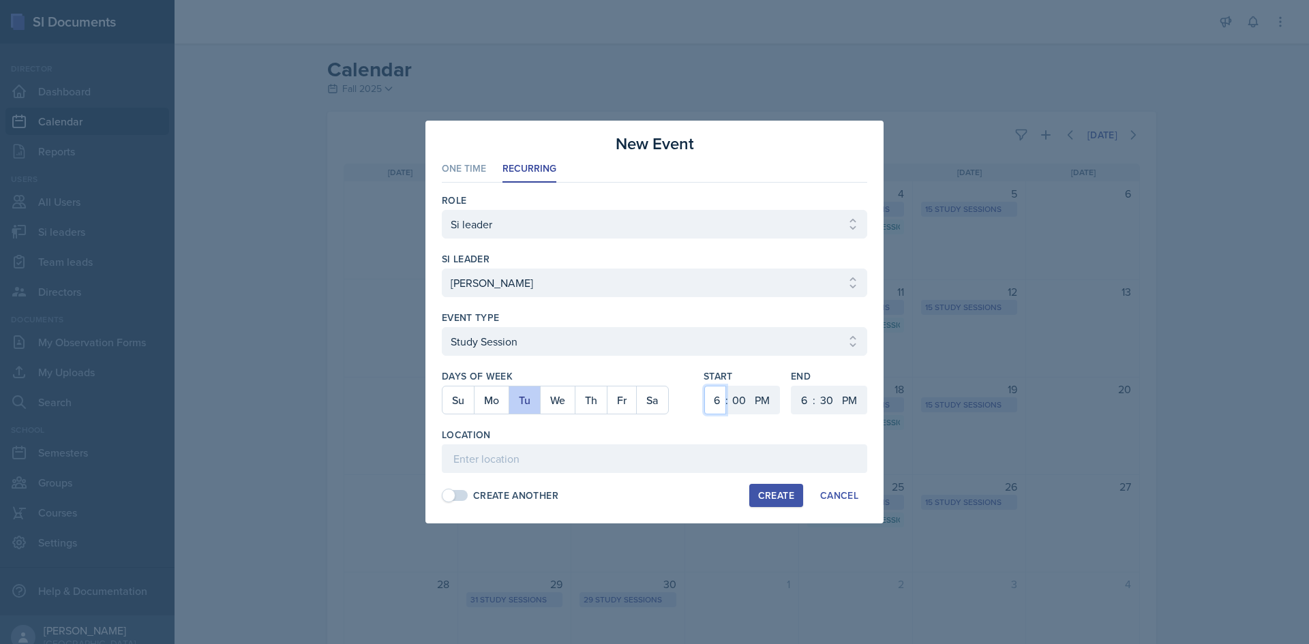
click at [704, 386] on select "1 2 3 4 5 6 7 8 9 10 11 12" at bounding box center [715, 400] width 22 height 29
click at [736, 402] on select "00 05 10 15 20 25 30 35 40 45 50 55" at bounding box center [739, 400] width 22 height 29
click at [728, 386] on select "00 05 10 15 20 25 30 35 40 45 50 55" at bounding box center [739, 400] width 22 height 29
click at [797, 391] on select "1 2 3 4 5 6 7 8 9 10 11 12" at bounding box center [803, 400] width 22 height 29
click at [710, 400] on select "1 2 3 4 5 6 7 8 9 10 11 12" at bounding box center [715, 400] width 22 height 29
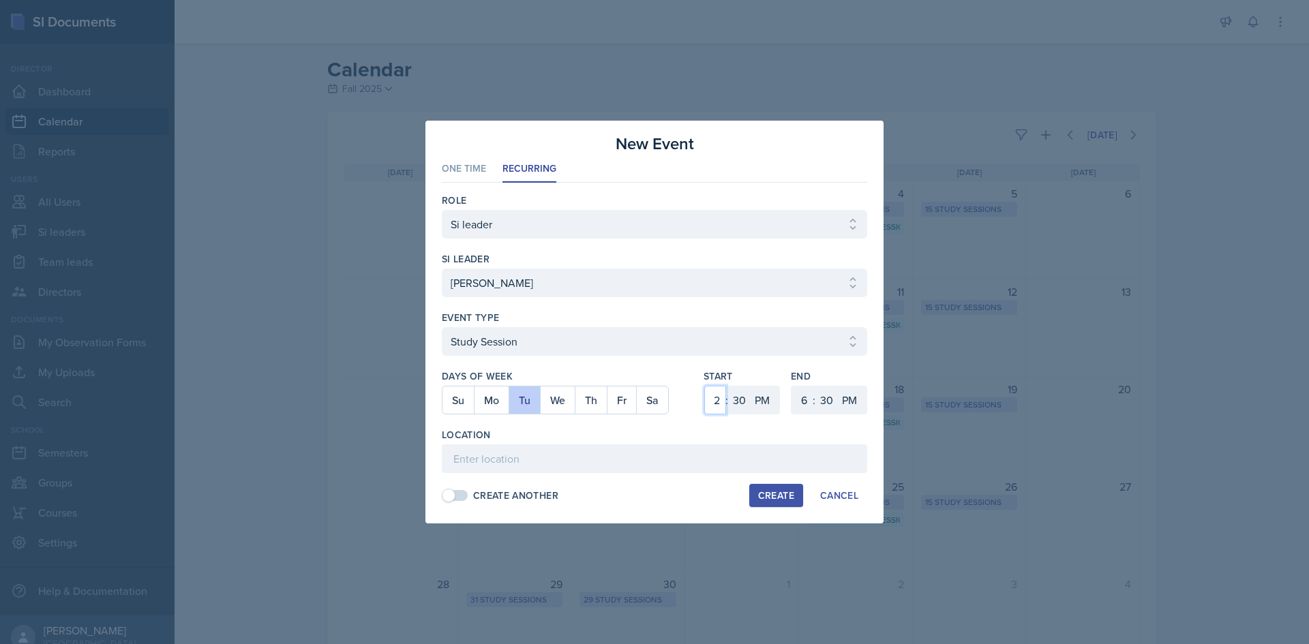
click at [704, 386] on select "1 2 3 4 5 6 7 8 9 10 11 12" at bounding box center [715, 400] width 22 height 29
click at [798, 402] on select "1 2 3 4 5 6 7 8 9 10 11 12" at bounding box center [803, 400] width 22 height 29
click at [792, 386] on select "1 2 3 4 5 6 7 8 9 10 11 12" at bounding box center [803, 400] width 22 height 29
click at [727, 459] on input at bounding box center [654, 459] width 425 height 29
click at [642, 462] on input "[GEOGRAPHIC_DATA] 2033" at bounding box center [654, 459] width 425 height 29
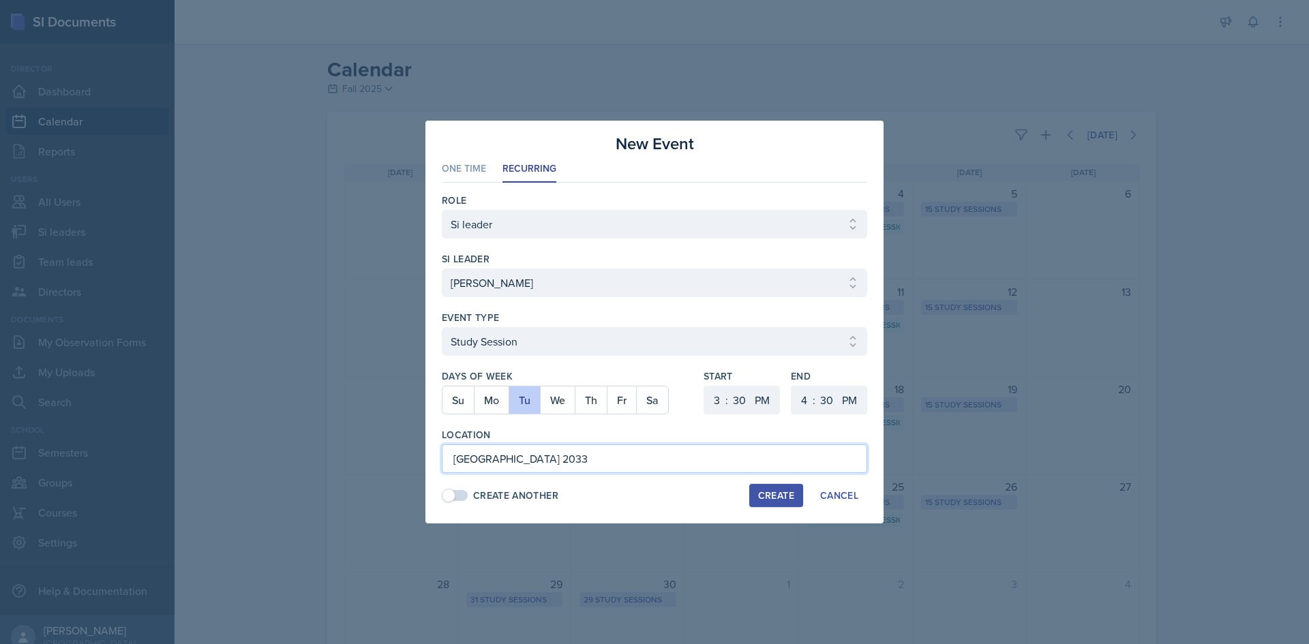
click at [642, 462] on input "[GEOGRAPHIC_DATA] 2033" at bounding box center [654, 459] width 425 height 29
click at [771, 490] on div "Create" at bounding box center [776, 495] width 36 height 11
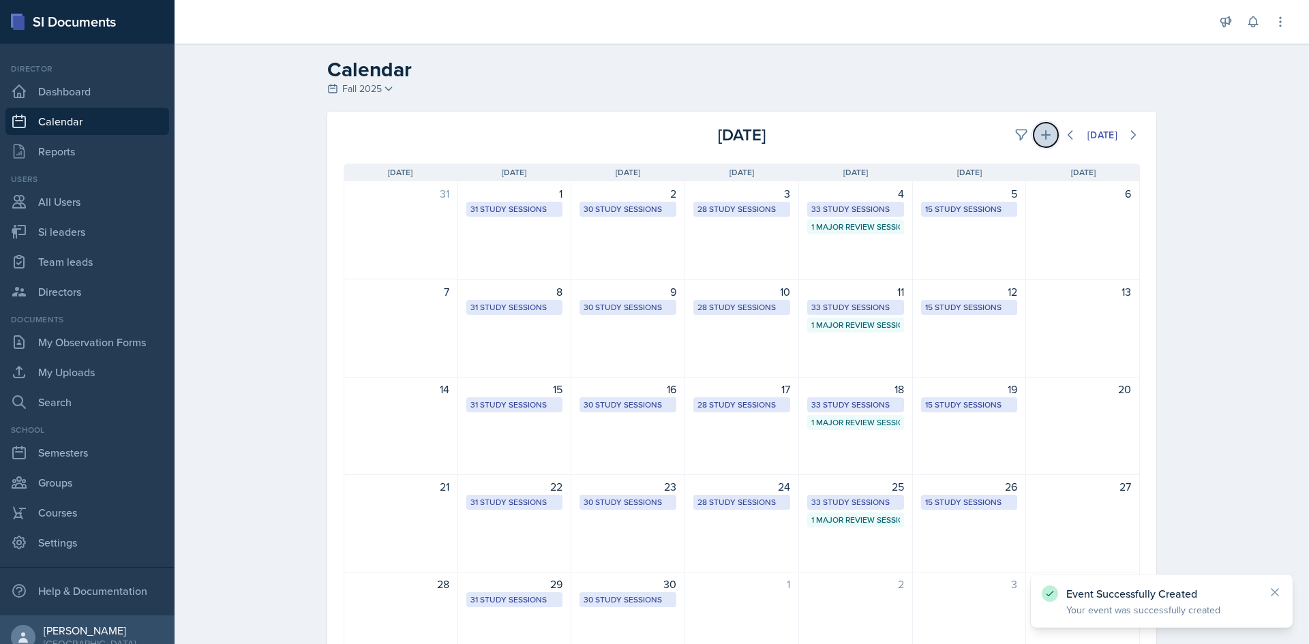
click at [1039, 138] on icon at bounding box center [1046, 135] width 14 height 14
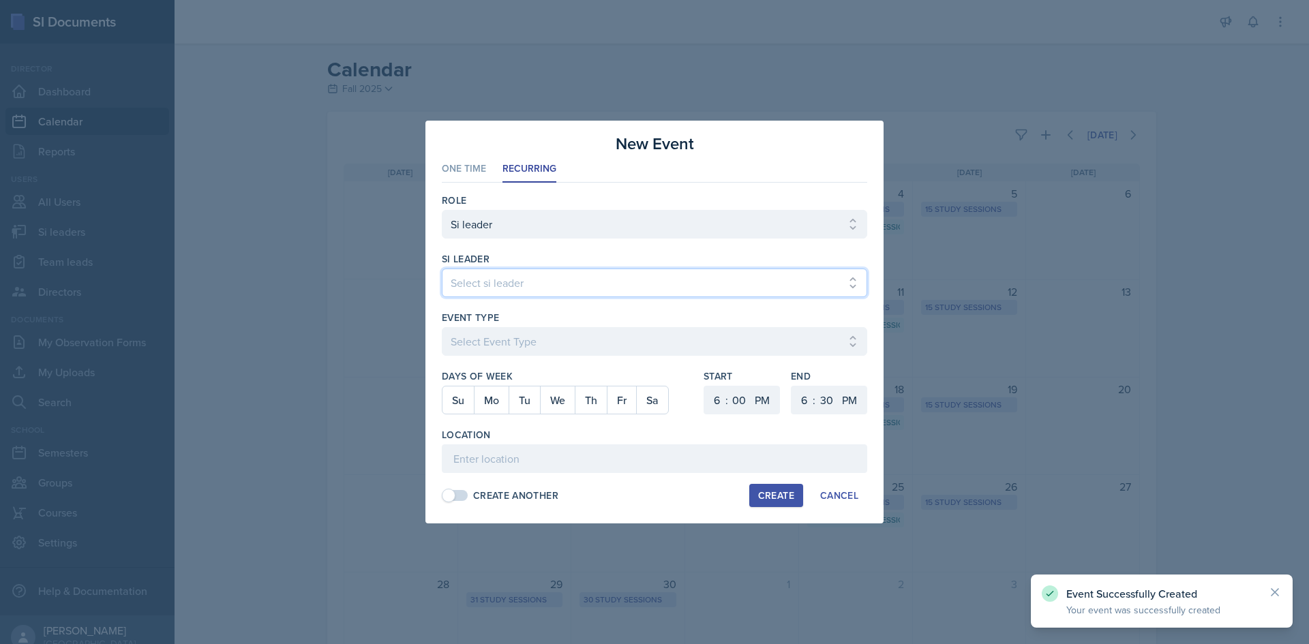
click at [526, 277] on select "Select si leader [PERSON_NAME] [PERSON_NAME] [PERSON_NAME] [PERSON_NAME] [PERSO…" at bounding box center [654, 283] width 425 height 29
click at [442, 269] on select "Select si leader [PERSON_NAME] [PERSON_NAME] [PERSON_NAME] [PERSON_NAME] [PERSO…" at bounding box center [654, 283] width 425 height 29
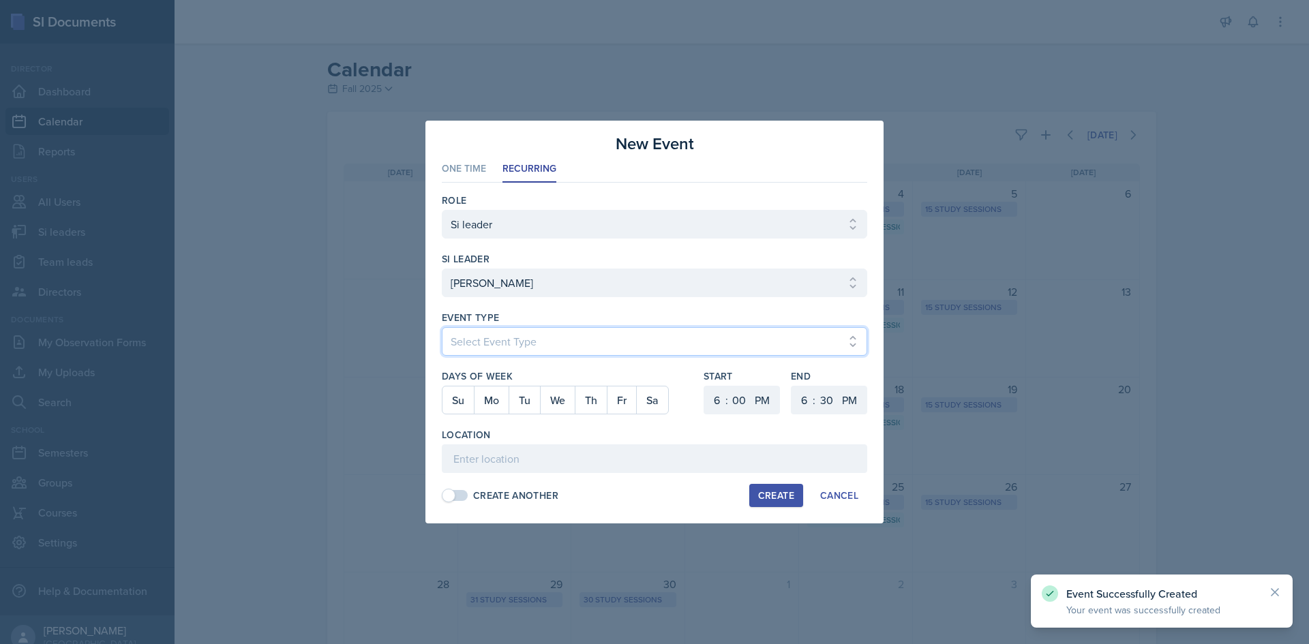
click at [537, 331] on select "Select Event Type Major Review Session Study Session" at bounding box center [654, 341] width 425 height 29
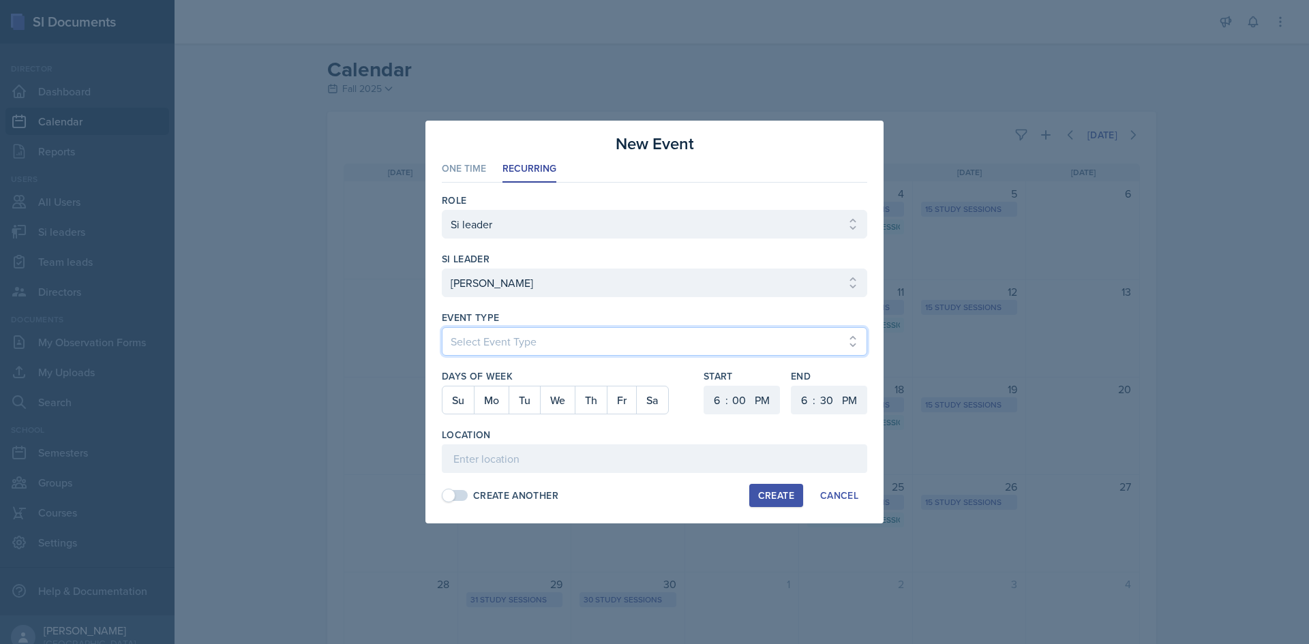
click at [442, 327] on select "Select Event Type Major Review Session Study Session" at bounding box center [654, 341] width 425 height 29
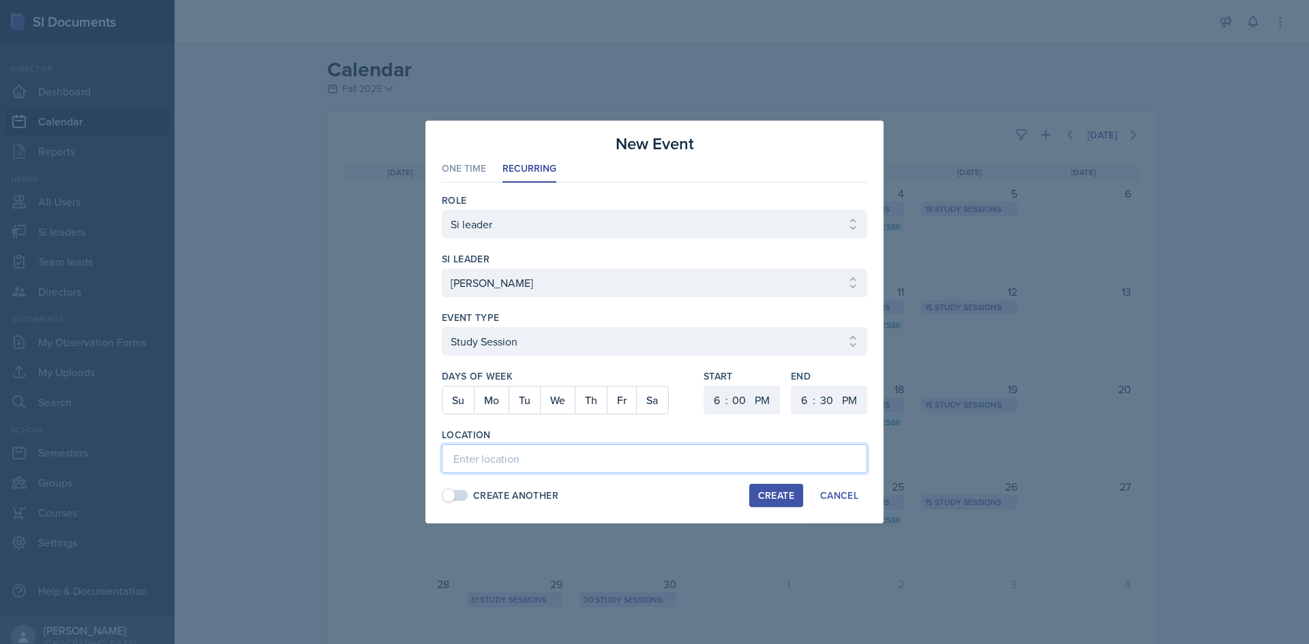
click at [510, 455] on input at bounding box center [654, 459] width 425 height 29
paste input "[GEOGRAPHIC_DATA] 2033"
click at [600, 408] on button "Th" at bounding box center [591, 400] width 32 height 27
click at [721, 399] on select "1 2 3 4 5 6 7 8 9 10 11 12" at bounding box center [715, 400] width 22 height 29
click at [704, 386] on select "1 2 3 4 5 6 7 8 9 10 11 12" at bounding box center [715, 400] width 22 height 29
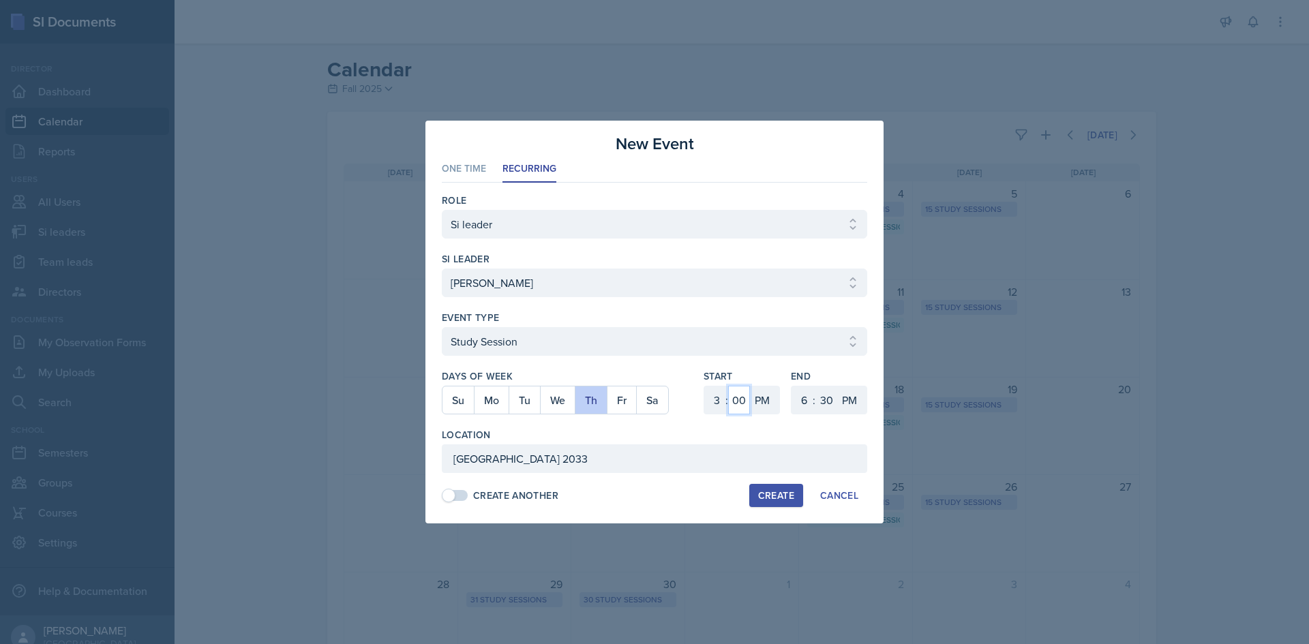
click at [738, 398] on select "00 05 10 15 20 25 30 35 40 45 50 55" at bounding box center [739, 400] width 22 height 29
click at [728, 386] on select "00 05 10 15 20 25 30 35 40 45 50 55" at bounding box center [739, 400] width 22 height 29
click at [808, 402] on select "1 2 3 4 5 6 7 8 9 10 11 12" at bounding box center [803, 400] width 22 height 29
click at [792, 386] on select "1 2 3 4 5 6 7 8 9 10 11 12" at bounding box center [803, 400] width 22 height 29
click at [731, 430] on div "Location" at bounding box center [654, 435] width 425 height 14
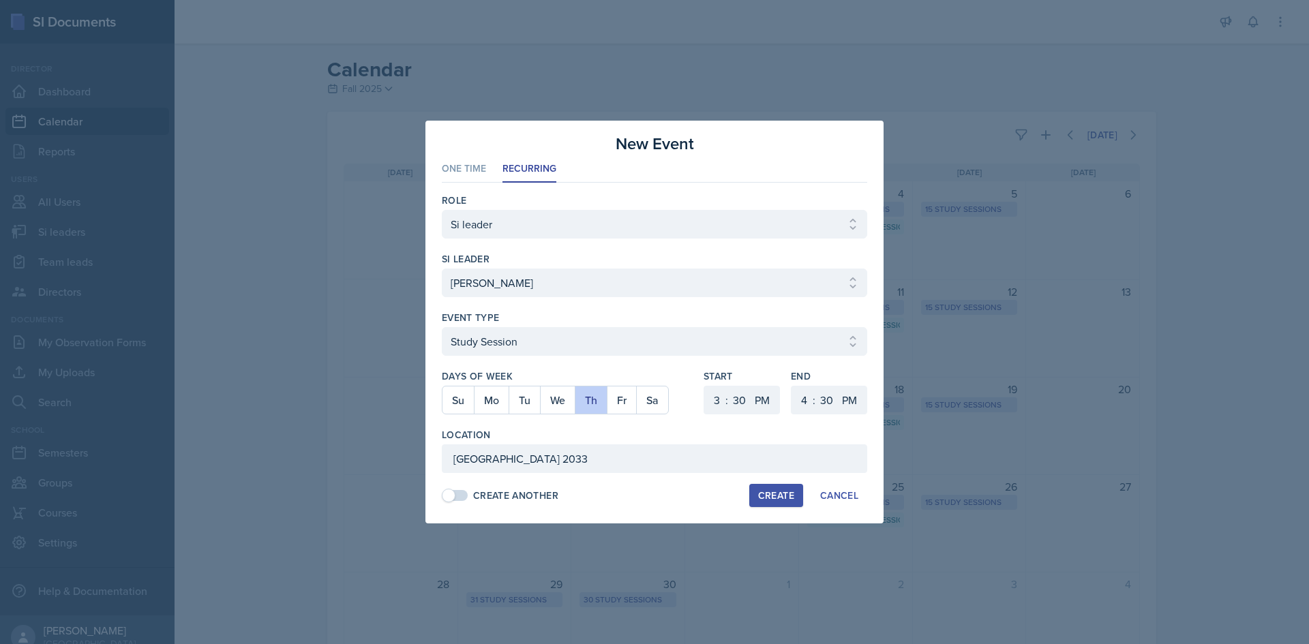
click at [771, 492] on div "Create" at bounding box center [776, 495] width 36 height 11
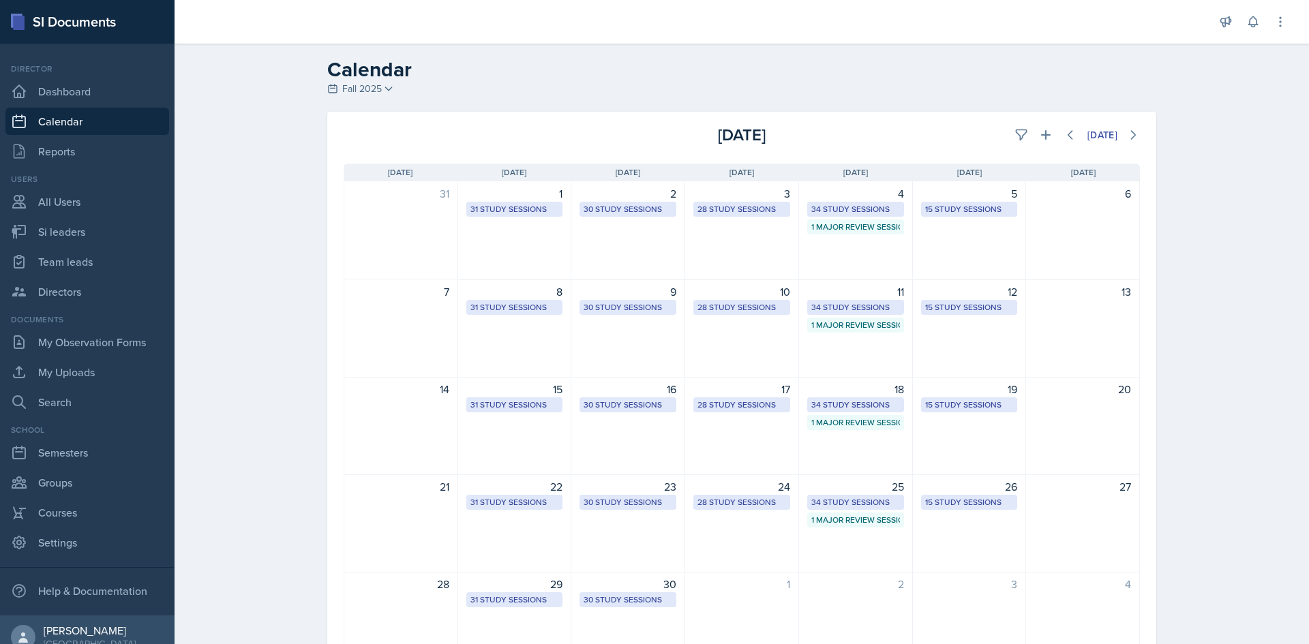
click at [1050, 130] on div "[DATE]" at bounding box center [1007, 135] width 265 height 25
click at [1045, 132] on button at bounding box center [1046, 135] width 25 height 25
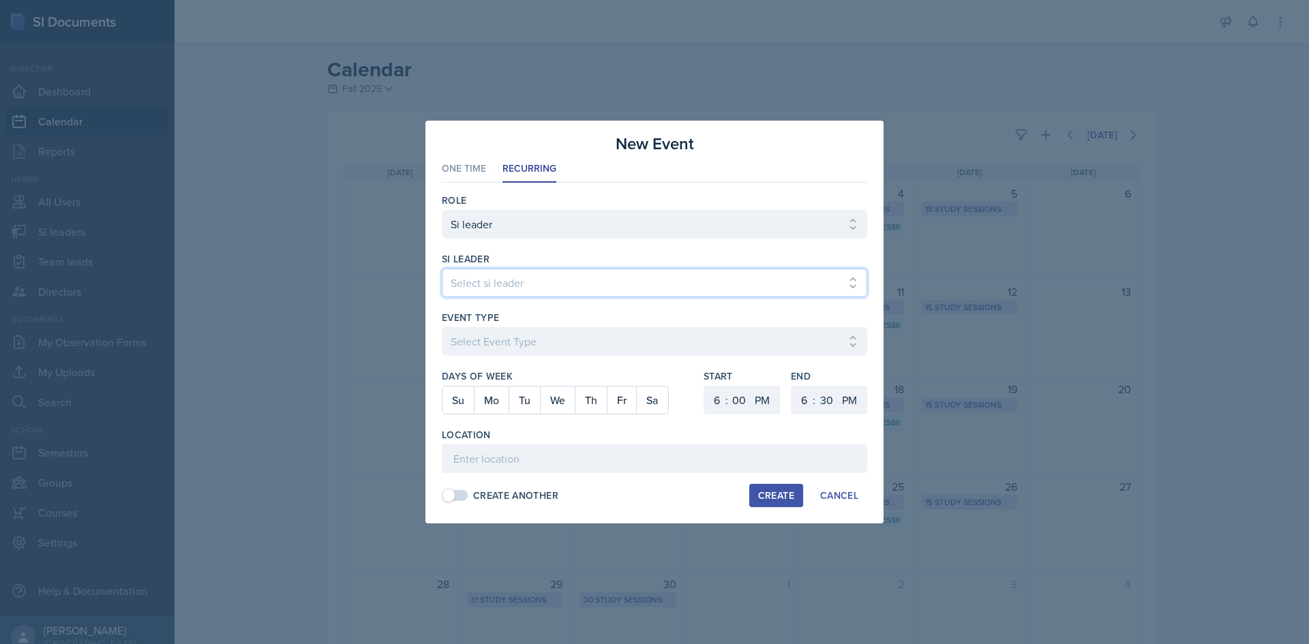
click at [462, 288] on select "Select si leader [PERSON_NAME] [PERSON_NAME] [PERSON_NAME] [PERSON_NAME] [PERSO…" at bounding box center [654, 283] width 425 height 29
click at [442, 269] on select "Select si leader [PERSON_NAME] [PERSON_NAME] [PERSON_NAME] [PERSON_NAME] [PERSO…" at bounding box center [654, 283] width 425 height 29
click at [470, 325] on div "Event Type Select Event Type Major Review Session Study Session" at bounding box center [654, 340] width 425 height 59
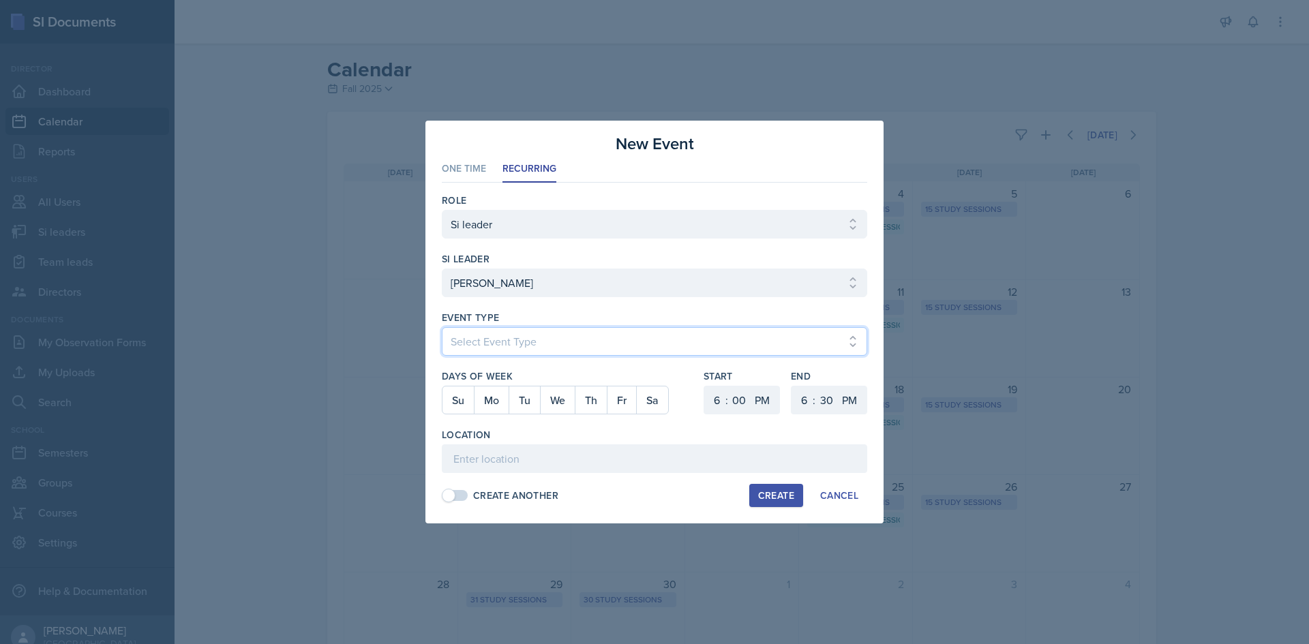
click at [470, 340] on select "Select Event Type Major Review Session Study Session" at bounding box center [654, 341] width 425 height 29
click at [442, 327] on select "Select Event Type Major Review Session Study Session" at bounding box center [654, 341] width 425 height 29
click at [490, 408] on button "Mo" at bounding box center [491, 400] width 35 height 27
click at [723, 400] on select "1 2 3 4 5 6 7 8 9 10 11 12" at bounding box center [715, 400] width 22 height 29
click at [704, 386] on select "1 2 3 4 5 6 7 8 9 10 11 12" at bounding box center [715, 400] width 22 height 29
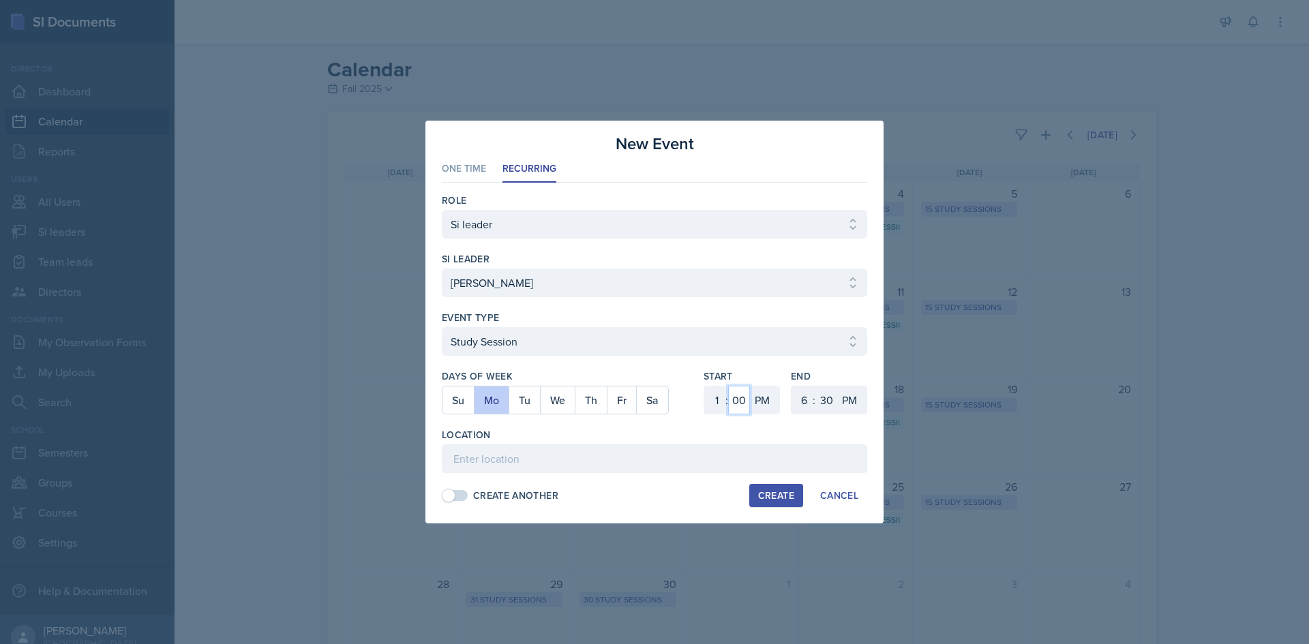
click at [739, 393] on select "00 05 10 15 20 25 30 35 40 45 50 55" at bounding box center [739, 400] width 22 height 29
click at [728, 386] on select "00 05 10 15 20 25 30 35 40 45 50 55" at bounding box center [739, 400] width 22 height 29
click at [798, 400] on select "1 2 3 4 5 6 7 8 9 10 11 12" at bounding box center [803, 400] width 22 height 29
click at [792, 386] on select "1 2 3 4 5 6 7 8 9 10 11 12" at bounding box center [803, 400] width 22 height 29
click at [609, 451] on input at bounding box center [654, 459] width 425 height 29
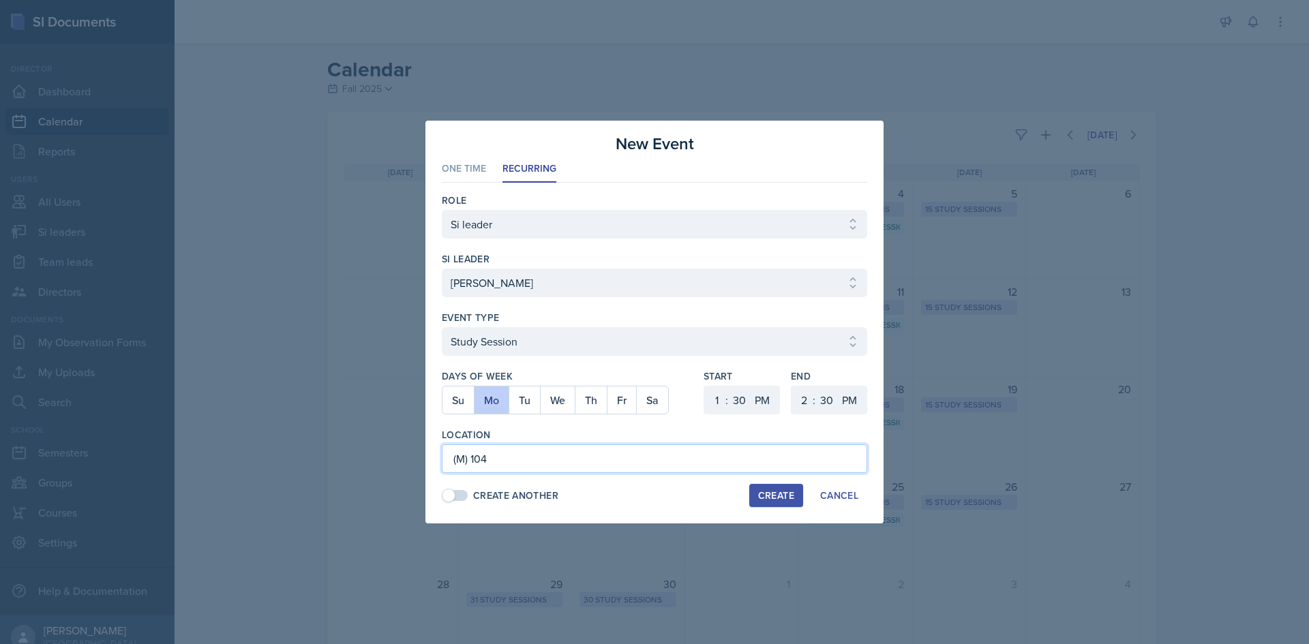
click at [454, 454] on input "(M) 104" at bounding box center [654, 459] width 425 height 29
click at [783, 498] on div "Create" at bounding box center [776, 495] width 36 height 11
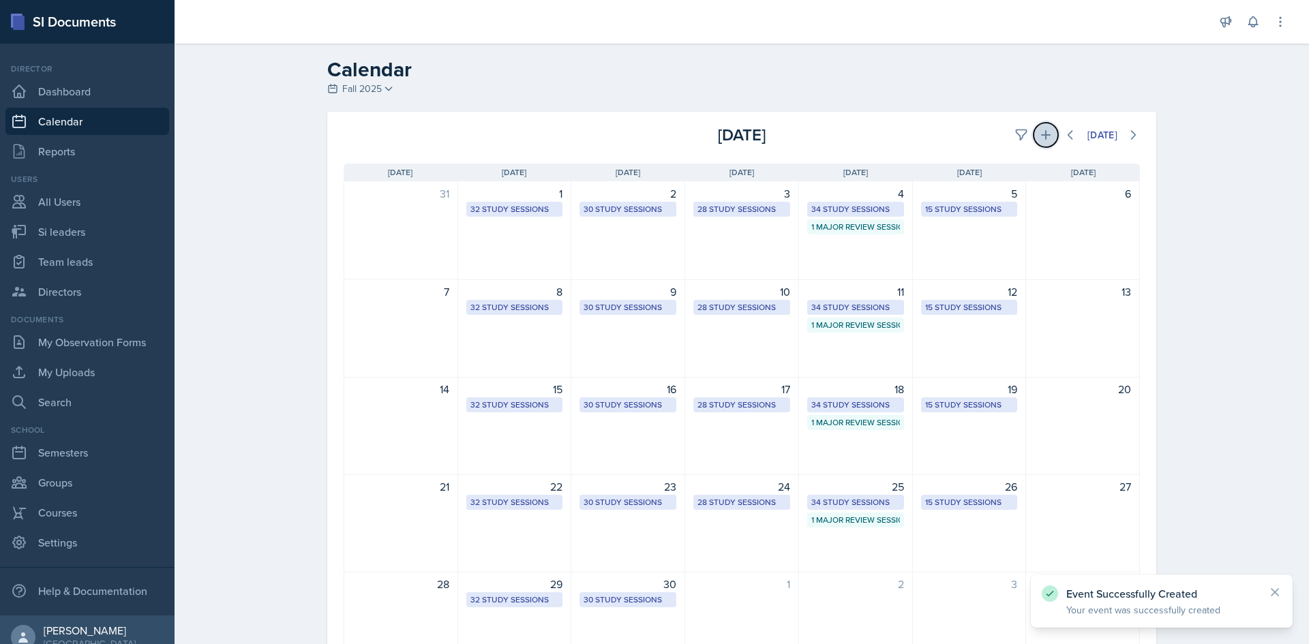
click at [1042, 129] on icon at bounding box center [1046, 135] width 14 height 14
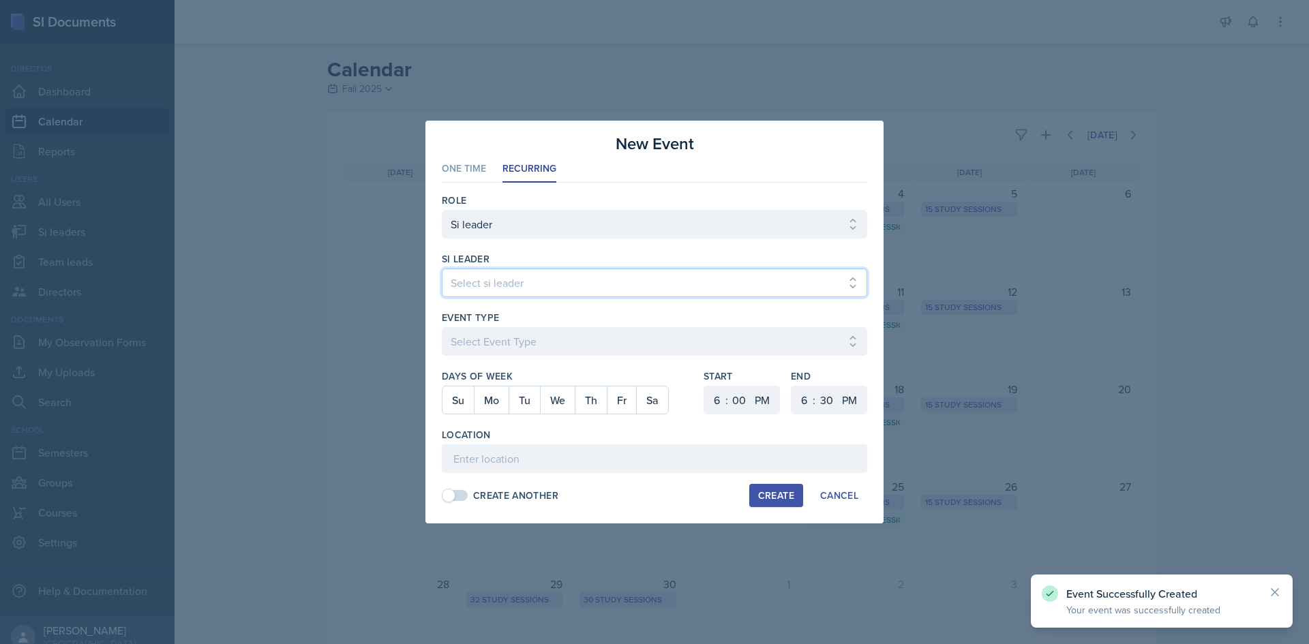
click at [536, 292] on select "Select si leader [PERSON_NAME] [PERSON_NAME] [PERSON_NAME] [PERSON_NAME] [PERSO…" at bounding box center [654, 283] width 425 height 29
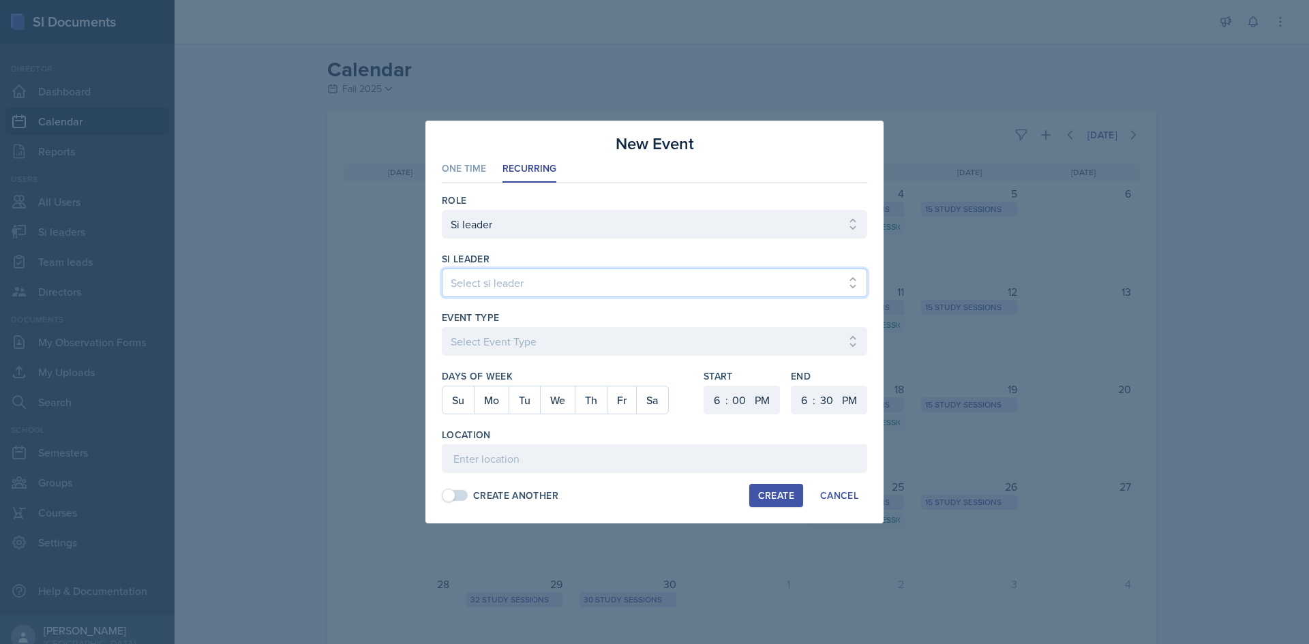
click at [442, 269] on select "Select si leader [PERSON_NAME] [PERSON_NAME] [PERSON_NAME] [PERSON_NAME] [PERSO…" at bounding box center [654, 283] width 425 height 29
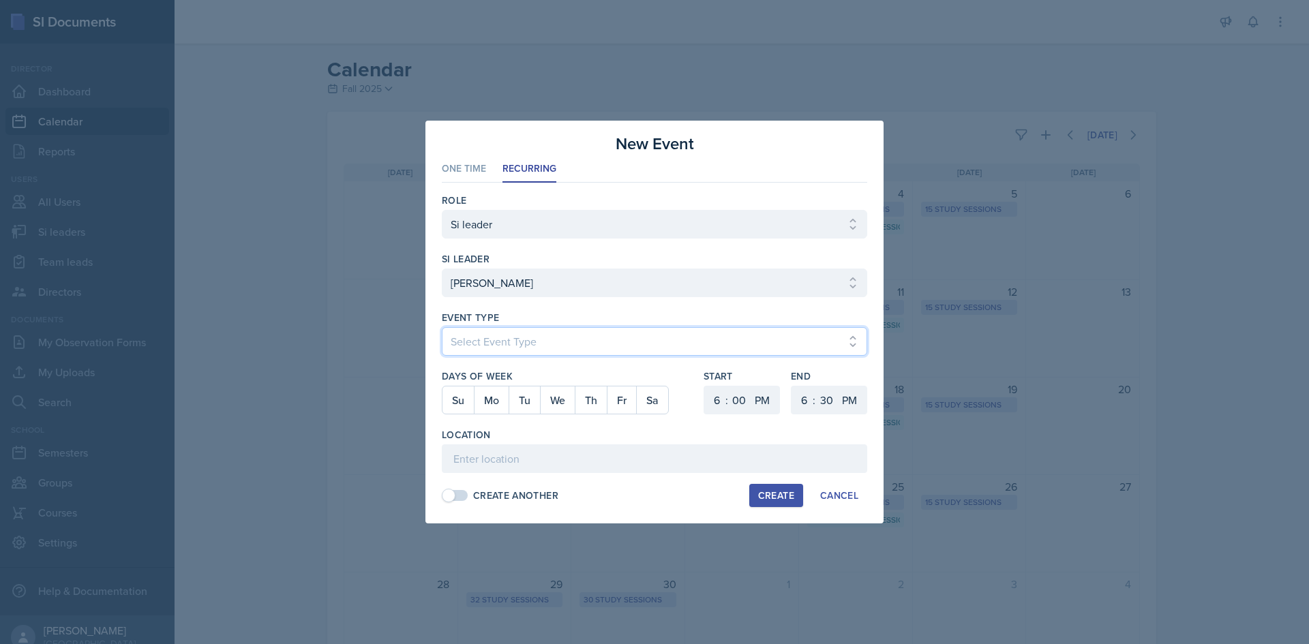
click at [539, 339] on select "Select Event Type Major Review Session Study Session" at bounding box center [654, 341] width 425 height 29
click at [442, 327] on select "Select Event Type Major Review Session Study Session" at bounding box center [654, 341] width 425 height 29
click at [498, 401] on button "Mo" at bounding box center [491, 400] width 35 height 27
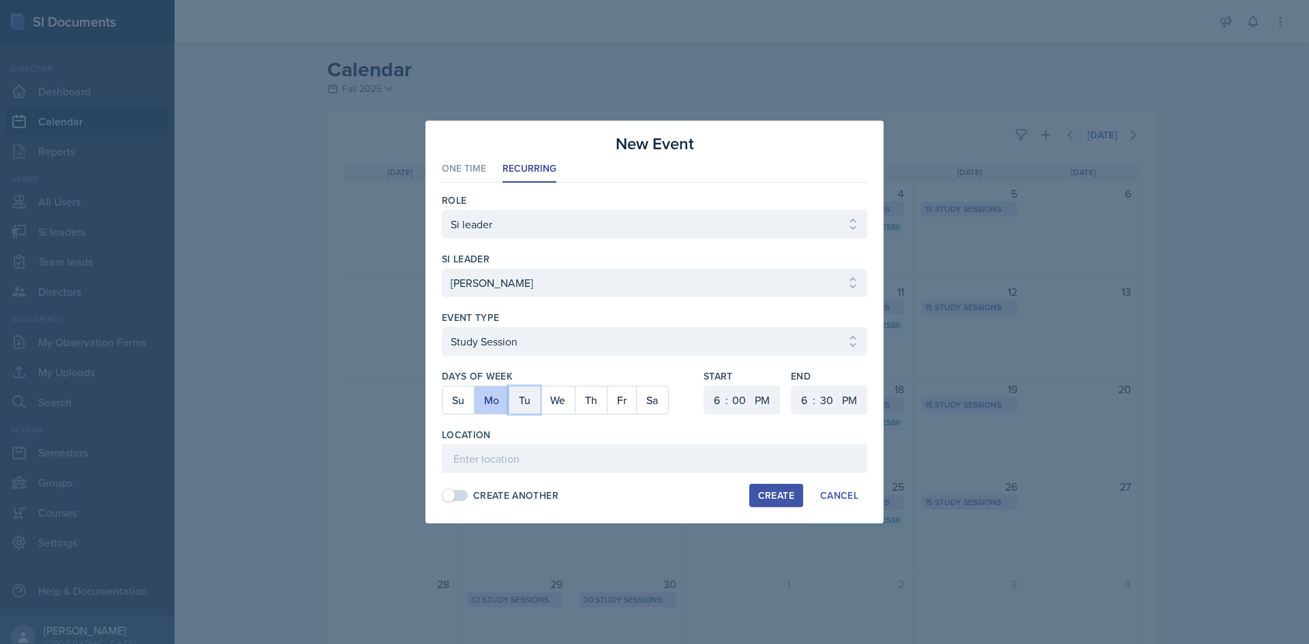
click at [514, 404] on button "Tu" at bounding box center [524, 400] width 31 height 27
click at [501, 402] on button "Mo" at bounding box center [491, 400] width 35 height 27
click at [719, 402] on select "1 2 3 4 5 6 7 8 9 10 11 12" at bounding box center [715, 400] width 22 height 29
click at [704, 386] on select "1 2 3 4 5 6 7 8 9 10 11 12" at bounding box center [715, 400] width 22 height 29
click at [735, 400] on select "00 05 10 15 20 25 30 35 40 45 50 55" at bounding box center [739, 400] width 22 height 29
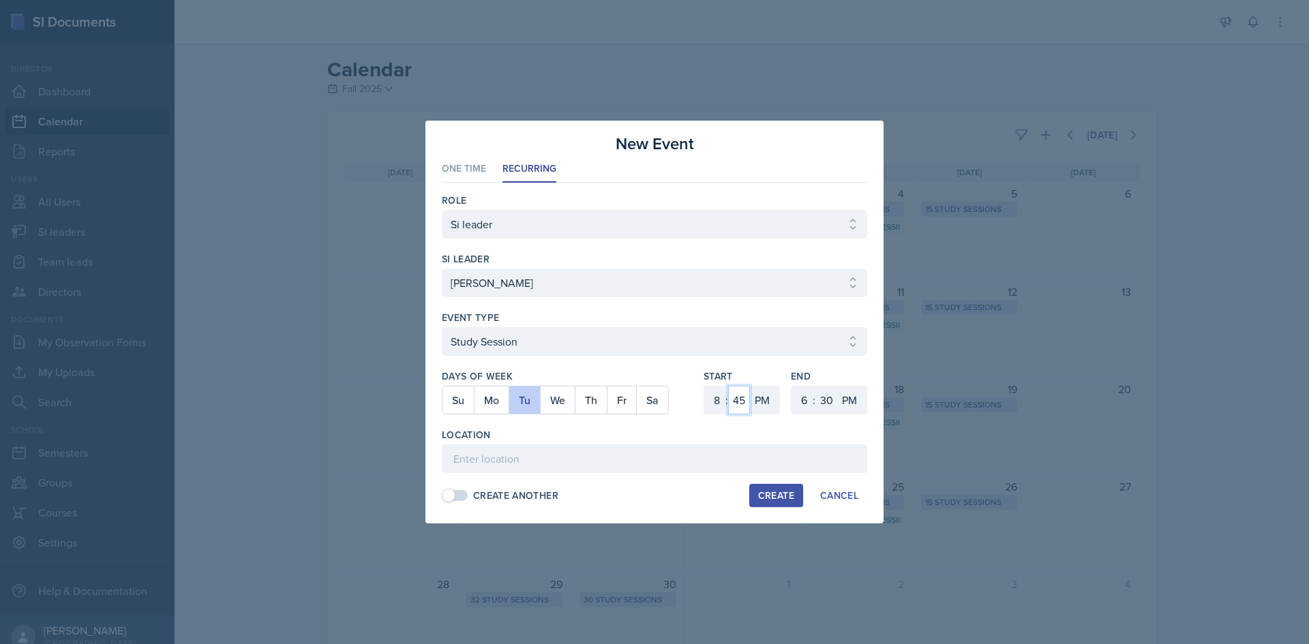
click at [728, 386] on select "00 05 10 15 20 25 30 35 40 45 50 55" at bounding box center [739, 400] width 22 height 29
click at [799, 396] on select "1 2 3 4 5 6 7 8 9 10 11 12" at bounding box center [803, 400] width 22 height 29
click at [792, 386] on select "1 2 3 4 5 6 7 8 9 10 11 12" at bounding box center [803, 400] width 22 height 29
click at [827, 389] on select "00 05 10 15 20 25 30 35 40 45 50 55" at bounding box center [826, 400] width 22 height 29
click at [815, 386] on select "00 05 10 15 20 25 30 35 40 45 50 55" at bounding box center [826, 400] width 22 height 29
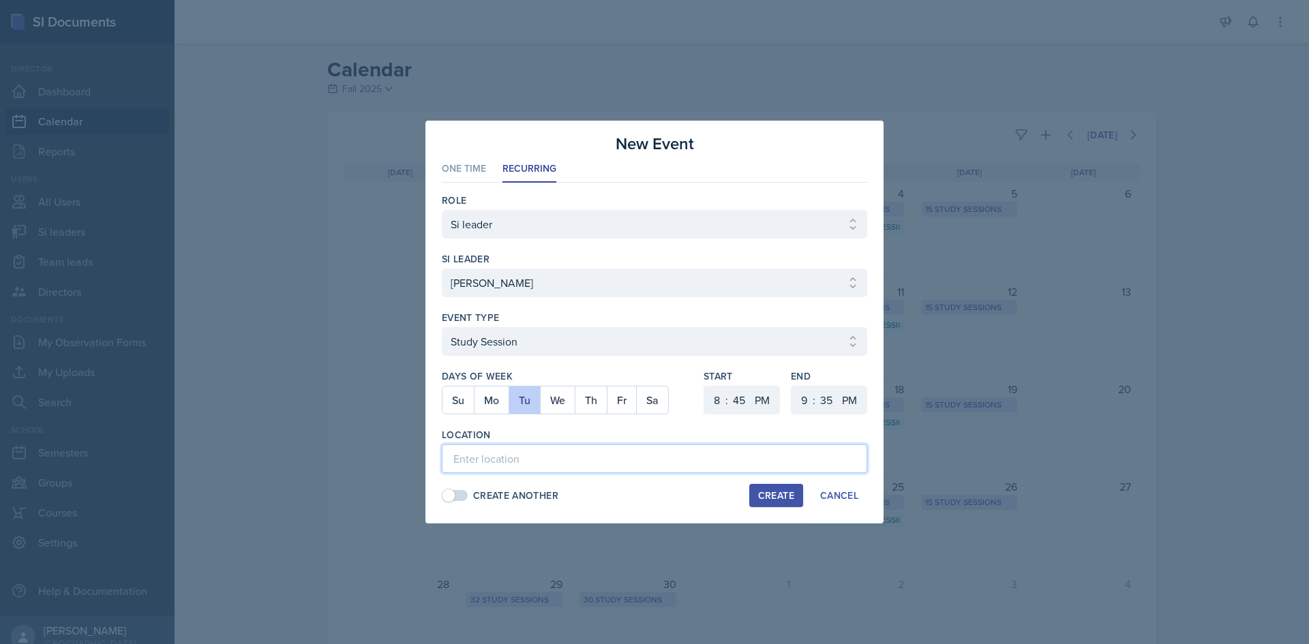
click at [708, 447] on input at bounding box center [654, 459] width 425 height 29
click at [678, 460] on input at bounding box center [654, 459] width 425 height 29
paste input "[URL][DOMAIN_NAME]"
click at [677, 430] on div "Location" at bounding box center [654, 435] width 425 height 14
click at [770, 498] on div "Create" at bounding box center [776, 495] width 36 height 11
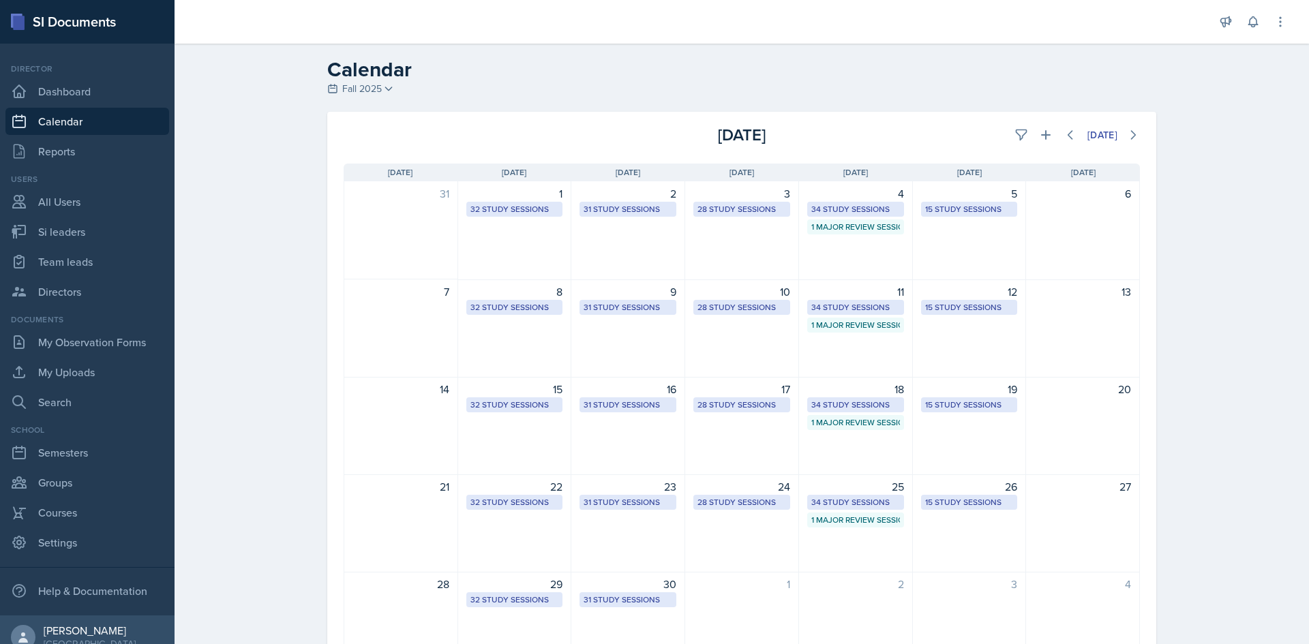
click at [1025, 126] on div "[DATE]" at bounding box center [1007, 135] width 265 height 25
click at [1034, 130] on button at bounding box center [1046, 135] width 25 height 25
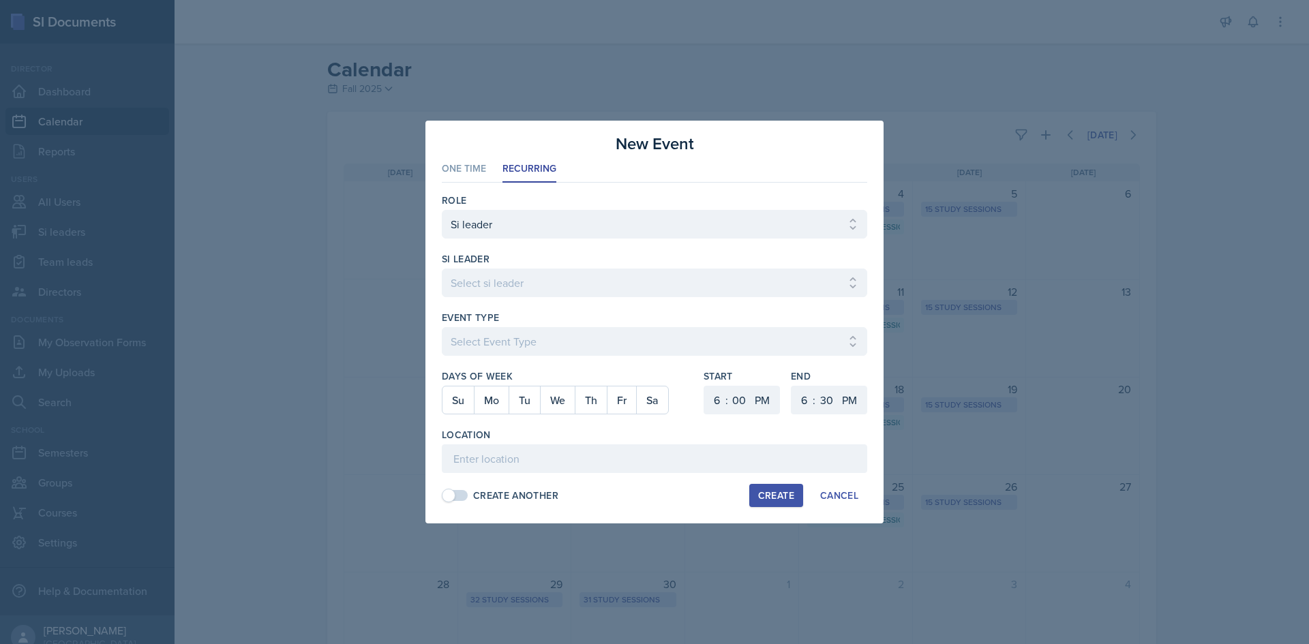
click at [547, 299] on div at bounding box center [654, 304] width 425 height 14
click at [548, 288] on select "Select si leader [PERSON_NAME] [PERSON_NAME] [PERSON_NAME] [PERSON_NAME] [PERSO…" at bounding box center [654, 283] width 425 height 29
click at [442, 269] on select "Select si leader [PERSON_NAME] [PERSON_NAME] [PERSON_NAME] [PERSON_NAME] [PERSO…" at bounding box center [654, 283] width 425 height 29
click at [507, 352] on select "Select Event Type Major Review Session Study Session" at bounding box center [654, 341] width 425 height 29
click at [442, 327] on select "Select Event Type Major Review Session Study Session" at bounding box center [654, 341] width 425 height 29
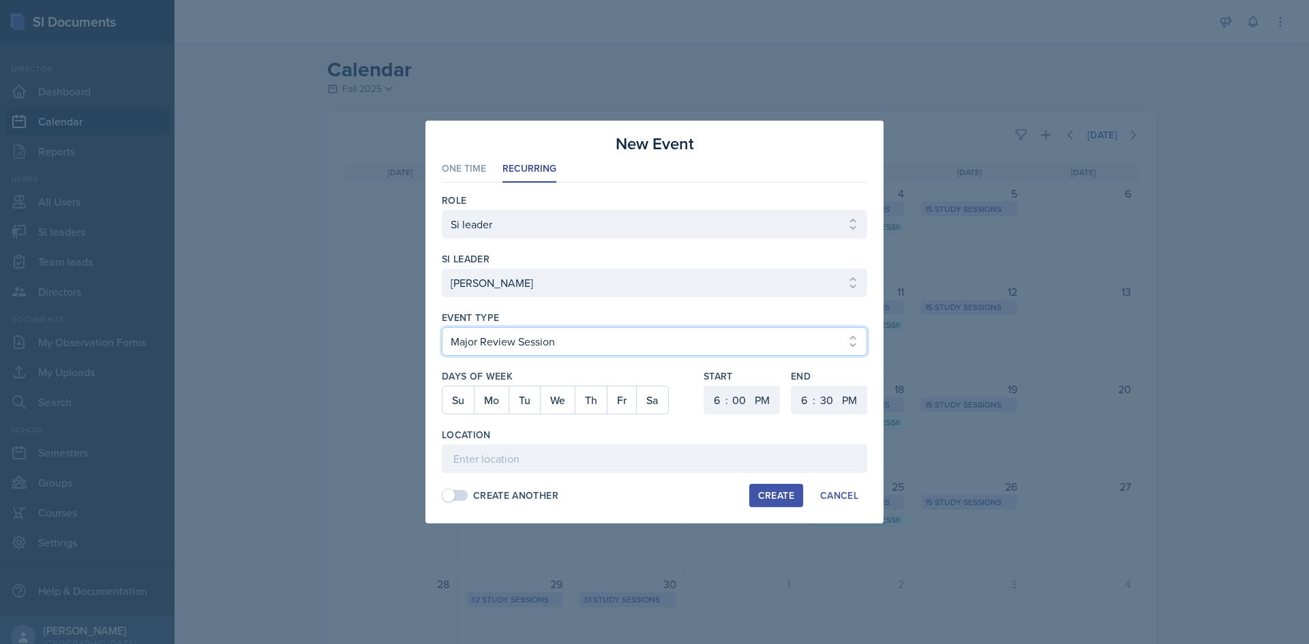
click at [509, 346] on select "Select Event Type Major Review Session Study Session" at bounding box center [654, 341] width 425 height 29
click at [442, 327] on select "Select Event Type Major Review Session Study Session" at bounding box center [654, 341] width 425 height 29
click at [518, 396] on button "Tu" at bounding box center [524, 400] width 31 height 27
drag, startPoint x: 699, startPoint y: 393, endPoint x: 715, endPoint y: 396, distance: 16.7
click at [709, 395] on div "Days of Week Su Mo Tu We Th Fr Sa Start 1 2 3 4 5 6 7 8 9 10 11 12 : 00 05 10 1…" at bounding box center [654, 399] width 425 height 59
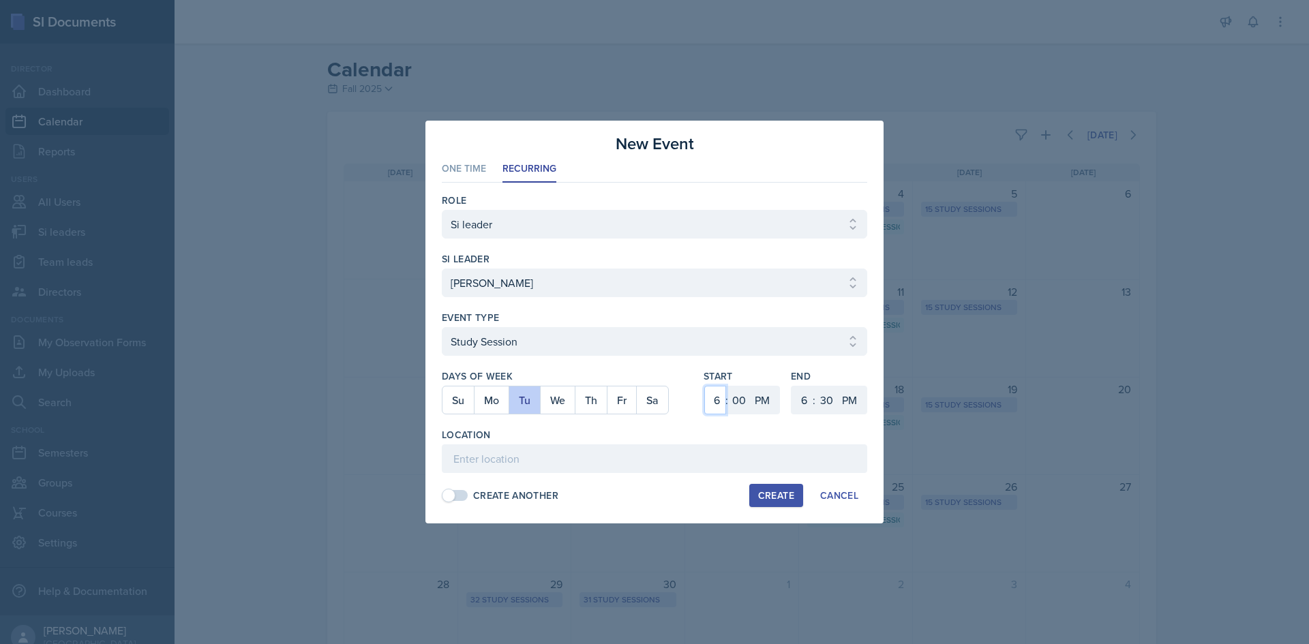
click at [721, 397] on select "1 2 3 4 5 6 7 8 9 10 11 12" at bounding box center [715, 400] width 22 height 29
click at [704, 386] on select "1 2 3 4 5 6 7 8 9 10 11 12" at bounding box center [715, 400] width 22 height 29
click at [792, 398] on select "1 2 3 4 5 6 7 8 9 10 11 12" at bounding box center [803, 400] width 22 height 29
click at [792, 386] on select "1 2 3 4 5 6 7 8 9 10 11 12" at bounding box center [803, 400] width 22 height 29
click at [826, 404] on select "00 05 10 15 20 25 30 35 40 45 50 55" at bounding box center [826, 400] width 22 height 29
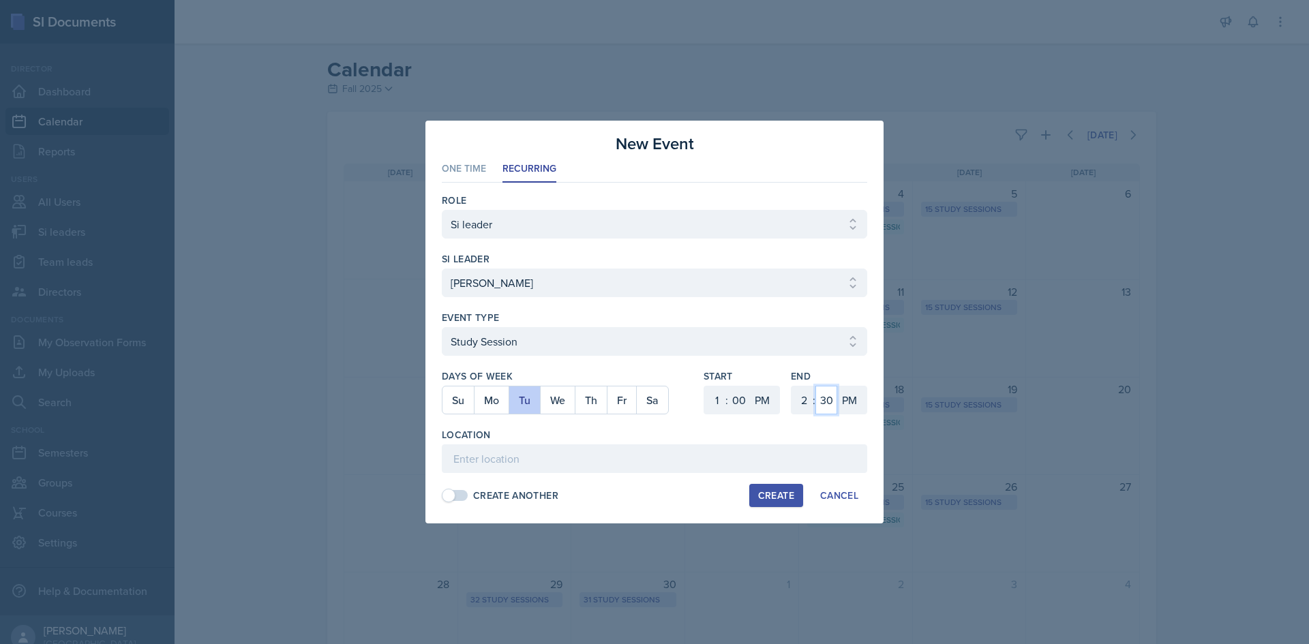
click at [815, 386] on select "00 05 10 15 20 25 30 35 40 45 50 55" at bounding box center [826, 400] width 22 height 29
click at [751, 449] on input at bounding box center [654, 459] width 425 height 29
click at [683, 455] on input "Academic Learning Center 2101" at bounding box center [654, 459] width 425 height 29
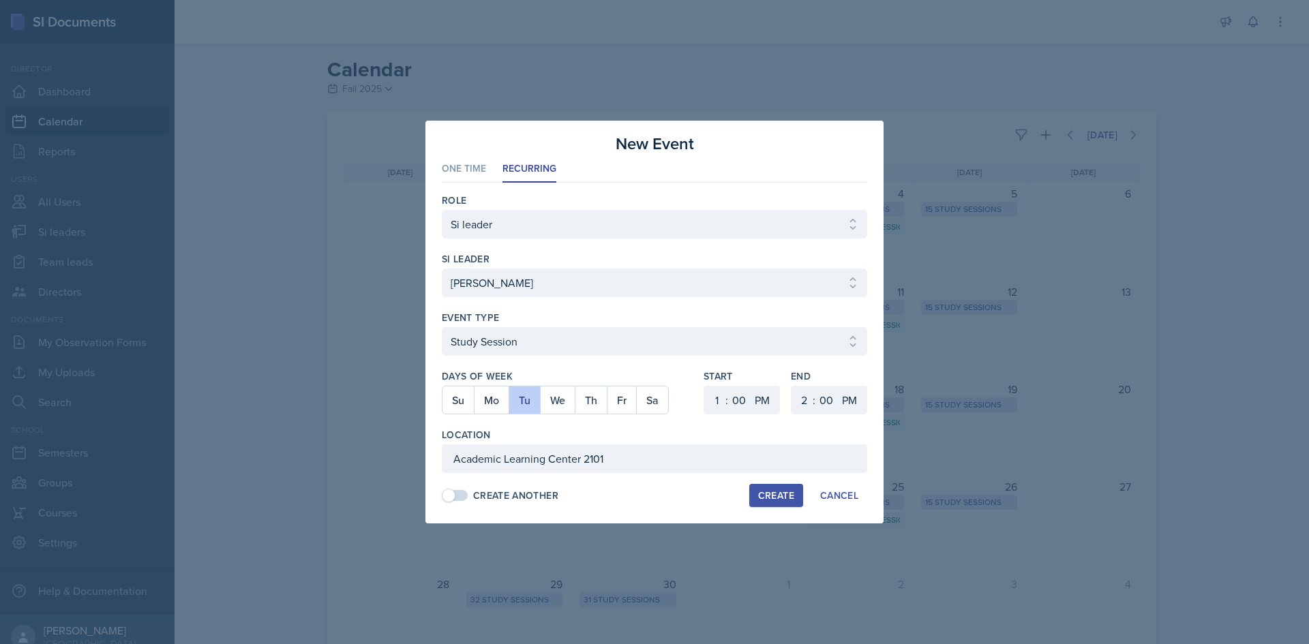
click at [762, 498] on div "Create" at bounding box center [776, 495] width 36 height 11
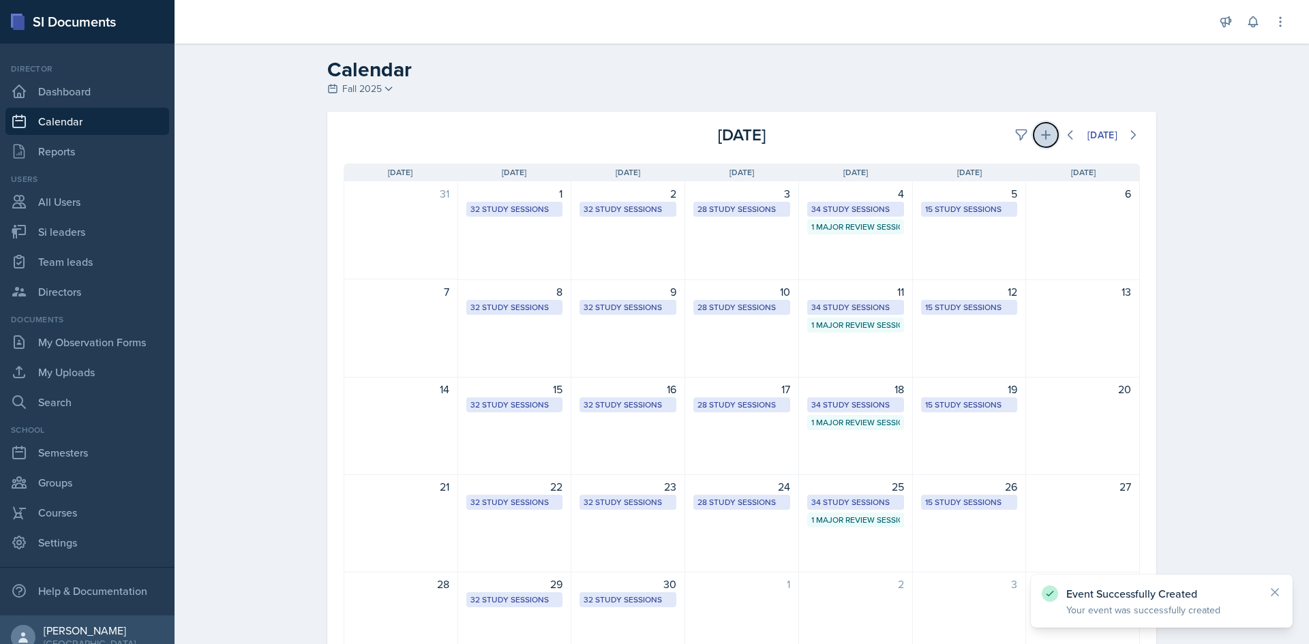
click at [1045, 134] on icon at bounding box center [1046, 135] width 14 height 14
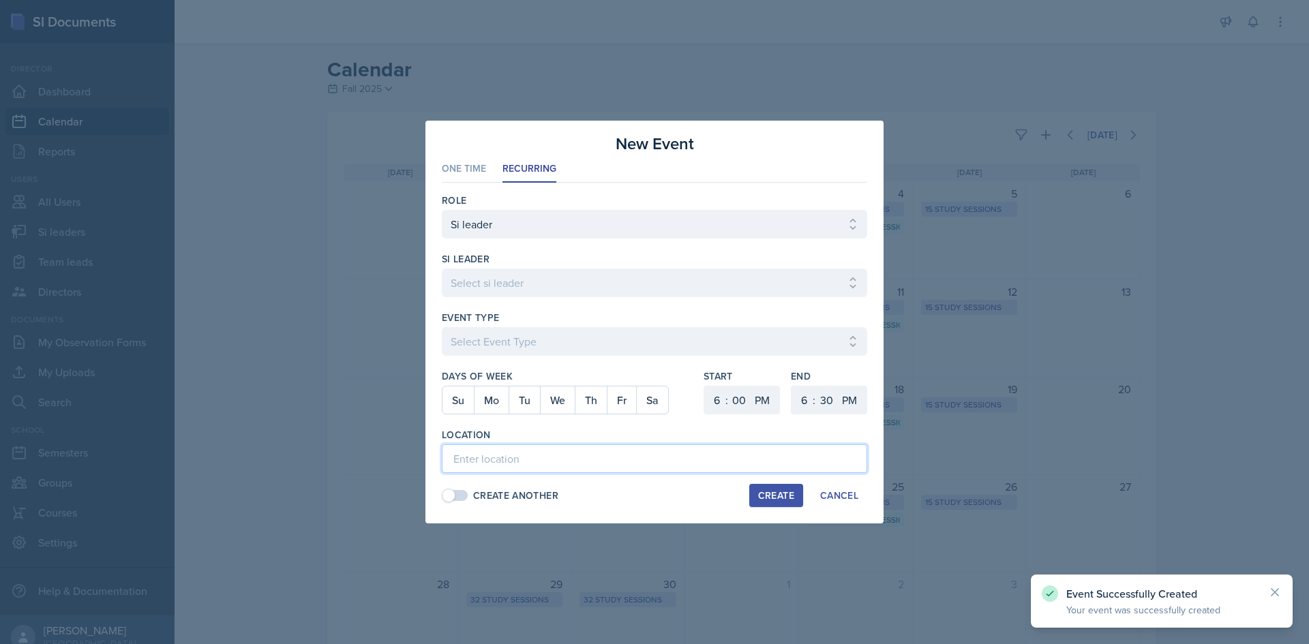
click at [601, 470] on input at bounding box center [654, 459] width 425 height 29
paste input "Academic Learning Center 2101"
click at [516, 284] on select "Select si leader [PERSON_NAME] [PERSON_NAME] [PERSON_NAME] [PERSON_NAME] [PERSO…" at bounding box center [654, 283] width 425 height 29
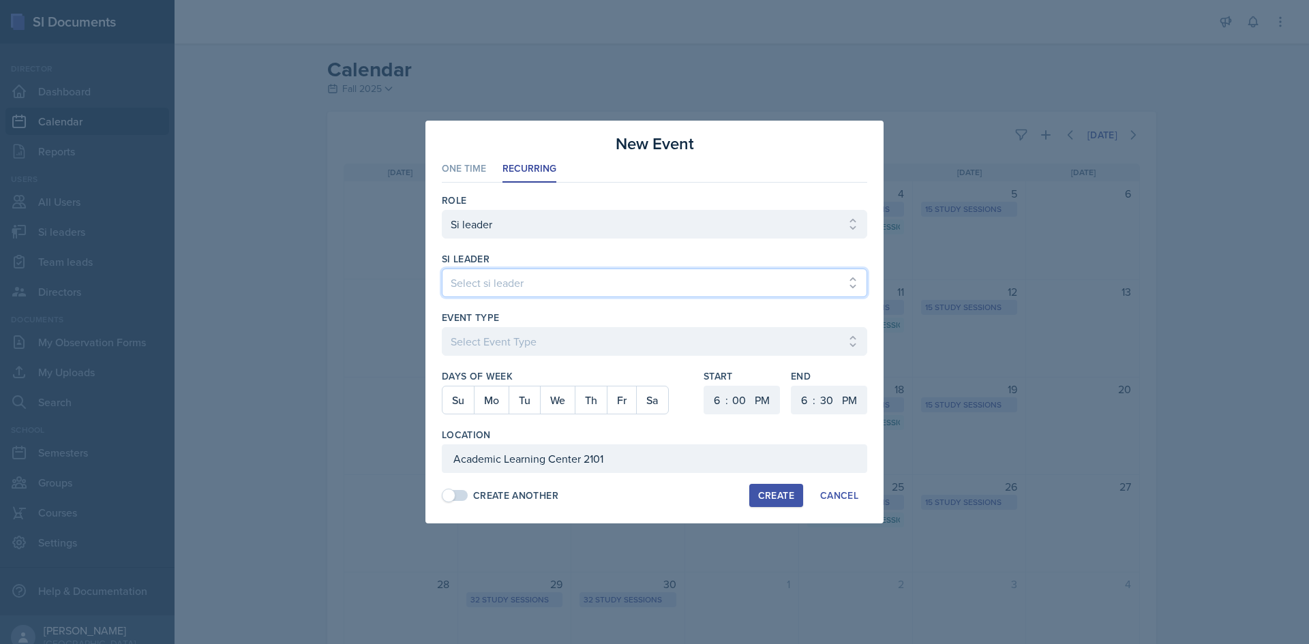
click at [442, 269] on select "Select si leader [PERSON_NAME] [PERSON_NAME] [PERSON_NAME] [PERSON_NAME] [PERSO…" at bounding box center [654, 283] width 425 height 29
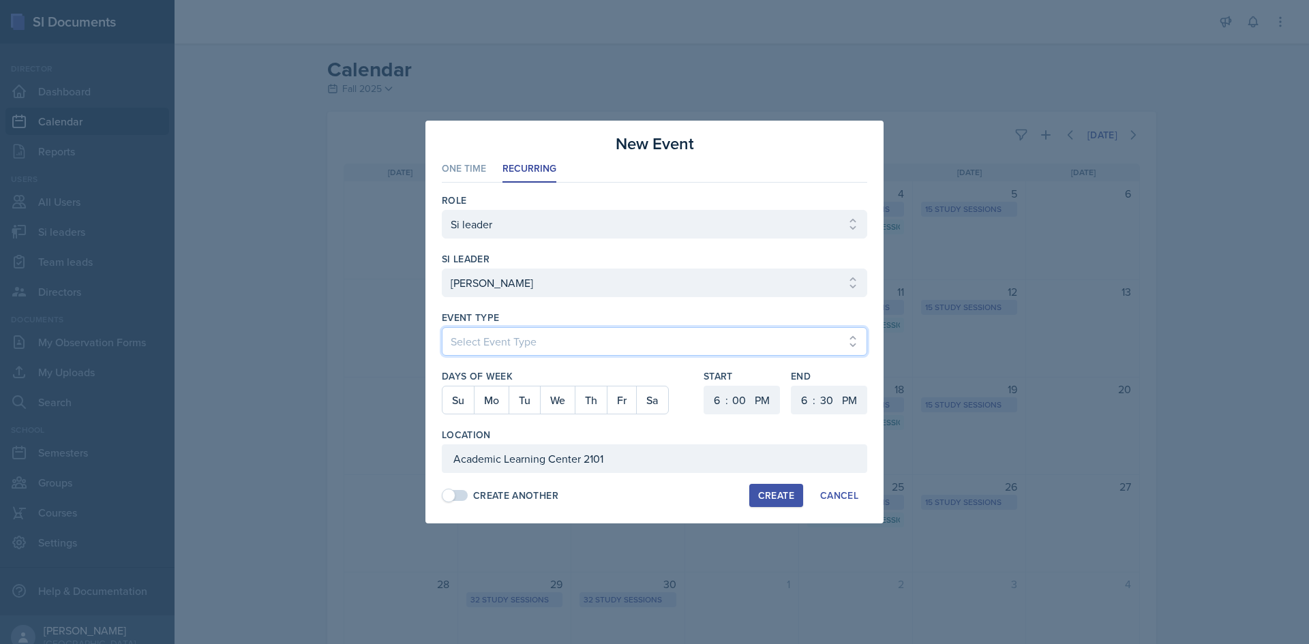
click at [686, 351] on select "Select Event Type Major Review Session Study Session" at bounding box center [654, 341] width 425 height 29
click at [442, 327] on select "Select Event Type Major Review Session Study Session" at bounding box center [654, 341] width 425 height 29
click at [592, 400] on button "Th" at bounding box center [591, 400] width 32 height 27
click at [716, 401] on select "1 2 3 4 5 6 7 8 9 10 11 12" at bounding box center [715, 400] width 22 height 29
click at [704, 386] on select "1 2 3 4 5 6 7 8 9 10 11 12" at bounding box center [715, 400] width 22 height 29
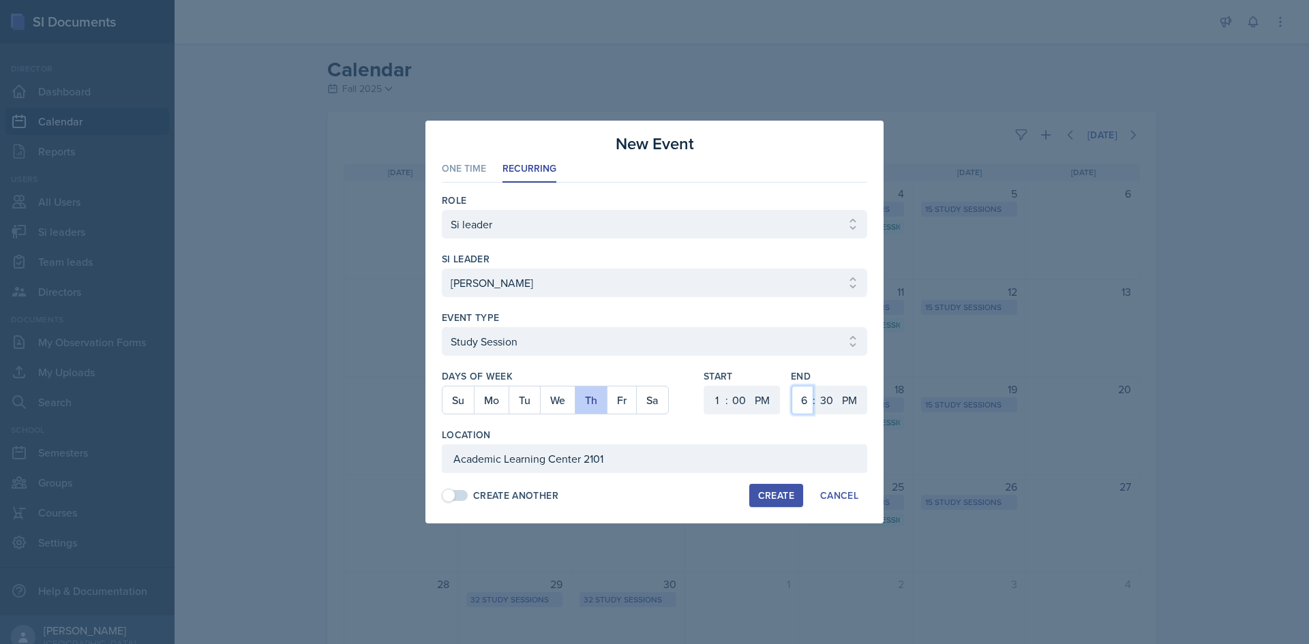
click at [792, 392] on select "1 2 3 4 5 6 7 8 9 10 11 12" at bounding box center [803, 400] width 22 height 29
click at [792, 386] on select "1 2 3 4 5 6 7 8 9 10 11 12" at bounding box center [803, 400] width 22 height 29
click at [826, 397] on select "00 05 10 15 20 25 30 35 40 45 50 55" at bounding box center [826, 400] width 22 height 29
click at [815, 386] on select "00 05 10 15 20 25 30 35 40 45 50 55" at bounding box center [826, 400] width 22 height 29
click at [772, 504] on button "Create" at bounding box center [776, 495] width 54 height 23
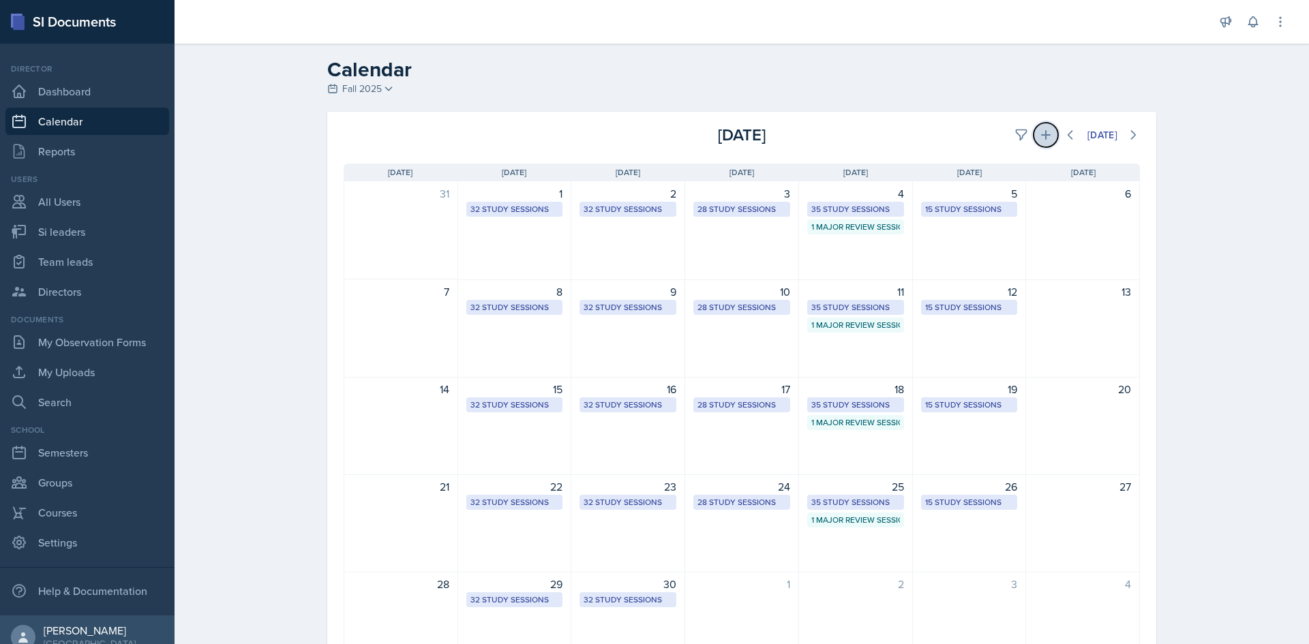
click at [1034, 126] on button at bounding box center [1046, 135] width 25 height 25
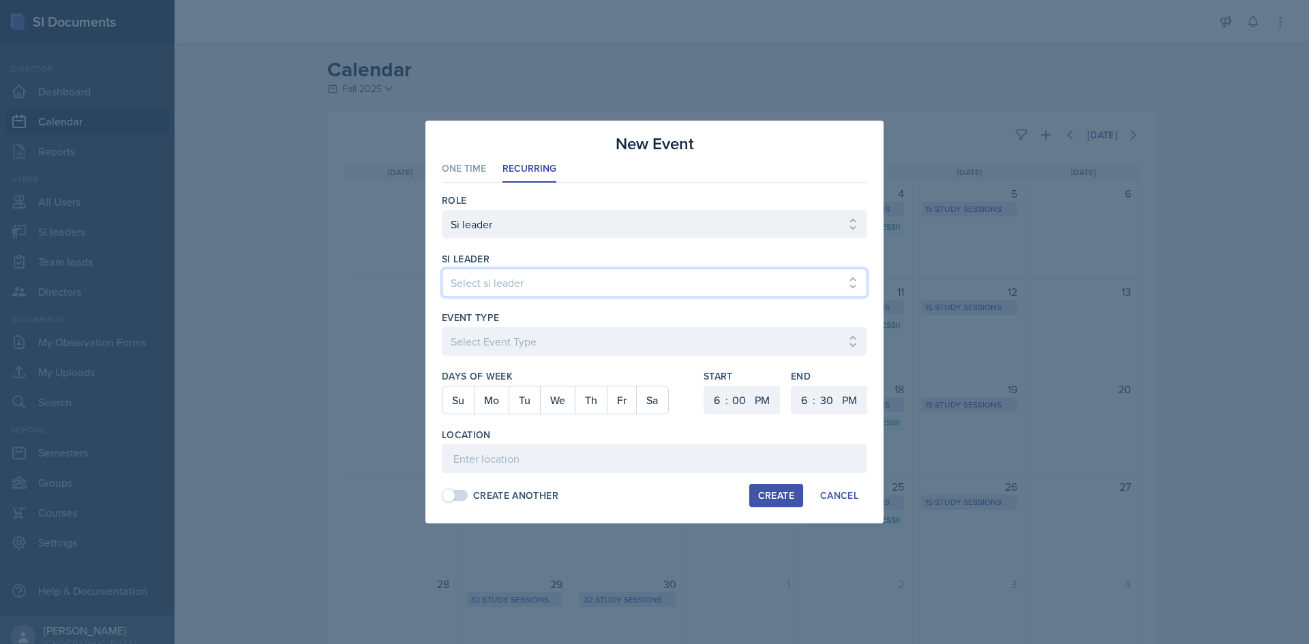
click at [474, 290] on select "Select si leader [PERSON_NAME] [PERSON_NAME] [PERSON_NAME] [PERSON_NAME] [PERSO…" at bounding box center [654, 283] width 425 height 29
click at [442, 269] on select "Select si leader [PERSON_NAME] [PERSON_NAME] [PERSON_NAME] [PERSON_NAME] [PERSO…" at bounding box center [654, 283] width 425 height 29
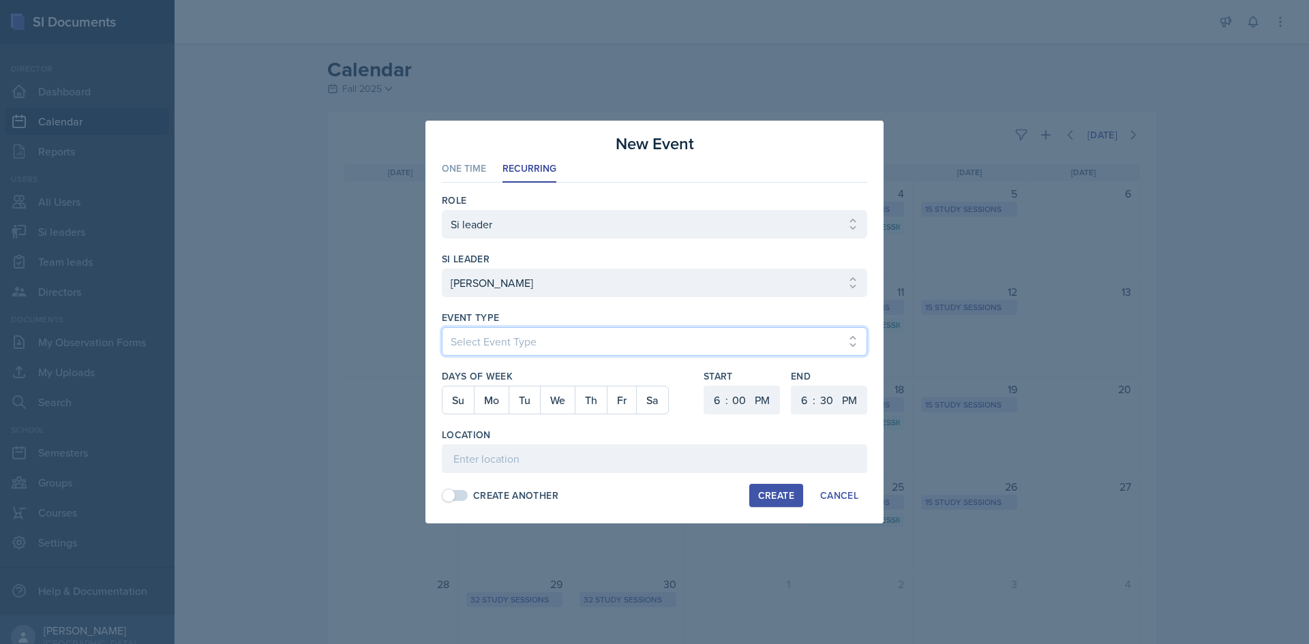
click at [496, 329] on select "Select Event Type Major Review Session Study Session" at bounding box center [654, 341] width 425 height 29
click at [442, 327] on select "Select Event Type Major Review Session Study Session" at bounding box center [654, 341] width 425 height 29
click at [599, 400] on button "Th" at bounding box center [591, 400] width 32 height 27
click at [720, 400] on select "1 2 3 4 5 6 7 8 9 10 11 12" at bounding box center [715, 400] width 22 height 29
click at [704, 386] on select "1 2 3 4 5 6 7 8 9 10 11 12" at bounding box center [715, 400] width 22 height 29
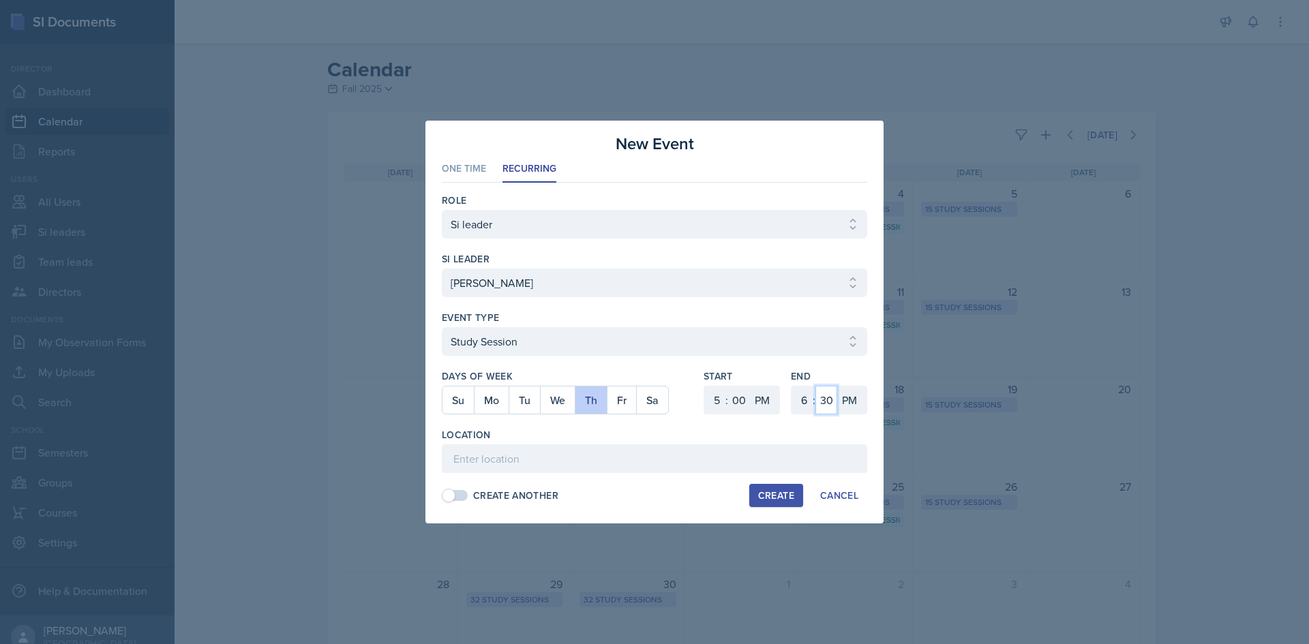
click at [826, 397] on select "00 05 10 15 20 25 30 35 40 45 50 55" at bounding box center [826, 400] width 22 height 29
click at [815, 386] on select "00 05 10 15 20 25 30 35 40 45 50 55" at bounding box center [826, 400] width 22 height 29
click at [673, 462] on input at bounding box center [654, 459] width 425 height 29
click at [618, 462] on input "Math Building (M) 209" at bounding box center [654, 459] width 425 height 29
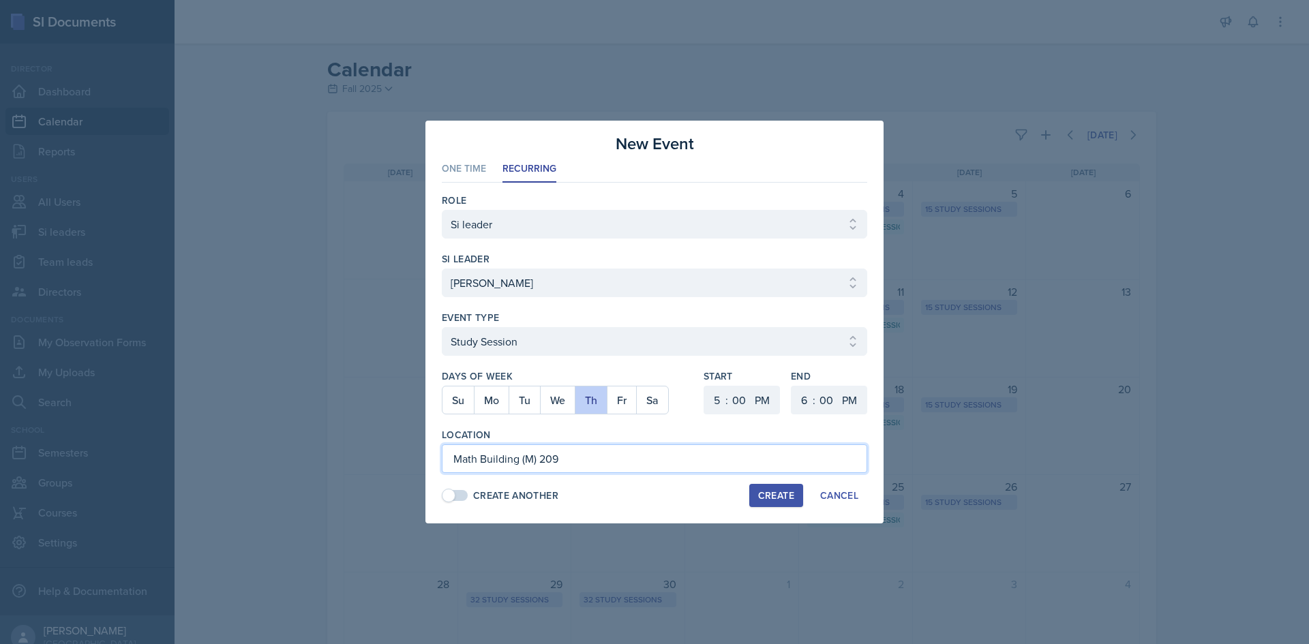
click at [618, 462] on input "Math Building (M) 209" at bounding box center [654, 459] width 425 height 29
click at [758, 496] on div "Create" at bounding box center [776, 495] width 36 height 11
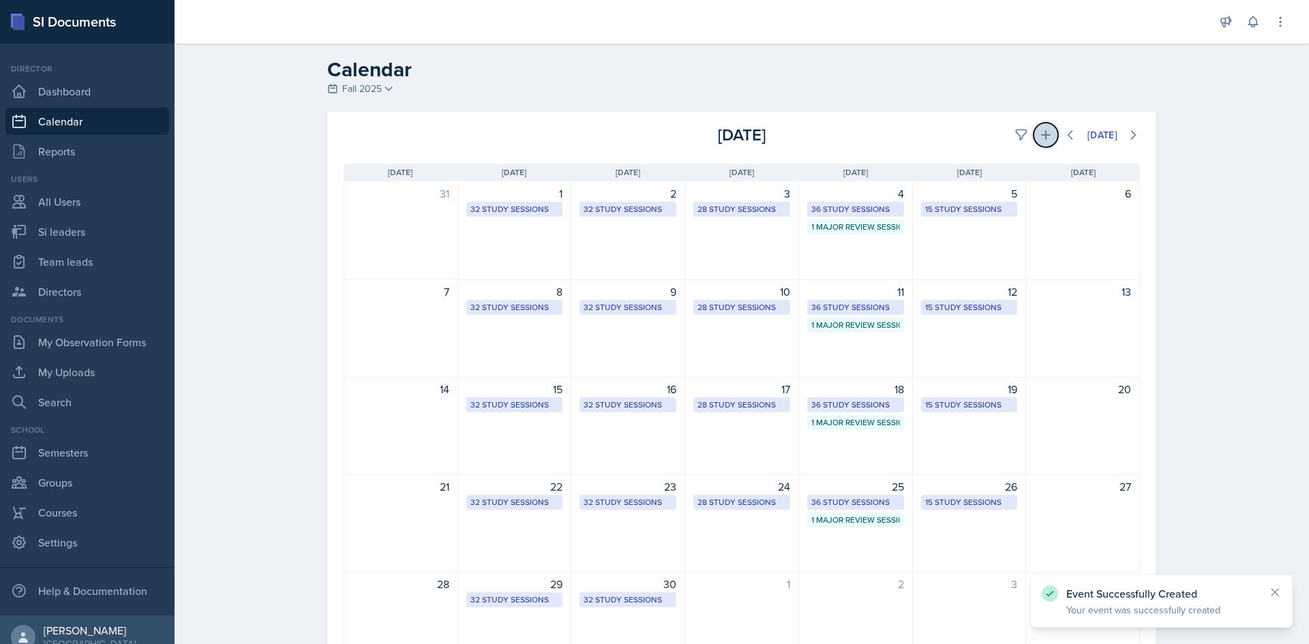
click at [1039, 134] on icon at bounding box center [1046, 135] width 14 height 14
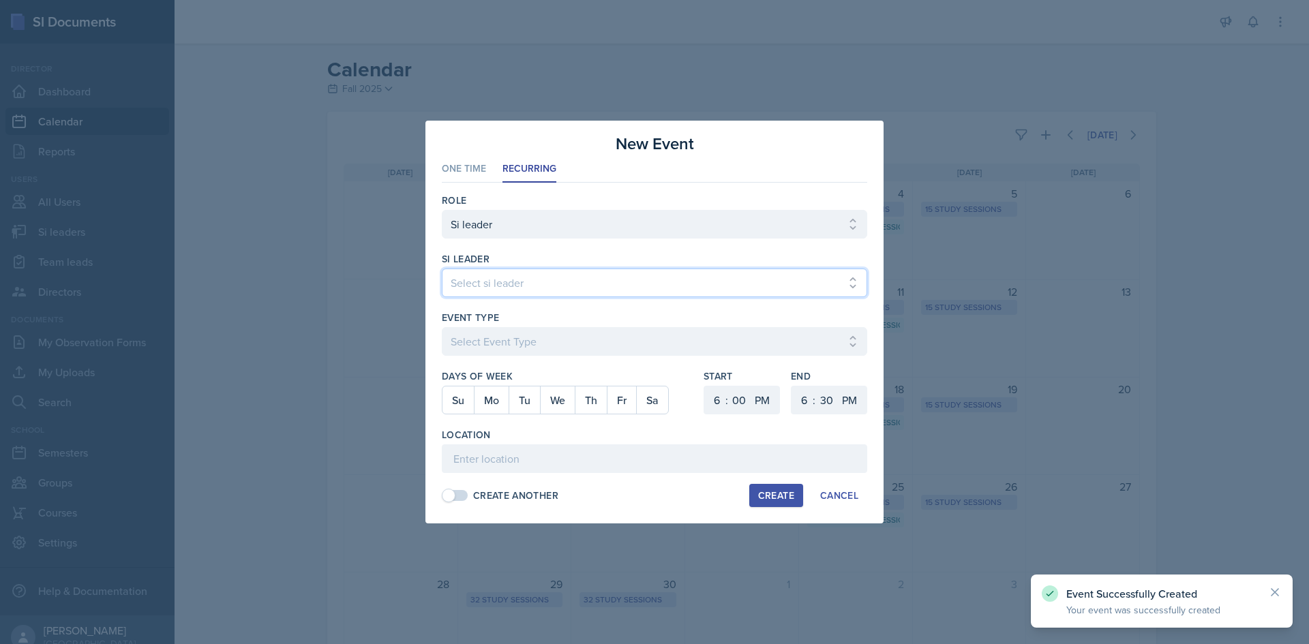
click at [597, 284] on select "Select si leader [PERSON_NAME] [PERSON_NAME] [PERSON_NAME] [PERSON_NAME] [PERSO…" at bounding box center [654, 283] width 425 height 29
click at [442, 269] on select "Select si leader [PERSON_NAME] [PERSON_NAME] [PERSON_NAME] [PERSON_NAME] [PERSO…" at bounding box center [654, 283] width 425 height 29
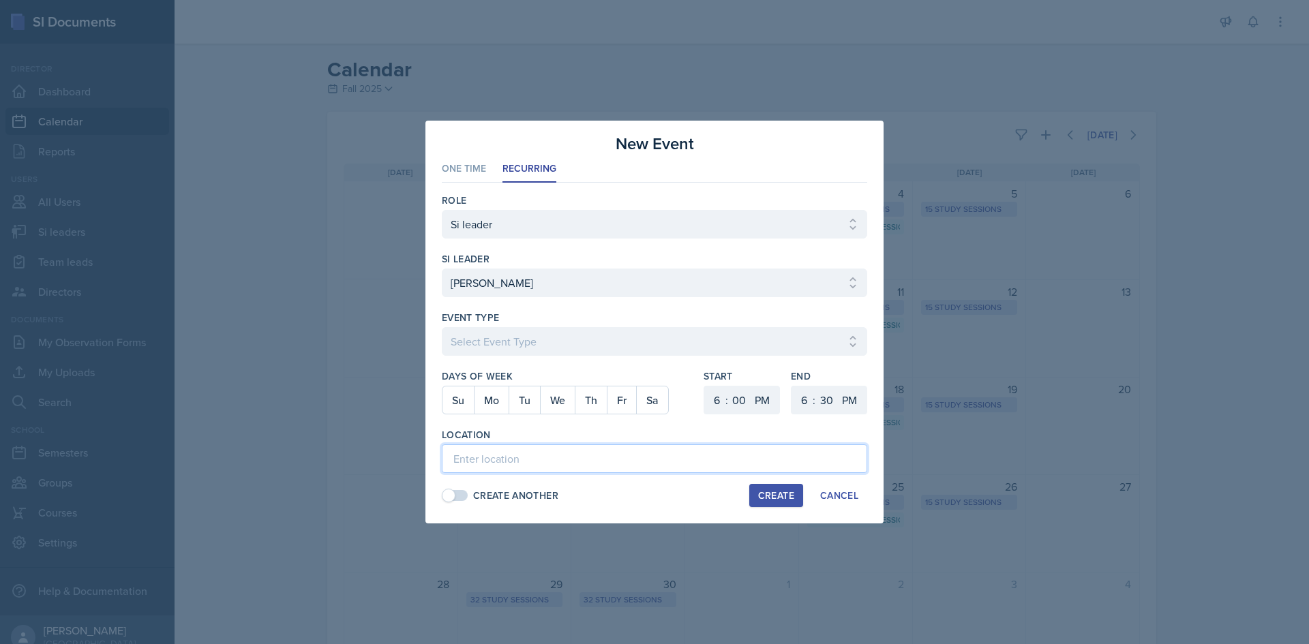
click at [571, 449] on input at bounding box center [654, 459] width 425 height 29
paste input "Math Building (M) 209"
click at [594, 412] on button "Th" at bounding box center [591, 400] width 32 height 27
click at [613, 405] on button "Fr" at bounding box center [621, 400] width 29 height 27
click at [597, 402] on button "Th" at bounding box center [591, 400] width 32 height 27
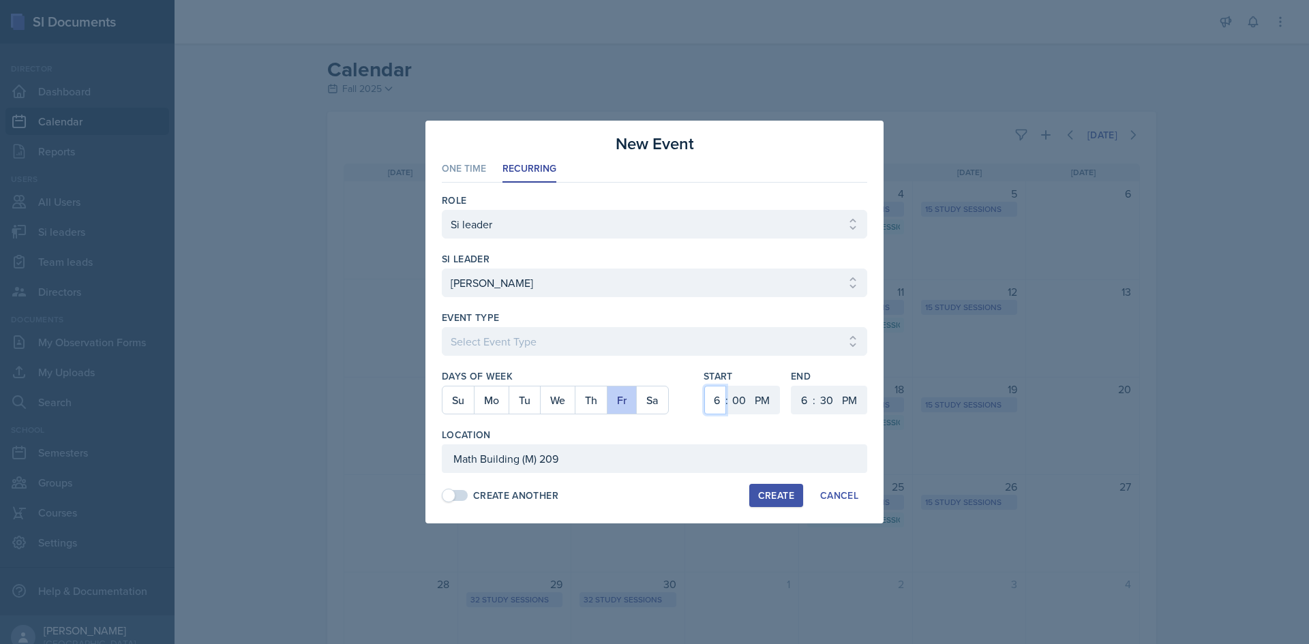
click at [719, 395] on select "1 2 3 4 5 6 7 8 9 10 11 12" at bounding box center [715, 400] width 22 height 29
click at [704, 386] on select "1 2 3 4 5 6 7 8 9 10 11 12" at bounding box center [715, 400] width 22 height 29
click at [751, 395] on select "AM PM" at bounding box center [763, 400] width 27 height 29
click at [745, 396] on select "00 05 10 15 20 25 30 35 40 45 50 55" at bounding box center [739, 400] width 22 height 29
click at [728, 386] on select "00 05 10 15 20 25 30 35 40 45 50 55" at bounding box center [739, 400] width 22 height 29
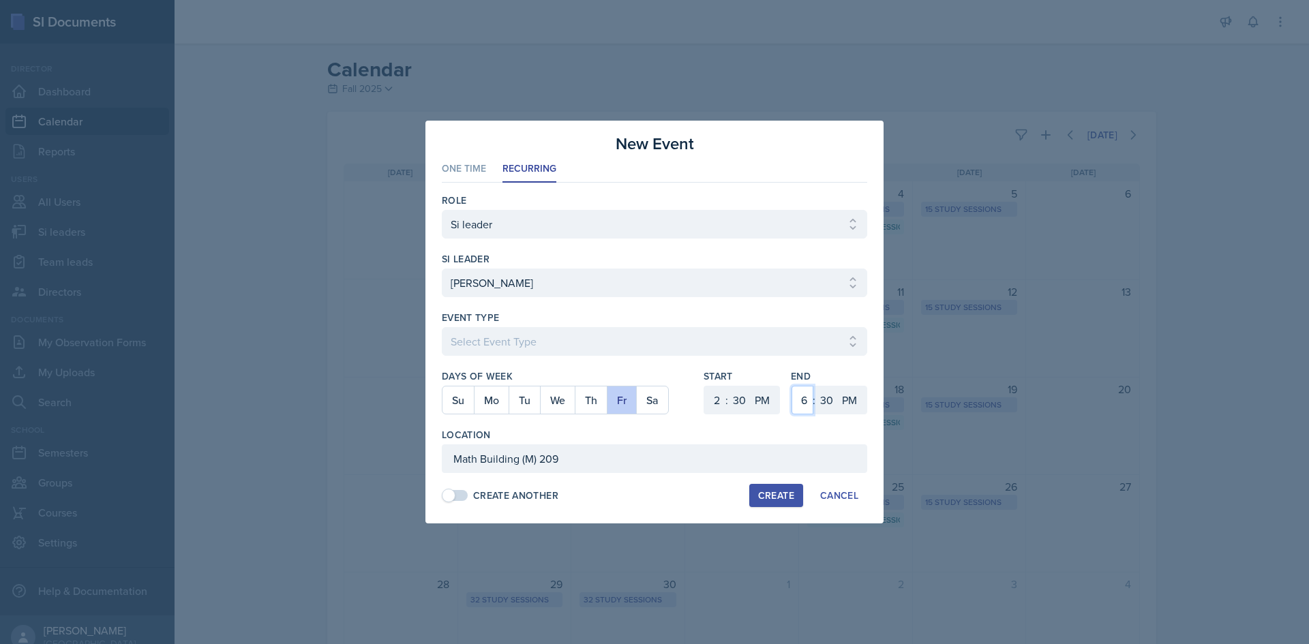
click at [804, 395] on select "1 2 3 4 5 6 7 8 9 10 11 12" at bounding box center [803, 400] width 22 height 29
click at [792, 386] on select "1 2 3 4 5 6 7 8 9 10 11 12" at bounding box center [803, 400] width 22 height 29
click at [652, 325] on div "Event Type Select Event Type Major Review Session Study Session" at bounding box center [654, 340] width 425 height 59
click at [635, 340] on select "Select Event Type Major Review Session Study Session" at bounding box center [654, 341] width 425 height 29
click at [442, 327] on select "Select Event Type Major Review Session Study Session" at bounding box center [654, 341] width 425 height 29
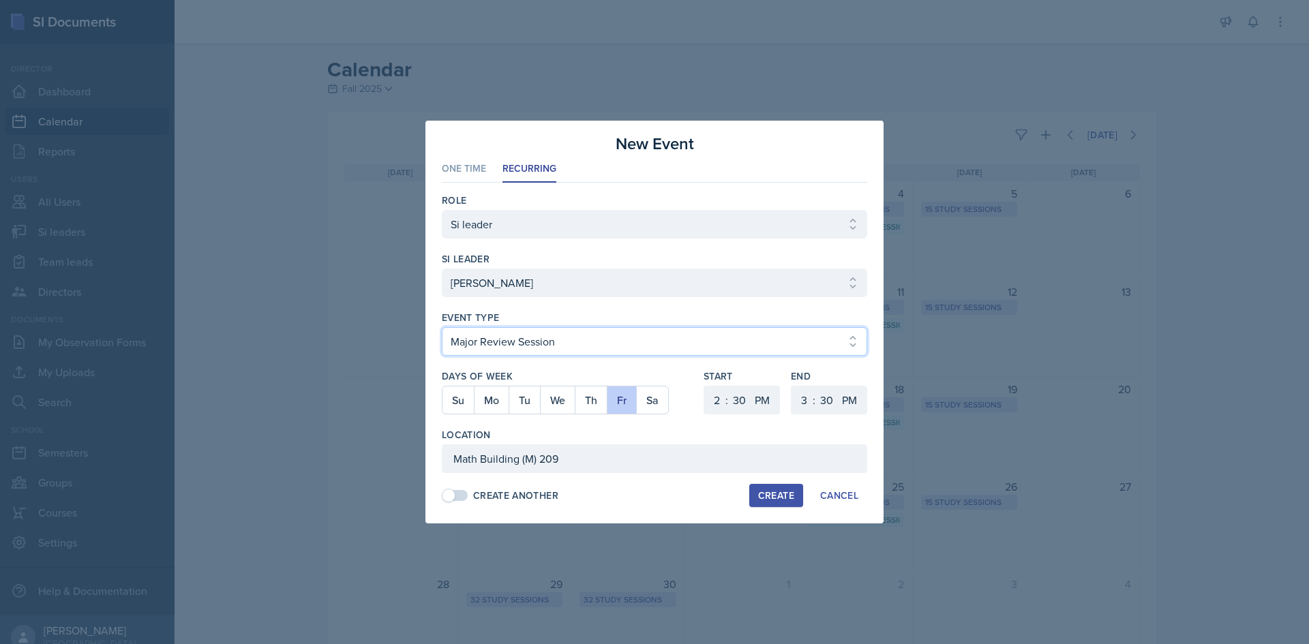
click at [556, 345] on select "Select Event Type Major Review Session Study Session" at bounding box center [654, 341] width 425 height 29
click at [442, 327] on select "Select Event Type Major Review Session Study Session" at bounding box center [654, 341] width 425 height 29
click at [793, 490] on div "Create" at bounding box center [776, 495] width 36 height 11
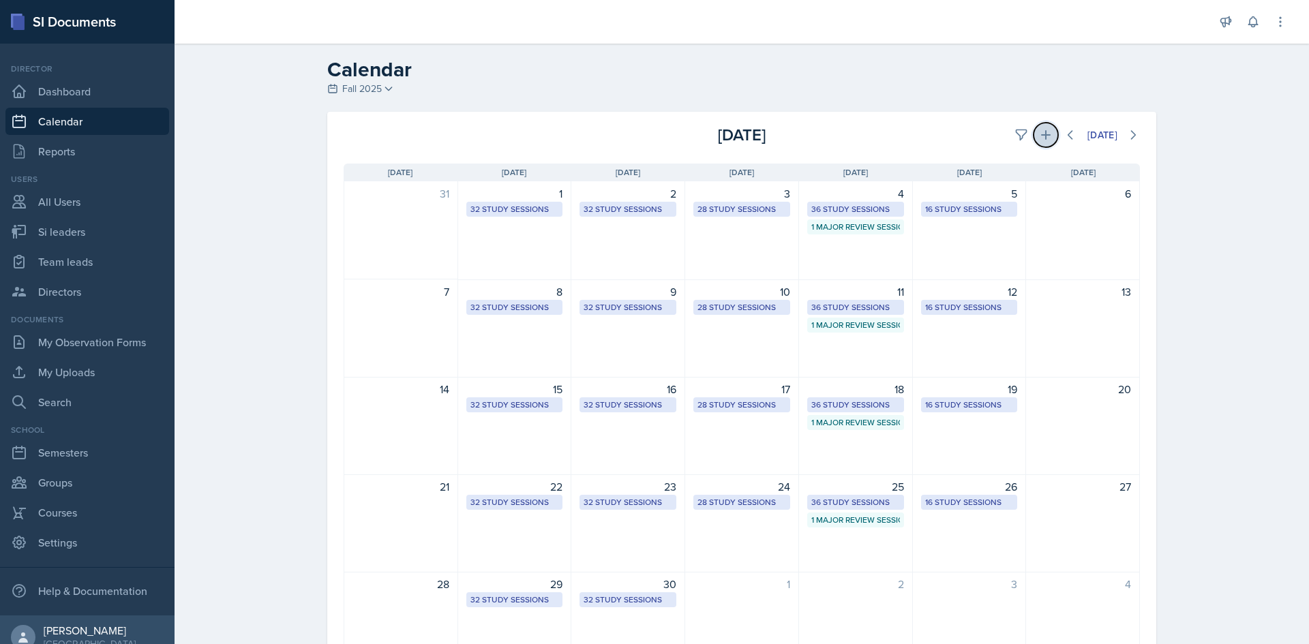
click at [1043, 132] on icon at bounding box center [1046, 135] width 14 height 14
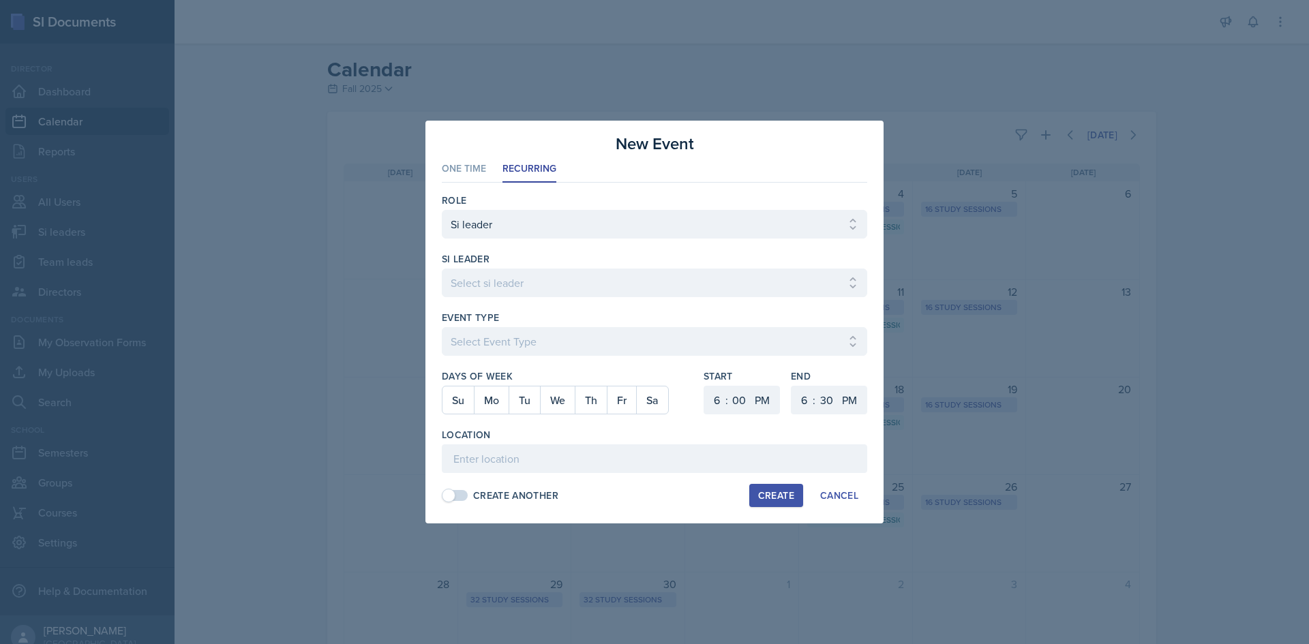
click at [607, 268] on div "si leader Select si leader [PERSON_NAME] [PERSON_NAME] [PERSON_NAME] [PERSON_NA…" at bounding box center [654, 281] width 425 height 59
click at [605, 275] on select "Select si leader [PERSON_NAME] [PERSON_NAME] [PERSON_NAME] [PERSON_NAME] [PERSO…" at bounding box center [654, 283] width 425 height 29
click at [442, 269] on select "Select si leader [PERSON_NAME] [PERSON_NAME] [PERSON_NAME] [PERSON_NAME] [PERSO…" at bounding box center [654, 283] width 425 height 29
click at [536, 348] on select "Select Event Type Major Review Session Study Session" at bounding box center [654, 341] width 425 height 29
click at [442, 327] on select "Select Event Type Major Review Session Study Session" at bounding box center [654, 341] width 425 height 29
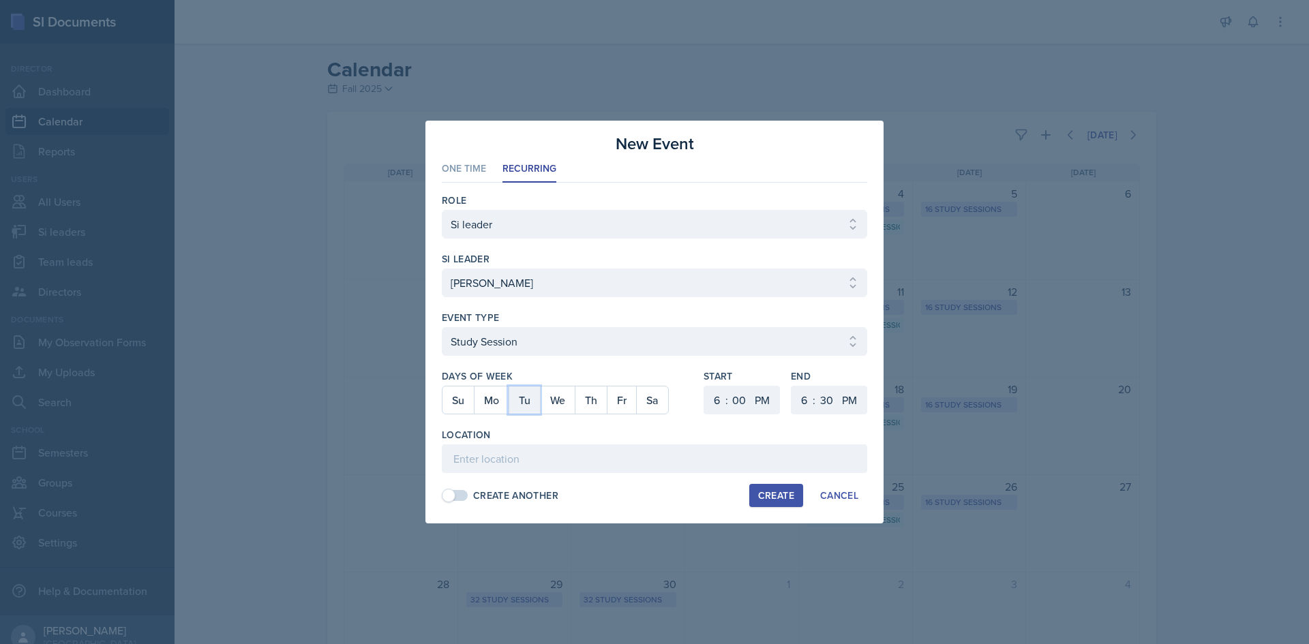
click at [520, 398] on button "Tu" at bounding box center [524, 400] width 31 height 27
click at [711, 397] on select "1 2 3 4 5 6 7 8 9 10 11 12" at bounding box center [715, 400] width 22 height 29
click at [704, 386] on select "1 2 3 4 5 6 7 8 9 10 11 12" at bounding box center [715, 400] width 22 height 29
click at [806, 396] on select "1 2 3 4 5 6 7 8 9 10 11 12" at bounding box center [803, 400] width 22 height 29
click at [792, 386] on select "1 2 3 4 5 6 7 8 9 10 11 12" at bounding box center [803, 400] width 22 height 29
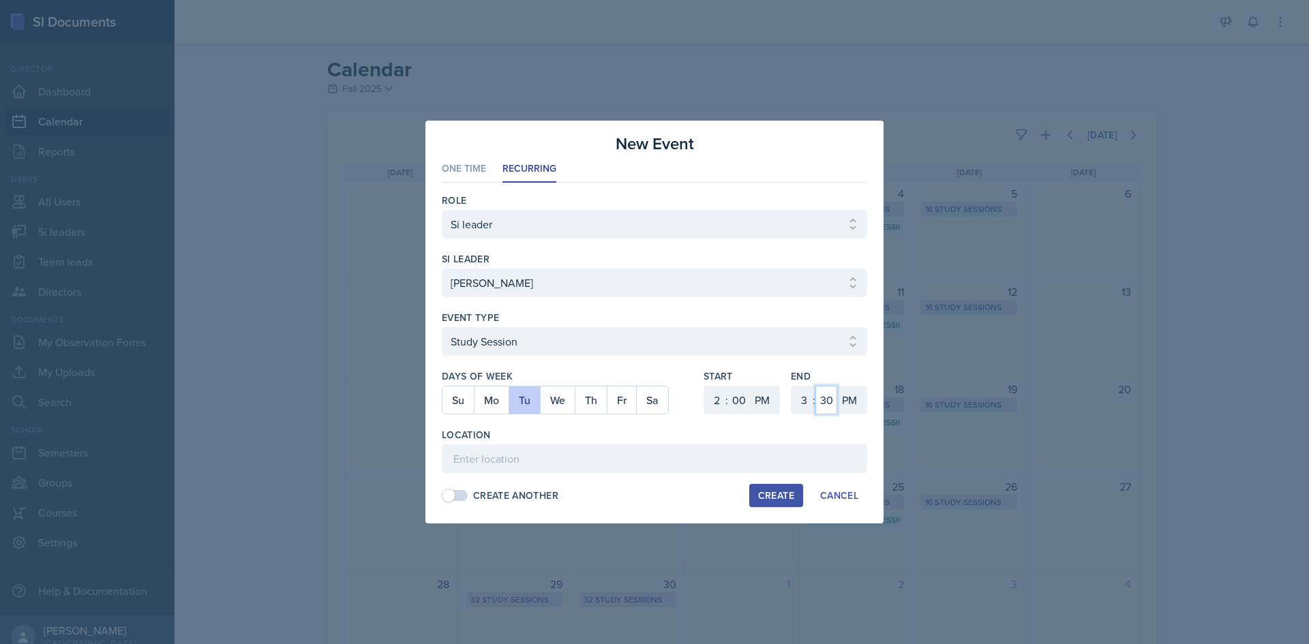
click at [824, 399] on select "00 05 10 15 20 25 30 35 40 45 50 55" at bounding box center [826, 400] width 22 height 29
click at [815, 386] on select "00 05 10 15 20 25 30 35 40 45 50 55" at bounding box center [826, 400] width 22 height 29
click at [661, 471] on input at bounding box center [654, 459] width 425 height 29
click at [667, 462] on input "[PERSON_NAME][GEOGRAPHIC_DATA] 221" at bounding box center [654, 459] width 425 height 29
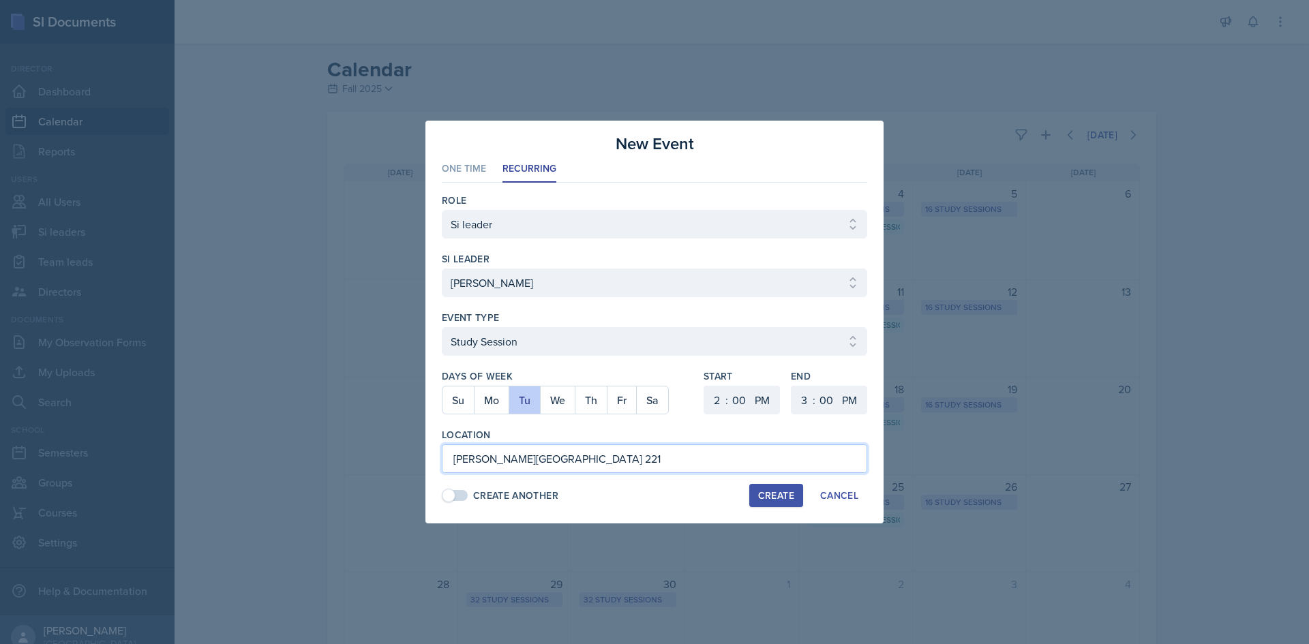
click at [667, 462] on input "[PERSON_NAME][GEOGRAPHIC_DATA] 221" at bounding box center [654, 459] width 425 height 29
click at [785, 460] on input "[PERSON_NAME][GEOGRAPHIC_DATA] 221" at bounding box center [654, 459] width 425 height 29
click at [783, 495] on div "Create" at bounding box center [776, 495] width 36 height 11
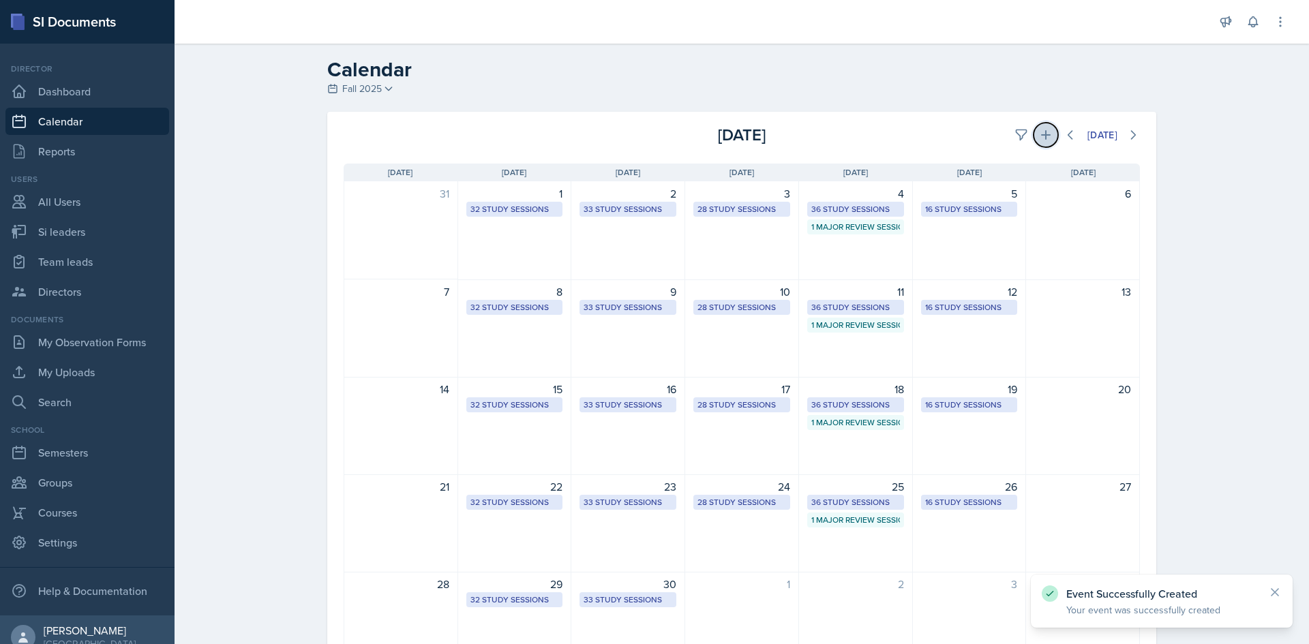
click at [1041, 136] on icon at bounding box center [1046, 135] width 10 height 10
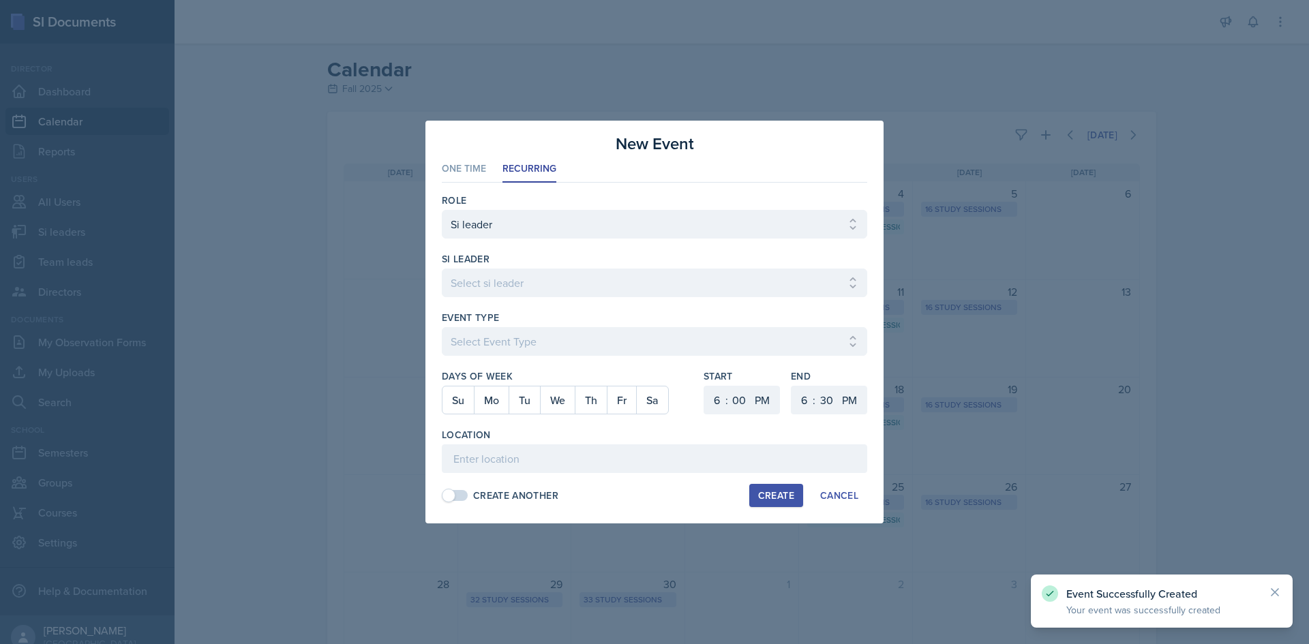
click at [606, 265] on div "si leader" at bounding box center [654, 259] width 425 height 14
click at [603, 274] on select "Select si leader [PERSON_NAME] [PERSON_NAME] [PERSON_NAME] [PERSON_NAME] [PERSO…" at bounding box center [654, 283] width 425 height 29
click at [442, 269] on select "Select si leader [PERSON_NAME] [PERSON_NAME] [PERSON_NAME] [PERSON_NAME] [PERSO…" at bounding box center [654, 283] width 425 height 29
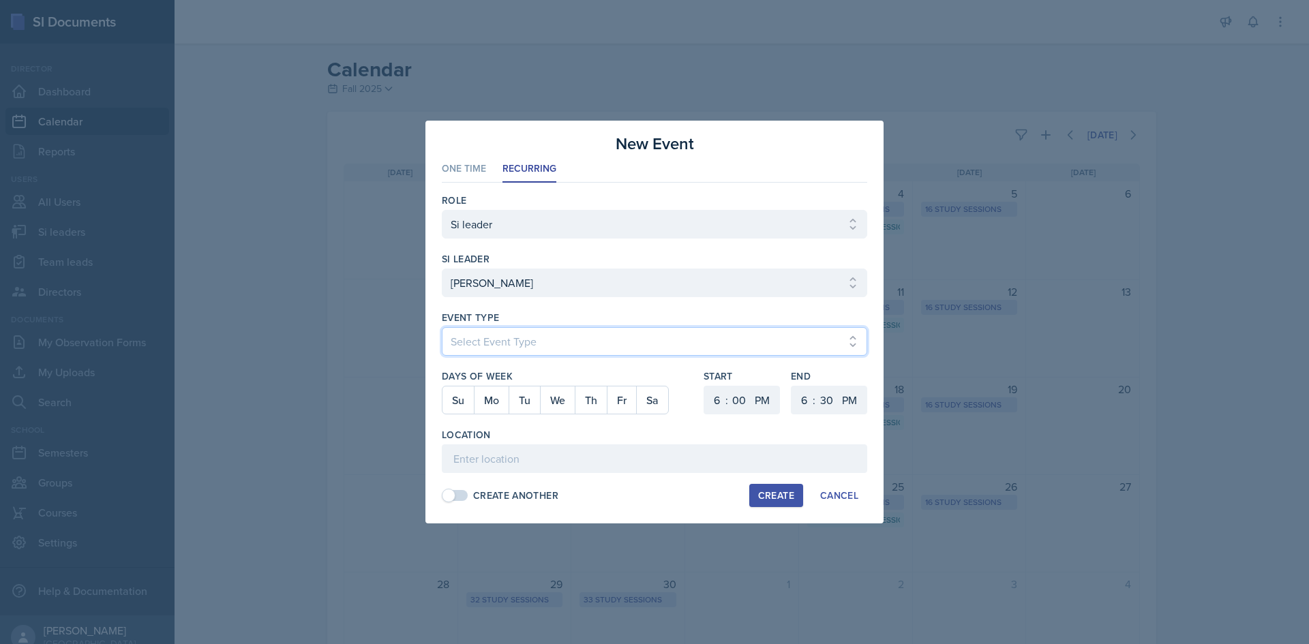
click at [600, 337] on select "Select Event Type Major Review Session Study Session" at bounding box center [654, 341] width 425 height 29
click at [442, 327] on select "Select Event Type Major Review Session Study Session" at bounding box center [654, 341] width 425 height 29
click at [592, 400] on button "Th" at bounding box center [591, 400] width 32 height 27
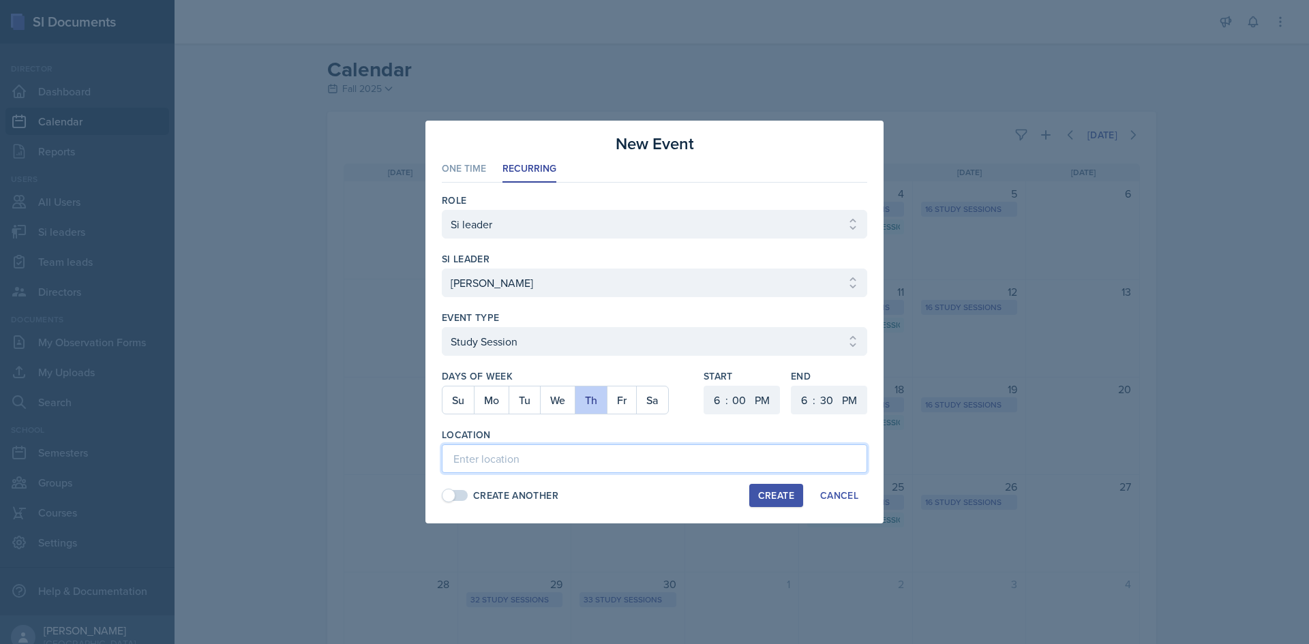
click at [666, 454] on input at bounding box center [654, 459] width 425 height 29
paste input "[PERSON_NAME][GEOGRAPHIC_DATA] 221"
drag, startPoint x: 606, startPoint y: 455, endPoint x: 432, endPoint y: 457, distance: 174.5
click at [432, 457] on div "New Event One Time Recurring One Time Recurring Role Select Role Si leader Team…" at bounding box center [654, 322] width 458 height 403
click at [717, 402] on select "1 2 3 4 5 6 7 8 9 10 11 12" at bounding box center [715, 400] width 22 height 29
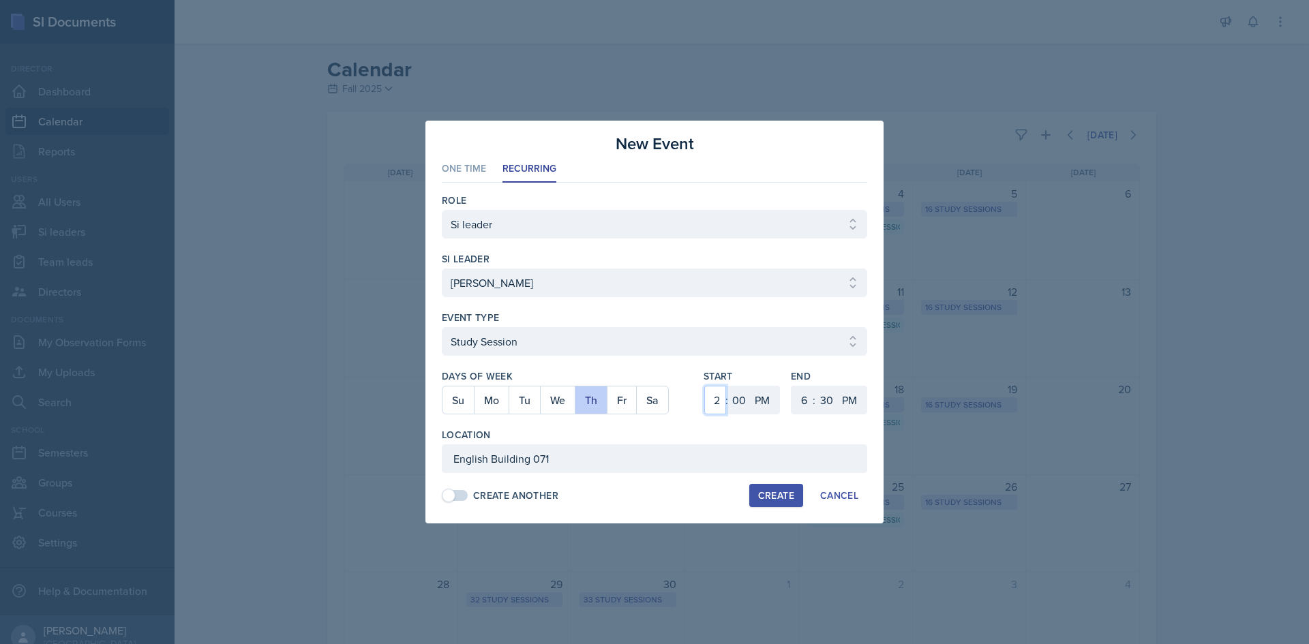
click at [704, 386] on select "1 2 3 4 5 6 7 8 9 10 11 12" at bounding box center [715, 400] width 22 height 29
click at [807, 392] on select "1 2 3 4 5 6 7 8 9 10 11 12" at bounding box center [803, 400] width 22 height 29
click at [792, 386] on select "1 2 3 4 5 6 7 8 9 10 11 12" at bounding box center [803, 400] width 22 height 29
drag, startPoint x: 832, startPoint y: 400, endPoint x: 832, endPoint y: 393, distance: 7.5
click at [832, 400] on select "00 05 10 15 20 25 30 35 40 45 50 55" at bounding box center [826, 400] width 22 height 29
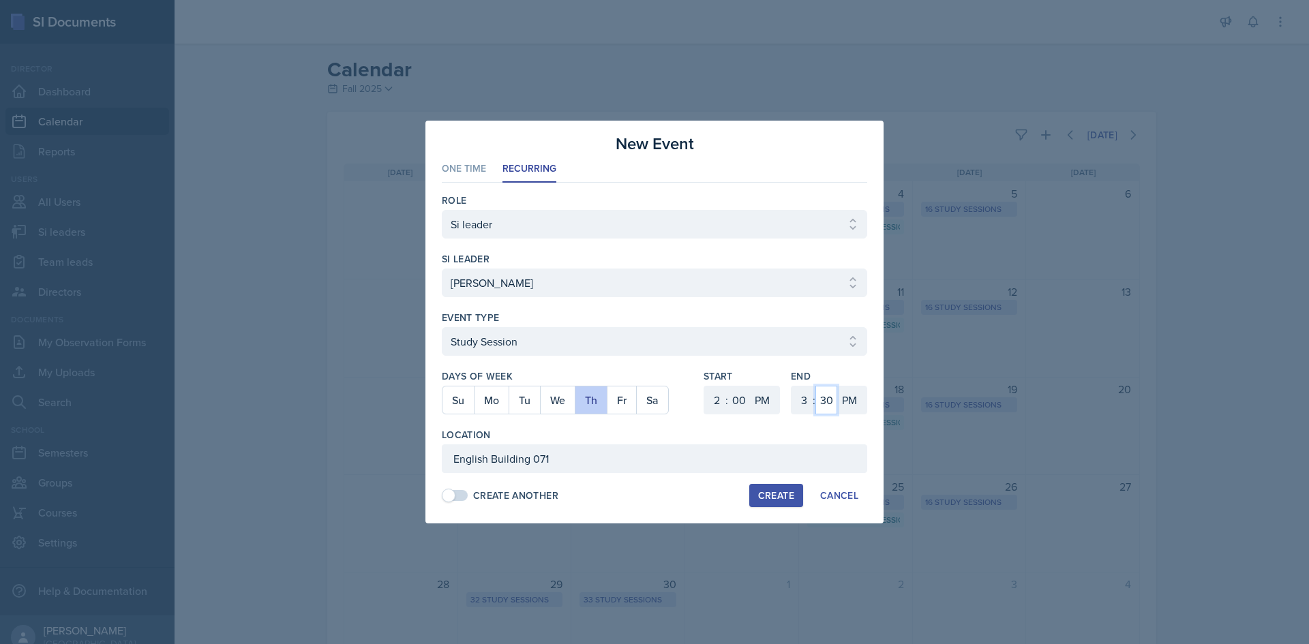
click at [815, 386] on select "00 05 10 15 20 25 30 35 40 45 50 55" at bounding box center [826, 400] width 22 height 29
click at [777, 162] on ul "One Time Recurring" at bounding box center [654, 169] width 425 height 27
click at [785, 497] on div "Create" at bounding box center [776, 495] width 36 height 11
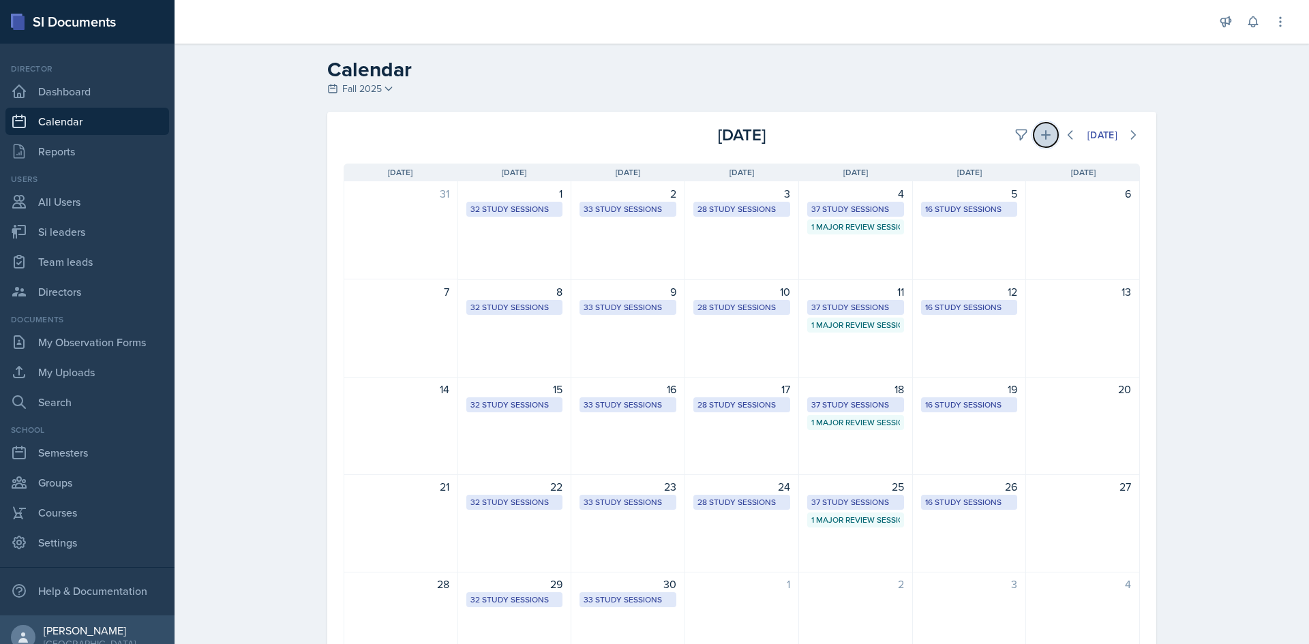
click at [1034, 136] on button at bounding box center [1046, 135] width 25 height 25
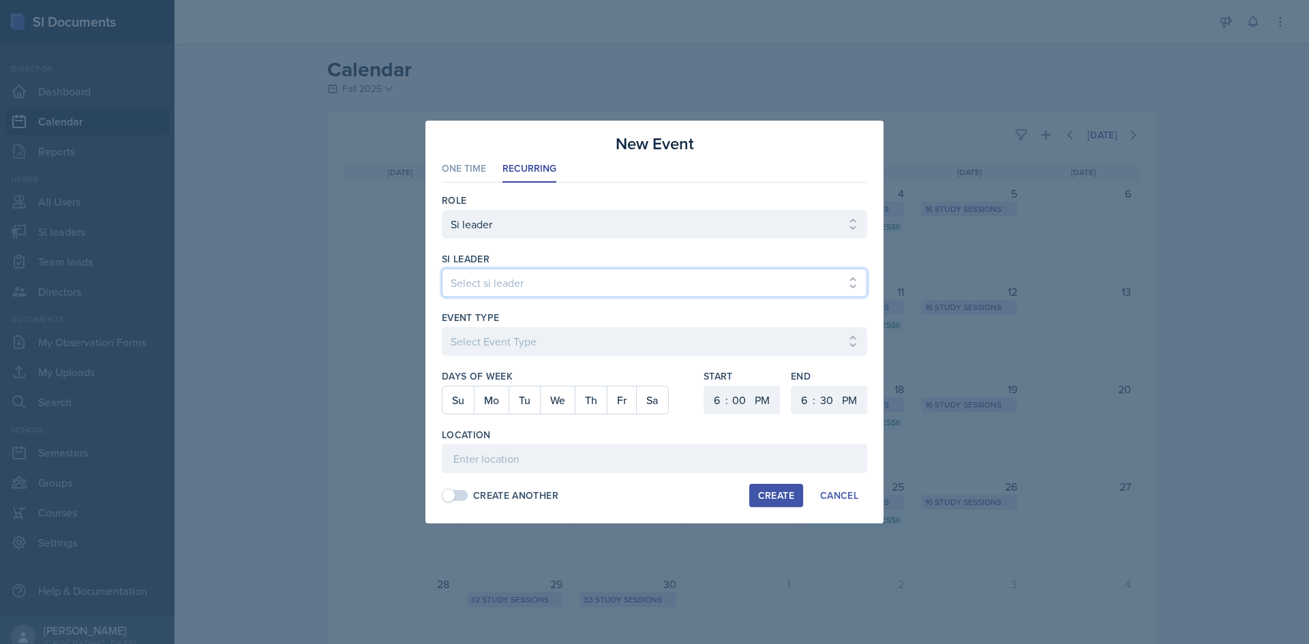
click at [501, 270] on select "Select si leader [PERSON_NAME] [PERSON_NAME] [PERSON_NAME] [PERSON_NAME] [PERSO…" at bounding box center [654, 283] width 425 height 29
click at [442, 269] on select "Select si leader [PERSON_NAME] [PERSON_NAME] [PERSON_NAME] [PERSON_NAME] [PERSO…" at bounding box center [654, 283] width 425 height 29
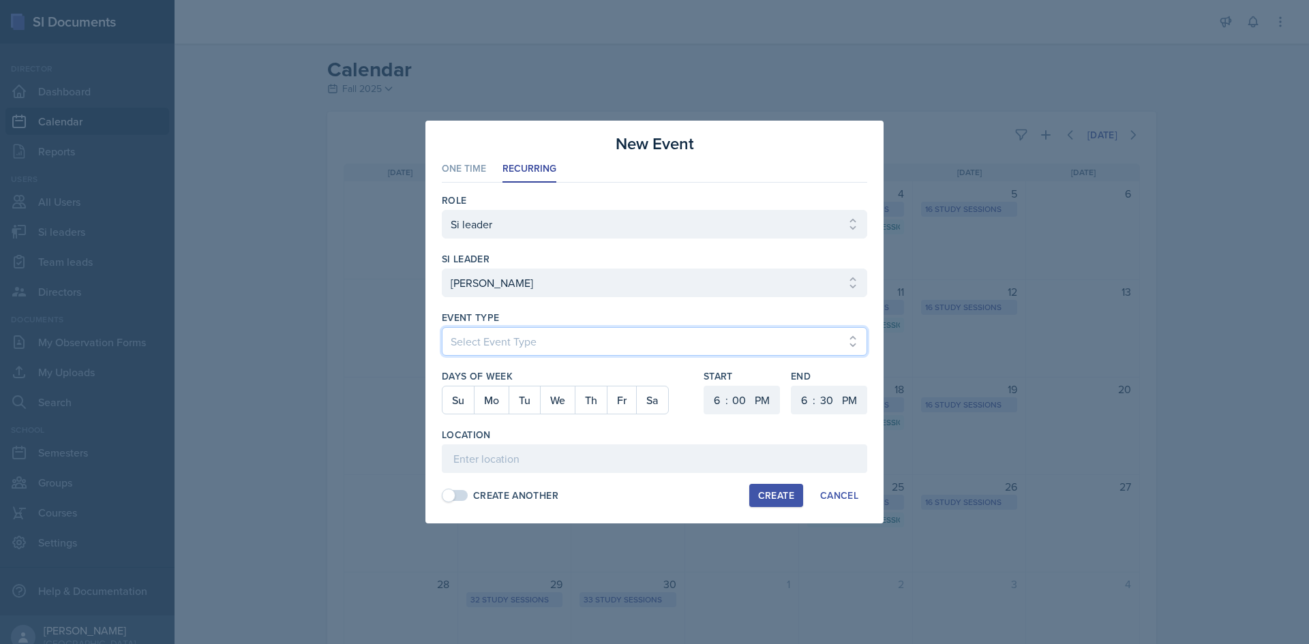
click at [567, 334] on select "Select Event Type Major Review Session Study Session" at bounding box center [654, 341] width 425 height 29
click at [442, 327] on select "Select Event Type Major Review Session Study Session" at bounding box center [654, 341] width 425 height 29
click at [559, 405] on button "We" at bounding box center [557, 400] width 35 height 27
click at [714, 407] on select "1 2 3 4 5 6 7 8 9 10 11 12" at bounding box center [715, 400] width 22 height 29
click at [704, 386] on select "1 2 3 4 5 6 7 8 9 10 11 12" at bounding box center [715, 400] width 22 height 29
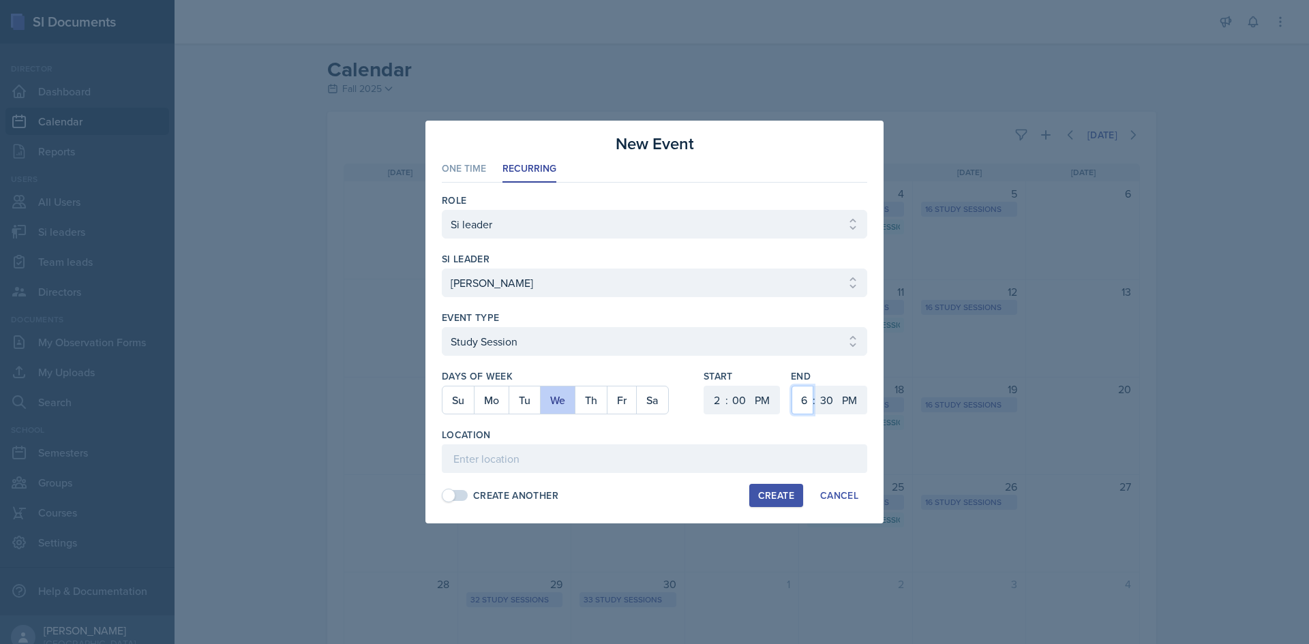
click at [800, 398] on select "1 2 3 4 5 6 7 8 9 10 11 12" at bounding box center [803, 400] width 22 height 29
click at [792, 386] on select "1 2 3 4 5 6 7 8 9 10 11 12" at bounding box center [803, 400] width 22 height 29
click at [822, 389] on select "00 05 10 15 20 25 30 35 40 45 50 55" at bounding box center [826, 400] width 22 height 29
click at [815, 386] on select "00 05 10 15 20 25 30 35 40 45 50 55" at bounding box center [826, 400] width 22 height 29
click at [758, 449] on input at bounding box center [654, 459] width 425 height 29
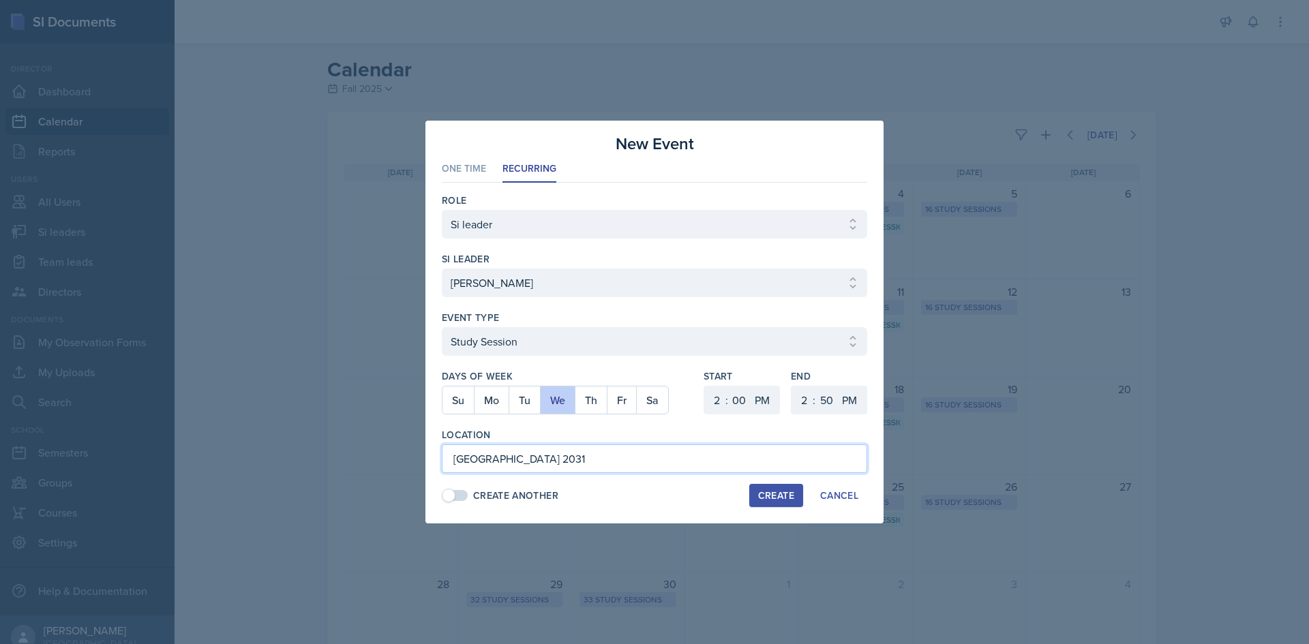
click at [757, 449] on input "[GEOGRAPHIC_DATA] 2031" at bounding box center [654, 459] width 425 height 29
click at [751, 422] on div "Start 1 2 3 4 5 6 7 8 9 10 11 12 : 00 05 10 15 20 25 30 35 40 45 50 55 AM PM" at bounding box center [742, 399] width 76 height 59
click at [755, 490] on button "Create" at bounding box center [776, 495] width 54 height 23
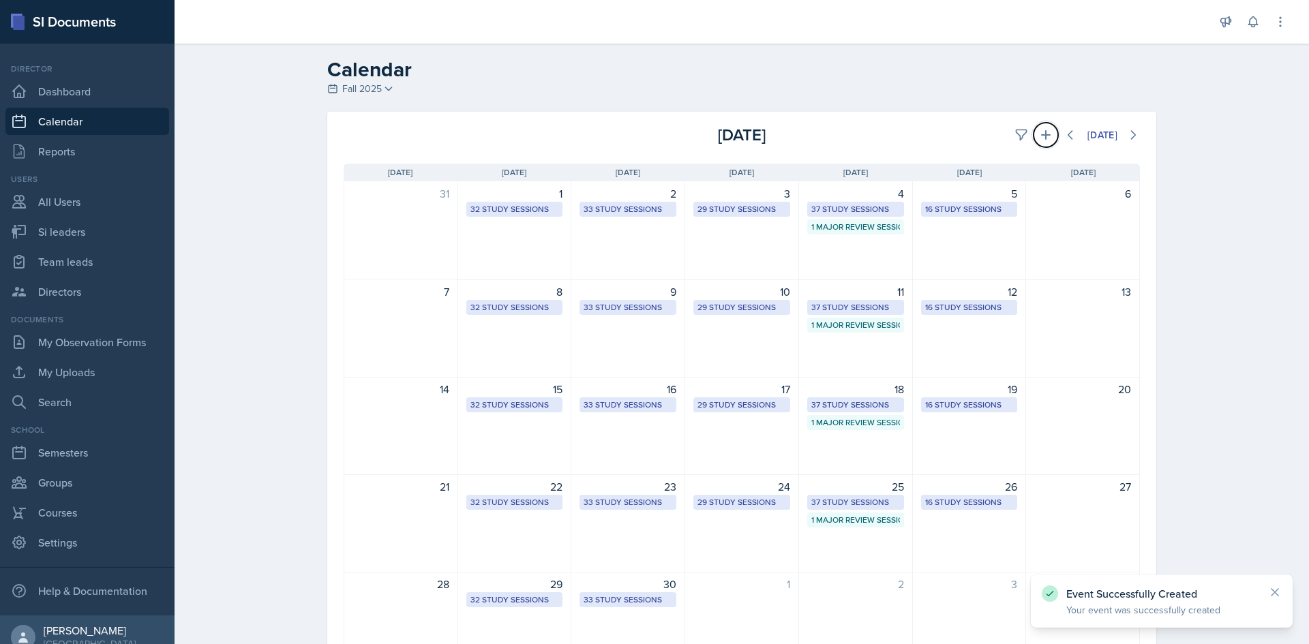
click at [1039, 138] on icon at bounding box center [1046, 135] width 14 height 14
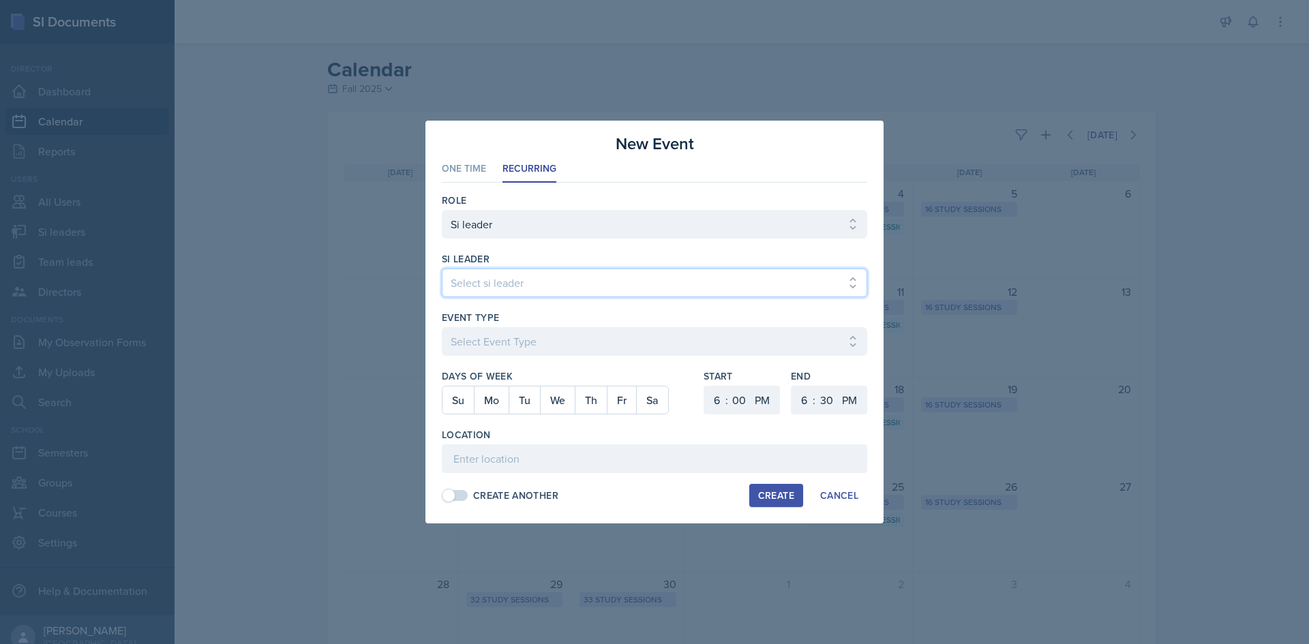
click at [706, 285] on select "Select si leader [PERSON_NAME] [PERSON_NAME] [PERSON_NAME] [PERSON_NAME] [PERSO…" at bounding box center [654, 283] width 425 height 29
click at [442, 269] on select "Select si leader [PERSON_NAME] [PERSON_NAME] [PERSON_NAME] [PERSON_NAME] [PERSO…" at bounding box center [654, 283] width 425 height 29
click at [641, 453] on input at bounding box center [654, 459] width 425 height 29
paste input "[GEOGRAPHIC_DATA] 2031"
click at [721, 400] on select "1 2 3 4 5 6 7 8 9 10 11 12" at bounding box center [715, 400] width 22 height 29
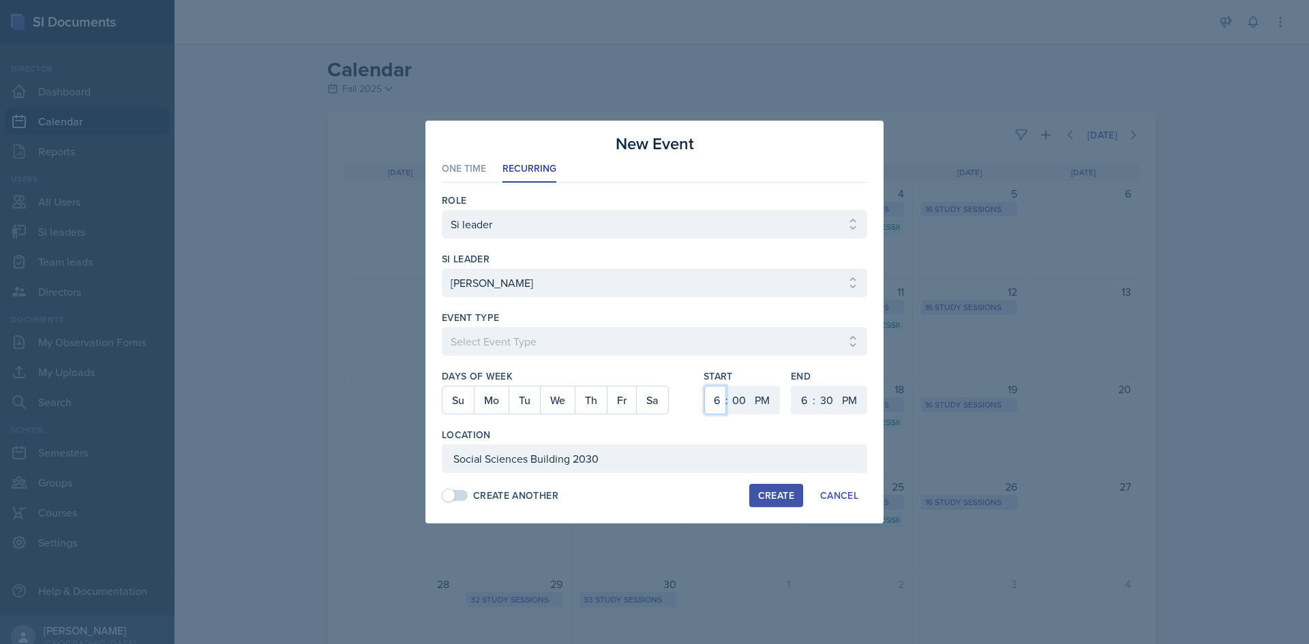
click at [704, 386] on select "1 2 3 4 5 6 7 8 9 10 11 12" at bounding box center [715, 400] width 22 height 29
drag, startPoint x: 802, startPoint y: 400, endPoint x: 804, endPoint y: 392, distance: 8.3
click at [802, 400] on select "1 2 3 4 5 6 7 8 9 10 11 12" at bounding box center [803, 400] width 22 height 29
click at [792, 386] on select "1 2 3 4 5 6 7 8 9 10 11 12" at bounding box center [803, 400] width 22 height 29
click at [822, 400] on select "00 05 10 15 20 25 30 35 40 45 50 55" at bounding box center [826, 400] width 22 height 29
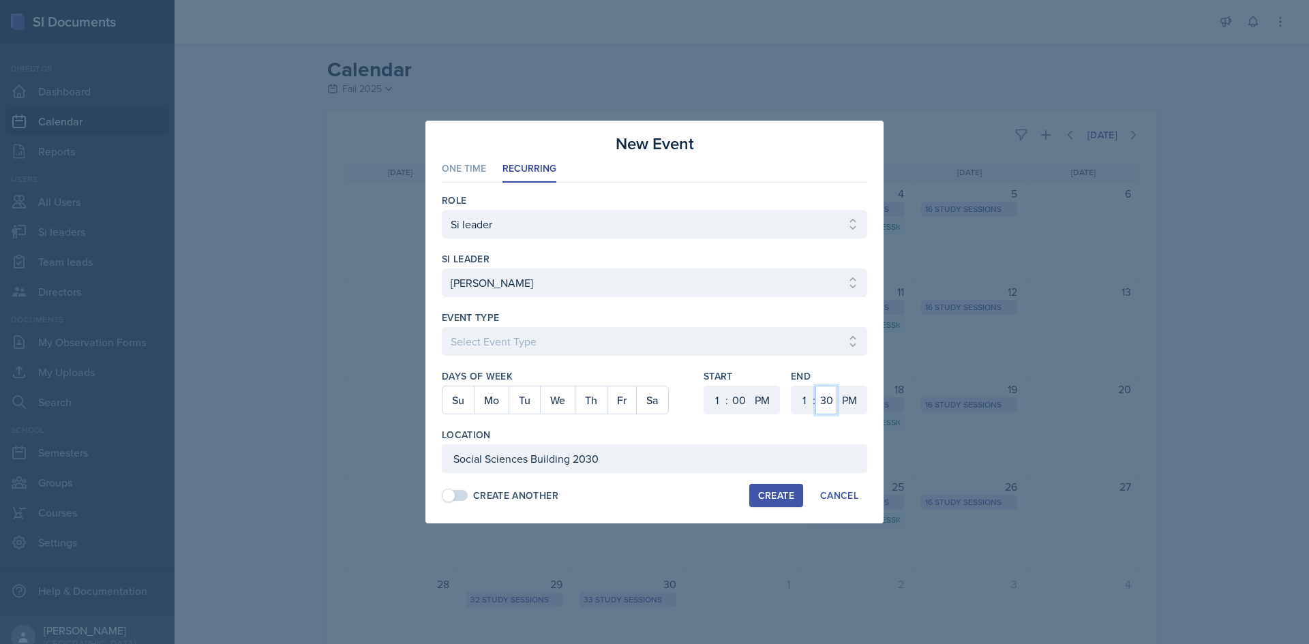
click at [815, 386] on select "00 05 10 15 20 25 30 35 40 45 50 55" at bounding box center [826, 400] width 22 height 29
click at [577, 400] on button "Th" at bounding box center [591, 400] width 32 height 27
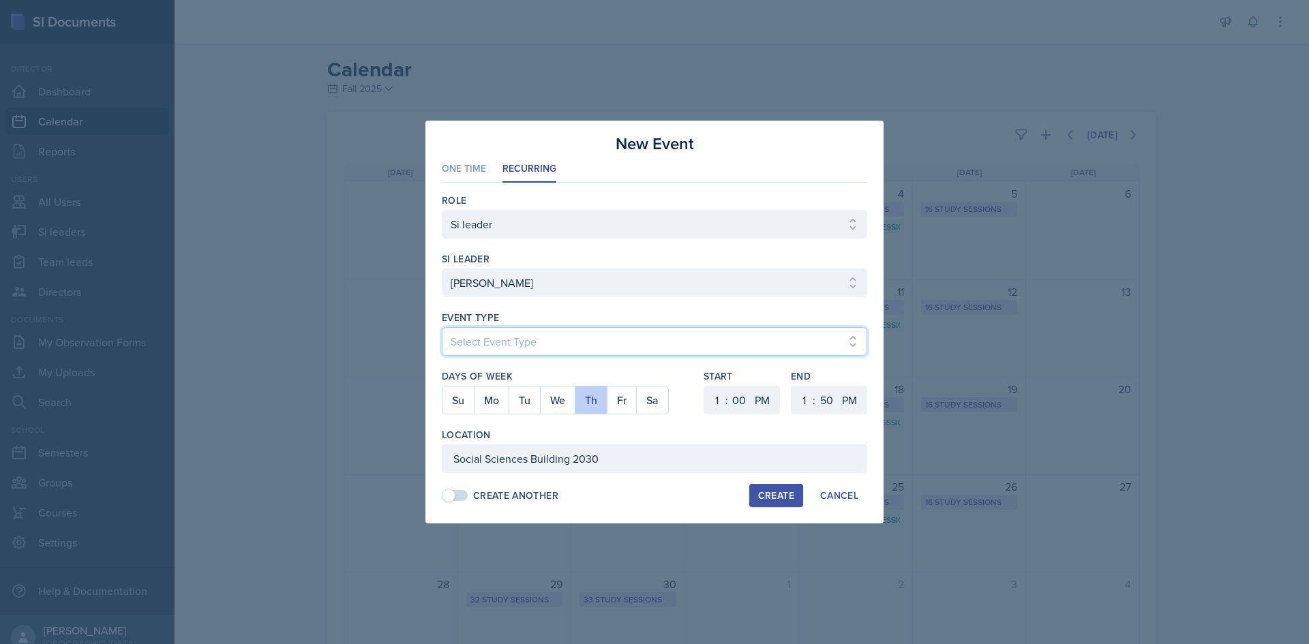
click at [624, 340] on select "Select Event Type Major Review Session Study Session" at bounding box center [654, 341] width 425 height 29
click at [442, 327] on select "Select Event Type Major Review Session Study Session" at bounding box center [654, 341] width 425 height 29
click at [599, 313] on div "Event Type" at bounding box center [654, 318] width 425 height 14
click at [759, 494] on div "Create" at bounding box center [776, 495] width 36 height 11
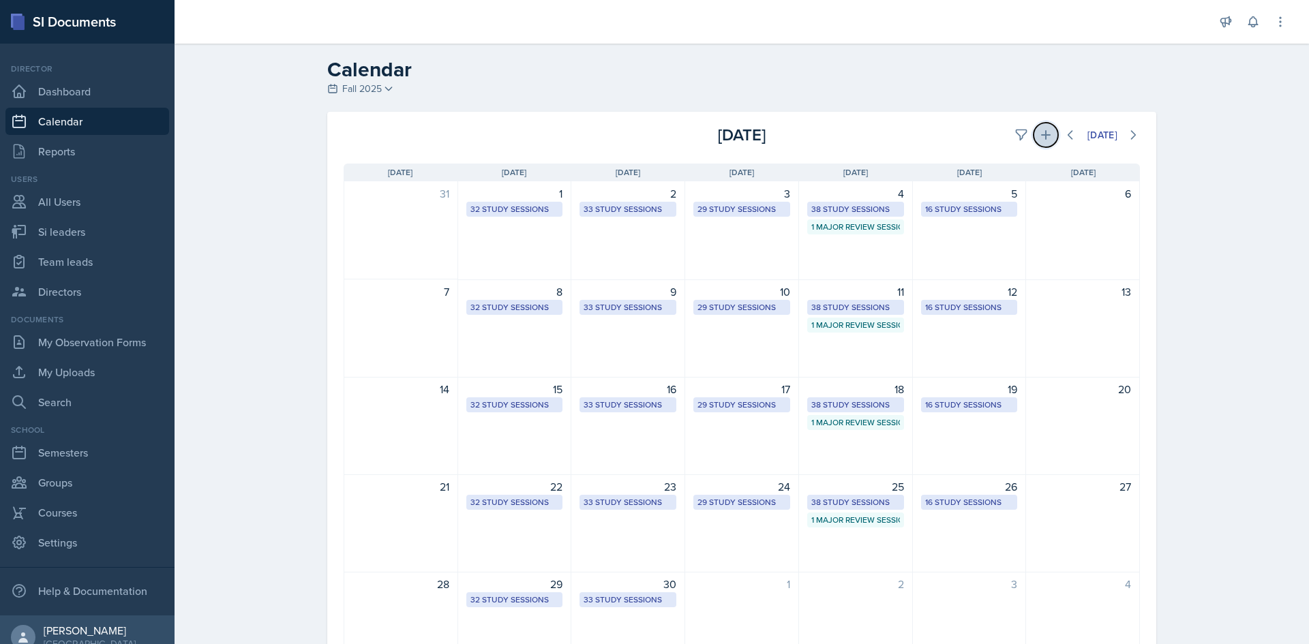
click at [1039, 139] on icon at bounding box center [1046, 135] width 14 height 14
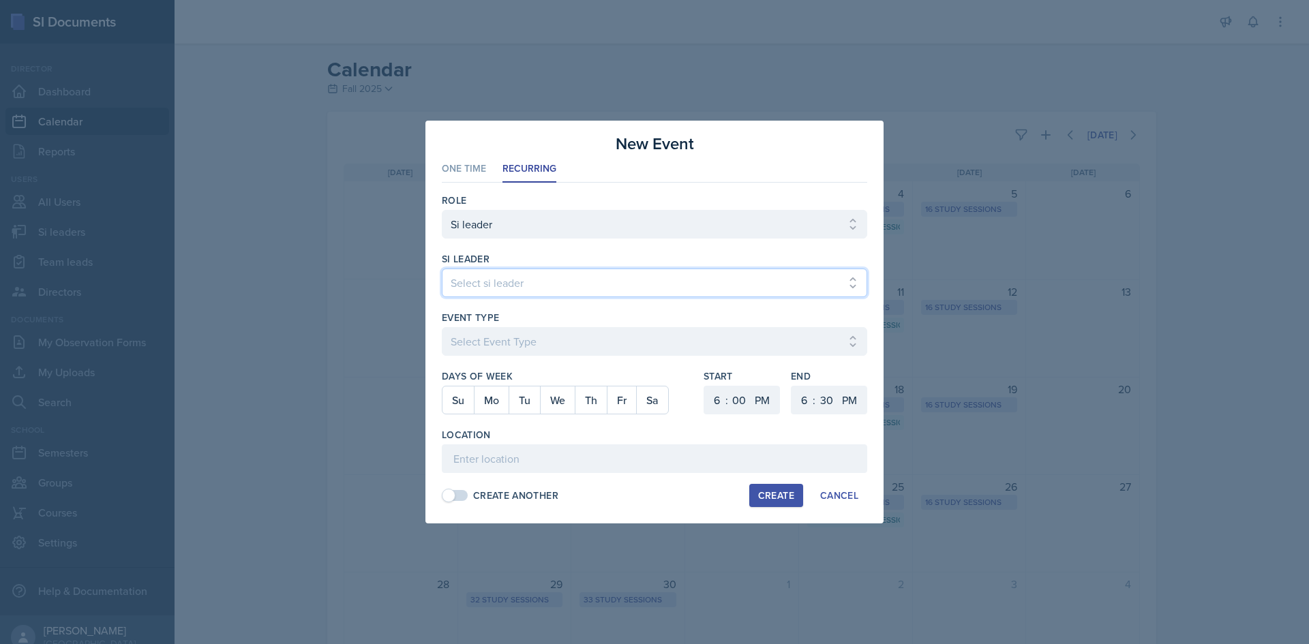
click at [563, 286] on select "Select si leader [PERSON_NAME] [PERSON_NAME] [PERSON_NAME] [PERSON_NAME] [PERSO…" at bounding box center [654, 283] width 425 height 29
click at [442, 269] on select "Select si leader [PERSON_NAME] [PERSON_NAME] [PERSON_NAME] [PERSON_NAME] [PERSO…" at bounding box center [654, 283] width 425 height 29
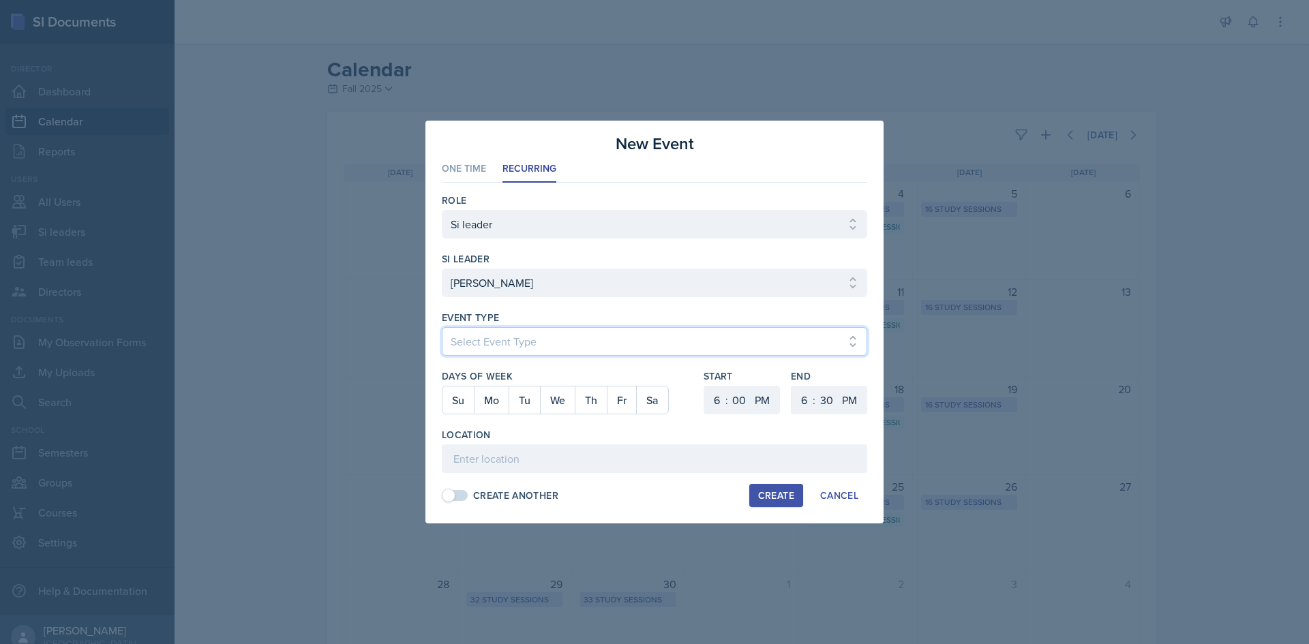
click at [552, 330] on select "Select Event Type Major Review Session Study Session" at bounding box center [654, 341] width 425 height 29
click at [442, 327] on select "Select Event Type Major Review Session Study Session" at bounding box center [654, 341] width 425 height 29
click at [553, 400] on button "We" at bounding box center [557, 400] width 35 height 27
click at [710, 401] on select "1 2 3 4 5 6 7 8 9 10 11 12" at bounding box center [715, 400] width 22 height 29
click at [704, 386] on select "1 2 3 4 5 6 7 8 9 10 11 12" at bounding box center [715, 400] width 22 height 29
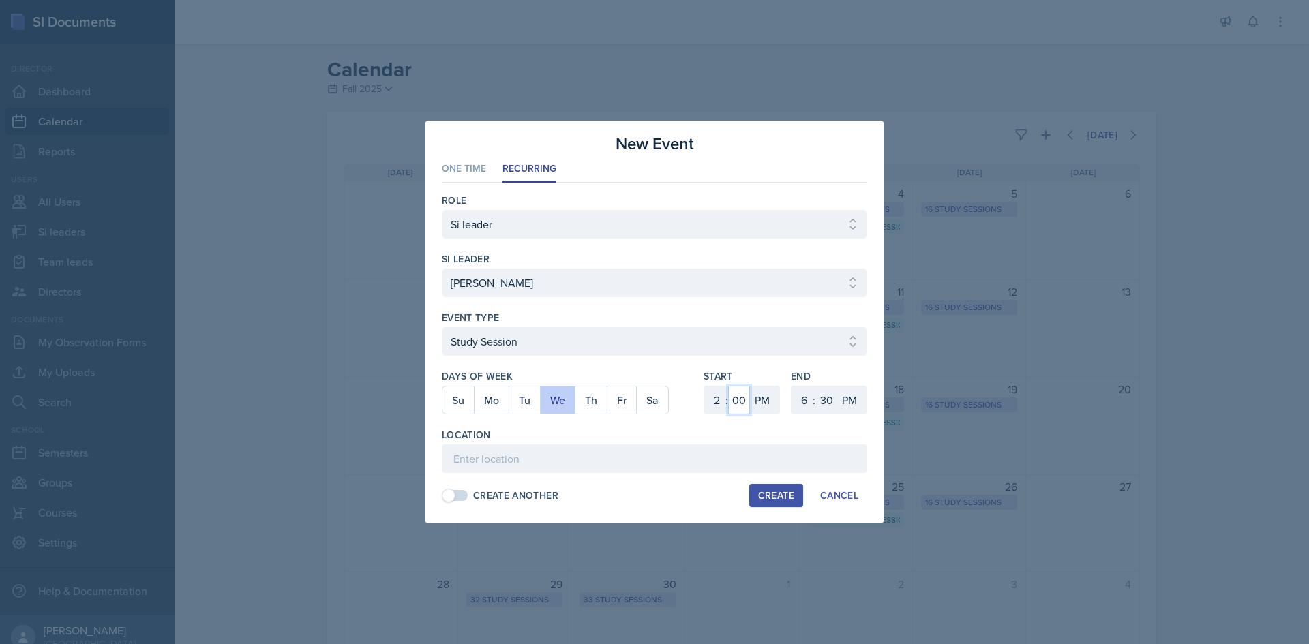
click at [747, 400] on select "00 05 10 15 20 25 30 35 40 45 50 55" at bounding box center [739, 400] width 22 height 29
click at [728, 386] on select "00 05 10 15 20 25 30 35 40 45 50 55" at bounding box center [739, 400] width 22 height 29
click at [797, 404] on select "1 2 3 4 5 6 7 8 9 10 11 12" at bounding box center [803, 400] width 22 height 29
click at [792, 386] on select "1 2 3 4 5 6 7 8 9 10 11 12" at bounding box center [803, 400] width 22 height 29
click at [699, 441] on div "Location" at bounding box center [654, 435] width 425 height 14
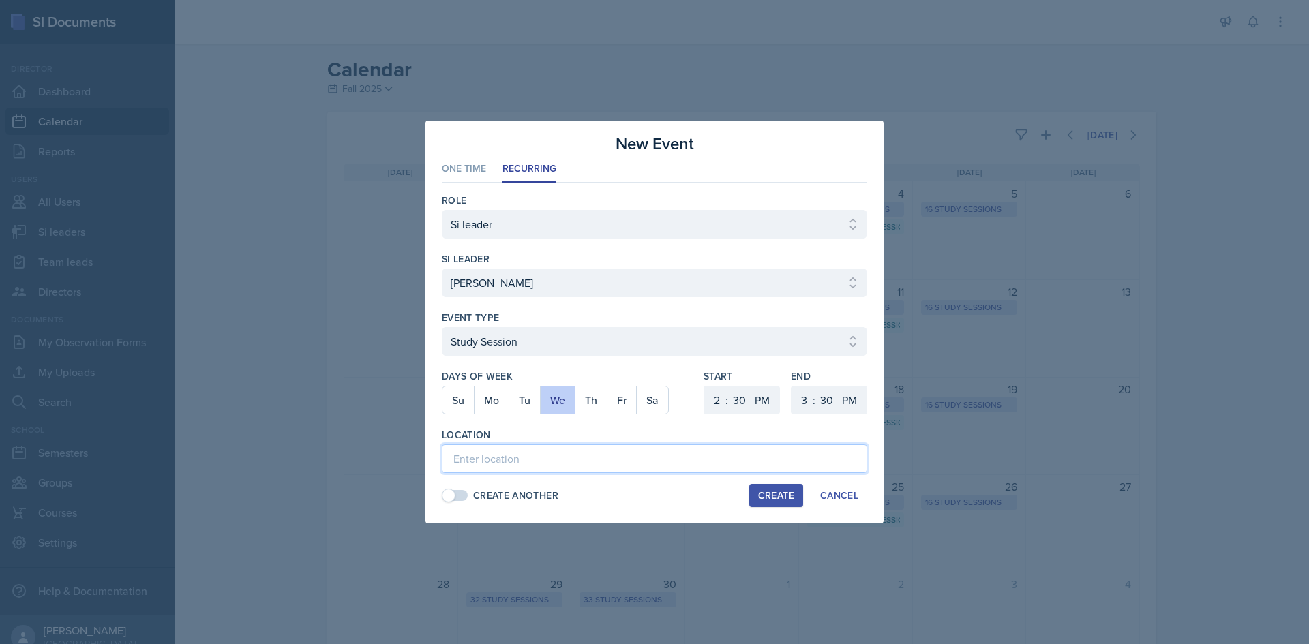
click at [580, 455] on input at bounding box center [654, 459] width 425 height 29
click at [621, 461] on input "Math and Statistics Building 108" at bounding box center [654, 459] width 425 height 29
click at [625, 425] on div at bounding box center [567, 422] width 251 height 14
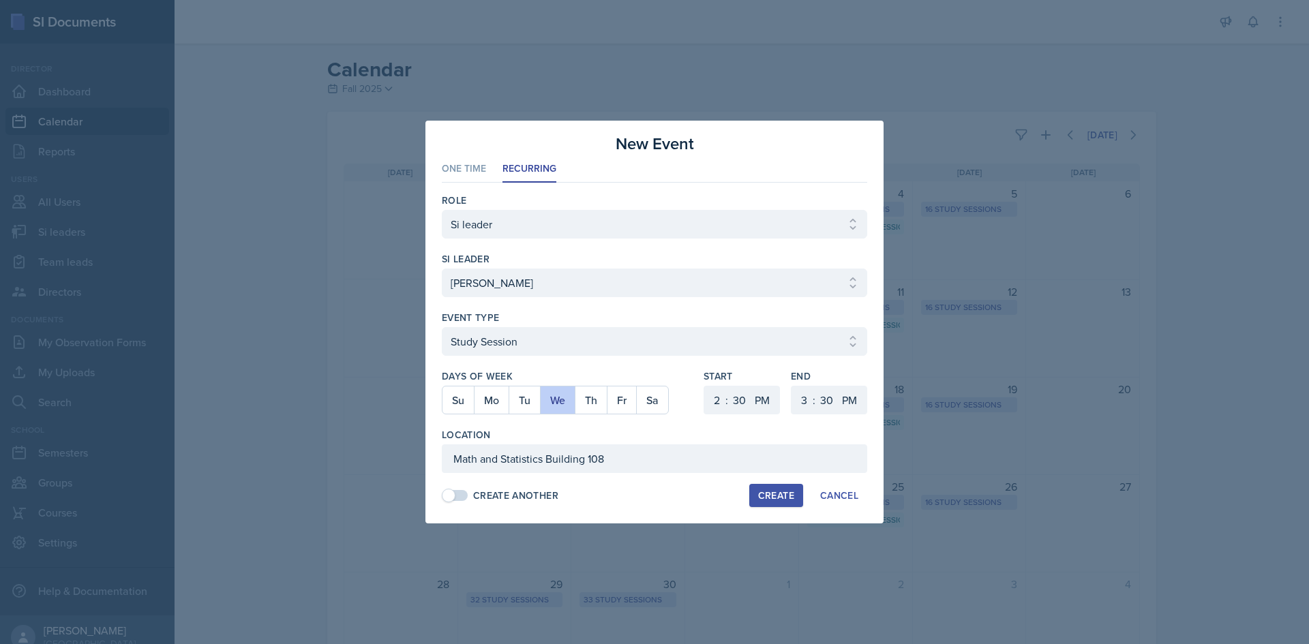
click at [772, 498] on div "Create" at bounding box center [776, 495] width 36 height 11
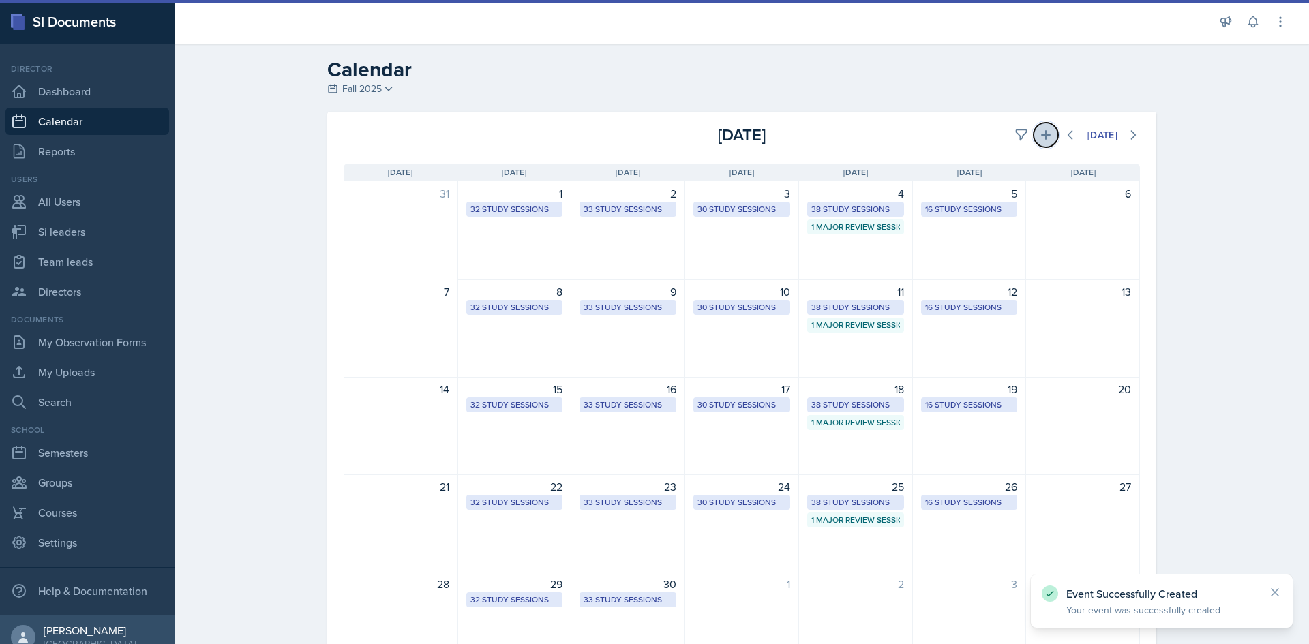
click at [1039, 138] on icon at bounding box center [1046, 135] width 14 height 14
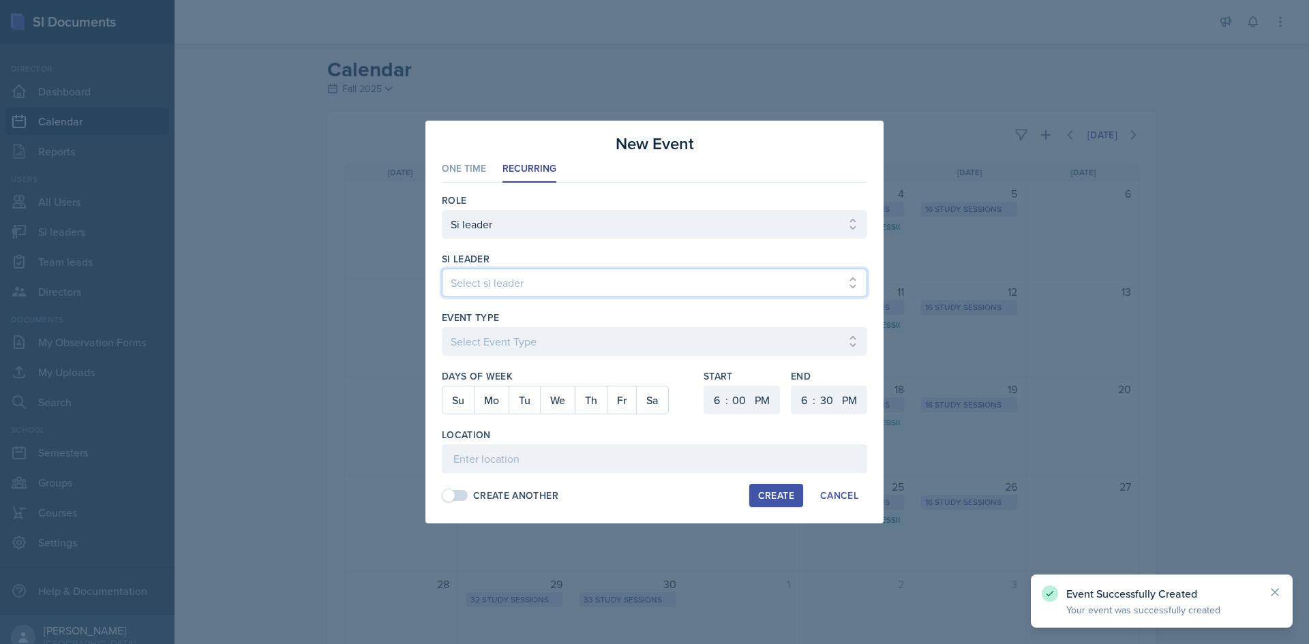
click at [539, 290] on select "Select si leader [PERSON_NAME] [PERSON_NAME] [PERSON_NAME] [PERSON_NAME] [PERSO…" at bounding box center [654, 283] width 425 height 29
click at [442, 269] on select "Select si leader [PERSON_NAME] [PERSON_NAME] [PERSON_NAME] [PERSON_NAME] [PERSO…" at bounding box center [654, 283] width 425 height 29
click at [559, 460] on input at bounding box center [654, 459] width 425 height 29
paste input "Math and Statistics Building 108"
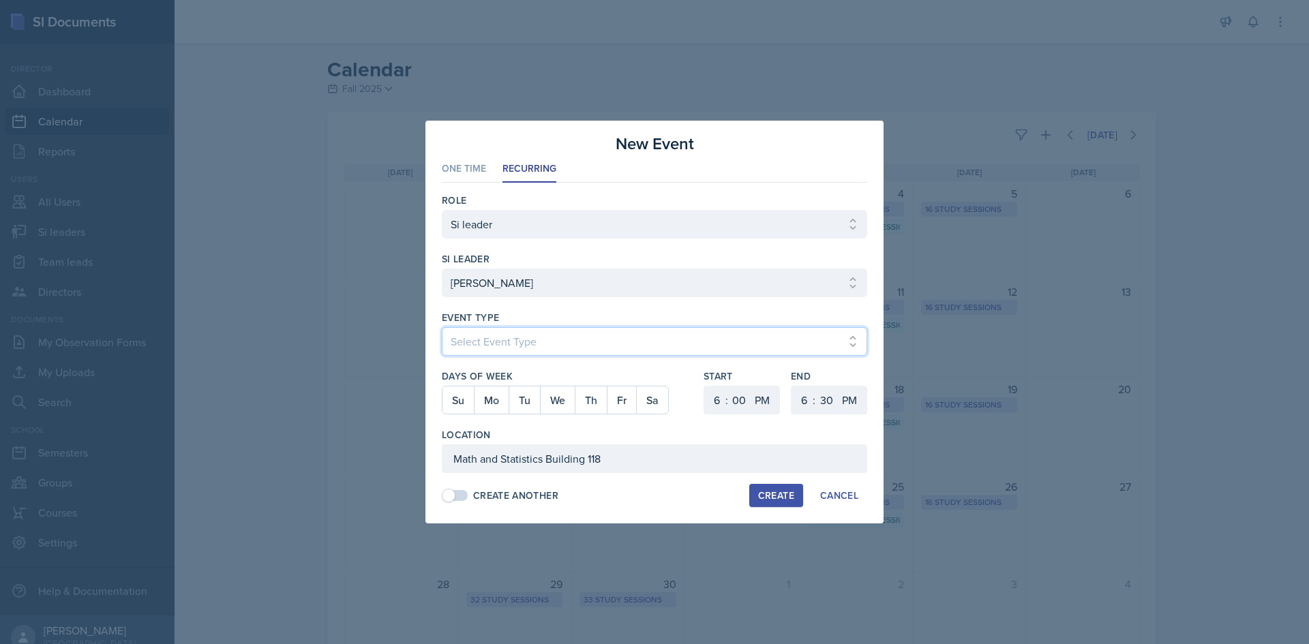
click at [524, 336] on select "Select Event Type Major Review Session Study Session" at bounding box center [654, 341] width 425 height 29
click at [442, 327] on select "Select Event Type Major Review Session Study Session" at bounding box center [654, 341] width 425 height 29
click at [582, 397] on button "Th" at bounding box center [591, 400] width 32 height 27
click at [719, 403] on select "1 2 3 4 5 6 7 8 9 10 11 12" at bounding box center [715, 400] width 22 height 29
click at [704, 386] on select "1 2 3 4 5 6 7 8 9 10 11 12" at bounding box center [715, 400] width 22 height 29
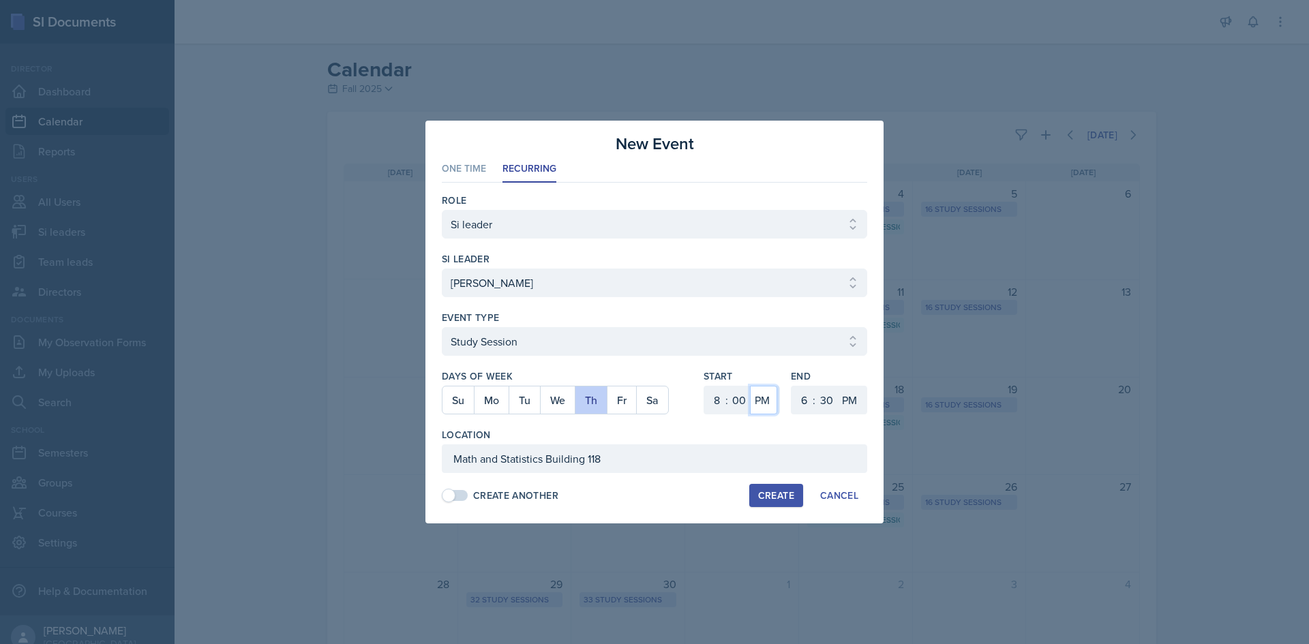
drag, startPoint x: 757, startPoint y: 397, endPoint x: 758, endPoint y: 375, distance: 21.8
click at [757, 397] on select "AM PM" at bounding box center [763, 400] width 27 height 29
click at [750, 386] on select "AM PM" at bounding box center [763, 400] width 27 height 29
click at [801, 410] on select "1 2 3 4 5 6 7 8 9 10 11 12" at bounding box center [803, 400] width 22 height 29
click at [792, 386] on select "1 2 3 4 5 6 7 8 9 10 11 12" at bounding box center [803, 400] width 22 height 29
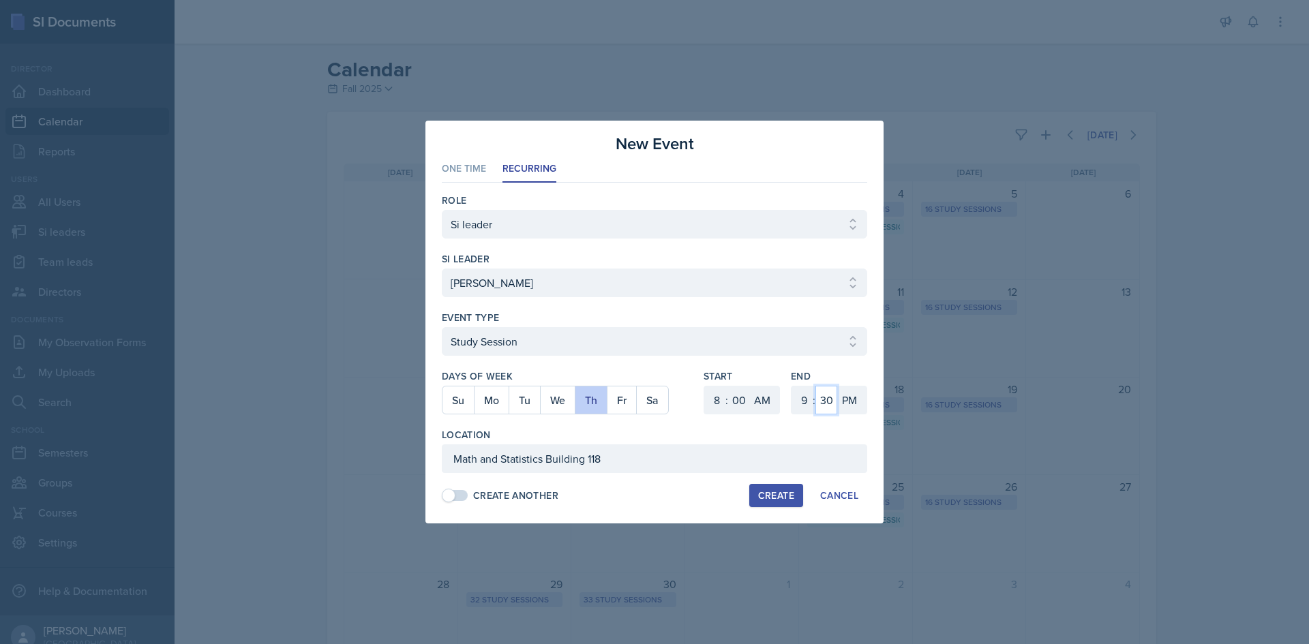
click at [822, 397] on select "00 05 10 15 20 25 30 35 40 45 50 55" at bounding box center [826, 400] width 22 height 29
click at [817, 138] on div "New Event" at bounding box center [654, 144] width 425 height 25
click at [820, 396] on select "00 05 10 15 20 25 30 35 40 45 50 55" at bounding box center [826, 400] width 22 height 29
click at [815, 386] on select "00 05 10 15 20 25 30 35 40 45 50 55" at bounding box center [826, 400] width 22 height 29
click at [856, 400] on select "AM PM" at bounding box center [850, 400] width 27 height 29
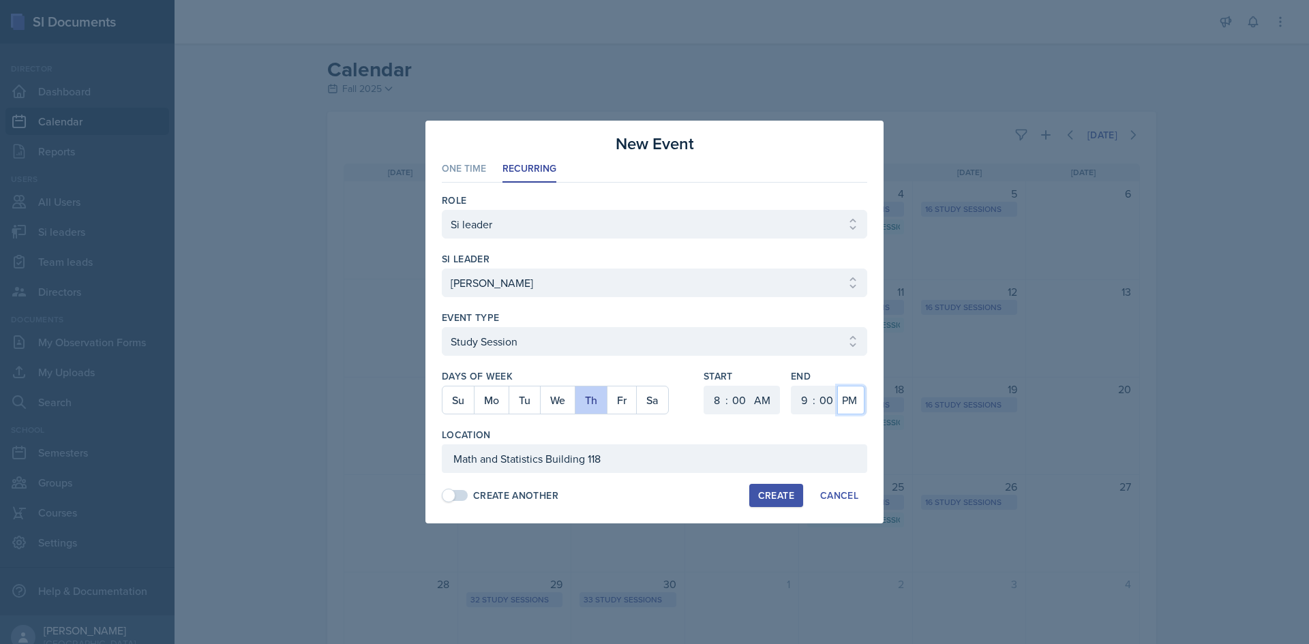
click at [837, 386] on select "AM PM" at bounding box center [850, 400] width 27 height 29
click at [858, 431] on div "Location" at bounding box center [654, 435] width 425 height 14
click at [758, 492] on div "Create" at bounding box center [776, 495] width 36 height 11
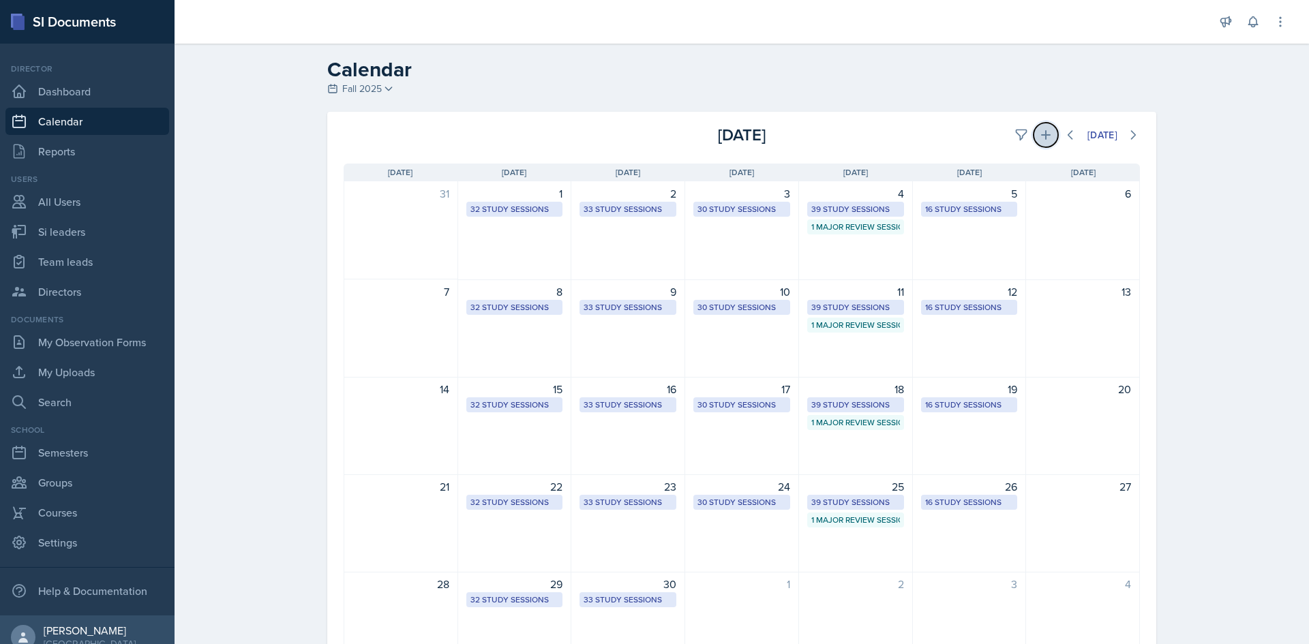
click at [1039, 131] on icon at bounding box center [1046, 135] width 14 height 14
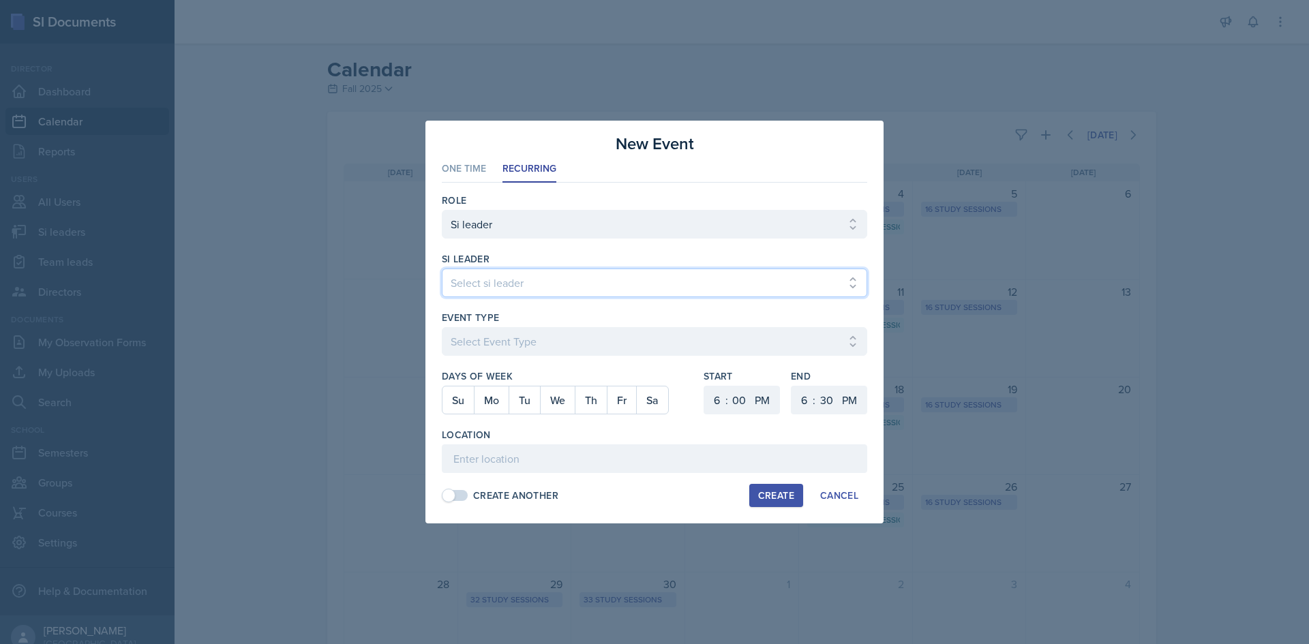
click at [472, 288] on select "Select si leader [PERSON_NAME] [PERSON_NAME] [PERSON_NAME] [PERSON_NAME] [PERSO…" at bounding box center [654, 283] width 425 height 29
click at [442, 269] on select "Select si leader [PERSON_NAME] [PERSON_NAME] [PERSON_NAME] [PERSON_NAME] [PERSO…" at bounding box center [654, 283] width 425 height 29
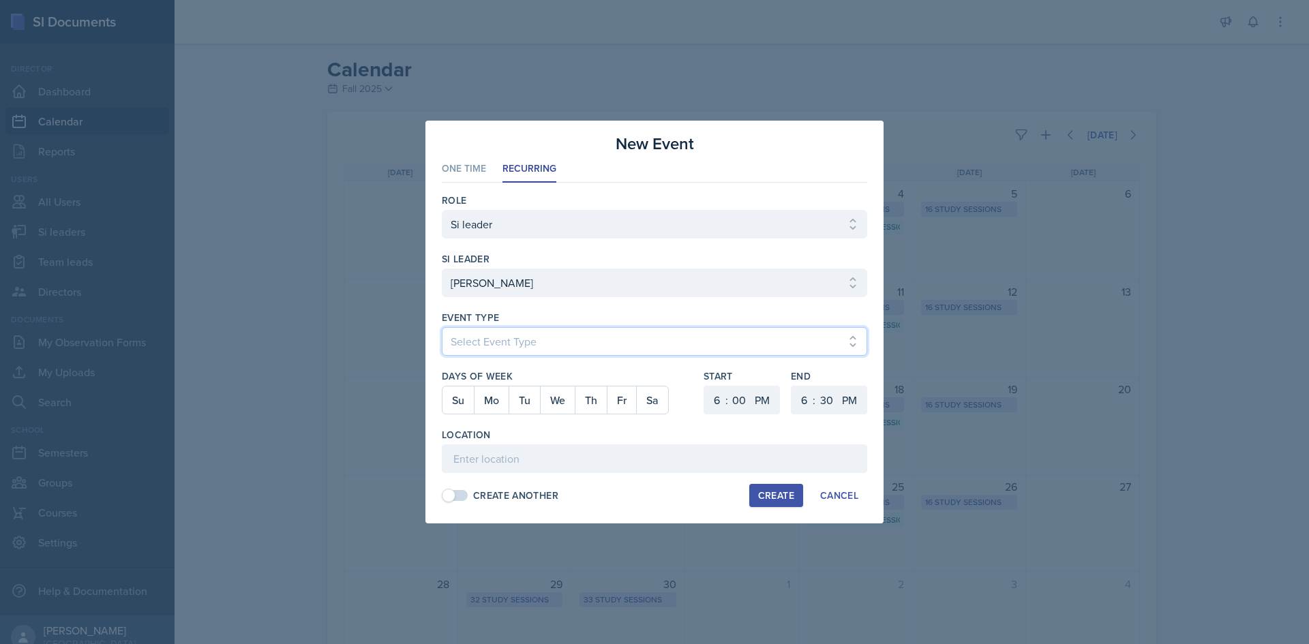
click at [545, 348] on select "Select Event Type Major Review Session Study Session" at bounding box center [654, 341] width 425 height 29
click at [442, 327] on select "Select Event Type Major Review Session Study Session" at bounding box center [654, 341] width 425 height 29
click at [539, 359] on div at bounding box center [654, 363] width 425 height 14
click at [543, 352] on select "Select Event Type Major Review Session Study Session" at bounding box center [654, 341] width 425 height 29
click at [442, 327] on select "Select Event Type Major Review Session Study Session" at bounding box center [654, 341] width 425 height 29
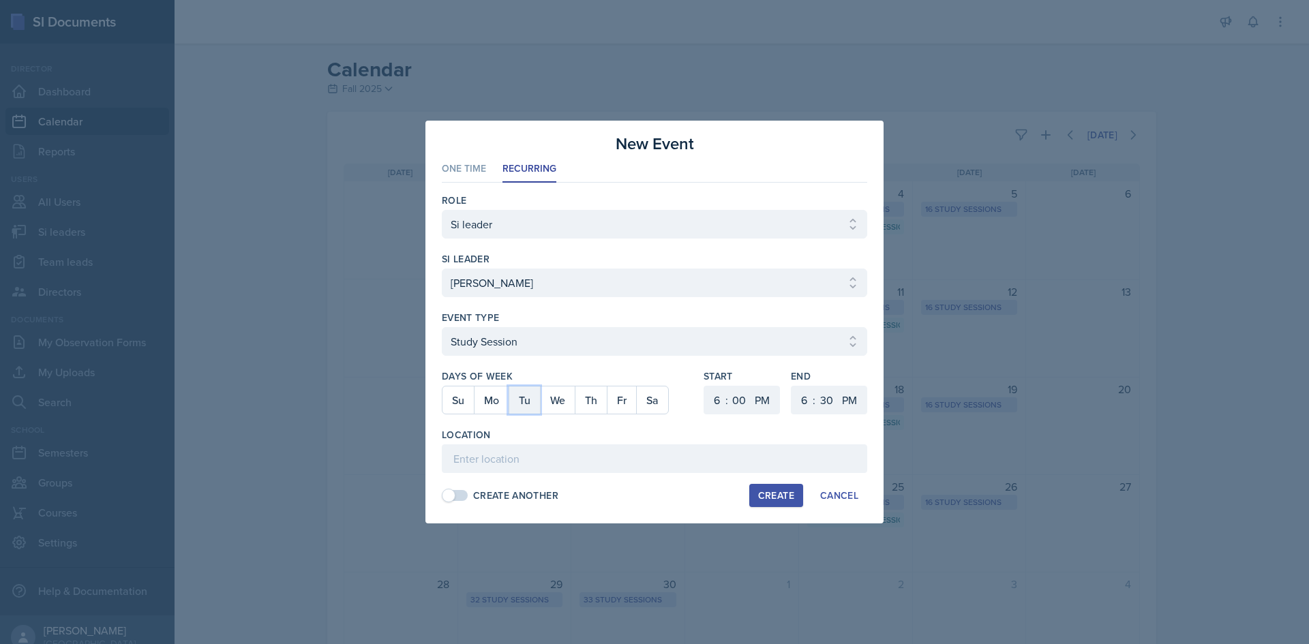
click at [532, 395] on button "Tu" at bounding box center [524, 400] width 31 height 27
drag, startPoint x: 699, startPoint y: 404, endPoint x: 710, endPoint y: 403, distance: 10.9
click at [702, 404] on div "Days of Week Su Mo Tu We Th Fr Sa Start 1 2 3 4 5 6 7 8 9 10 11 12 : 00 05 10 1…" at bounding box center [654, 399] width 425 height 59
click at [711, 403] on select "1 2 3 4 5 6 7 8 9 10 11 12" at bounding box center [715, 400] width 22 height 29
click at [704, 386] on select "1 2 3 4 5 6 7 8 9 10 11 12" at bounding box center [715, 400] width 22 height 29
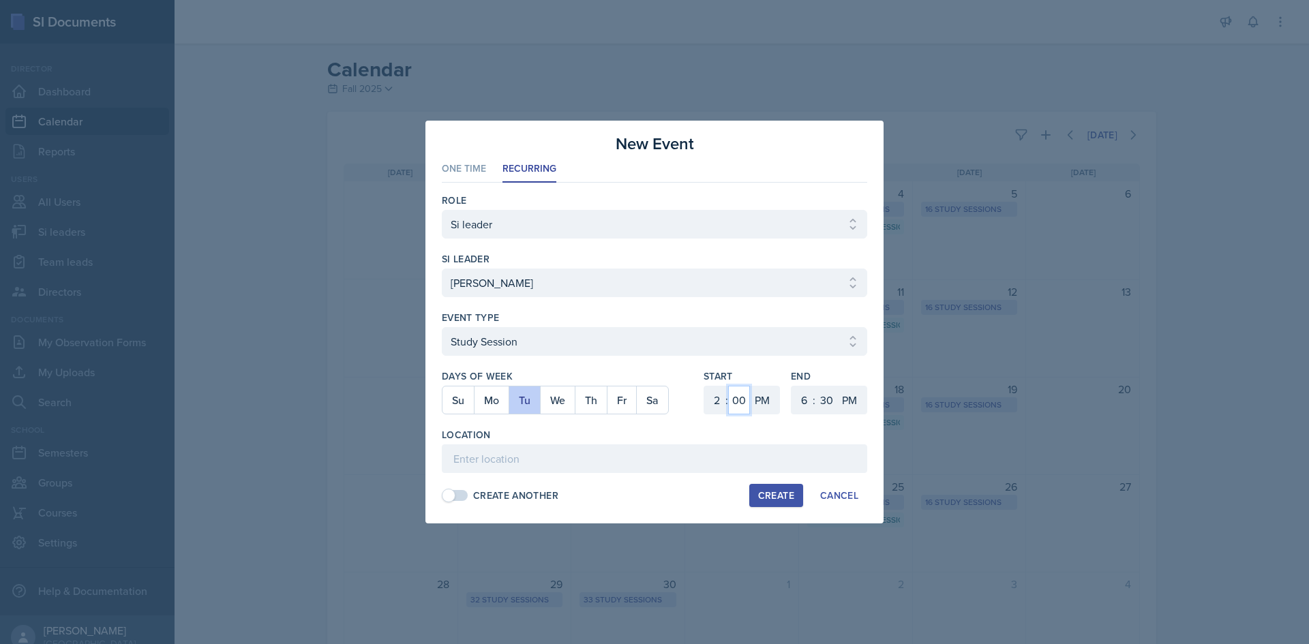
click at [744, 406] on select "00 05 10 15 20 25 30 35 40 45 50 55" at bounding box center [739, 400] width 22 height 29
click at [728, 386] on select "00 05 10 15 20 25 30 35 40 45 50 55" at bounding box center [739, 400] width 22 height 29
click at [803, 393] on select "1 2 3 4 5 6 7 8 9 10 11 12" at bounding box center [803, 400] width 22 height 29
click at [792, 386] on select "1 2 3 4 5 6 7 8 9 10 11 12" at bounding box center [803, 400] width 22 height 29
click at [610, 452] on input at bounding box center [654, 459] width 425 height 29
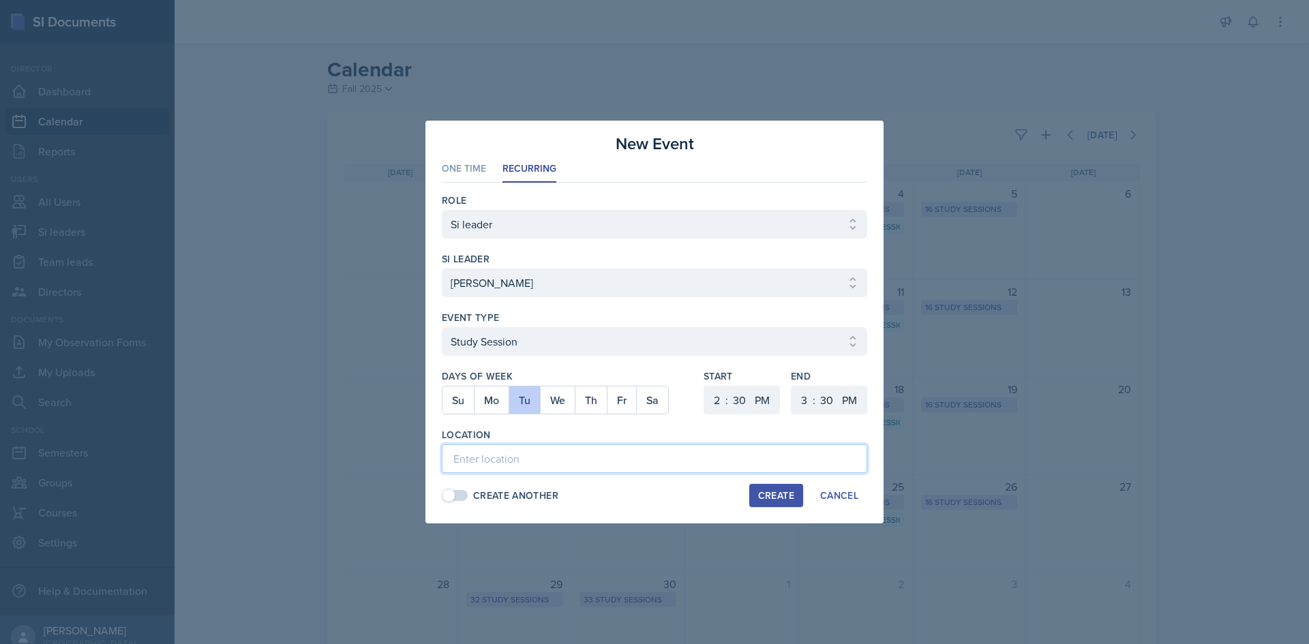
paste input "Math and Statistics Building 108"
click at [763, 498] on div "Create" at bounding box center [776, 495] width 36 height 11
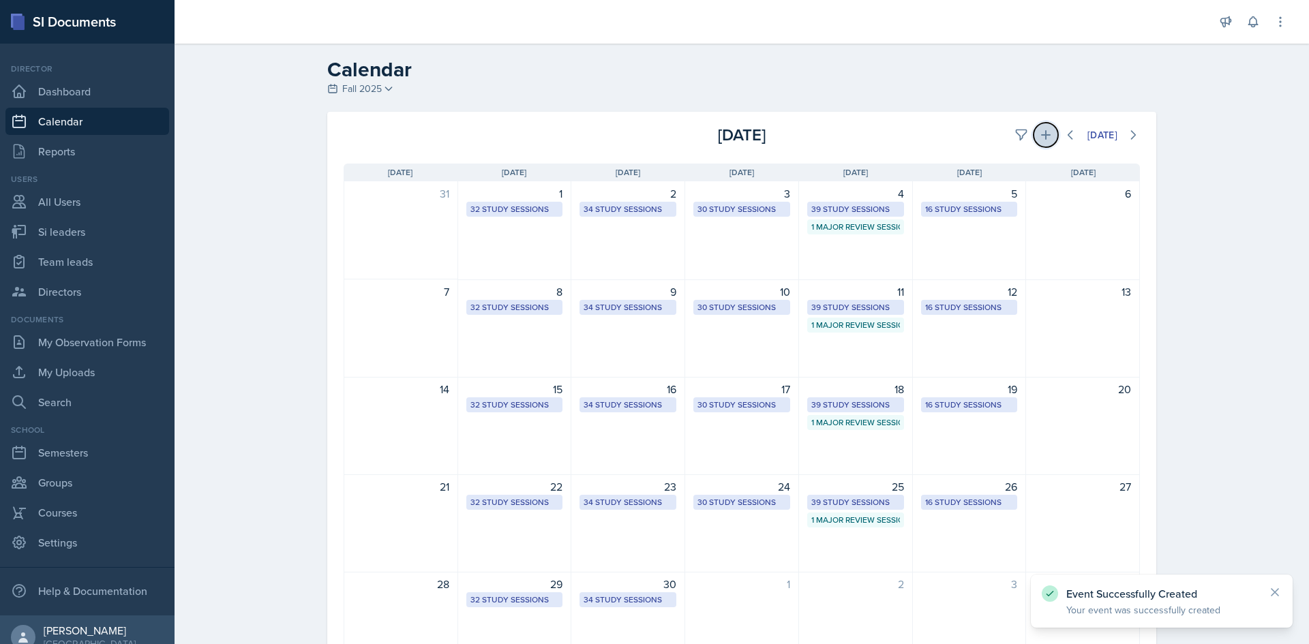
click at [1039, 140] on icon at bounding box center [1046, 135] width 14 height 14
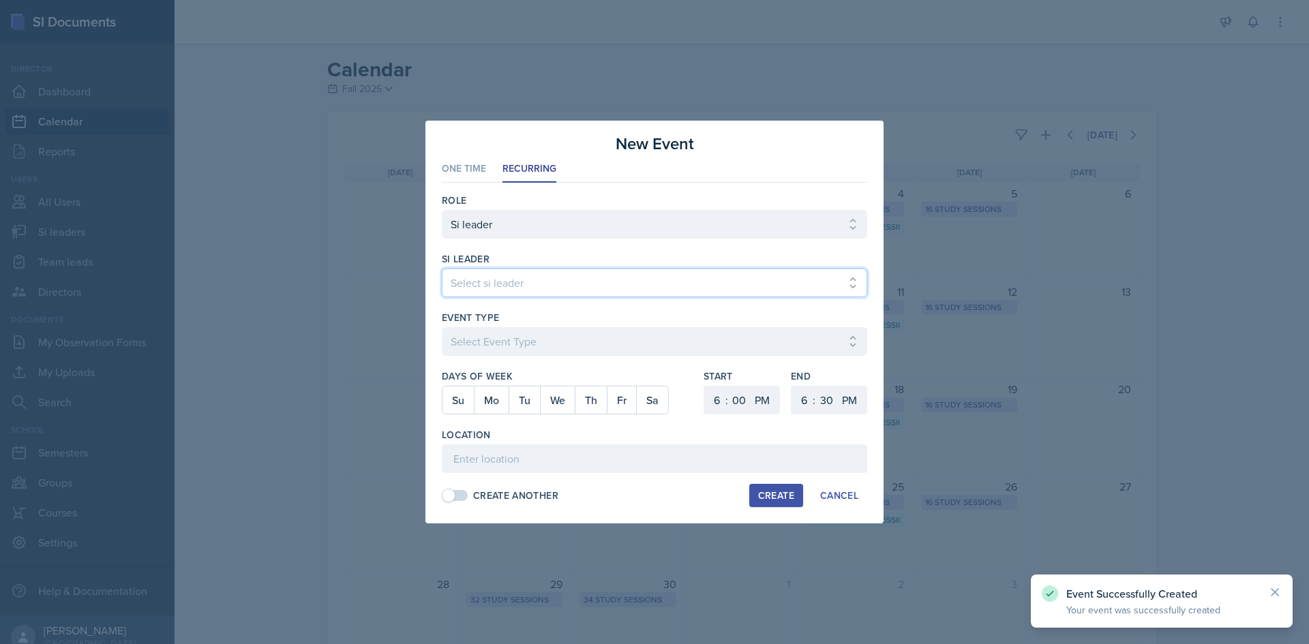
click at [616, 285] on select "Select si leader [PERSON_NAME] [PERSON_NAME] [PERSON_NAME] [PERSON_NAME] [PERSO…" at bounding box center [654, 283] width 425 height 29
click at [442, 269] on select "Select si leader [PERSON_NAME] [PERSON_NAME] [PERSON_NAME] [PERSON_NAME] [PERSO…" at bounding box center [654, 283] width 425 height 29
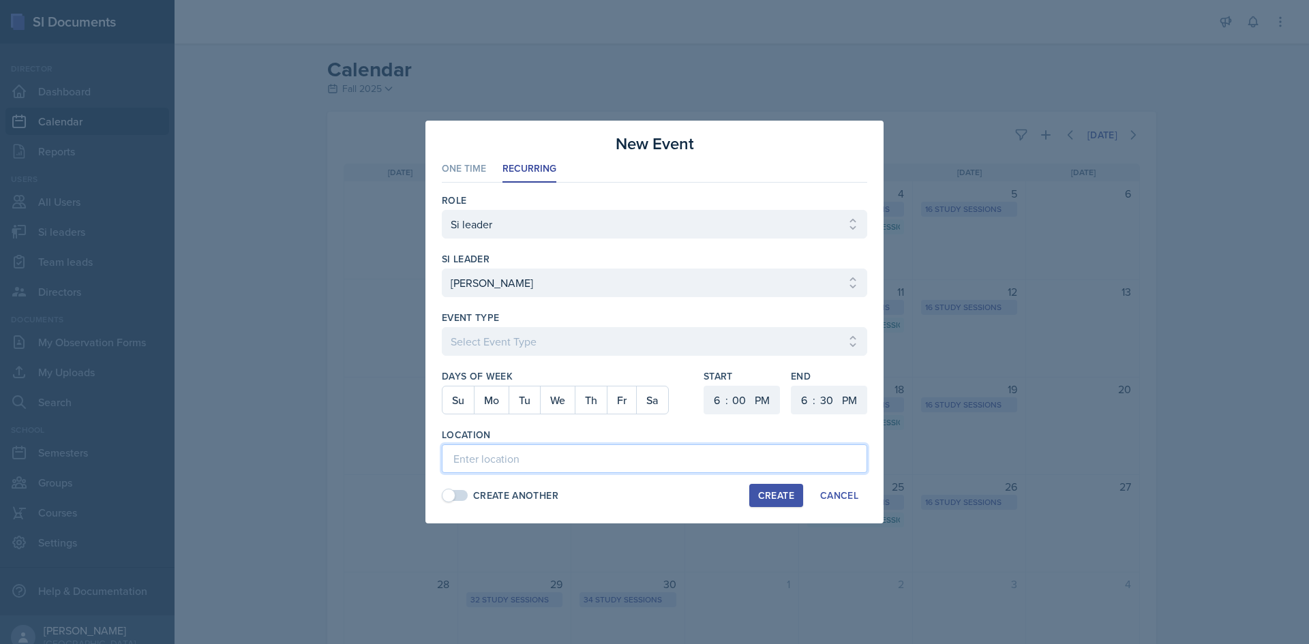
click at [545, 451] on input at bounding box center [654, 459] width 425 height 29
paste input "Math and Statistics Building 108"
click at [580, 398] on button "Th" at bounding box center [591, 400] width 32 height 27
click at [710, 391] on select "1 2 3 4 5 6 7 8 9 10 11 12" at bounding box center [715, 400] width 22 height 29
click at [704, 386] on select "1 2 3 4 5 6 7 8 9 10 11 12" at bounding box center [715, 400] width 22 height 29
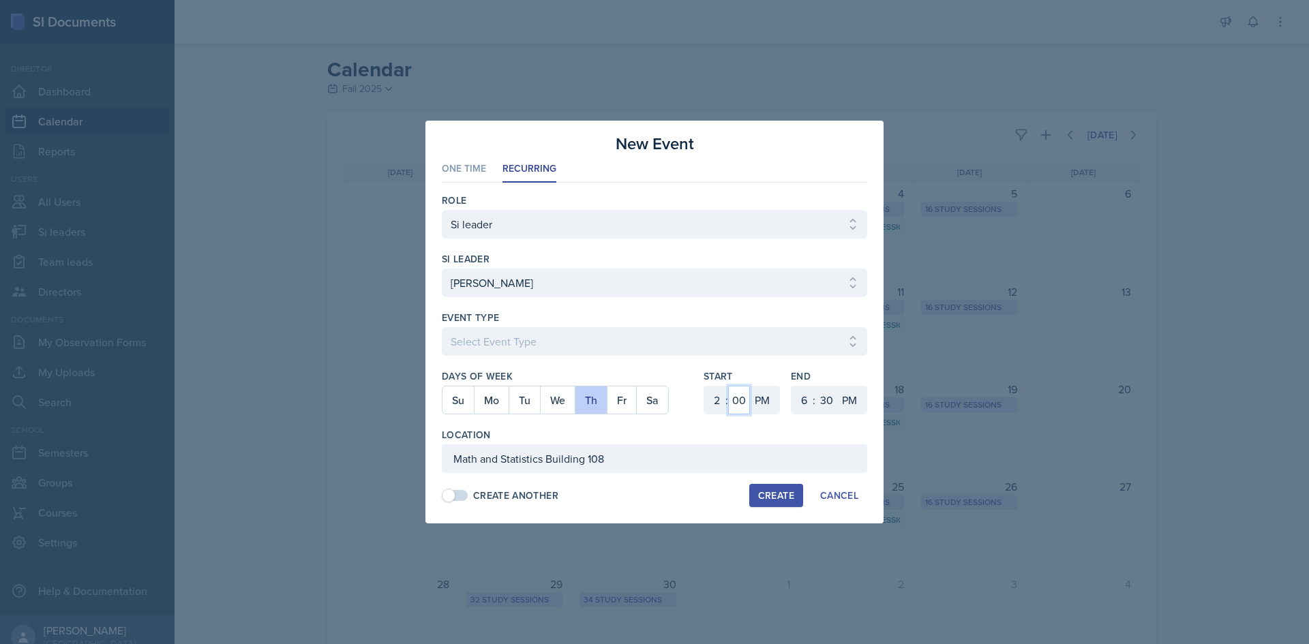
drag, startPoint x: 743, startPoint y: 408, endPoint x: 740, endPoint y: 399, distance: 9.3
click at [743, 408] on select "00 05 10 15 20 25 30 35 40 45 50 55" at bounding box center [739, 400] width 22 height 29
click at [728, 386] on select "00 05 10 15 20 25 30 35 40 45 50 55" at bounding box center [739, 400] width 22 height 29
click at [795, 391] on select "1 2 3 4 5 6 7 8 9 10 11 12" at bounding box center [803, 400] width 22 height 29
click at [792, 386] on select "1 2 3 4 5 6 7 8 9 10 11 12" at bounding box center [803, 400] width 22 height 29
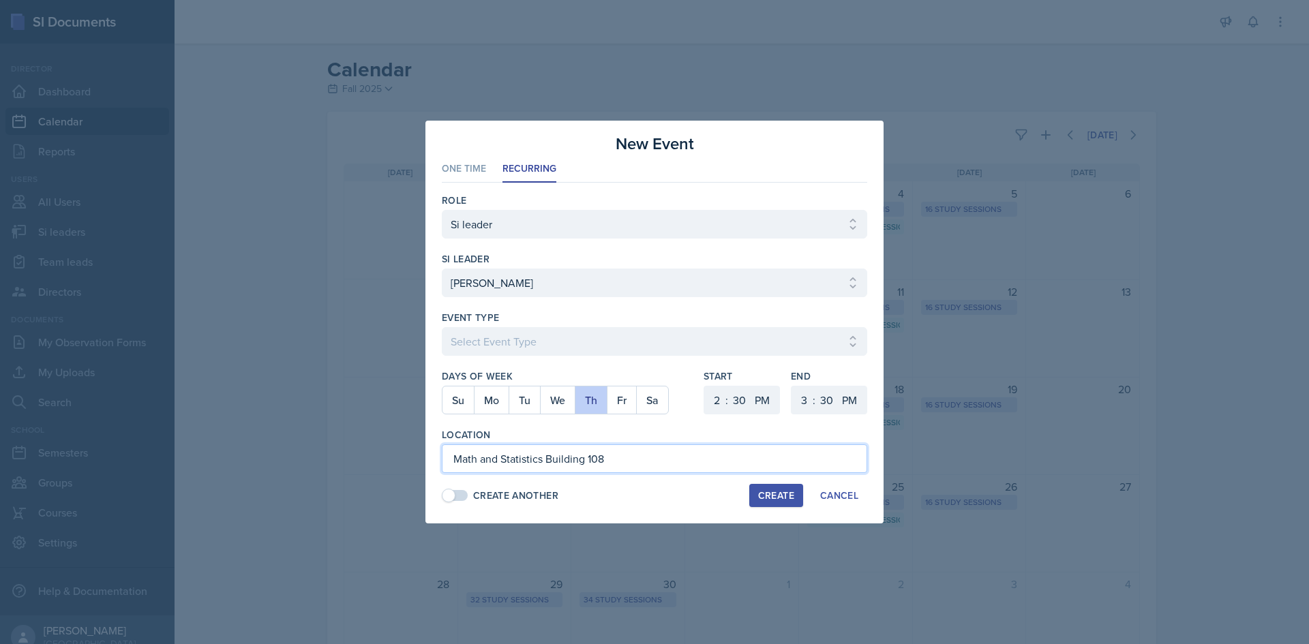
click at [685, 454] on input "Math and Statistics Building 108" at bounding box center [654, 459] width 425 height 29
click at [595, 319] on div "Event Type" at bounding box center [654, 318] width 425 height 14
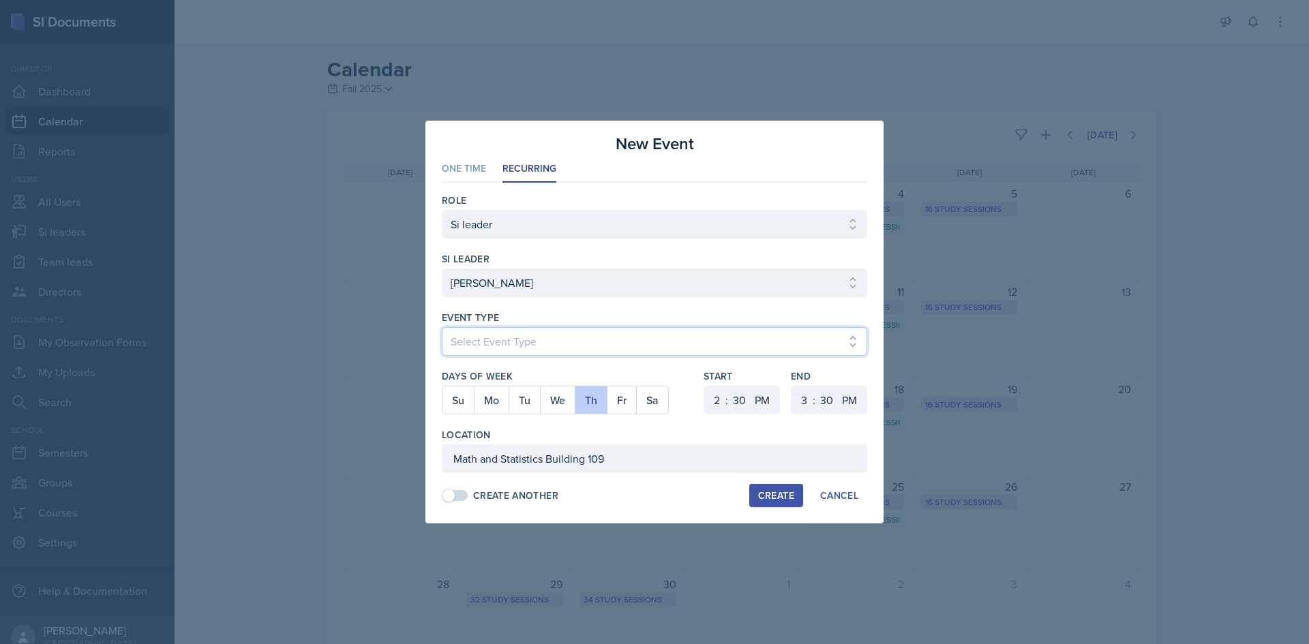
click at [588, 346] on select "Select Event Type Major Review Session Study Session" at bounding box center [654, 341] width 425 height 29
click at [442, 327] on select "Select Event Type Major Review Session Study Session" at bounding box center [654, 341] width 425 height 29
click at [787, 505] on button "Create" at bounding box center [776, 495] width 54 height 23
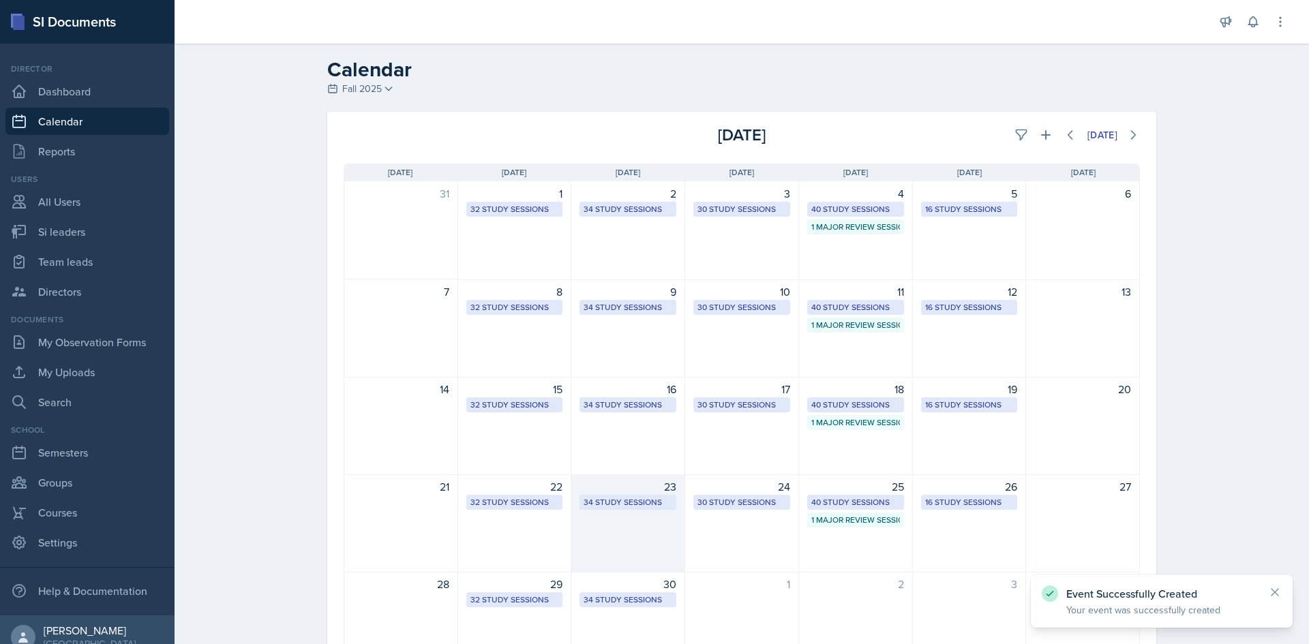
click at [618, 498] on div "34 Study Sessions" at bounding box center [628, 502] width 89 height 12
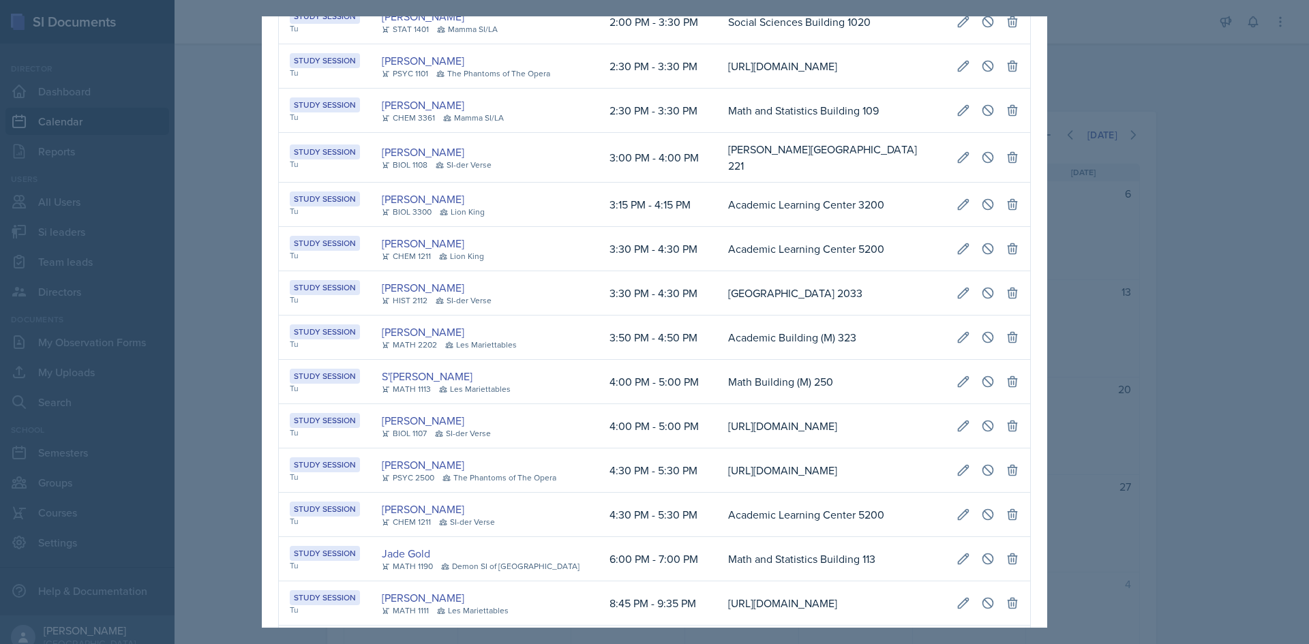
scroll to position [702, 0]
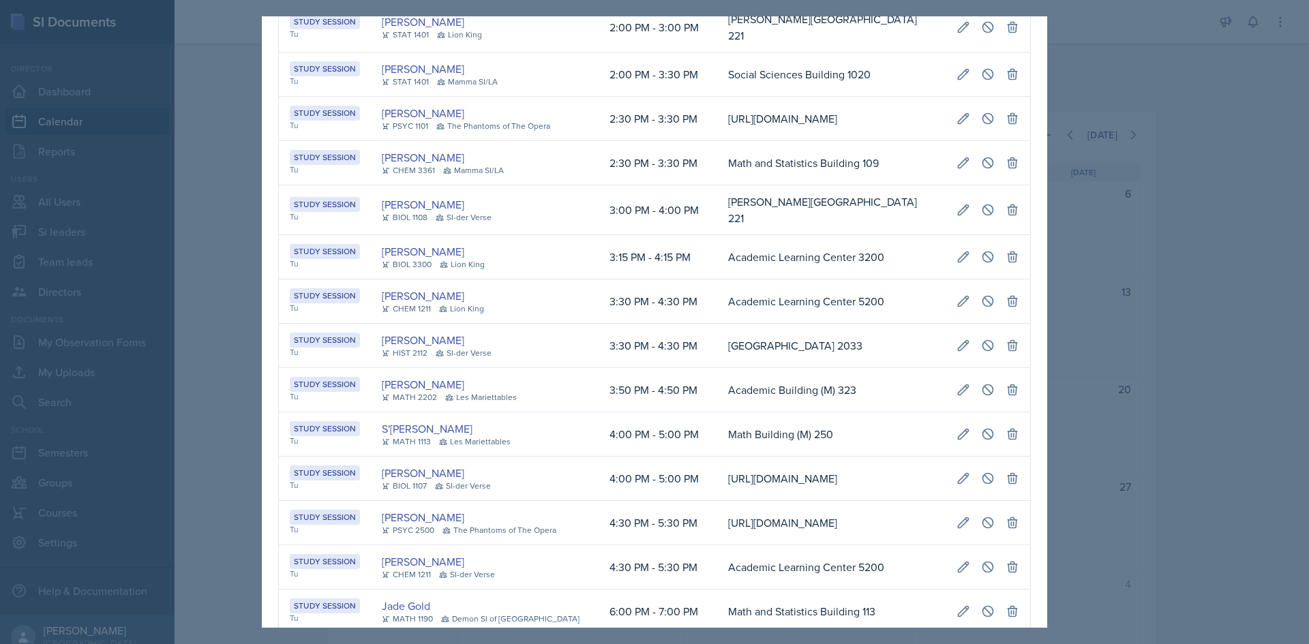
click at [1137, 419] on div at bounding box center [654, 322] width 1309 height 644
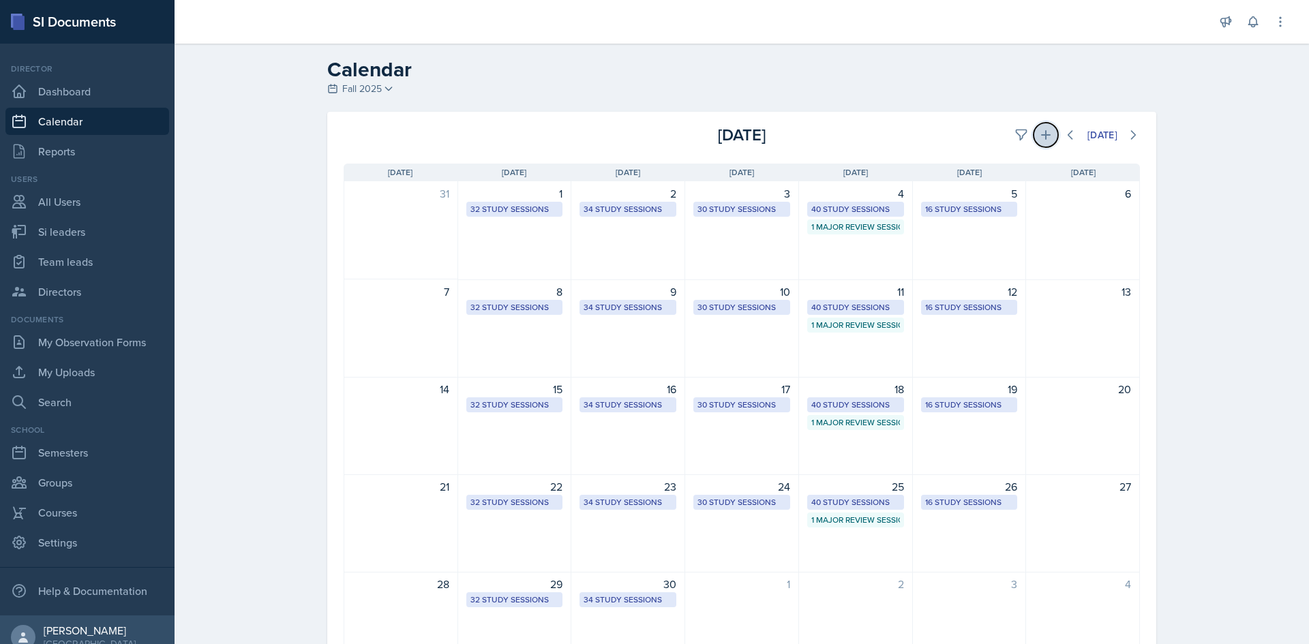
click at [1044, 132] on icon at bounding box center [1046, 135] width 14 height 14
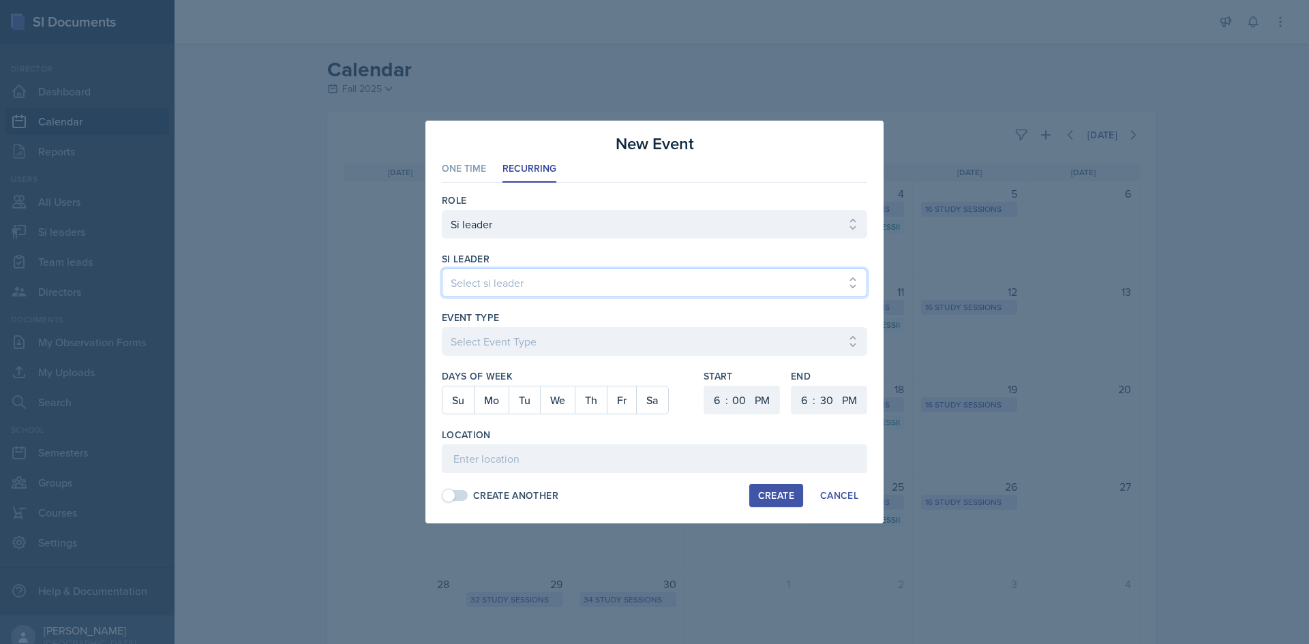
click at [461, 288] on select "Select si leader [PERSON_NAME] [PERSON_NAME] [PERSON_NAME] [PERSON_NAME] [PERSO…" at bounding box center [654, 283] width 425 height 29
click at [442, 269] on select "Select si leader [PERSON_NAME] [PERSON_NAME] [PERSON_NAME] [PERSON_NAME] [PERSO…" at bounding box center [654, 283] width 425 height 29
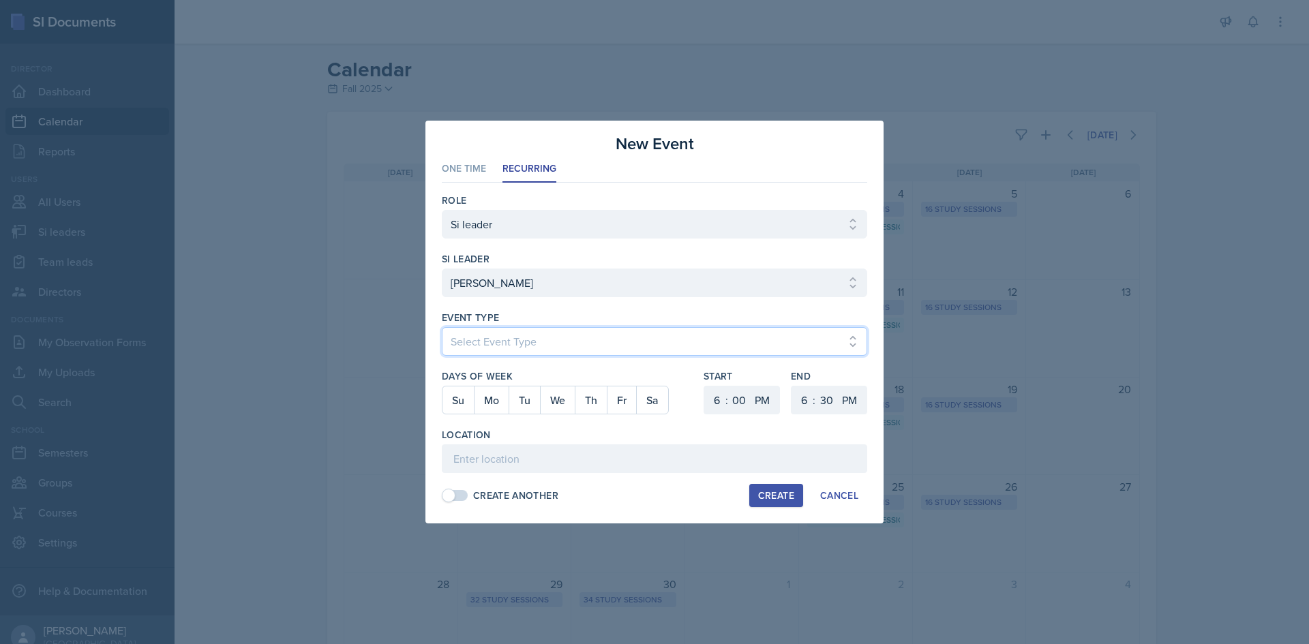
click at [485, 335] on select "Select Event Type Major Review Session Study Session" at bounding box center [654, 341] width 425 height 29
click at [442, 327] on select "Select Event Type Major Review Session Study Session" at bounding box center [654, 341] width 425 height 29
click at [517, 404] on button "Tu" at bounding box center [524, 400] width 31 height 27
click at [718, 404] on select "1 2 3 4 5 6 7 8 9 10 11 12" at bounding box center [715, 400] width 22 height 29
click at [704, 386] on select "1 2 3 4 5 6 7 8 9 10 11 12" at bounding box center [715, 400] width 22 height 29
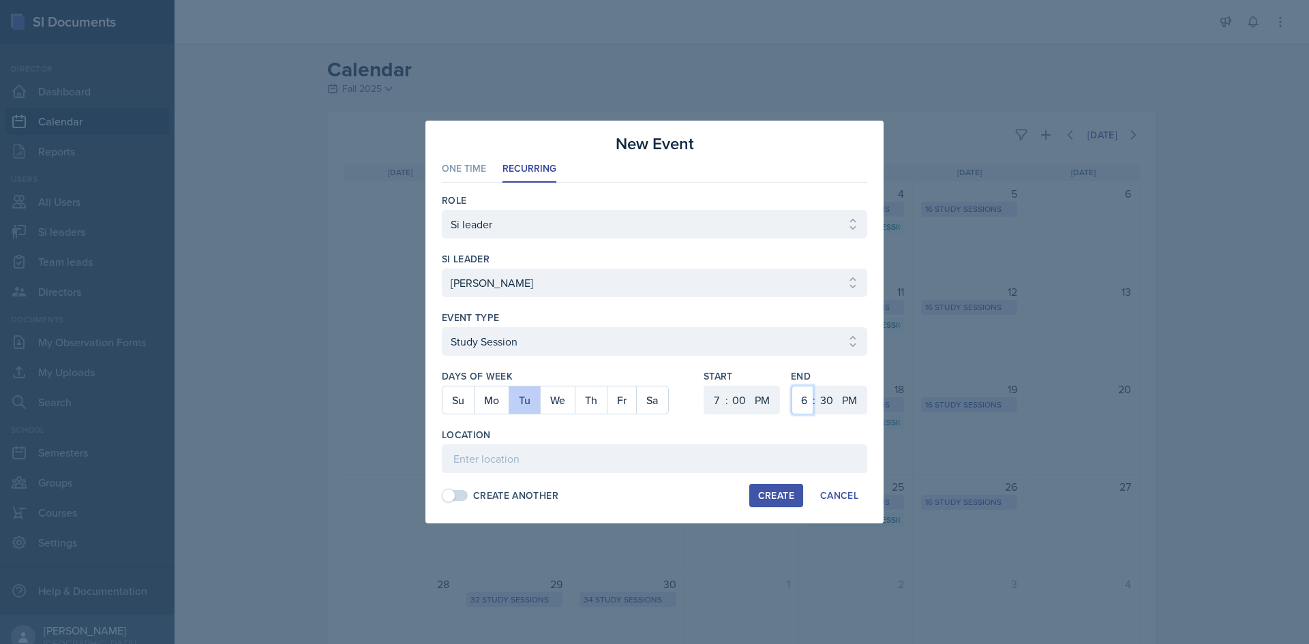
click at [810, 406] on select "1 2 3 4 5 6 7 8 9 10 11 12" at bounding box center [803, 400] width 22 height 29
click at [792, 386] on select "1 2 3 4 5 6 7 8 9 10 11 12" at bounding box center [803, 400] width 22 height 29
click at [830, 399] on select "00 05 10 15 20 25 30 35 40 45 50 55" at bounding box center [826, 400] width 22 height 29
click at [815, 386] on select "00 05 10 15 20 25 30 35 40 45 50 55" at bounding box center [826, 400] width 22 height 29
click at [628, 466] on input at bounding box center [654, 459] width 425 height 29
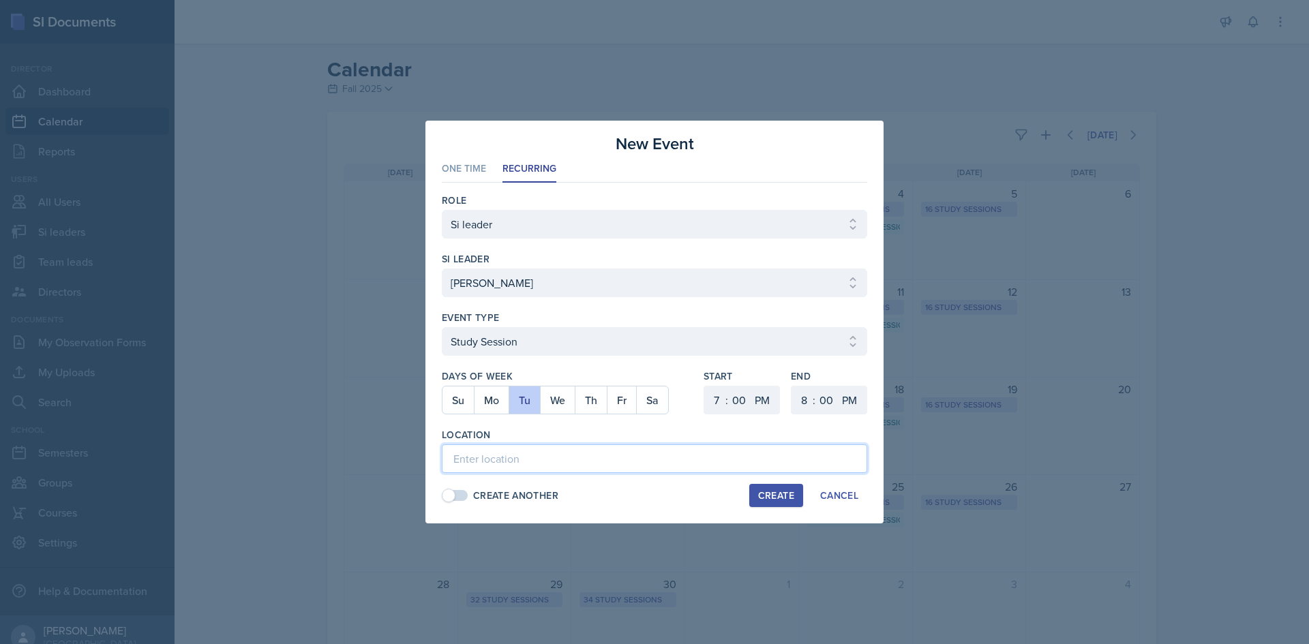
click at [539, 456] on input at bounding box center [654, 459] width 425 height 29
paste input "[URL][DOMAIN_NAME]"
click at [751, 494] on button "Create" at bounding box center [776, 495] width 54 height 23
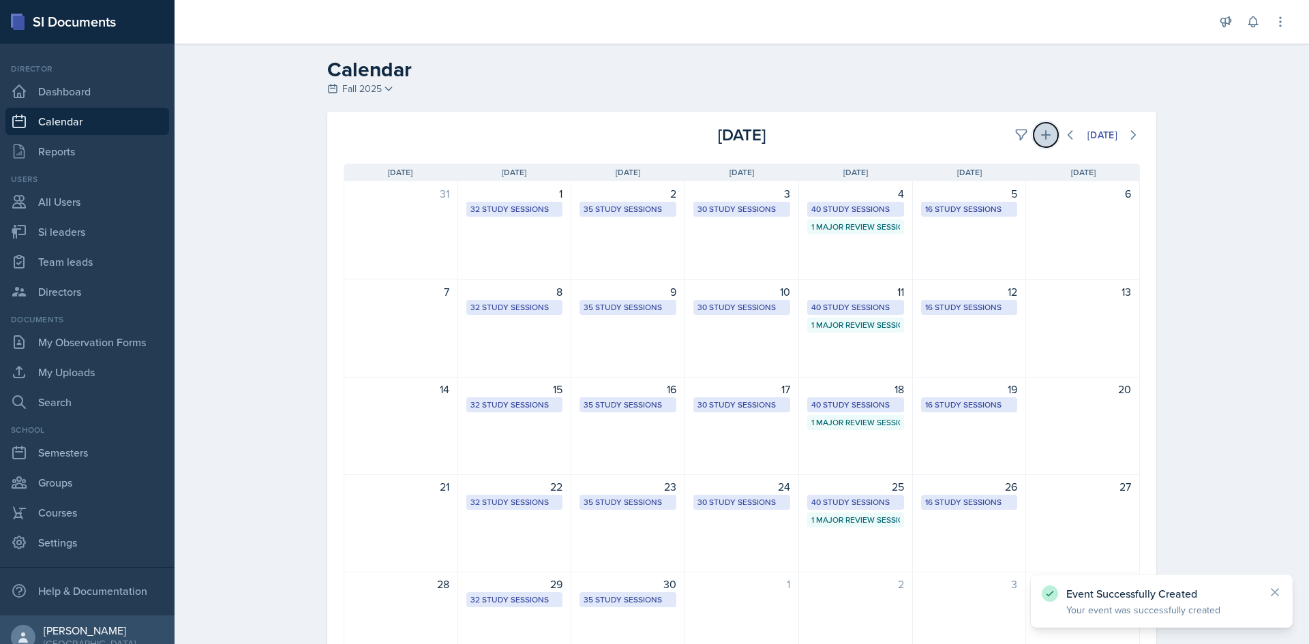
click at [1034, 130] on button at bounding box center [1046, 135] width 25 height 25
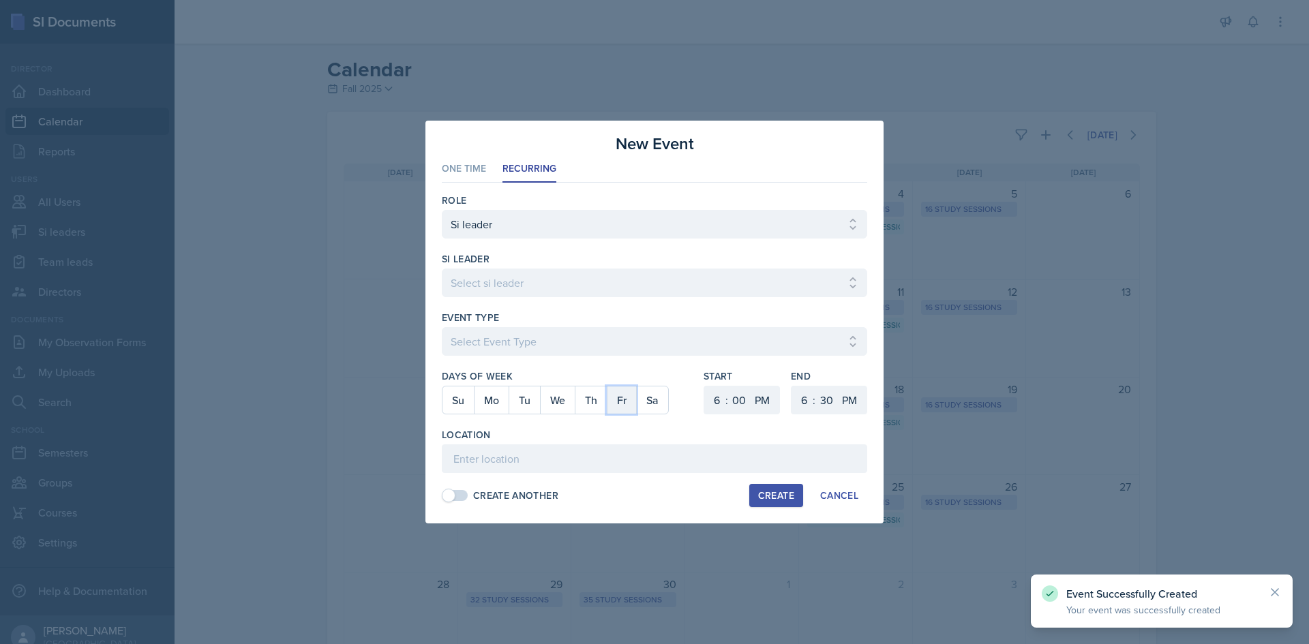
click at [616, 402] on button "Fr" at bounding box center [621, 400] width 29 height 27
click at [618, 451] on input at bounding box center [654, 459] width 425 height 29
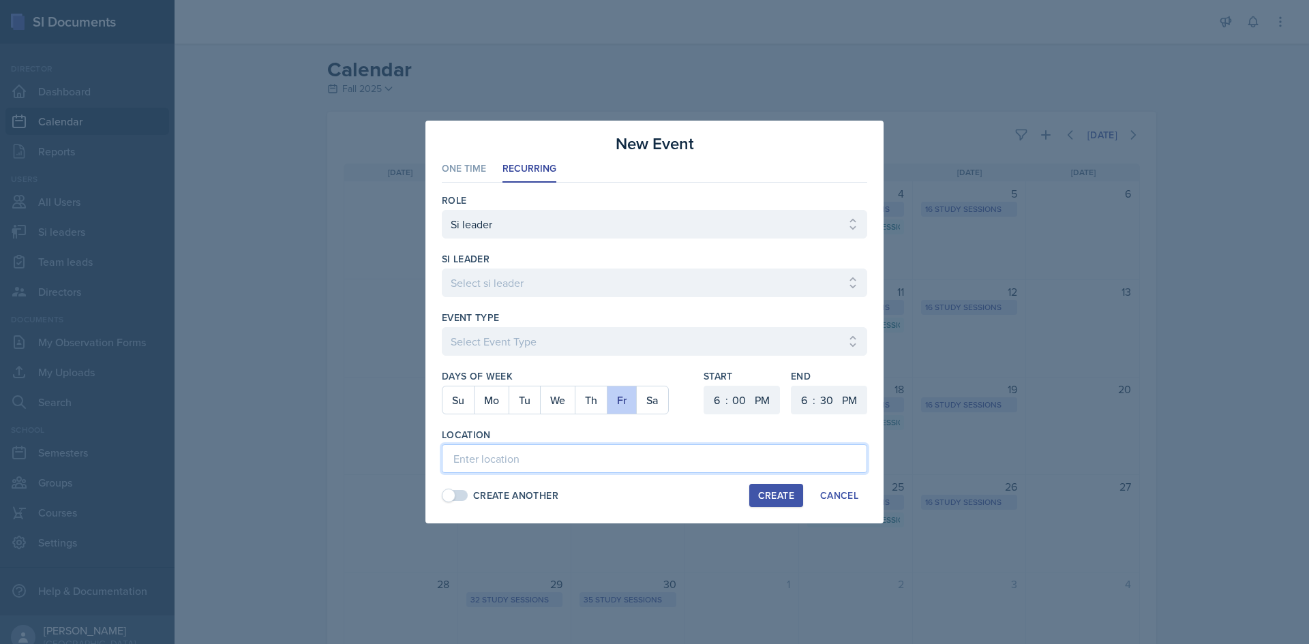
paste input "[URL][DOMAIN_NAME]"
click at [720, 402] on select "1 2 3 4 5 6 7 8 9 10 11 12" at bounding box center [715, 400] width 22 height 29
click at [704, 386] on select "1 2 3 4 5 6 7 8 9 10 11 12" at bounding box center [715, 400] width 22 height 29
drag, startPoint x: 796, startPoint y: 403, endPoint x: 803, endPoint y: 393, distance: 11.7
click at [798, 402] on select "1 2 3 4 5 6 7 8 9 10 11 12" at bounding box center [803, 400] width 22 height 29
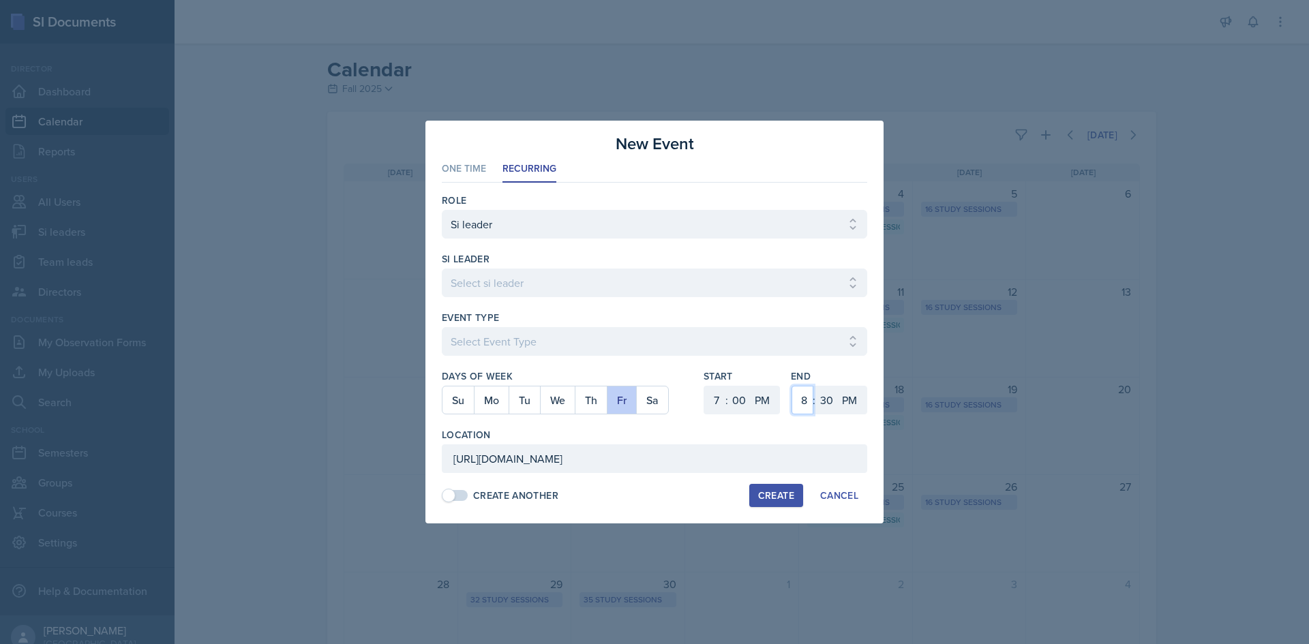
click at [792, 386] on select "1 2 3 4 5 6 7 8 9 10 11 12" at bounding box center [803, 400] width 22 height 29
click at [834, 394] on select "00 05 10 15 20 25 30 35 40 45 50 55" at bounding box center [826, 400] width 22 height 29
click at [815, 386] on select "00 05 10 15 20 25 30 35 40 45 50 55" at bounding box center [826, 400] width 22 height 29
click at [697, 344] on select "Select Event Type Major Review Session Study Session" at bounding box center [654, 341] width 425 height 29
click at [442, 327] on select "Select Event Type Major Review Session Study Session" at bounding box center [654, 341] width 425 height 29
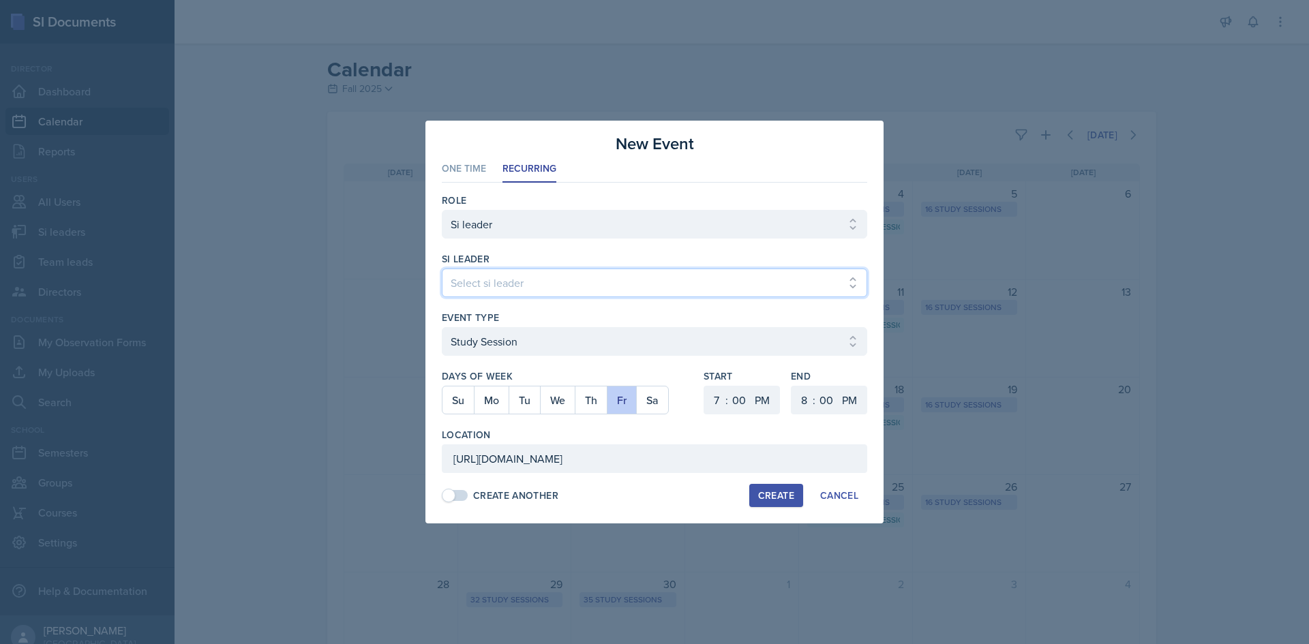
click at [592, 285] on select "Select si leader [PERSON_NAME] [PERSON_NAME] [PERSON_NAME] [PERSON_NAME] [PERSO…" at bounding box center [654, 283] width 425 height 29
click at [442, 269] on select "Select si leader [PERSON_NAME] [PERSON_NAME] [PERSON_NAME] [PERSON_NAME] [PERSO…" at bounding box center [654, 283] width 425 height 29
click at [697, 313] on div "Event Type" at bounding box center [654, 318] width 425 height 14
click at [773, 494] on div "Create" at bounding box center [776, 495] width 36 height 11
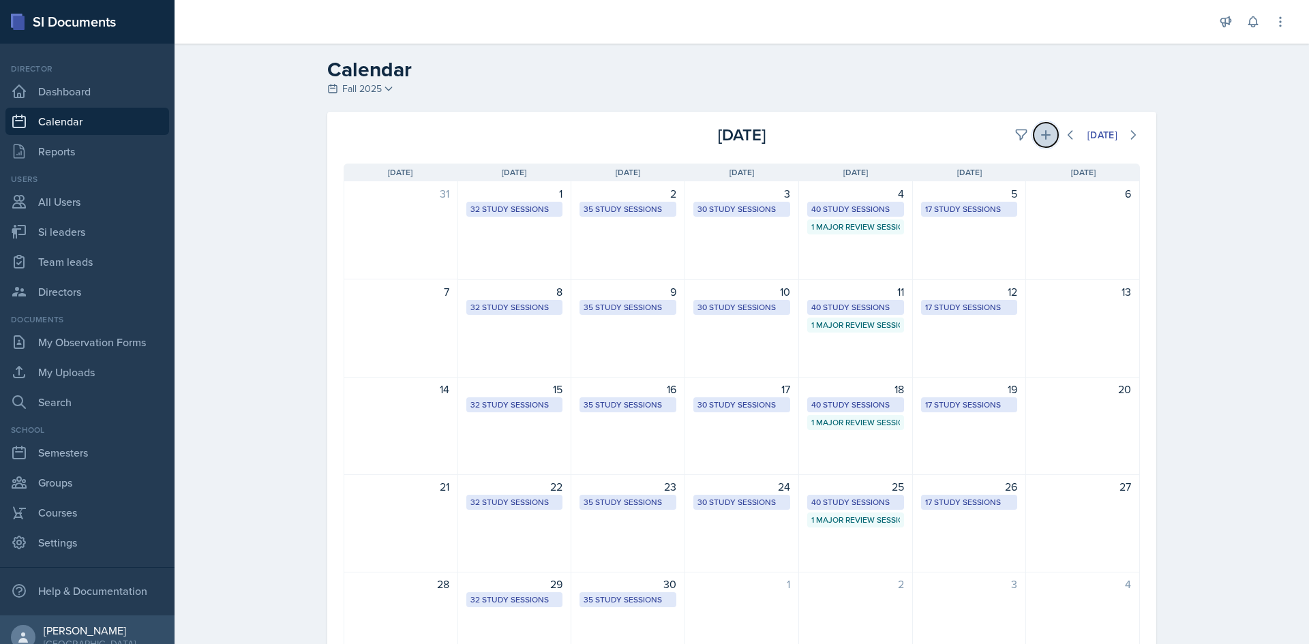
click at [1039, 130] on icon at bounding box center [1046, 135] width 14 height 14
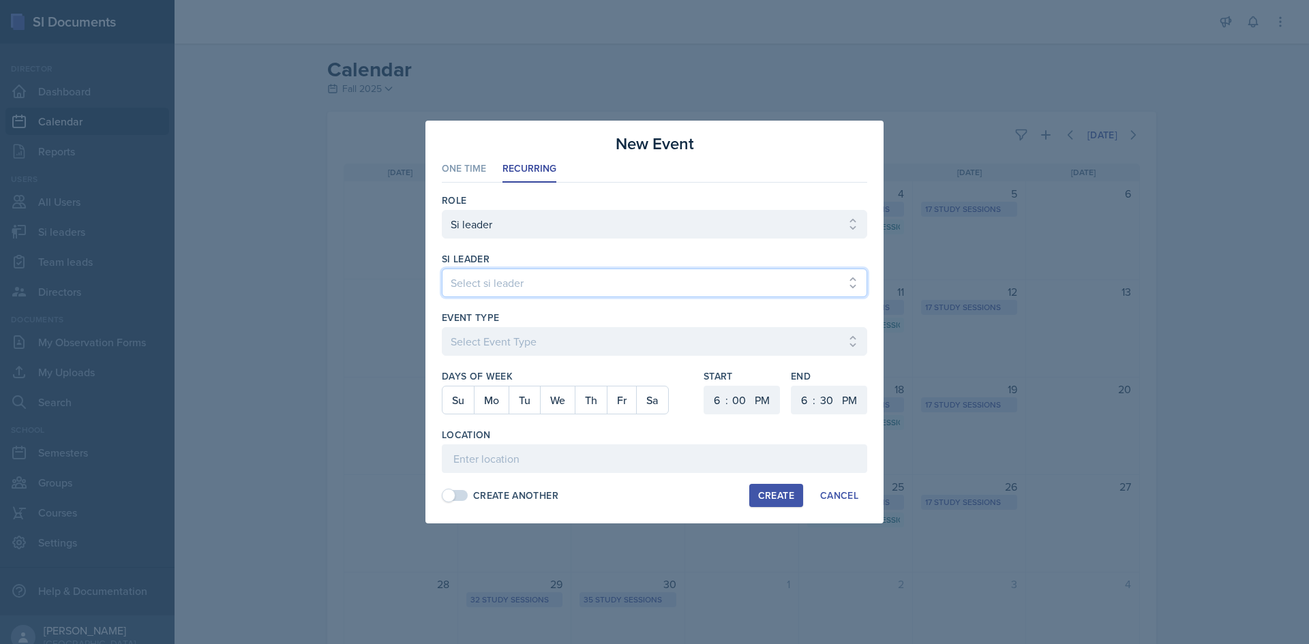
click at [548, 278] on select "Select si leader [PERSON_NAME] [PERSON_NAME] [PERSON_NAME] [PERSON_NAME] [PERSO…" at bounding box center [654, 283] width 425 height 29
click at [442, 269] on select "Select si leader [PERSON_NAME] [PERSON_NAME] [PERSON_NAME] [PERSON_NAME] [PERSO…" at bounding box center [654, 283] width 425 height 29
click at [551, 363] on div at bounding box center [654, 363] width 425 height 14
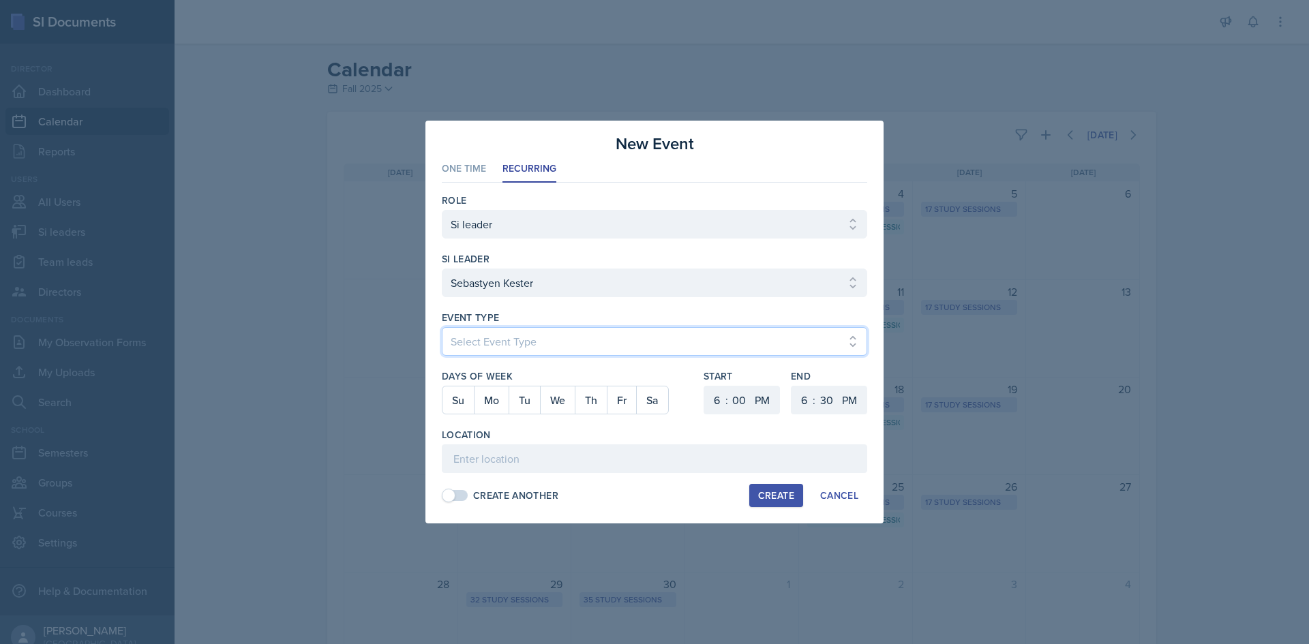
click at [545, 348] on select "Select Event Type Major Review Session Study Session" at bounding box center [654, 341] width 425 height 29
click at [442, 327] on select "Select Event Type Major Review Session Study Session" at bounding box center [654, 341] width 425 height 29
click at [496, 400] on button "Mo" at bounding box center [491, 400] width 35 height 27
click at [710, 407] on select "1 2 3 4 5 6 7 8 9 10 11 12" at bounding box center [715, 400] width 22 height 29
click at [704, 386] on select "1 2 3 4 5 6 7 8 9 10 11 12" at bounding box center [715, 400] width 22 height 29
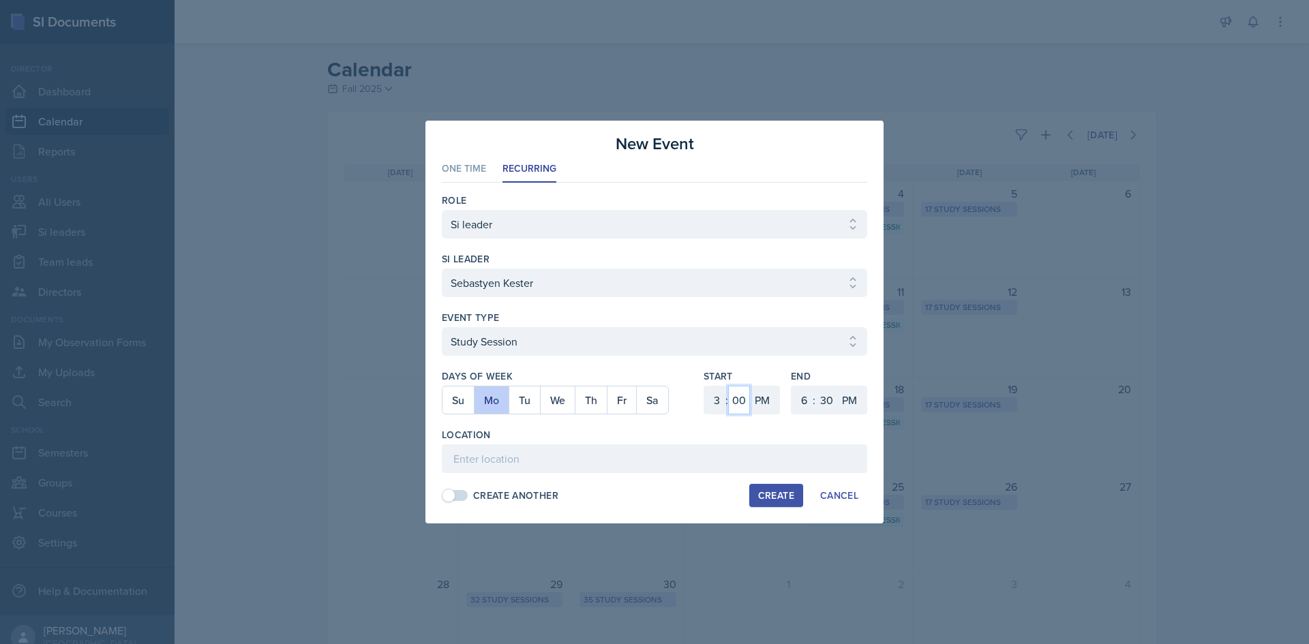
click at [742, 396] on select "00 05 10 15 20 25 30 35 40 45 50 55" at bounding box center [739, 400] width 22 height 29
click at [728, 386] on select "00 05 10 15 20 25 30 35 40 45 50 55" at bounding box center [739, 400] width 22 height 29
click at [799, 400] on select "1 2 3 4 5 6 7 8 9 10 11 12" at bounding box center [803, 400] width 22 height 29
click at [792, 386] on select "1 2 3 4 5 6 7 8 9 10 11 12" at bounding box center [803, 400] width 22 height 29
click at [723, 455] on input at bounding box center [654, 459] width 425 height 29
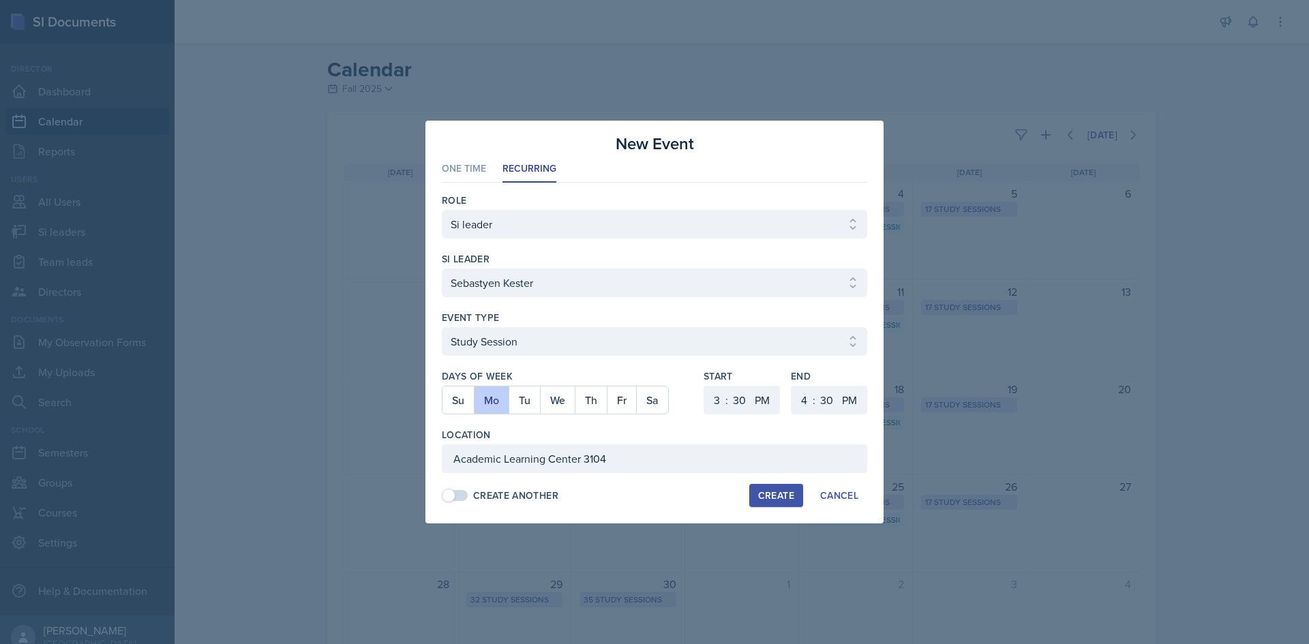
click at [789, 496] on div "Create" at bounding box center [776, 495] width 36 height 11
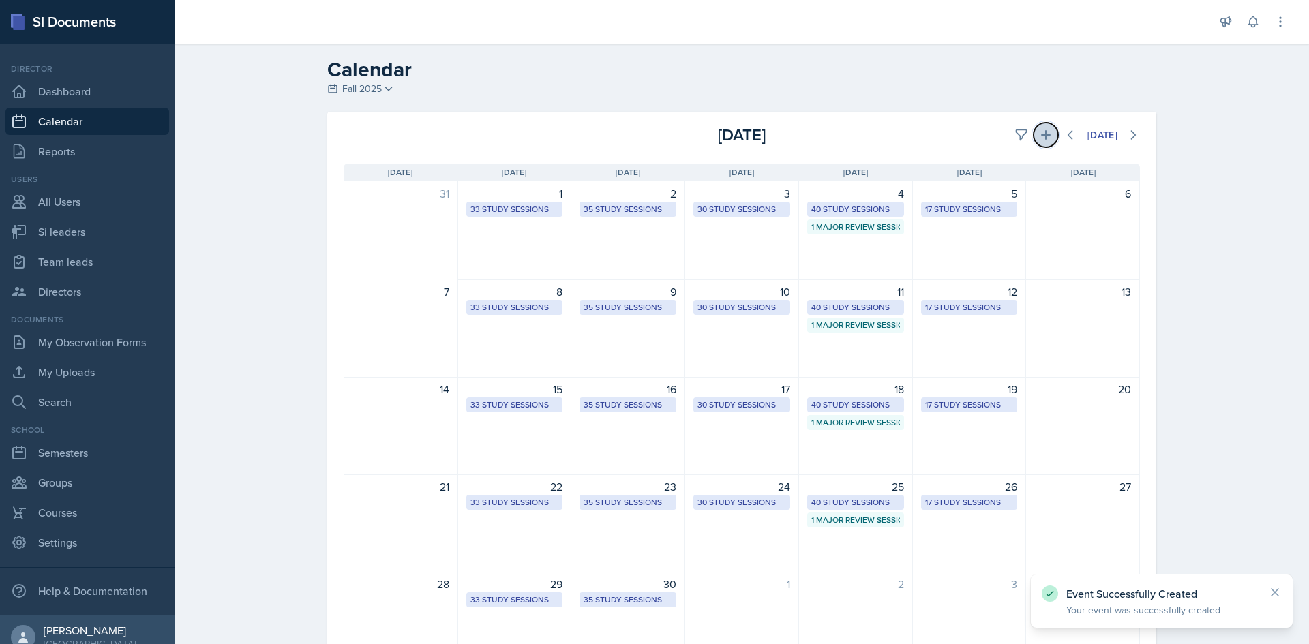
click at [1039, 130] on icon at bounding box center [1046, 135] width 14 height 14
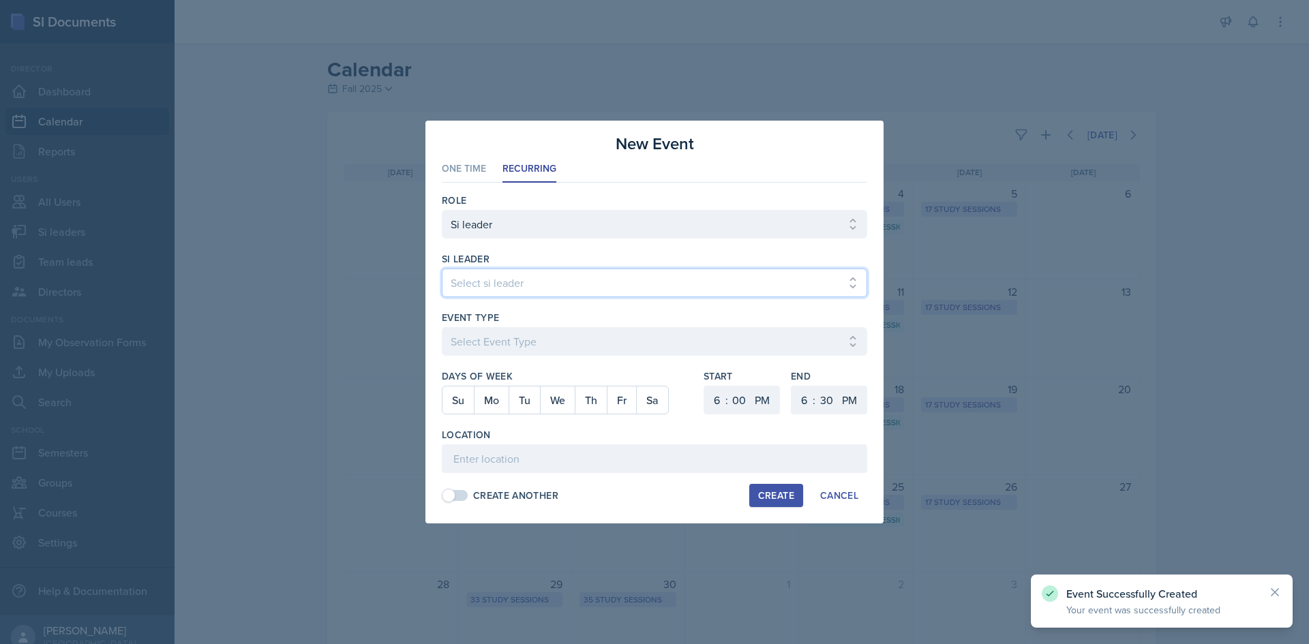
click at [661, 278] on select "Select si leader [PERSON_NAME] [PERSON_NAME] [PERSON_NAME] [PERSON_NAME] [PERSO…" at bounding box center [654, 283] width 425 height 29
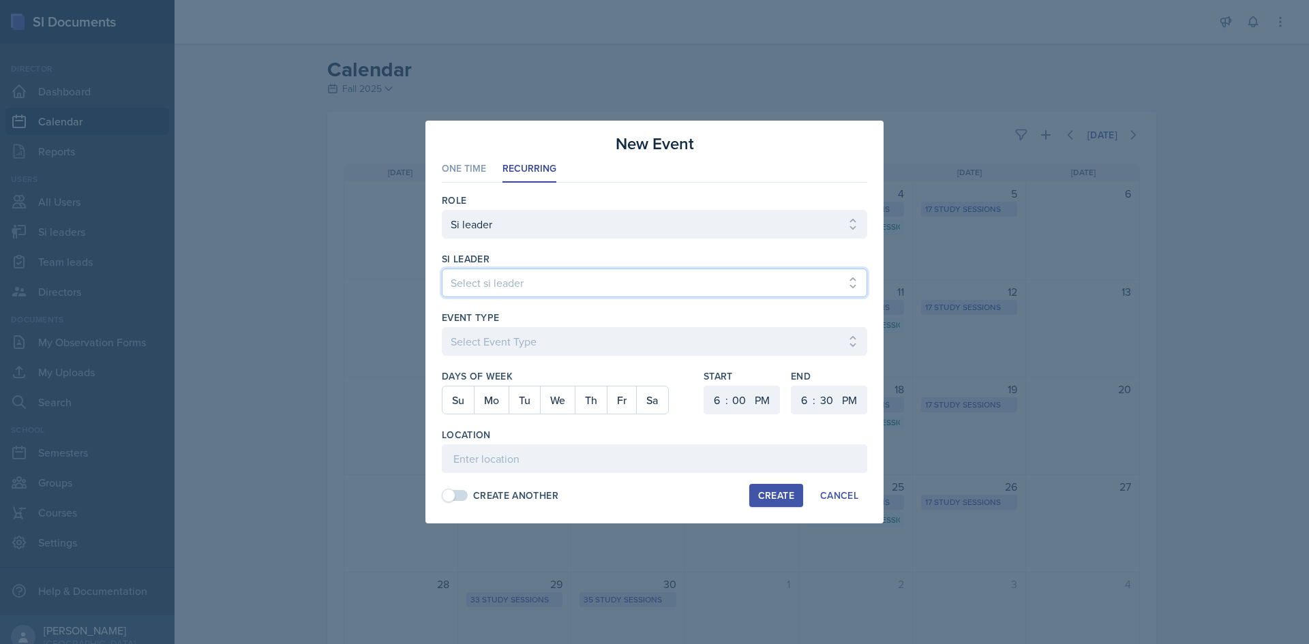
click at [442, 269] on select "Select si leader [PERSON_NAME] [PERSON_NAME] [PERSON_NAME] [PERSON_NAME] [PERSO…" at bounding box center [654, 283] width 425 height 29
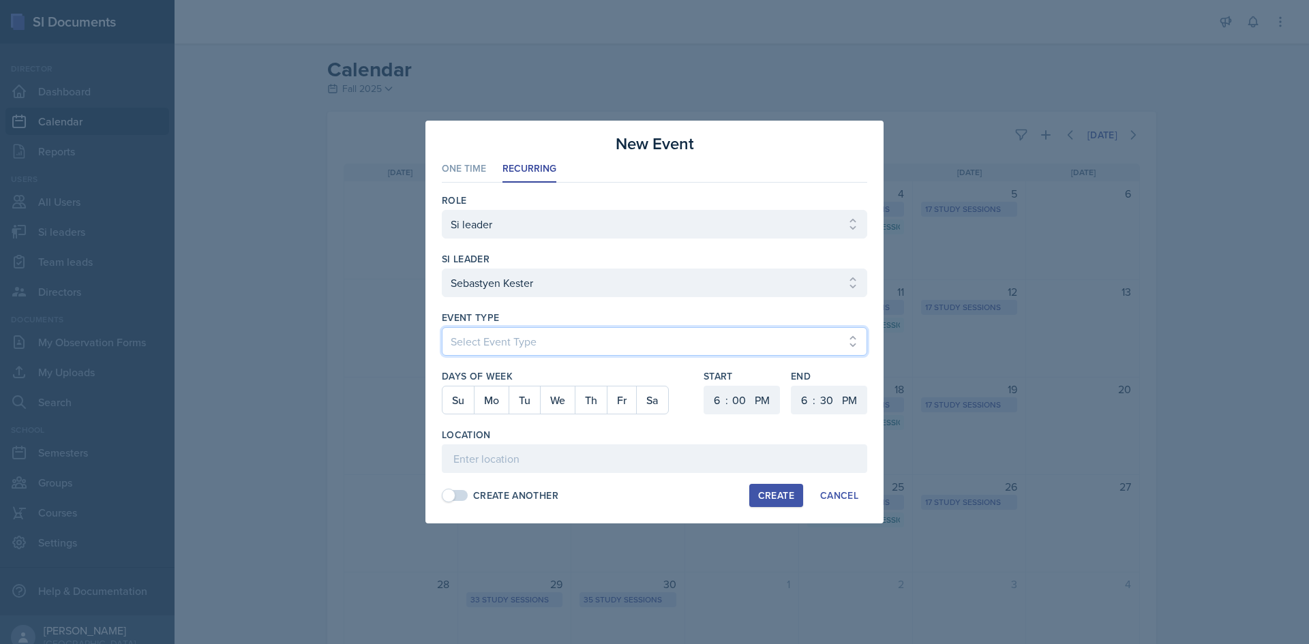
click at [625, 351] on select "Select Event Type Major Review Session Study Session" at bounding box center [654, 341] width 425 height 29
click at [442, 327] on select "Select Event Type Major Review Session Study Session" at bounding box center [654, 341] width 425 height 29
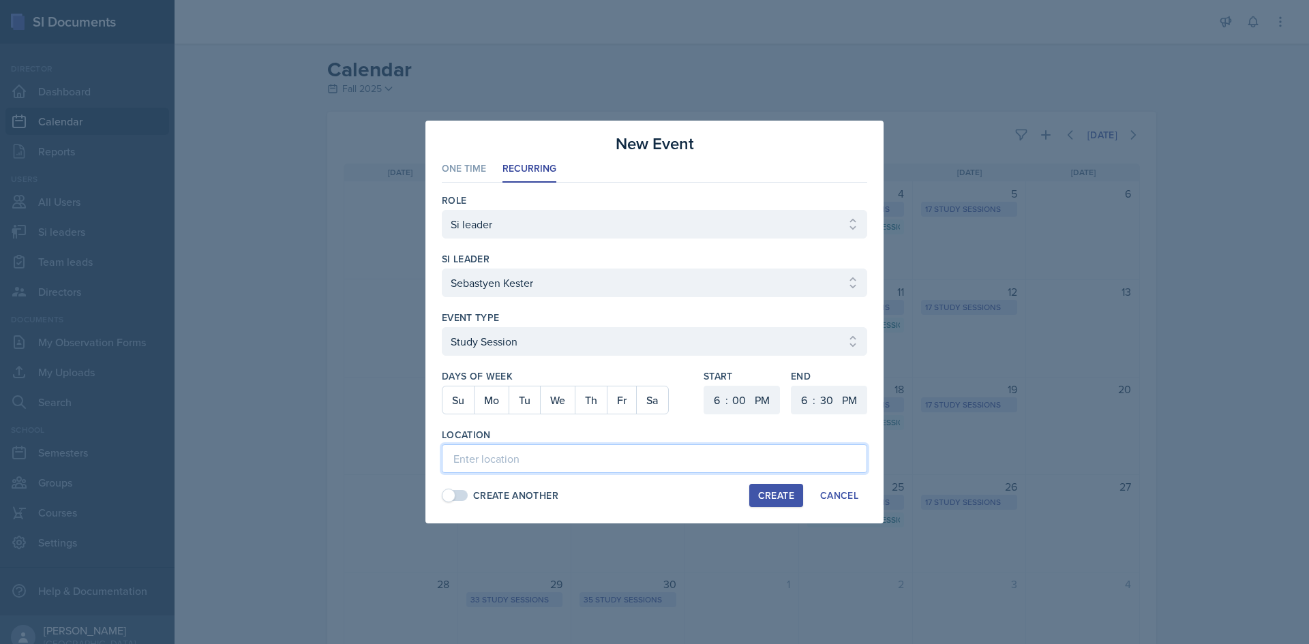
click at [526, 464] on input at bounding box center [654, 459] width 425 height 29
click at [566, 400] on button "We" at bounding box center [557, 400] width 35 height 27
click at [717, 396] on select "1 2 3 4 5 6 7 8 9 10 11 12" at bounding box center [715, 400] width 22 height 29
click at [704, 386] on select "1 2 3 4 5 6 7 8 9 10 11 12" at bounding box center [715, 400] width 22 height 29
click at [737, 408] on select "00 05 10 15 20 25 30 35 40 45 50 55" at bounding box center [739, 400] width 22 height 29
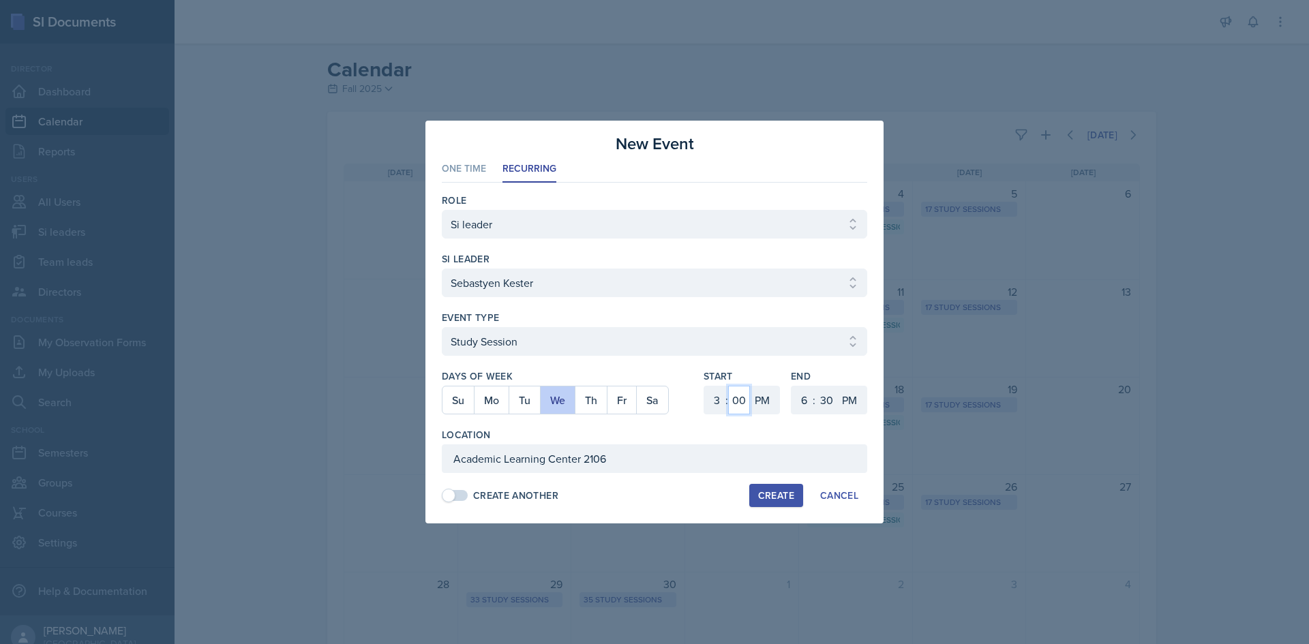
click at [728, 386] on select "00 05 10 15 20 25 30 35 40 45 50 55" at bounding box center [739, 400] width 22 height 29
click at [804, 402] on select "1 2 3 4 5 6 7 8 9 10 11 12" at bounding box center [803, 400] width 22 height 29
click at [792, 386] on select "1 2 3 4 5 6 7 8 9 10 11 12" at bounding box center [803, 400] width 22 height 29
click at [774, 152] on div "New Event" at bounding box center [654, 144] width 425 height 25
click at [766, 498] on div "Create" at bounding box center [776, 495] width 36 height 11
